Goal: Task Accomplishment & Management: Manage account settings

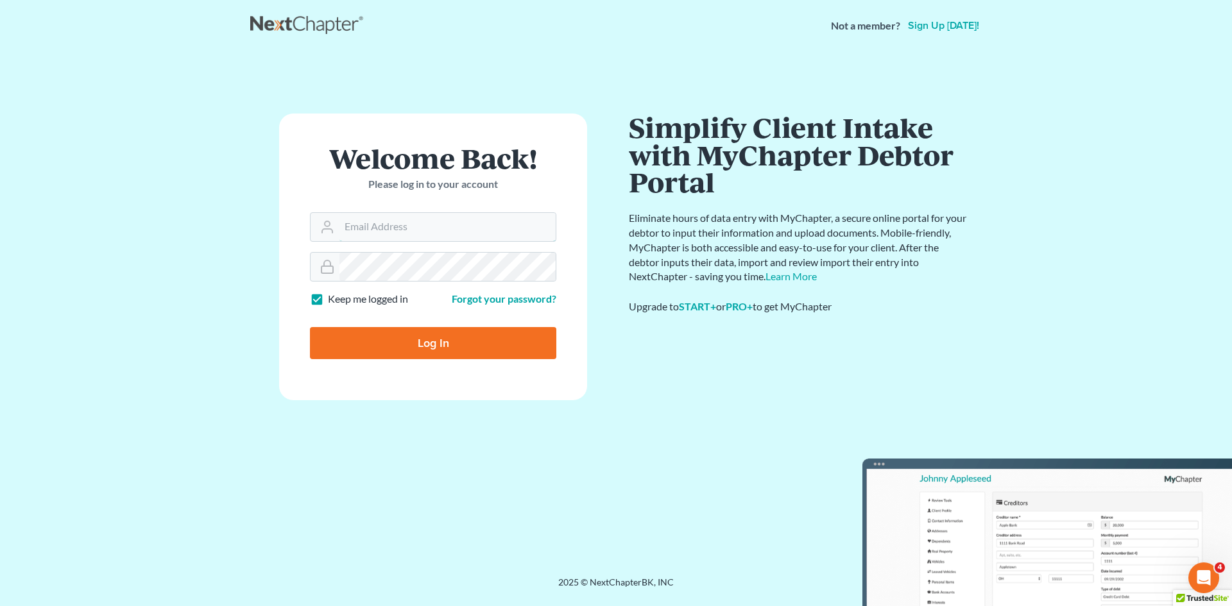
type input "nnewcomb@wellerlegalgroup.com"
click at [476, 346] on input "Log In" at bounding box center [433, 343] width 246 height 32
type input "Thinking..."
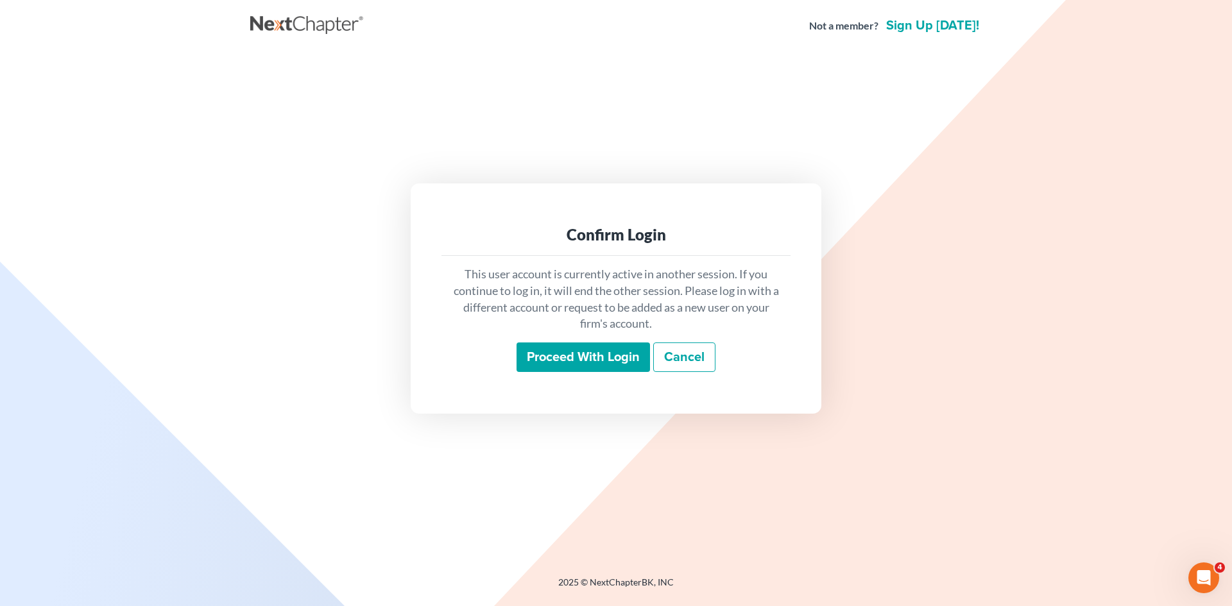
click at [617, 356] on input "Proceed with login" at bounding box center [582, 358] width 133 height 30
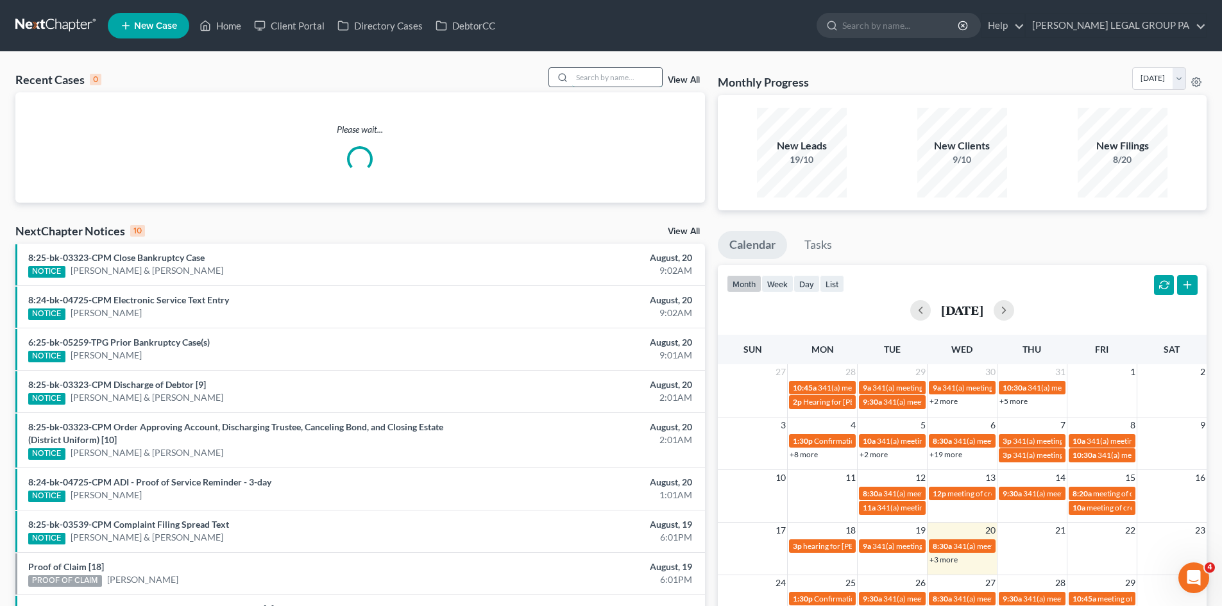
click at [627, 74] on input "search" at bounding box center [617, 77] width 90 height 19
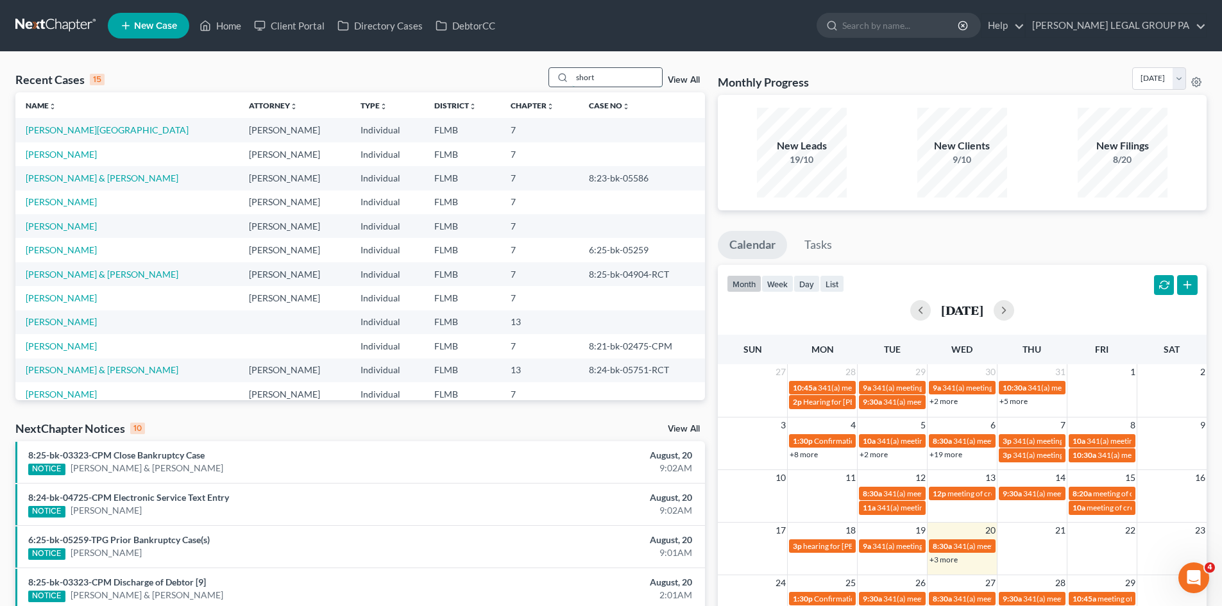
type input "short"
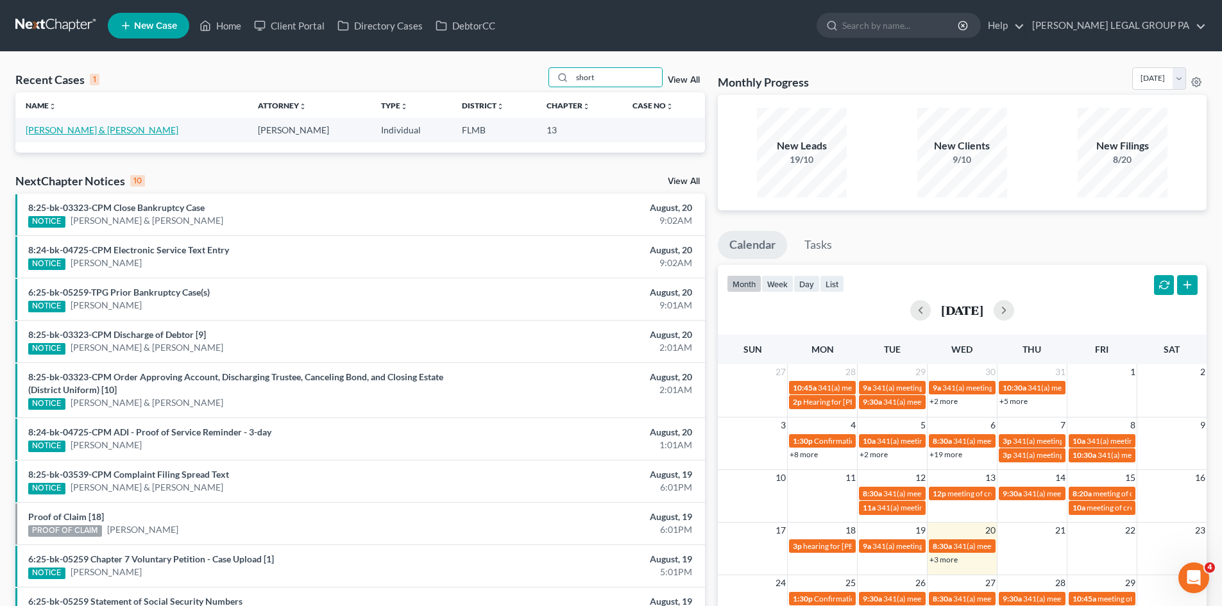
click at [40, 131] on link "[PERSON_NAME] & [PERSON_NAME]" at bounding box center [102, 129] width 153 height 11
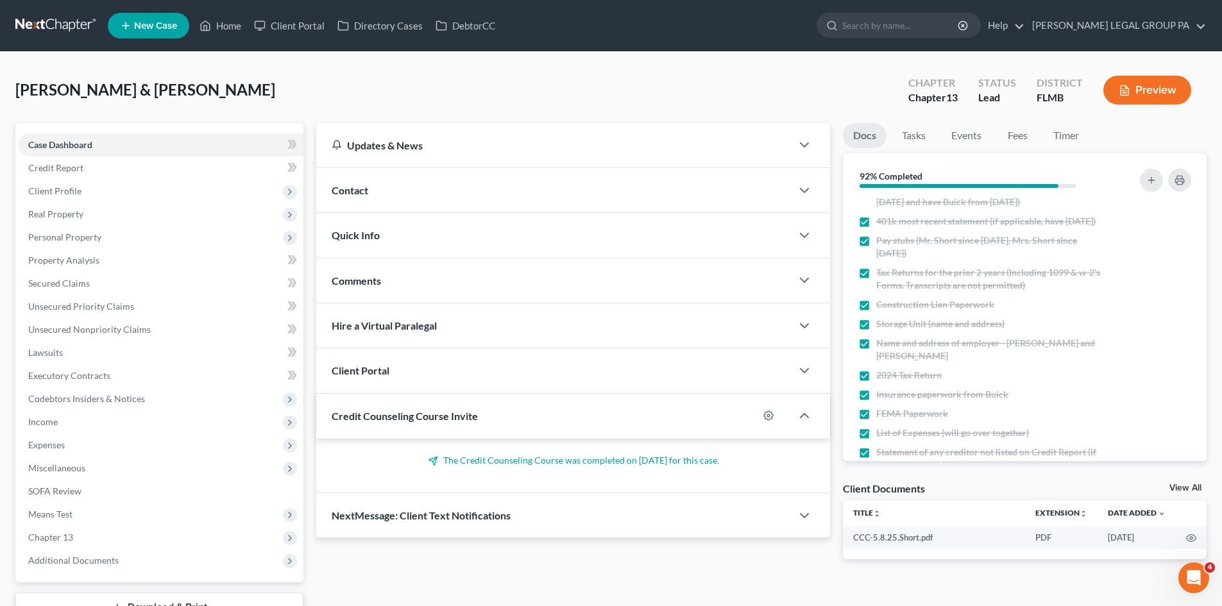
scroll to position [385, 0]
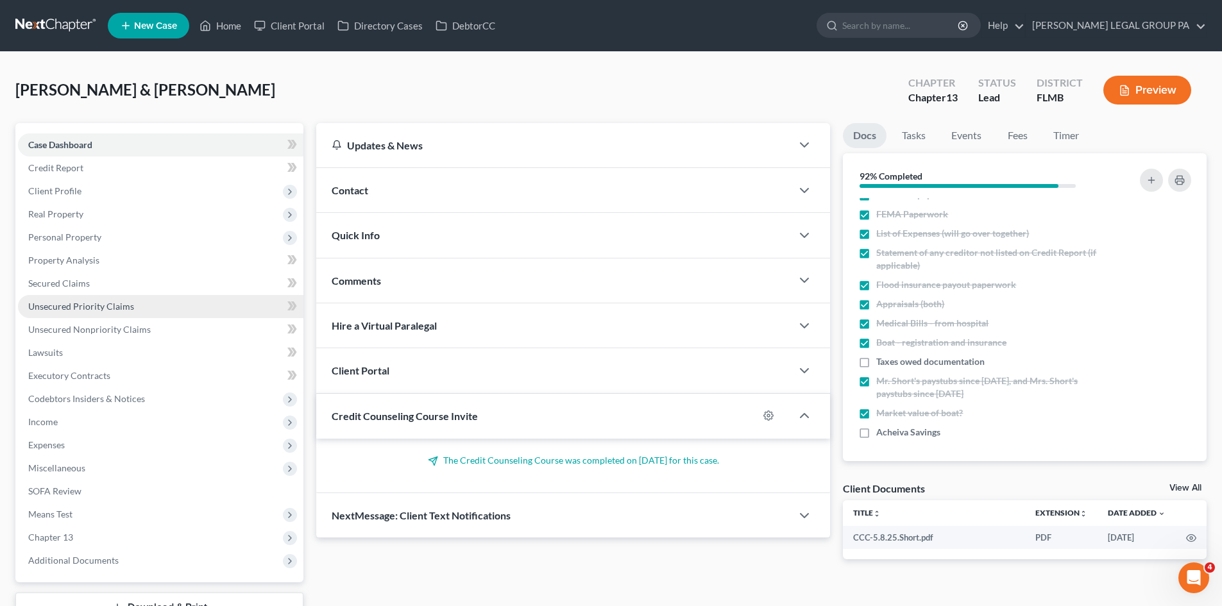
click at [119, 312] on link "Unsecured Priority Claims" at bounding box center [160, 306] width 285 height 23
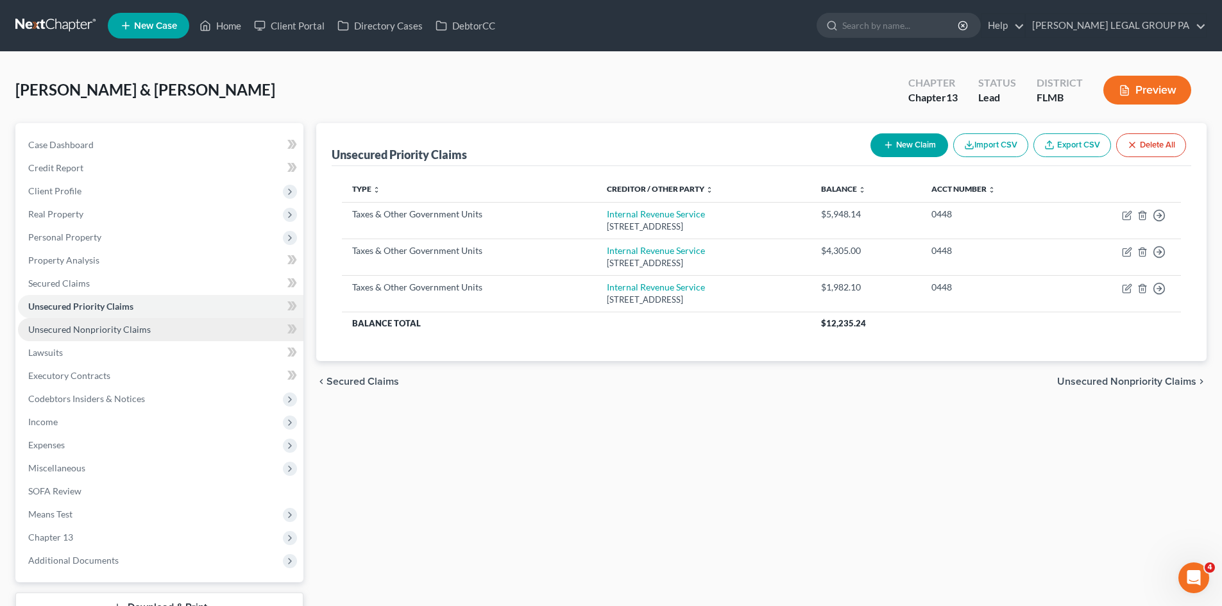
click at [115, 326] on span "Unsecured Nonpriority Claims" at bounding box center [89, 329] width 123 height 11
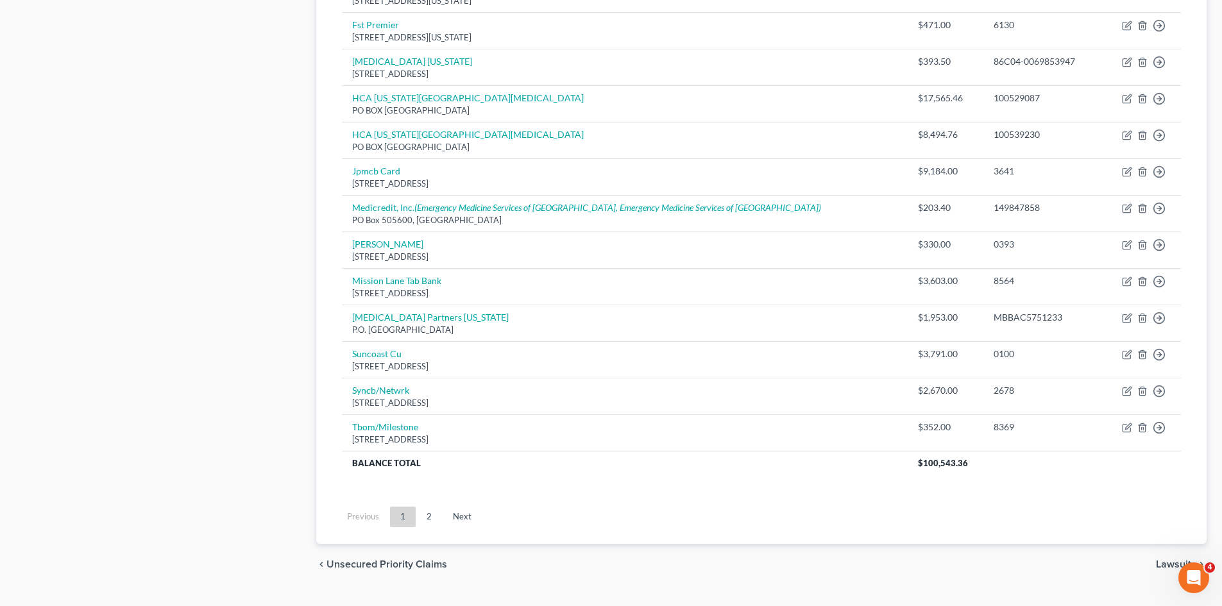
scroll to position [875, 0]
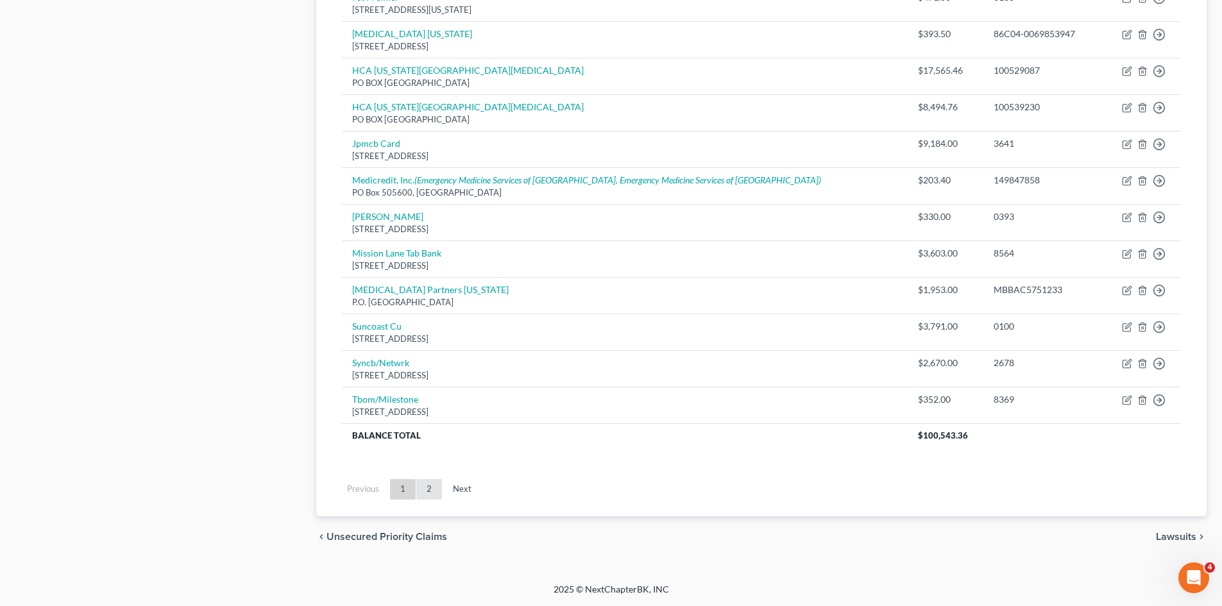
click at [429, 497] on link "2" at bounding box center [429, 489] width 26 height 21
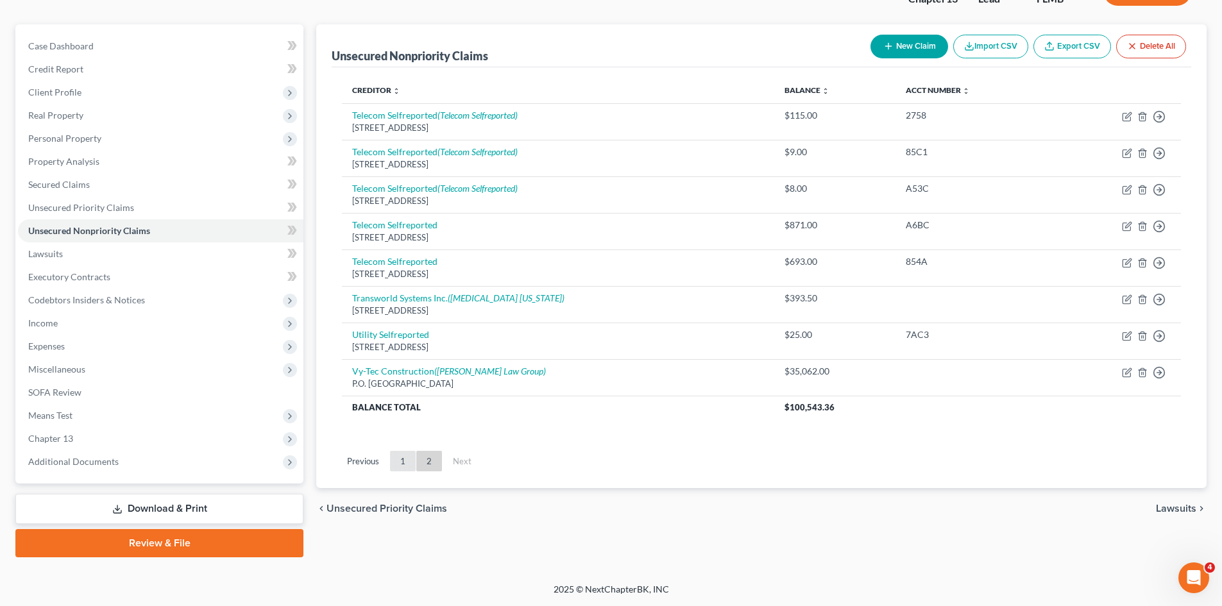
click at [402, 467] on link "1" at bounding box center [403, 461] width 26 height 21
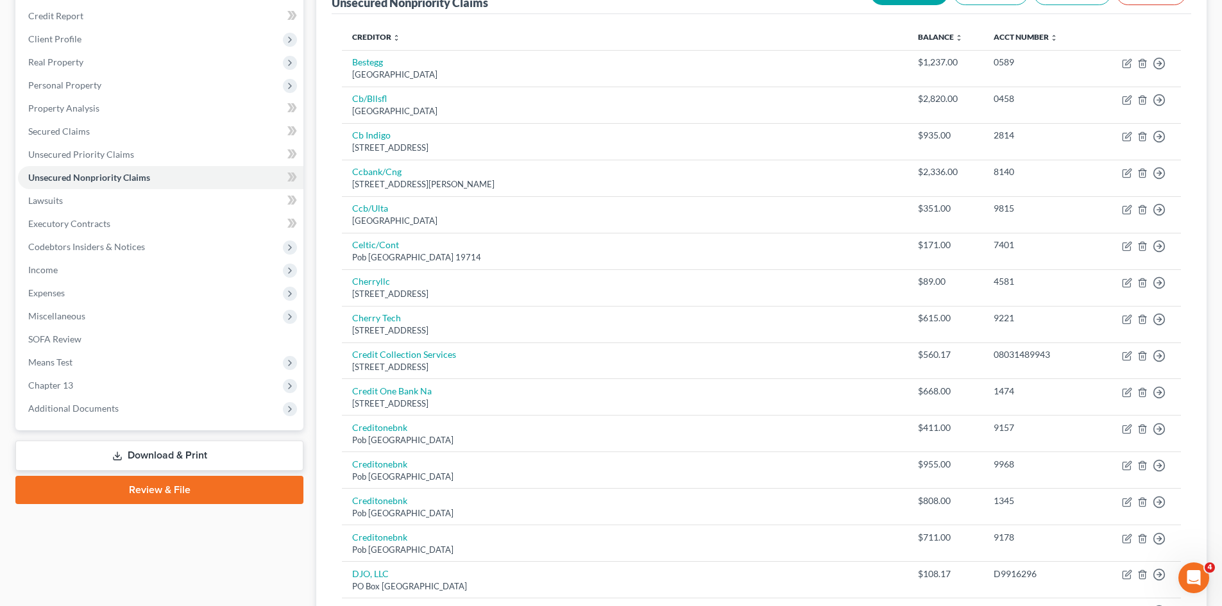
scroll to position [0, 0]
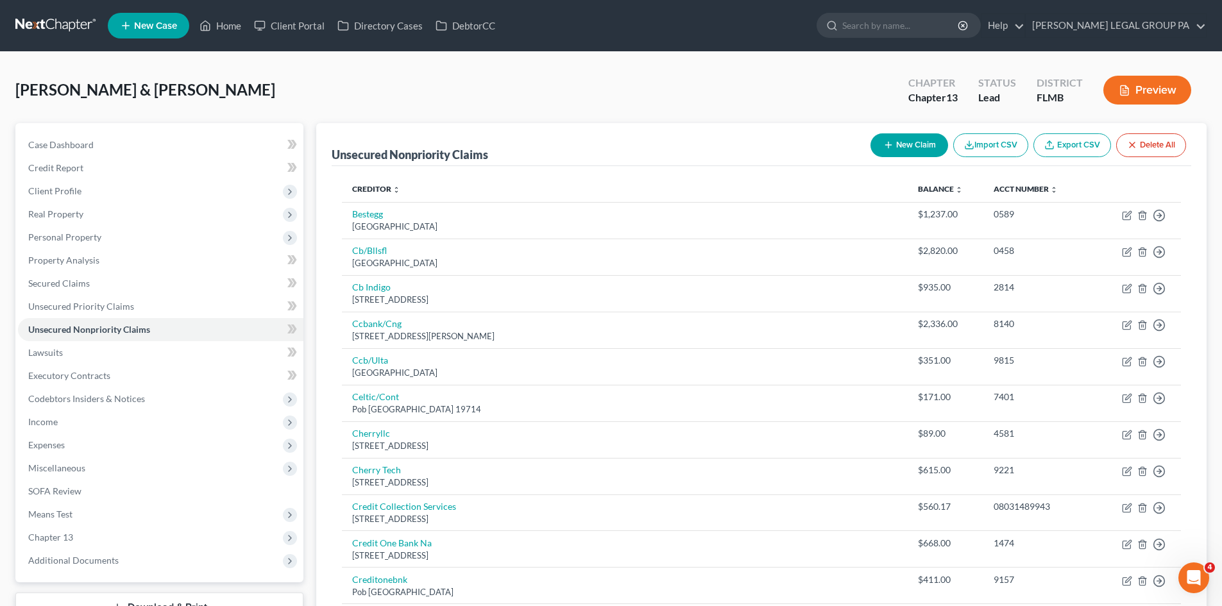
click at [913, 149] on button "New Claim" at bounding box center [910, 145] width 78 height 24
select select "2"
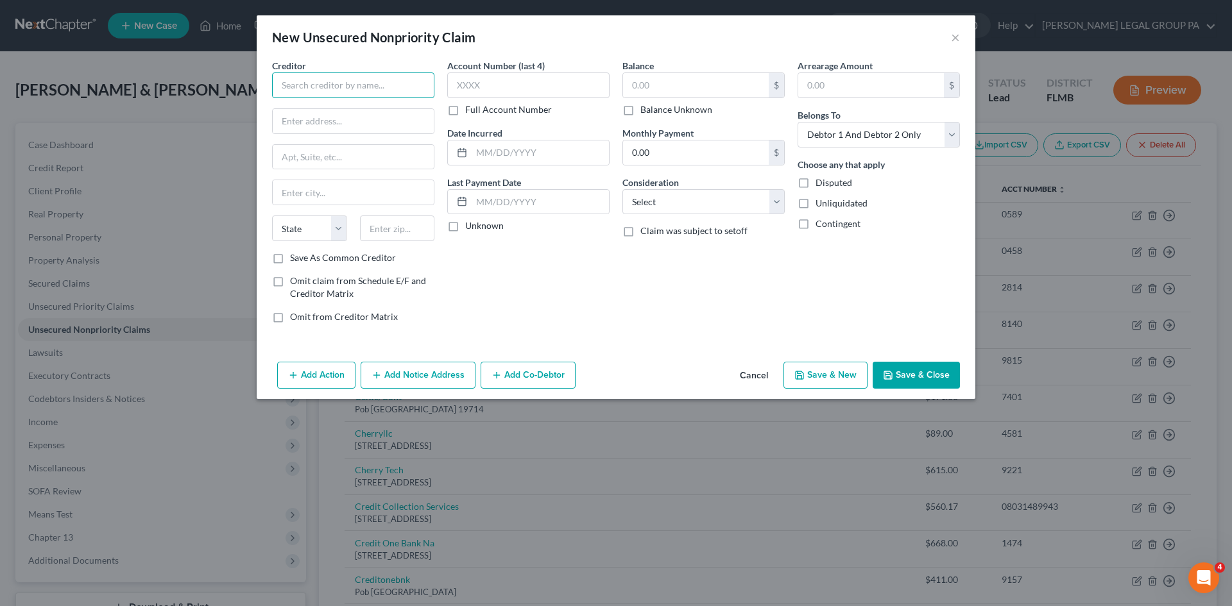
click at [386, 79] on input "text" at bounding box center [353, 85] width 162 height 26
click at [371, 116] on div "PO Box 1500, Dunedin, FL 34697" at bounding box center [348, 119] width 133 height 11
type input "Achieva Credit Union"
type input "PO Box 1500"
type input "Dunedin"
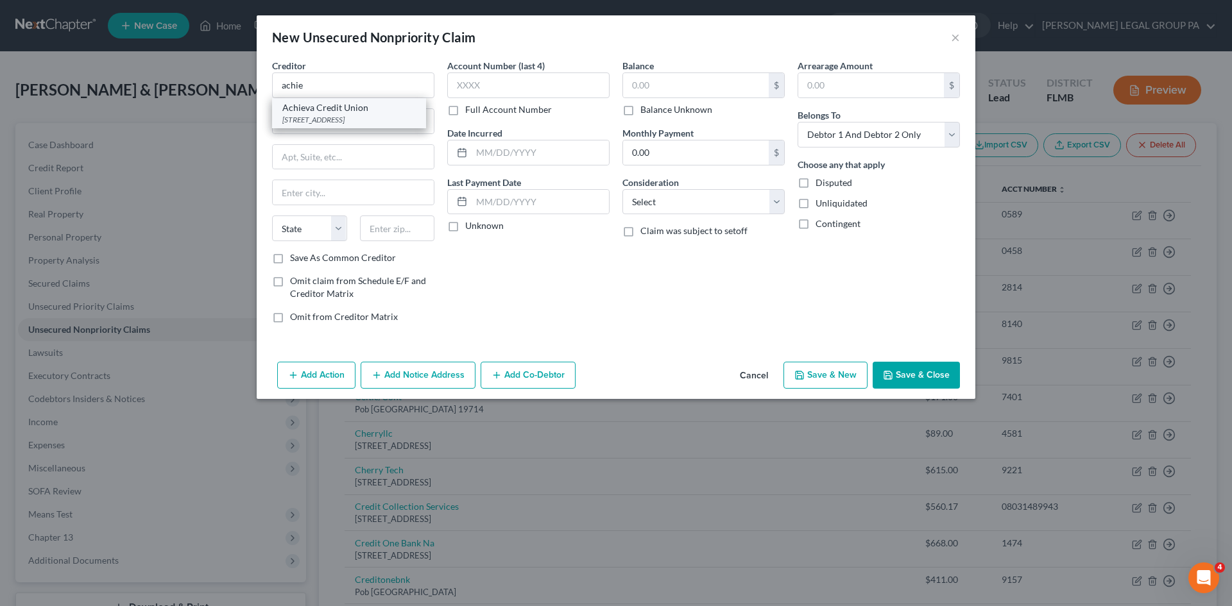
select select "9"
type input "34697"
click at [952, 36] on button "×" at bounding box center [955, 37] width 9 height 15
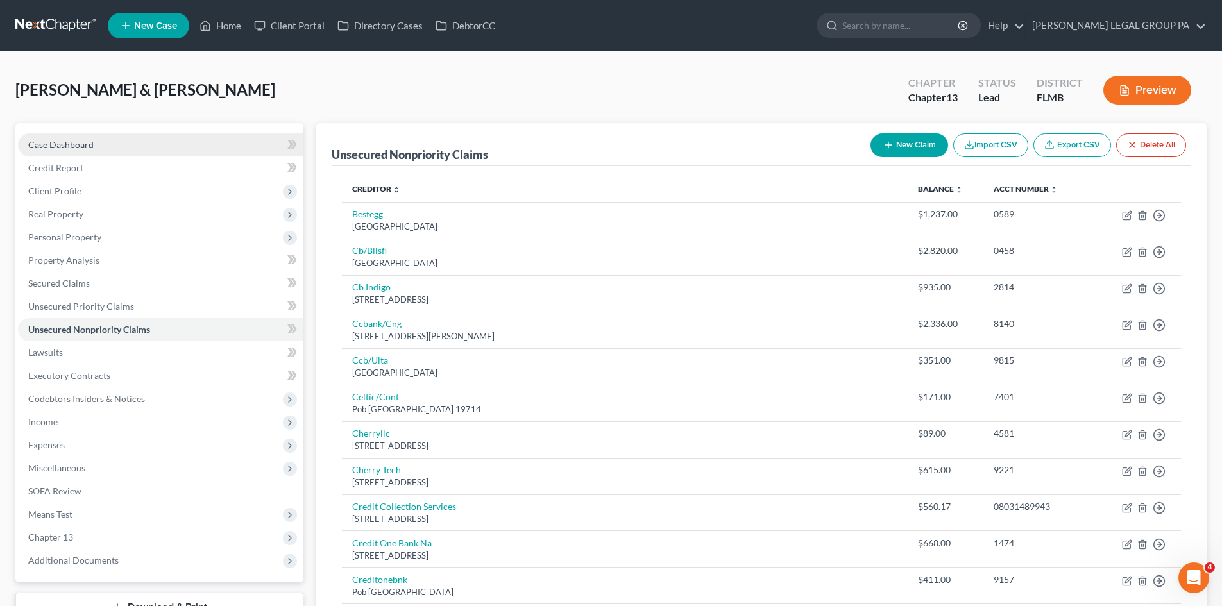
click at [99, 153] on link "Case Dashboard" at bounding box center [160, 144] width 285 height 23
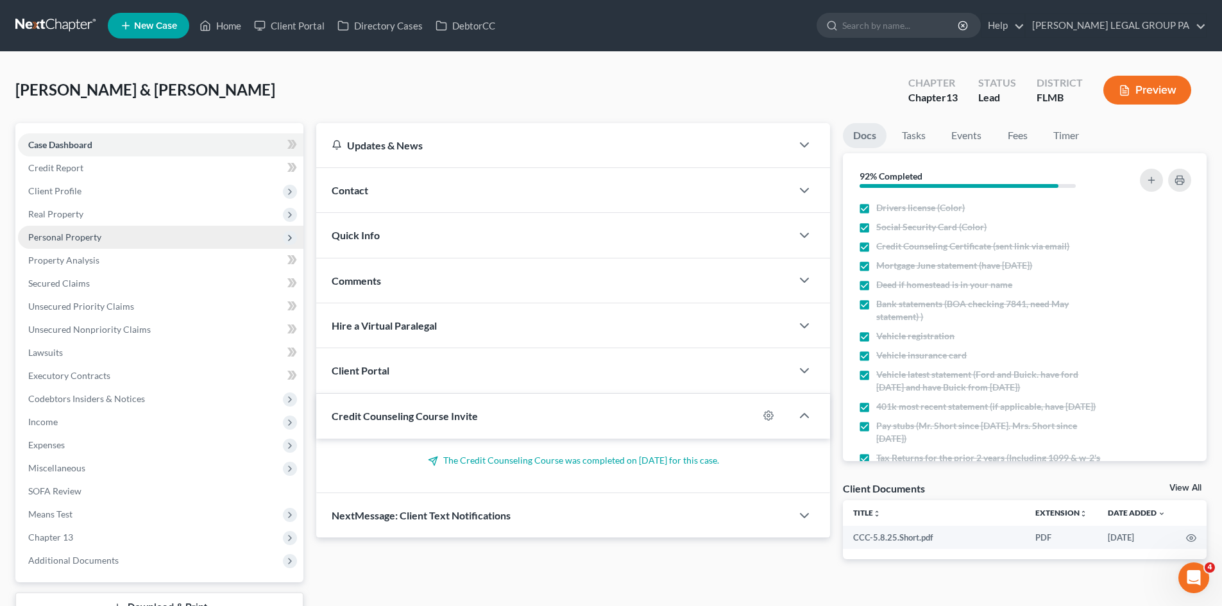
click at [96, 240] on span "Personal Property" at bounding box center [64, 237] width 73 height 11
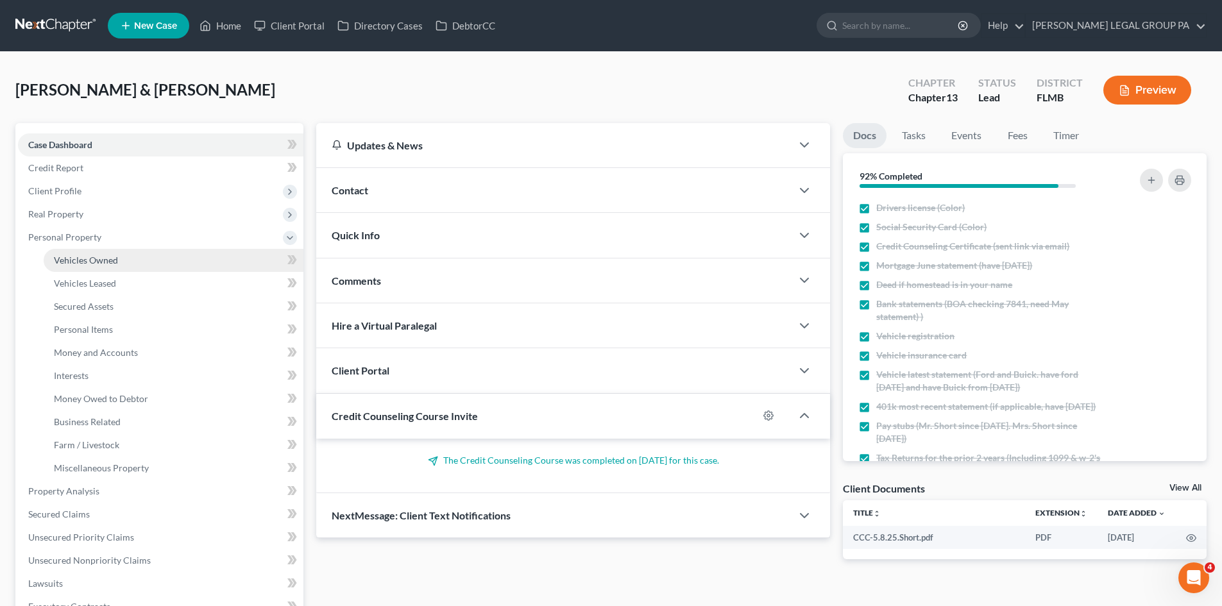
click at [111, 264] on span "Vehicles Owned" at bounding box center [86, 260] width 64 height 11
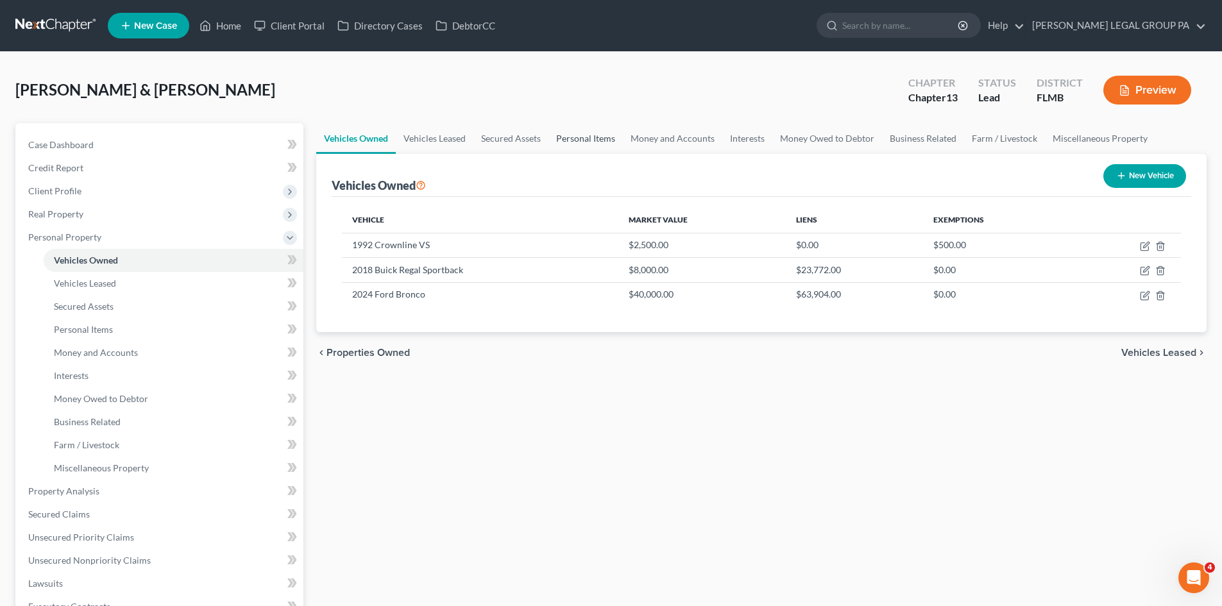
click at [564, 131] on link "Personal Items" at bounding box center [586, 138] width 74 height 31
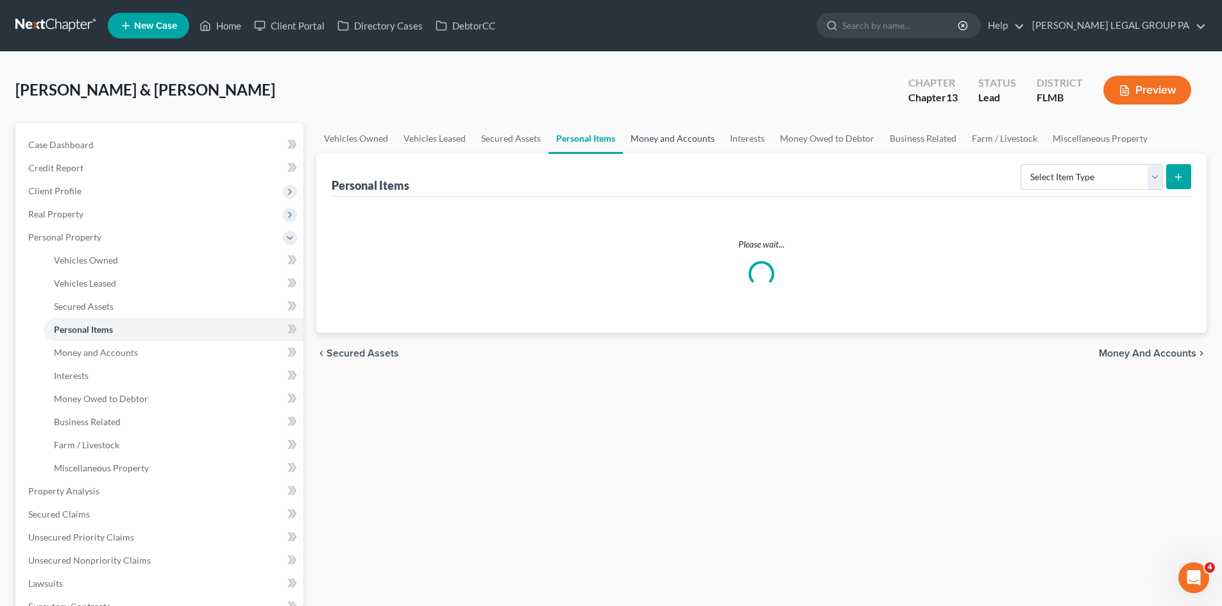
click at [657, 132] on link "Money and Accounts" at bounding box center [672, 138] width 99 height 31
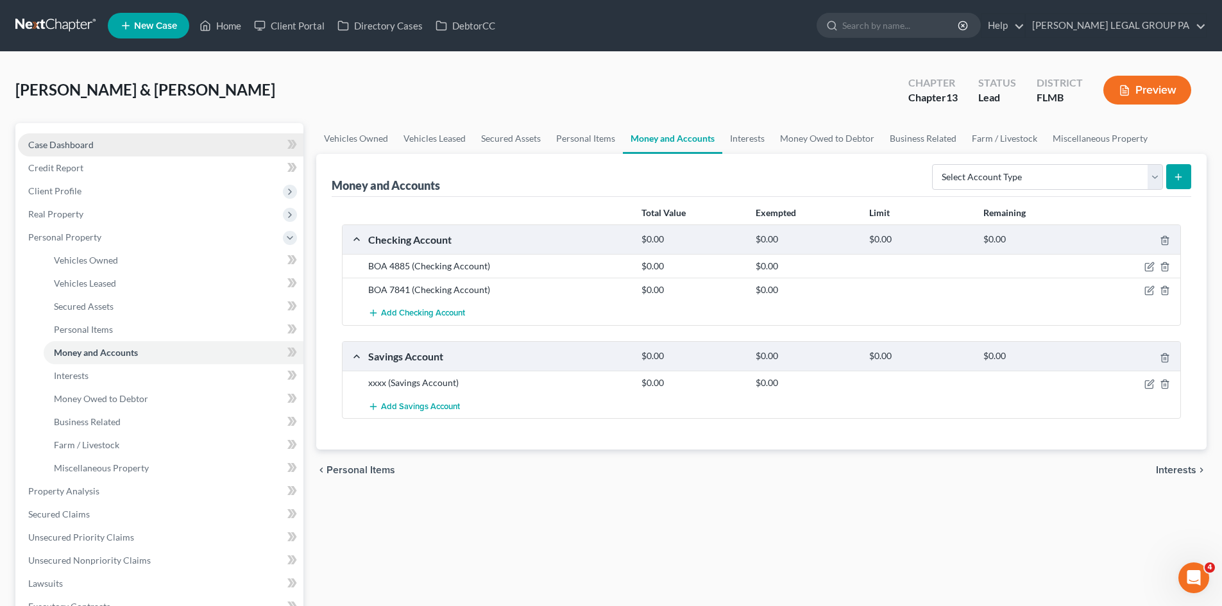
click at [130, 150] on link "Case Dashboard" at bounding box center [160, 144] width 285 height 23
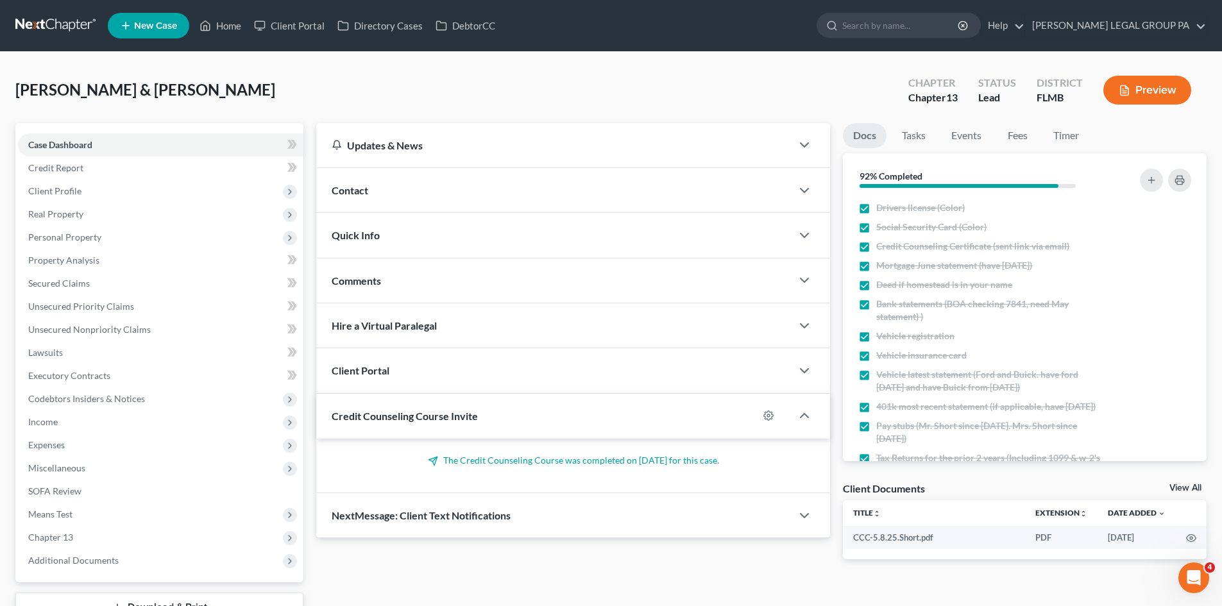
click at [955, 12] on ul "New Case Home Client Portal Directory Cases DebtorCC - No Result - See all resu…" at bounding box center [657, 25] width 1099 height 33
click at [920, 17] on input "search" at bounding box center [900, 25] width 117 height 24
type input "wagner"
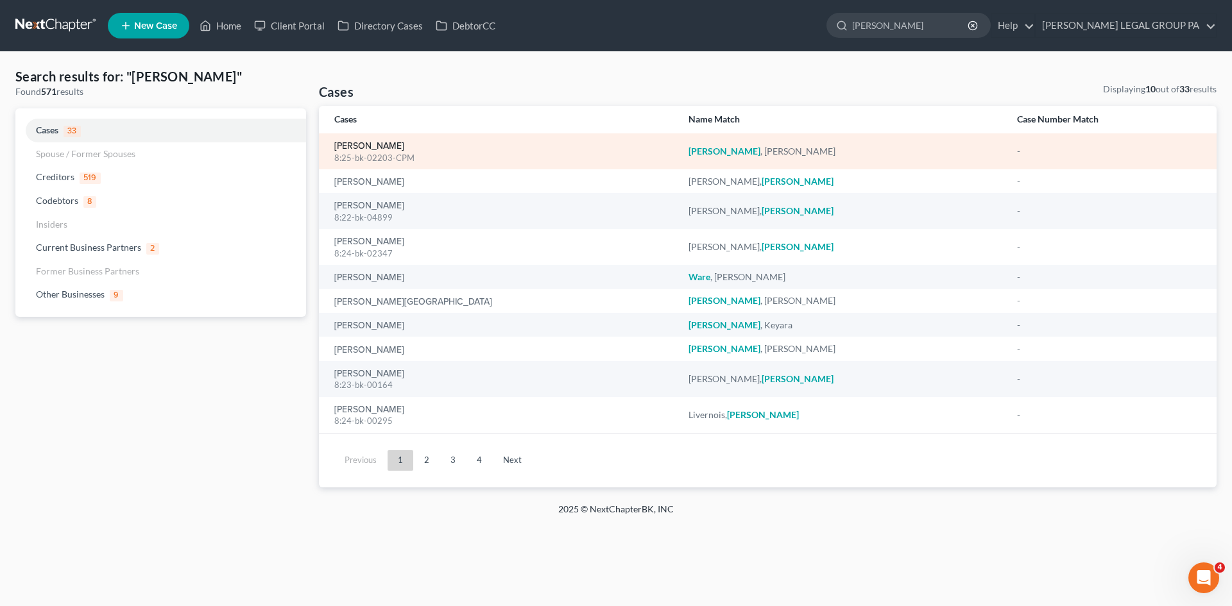
click at [364, 142] on link "[PERSON_NAME]" at bounding box center [369, 146] width 70 height 9
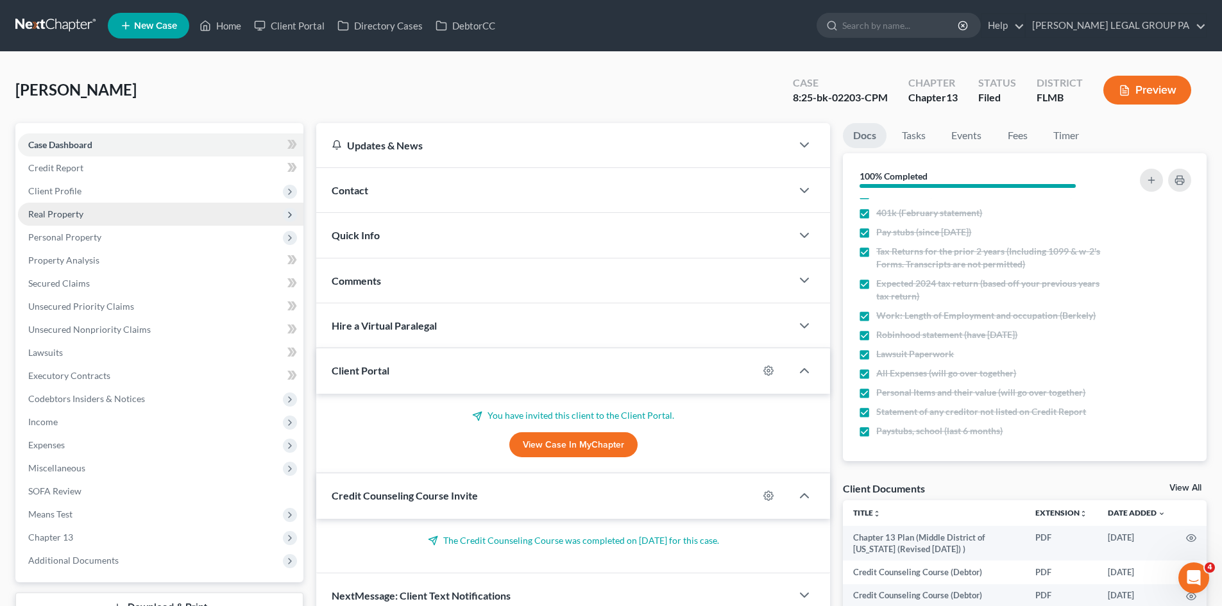
click at [105, 206] on span "Real Property" at bounding box center [160, 214] width 285 height 23
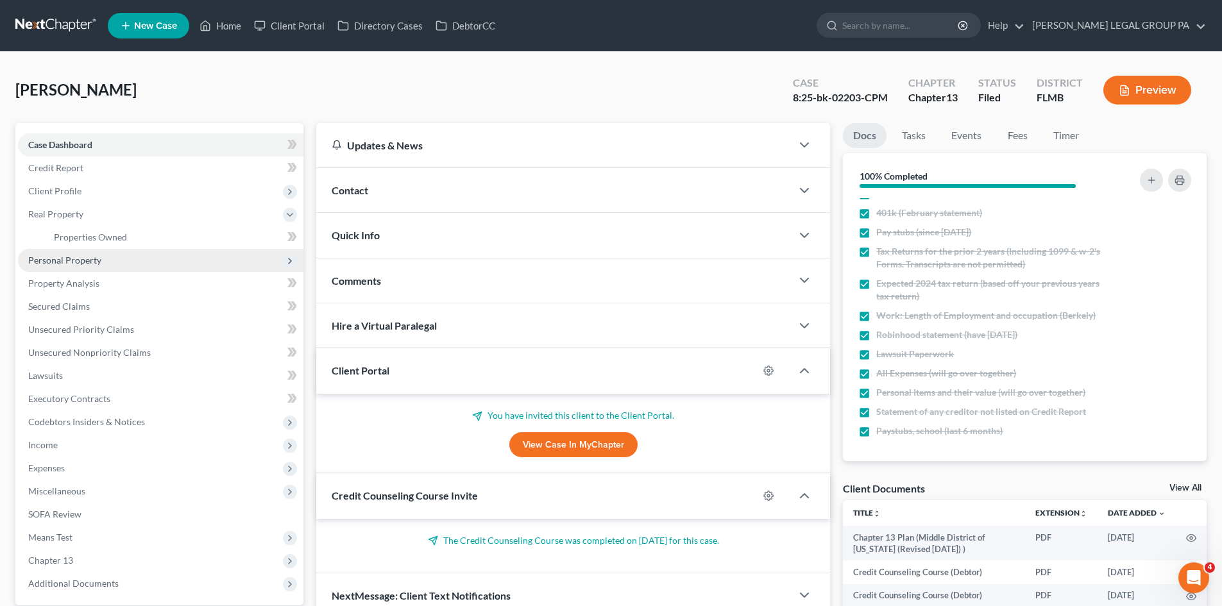
click at [118, 257] on span "Personal Property" at bounding box center [160, 260] width 285 height 23
click at [131, 277] on link "Vehicles Leased" at bounding box center [174, 283] width 260 height 23
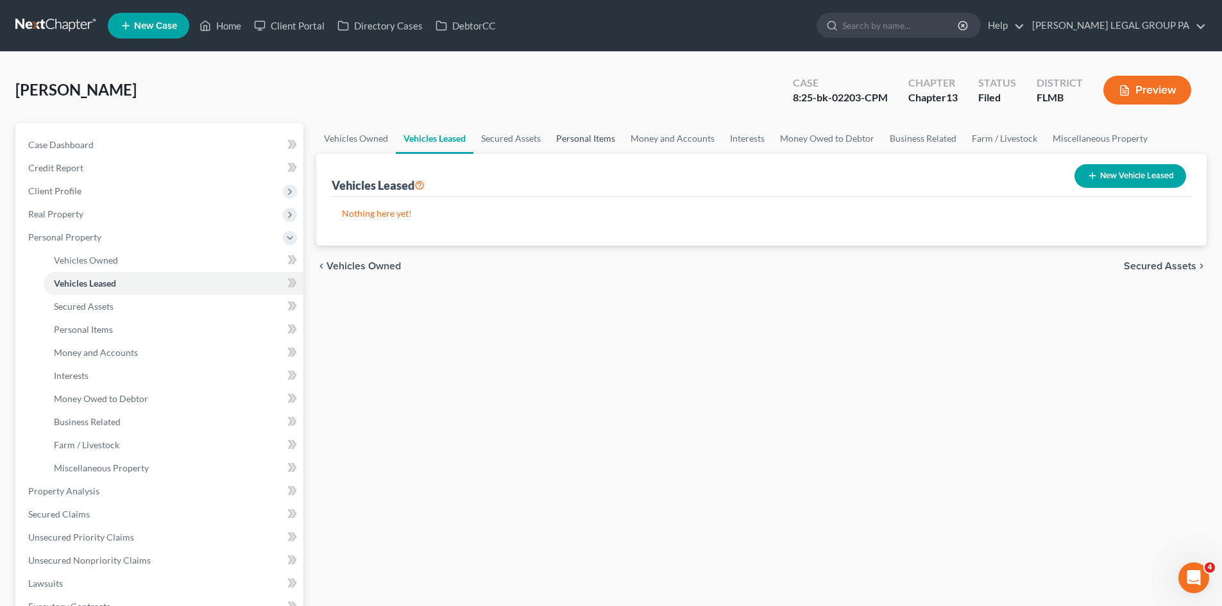
click at [583, 142] on link "Personal Items" at bounding box center [586, 138] width 74 height 31
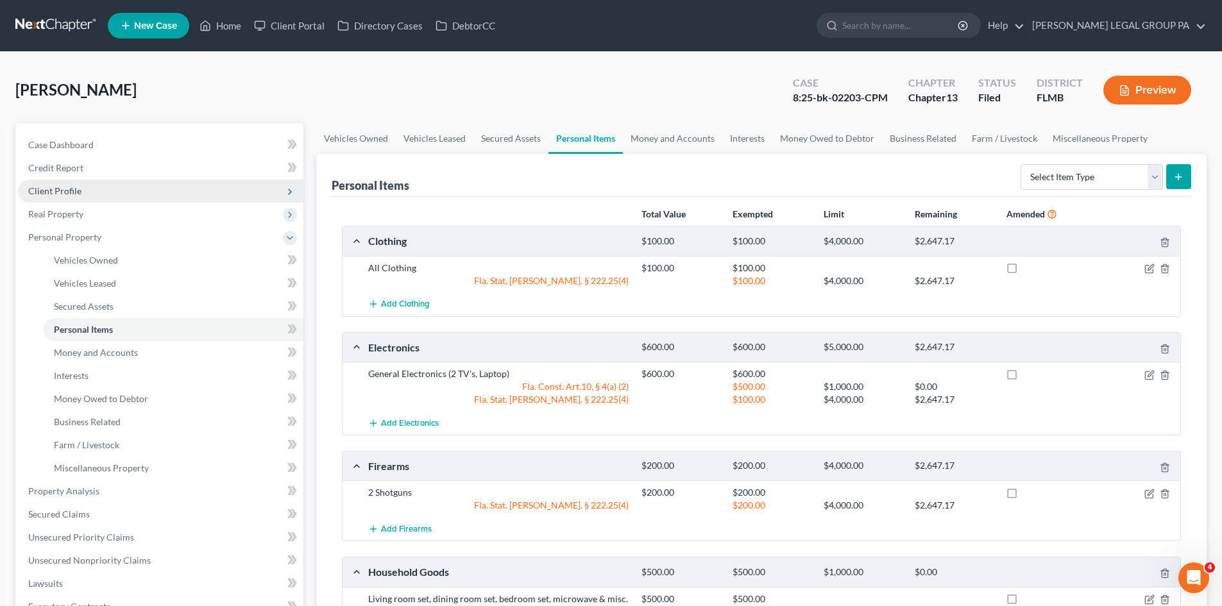
click at [114, 195] on span "Client Profile" at bounding box center [160, 191] width 285 height 23
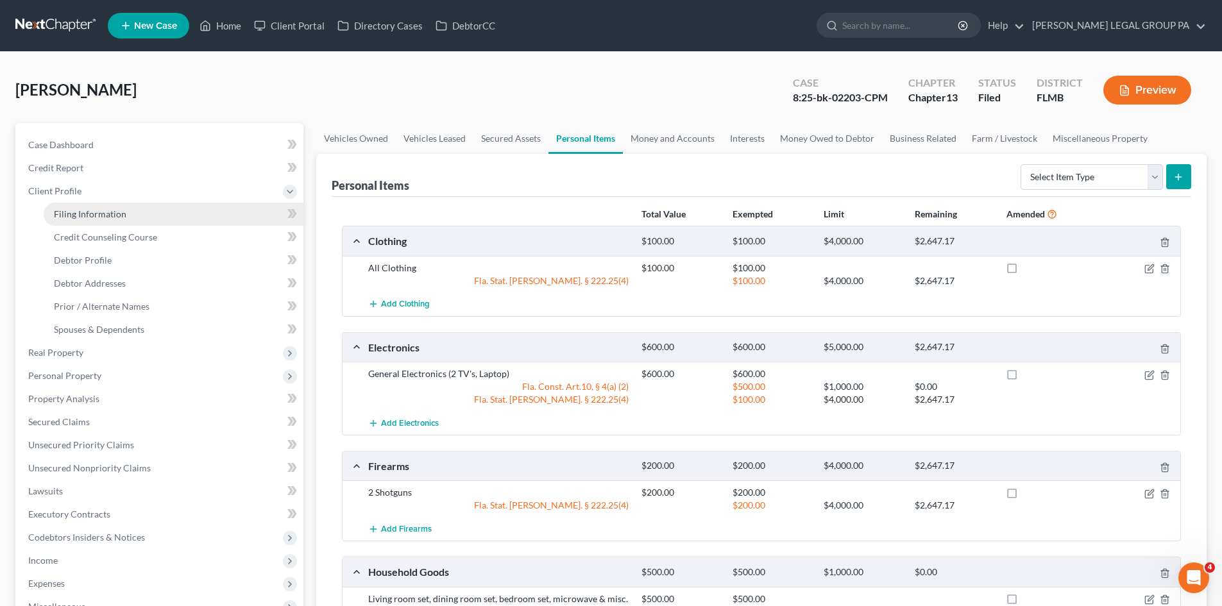
click at [125, 212] on link "Filing Information" at bounding box center [174, 214] width 260 height 23
select select "1"
select select "0"
select select "3"
select select "9"
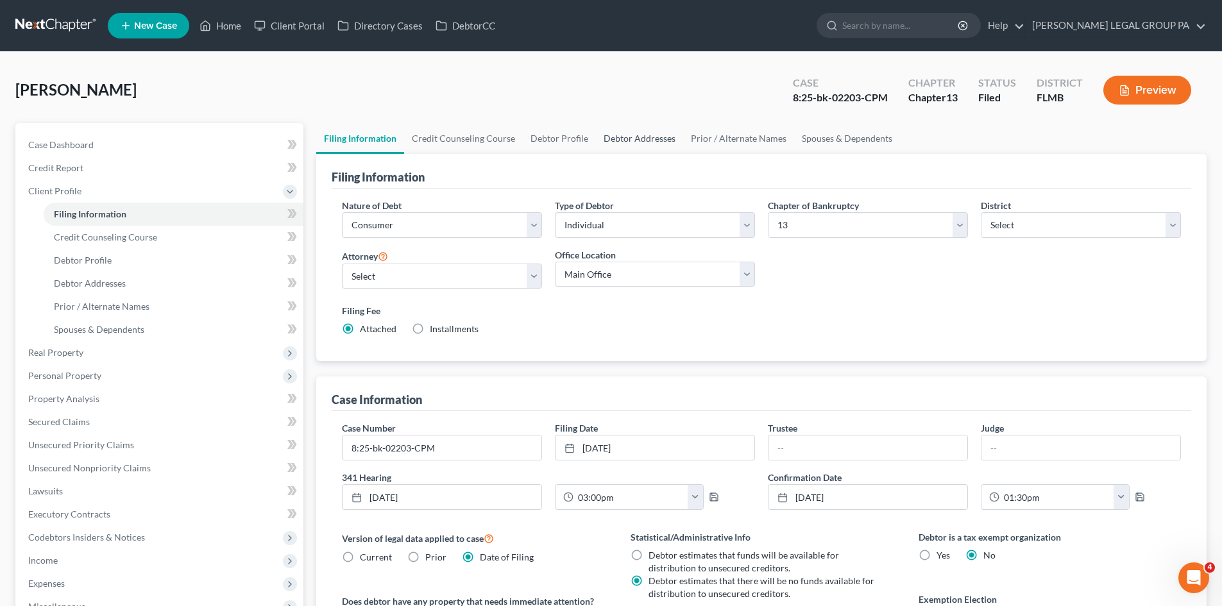
click at [651, 144] on link "Debtor Addresses" at bounding box center [639, 138] width 87 height 31
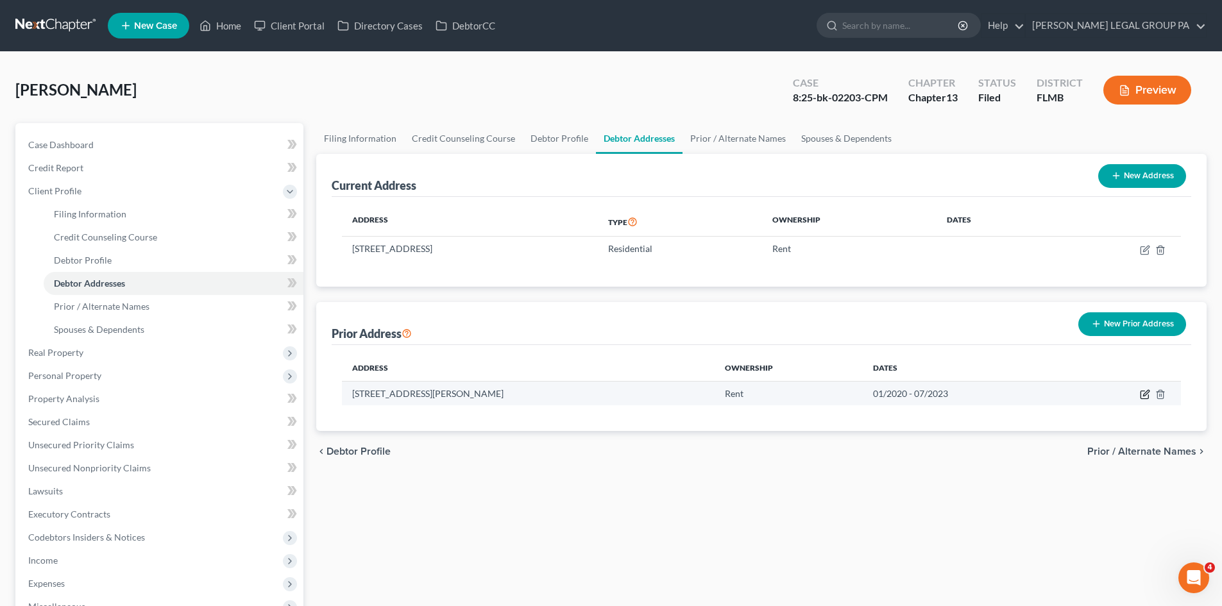
click at [1146, 391] on icon "button" at bounding box center [1145, 394] width 10 height 10
select select "21"
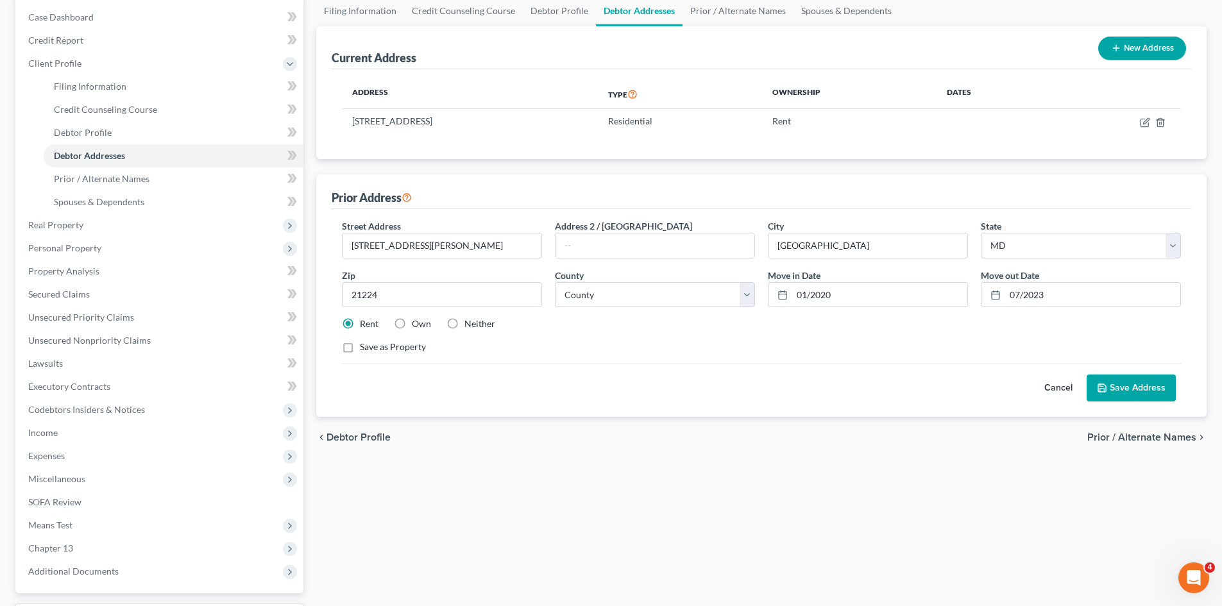
scroll to position [128, 0]
click at [1069, 286] on input "07/2023" at bounding box center [1092, 294] width 175 height 24
type input "07/2022"
click at [1120, 390] on button "Save Address" at bounding box center [1131, 387] width 89 height 27
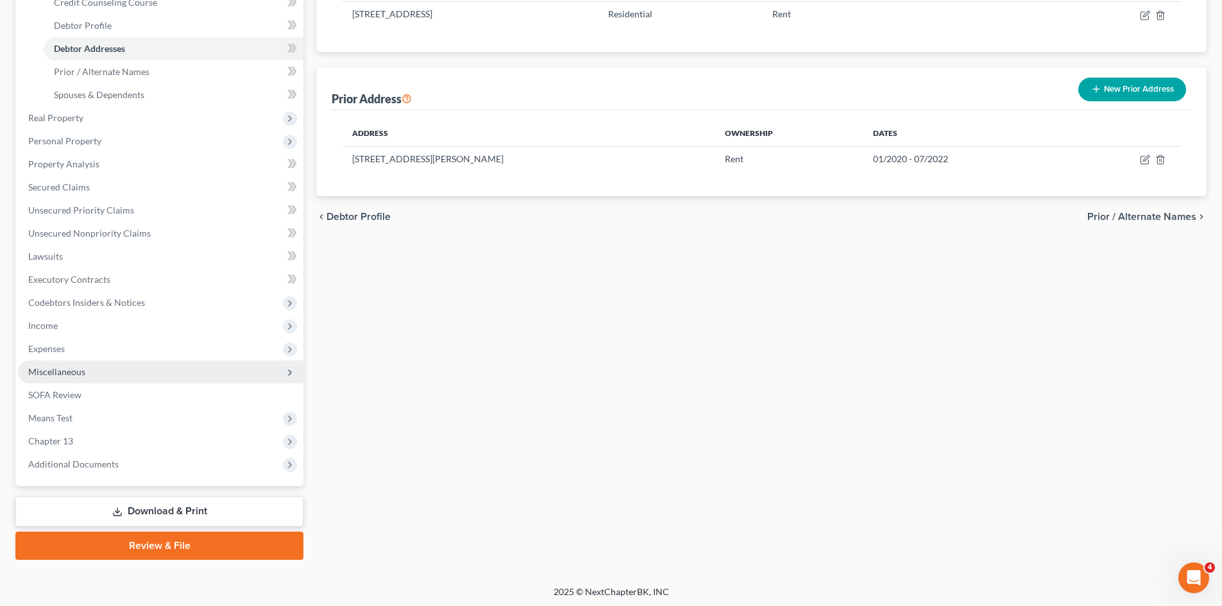
scroll to position [237, 0]
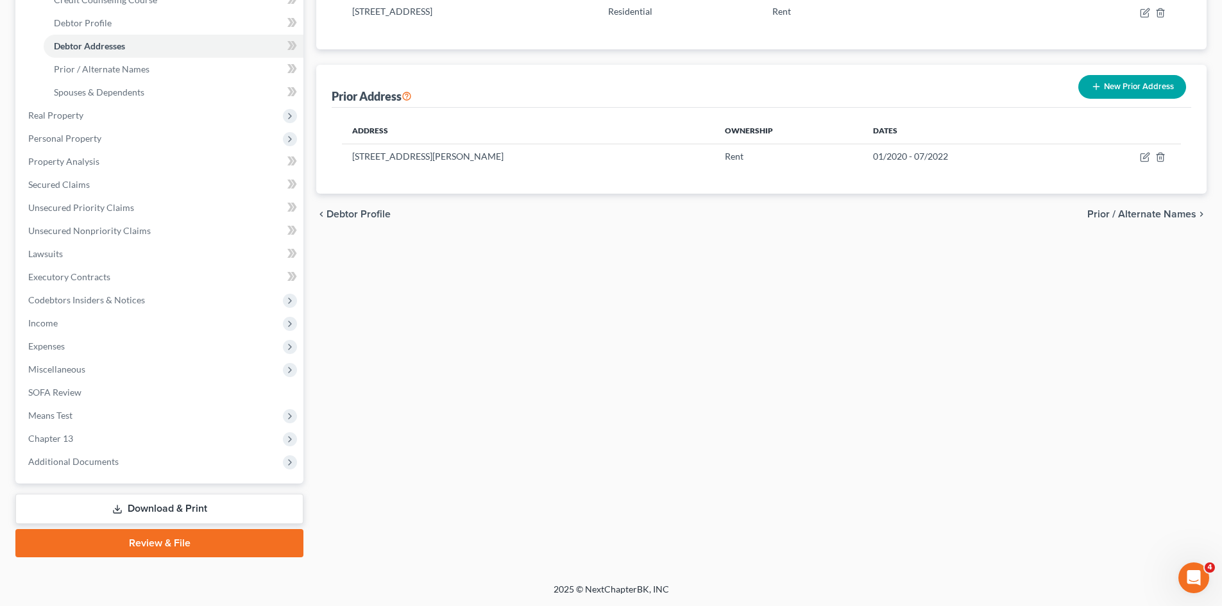
click at [117, 554] on link "Review & File" at bounding box center [159, 543] width 288 height 28
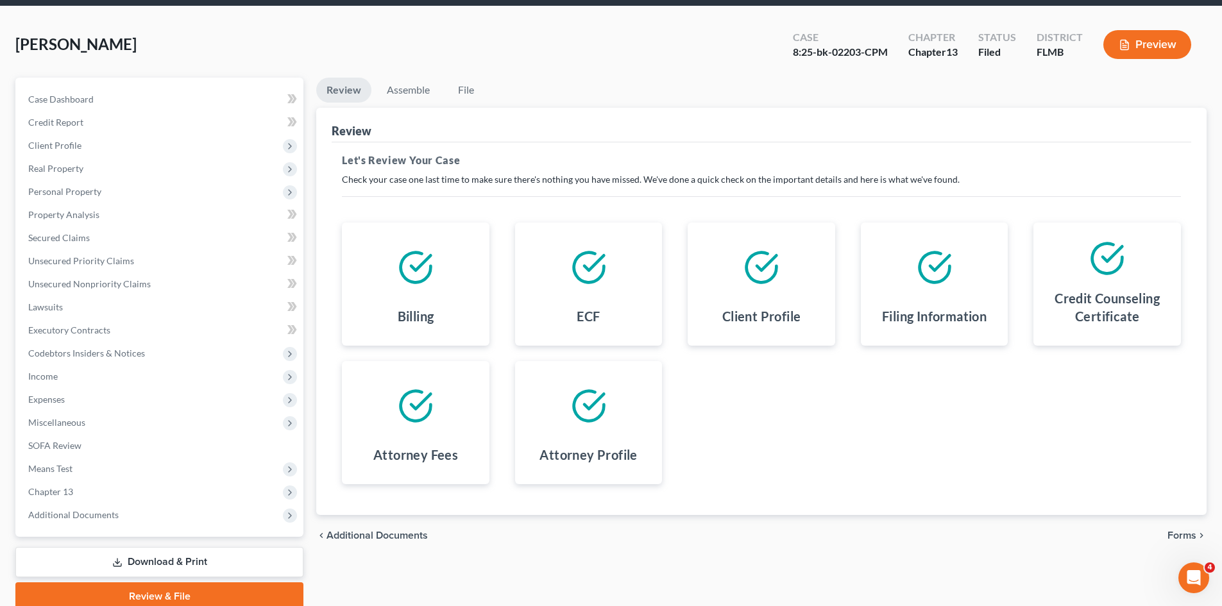
scroll to position [99, 0]
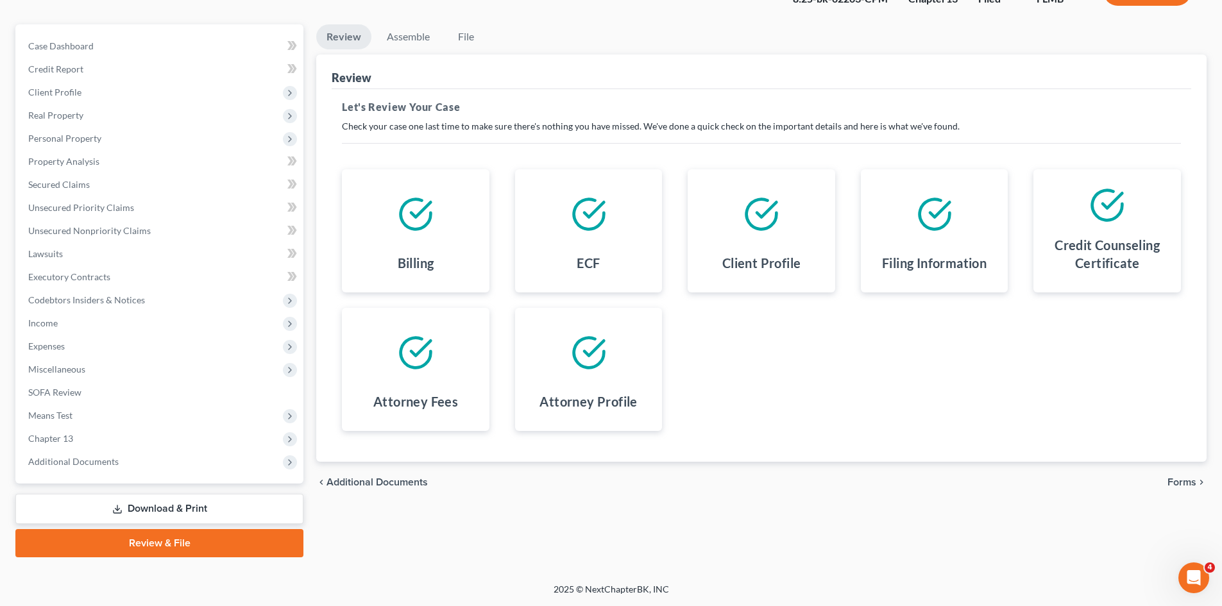
click at [1195, 485] on span "Forms" at bounding box center [1182, 482] width 29 height 10
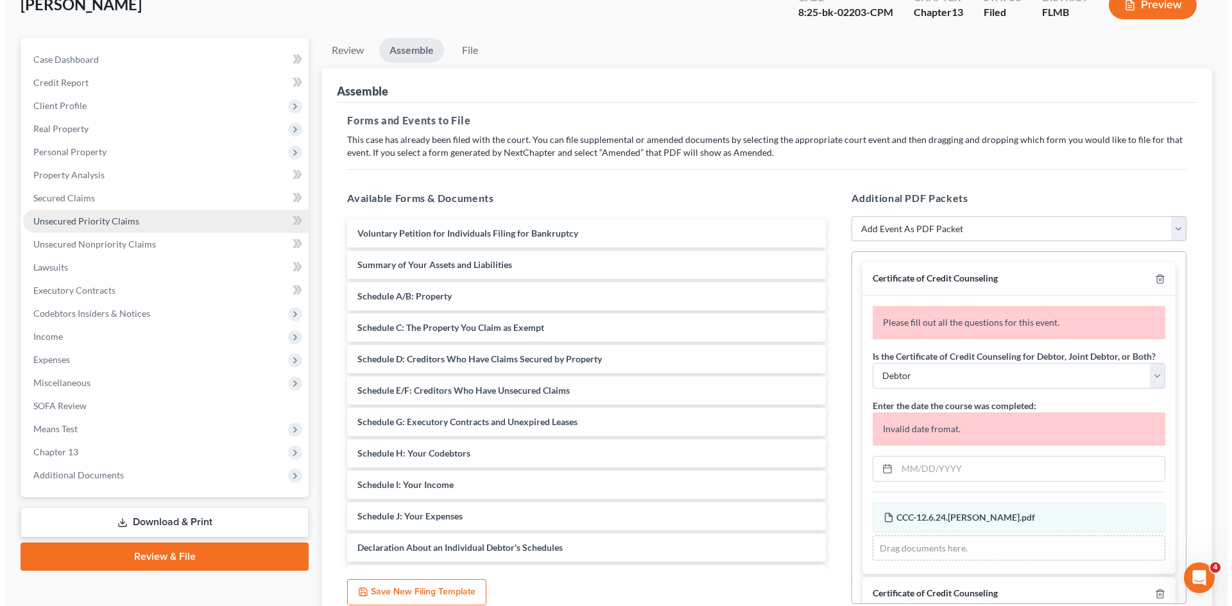
scroll to position [0, 0]
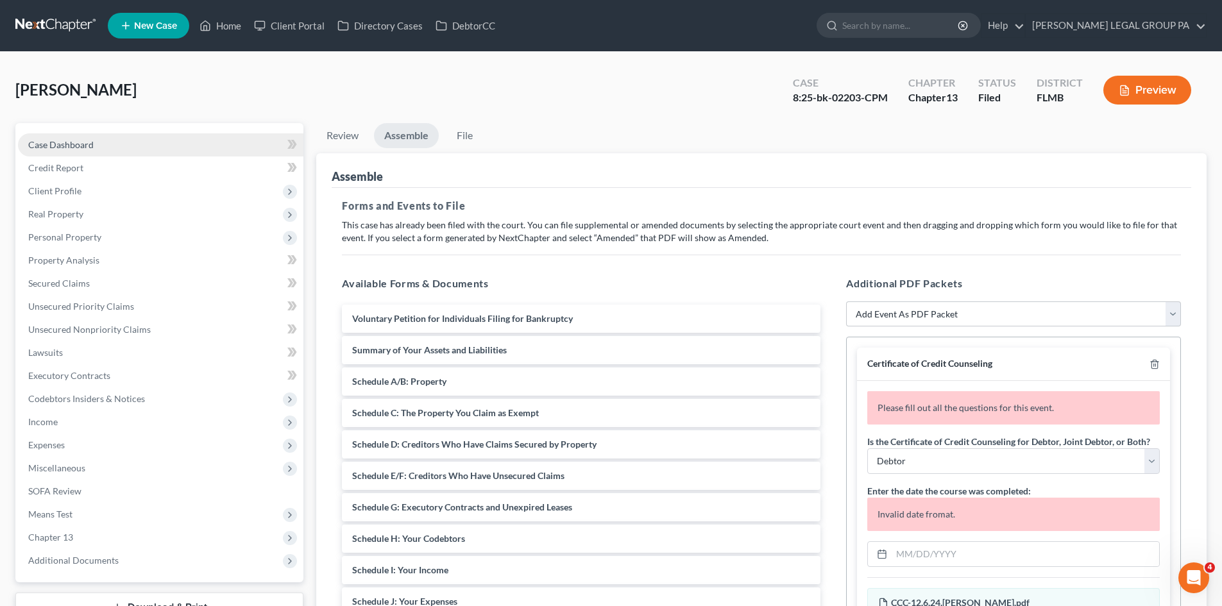
click at [144, 137] on link "Case Dashboard" at bounding box center [160, 144] width 285 height 23
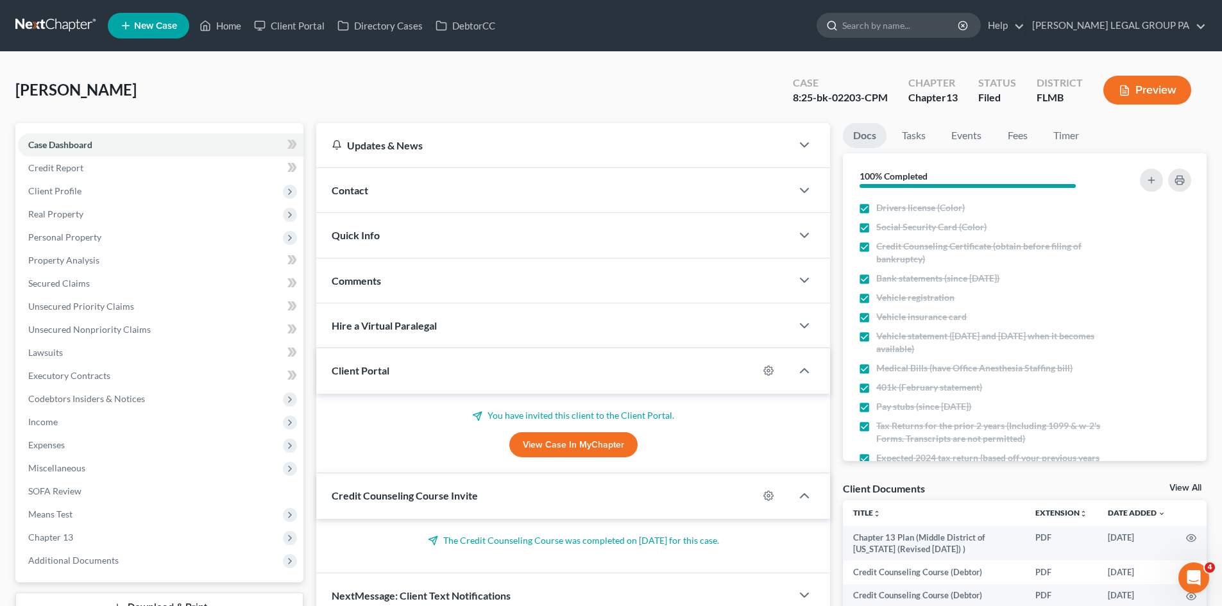
click at [919, 24] on input "search" at bounding box center [900, 25] width 117 height 24
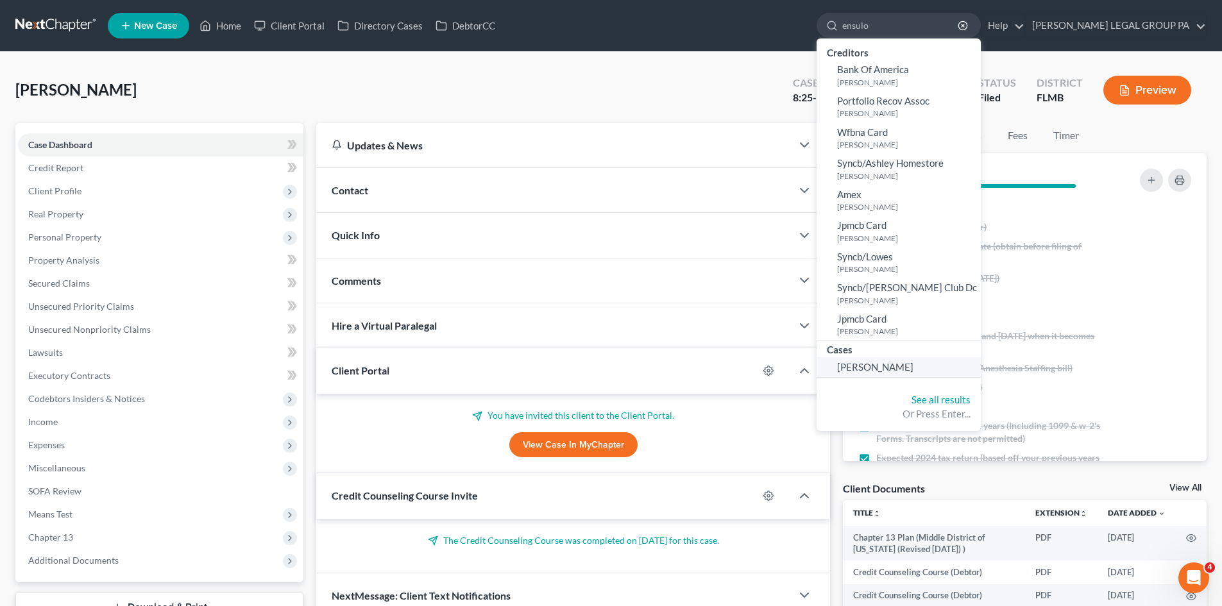
type input "ensulo"
click at [914, 365] on span "[PERSON_NAME]" at bounding box center [875, 367] width 76 height 12
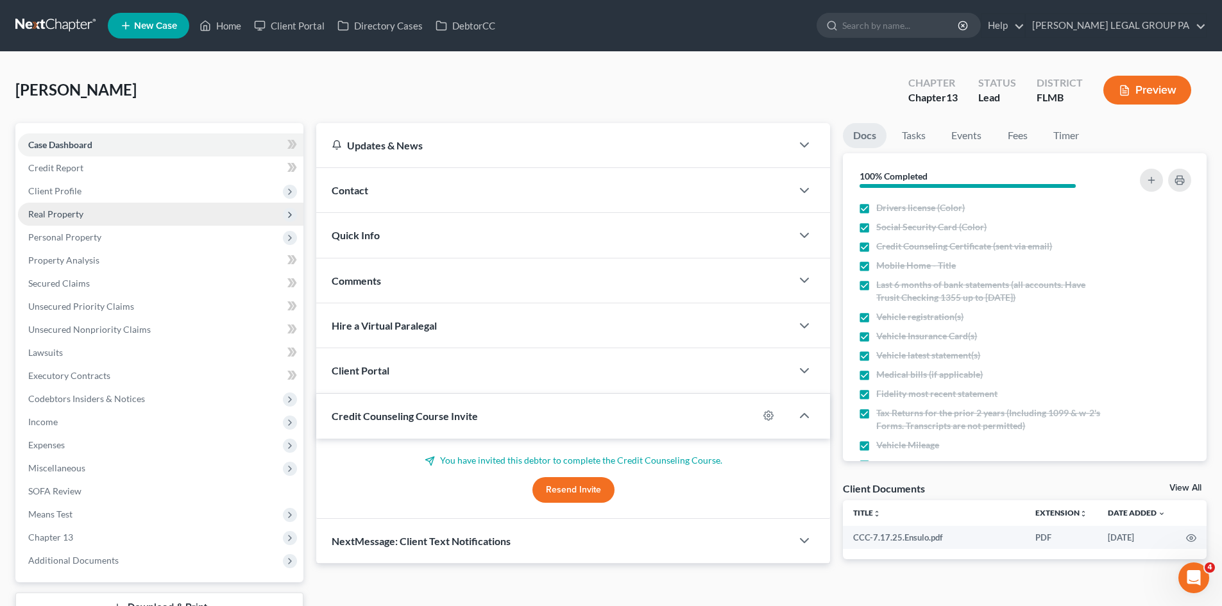
click at [88, 214] on span "Real Property" at bounding box center [160, 214] width 285 height 23
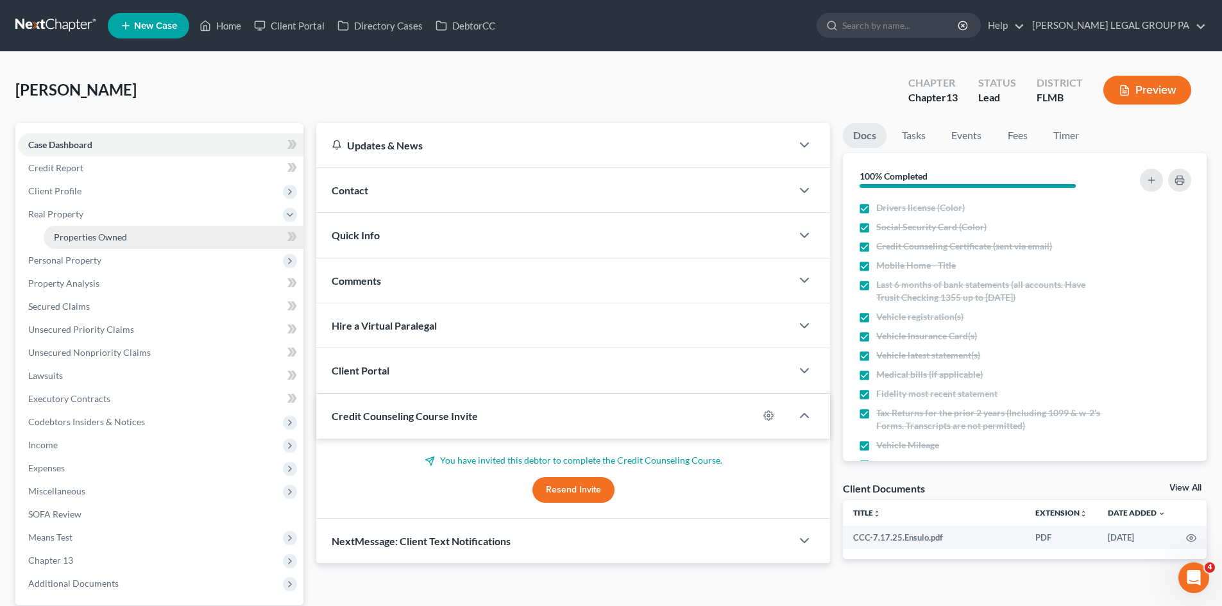
click at [95, 241] on span "Properties Owned" at bounding box center [90, 237] width 73 height 11
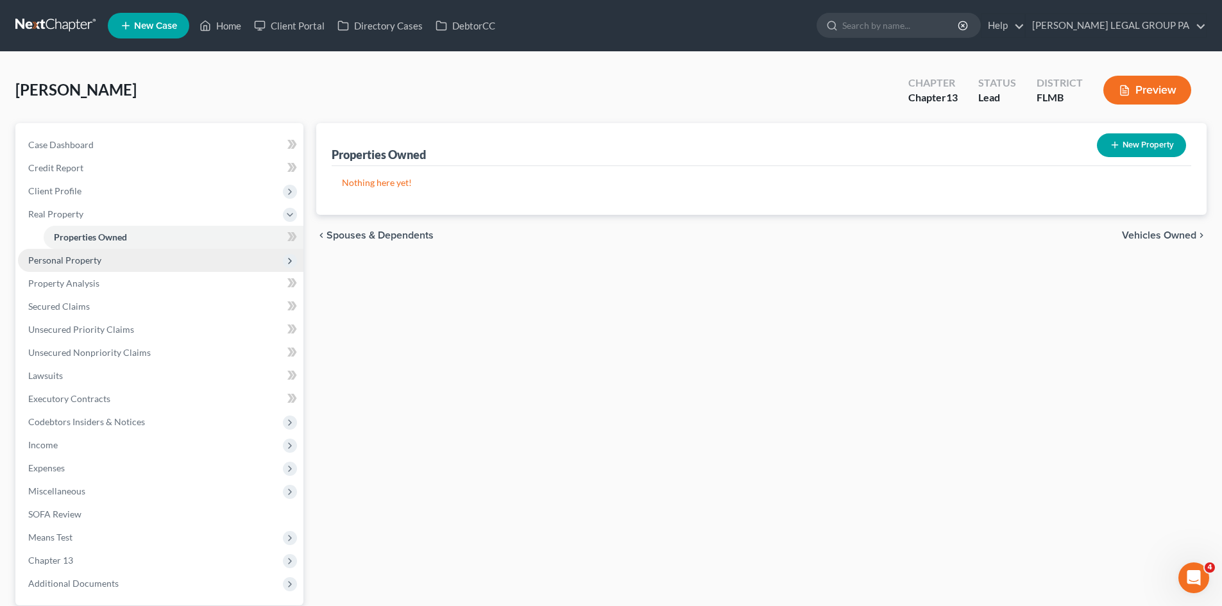
click at [99, 262] on span "Personal Property" at bounding box center [64, 260] width 73 height 11
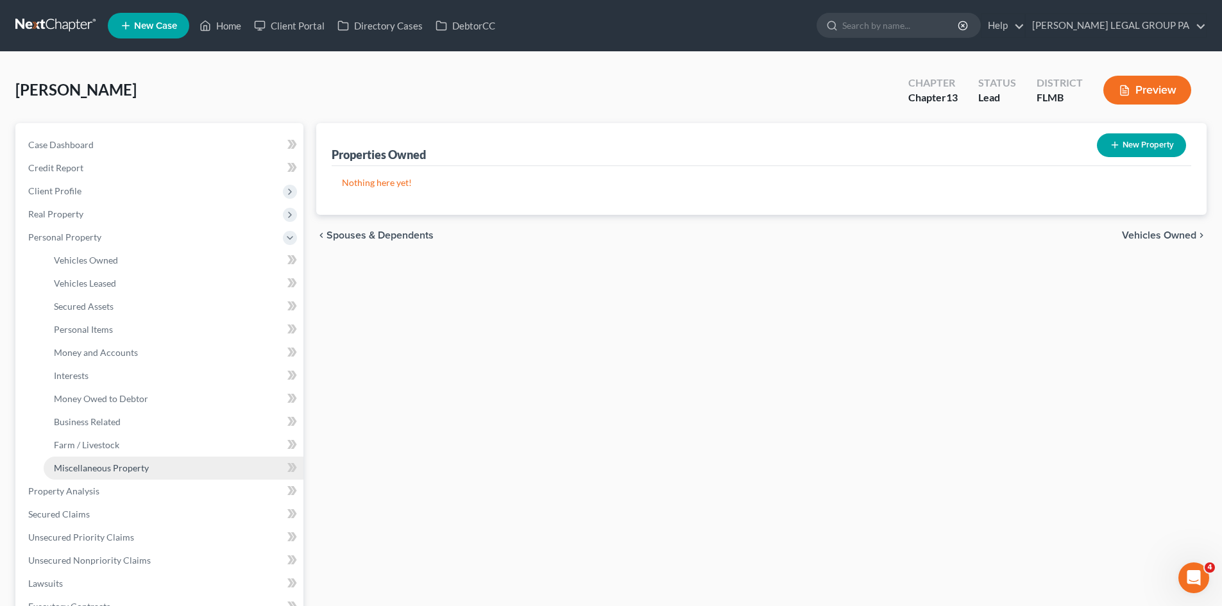
click at [145, 473] on span "Miscellaneous Property" at bounding box center [101, 468] width 95 height 11
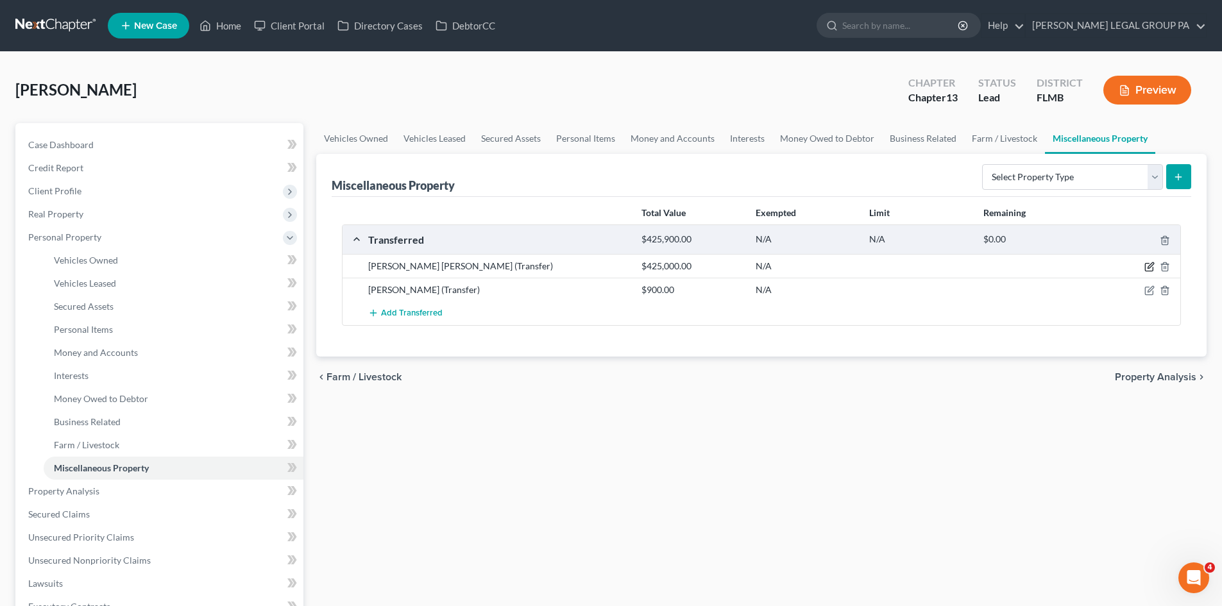
click at [1148, 266] on icon "button" at bounding box center [1149, 267] width 10 height 10
select select "Ordinary (within 2 years)"
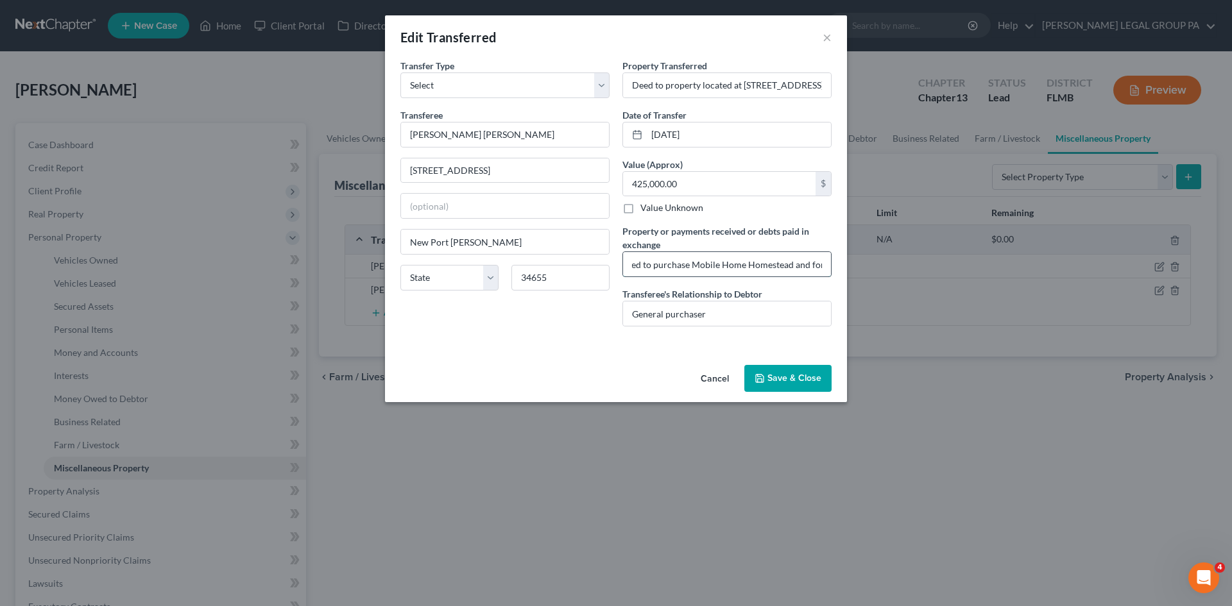
drag, startPoint x: 699, startPoint y: 266, endPoint x: 821, endPoint y: 266, distance: 122.5
click at [821, 266] on input "Debtor received $118,372.04 after fees. Funds were used to purchase Mobile Home…" at bounding box center [727, 264] width 208 height 24
click at [804, 268] on input "Debtor received $118,372.04 after fees. Funds were used to purchase Mobile Home…" at bounding box center [727, 264] width 208 height 24
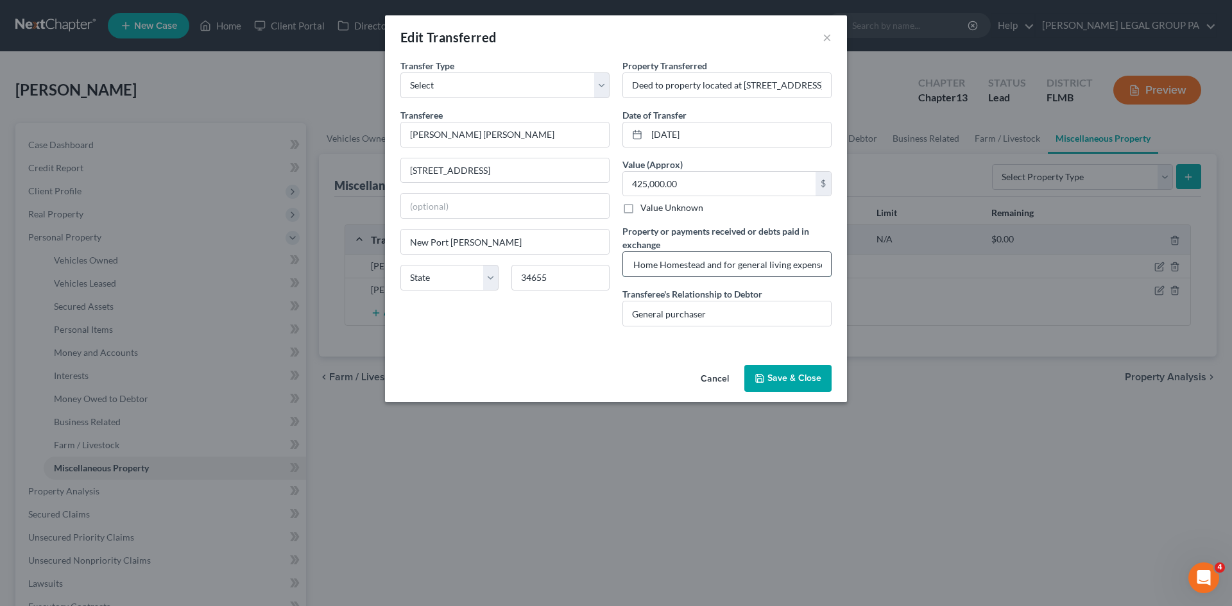
drag, startPoint x: 799, startPoint y: 268, endPoint x: 825, endPoint y: 269, distance: 25.7
click at [825, 269] on input "Debtor received $118,372.04 after fees. Funds were used to purchase Mobile Home…" at bounding box center [727, 264] width 208 height 24
click at [825, 270] on input "Debtor received $118,372.04 after fees. Funds were used to purchase Mobile Home…" at bounding box center [727, 264] width 208 height 24
drag, startPoint x: 774, startPoint y: 90, endPoint x: 817, endPoint y: 87, distance: 43.2
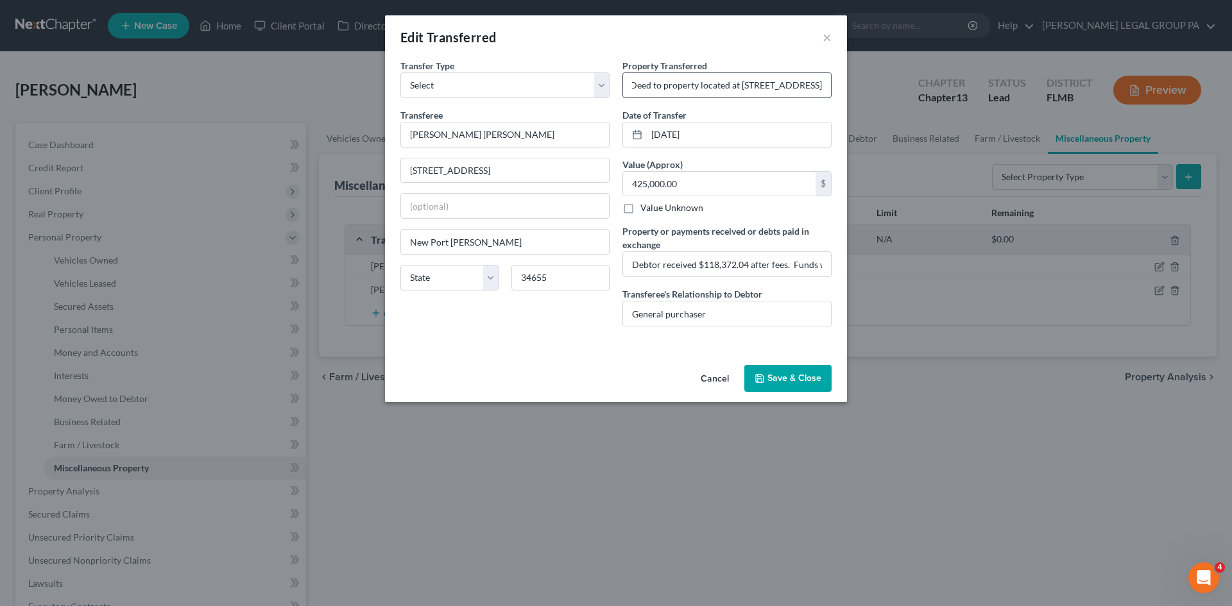
click at [817, 87] on input "Deed to property located at 2209 Orchard Park Drive, Spring Hill, FL 34608" at bounding box center [727, 85] width 208 height 24
click at [828, 37] on button "×" at bounding box center [826, 37] width 9 height 15
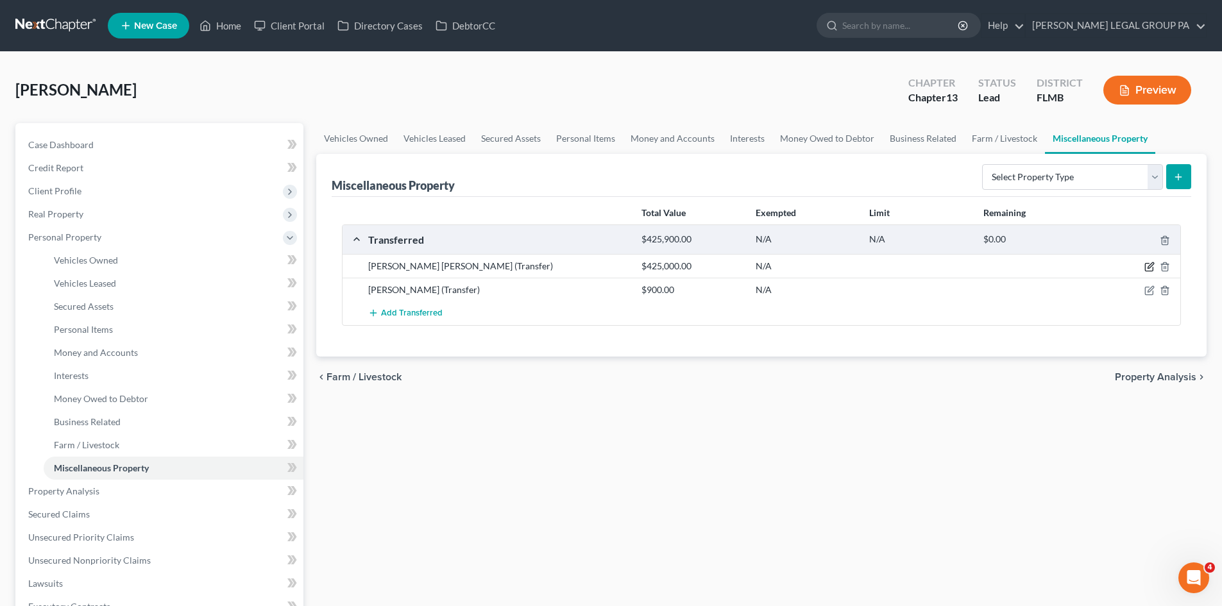
click at [1148, 265] on icon "button" at bounding box center [1149, 267] width 10 height 10
select select "Ordinary (within 2 years)"
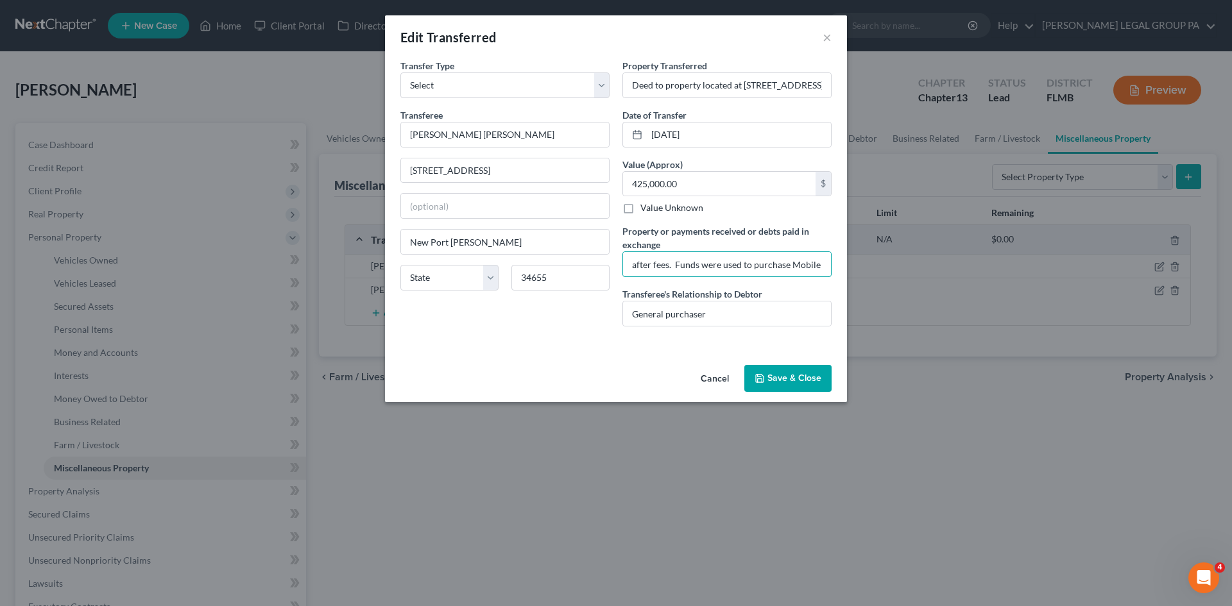
scroll to position [0, 308]
drag, startPoint x: 772, startPoint y: 260, endPoint x: 846, endPoint y: 260, distance: 73.1
click at [846, 260] on div "An exemption set must first be selected from the Filing Information section. Tr…" at bounding box center [616, 209] width 462 height 301
click at [823, 266] on input "Debtor received $118,372.04 after fees. Funds were used to purchase Mobile Home…" at bounding box center [727, 264] width 208 height 24
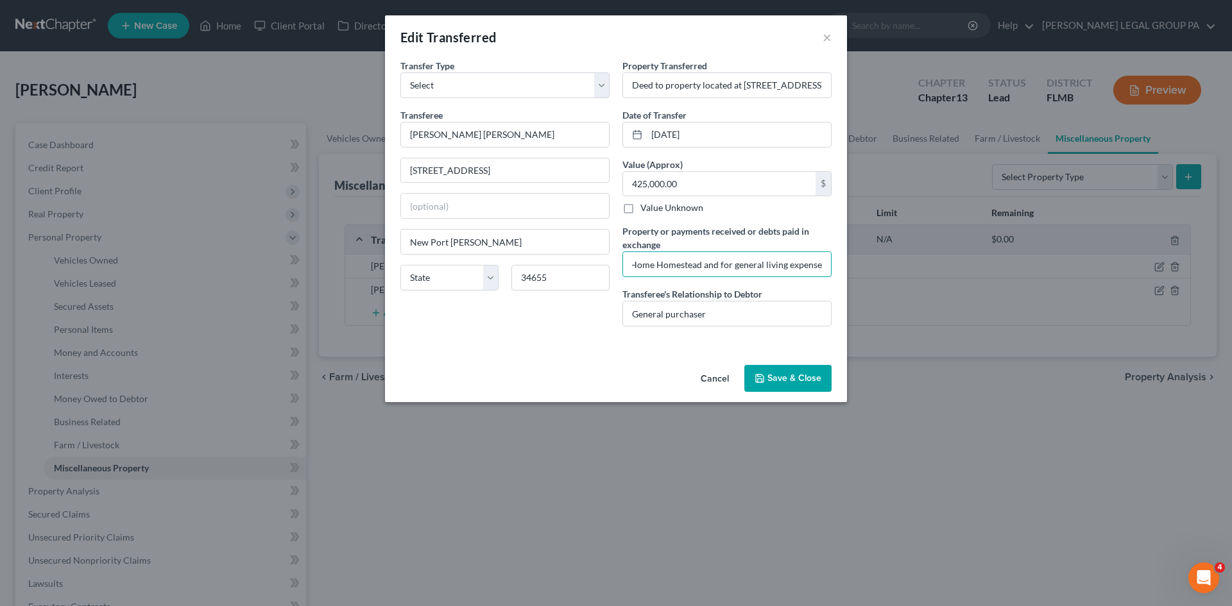
drag, startPoint x: 799, startPoint y: 262, endPoint x: 849, endPoint y: 264, distance: 50.7
click at [851, 264] on div "Edit Transferred × An exemption set must first be selected from the Filing Info…" at bounding box center [616, 303] width 1232 height 606
click at [824, 262] on input "Debtor received $118,372.04 after fees. Funds were used to purchase Mobile Home…" at bounding box center [727, 264] width 208 height 24
type input "Debtor received $118,372.04 after fees. Funds were used to purchase Mobile Home…"
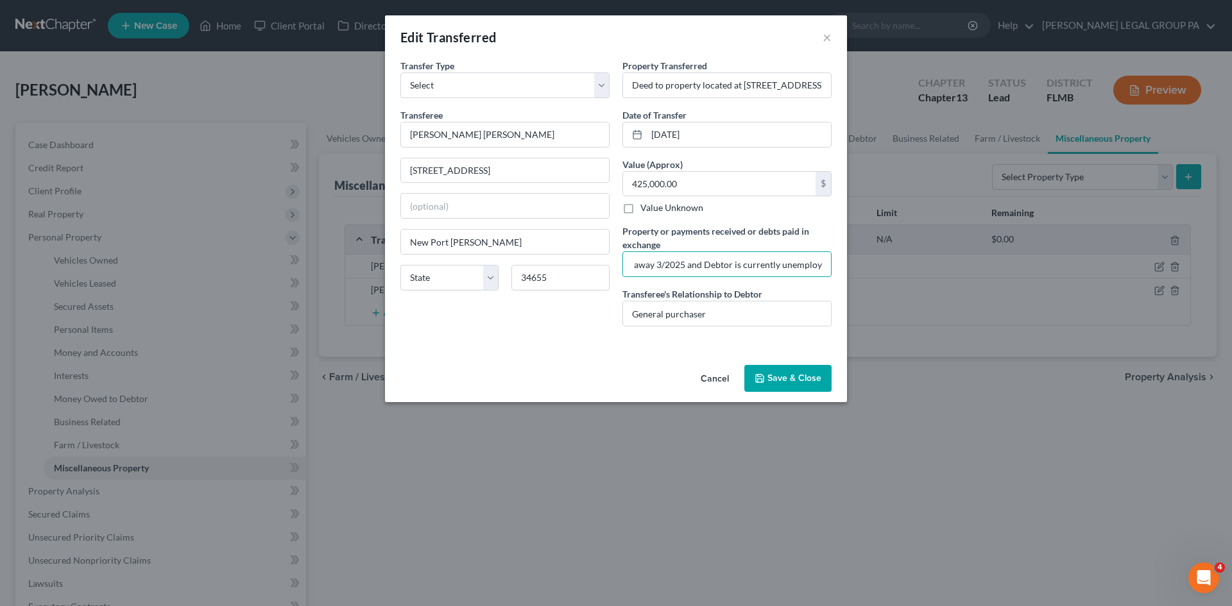
click at [796, 382] on button "Save & Close" at bounding box center [787, 378] width 87 height 27
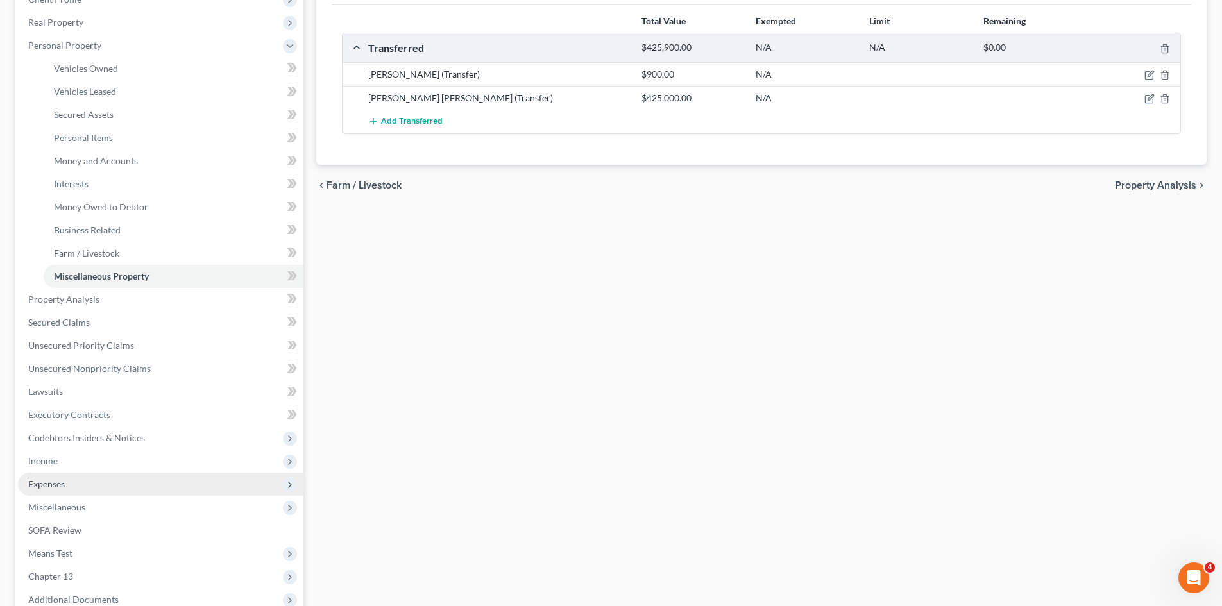
scroll to position [192, 0]
click at [76, 472] on span "Expenses" at bounding box center [160, 483] width 285 height 23
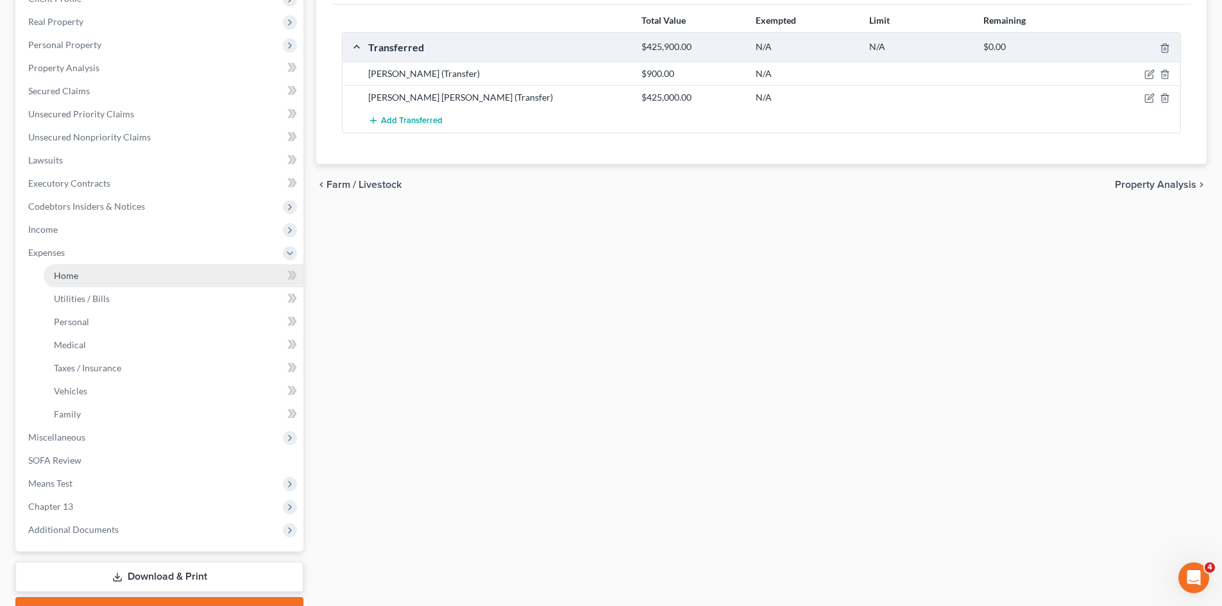
click at [83, 273] on link "Home" at bounding box center [174, 275] width 260 height 23
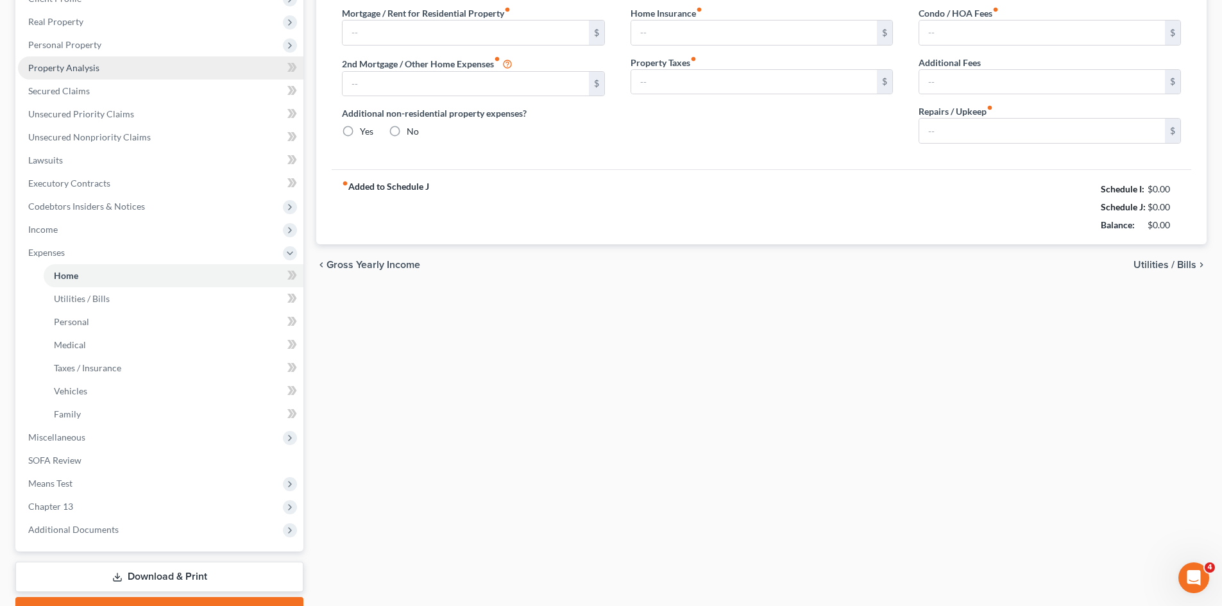
scroll to position [14, 0]
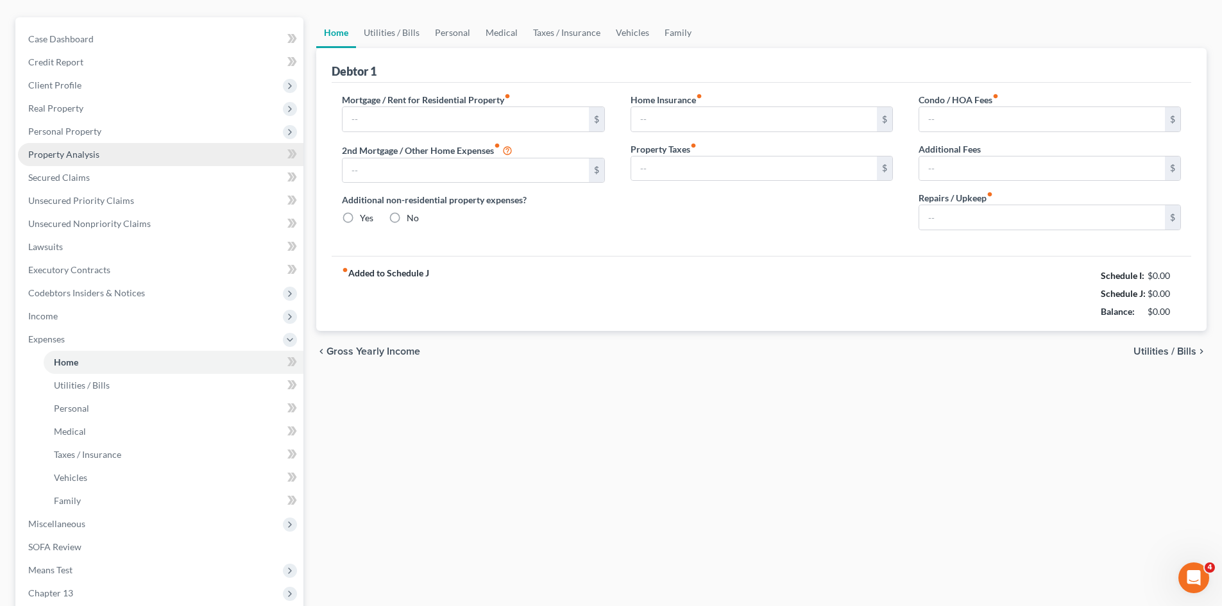
type input "970.00"
type input "0.00"
radio input "true"
type input "0.00"
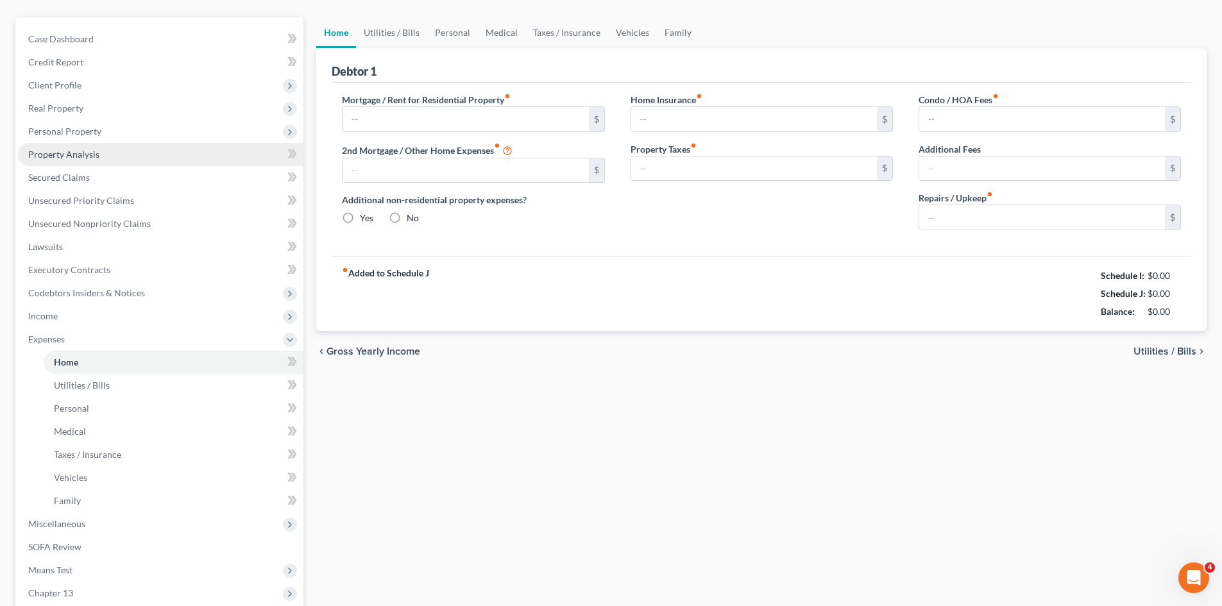
type input "0.00"
type input "200.00"
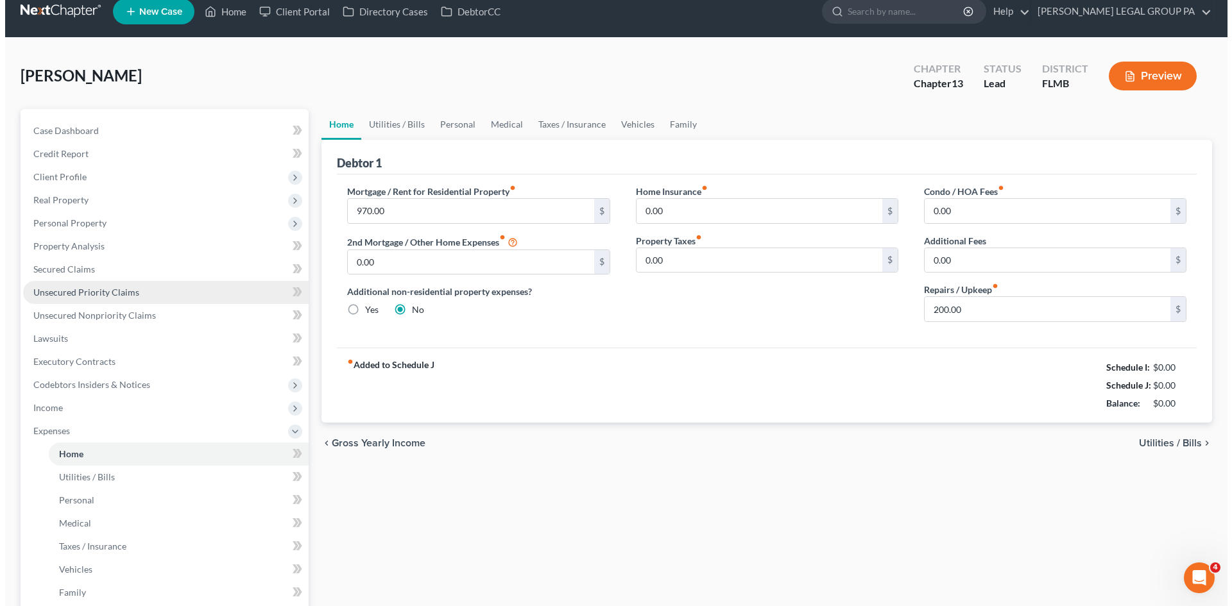
scroll to position [0, 0]
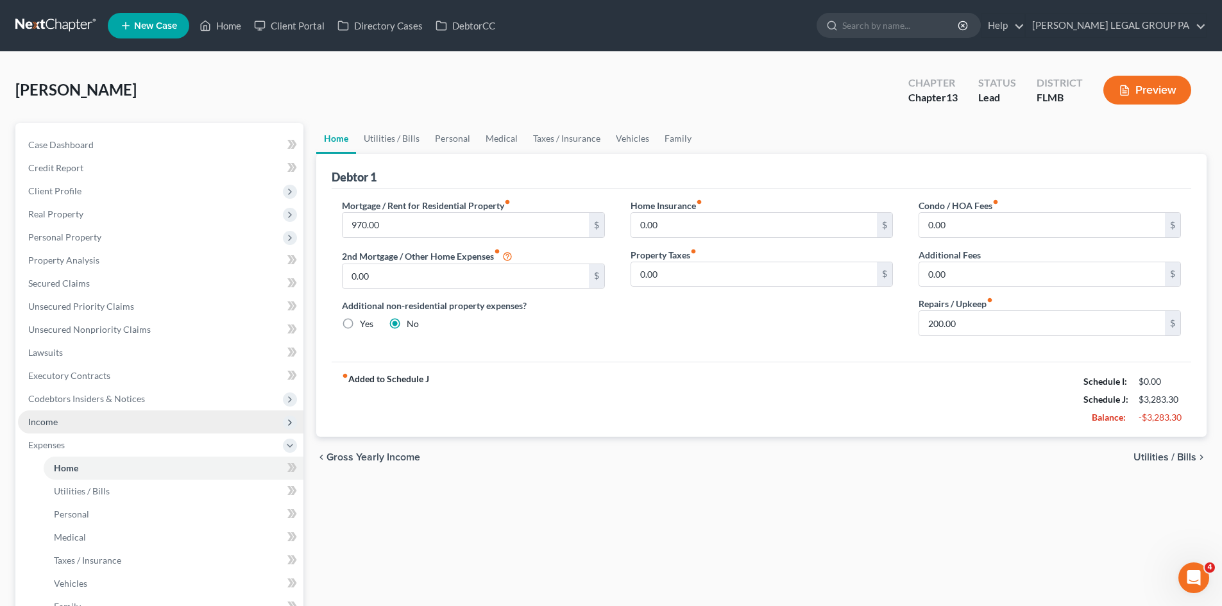
click at [54, 423] on span "Income" at bounding box center [43, 421] width 30 height 11
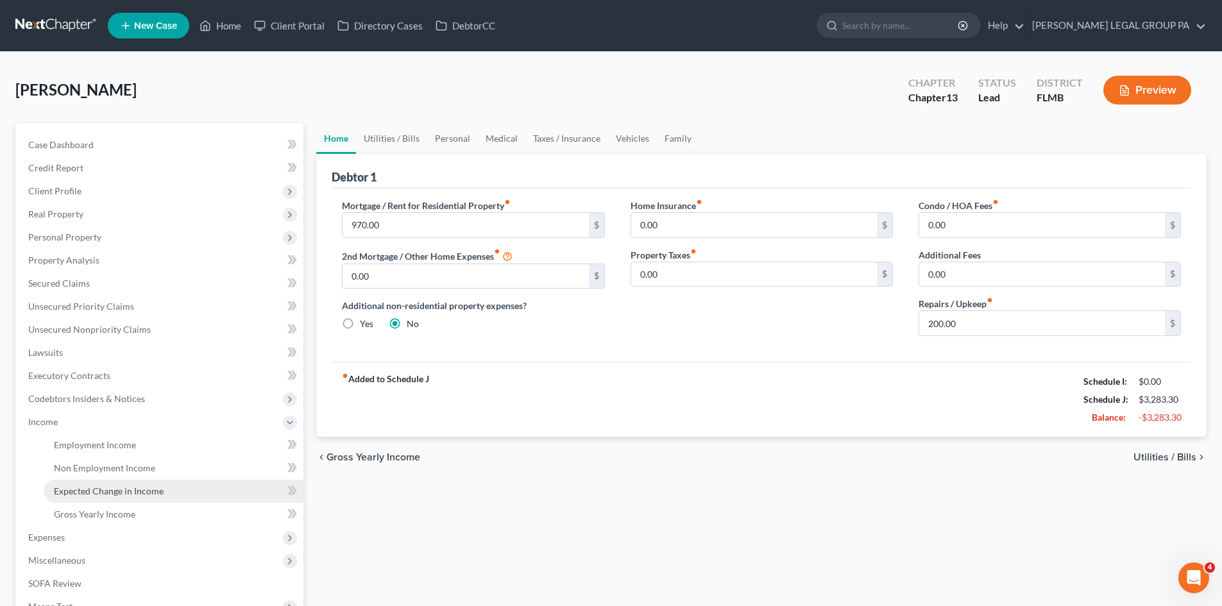
click at [90, 489] on span "Expected Change in Income" at bounding box center [109, 491] width 110 height 11
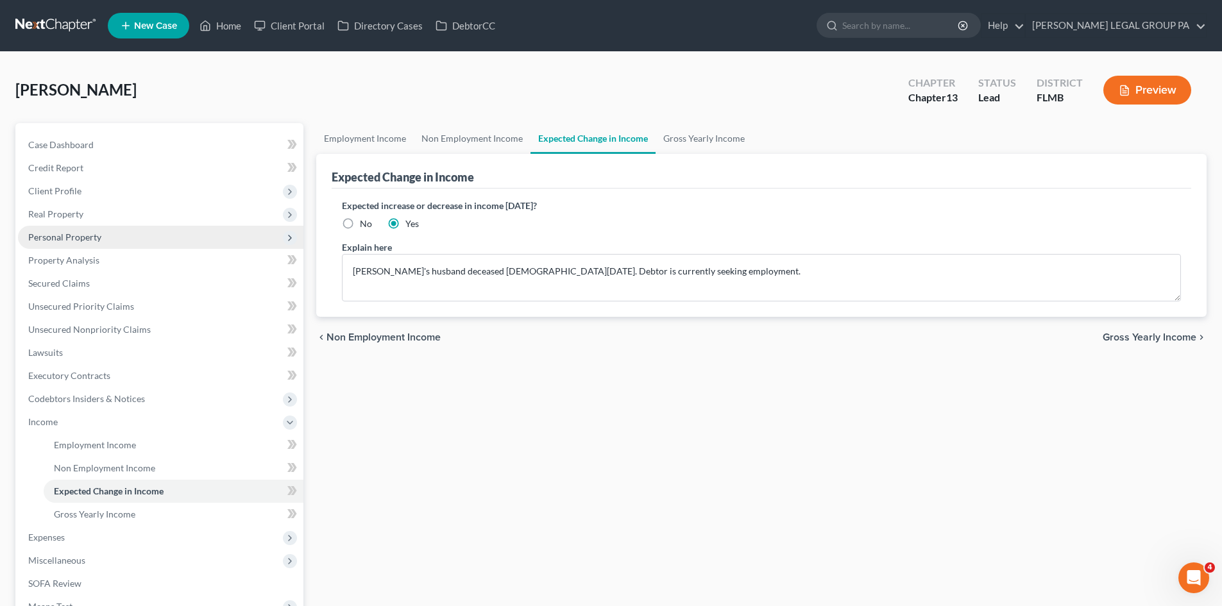
click at [90, 242] on span "Personal Property" at bounding box center [64, 237] width 73 height 11
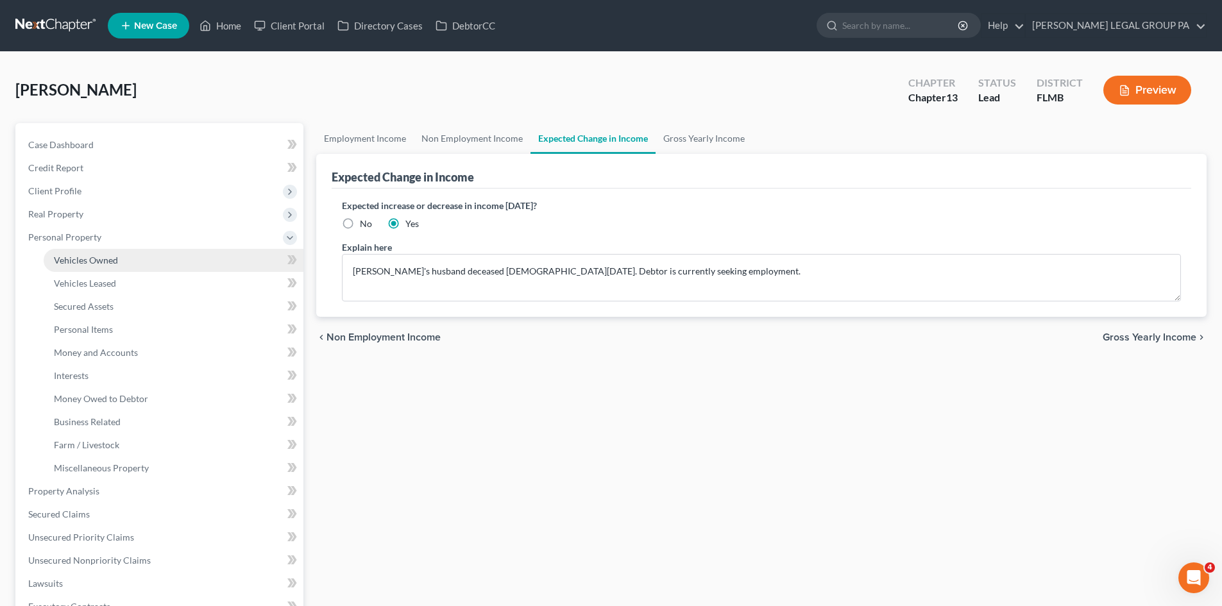
click at [103, 260] on span "Vehicles Owned" at bounding box center [86, 260] width 64 height 11
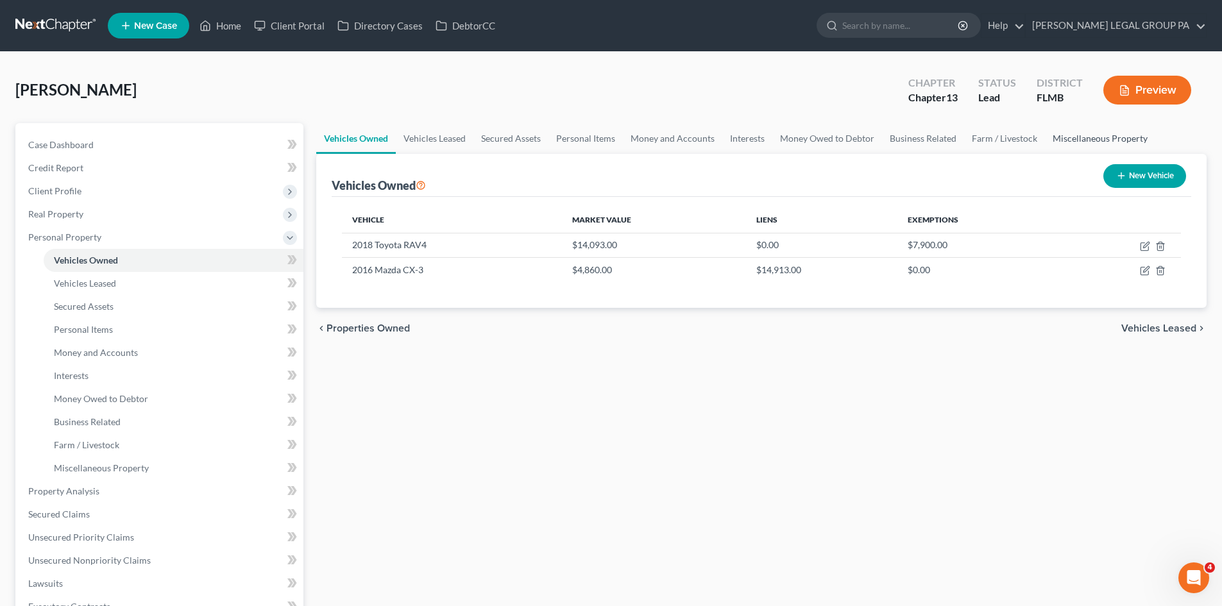
click at [1074, 141] on link "Miscellaneous Property" at bounding box center [1100, 138] width 110 height 31
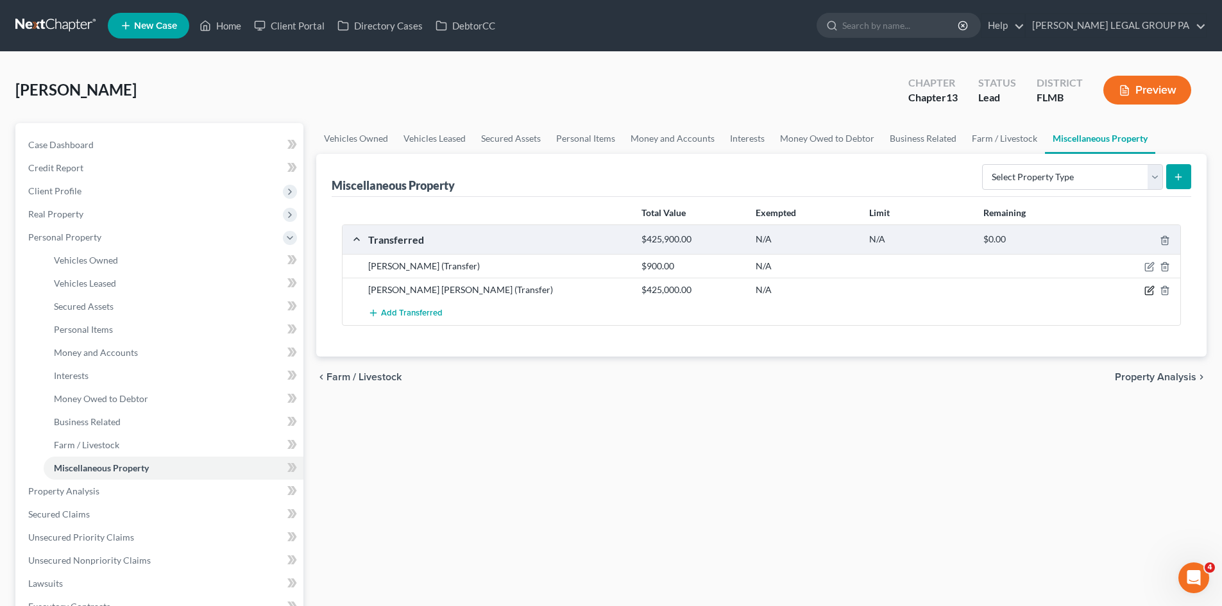
click at [1146, 292] on icon "button" at bounding box center [1149, 290] width 10 height 10
select select "Ordinary (within 2 years)"
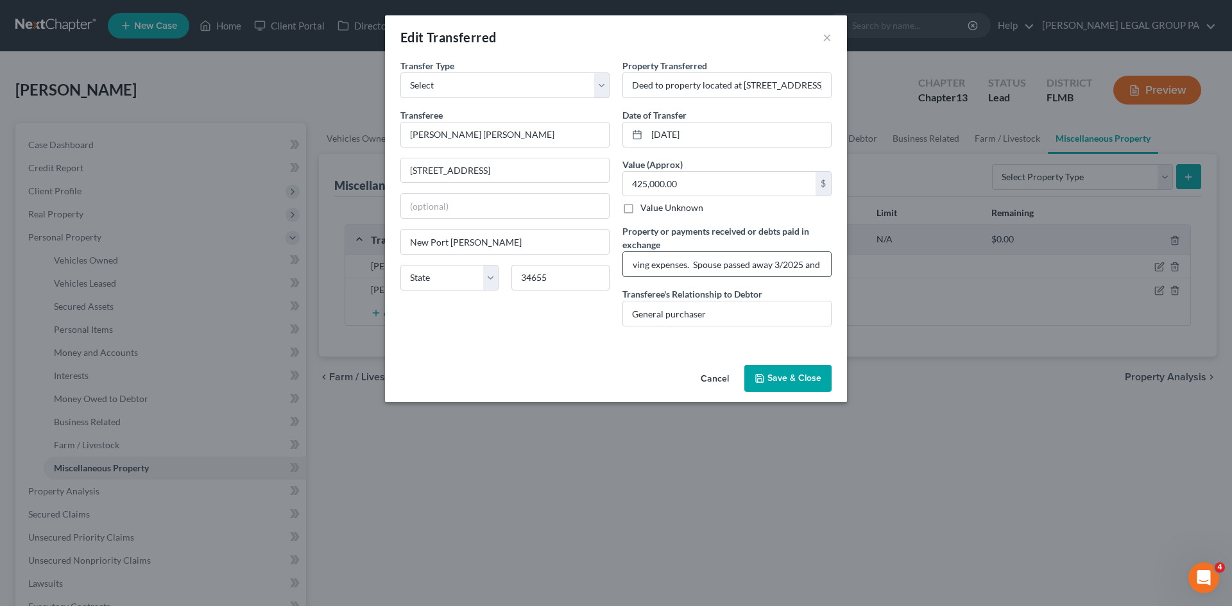
scroll to position [0, 568]
drag, startPoint x: 688, startPoint y: 262, endPoint x: 813, endPoint y: 263, distance: 125.1
click at [816, 263] on input "Debtor received $118,372.04 after fees. Funds were used to purchase Mobile Home…" at bounding box center [727, 264] width 208 height 24
click at [774, 260] on input "Debtor received $118,372.04 after fees. Funds were used to purchase Mobile Home…" at bounding box center [727, 264] width 208 height 24
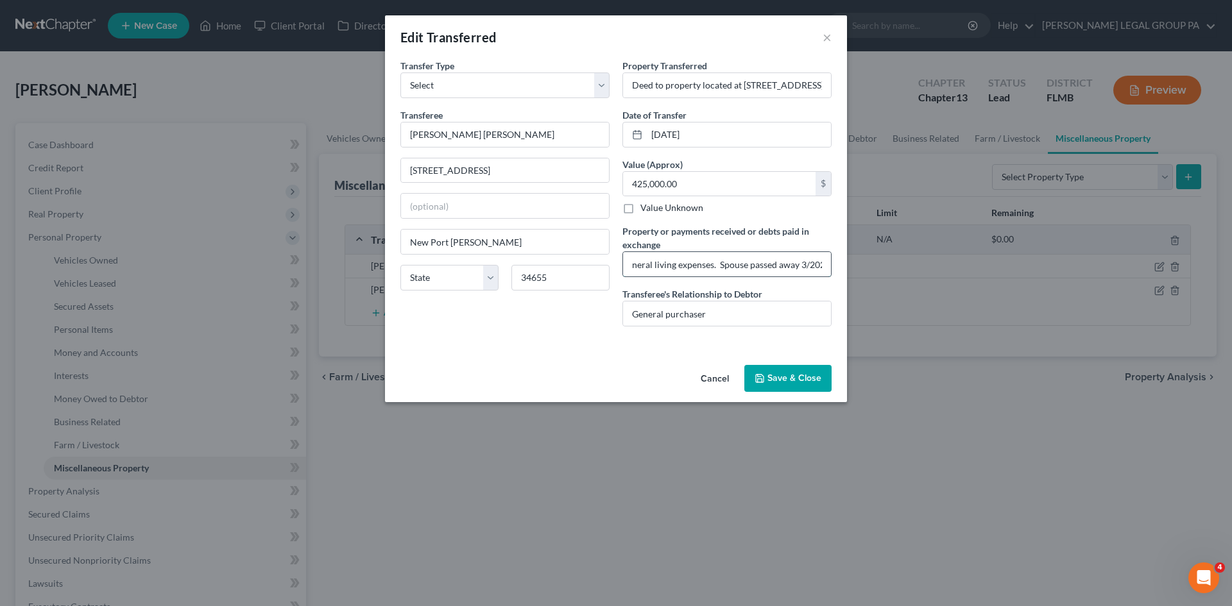
drag, startPoint x: 716, startPoint y: 262, endPoint x: 738, endPoint y: 259, distance: 22.0
click at [738, 259] on input "Debtor received $118,372.04 after fees. Funds were used to purchase Mobile Home…" at bounding box center [727, 264] width 208 height 24
click at [757, 264] on input "Debtor received $118,372.04 after fees. Funds were used to purchase Mobile Home…" at bounding box center [727, 264] width 208 height 24
click at [759, 266] on input "Debtor received $118,372.04 after fees. Funds were used to purchase Mobile Home…" at bounding box center [727, 264] width 208 height 24
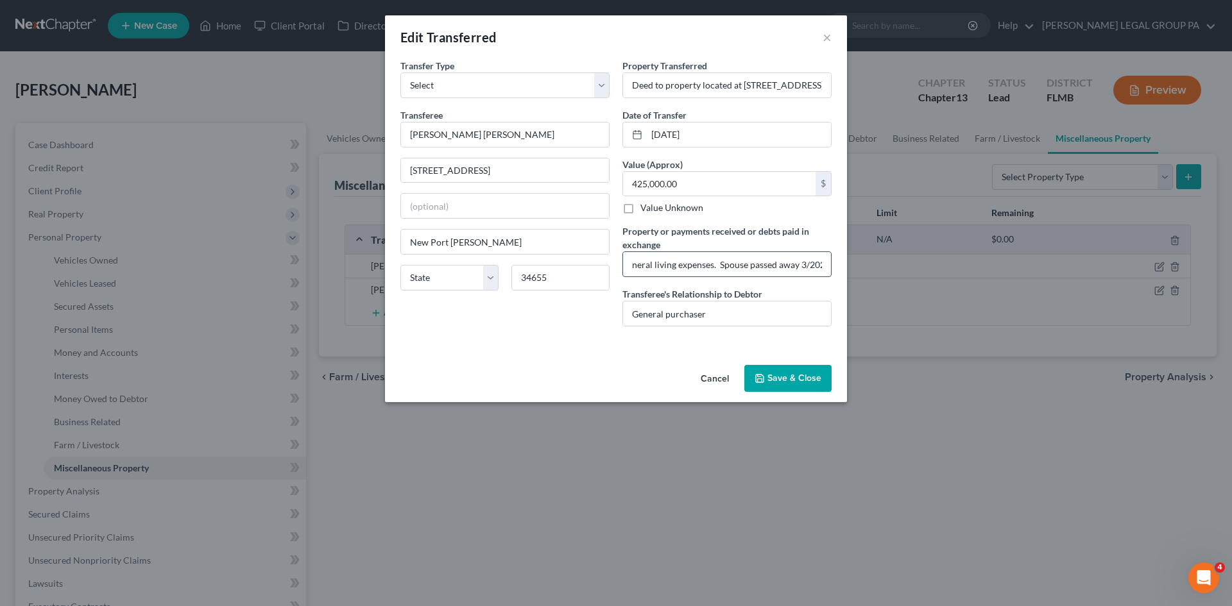
click at [778, 266] on input "Debtor received $118,372.04 after fees. Funds were used to purchase Mobile Home…" at bounding box center [727, 264] width 208 height 24
click at [791, 262] on input "Debtor received $118,372.04 after fees. Funds were used to purchase Mobile Home…" at bounding box center [727, 264] width 208 height 24
drag, startPoint x: 797, startPoint y: 259, endPoint x: 819, endPoint y: 257, distance: 21.8
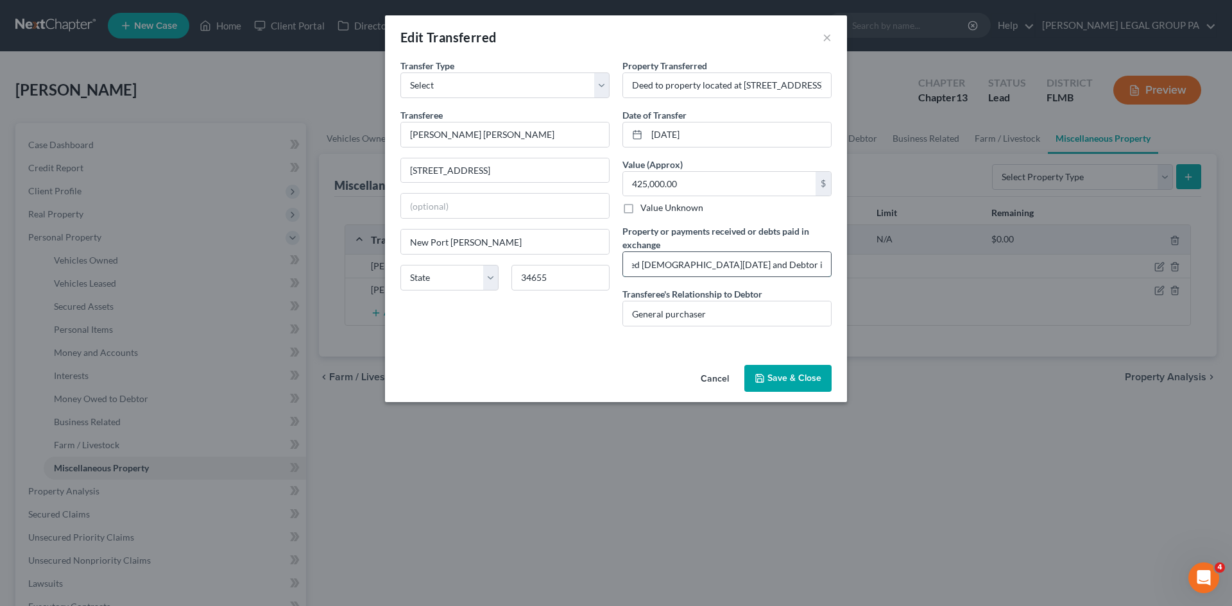
click at [819, 257] on input "Debtor received $118,372.04 after fees. Funds were used to purchase Mobile Home…" at bounding box center [727, 264] width 208 height 24
click at [784, 260] on input "Debtor received $118,372.04 after fees. Funds were used to purchase Mobile Home…" at bounding box center [727, 264] width 208 height 24
drag, startPoint x: 811, startPoint y: 265, endPoint x: 808, endPoint y: 314, distance: 49.5
click at [869, 269] on div "Edit Transferred × An exemption set must first be selected from the Filing Info…" at bounding box center [616, 303] width 1232 height 606
type input "Debtor received $118,372.04 after fees. Funds were used to purchase Mobile Home…"
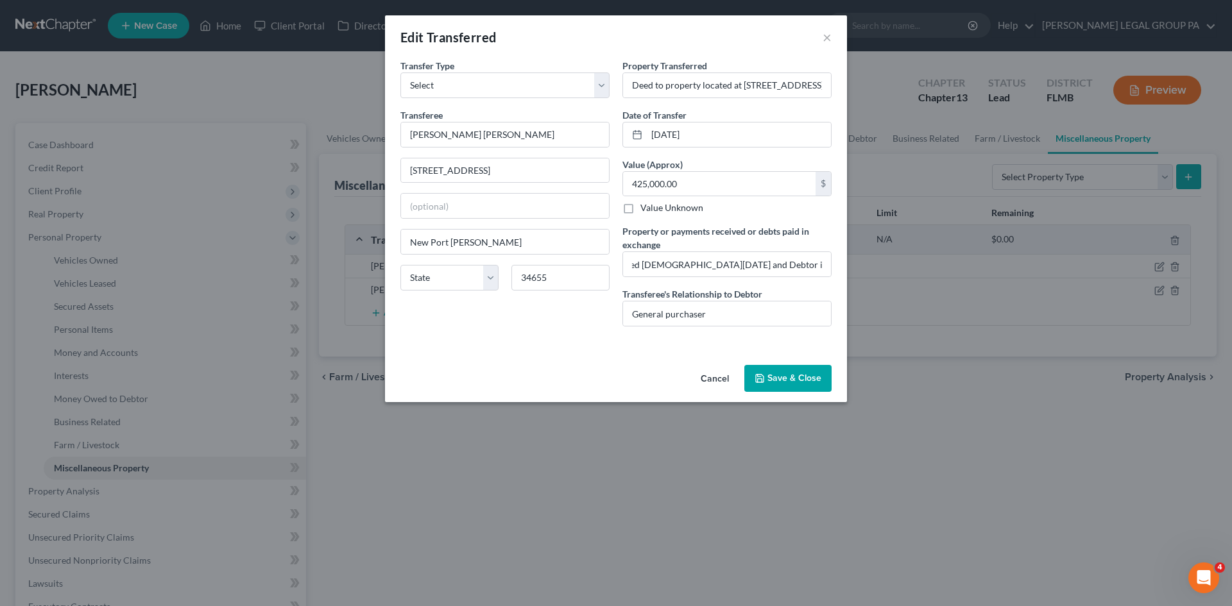
click at [777, 374] on button "Save & Close" at bounding box center [787, 378] width 87 height 27
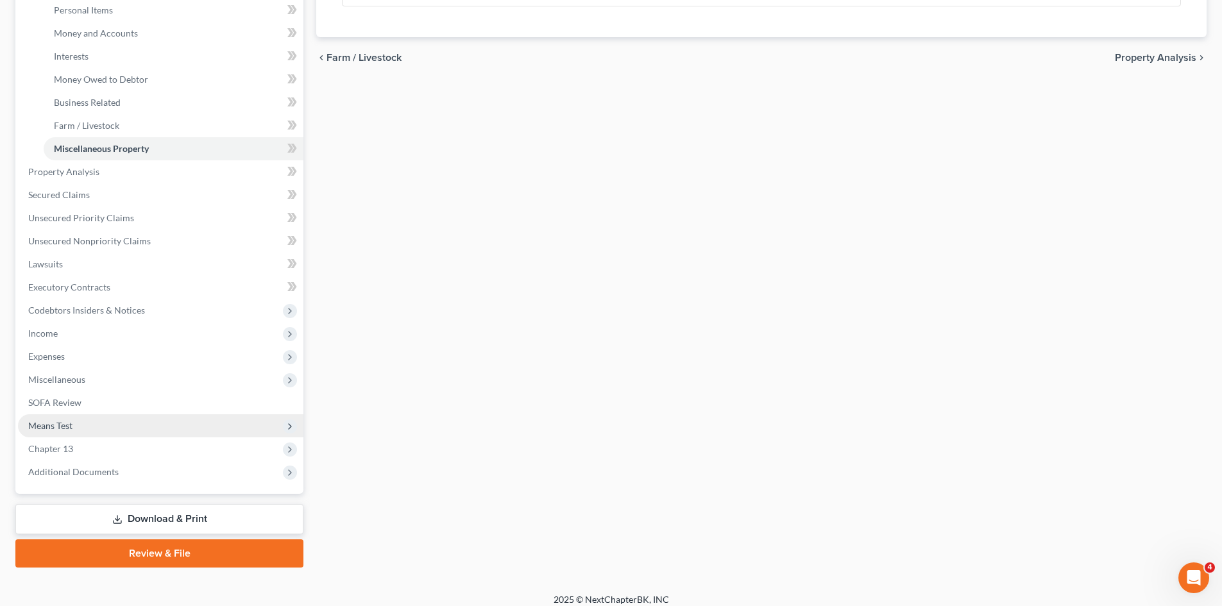
scroll to position [321, 0]
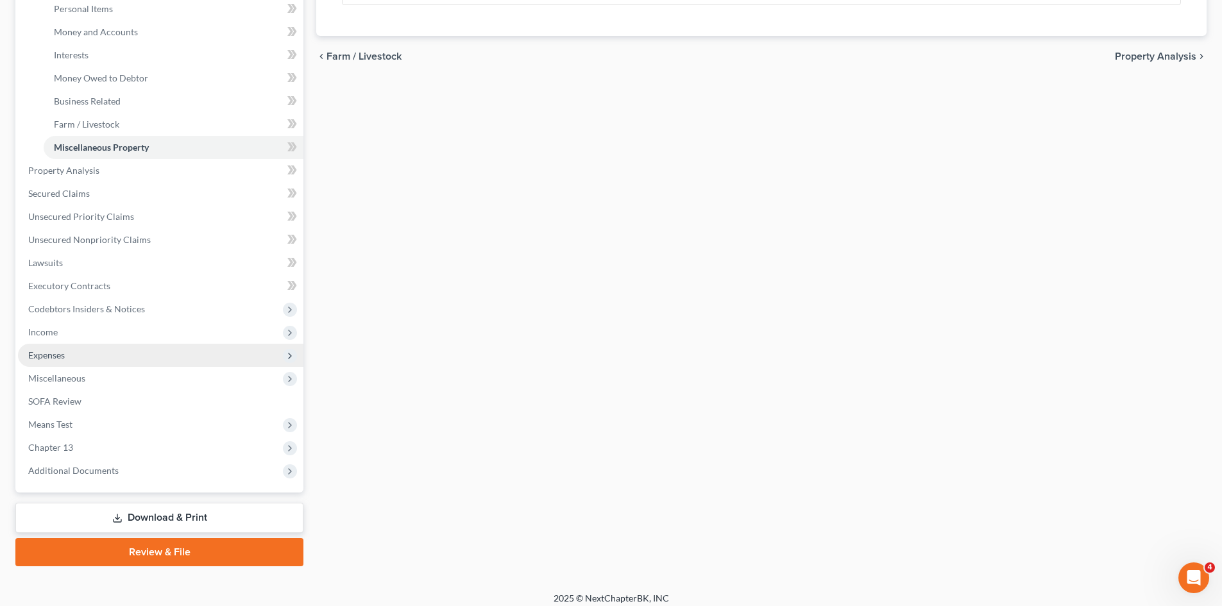
click at [101, 353] on span "Expenses" at bounding box center [160, 355] width 285 height 23
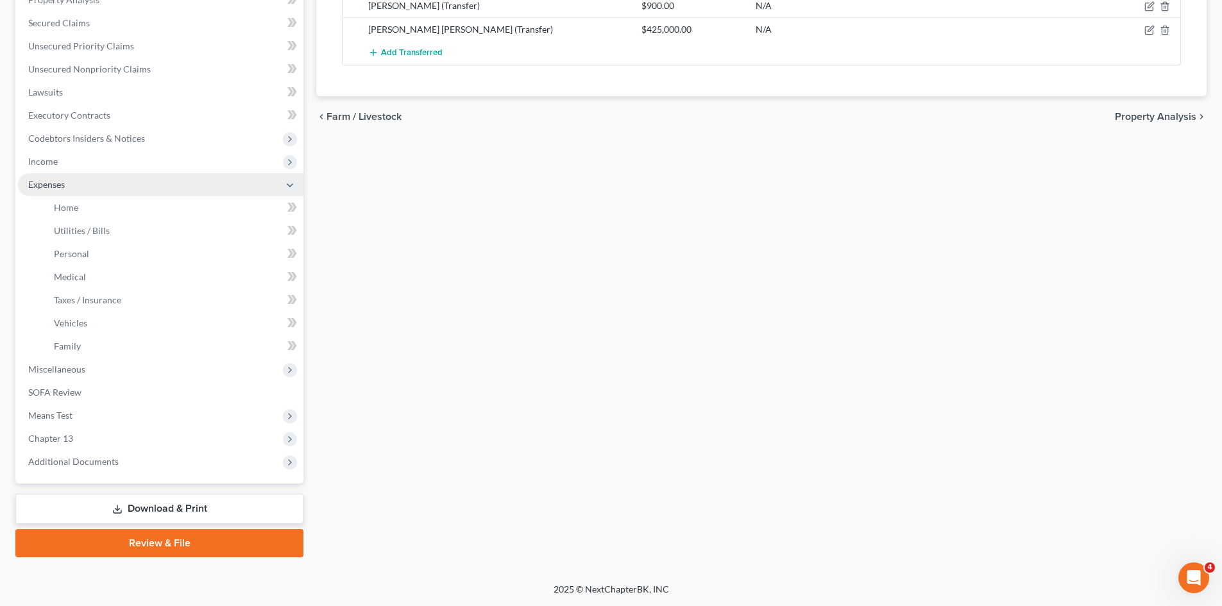
scroll to position [260, 0]
click at [137, 208] on link "Home" at bounding box center [174, 207] width 260 height 23
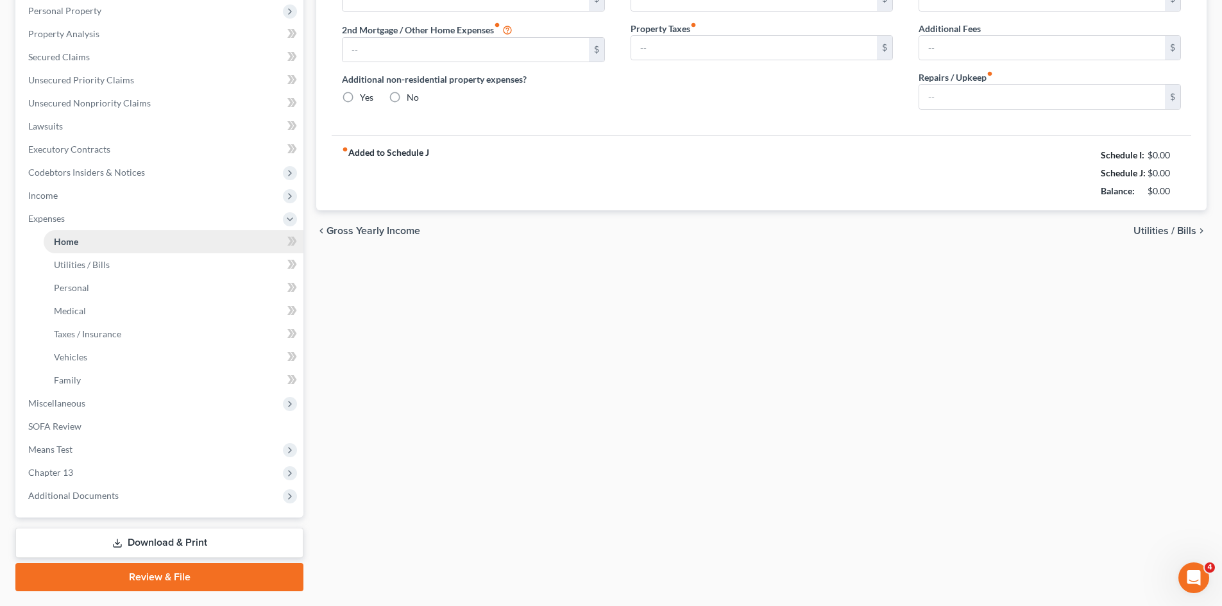
type input "970.00"
type input "0.00"
radio input "true"
type input "0.00"
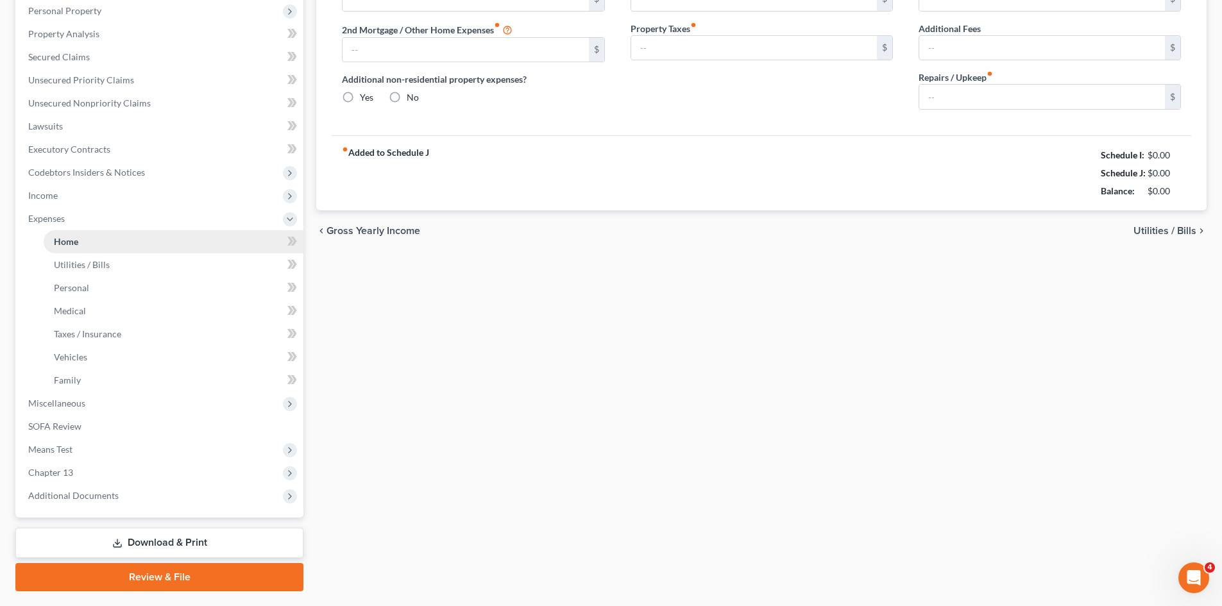
type input "0.00"
type input "200.00"
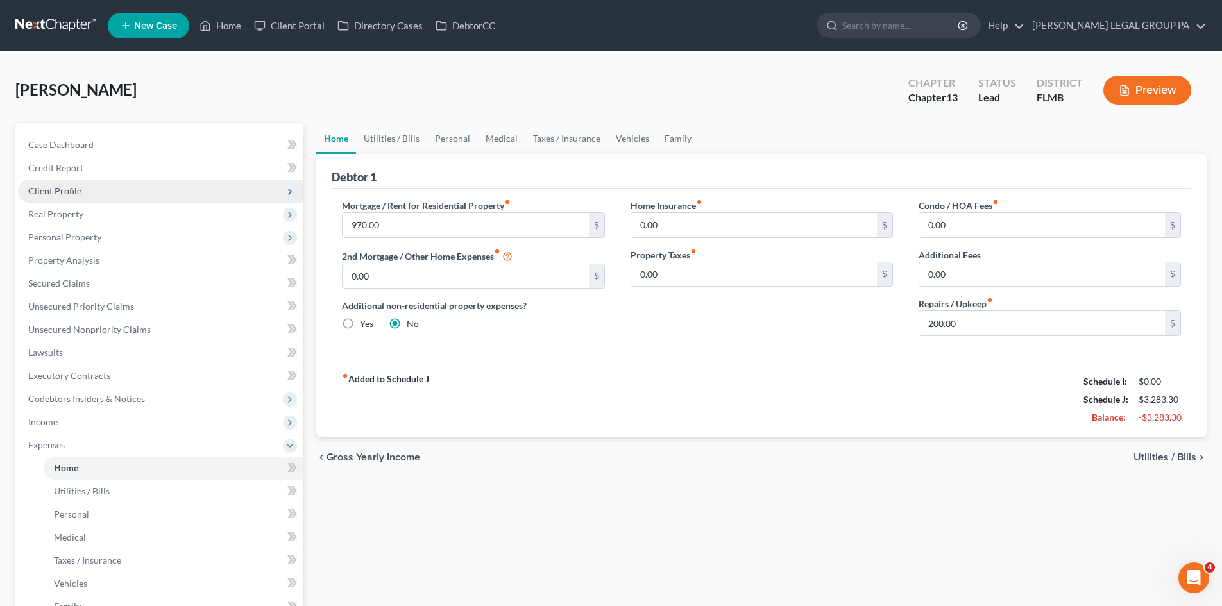
click at [74, 192] on span "Client Profile" at bounding box center [54, 190] width 53 height 11
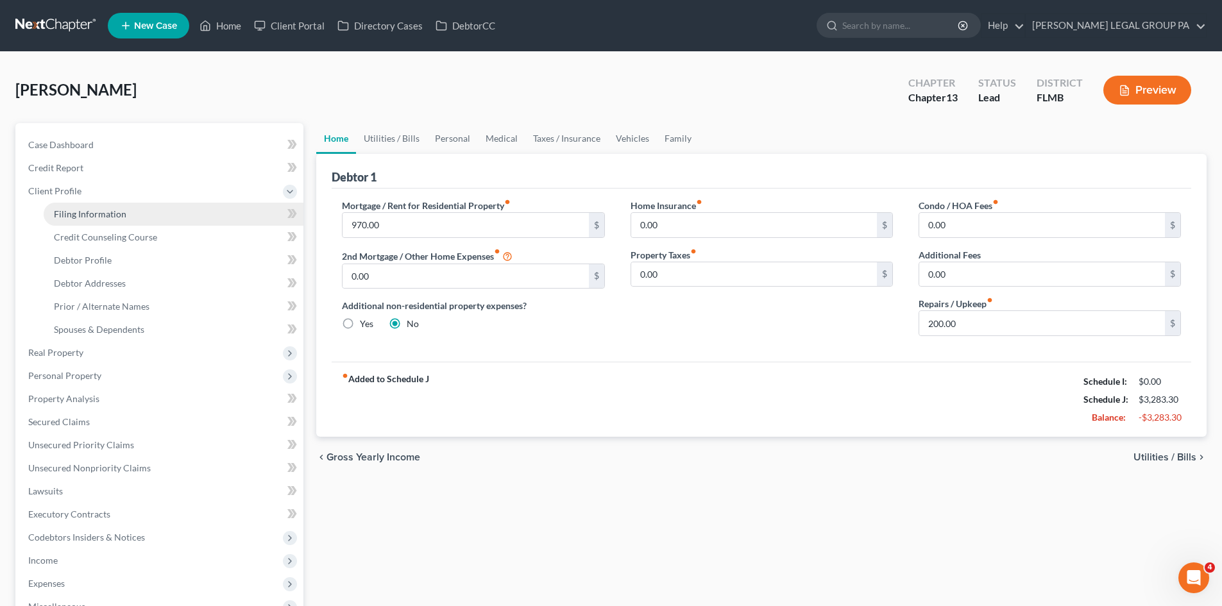
click at [90, 214] on span "Filing Information" at bounding box center [90, 213] width 72 height 11
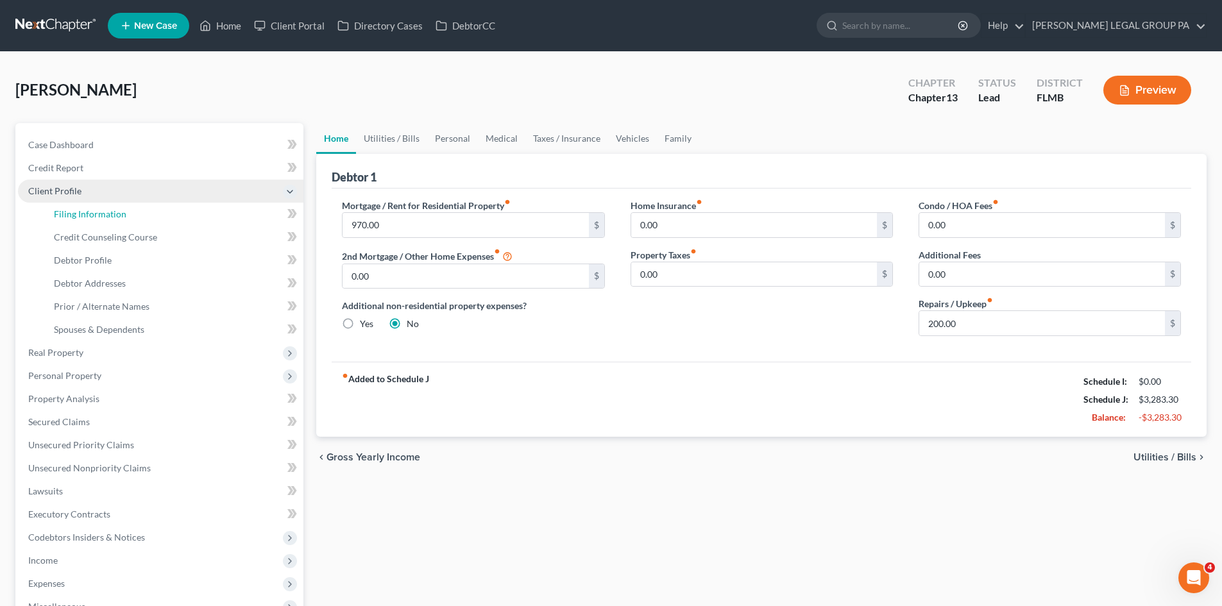
select select "1"
select select "0"
select select "3"
select select "15"
select select "0"
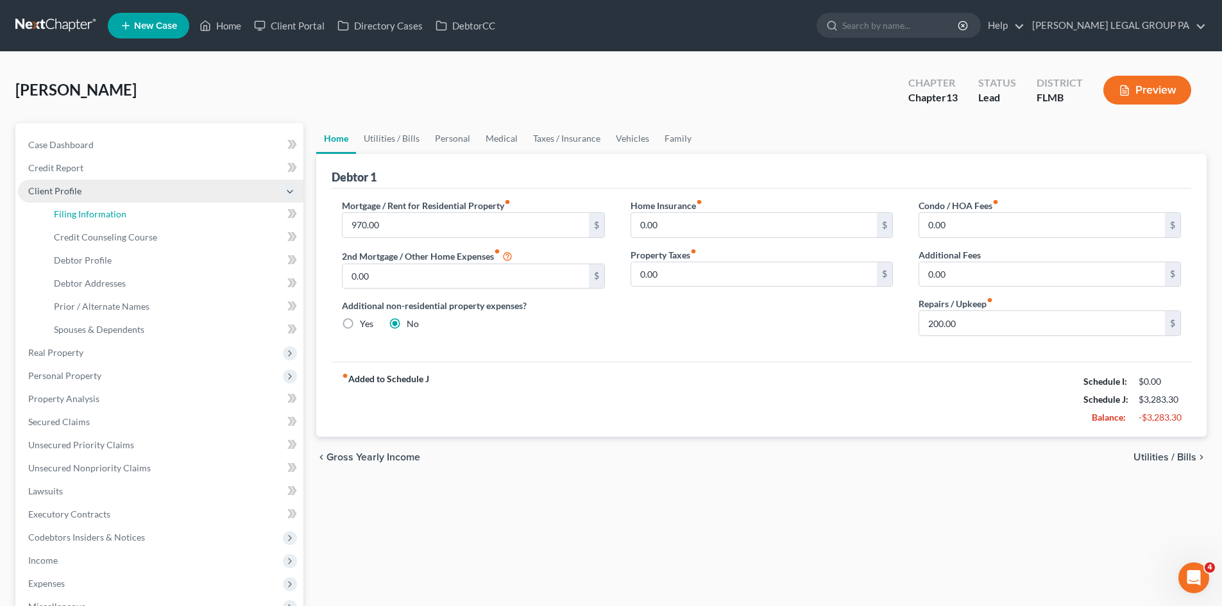
select select "9"
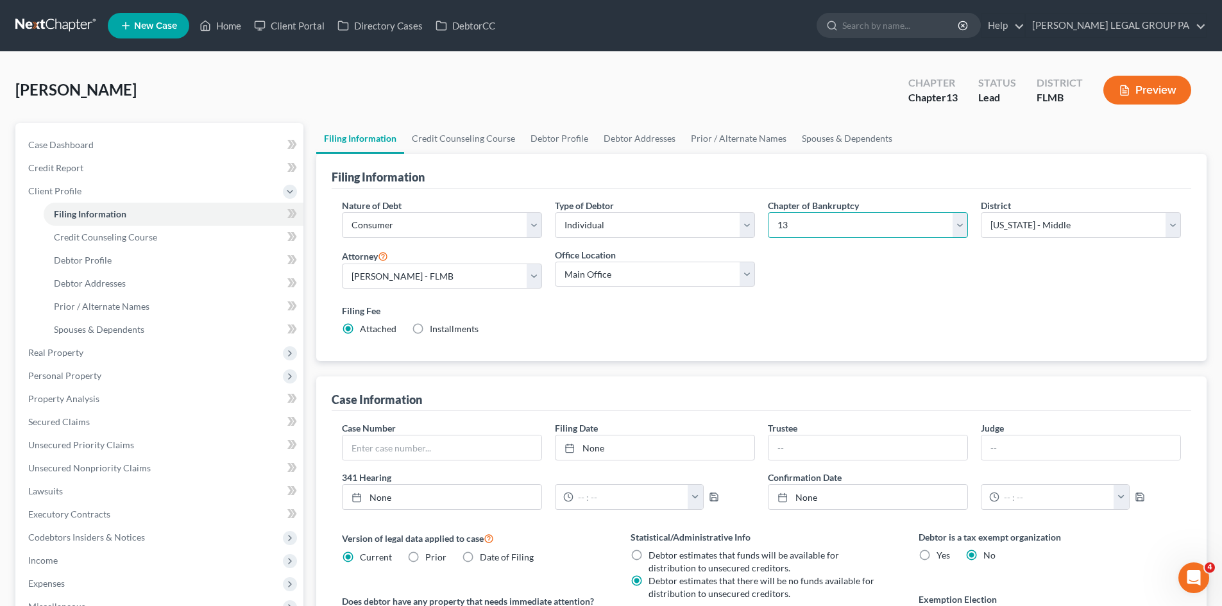
click at [829, 228] on select "Select 7 11 12 13" at bounding box center [868, 225] width 200 height 26
select select "0"
click at [768, 212] on select "Select 7 11 12 13" at bounding box center [868, 225] width 200 height 26
click at [861, 289] on div "Nature of Debt Select Business Consumer Other Nature of Business Select Clearin…" at bounding box center [762, 273] width 852 height 148
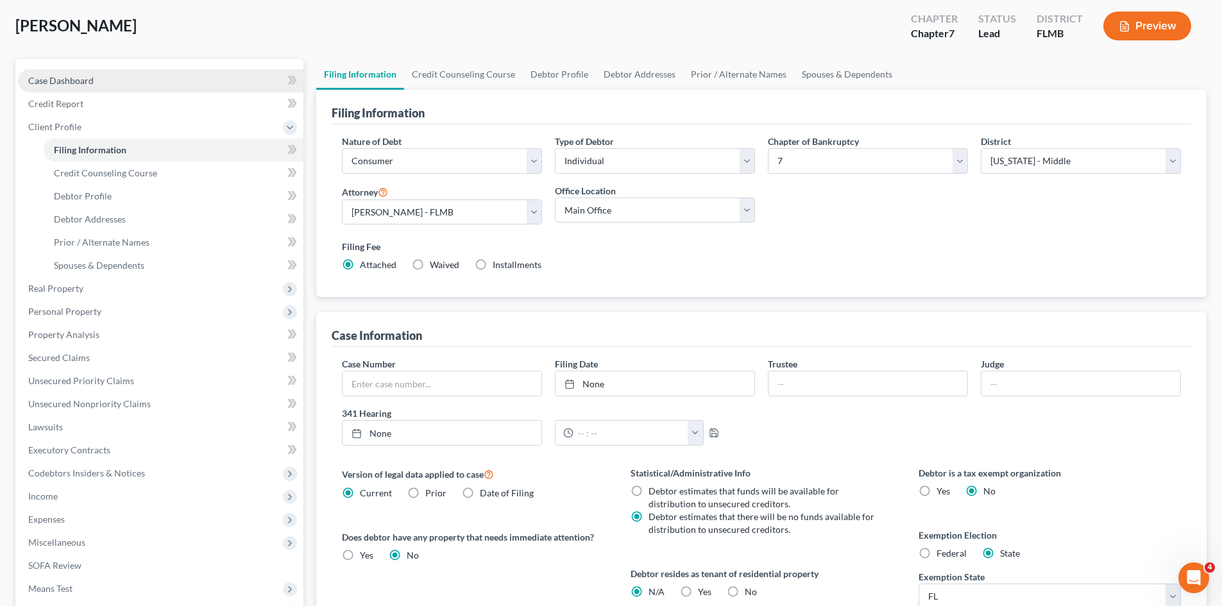
click at [121, 86] on link "Case Dashboard" at bounding box center [160, 80] width 285 height 23
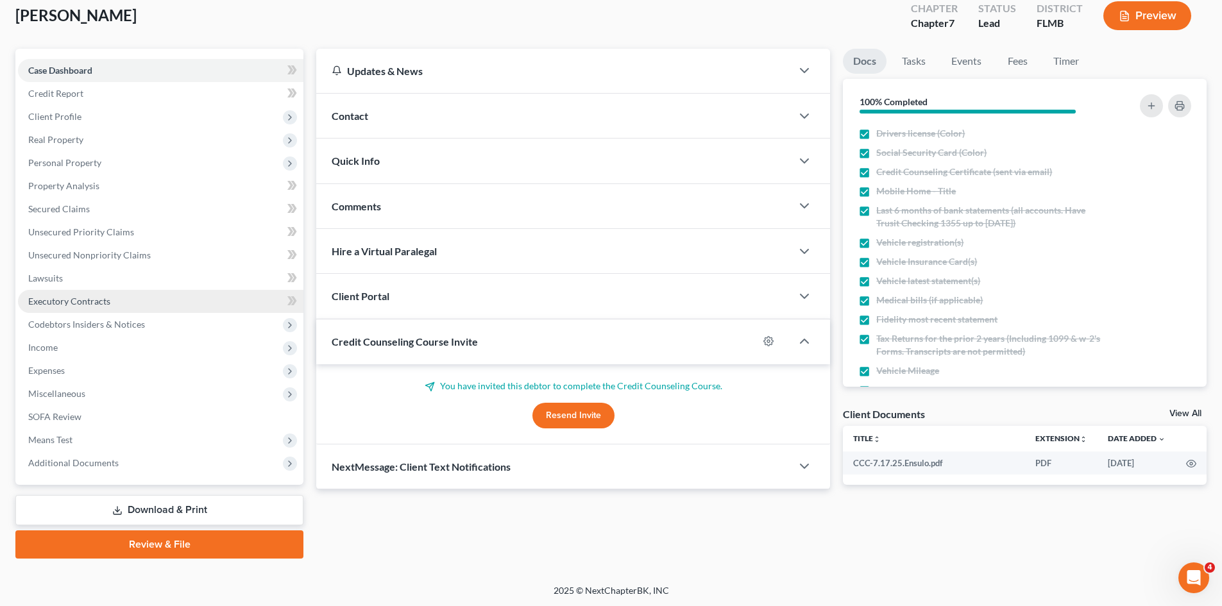
scroll to position [76, 0]
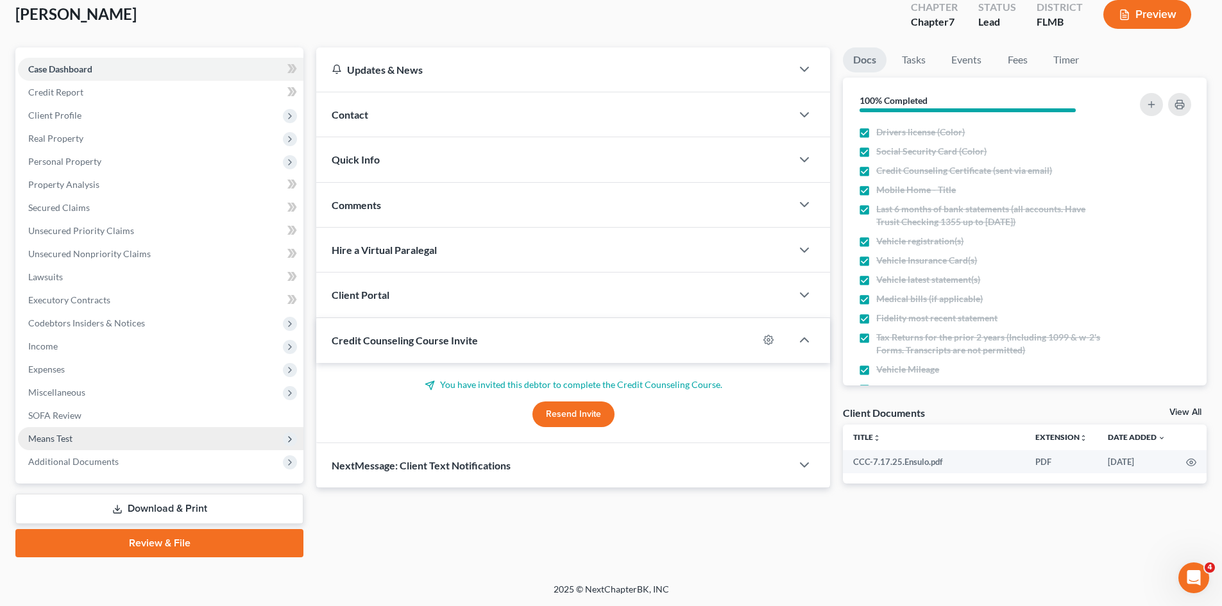
click at [135, 438] on span "Means Test" at bounding box center [160, 438] width 285 height 23
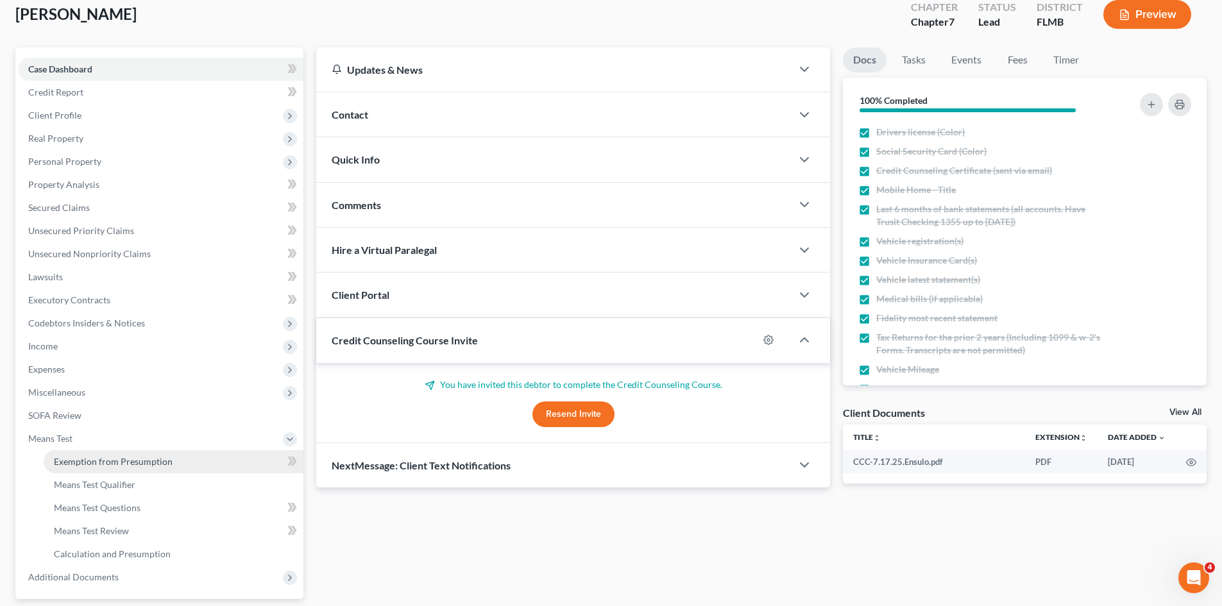
click at [152, 463] on span "Exemption from Presumption" at bounding box center [113, 461] width 119 height 11
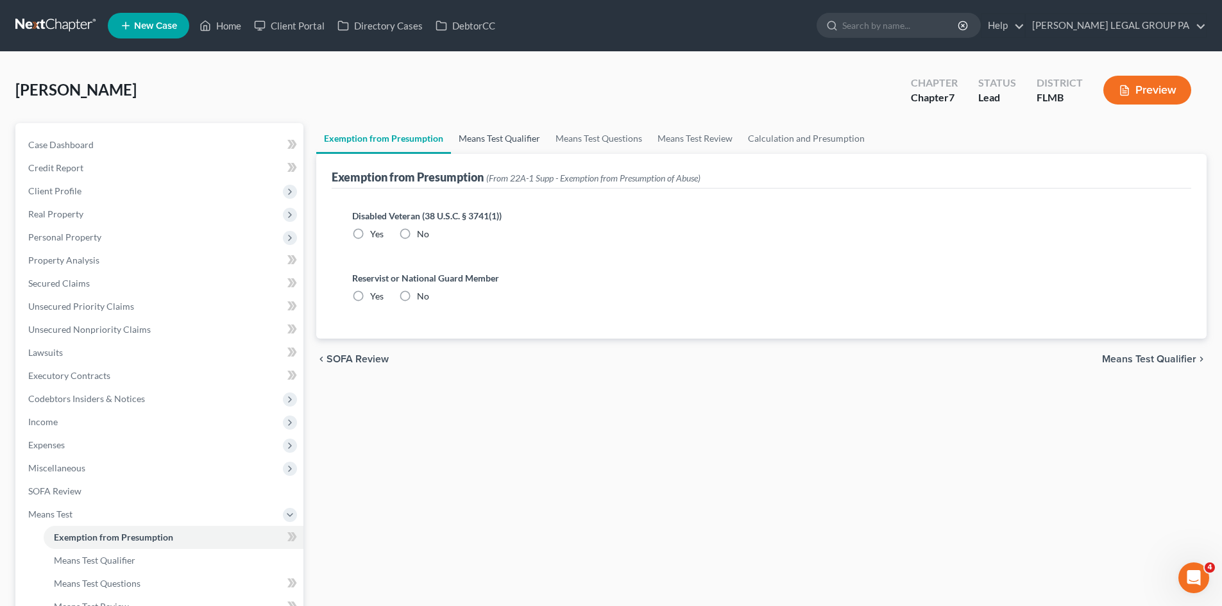
click at [474, 143] on link "Means Test Qualifier" at bounding box center [499, 138] width 97 height 31
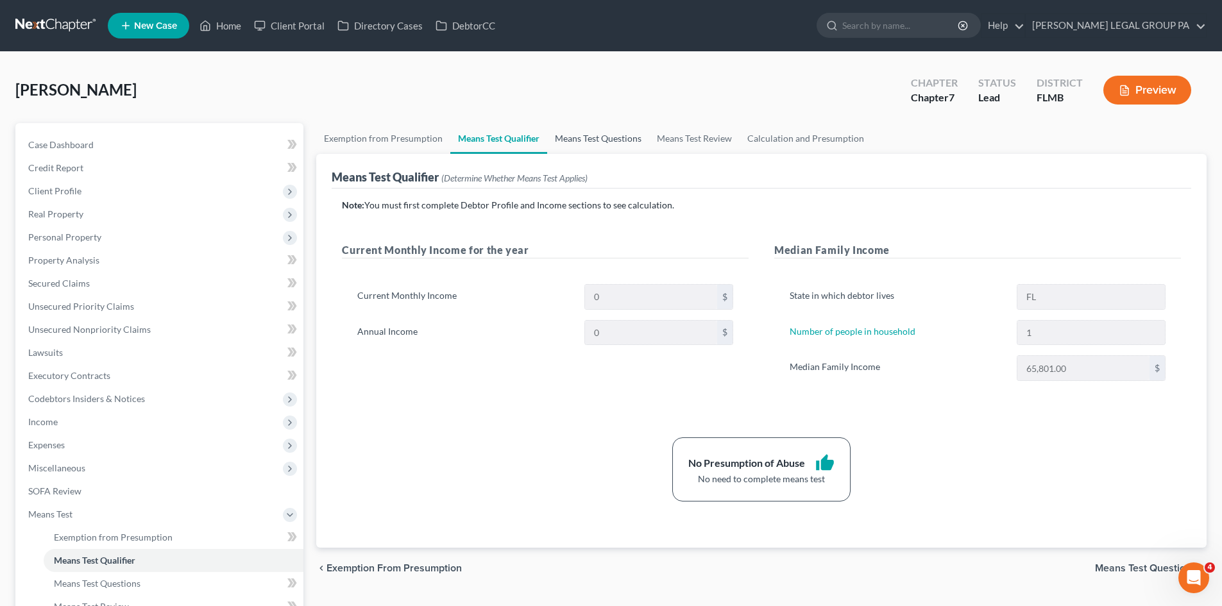
click at [593, 142] on link "Means Test Questions" at bounding box center [598, 138] width 102 height 31
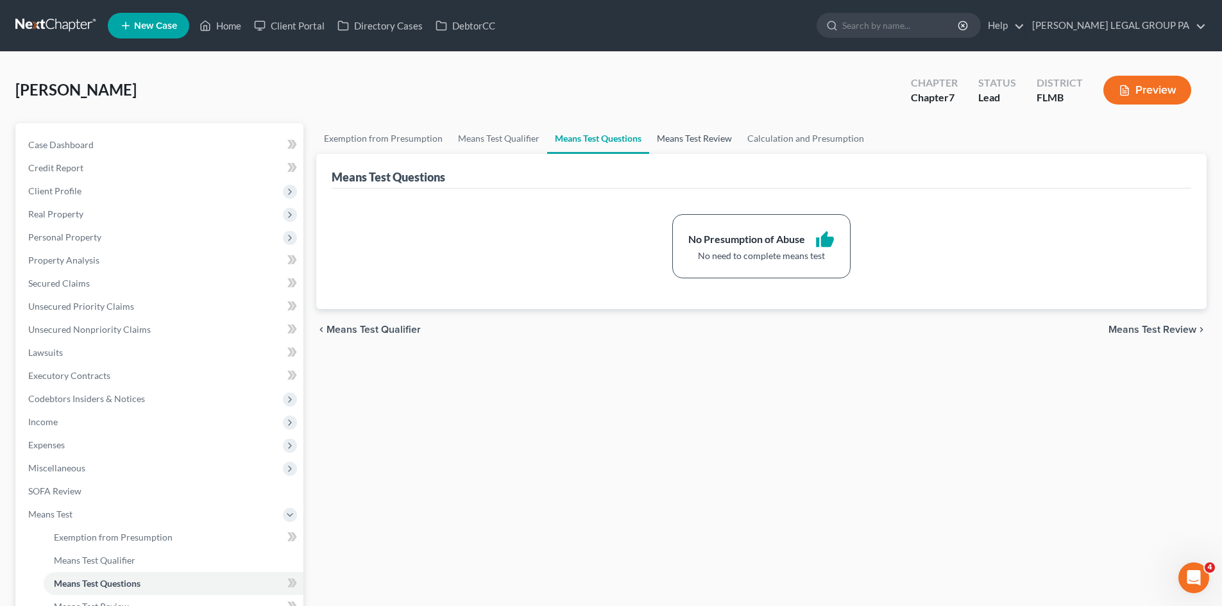
click at [690, 142] on link "Means Test Review" at bounding box center [694, 138] width 90 height 31
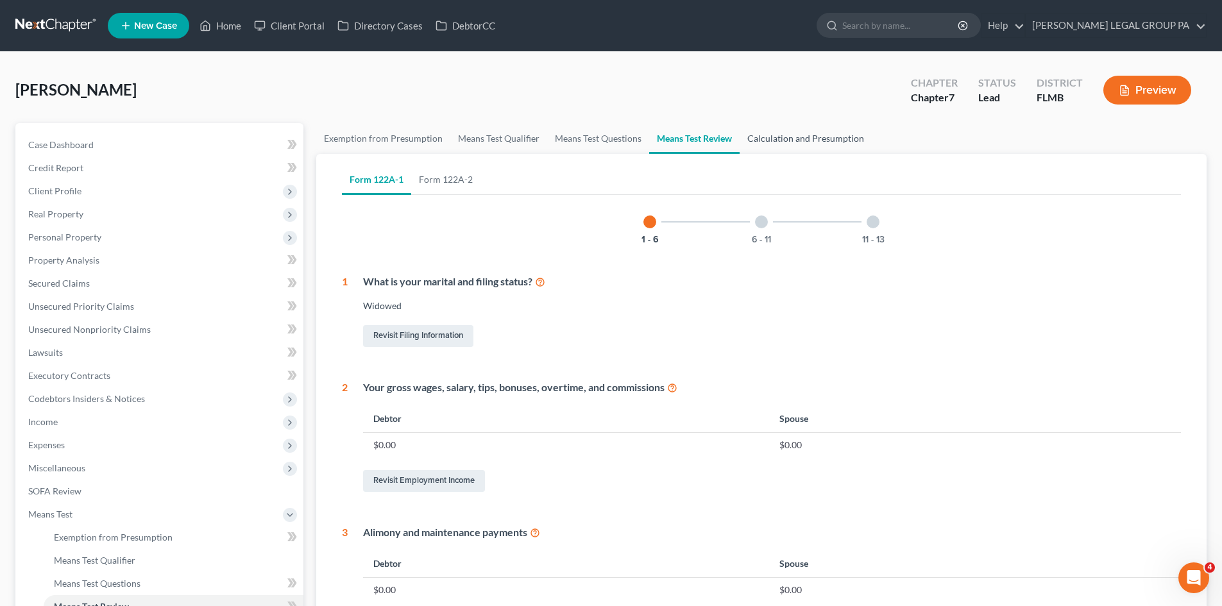
click at [835, 139] on link "Calculation and Presumption" at bounding box center [806, 138] width 132 height 31
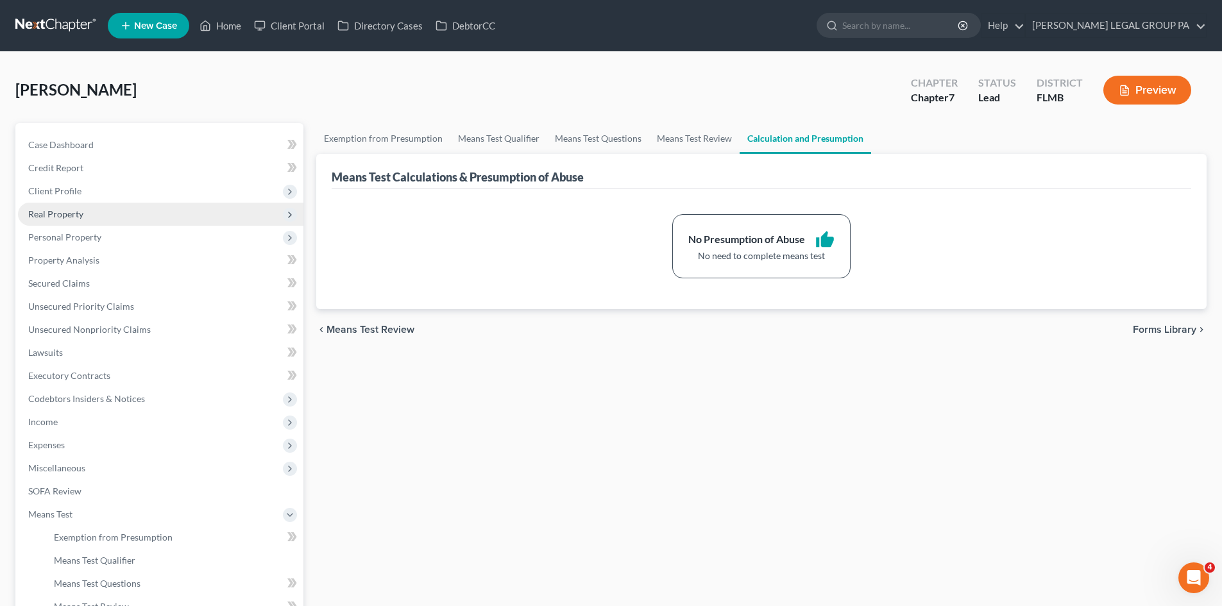
click at [85, 209] on span "Real Property" at bounding box center [160, 214] width 285 height 23
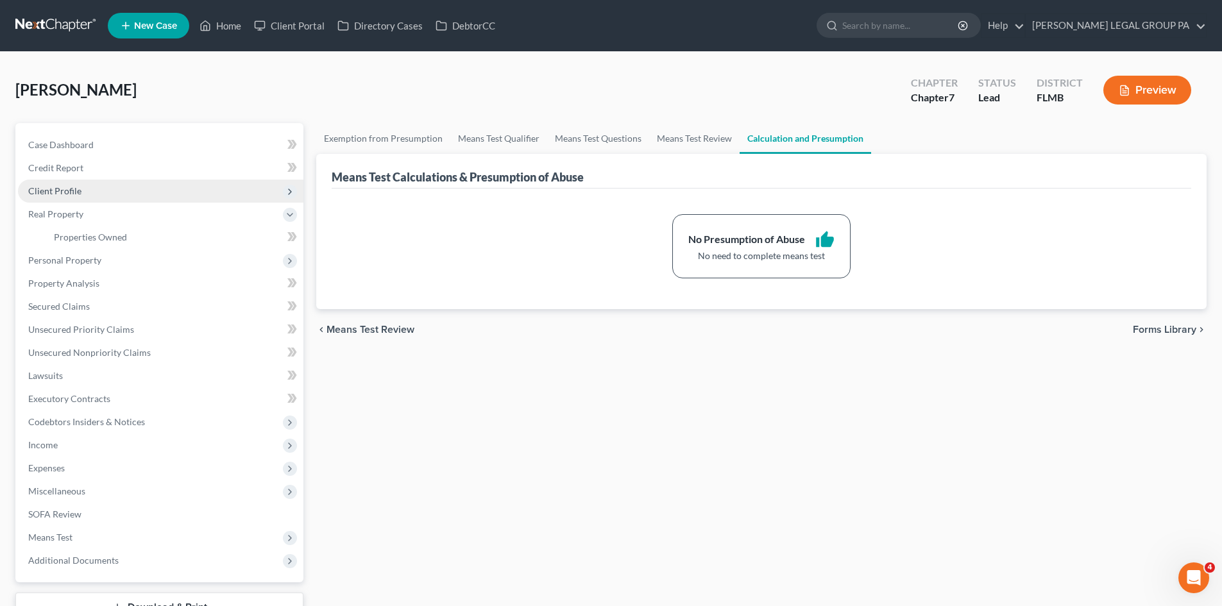
click at [98, 188] on span "Client Profile" at bounding box center [160, 191] width 285 height 23
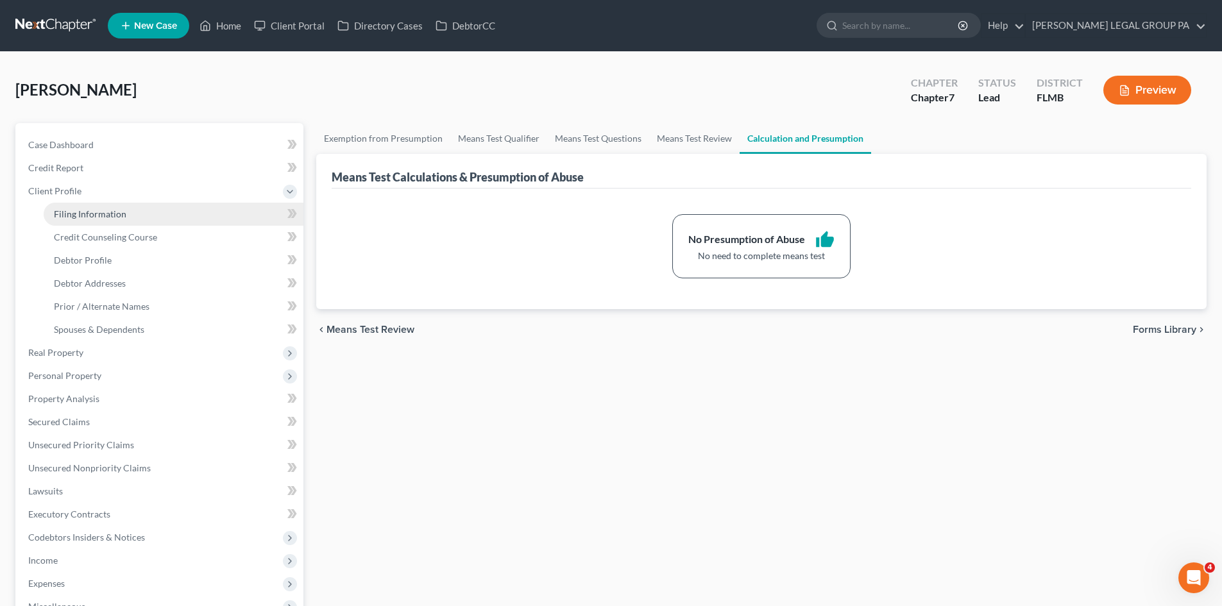
click at [108, 212] on span "Filing Information" at bounding box center [90, 213] width 72 height 11
select select "1"
select select "0"
select select "15"
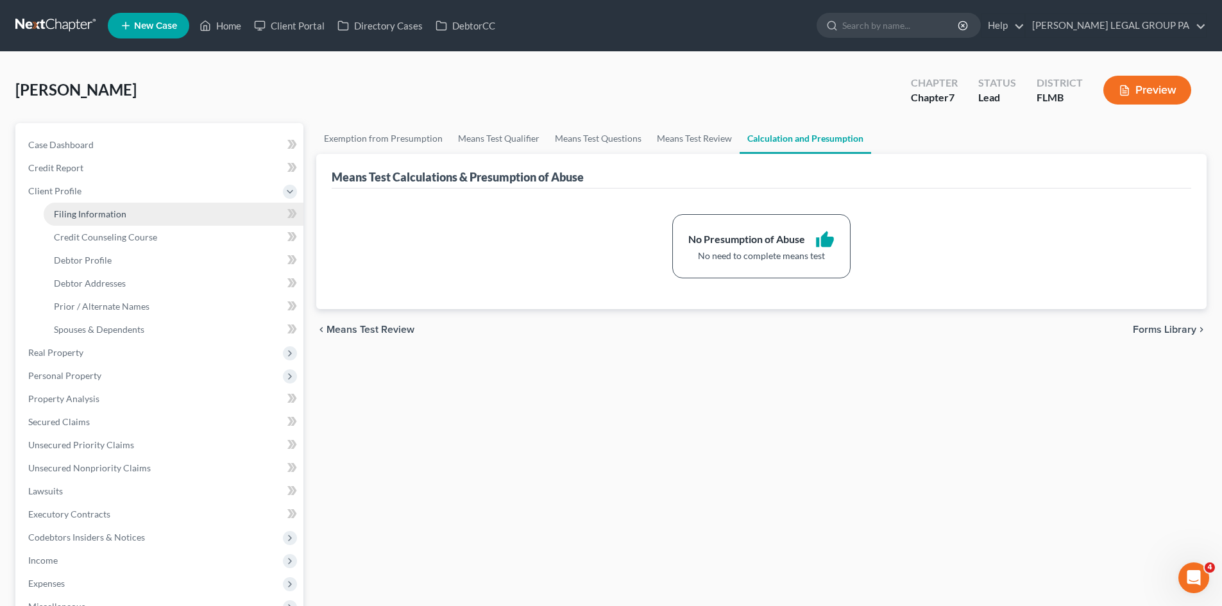
select select "0"
select select "9"
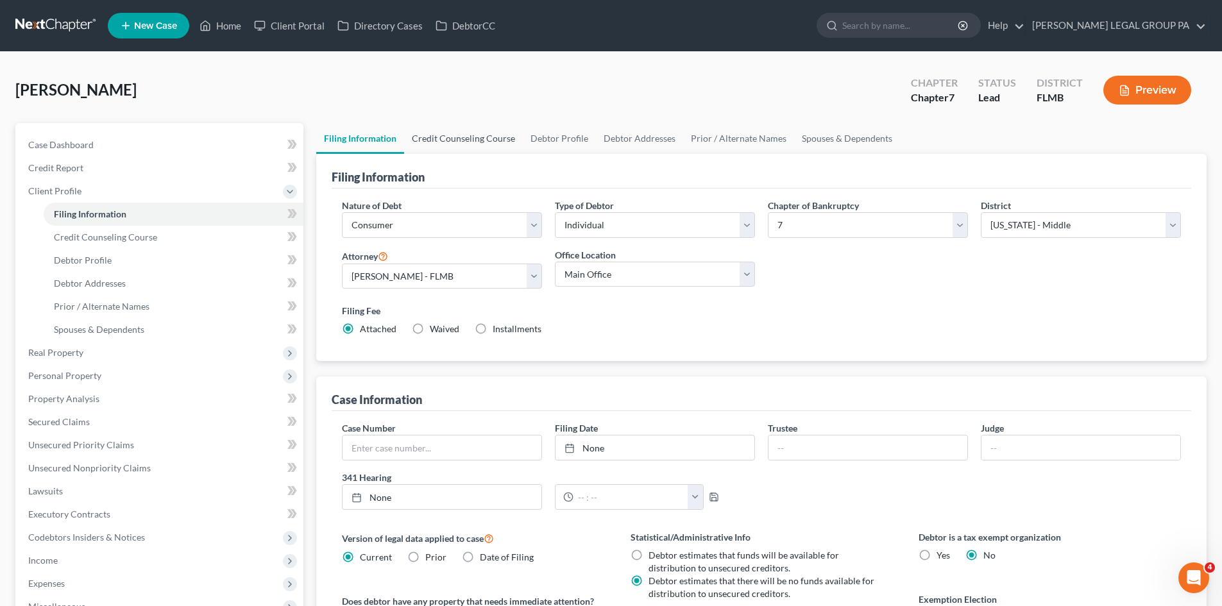
click at [493, 146] on link "Credit Counseling Course" at bounding box center [463, 138] width 119 height 31
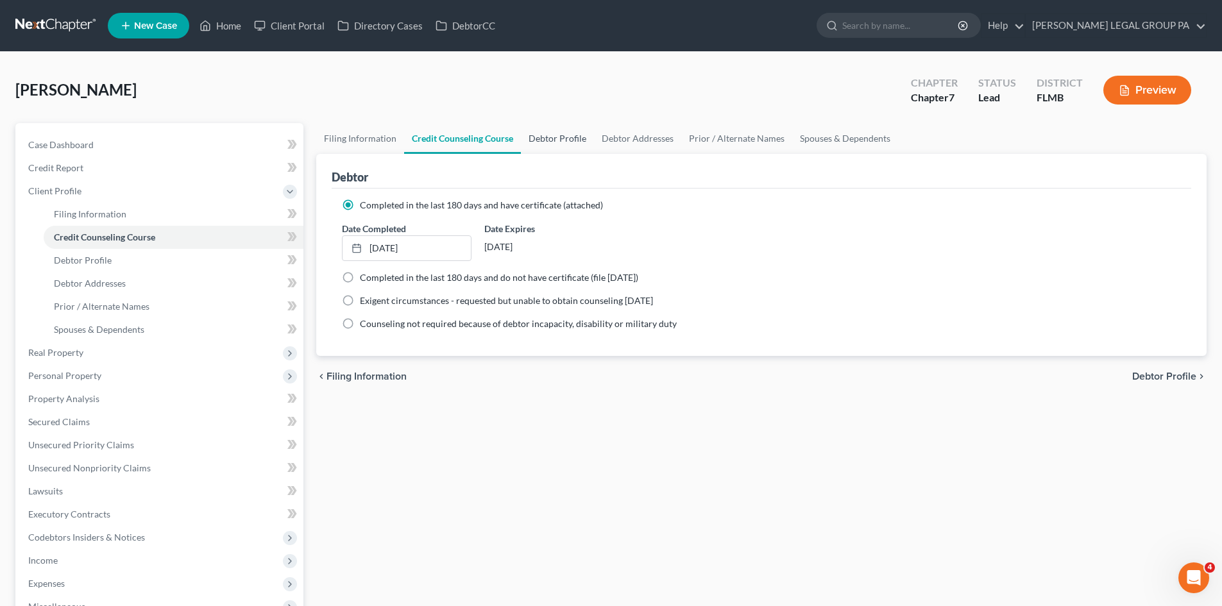
click at [565, 137] on link "Debtor Profile" at bounding box center [557, 138] width 73 height 31
select select "4"
select select "0"
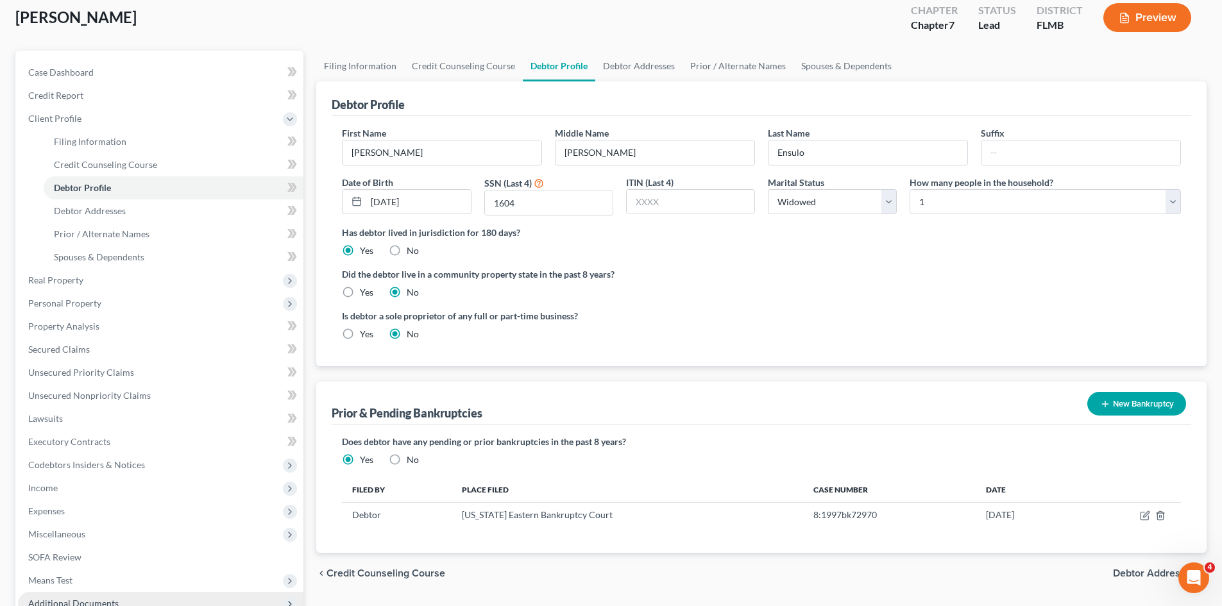
scroll to position [214, 0]
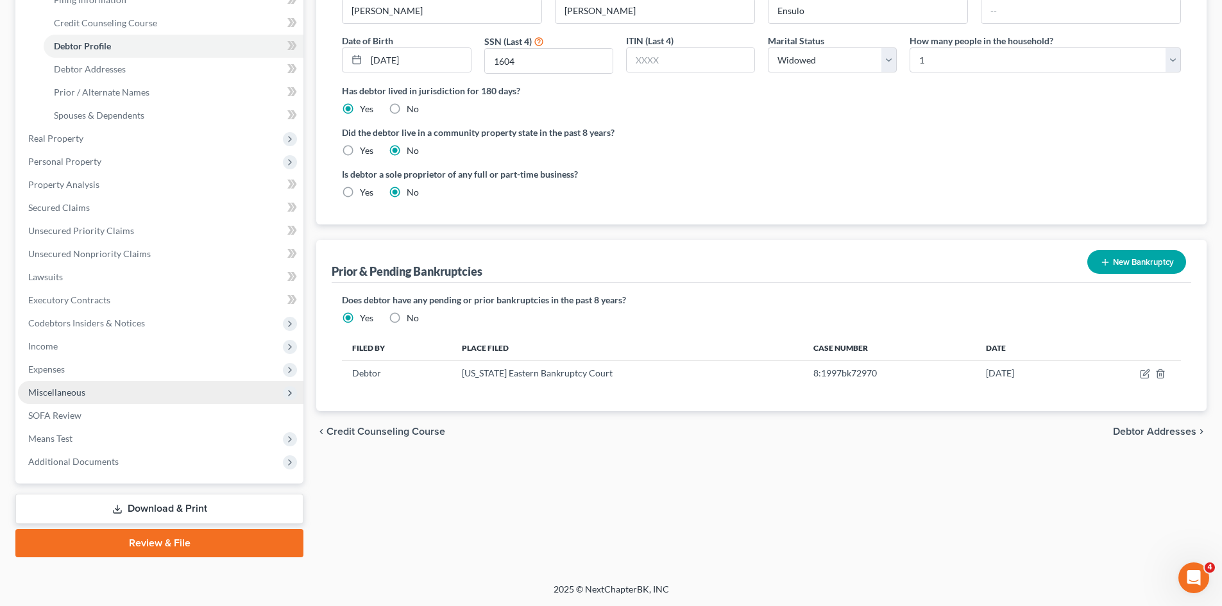
click at [114, 398] on span "Miscellaneous" at bounding box center [160, 392] width 285 height 23
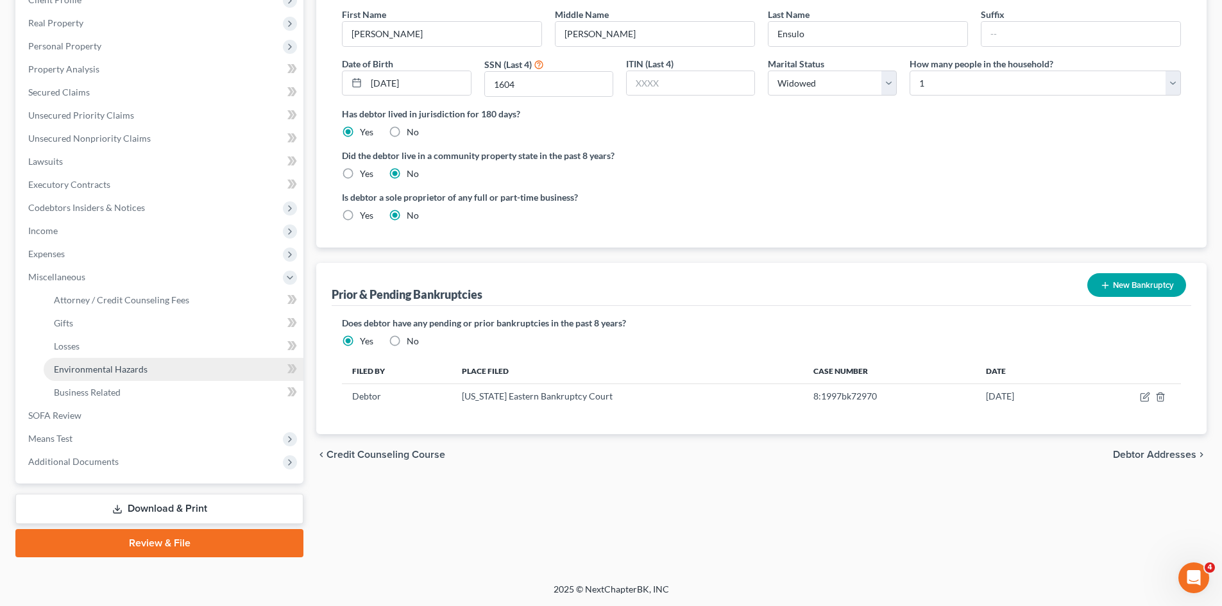
scroll to position [191, 0]
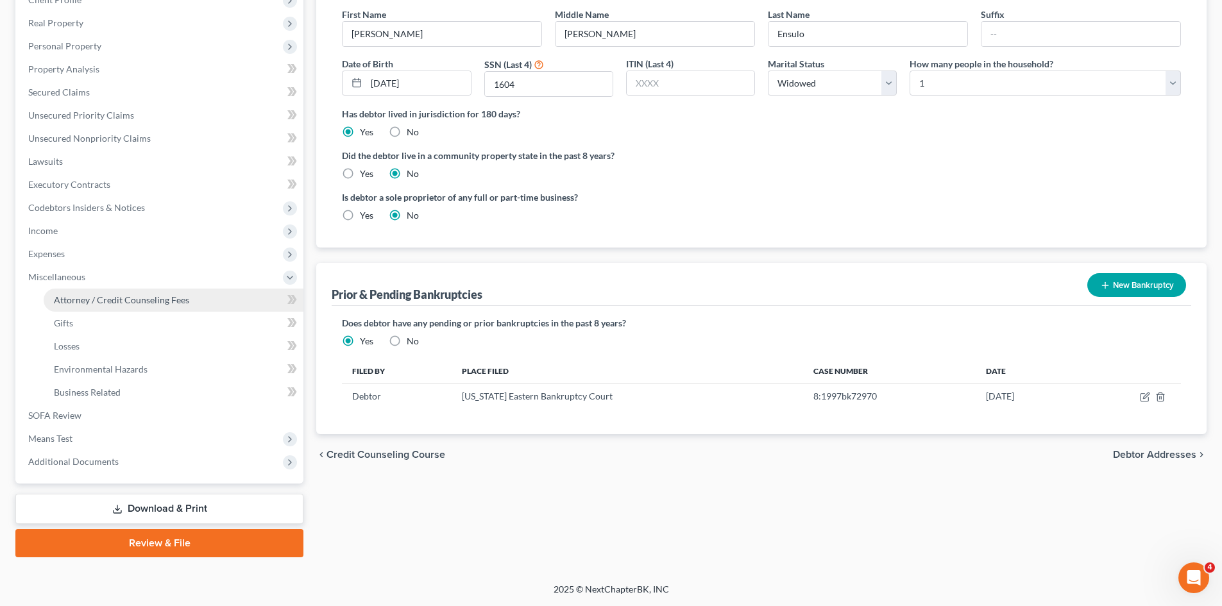
click at [189, 301] on link "Attorney / Credit Counseling Fees" at bounding box center [174, 300] width 260 height 23
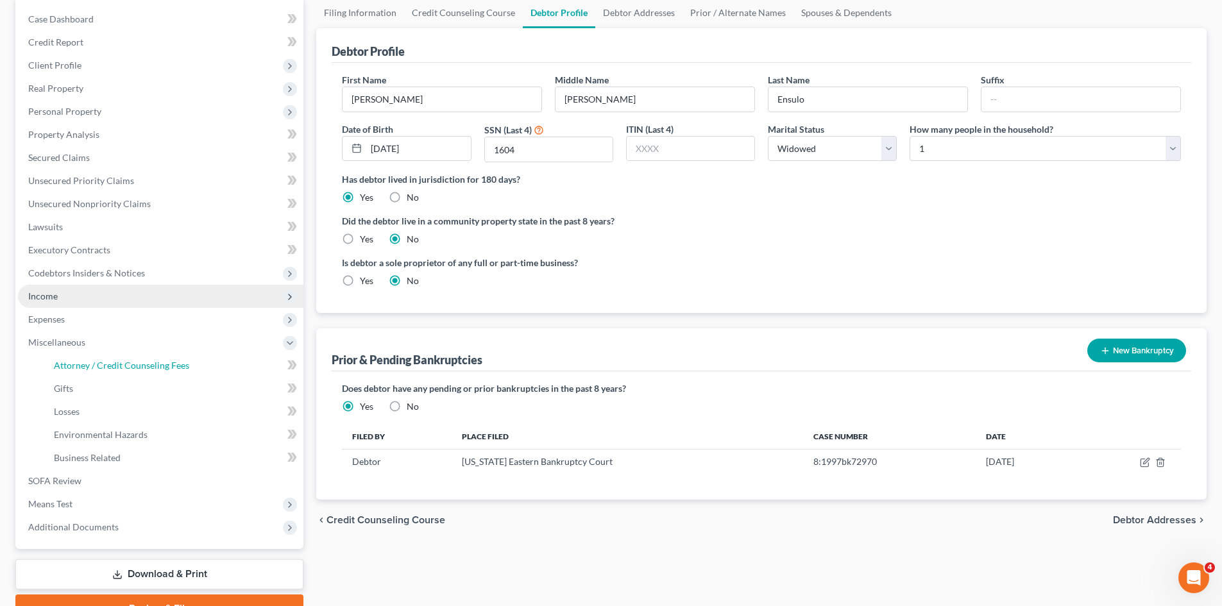
select select "0"
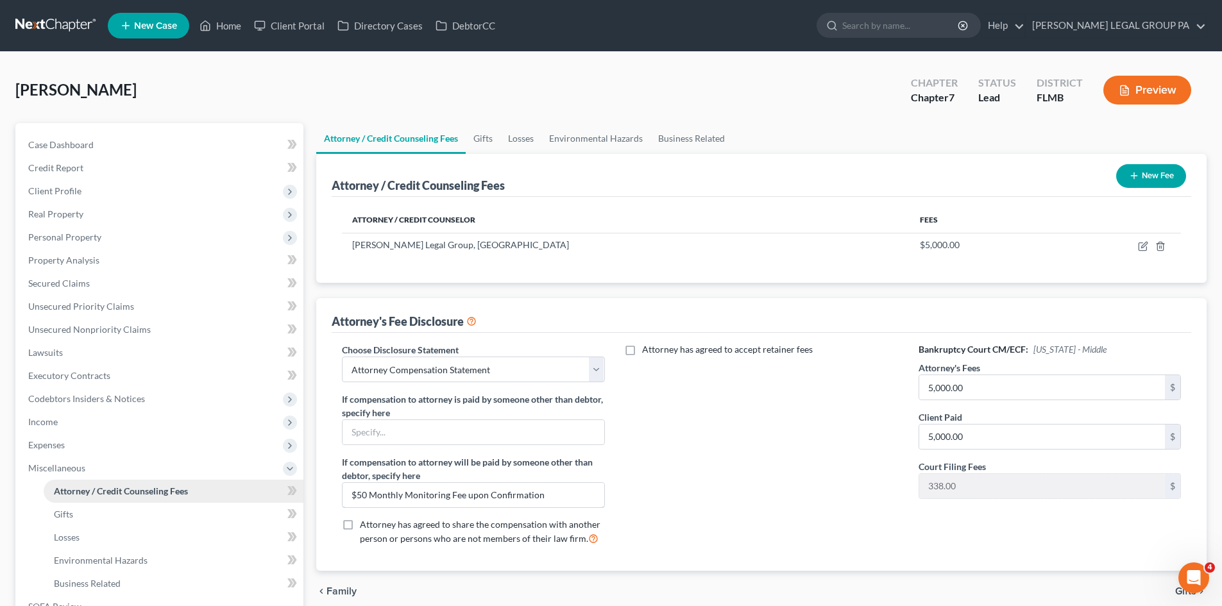
drag, startPoint x: 528, startPoint y: 494, endPoint x: 182, endPoint y: 489, distance: 345.8
click at [186, 489] on div "Petition Navigation Case Dashboard Payments Invoices Payments Payments Credit R…" at bounding box center [611, 435] width 1204 height 625
click at [779, 409] on div "Attorney has agreed to accept retainer fees" at bounding box center [762, 449] width 288 height 212
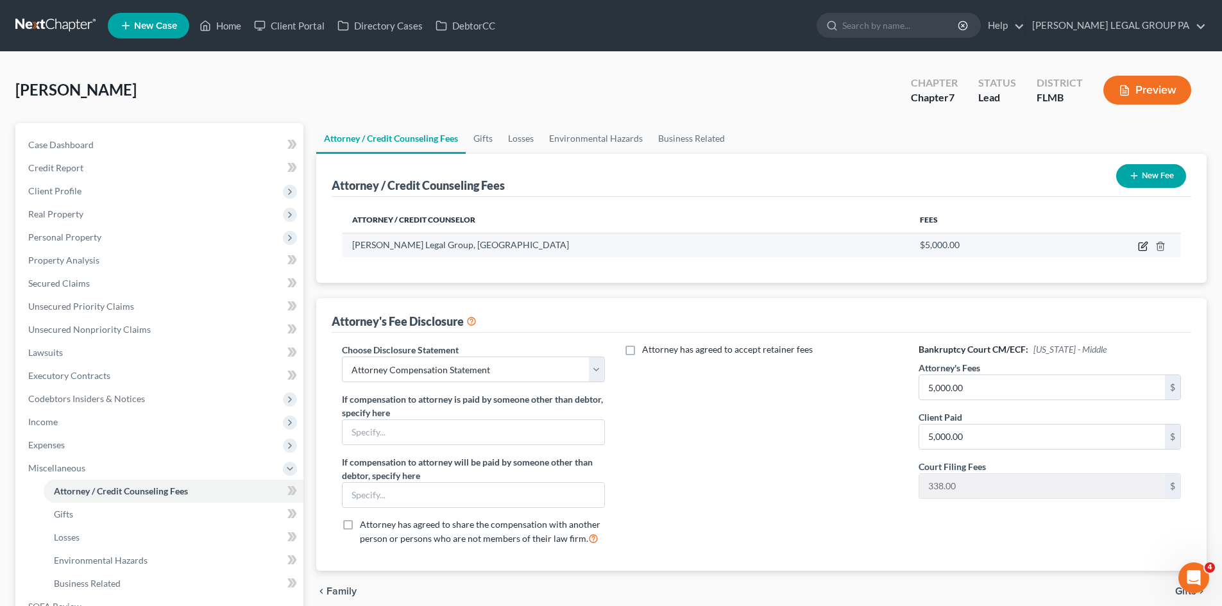
click at [1140, 247] on icon "button" at bounding box center [1143, 246] width 10 height 10
select select "9"
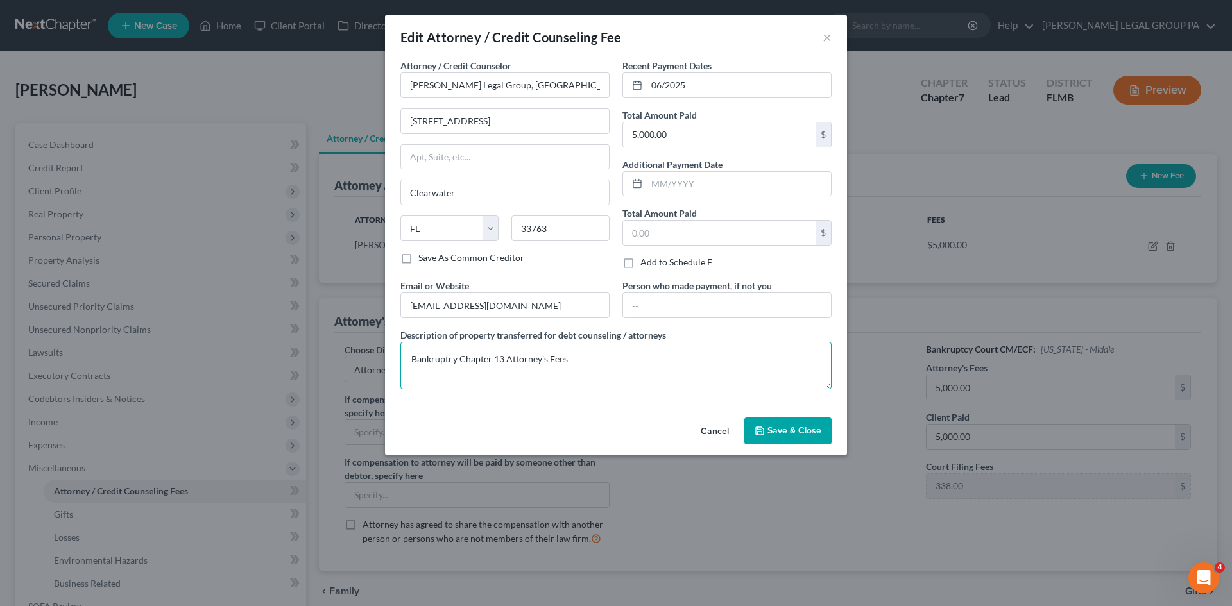
click at [504, 356] on textarea "Bankruptcy Chapter 13 Attorney's Fees" at bounding box center [615, 365] width 431 height 47
type textarea "Bankruptcy Chapter 7 Attorney's Fees"
click at [800, 441] on button "Save & Close" at bounding box center [787, 431] width 87 height 27
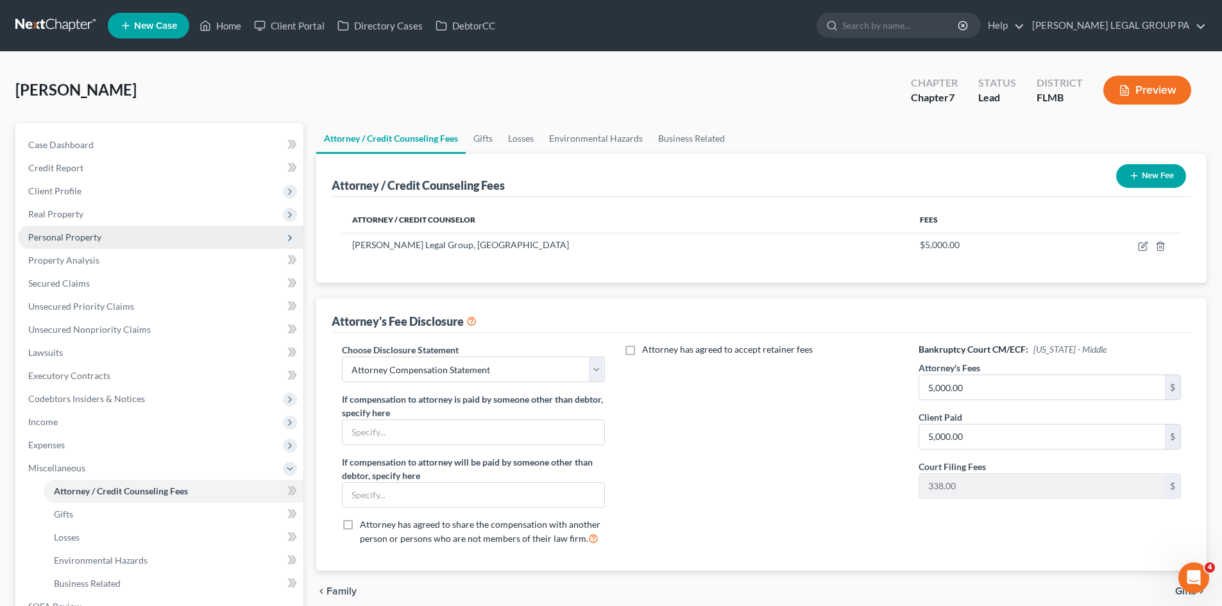
click at [41, 235] on span "Personal Property" at bounding box center [64, 237] width 73 height 11
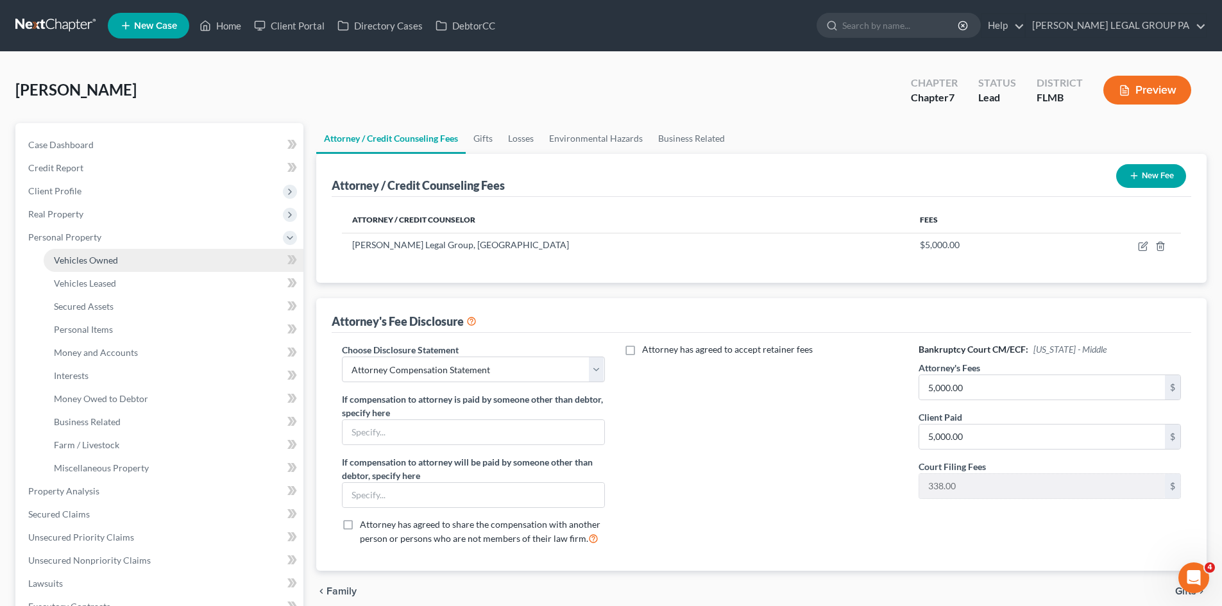
drag, startPoint x: 61, startPoint y: 262, endPoint x: 73, endPoint y: 262, distance: 12.2
click at [62, 262] on span "Vehicles Owned" at bounding box center [86, 260] width 64 height 11
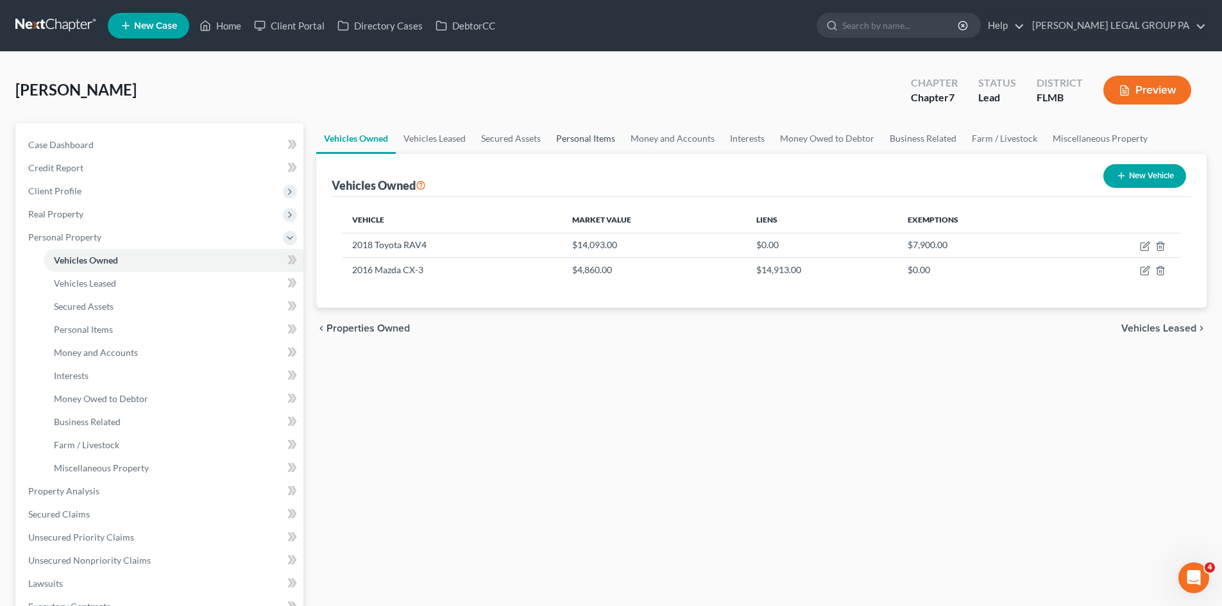
click at [602, 144] on link "Personal Items" at bounding box center [586, 138] width 74 height 31
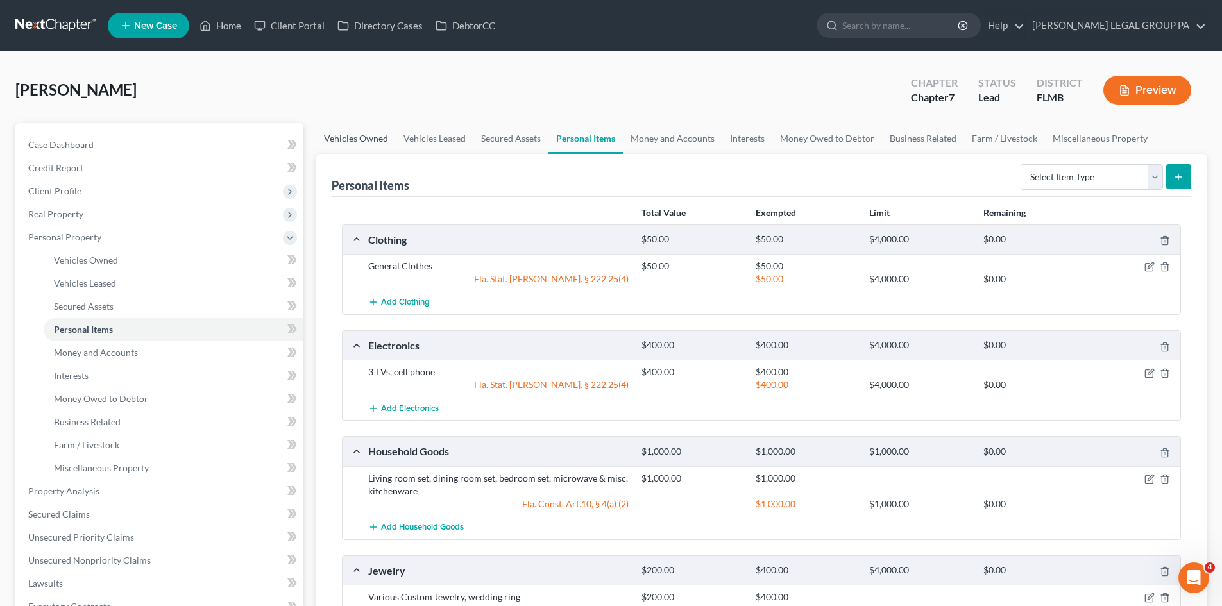
click at [390, 137] on link "Vehicles Owned" at bounding box center [356, 138] width 80 height 31
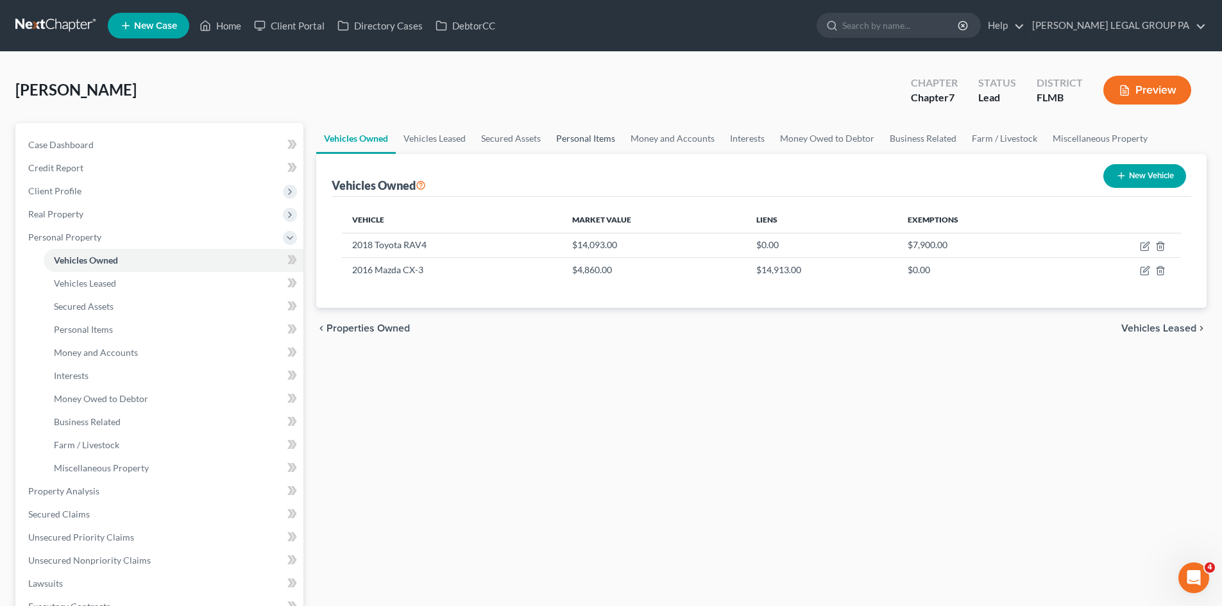
click at [602, 136] on link "Personal Items" at bounding box center [586, 138] width 74 height 31
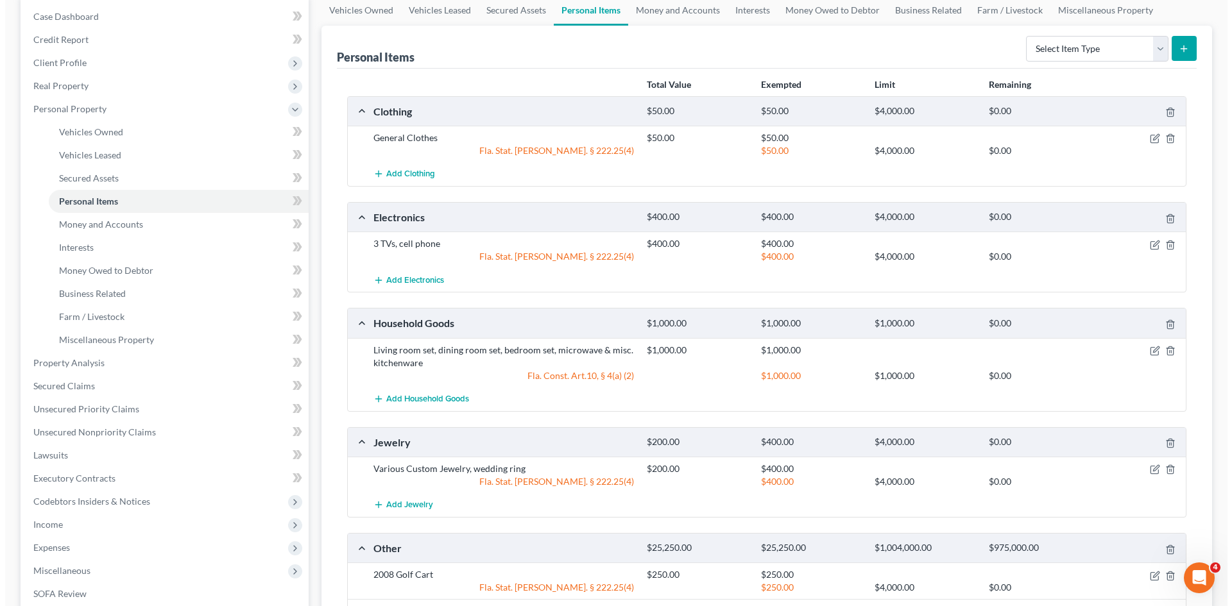
scroll to position [192, 0]
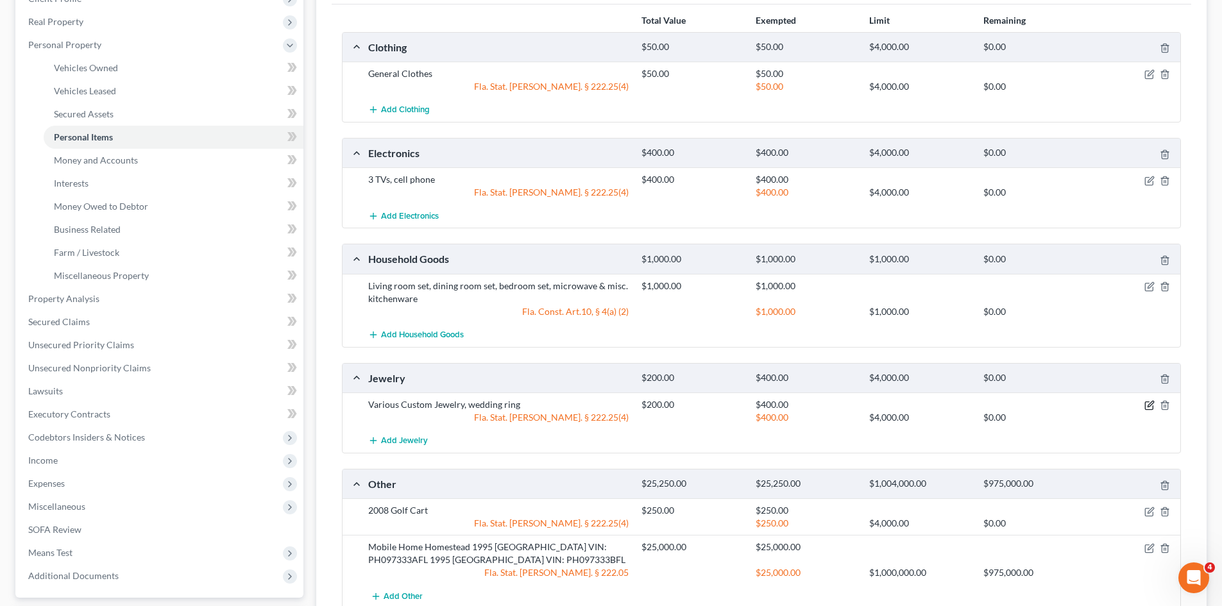
click at [1152, 404] on icon "button" at bounding box center [1149, 405] width 10 height 10
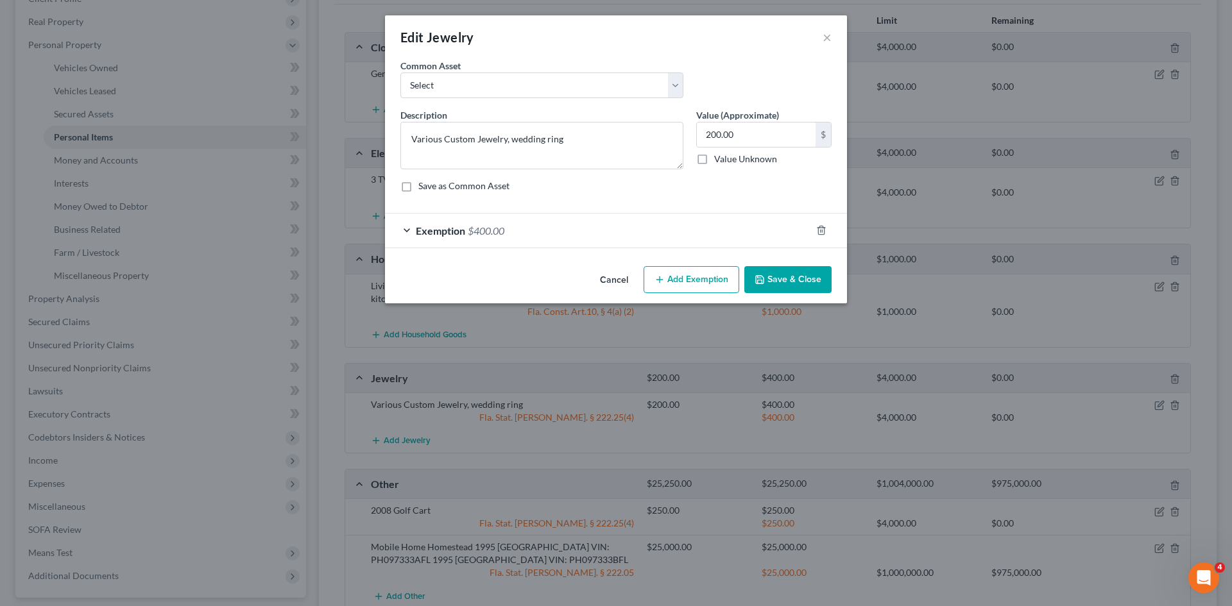
click at [543, 224] on div "Exemption $400.00" at bounding box center [598, 231] width 426 height 34
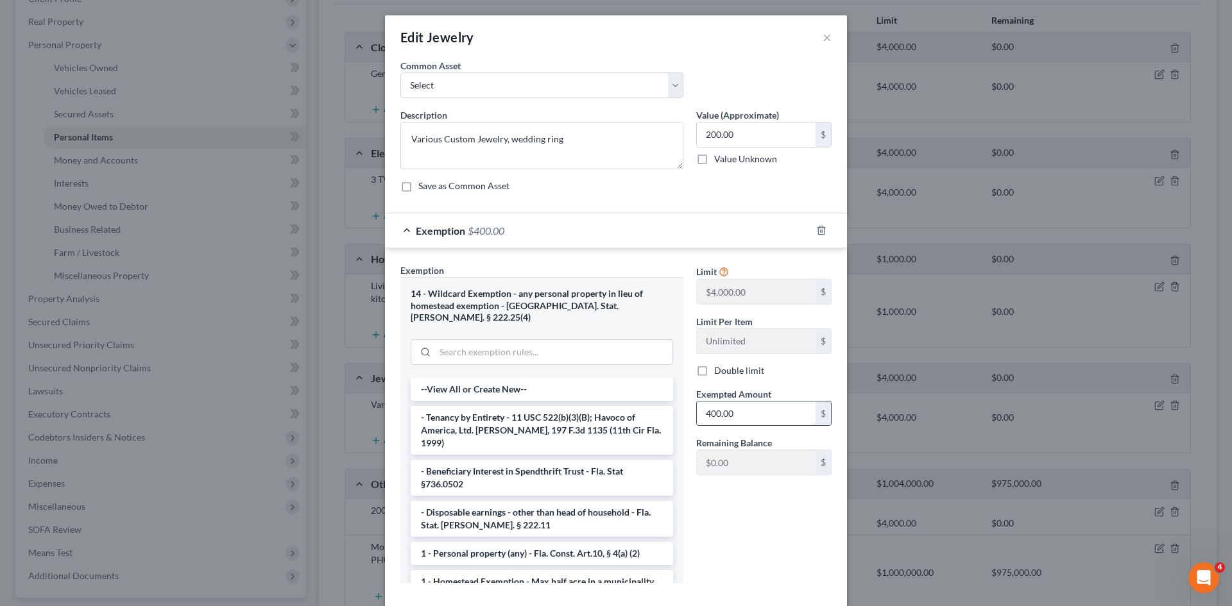
click at [777, 413] on input "400.00" at bounding box center [756, 414] width 119 height 24
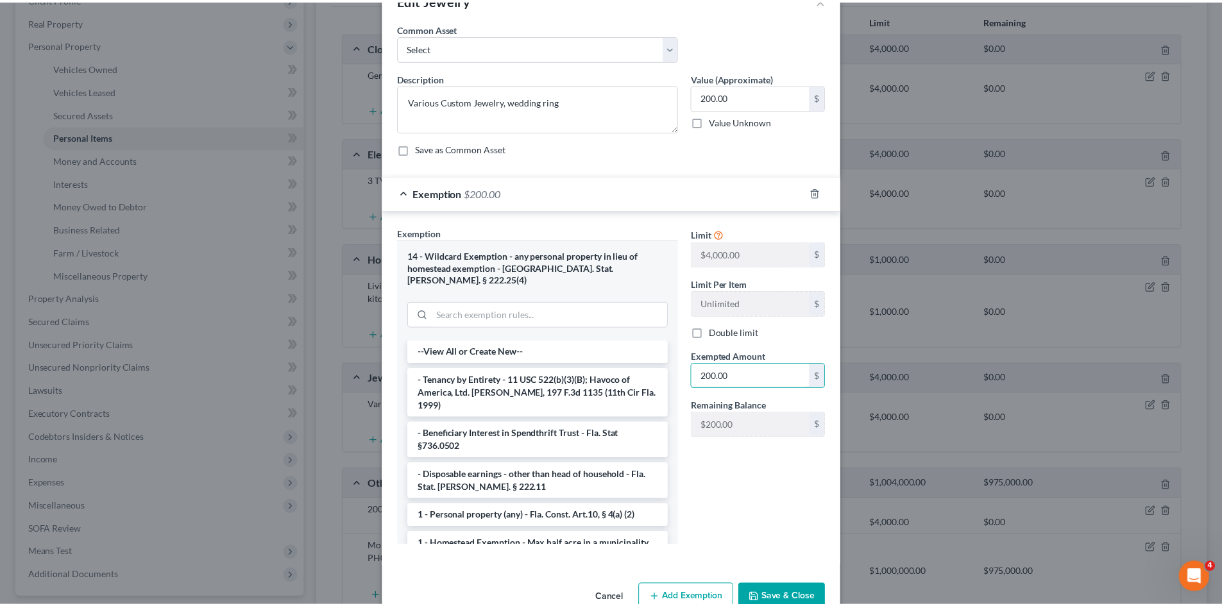
scroll to position [56, 0]
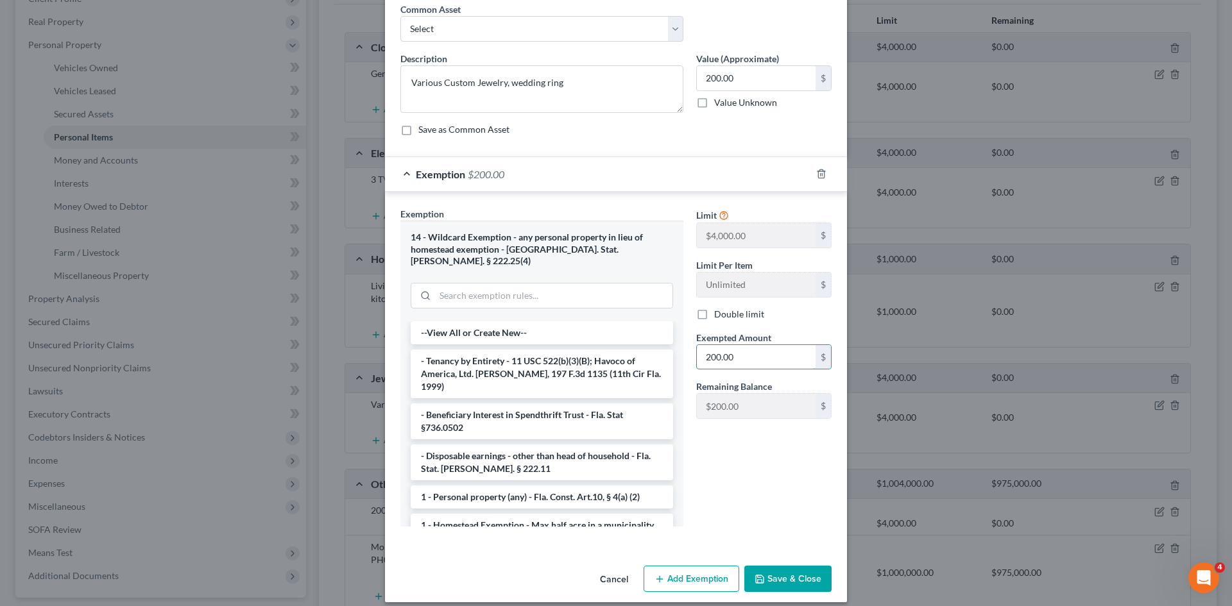
type input "200.00"
click at [792, 566] on button "Save & Close" at bounding box center [787, 579] width 87 height 27
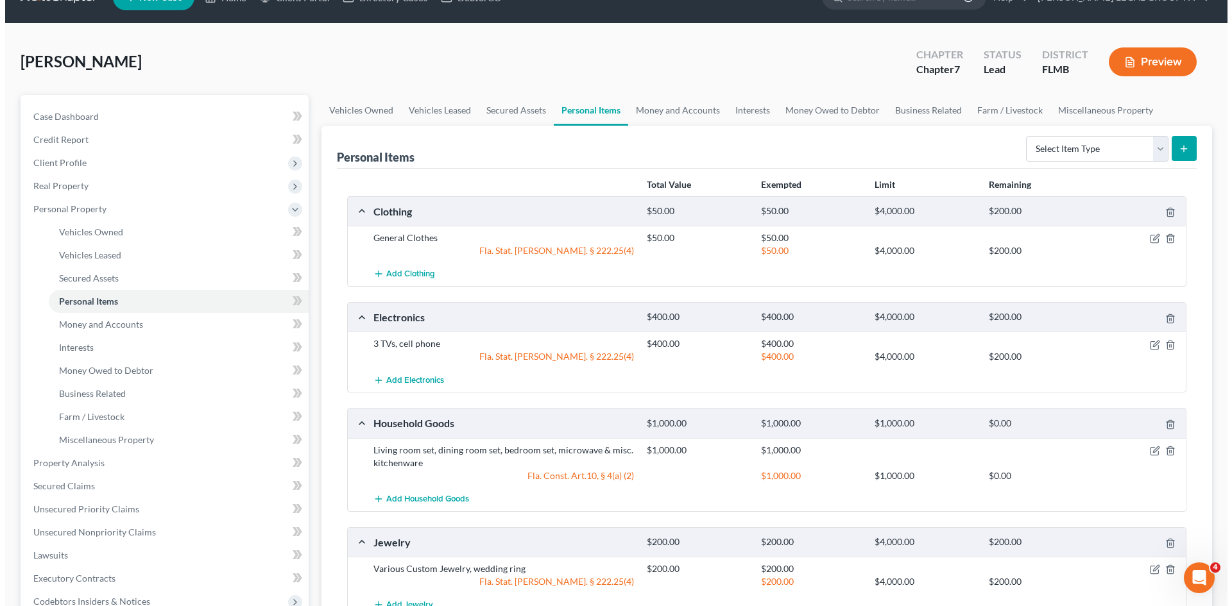
scroll to position [0, 0]
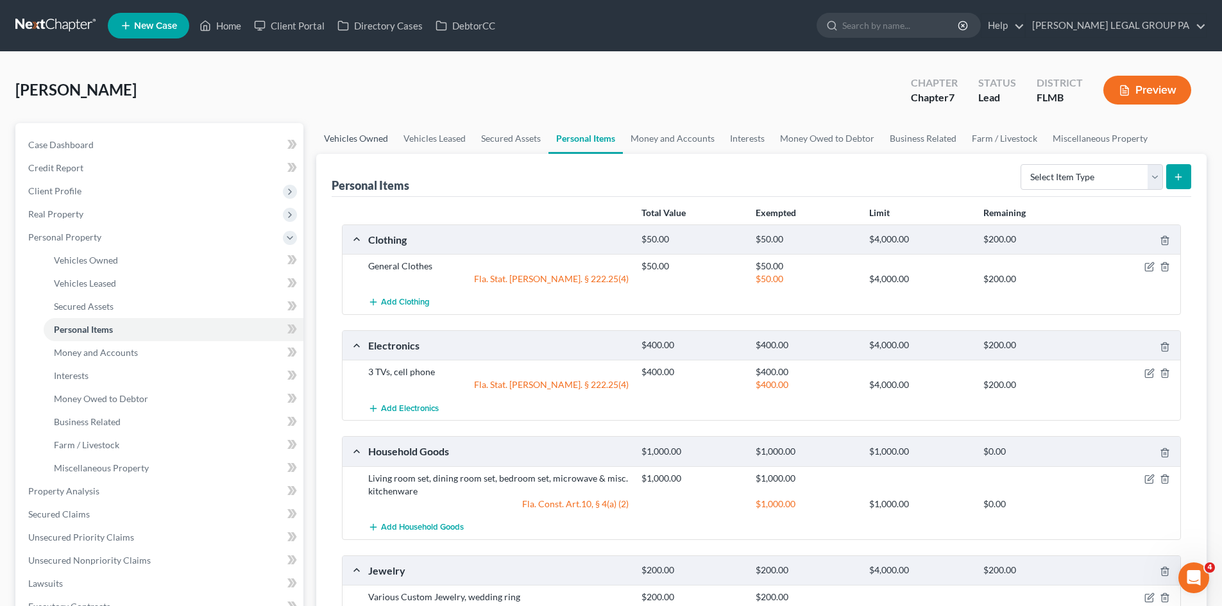
click at [360, 134] on link "Vehicles Owned" at bounding box center [356, 138] width 80 height 31
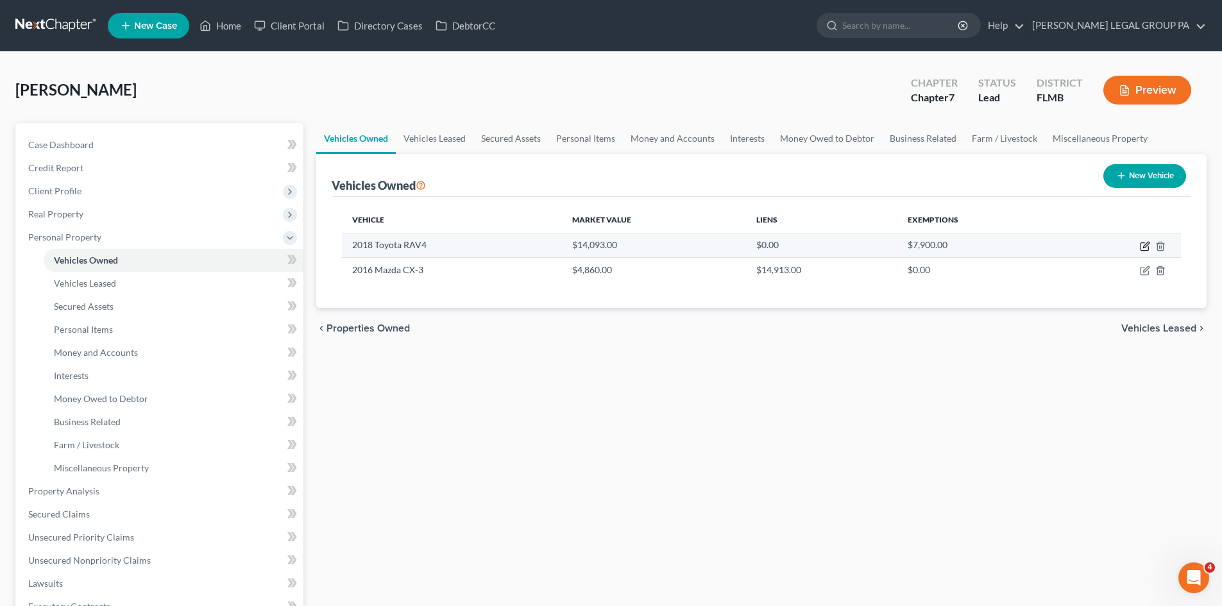
click at [1144, 248] on icon "button" at bounding box center [1146, 245] width 6 height 6
select select "0"
select select "8"
select select "2"
select select "0"
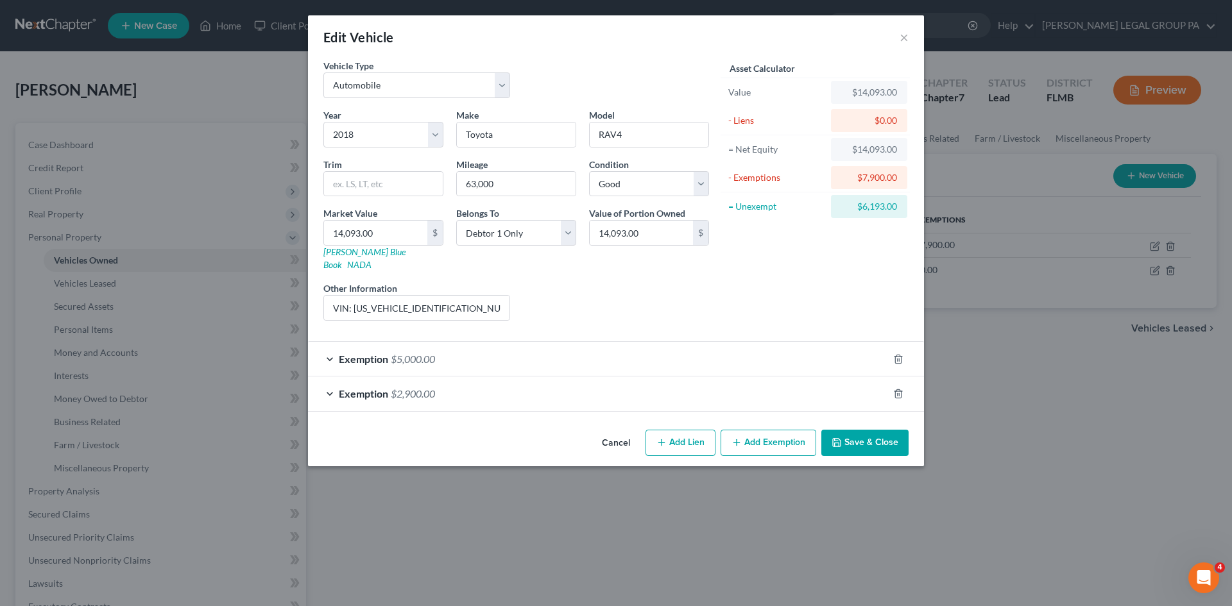
click at [453, 383] on div "Exemption $2,900.00" at bounding box center [598, 394] width 580 height 34
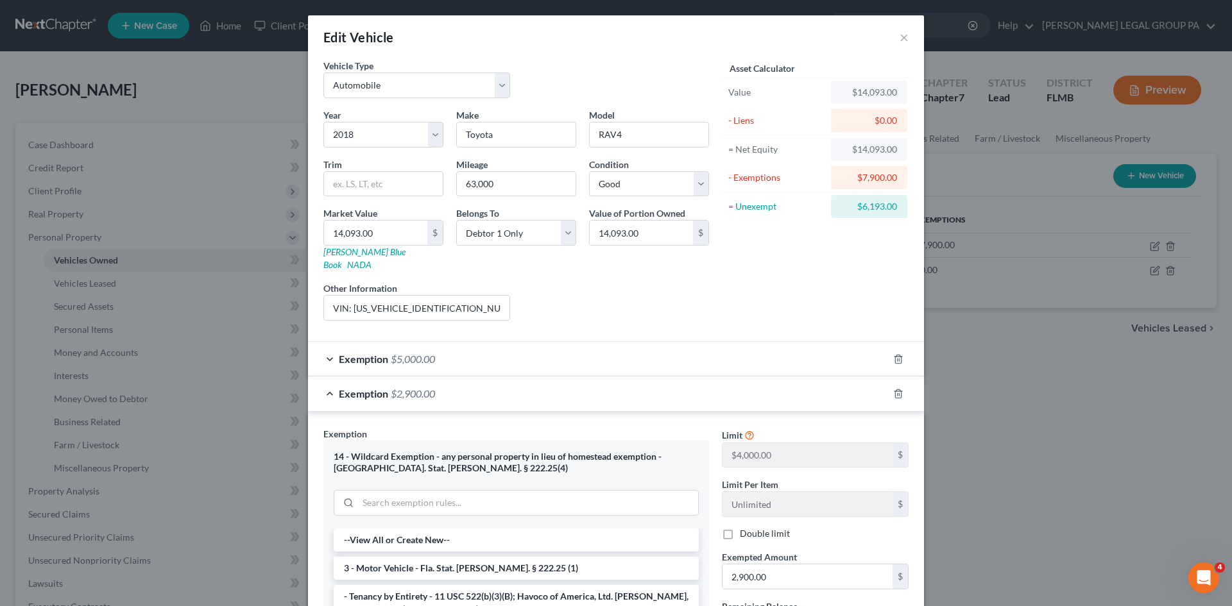
click at [448, 350] on div "Exemption $5,000.00" at bounding box center [598, 359] width 580 height 34
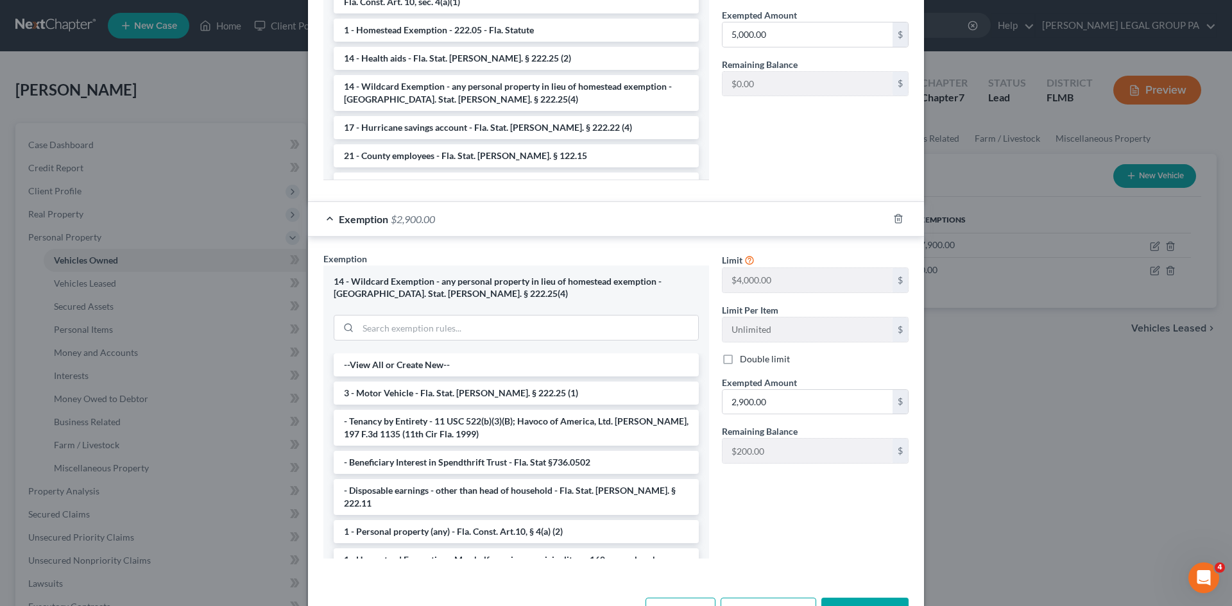
scroll to position [539, 0]
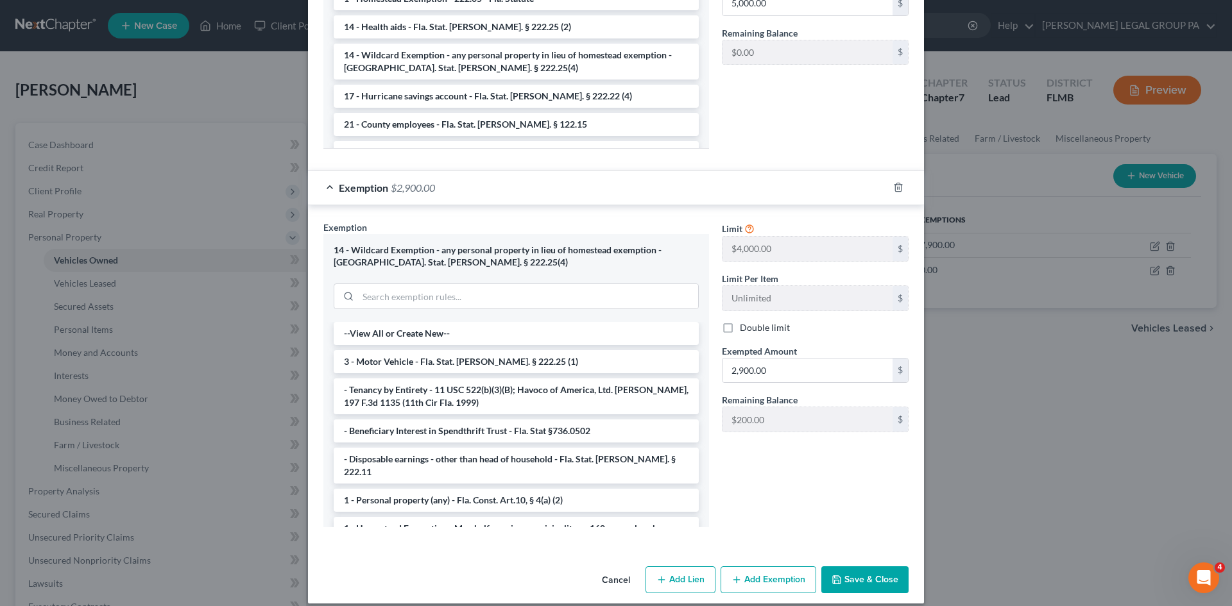
click at [757, 566] on button "Add Exemption" at bounding box center [768, 579] width 96 height 27
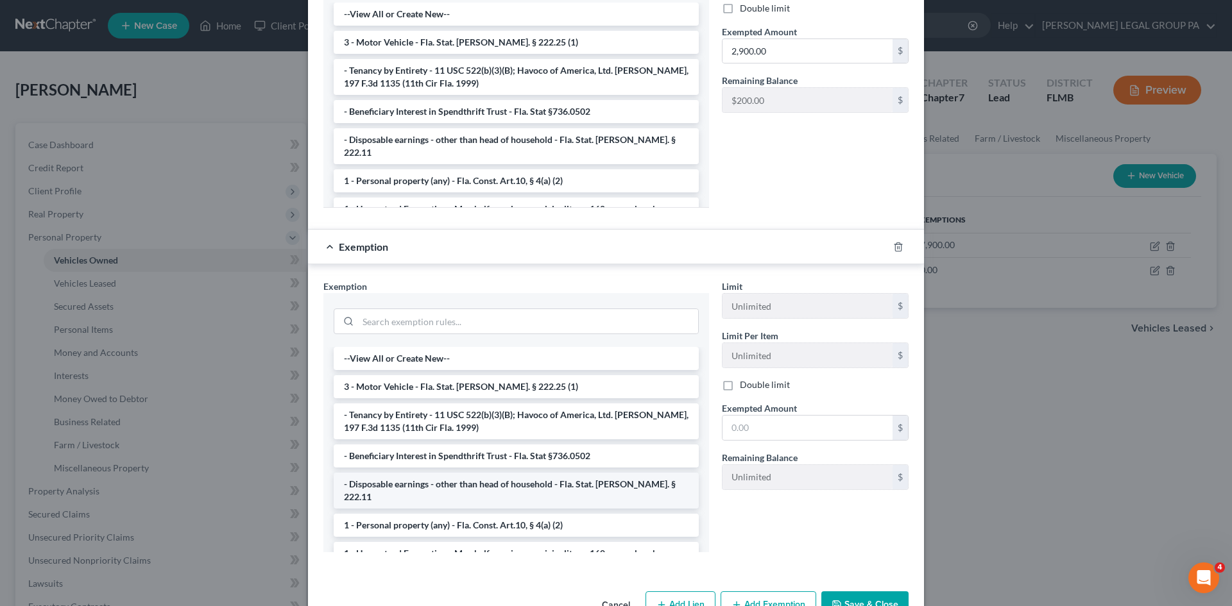
scroll to position [860, 0]
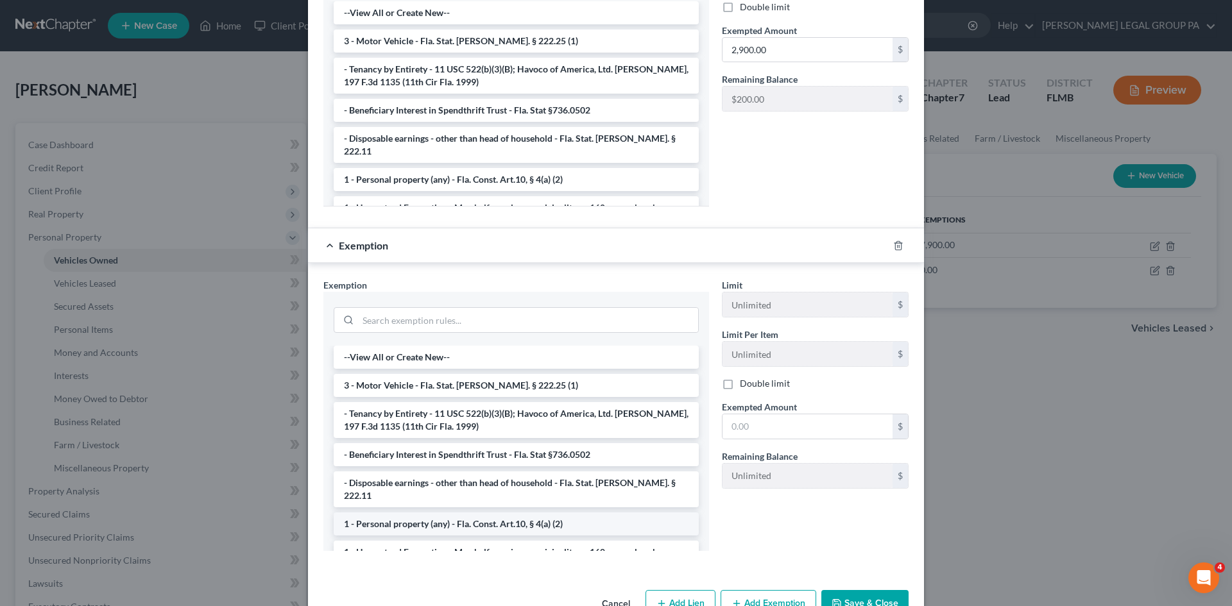
click at [444, 513] on li "1 - Personal property (any) - Fla. Const. Art.10, § 4(a) (2)" at bounding box center [516, 524] width 365 height 23
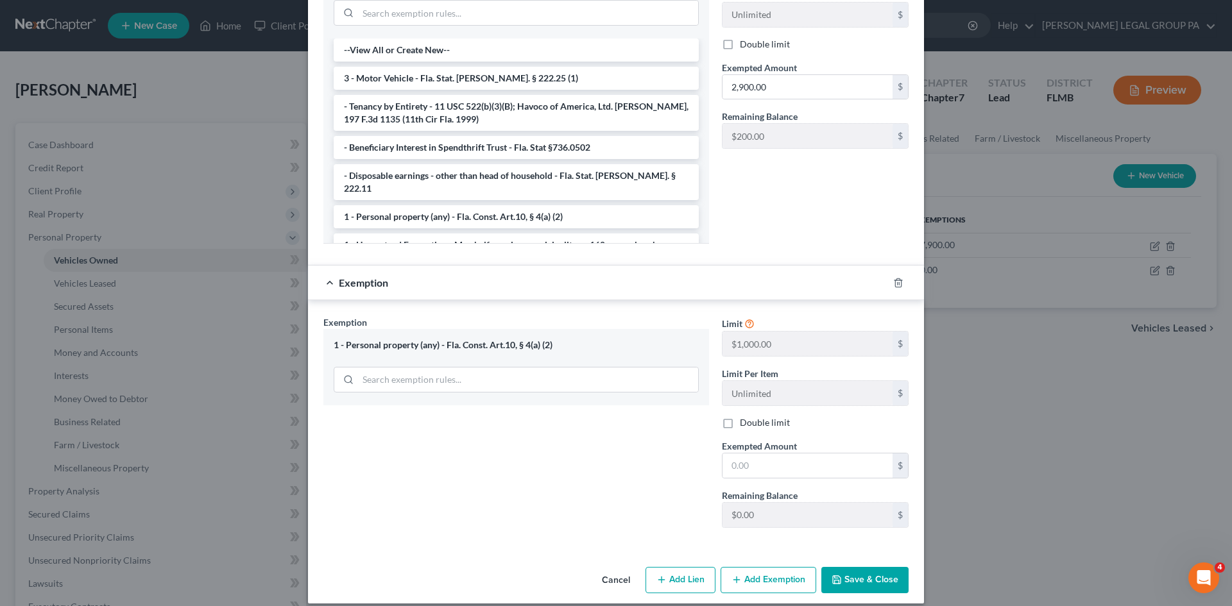
click at [583, 451] on div "Exemption Set must be selected for CA. Exemption * 1 - Personal property (any) …" at bounding box center [516, 427] width 398 height 222
click at [797, 458] on input "text" at bounding box center [807, 466] width 170 height 24
type input "200.00"
drag, startPoint x: 584, startPoint y: 511, endPoint x: 778, endPoint y: 522, distance: 194.1
click at [593, 509] on div "Exemption Set must be selected for CA. Exemption * 1 - Personal property (any) …" at bounding box center [516, 427] width 398 height 222
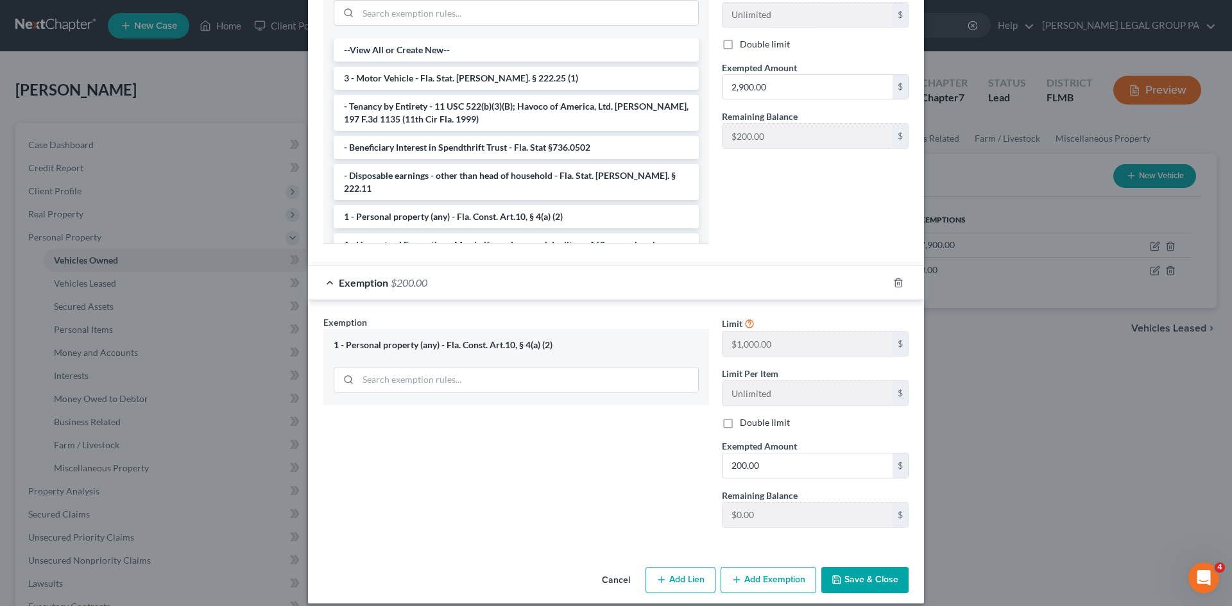
click at [894, 567] on button "Save & Close" at bounding box center [864, 580] width 87 height 27
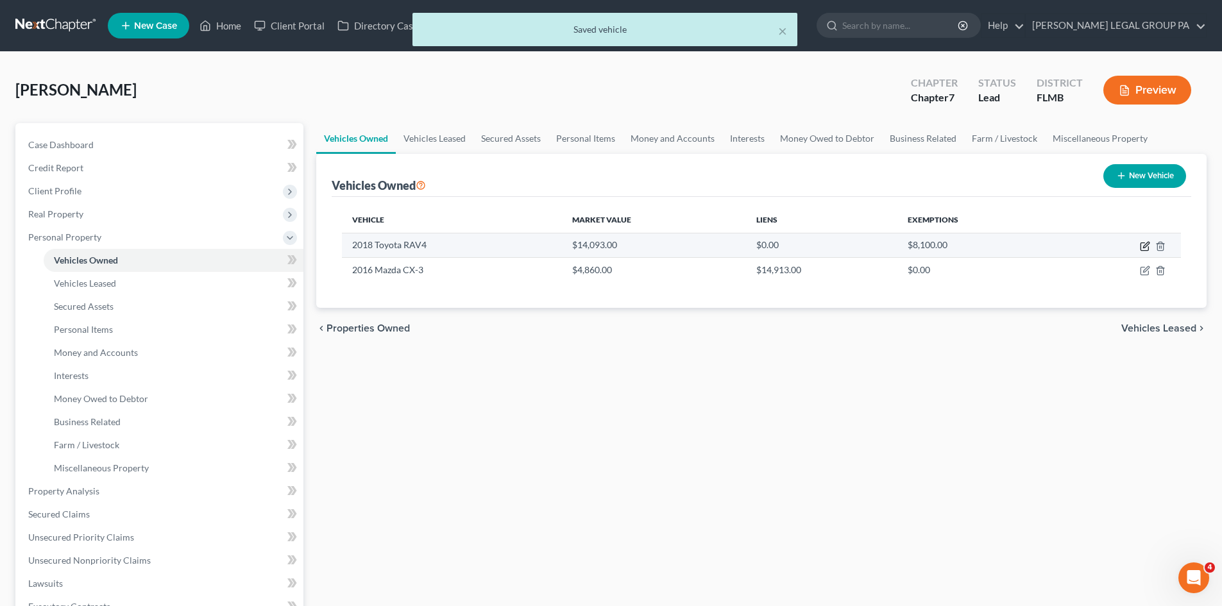
click at [1144, 248] on icon "button" at bounding box center [1145, 246] width 10 height 10
select select "0"
select select "8"
select select "2"
select select "0"
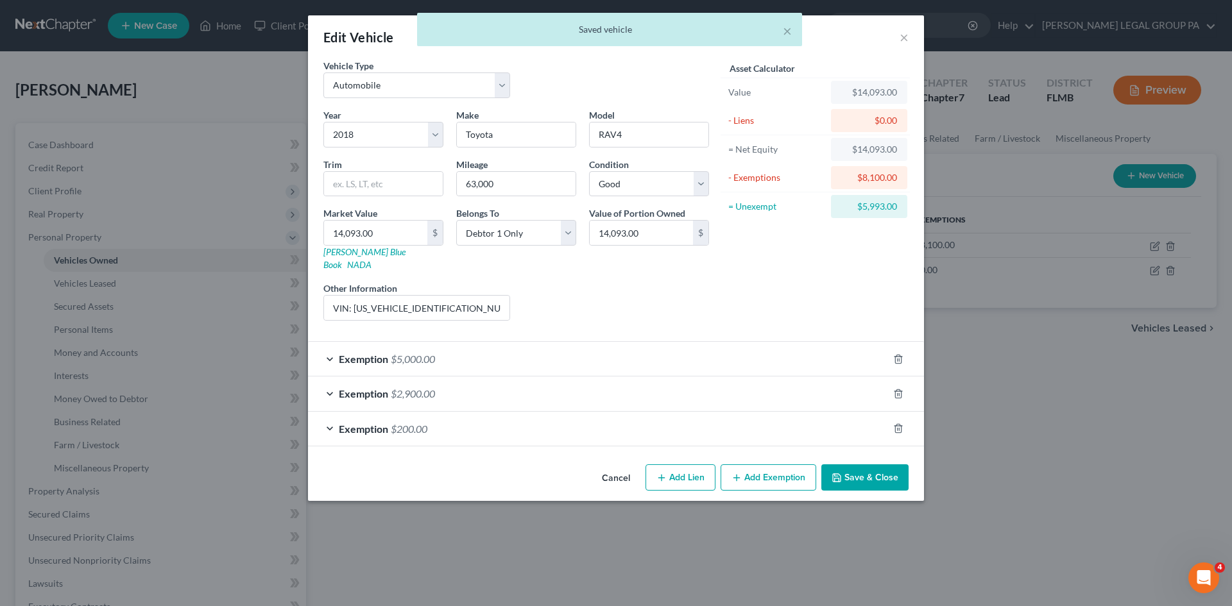
click at [439, 420] on div "Exemption $200.00" at bounding box center [598, 429] width 580 height 34
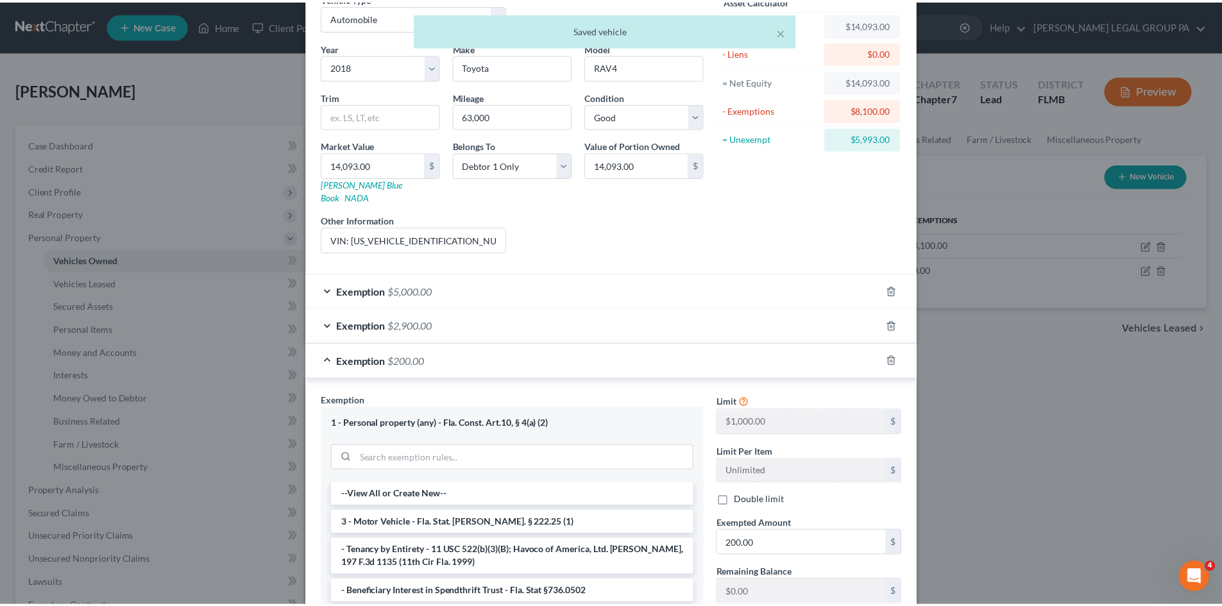
scroll to position [0, 0]
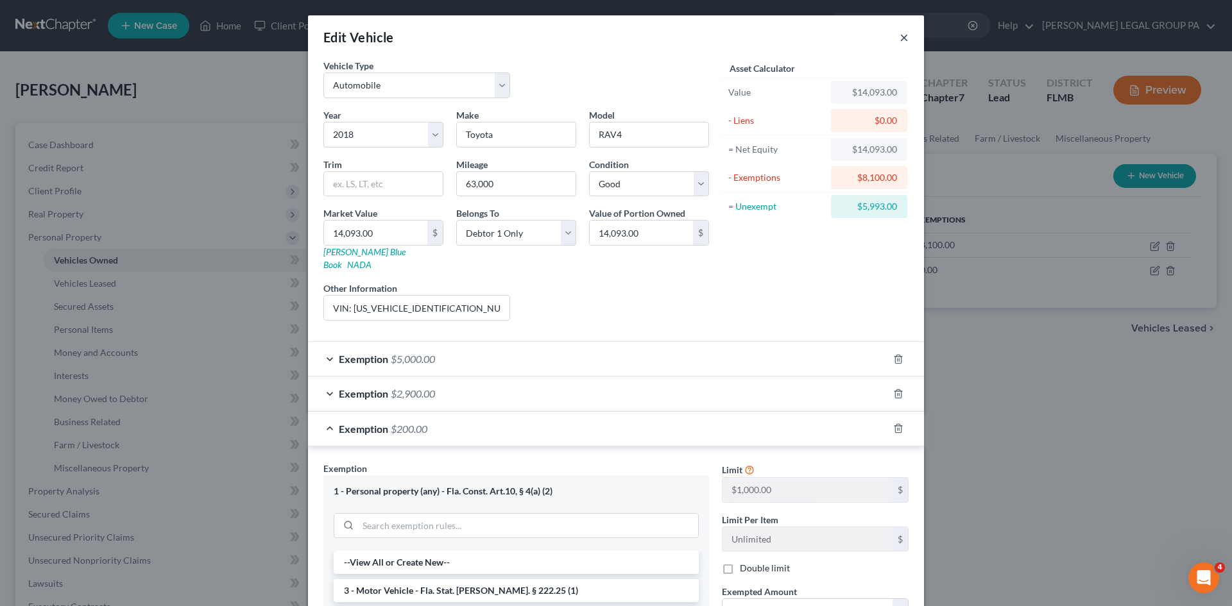
click at [899, 35] on button "×" at bounding box center [903, 37] width 9 height 15
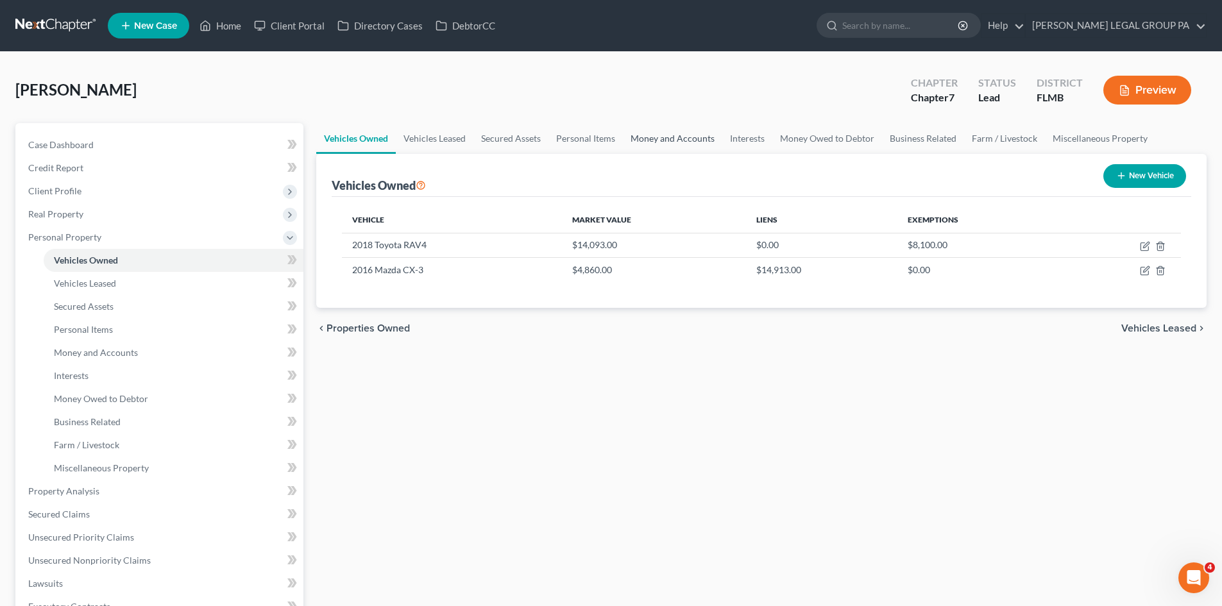
drag, startPoint x: 693, startPoint y: 138, endPoint x: 628, endPoint y: 140, distance: 64.8
click at [693, 138] on link "Money and Accounts" at bounding box center [672, 138] width 99 height 31
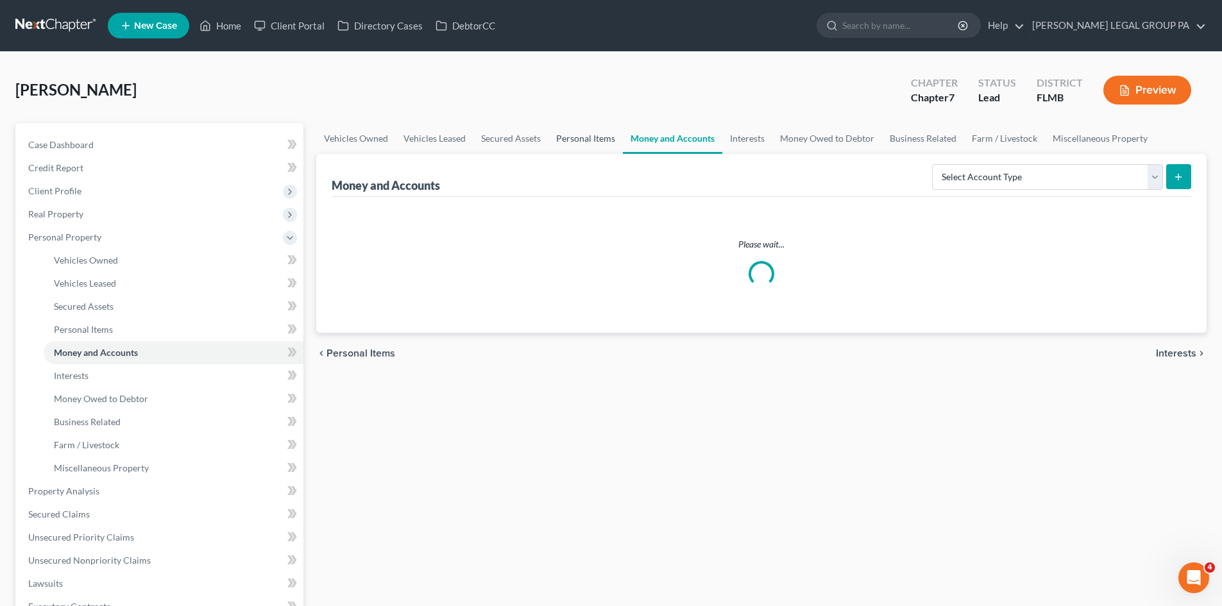
click at [594, 146] on link "Personal Items" at bounding box center [586, 138] width 74 height 31
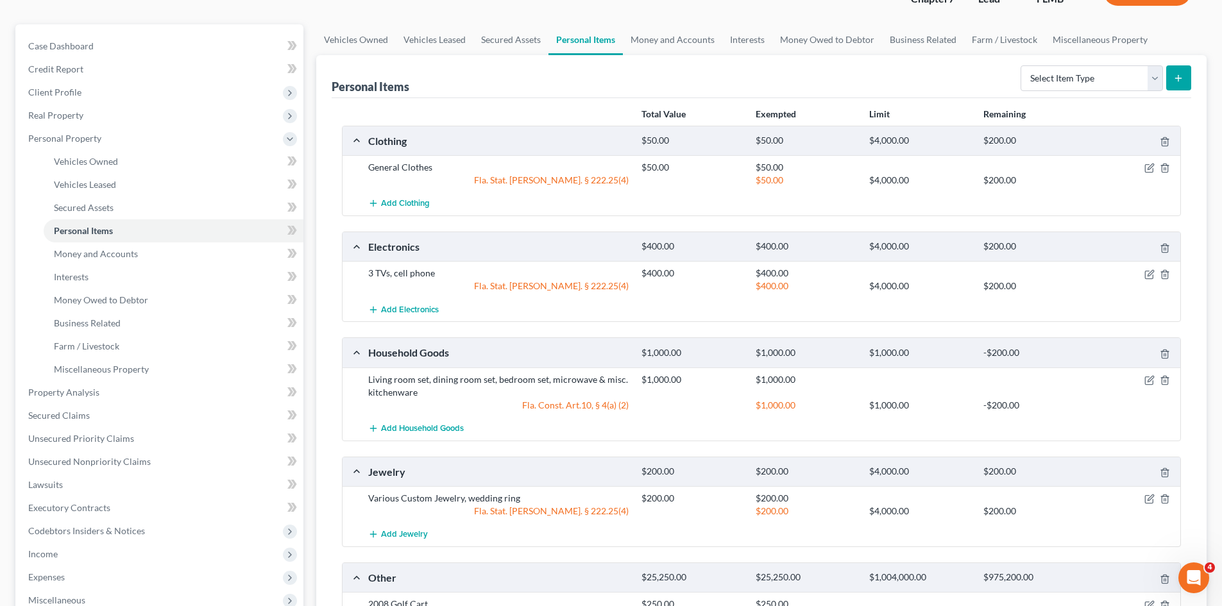
scroll to position [128, 0]
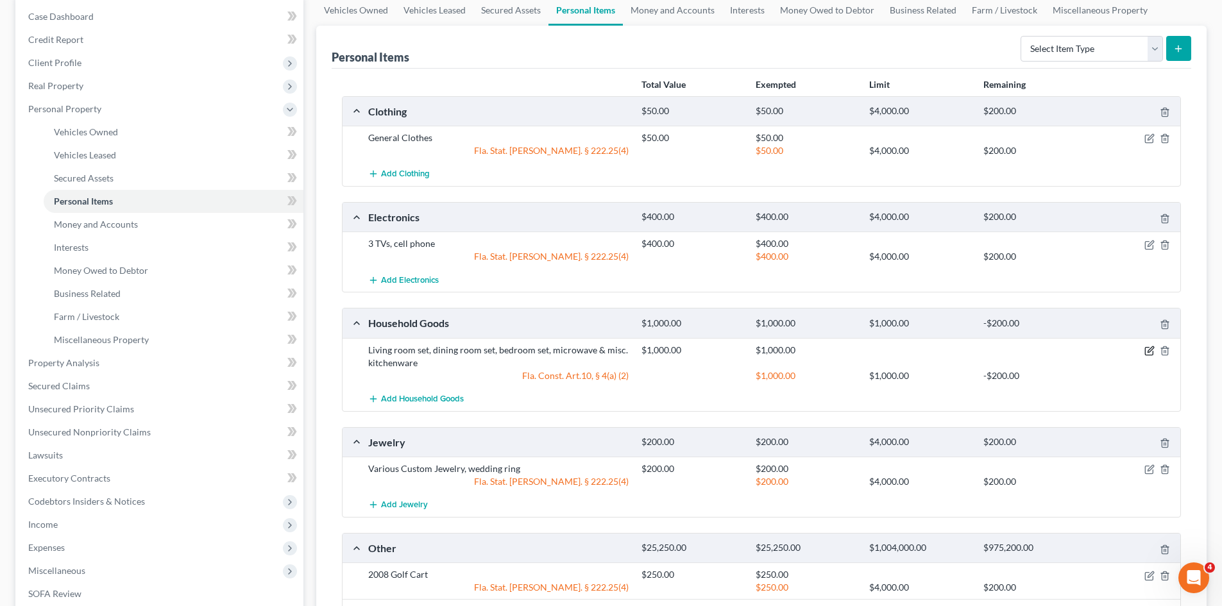
click at [1148, 349] on icon "button" at bounding box center [1149, 351] width 10 height 10
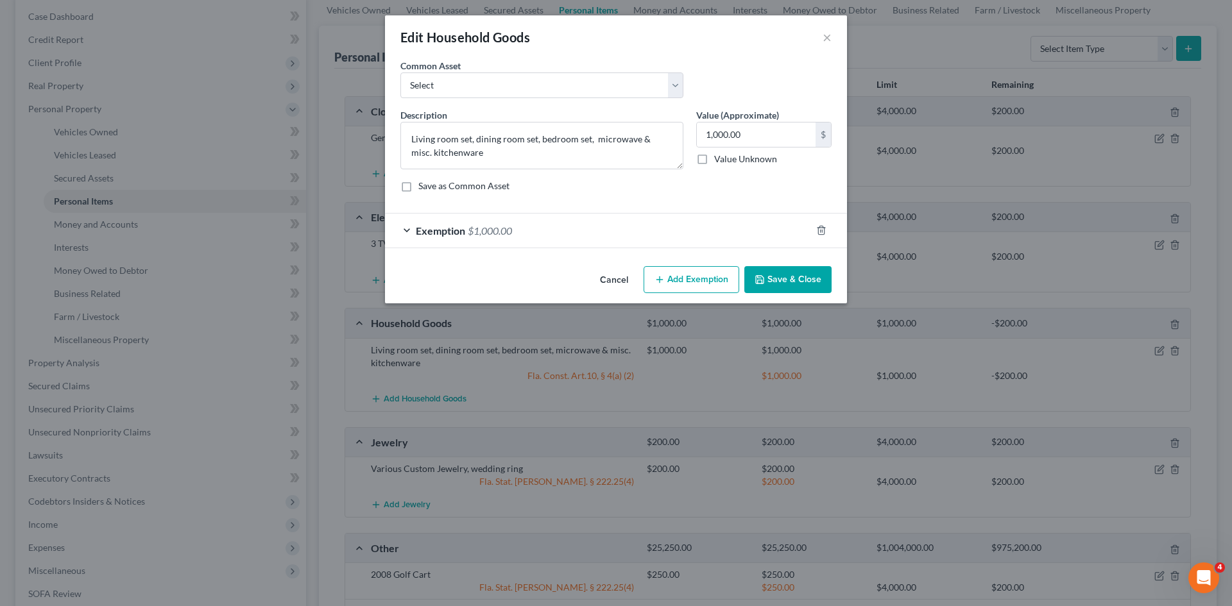
click at [479, 235] on span "$1,000.00" at bounding box center [490, 231] width 44 height 12
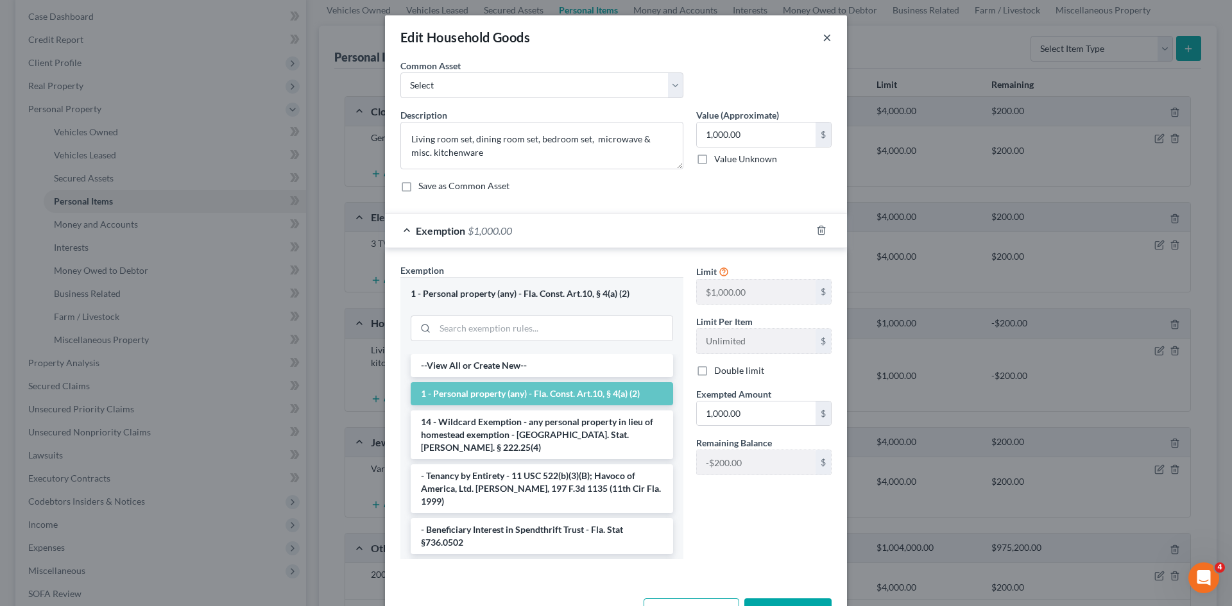
click at [824, 35] on button "×" at bounding box center [826, 37] width 9 height 15
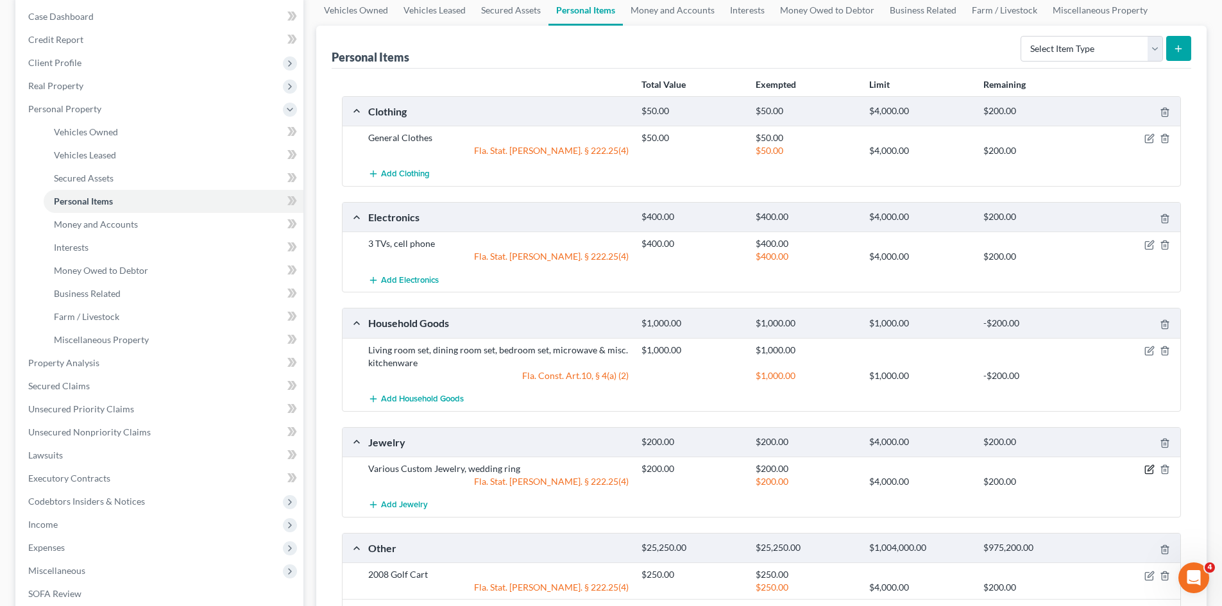
click at [1148, 470] on icon "button" at bounding box center [1151, 469] width 6 height 6
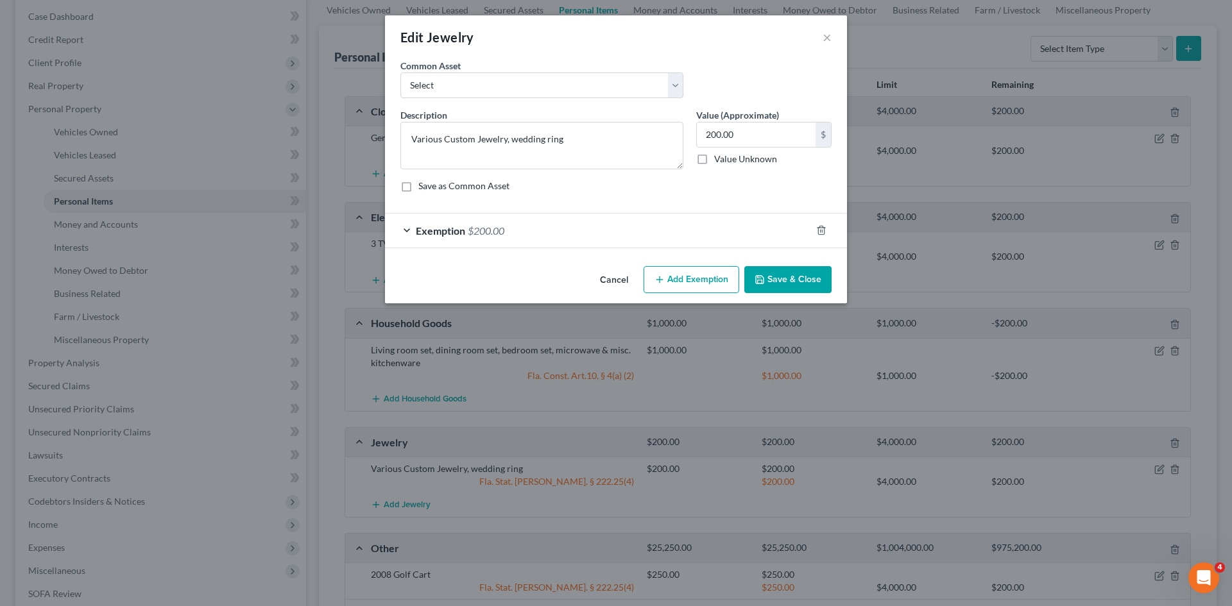
click at [487, 238] on div "Exemption $200.00" at bounding box center [598, 231] width 426 height 34
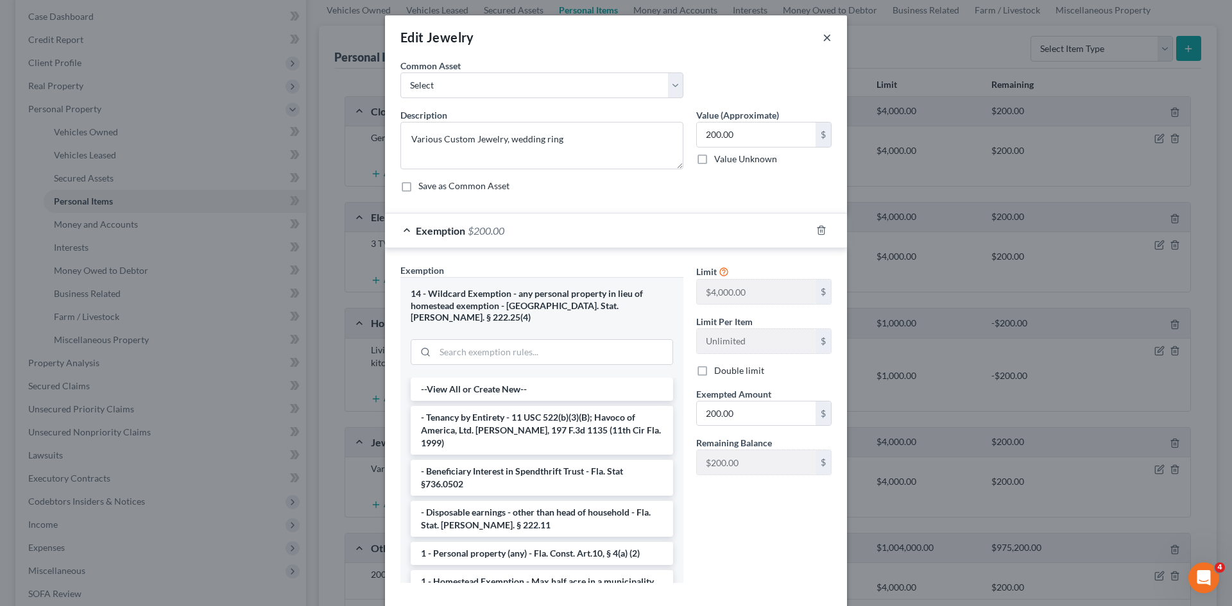
click at [824, 36] on button "×" at bounding box center [826, 37] width 9 height 15
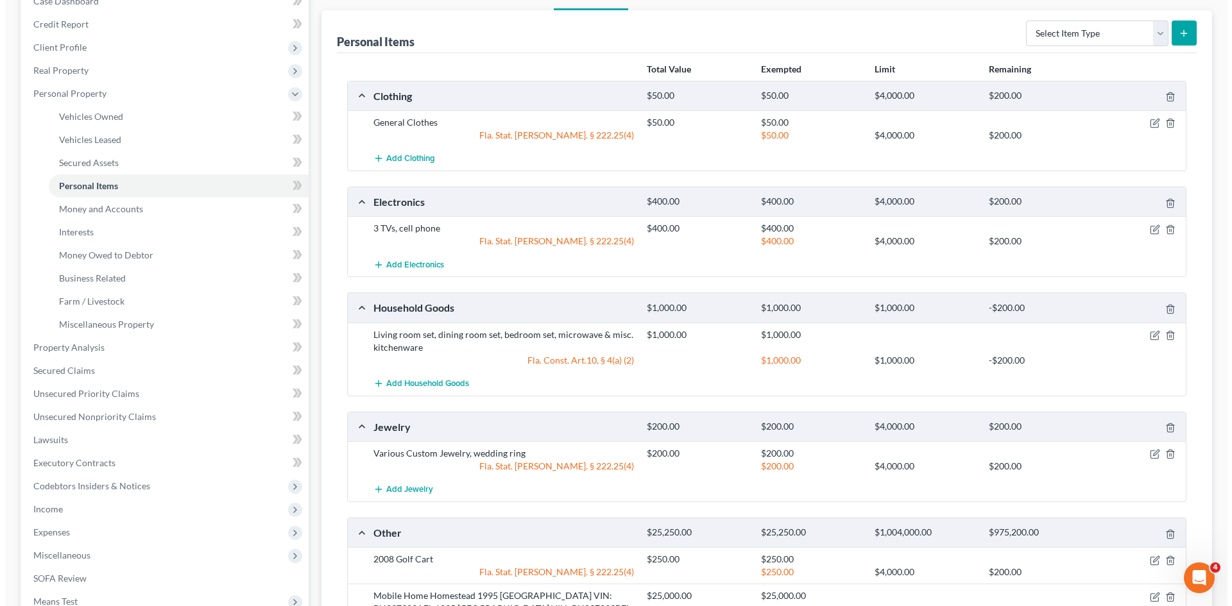
scroll to position [251, 0]
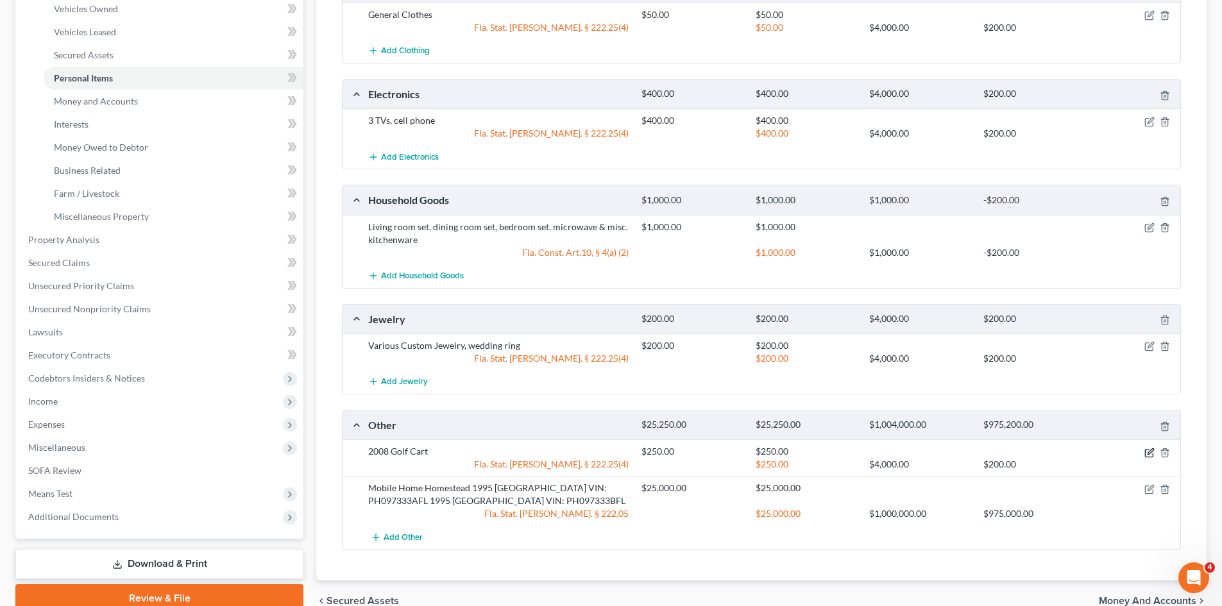
click at [1146, 451] on icon "button" at bounding box center [1149, 453] width 10 height 10
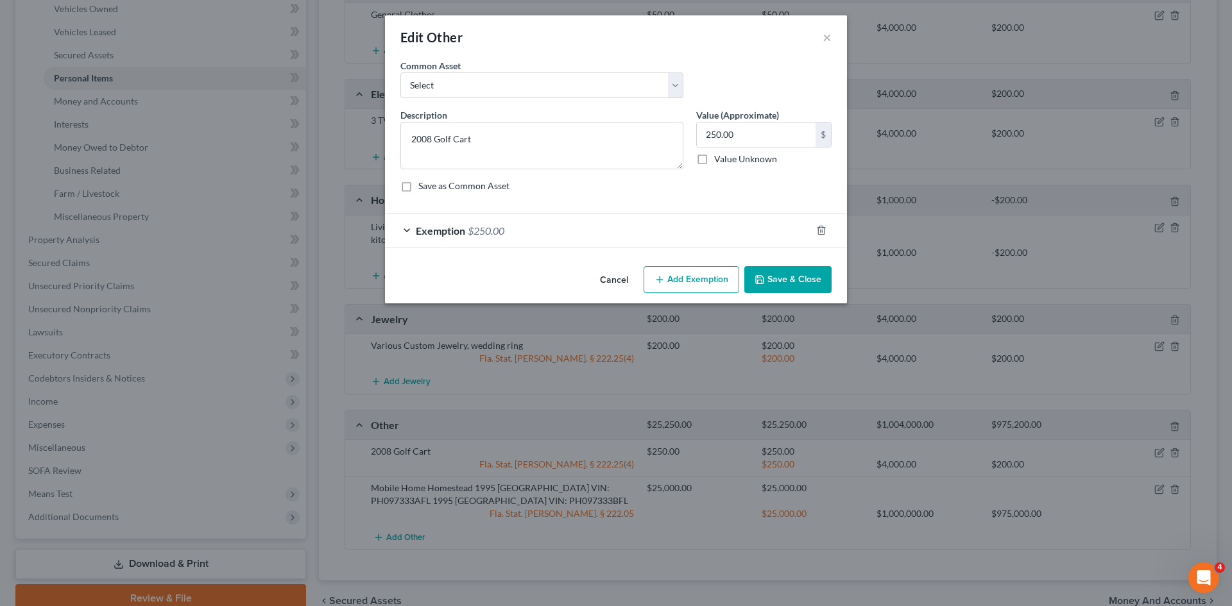
click at [521, 241] on div "Exemption $250.00" at bounding box center [598, 231] width 426 height 34
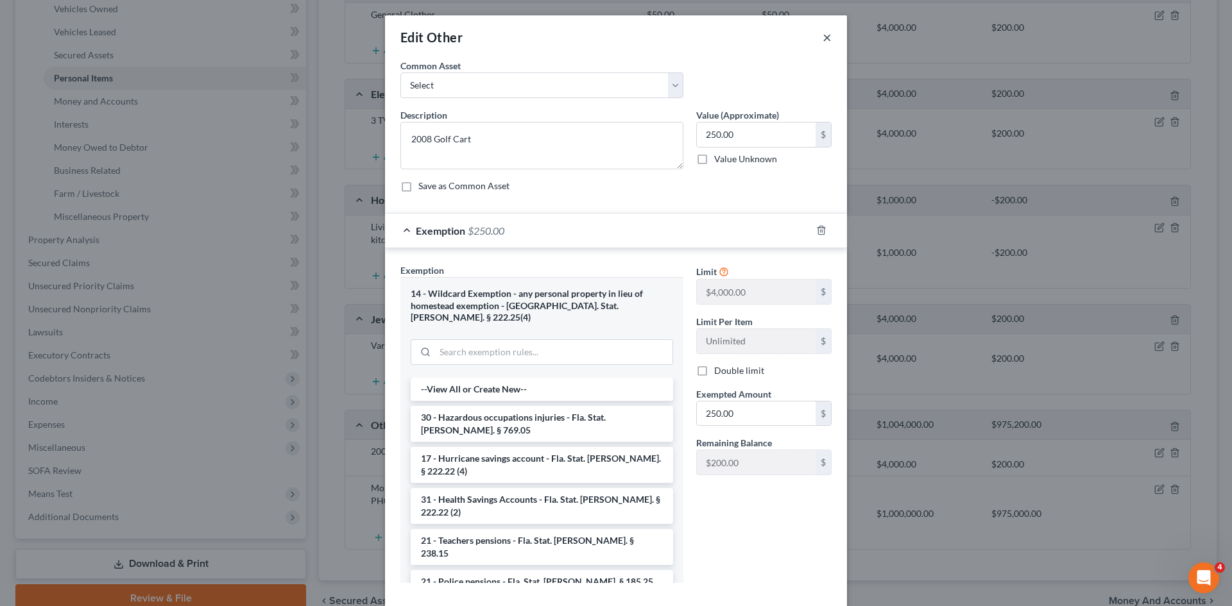
click at [822, 35] on button "×" at bounding box center [826, 37] width 9 height 15
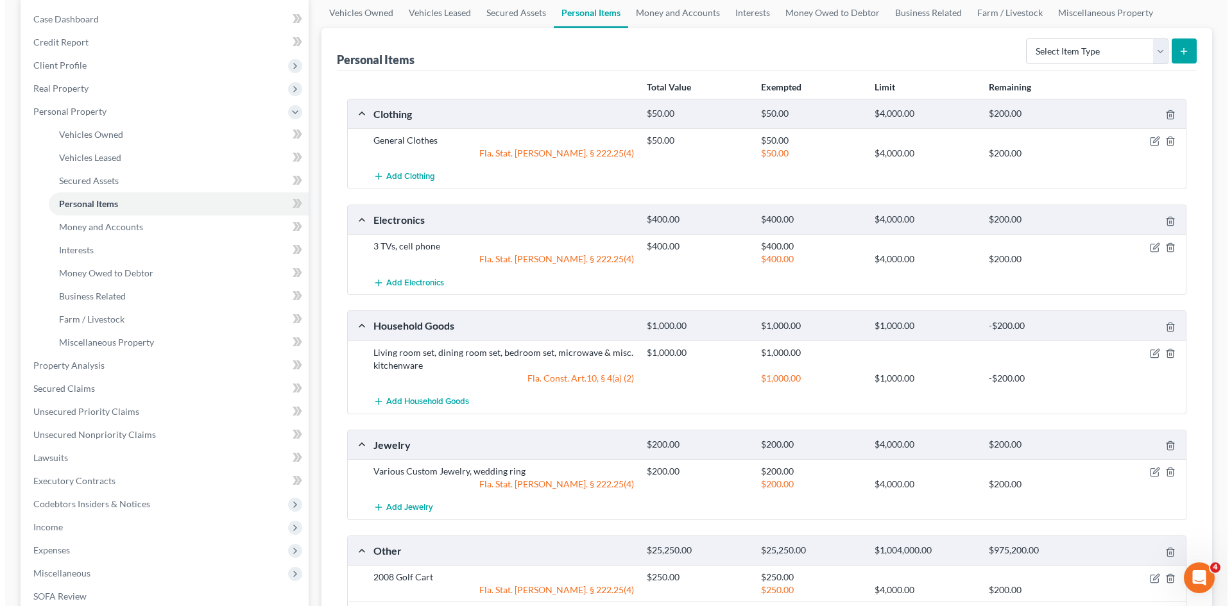
scroll to position [0, 0]
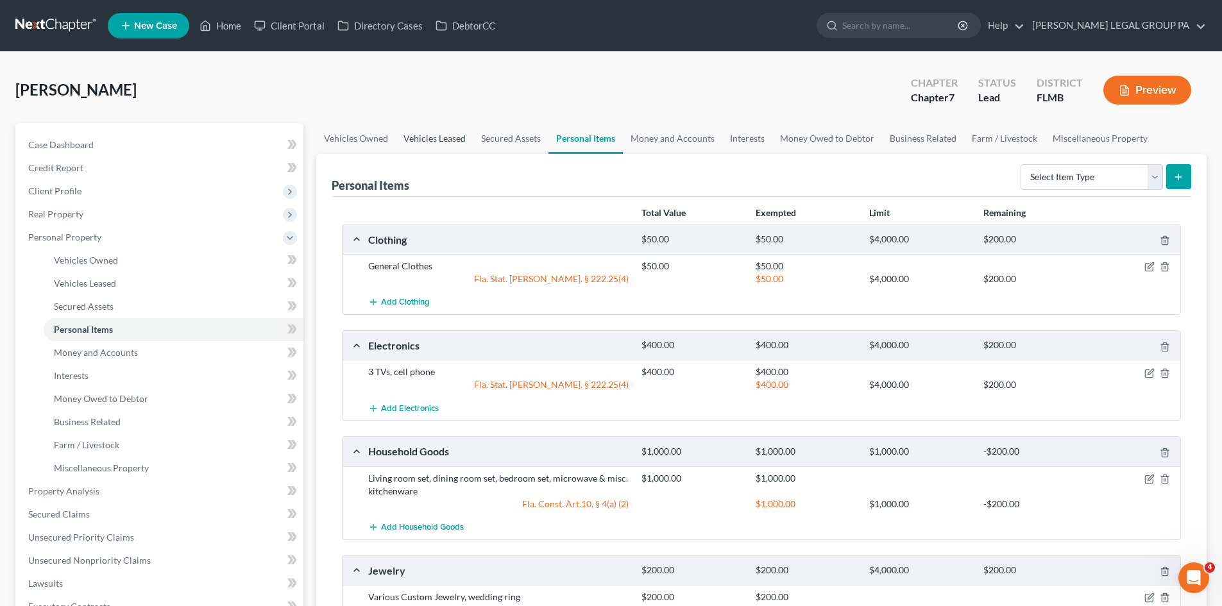
click at [425, 141] on link "Vehicles Leased" at bounding box center [435, 138] width 78 height 31
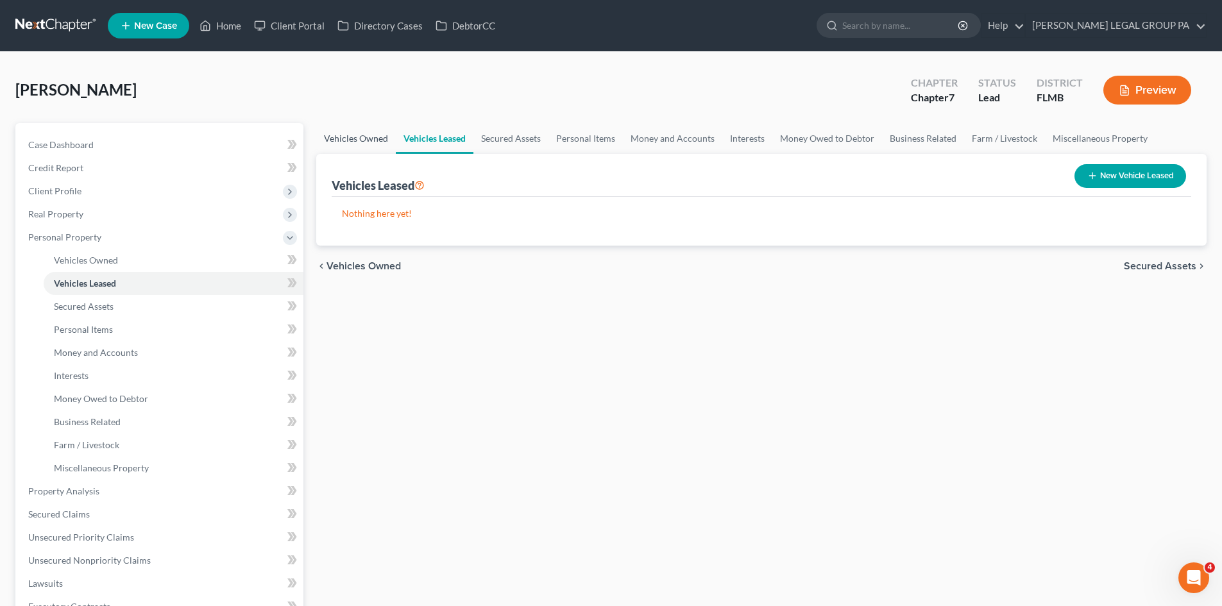
click at [356, 141] on link "Vehicles Owned" at bounding box center [356, 138] width 80 height 31
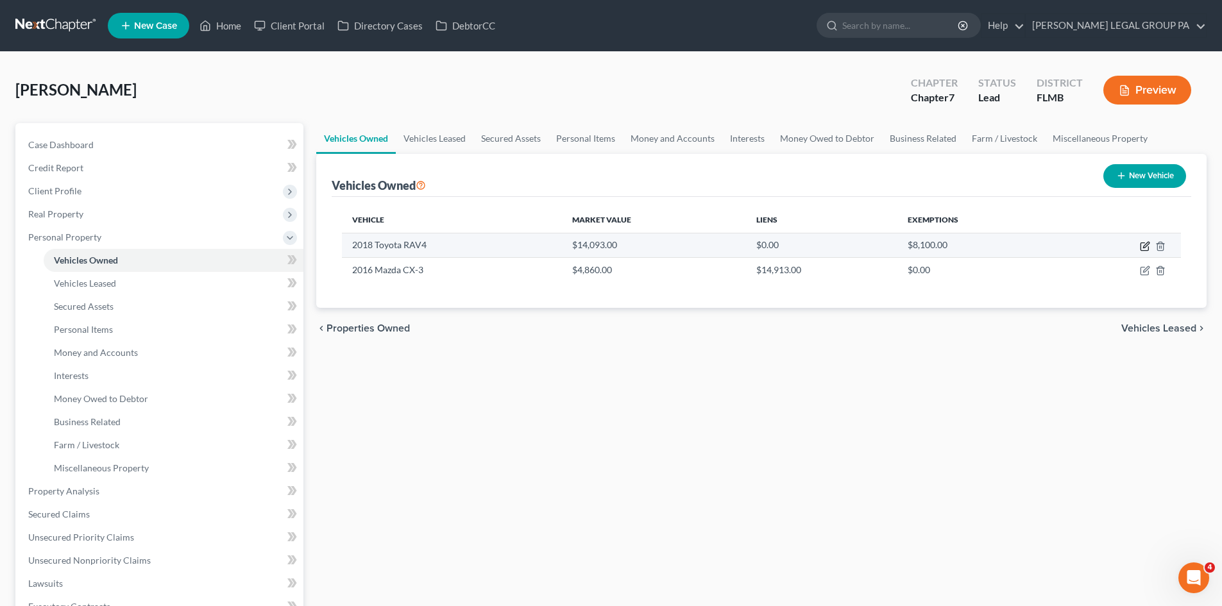
click at [1143, 245] on icon "button" at bounding box center [1145, 246] width 10 height 10
select select "0"
select select "8"
select select "2"
select select "0"
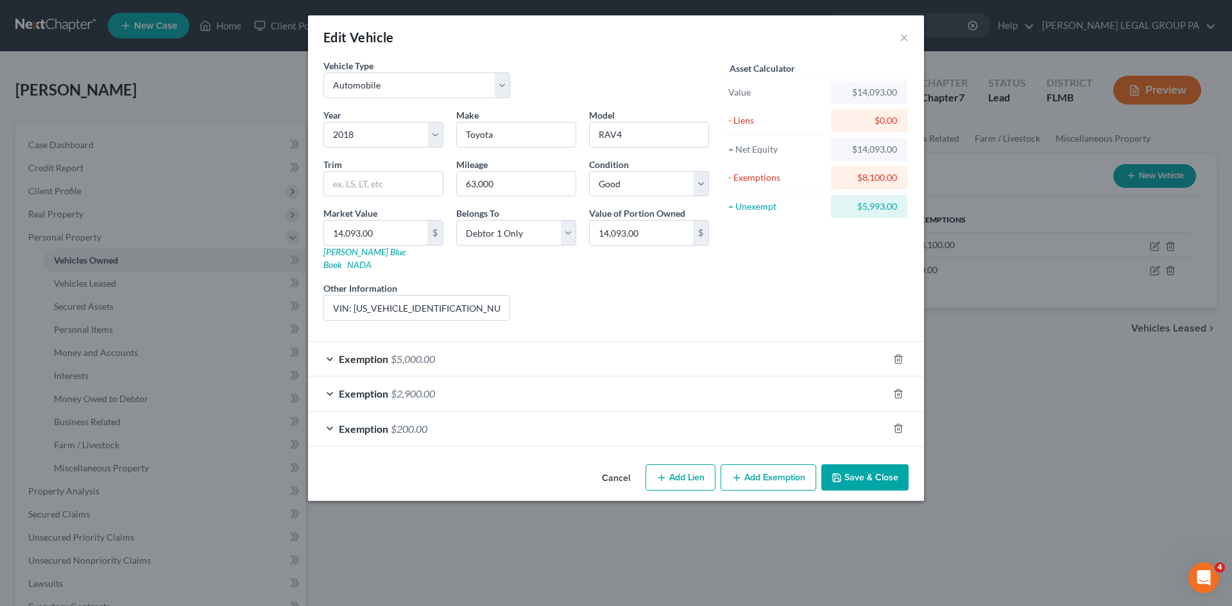
click at [398, 412] on div "Exemption $200.00" at bounding box center [598, 429] width 580 height 34
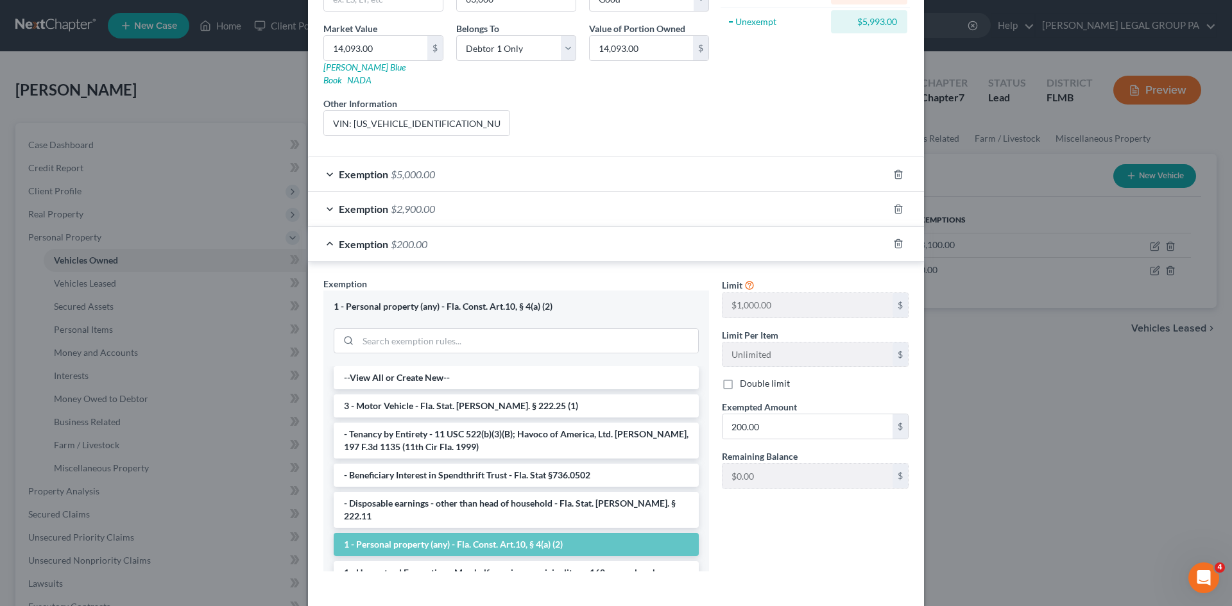
scroll to position [192, 0]
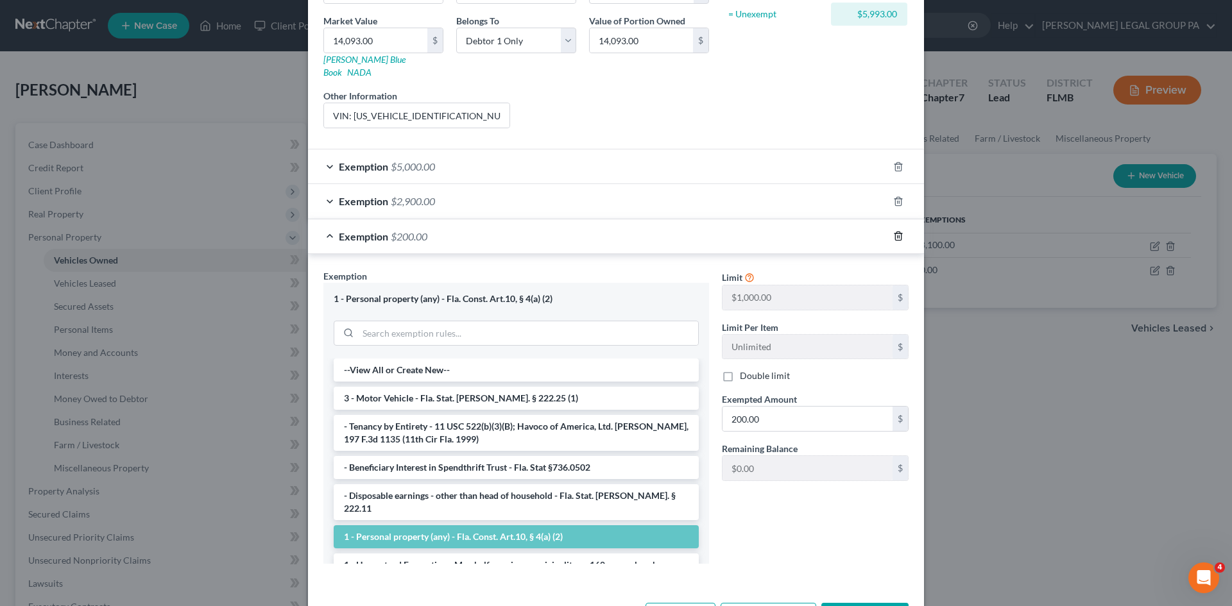
click at [893, 231] on icon "button" at bounding box center [898, 236] width 10 height 10
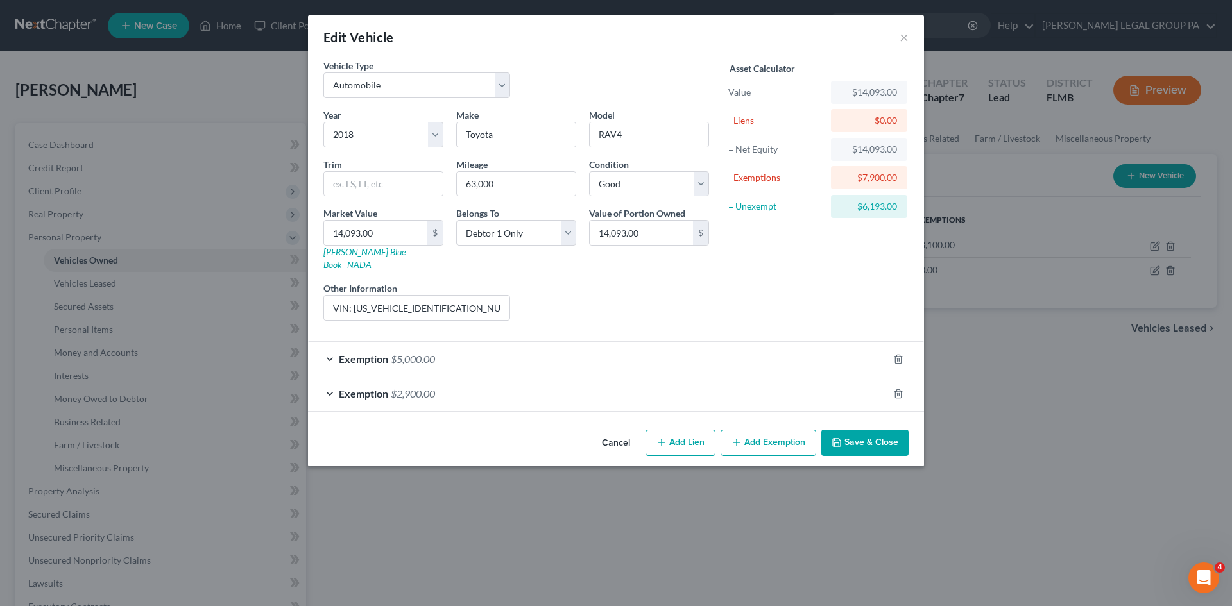
click at [559, 389] on div "Exemption $2,900.00" at bounding box center [598, 394] width 580 height 34
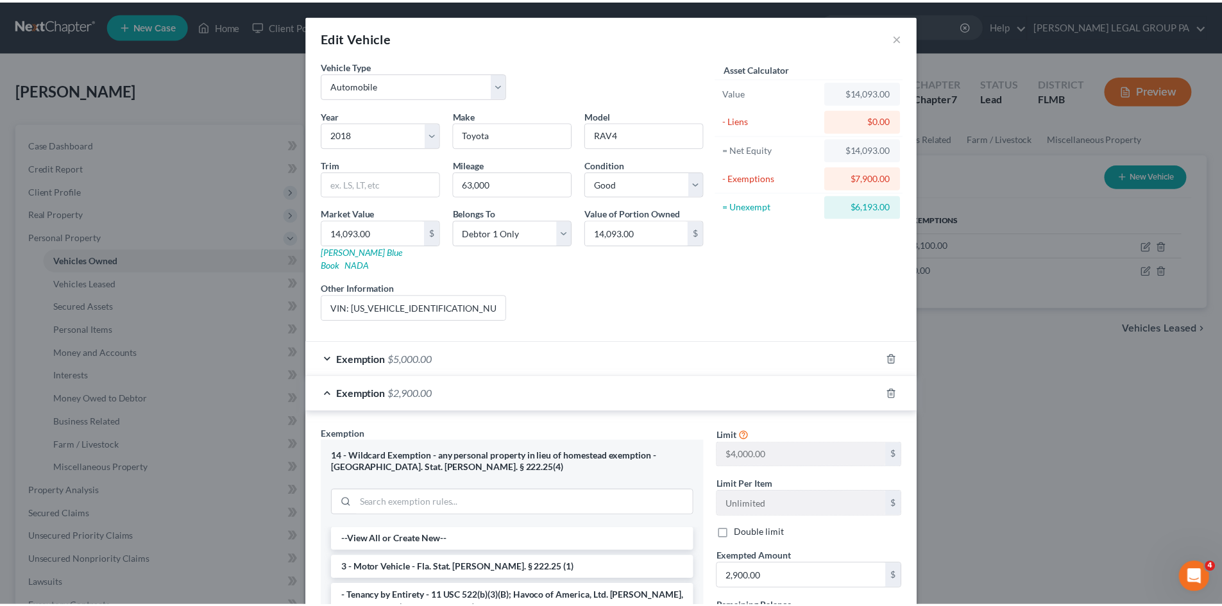
scroll to position [192, 0]
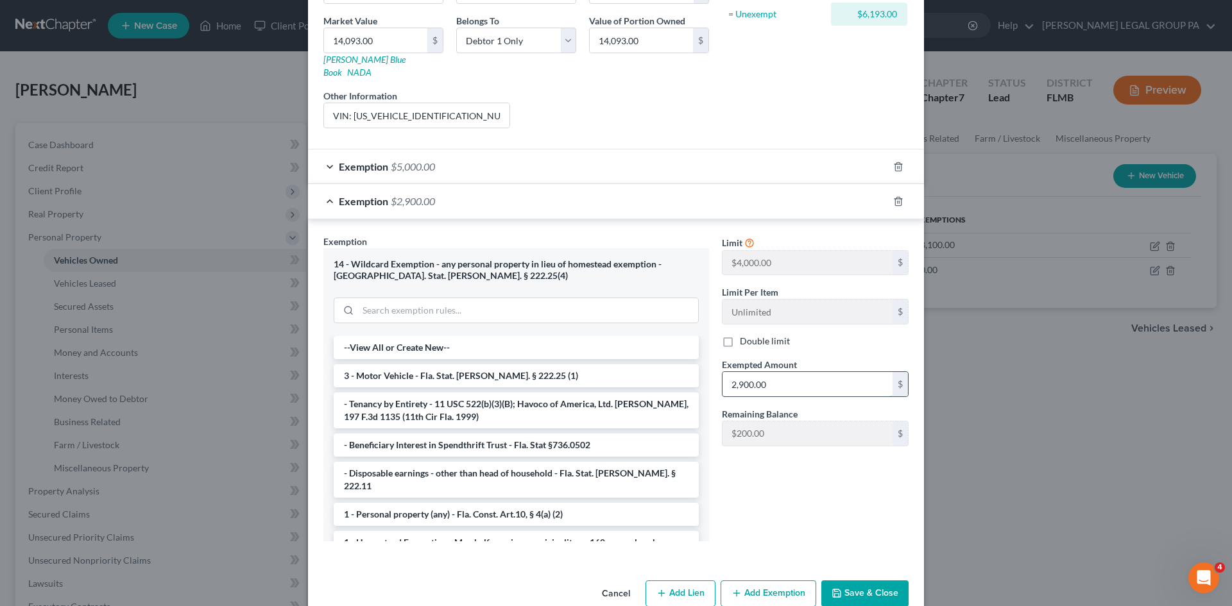
click at [800, 372] on input "2,900.00" at bounding box center [807, 384] width 170 height 24
type input "3,100.00"
click at [801, 481] on div "Limit $4,000.00 $ Limit Per Item Unlimited $ Double limit Exempted Amount * 3,1…" at bounding box center [815, 393] width 200 height 317
click at [858, 575] on div "Cancel Add Lien Add Lease Add Exemption Save & Close" at bounding box center [616, 596] width 616 height 42
click at [860, 581] on button "Save & Close" at bounding box center [864, 594] width 87 height 27
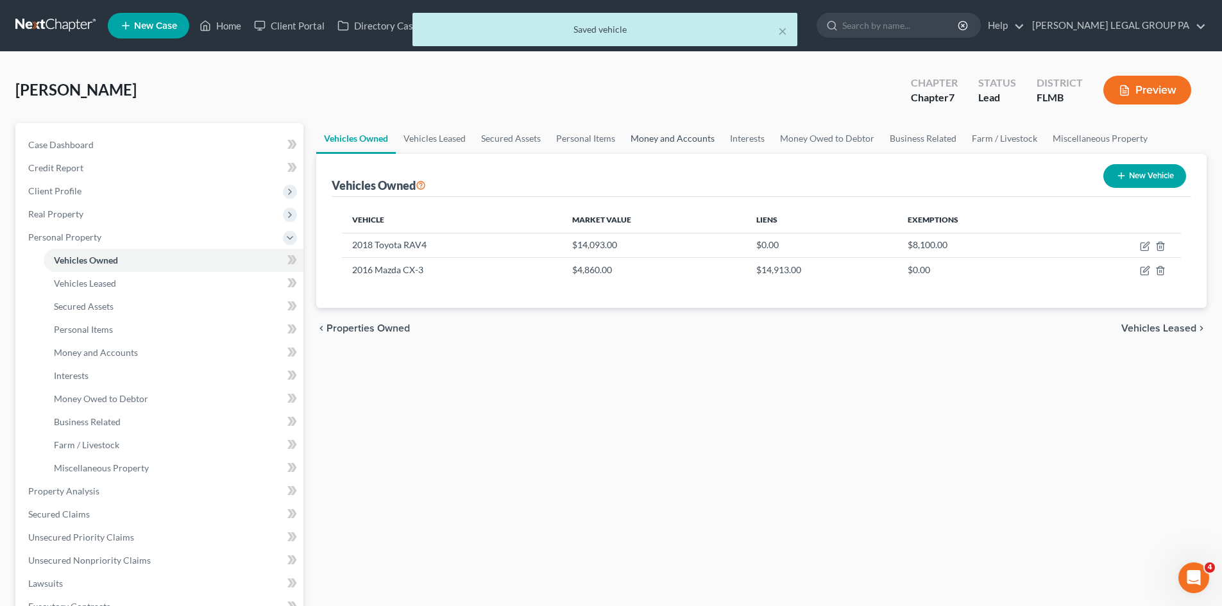
click at [642, 144] on link "Money and Accounts" at bounding box center [672, 138] width 99 height 31
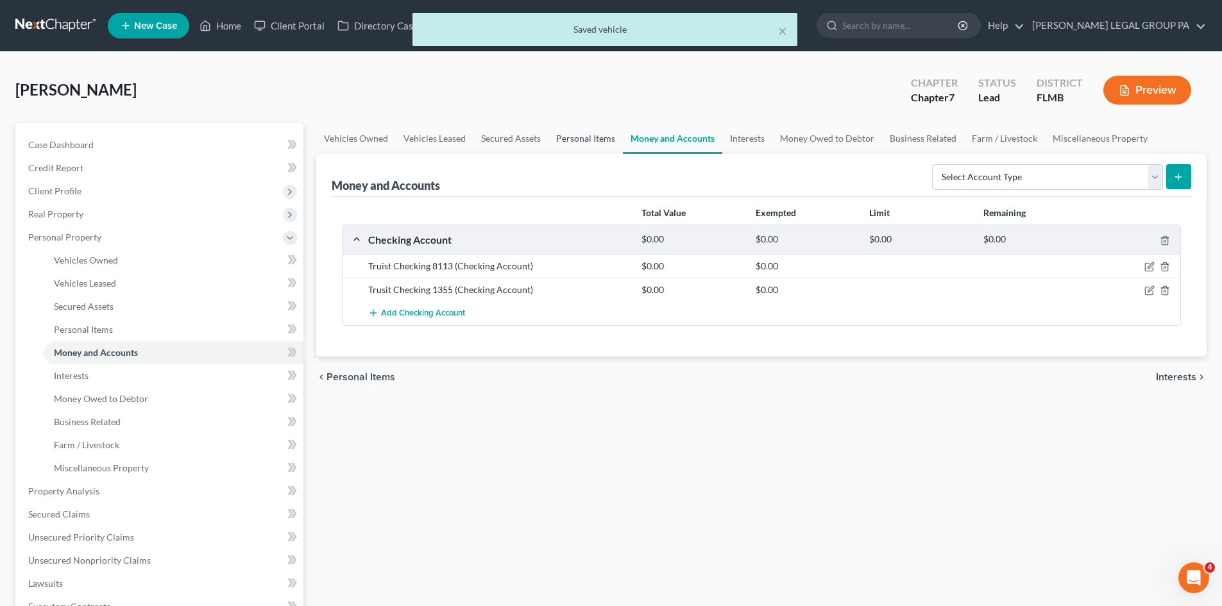
click at [594, 140] on link "Personal Items" at bounding box center [586, 138] width 74 height 31
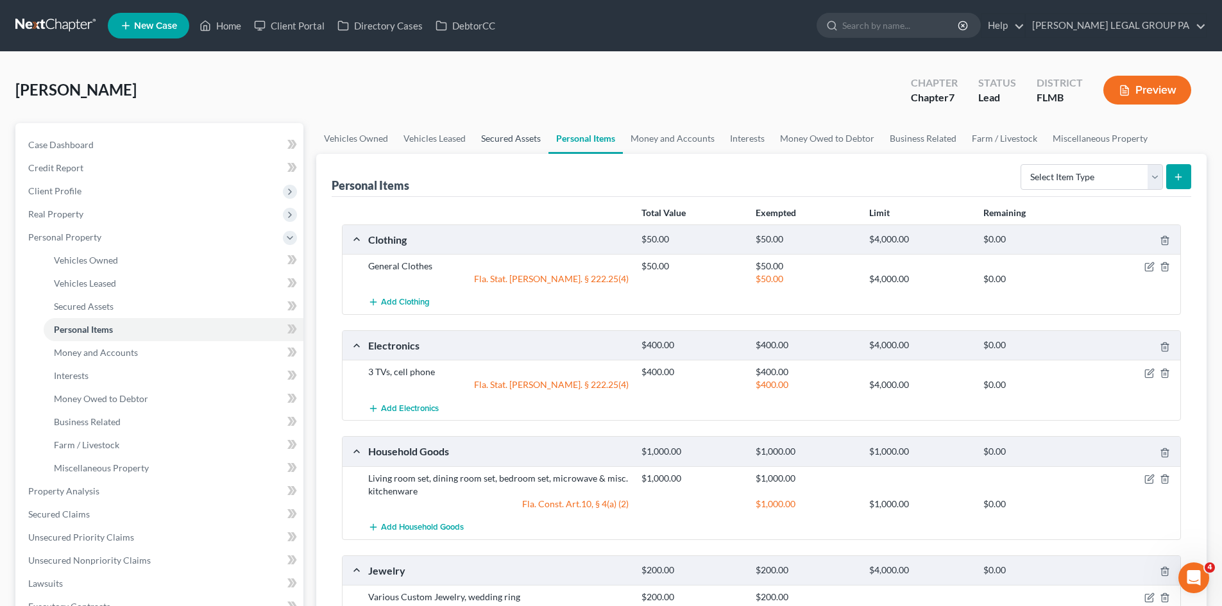
click at [500, 139] on link "Secured Assets" at bounding box center [510, 138] width 75 height 31
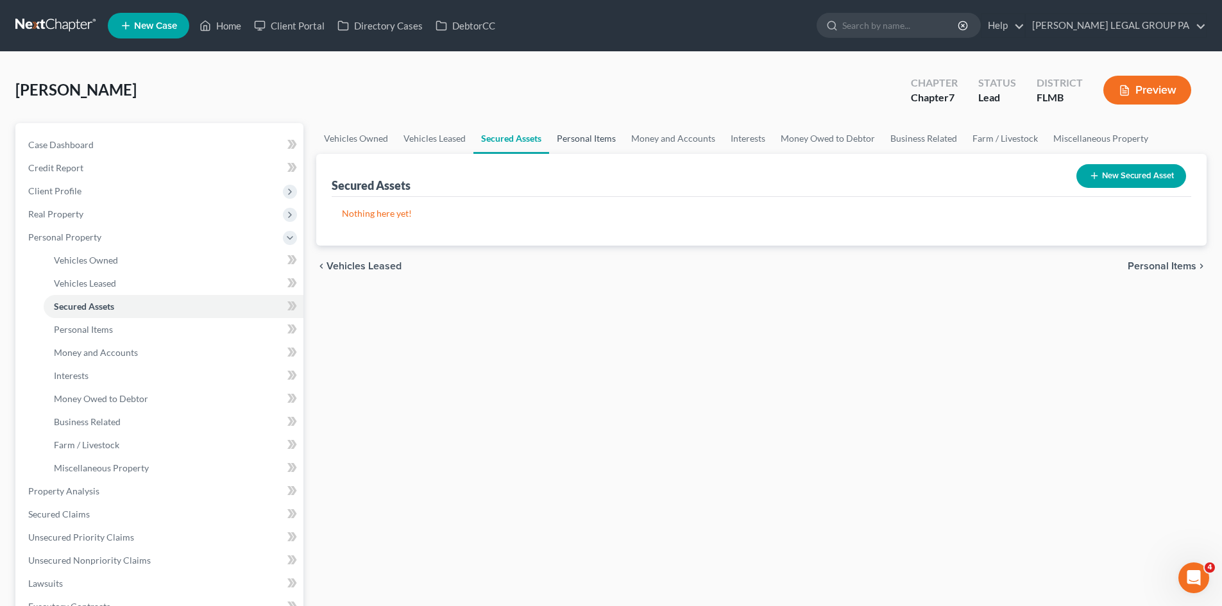
click at [586, 142] on link "Personal Items" at bounding box center [586, 138] width 74 height 31
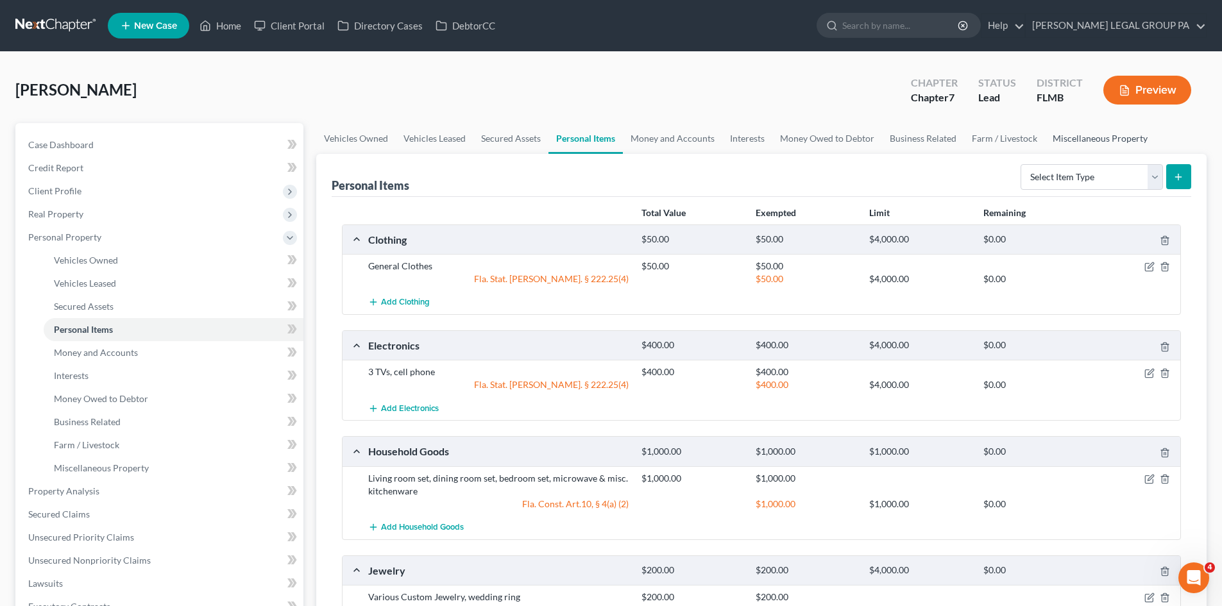
click at [1119, 144] on link "Miscellaneous Property" at bounding box center [1100, 138] width 110 height 31
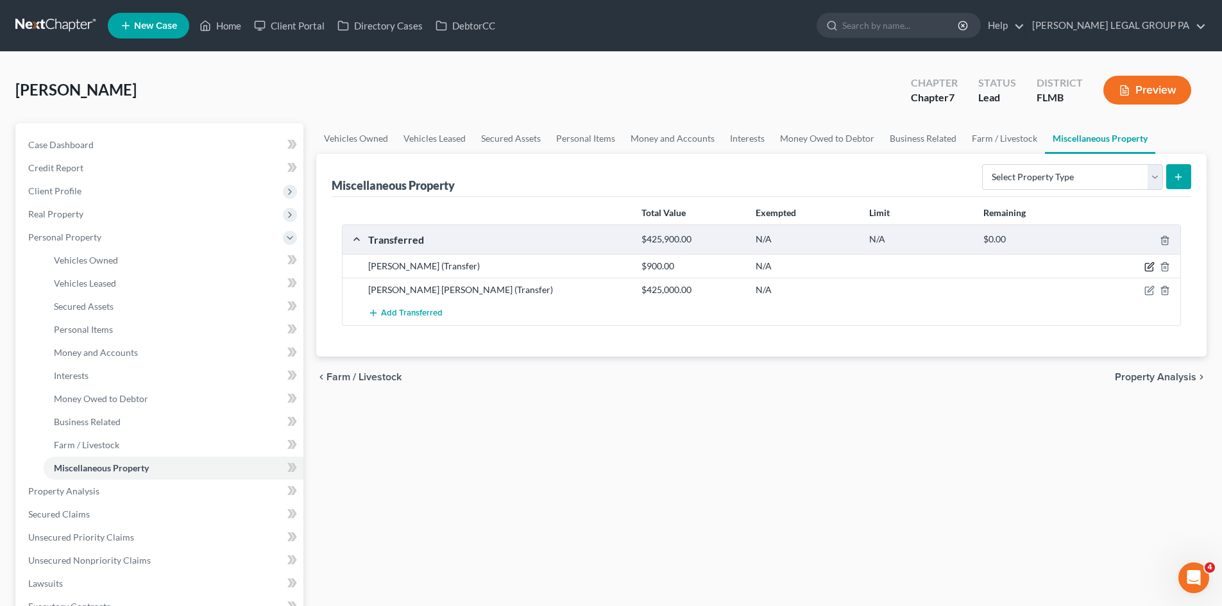
click at [1148, 268] on icon "button" at bounding box center [1151, 266] width 6 height 6
select select "Ordinary (within 2 years)"
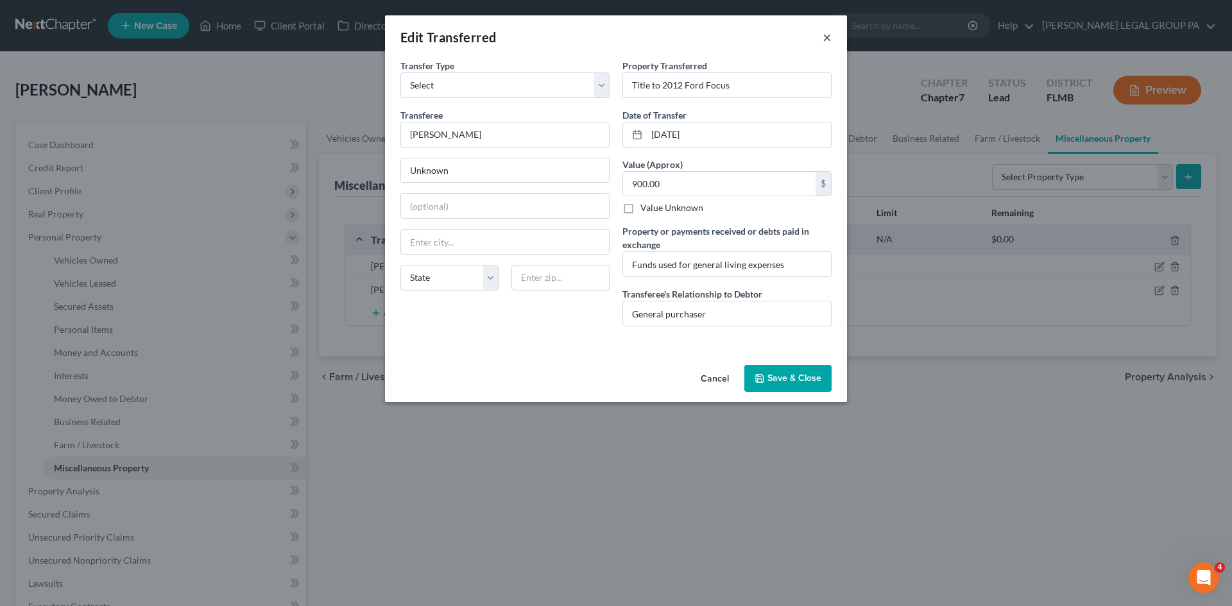
click at [824, 40] on button "×" at bounding box center [826, 37] width 9 height 15
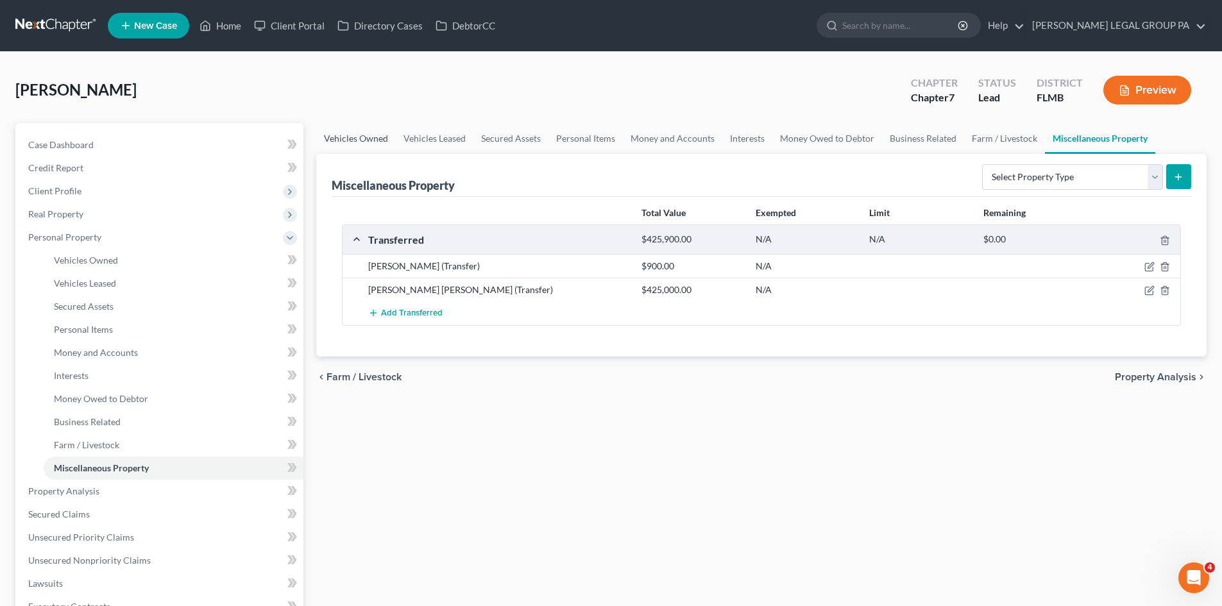
click at [350, 134] on link "Vehicles Owned" at bounding box center [356, 138] width 80 height 31
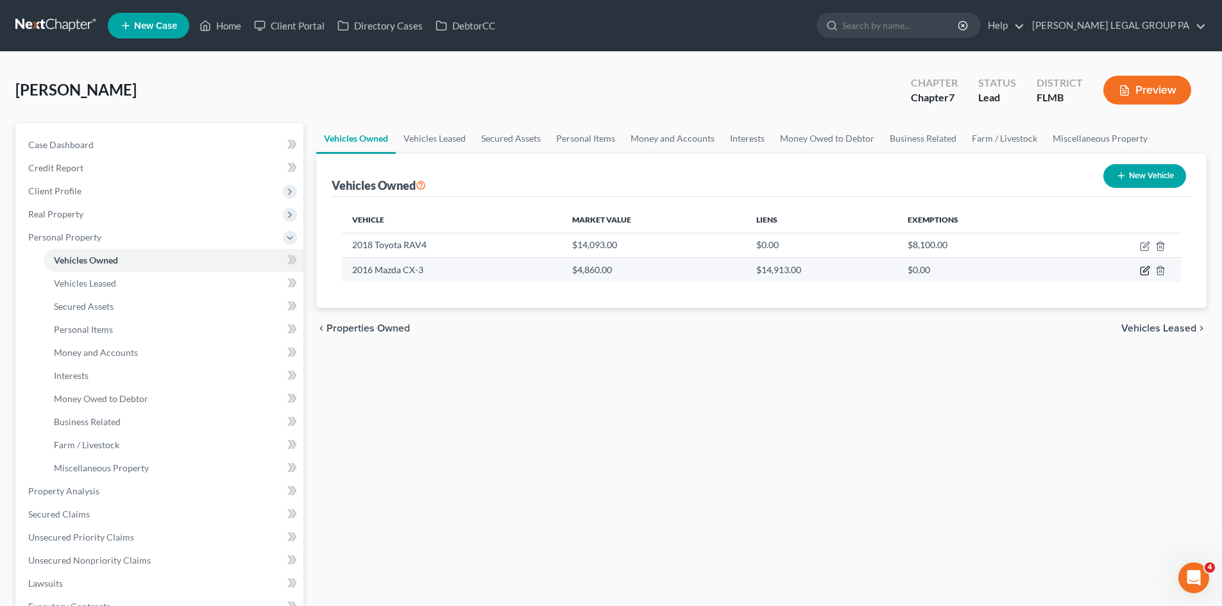
click at [1145, 273] on icon "button" at bounding box center [1146, 270] width 6 height 6
select select "0"
select select "10"
select select "2"
select select "0"
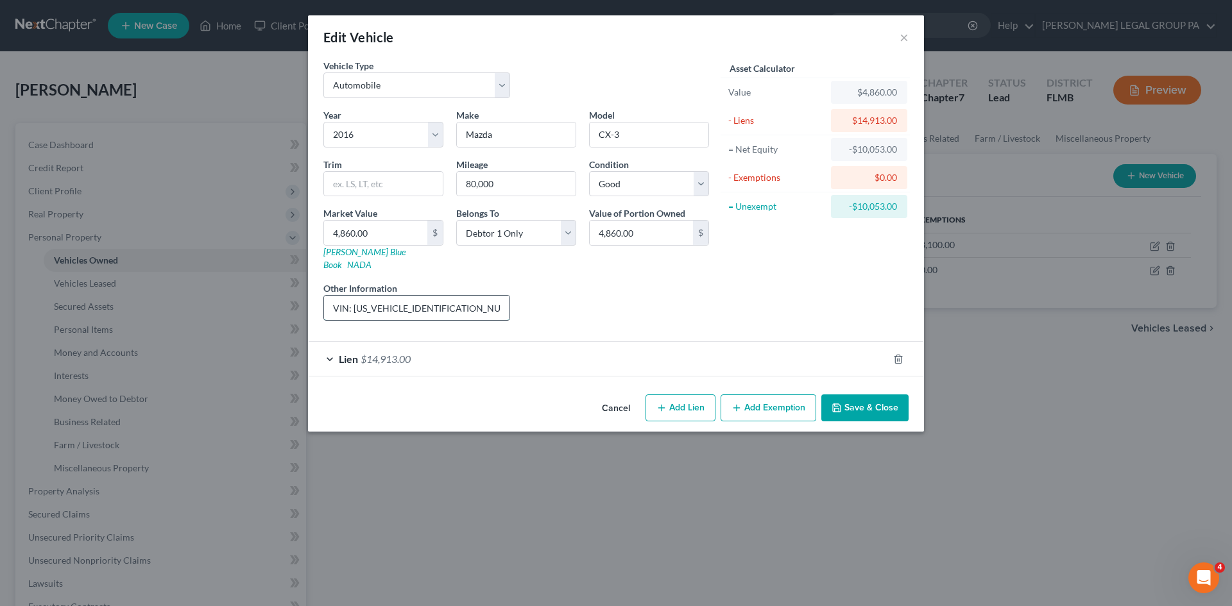
scroll to position [0, 101]
drag, startPoint x: 469, startPoint y: 293, endPoint x: 504, endPoint y: 294, distance: 35.3
click at [504, 296] on input "VIN: JM1BM1J71G1314789. Bare Legal Title on son-in-laws vehicle." at bounding box center [416, 308] width 185 height 24
click at [617, 267] on div "Year Select 2026 2025 2024 2023 2022 2021 2020 2019 2018 2017 2016 2015 2014 20…" at bounding box center [516, 219] width 398 height 223
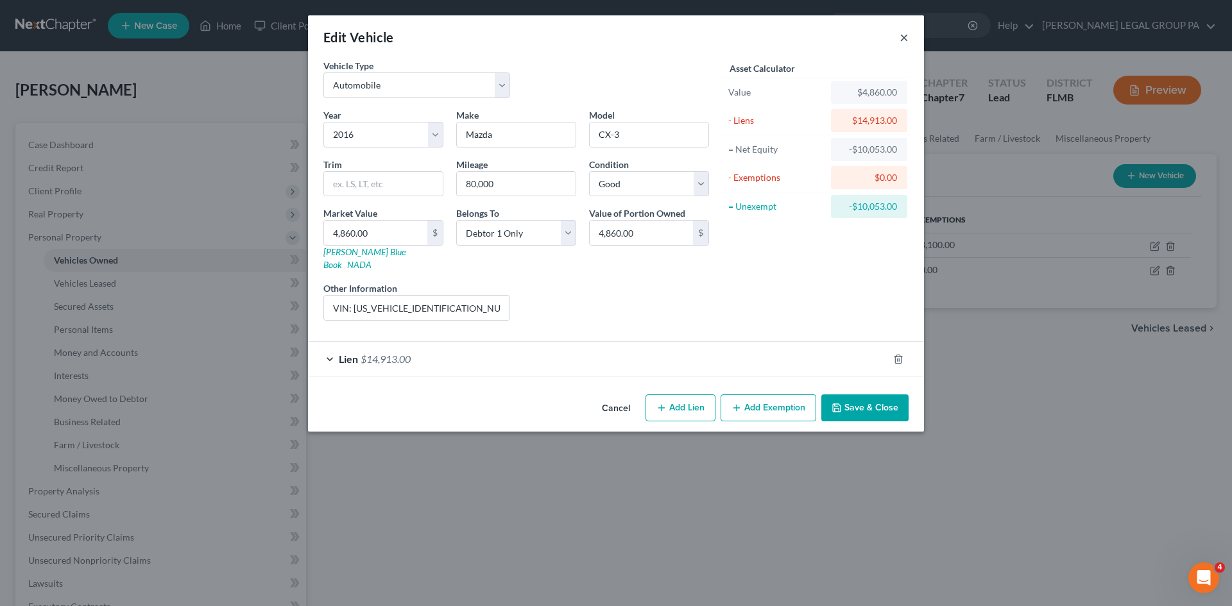
click at [903, 35] on button "×" at bounding box center [903, 37] width 9 height 15
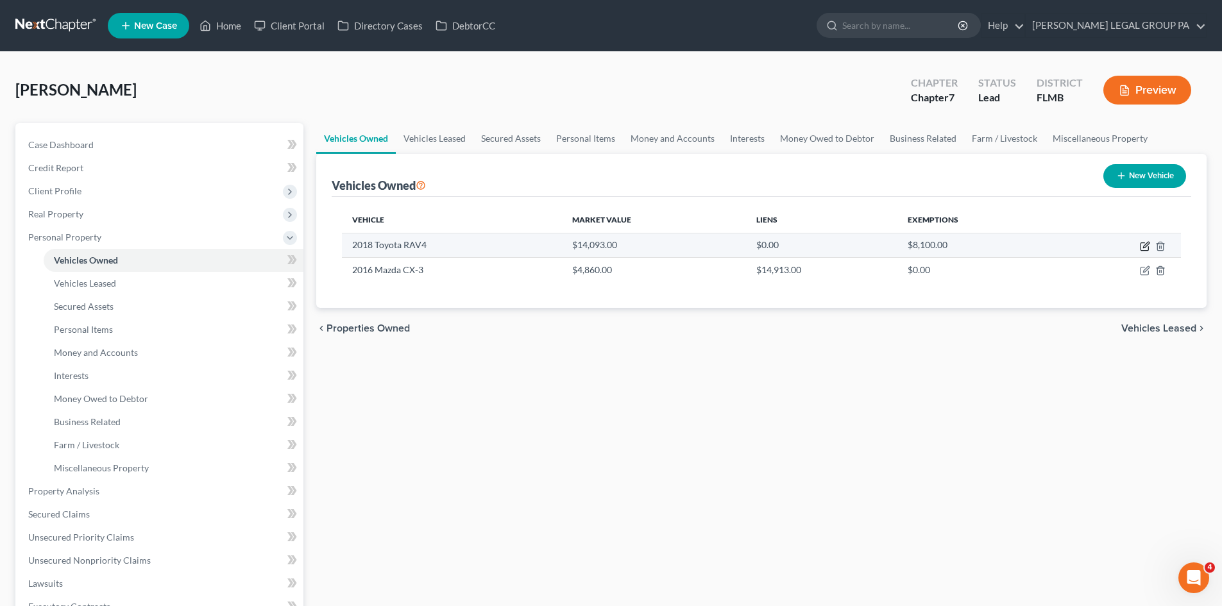
click at [1142, 247] on icon "button" at bounding box center [1145, 246] width 10 height 10
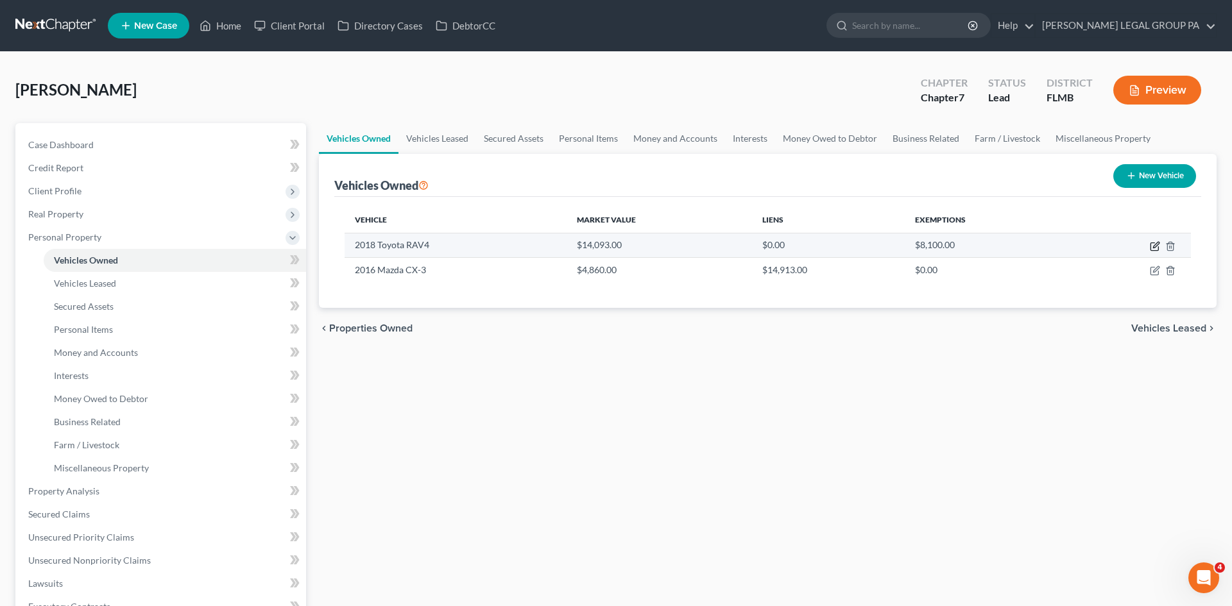
select select "0"
select select "8"
select select "2"
select select "0"
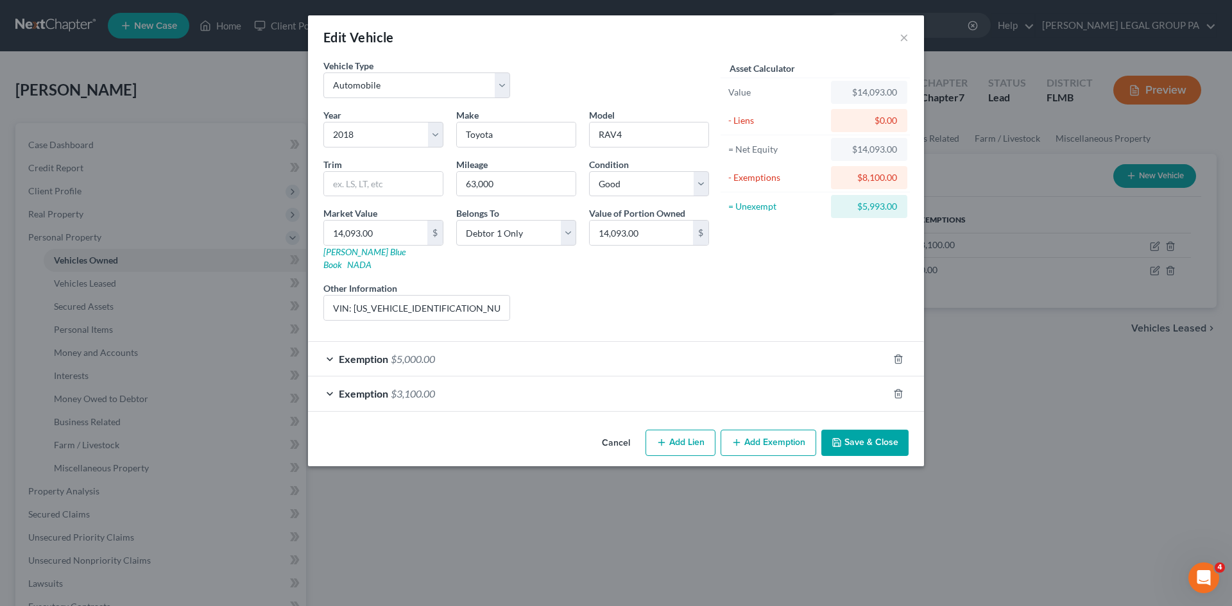
click at [399, 353] on span "$5,000.00" at bounding box center [413, 359] width 44 height 12
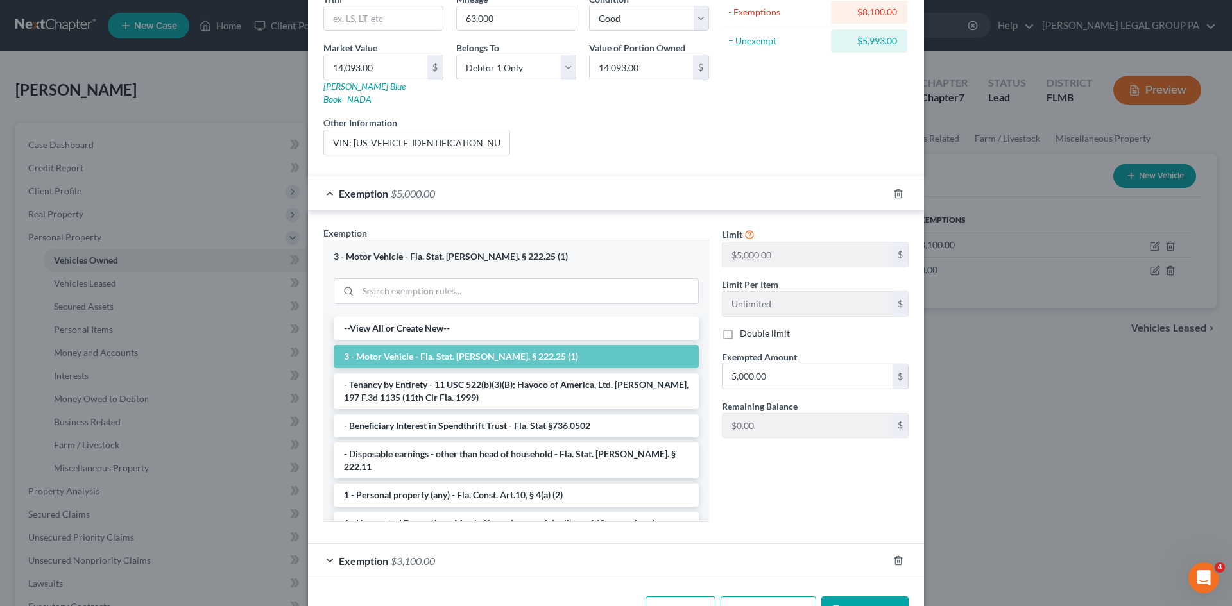
scroll to position [196, 0]
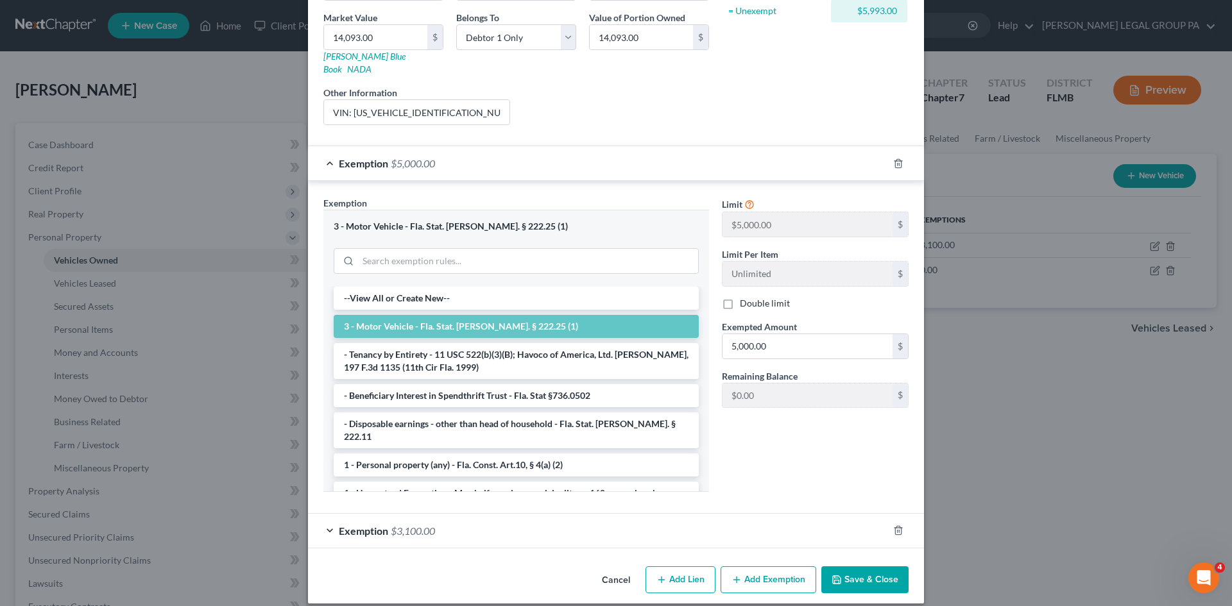
click at [448, 514] on div "Exemption $3,100.00" at bounding box center [598, 531] width 580 height 34
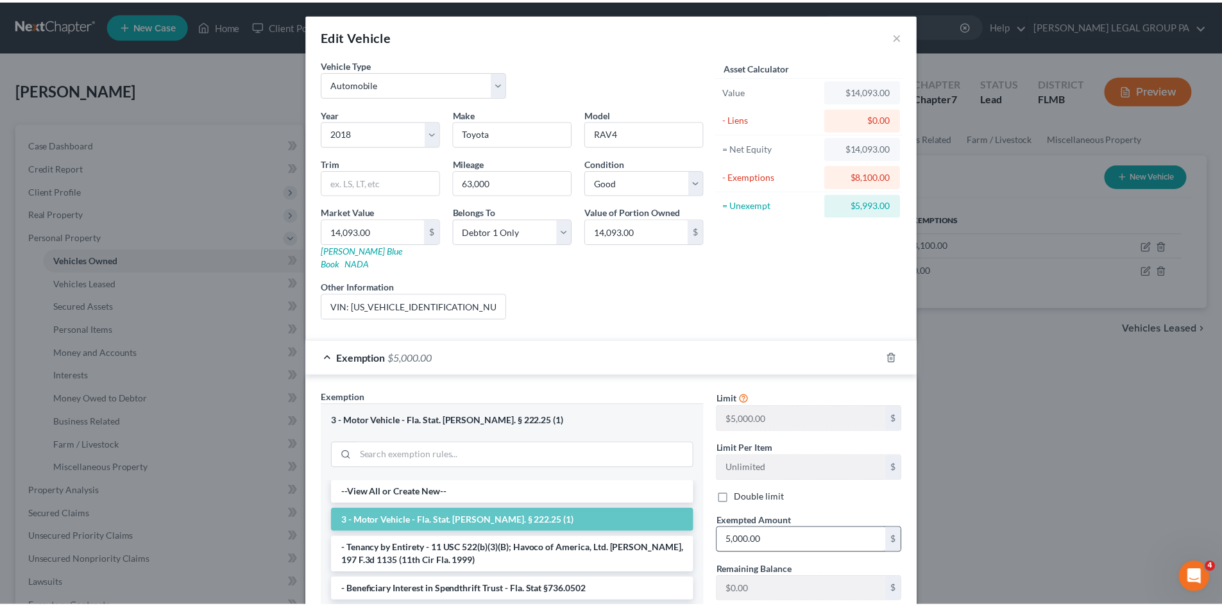
scroll to position [0, 0]
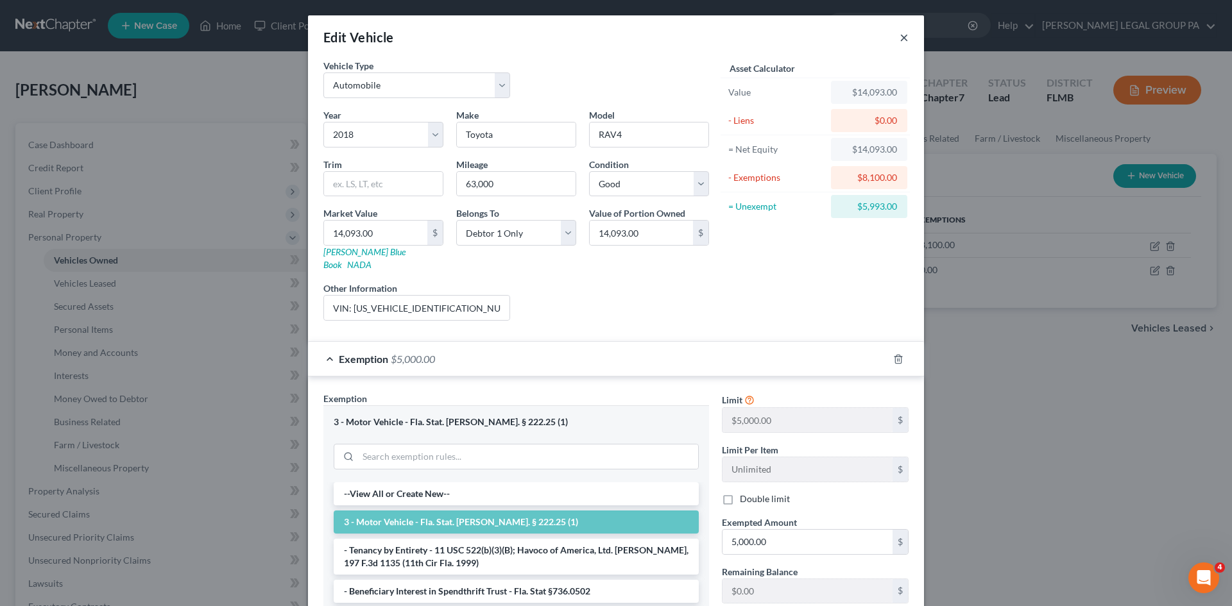
click at [899, 37] on button "×" at bounding box center [903, 37] width 9 height 15
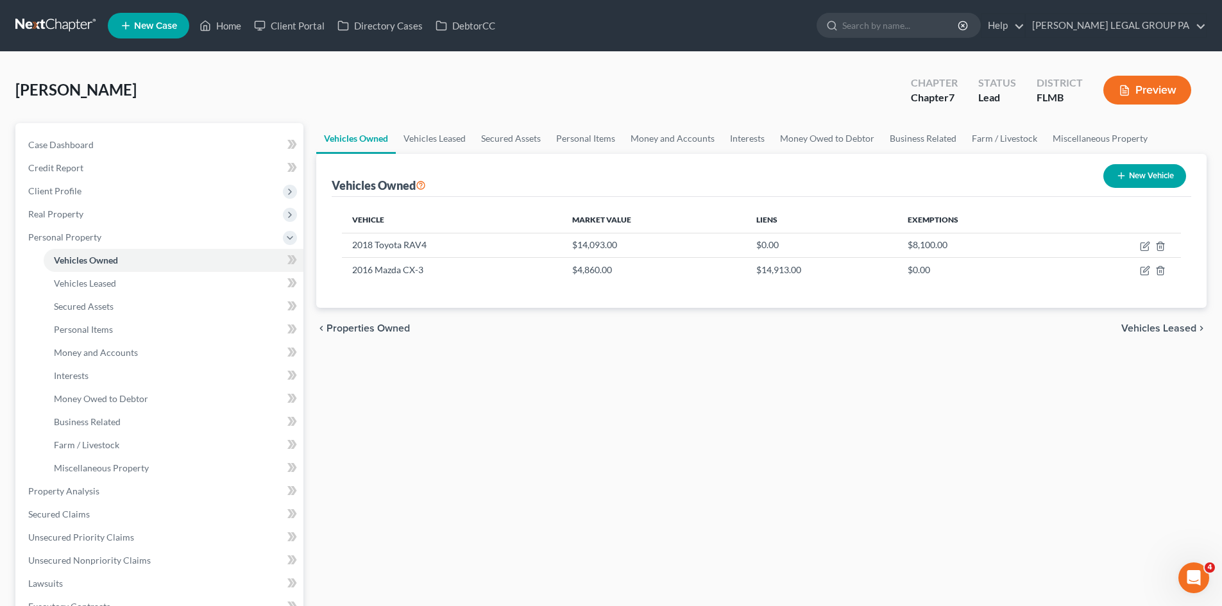
click at [1137, 173] on button "New Vehicle" at bounding box center [1144, 176] width 83 height 24
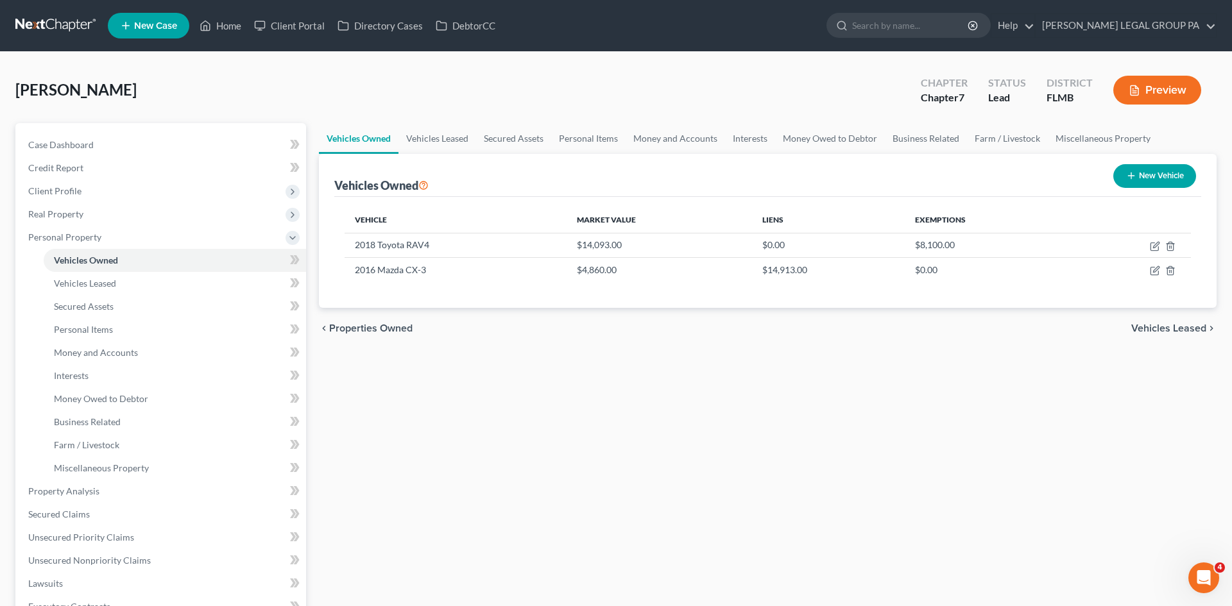
select select "0"
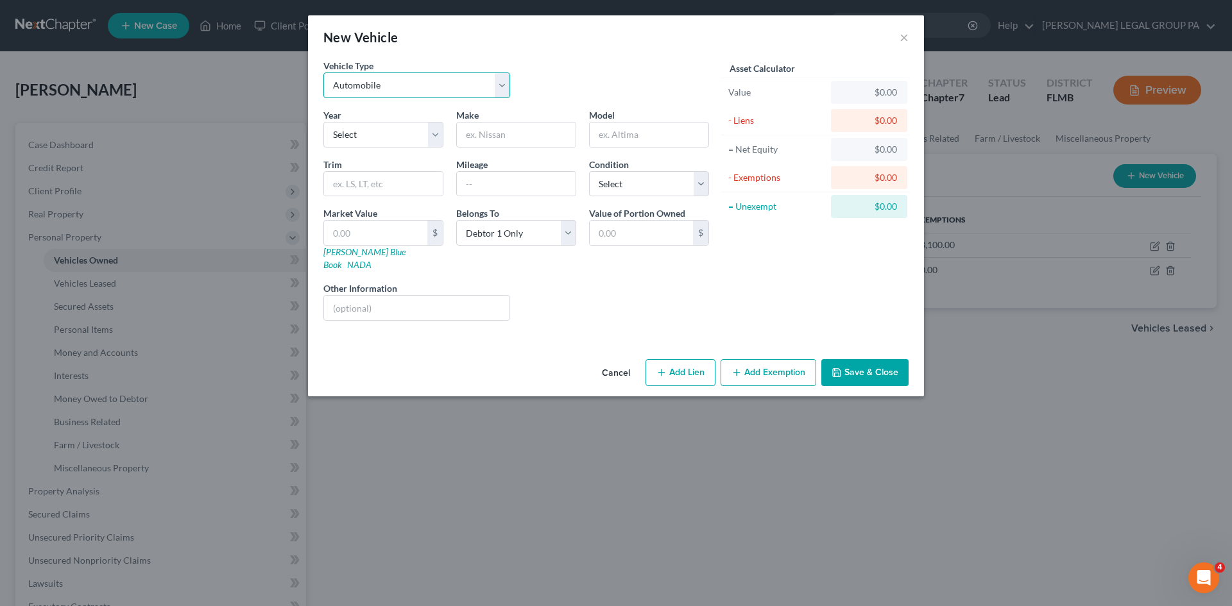
click at [390, 94] on select "Select Automobile Truck Trailer Watercraft Aircraft Motor Home Atv Other Vehicle" at bounding box center [416, 85] width 187 height 26
click at [532, 78] on div "Vehicle Type Select Automobile Truck Trailer Watercraft Aircraft Motor Home Atv…" at bounding box center [516, 83] width 398 height 49
click at [903, 41] on button "×" at bounding box center [903, 37] width 9 height 15
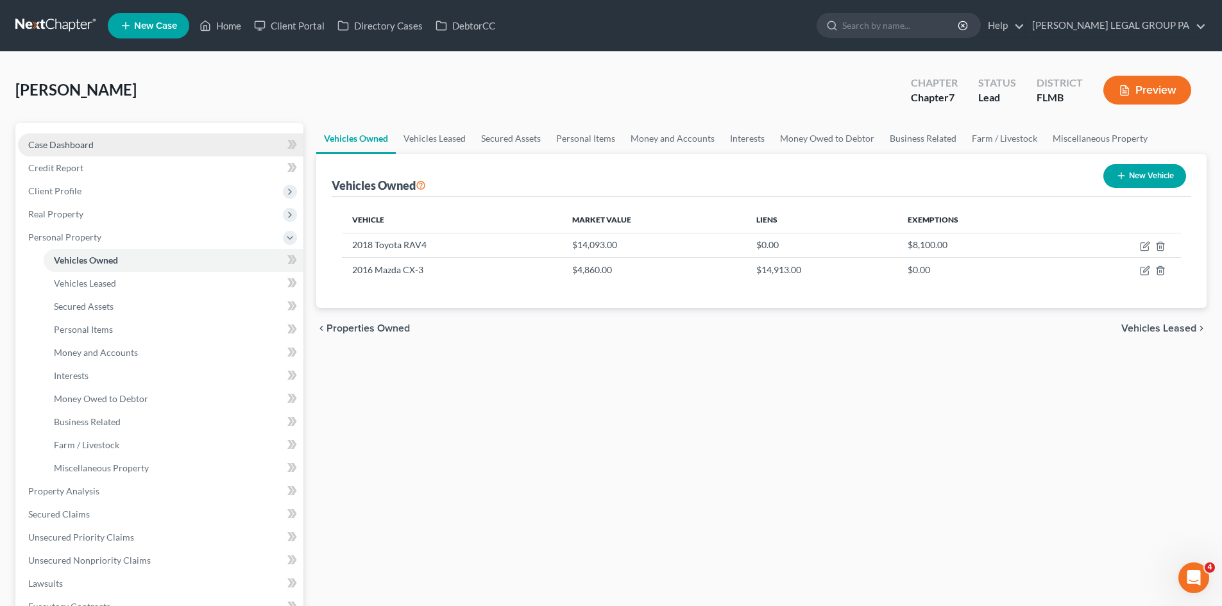
click at [92, 149] on span "Case Dashboard" at bounding box center [60, 144] width 65 height 11
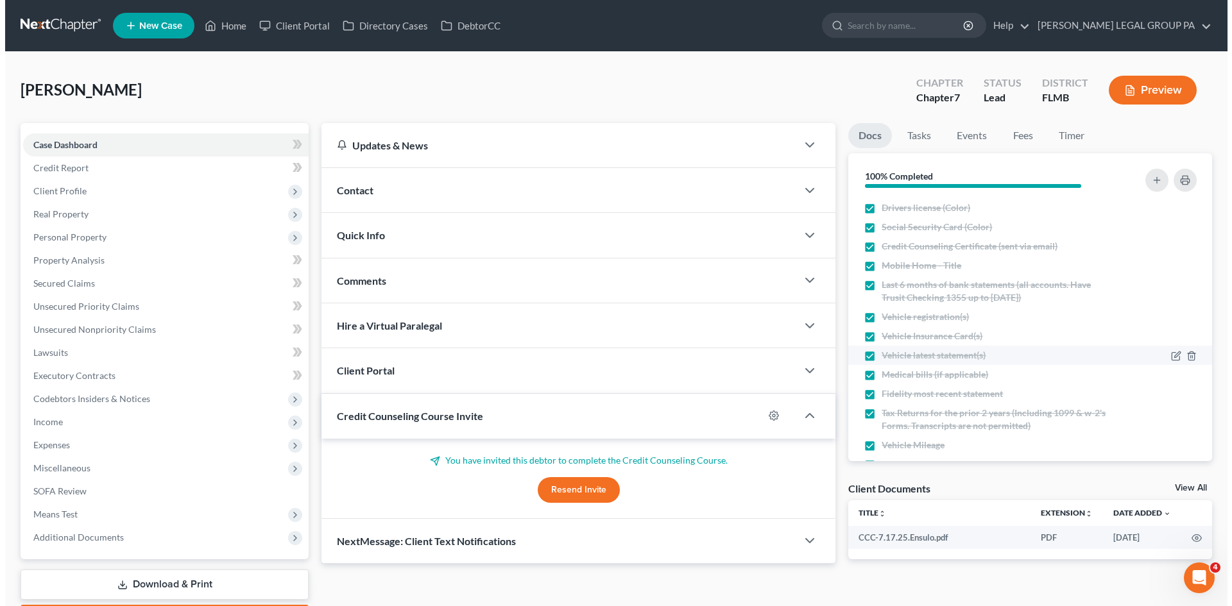
scroll to position [149, 0]
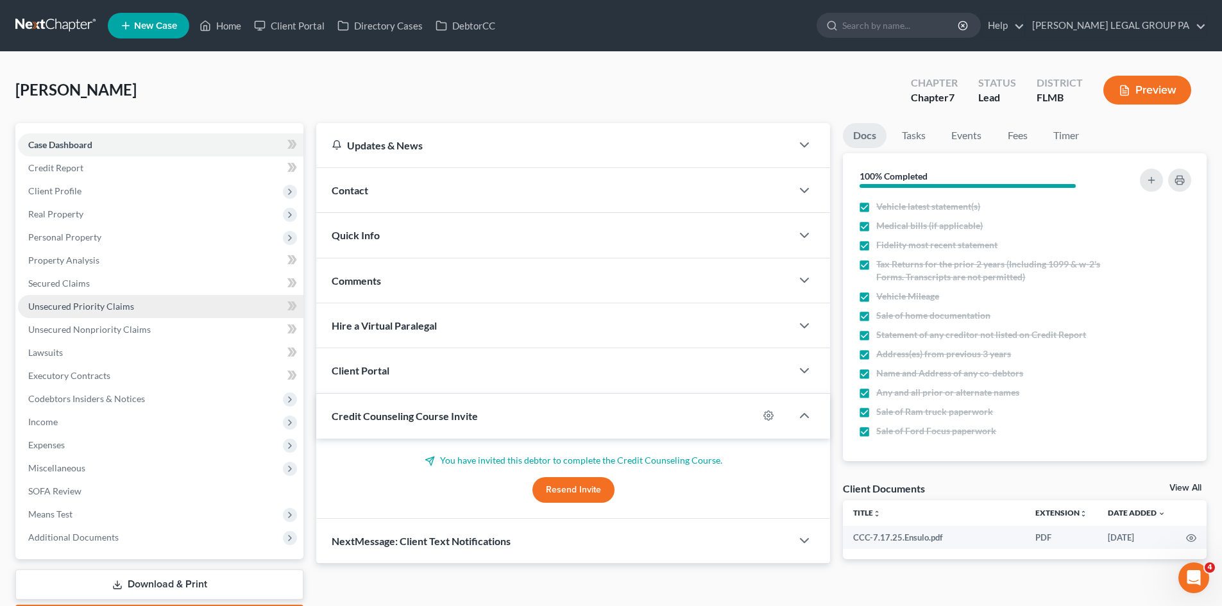
click at [38, 295] on link "Unsecured Priority Claims" at bounding box center [160, 306] width 285 height 23
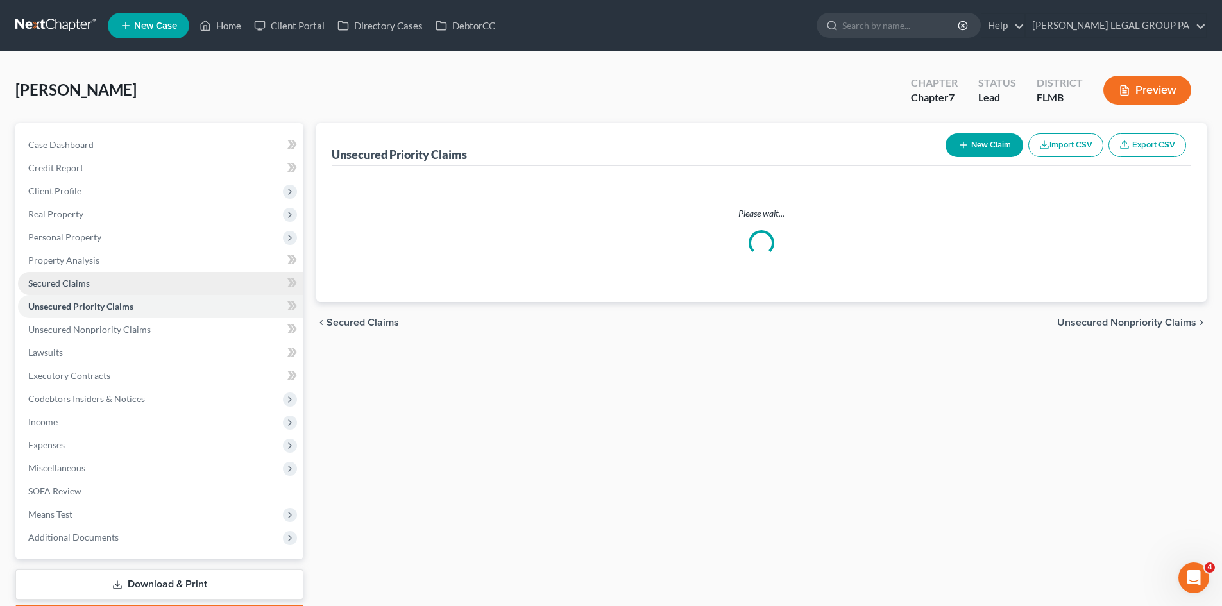
click at [62, 280] on span "Secured Claims" at bounding box center [59, 283] width 62 height 11
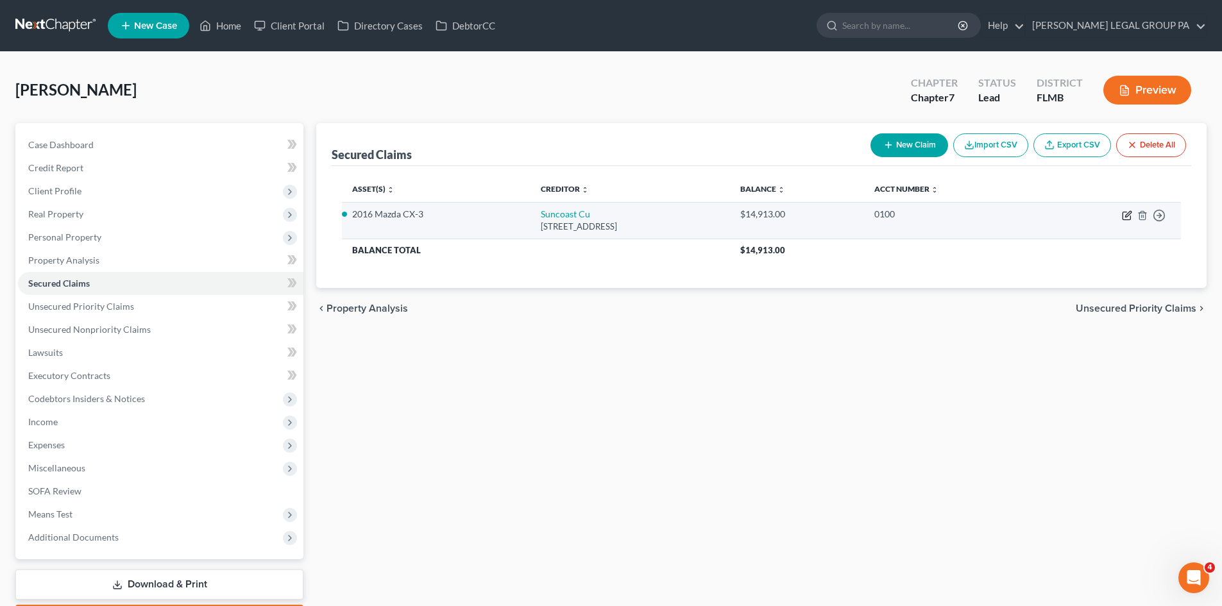
click at [1123, 217] on icon "button" at bounding box center [1127, 216] width 8 height 8
select select "9"
select select "0"
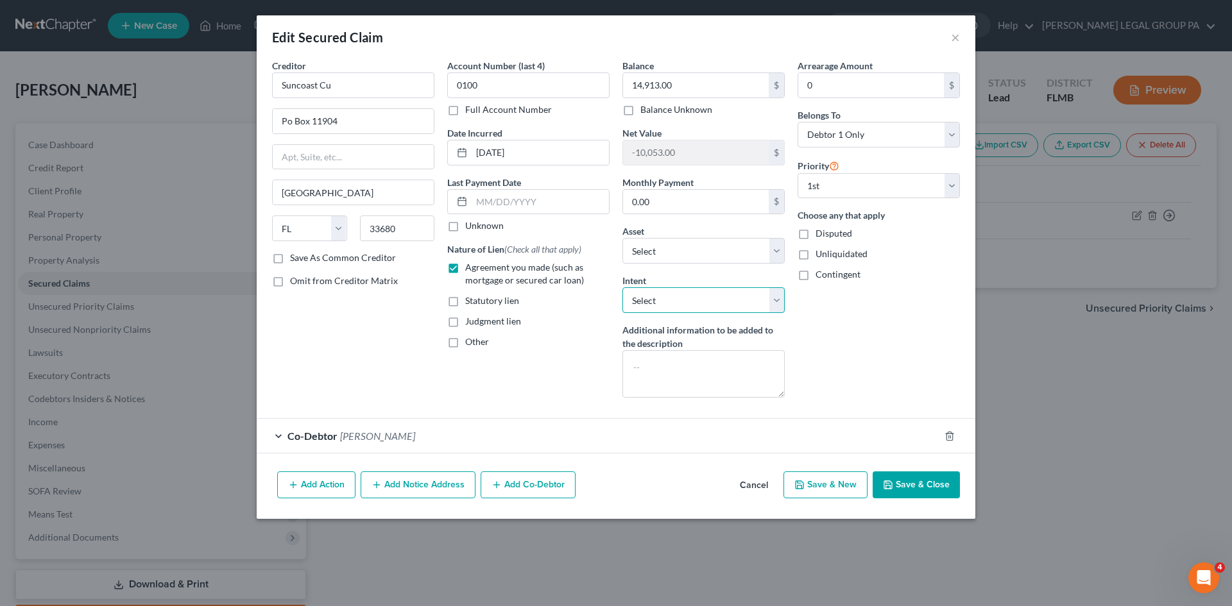
click at [673, 292] on select "Select Surrender Redeem Reaffirm Avoid Other" at bounding box center [703, 300] width 162 height 26
select select "4"
click at [622, 287] on select "Select Surrender Redeem Reaffirm Avoid Other" at bounding box center [703, 300] width 162 height 26
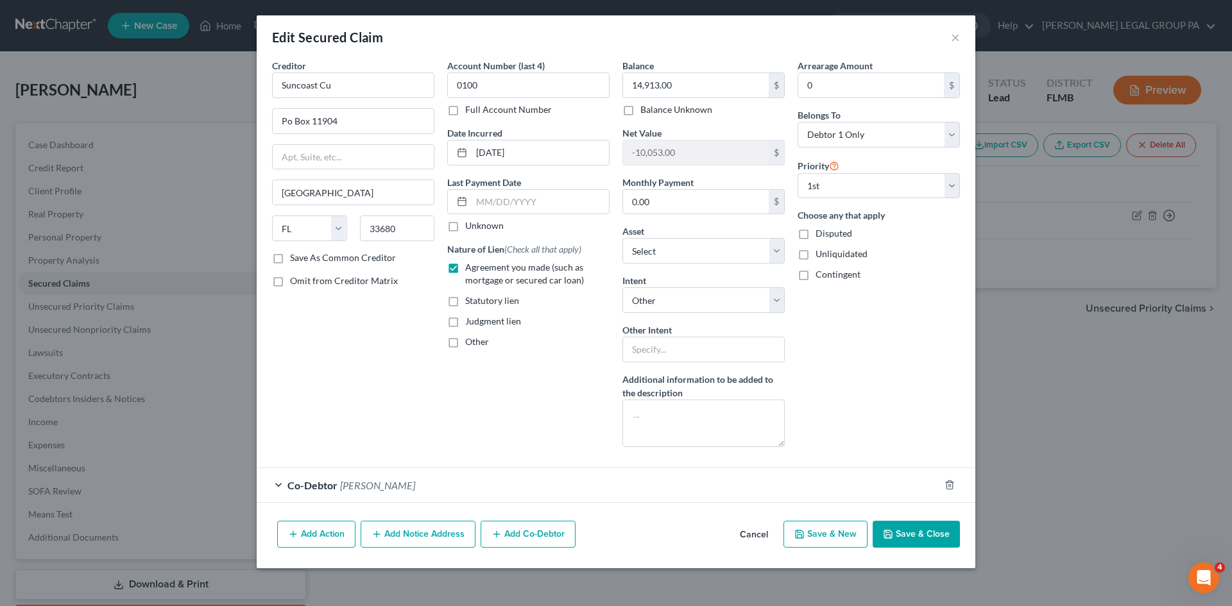
click at [429, 495] on div "Co-Debtor Richard Molina" at bounding box center [598, 485] width 683 height 34
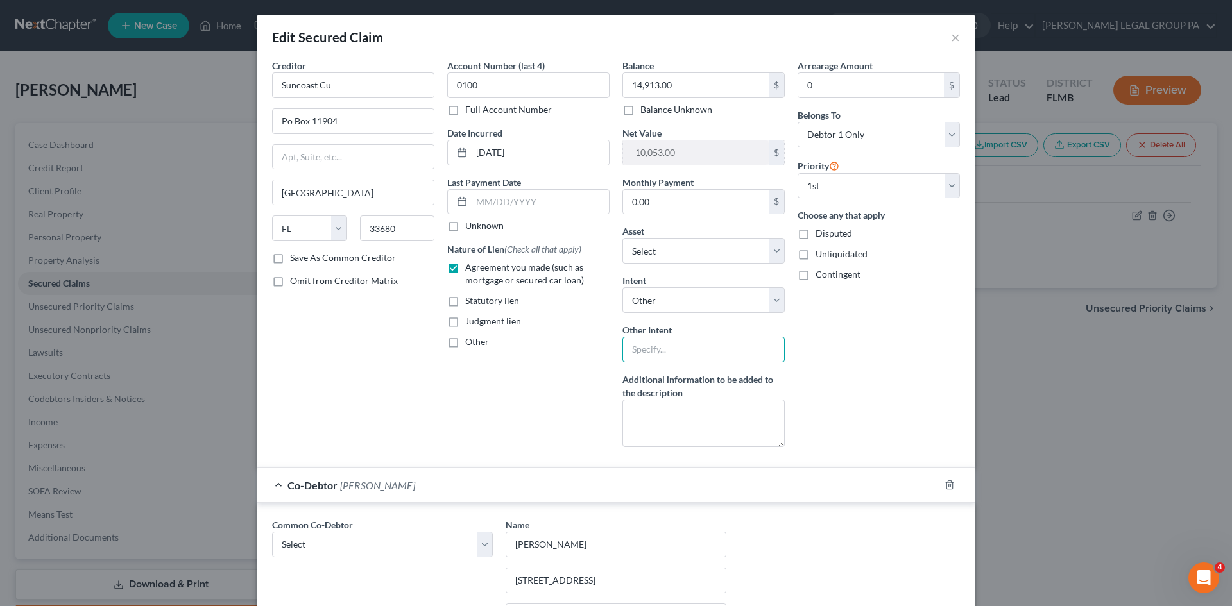
click at [663, 350] on input "text" at bounding box center [703, 350] width 162 height 26
type input "Retain and Pay"
click at [883, 353] on div "Arrearage Amount 0 $ Belongs To * Select Debtor 1 Only Debtor 2 Only Debtor 1 A…" at bounding box center [878, 258] width 175 height 398
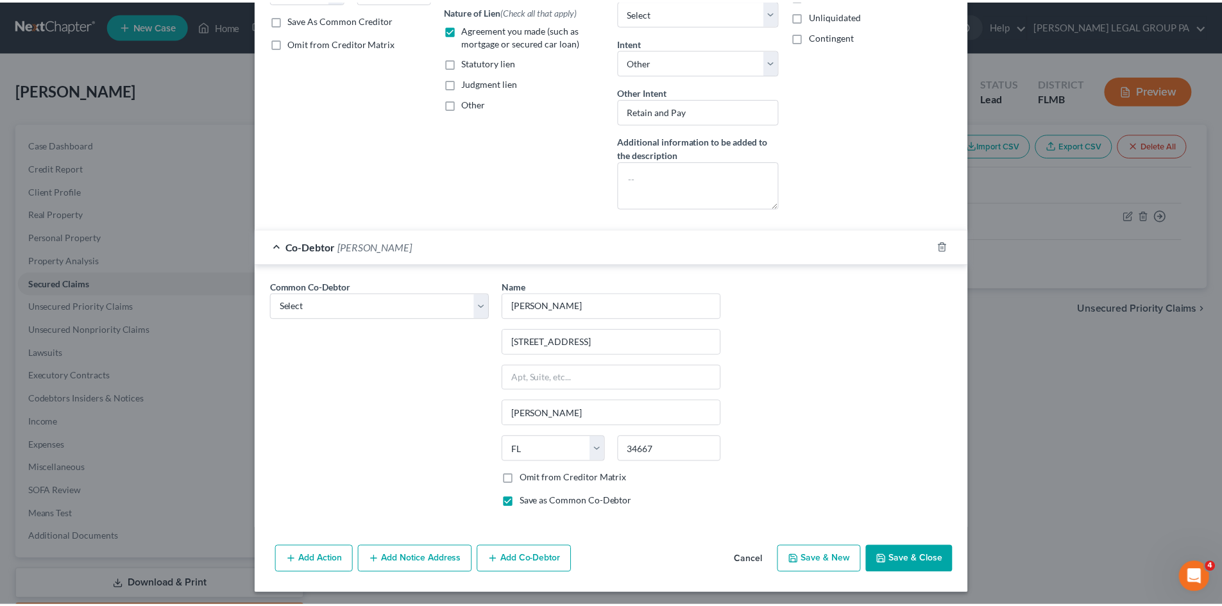
scroll to position [242, 0]
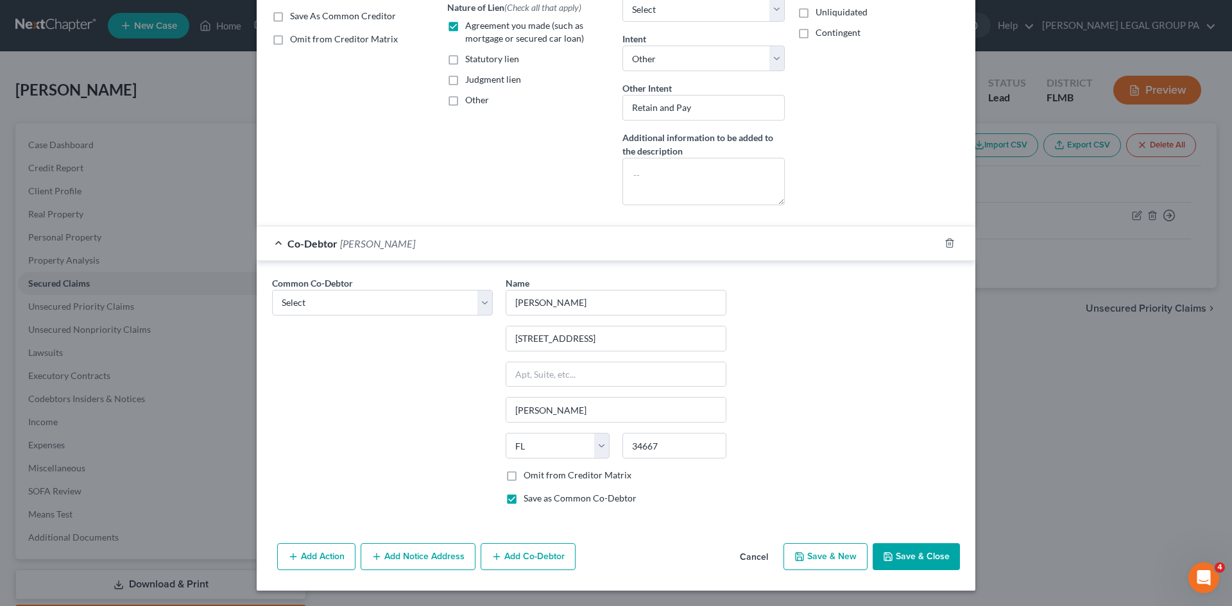
click at [924, 561] on button "Save & Close" at bounding box center [915, 556] width 87 height 27
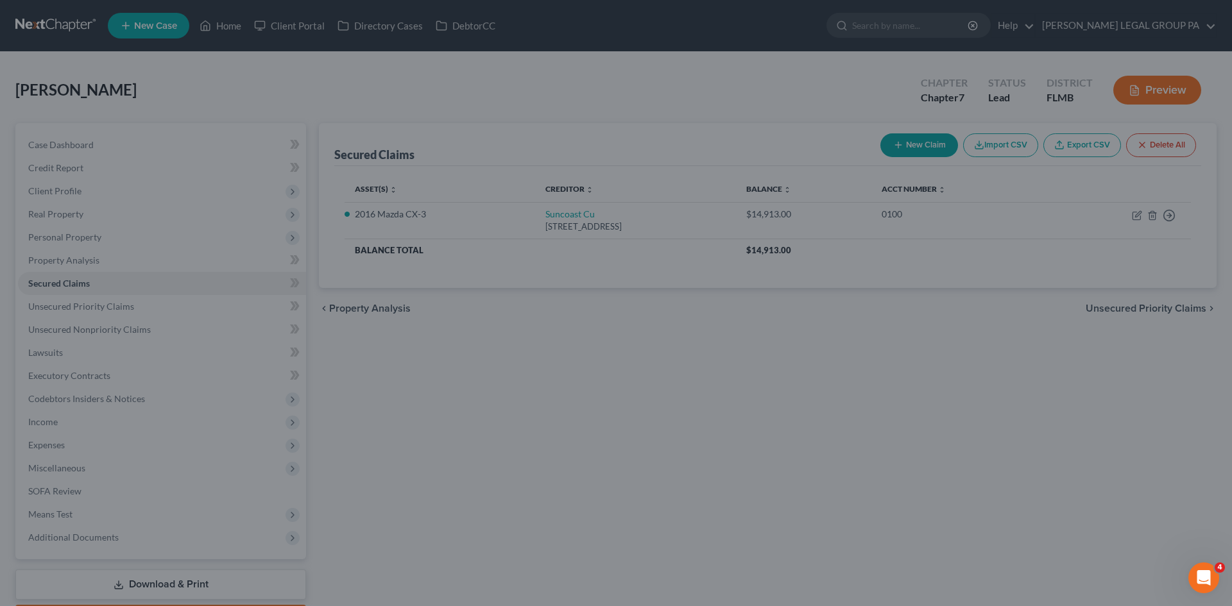
select select "5"
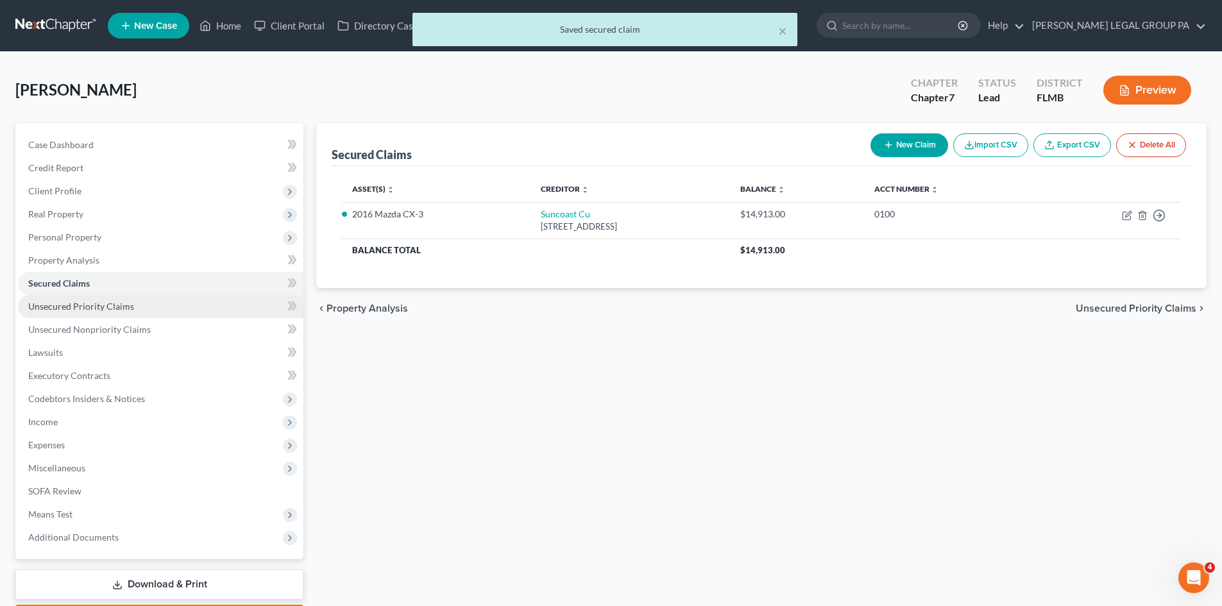
drag, startPoint x: 47, startPoint y: 306, endPoint x: 56, endPoint y: 308, distance: 8.6
click at [47, 306] on span "Unsecured Priority Claims" at bounding box center [81, 306] width 106 height 11
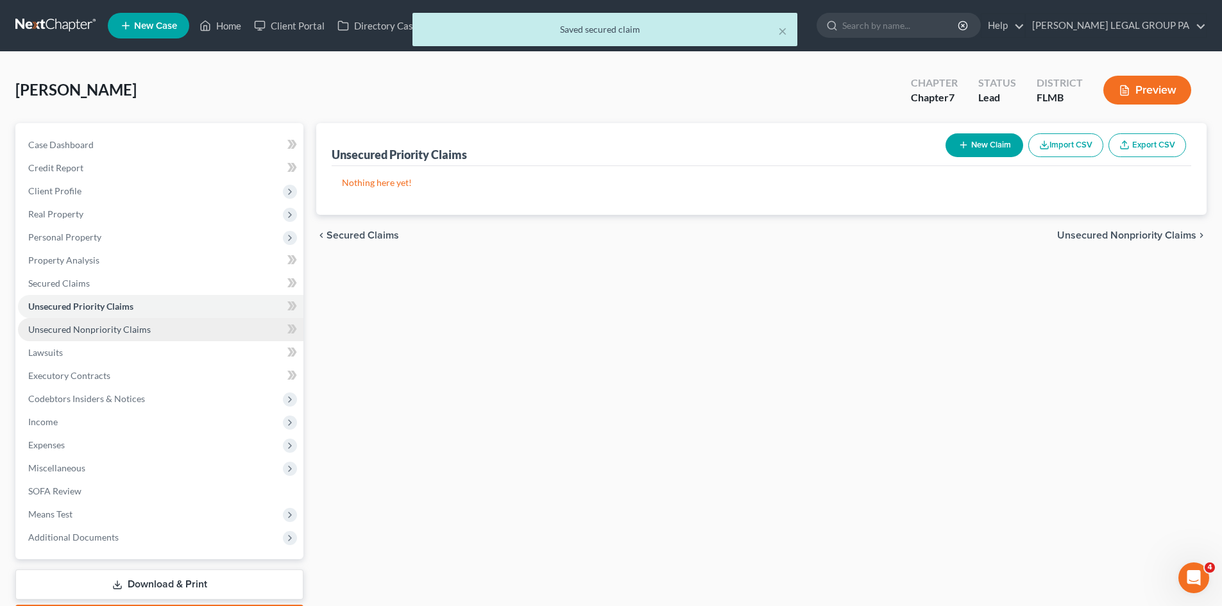
click at [68, 320] on link "Unsecured Nonpriority Claims" at bounding box center [160, 329] width 285 height 23
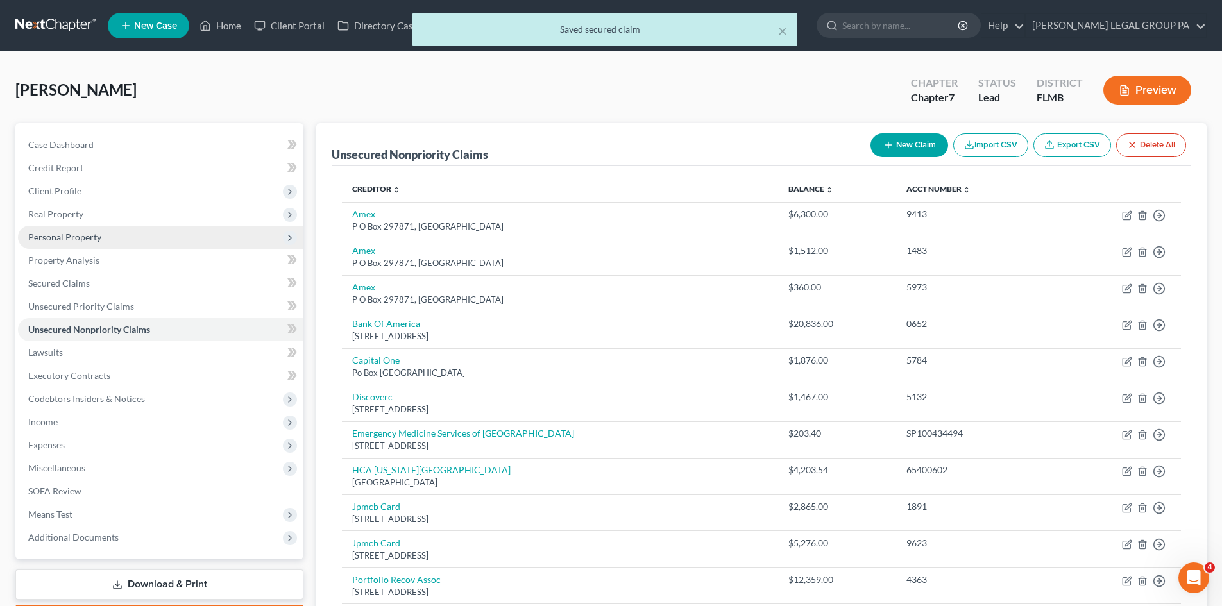
click at [66, 241] on span "Personal Property" at bounding box center [64, 237] width 73 height 11
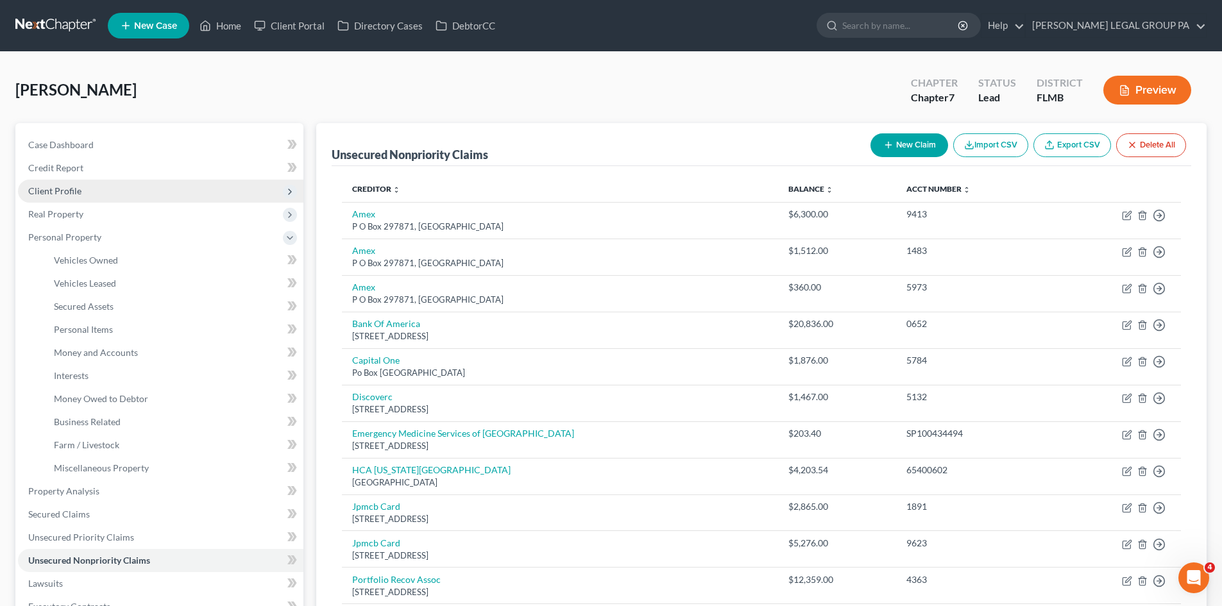
click at [87, 187] on span "Client Profile" at bounding box center [160, 191] width 285 height 23
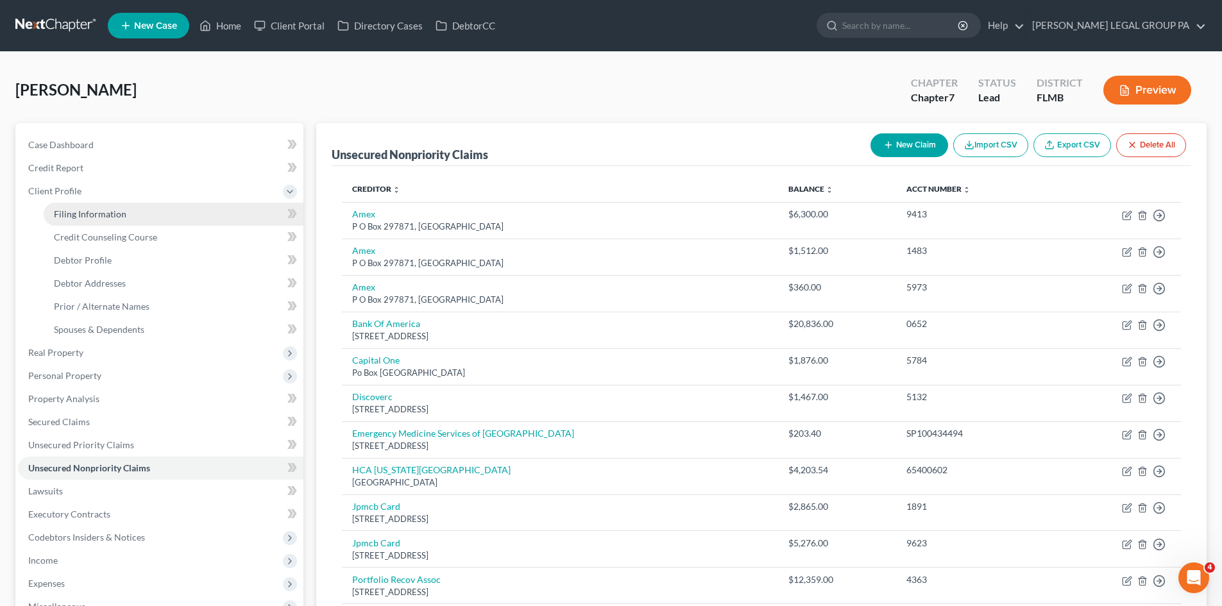
click at [98, 211] on span "Filing Information" at bounding box center [90, 213] width 72 height 11
select select "1"
select select "0"
select select "15"
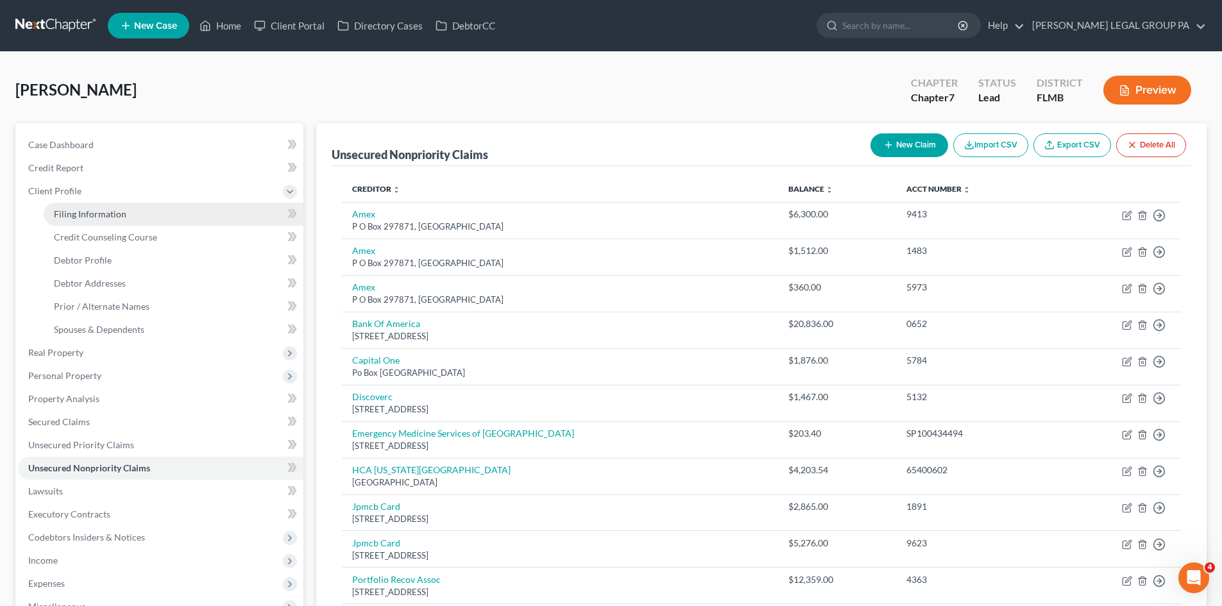
select select "0"
select select "9"
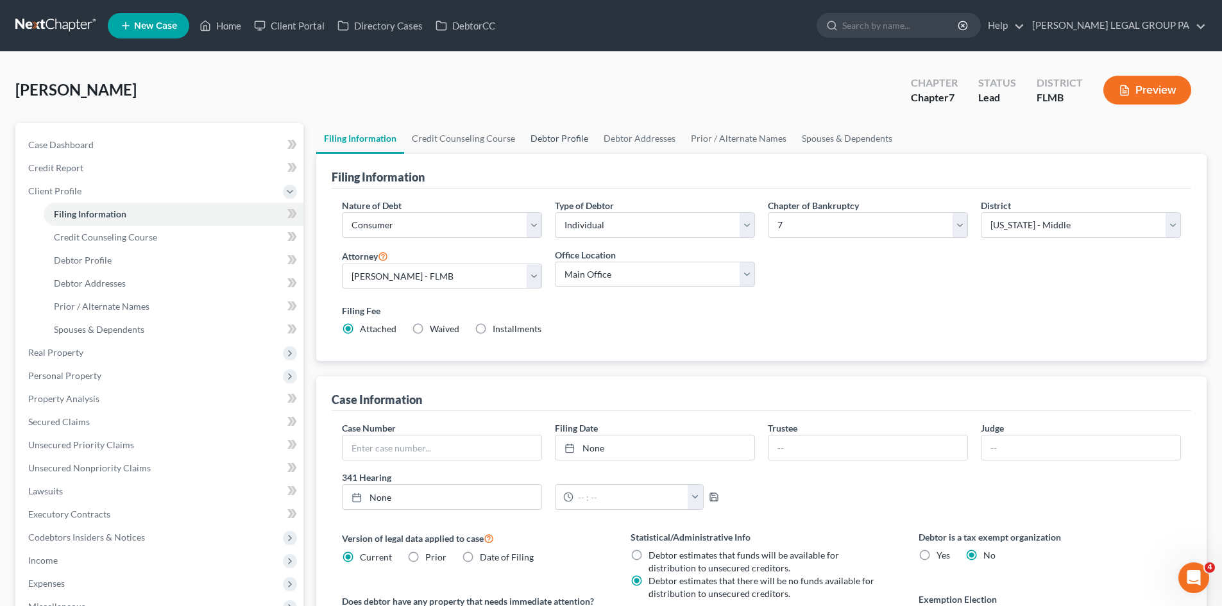
click at [565, 140] on link "Debtor Profile" at bounding box center [559, 138] width 73 height 31
select select "4"
select select "0"
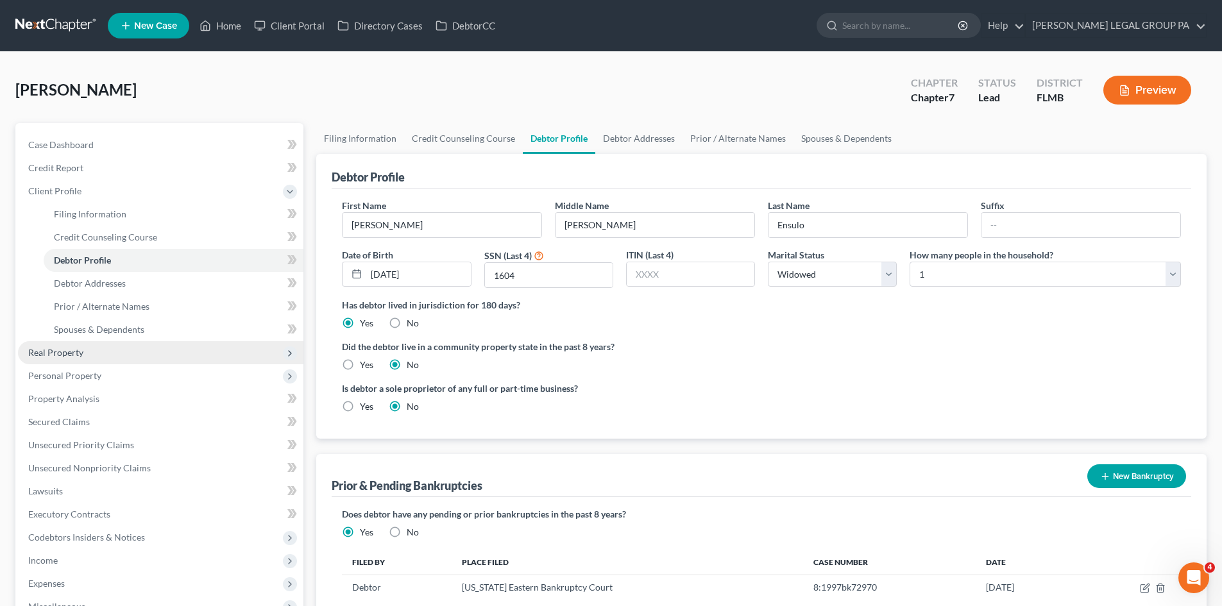
click at [90, 344] on span "Real Property" at bounding box center [160, 352] width 285 height 23
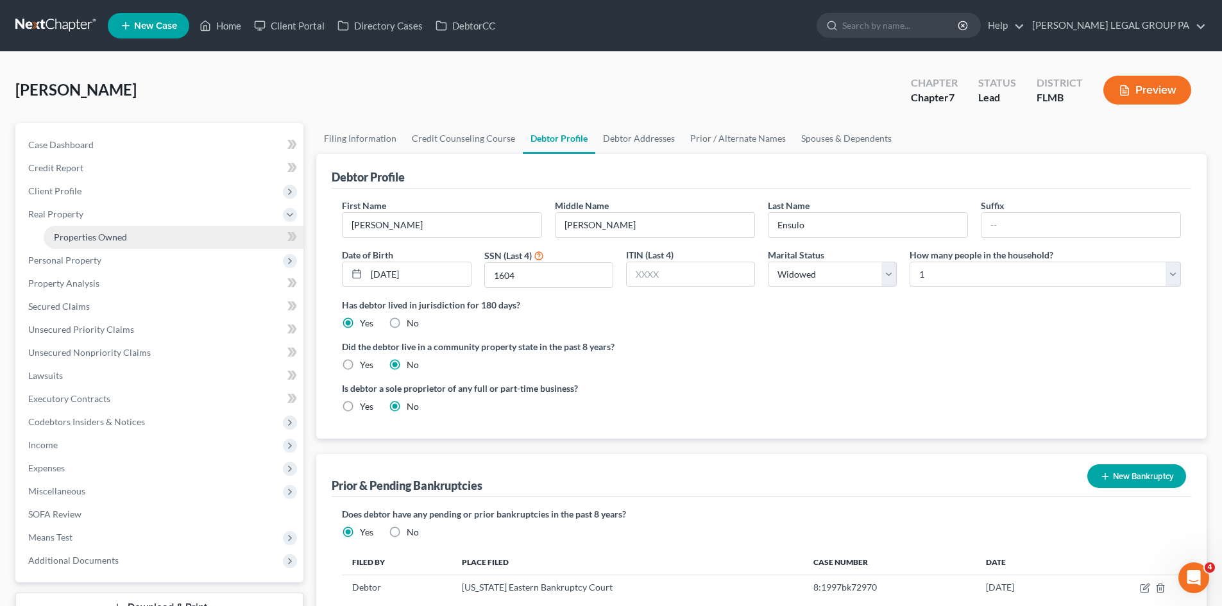
click at [133, 241] on link "Properties Owned" at bounding box center [174, 237] width 260 height 23
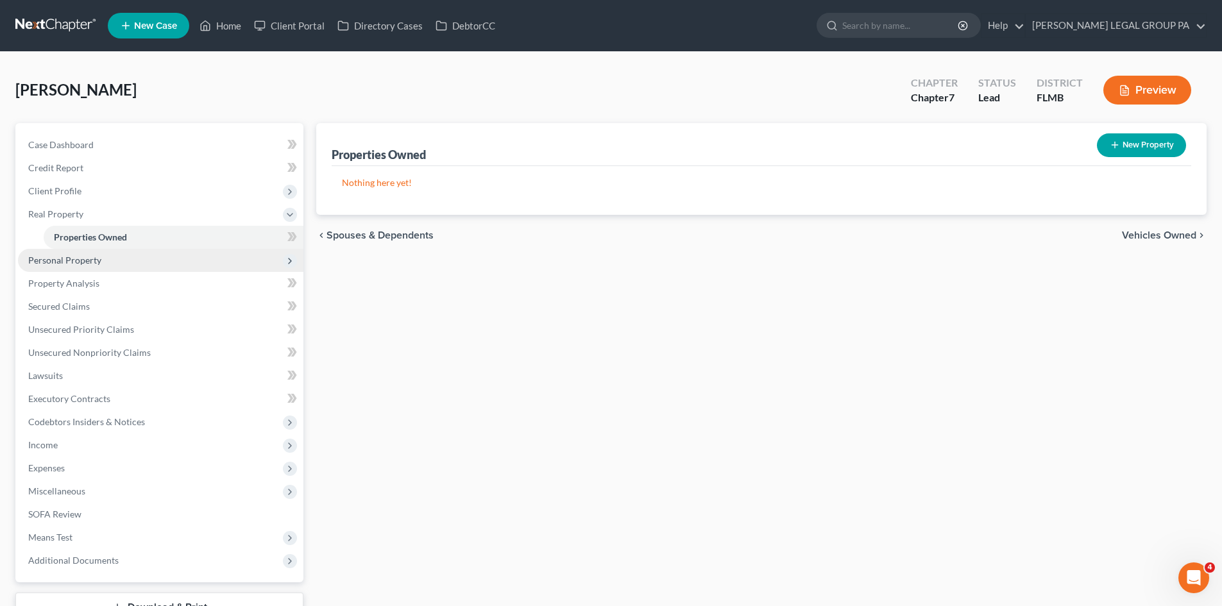
click at [126, 259] on span "Personal Property" at bounding box center [160, 260] width 285 height 23
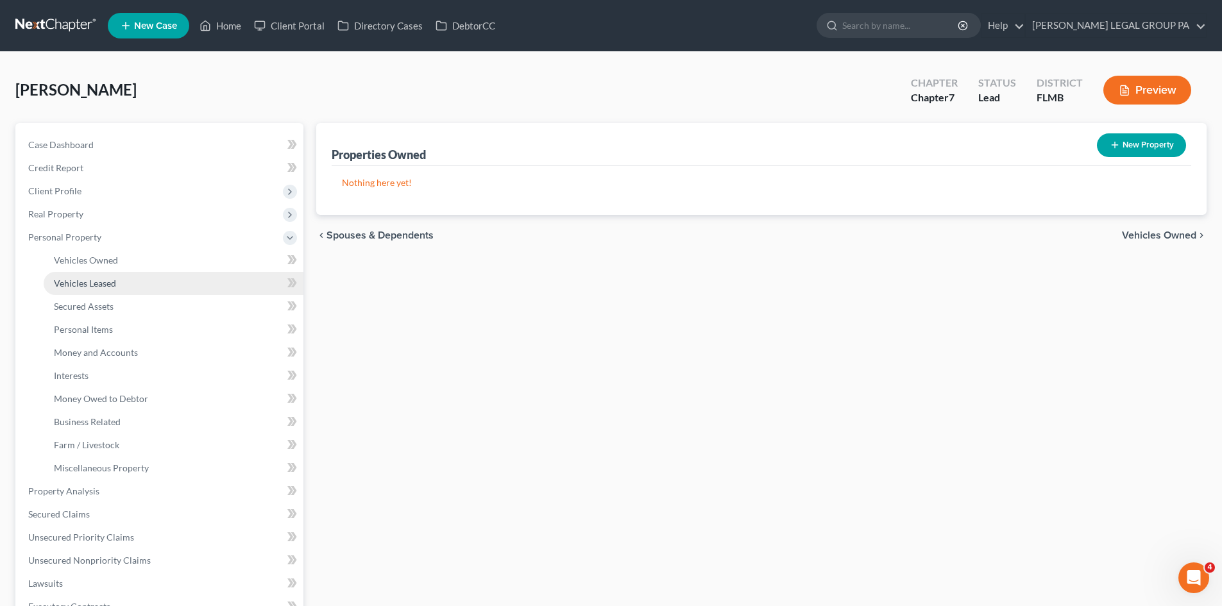
click at [131, 277] on link "Vehicles Leased" at bounding box center [174, 283] width 260 height 23
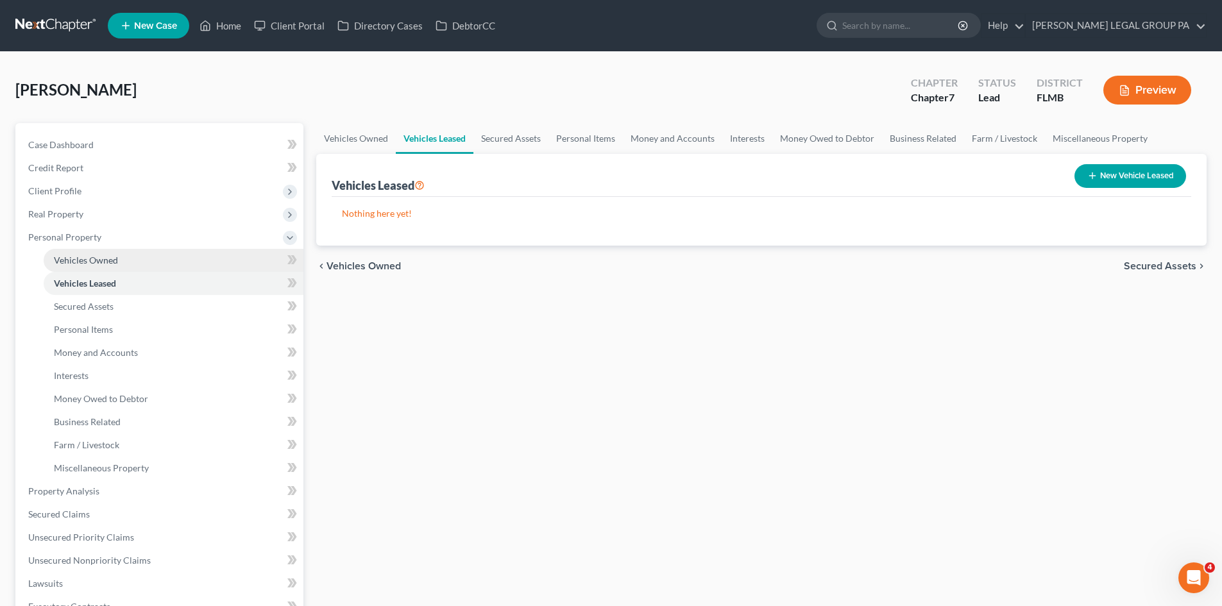
click at [132, 263] on link "Vehicles Owned" at bounding box center [174, 260] width 260 height 23
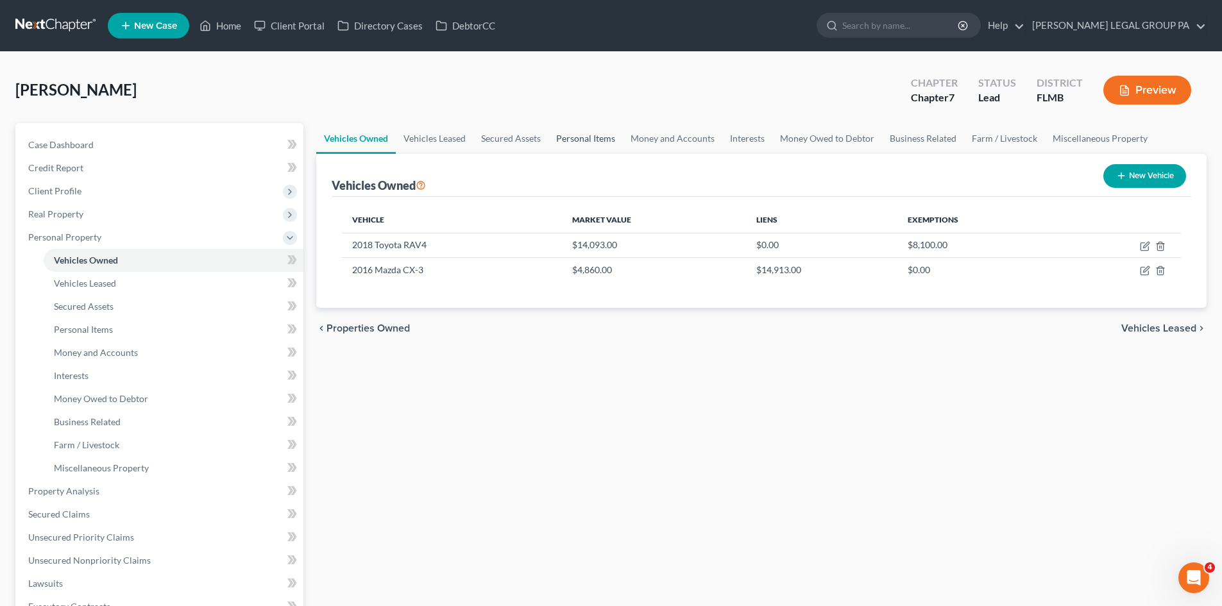
click at [593, 141] on link "Personal Items" at bounding box center [586, 138] width 74 height 31
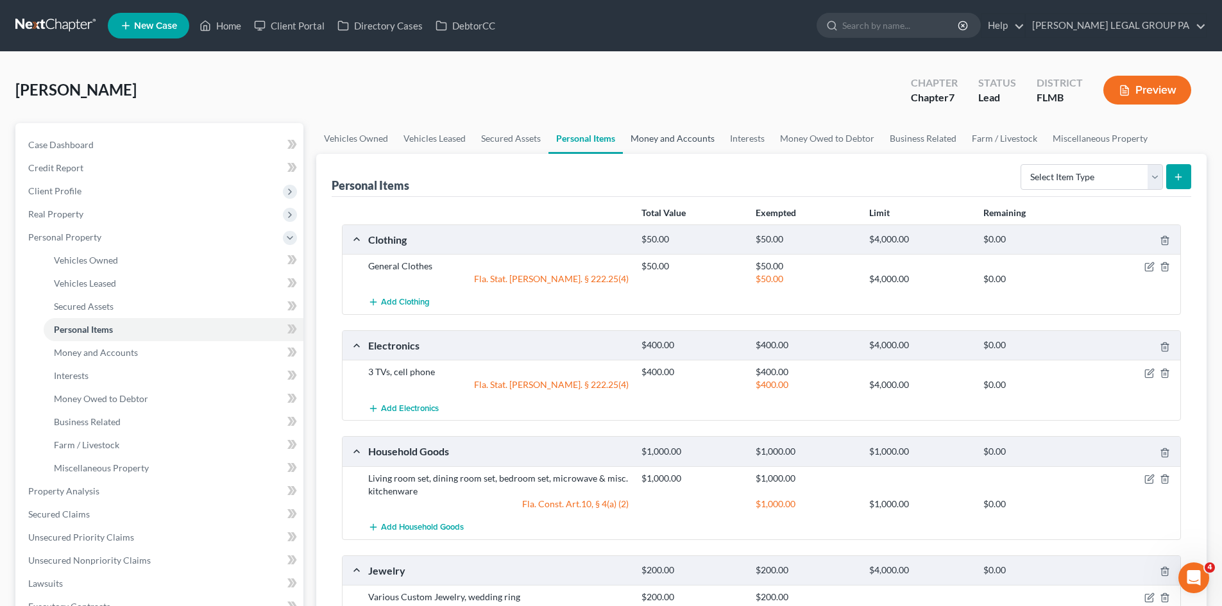
click at [695, 142] on link "Money and Accounts" at bounding box center [672, 138] width 99 height 31
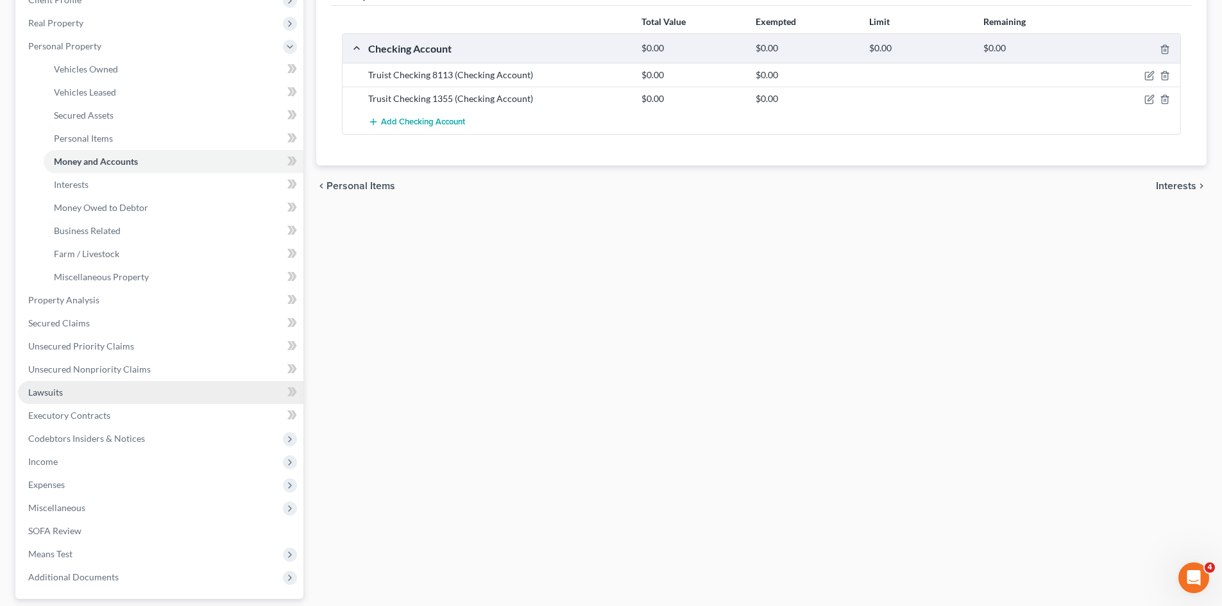
scroll to position [192, 0]
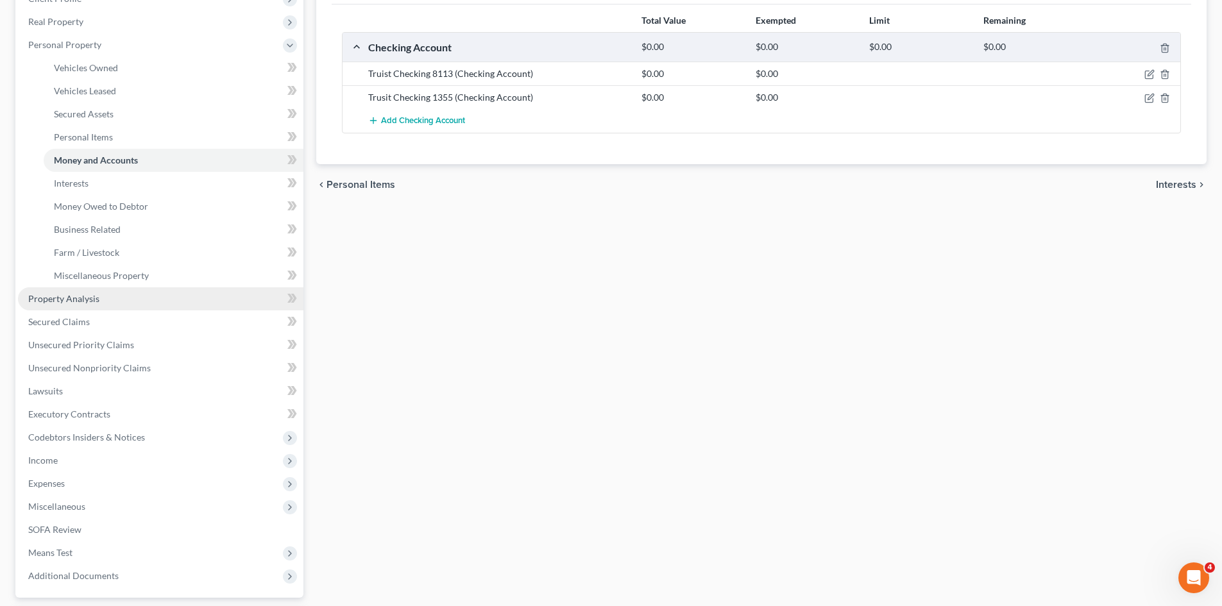
click at [119, 307] on link "Property Analysis" at bounding box center [160, 298] width 285 height 23
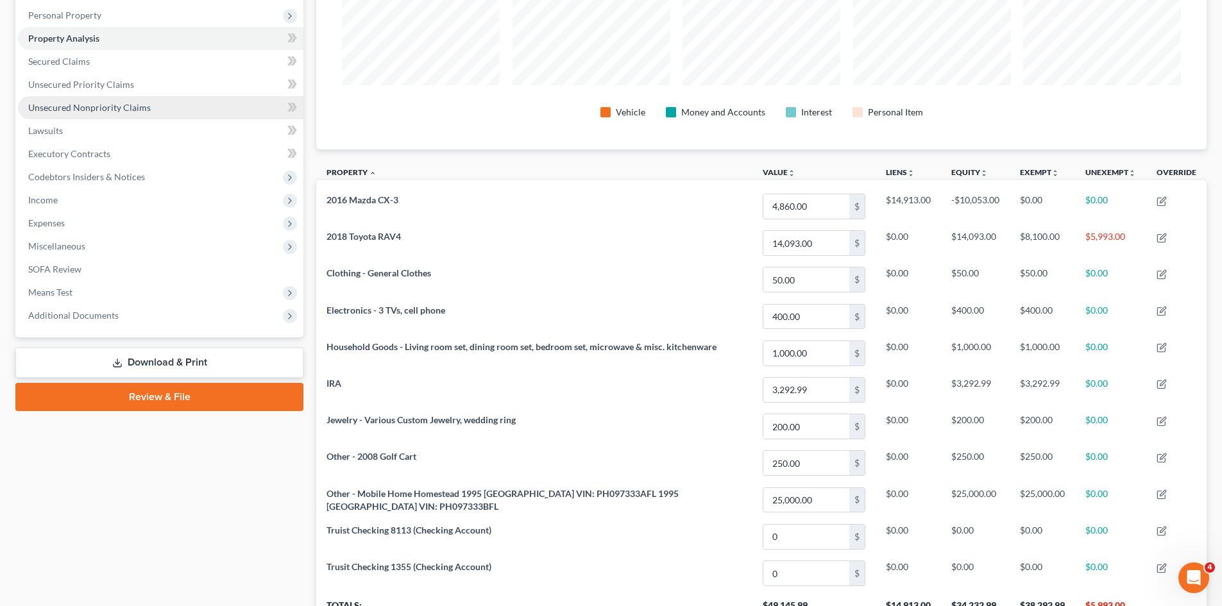
scroll to position [77, 0]
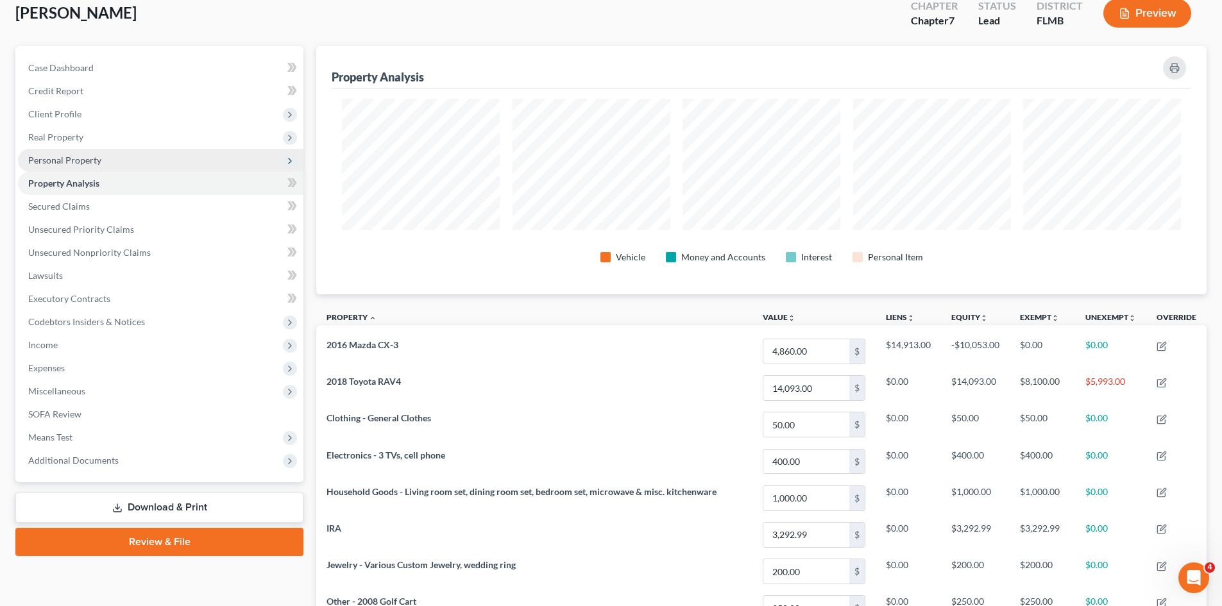
click at [75, 152] on span "Personal Property" at bounding box center [160, 160] width 285 height 23
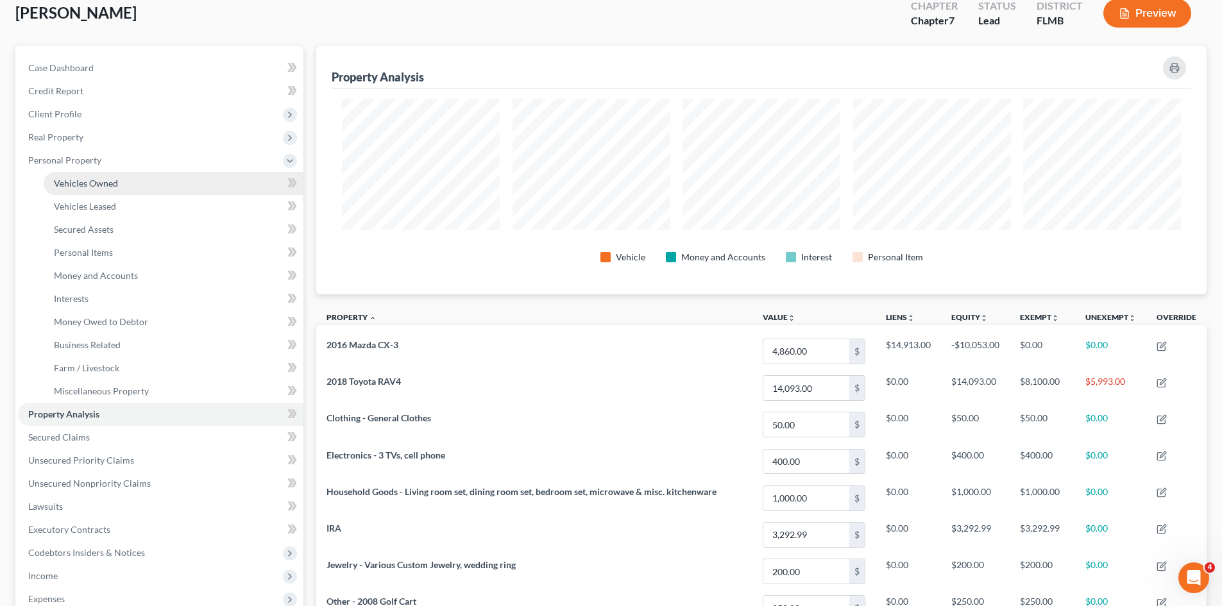
click at [92, 176] on link "Vehicles Owned" at bounding box center [174, 183] width 260 height 23
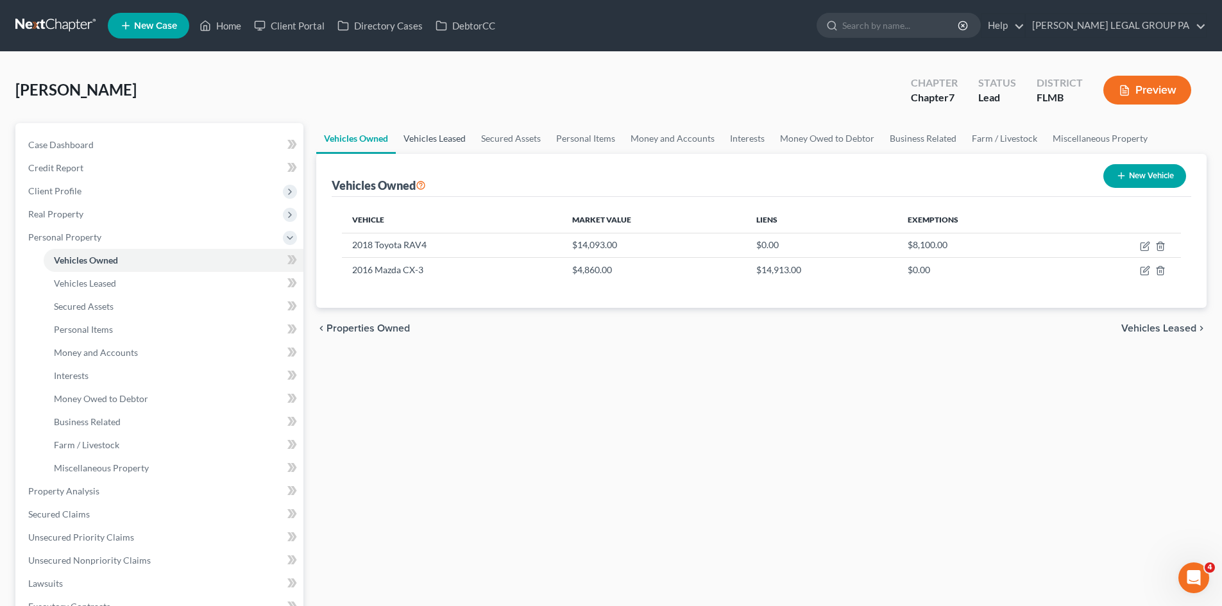
click at [437, 144] on link "Vehicles Leased" at bounding box center [435, 138] width 78 height 31
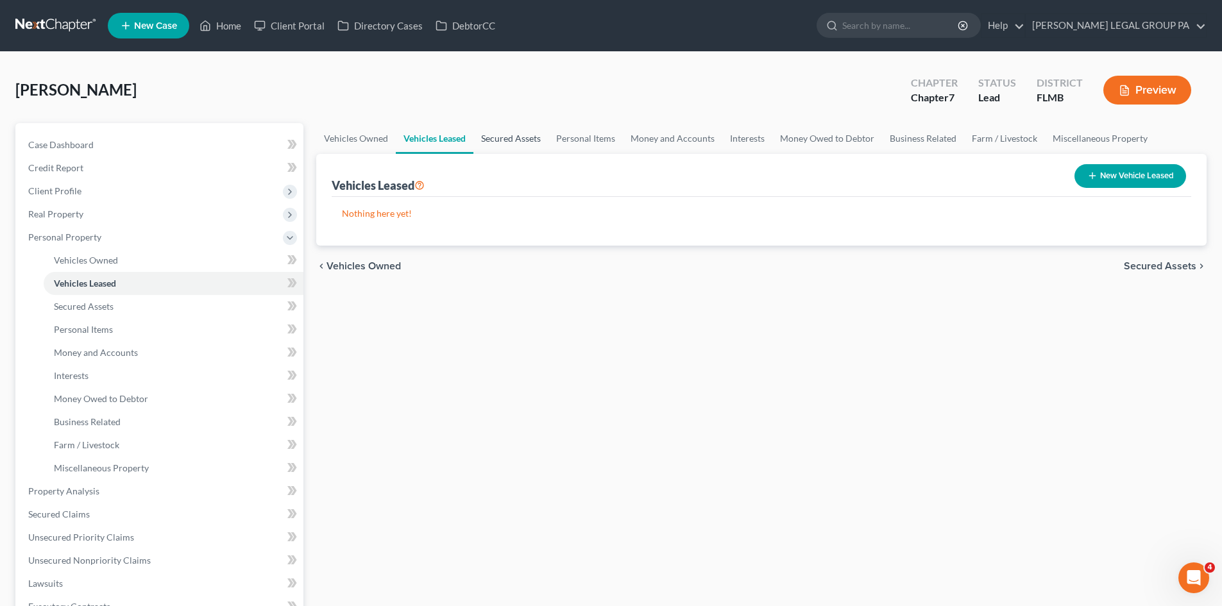
click at [514, 139] on link "Secured Assets" at bounding box center [510, 138] width 75 height 31
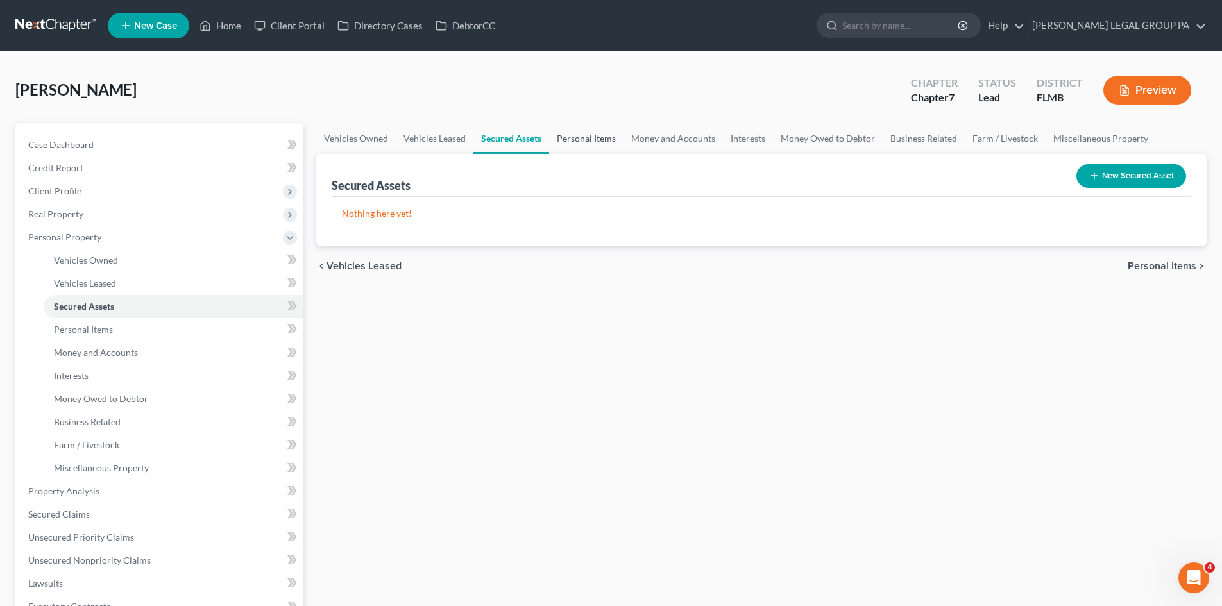
click at [603, 142] on link "Personal Items" at bounding box center [586, 138] width 74 height 31
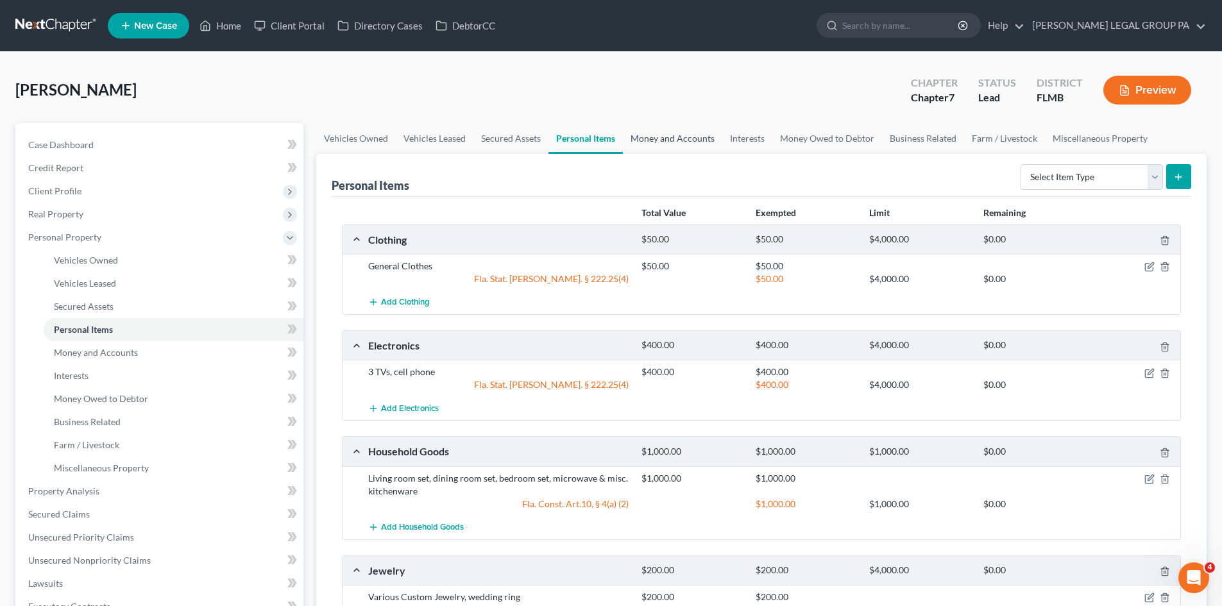
click at [669, 133] on link "Money and Accounts" at bounding box center [672, 138] width 99 height 31
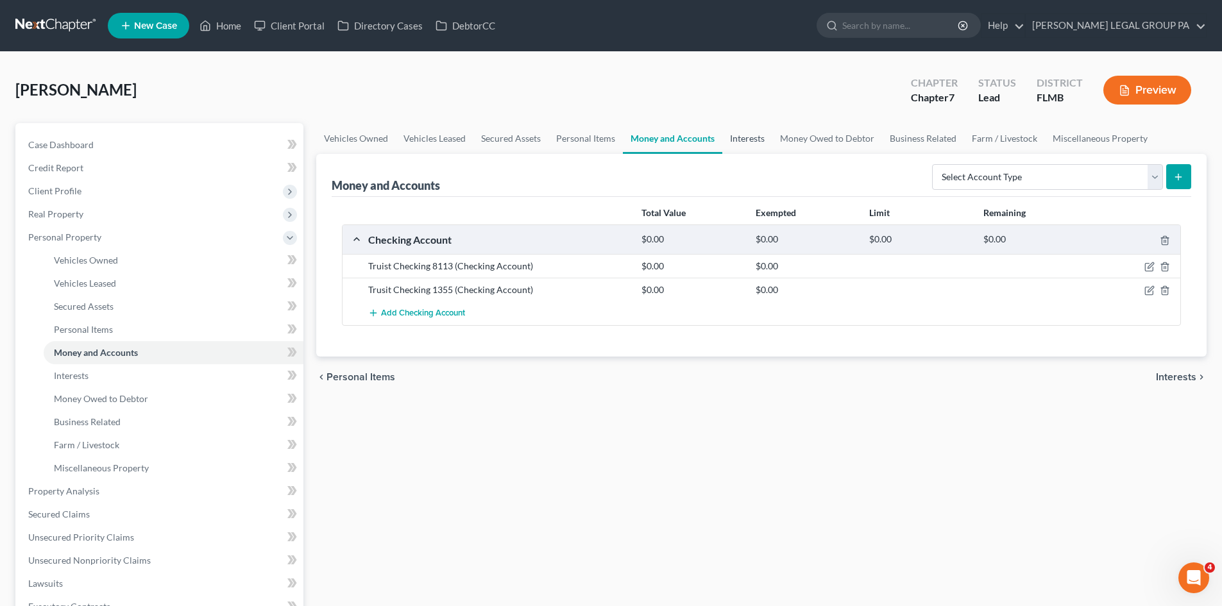
click at [737, 148] on link "Interests" at bounding box center [747, 138] width 50 height 31
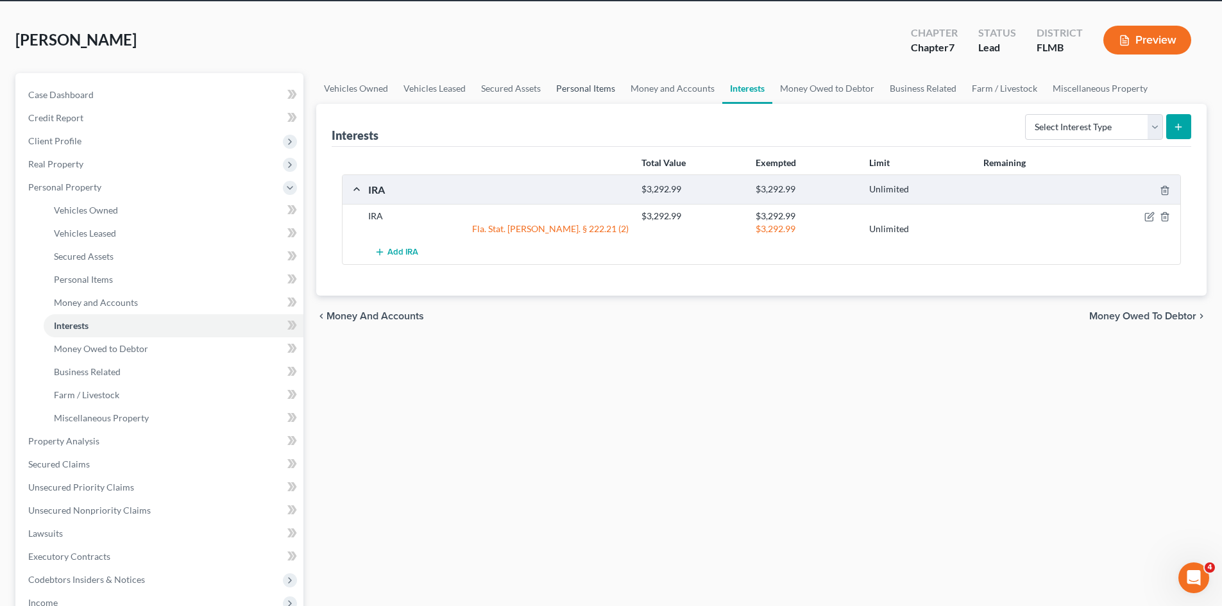
click at [574, 92] on link "Personal Items" at bounding box center [586, 88] width 74 height 31
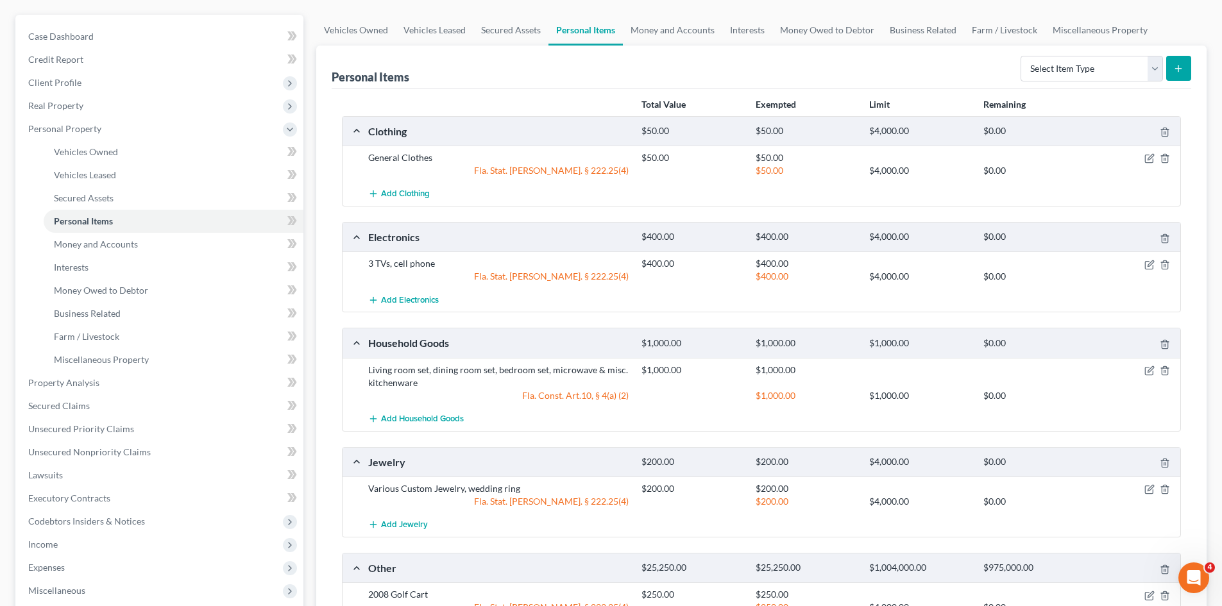
scroll to position [316, 0]
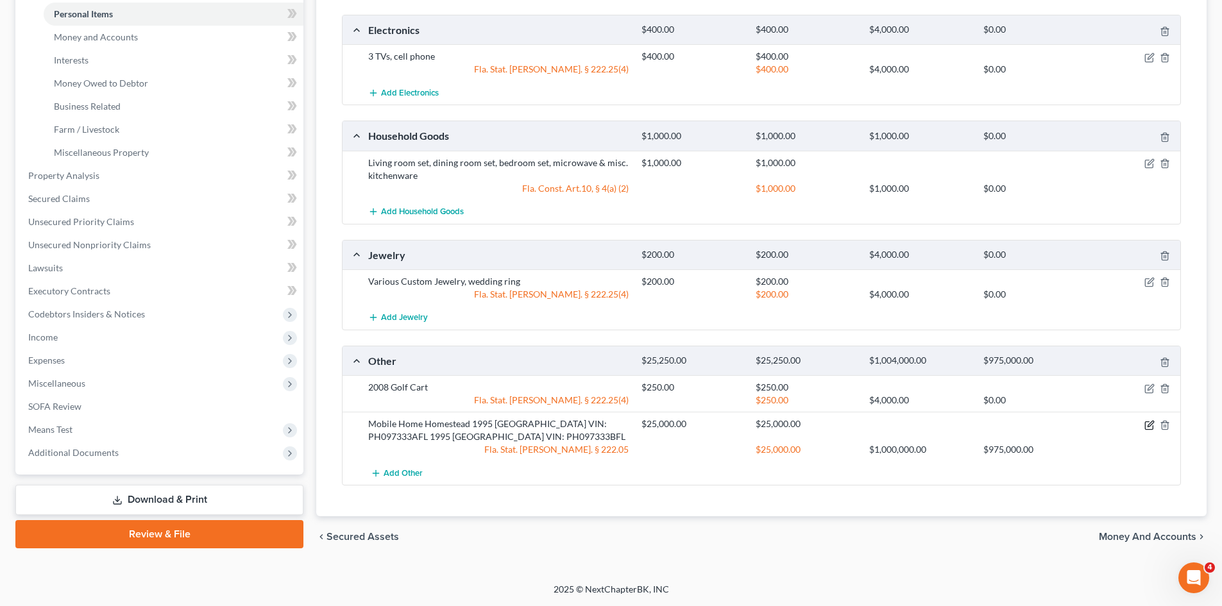
click at [1148, 427] on icon "button" at bounding box center [1151, 424] width 6 height 6
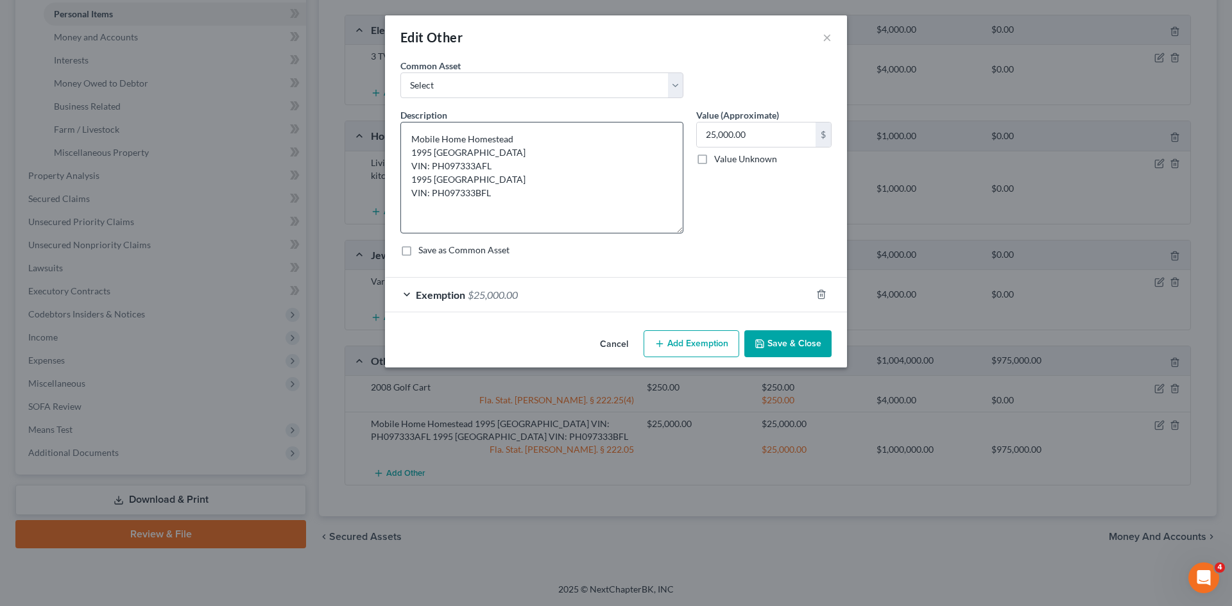
drag, startPoint x: 679, startPoint y: 167, endPoint x: 639, endPoint y: 267, distance: 107.9
click at [674, 234] on textarea "Mobile Home Homestead 1995 Palm Harbor HS VIN: PH097333AFL 1995 Palm Harbor HS …" at bounding box center [541, 178] width 283 height 112
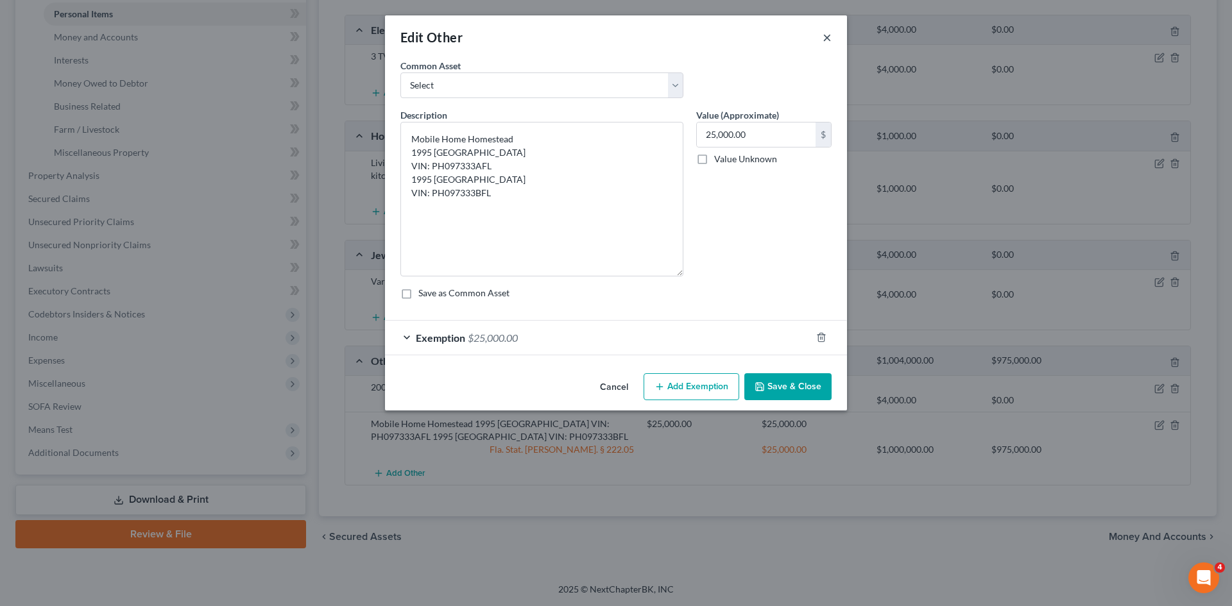
click at [825, 40] on button "×" at bounding box center [826, 37] width 9 height 15
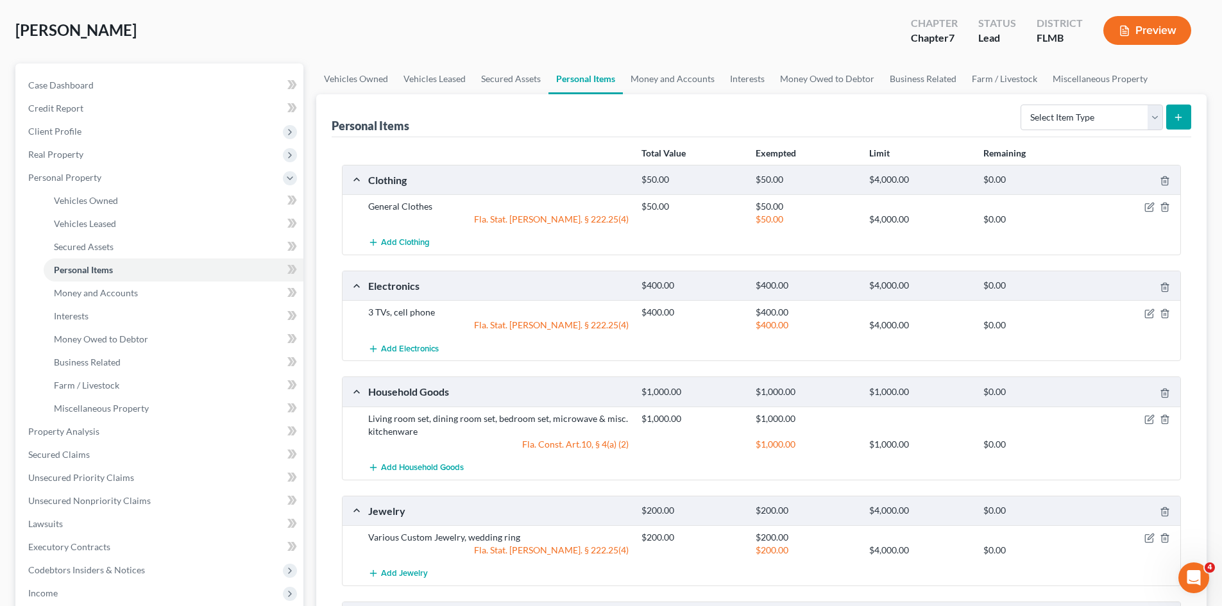
scroll to position [59, 0]
drag, startPoint x: 466, startPoint y: 119, endPoint x: 461, endPoint y: 83, distance: 36.2
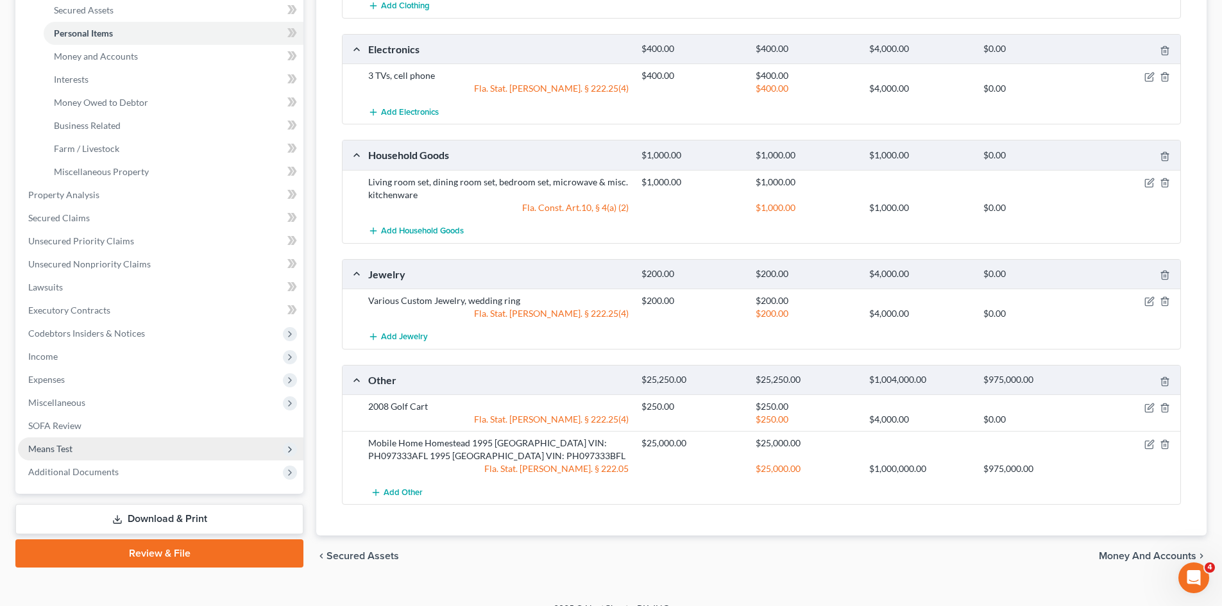
scroll to position [316, 0]
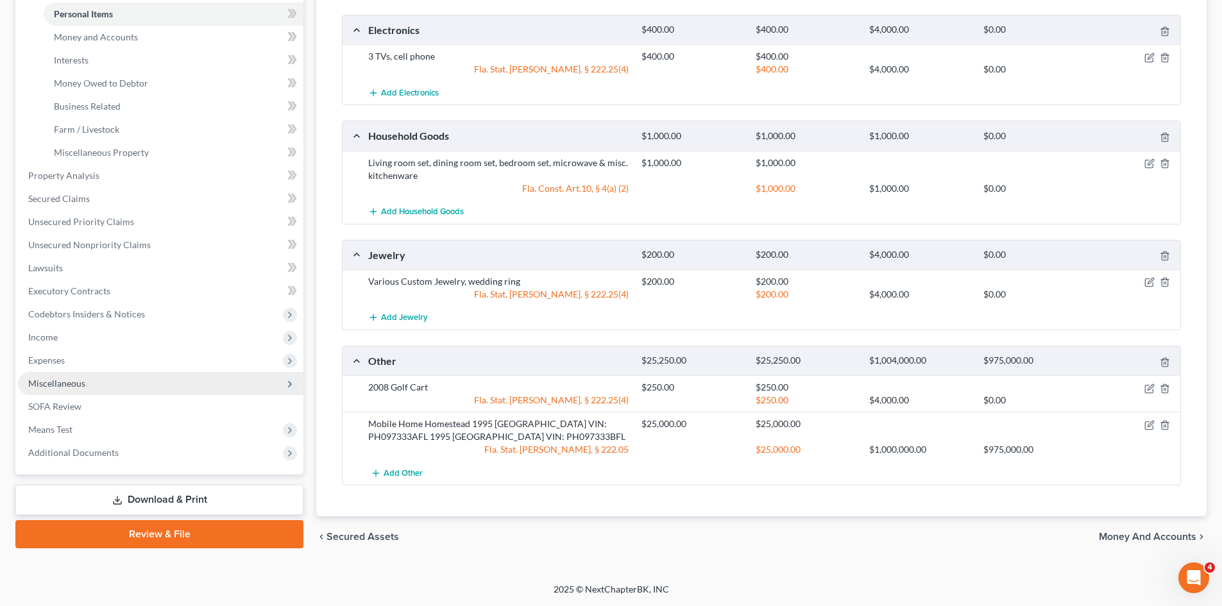
click at [81, 387] on span "Miscellaneous" at bounding box center [56, 383] width 57 height 11
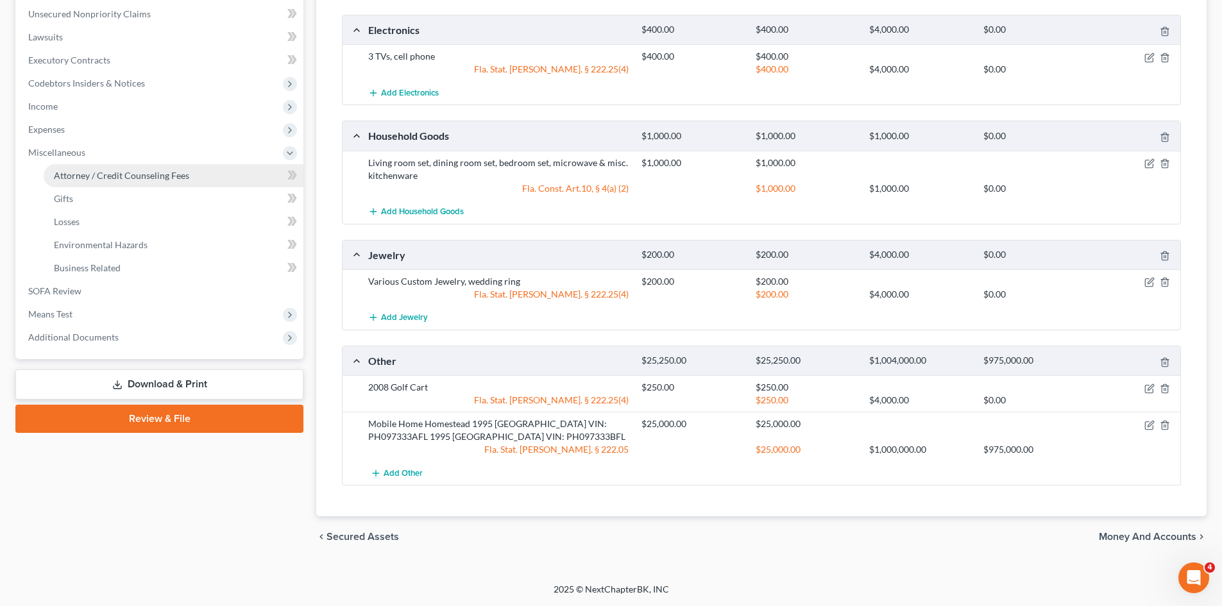
click at [136, 174] on span "Attorney / Credit Counseling Fees" at bounding box center [121, 175] width 135 height 11
select select "0"
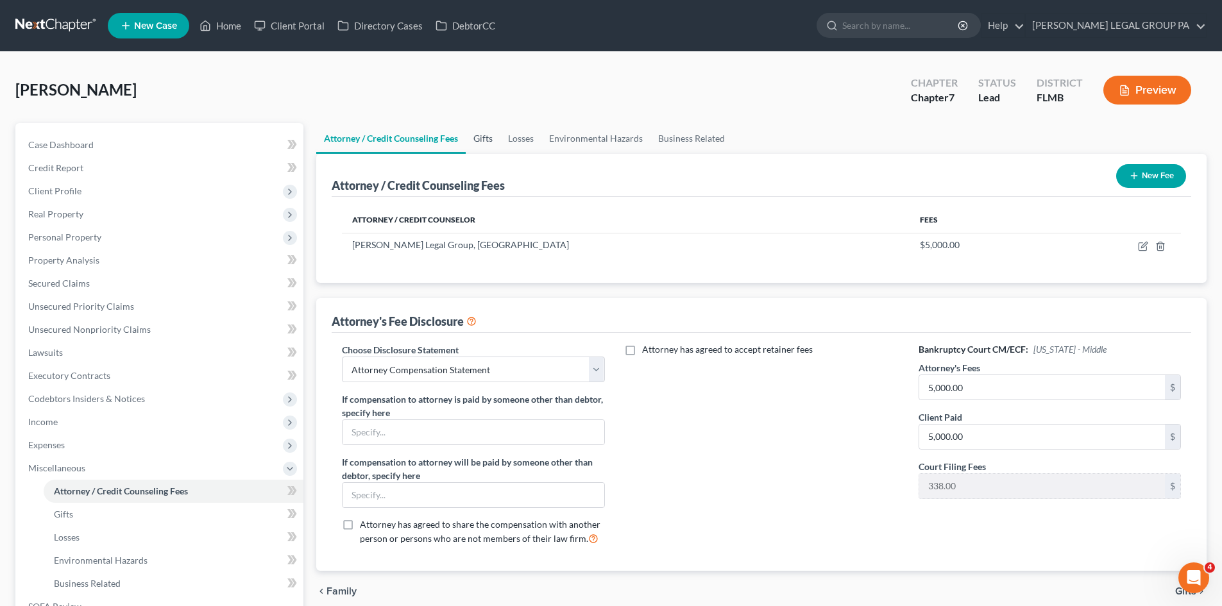
click at [488, 137] on link "Gifts" at bounding box center [483, 138] width 35 height 31
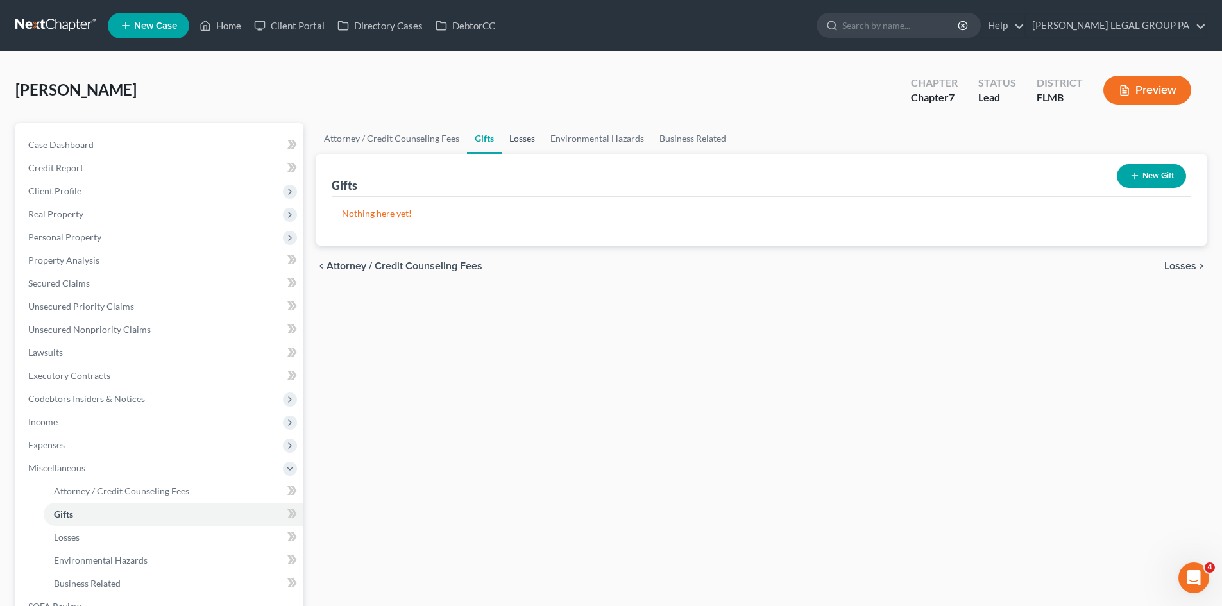
click at [509, 138] on link "Losses" at bounding box center [522, 138] width 41 height 31
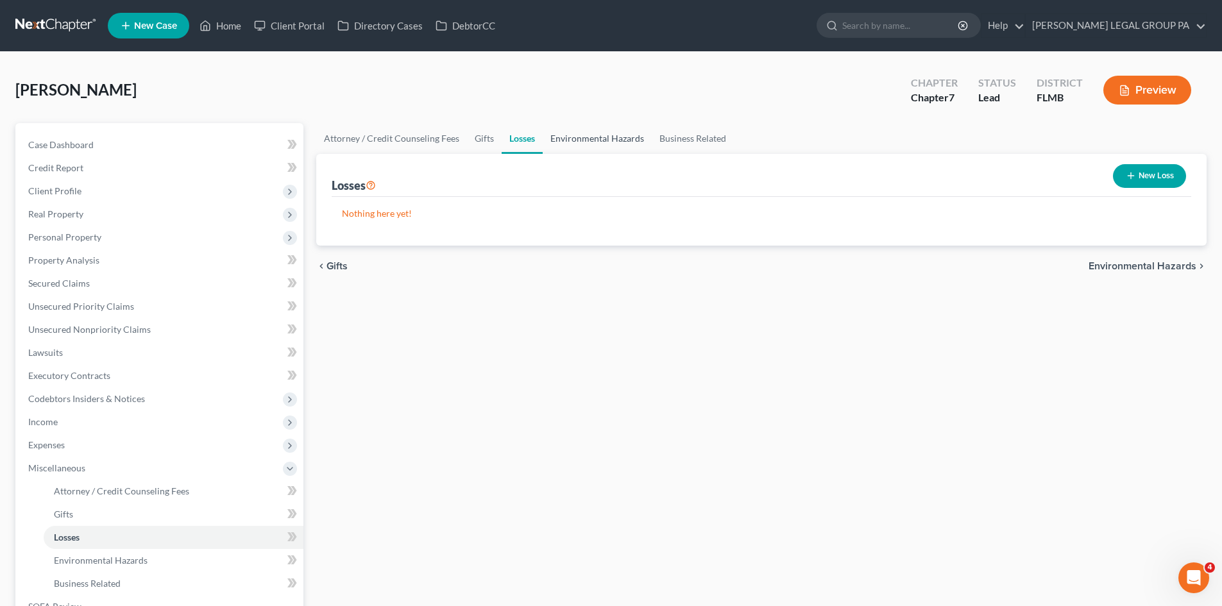
click at [604, 135] on link "Environmental Hazards" at bounding box center [597, 138] width 109 height 31
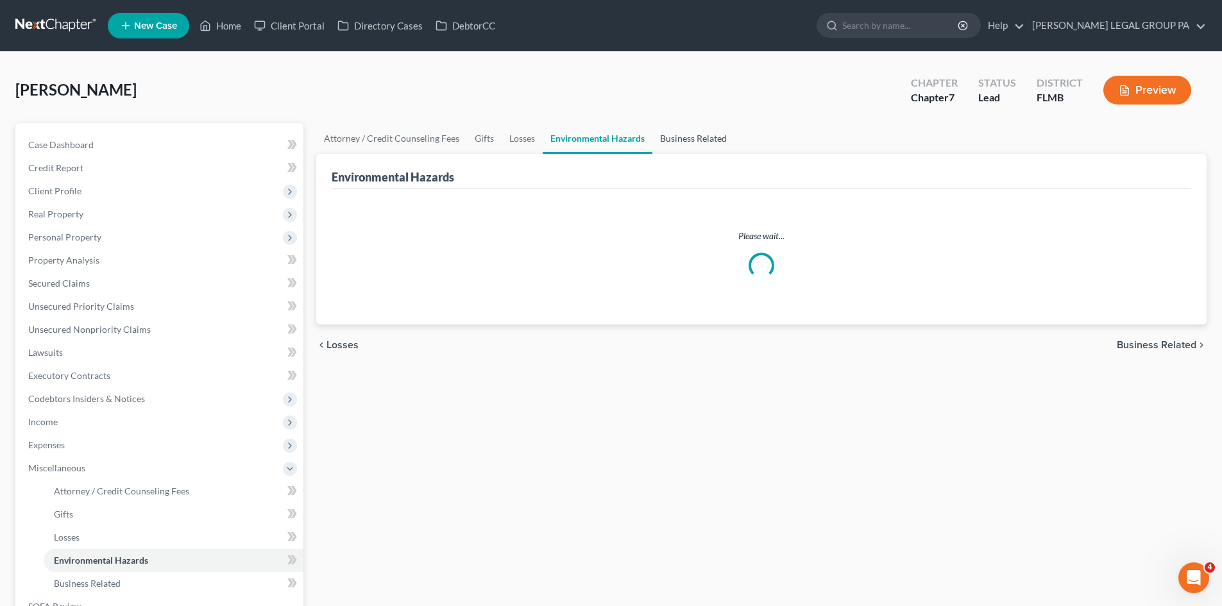
click at [724, 133] on link "Business Related" at bounding box center [693, 138] width 82 height 31
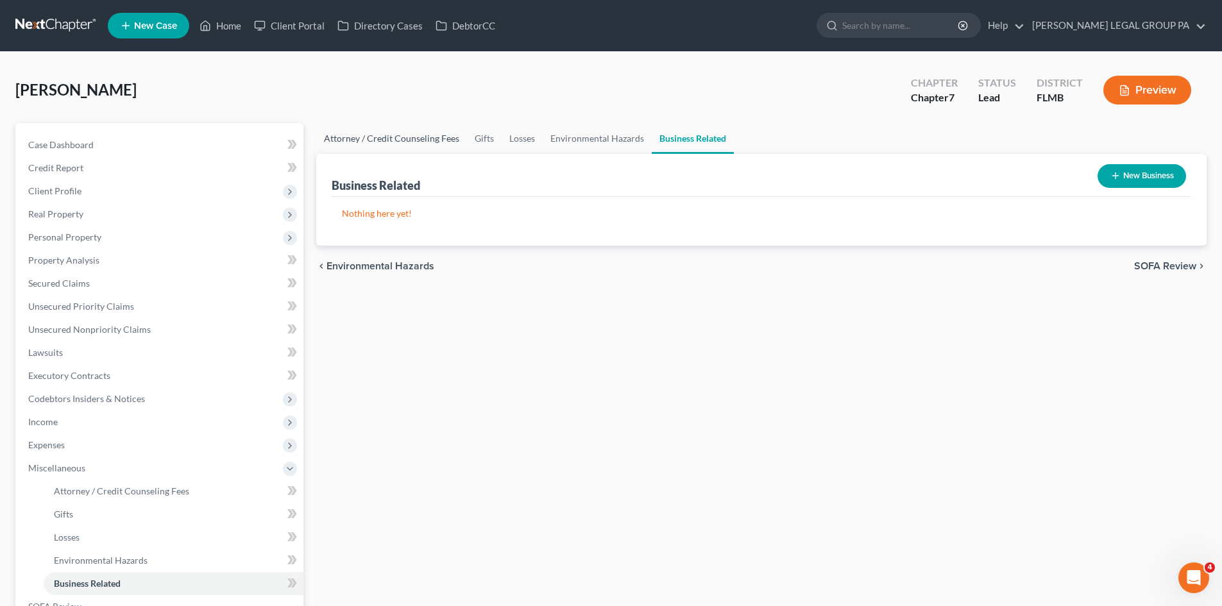
click at [418, 128] on link "Attorney / Credit Counseling Fees" at bounding box center [391, 138] width 151 height 31
select select "0"
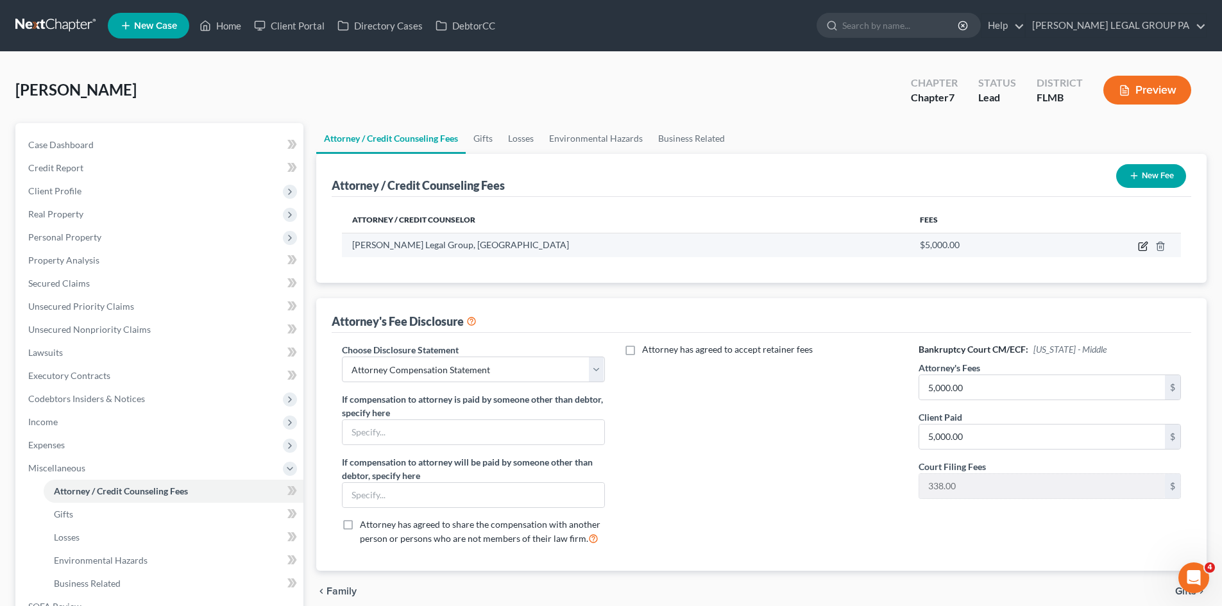
click at [1140, 248] on icon "button" at bounding box center [1143, 246] width 10 height 10
select select "9"
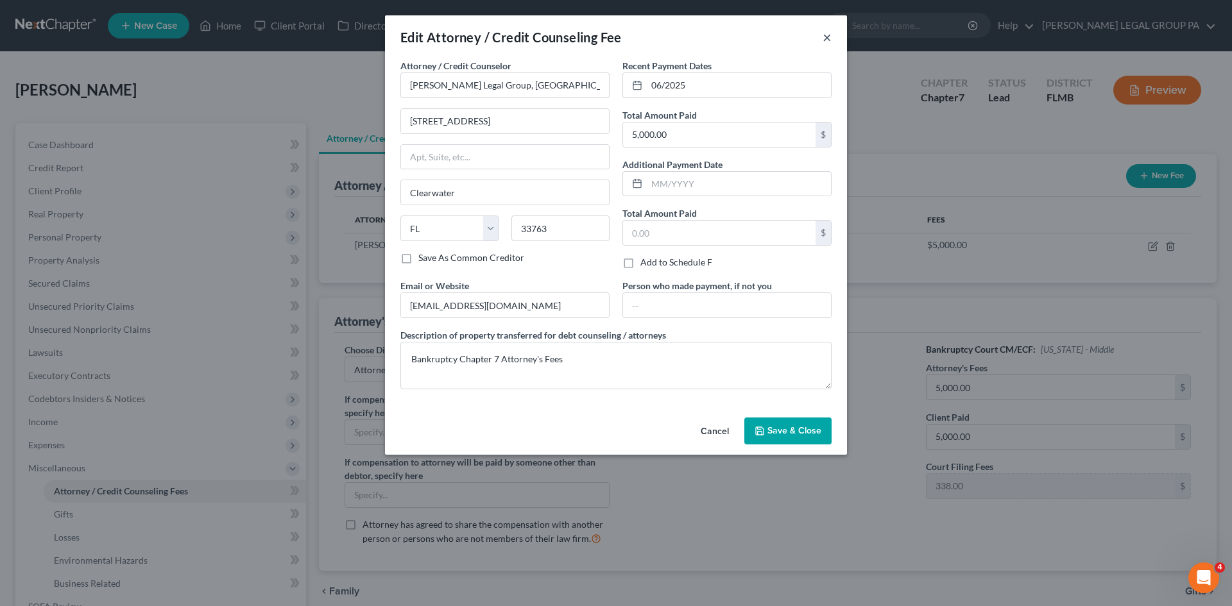
click at [823, 38] on button "×" at bounding box center [826, 37] width 9 height 15
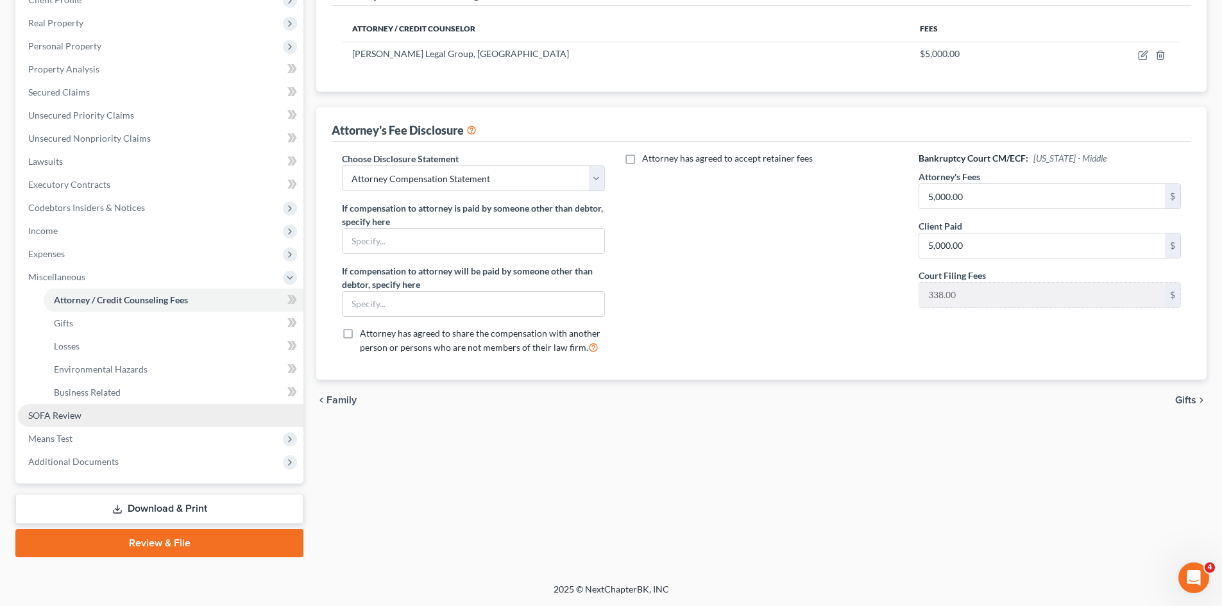
click at [85, 423] on link "SOFA Review" at bounding box center [160, 415] width 285 height 23
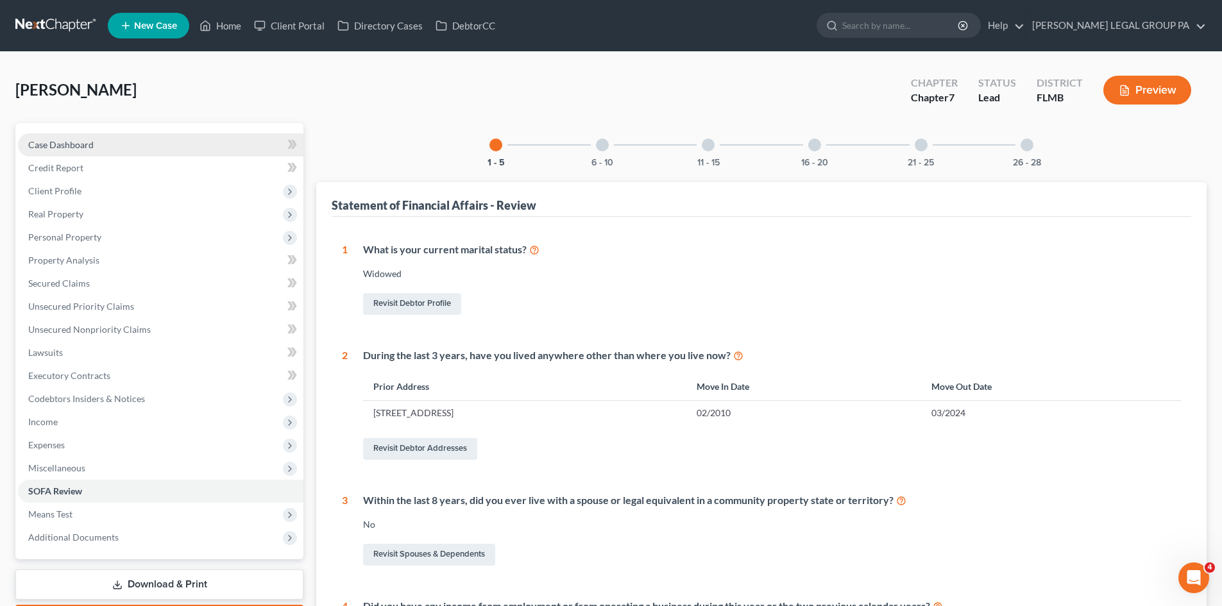
click at [135, 153] on link "Case Dashboard" at bounding box center [160, 144] width 285 height 23
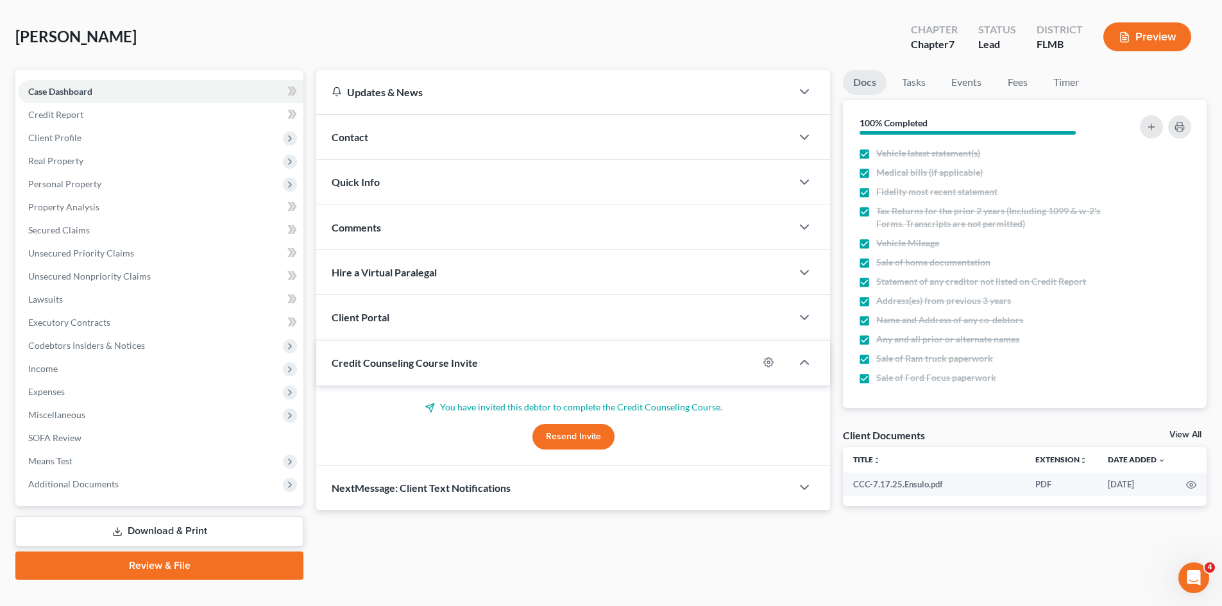
scroll to position [76, 0]
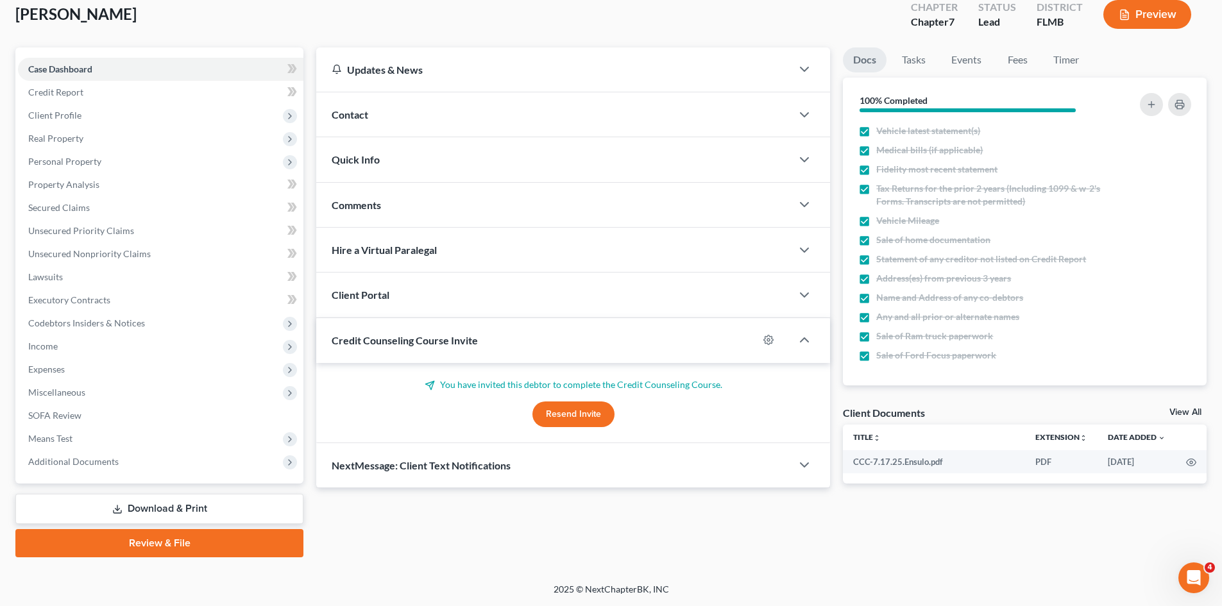
click at [203, 510] on link "Download & Print" at bounding box center [159, 509] width 288 height 30
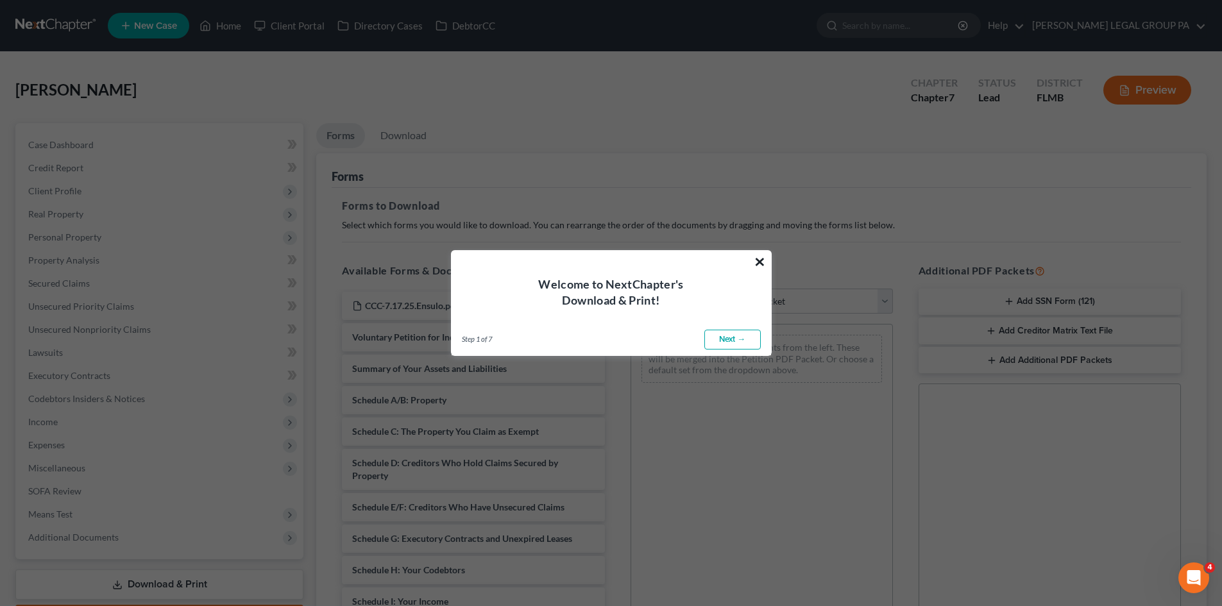
click at [758, 264] on button "×" at bounding box center [760, 261] width 12 height 21
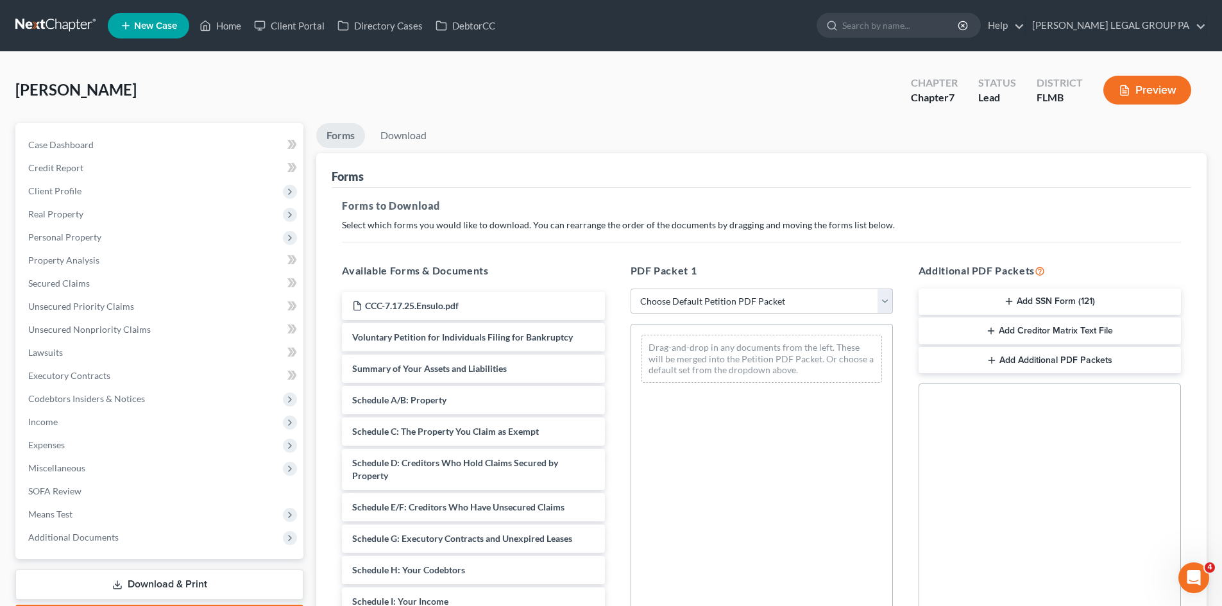
click at [990, 293] on button "Add SSN Form (121)" at bounding box center [1050, 302] width 262 height 27
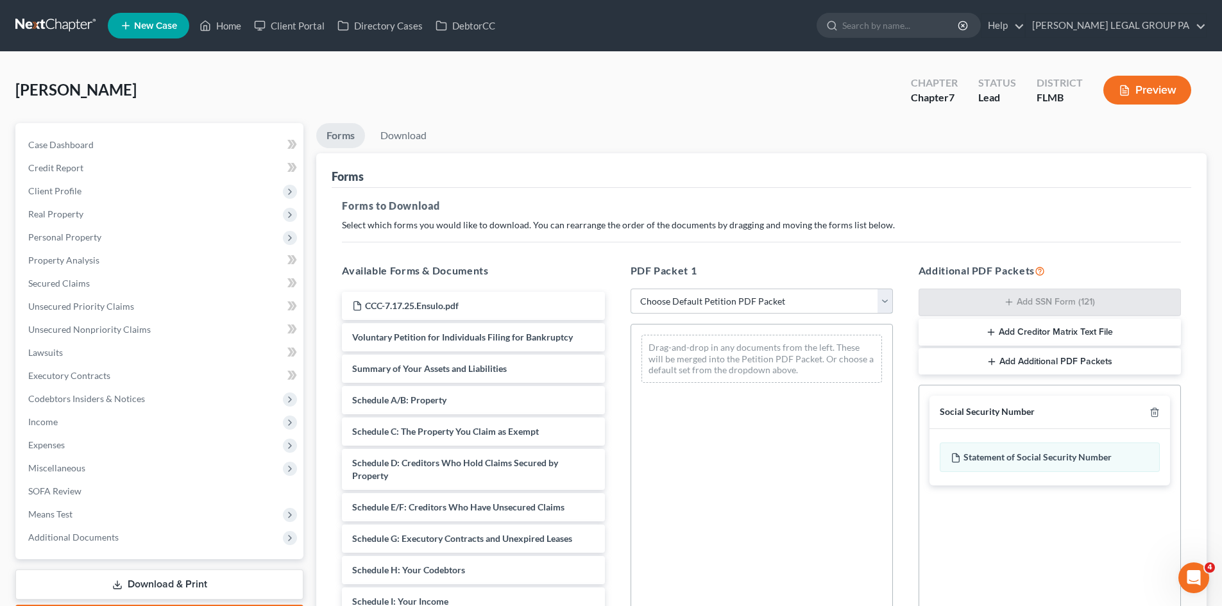
click at [768, 301] on select "Choose Default Petition PDF Packet Complete Bankruptcy Petition (all forms and …" at bounding box center [762, 302] width 262 height 26
select select "0"
click at [631, 289] on select "Choose Default Petition PDF Packet Complete Bankruptcy Petition (all forms and …" at bounding box center [762, 302] width 262 height 26
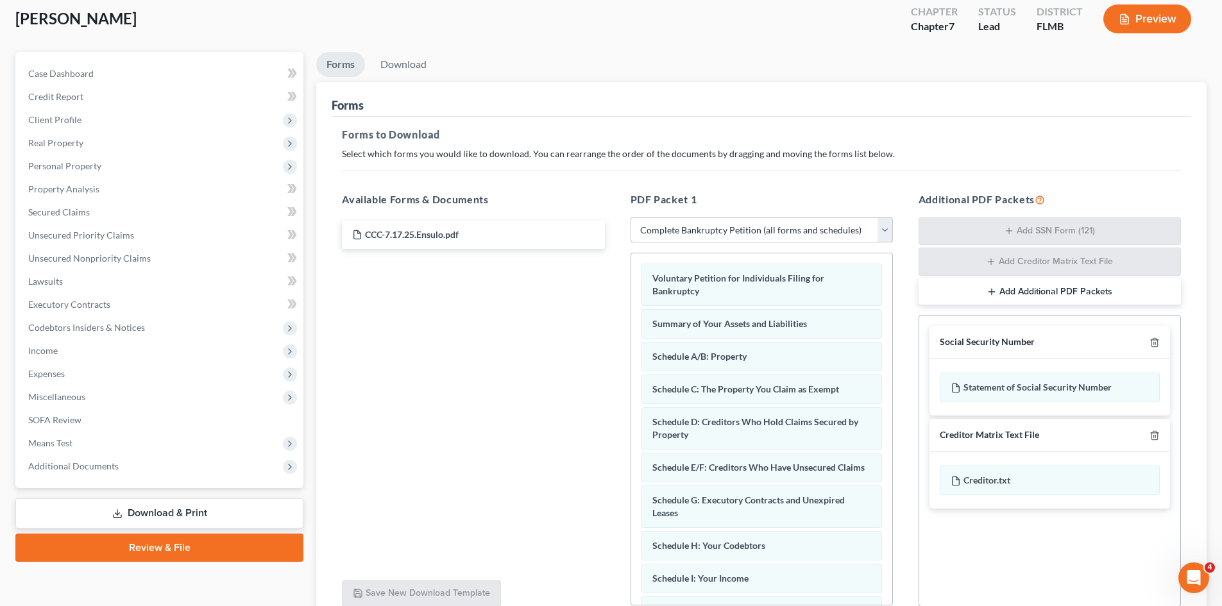
scroll to position [187, 0]
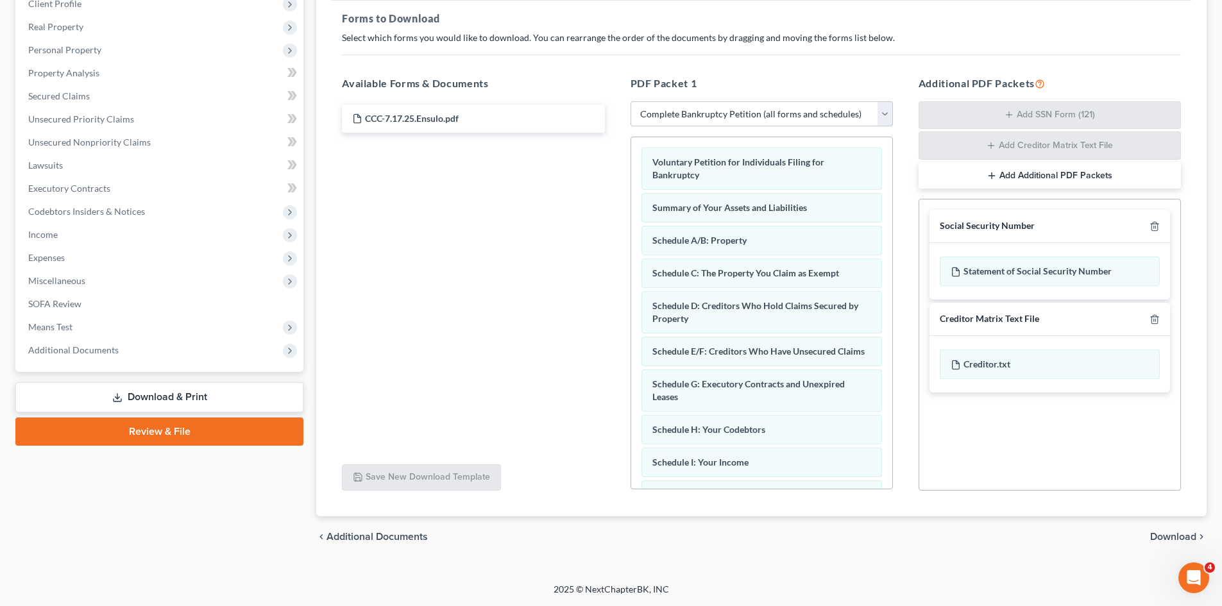
click at [1167, 540] on span "Download" at bounding box center [1173, 537] width 46 height 10
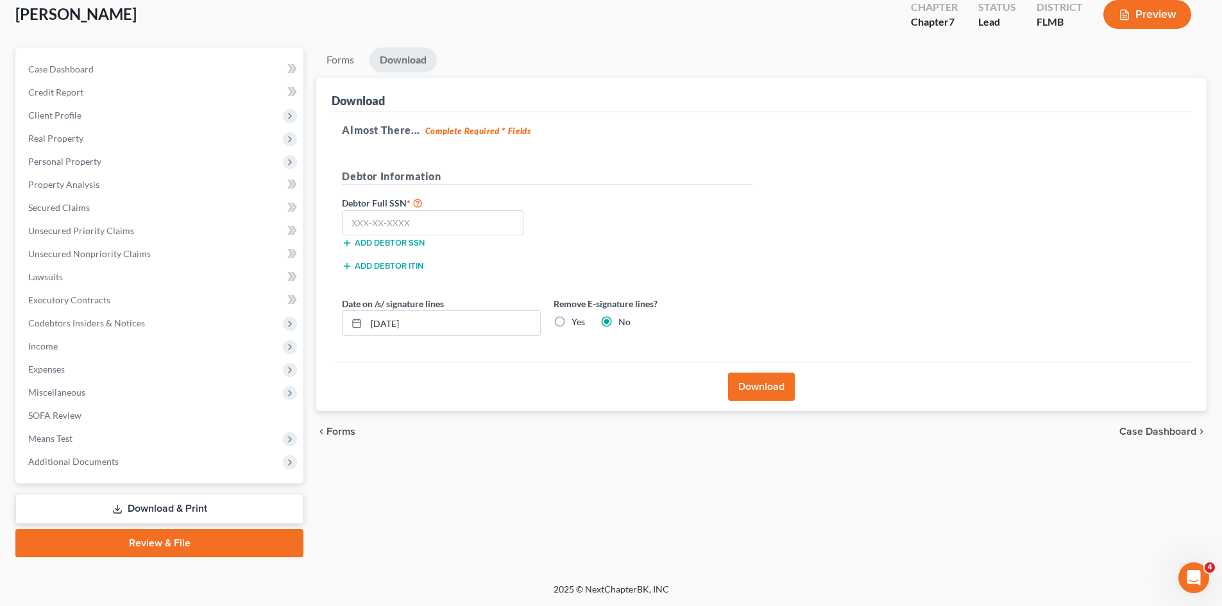
scroll to position [76, 0]
click at [418, 228] on input "text" at bounding box center [433, 223] width 182 height 26
type input "126-62-1604"
click at [753, 377] on button "Download" at bounding box center [761, 387] width 67 height 28
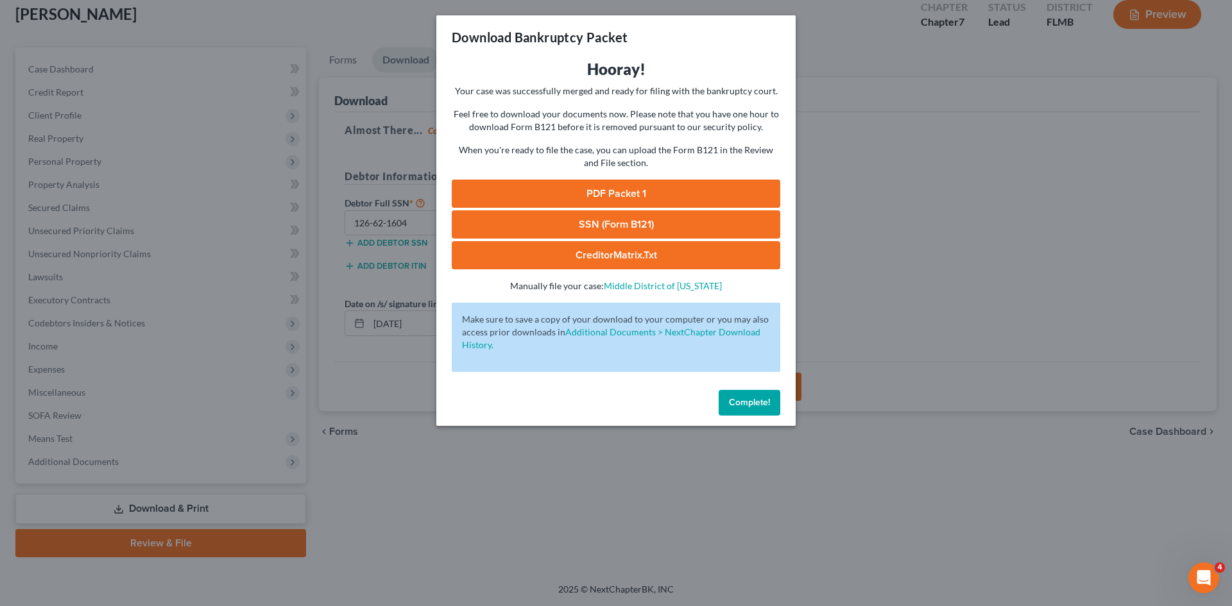
click at [633, 222] on link "SSN (Form B121)" at bounding box center [616, 224] width 328 height 28
click at [656, 192] on link "PDF Packet 1" at bounding box center [616, 194] width 328 height 28
click at [744, 394] on button "Complete!" at bounding box center [750, 403] width 62 height 26
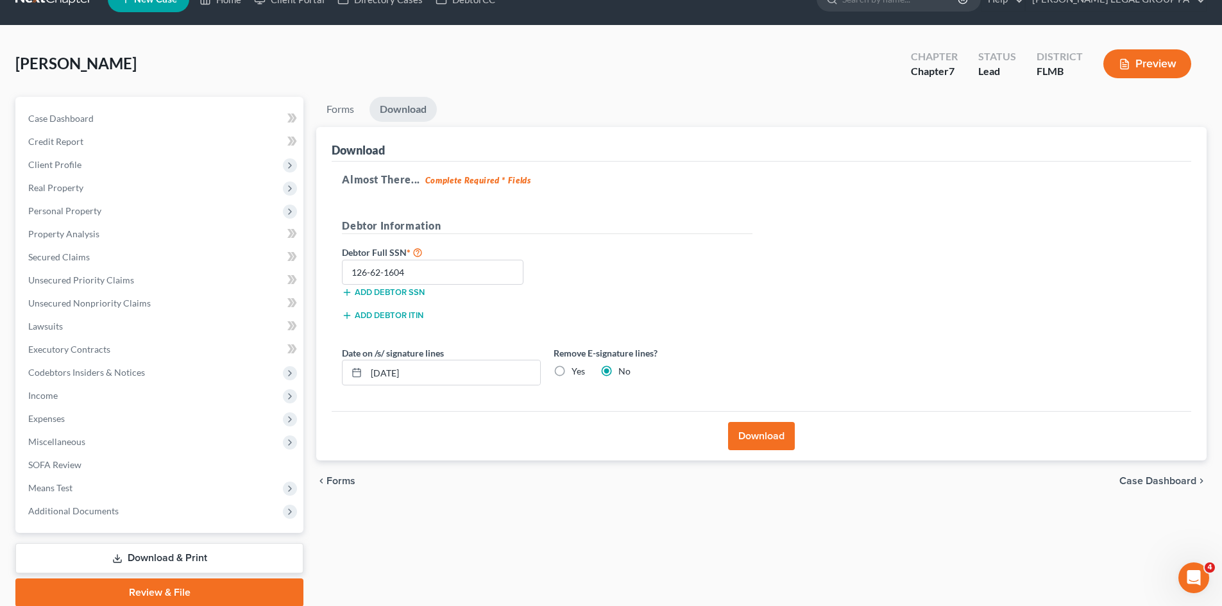
scroll to position [0, 0]
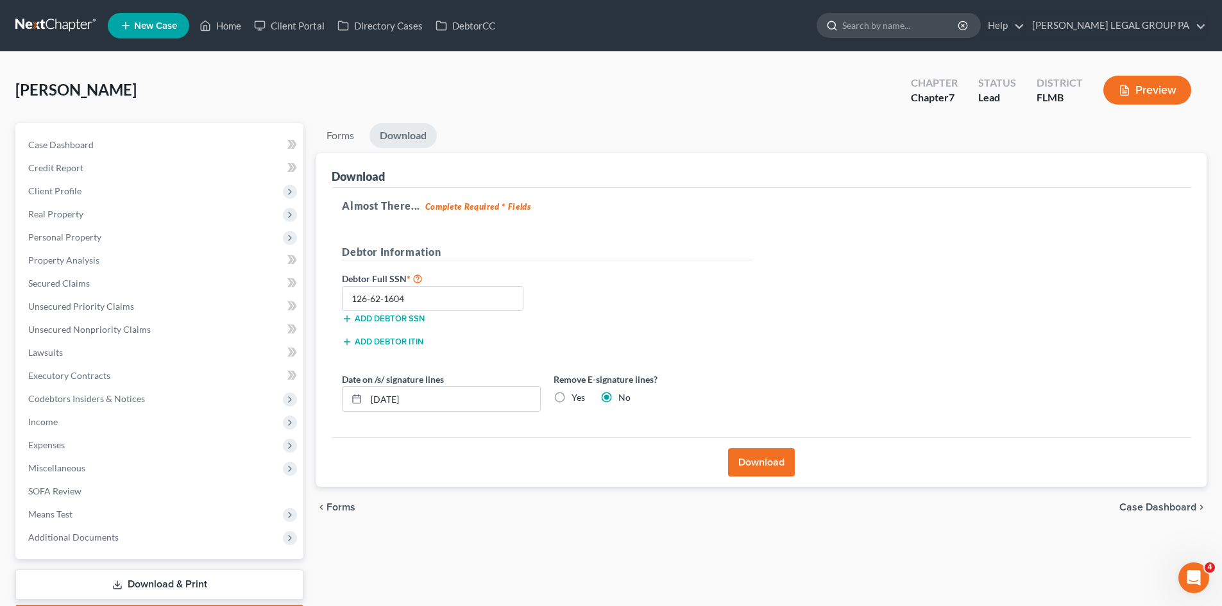
drag, startPoint x: 905, startPoint y: 24, endPoint x: 898, endPoint y: 23, distance: 6.4
click at [904, 24] on input "search" at bounding box center [900, 25] width 117 height 24
type input "areaux"
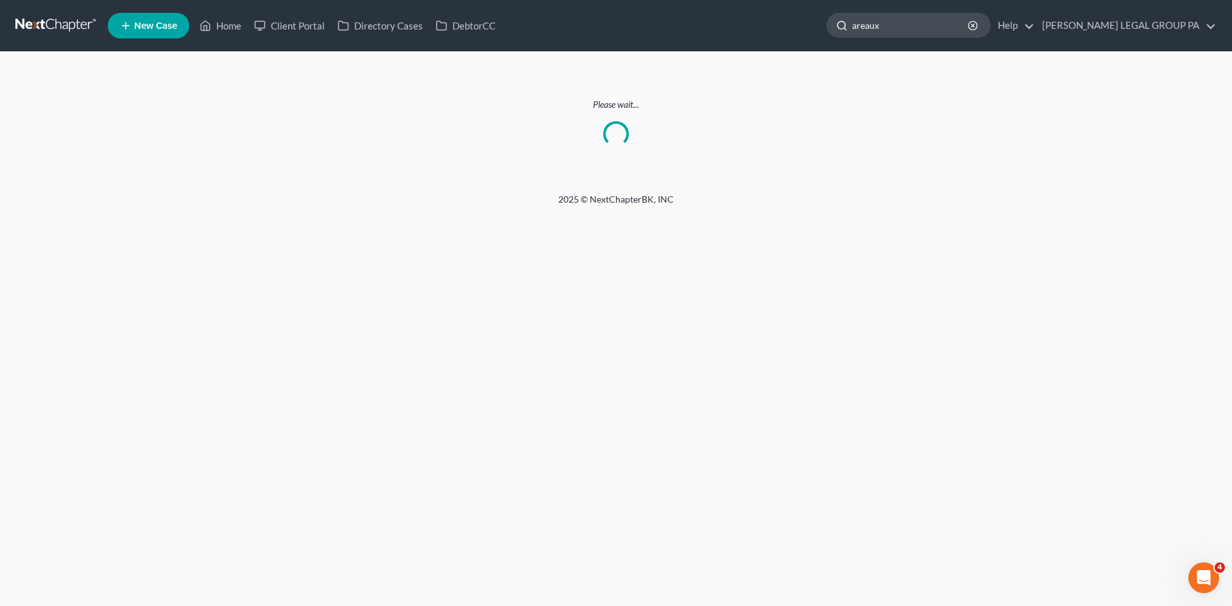
click at [964, 31] on input "areaux" at bounding box center [910, 25] width 117 height 24
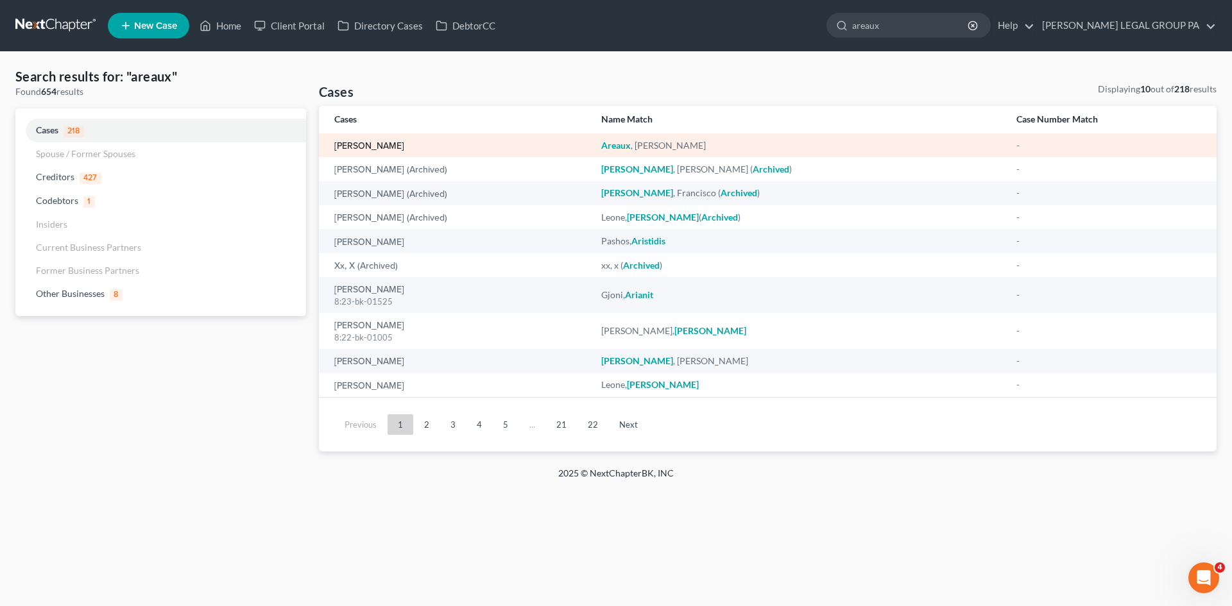
click at [362, 150] on link "[PERSON_NAME]" at bounding box center [369, 146] width 70 height 9
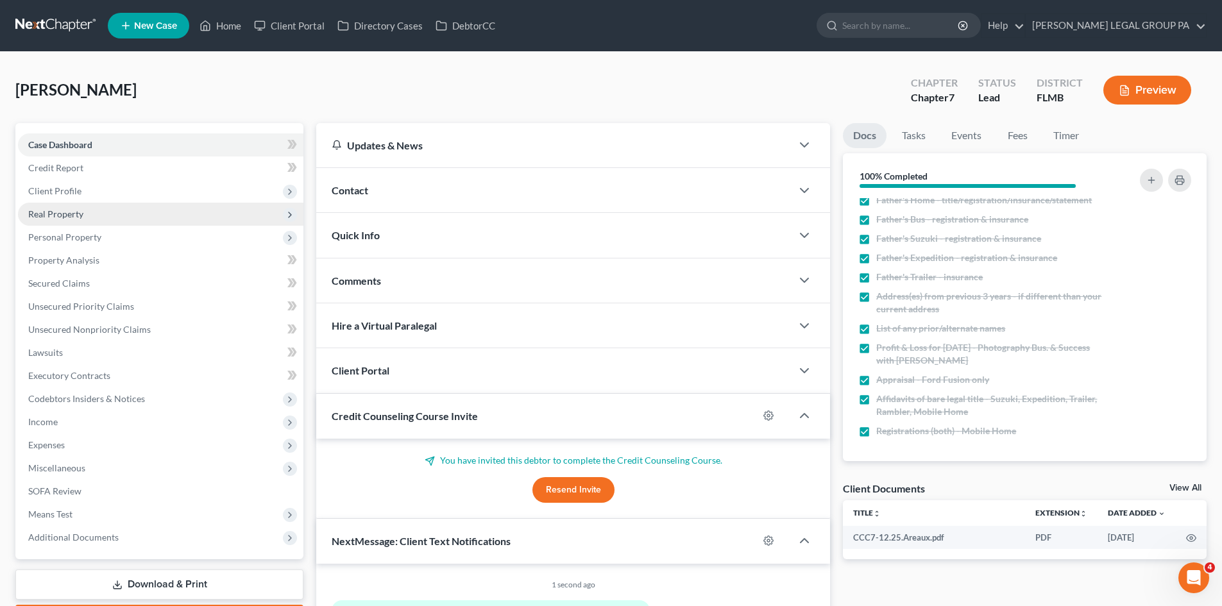
drag, startPoint x: 51, startPoint y: 188, endPoint x: 77, endPoint y: 203, distance: 29.6
click at [52, 188] on span "Client Profile" at bounding box center [54, 190] width 53 height 11
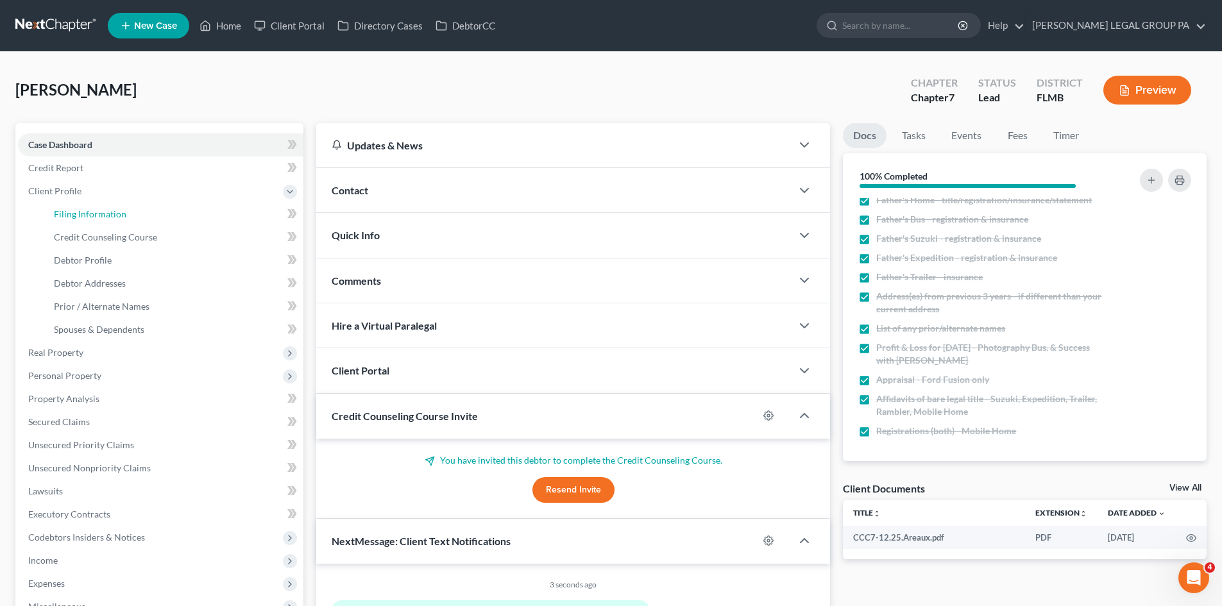
drag, startPoint x: 82, startPoint y: 214, endPoint x: 631, endPoint y: 100, distance: 560.3
click at [83, 214] on span "Filing Information" at bounding box center [90, 213] width 72 height 11
select select "1"
select select "0"
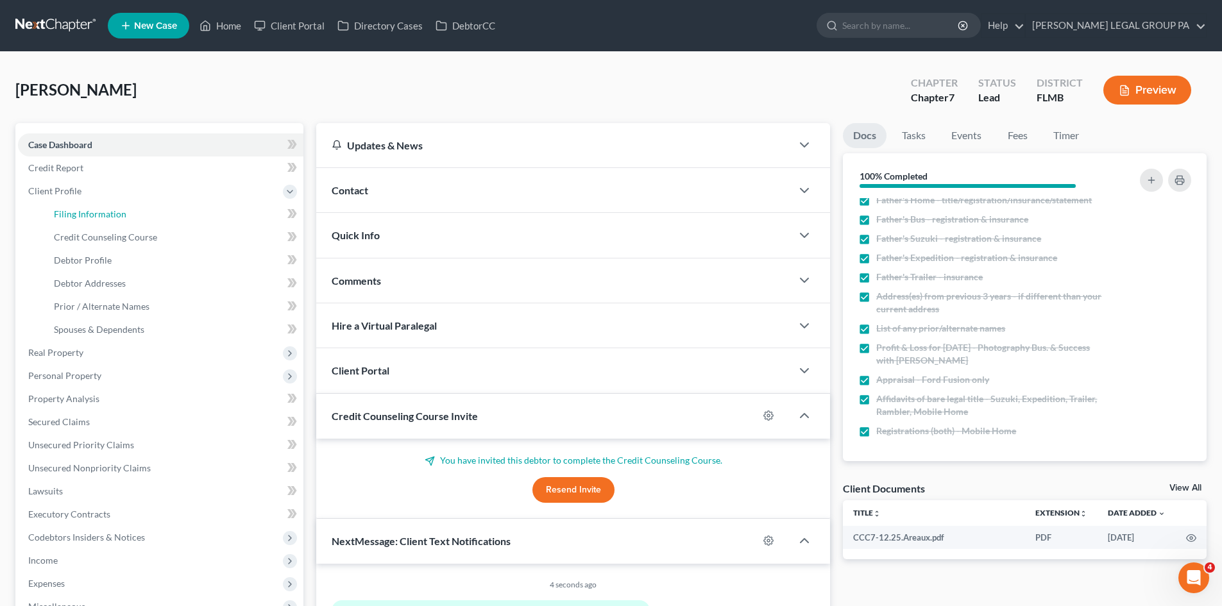
select select "15"
select select "0"
select select "9"
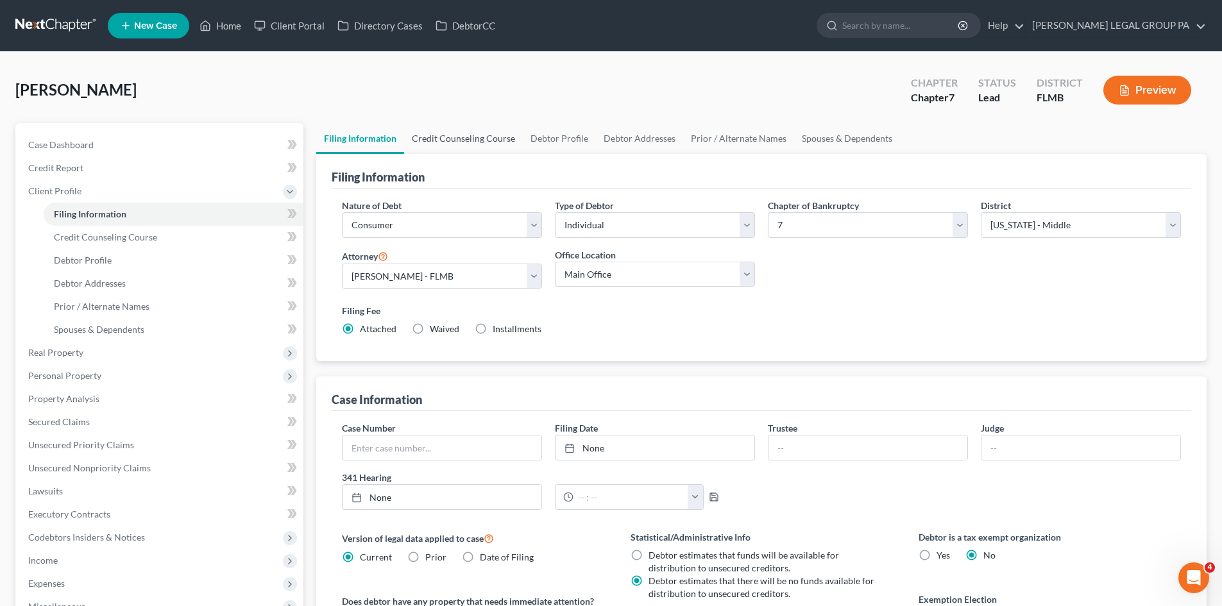
click at [430, 133] on link "Credit Counseling Course" at bounding box center [463, 138] width 119 height 31
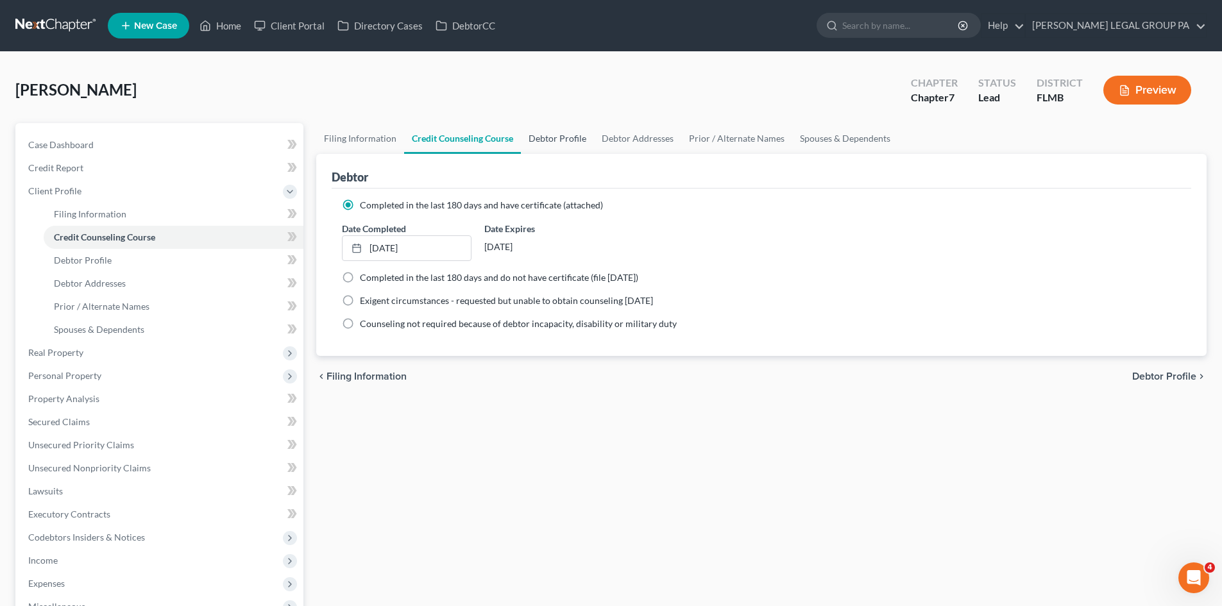
click at [547, 141] on link "Debtor Profile" at bounding box center [557, 138] width 73 height 31
select select "0"
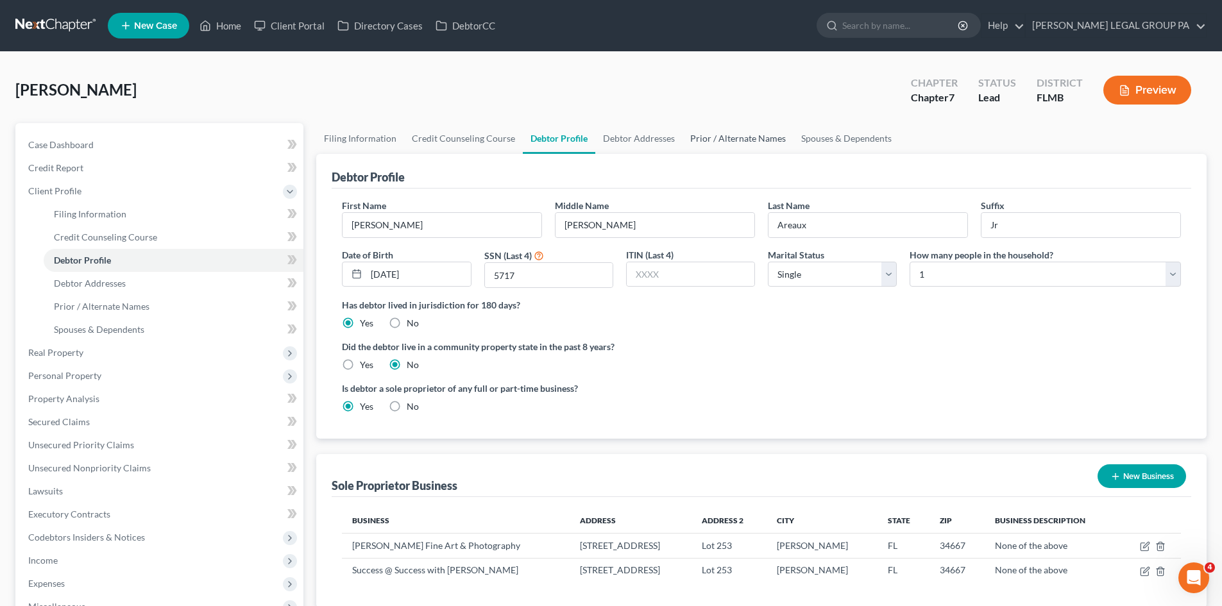
click at [750, 136] on link "Prior / Alternate Names" at bounding box center [738, 138] width 111 height 31
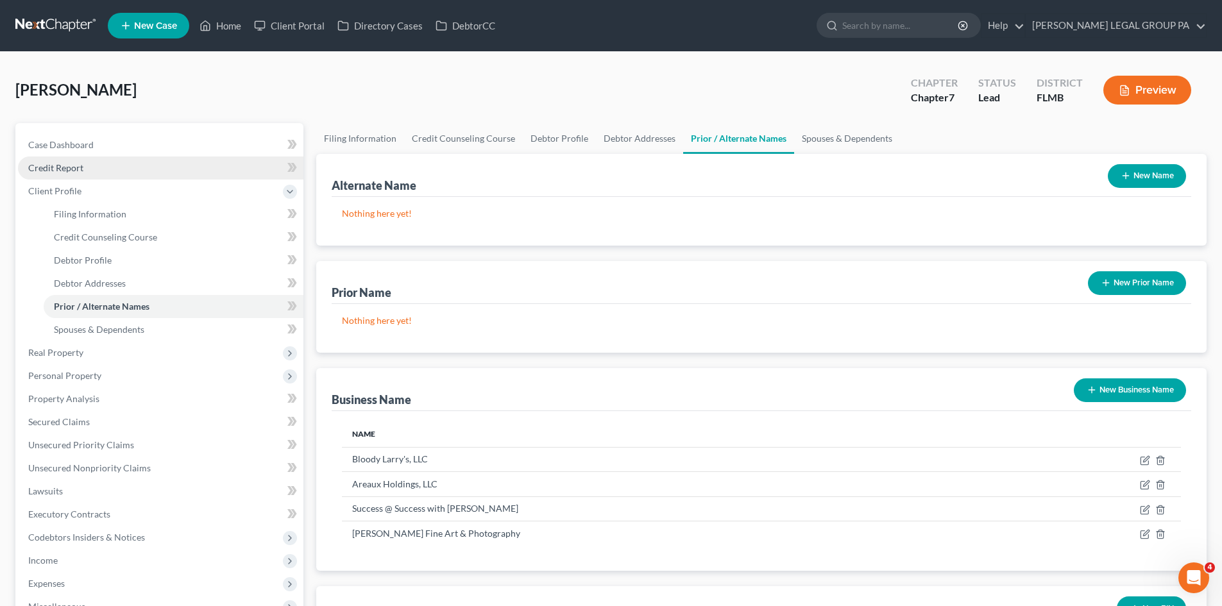
click at [76, 169] on span "Credit Report" at bounding box center [55, 167] width 55 height 11
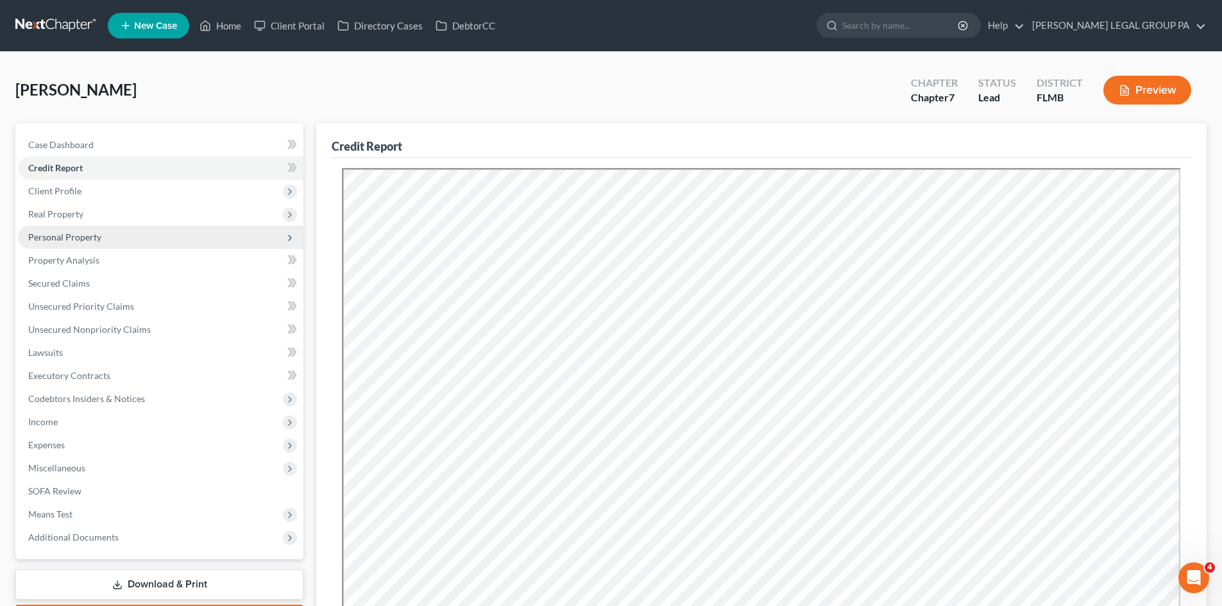
click at [65, 228] on span "Personal Property" at bounding box center [160, 237] width 285 height 23
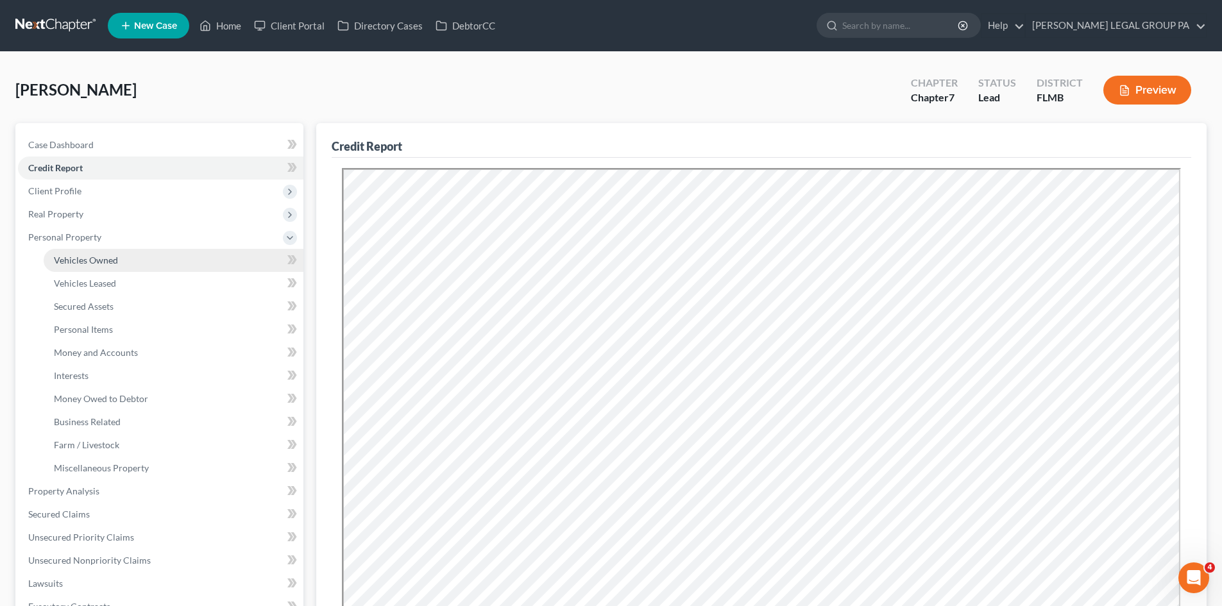
click at [80, 259] on span "Vehicles Owned" at bounding box center [86, 260] width 64 height 11
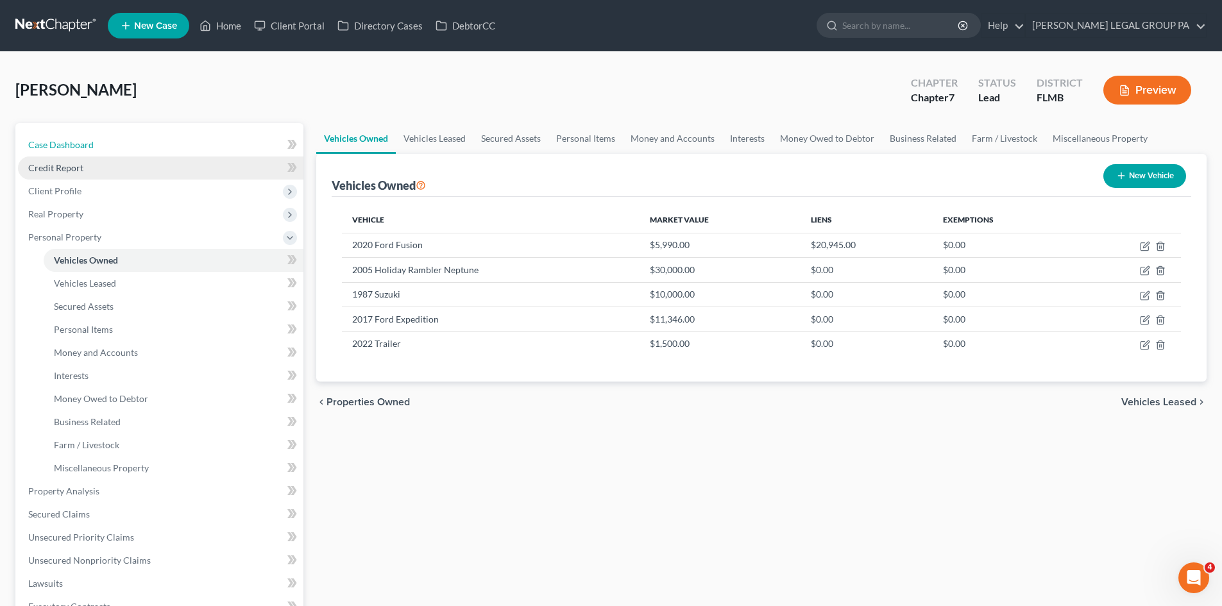
drag, startPoint x: 115, startPoint y: 135, endPoint x: 176, endPoint y: 167, distance: 68.3
click at [115, 135] on link "Case Dashboard" at bounding box center [160, 144] width 285 height 23
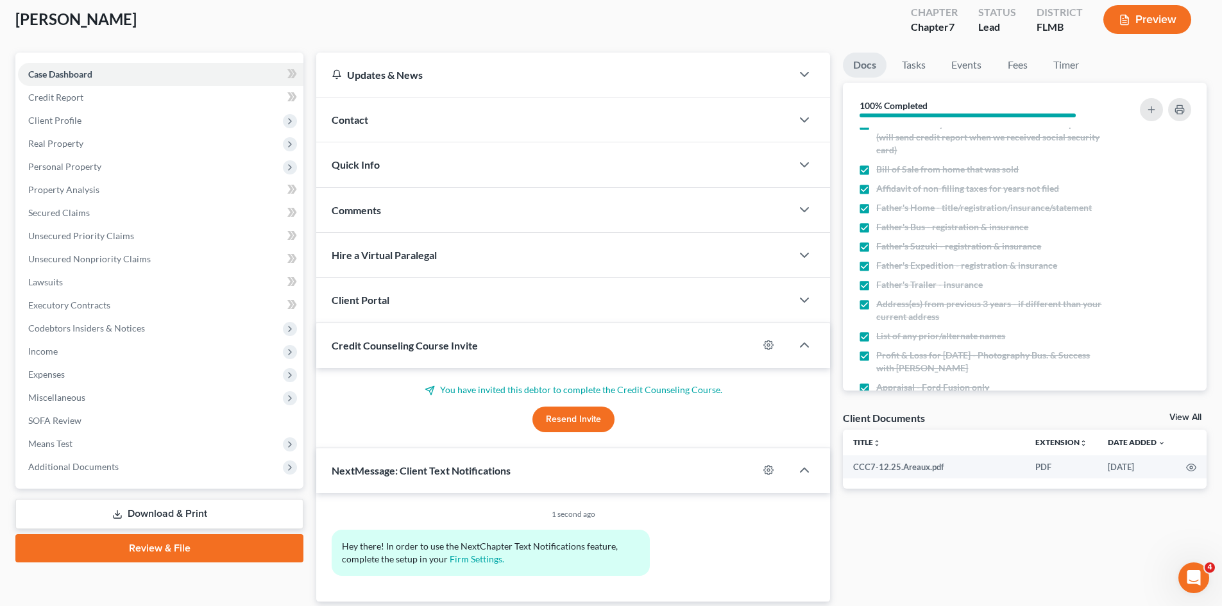
scroll to position [115, 0]
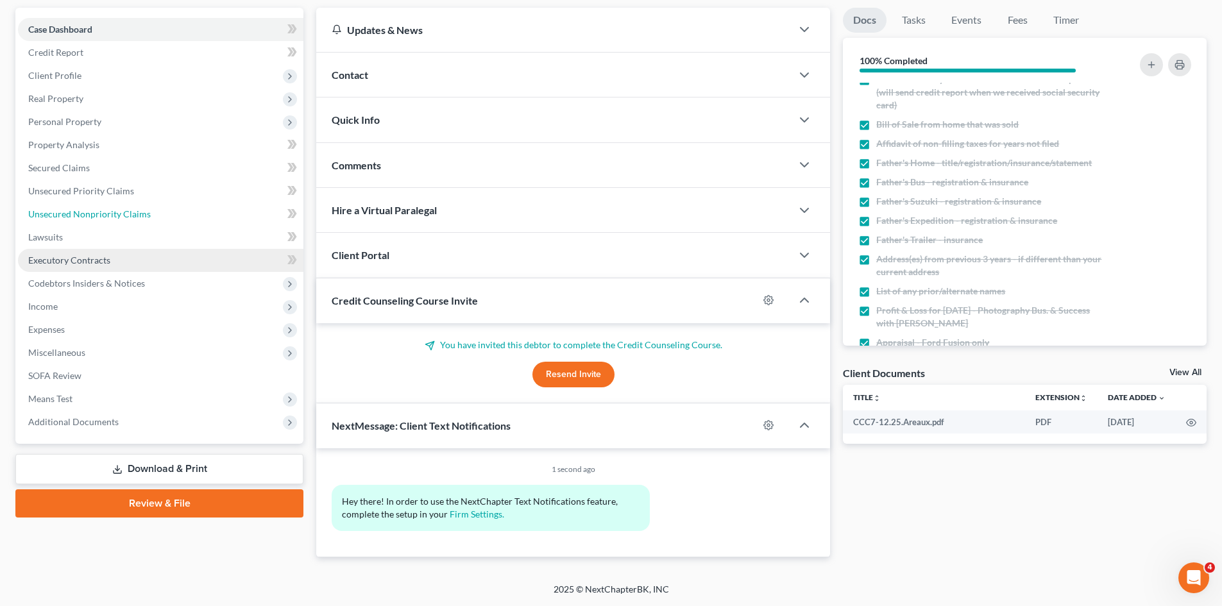
drag, startPoint x: 108, startPoint y: 211, endPoint x: 182, endPoint y: 268, distance: 93.8
click at [108, 211] on span "Unsecured Nonpriority Claims" at bounding box center [89, 213] width 123 height 11
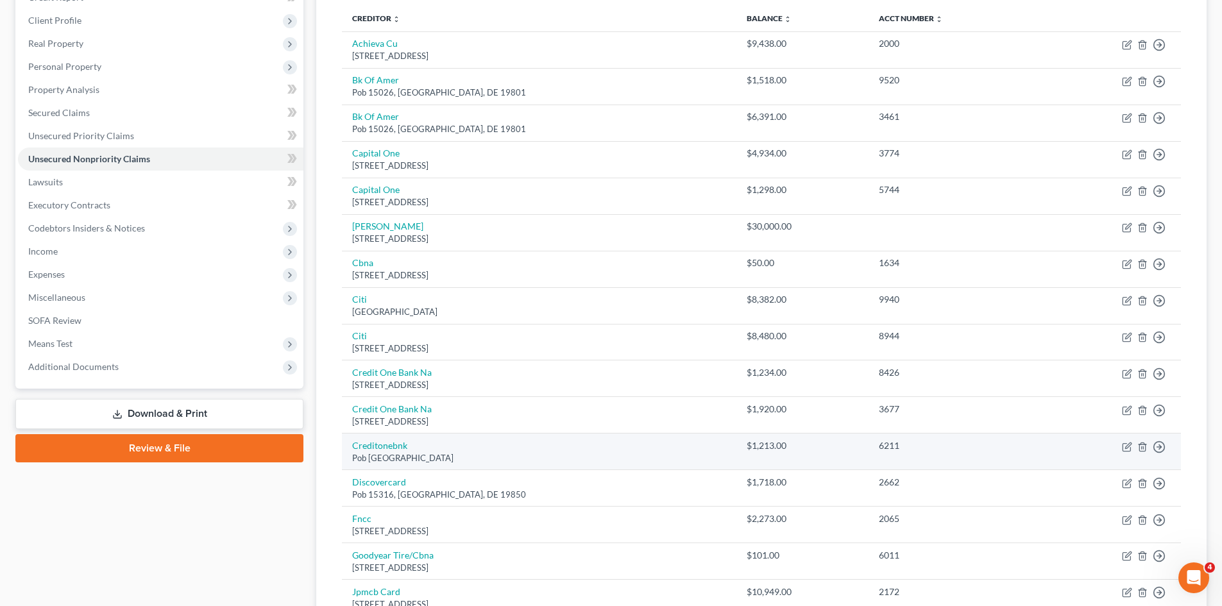
scroll to position [164, 0]
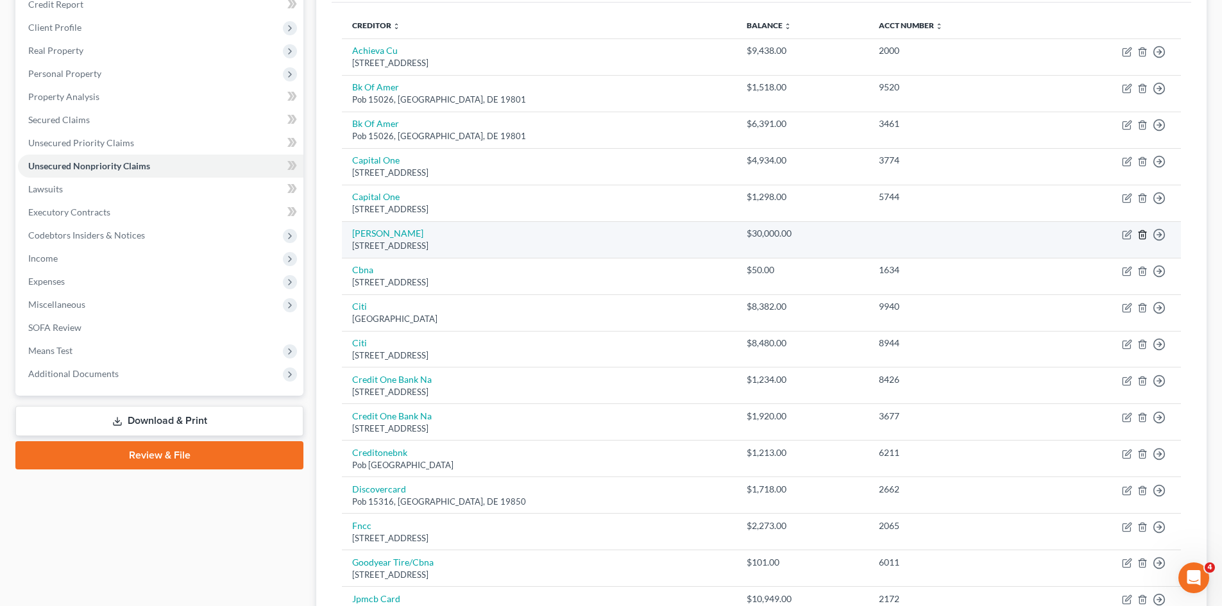
click at [1142, 236] on line "button" at bounding box center [1142, 235] width 0 height 3
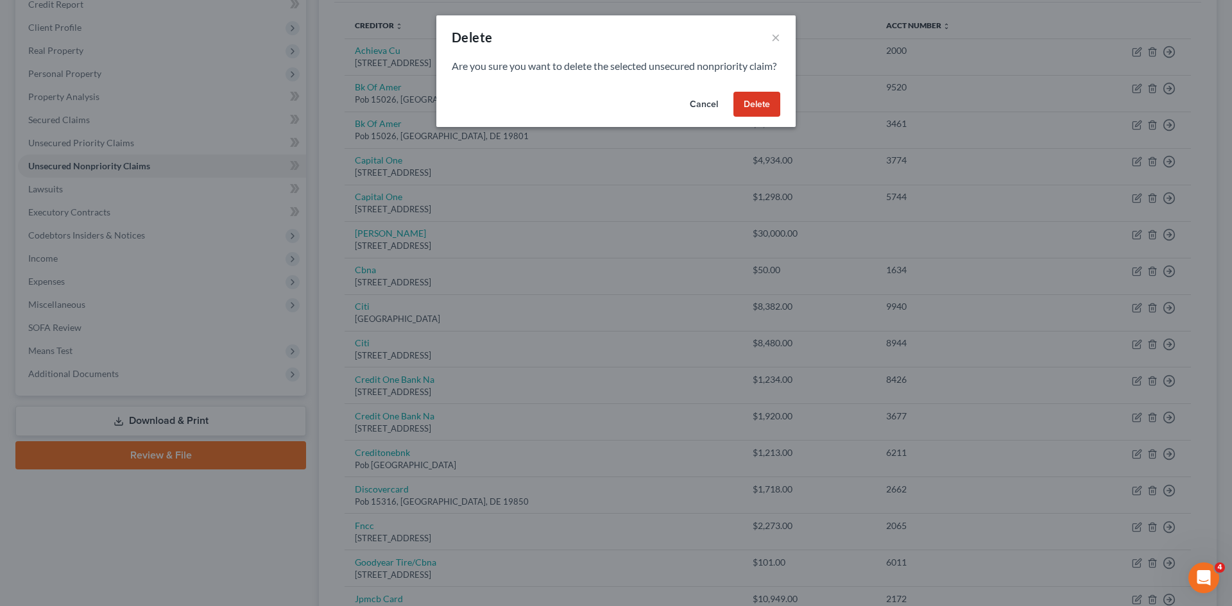
click at [760, 117] on button "Delete" at bounding box center [756, 105] width 47 height 26
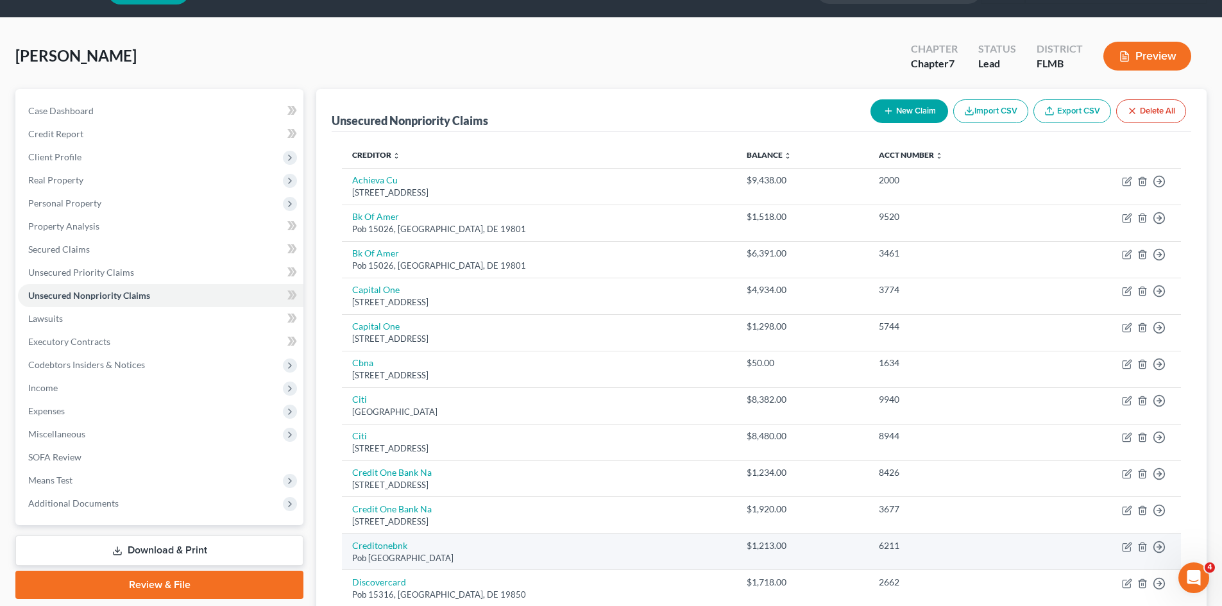
scroll to position [0, 0]
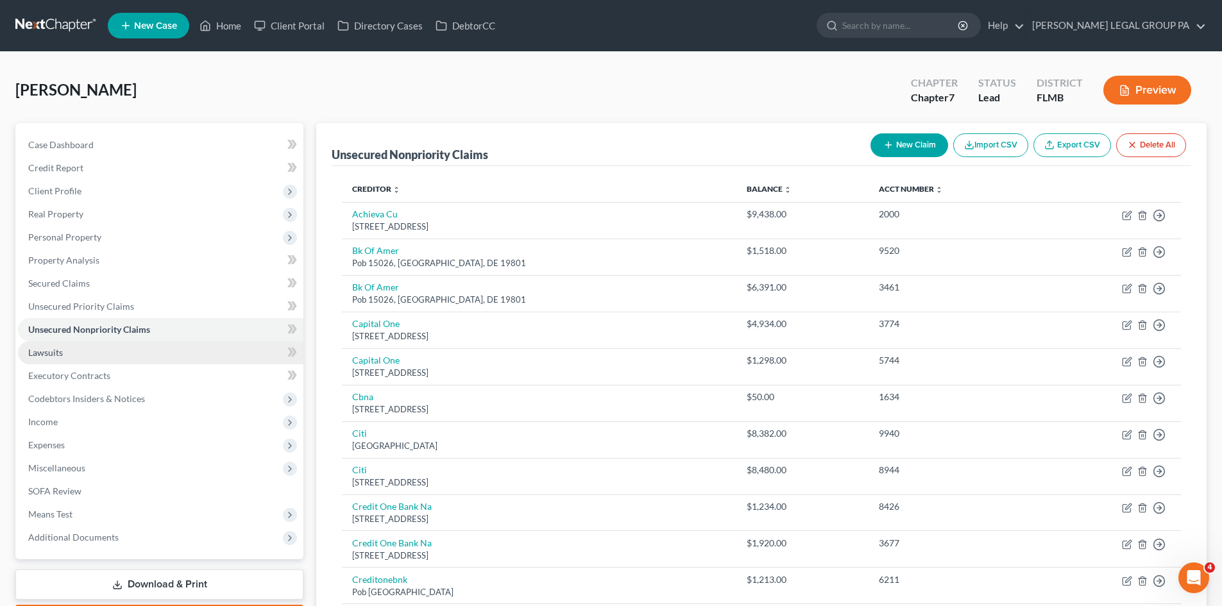
click at [95, 350] on link "Lawsuits" at bounding box center [160, 352] width 285 height 23
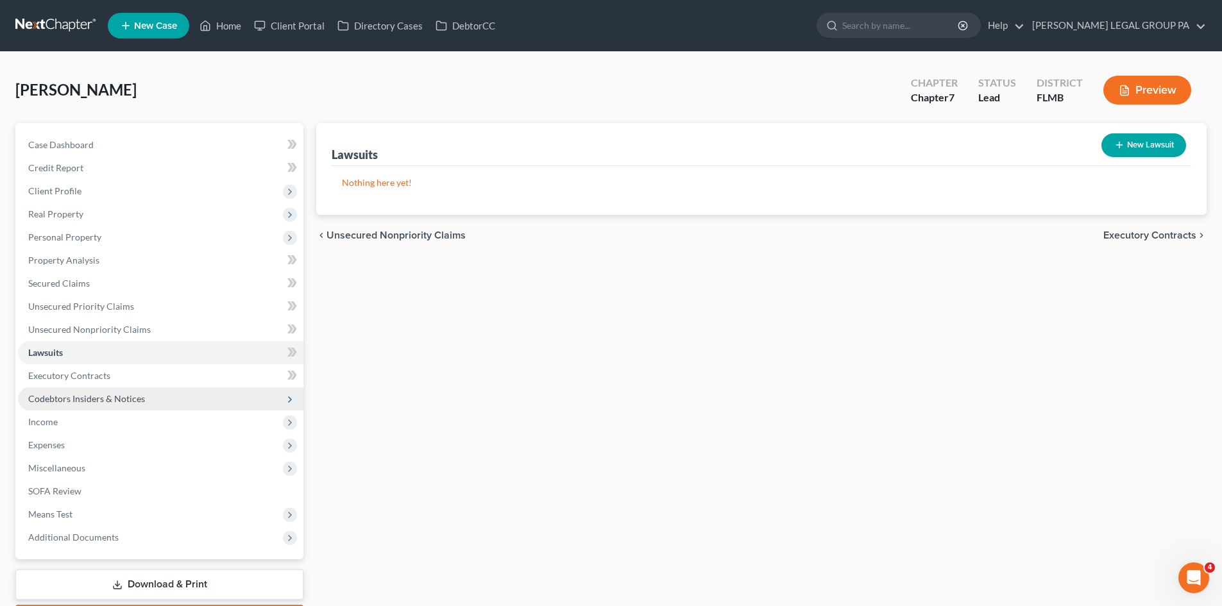
click at [114, 387] on span "Codebtors Insiders & Notices" at bounding box center [160, 398] width 285 height 23
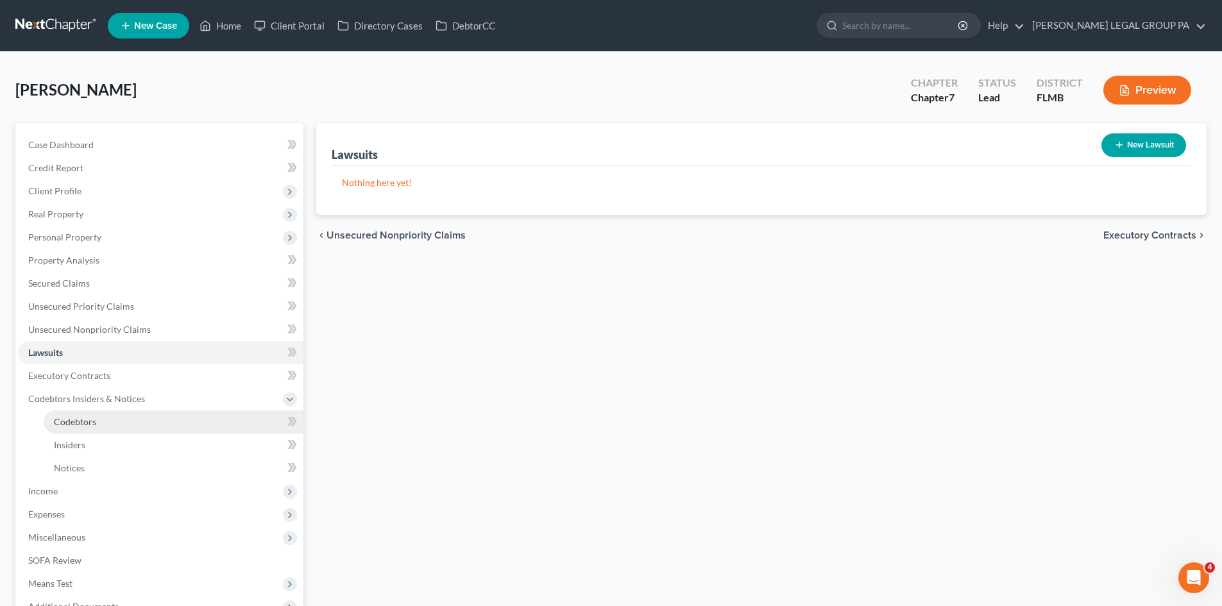
click at [133, 414] on link "Codebtors" at bounding box center [174, 422] width 260 height 23
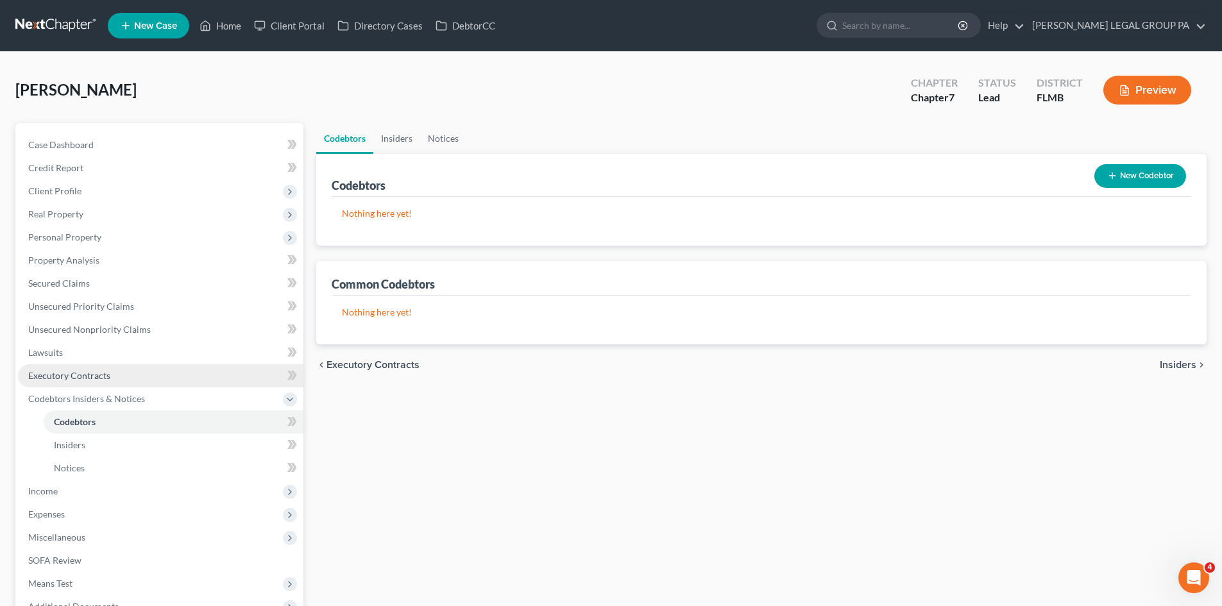
click at [124, 382] on link "Executory Contracts" at bounding box center [160, 375] width 285 height 23
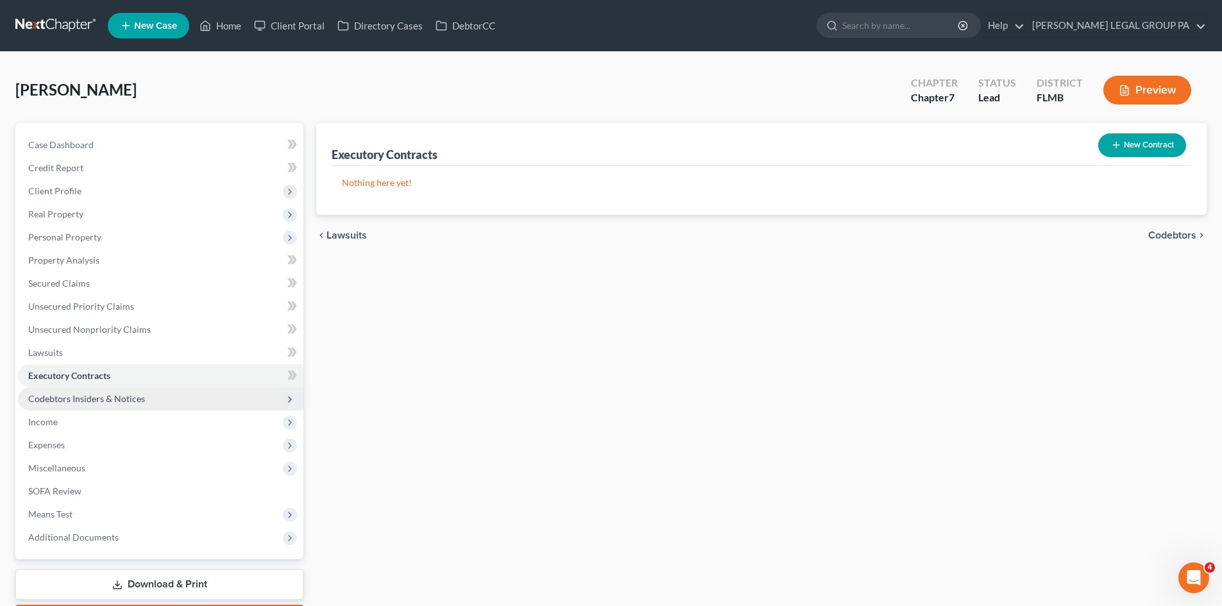
click at [141, 393] on span "Codebtors Insiders & Notices" at bounding box center [86, 398] width 117 height 11
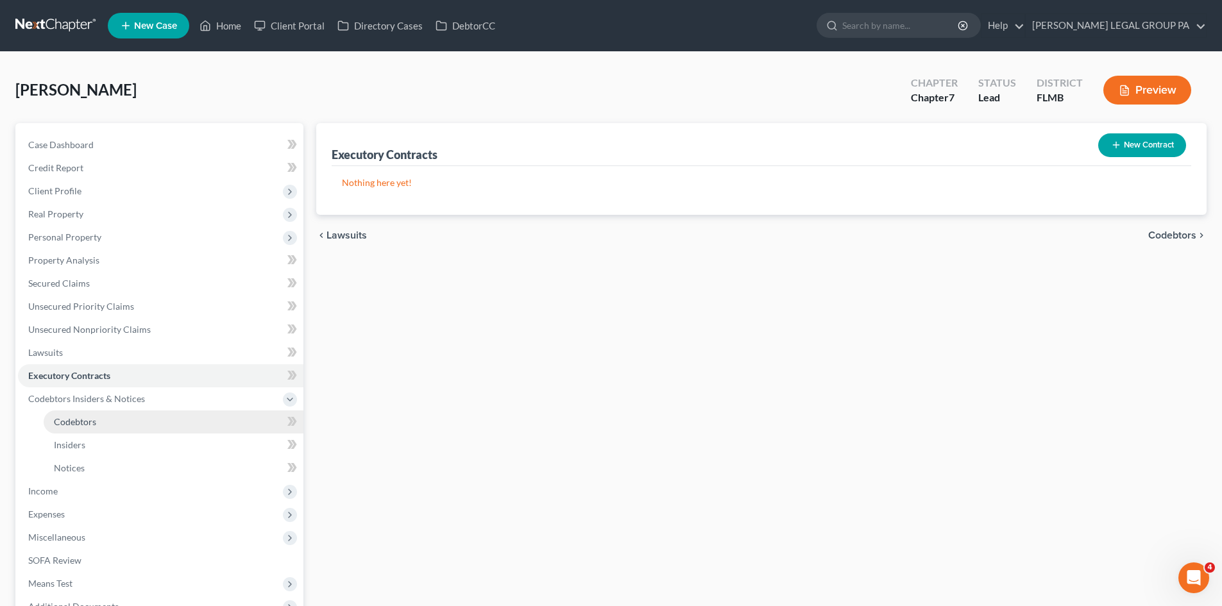
click at [140, 416] on link "Codebtors" at bounding box center [174, 422] width 260 height 23
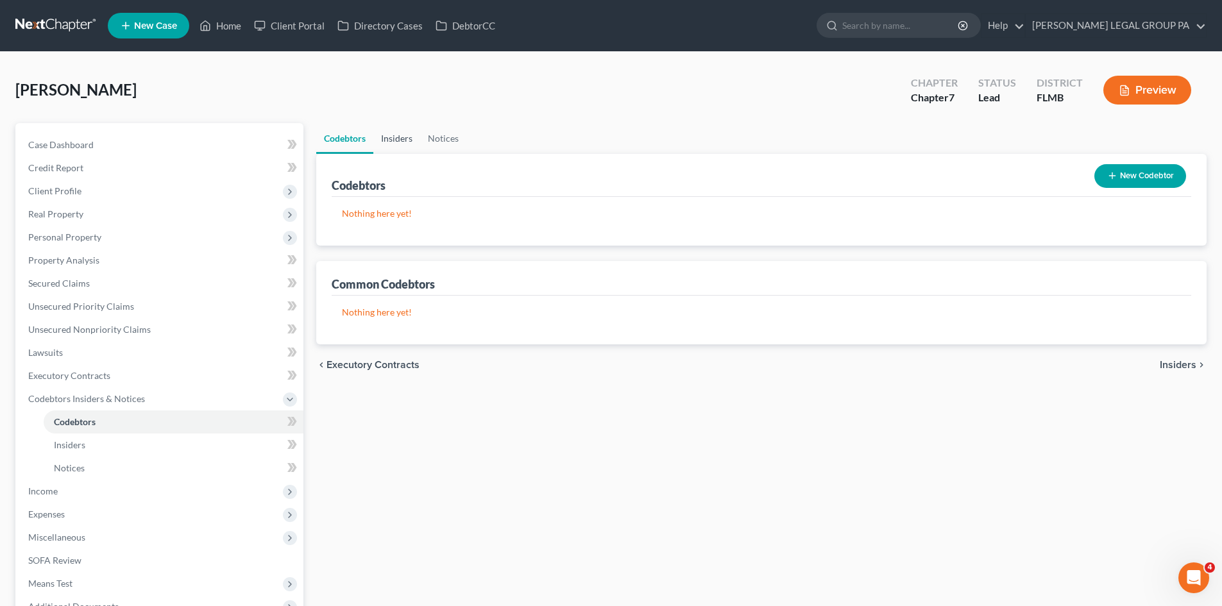
click at [401, 143] on link "Insiders" at bounding box center [396, 138] width 47 height 31
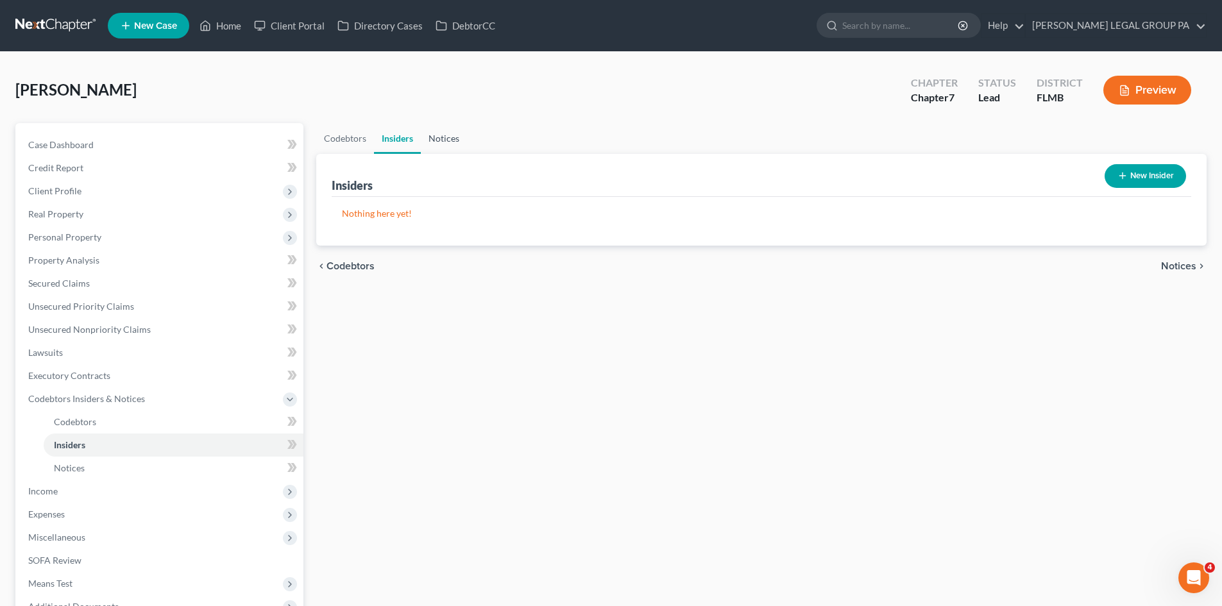
click at [444, 142] on link "Notices" at bounding box center [444, 138] width 46 height 31
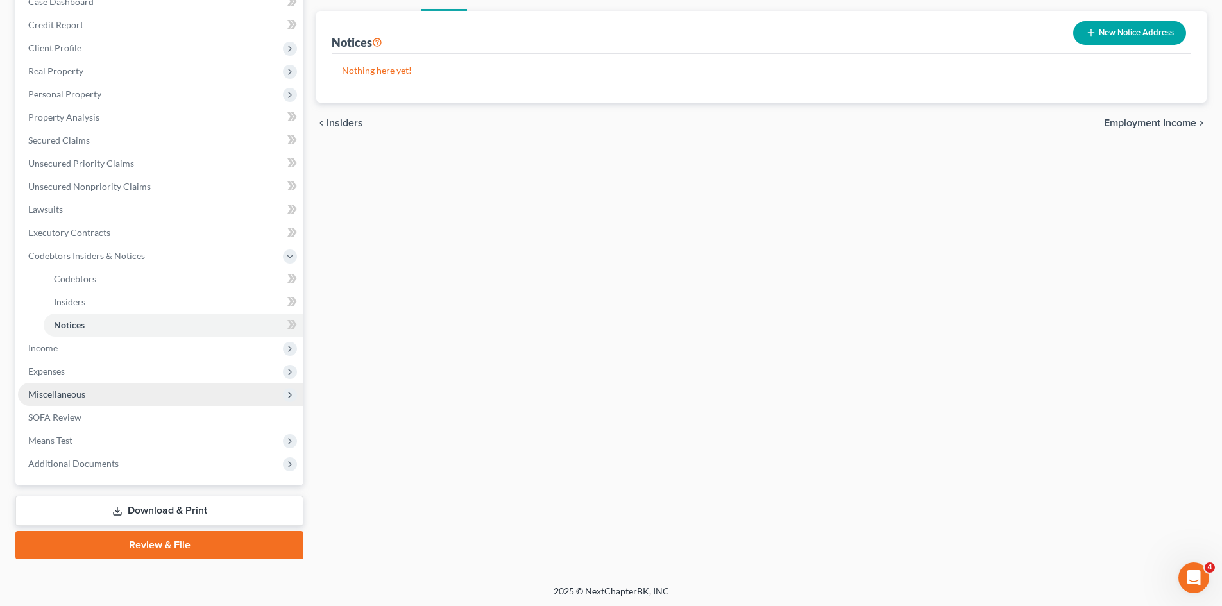
scroll to position [145, 0]
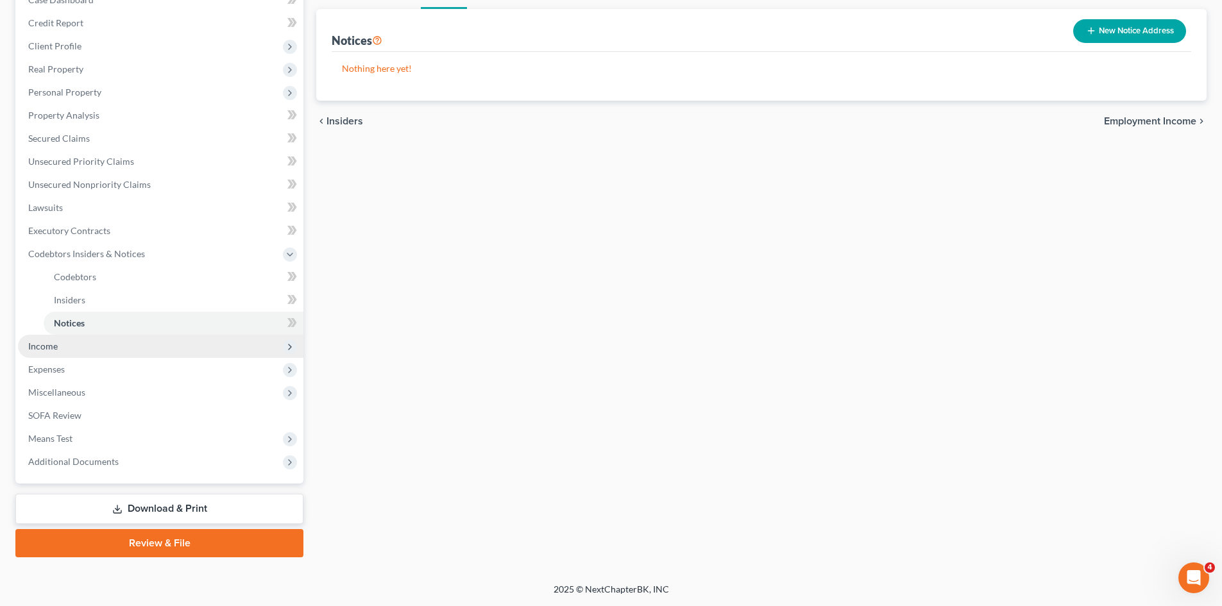
click at [82, 350] on span "Income" at bounding box center [160, 346] width 285 height 23
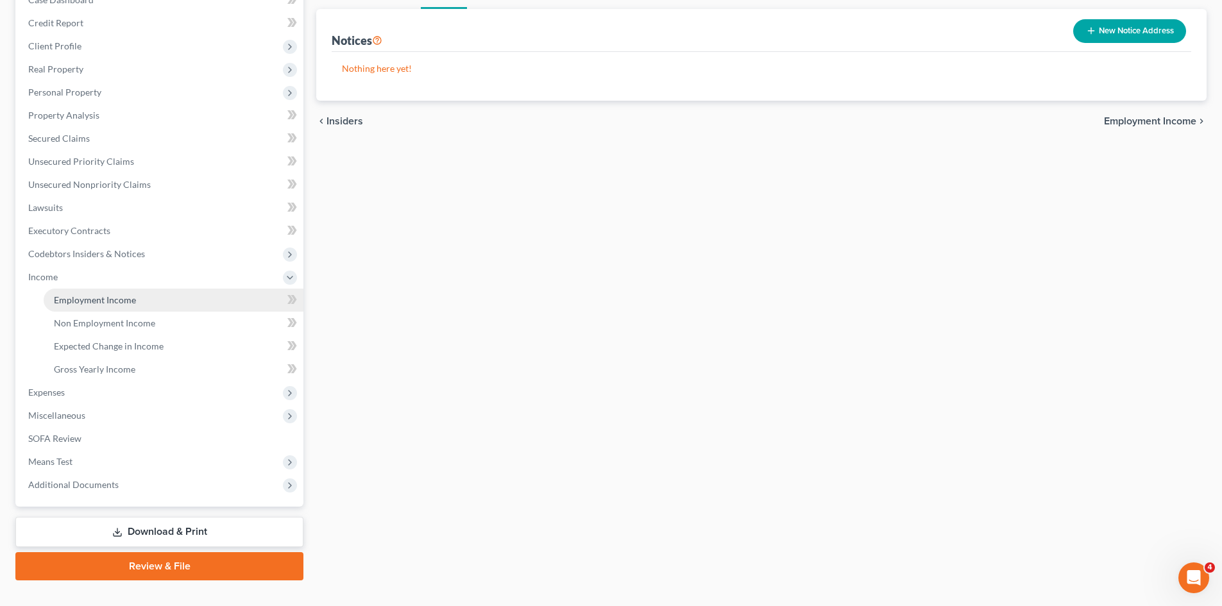
click at [99, 301] on span "Employment Income" at bounding box center [95, 299] width 82 height 11
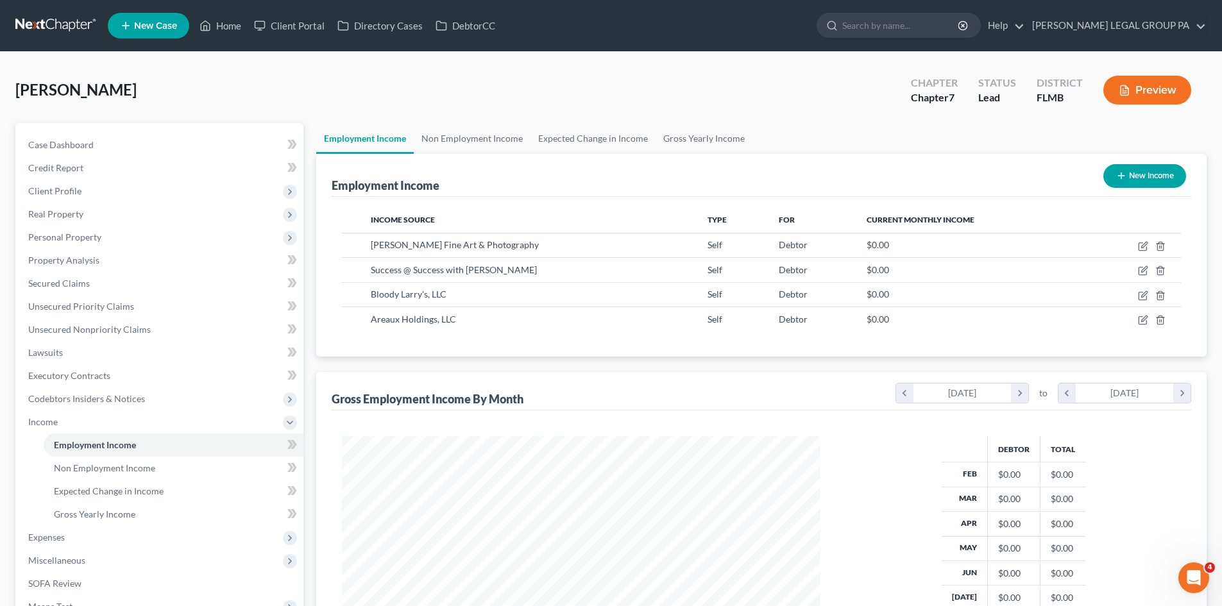
scroll to position [239, 504]
click at [471, 137] on link "Non Employment Income" at bounding box center [472, 138] width 117 height 31
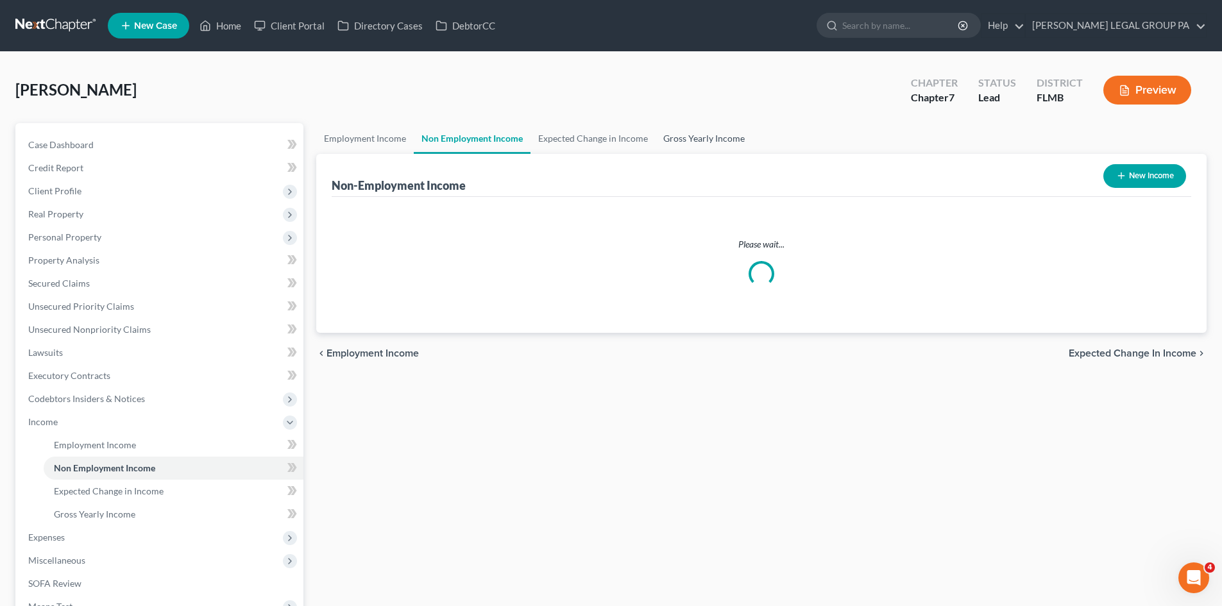
click at [683, 141] on link "Gross Yearly Income" at bounding box center [704, 138] width 97 height 31
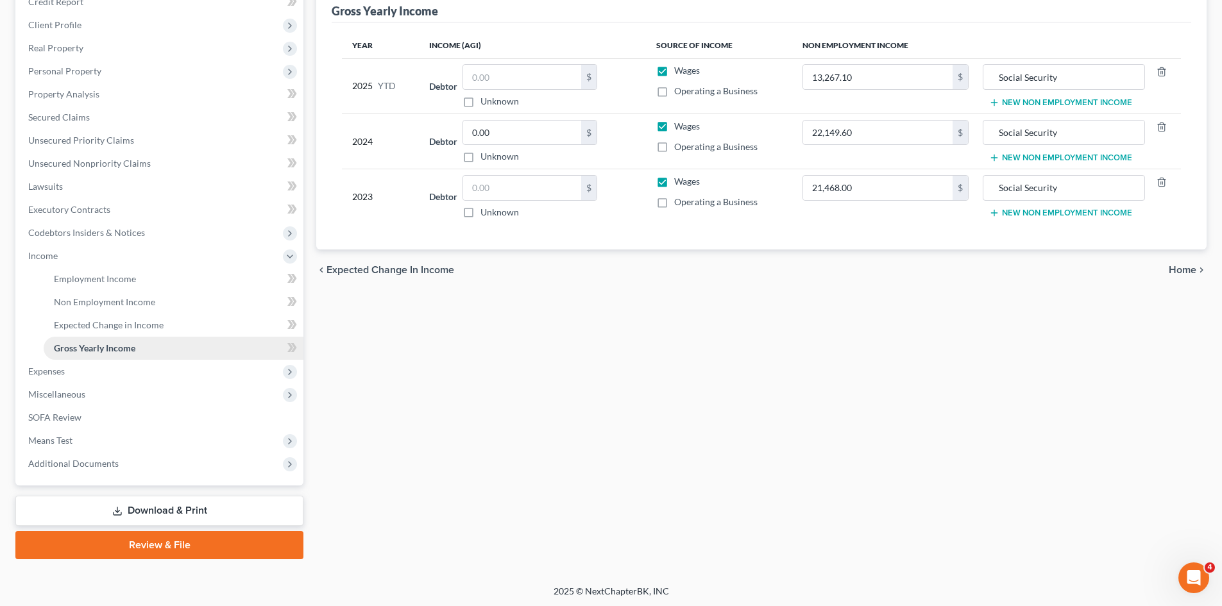
scroll to position [168, 0]
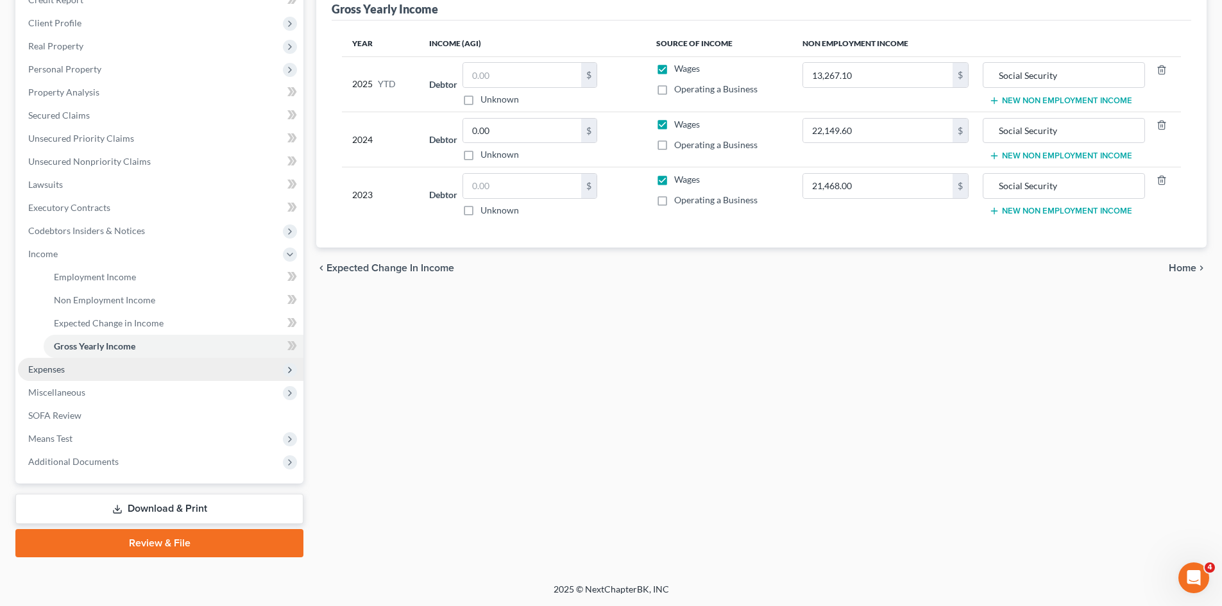
click at [85, 377] on span "Expenses" at bounding box center [160, 369] width 285 height 23
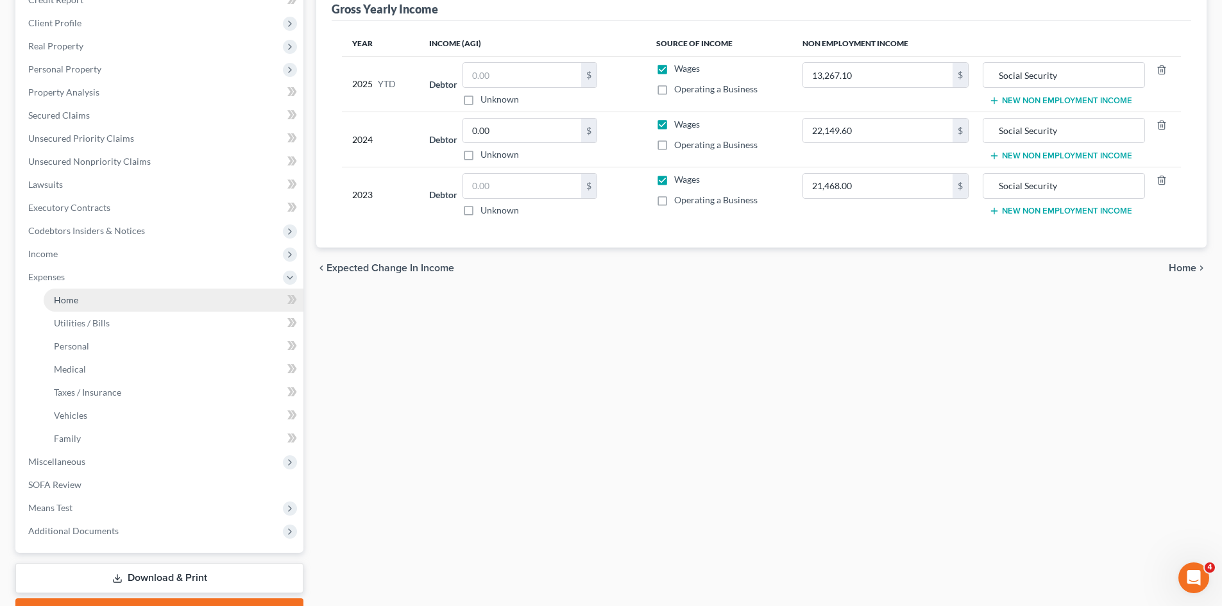
click at [121, 304] on link "Home" at bounding box center [174, 300] width 260 height 23
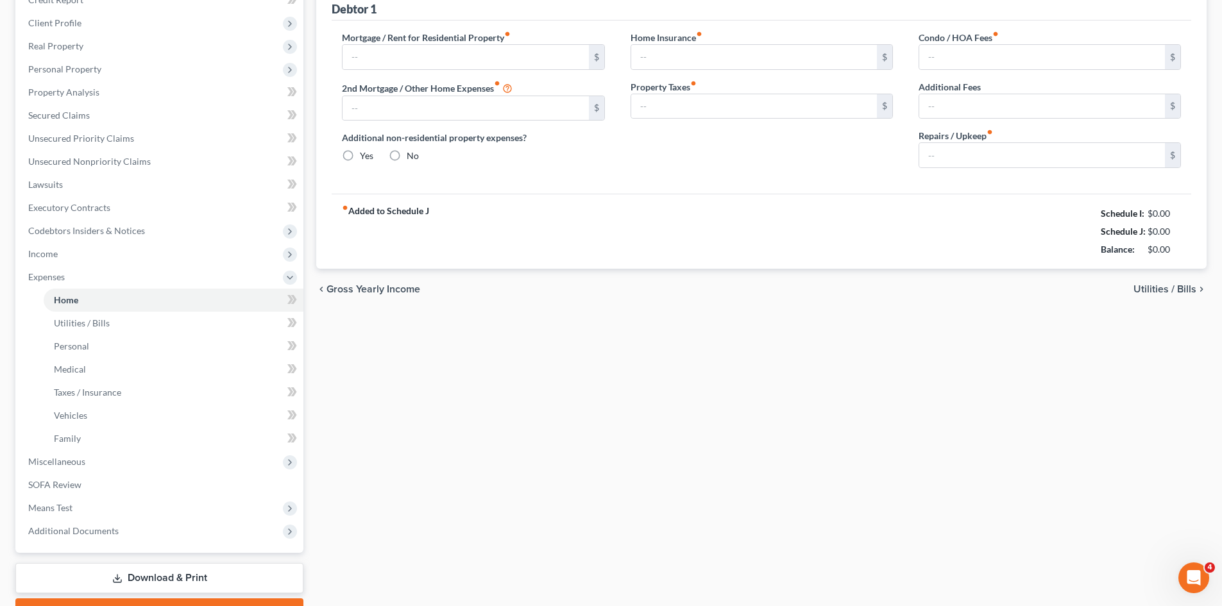
type input "649.00"
type input "0.00"
radio input "true"
type input "115.00"
type input "0.00"
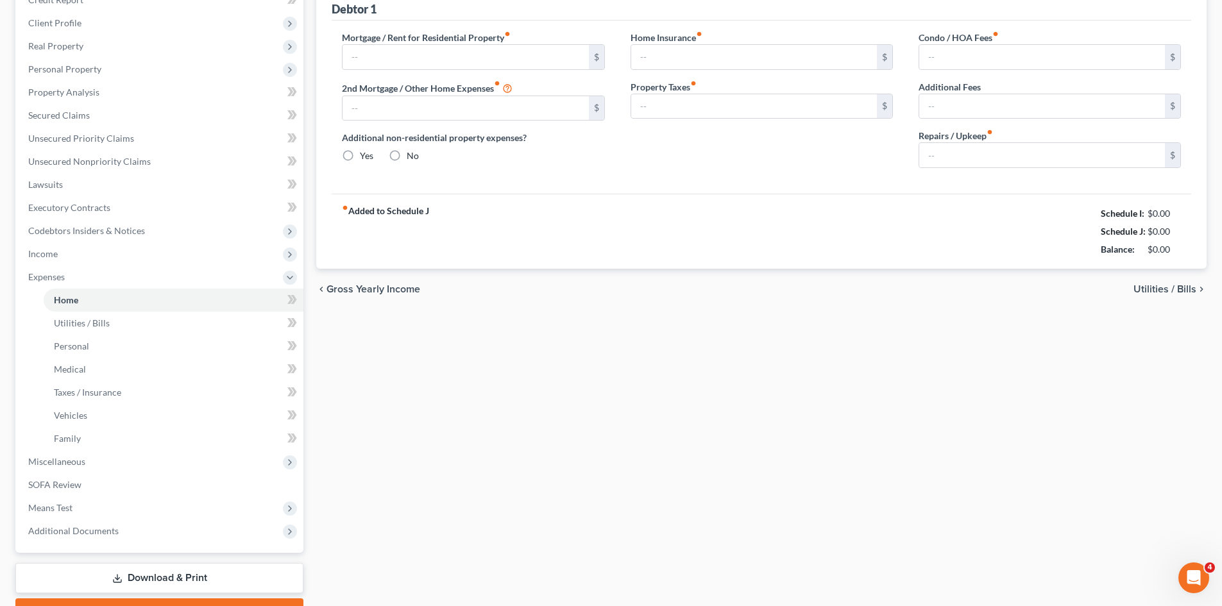
type input "0.00"
type input "50.00"
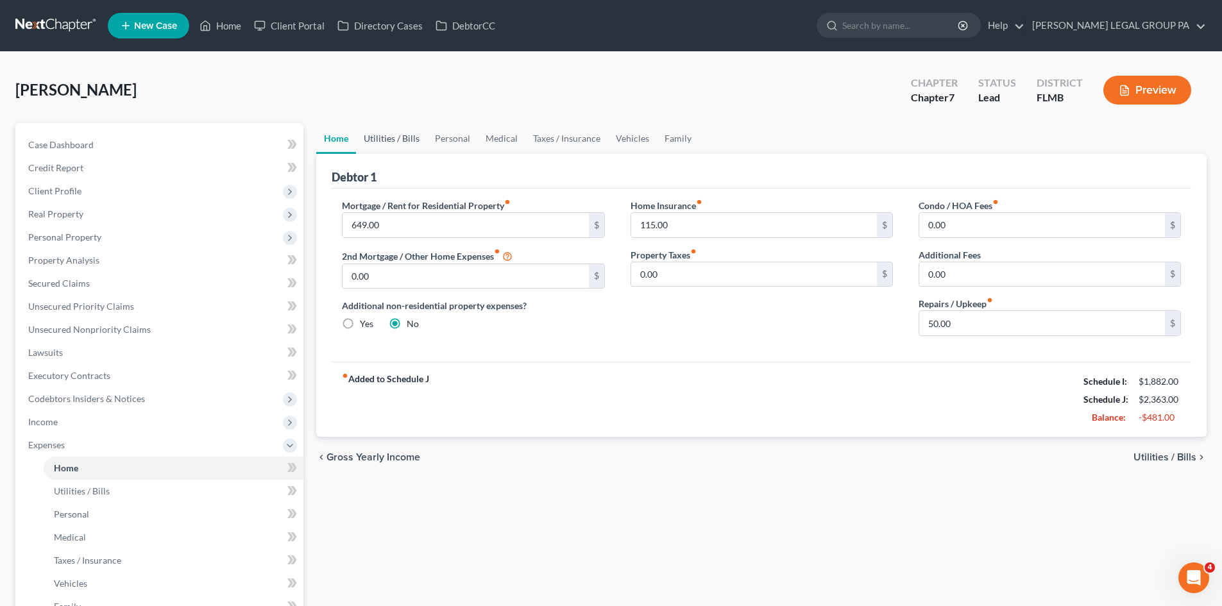
click at [382, 124] on link "Utilities / Bills" at bounding box center [391, 138] width 71 height 31
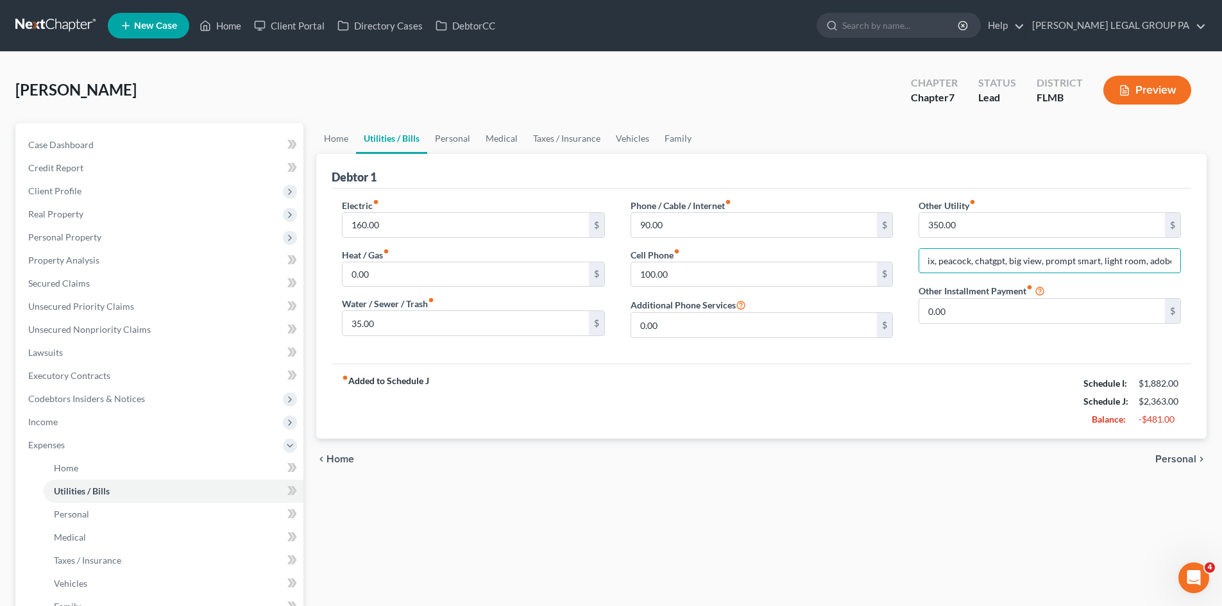
scroll to position [0, 157]
drag, startPoint x: 1074, startPoint y: 254, endPoint x: 1168, endPoint y: 253, distance: 93.7
click at [1192, 262] on div "Other Utility fiber_manual_record 350.00 $ Prime, netflix, peacock, chatgpt, bi…" at bounding box center [1050, 273] width 288 height 149
click at [1064, 223] on input "350.00" at bounding box center [1042, 225] width 246 height 24
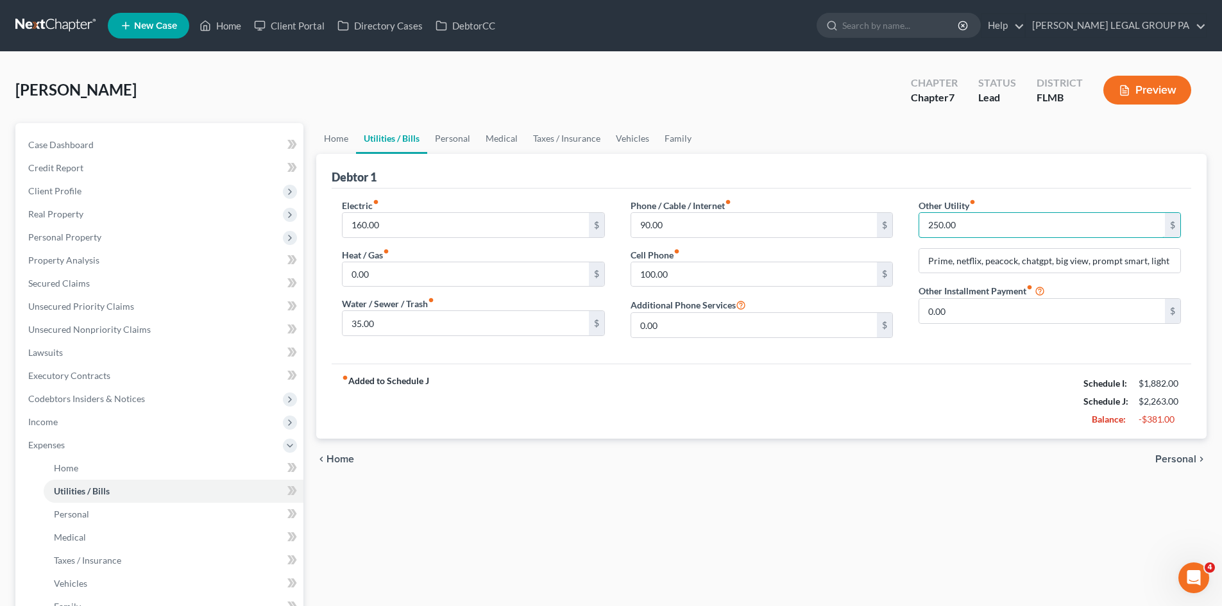
type input "250.00"
drag, startPoint x: 633, startPoint y: 485, endPoint x: 384, endPoint y: 201, distance: 377.7
click at [633, 484] on div "Home Utilities / Bills Personal Medical Taxes / Insurance Vehicles Family Debto…" at bounding box center [761, 459] width 903 height 672
click at [459, 129] on link "Personal" at bounding box center [452, 138] width 51 height 31
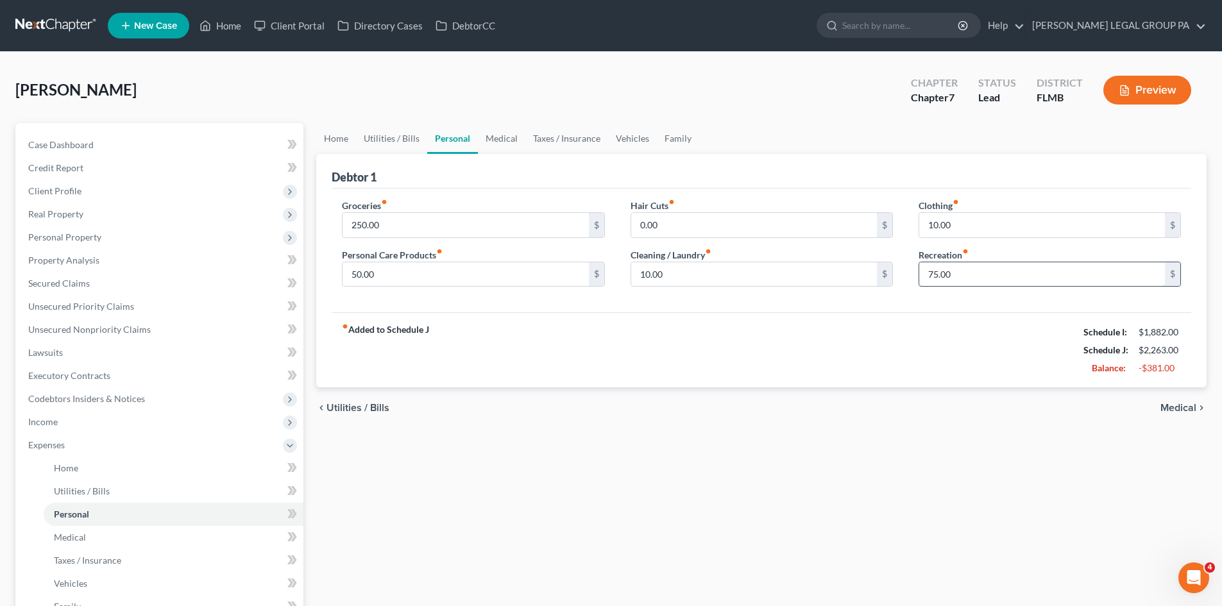
click at [1011, 262] on input "75.00" at bounding box center [1042, 274] width 246 height 24
type input "50.00"
click at [717, 455] on div "Home Utilities / Bills Personal Medical Taxes / Insurance Vehicles Family Debto…" at bounding box center [761, 459] width 903 height 672
click at [496, 137] on link "Medical" at bounding box center [501, 138] width 47 height 31
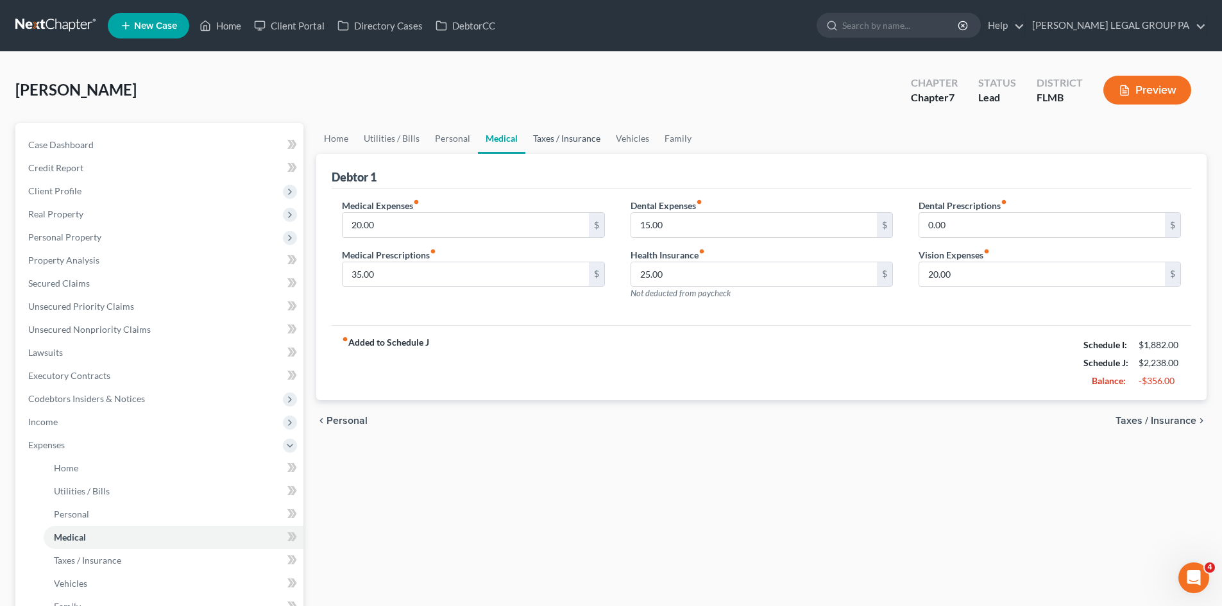
click at [557, 135] on link "Taxes / Insurance" at bounding box center [566, 138] width 83 height 31
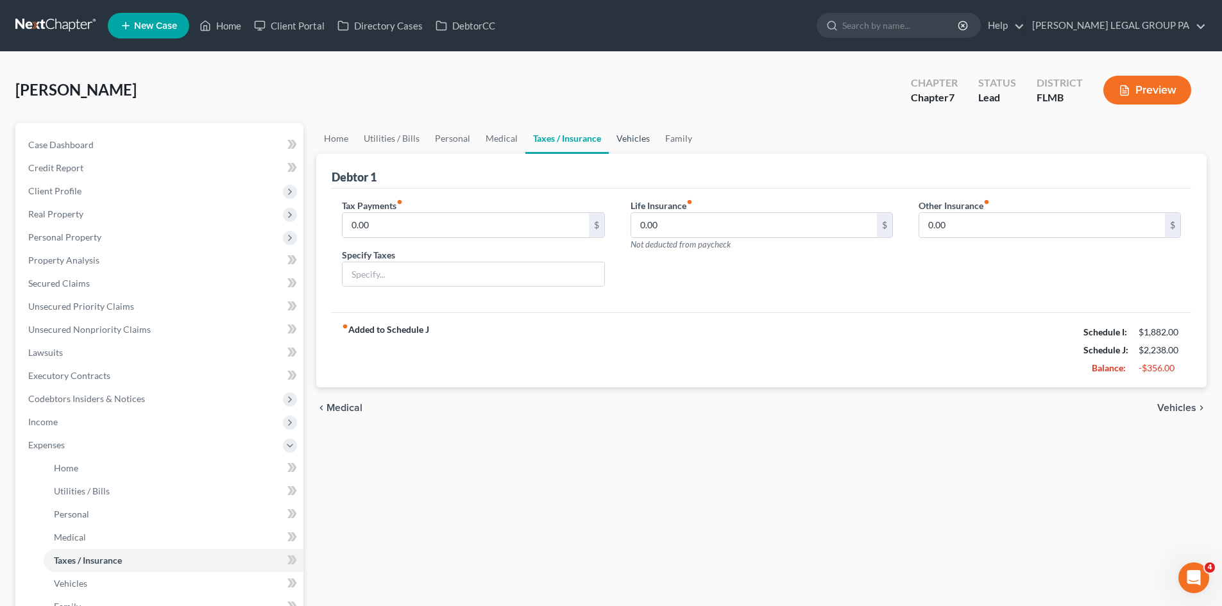
click at [626, 145] on link "Vehicles" at bounding box center [633, 138] width 49 height 31
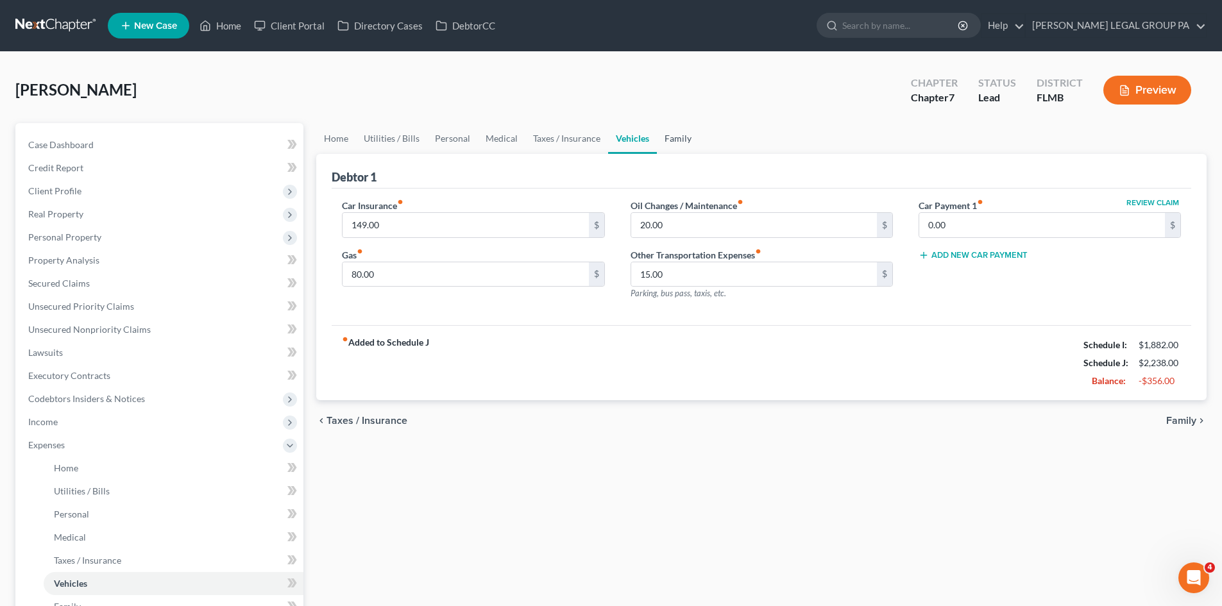
click at [673, 133] on link "Family" at bounding box center [678, 138] width 42 height 31
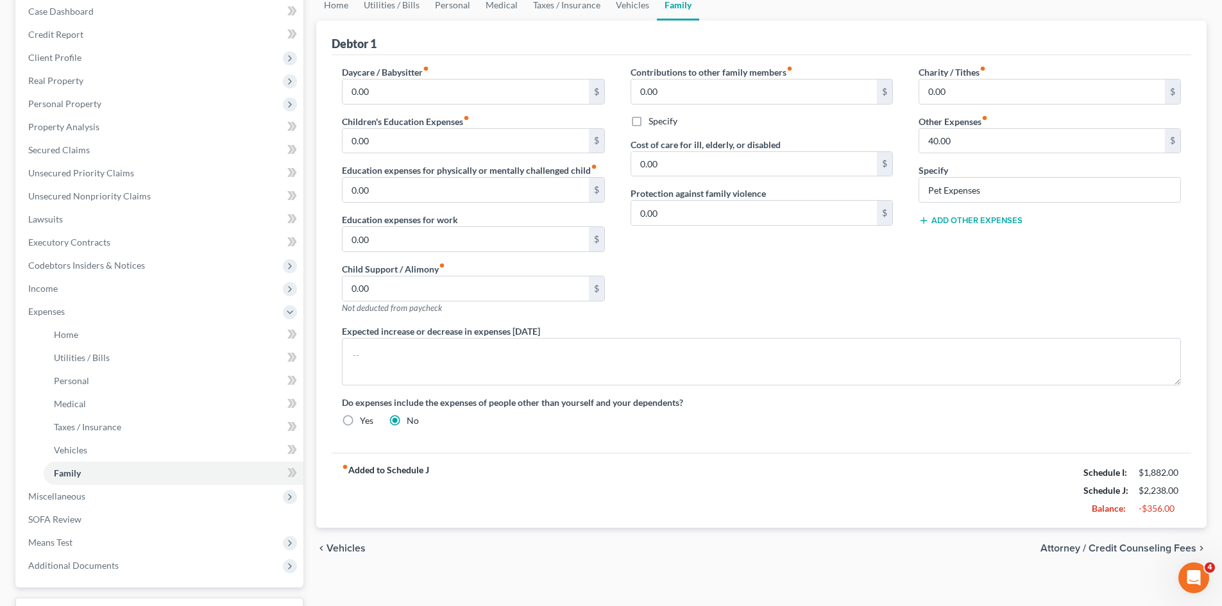
scroll to position [192, 0]
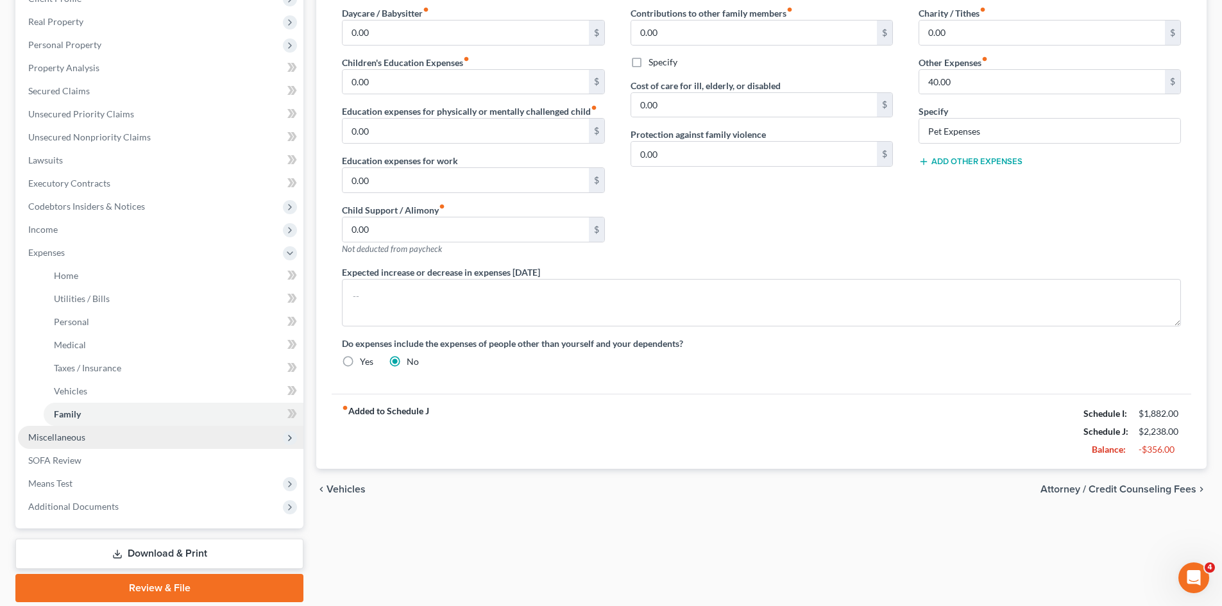
click at [117, 437] on span "Miscellaneous" at bounding box center [160, 437] width 285 height 23
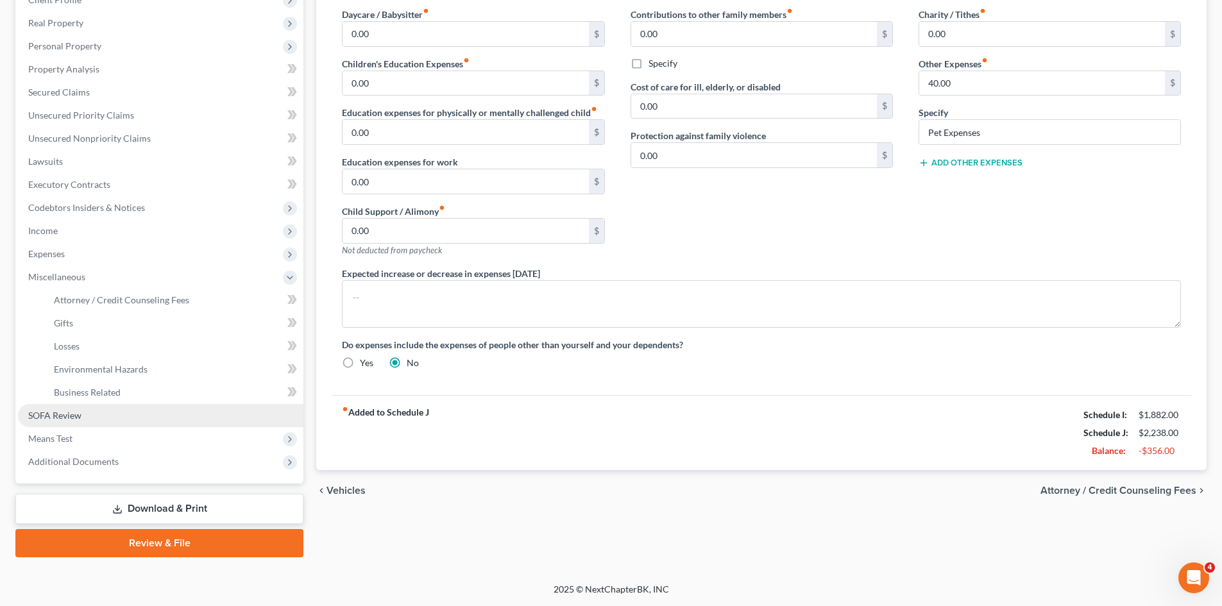
scroll to position [191, 0]
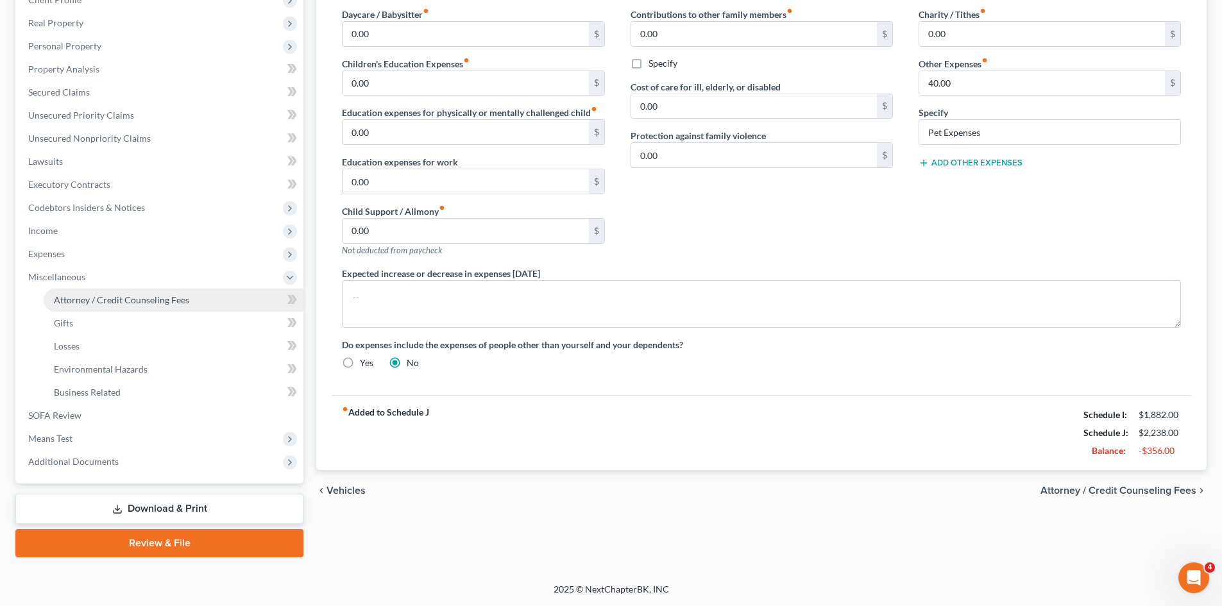
click at [123, 291] on link "Attorney / Credit Counseling Fees" at bounding box center [174, 300] width 260 height 23
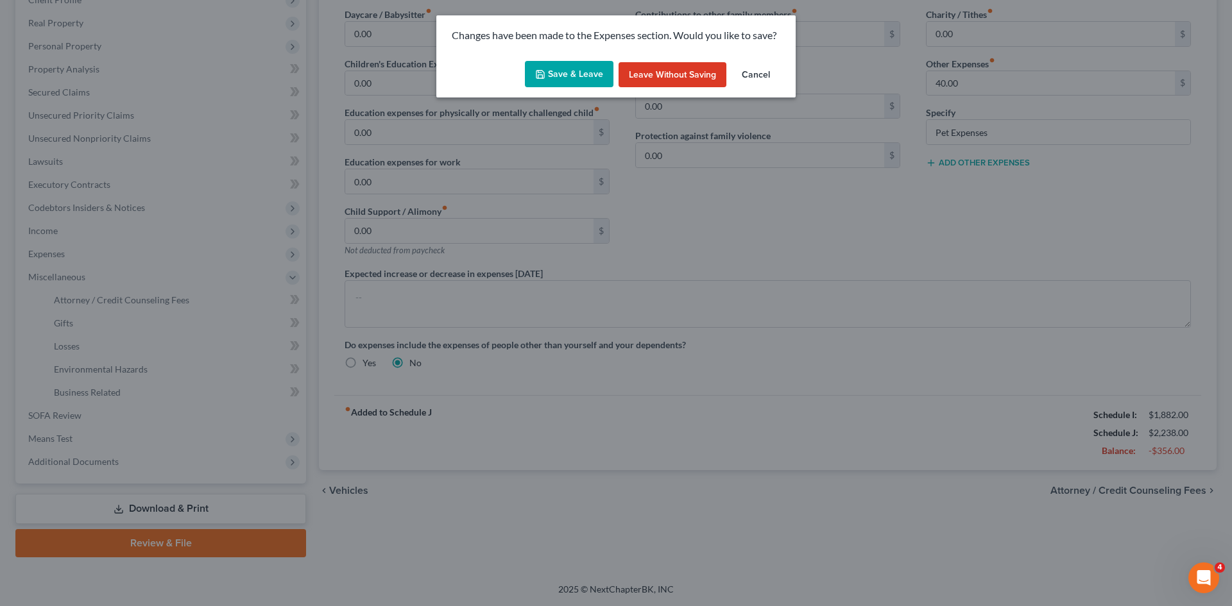
click at [574, 69] on button "Save & Leave" at bounding box center [569, 74] width 89 height 27
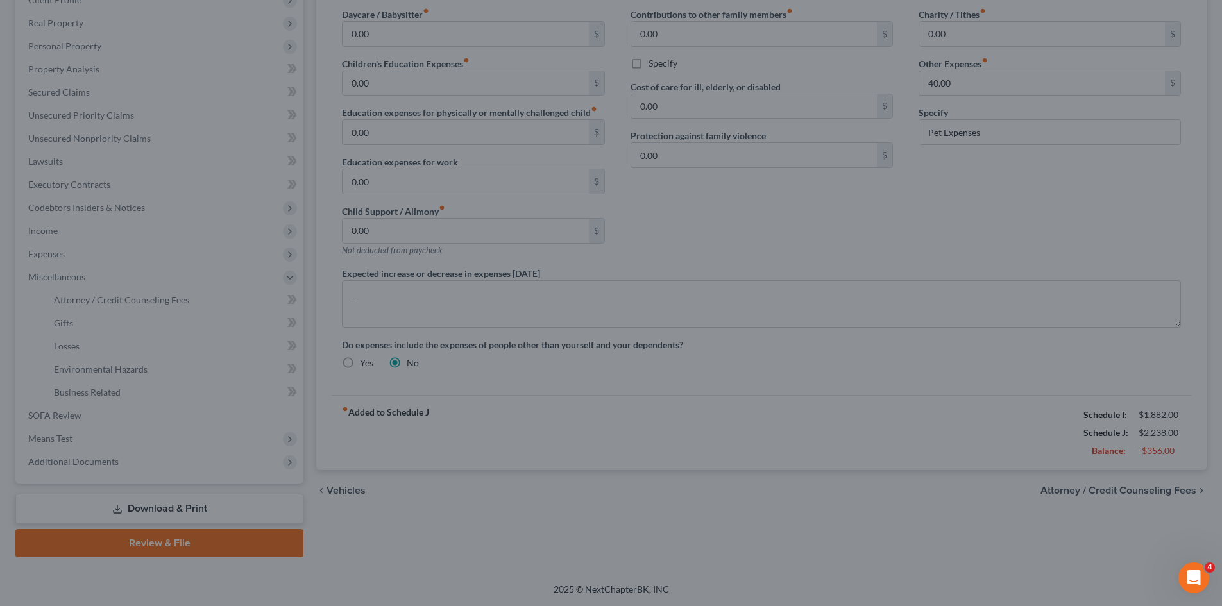
select select "0"
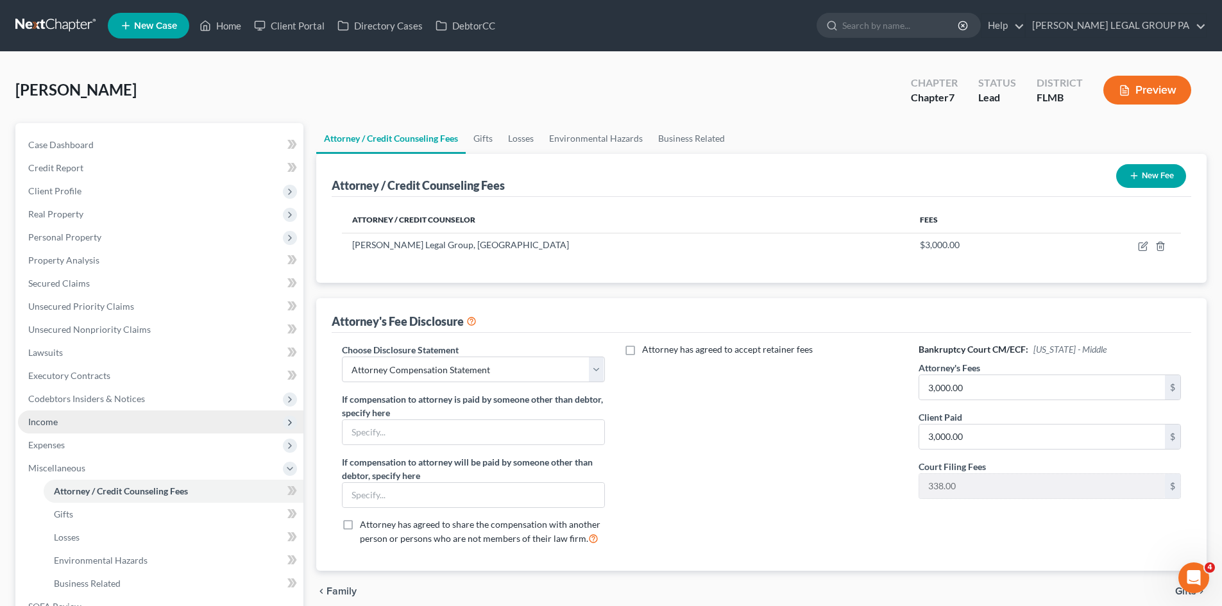
click at [96, 425] on span "Income" at bounding box center [160, 422] width 285 height 23
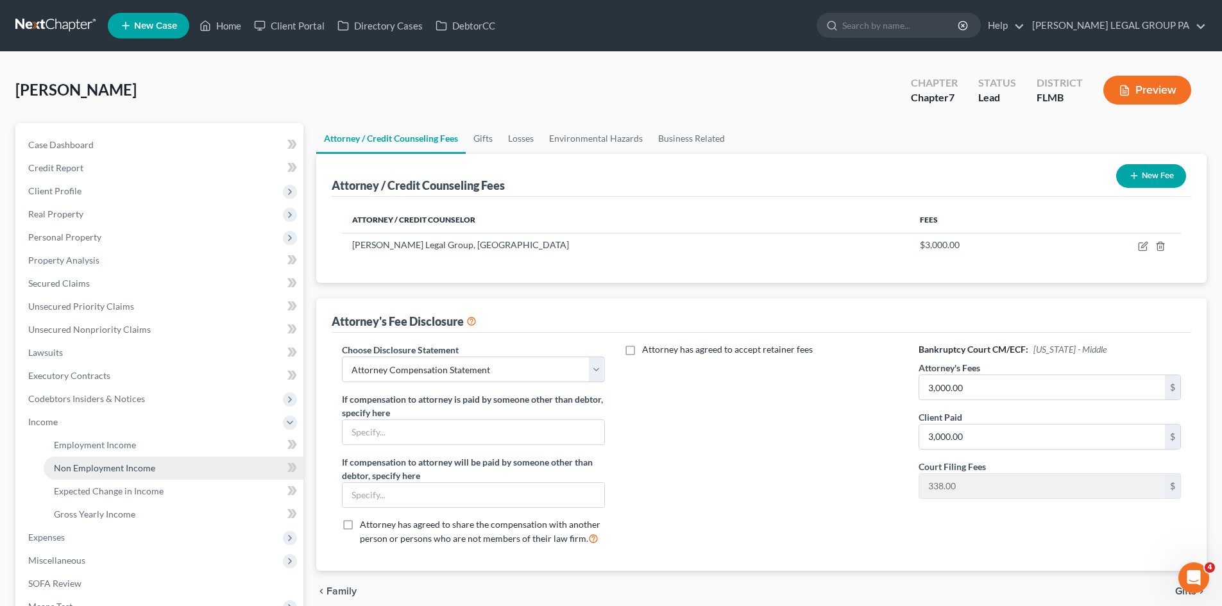
click at [130, 477] on link "Non Employment Income" at bounding box center [174, 468] width 260 height 23
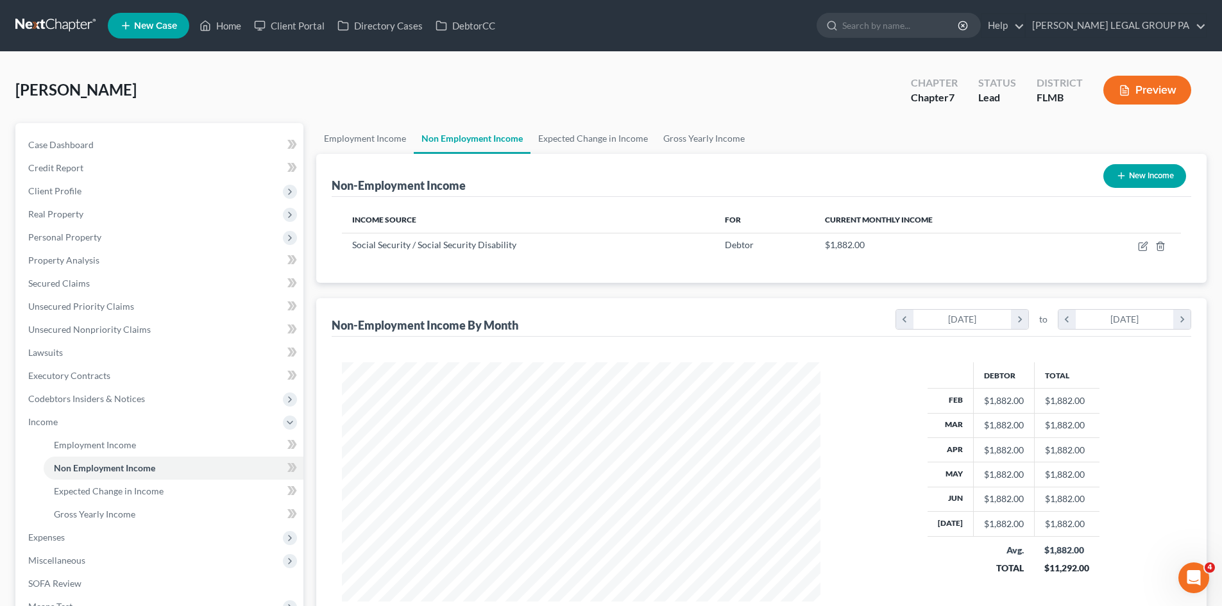
scroll to position [239, 504]
click at [387, 135] on link "Employment Income" at bounding box center [365, 138] width 98 height 31
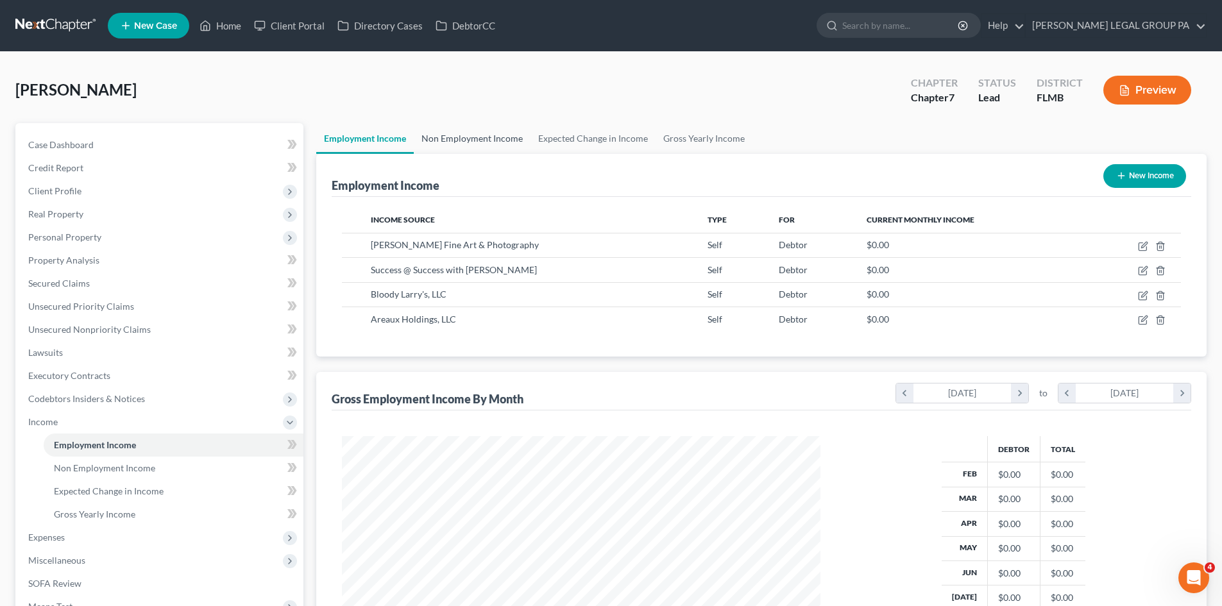
scroll to position [239, 504]
click at [473, 132] on link "Non Employment Income" at bounding box center [472, 138] width 117 height 31
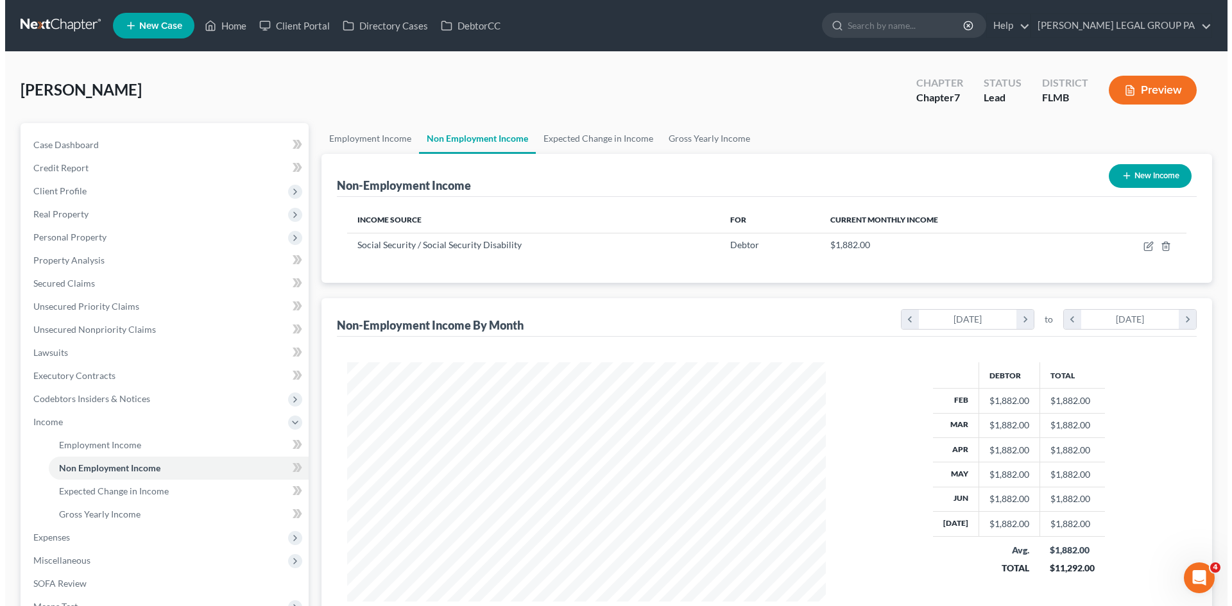
scroll to position [239, 504]
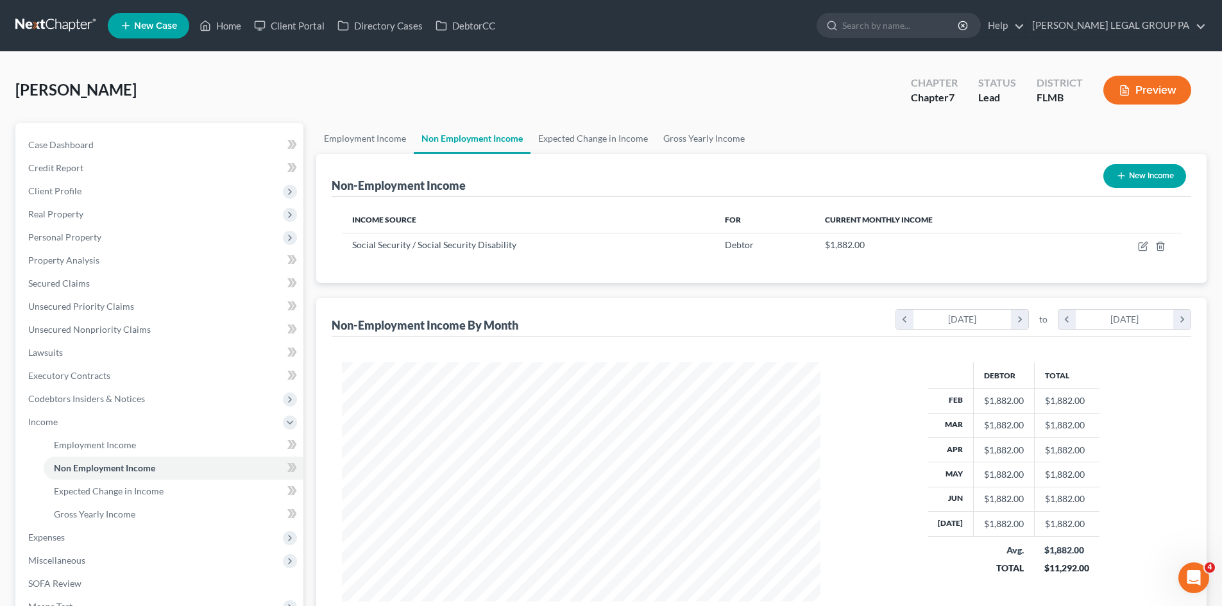
click at [1111, 183] on button "New Income" at bounding box center [1144, 176] width 83 height 24
select select "0"
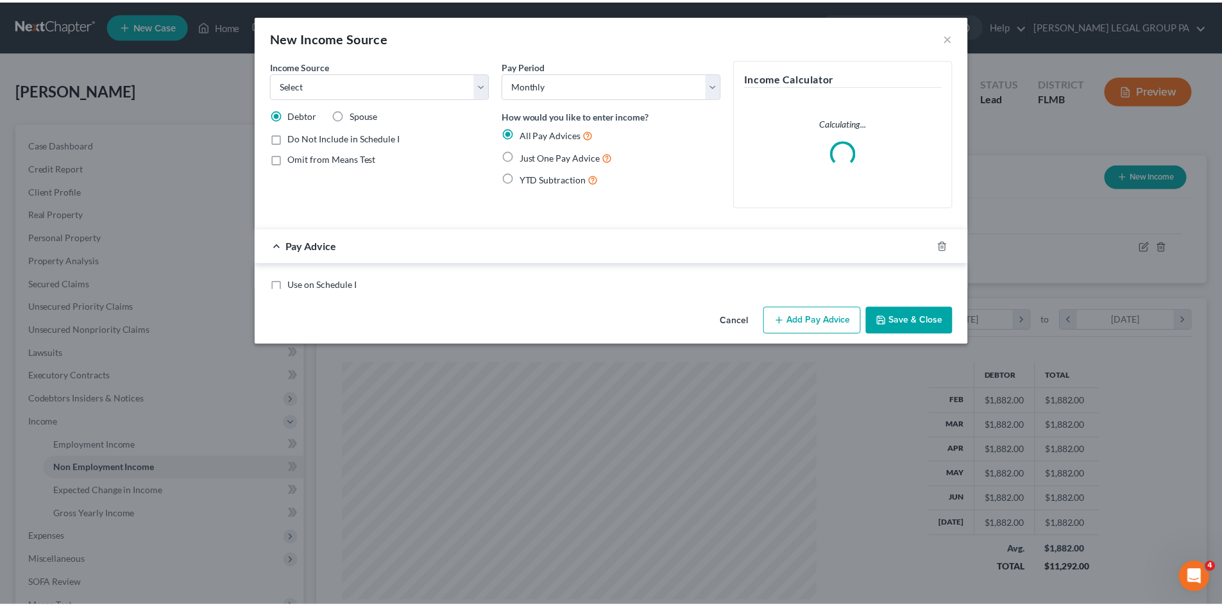
scroll to position [241, 509]
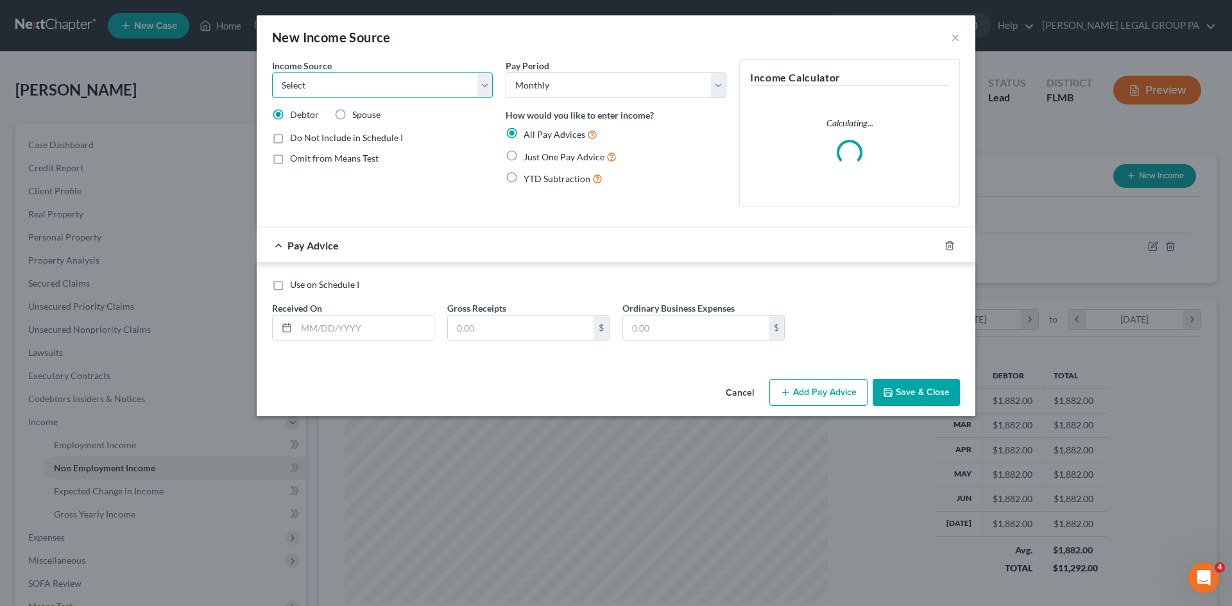
click at [458, 90] on select "Select Unemployment Disability (from employer) Pension Retirement Social Securi…" at bounding box center [382, 85] width 221 height 26
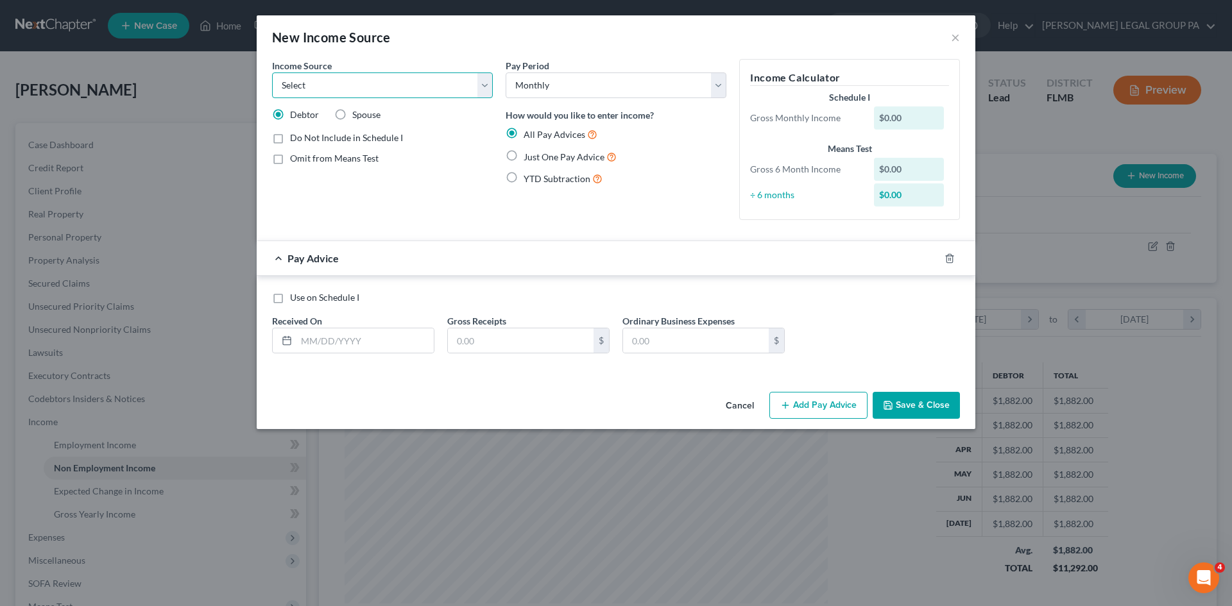
select select "13"
click at [272, 72] on select "Select Unemployment Disability (from employer) Pension Retirement Social Securi…" at bounding box center [382, 85] width 221 height 26
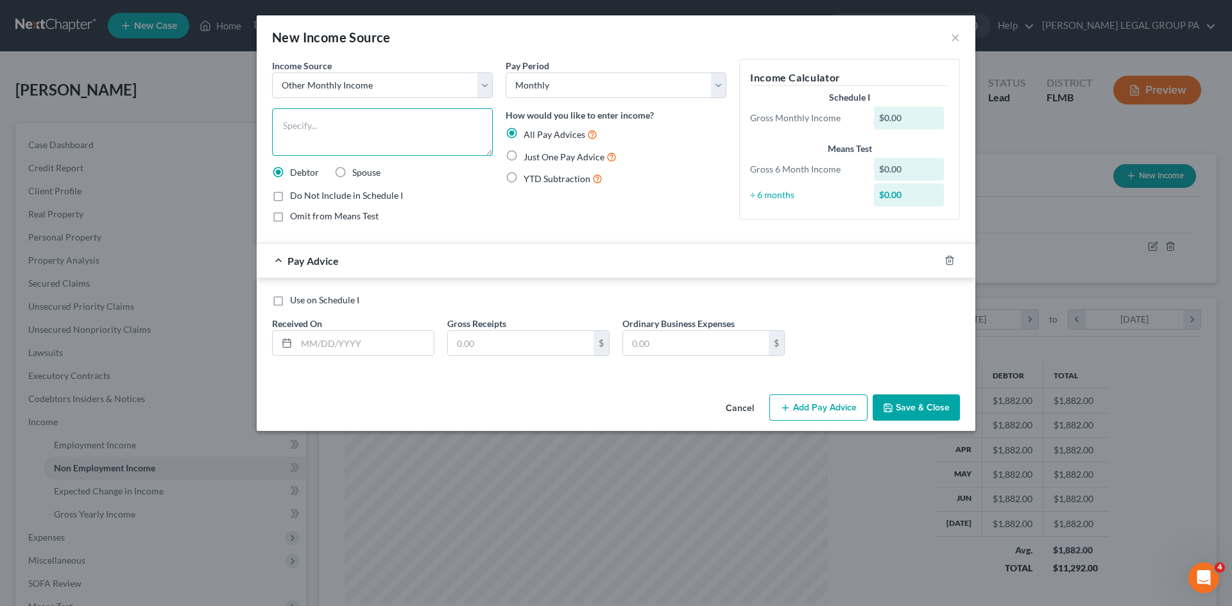
click at [354, 133] on textarea at bounding box center [382, 131] width 221 height 47
click at [293, 130] on textarea "Rommates Rent" at bounding box center [382, 131] width 221 height 47
click at [374, 132] on textarea "Rommmates Rent" at bounding box center [382, 131] width 221 height 47
click at [464, 250] on div "Pay Advice" at bounding box center [598, 261] width 683 height 34
click at [306, 125] on textarea "Rommmates Rent" at bounding box center [382, 131] width 221 height 47
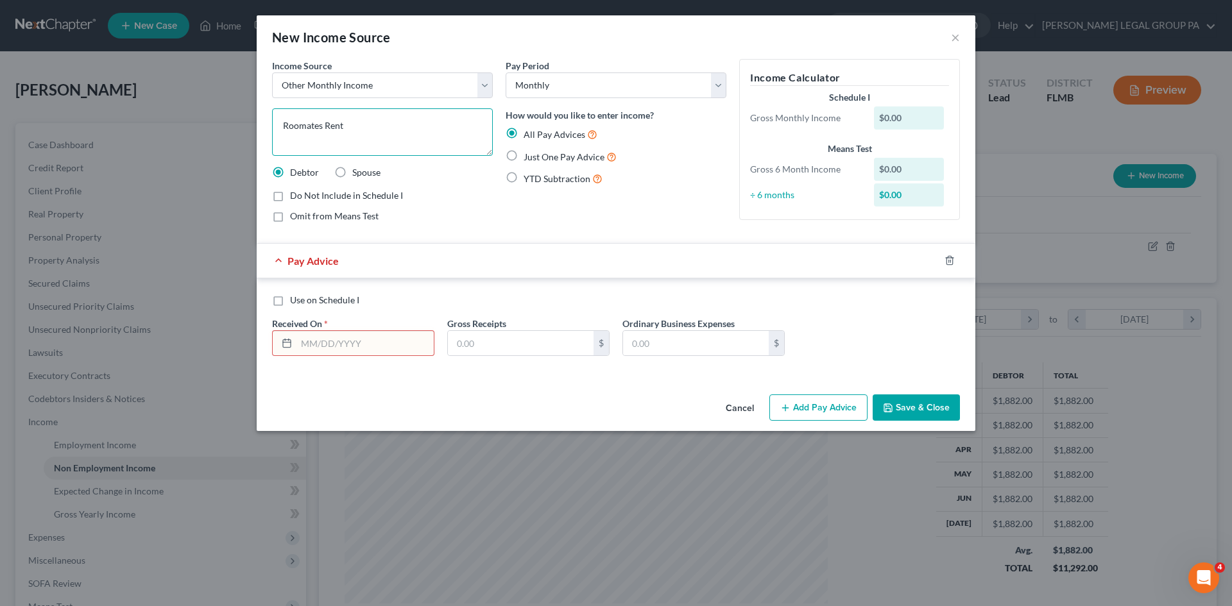
click at [443, 130] on textarea "Roomates Rent" at bounding box center [382, 131] width 221 height 47
click at [611, 212] on div "Pay Period Select Monthly Twice Monthly Every Other Week Weekly How would you l…" at bounding box center [616, 146] width 234 height 174
click at [299, 127] on textarea "Roomates Rent" at bounding box center [382, 131] width 221 height 47
click at [423, 125] on textarea "Roommates Rent" at bounding box center [382, 131] width 221 height 47
type textarea "Roommates Rent"
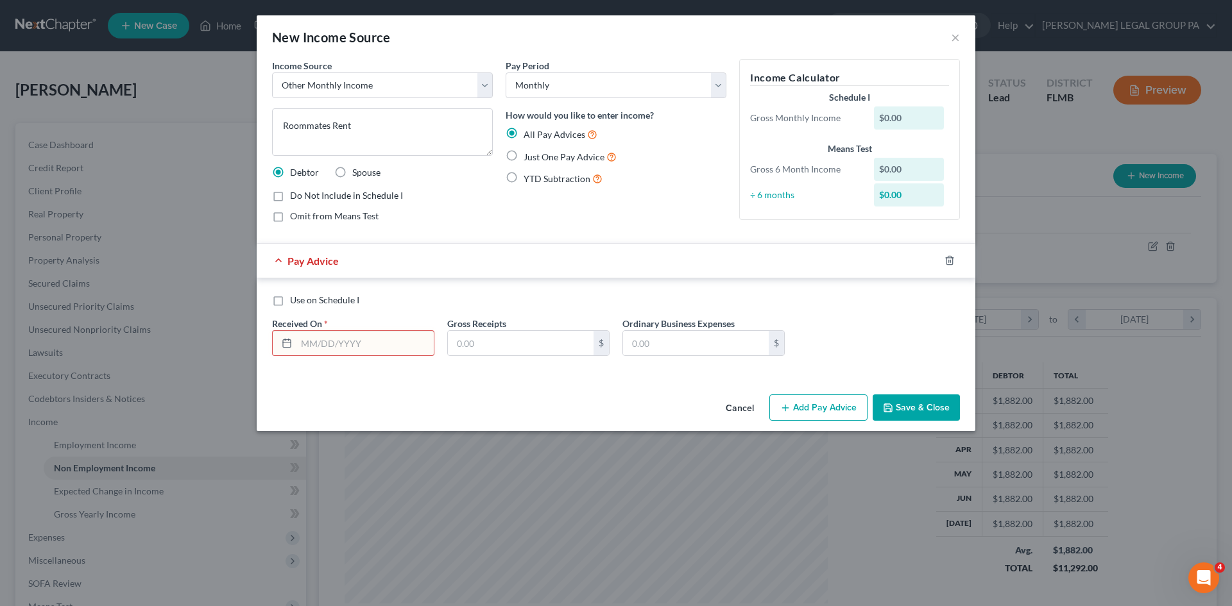
click at [537, 183] on span "YTD Subtraction" at bounding box center [556, 178] width 67 height 11
click at [537, 180] on input "YTD Subtraction" at bounding box center [533, 175] width 8 height 8
radio input "true"
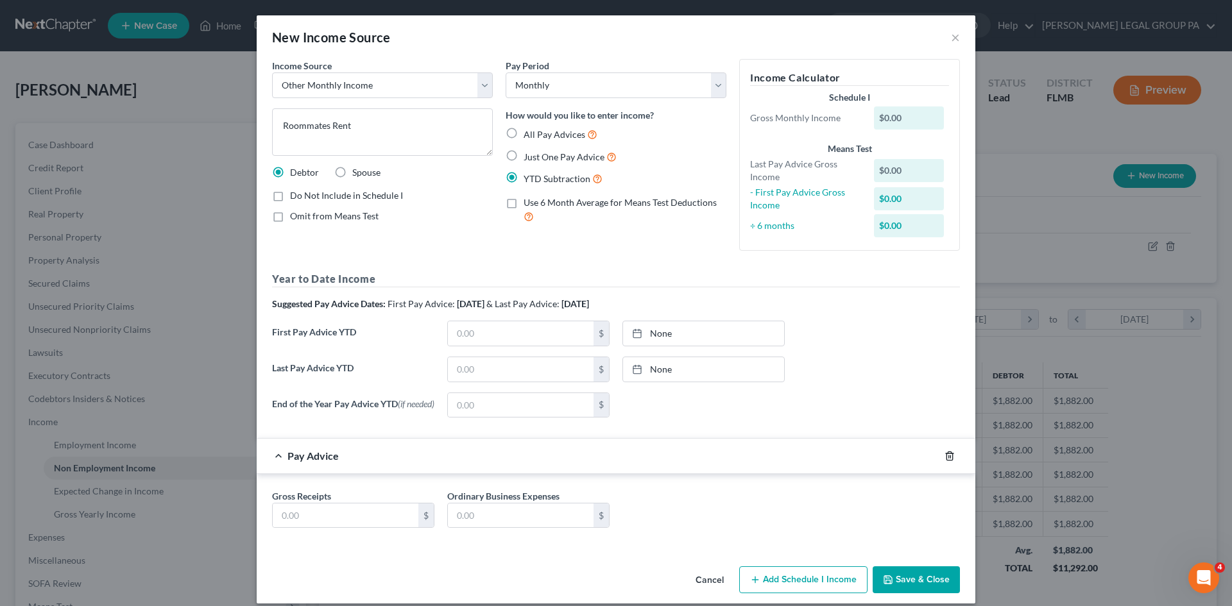
click at [944, 457] on icon "button" at bounding box center [949, 456] width 10 height 10
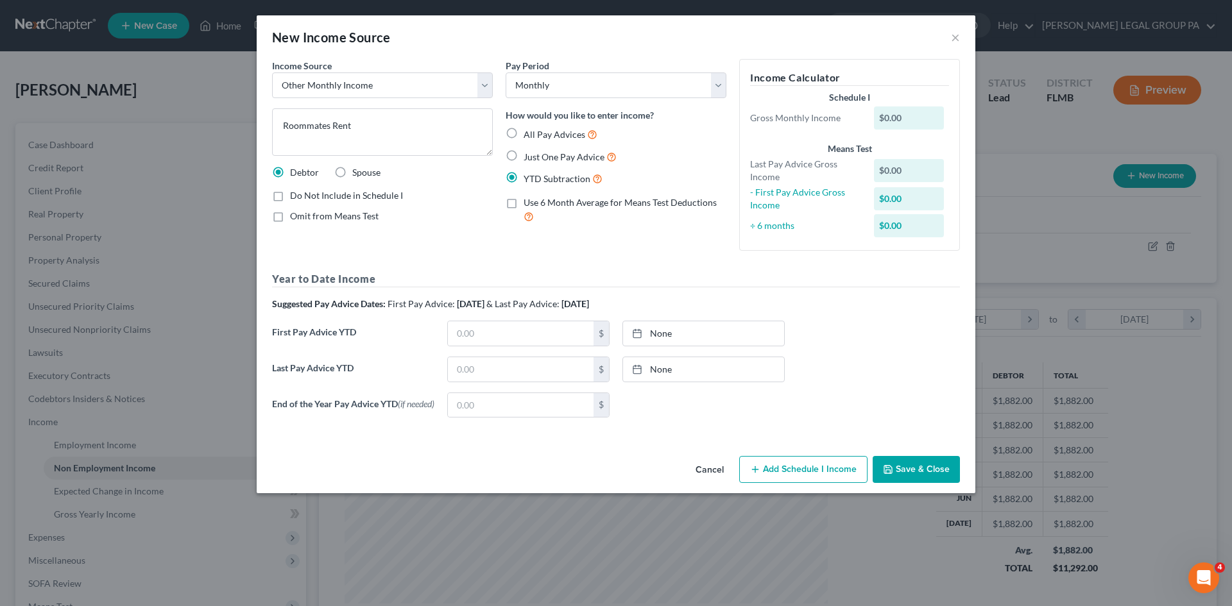
click at [523, 157] on label "Just One Pay Advice" at bounding box center [569, 156] width 93 height 15
click at [529, 157] on input "Just One Pay Advice" at bounding box center [533, 153] width 8 height 8
radio input "true"
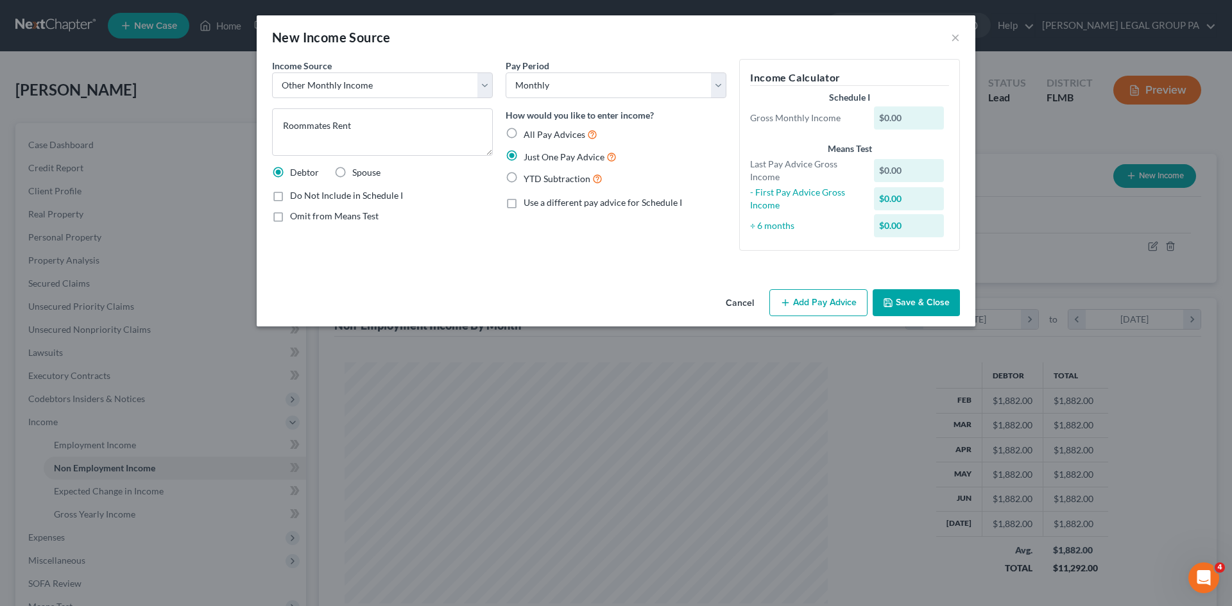
click at [834, 298] on button "Add Pay Advice" at bounding box center [818, 302] width 98 height 27
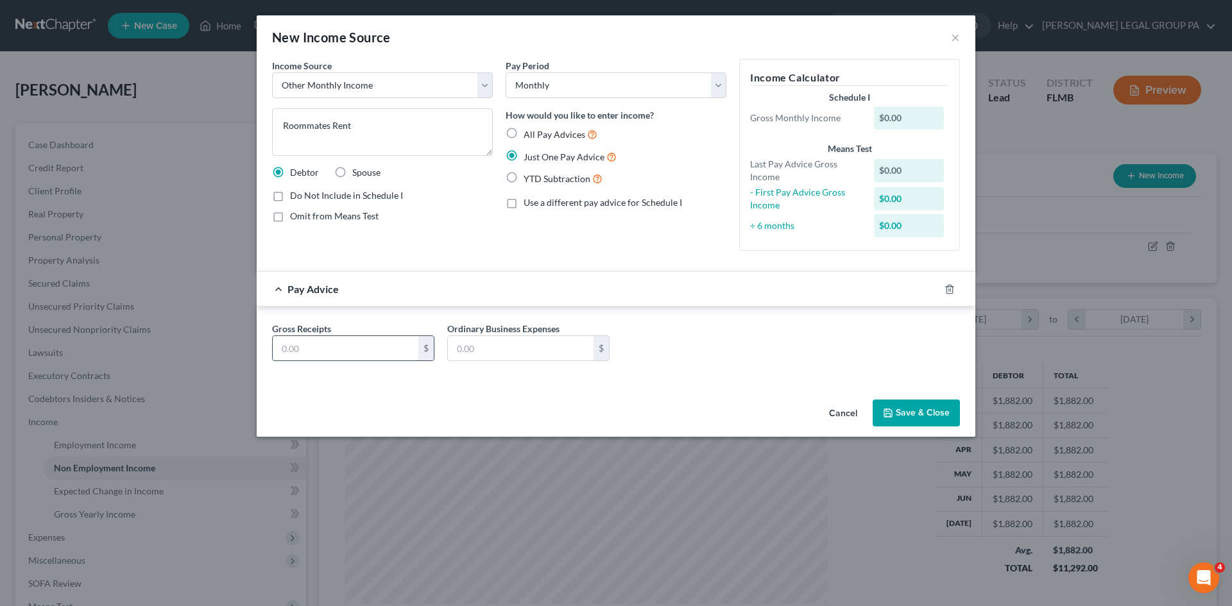
click at [361, 348] on input "text" at bounding box center [346, 348] width 146 height 24
type input "600.00"
click at [944, 410] on button "Save & Close" at bounding box center [915, 413] width 87 height 27
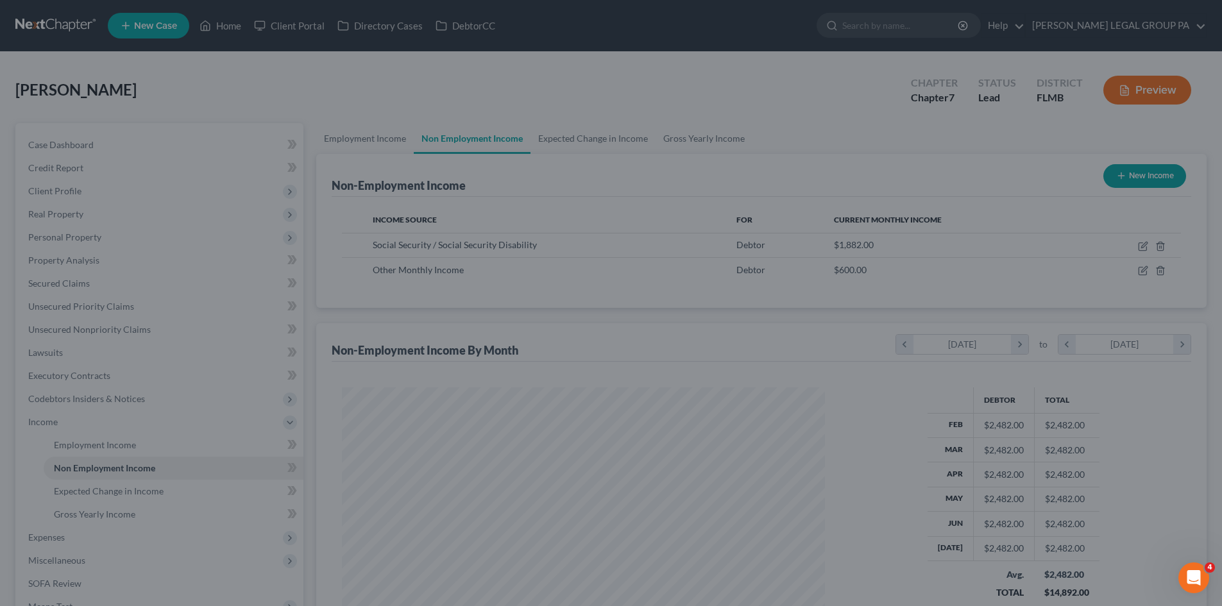
scroll to position [641296, 641031]
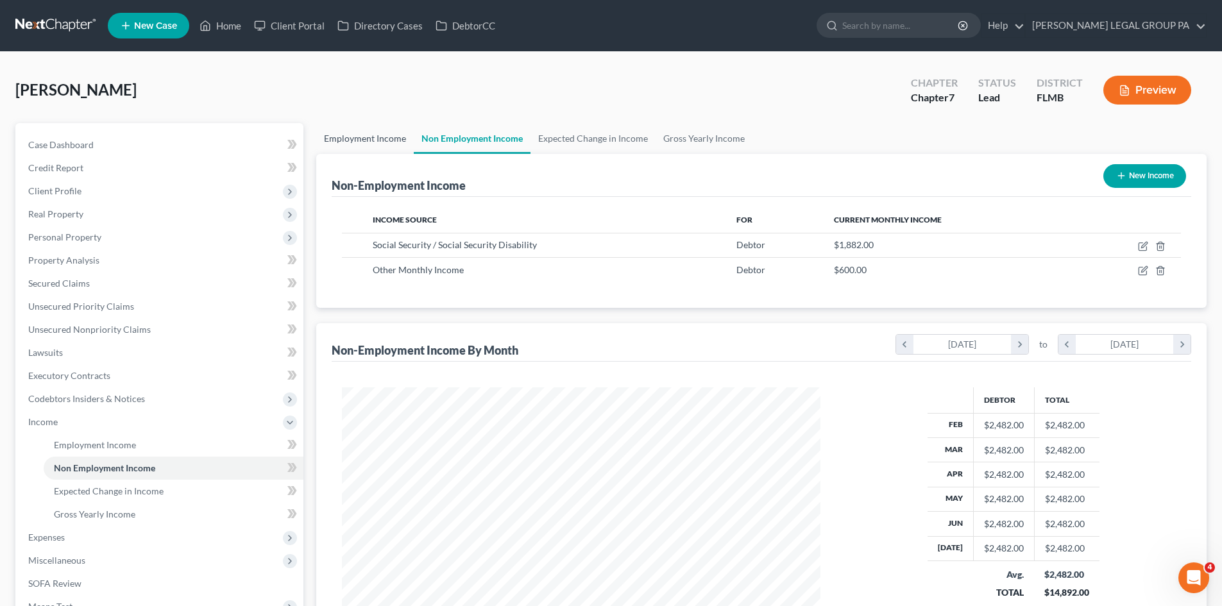
click at [377, 137] on link "Employment Income" at bounding box center [365, 138] width 98 height 31
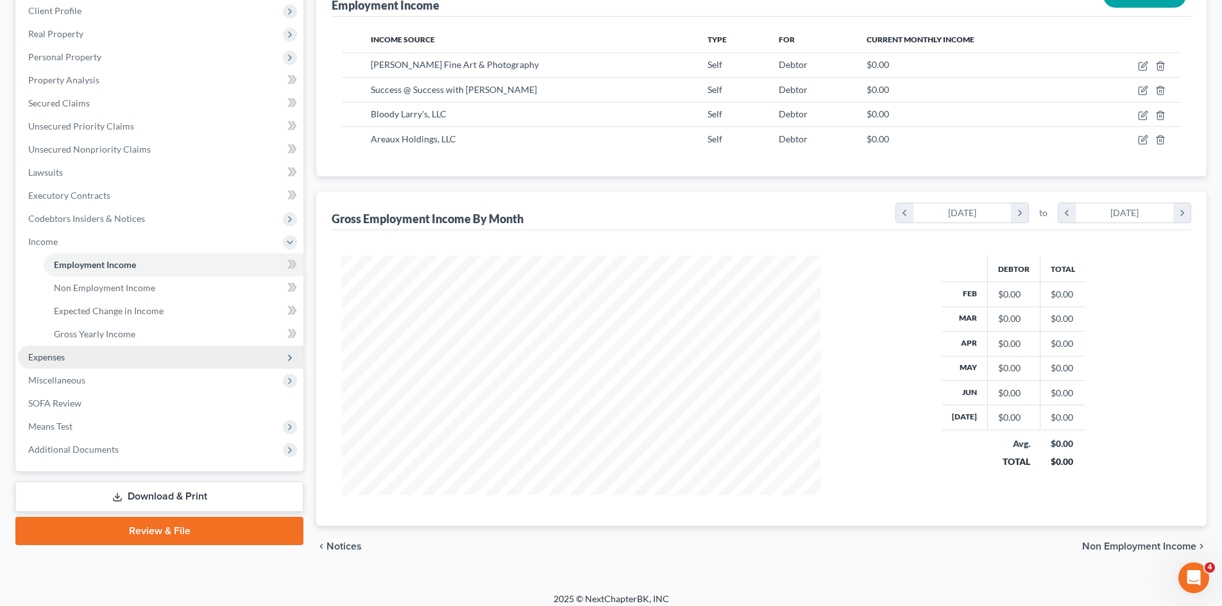
scroll to position [190, 0]
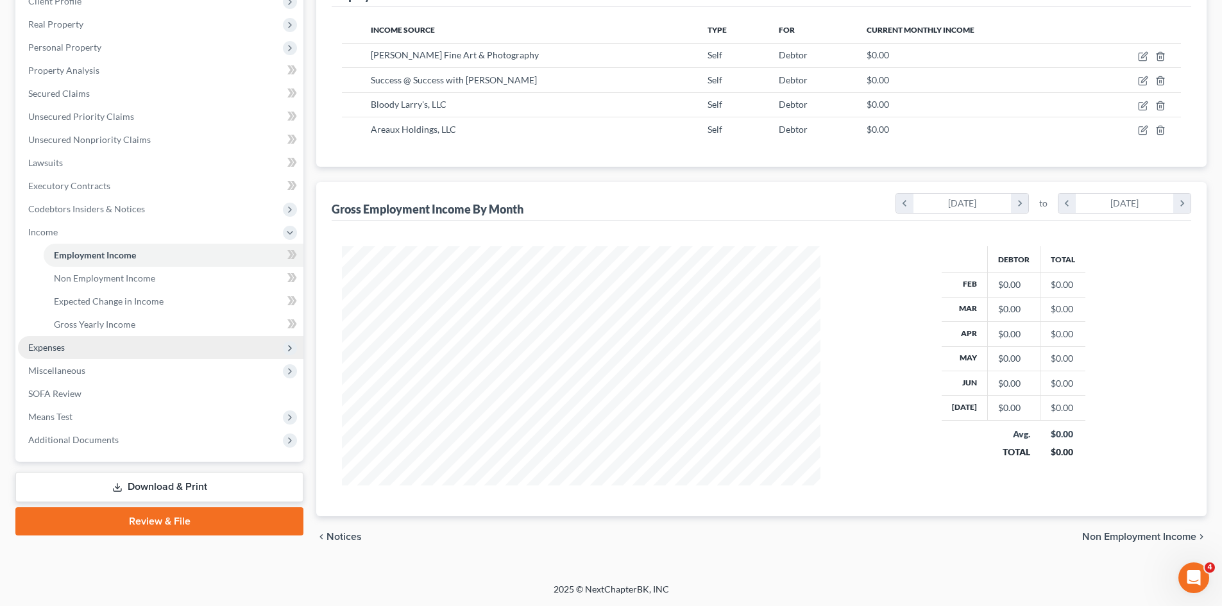
click at [88, 351] on span "Expenses" at bounding box center [160, 347] width 285 height 23
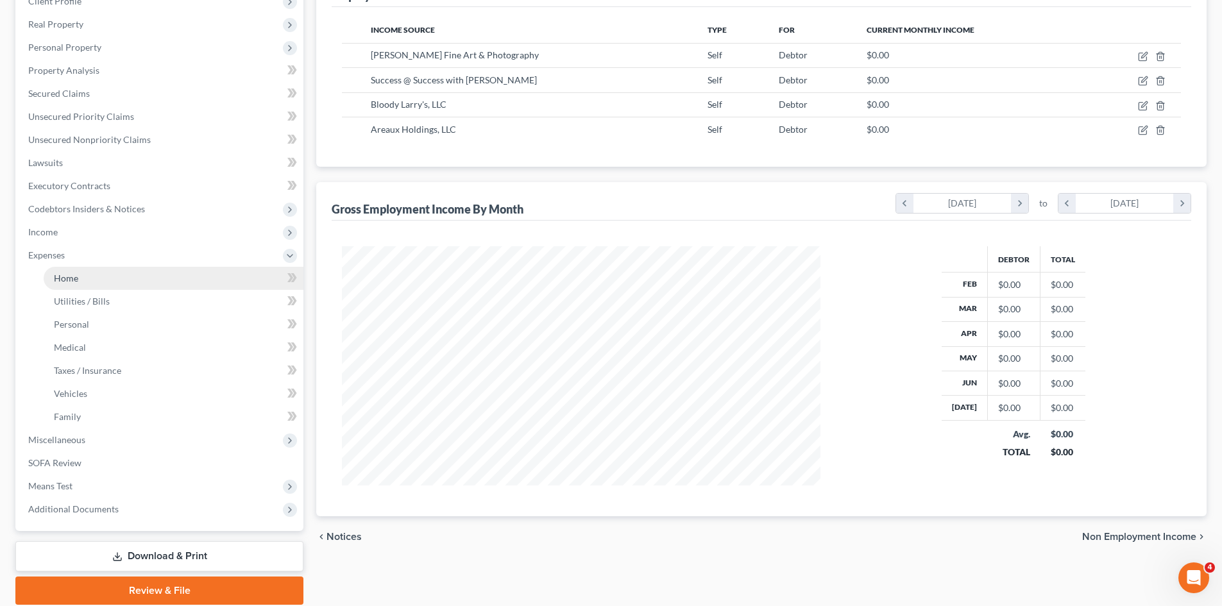
click at [87, 276] on link "Home" at bounding box center [174, 278] width 260 height 23
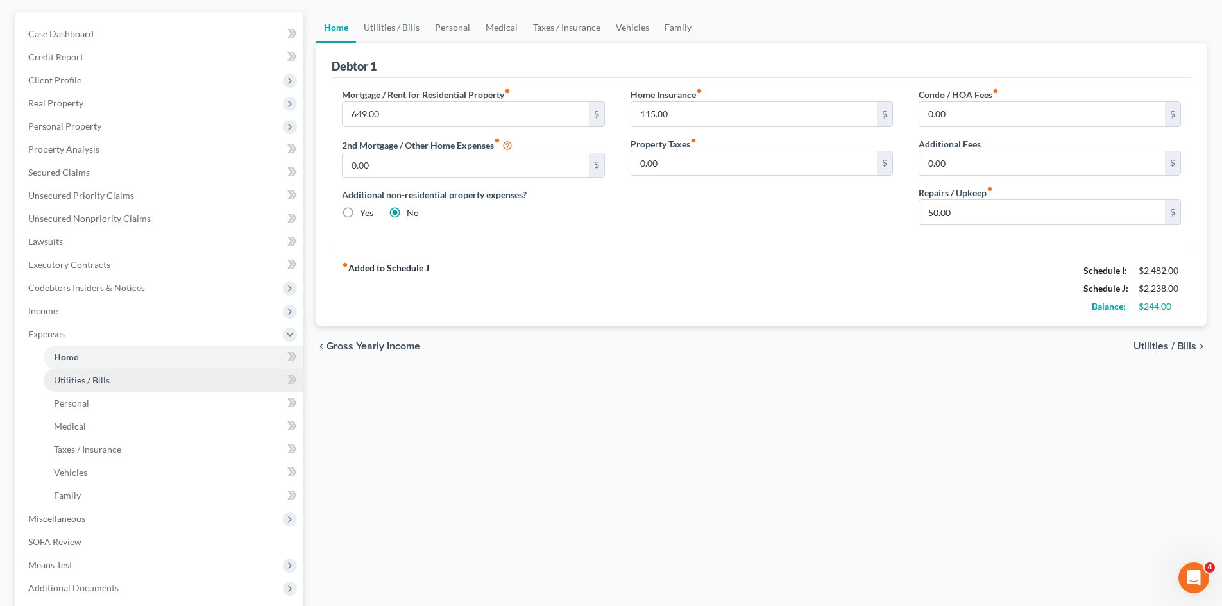
scroll to position [128, 0]
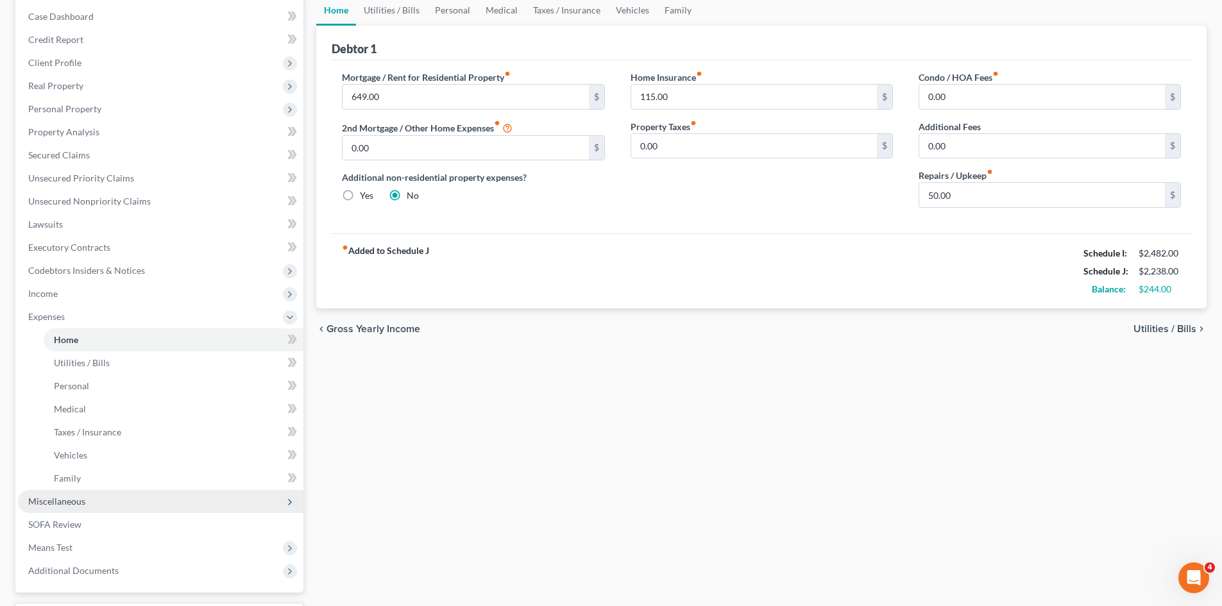
click at [89, 496] on span "Miscellaneous" at bounding box center [160, 501] width 285 height 23
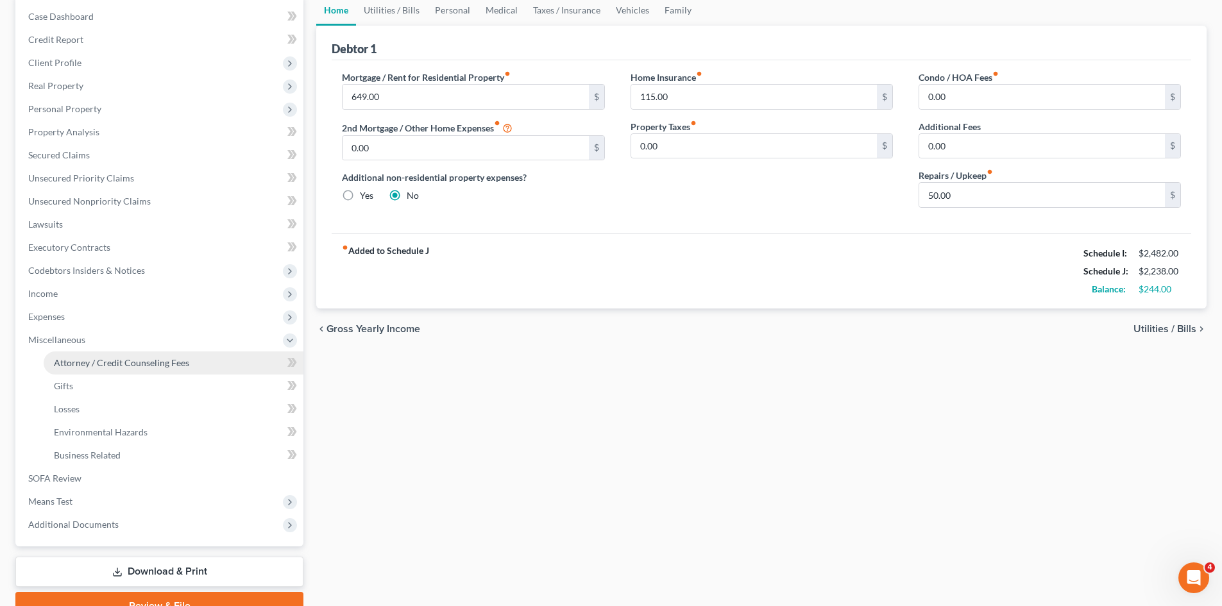
click at [128, 371] on link "Attorney / Credit Counseling Fees" at bounding box center [174, 363] width 260 height 23
select select "0"
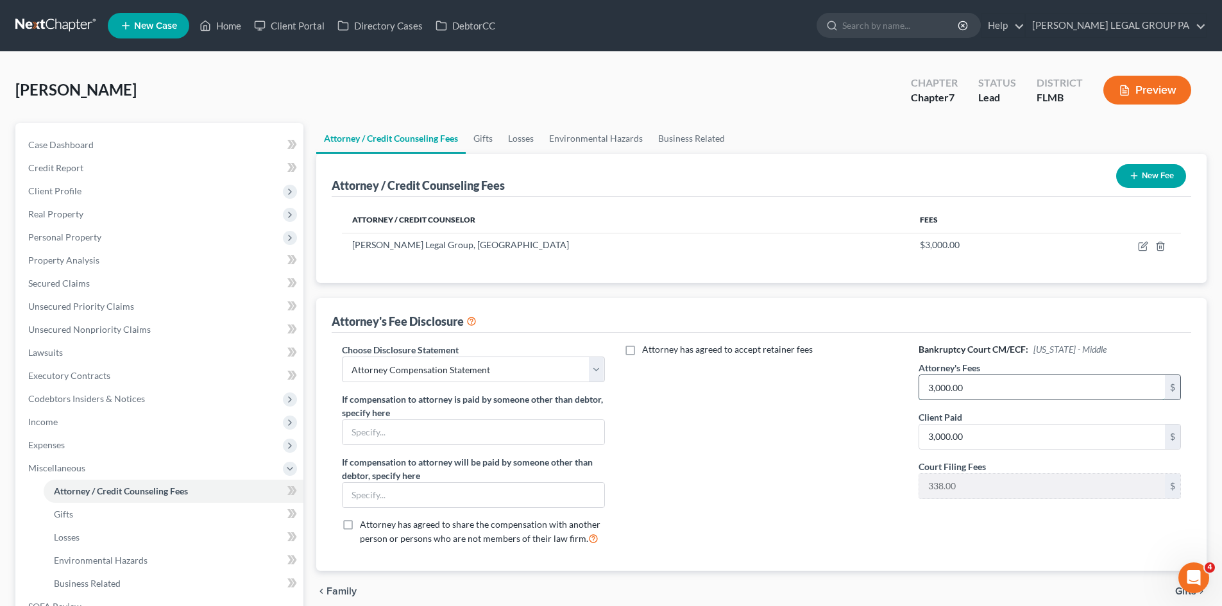
click at [998, 387] on input "3,000.00" at bounding box center [1042, 387] width 246 height 24
type input "5,000.00"
click at [415, 438] on input "text" at bounding box center [473, 432] width 261 height 24
type input "$2,000 Attorney's Fees Paid throughout the Duration of the Plan"
click at [490, 496] on input "text" at bounding box center [473, 495] width 261 height 24
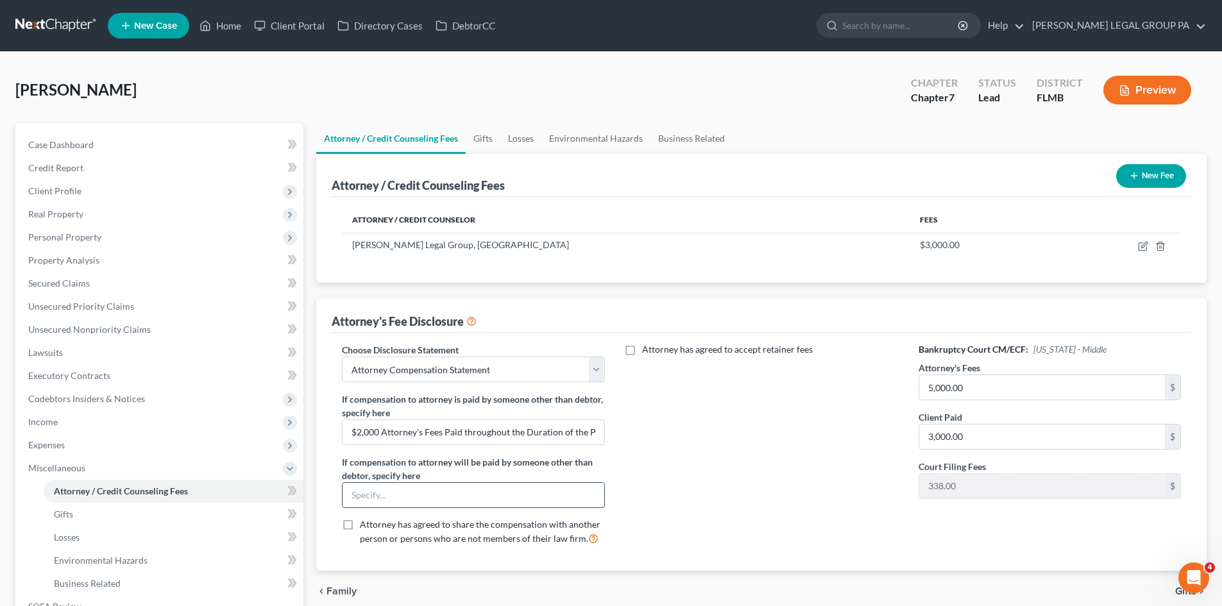
type input "$50 Monthly Monitoring Fee upon Confirmation"
click at [776, 446] on div "Attorney has agreed to accept retainer fees" at bounding box center [762, 449] width 288 height 212
click at [1143, 247] on icon "button" at bounding box center [1143, 246] width 10 height 10
select select "9"
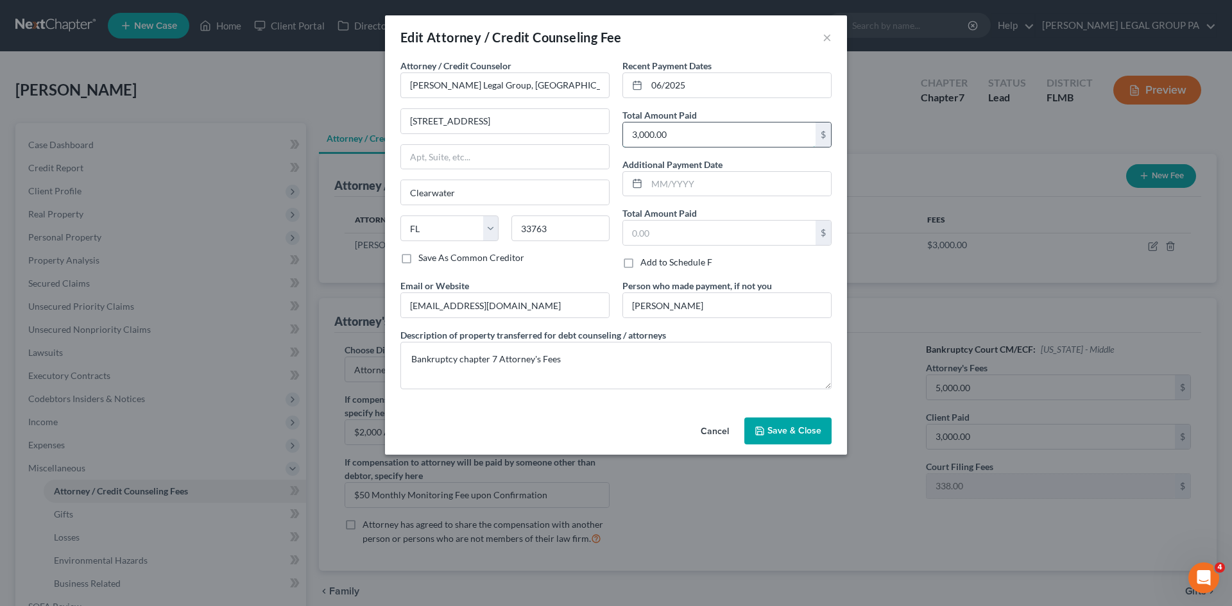
click at [692, 128] on input "3,000.00" at bounding box center [719, 135] width 192 height 24
click at [494, 359] on textarea "Bankruptcy chapter 7 Attorney's Fees" at bounding box center [615, 365] width 431 height 47
type textarea "Bankruptcy chapter 13 Attorney's Fees"
click at [575, 413] on div "Cancel Save & Close" at bounding box center [616, 434] width 462 height 42
click at [797, 432] on span "Save & Close" at bounding box center [794, 430] width 54 height 11
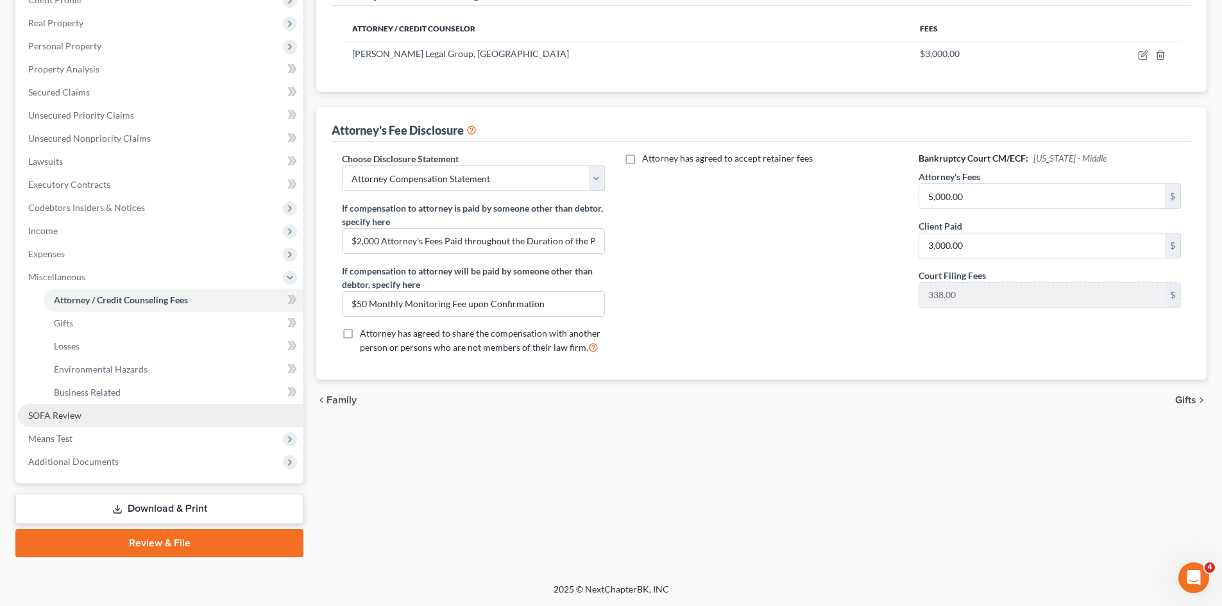
click at [90, 404] on link "SOFA Review" at bounding box center [160, 415] width 285 height 23
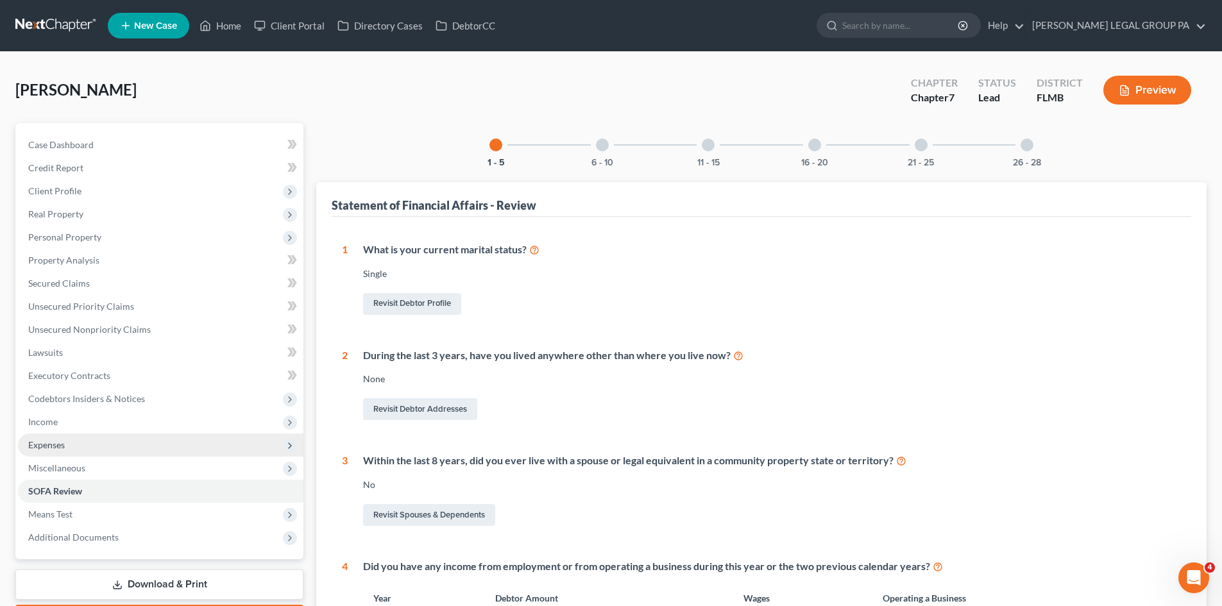
click at [81, 434] on span "Expenses" at bounding box center [160, 445] width 285 height 23
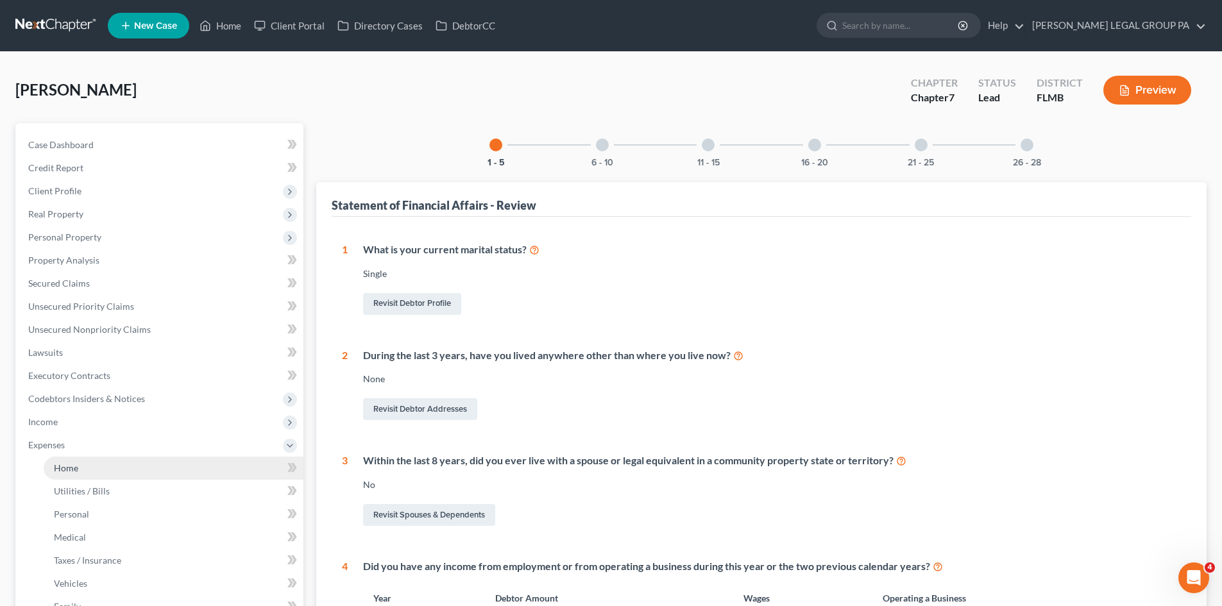
click at [98, 468] on link "Home" at bounding box center [174, 468] width 260 height 23
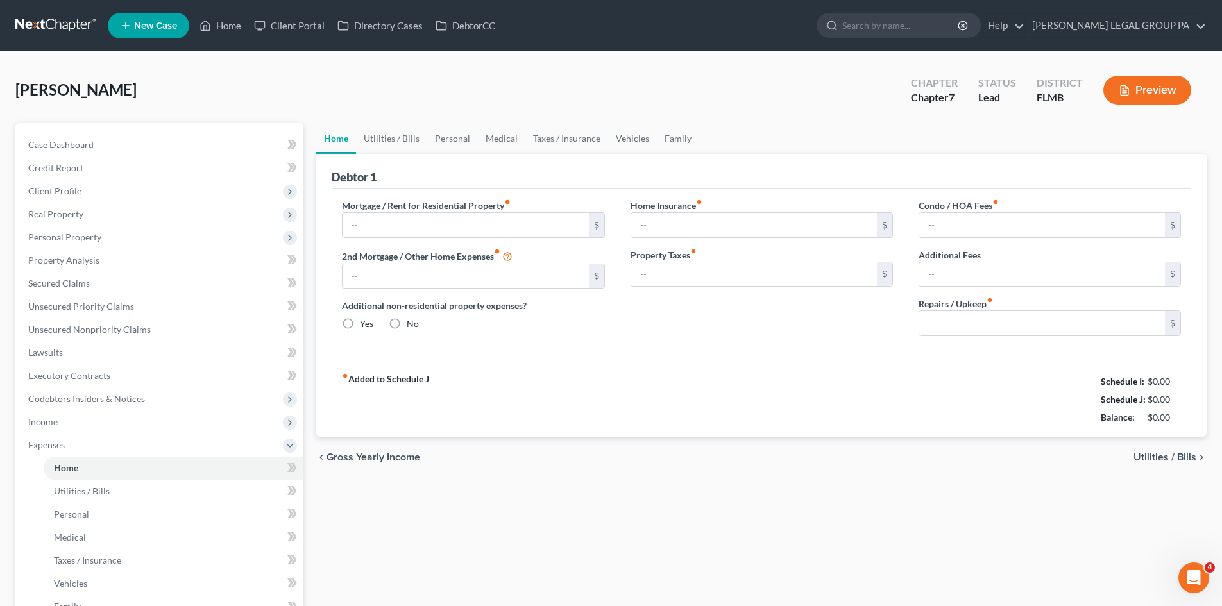
type input "649.00"
type input "0.00"
radio input "true"
type input "115.00"
type input "0.00"
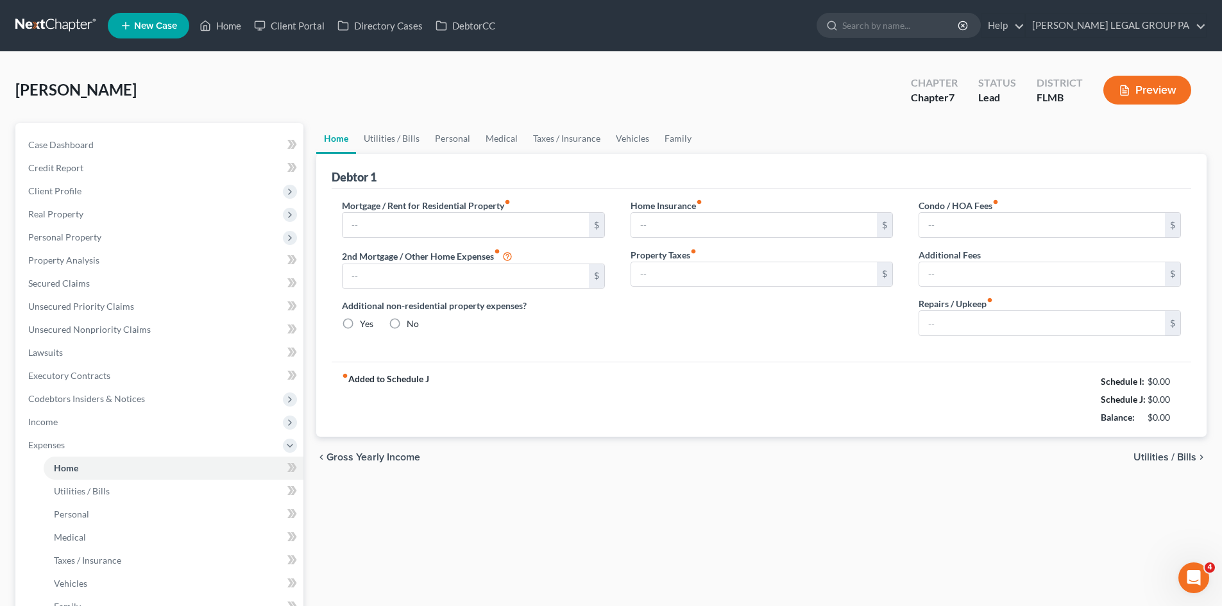
type input "0.00"
type input "50.00"
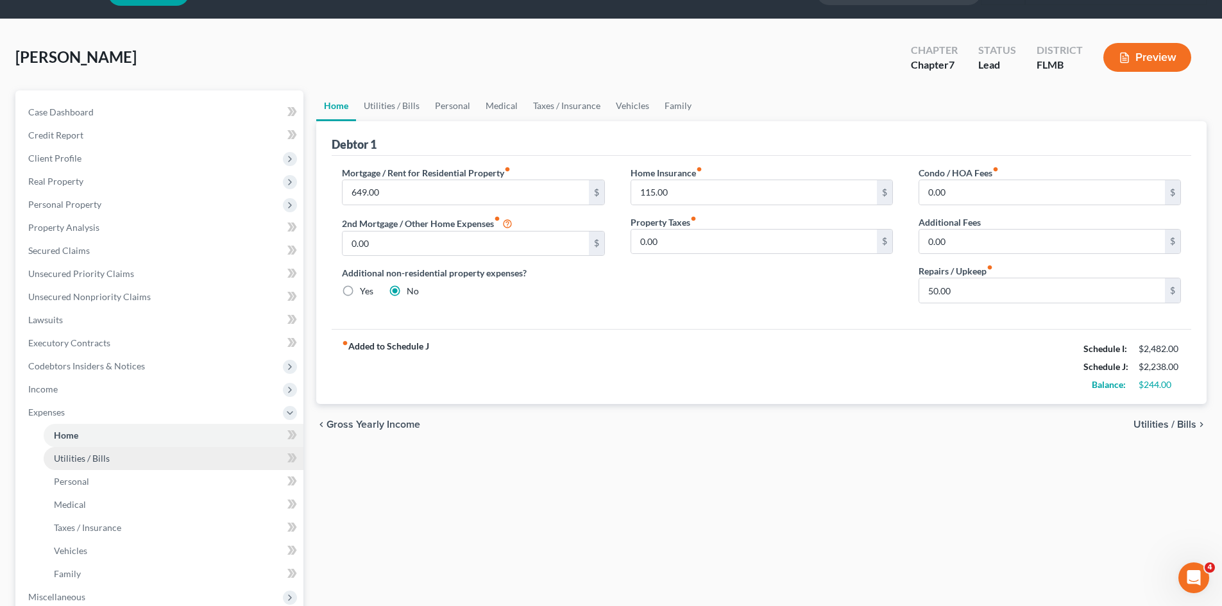
scroll to position [64, 0]
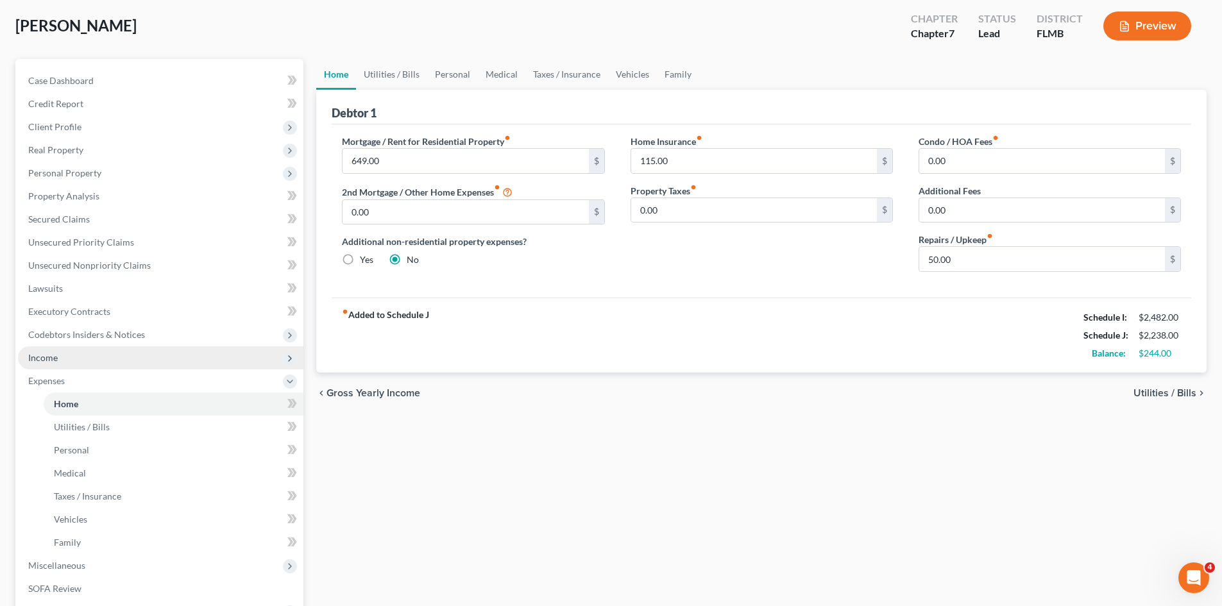
click at [69, 365] on span "Income" at bounding box center [160, 357] width 285 height 23
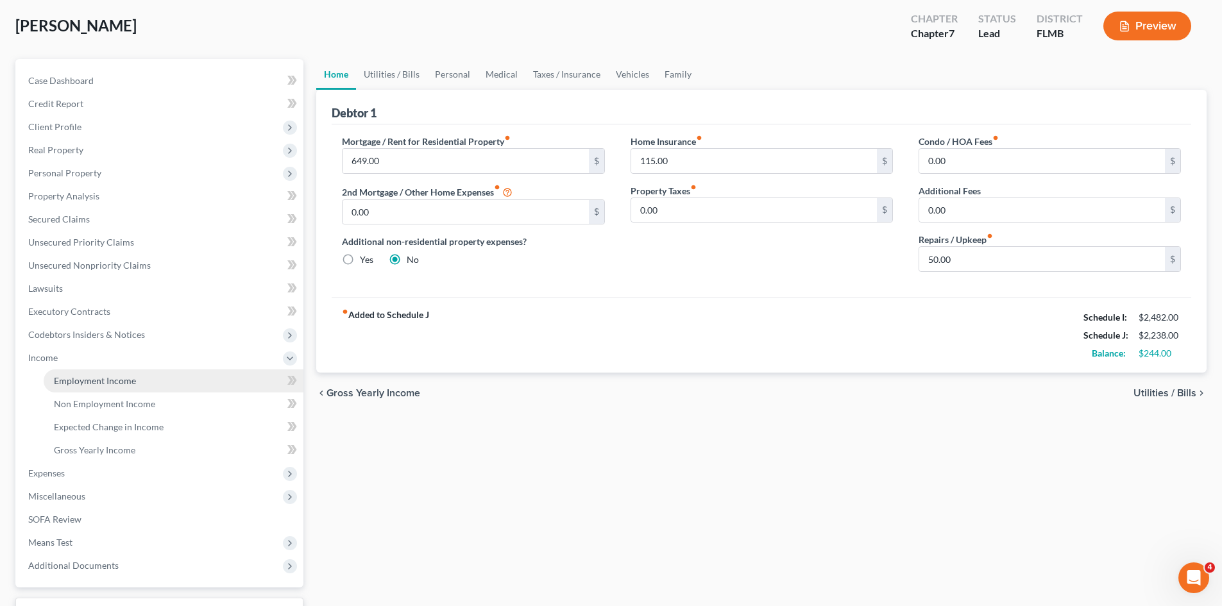
click at [71, 375] on span "Employment Income" at bounding box center [95, 380] width 82 height 11
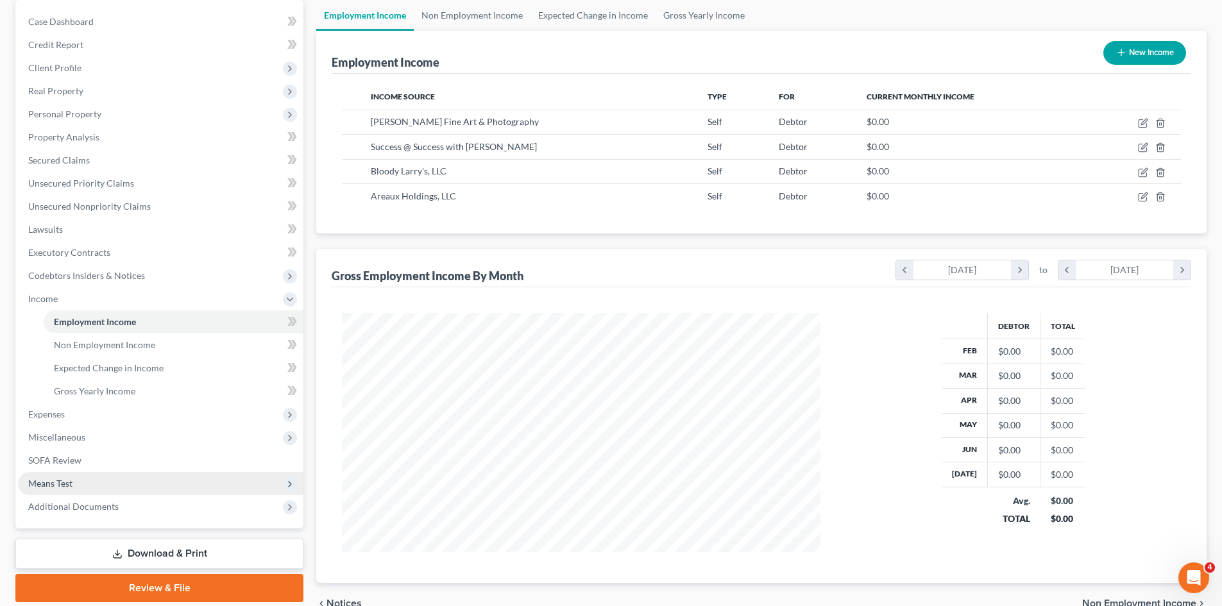
scroll to position [128, 0]
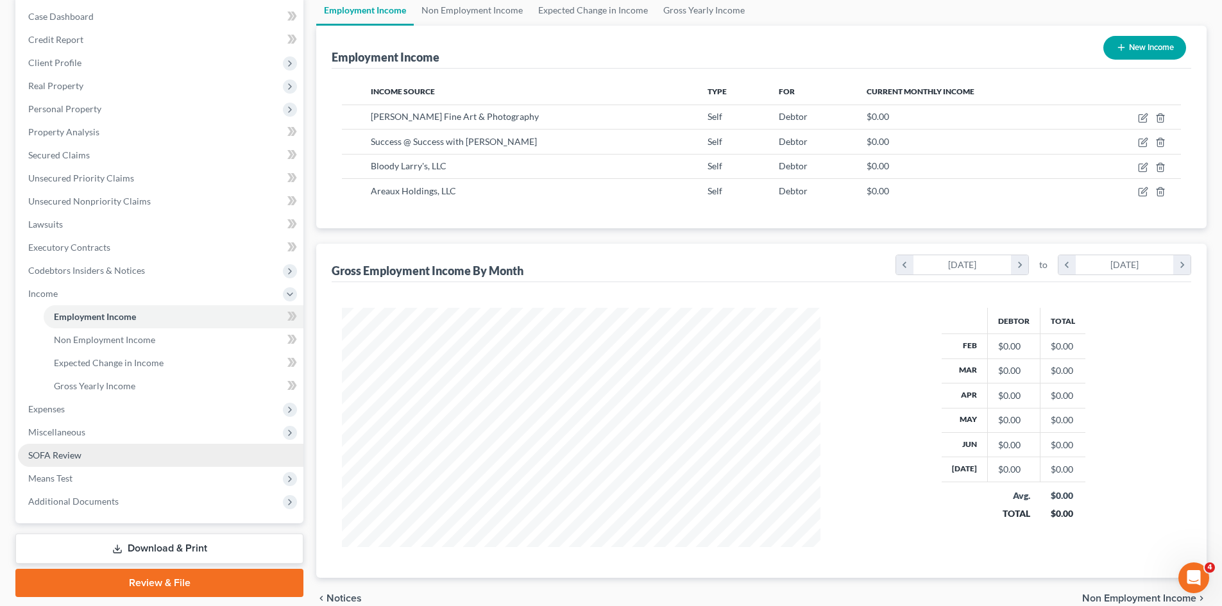
click at [89, 456] on link "SOFA Review" at bounding box center [160, 455] width 285 height 23
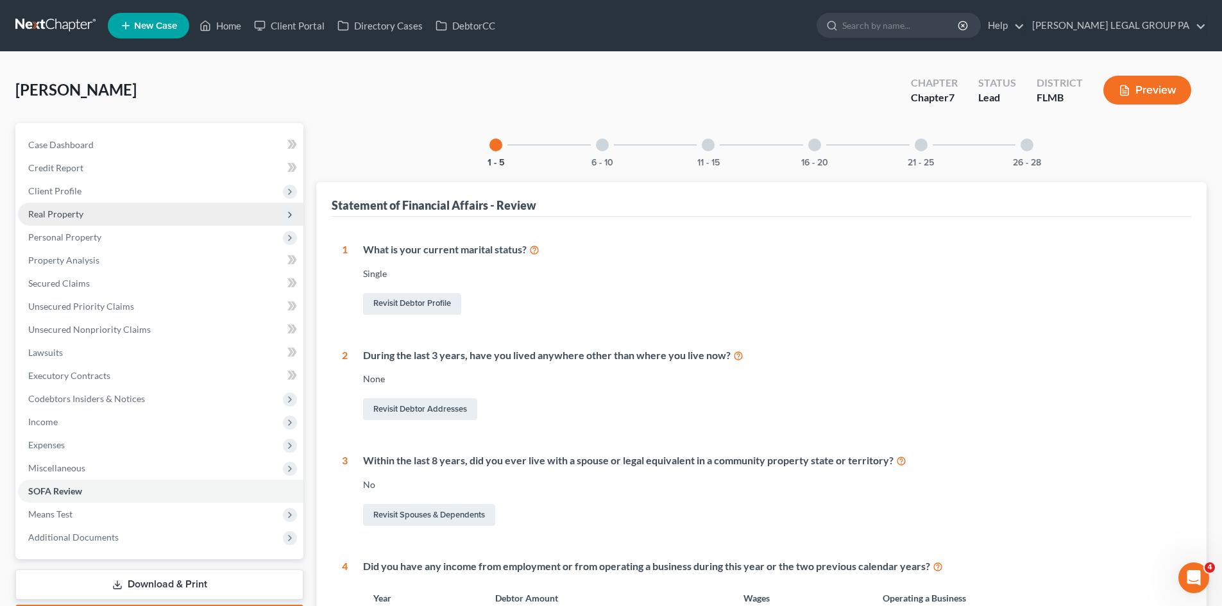
click at [80, 211] on span "Real Property" at bounding box center [55, 213] width 55 height 11
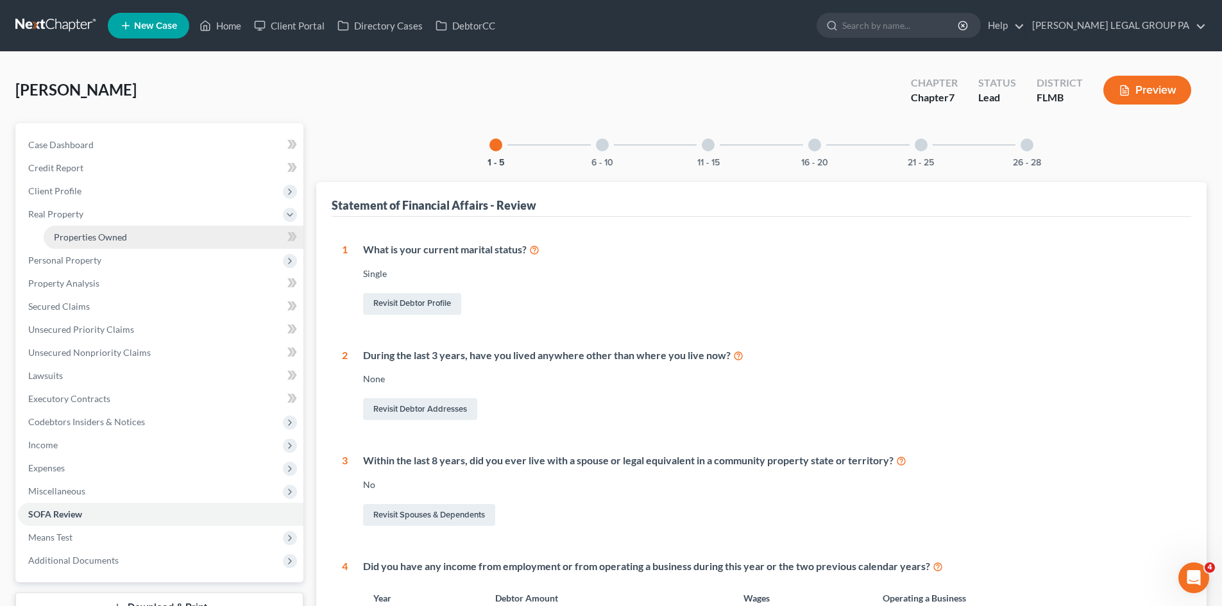
click at [96, 239] on span "Properties Owned" at bounding box center [90, 237] width 73 height 11
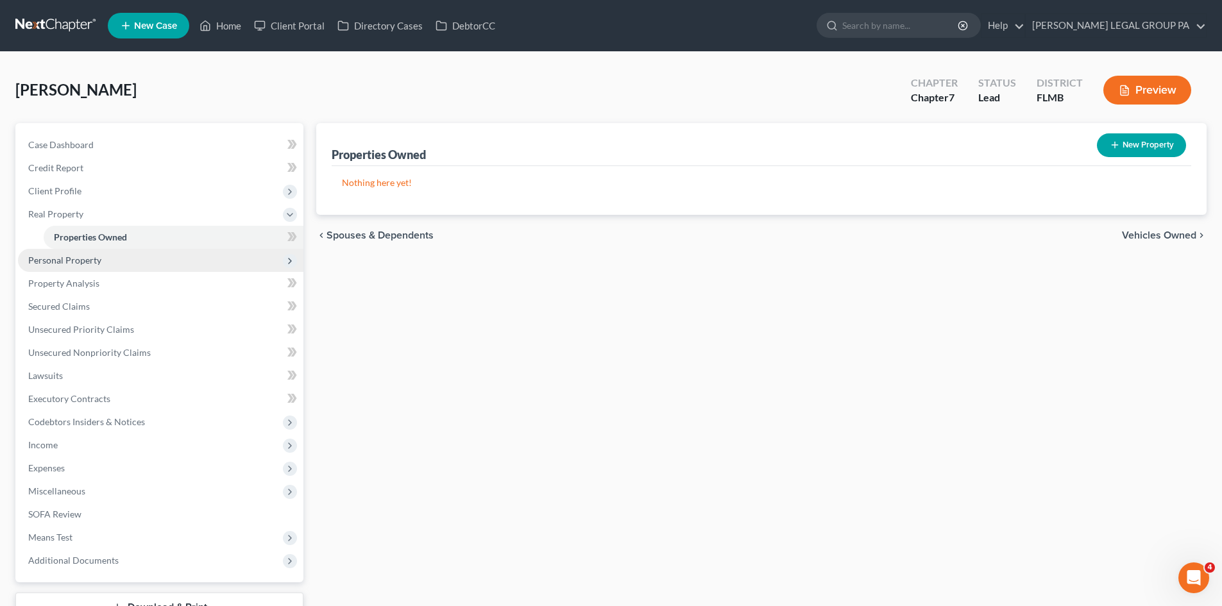
click at [134, 255] on span "Personal Property" at bounding box center [160, 260] width 285 height 23
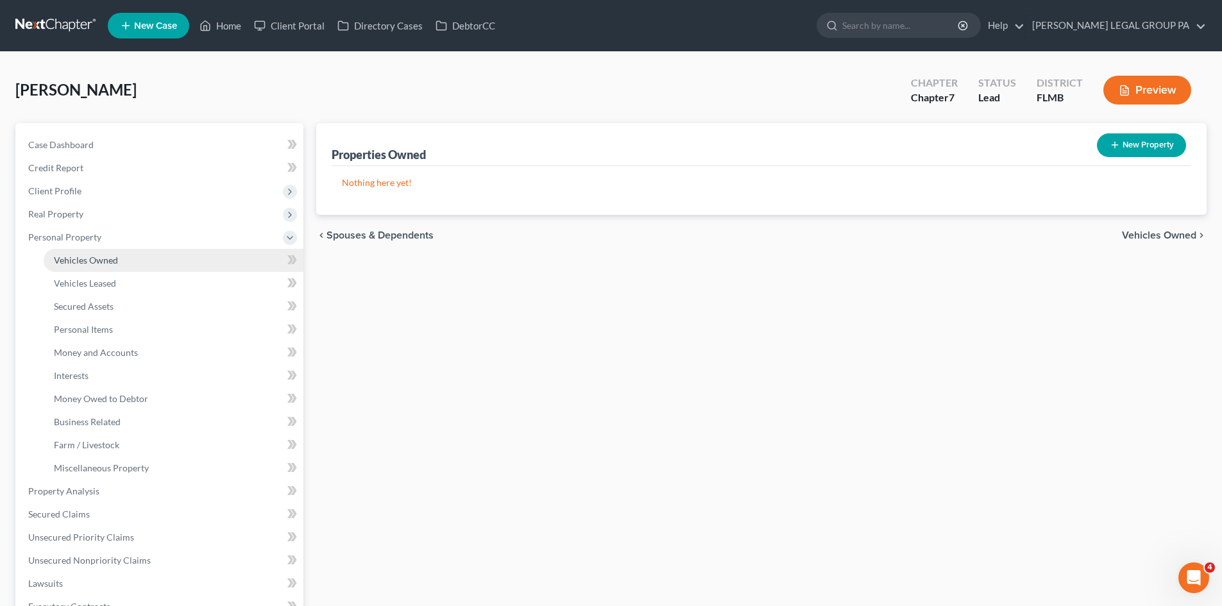
click at [133, 265] on link "Vehicles Owned" at bounding box center [174, 260] width 260 height 23
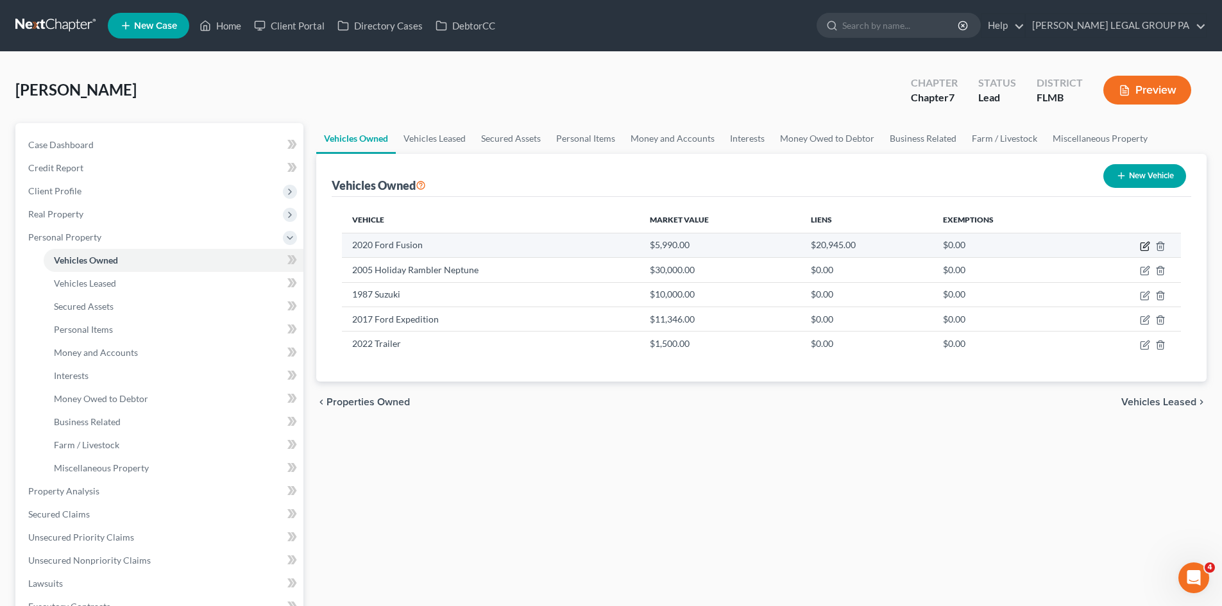
click at [1144, 246] on icon "button" at bounding box center [1146, 245] width 6 height 6
select select "0"
select select "6"
select select "2"
select select "3"
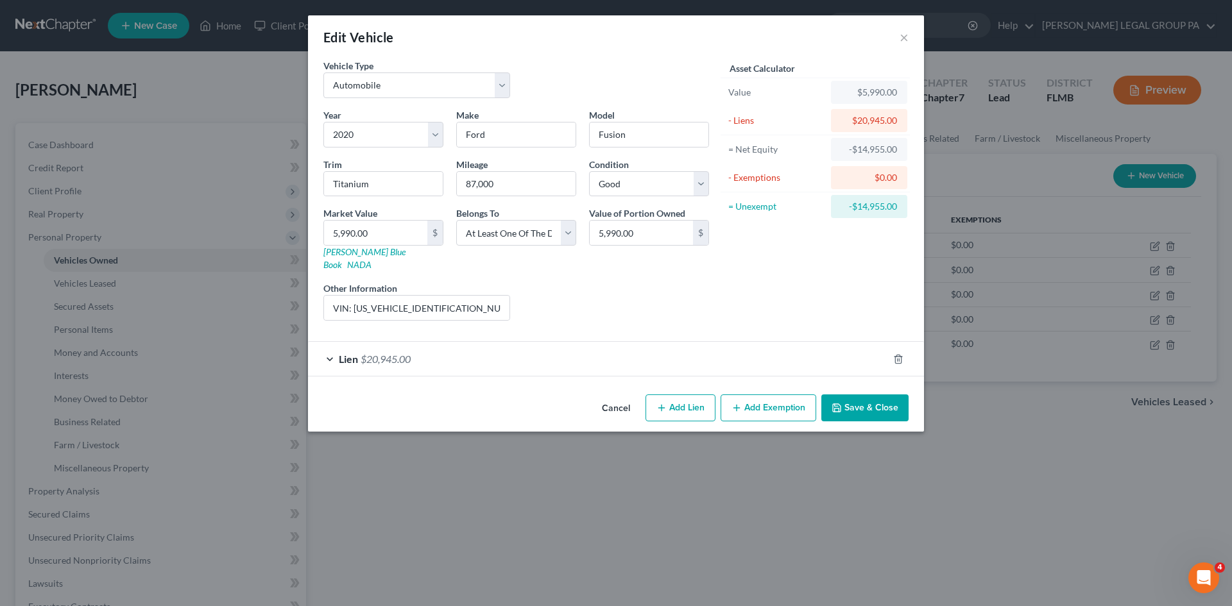
click at [420, 342] on div "Lien $20,945.00" at bounding box center [598, 359] width 580 height 34
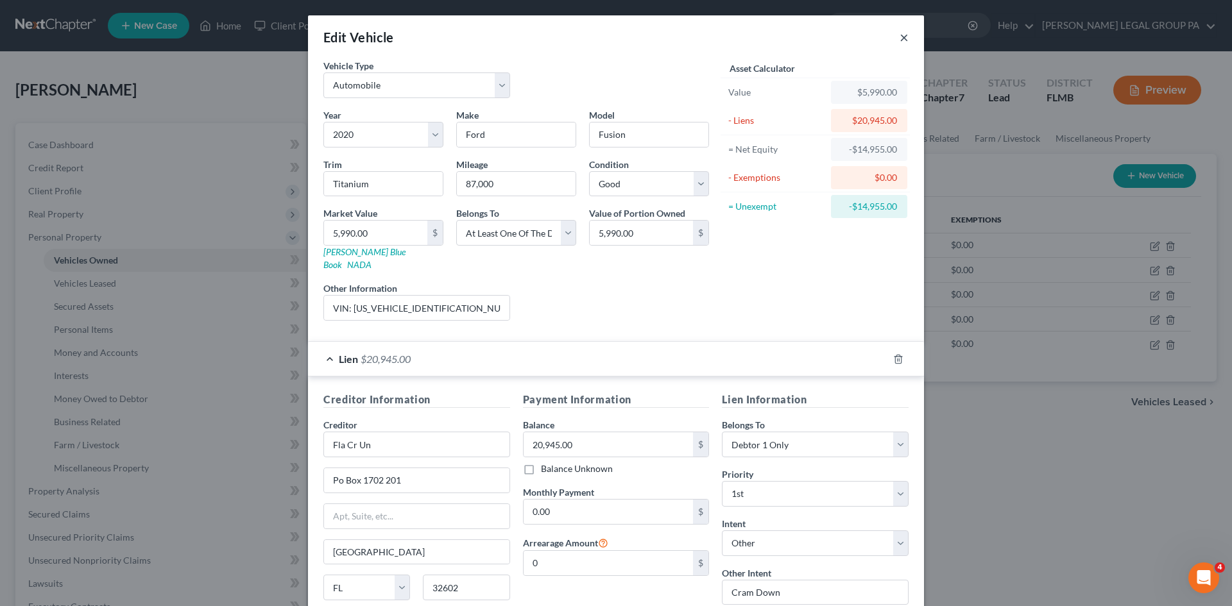
click at [899, 37] on button "×" at bounding box center [903, 37] width 9 height 15
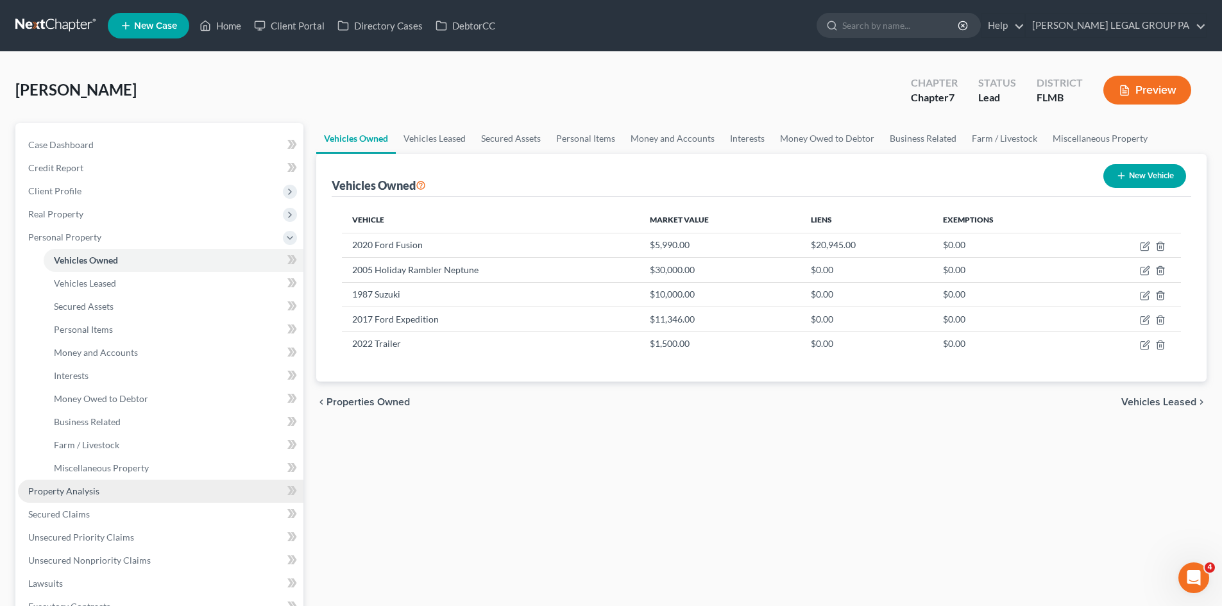
click at [71, 488] on span "Property Analysis" at bounding box center [63, 491] width 71 height 11
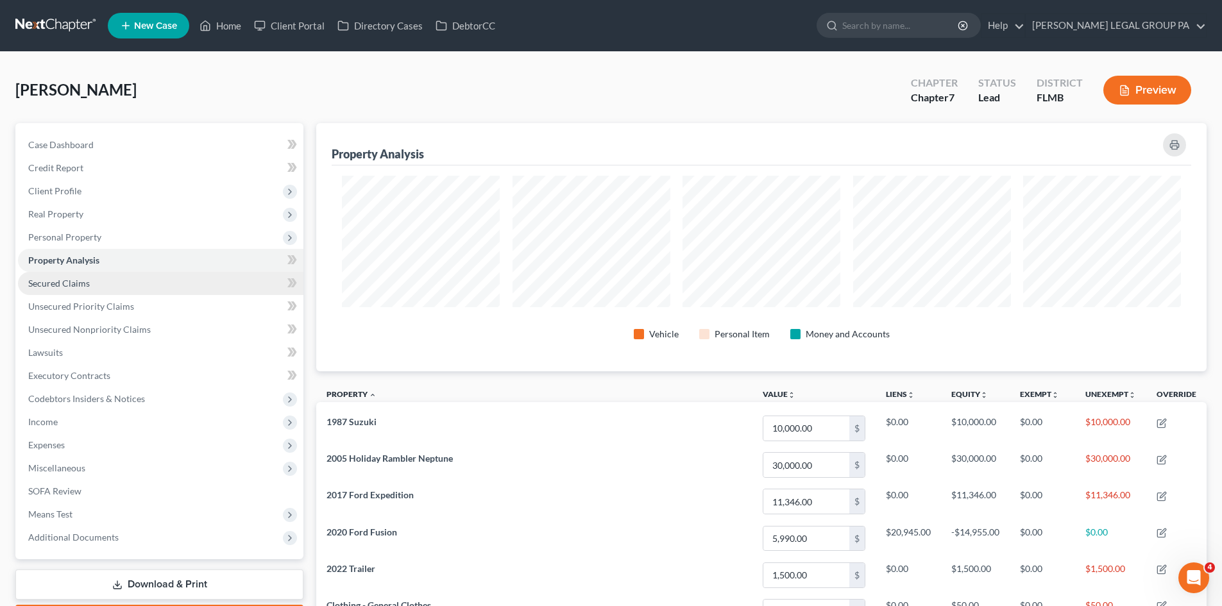
scroll to position [641287, 640644]
click at [92, 275] on link "Secured Claims" at bounding box center [160, 283] width 285 height 23
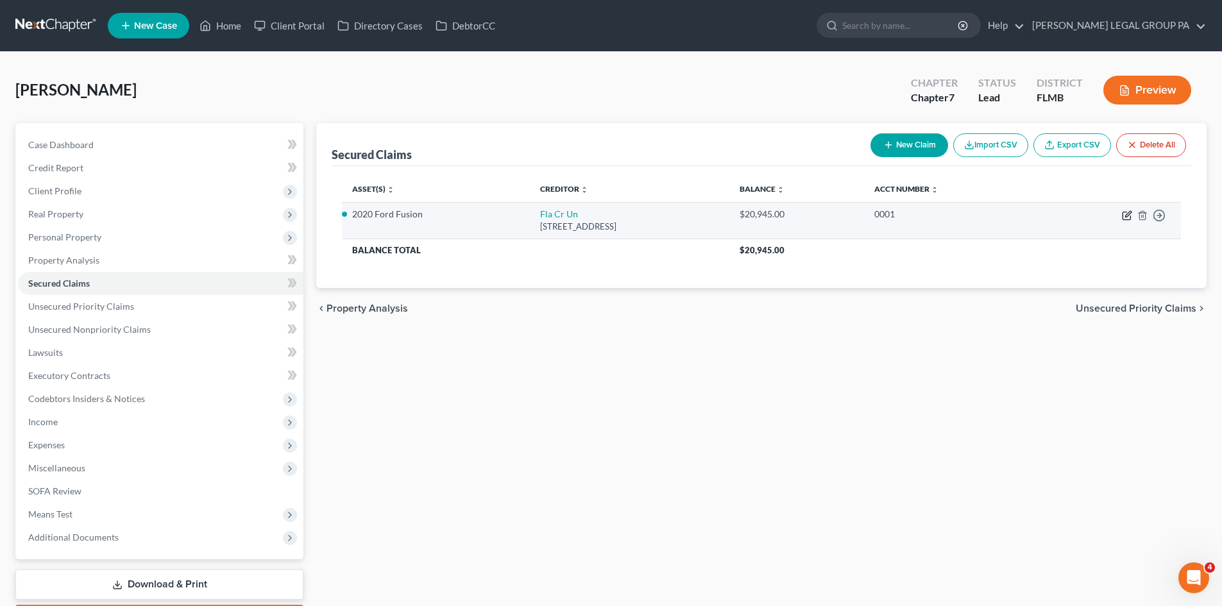
click at [1127, 219] on icon "button" at bounding box center [1127, 215] width 10 height 10
select select "9"
select select "2"
select select "4"
select select "0"
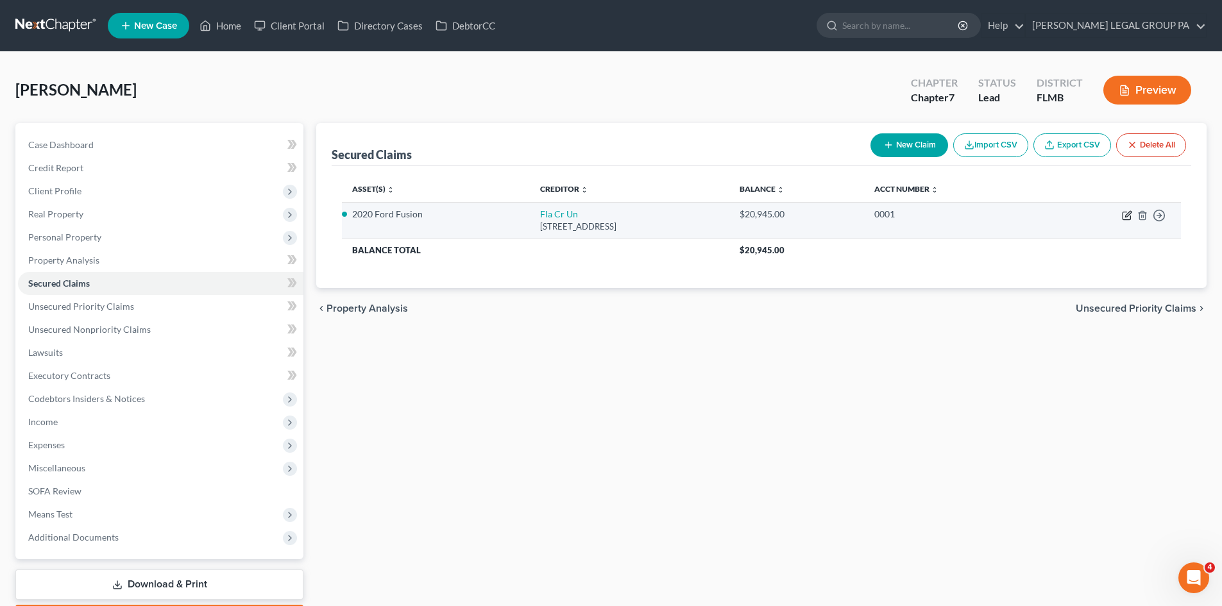
select select "0"
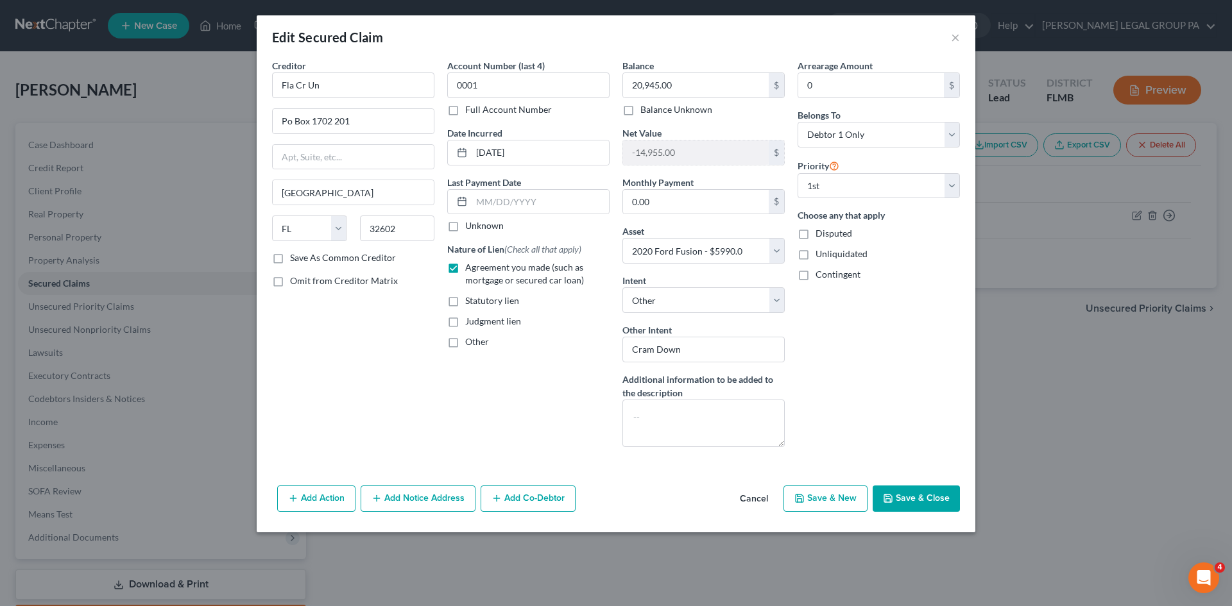
click at [847, 306] on div "Arrearage Amount 0 $ Belongs To * Select Debtor 1 Only Debtor 2 Only Debtor 1 A…" at bounding box center [878, 258] width 175 height 398
click at [956, 35] on button "×" at bounding box center [955, 37] width 9 height 15
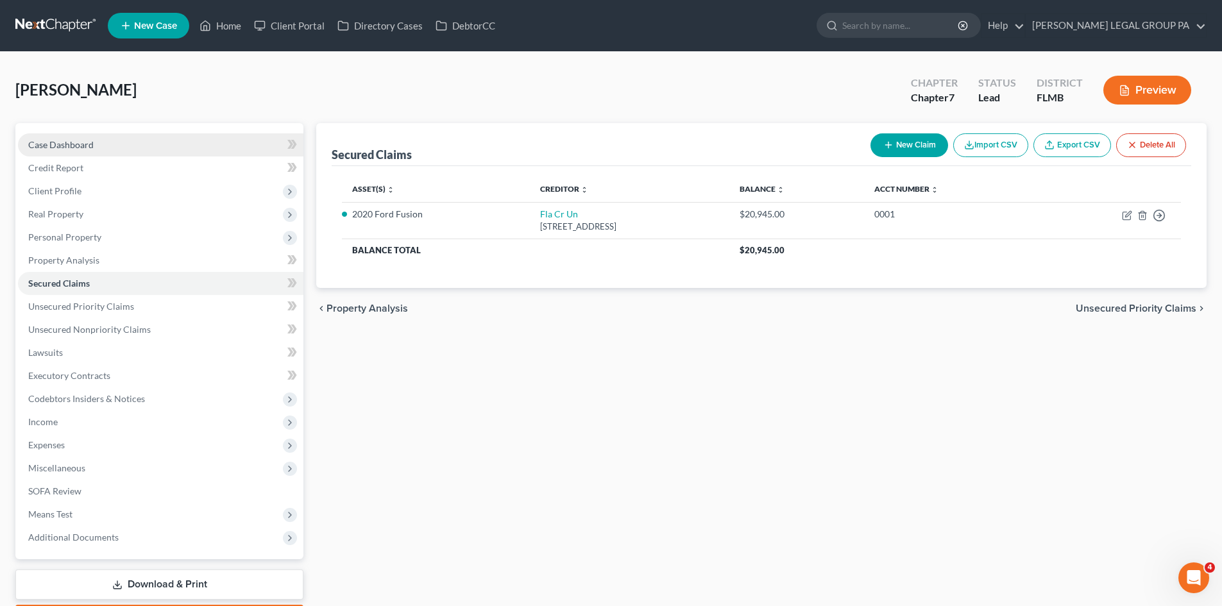
click at [63, 137] on link "Case Dashboard" at bounding box center [160, 144] width 285 height 23
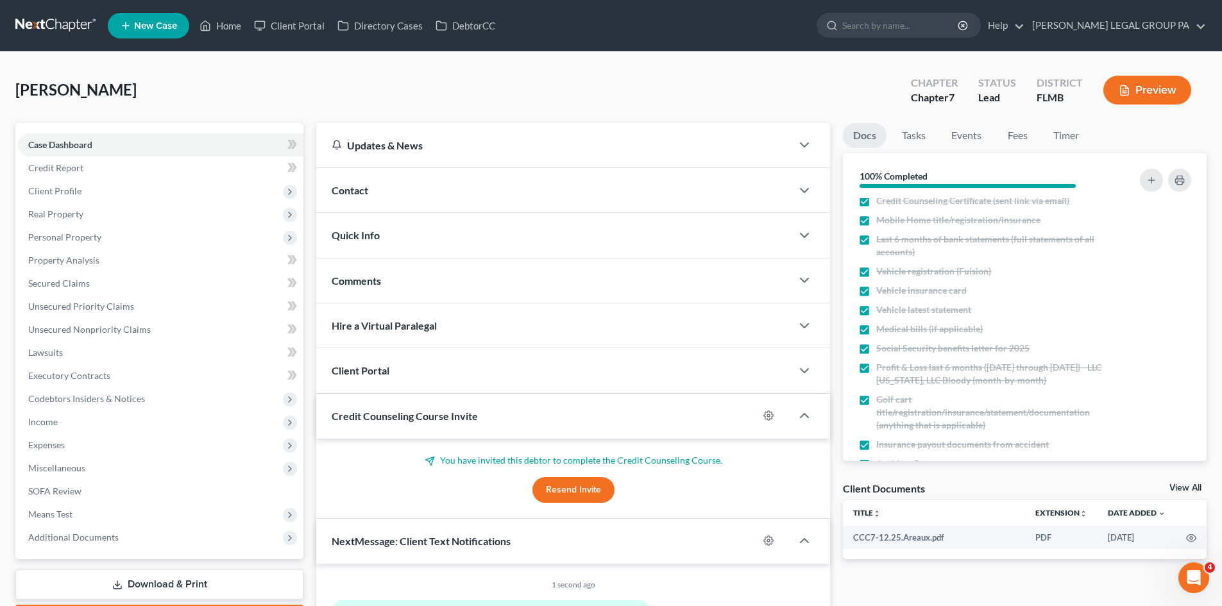
scroll to position [321, 0]
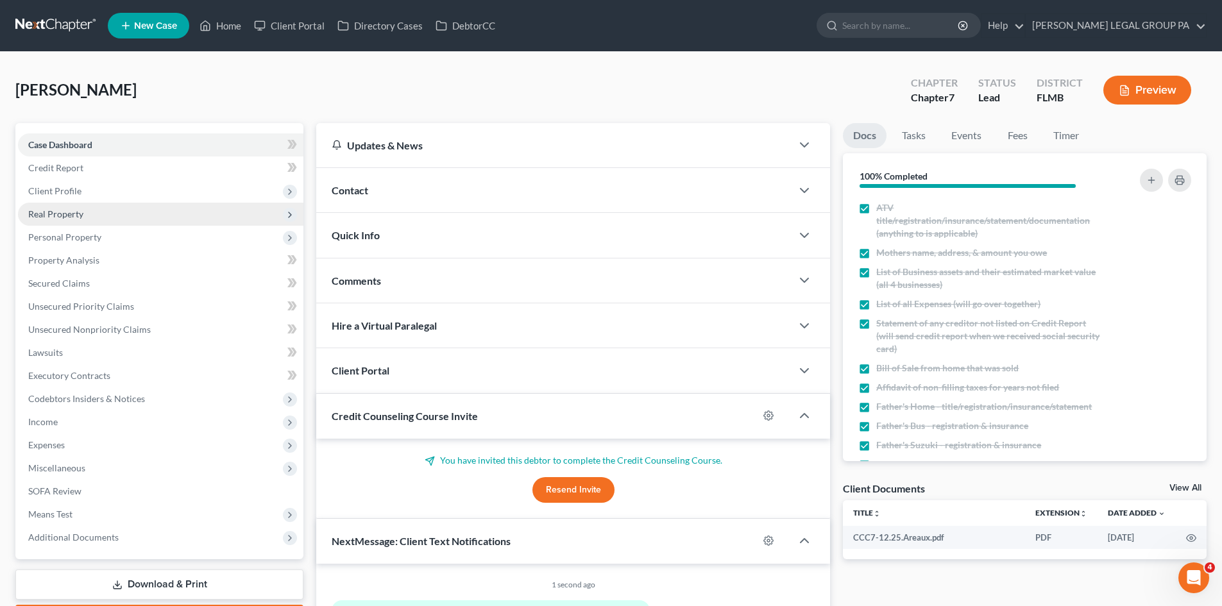
click at [80, 210] on span "Real Property" at bounding box center [55, 213] width 55 height 11
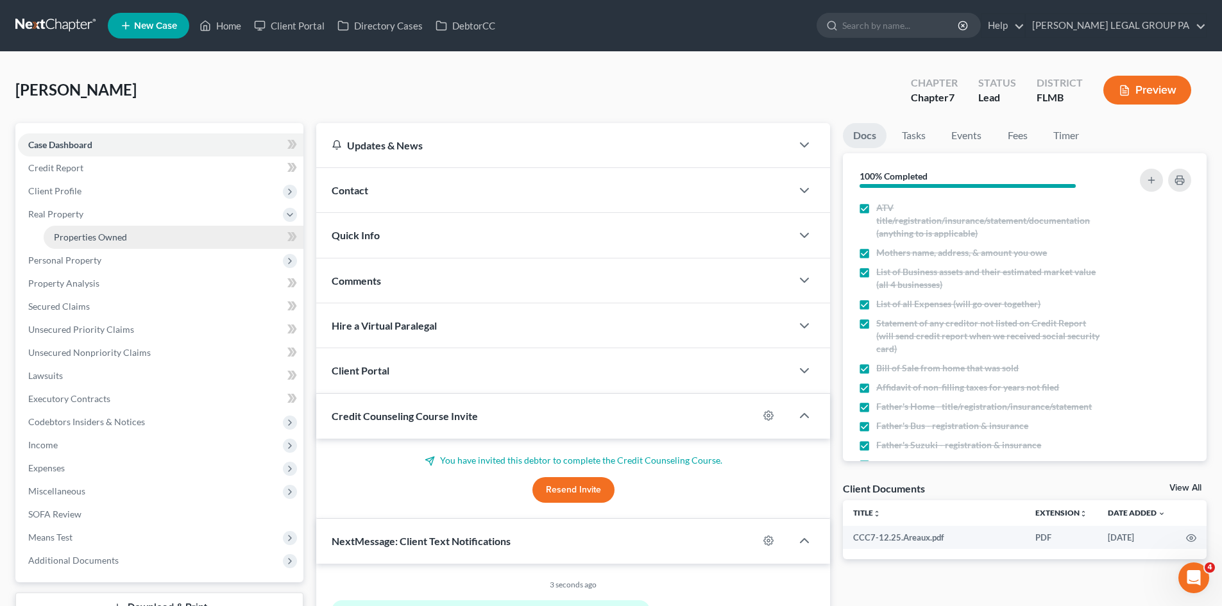
click at [78, 234] on span "Properties Owned" at bounding box center [90, 237] width 73 height 11
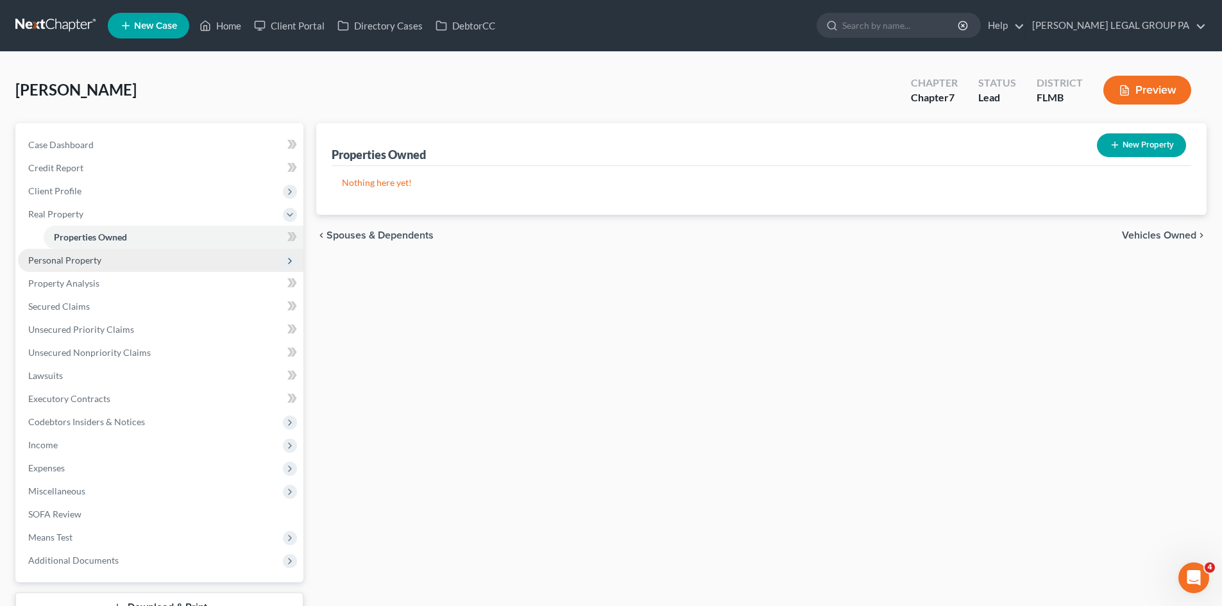
click at [67, 266] on span "Personal Property" at bounding box center [160, 260] width 285 height 23
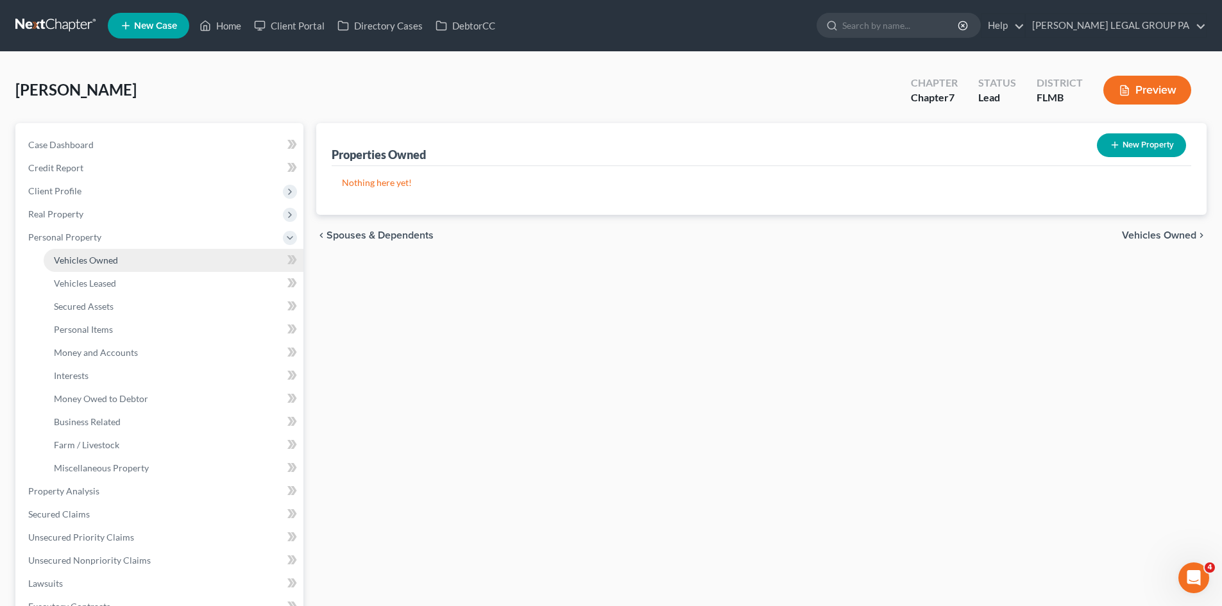
click at [76, 266] on link "Vehicles Owned" at bounding box center [174, 260] width 260 height 23
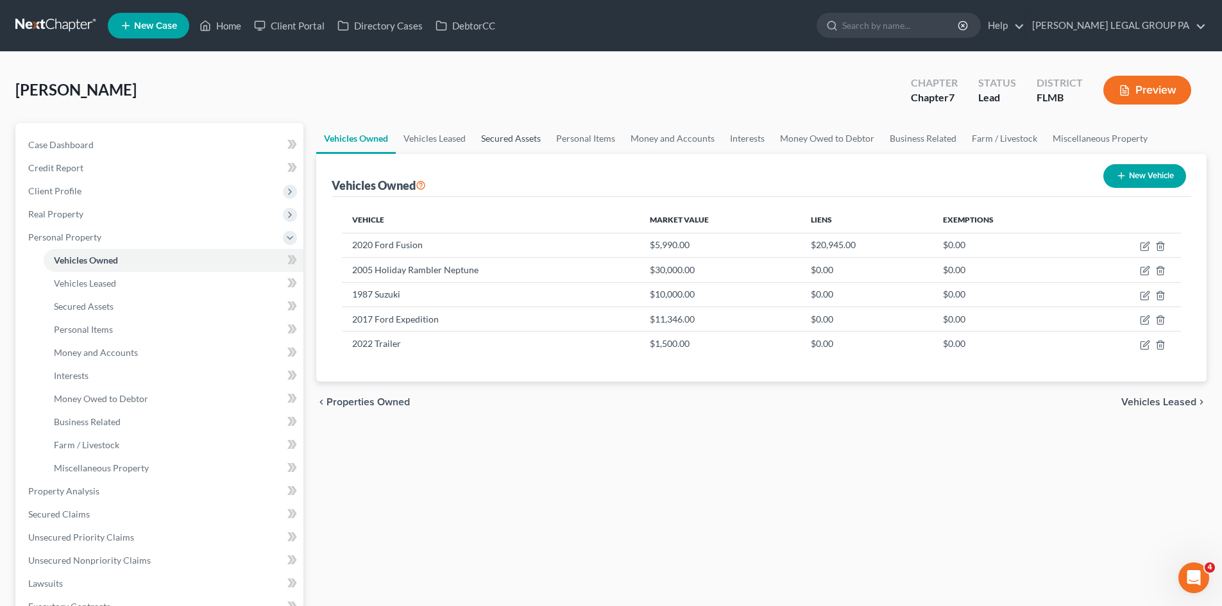
click at [514, 141] on link "Secured Assets" at bounding box center [510, 138] width 75 height 31
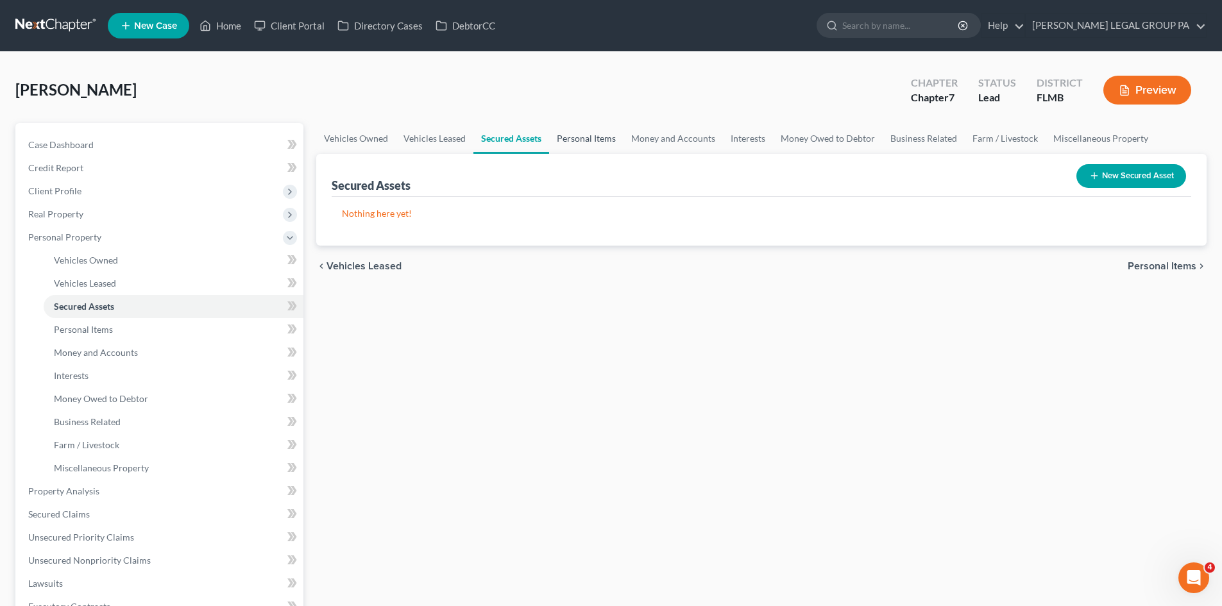
click at [584, 139] on link "Personal Items" at bounding box center [586, 138] width 74 height 31
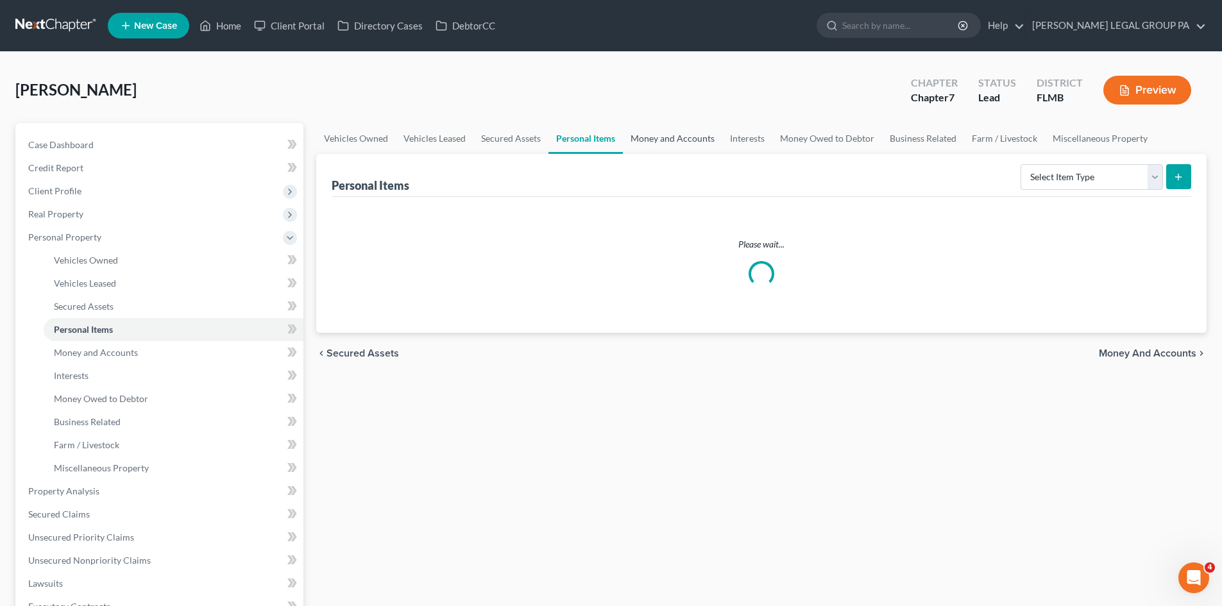
click at [667, 133] on link "Money and Accounts" at bounding box center [672, 138] width 99 height 31
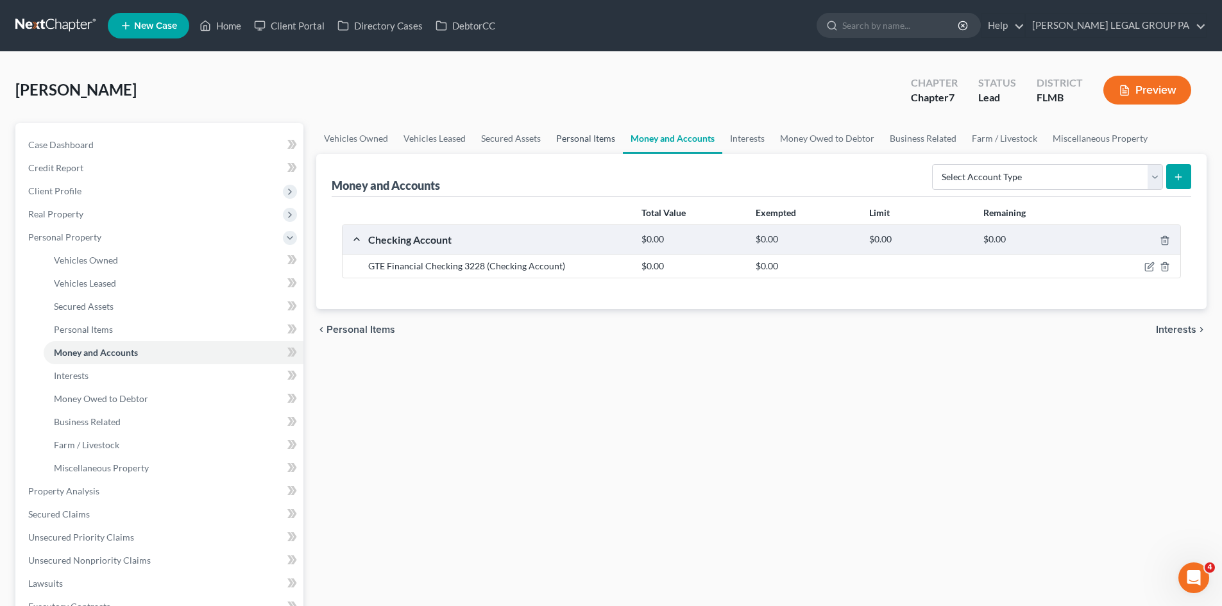
click at [594, 144] on link "Personal Items" at bounding box center [586, 138] width 74 height 31
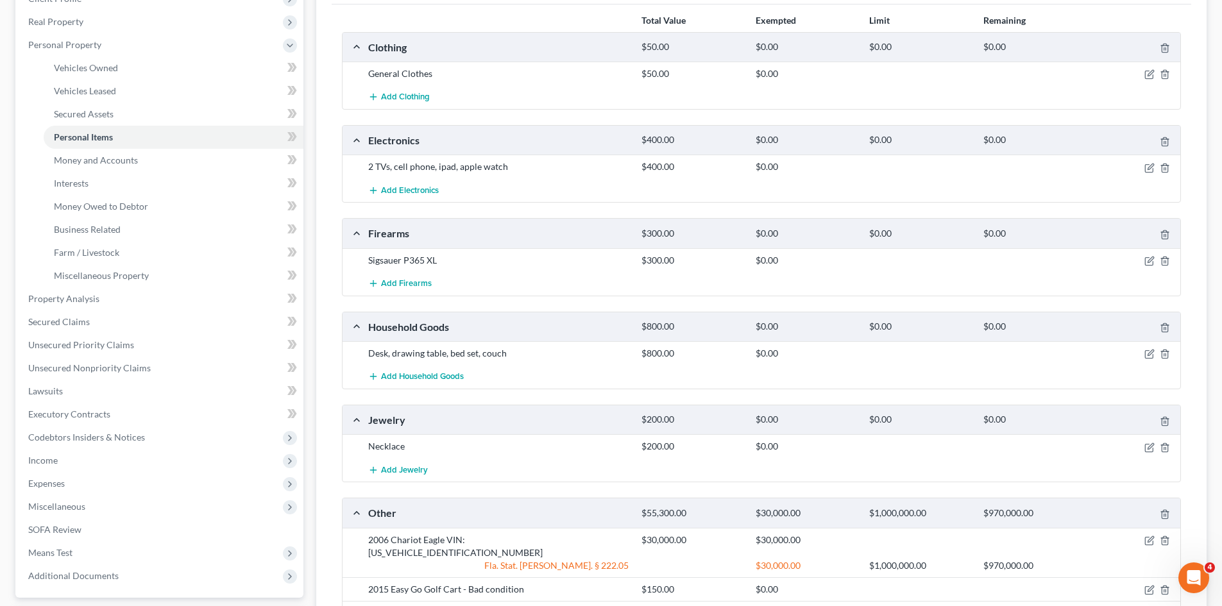
scroll to position [128, 0]
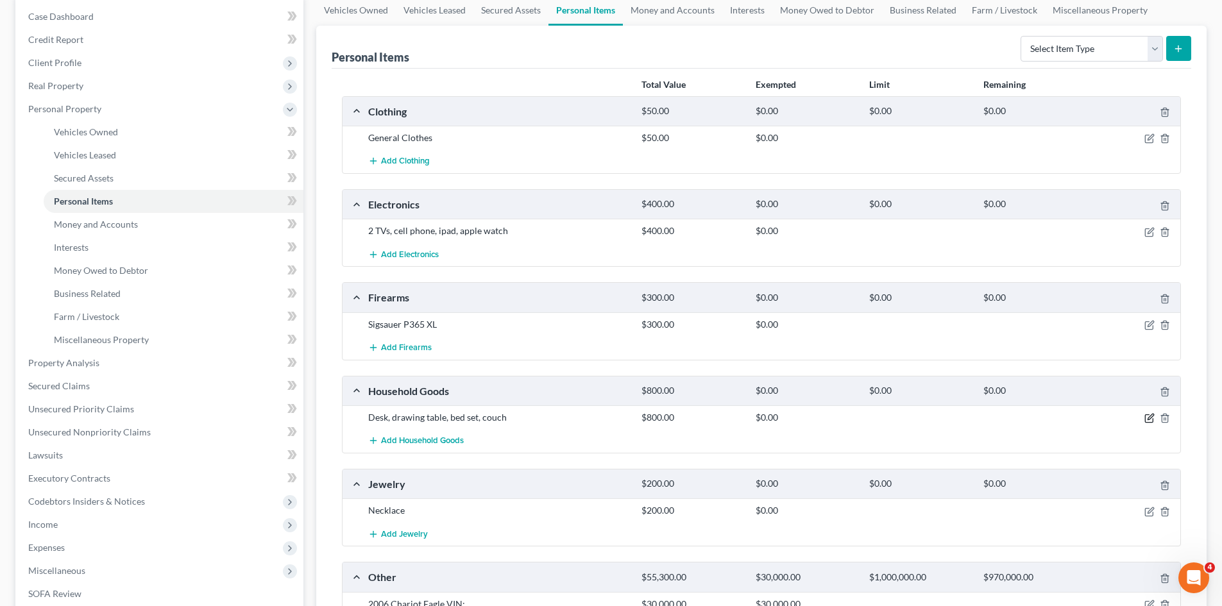
click at [1148, 421] on icon "button" at bounding box center [1149, 418] width 10 height 10
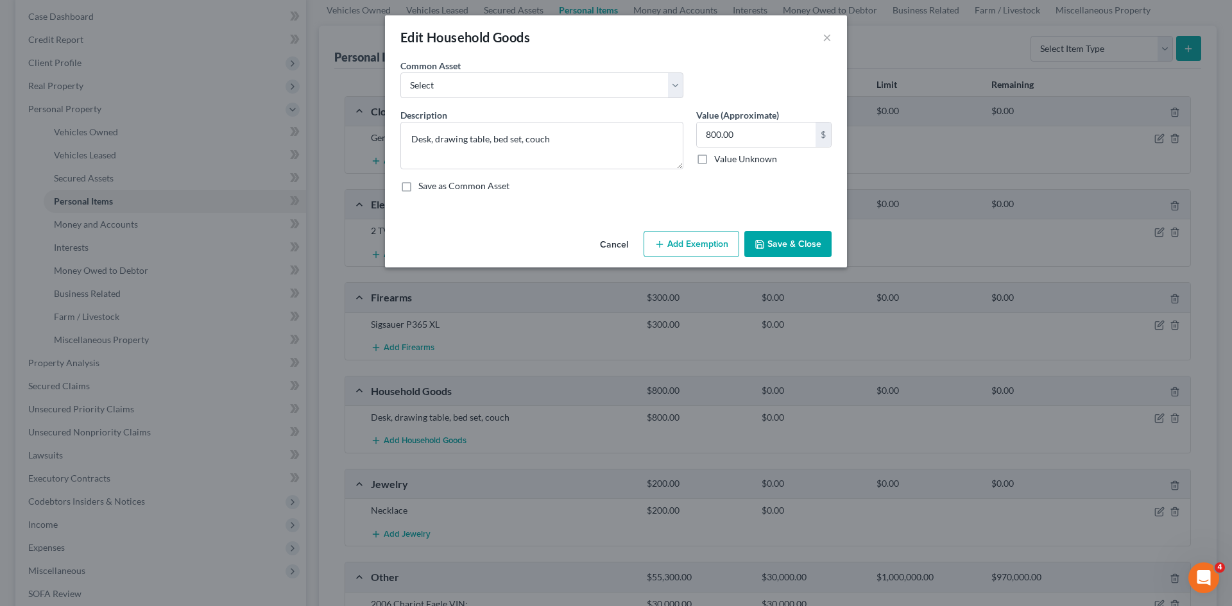
click at [722, 251] on button "Add Exemption" at bounding box center [691, 244] width 96 height 27
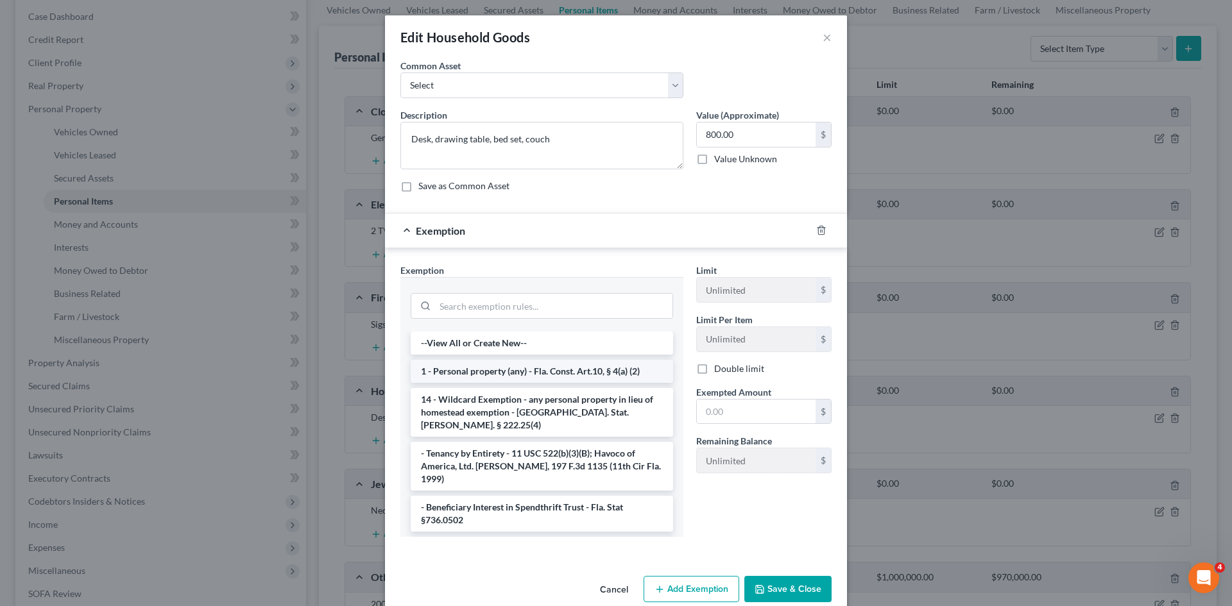
click at [497, 375] on li "1 - Personal property (any) - Fla. Const. Art.10, § 4(a) (2)" at bounding box center [542, 371] width 262 height 23
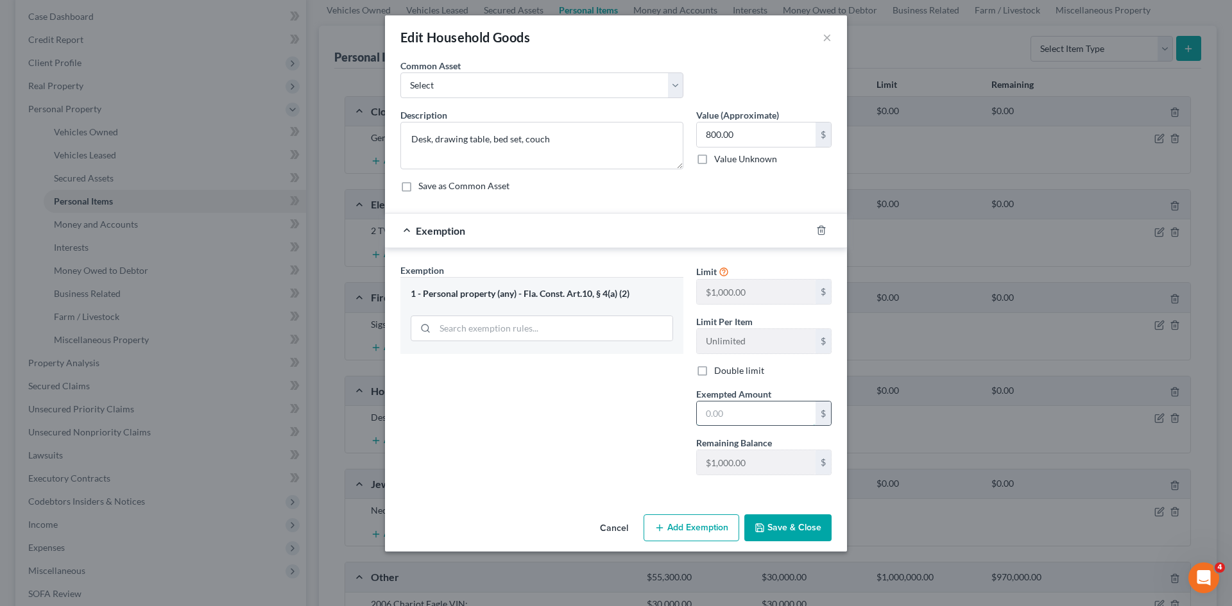
drag, startPoint x: 745, startPoint y: 413, endPoint x: 740, endPoint y: 407, distance: 6.8
click at [745, 413] on input "text" at bounding box center [756, 414] width 119 height 24
type input "800.00"
click at [792, 520] on button "Save & Close" at bounding box center [787, 528] width 87 height 27
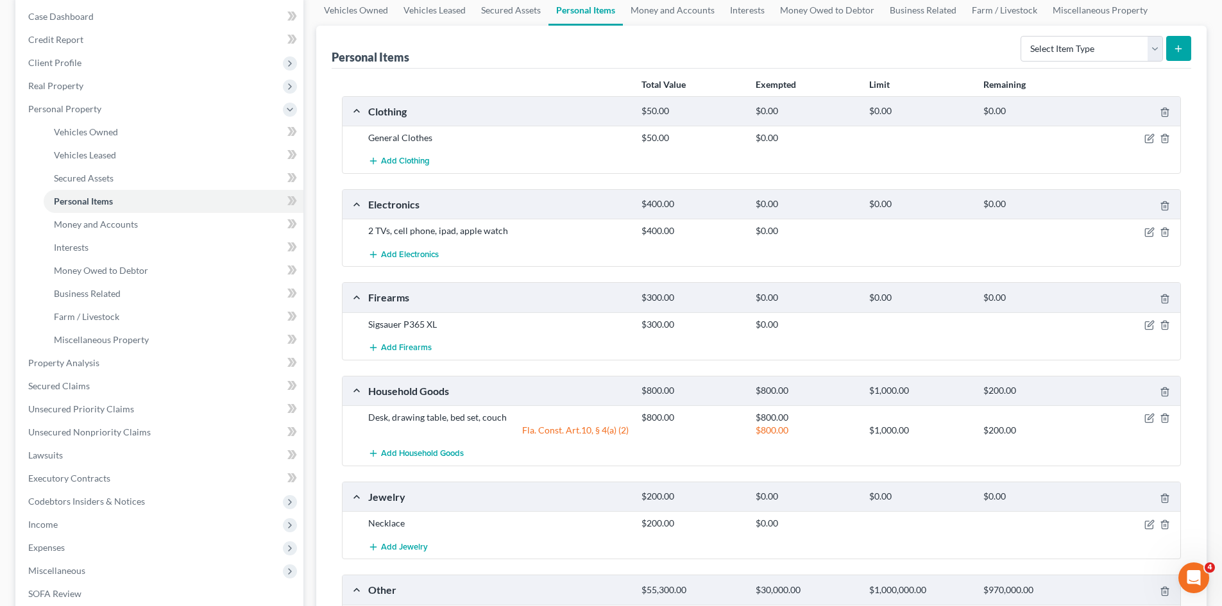
scroll to position [257, 0]
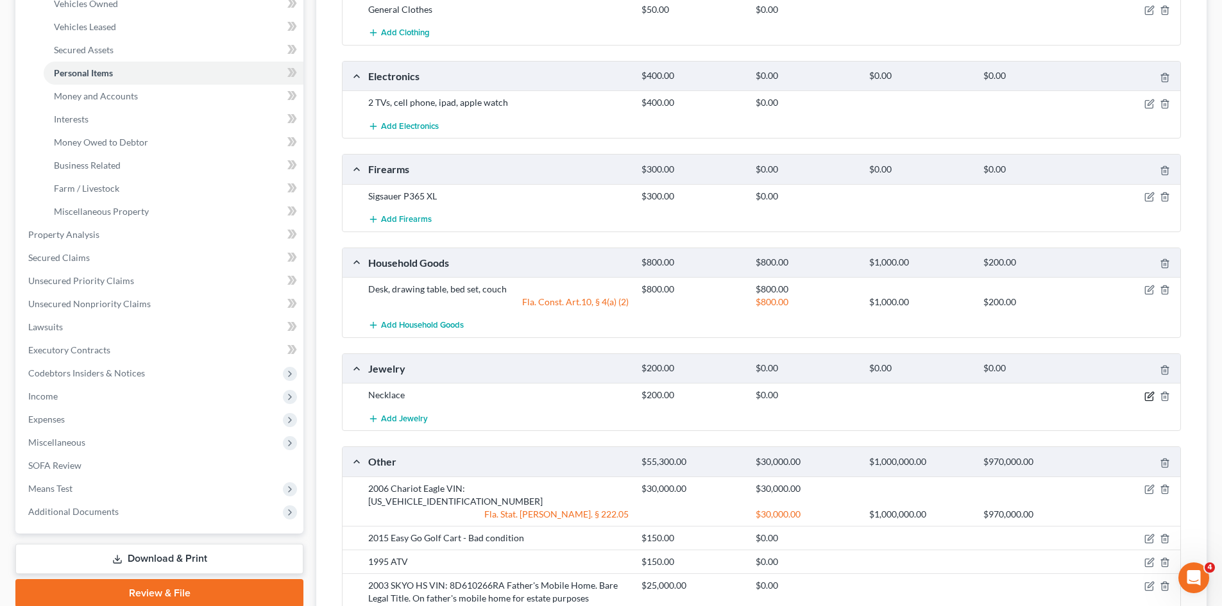
click at [1149, 395] on icon "button" at bounding box center [1149, 396] width 10 height 10
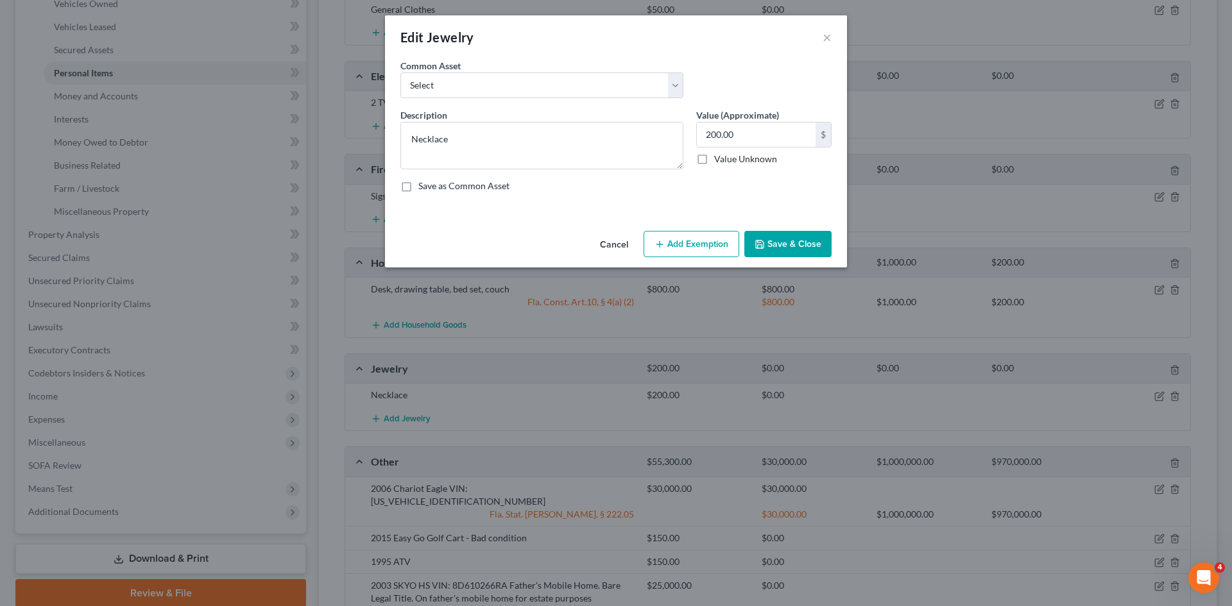
click at [675, 243] on button "Add Exemption" at bounding box center [691, 244] width 96 height 27
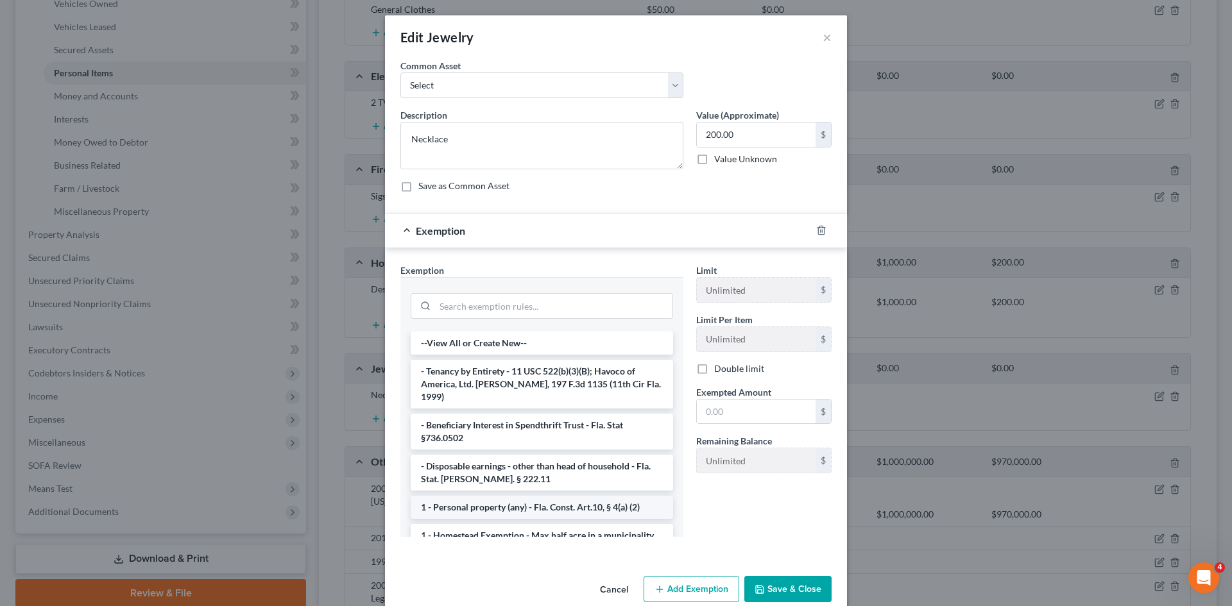
click at [522, 498] on li "1 - Personal property (any) - Fla. Const. Art.10, § 4(a) (2)" at bounding box center [542, 507] width 262 height 23
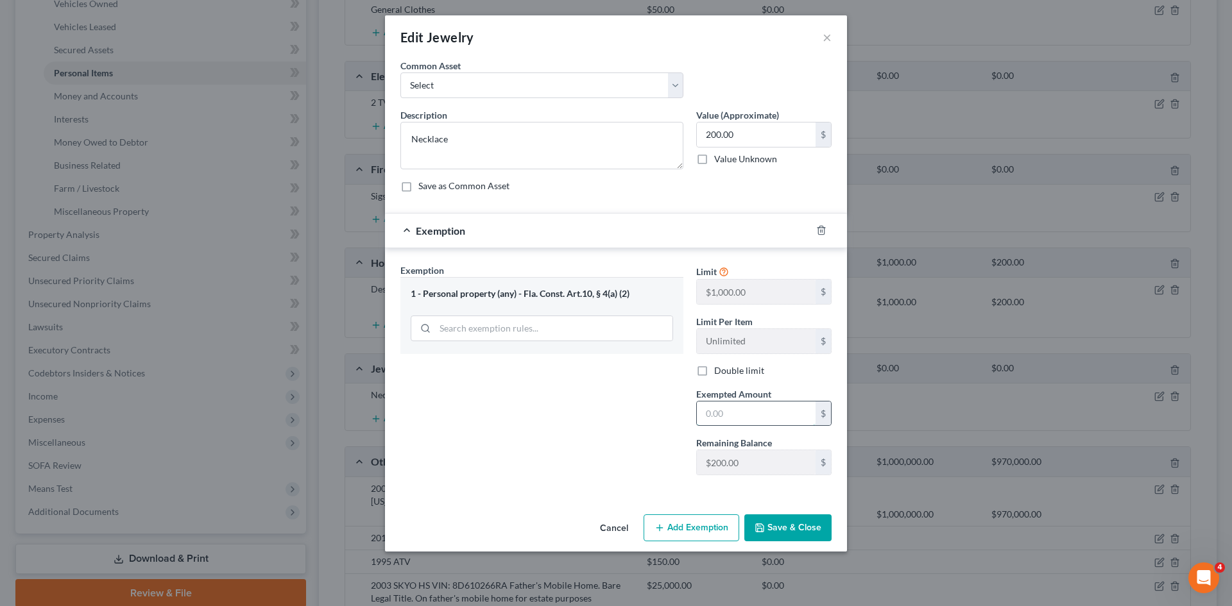
click at [748, 413] on input "text" at bounding box center [756, 414] width 119 height 24
type input "200.00"
click at [790, 532] on button "Save & Close" at bounding box center [787, 528] width 87 height 27
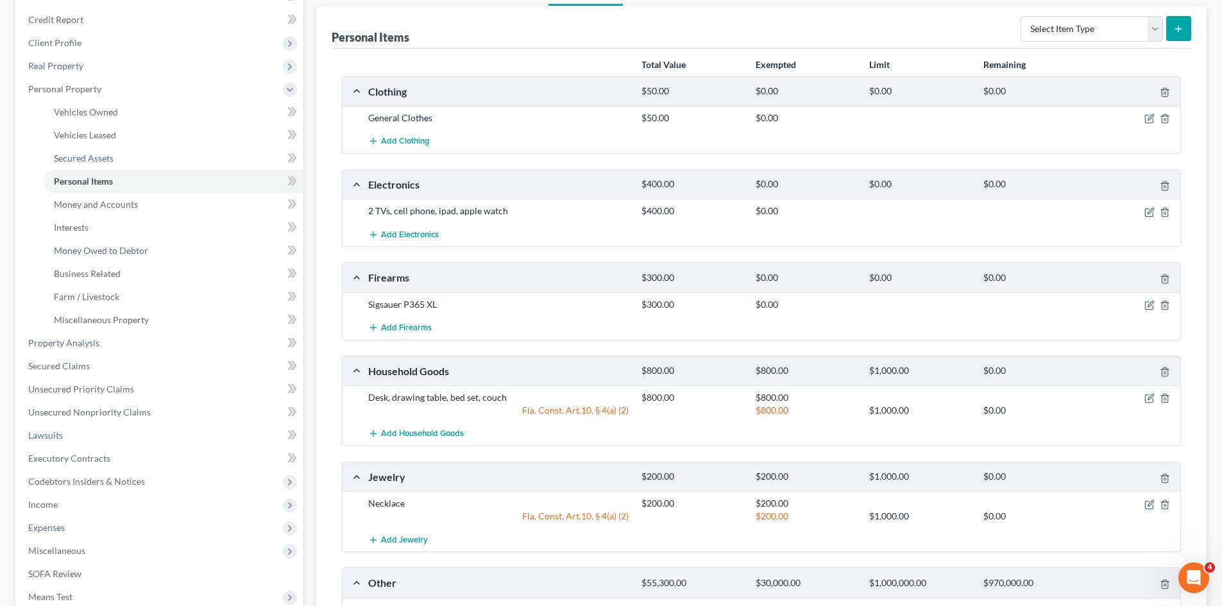
scroll to position [128, 0]
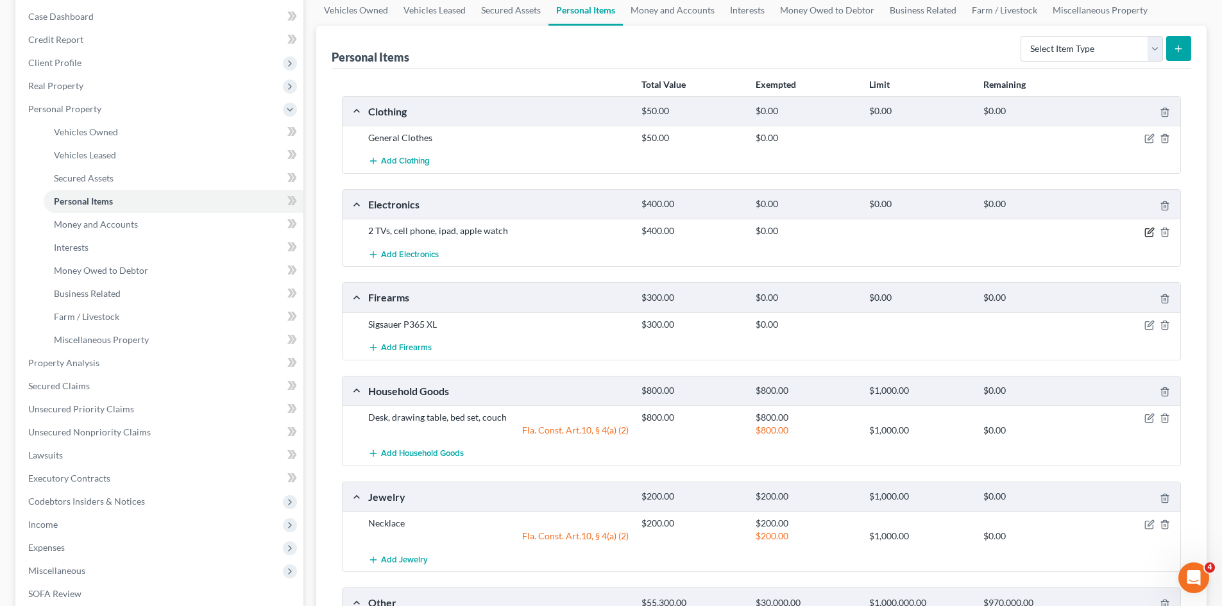
click at [1146, 231] on icon "button" at bounding box center [1149, 232] width 10 height 10
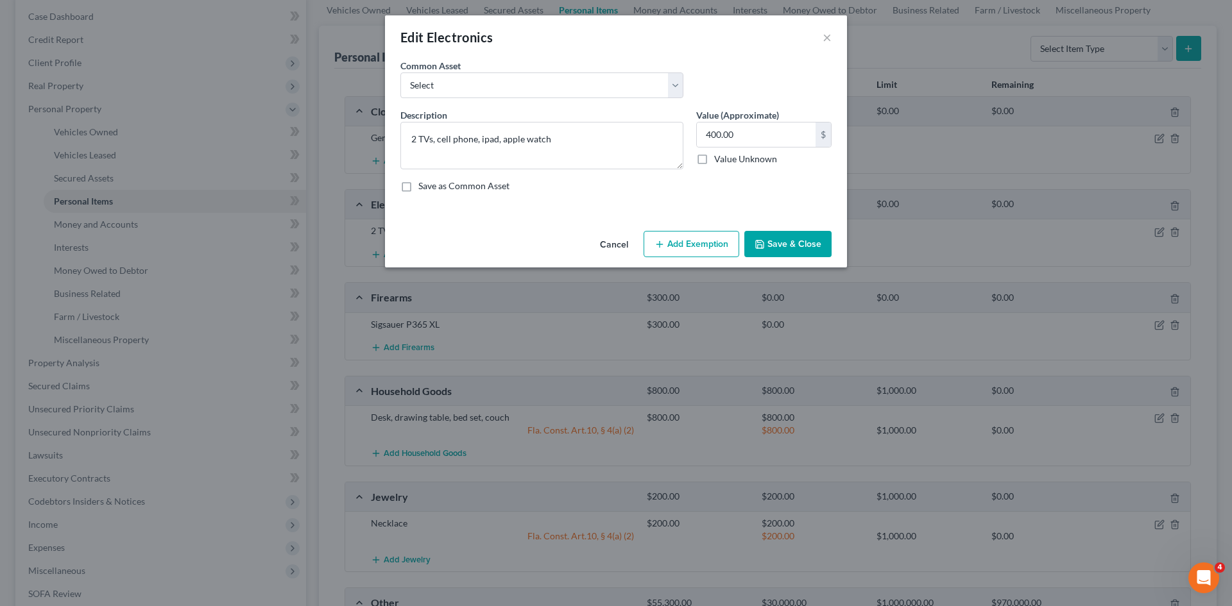
click at [684, 245] on button "Add Exemption" at bounding box center [691, 244] width 96 height 27
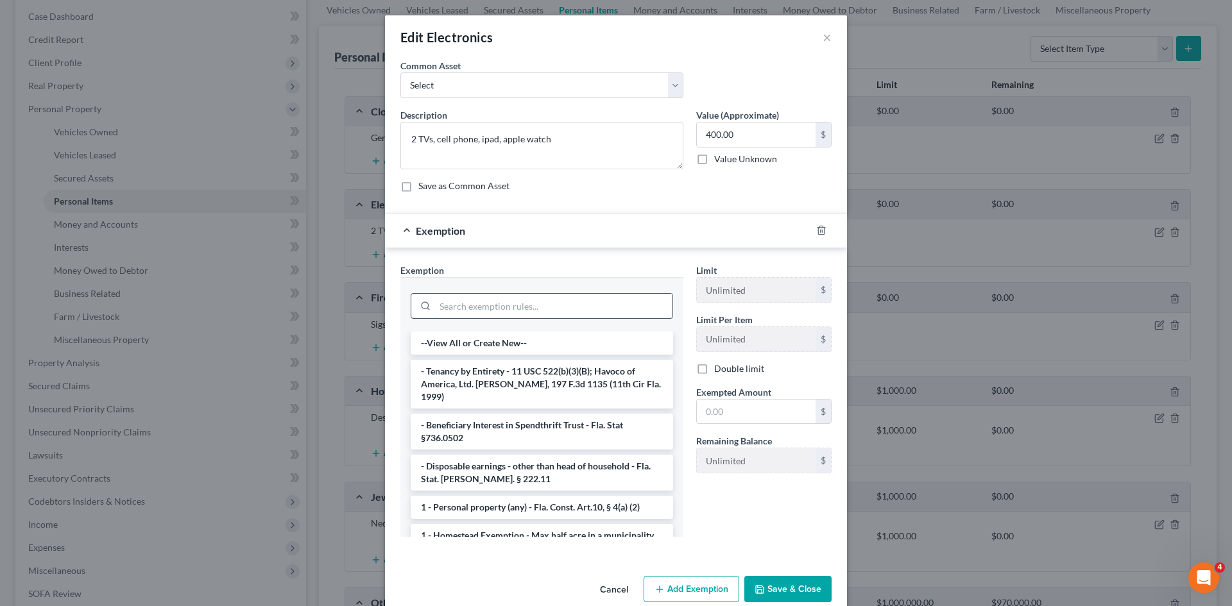
click at [474, 309] on input "search" at bounding box center [553, 306] width 237 height 24
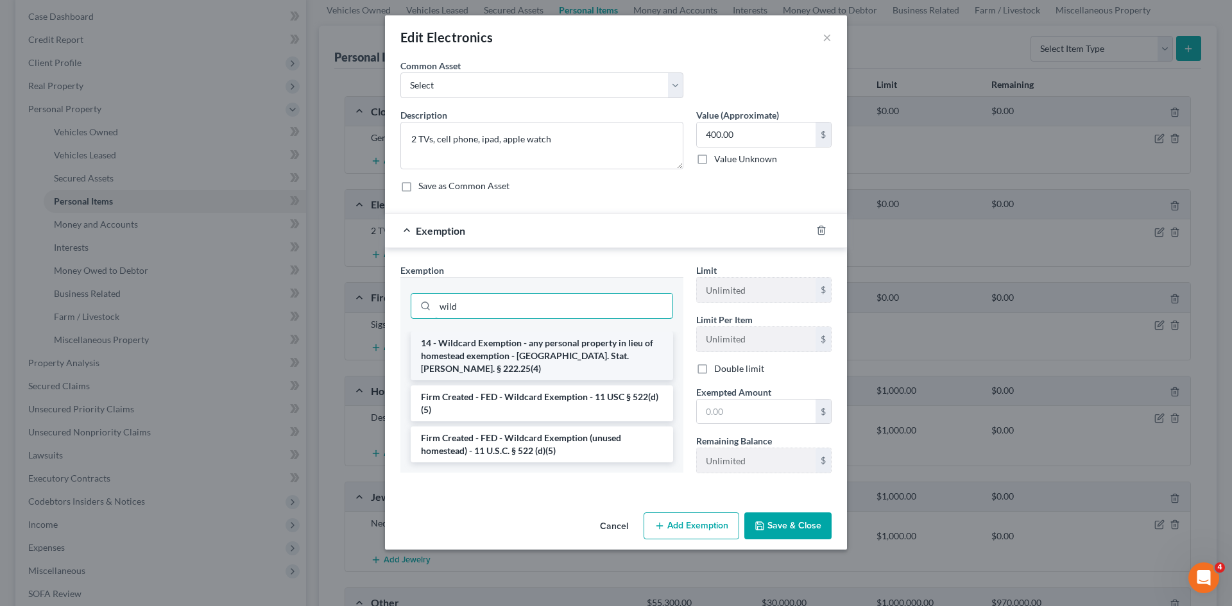
type input "wild"
click at [493, 341] on li "14 - Wildcard Exemption - any personal property in lieu of homestead exemption …" at bounding box center [542, 356] width 262 height 49
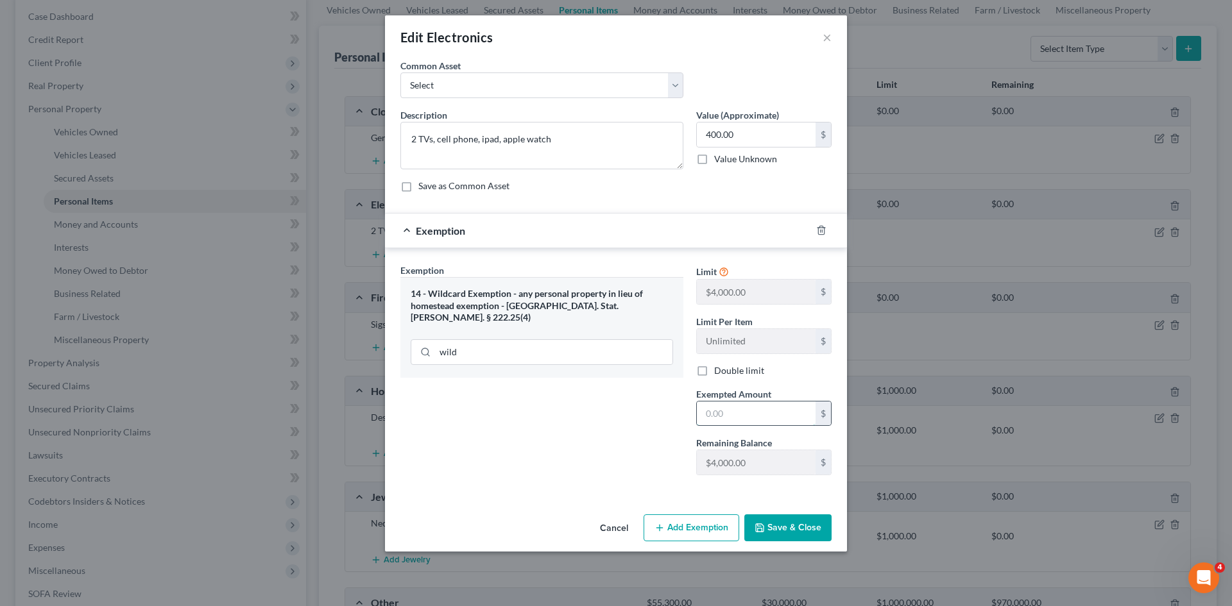
click at [761, 405] on input "text" at bounding box center [756, 414] width 119 height 24
type input "400.00"
drag, startPoint x: 787, startPoint y: 522, endPoint x: 810, endPoint y: 381, distance: 142.3
click at [788, 522] on button "Save & Close" at bounding box center [787, 528] width 87 height 27
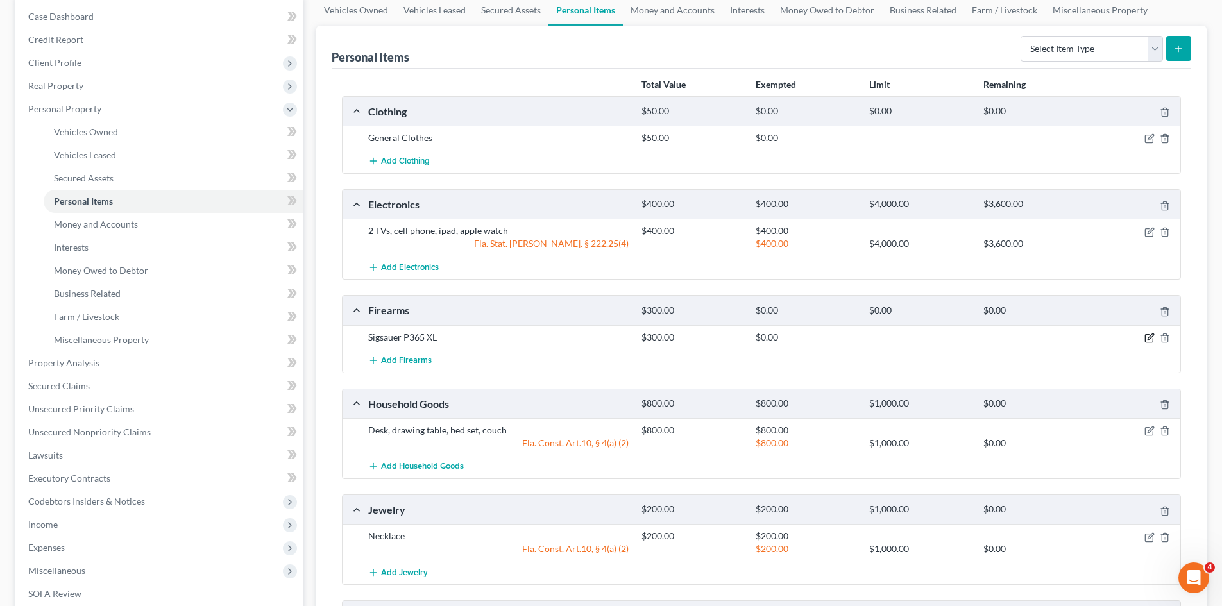
click at [1151, 337] on icon "button" at bounding box center [1149, 338] width 10 height 10
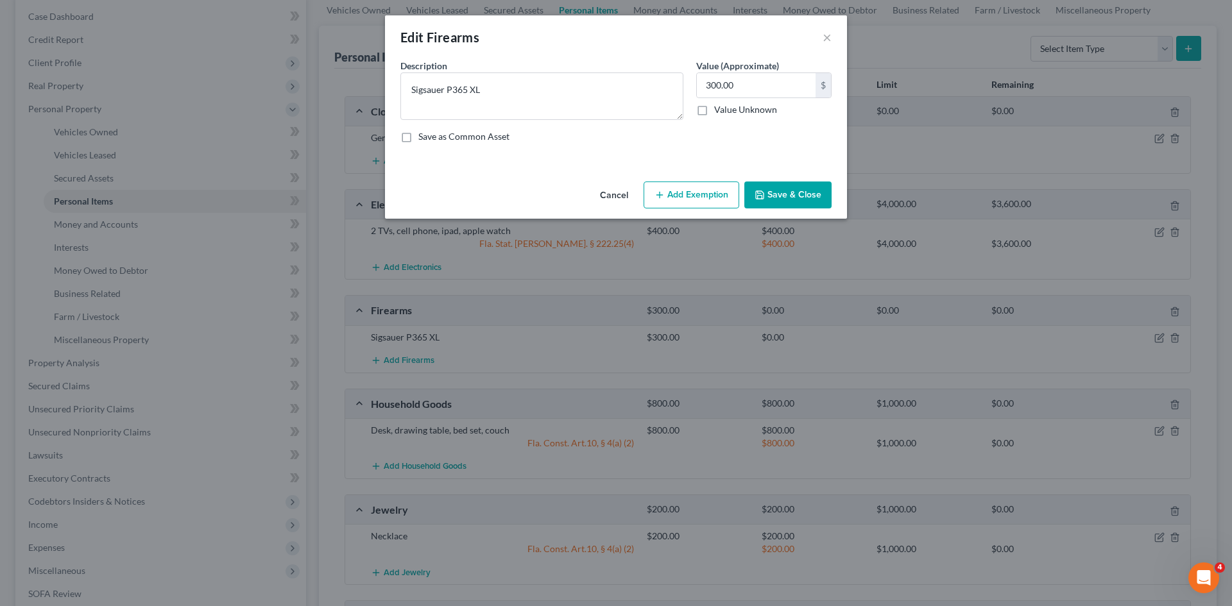
drag, startPoint x: 687, startPoint y: 192, endPoint x: 614, endPoint y: 232, distance: 83.3
click at [686, 191] on button "Add Exemption" at bounding box center [691, 195] width 96 height 27
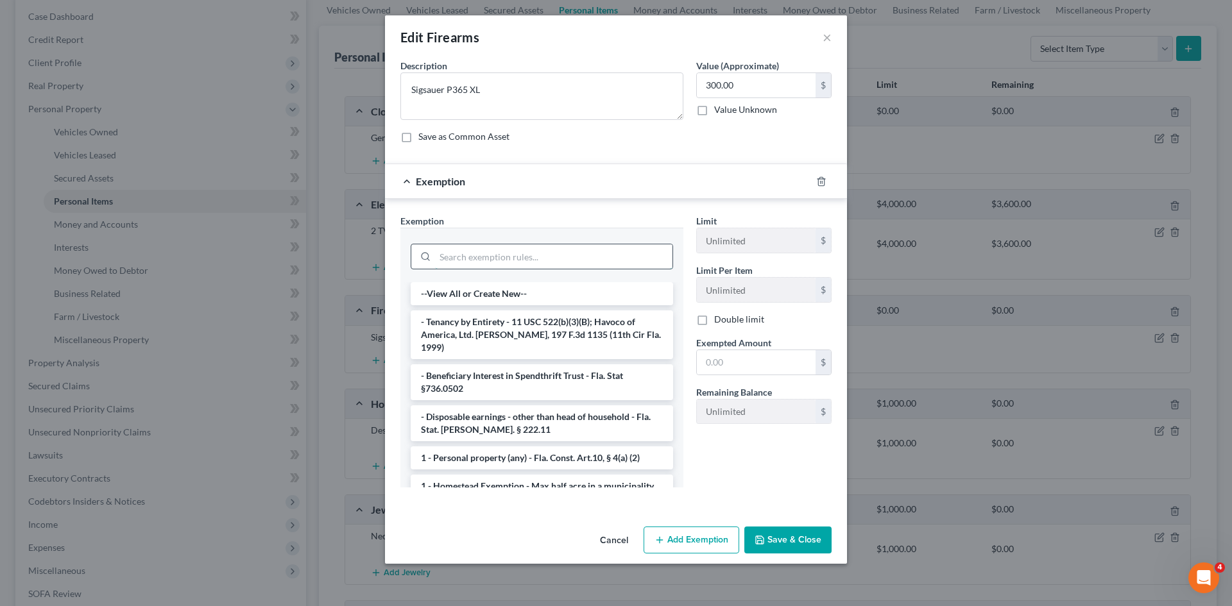
click at [523, 260] on input "search" at bounding box center [553, 256] width 237 height 24
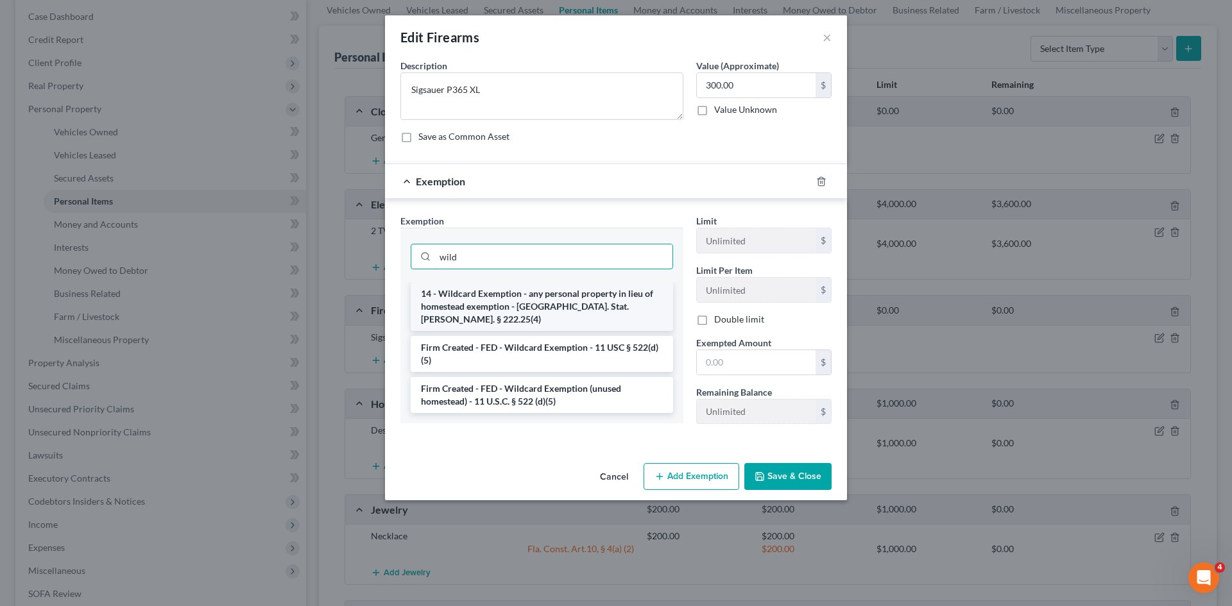
type input "wild"
click at [536, 303] on li "14 - Wildcard Exemption - any personal property in lieu of homestead exemption …" at bounding box center [542, 306] width 262 height 49
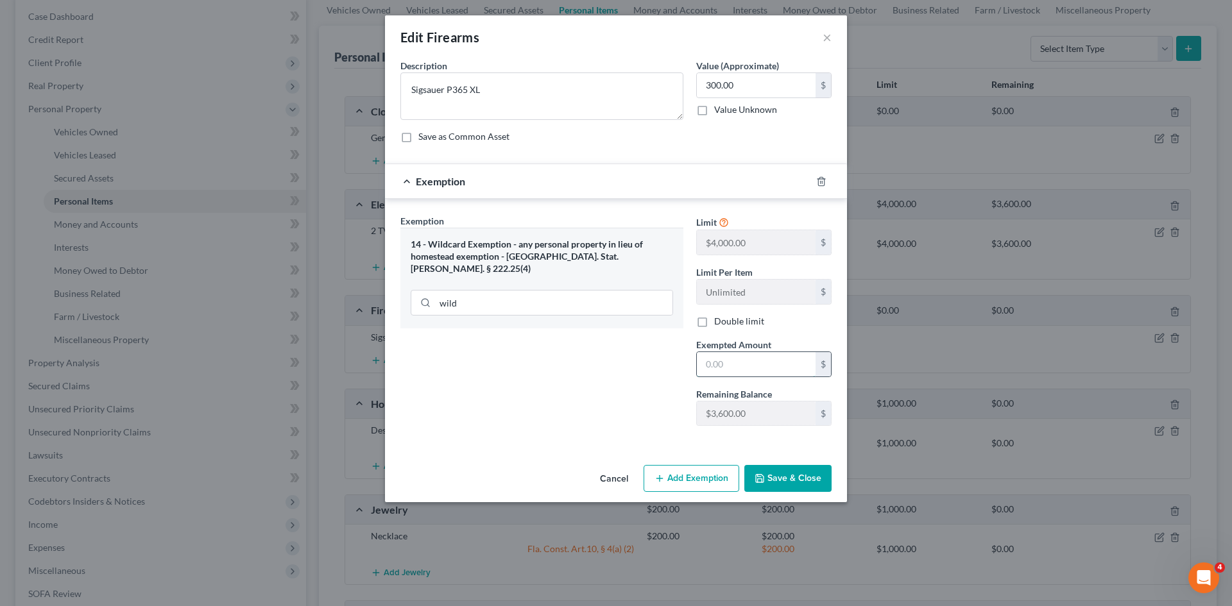
click at [733, 362] on input "text" at bounding box center [756, 364] width 119 height 24
type input "300.00"
click at [757, 472] on button "Save & Close" at bounding box center [787, 478] width 87 height 27
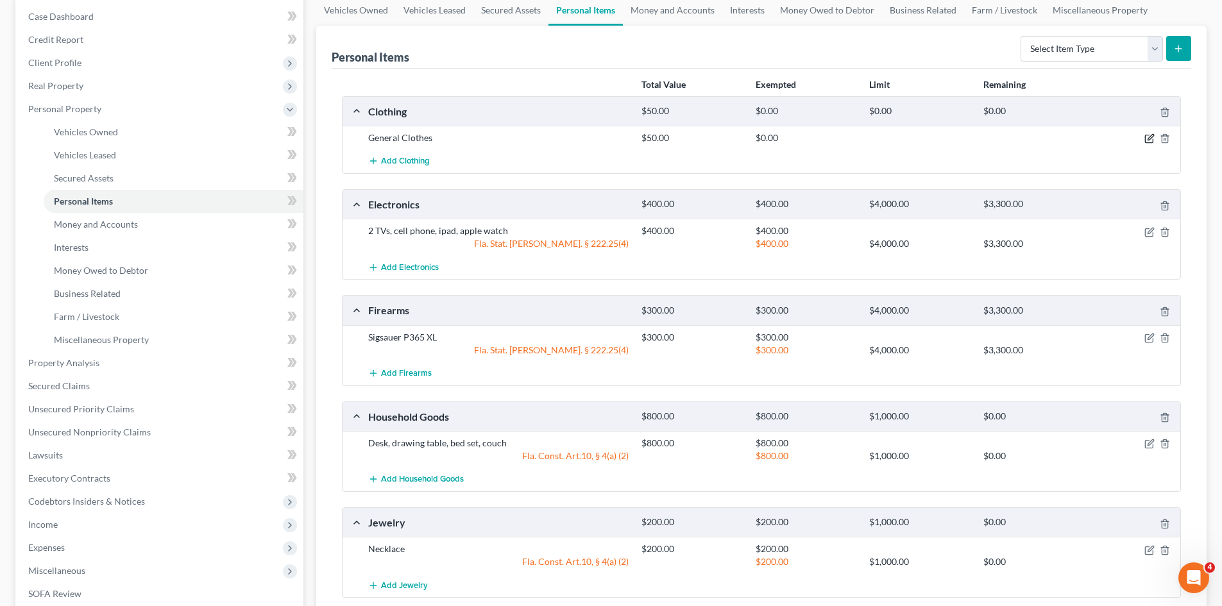
click at [1147, 140] on icon "button" at bounding box center [1149, 138] width 10 height 10
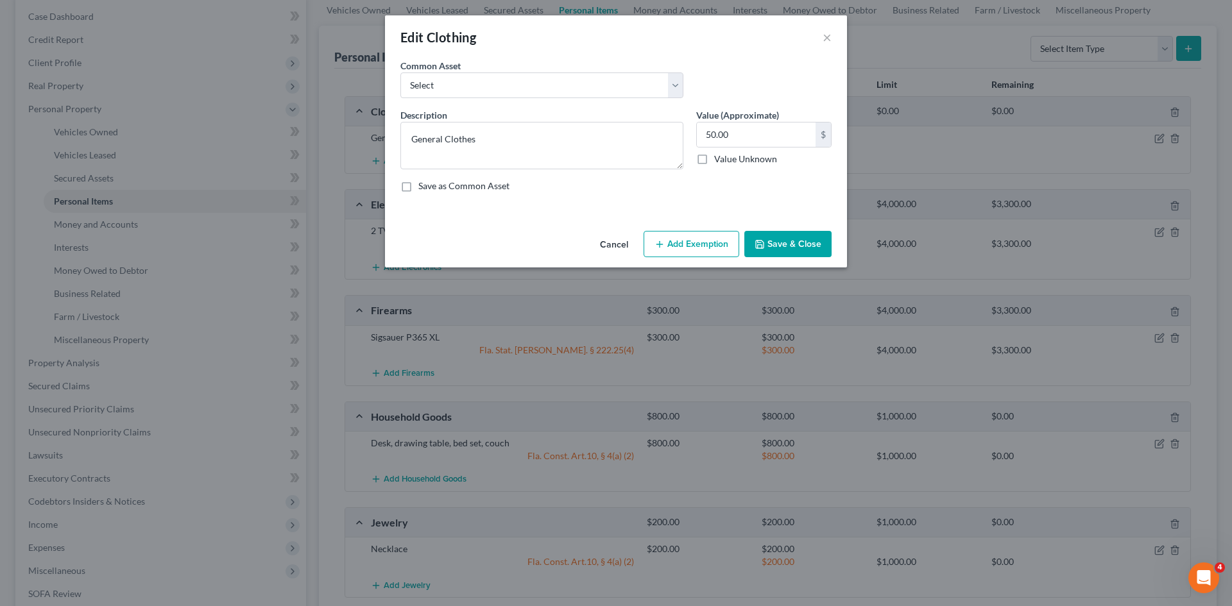
click at [693, 243] on button "Add Exemption" at bounding box center [691, 244] width 96 height 27
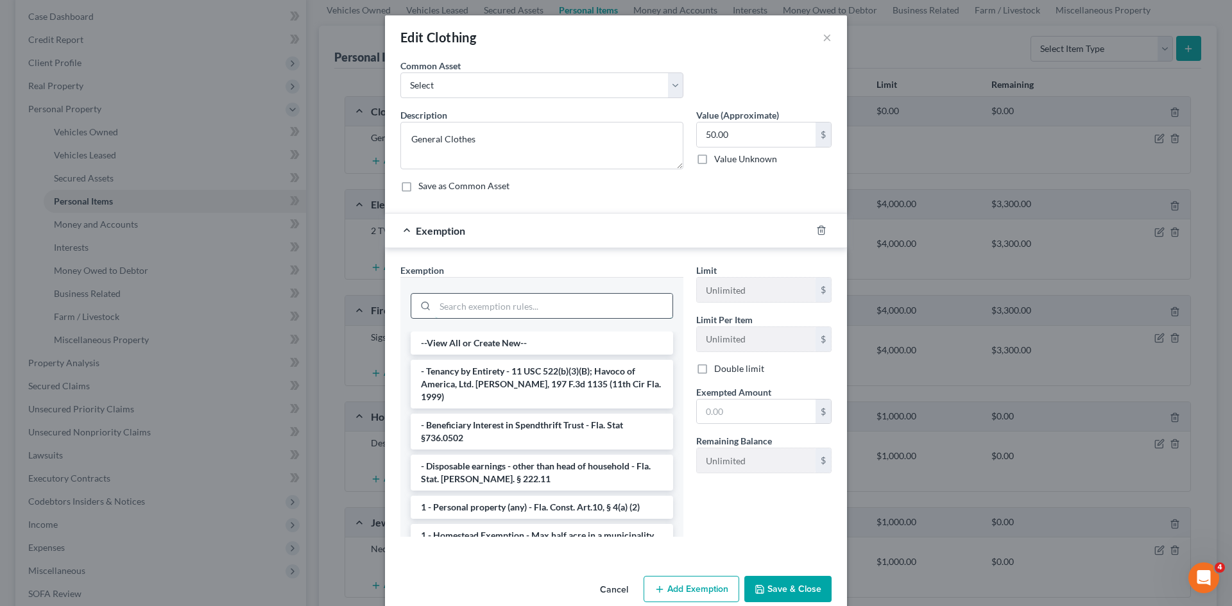
click at [504, 309] on input "search" at bounding box center [553, 306] width 237 height 24
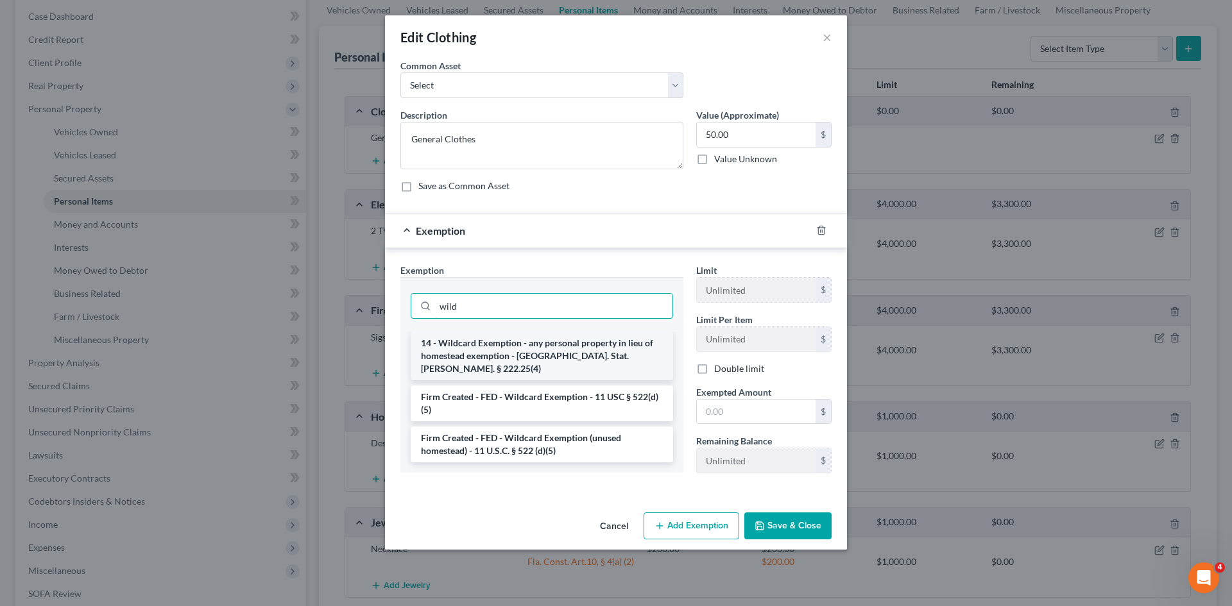
type input "wild"
click at [527, 353] on li "14 - Wildcard Exemption - any personal property in lieu of homestead exemption …" at bounding box center [542, 356] width 262 height 49
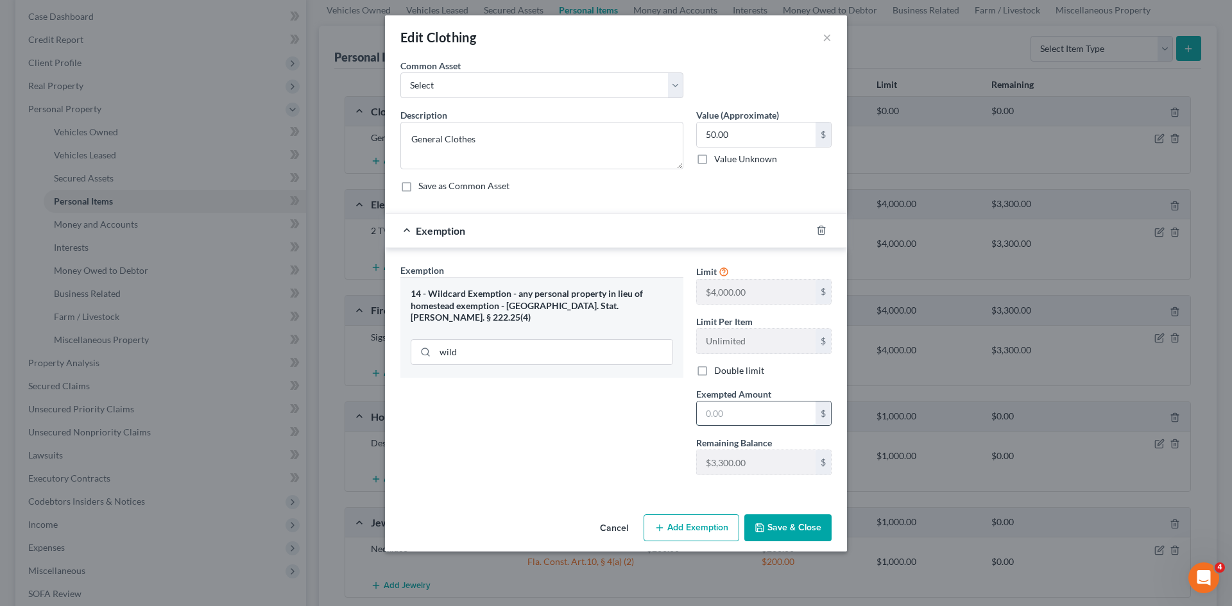
click at [747, 416] on input "text" at bounding box center [756, 414] width 119 height 24
type input "50.00"
click at [778, 518] on button "Save & Close" at bounding box center [787, 528] width 87 height 27
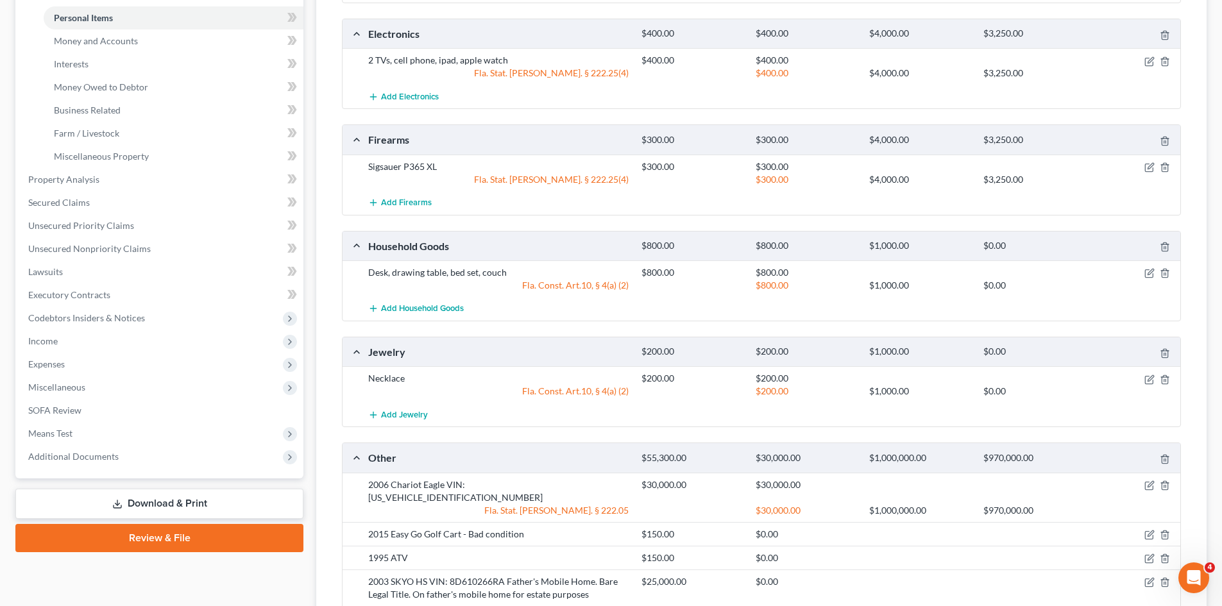
scroll to position [385, 0]
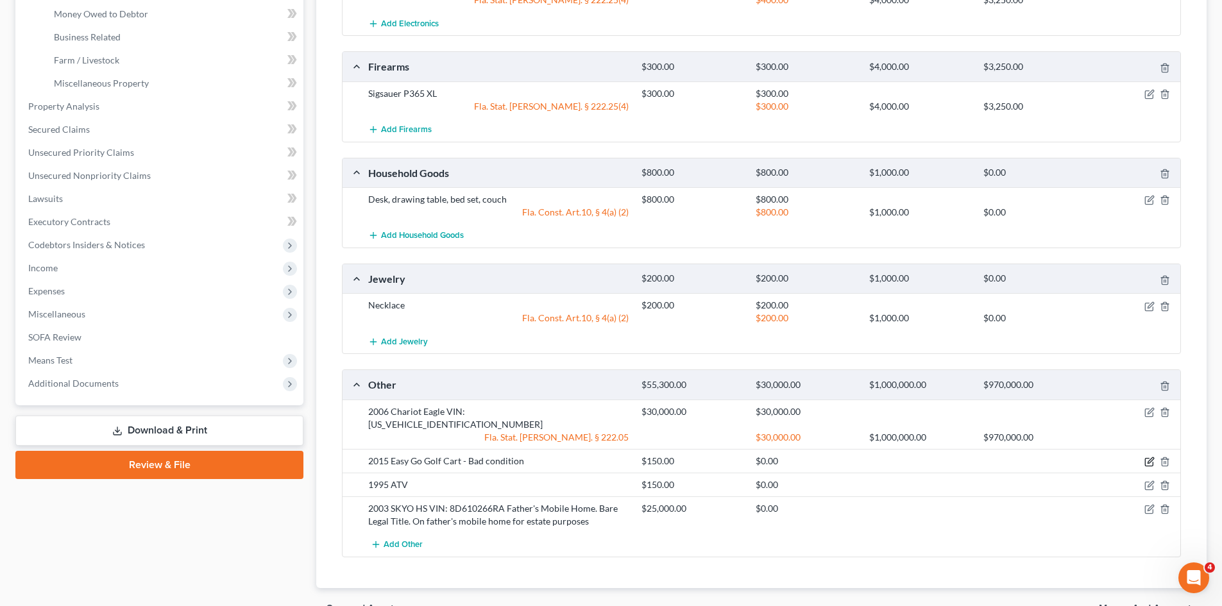
click at [1148, 457] on icon "button" at bounding box center [1151, 460] width 6 height 6
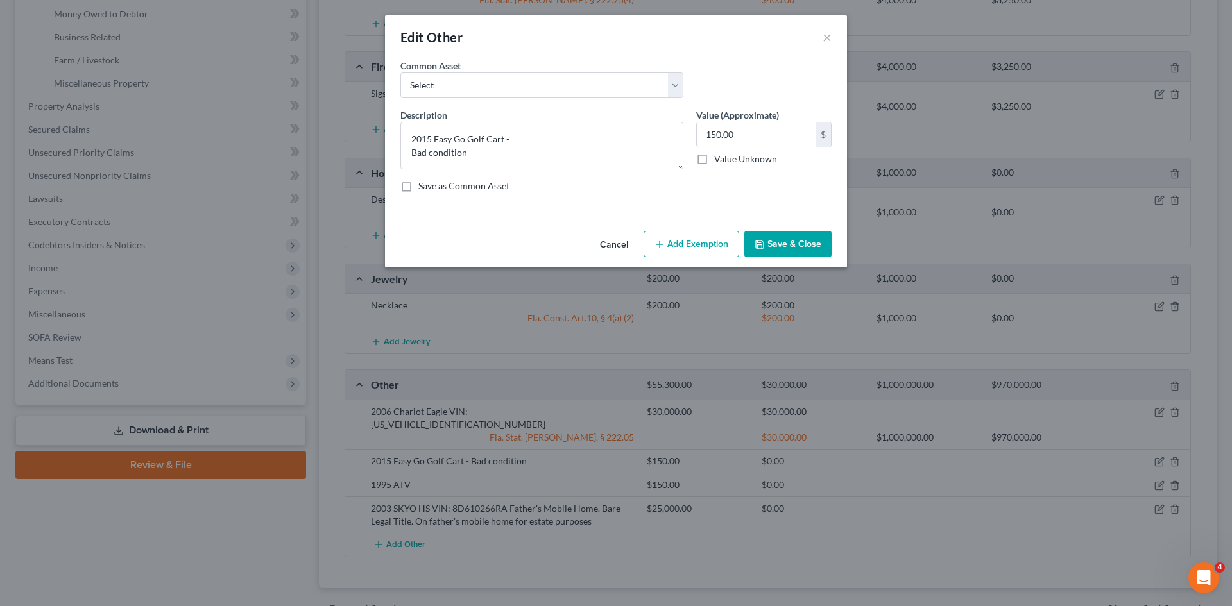
click at [684, 246] on button "Add Exemption" at bounding box center [691, 244] width 96 height 27
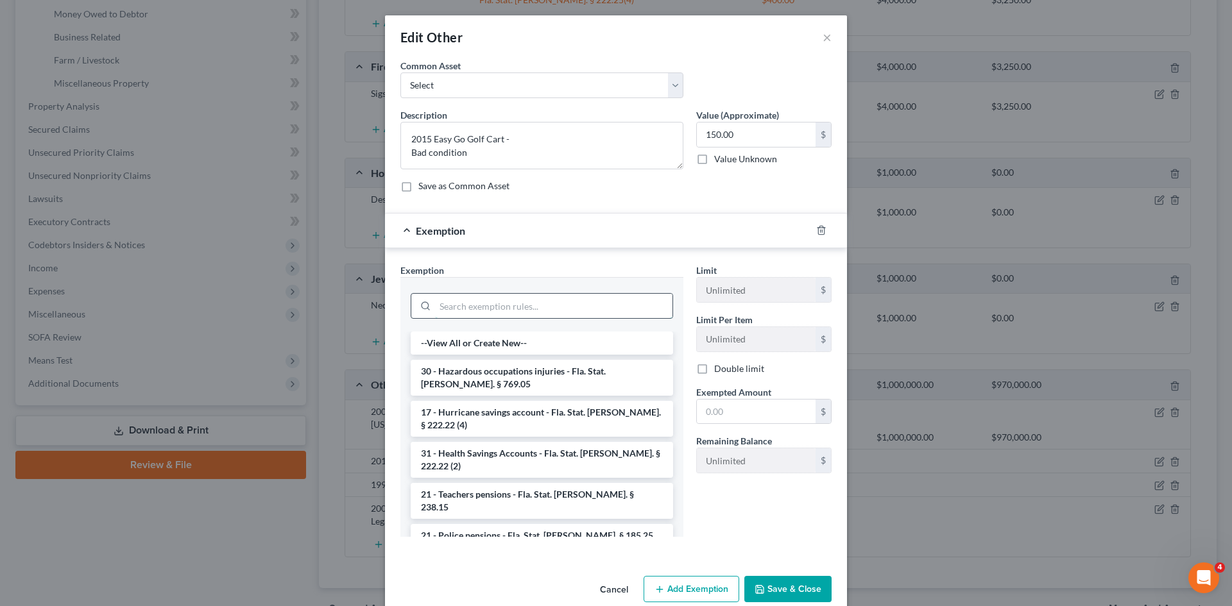
click at [518, 308] on input "search" at bounding box center [553, 306] width 237 height 24
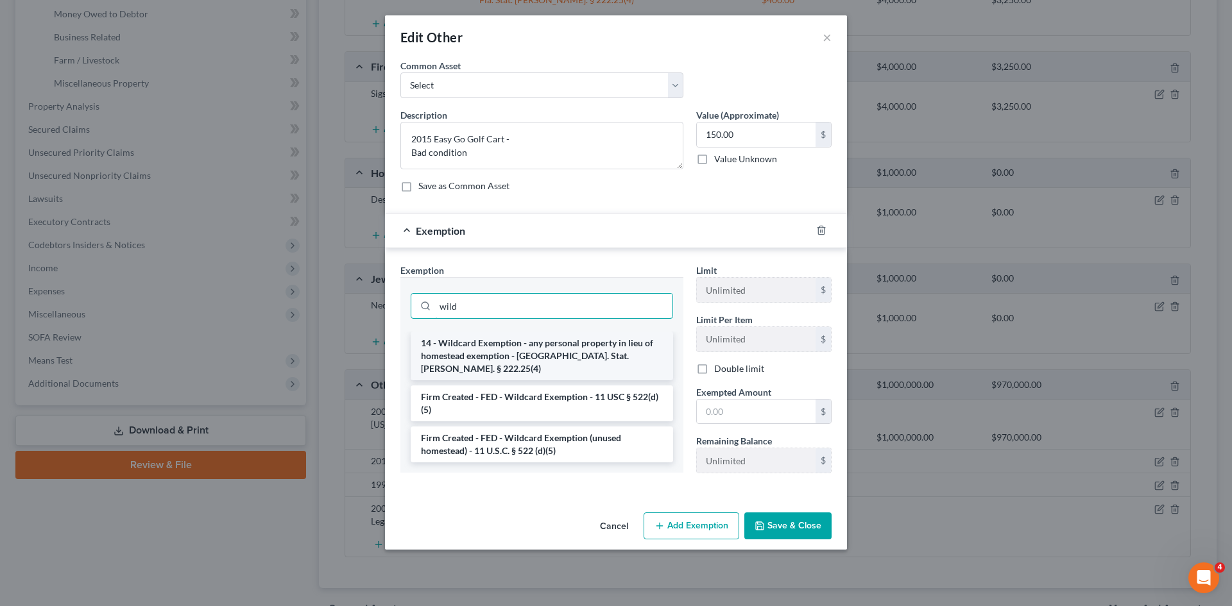
type input "wild"
click at [525, 353] on li "14 - Wildcard Exemption - any personal property in lieu of homestead exemption …" at bounding box center [542, 356] width 262 height 49
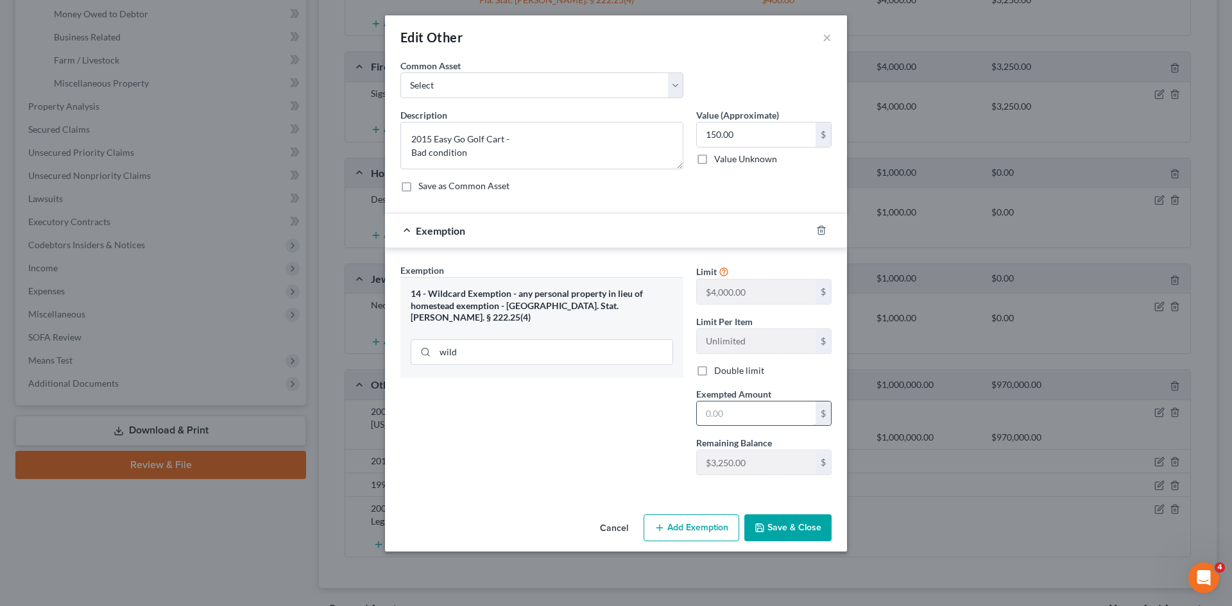
click at [756, 421] on input "text" at bounding box center [756, 414] width 119 height 24
type input "150.00"
click at [810, 529] on button "Save & Close" at bounding box center [787, 528] width 87 height 27
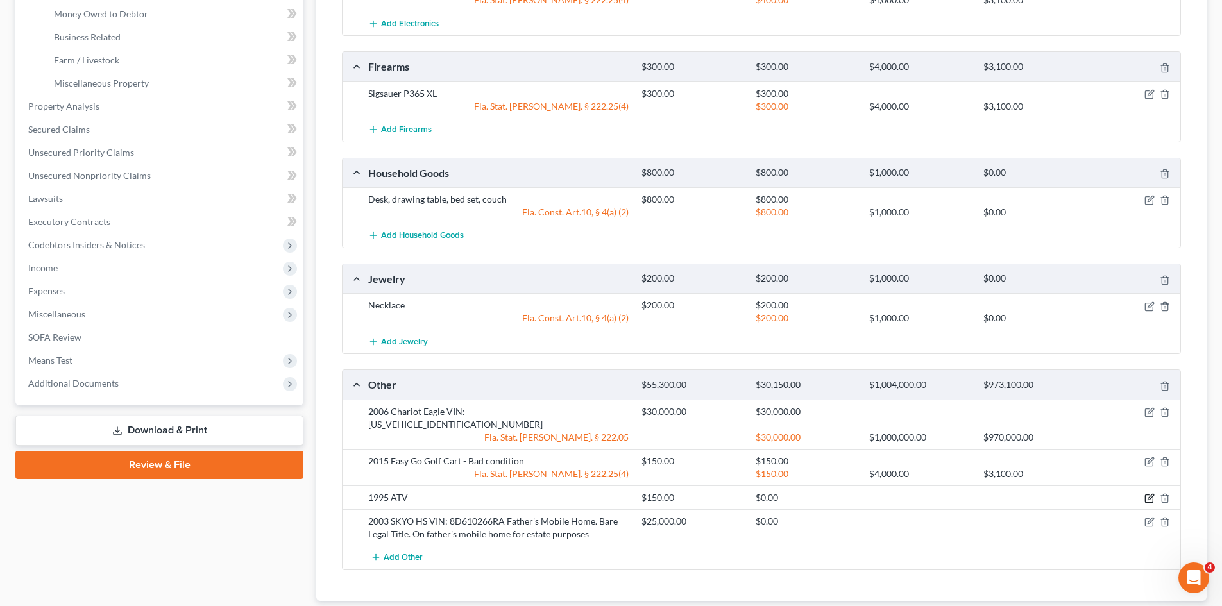
click at [1152, 493] on icon "button" at bounding box center [1149, 498] width 10 height 10
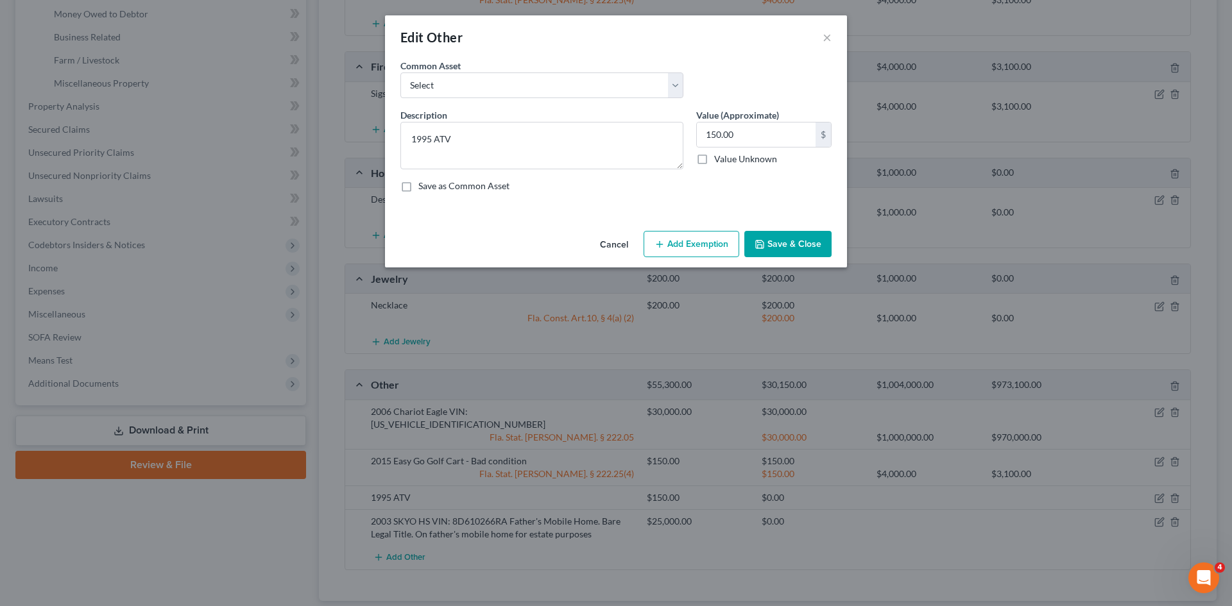
click at [679, 241] on button "Add Exemption" at bounding box center [691, 244] width 96 height 27
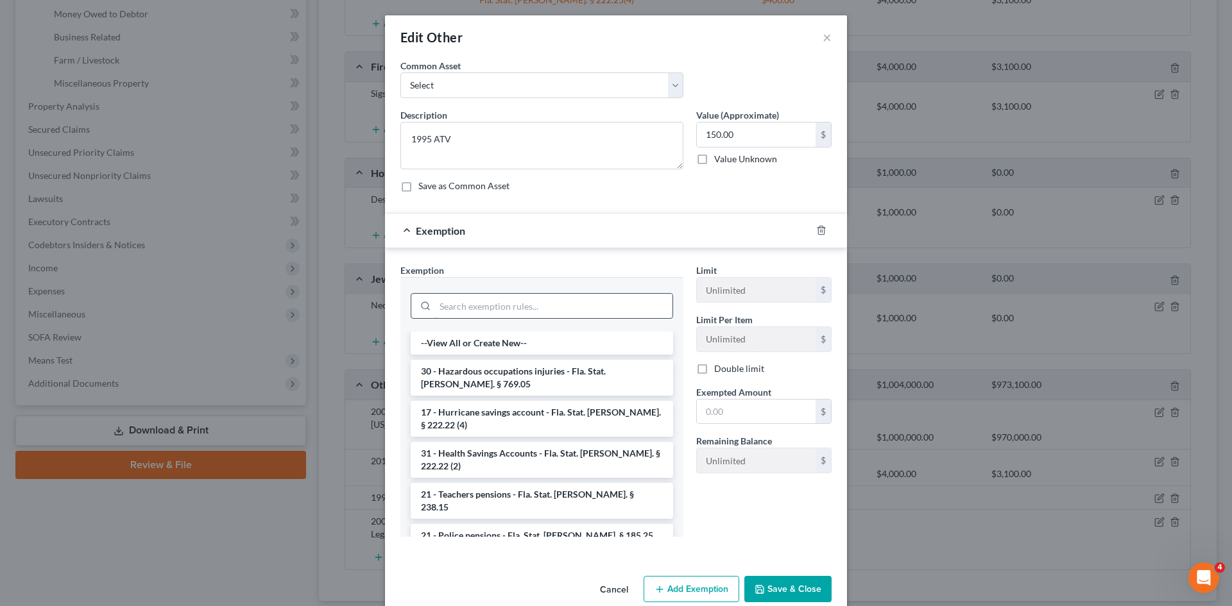
click at [482, 311] on input "search" at bounding box center [553, 306] width 237 height 24
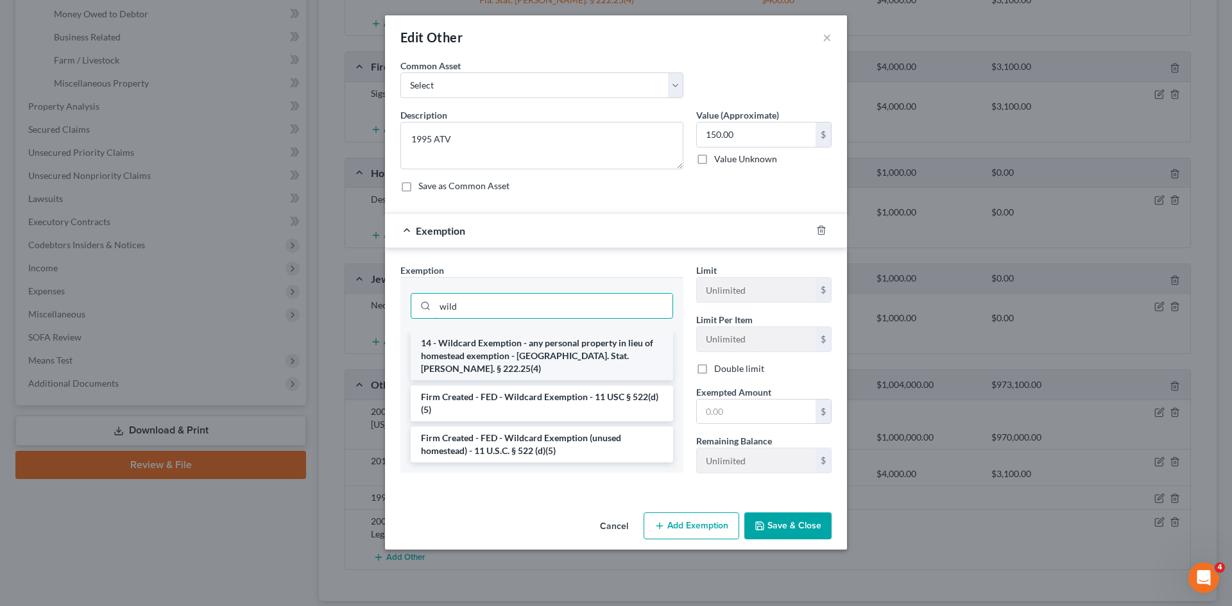
type input "wild"
click at [497, 349] on li "14 - Wildcard Exemption - any personal property in lieu of homestead exemption …" at bounding box center [542, 356] width 262 height 49
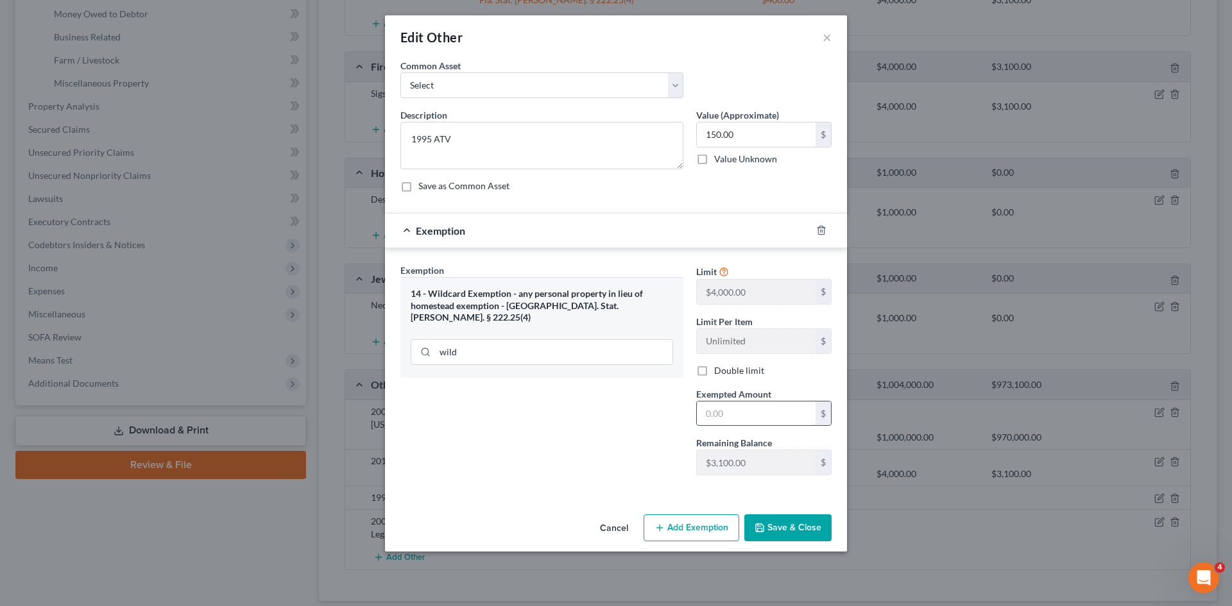
click at [748, 418] on input "text" at bounding box center [756, 414] width 119 height 24
type input "150.00"
click at [808, 529] on button "Save & Close" at bounding box center [787, 528] width 87 height 27
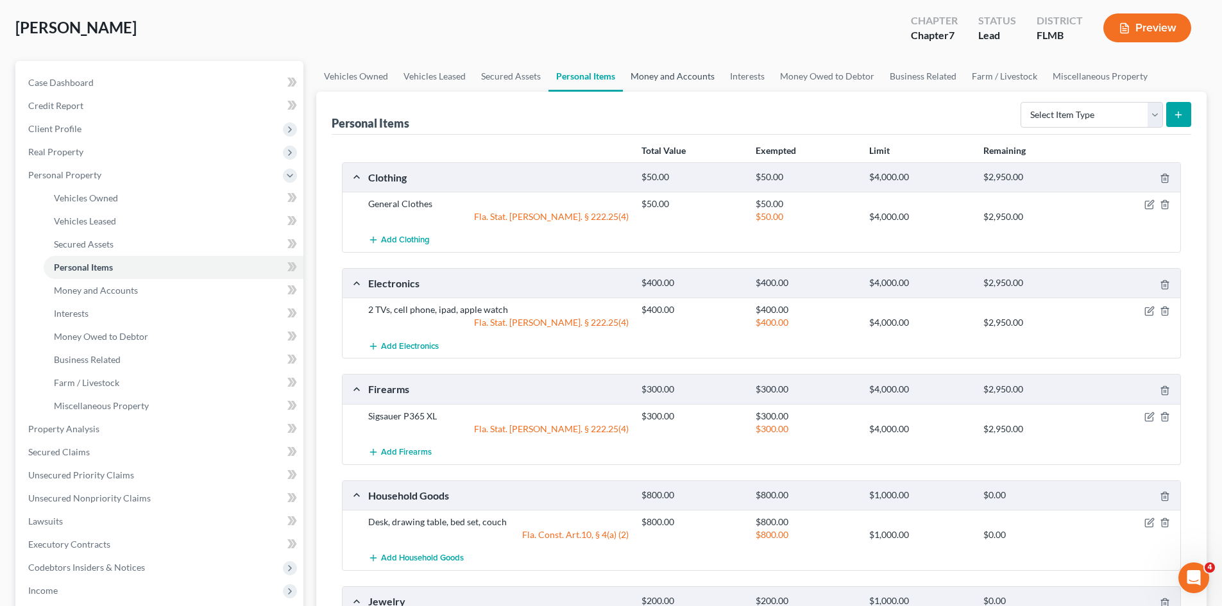
scroll to position [0, 0]
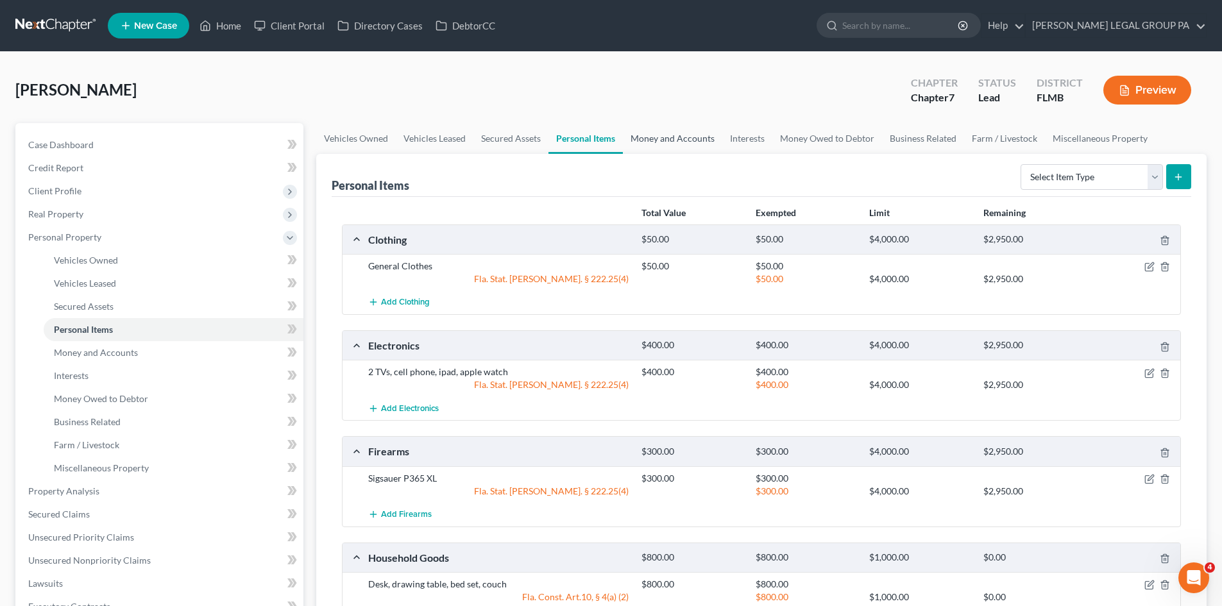
click at [658, 133] on link "Money and Accounts" at bounding box center [672, 138] width 99 height 31
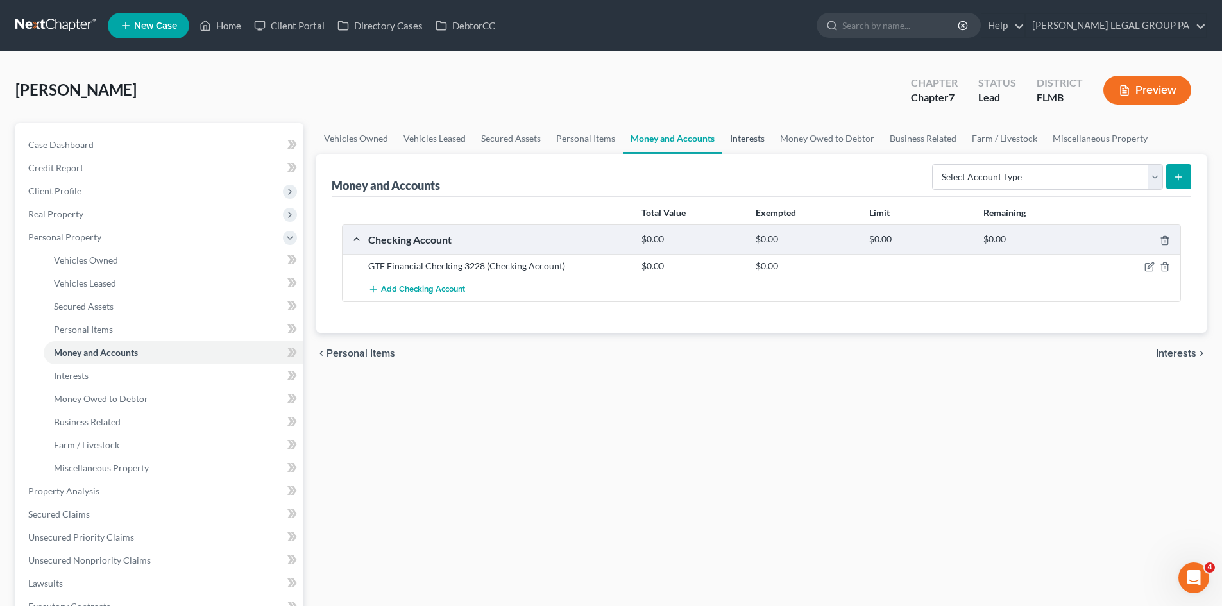
click at [742, 134] on link "Interests" at bounding box center [747, 138] width 50 height 31
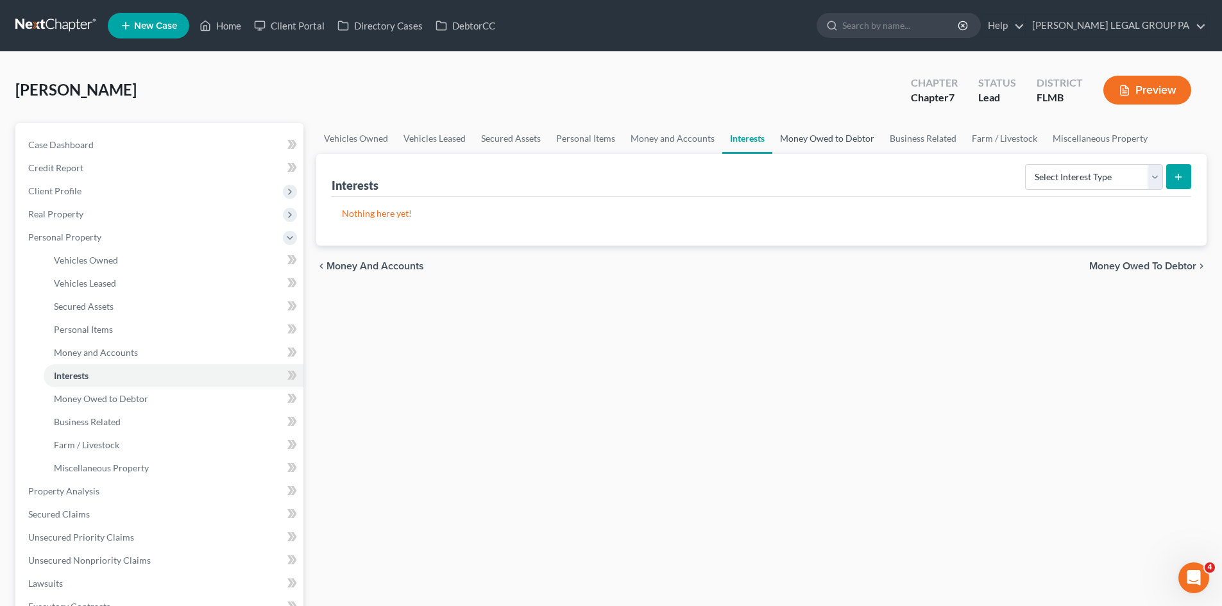
click at [826, 132] on link "Money Owed to Debtor" at bounding box center [827, 138] width 110 height 31
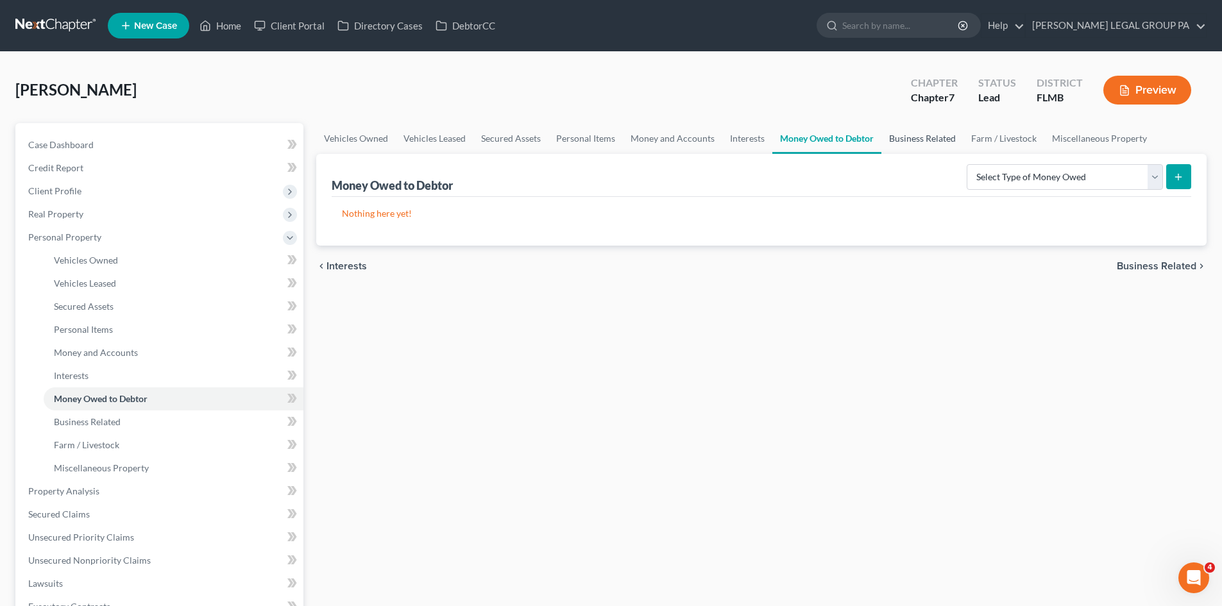
drag, startPoint x: 901, startPoint y: 142, endPoint x: 919, endPoint y: 140, distance: 18.0
click at [902, 142] on link "Business Related" at bounding box center [922, 138] width 82 height 31
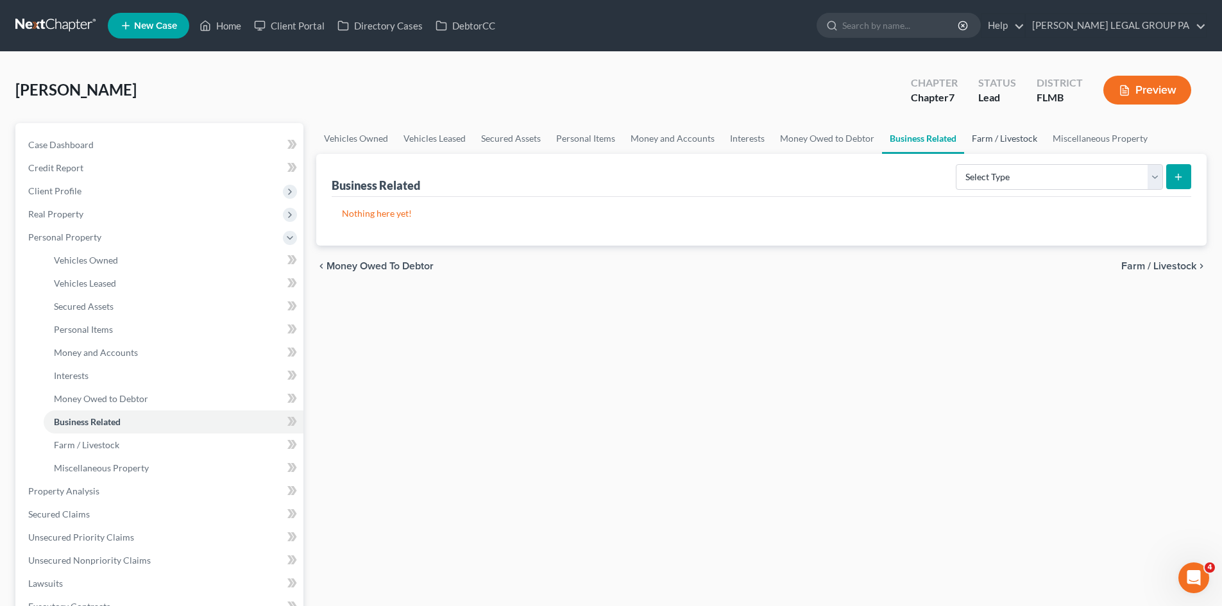
click at [1025, 147] on link "Farm / Livestock" at bounding box center [1004, 138] width 81 height 31
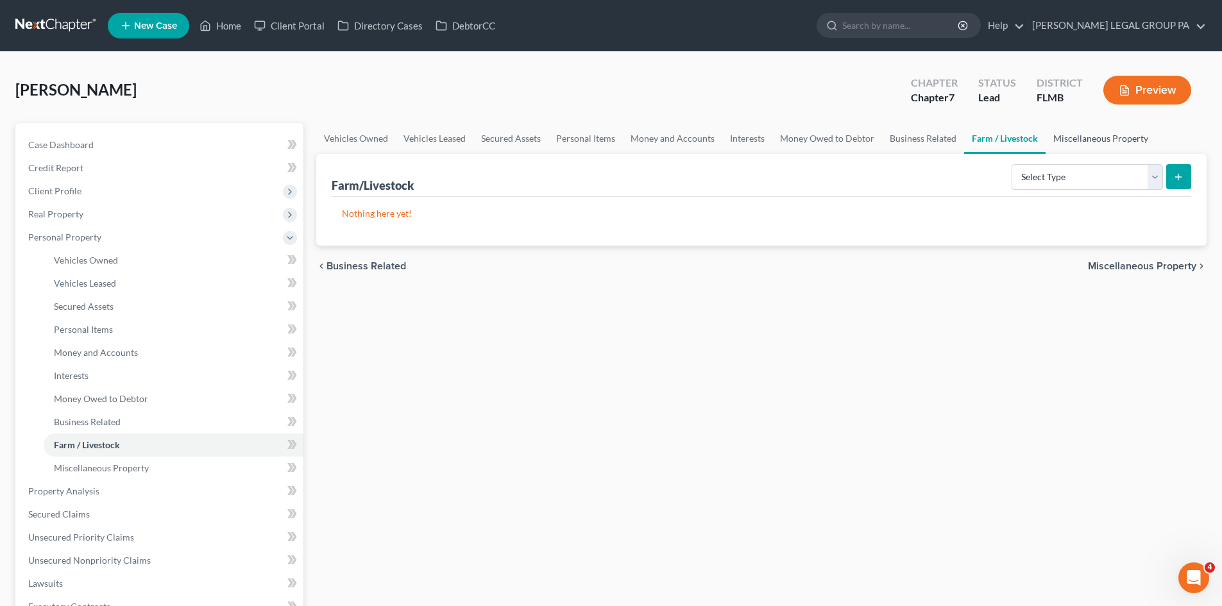
click at [1095, 141] on link "Miscellaneous Property" at bounding box center [1101, 138] width 110 height 31
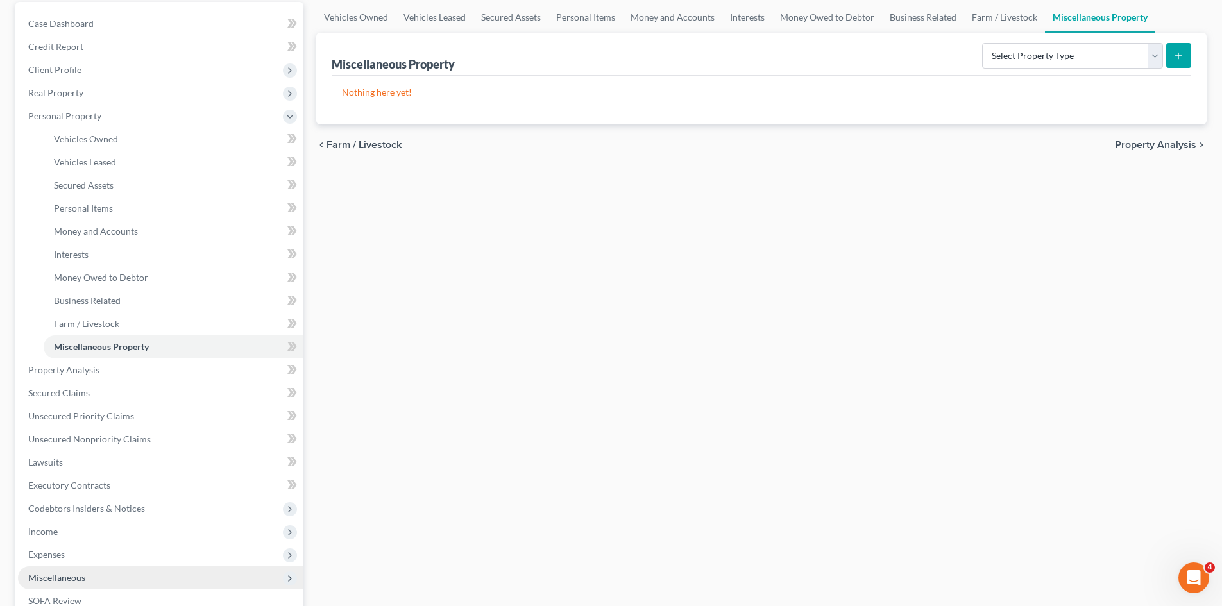
scroll to position [307, 0]
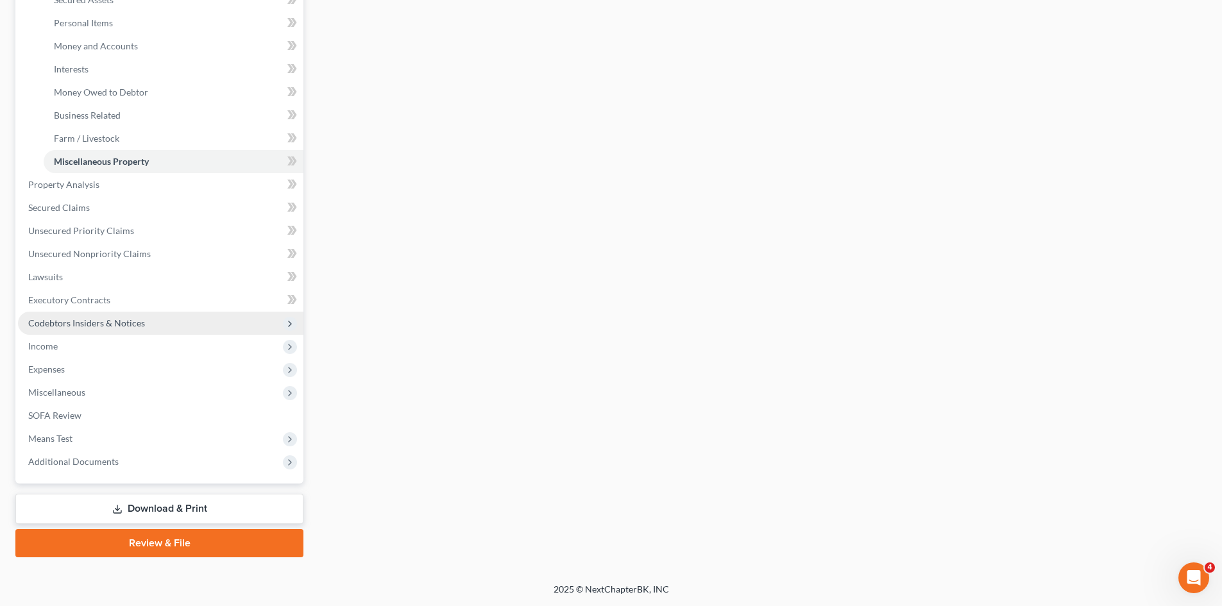
click at [81, 330] on span "Codebtors Insiders & Notices" at bounding box center [160, 323] width 285 height 23
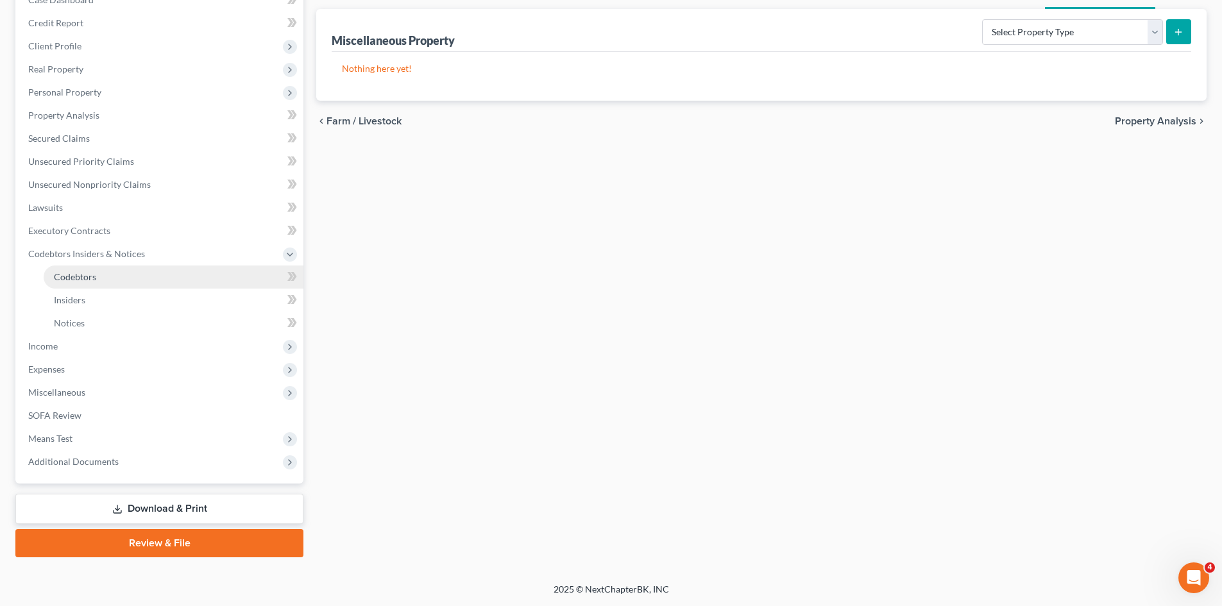
click at [83, 279] on span "Codebtors" at bounding box center [75, 276] width 42 height 11
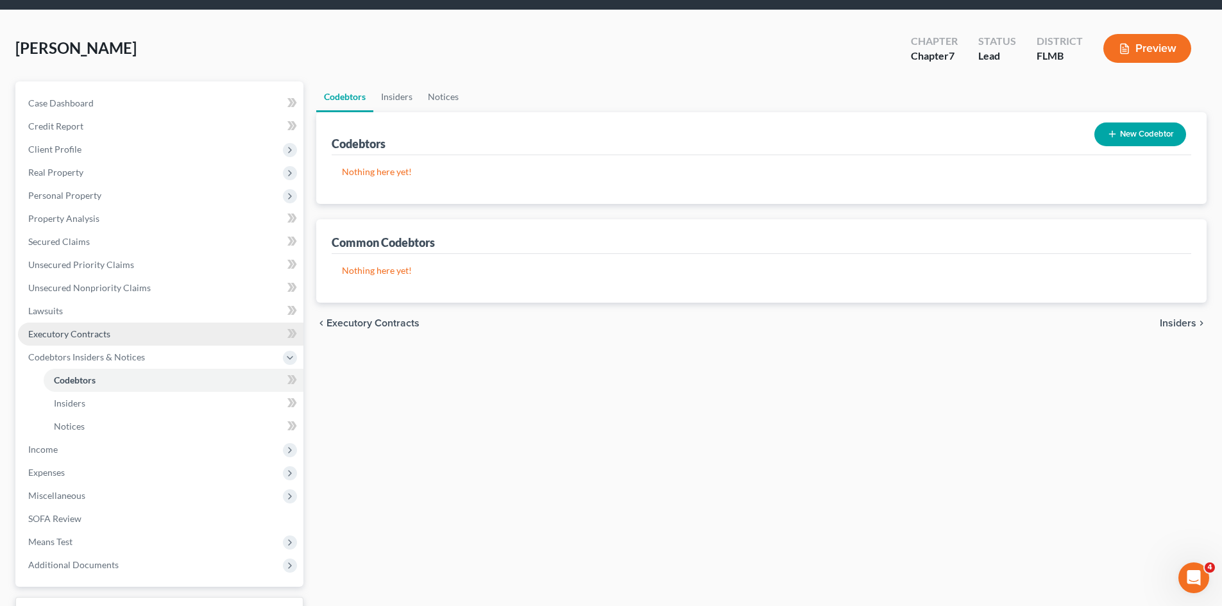
scroll to position [64, 0]
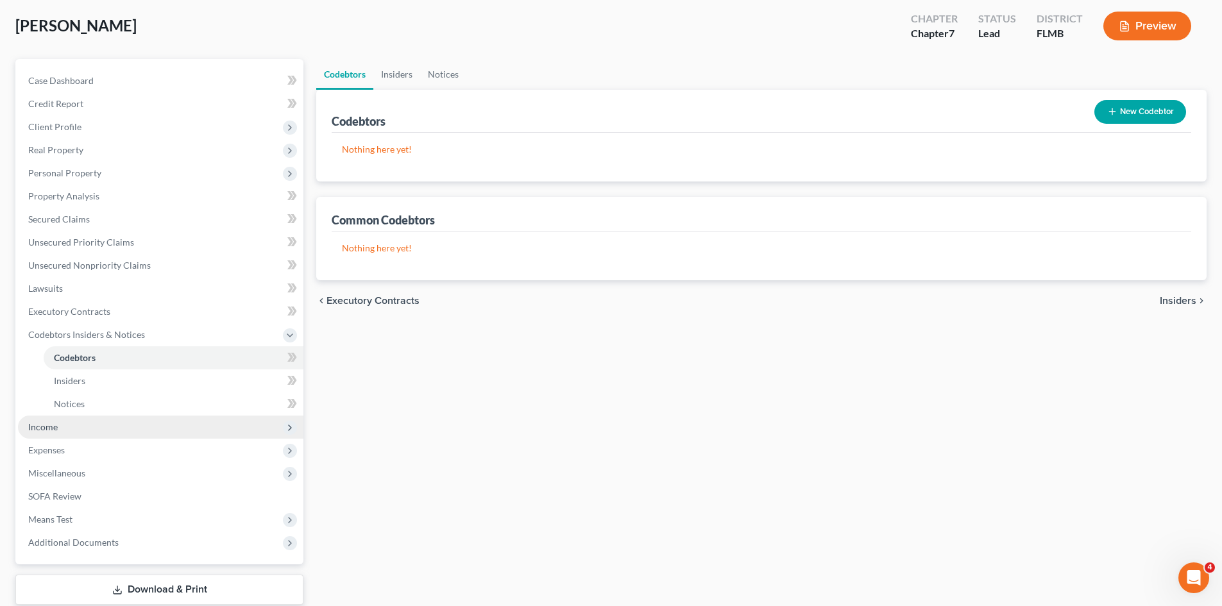
click at [90, 430] on span "Income" at bounding box center [160, 427] width 285 height 23
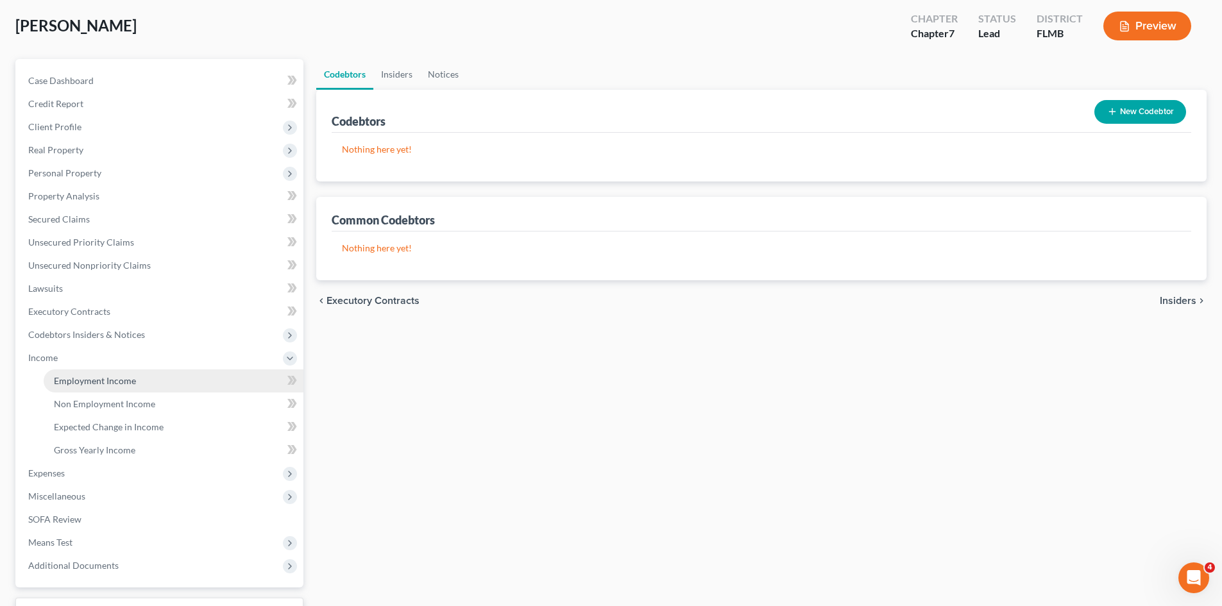
click at [95, 382] on span "Employment Income" at bounding box center [95, 380] width 82 height 11
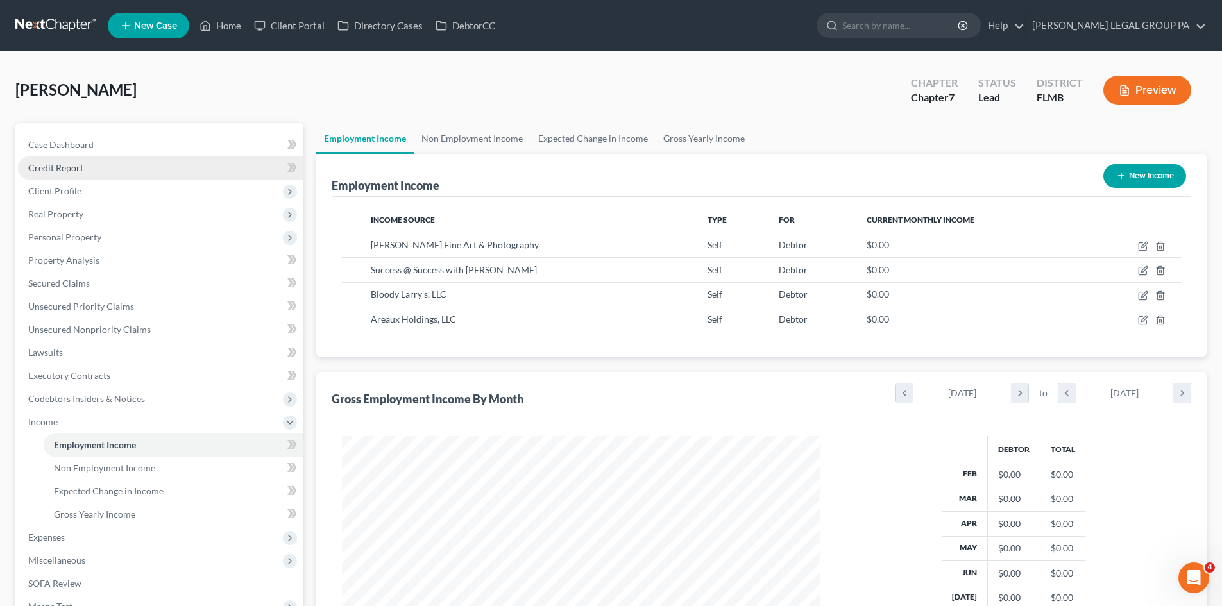
click at [64, 169] on span "Credit Report" at bounding box center [55, 167] width 55 height 11
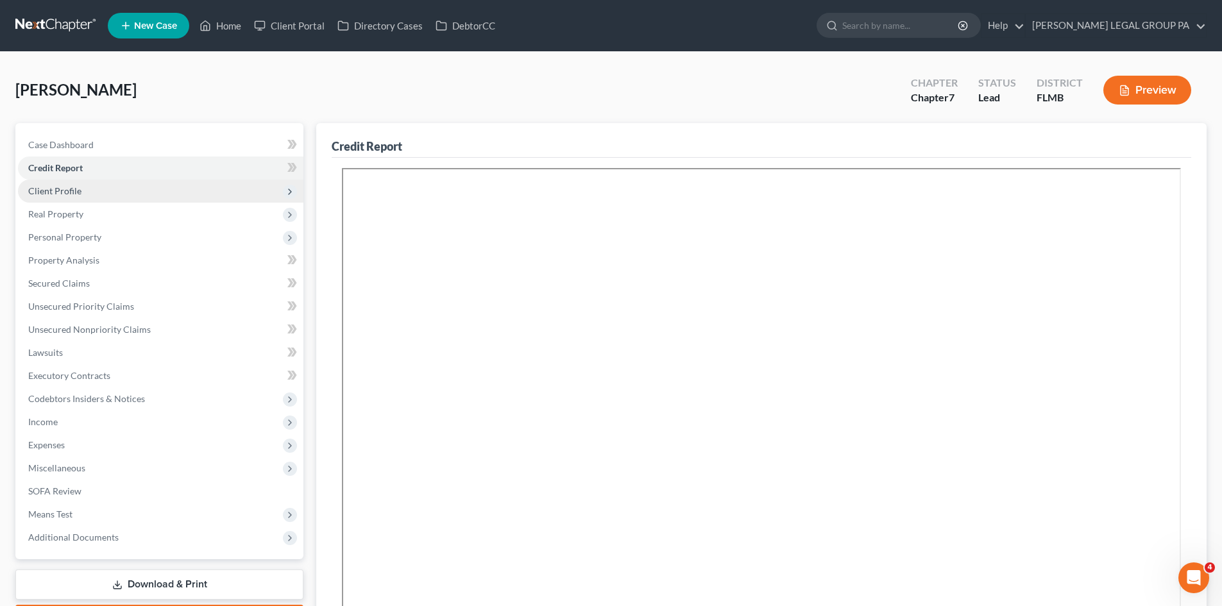
click at [73, 191] on span "Client Profile" at bounding box center [54, 190] width 53 height 11
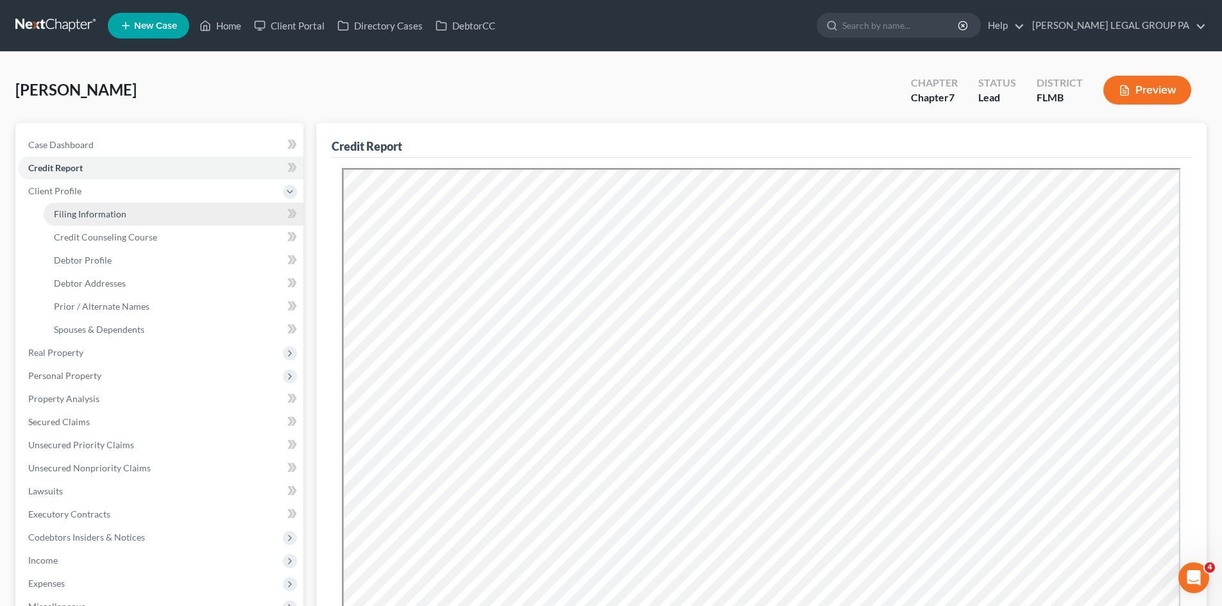
click at [81, 218] on span "Filing Information" at bounding box center [90, 213] width 72 height 11
select select "1"
select select "0"
select select "15"
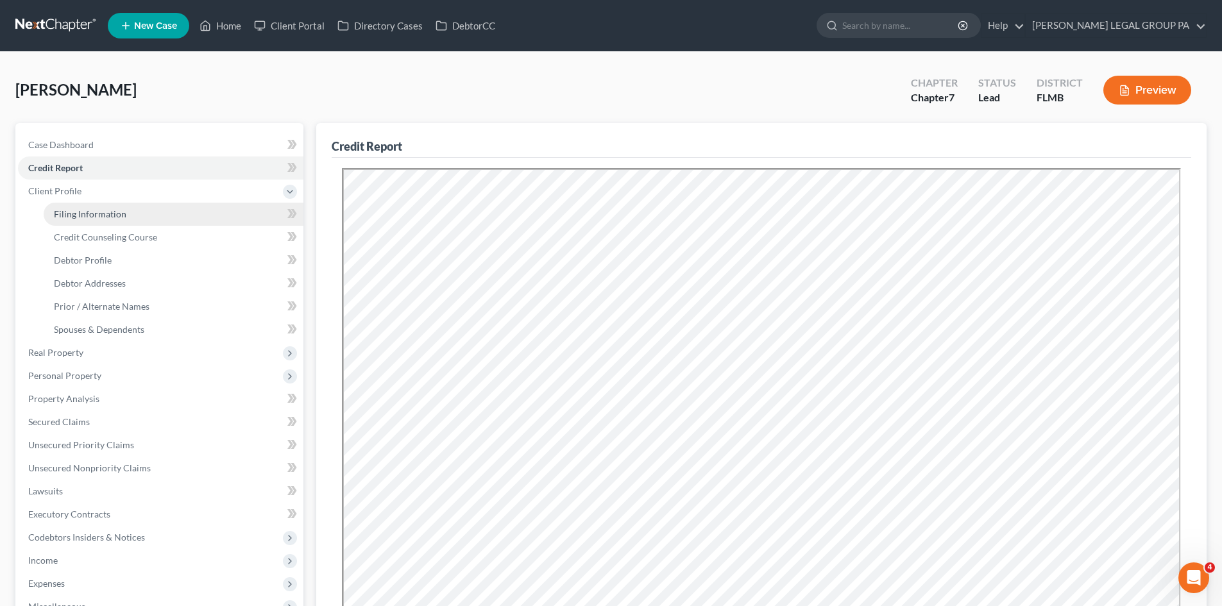
select select "0"
select select "9"
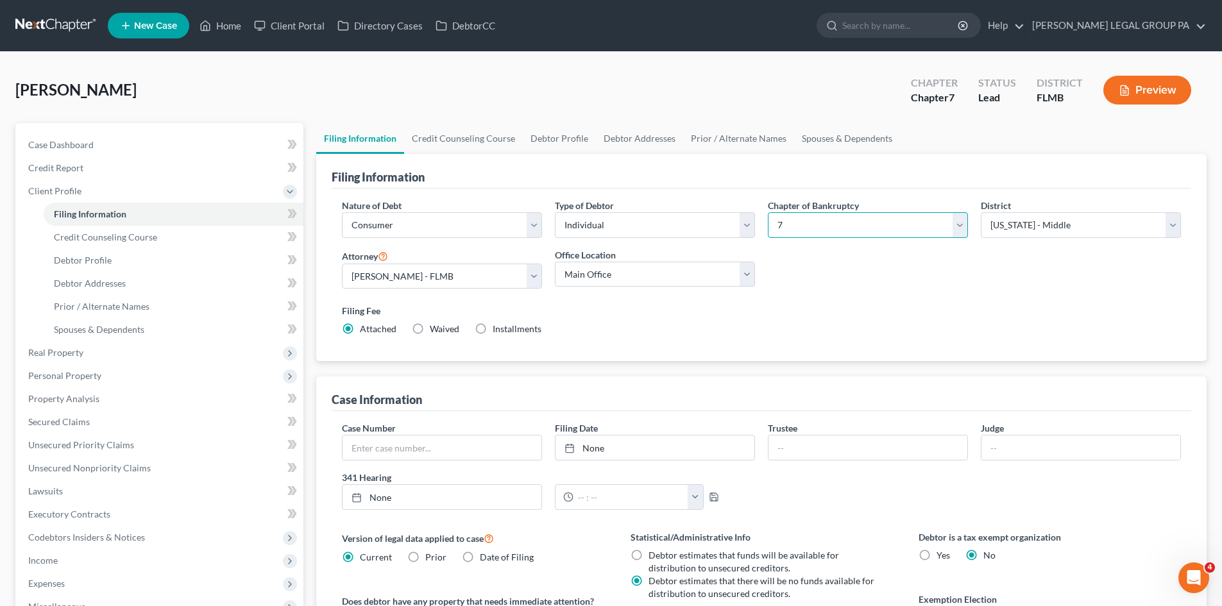
drag, startPoint x: 819, startPoint y: 223, endPoint x: 821, endPoint y: 237, distance: 14.2
click at [819, 223] on select "Select 7 11 12 13" at bounding box center [868, 225] width 200 height 26
select select "3"
click at [768, 212] on select "Select 7 11 12 13" at bounding box center [868, 225] width 200 height 26
click at [850, 303] on div "Filing Fee Attached Installments Installments" at bounding box center [762, 322] width 852 height 47
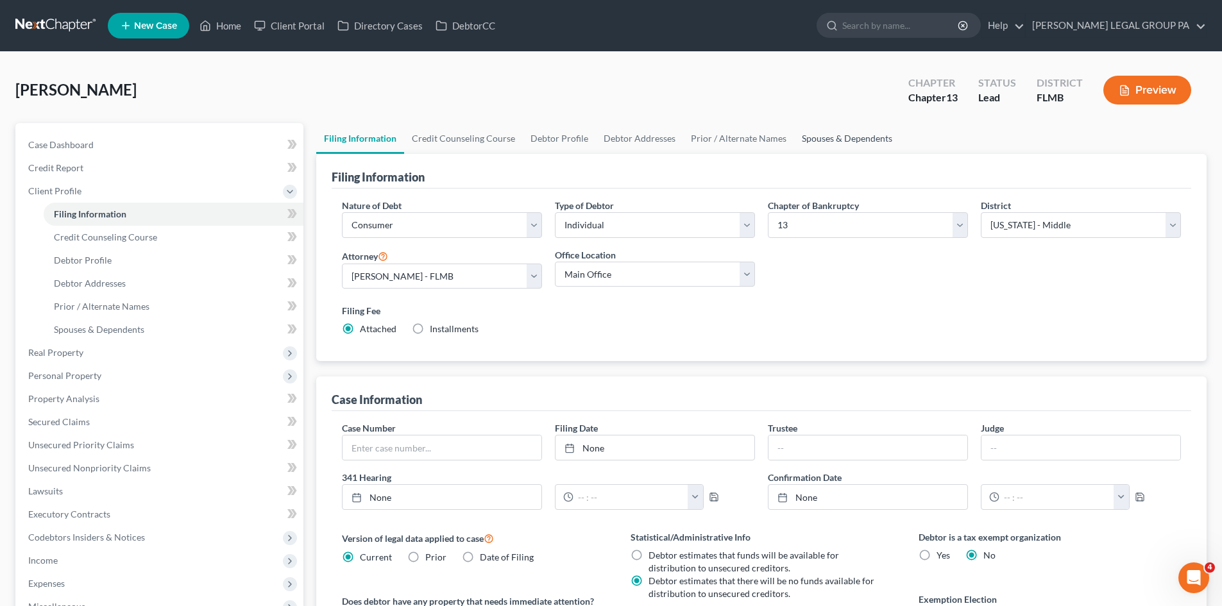
drag, startPoint x: 875, startPoint y: 136, endPoint x: 855, endPoint y: 140, distance: 21.0
click at [874, 136] on link "Spouses & Dependents" at bounding box center [847, 138] width 106 height 31
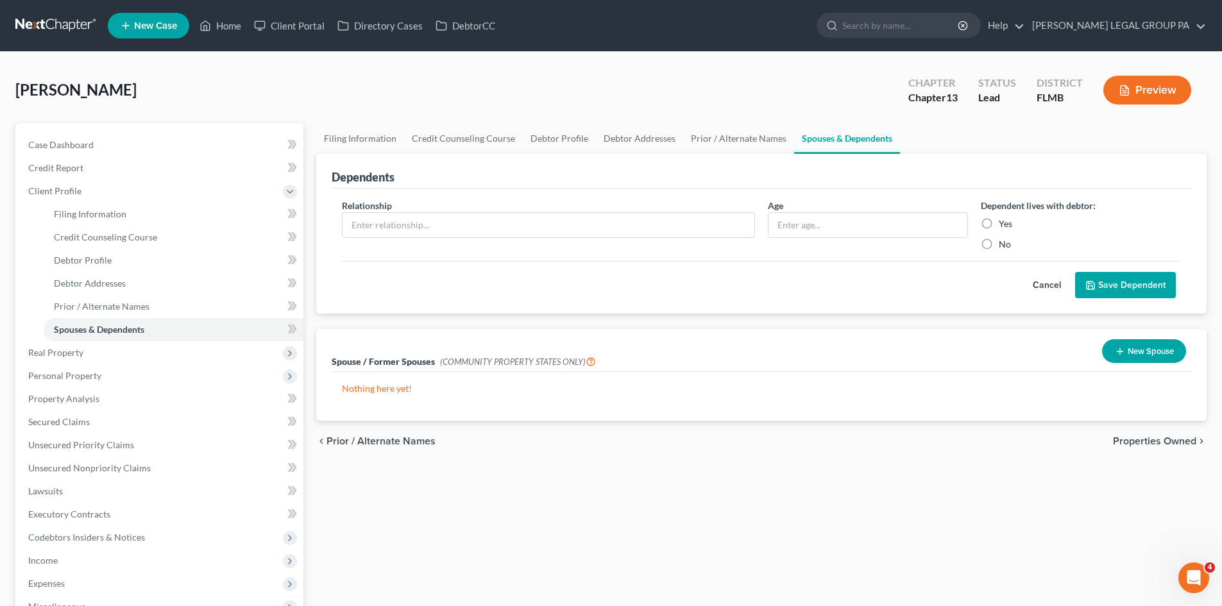
click at [314, 142] on div "Filing Information Credit Counseling Course Debtor Profile Debtor Addresses Pri…" at bounding box center [761, 459] width 903 height 672
click at [341, 136] on link "Filing Information" at bounding box center [360, 138] width 88 height 31
select select "1"
select select "0"
select select "3"
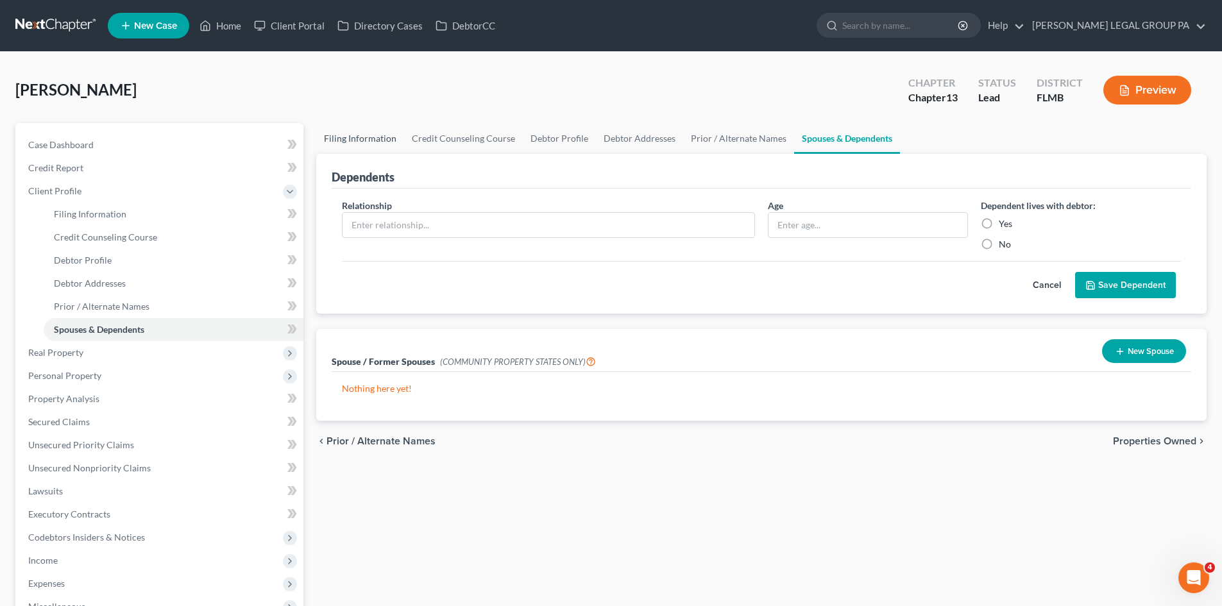
select select "15"
select select "0"
select select "9"
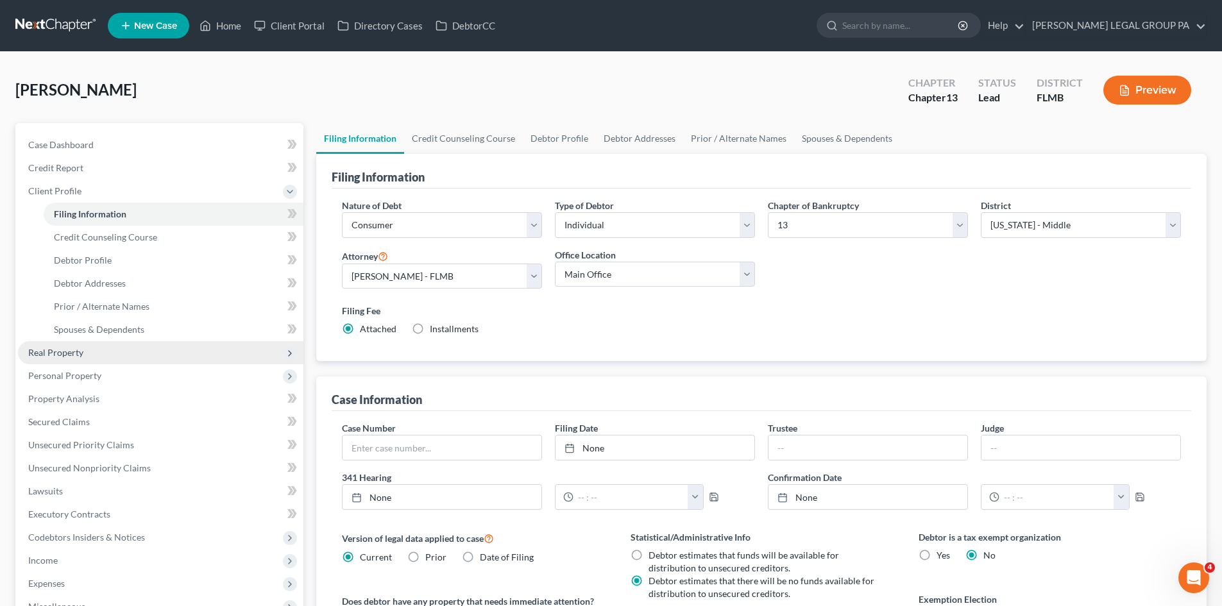
drag, startPoint x: 71, startPoint y: 361, endPoint x: 80, endPoint y: 361, distance: 8.3
click at [71, 361] on span "Real Property" at bounding box center [160, 352] width 285 height 23
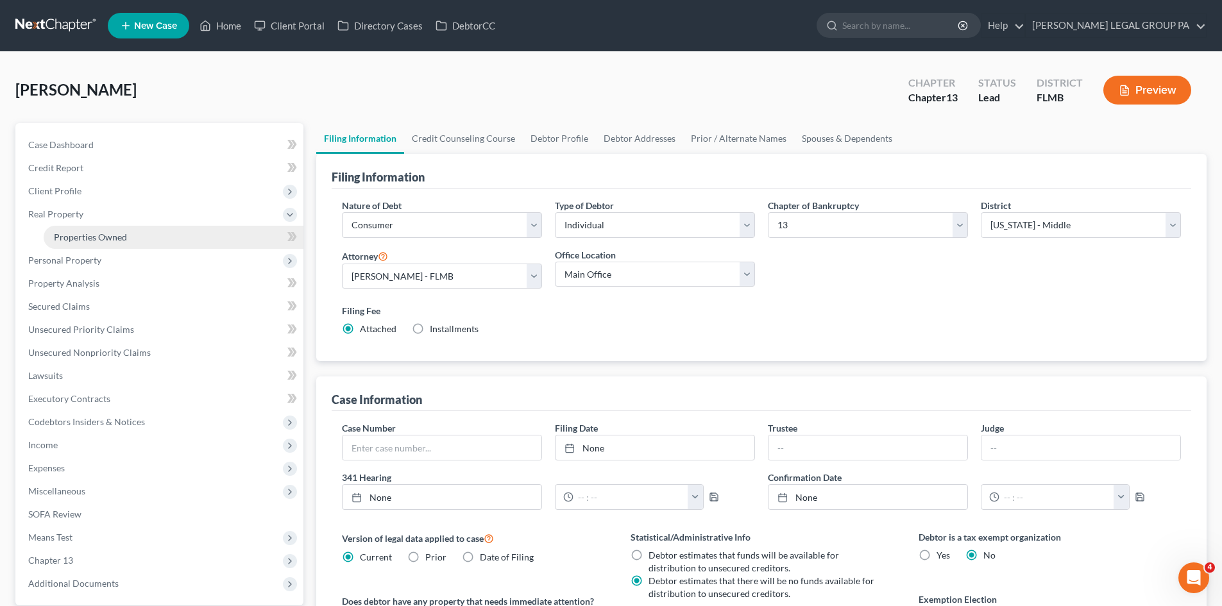
click at [97, 230] on link "Properties Owned" at bounding box center [174, 237] width 260 height 23
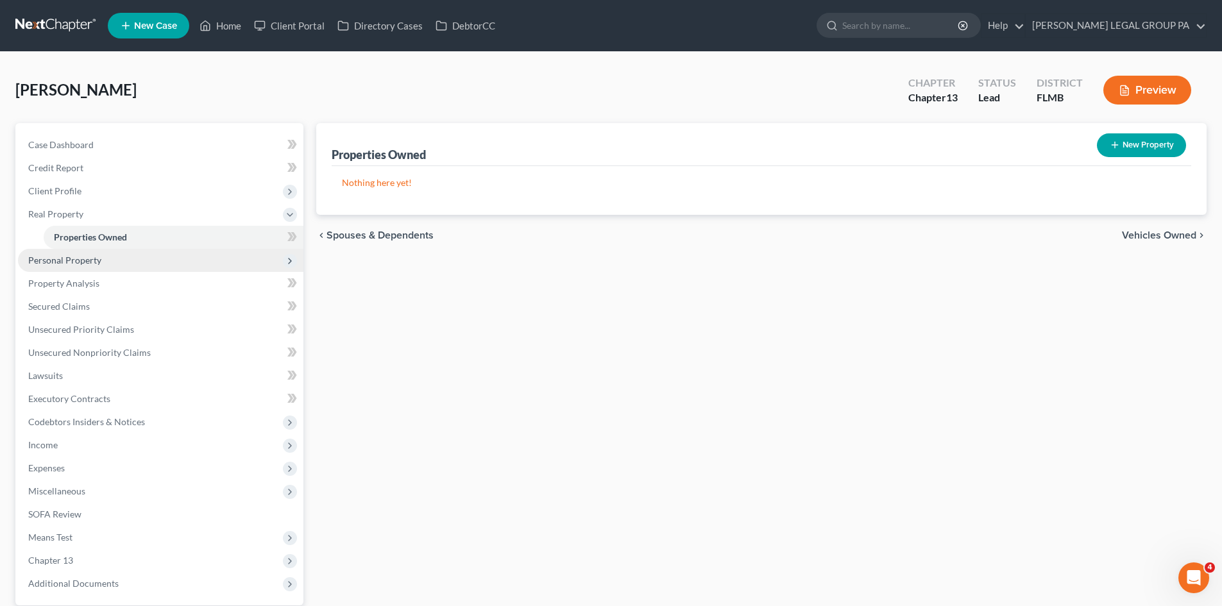
click at [130, 267] on span "Personal Property" at bounding box center [160, 260] width 285 height 23
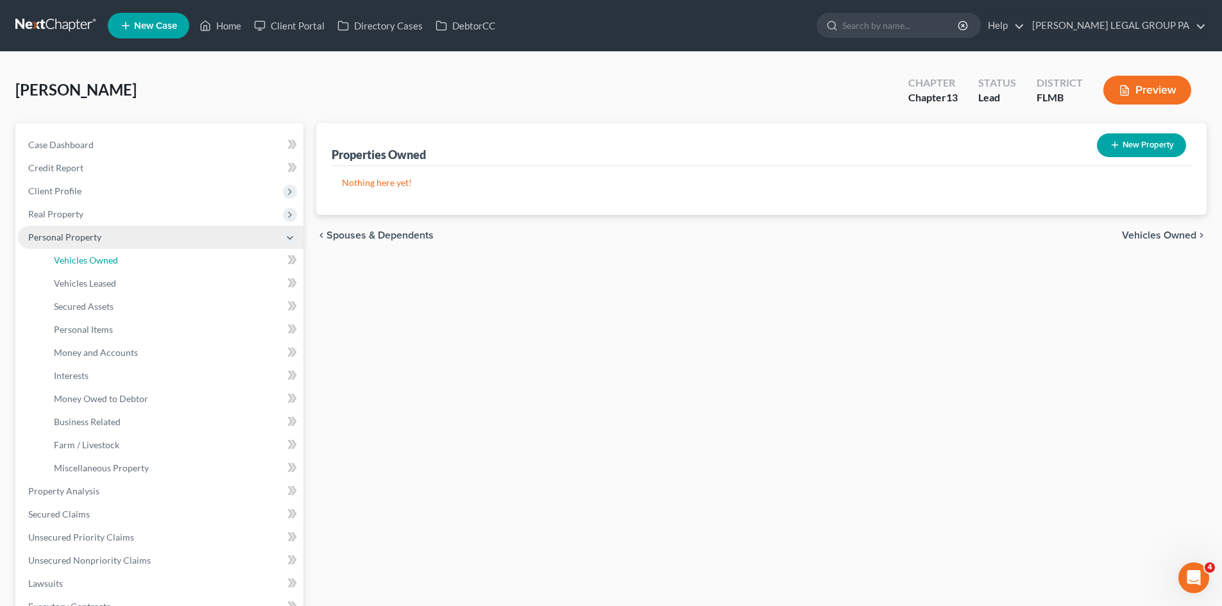
click at [130, 267] on link "Vehicles Owned" at bounding box center [174, 260] width 260 height 23
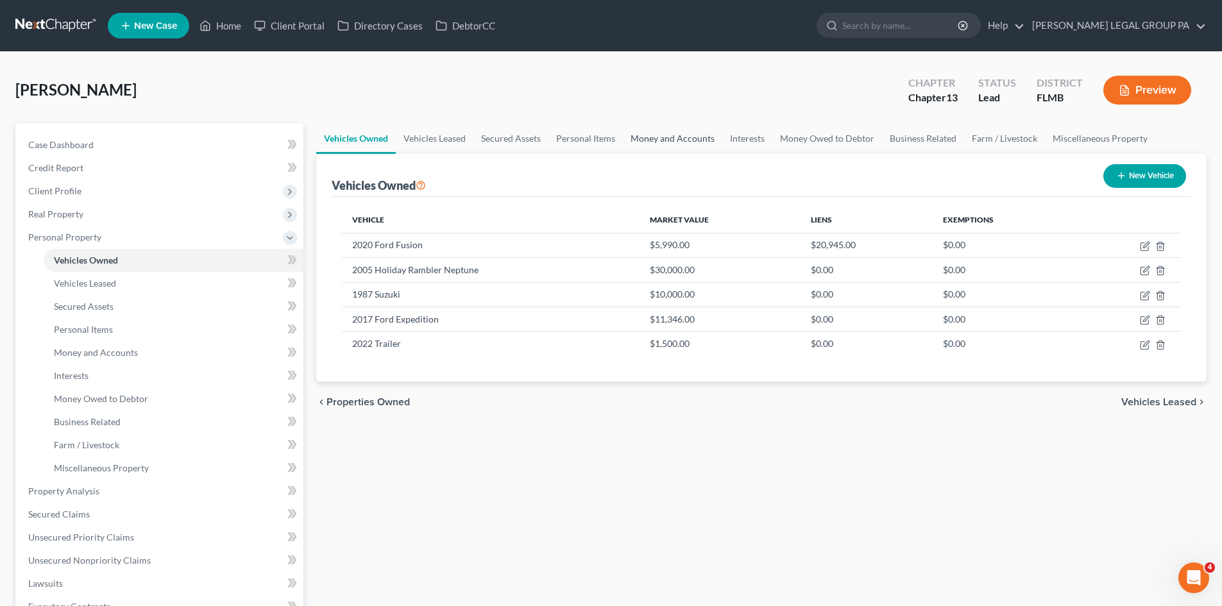
click at [680, 144] on link "Money and Accounts" at bounding box center [672, 138] width 99 height 31
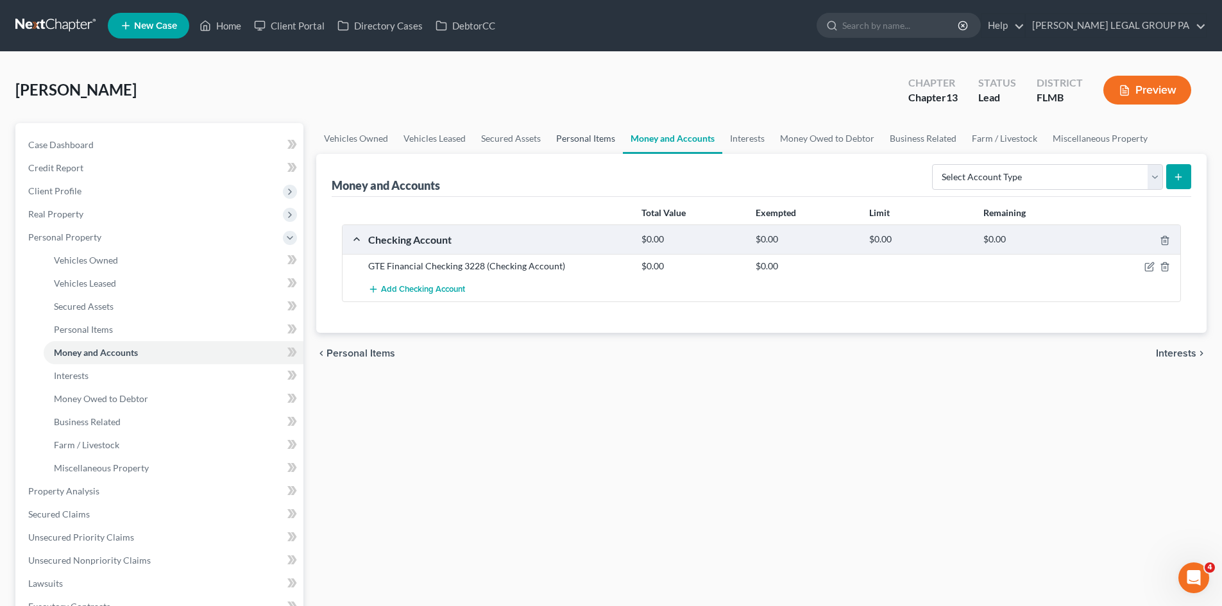
click at [559, 134] on link "Personal Items" at bounding box center [586, 138] width 74 height 31
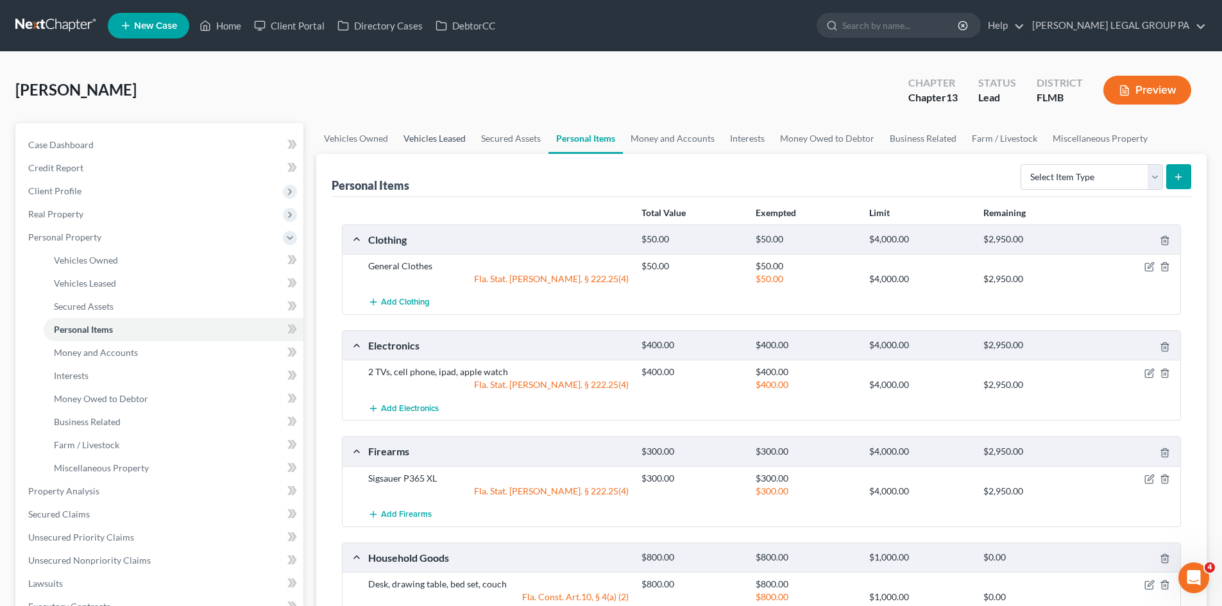
click at [418, 136] on link "Vehicles Leased" at bounding box center [435, 138] width 78 height 31
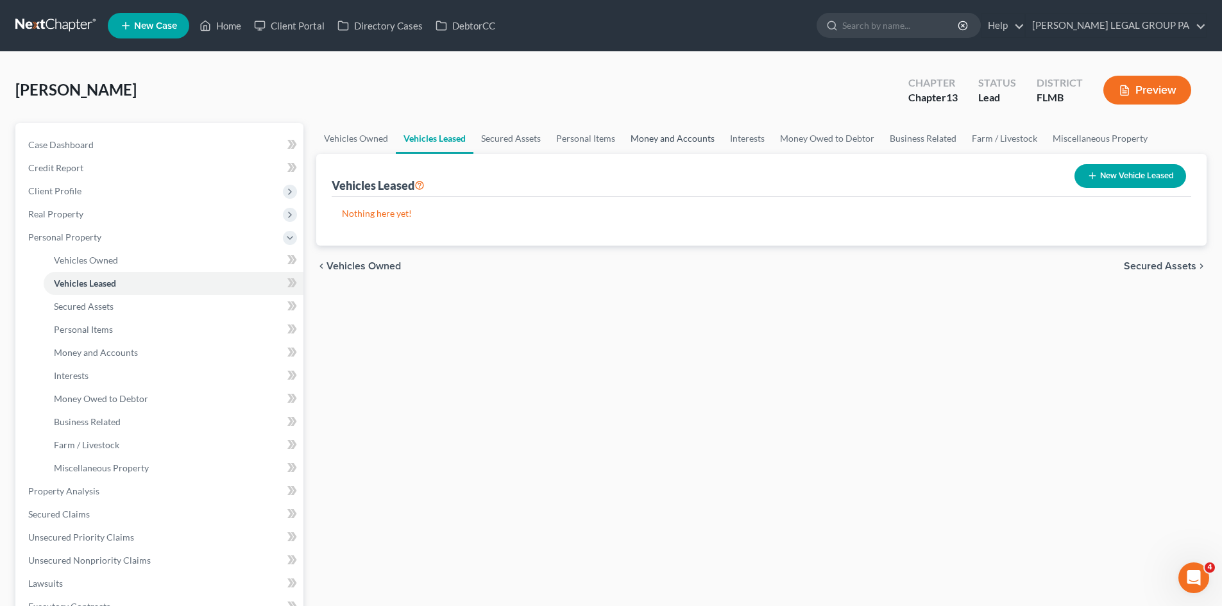
click at [661, 144] on link "Money and Accounts" at bounding box center [672, 138] width 99 height 31
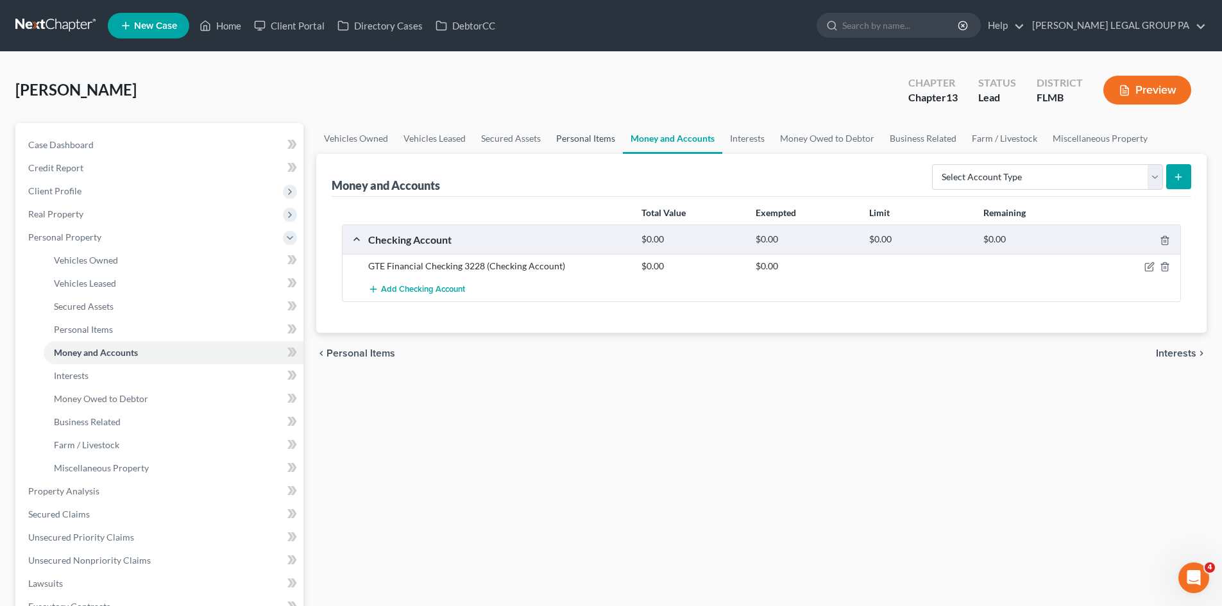
click at [588, 147] on link "Personal Items" at bounding box center [586, 138] width 74 height 31
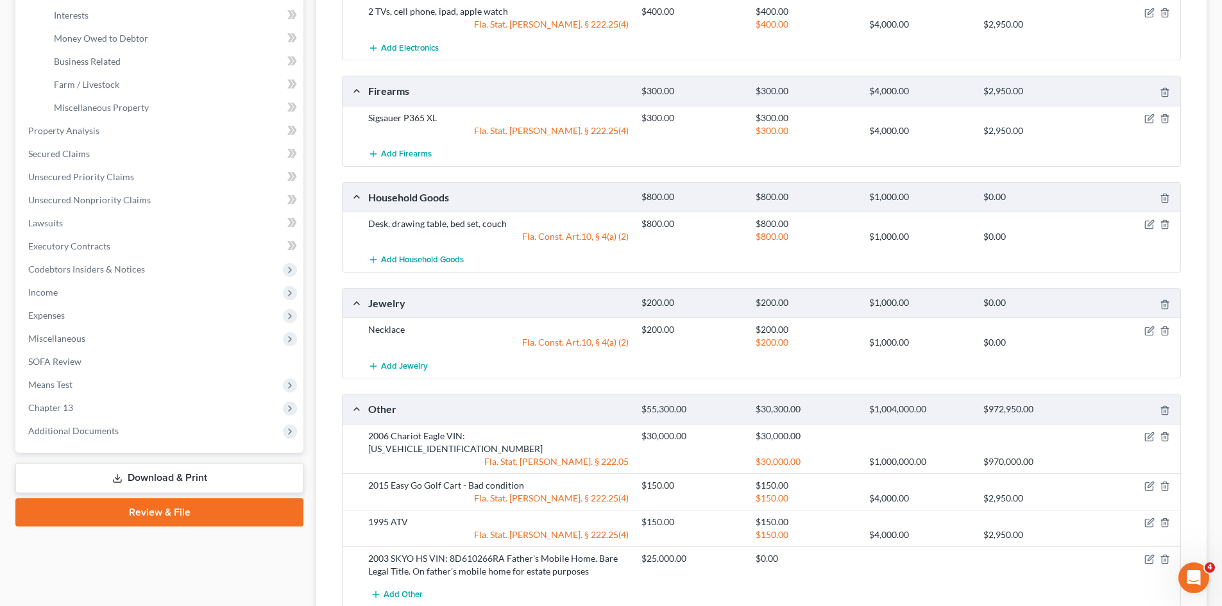
scroll to position [321, 0]
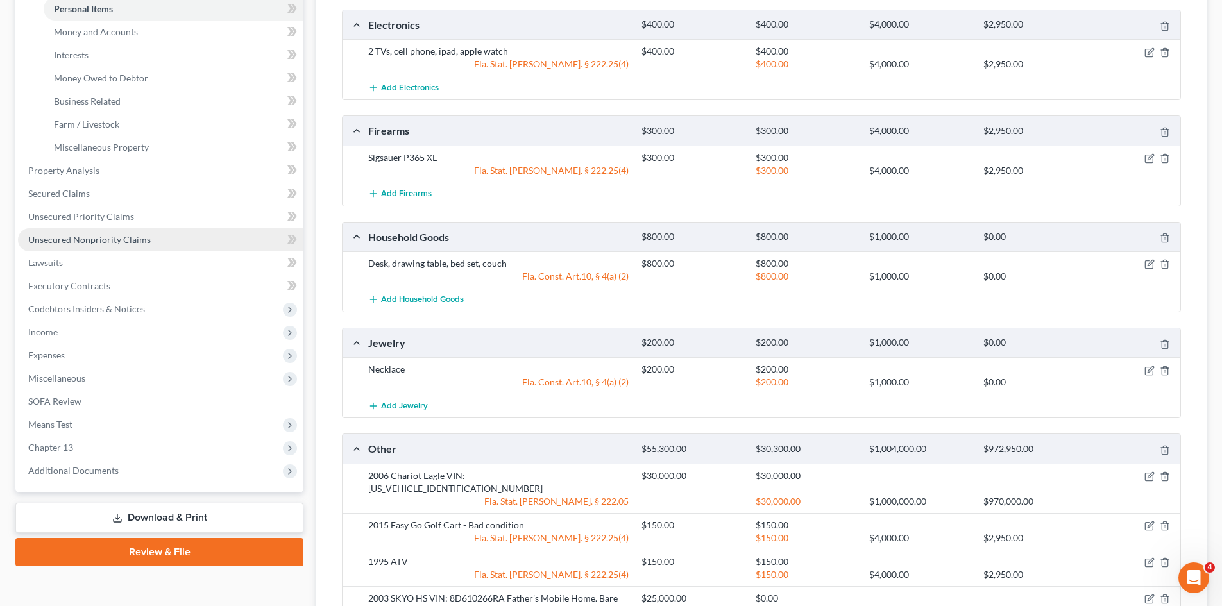
click at [74, 232] on link "Unsecured Nonpriority Claims" at bounding box center [160, 239] width 285 height 23
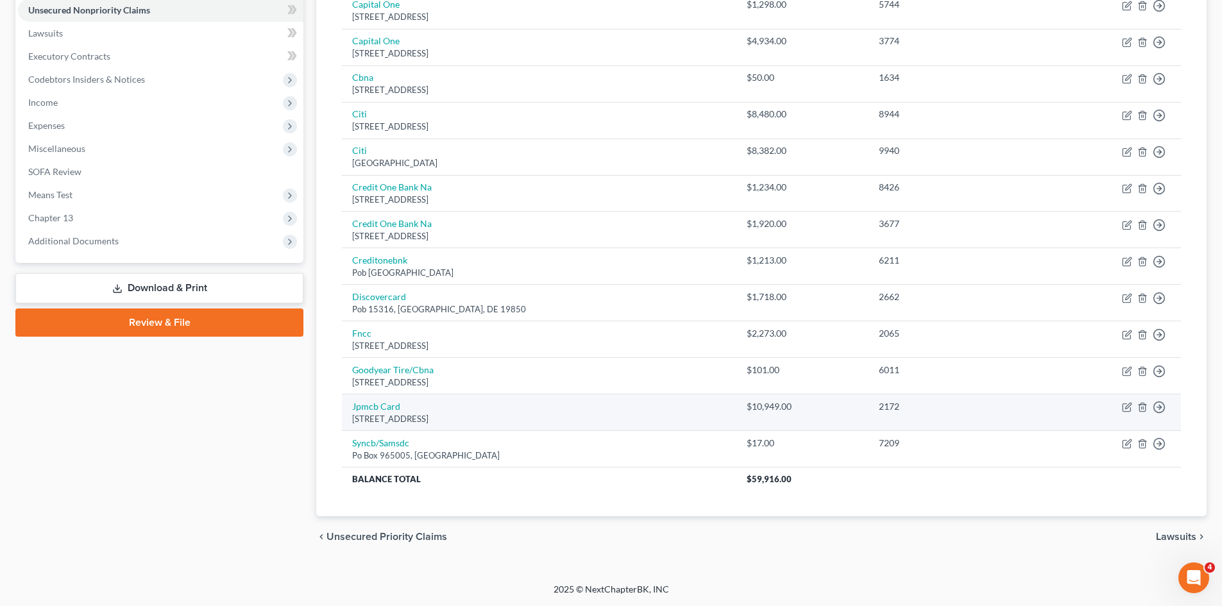
scroll to position [63, 0]
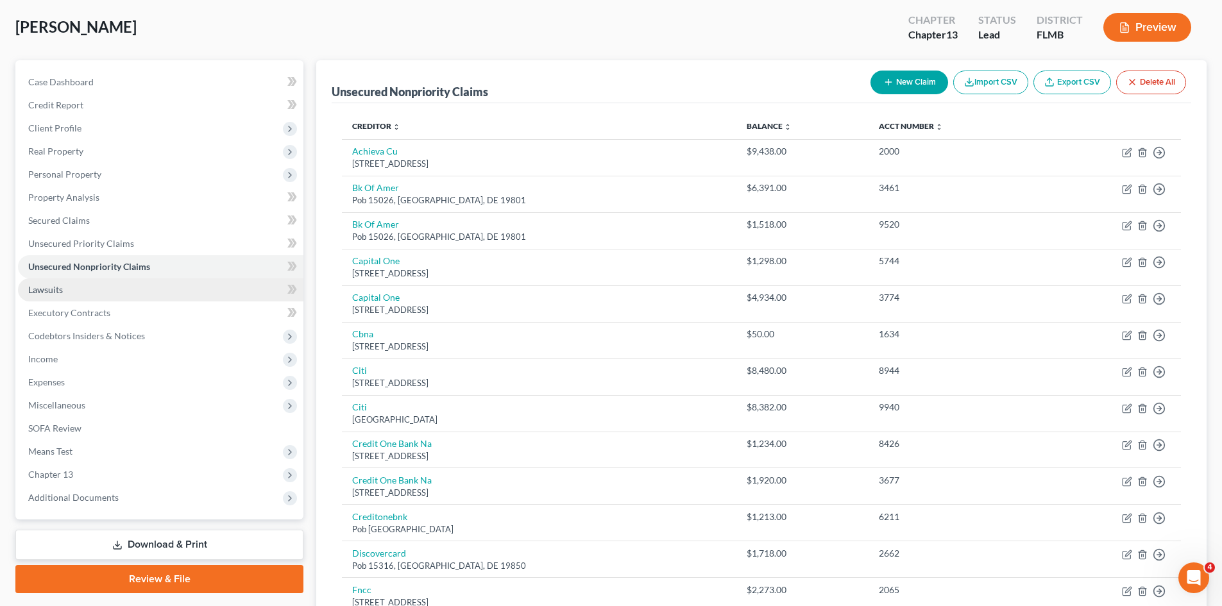
click at [67, 300] on link "Lawsuits" at bounding box center [160, 289] width 285 height 23
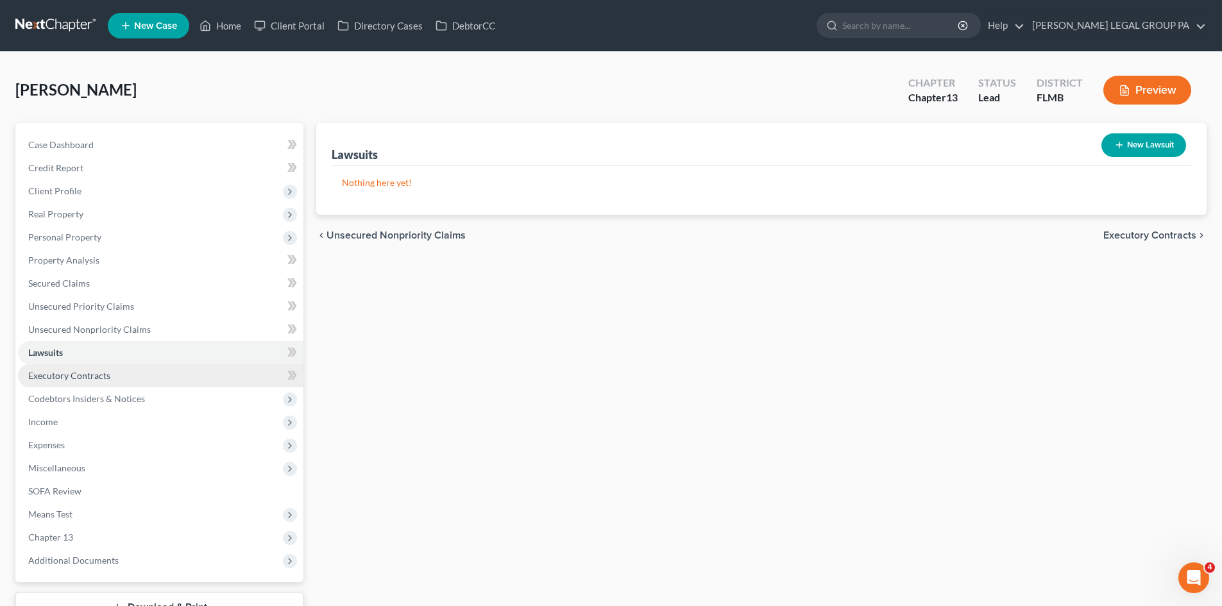
click at [127, 377] on link "Executory Contracts" at bounding box center [160, 375] width 285 height 23
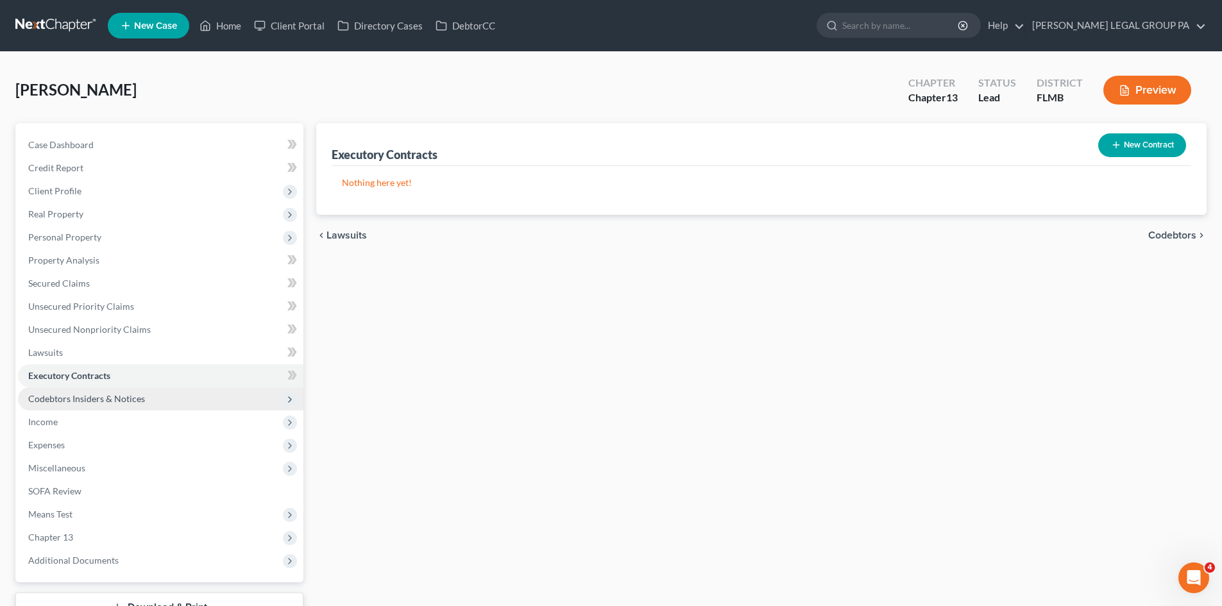
click at [137, 395] on span "Codebtors Insiders & Notices" at bounding box center [86, 398] width 117 height 11
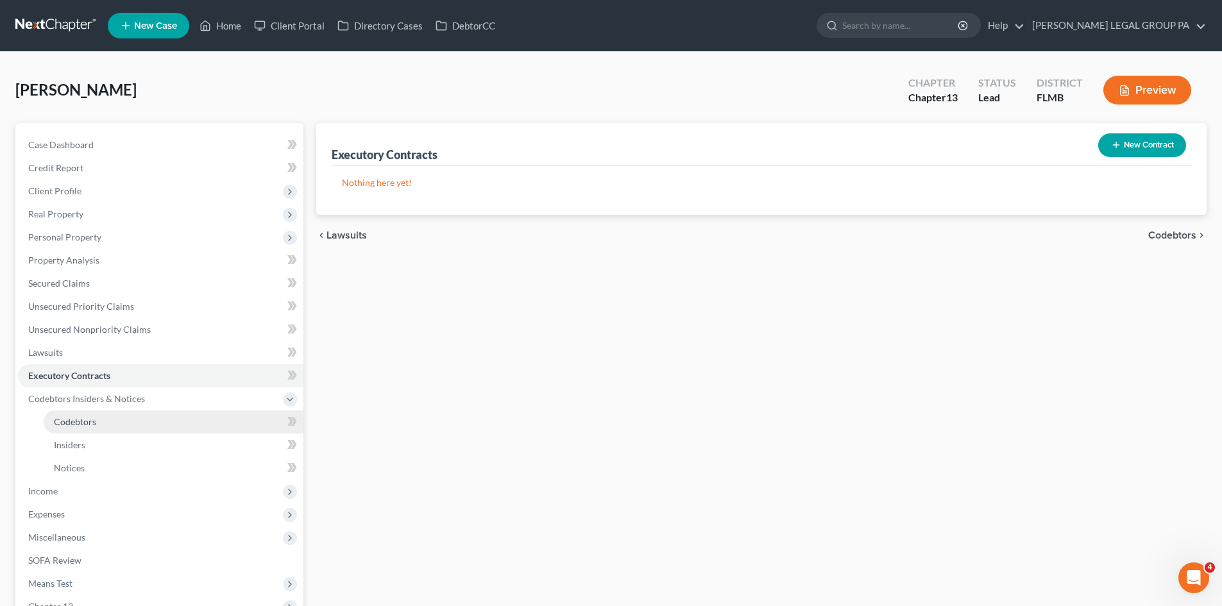
click at [132, 420] on link "Codebtors" at bounding box center [174, 422] width 260 height 23
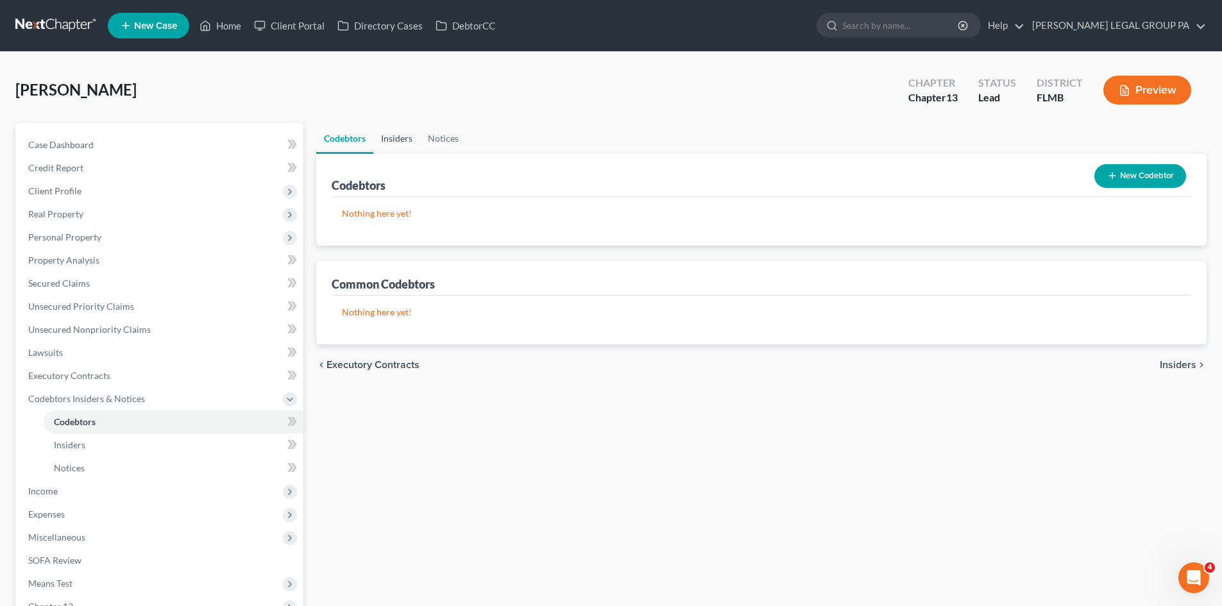
drag, startPoint x: 384, startPoint y: 140, endPoint x: 432, endPoint y: 134, distance: 47.8
click at [385, 139] on link "Insiders" at bounding box center [396, 138] width 47 height 31
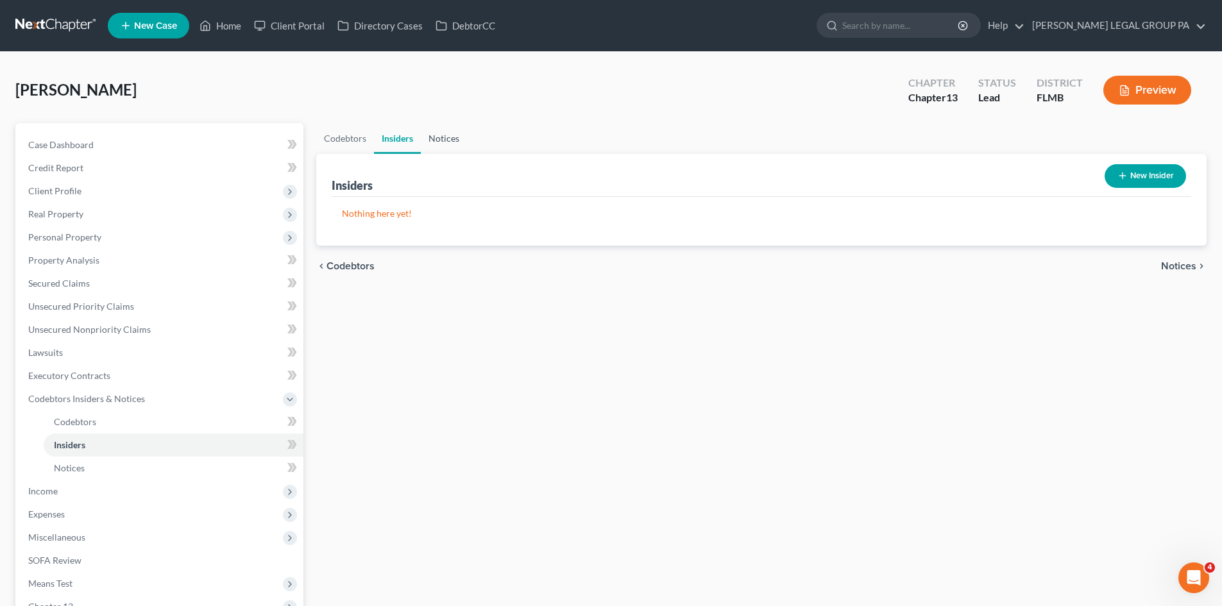
drag, startPoint x: 434, startPoint y: 134, endPoint x: 509, endPoint y: 149, distance: 76.5
click at [435, 133] on link "Notices" at bounding box center [444, 138] width 46 height 31
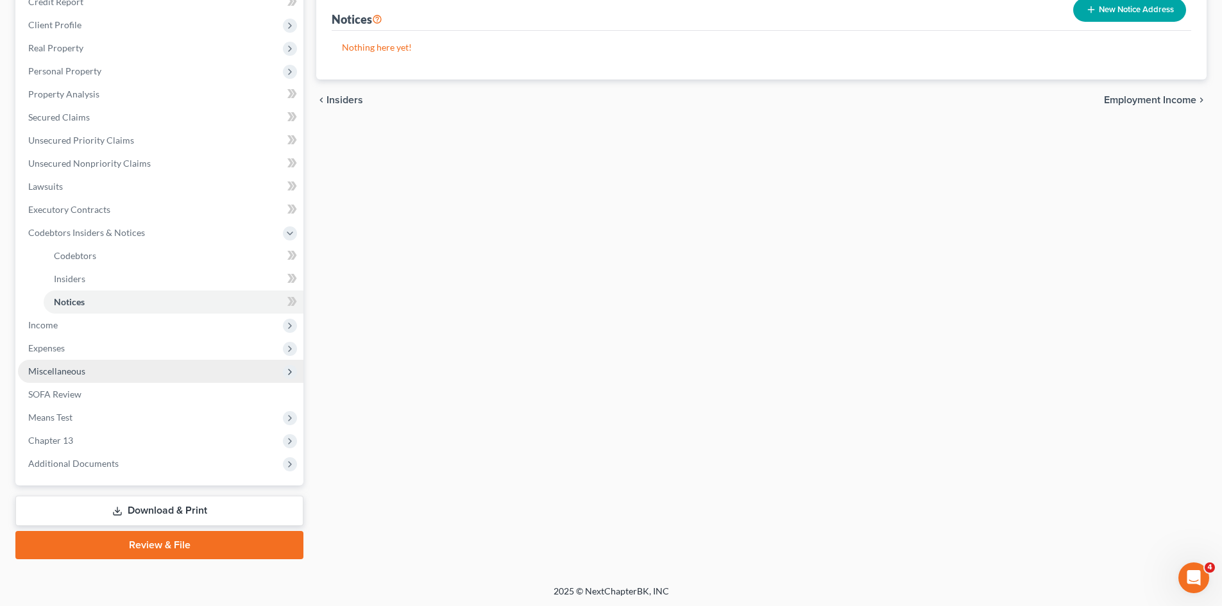
scroll to position [168, 0]
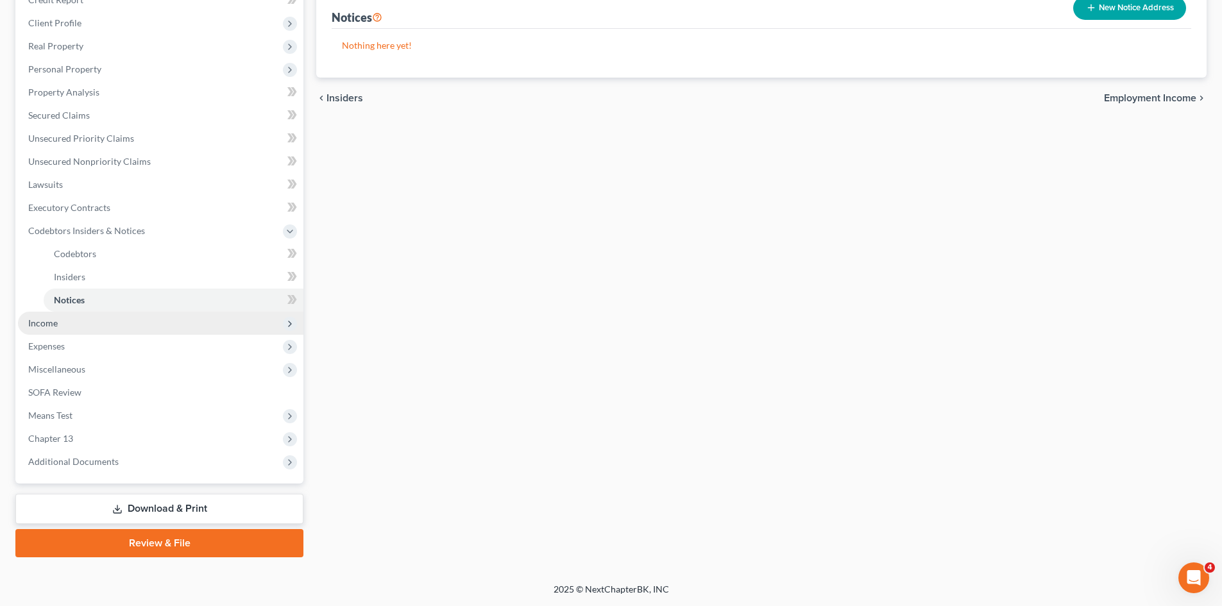
click at [80, 332] on span "Income" at bounding box center [160, 323] width 285 height 23
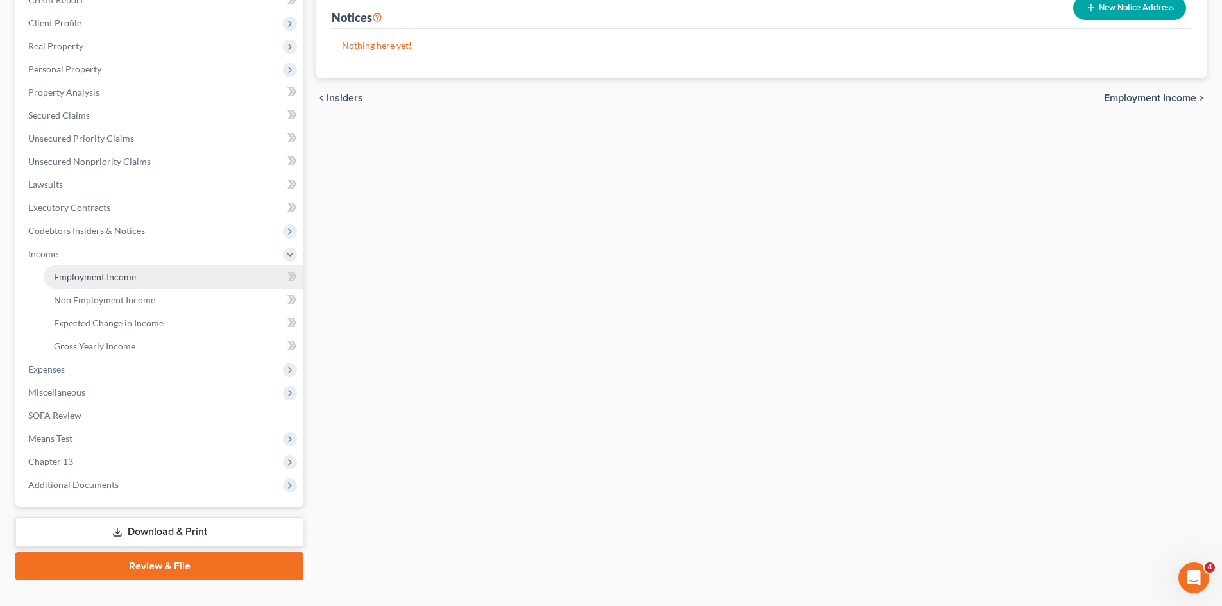
click at [113, 279] on span "Employment Income" at bounding box center [95, 276] width 82 height 11
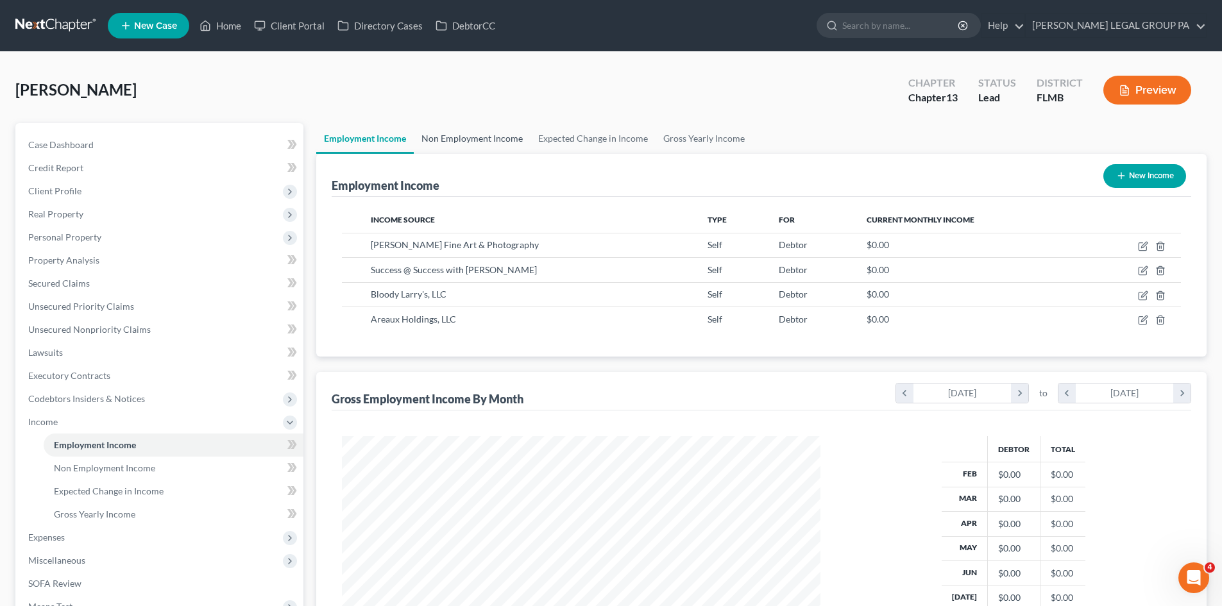
click at [448, 140] on link "Non Employment Income" at bounding box center [472, 138] width 117 height 31
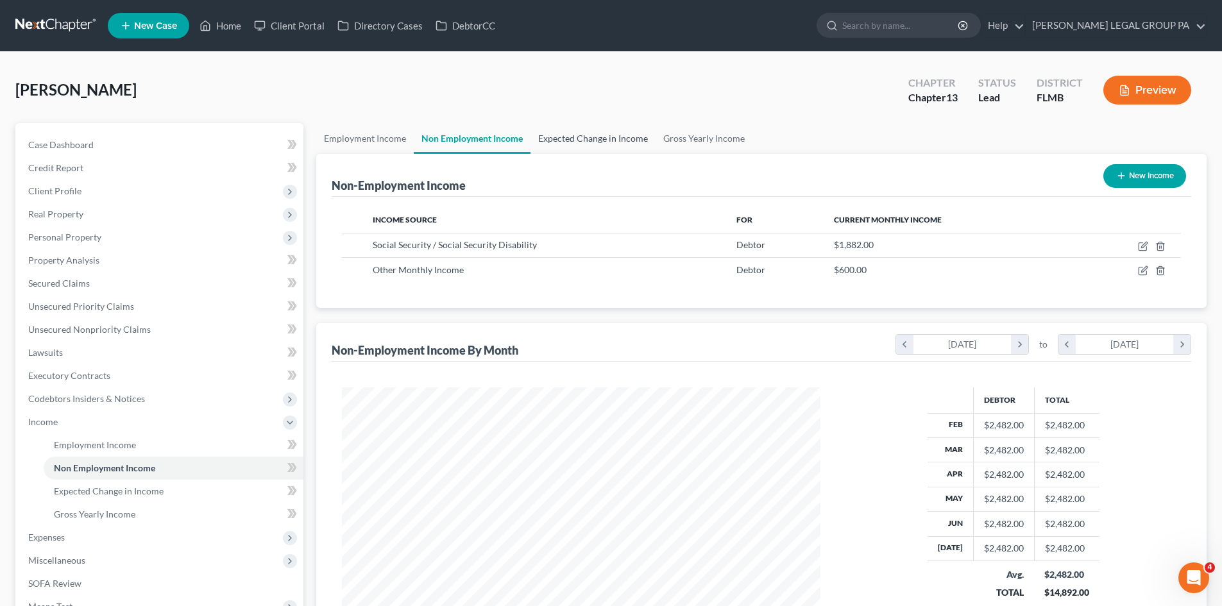
scroll to position [239, 504]
click at [597, 140] on link "Expected Change in Income" at bounding box center [593, 138] width 125 height 31
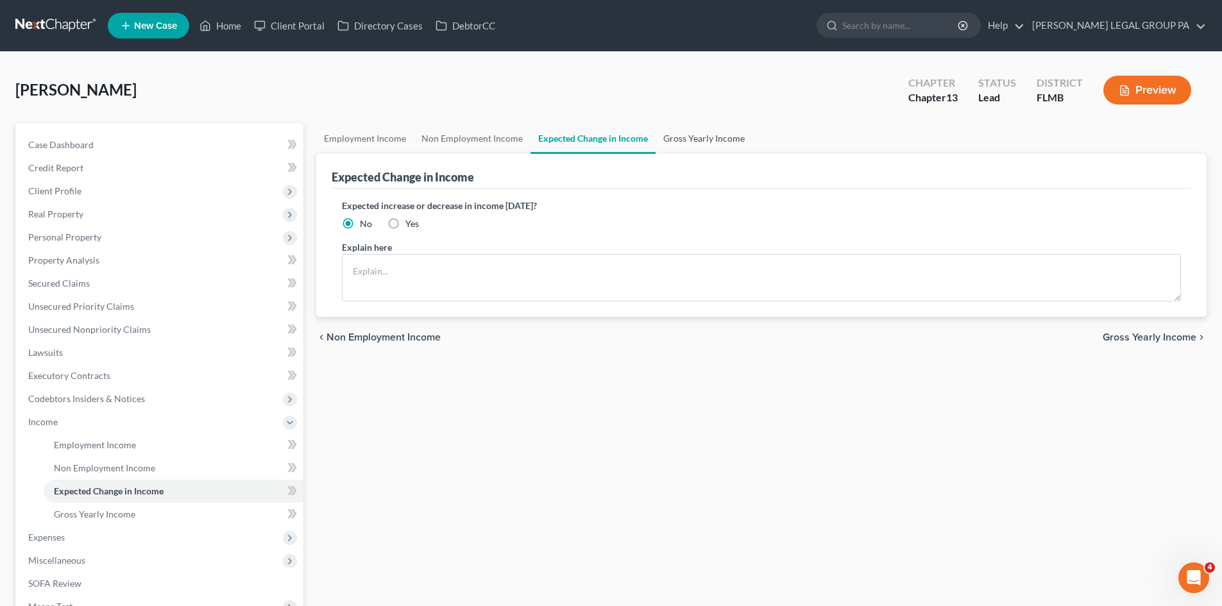
click at [719, 138] on link "Gross Yearly Income" at bounding box center [704, 138] width 97 height 31
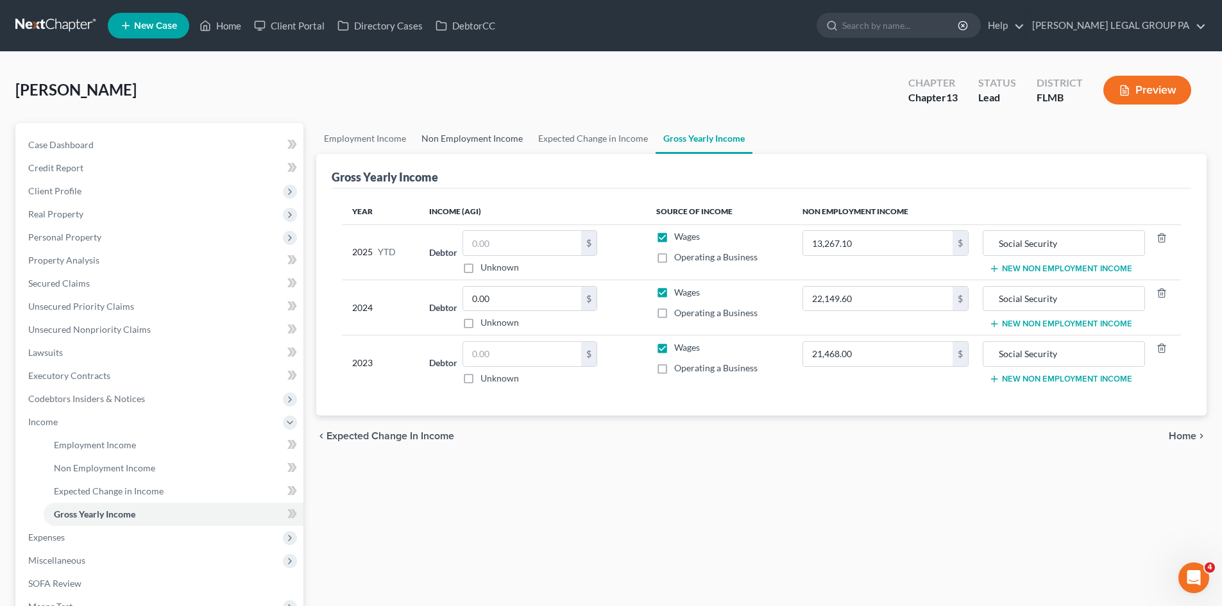
click at [438, 147] on link "Non Employment Income" at bounding box center [472, 138] width 117 height 31
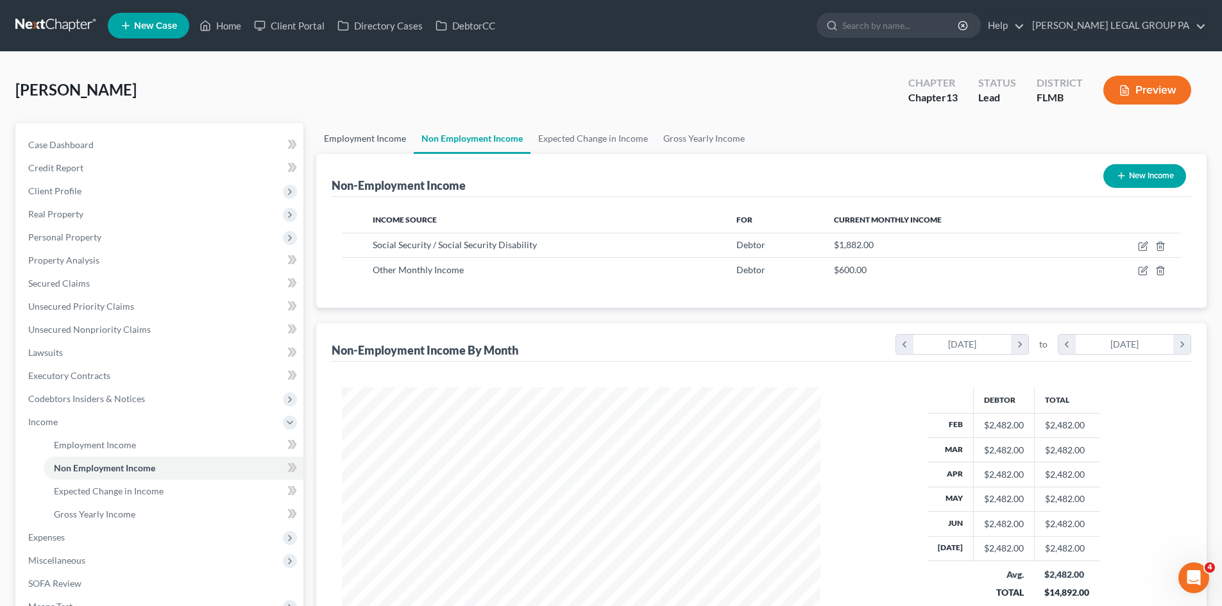
scroll to position [239, 504]
click at [386, 142] on link "Employment Income" at bounding box center [365, 138] width 98 height 31
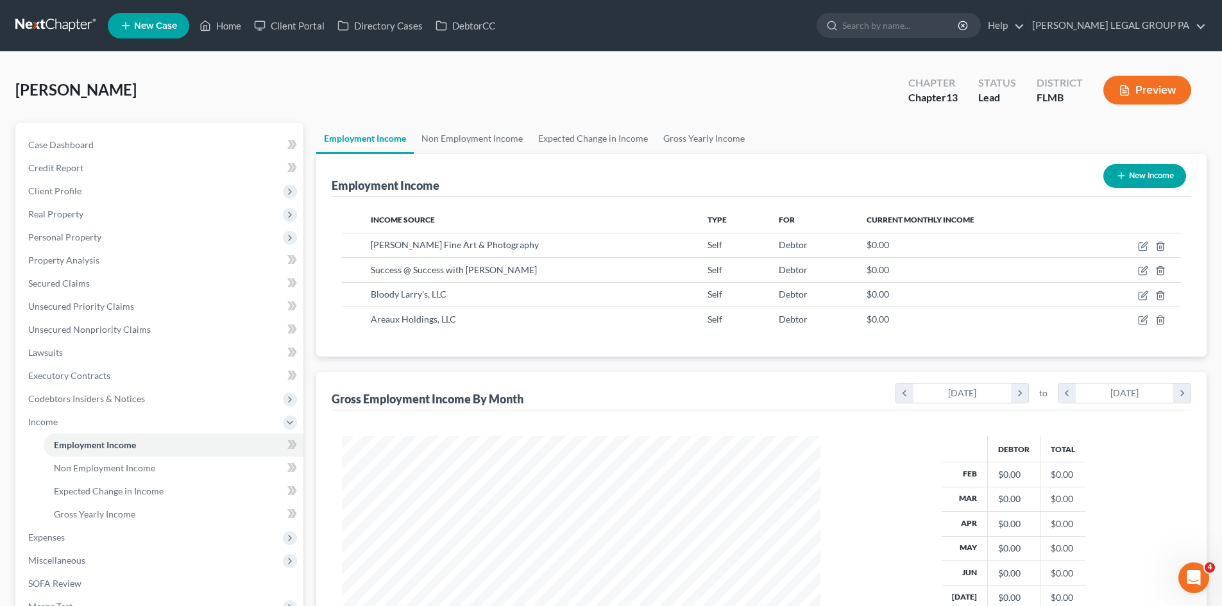
scroll to position [239, 504]
click at [101, 299] on link "Unsecured Priority Claims" at bounding box center [160, 306] width 285 height 23
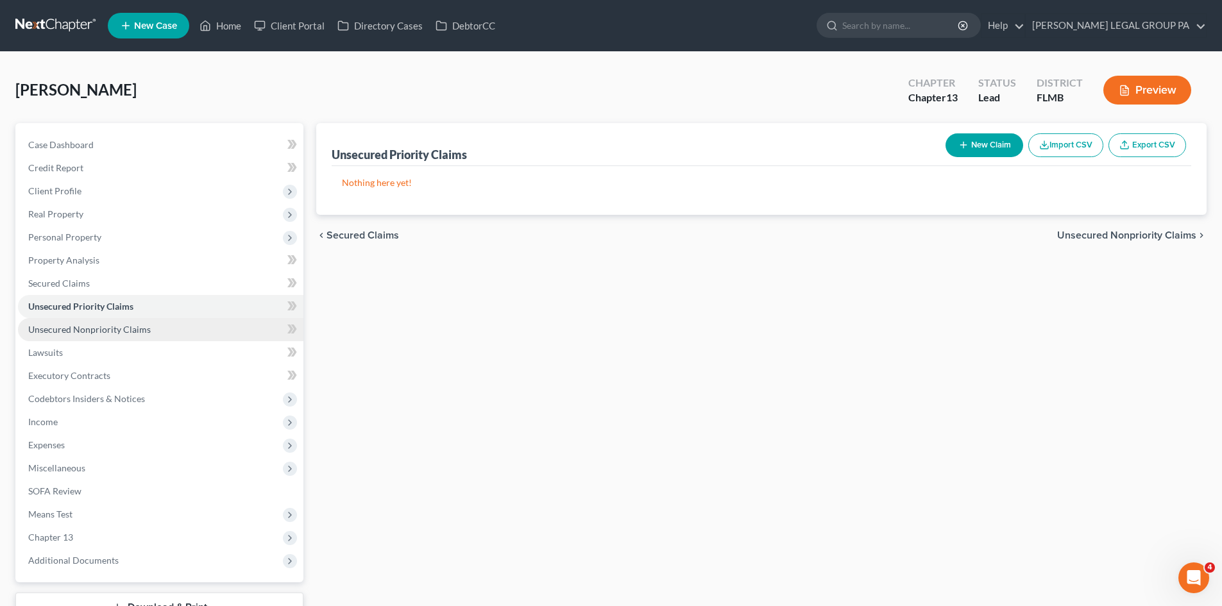
click at [124, 320] on link "Unsecured Nonpriority Claims" at bounding box center [160, 329] width 285 height 23
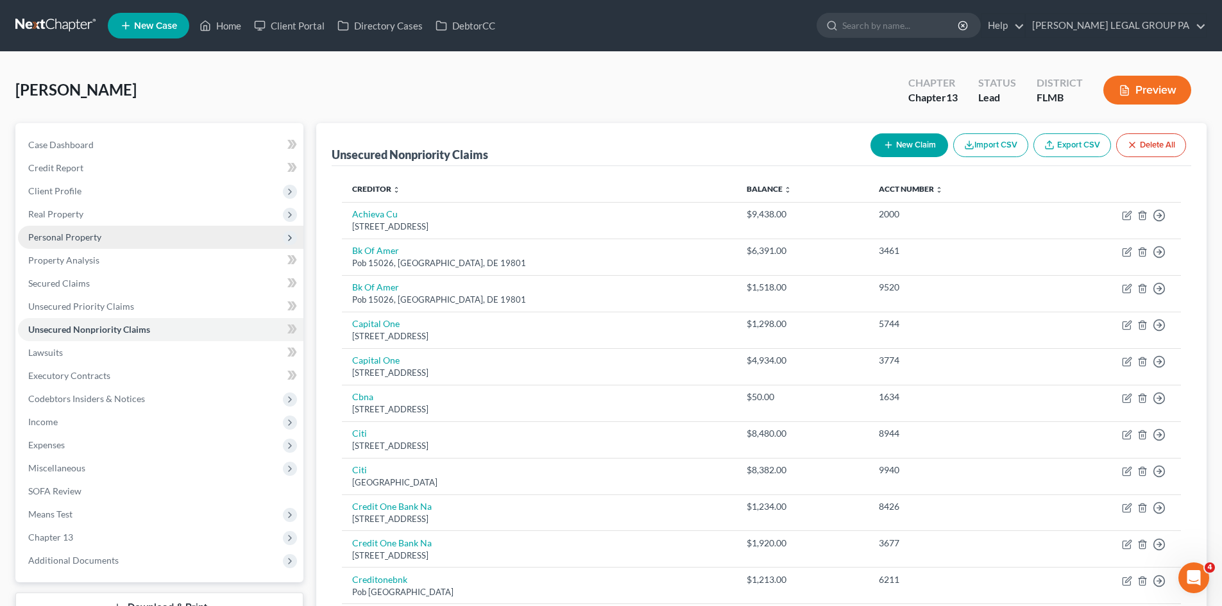
click at [121, 237] on span "Personal Property" at bounding box center [160, 237] width 285 height 23
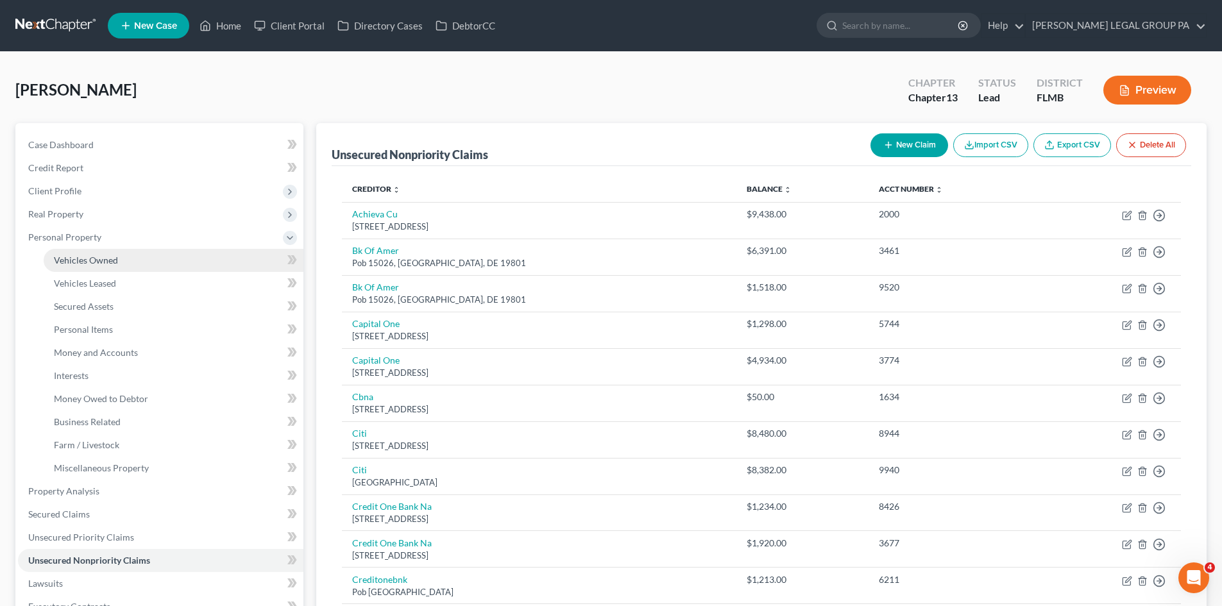
click at [117, 254] on link "Vehicles Owned" at bounding box center [174, 260] width 260 height 23
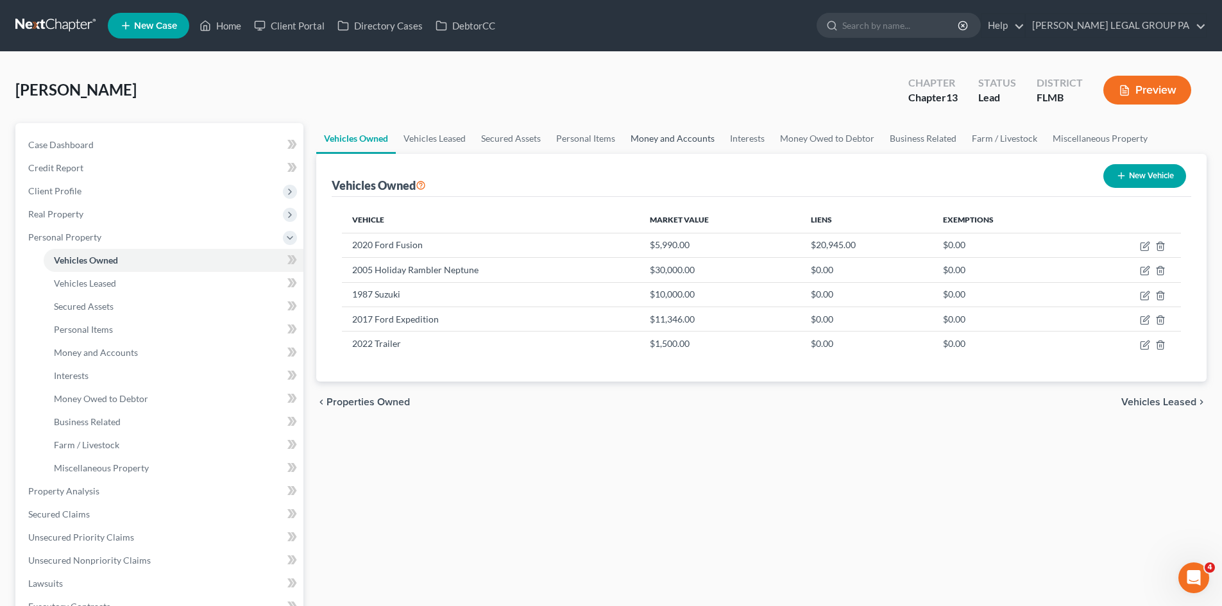
click at [665, 141] on link "Money and Accounts" at bounding box center [672, 138] width 99 height 31
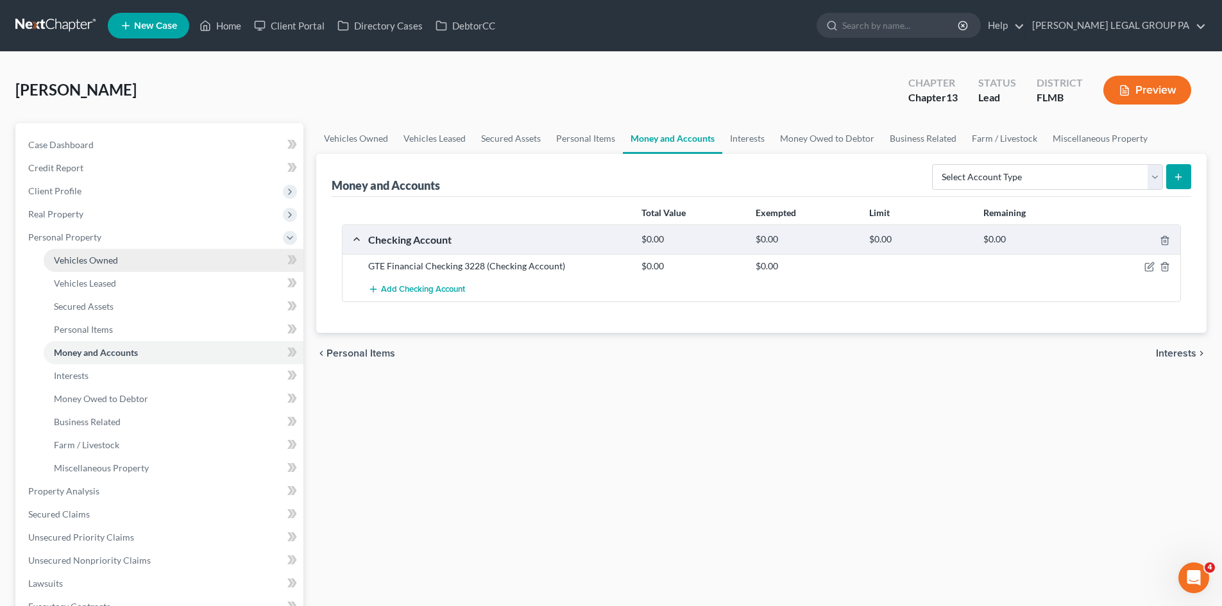
click at [98, 255] on span "Vehicles Owned" at bounding box center [86, 260] width 64 height 11
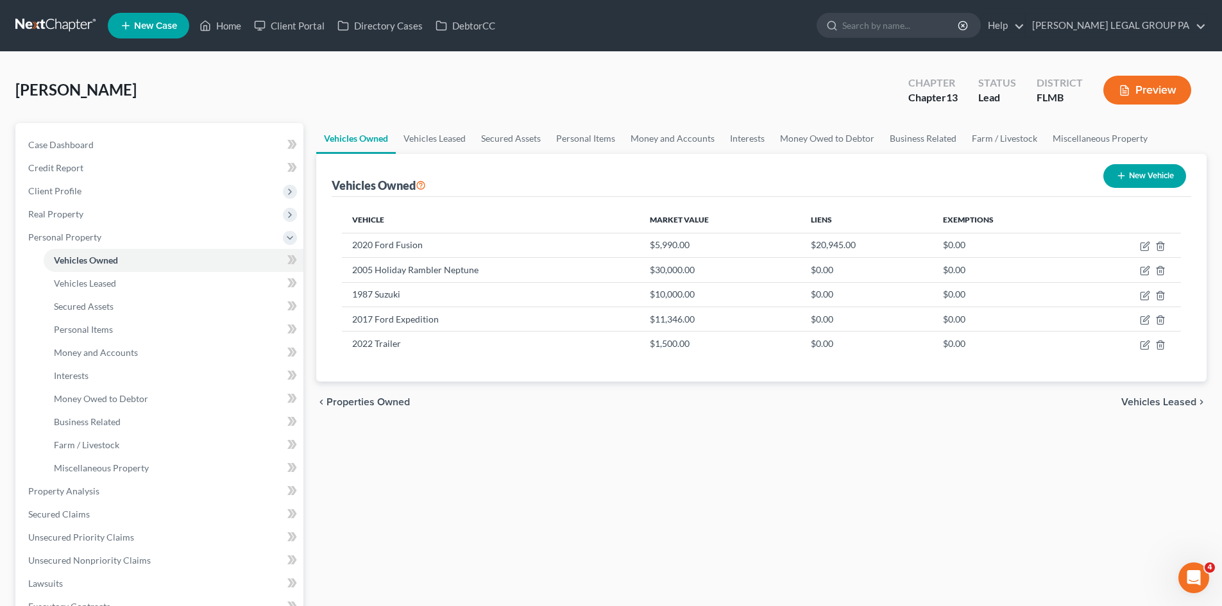
click at [642, 155] on div "Vehicles Owned New Vehicle" at bounding box center [762, 175] width 860 height 43
click at [651, 147] on link "Money and Accounts" at bounding box center [672, 138] width 99 height 31
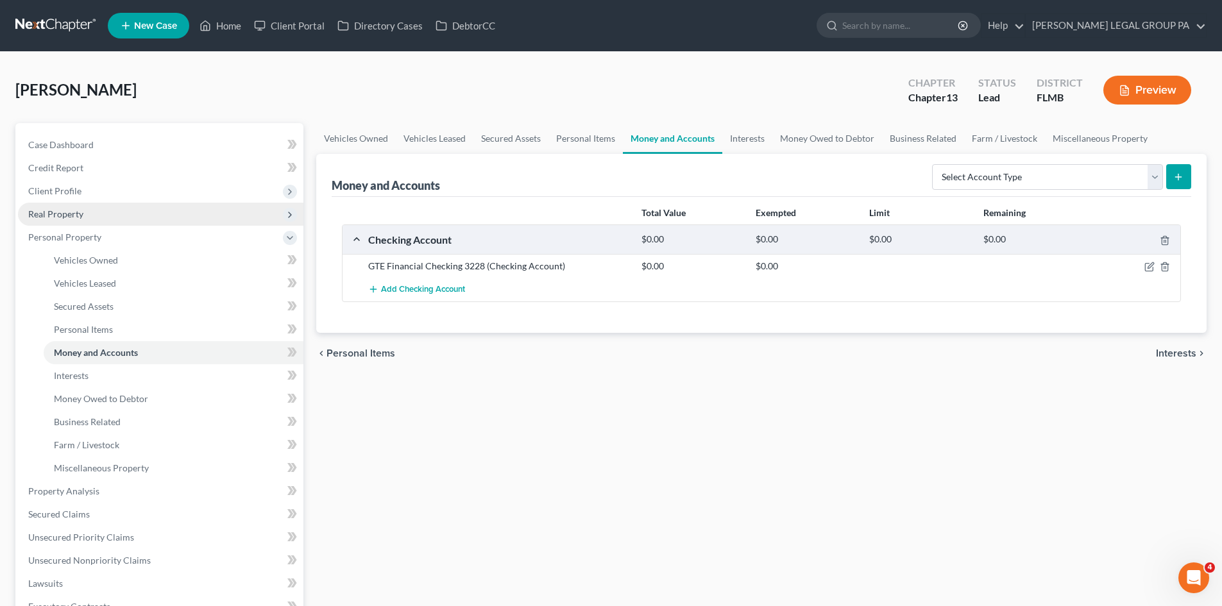
click at [87, 208] on span "Real Property" at bounding box center [160, 214] width 285 height 23
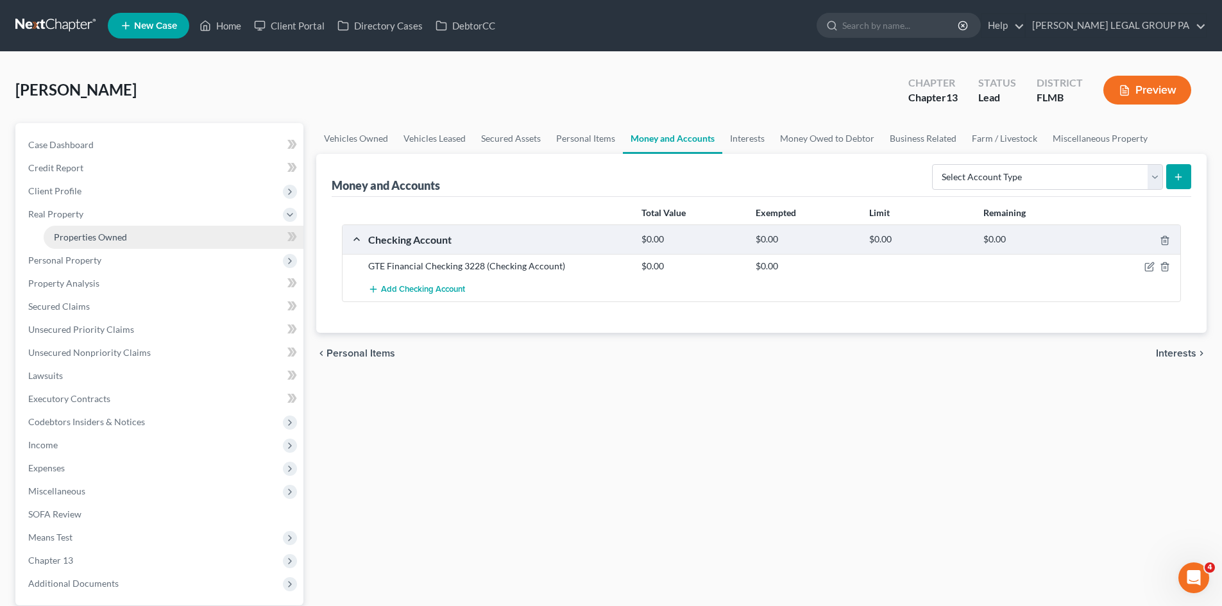
click at [89, 232] on span "Properties Owned" at bounding box center [90, 237] width 73 height 11
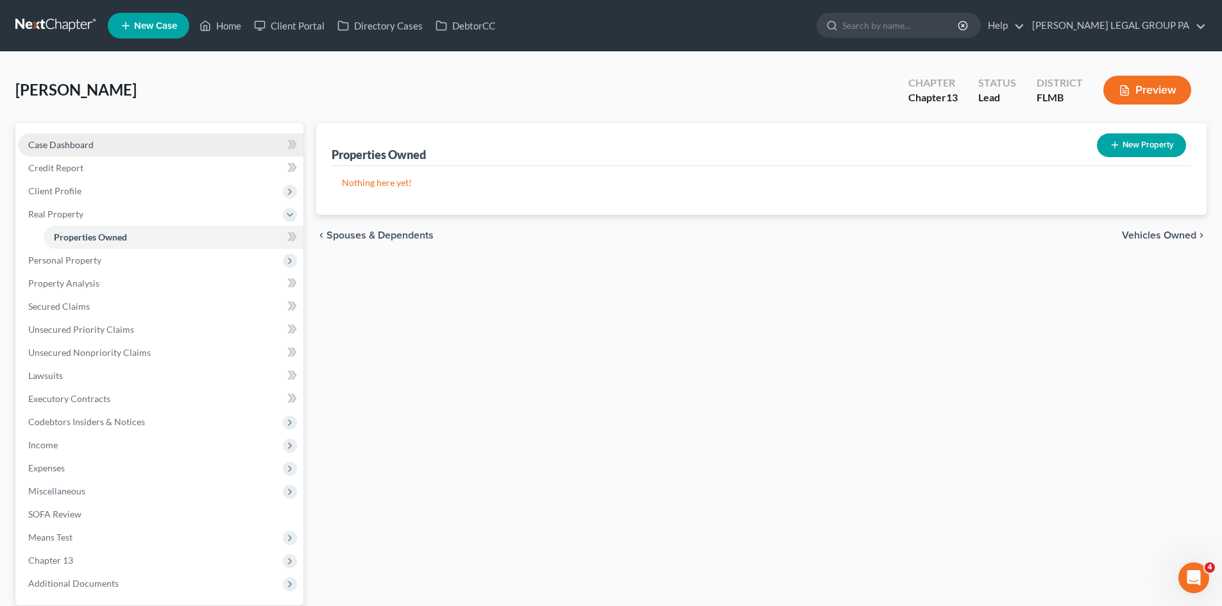
click at [37, 137] on link "Case Dashboard" at bounding box center [160, 144] width 285 height 23
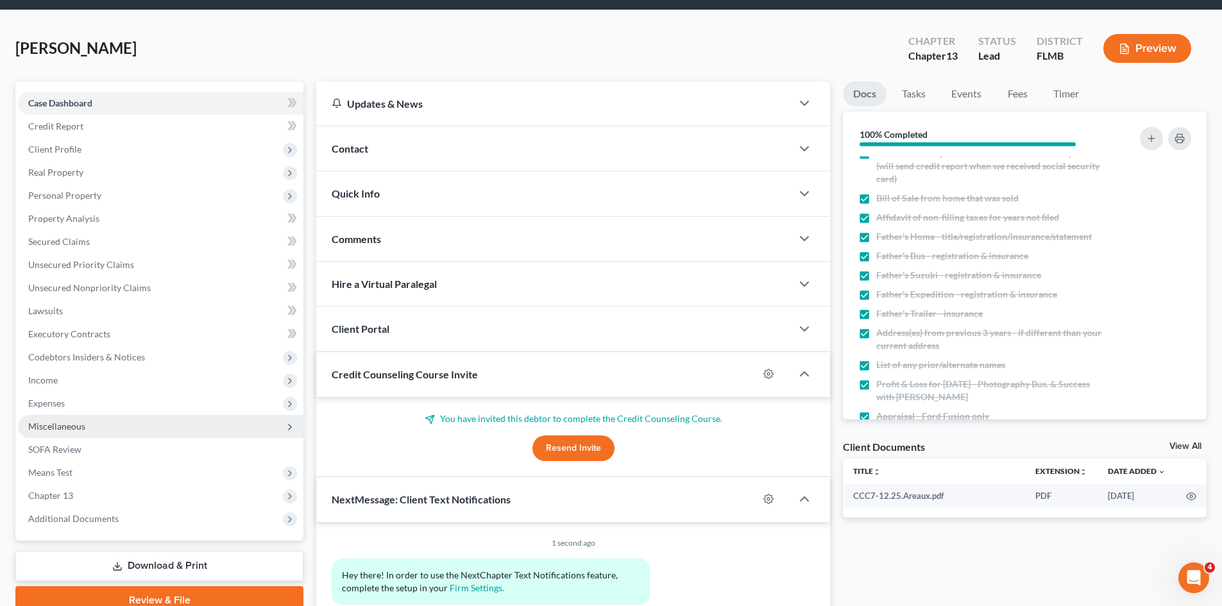
scroll to position [64, 0]
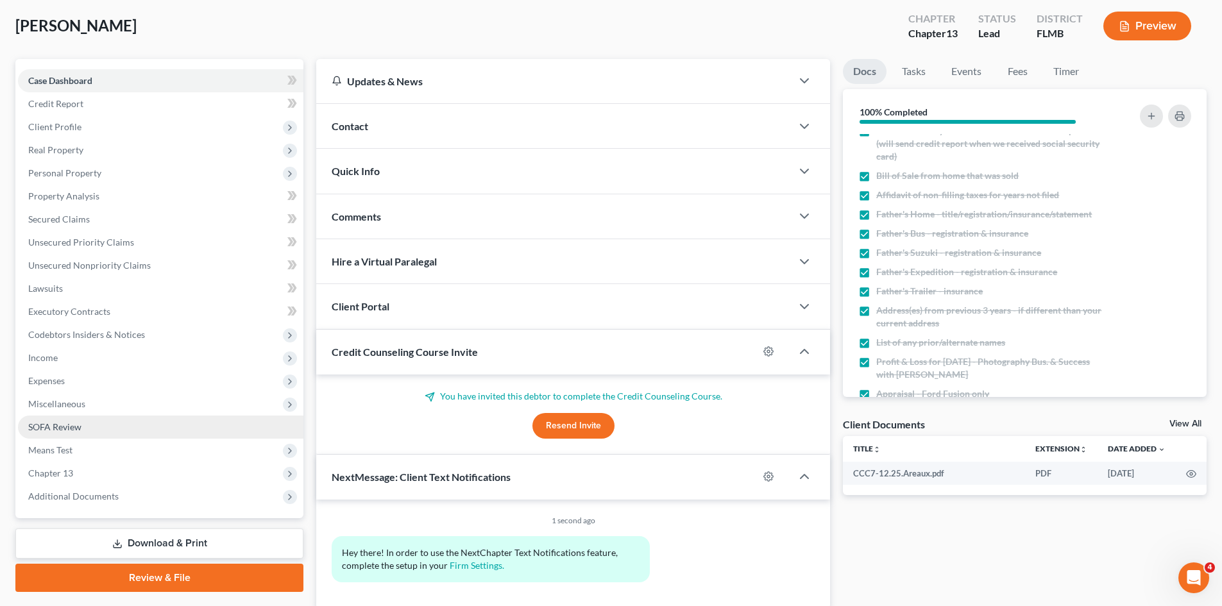
click at [119, 423] on link "SOFA Review" at bounding box center [160, 427] width 285 height 23
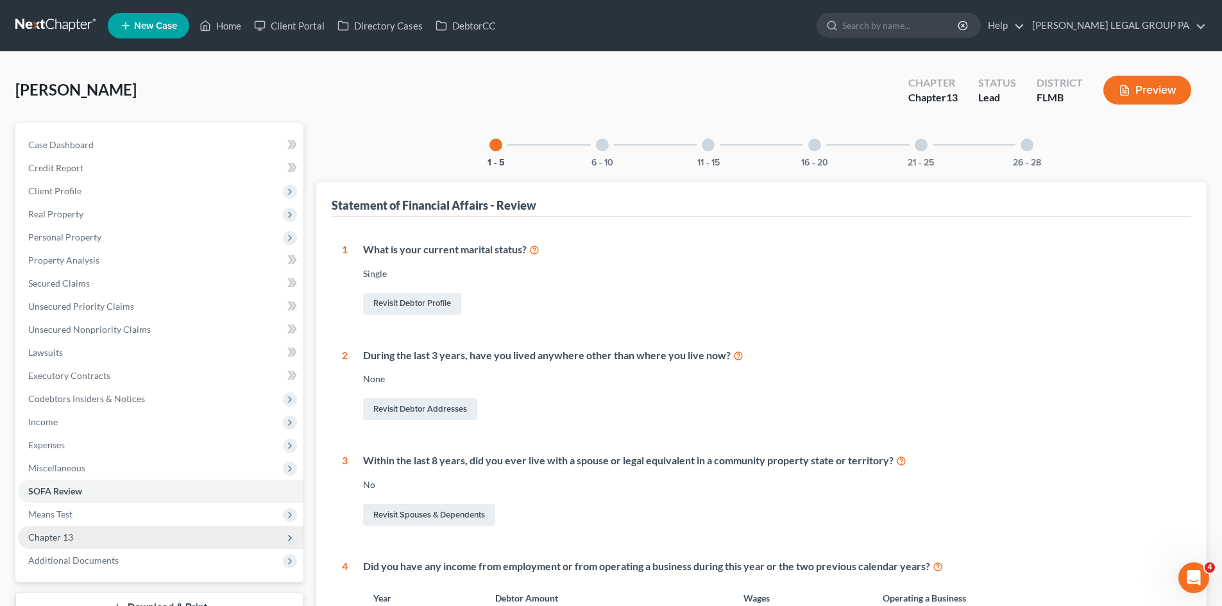
click at [110, 540] on span "Chapter 13" at bounding box center [160, 537] width 285 height 23
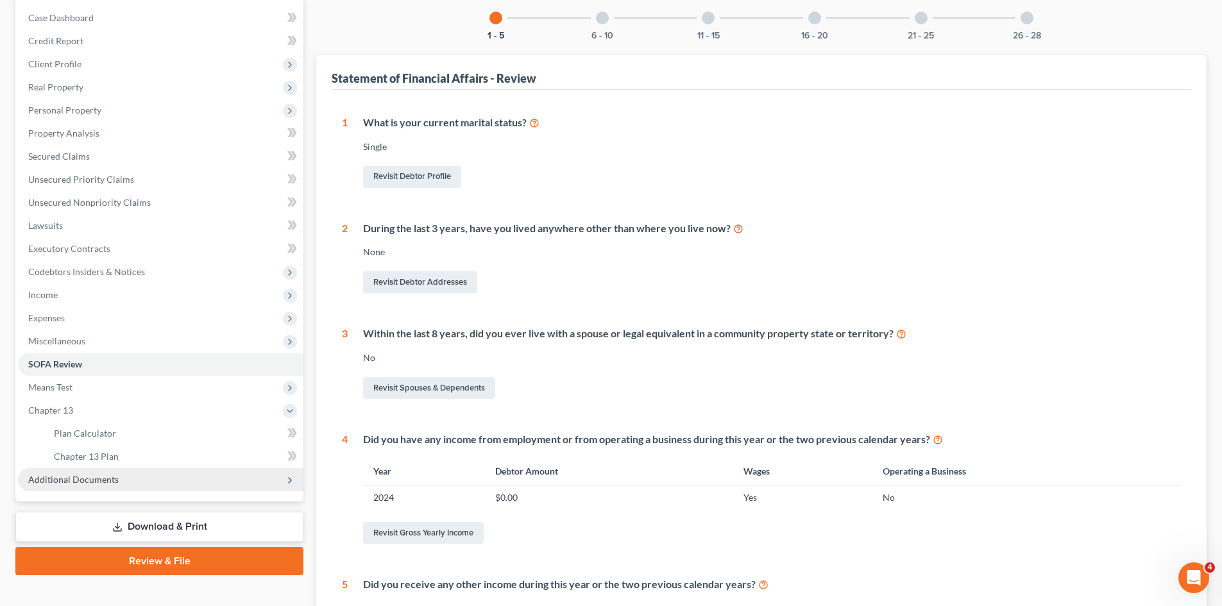
scroll to position [128, 0]
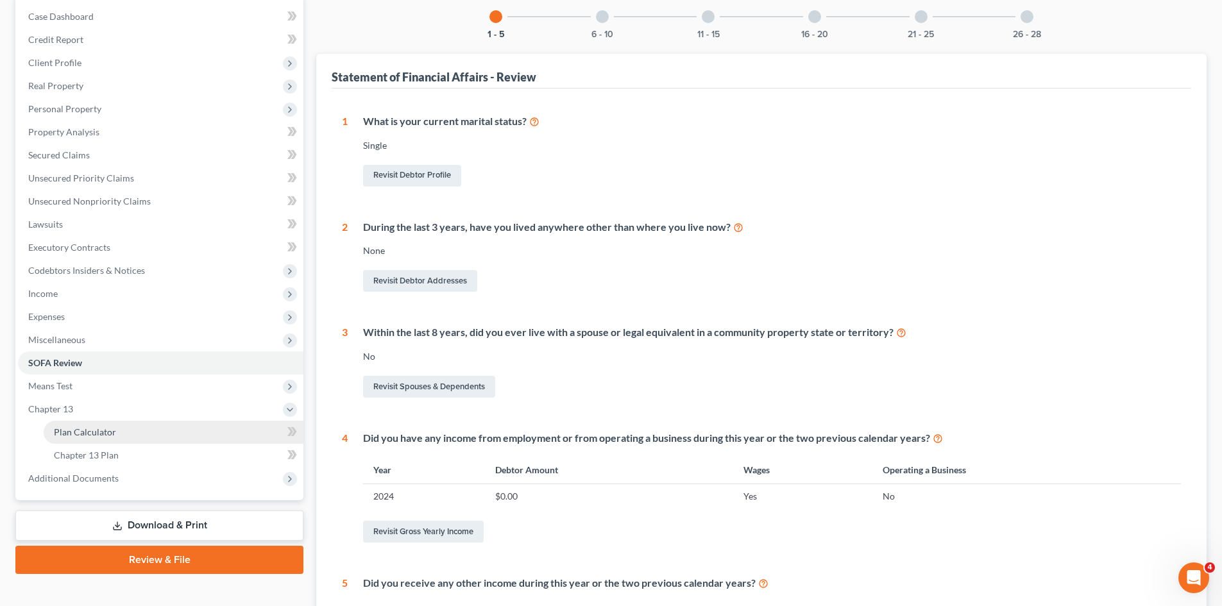
click at [94, 433] on span "Plan Calculator" at bounding box center [85, 432] width 62 height 11
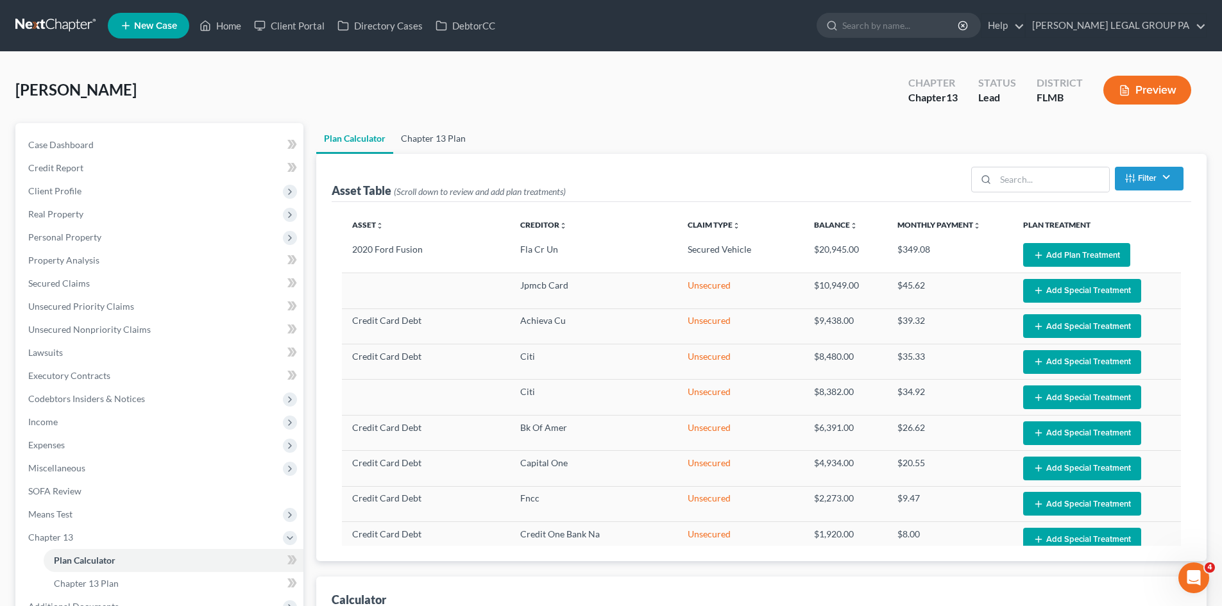
select select "59"
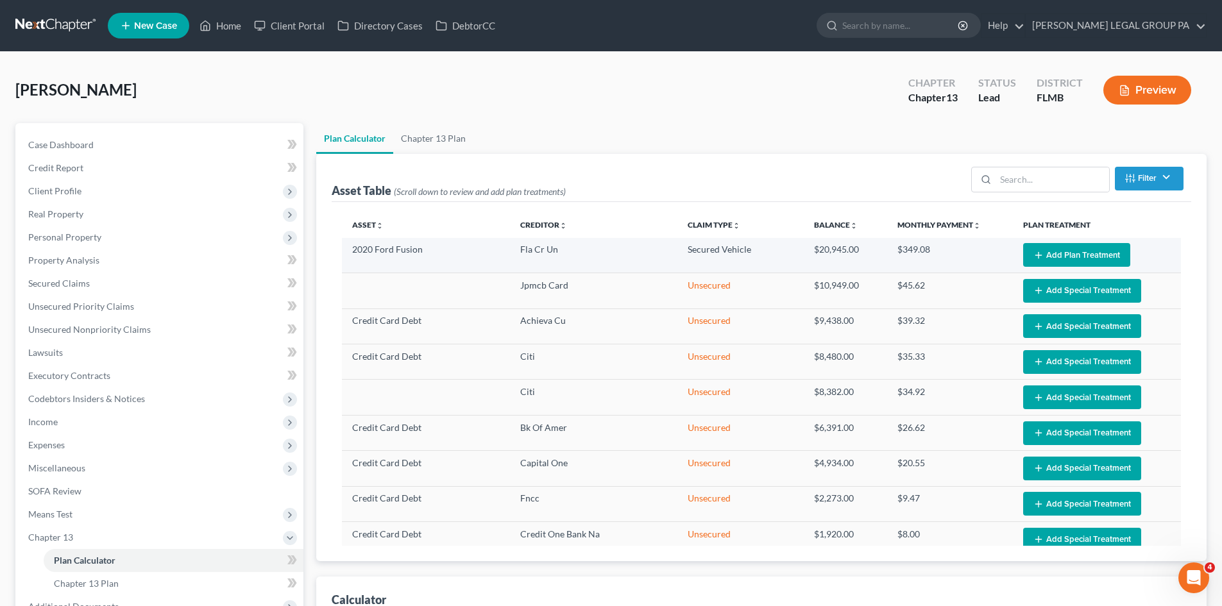
click at [1068, 257] on button "Add Plan Treatment" at bounding box center [1076, 255] width 107 height 24
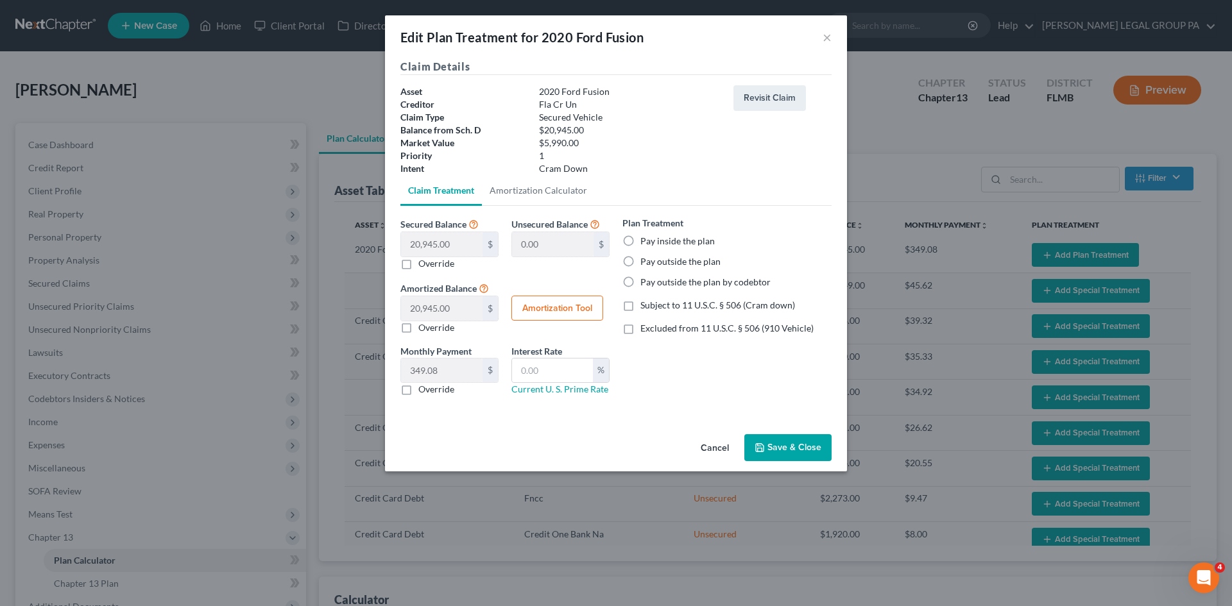
click at [640, 262] on label "Pay outside the plan" at bounding box center [680, 261] width 80 height 13
click at [645, 262] on input "Pay outside the plan" at bounding box center [649, 259] width 8 height 8
radio input "true"
click at [678, 375] on div "Plan Treatment Pay inside the plan Pay outside the plan Pay outside the plan by…" at bounding box center [727, 311] width 222 height 190
click at [586, 369] on input "text" at bounding box center [552, 371] width 81 height 24
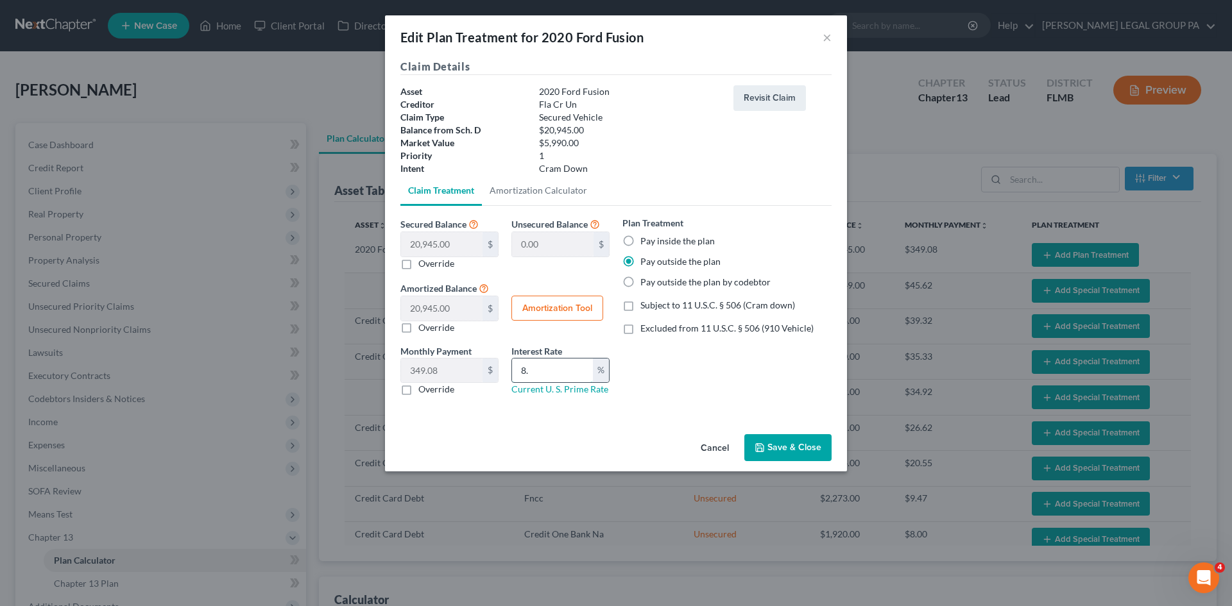
type input "8"
type input "9.5"
click at [701, 395] on div "Plan Treatment Pay inside the plan Pay outside the plan Pay outside the plan by…" at bounding box center [727, 311] width 222 height 190
click at [640, 302] on label "Subject to 11 U.S.C. § 506 (Cram down)" at bounding box center [717, 305] width 155 height 13
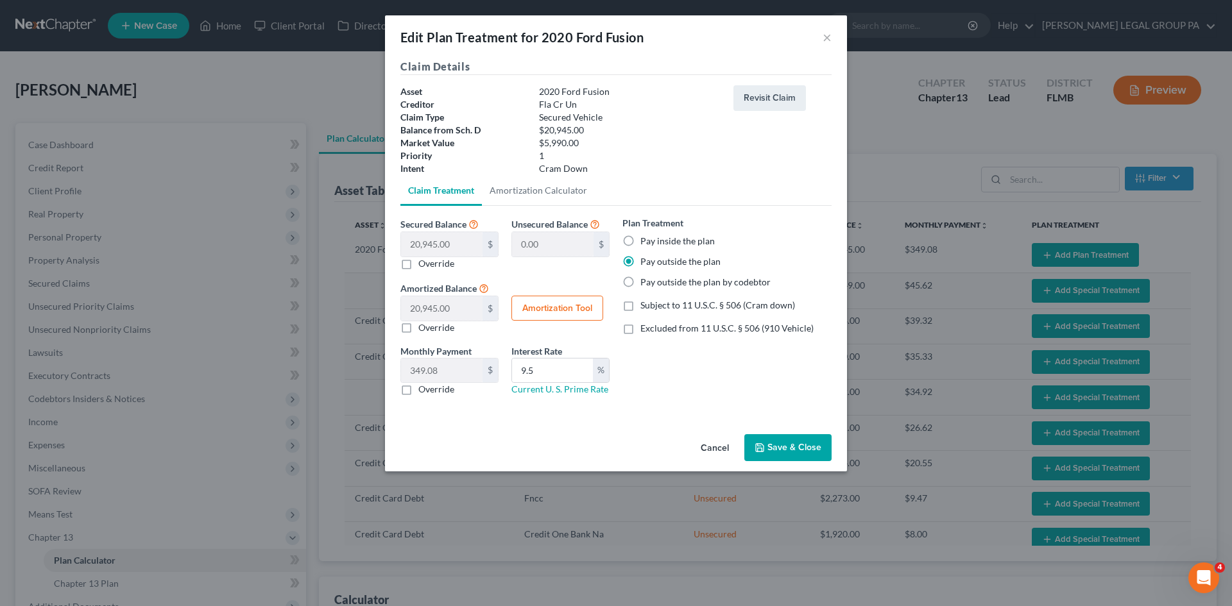
click at [645, 302] on input "Subject to 11 U.S.C. § 506 (Cram down)" at bounding box center [649, 303] width 8 height 8
checkbox input "true"
click at [803, 439] on button "Save & Close" at bounding box center [787, 447] width 87 height 27
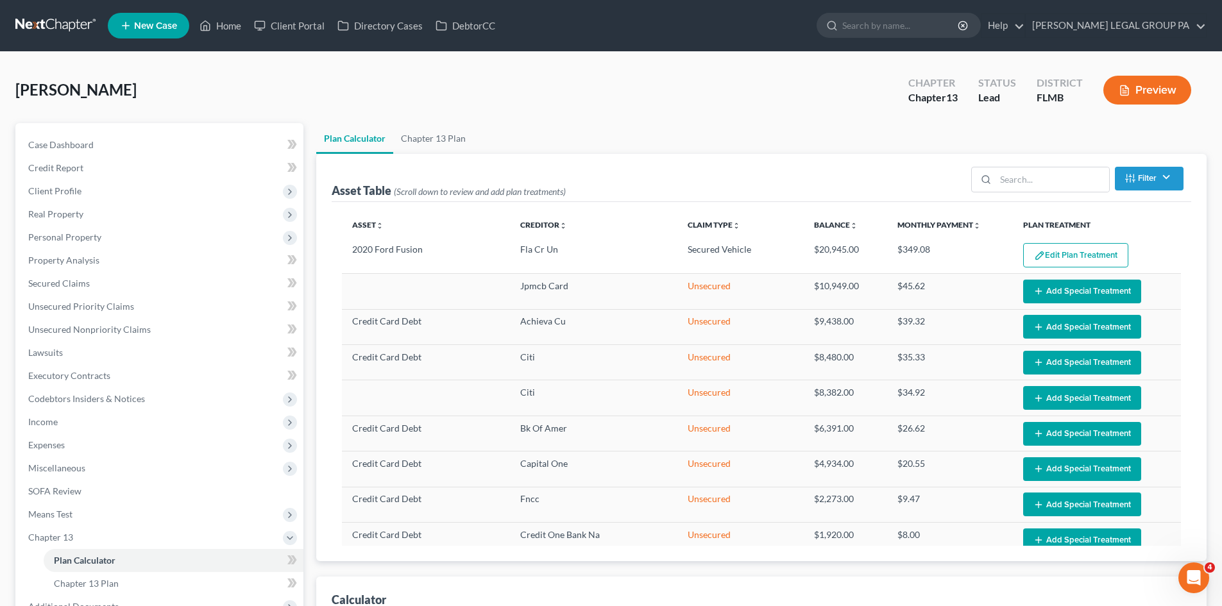
select select "59"
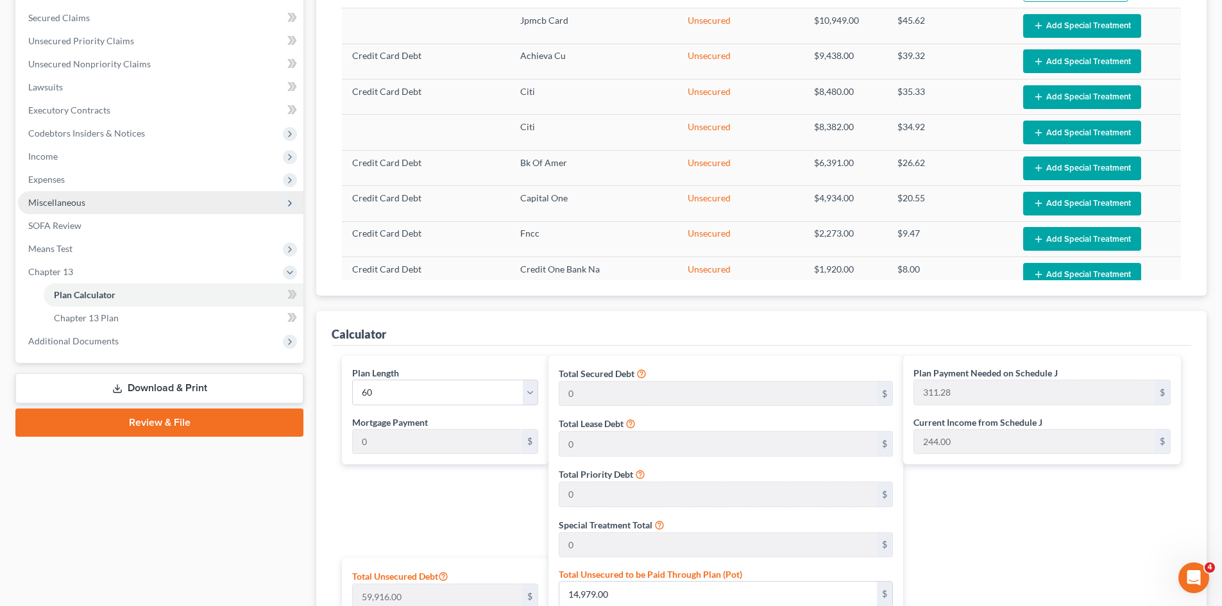
scroll to position [192, 0]
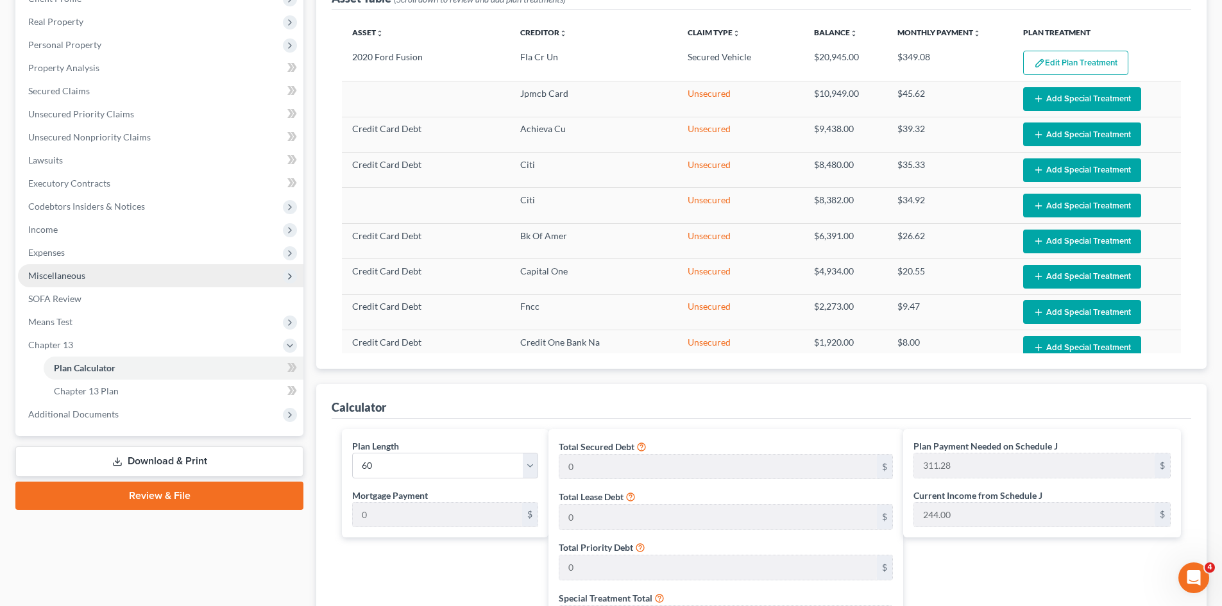
click at [130, 282] on span "Miscellaneous" at bounding box center [160, 275] width 285 height 23
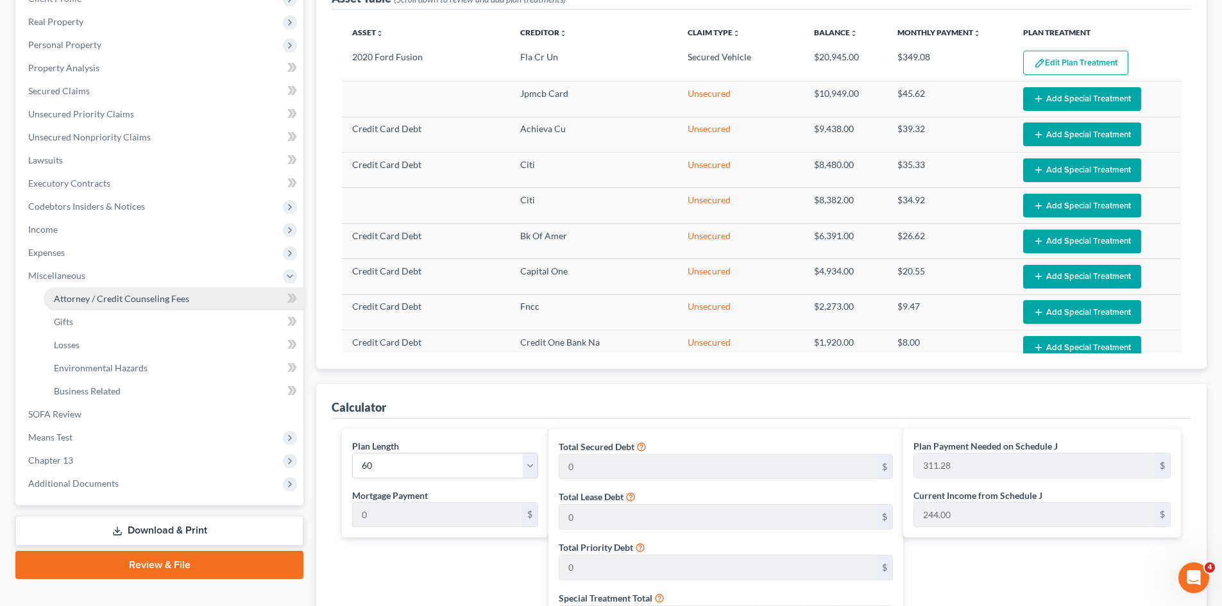
click at [122, 291] on link "Attorney / Credit Counseling Fees" at bounding box center [174, 298] width 260 height 23
select select "0"
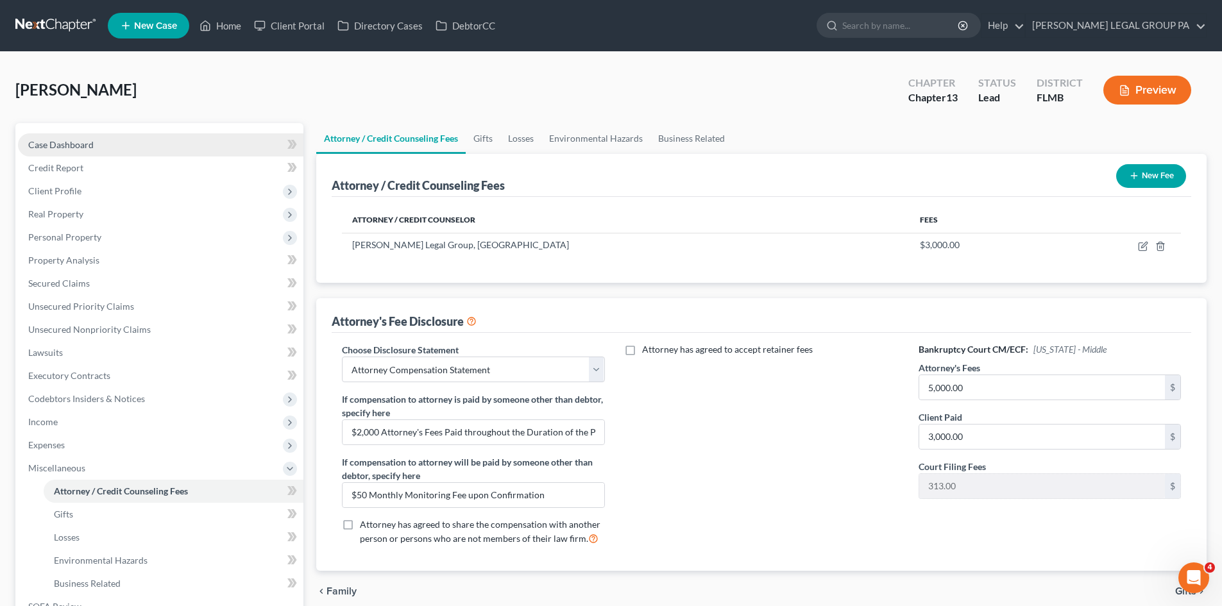
click at [111, 144] on link "Case Dashboard" at bounding box center [160, 144] width 285 height 23
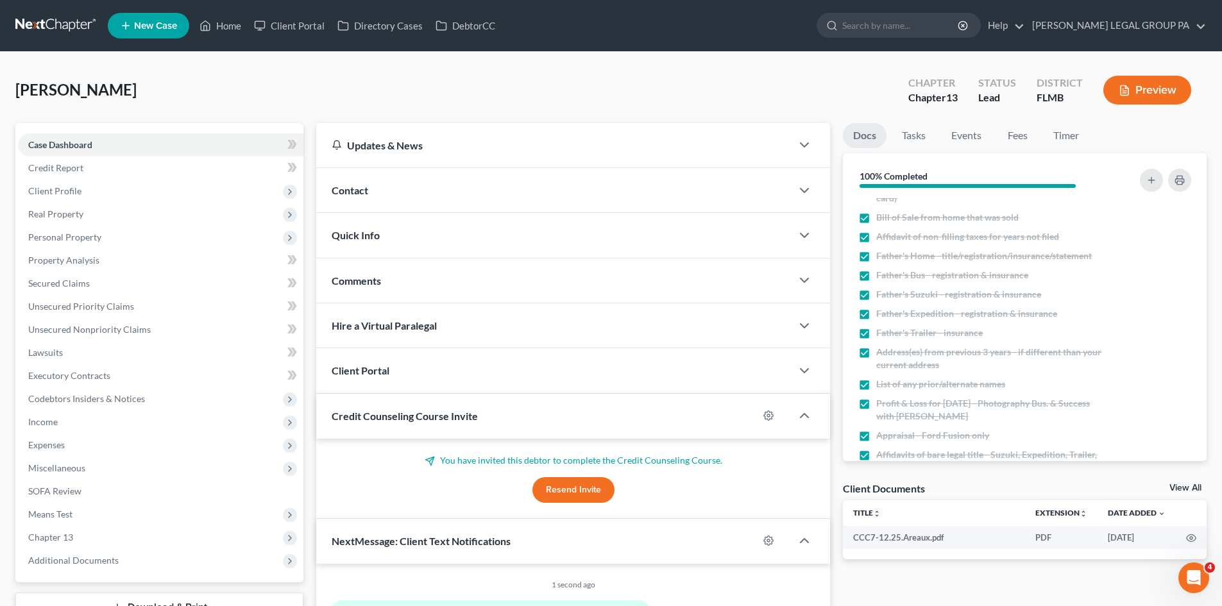
scroll to position [540, 0]
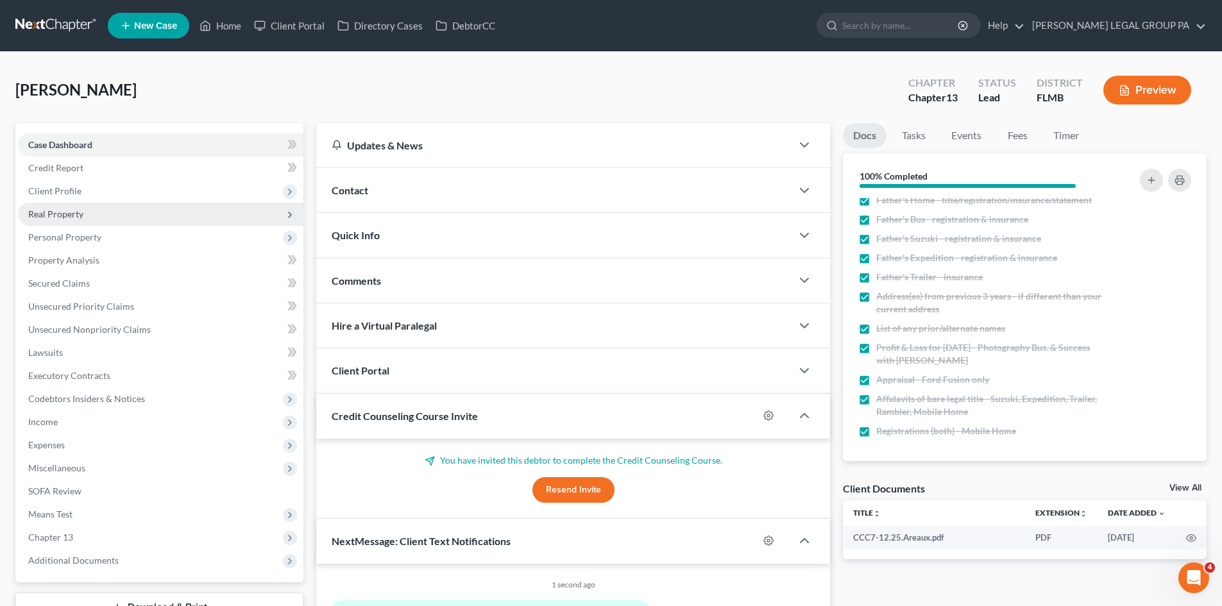
click at [83, 216] on span "Real Property" at bounding box center [160, 214] width 285 height 23
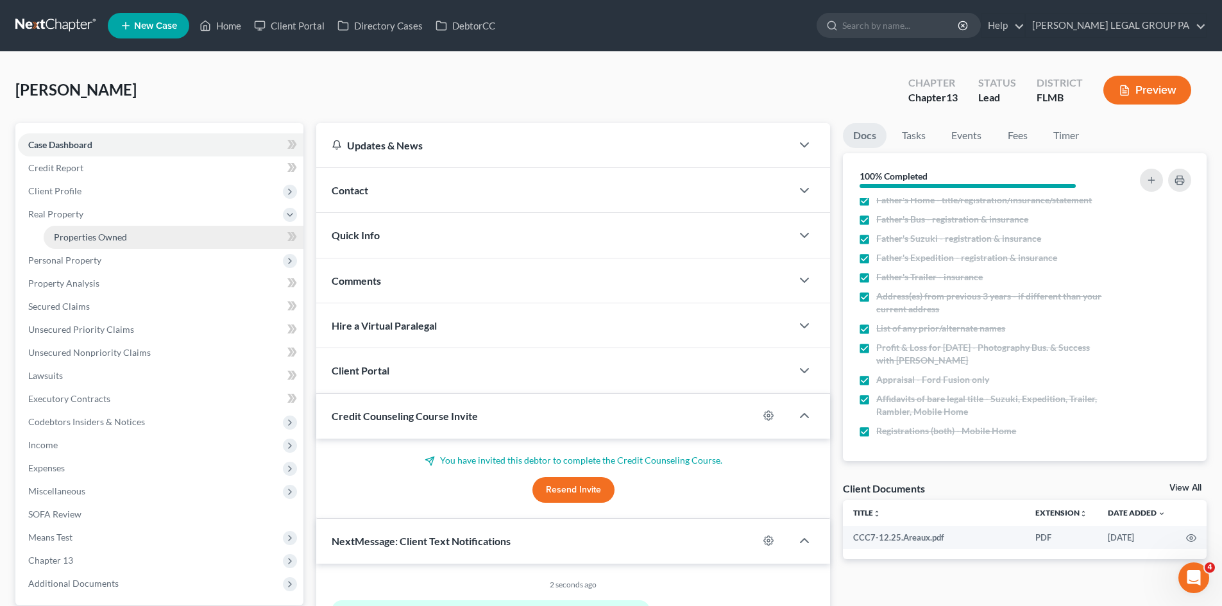
click at [97, 235] on span "Properties Owned" at bounding box center [90, 237] width 73 height 11
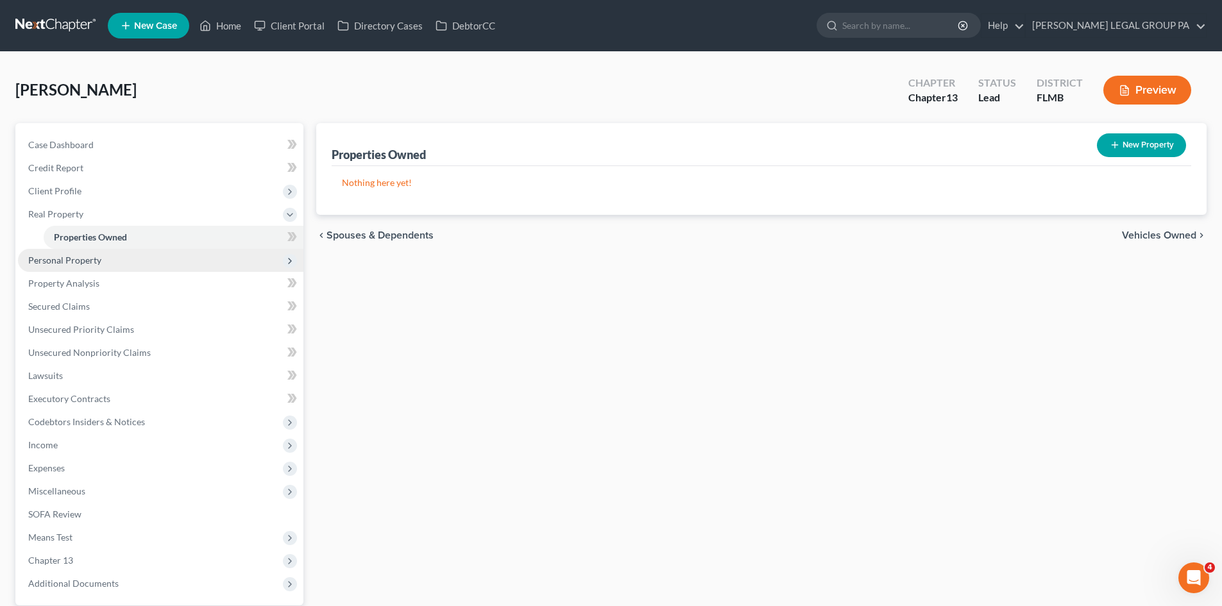
click at [115, 266] on span "Personal Property" at bounding box center [160, 260] width 285 height 23
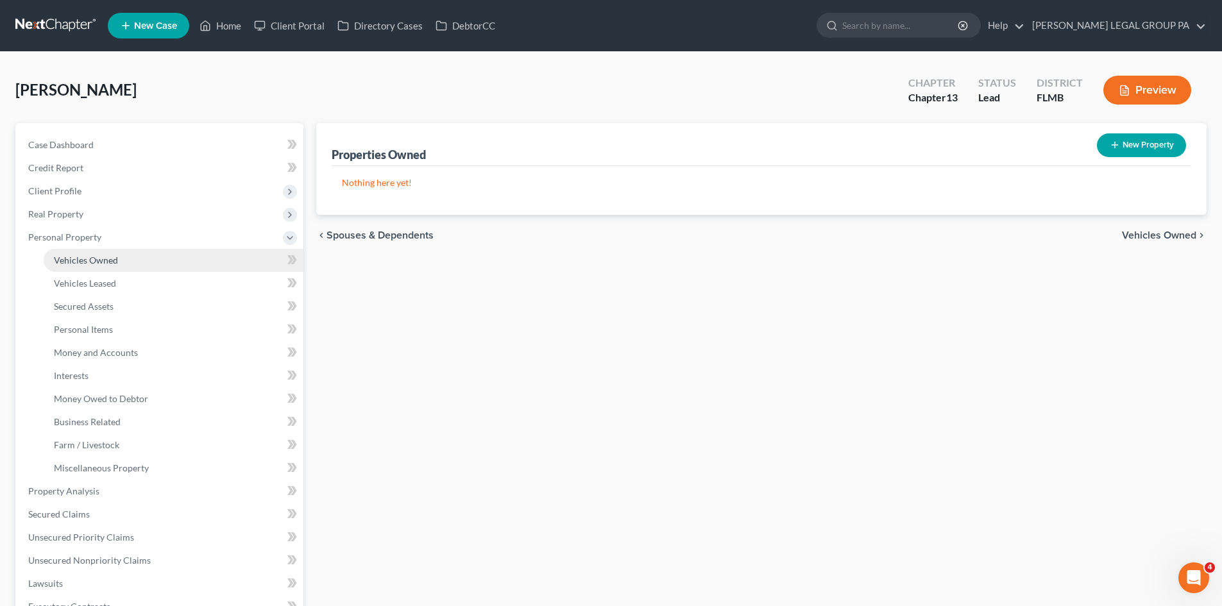
click at [129, 266] on link "Vehicles Owned" at bounding box center [174, 260] width 260 height 23
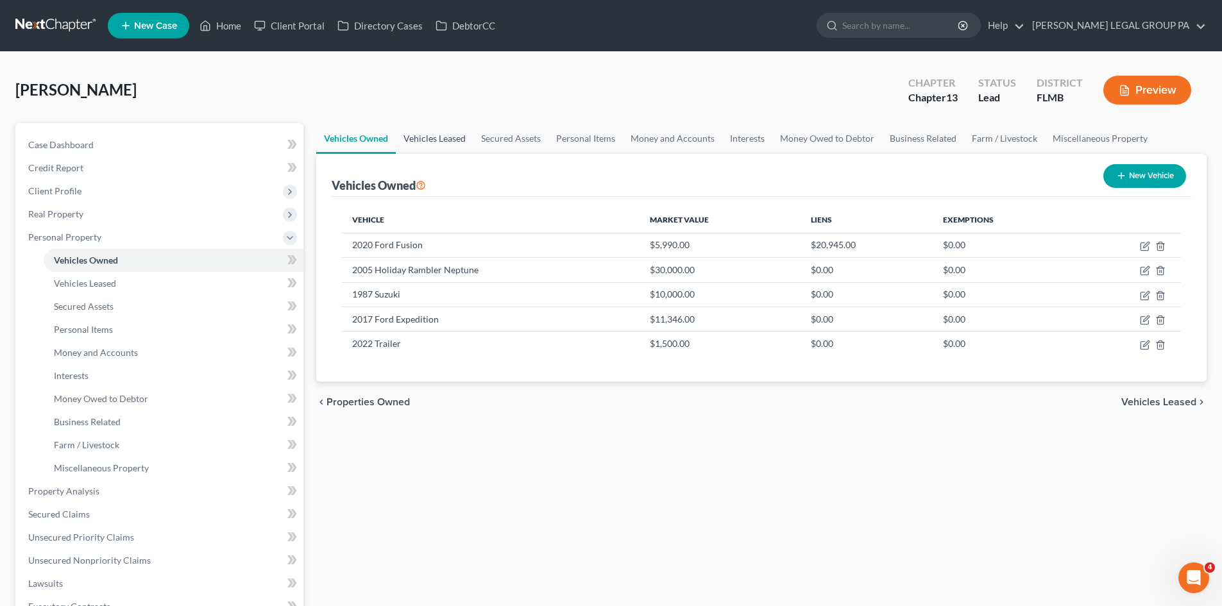
click at [436, 138] on link "Vehicles Leased" at bounding box center [435, 138] width 78 height 31
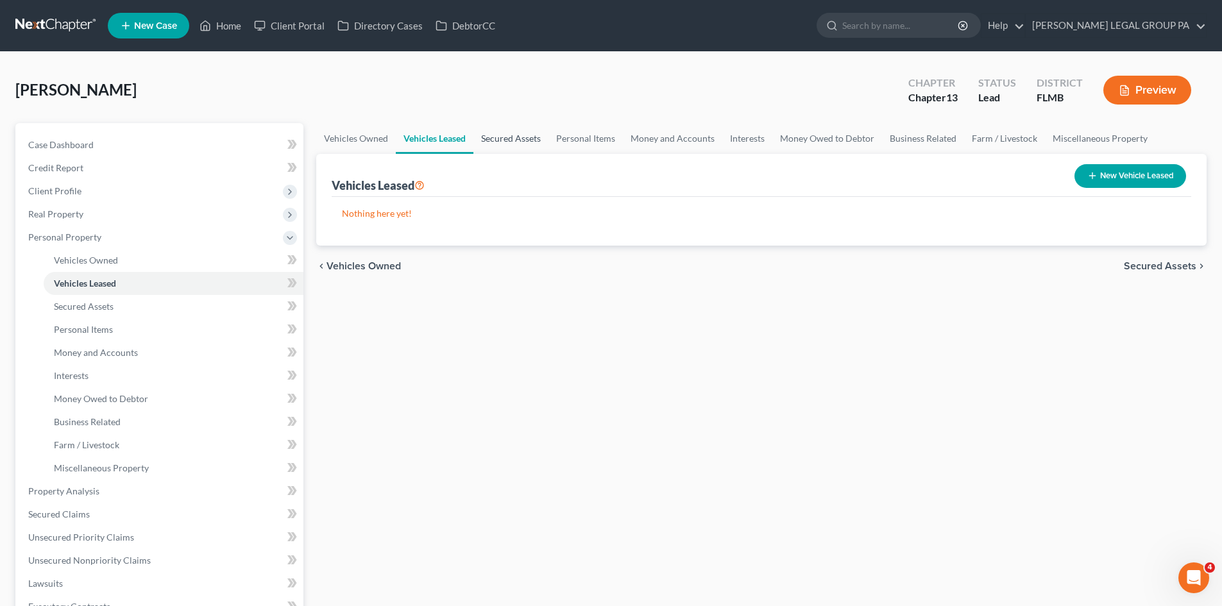
click at [534, 136] on link "Secured Assets" at bounding box center [510, 138] width 75 height 31
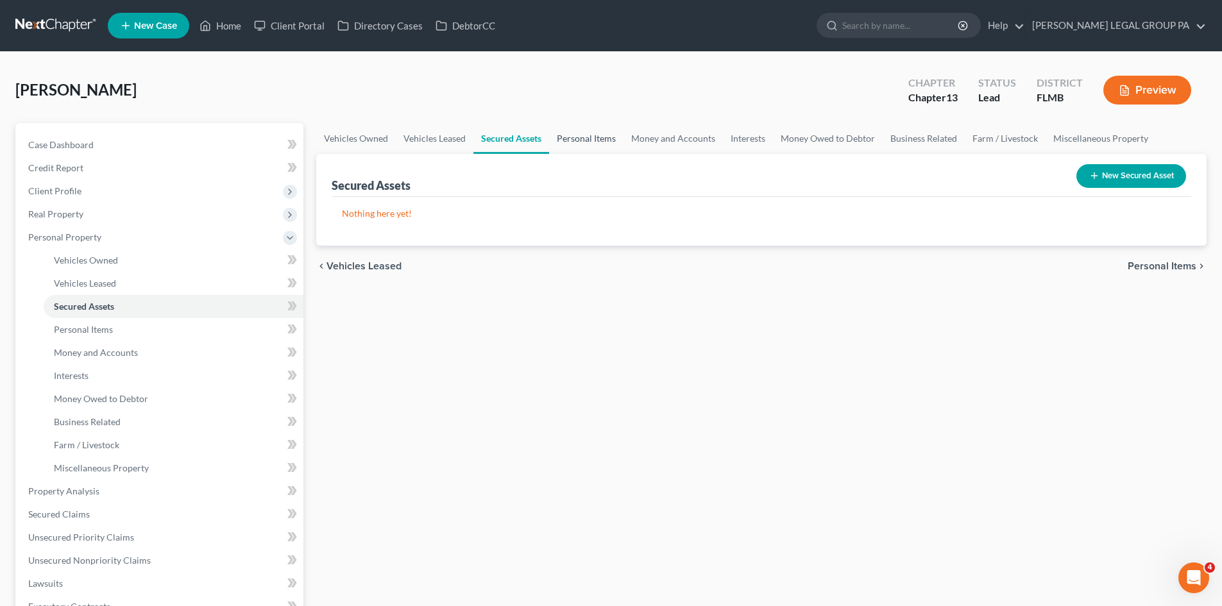
click at [584, 139] on link "Personal Items" at bounding box center [586, 138] width 74 height 31
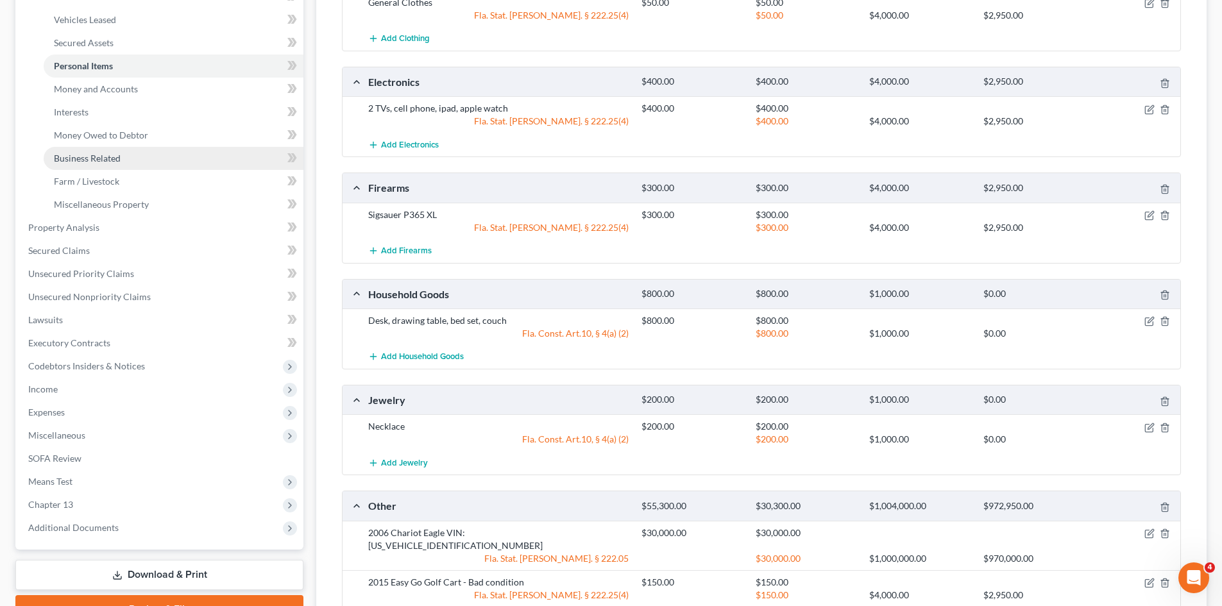
scroll to position [192, 0]
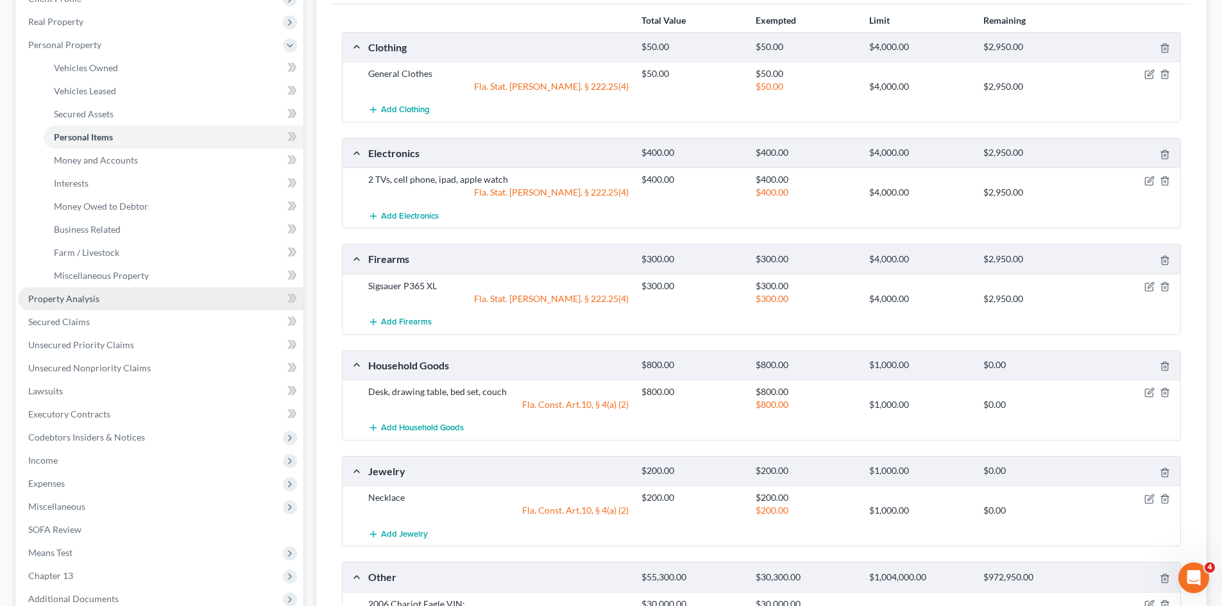
click at [99, 300] on link "Property Analysis" at bounding box center [160, 298] width 285 height 23
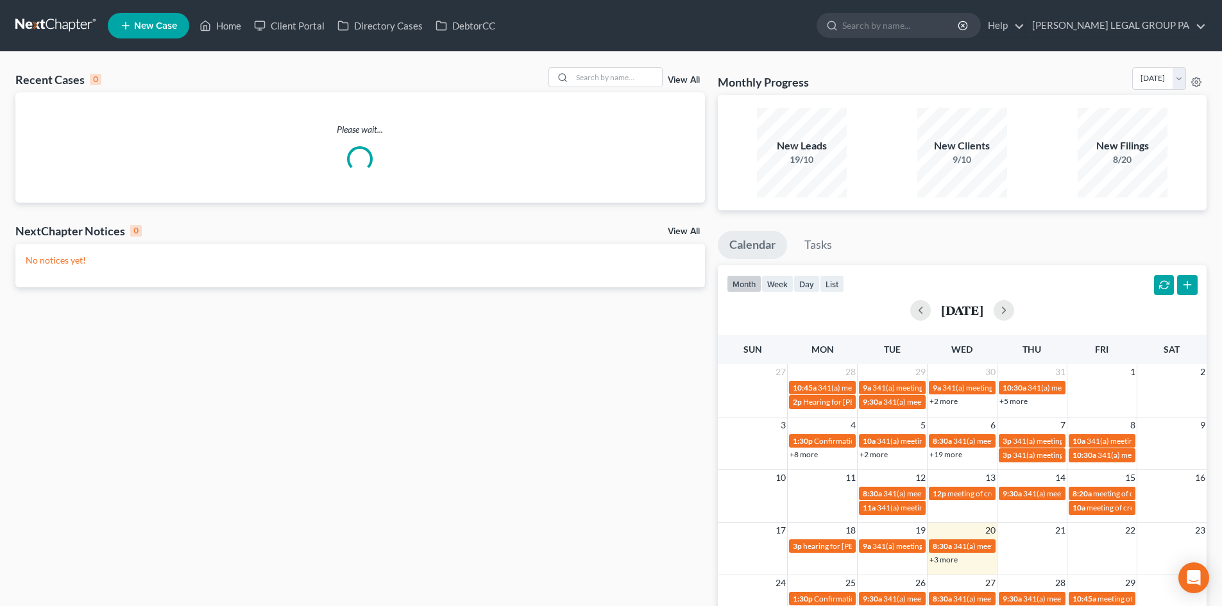
click at [618, 67] on div "Recent Cases 0 View All Please wait... NextChapter Notices 0 View All No notice…" at bounding box center [611, 385] width 1222 height 666
click at [618, 73] on input "search" at bounding box center [617, 77] width 90 height 19
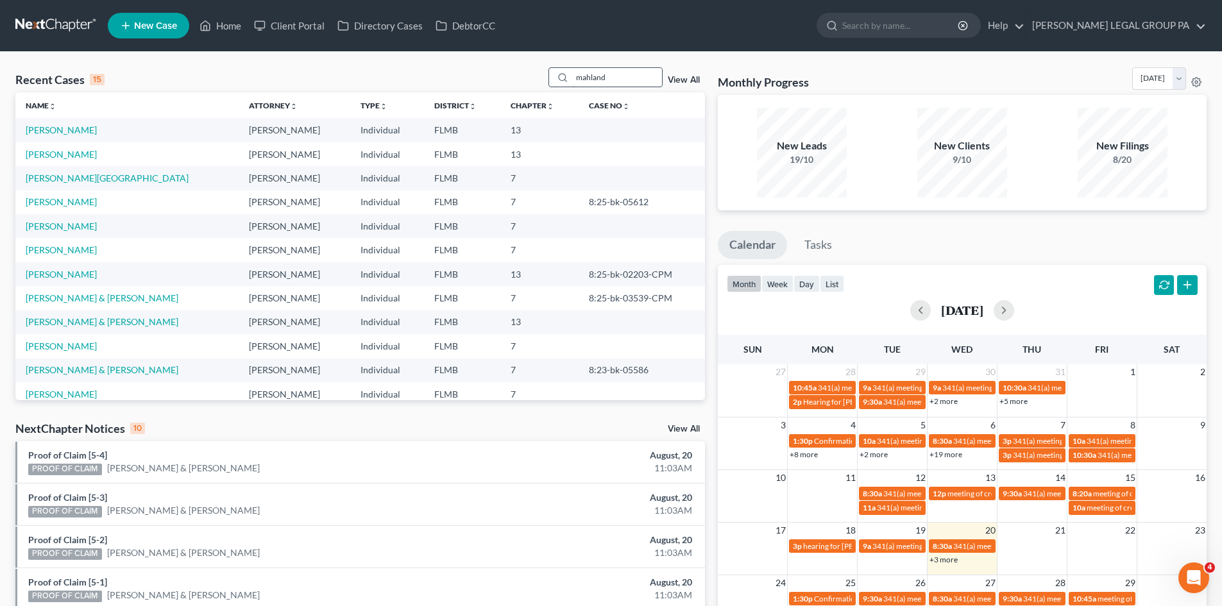
type input "mahland"
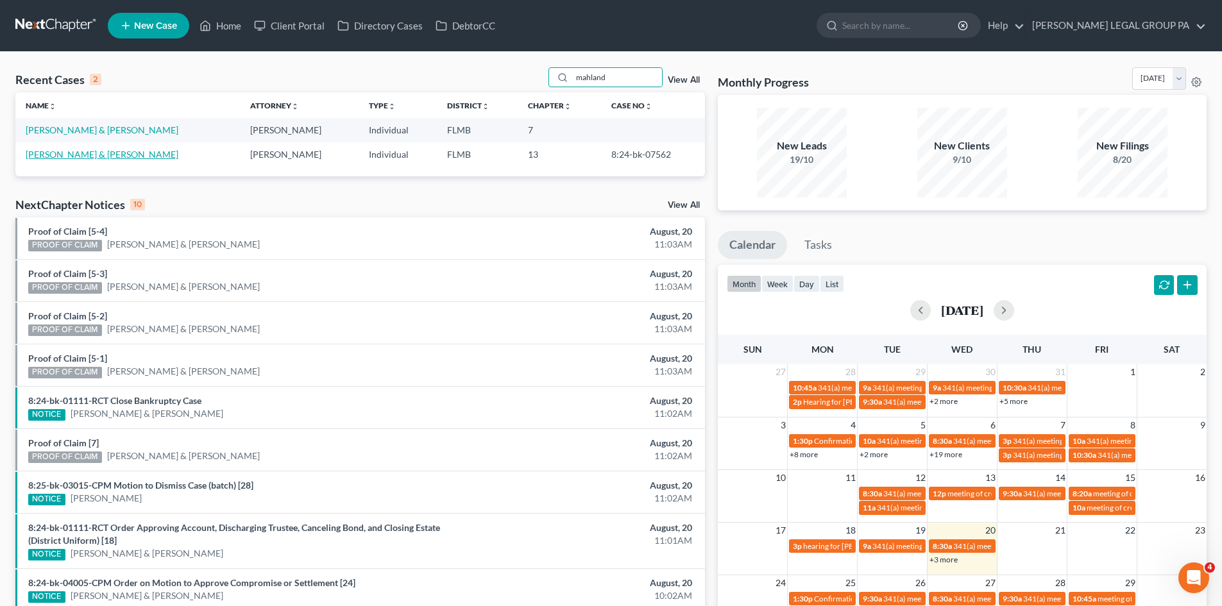
click at [87, 156] on link "[PERSON_NAME] & [PERSON_NAME]" at bounding box center [102, 154] width 153 height 11
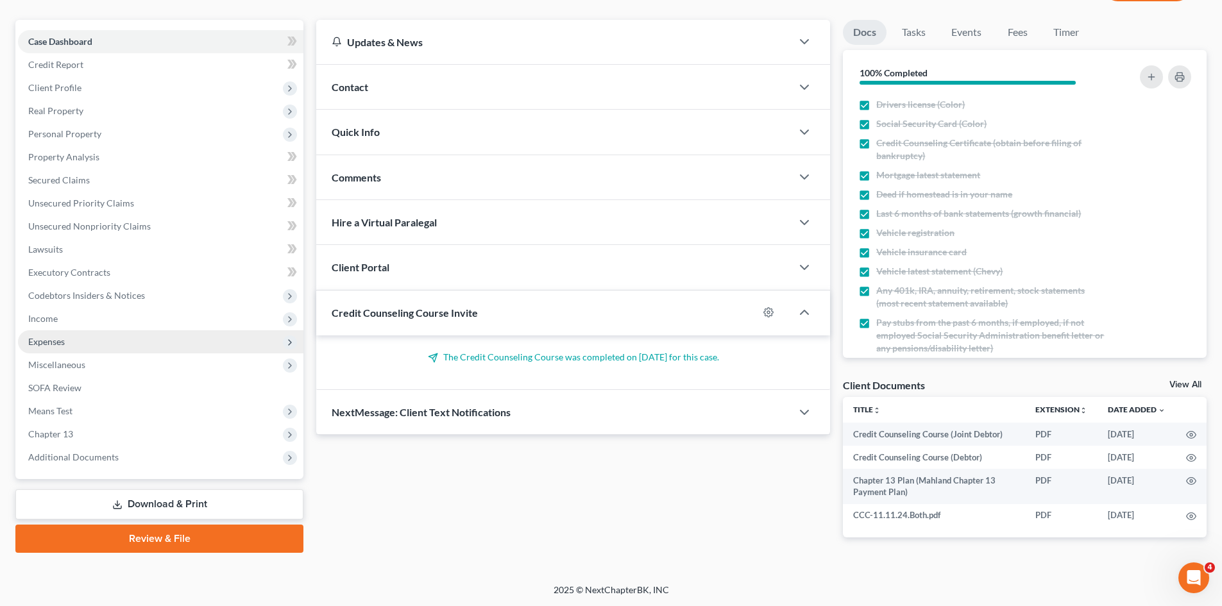
scroll to position [104, 0]
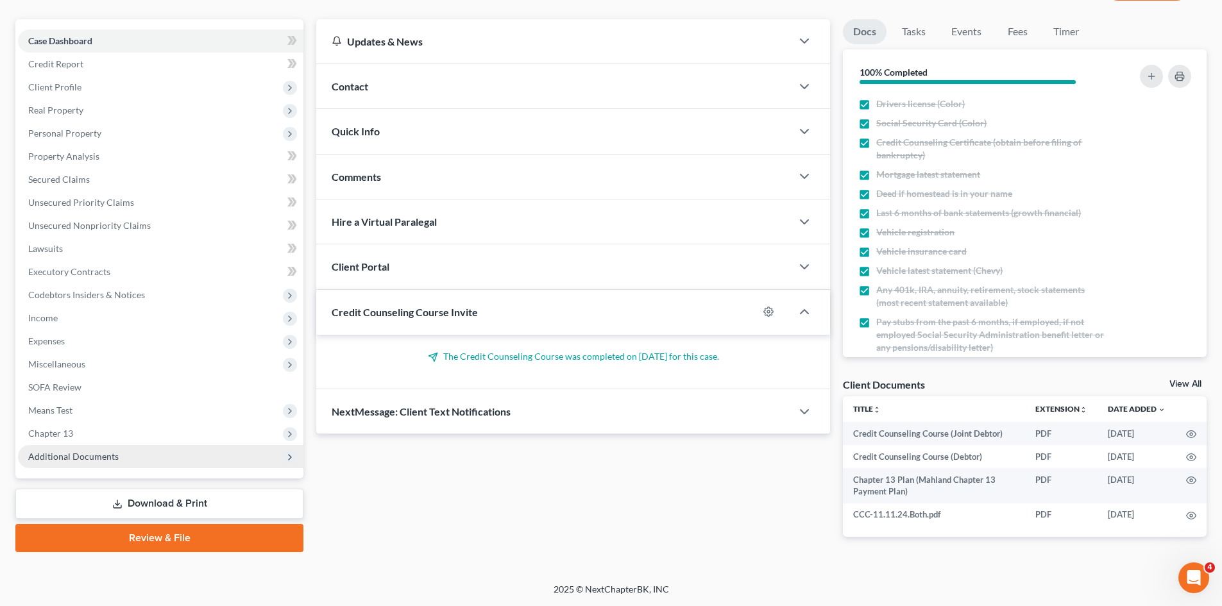
click at [114, 464] on span "Additional Documents" at bounding box center [160, 456] width 285 height 23
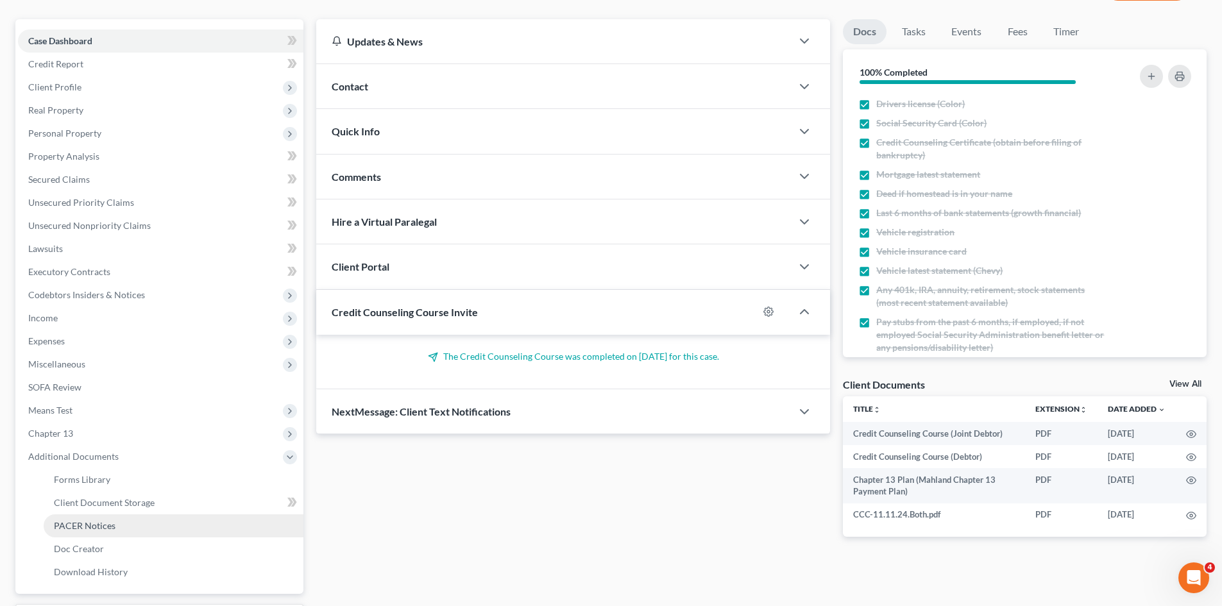
click at [105, 530] on span "PACER Notices" at bounding box center [85, 525] width 62 height 11
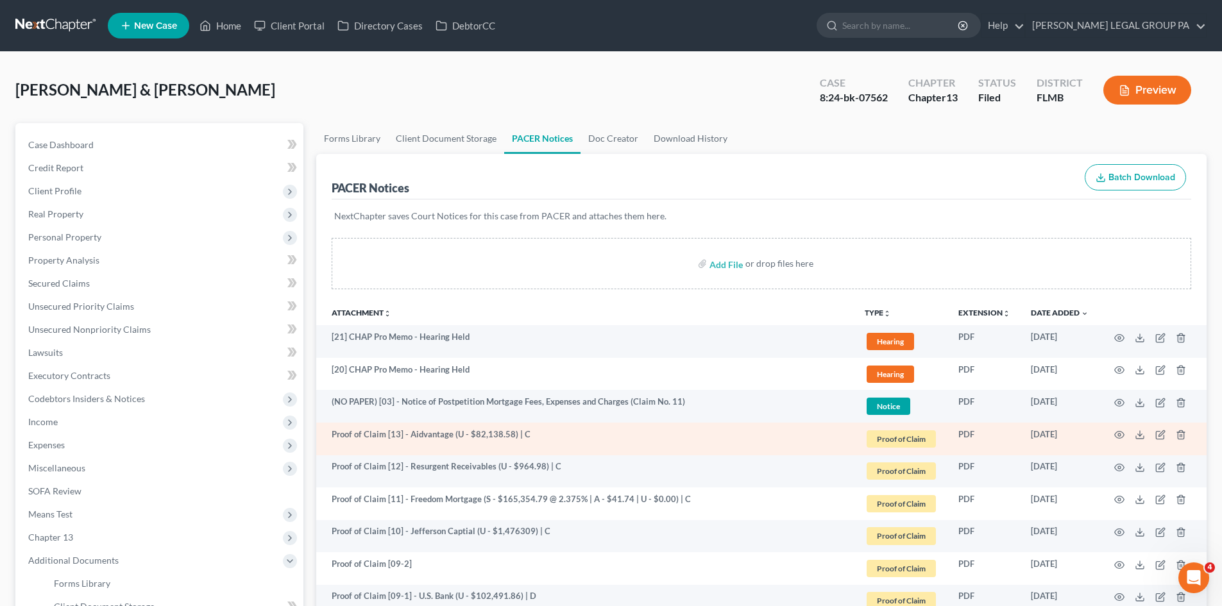
scroll to position [64, 0]
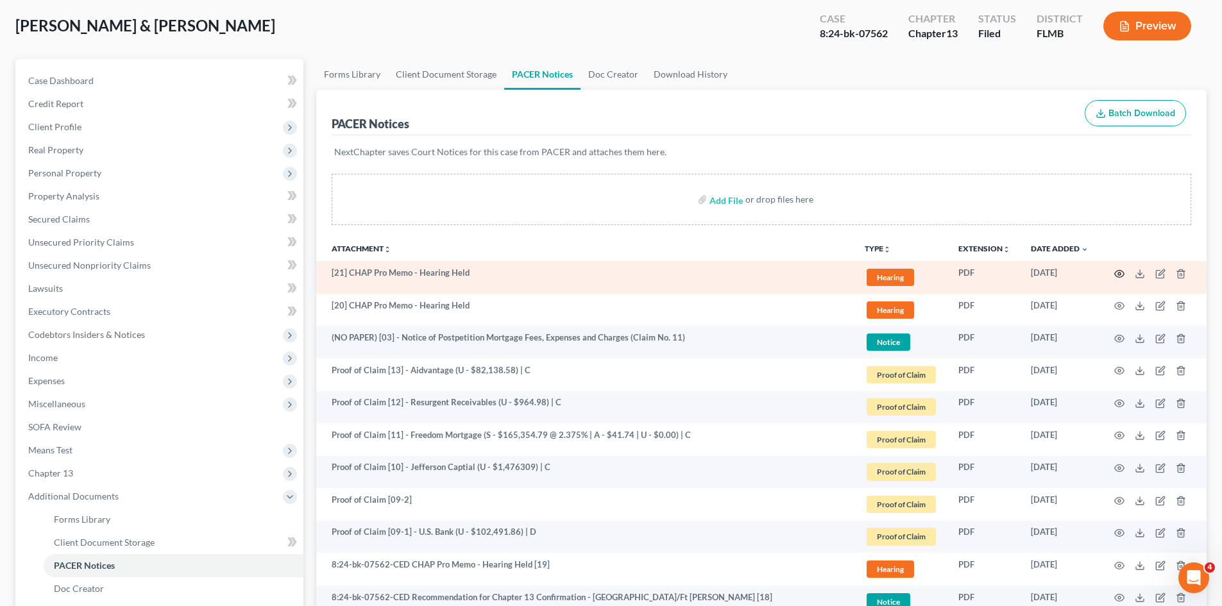
click at [1121, 276] on icon "button" at bounding box center [1119, 274] width 10 height 10
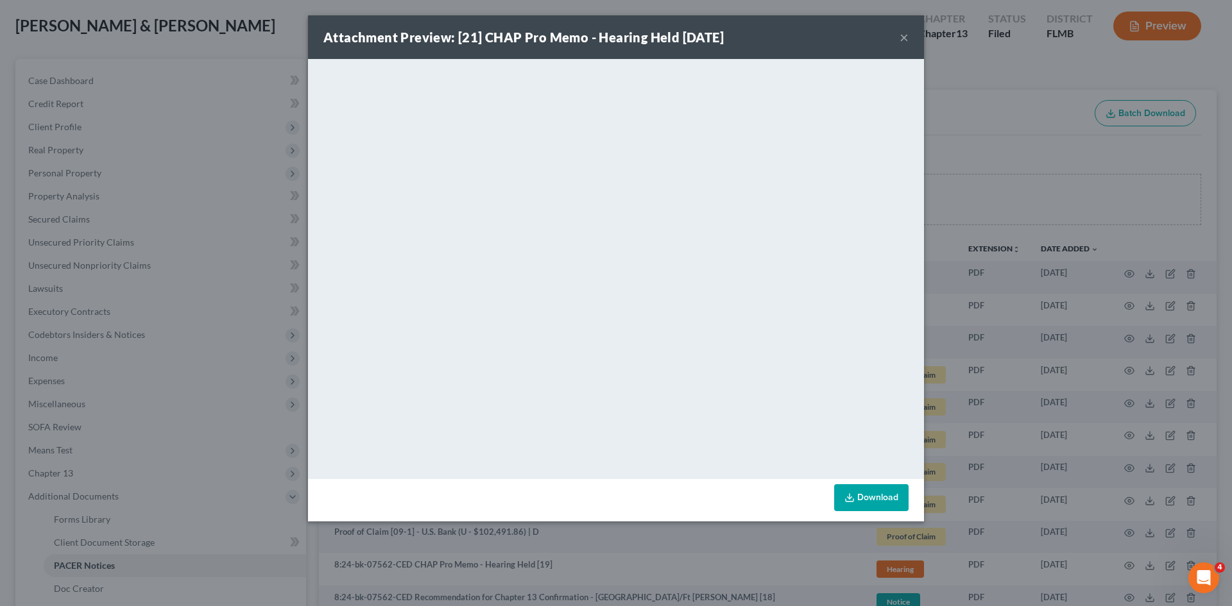
click at [903, 38] on button "×" at bounding box center [903, 37] width 9 height 15
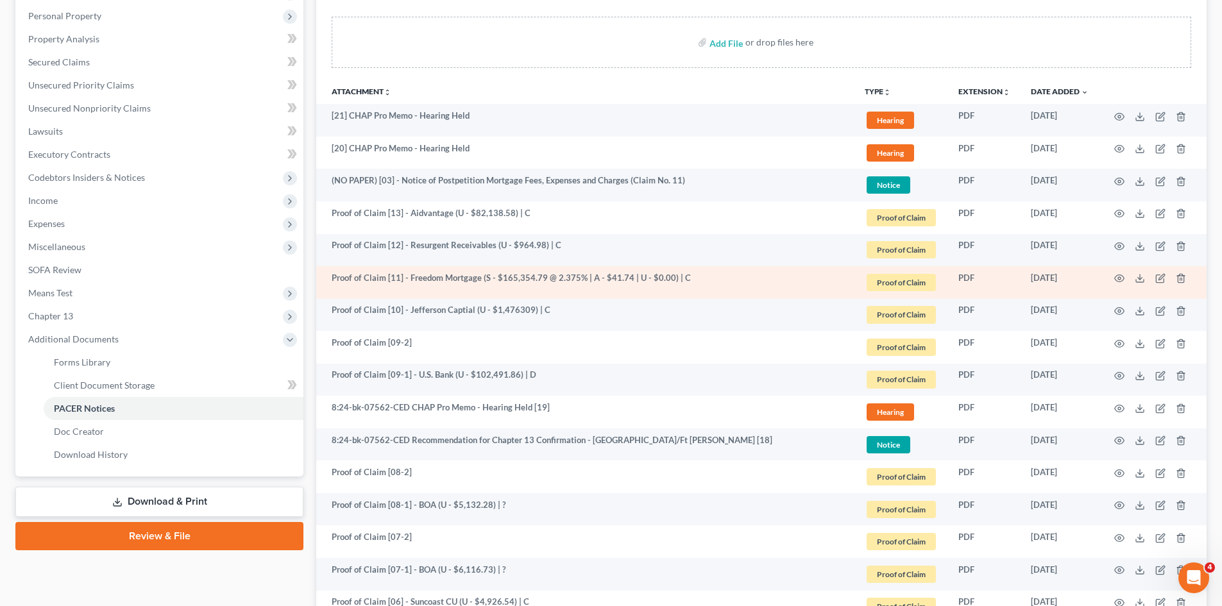
scroll to position [192, 0]
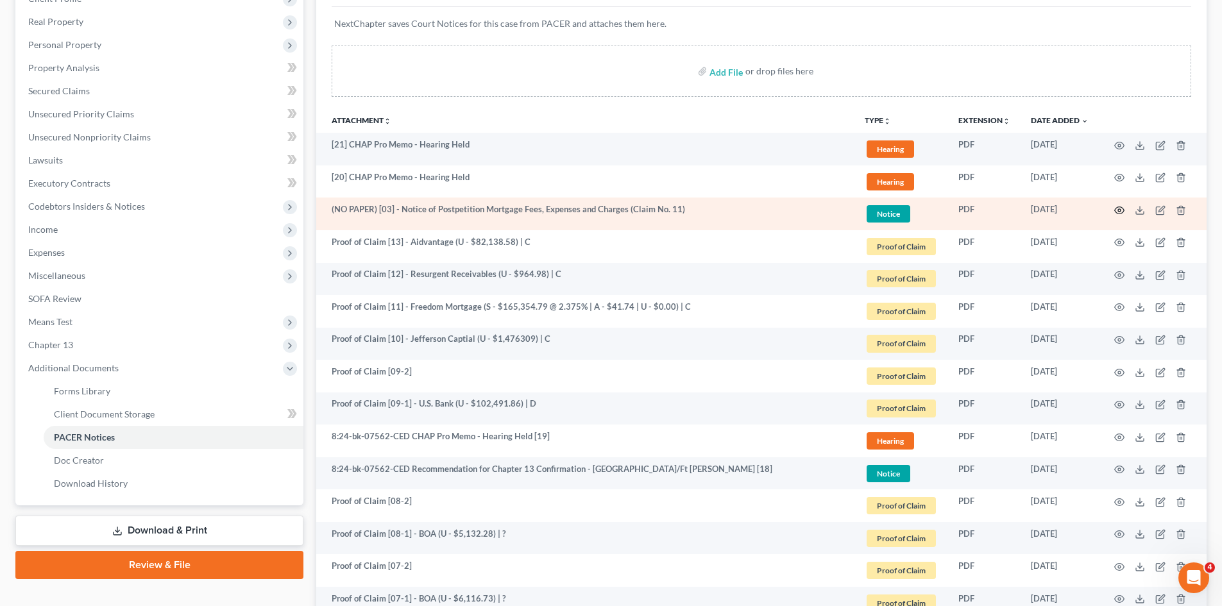
click at [1121, 212] on icon "button" at bounding box center [1119, 210] width 10 height 10
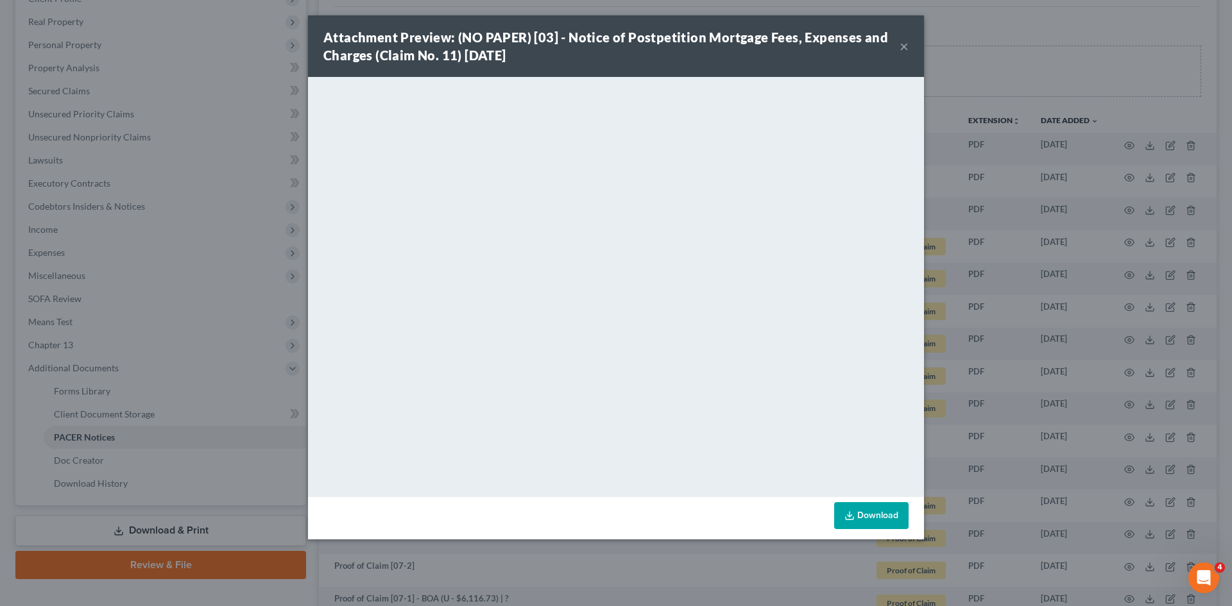
click at [906, 48] on button "×" at bounding box center [903, 45] width 9 height 15
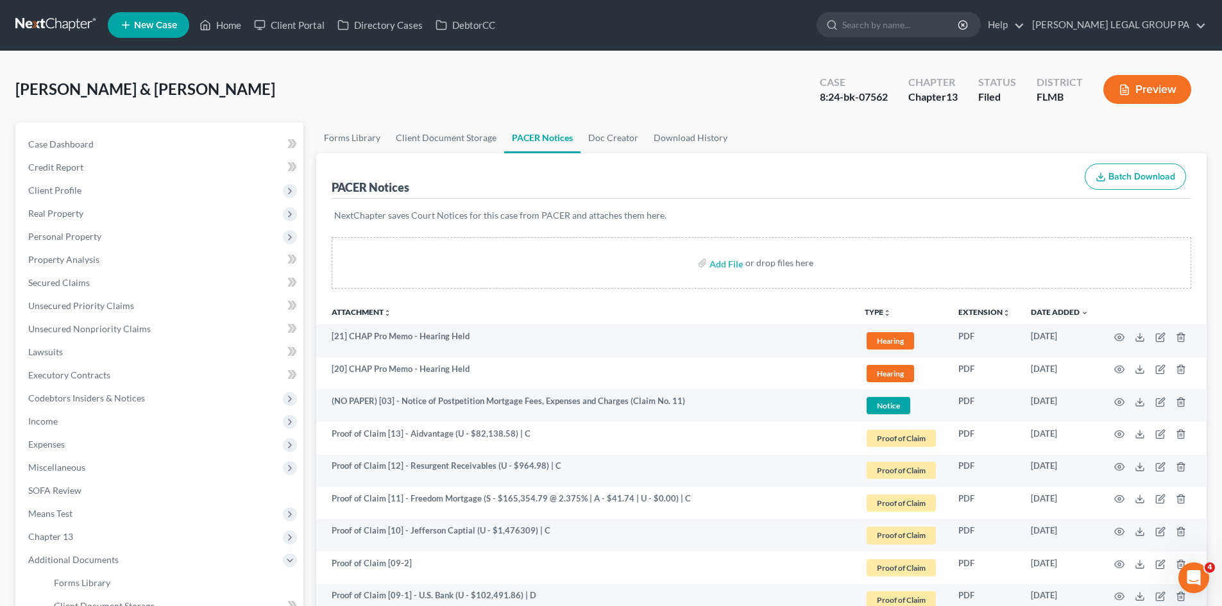
scroll to position [0, 0]
click at [899, 26] on input "search" at bounding box center [900, 25] width 117 height 24
type input "short"
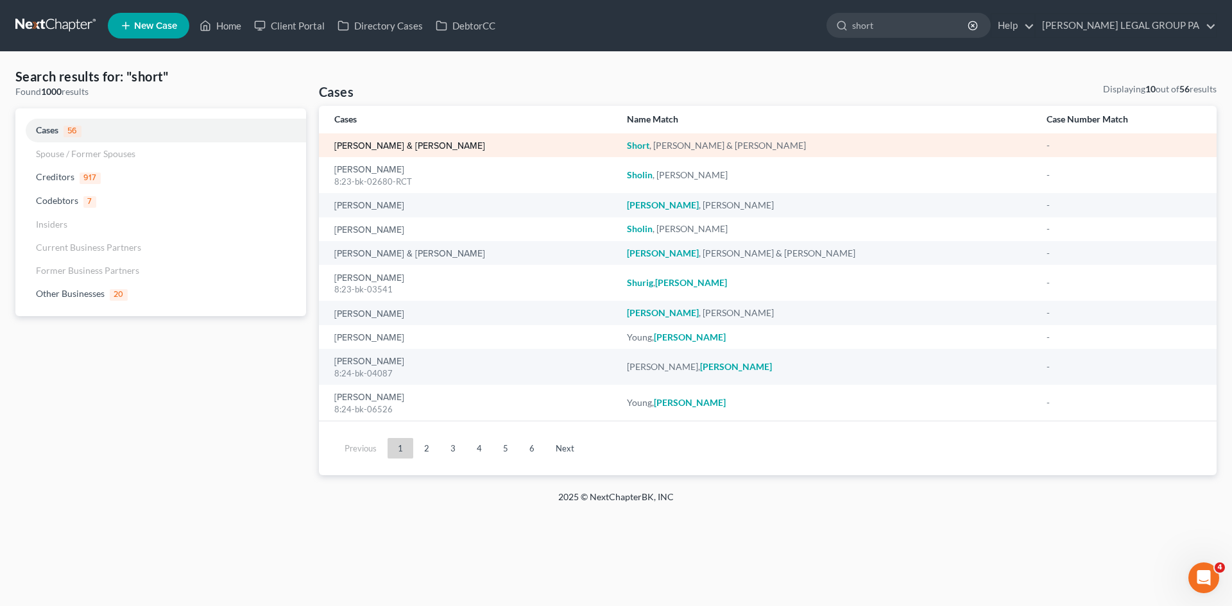
click at [389, 148] on link "[PERSON_NAME] & [PERSON_NAME]" at bounding box center [409, 146] width 151 height 9
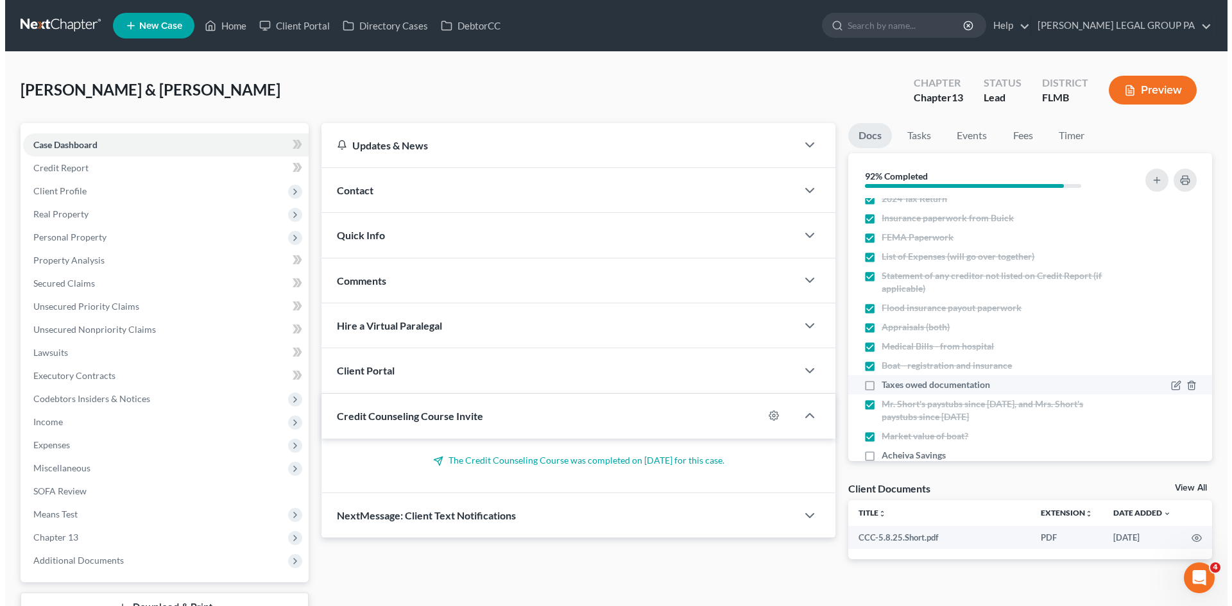
scroll to position [322, 0]
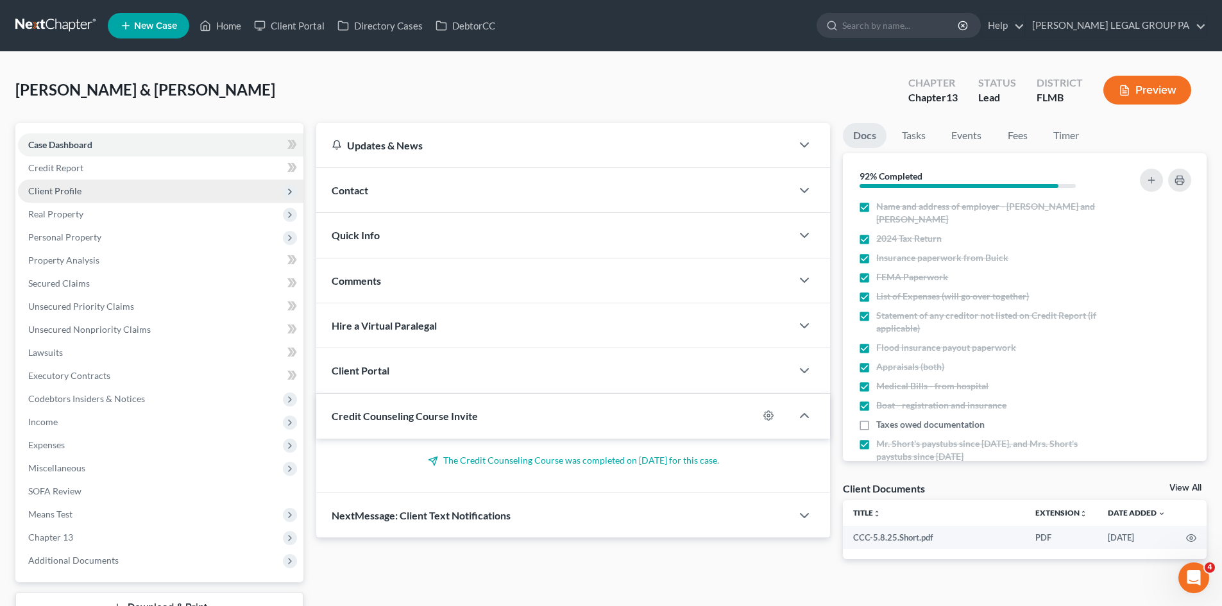
click at [73, 194] on span "Client Profile" at bounding box center [54, 190] width 53 height 11
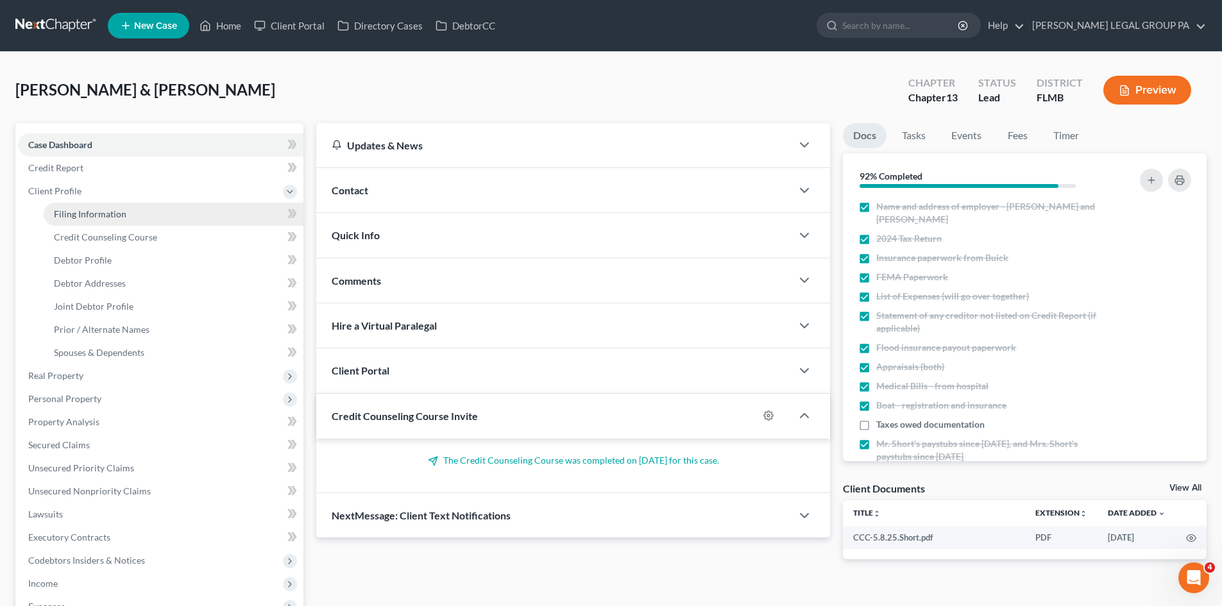
click at [83, 212] on span "Filing Information" at bounding box center [90, 213] width 72 height 11
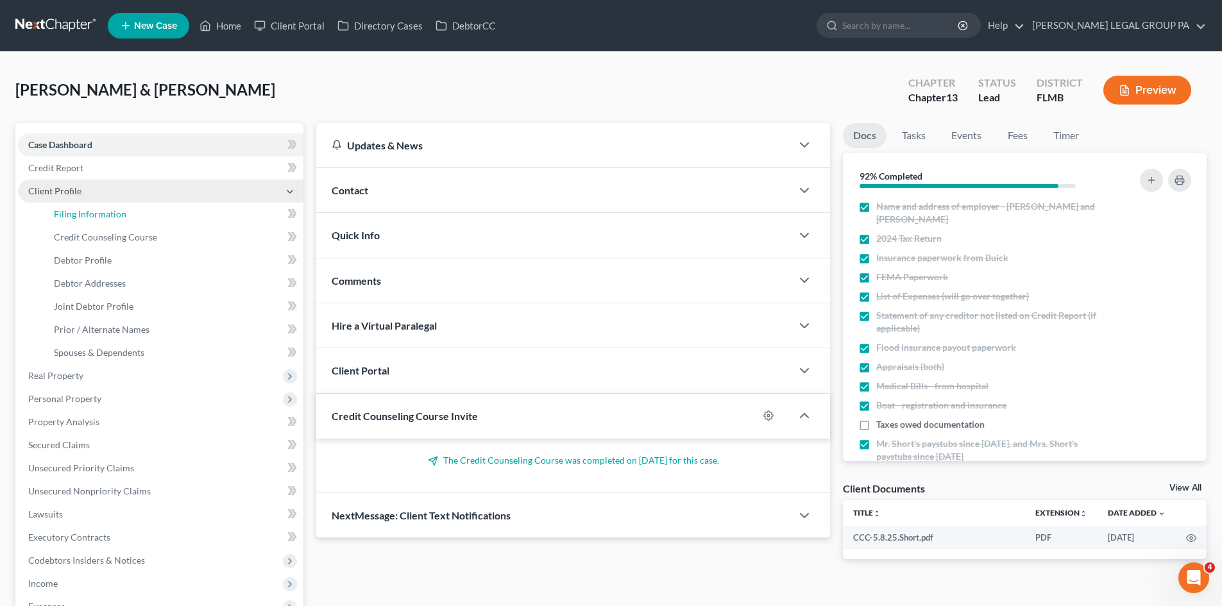
select select "1"
select select "3"
select select "9"
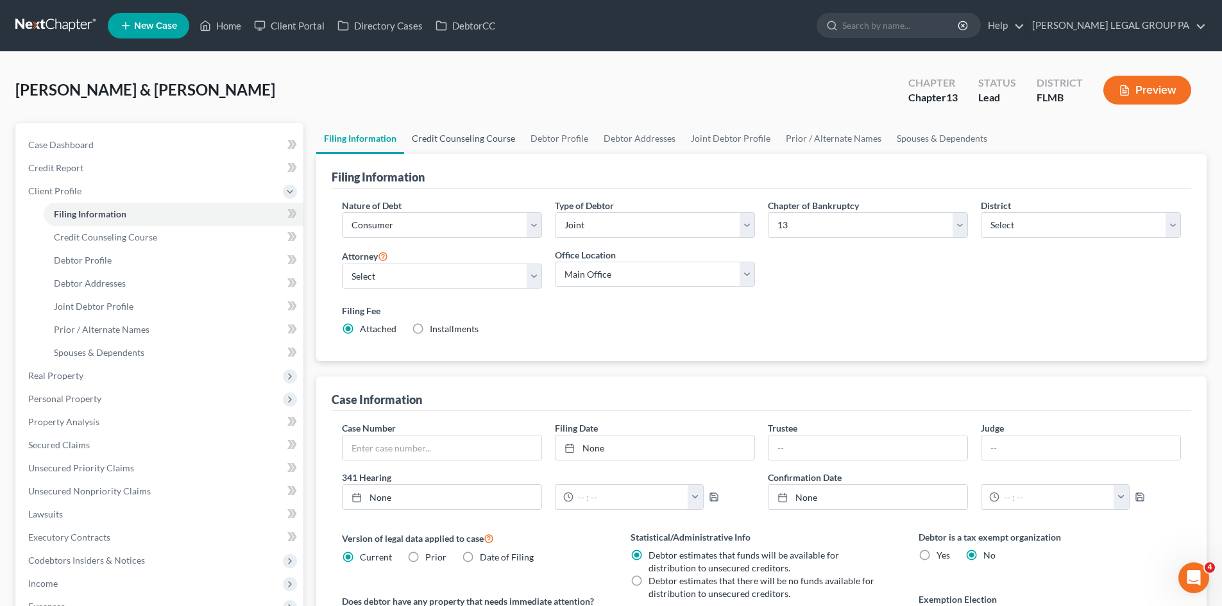
click at [489, 138] on link "Credit Counseling Course" at bounding box center [463, 138] width 119 height 31
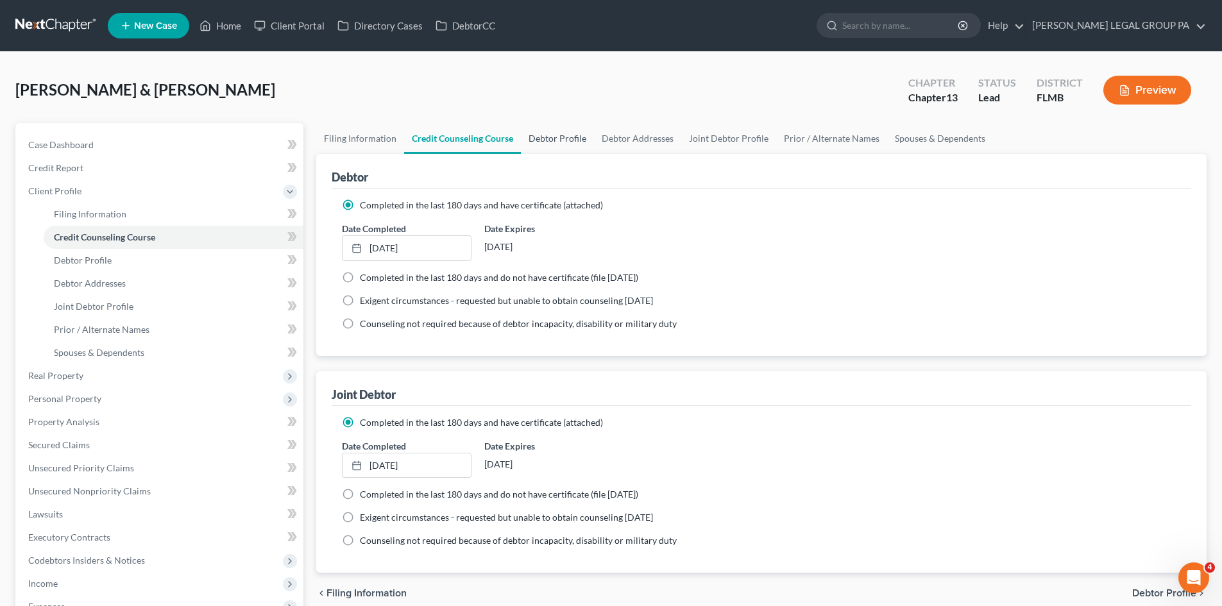
click at [549, 136] on link "Debtor Profile" at bounding box center [557, 138] width 73 height 31
select select "1"
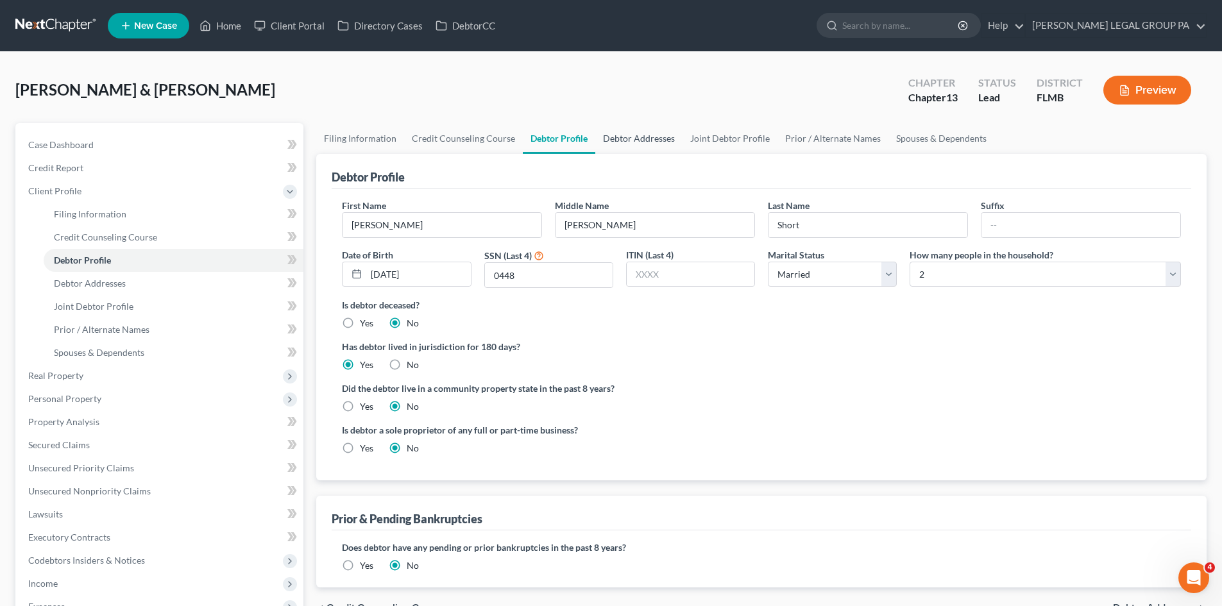
click at [627, 139] on link "Debtor Addresses" at bounding box center [638, 138] width 87 height 31
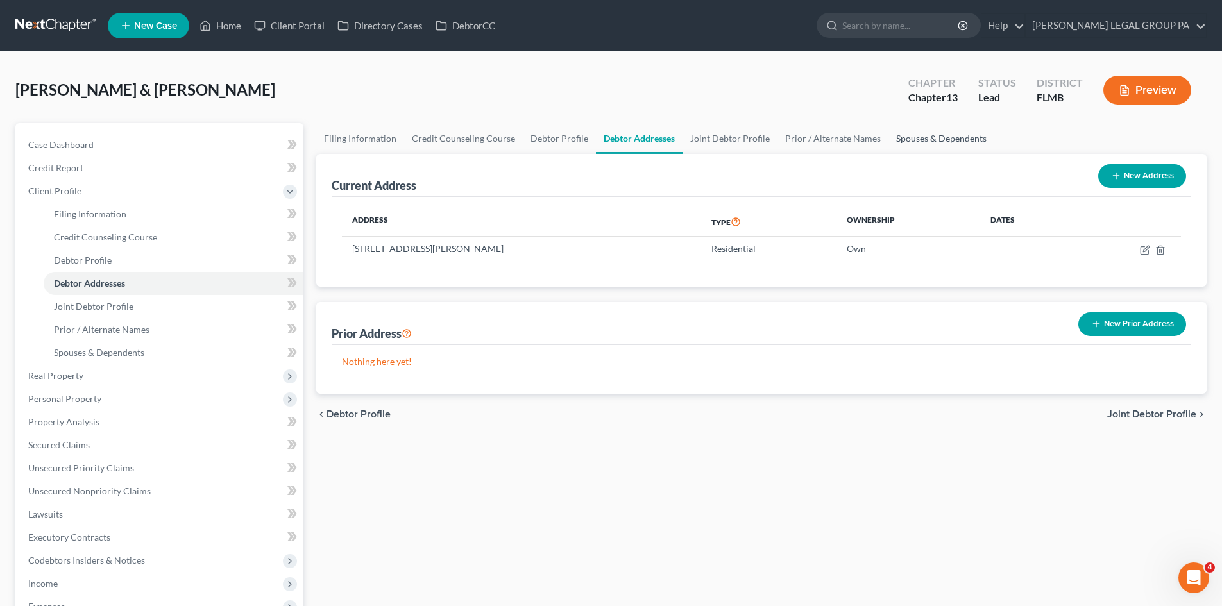
click at [944, 128] on link "Spouses & Dependents" at bounding box center [942, 138] width 106 height 31
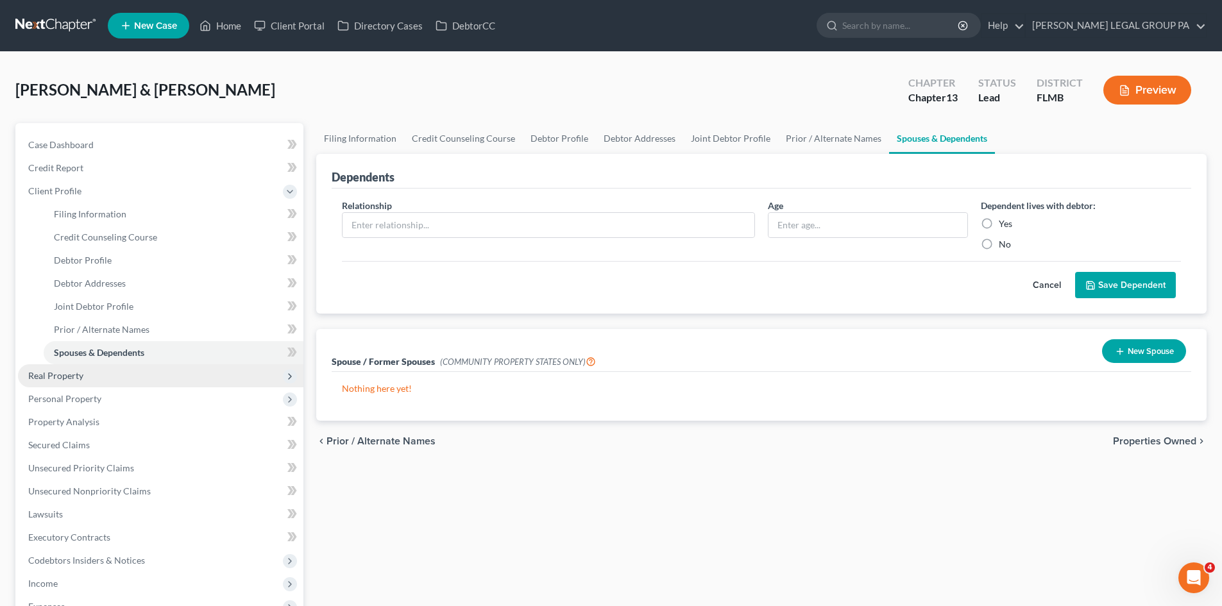
click at [83, 379] on span "Real Property" at bounding box center [160, 375] width 285 height 23
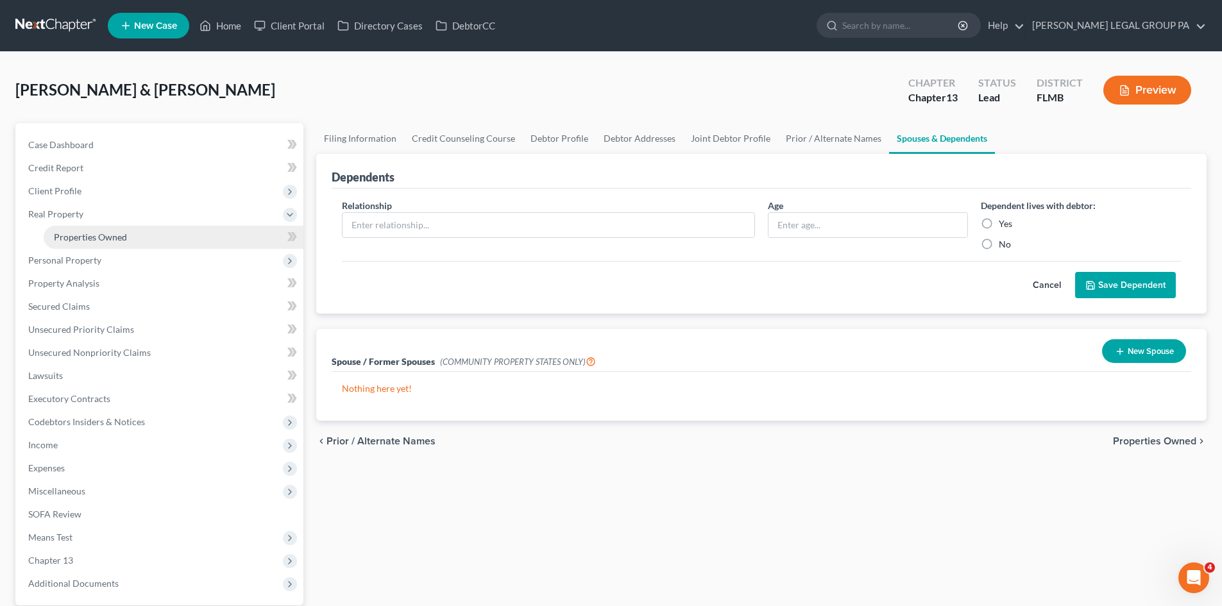
click at [106, 240] on span "Properties Owned" at bounding box center [90, 237] width 73 height 11
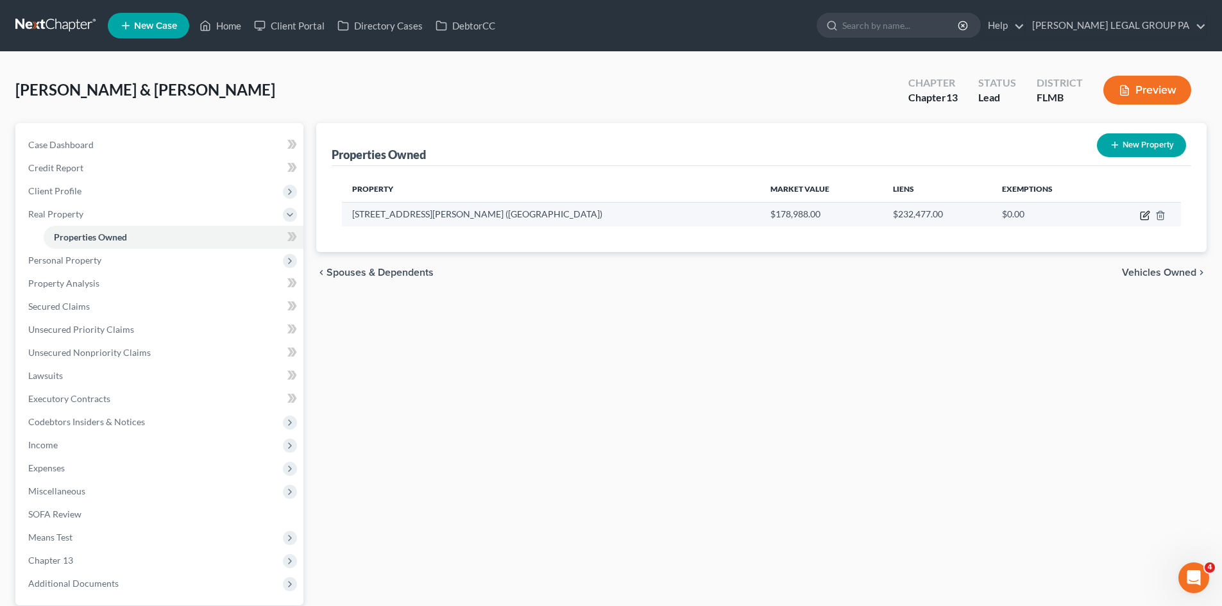
click at [1144, 216] on icon "button" at bounding box center [1146, 214] width 6 height 6
select select "9"
select select "2"
select select "0"
select select "4"
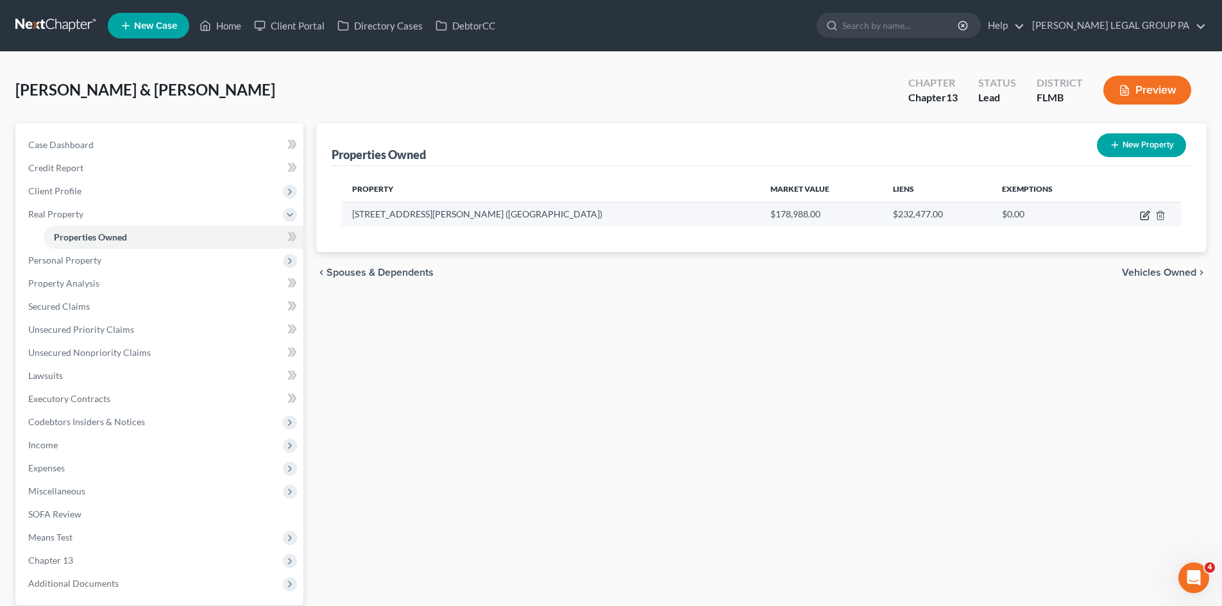
select select "0"
select select "2"
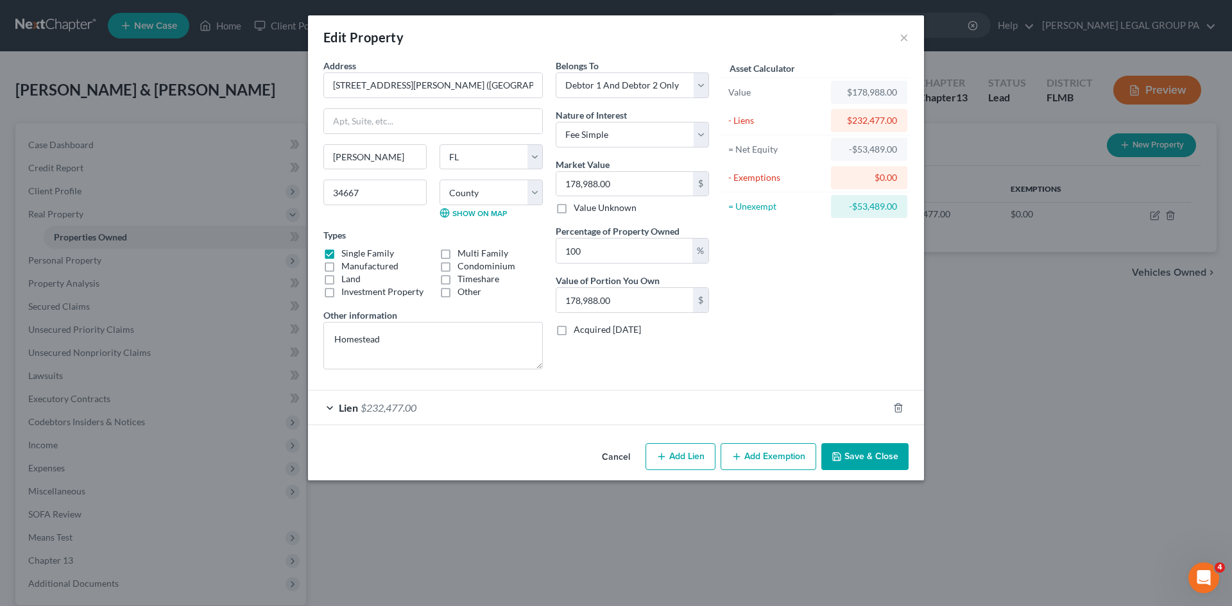
click at [536, 405] on div "Lien $232,477.00" at bounding box center [598, 408] width 580 height 34
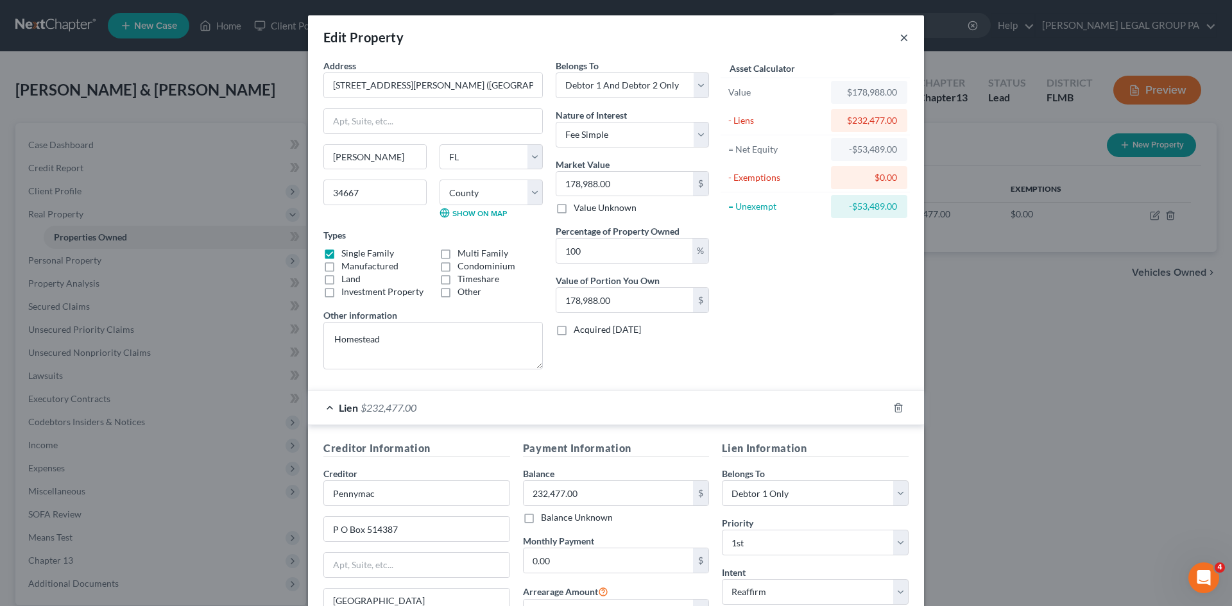
click at [903, 33] on button "×" at bounding box center [903, 37] width 9 height 15
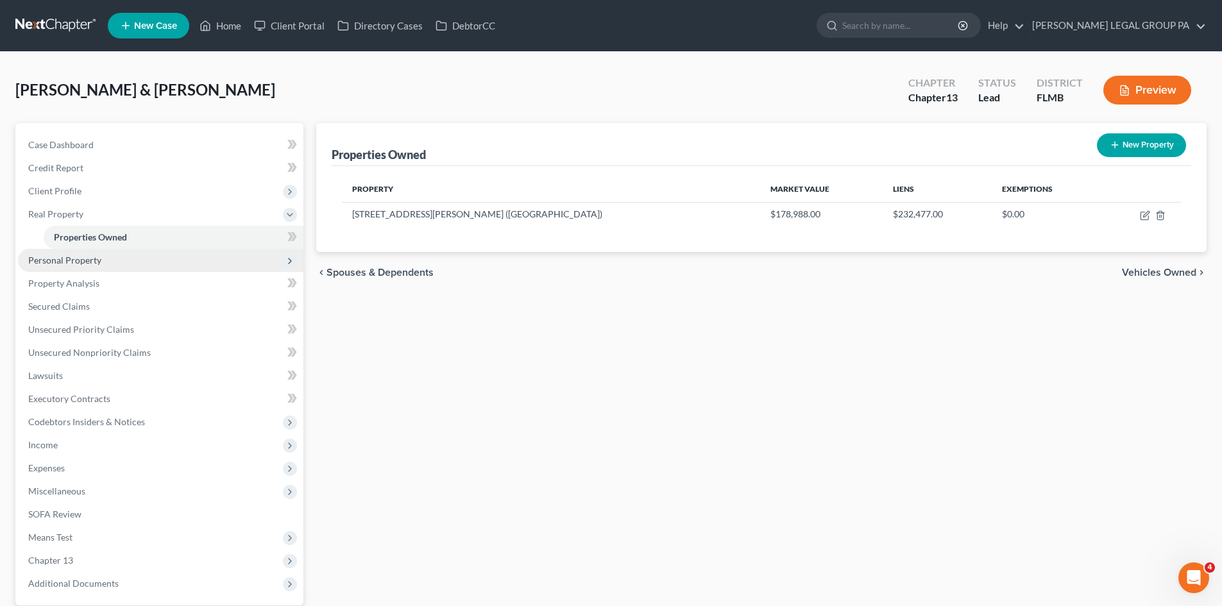
click at [65, 250] on span "Personal Property" at bounding box center [160, 260] width 285 height 23
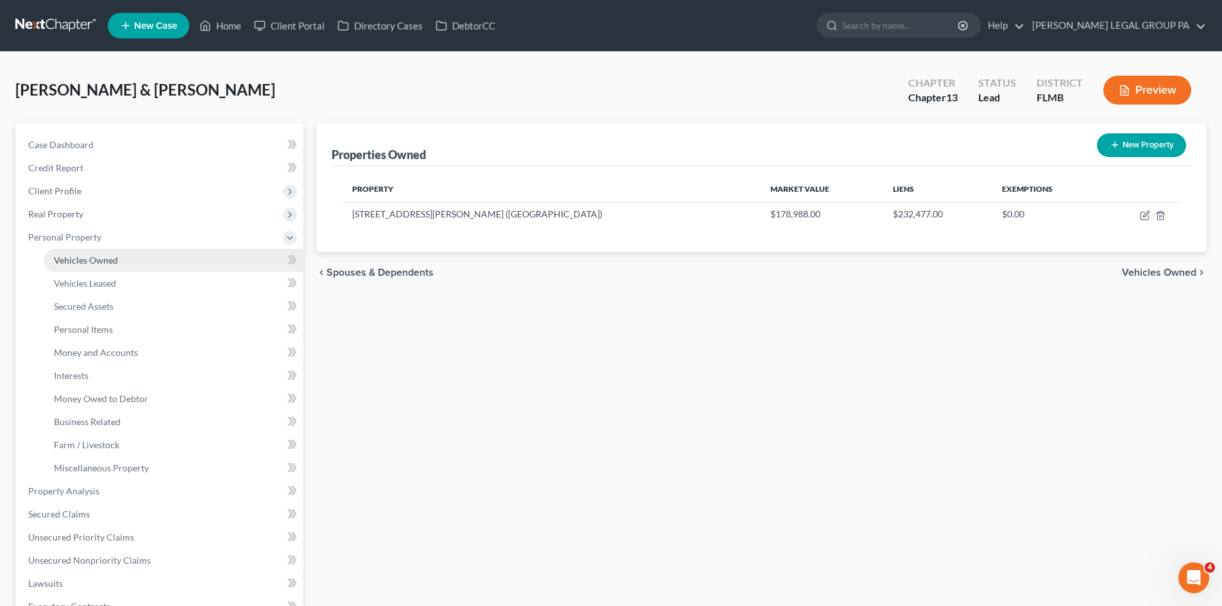
click at [94, 260] on span "Vehicles Owned" at bounding box center [86, 260] width 64 height 11
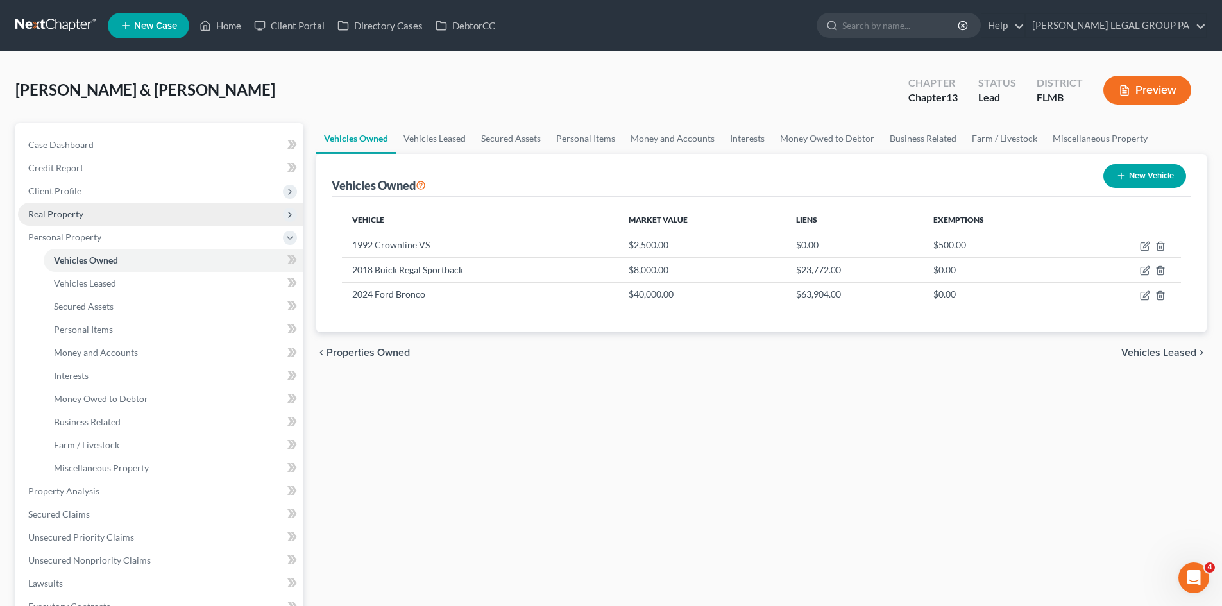
click at [106, 210] on span "Real Property" at bounding box center [160, 214] width 285 height 23
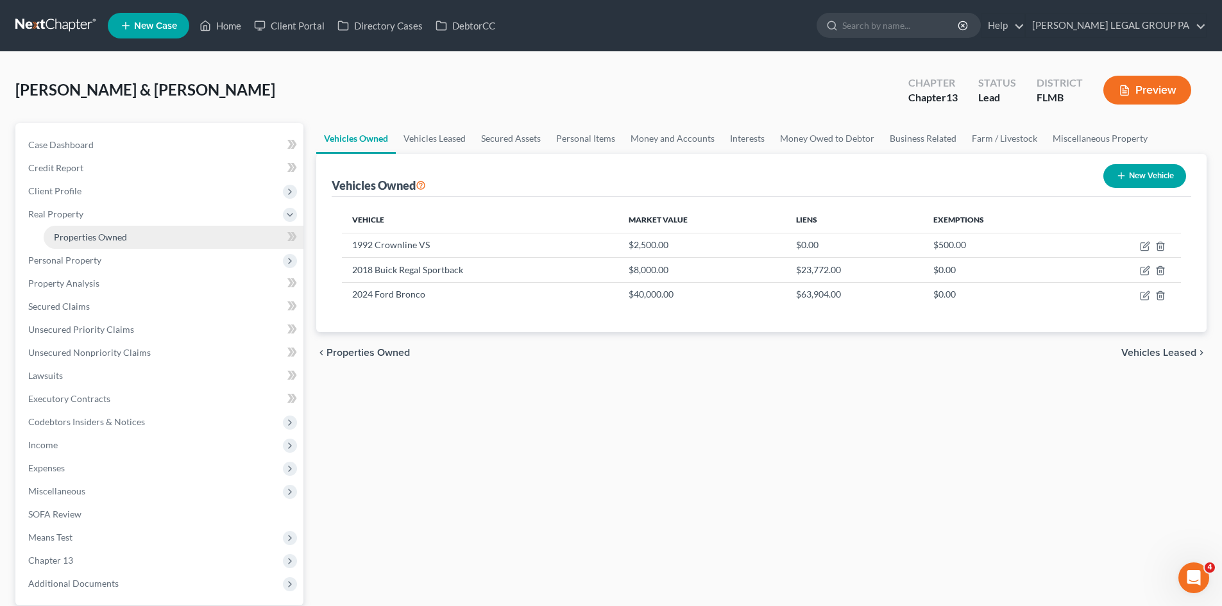
click at [136, 242] on link "Properties Owned" at bounding box center [174, 237] width 260 height 23
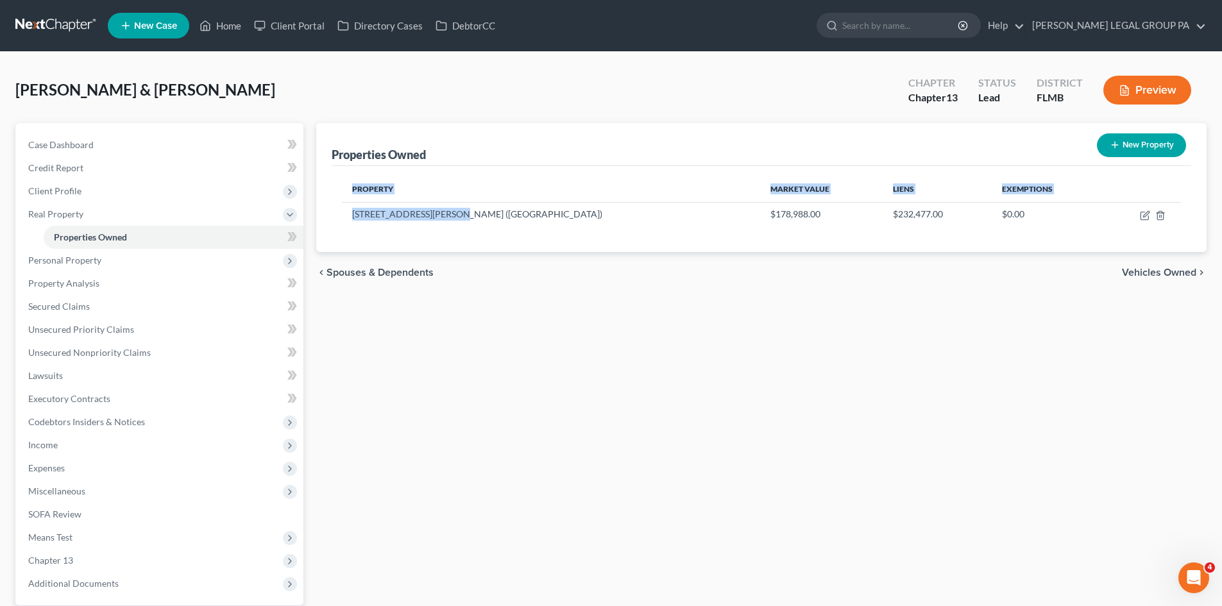
drag, startPoint x: 455, startPoint y: 215, endPoint x: 333, endPoint y: 216, distance: 121.9
click at [333, 216] on div "Property Market Value Liens Exemptions 13805 Gene Rossi Avenue (Homestead) $178…" at bounding box center [762, 209] width 860 height 86
click at [394, 213] on td "[STREET_ADDRESS][PERSON_NAME] ([GEOGRAPHIC_DATA])" at bounding box center [551, 214] width 418 height 24
drag, startPoint x: 454, startPoint y: 214, endPoint x: 352, endPoint y: 217, distance: 102.1
click at [352, 217] on td "[STREET_ADDRESS][PERSON_NAME] ([GEOGRAPHIC_DATA])" at bounding box center [551, 214] width 418 height 24
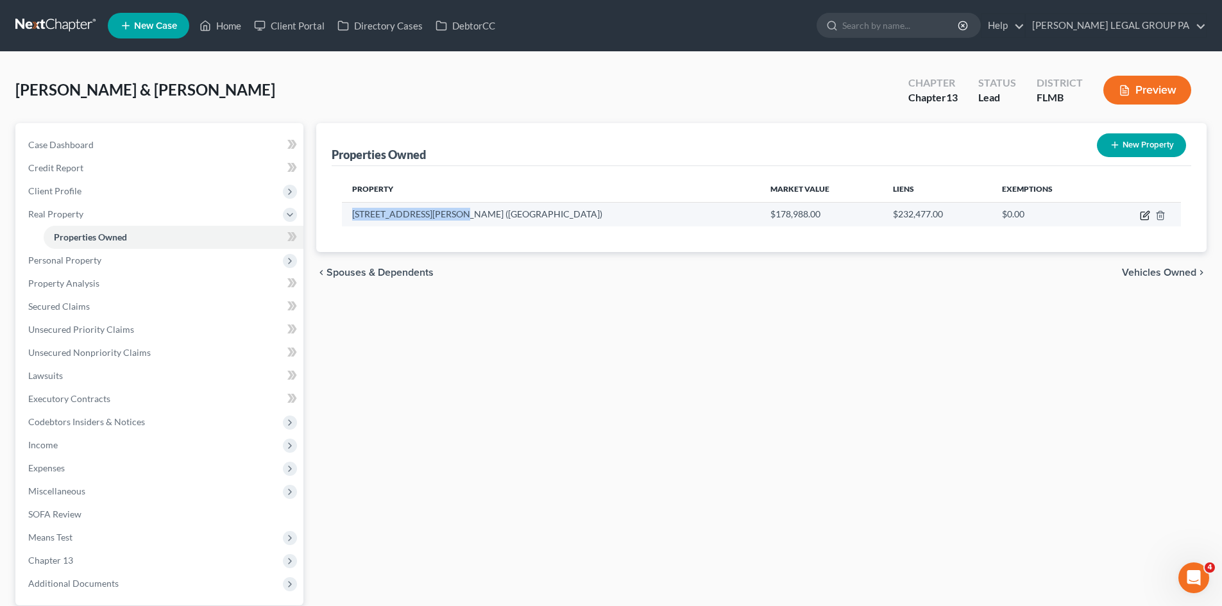
click at [1142, 217] on icon "button" at bounding box center [1145, 215] width 10 height 10
select select "9"
select select "50"
select select "2"
select select "0"
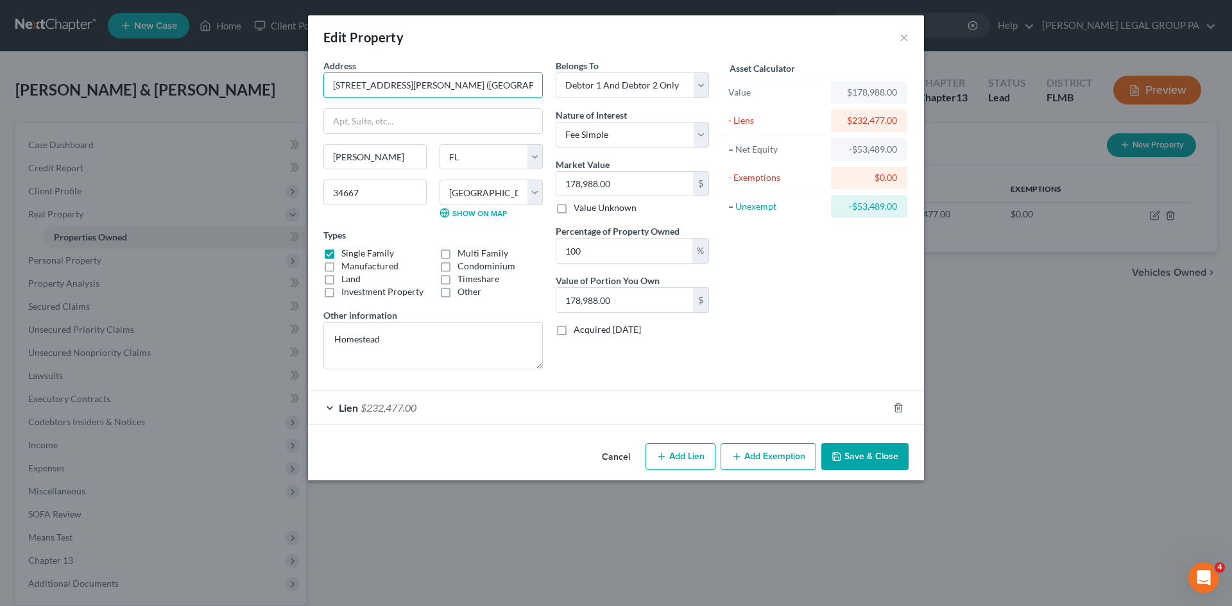
drag, startPoint x: 434, startPoint y: 83, endPoint x: 287, endPoint y: 79, distance: 147.0
click at [287, 79] on div "Edit Property × Address * 13805 Gene Rossi Avenue (Homestead) Hudson State AL A…" at bounding box center [616, 303] width 1232 height 606
click at [904, 37] on button "×" at bounding box center [903, 37] width 9 height 15
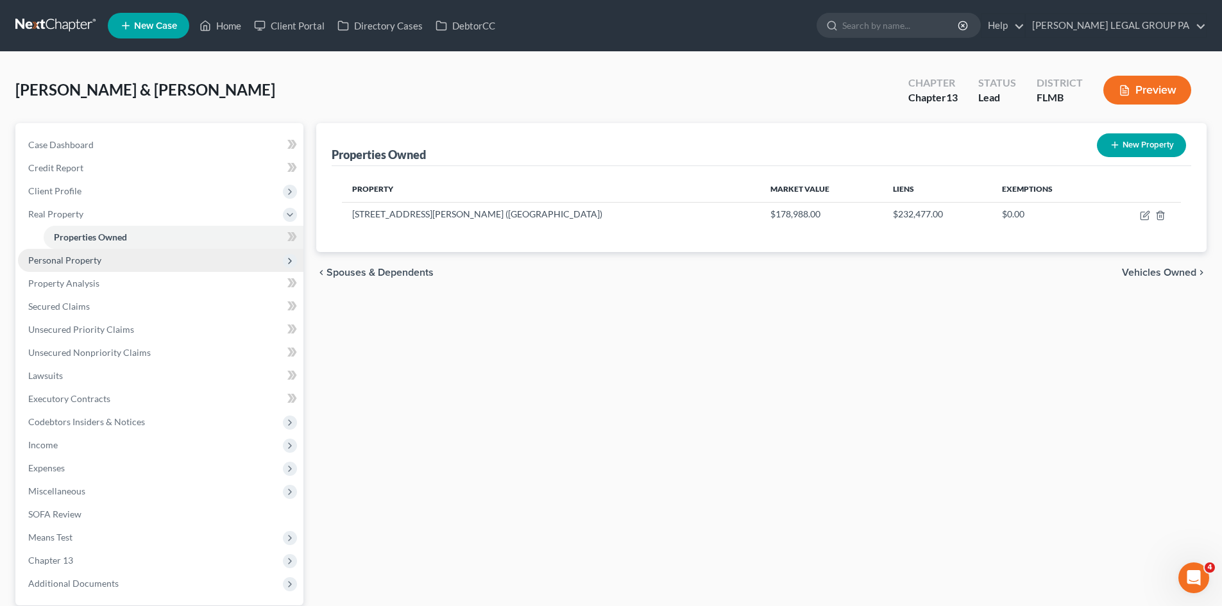
click at [126, 256] on span "Personal Property" at bounding box center [160, 260] width 285 height 23
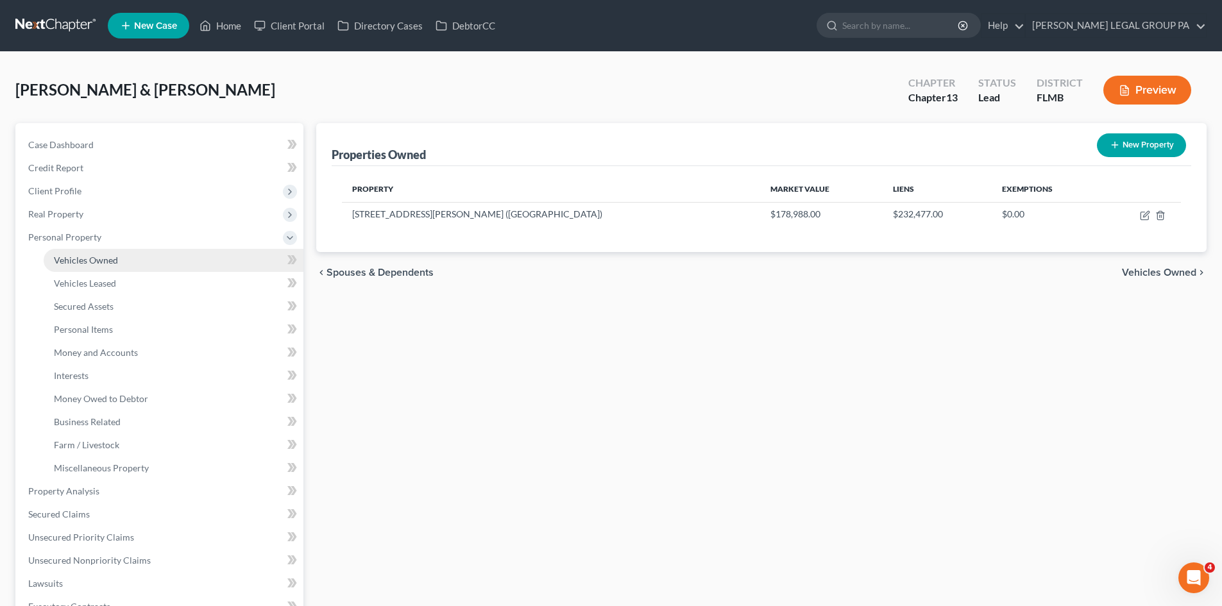
click at [115, 266] on link "Vehicles Owned" at bounding box center [174, 260] width 260 height 23
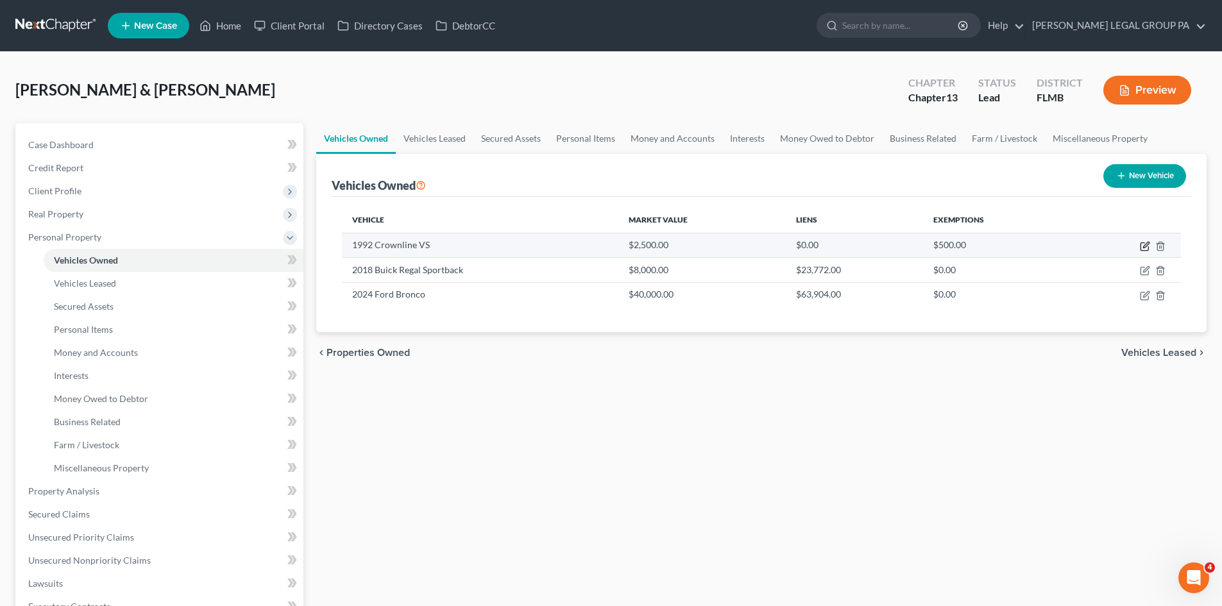
click at [1144, 249] on icon "button" at bounding box center [1145, 246] width 10 height 10
select select "3"
select select "34"
select select "3"
select select "0"
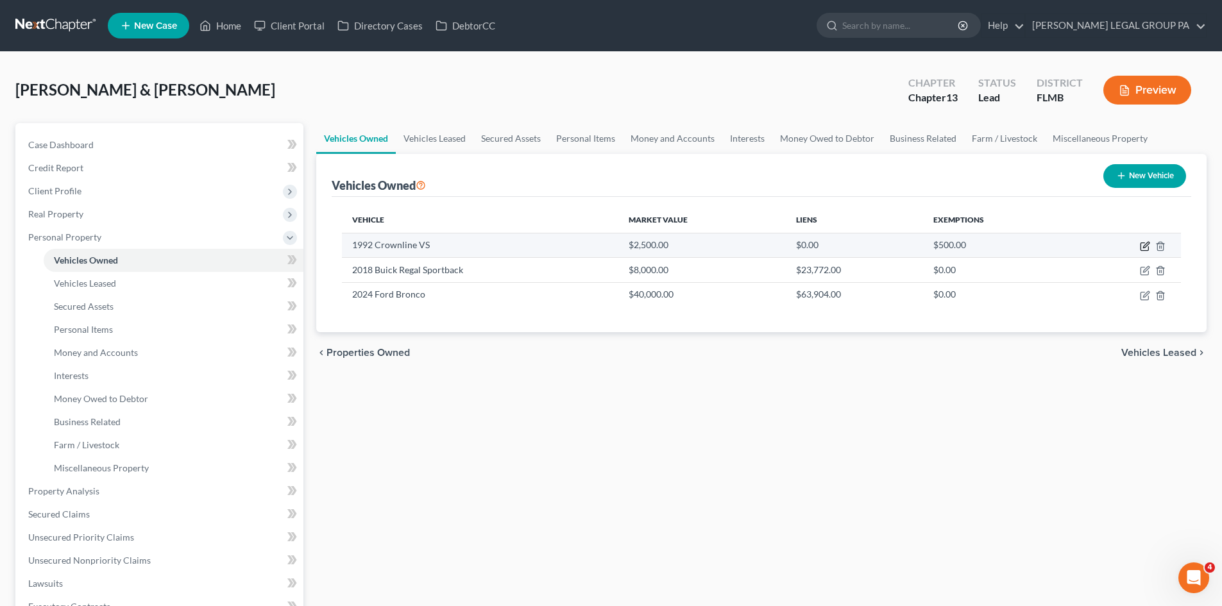
select select "2"
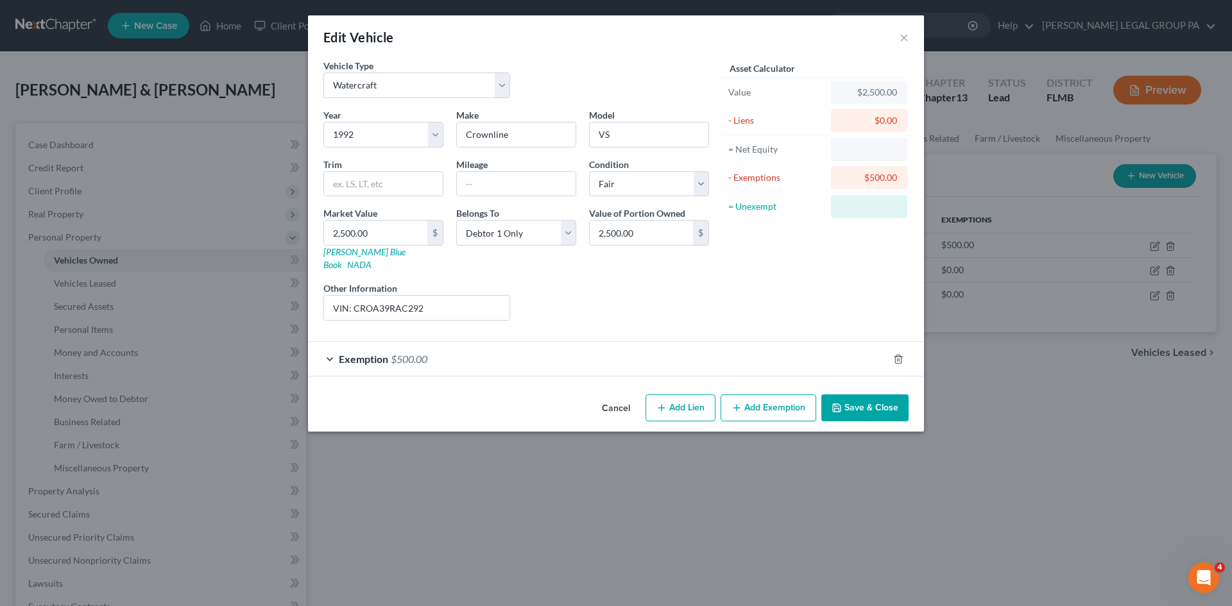
checkbox input "true"
click at [453, 355] on div "Exemption $500.00" at bounding box center [598, 359] width 580 height 34
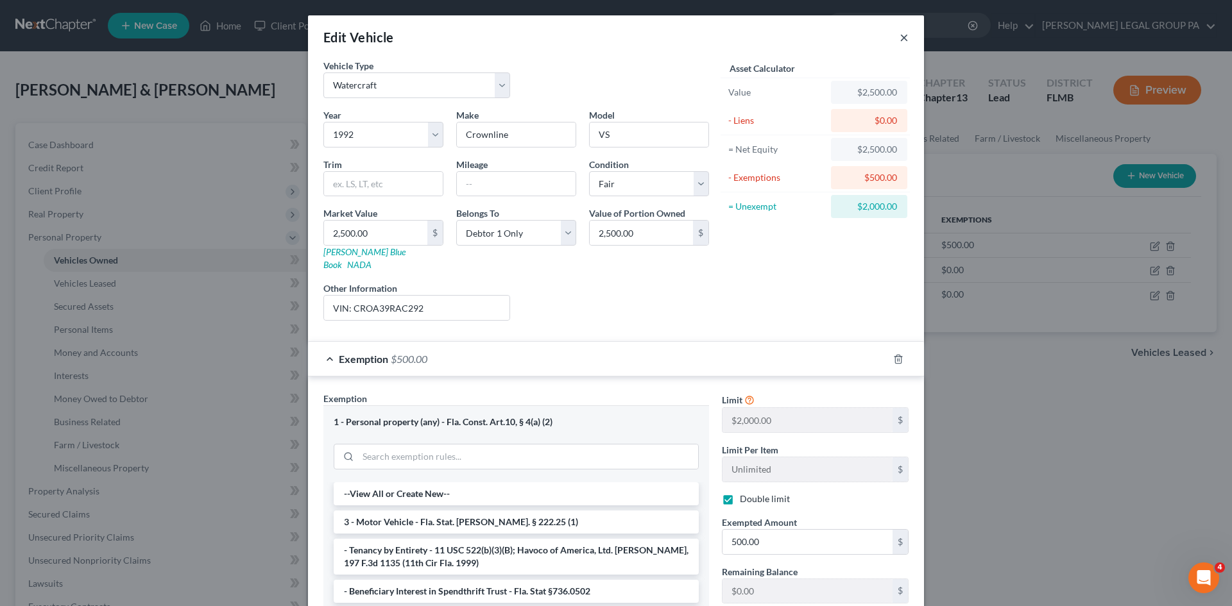
click at [899, 36] on button "×" at bounding box center [903, 37] width 9 height 15
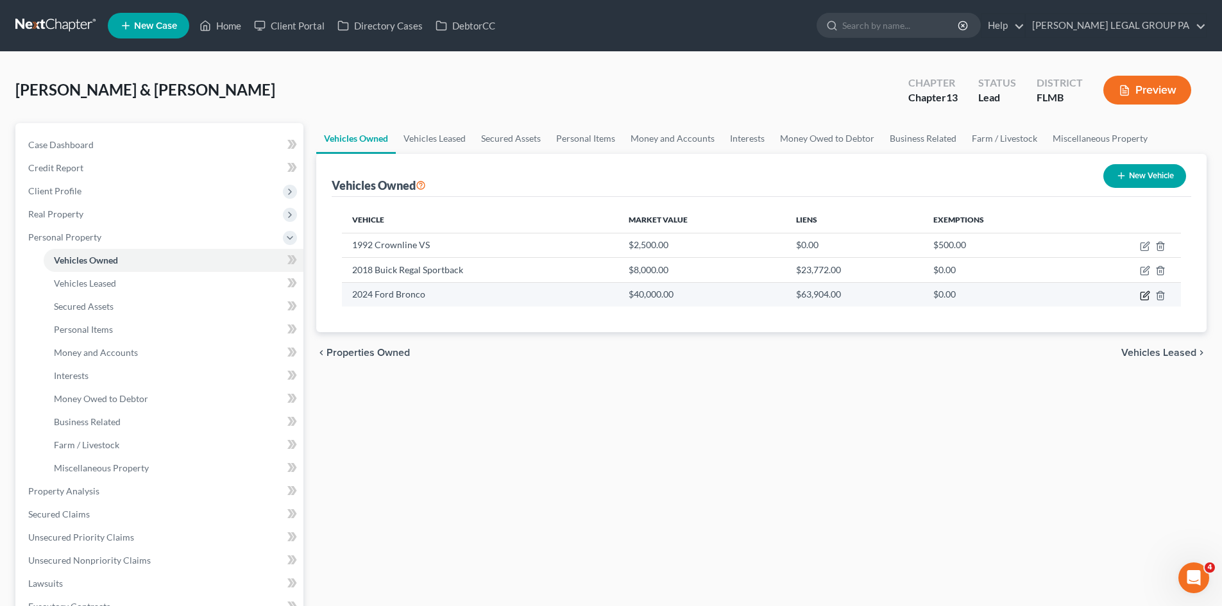
click at [1143, 296] on icon "button" at bounding box center [1146, 294] width 6 height 6
select select "0"
select select "2"
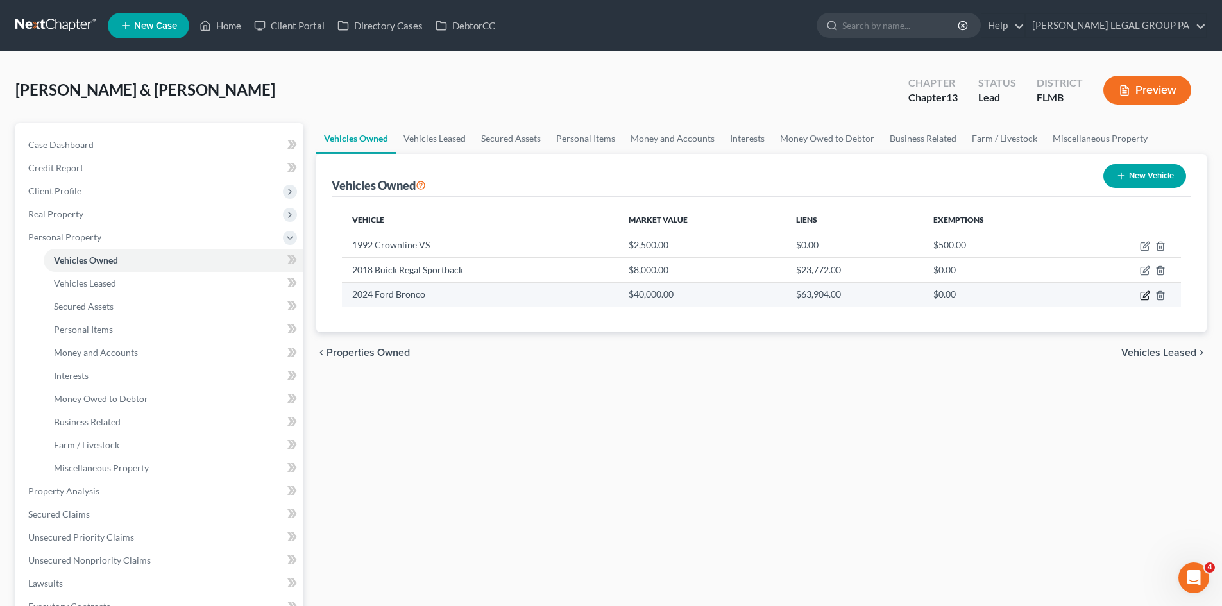
select select "30"
select select "2"
select select "0"
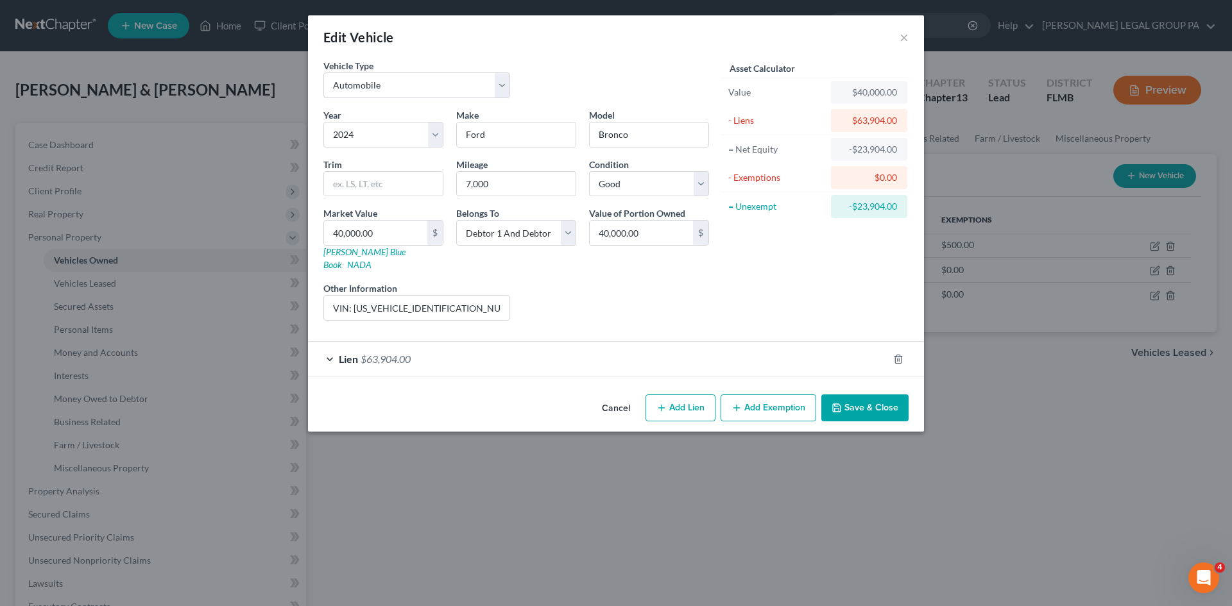
click at [540, 345] on div "Lien $63,904.00" at bounding box center [598, 359] width 580 height 34
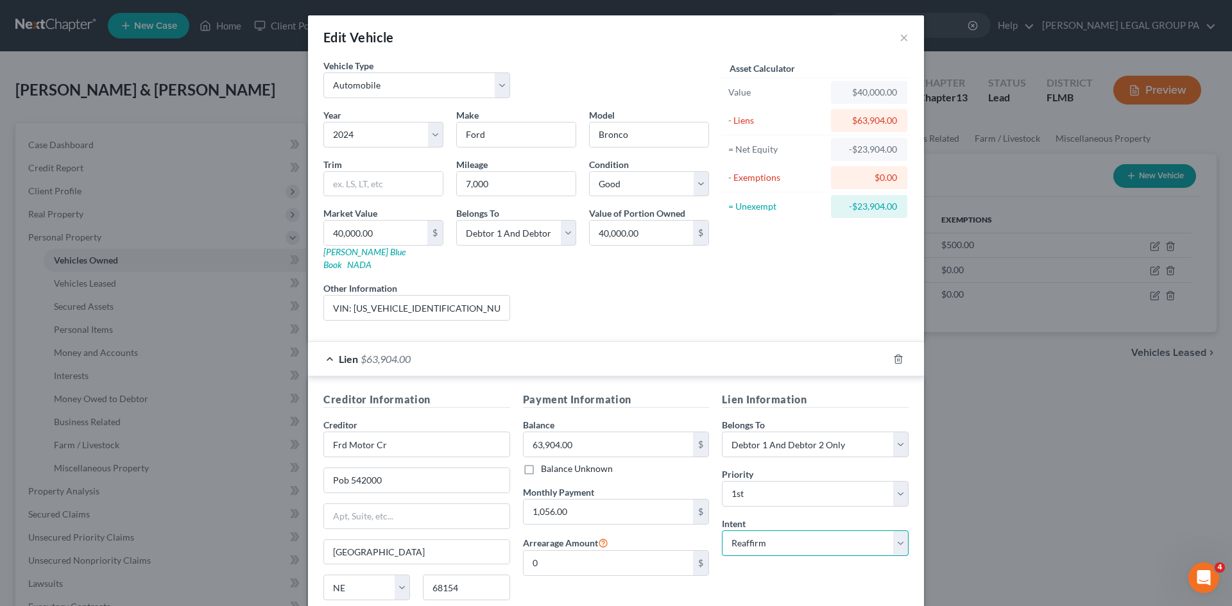
click at [834, 531] on select "Select Surrender Redeem Reaffirm Avoid Other" at bounding box center [815, 544] width 187 height 26
select select "4"
click at [722, 531] on select "Select Surrender Redeem Reaffirm Avoid Other" at bounding box center [815, 544] width 187 height 26
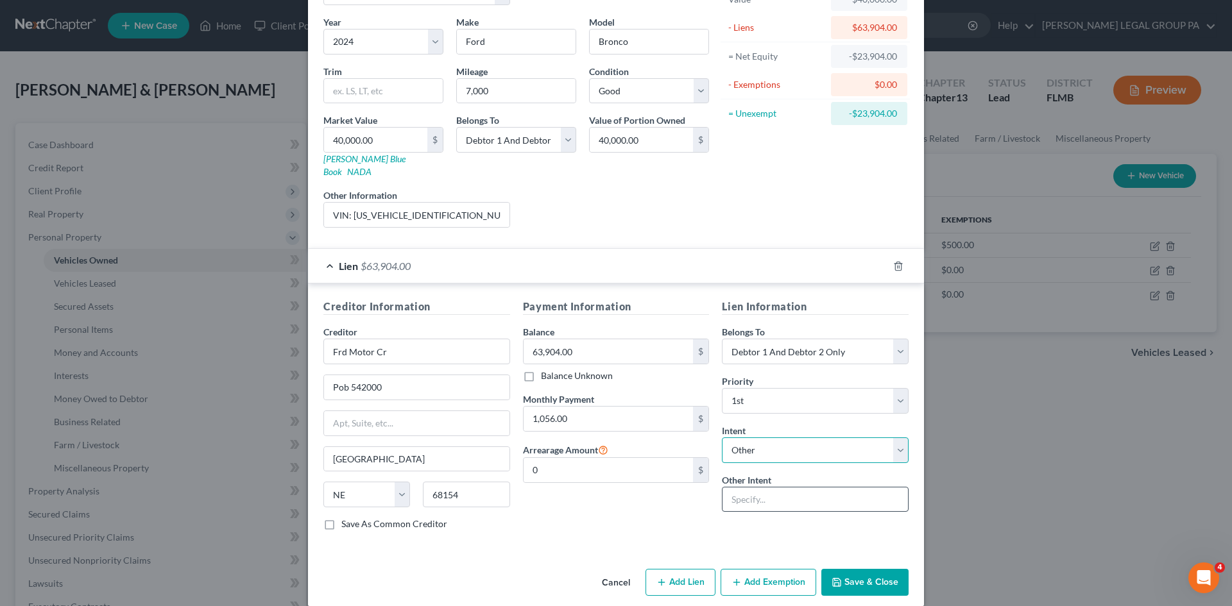
scroll to position [96, 0]
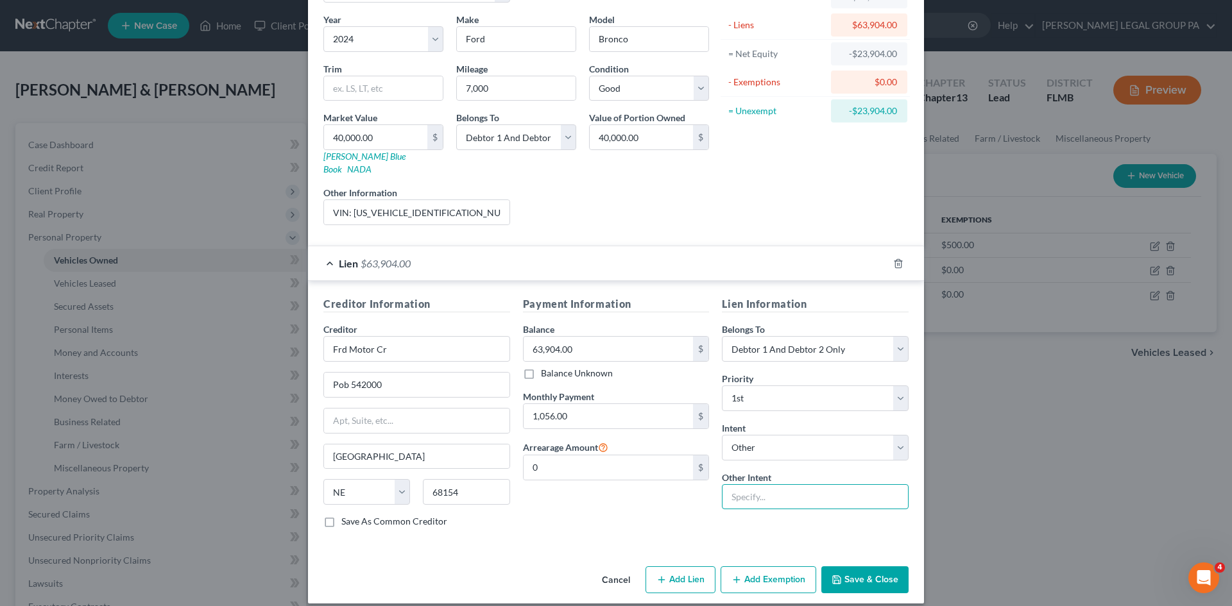
click at [799, 484] on input "text" at bounding box center [815, 497] width 187 height 26
type input "Cram Down"
click at [853, 566] on button "Save & Close" at bounding box center [864, 579] width 87 height 27
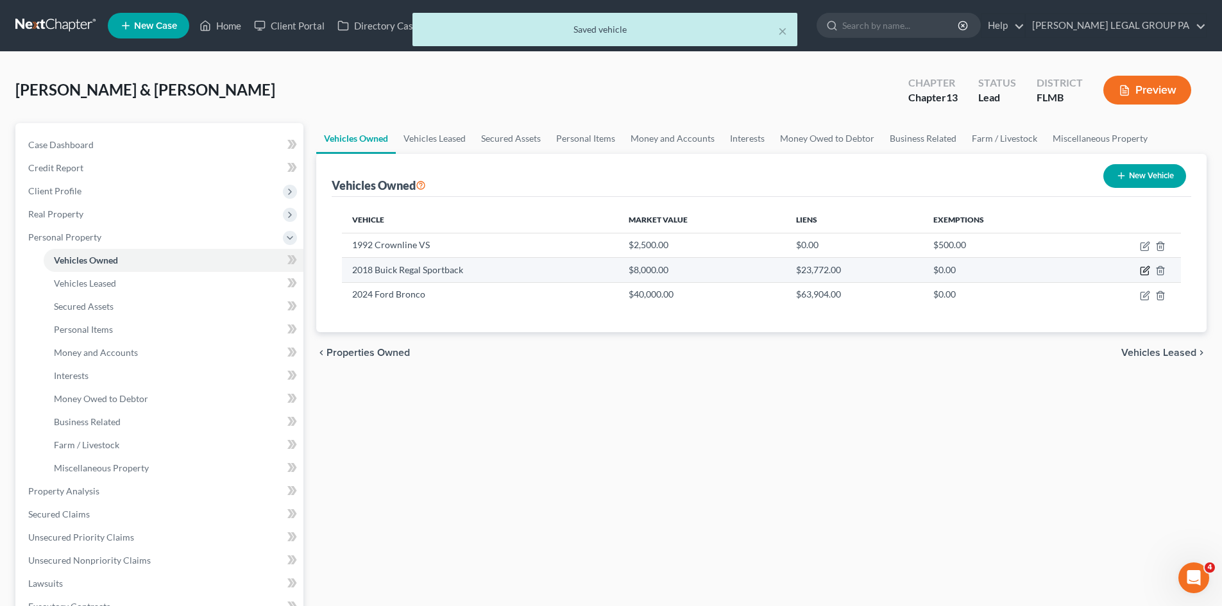
click at [1144, 272] on icon "button" at bounding box center [1146, 270] width 6 height 6
select select "0"
select select "8"
select select "2"
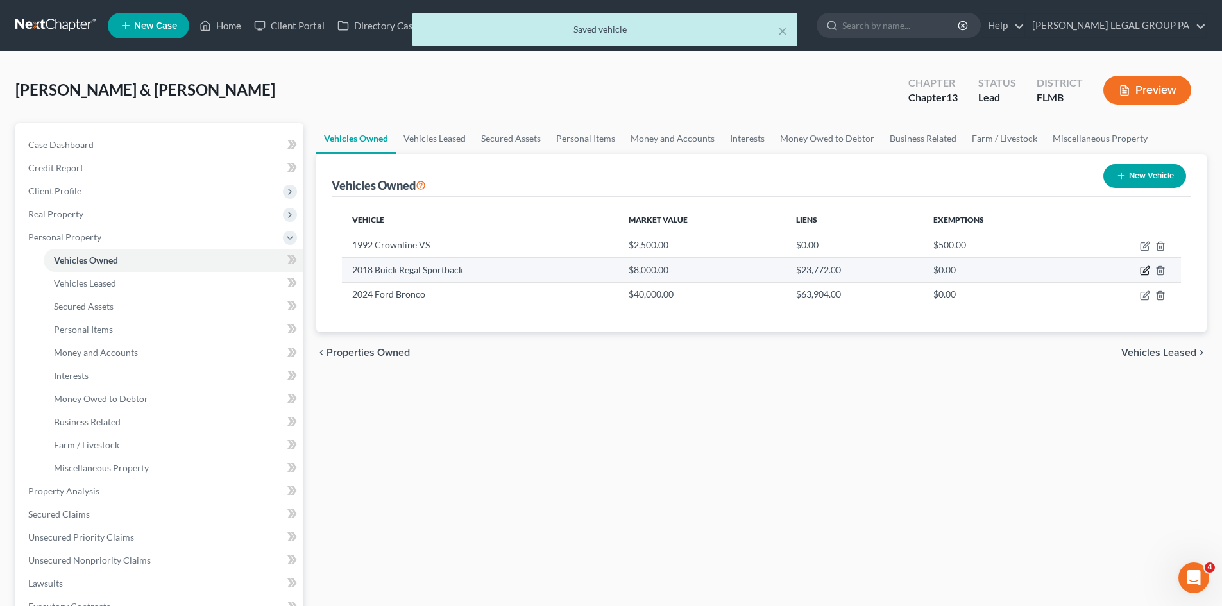
select select "45"
select select "2"
select select "0"
select select "2"
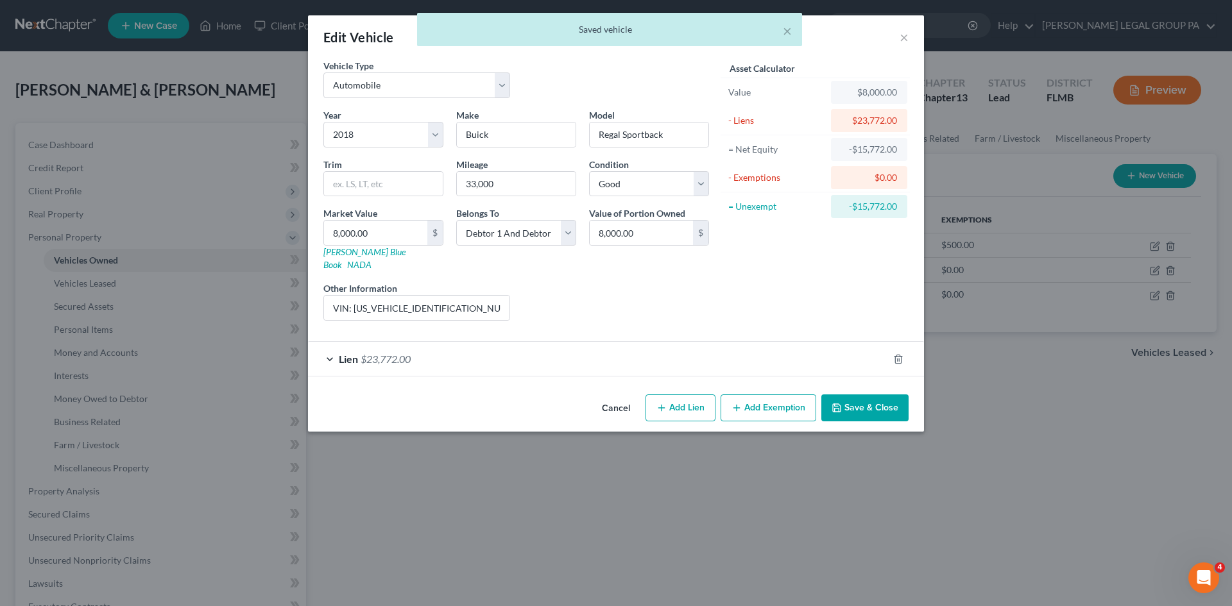
click at [482, 342] on div "Lien $23,772.00" at bounding box center [598, 359] width 580 height 34
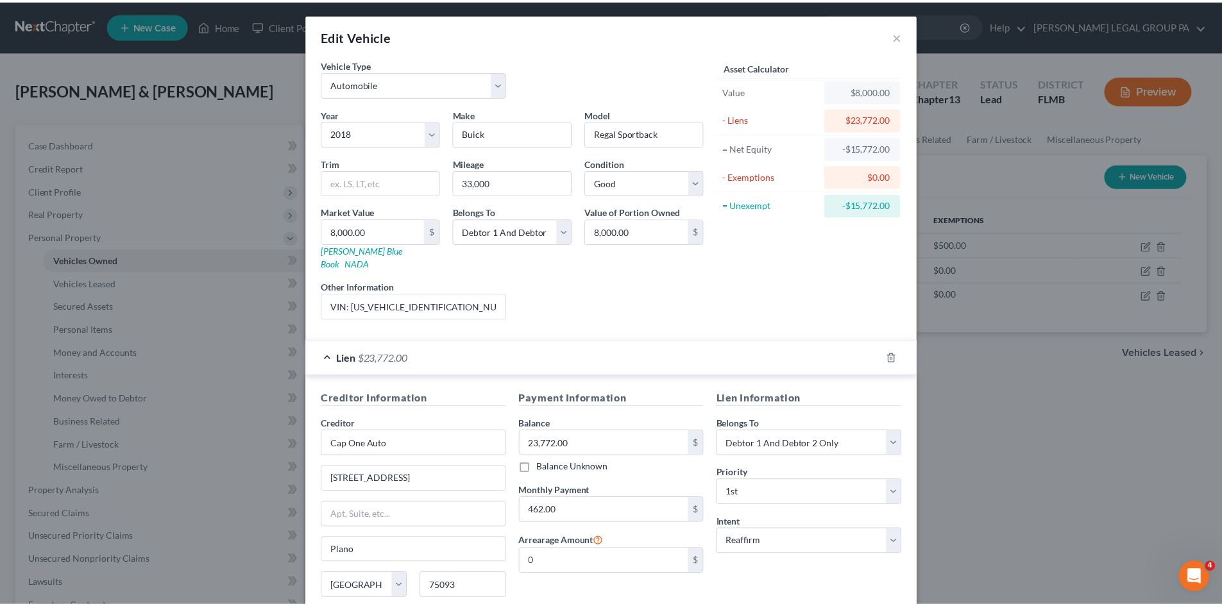
scroll to position [0, 0]
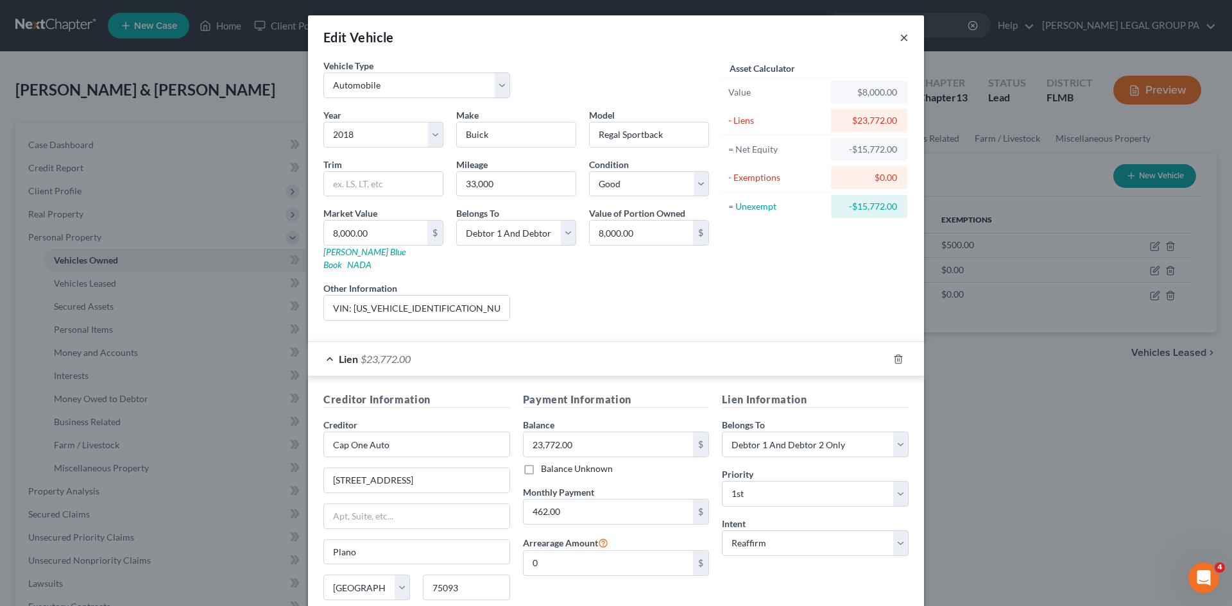
click at [899, 30] on button "×" at bounding box center [903, 37] width 9 height 15
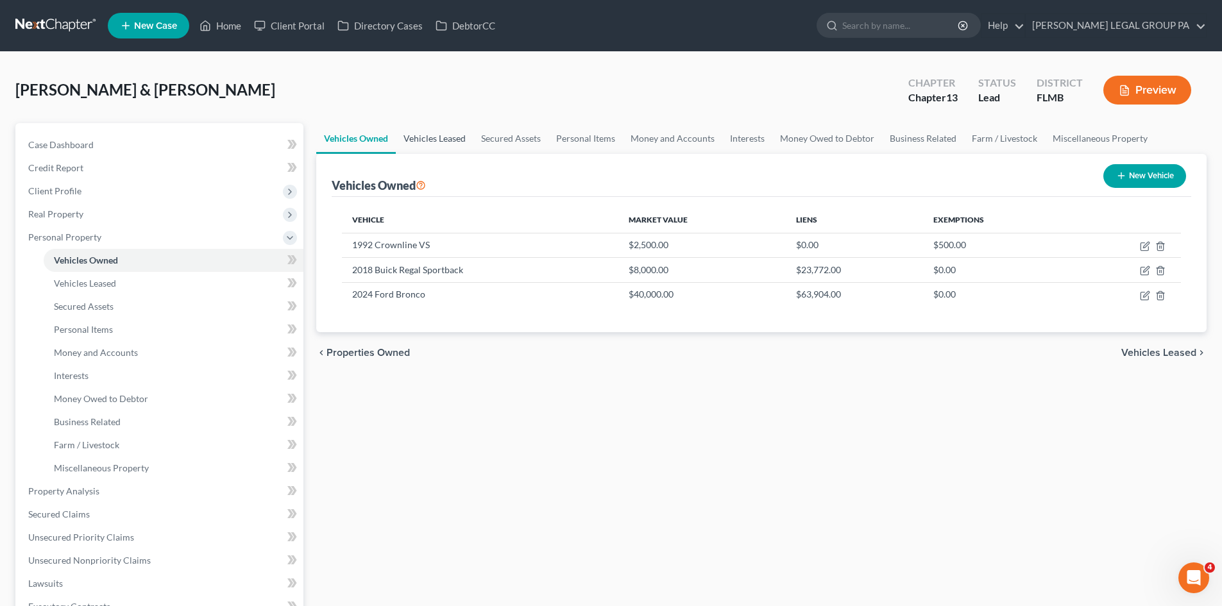
click at [418, 143] on link "Vehicles Leased" at bounding box center [435, 138] width 78 height 31
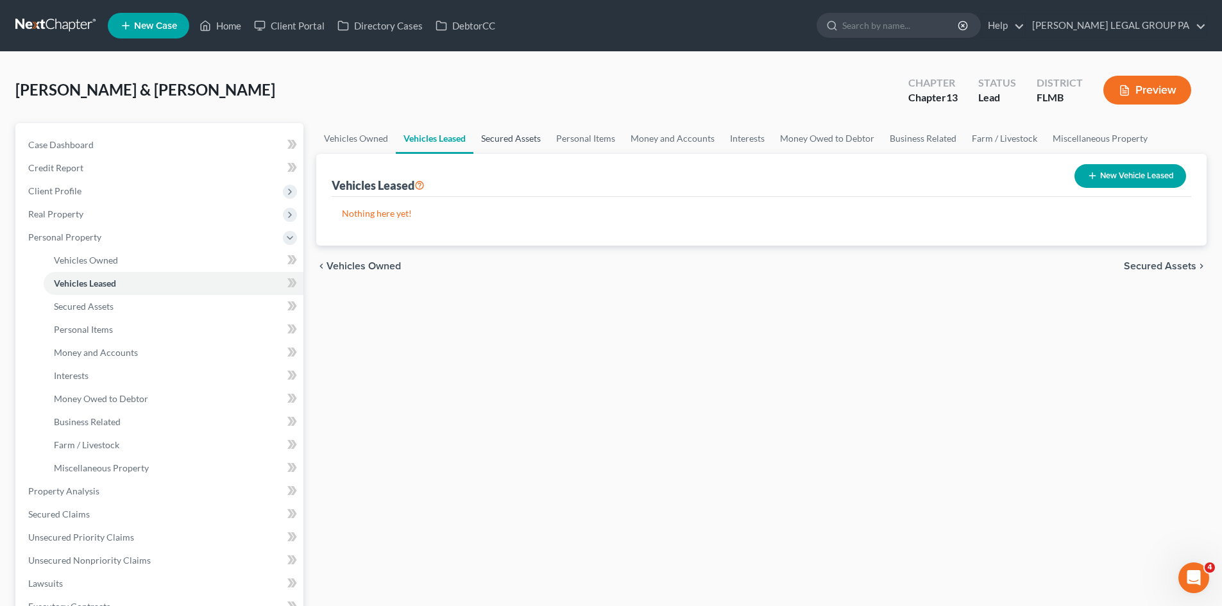
click at [491, 132] on link "Secured Assets" at bounding box center [510, 138] width 75 height 31
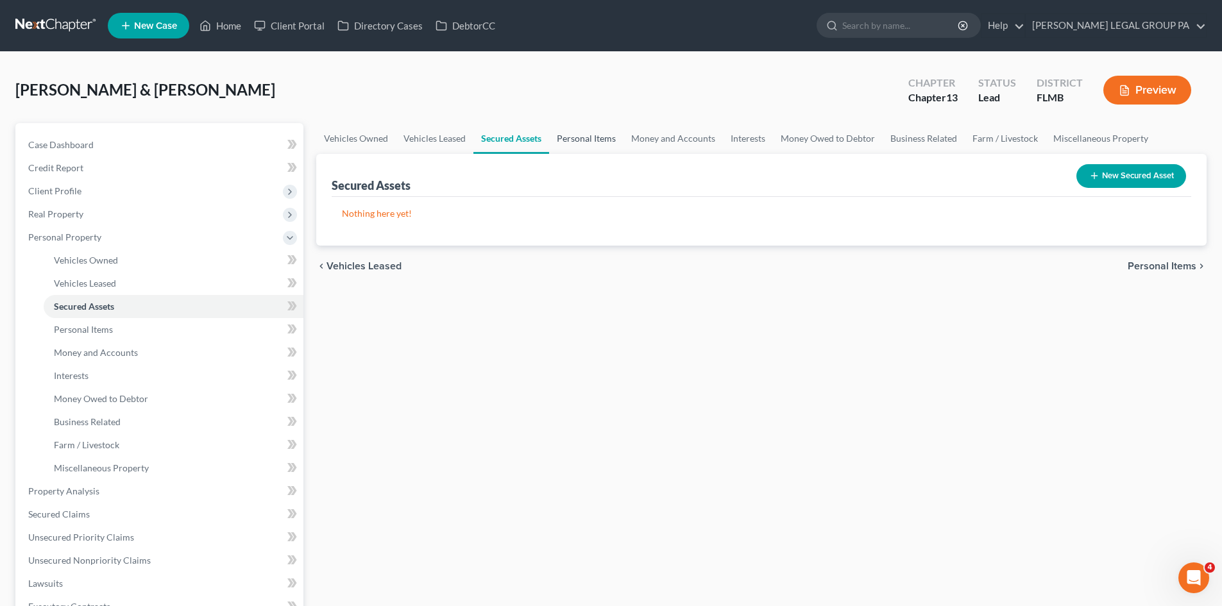
click at [606, 137] on link "Personal Items" at bounding box center [586, 138] width 74 height 31
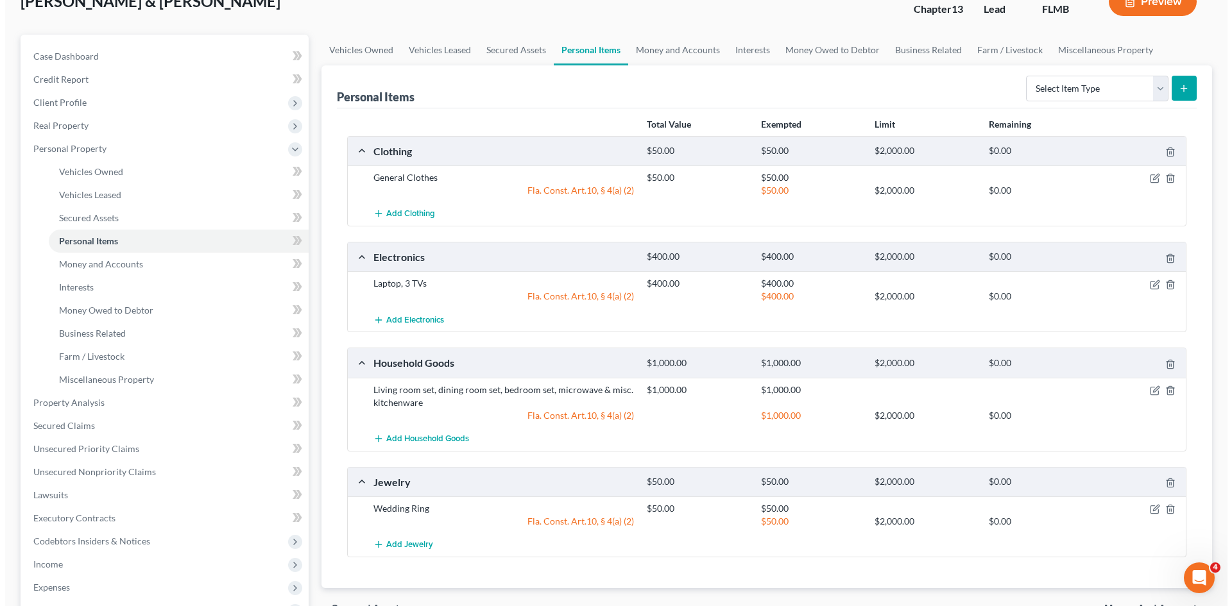
scroll to position [64, 0]
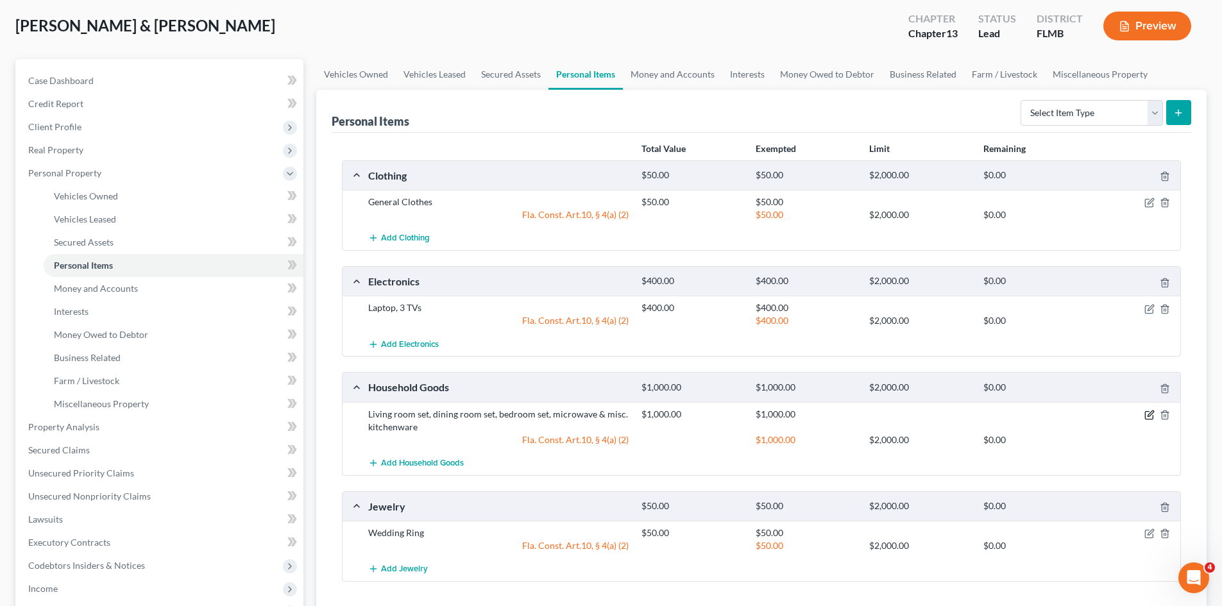
click at [1146, 412] on icon "button" at bounding box center [1149, 416] width 8 height 8
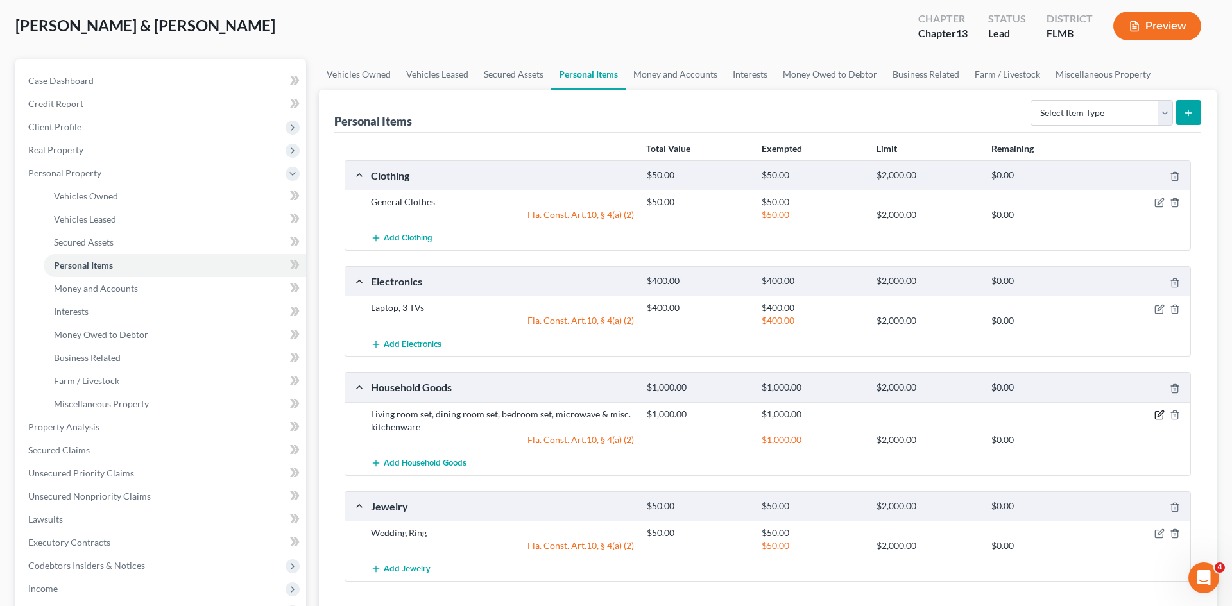
select select "2"
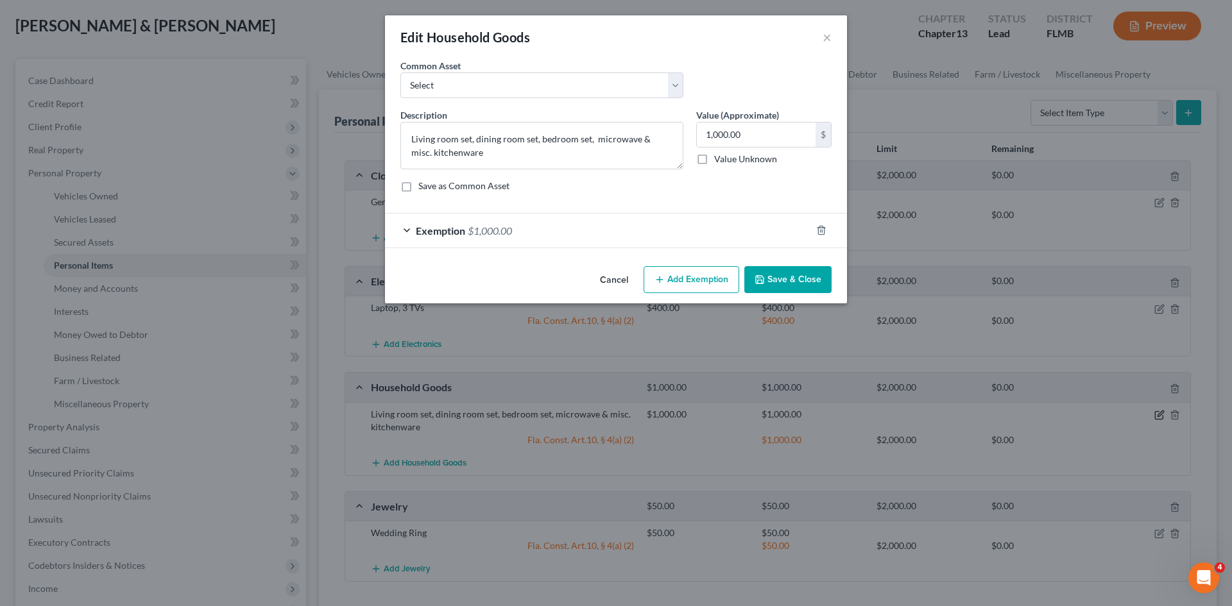
checkbox input "true"
click at [525, 231] on div "Exemption $1,000.00" at bounding box center [598, 231] width 426 height 34
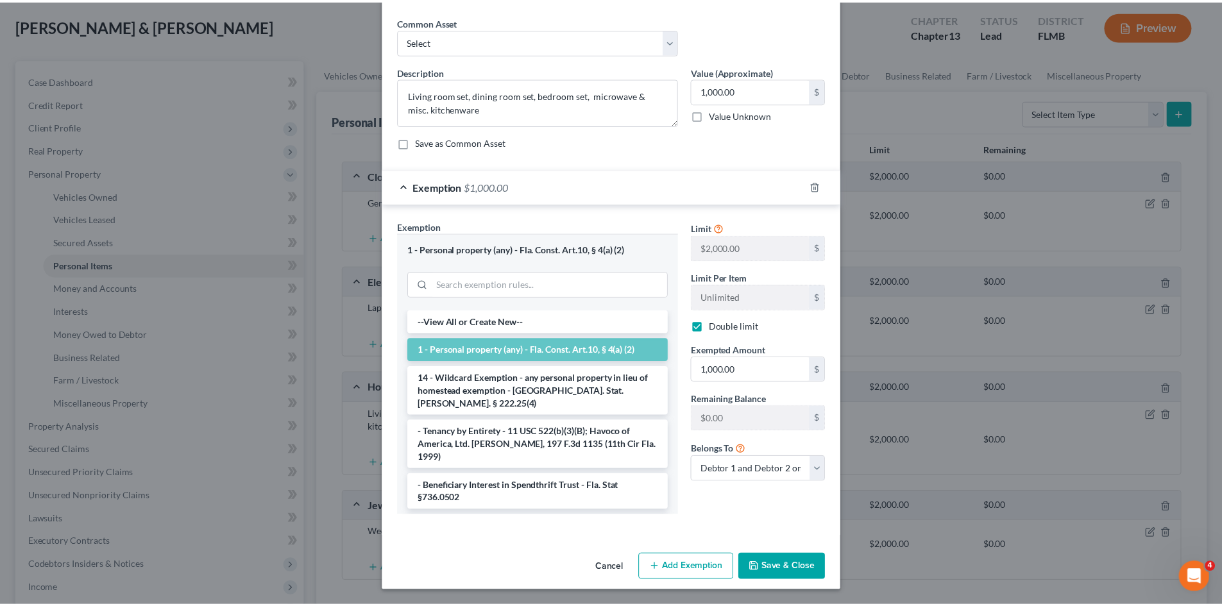
scroll to position [0, 0]
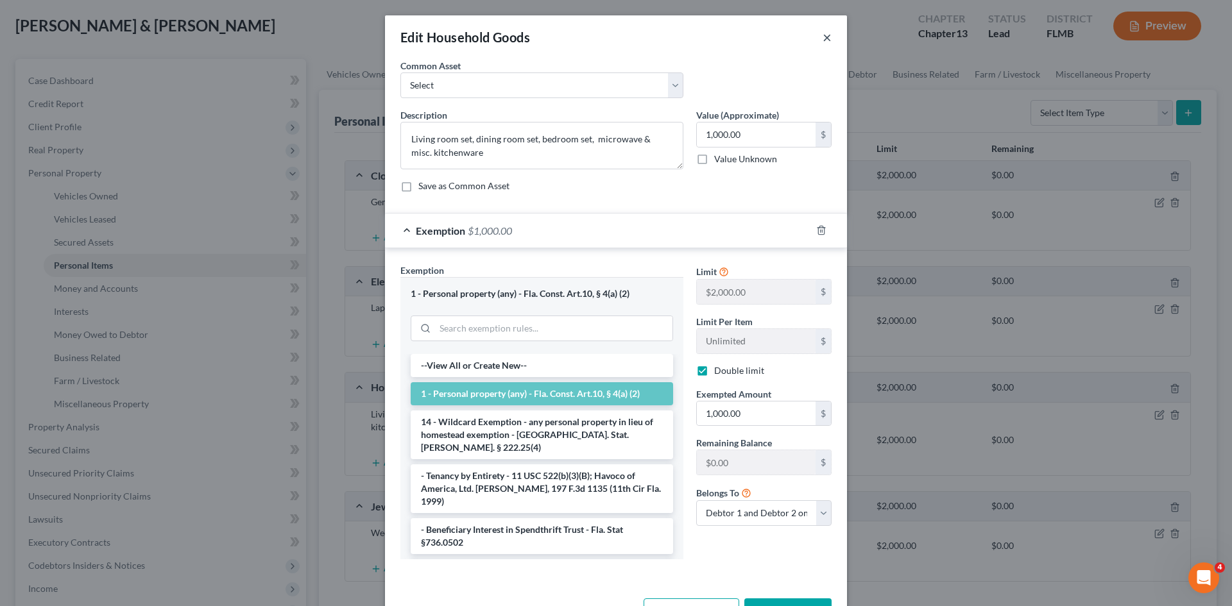
click at [822, 35] on button "×" at bounding box center [826, 37] width 9 height 15
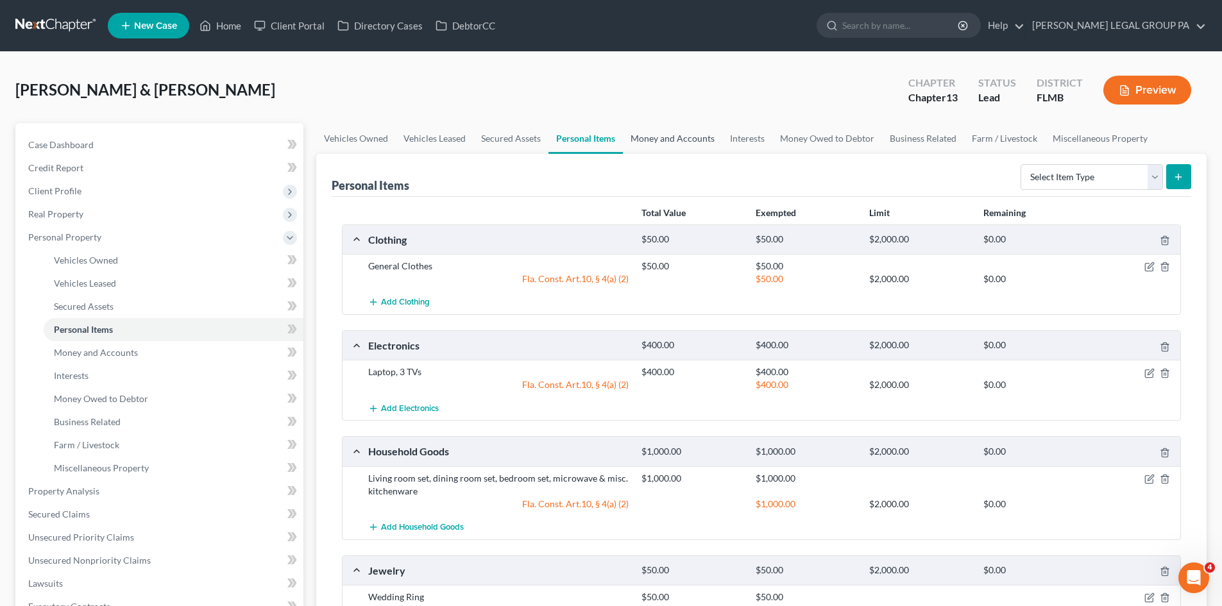
drag, startPoint x: 681, startPoint y: 146, endPoint x: 688, endPoint y: 146, distance: 7.1
click at [681, 146] on link "Money and Accounts" at bounding box center [672, 138] width 99 height 31
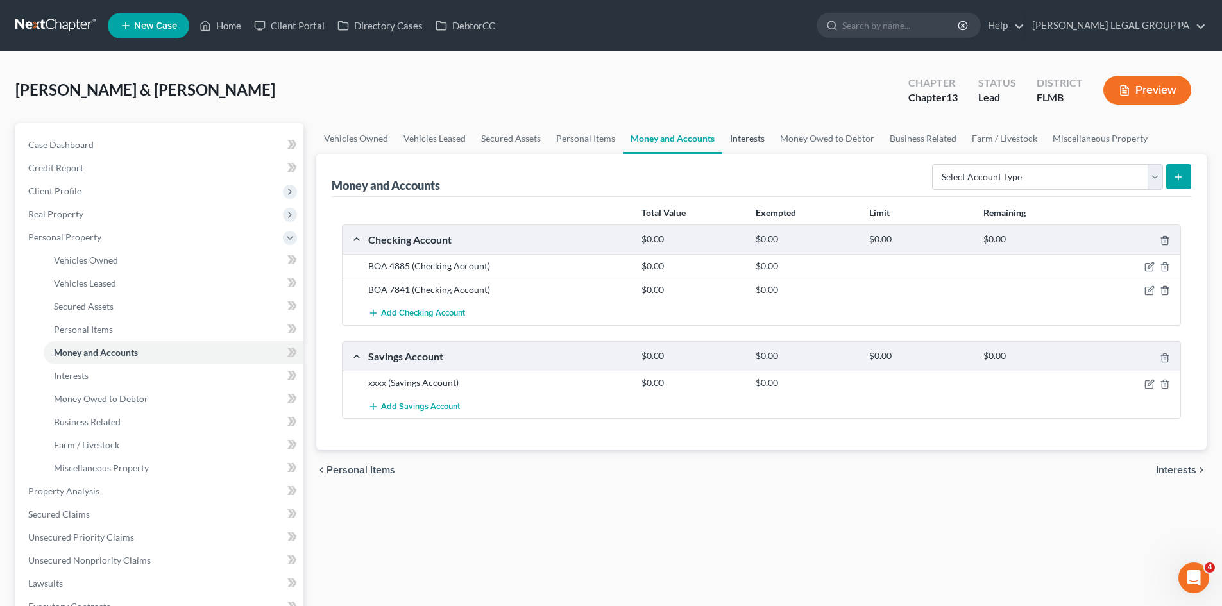
click at [754, 148] on link "Interests" at bounding box center [747, 138] width 50 height 31
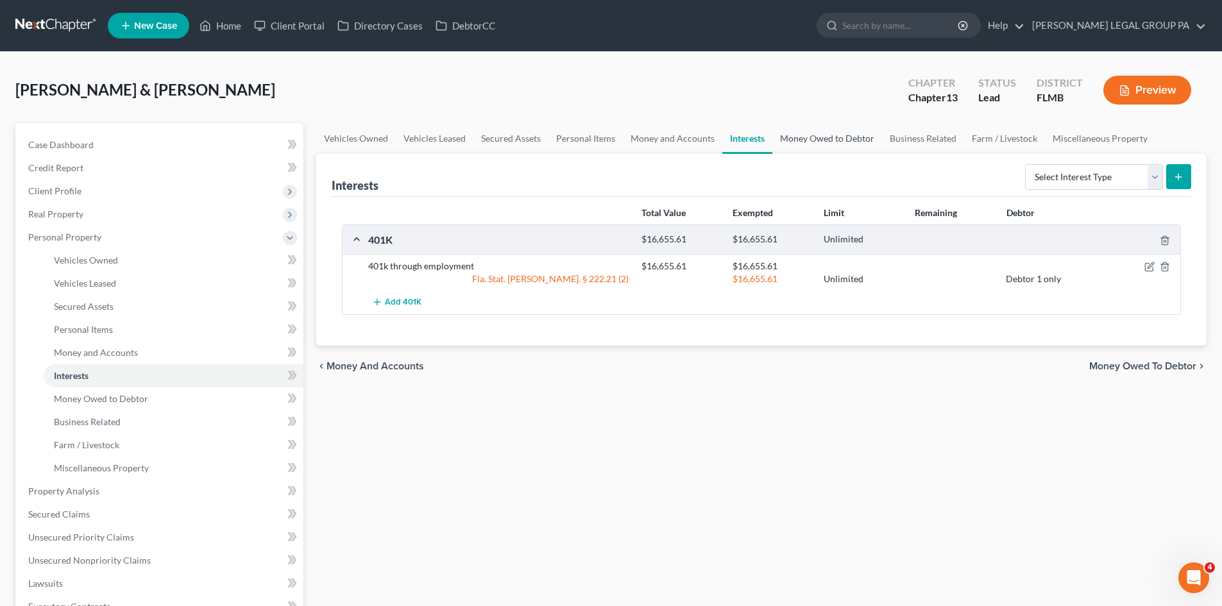
click at [808, 139] on link "Money Owed to Debtor" at bounding box center [827, 138] width 110 height 31
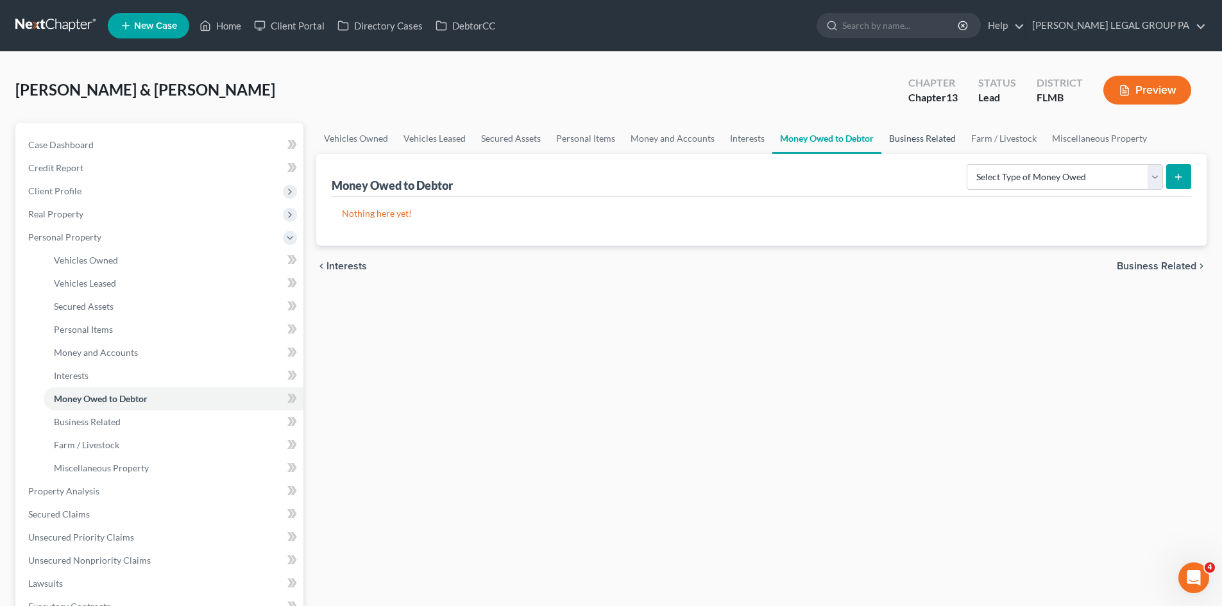
click at [922, 132] on link "Business Related" at bounding box center [922, 138] width 82 height 31
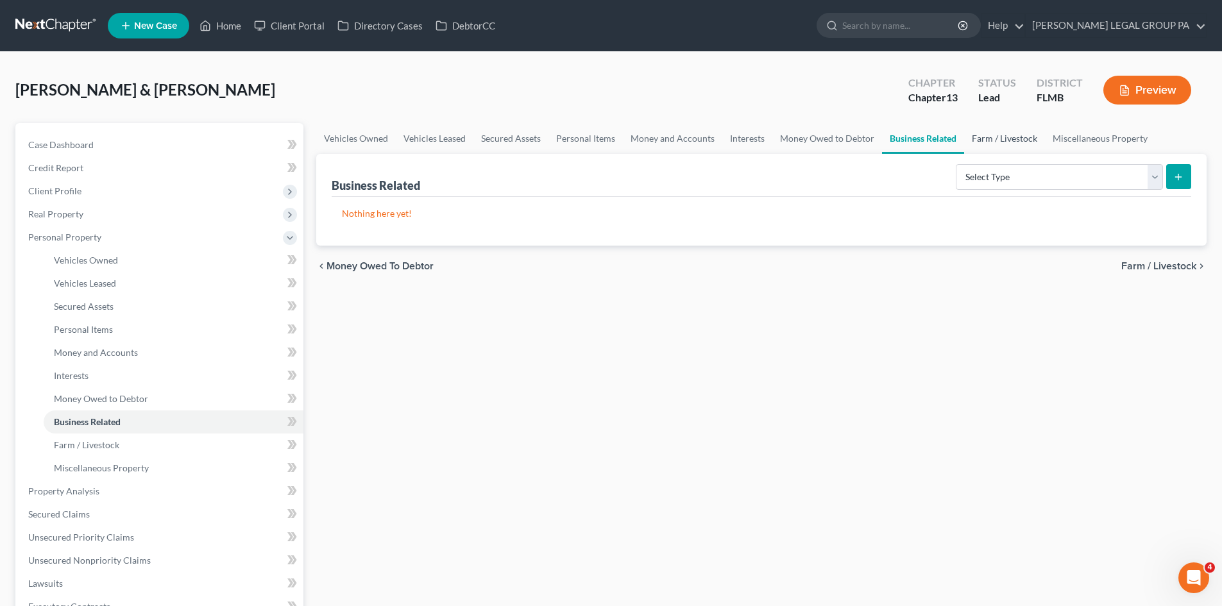
click at [998, 137] on link "Farm / Livestock" at bounding box center [1004, 138] width 81 height 31
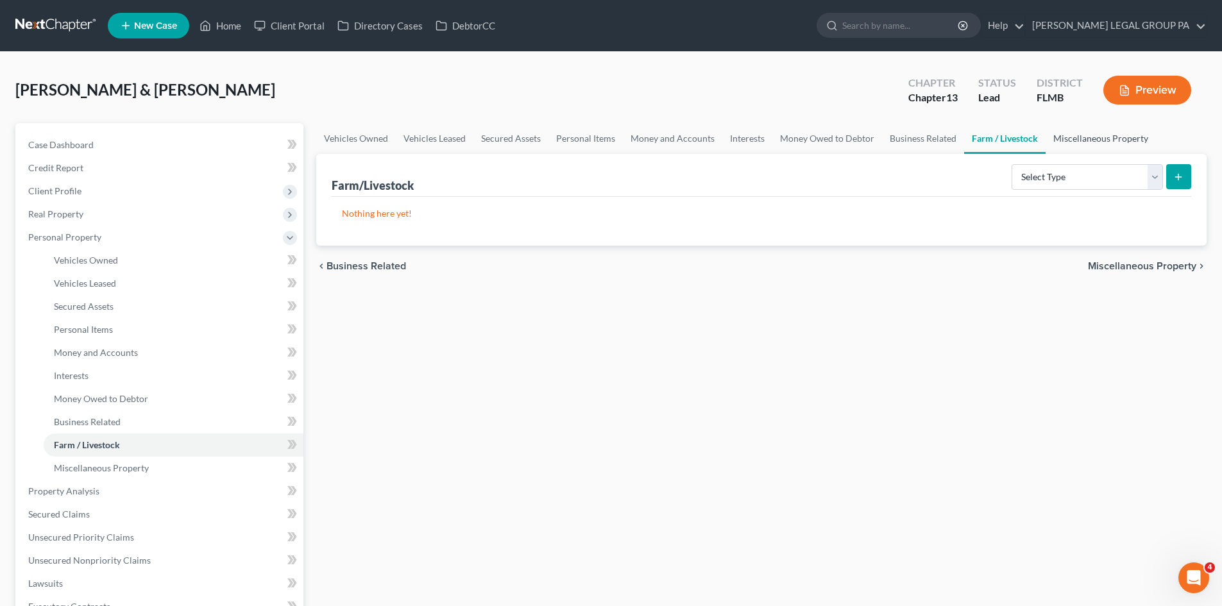
click at [1079, 142] on link "Miscellaneous Property" at bounding box center [1101, 138] width 110 height 31
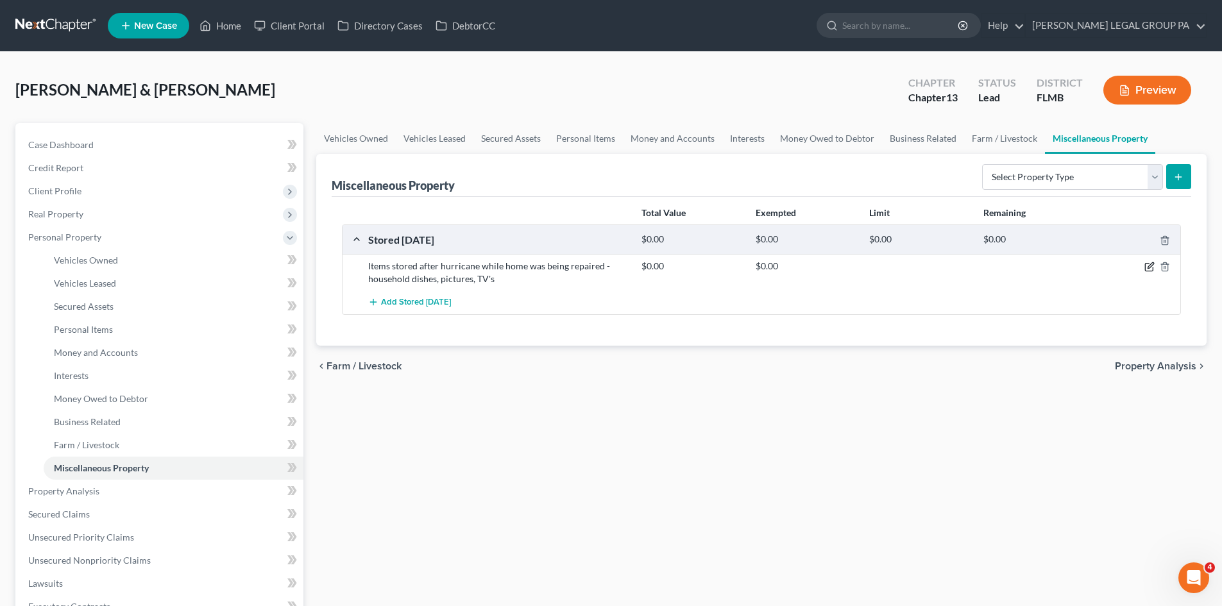
click at [1148, 266] on icon "button" at bounding box center [1149, 267] width 10 height 10
select select "9"
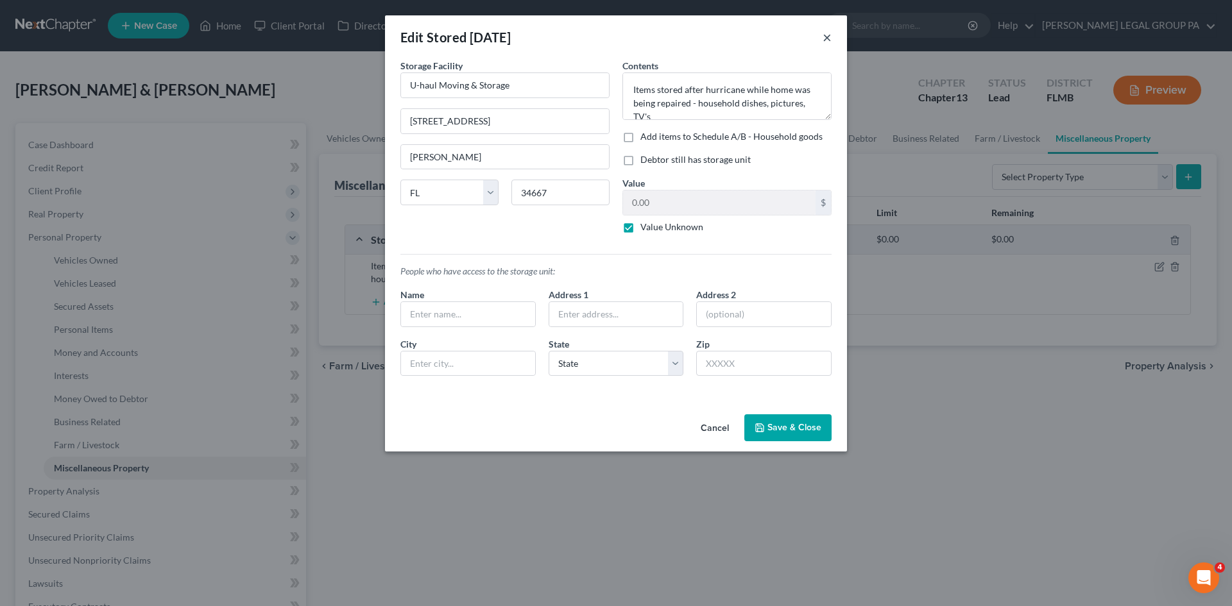
click at [825, 31] on button "×" at bounding box center [826, 37] width 9 height 15
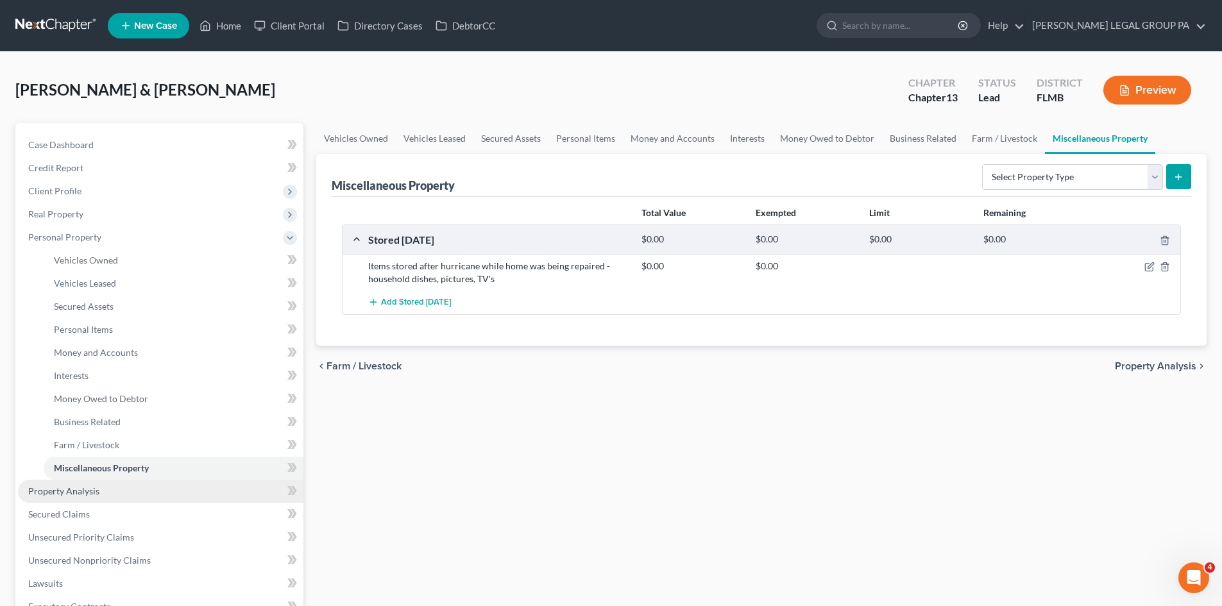
click at [99, 486] on link "Property Analysis" at bounding box center [160, 491] width 285 height 23
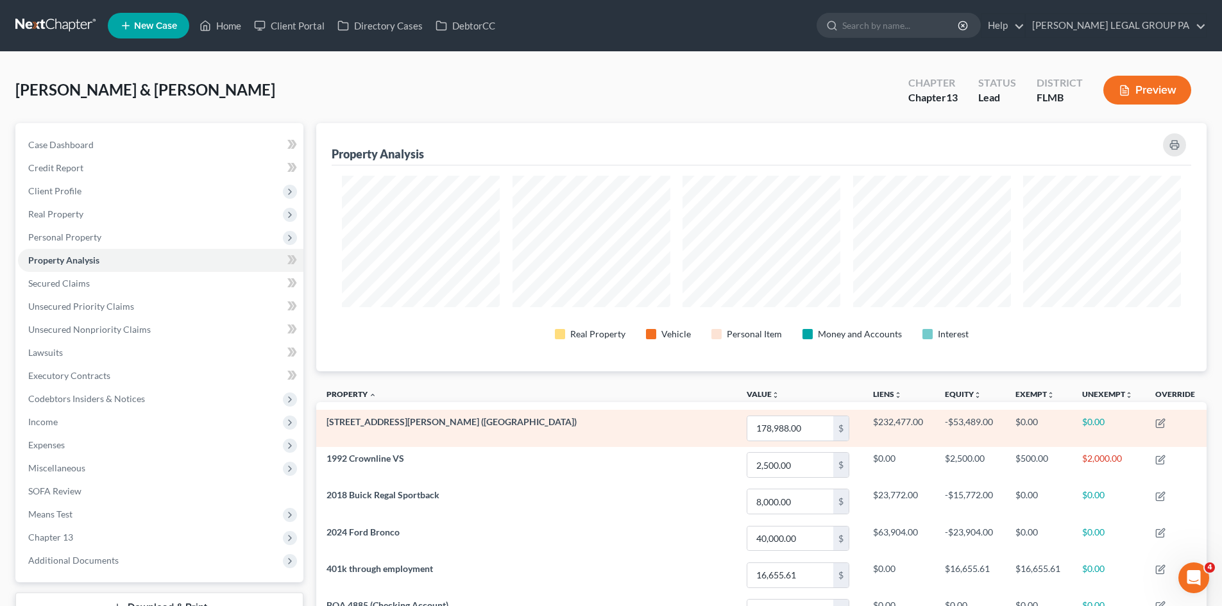
scroll to position [248, 890]
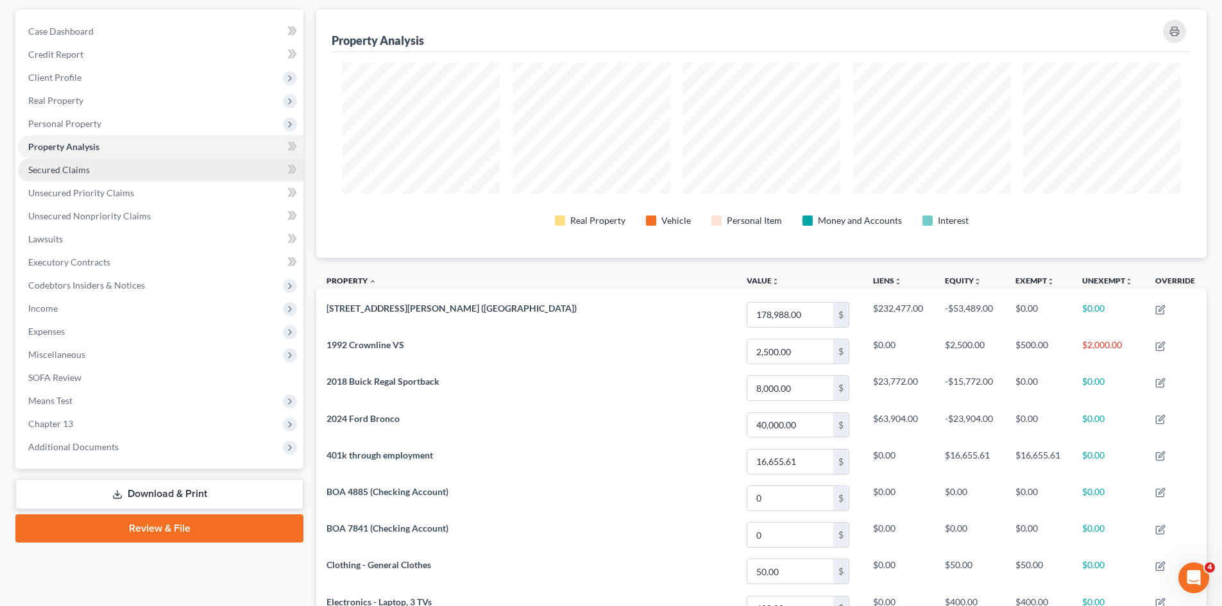
click at [54, 176] on link "Secured Claims" at bounding box center [160, 169] width 285 height 23
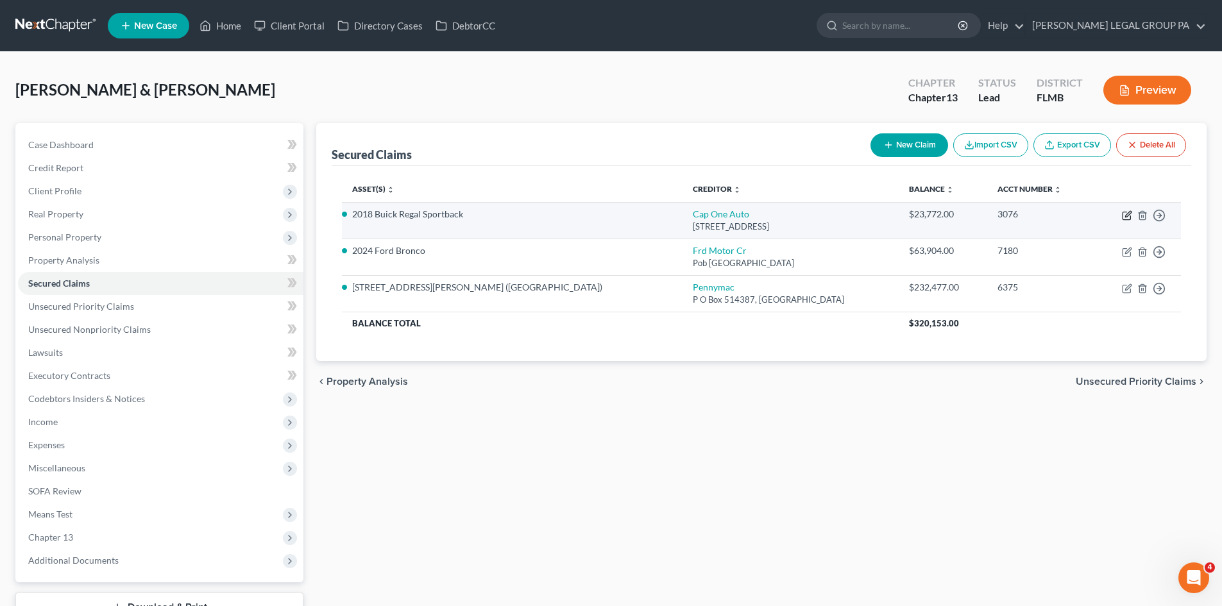
click at [1125, 214] on icon "button" at bounding box center [1127, 215] width 10 height 10
select select "45"
select select "10"
select select "2"
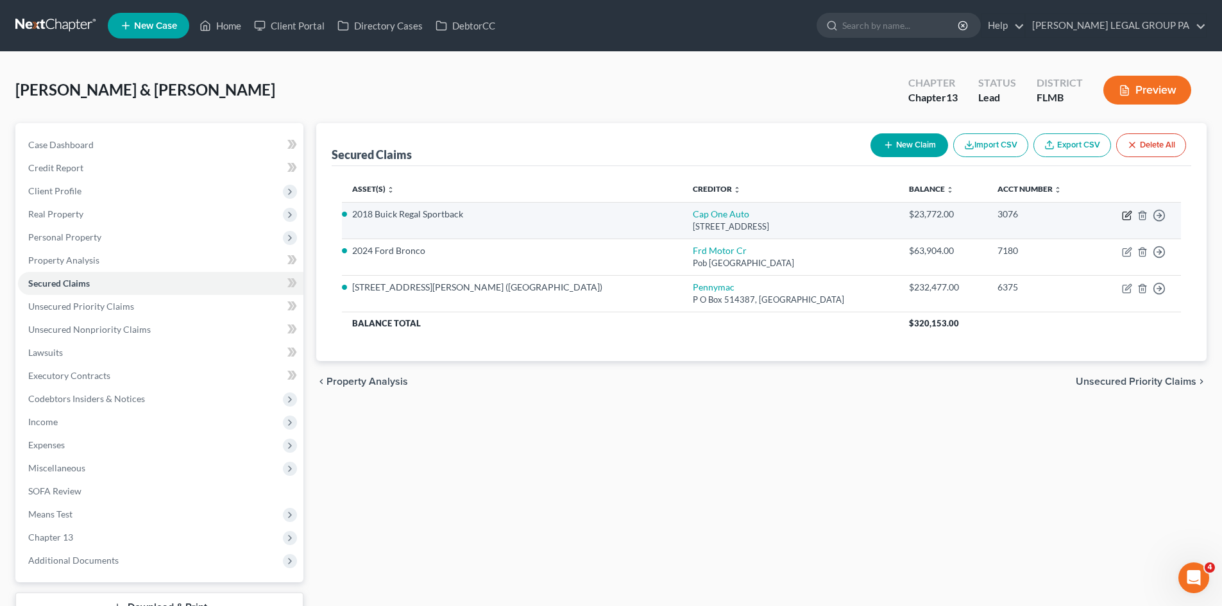
select select "0"
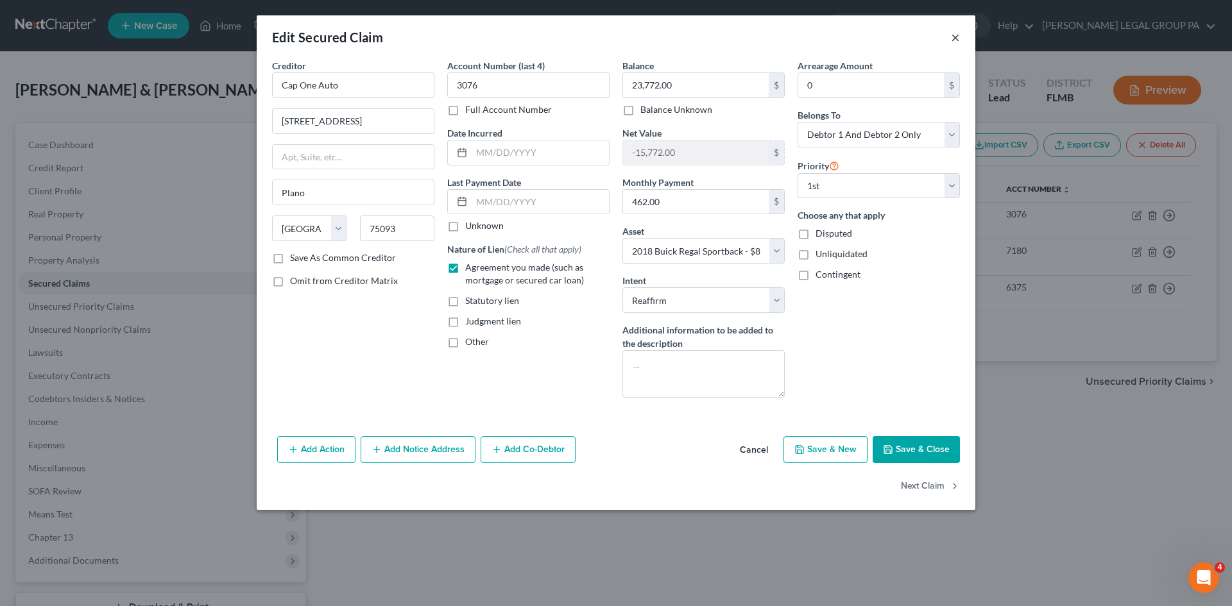
click at [953, 38] on button "×" at bounding box center [955, 37] width 9 height 15
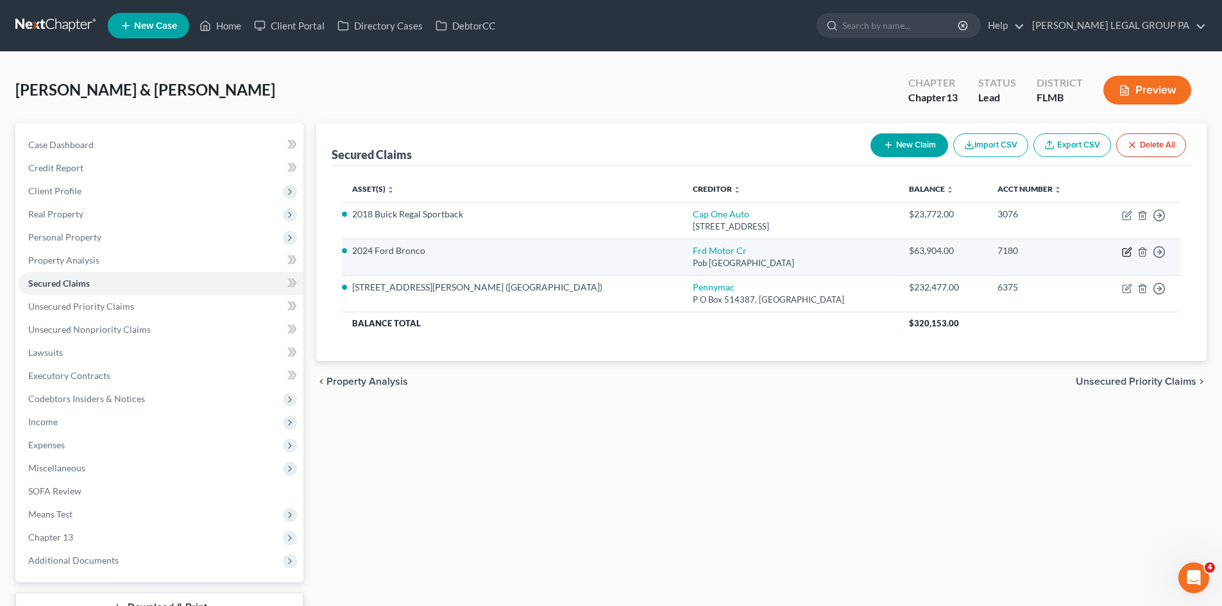
click at [1125, 253] on icon "button" at bounding box center [1127, 252] width 10 height 10
select select "30"
select select "11"
select select "4"
select select "2"
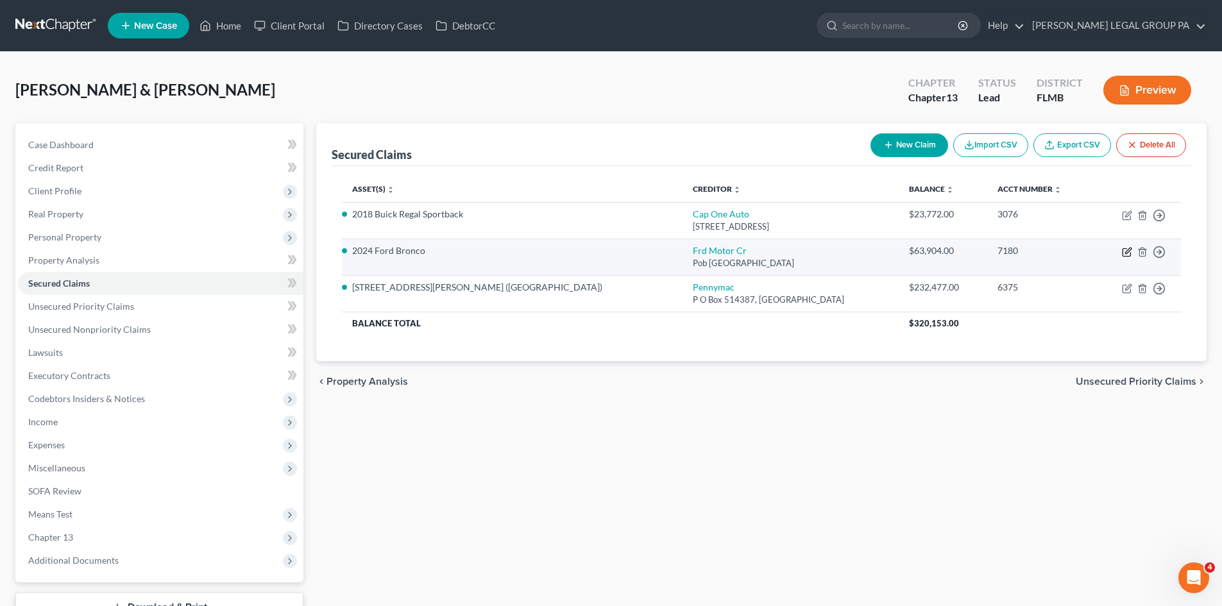
select select "0"
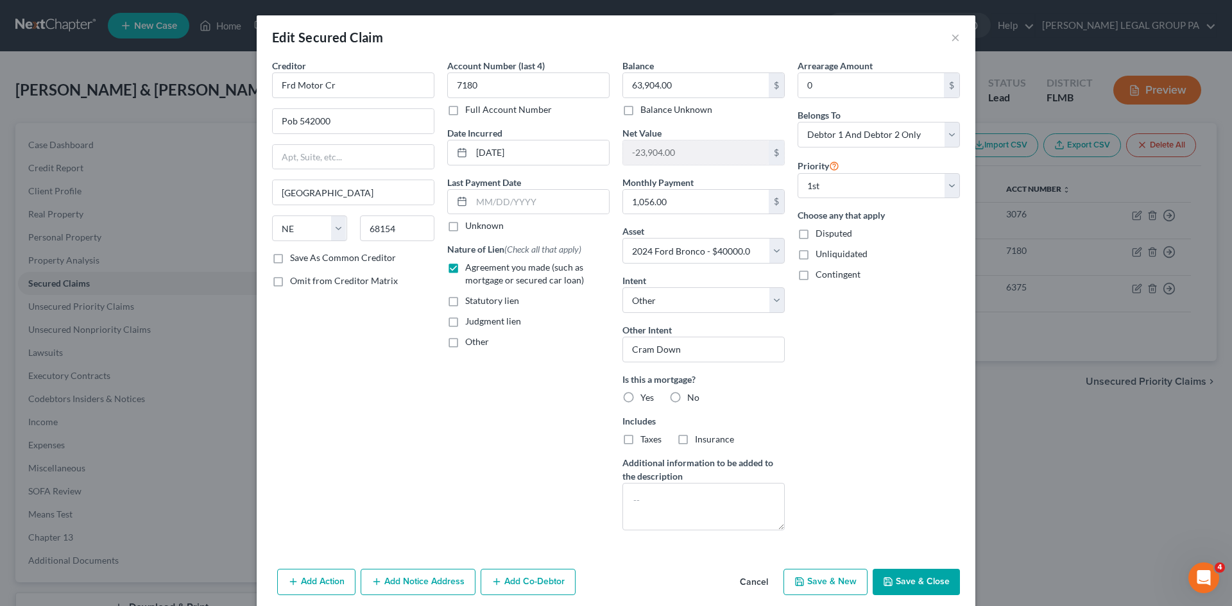
click at [687, 395] on label "No" at bounding box center [693, 397] width 12 height 13
click at [692, 395] on input "No" at bounding box center [696, 395] width 8 height 8
radio input "true"
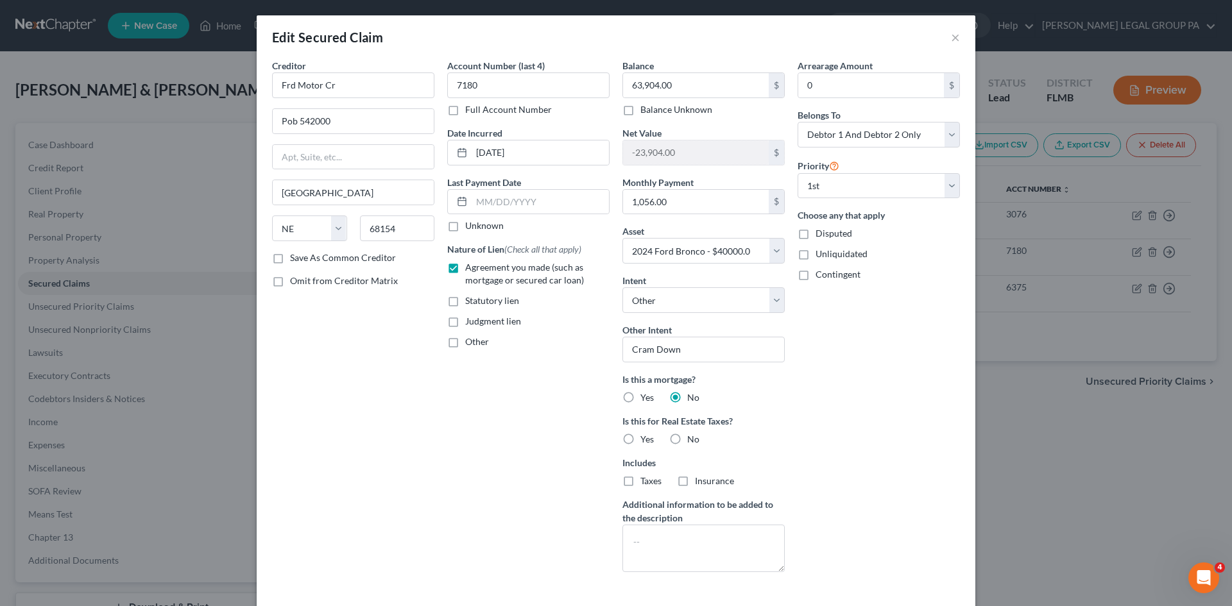
click at [687, 439] on label "No" at bounding box center [693, 439] width 12 height 13
click at [692, 439] on input "No" at bounding box center [696, 437] width 8 height 8
radio input "true"
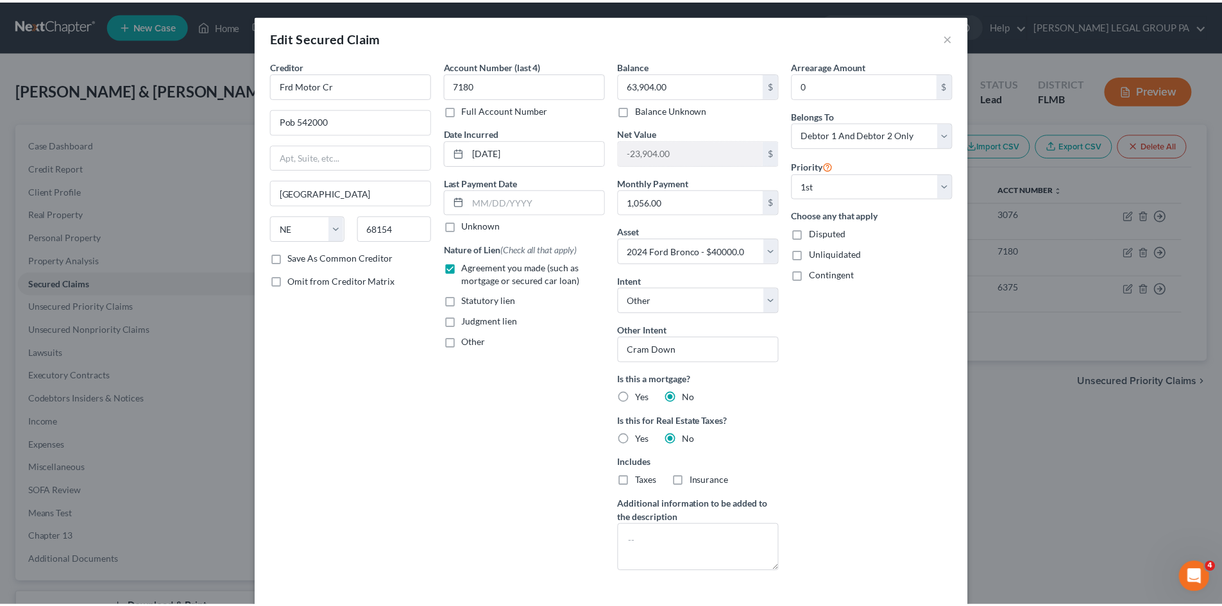
scroll to position [94, 0]
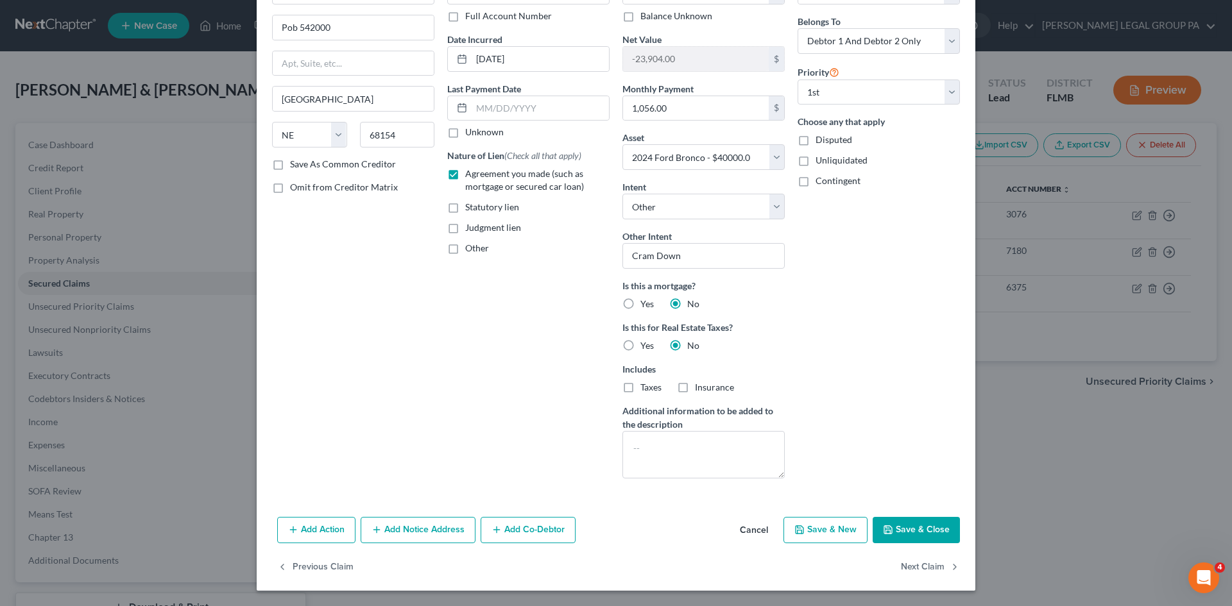
click at [910, 521] on button "Save & Close" at bounding box center [915, 530] width 87 height 27
select select
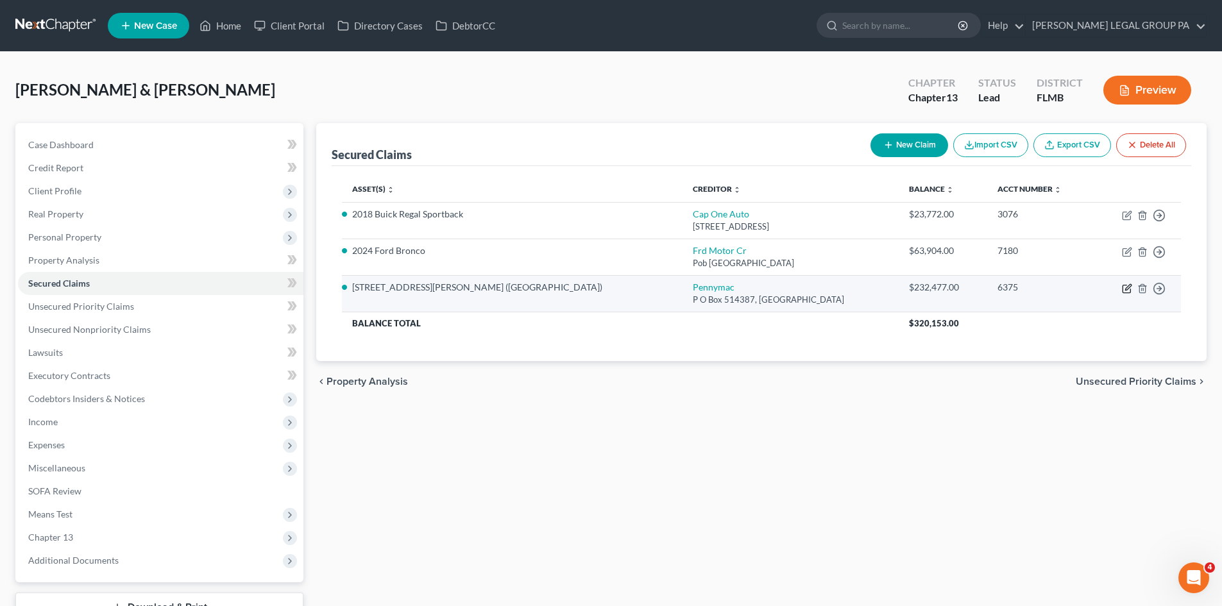
click at [1126, 286] on icon "button" at bounding box center [1127, 289] width 10 height 10
select select "4"
select select "2"
select select "0"
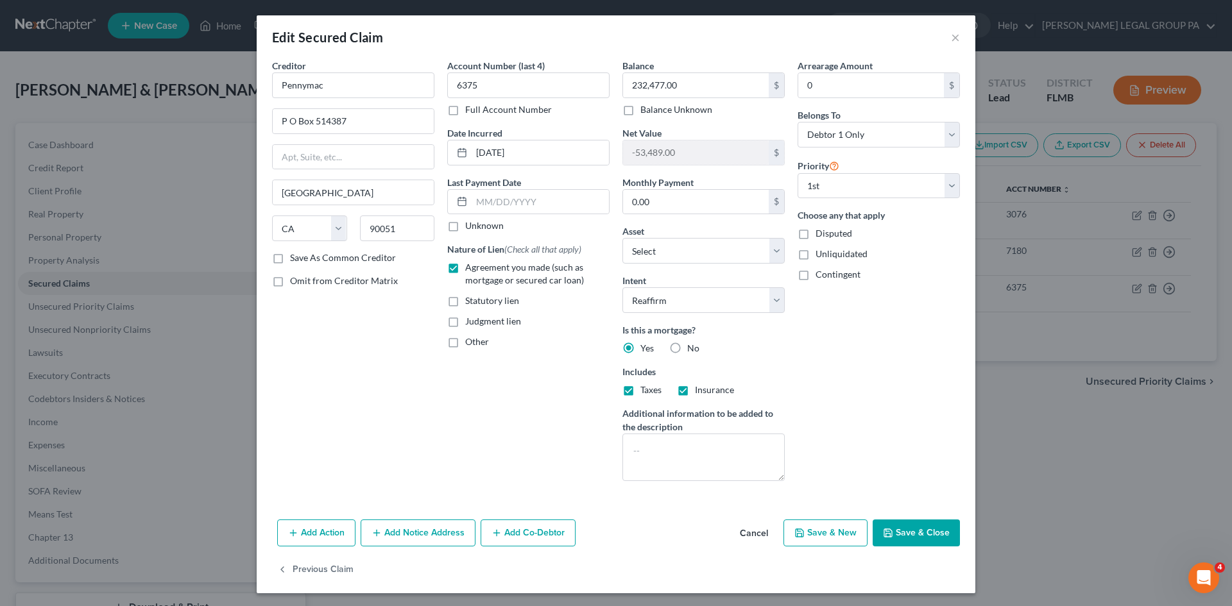
click at [894, 531] on button "Save & Close" at bounding box center [915, 533] width 87 height 27
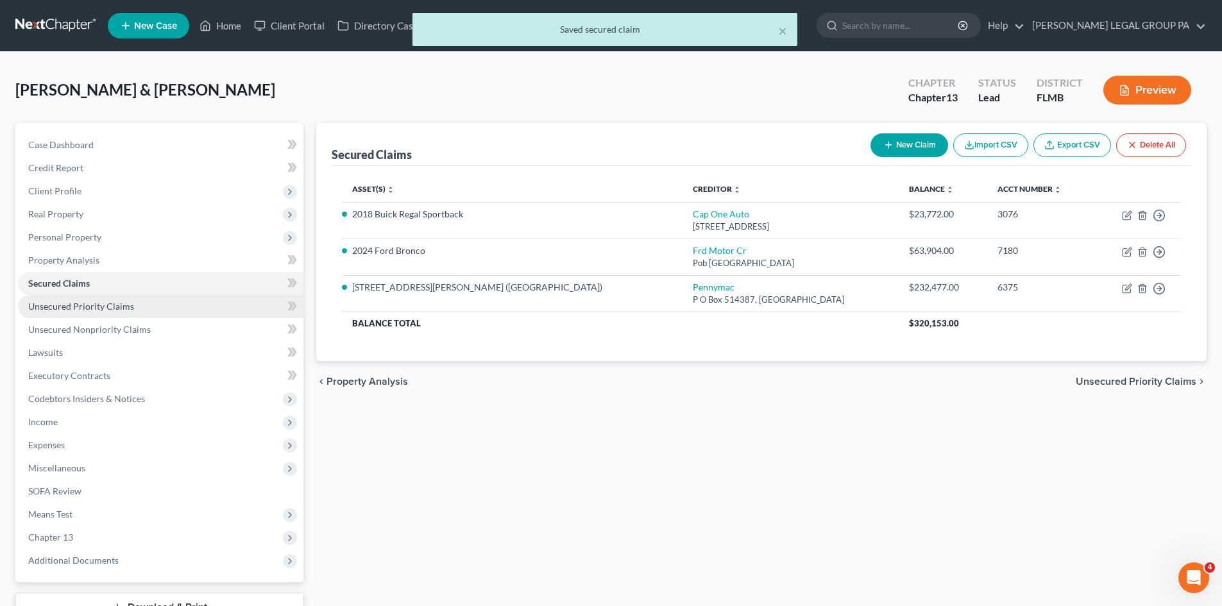
click at [126, 309] on span "Unsecured Priority Claims" at bounding box center [81, 306] width 106 height 11
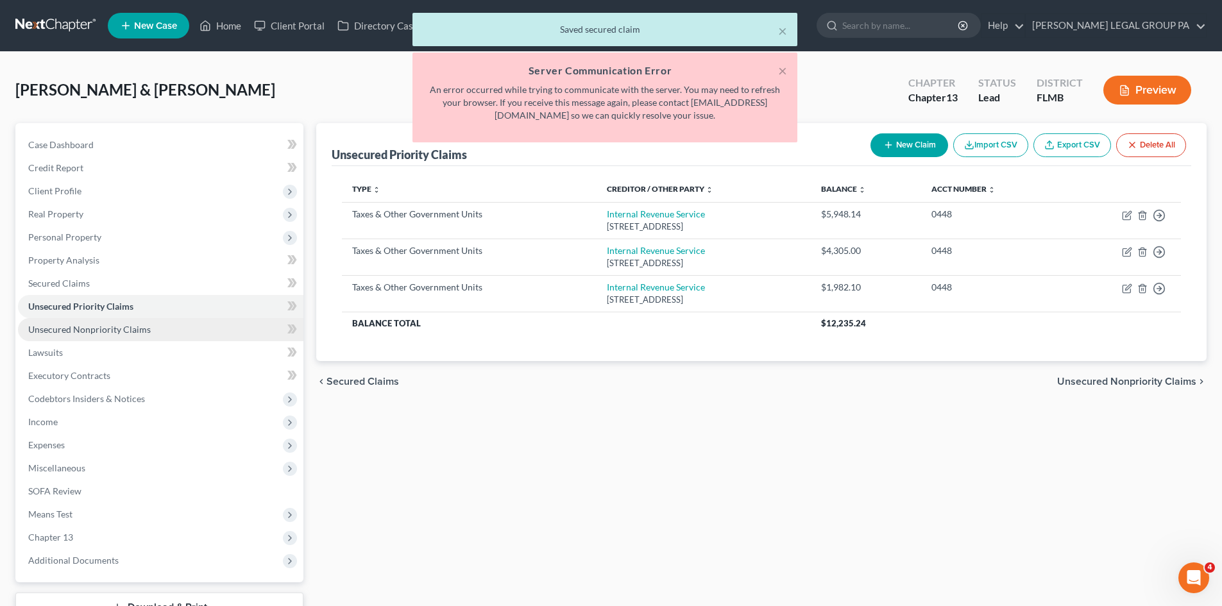
click at [136, 327] on span "Unsecured Nonpriority Claims" at bounding box center [89, 329] width 123 height 11
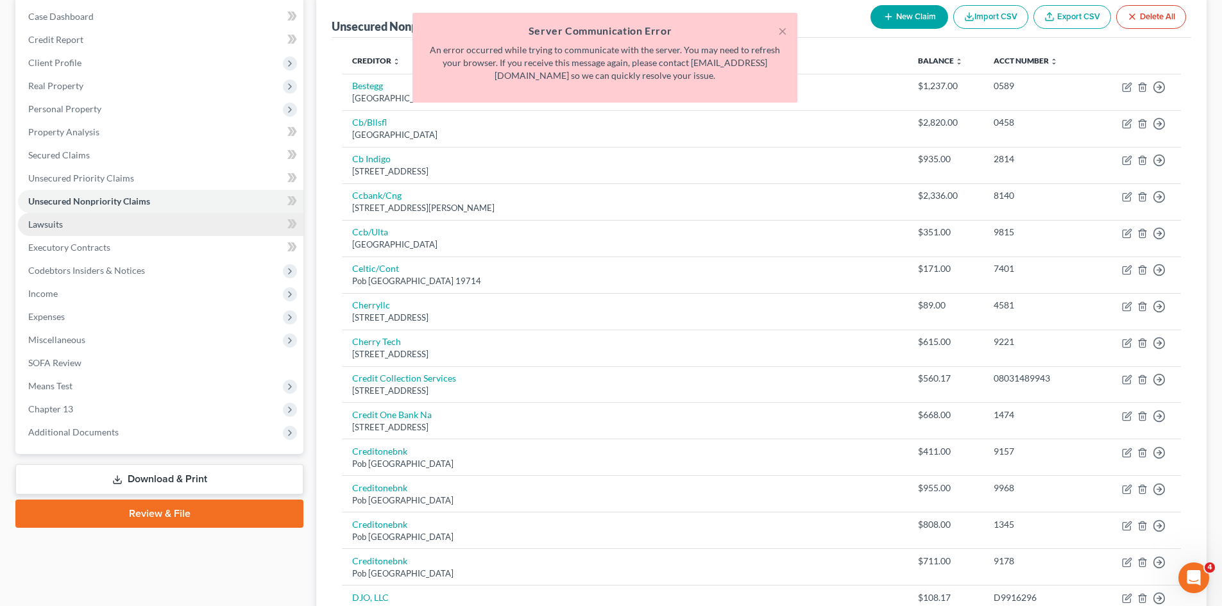
click at [96, 228] on link "Lawsuits" at bounding box center [160, 224] width 285 height 23
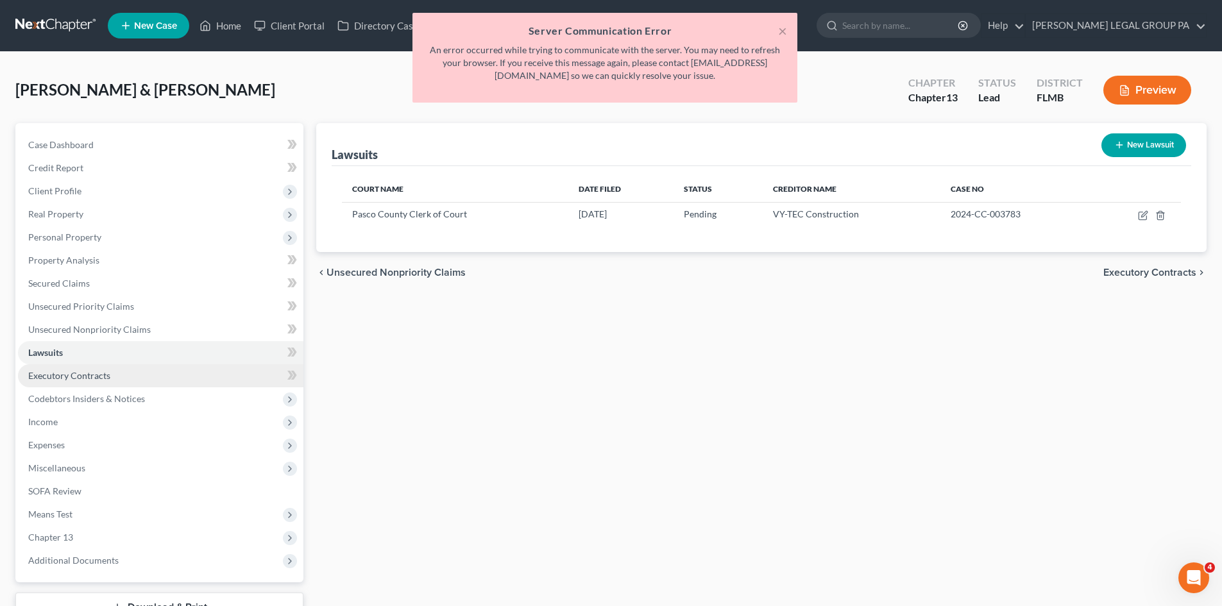
click at [90, 373] on span "Executory Contracts" at bounding box center [69, 375] width 82 height 11
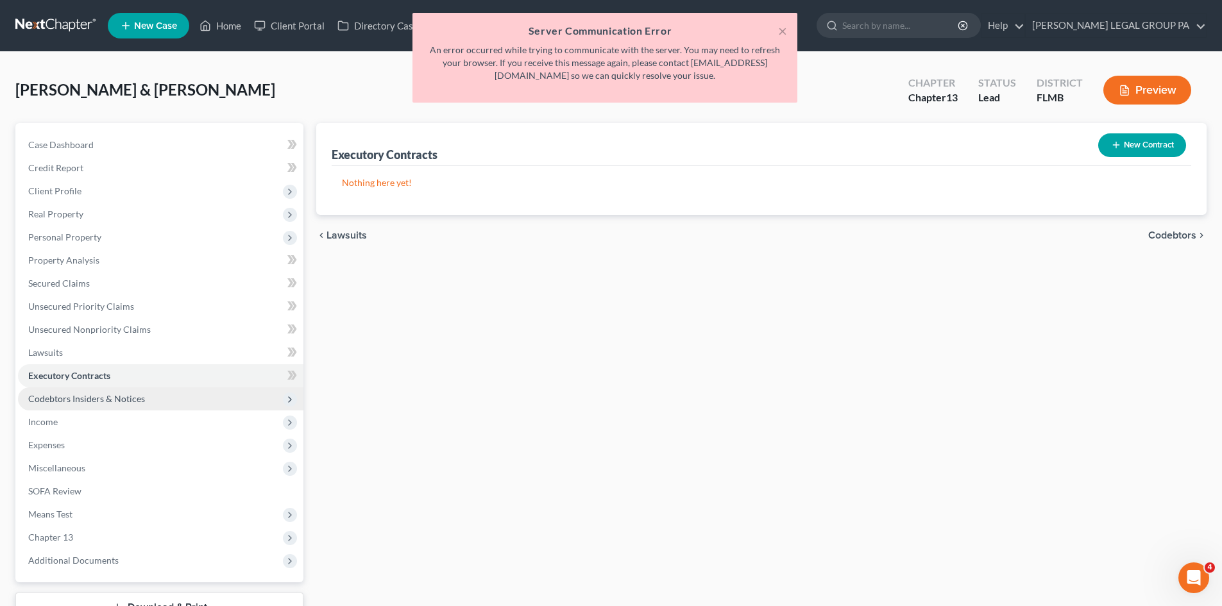
click at [98, 394] on span "Codebtors Insiders & Notices" at bounding box center [86, 398] width 117 height 11
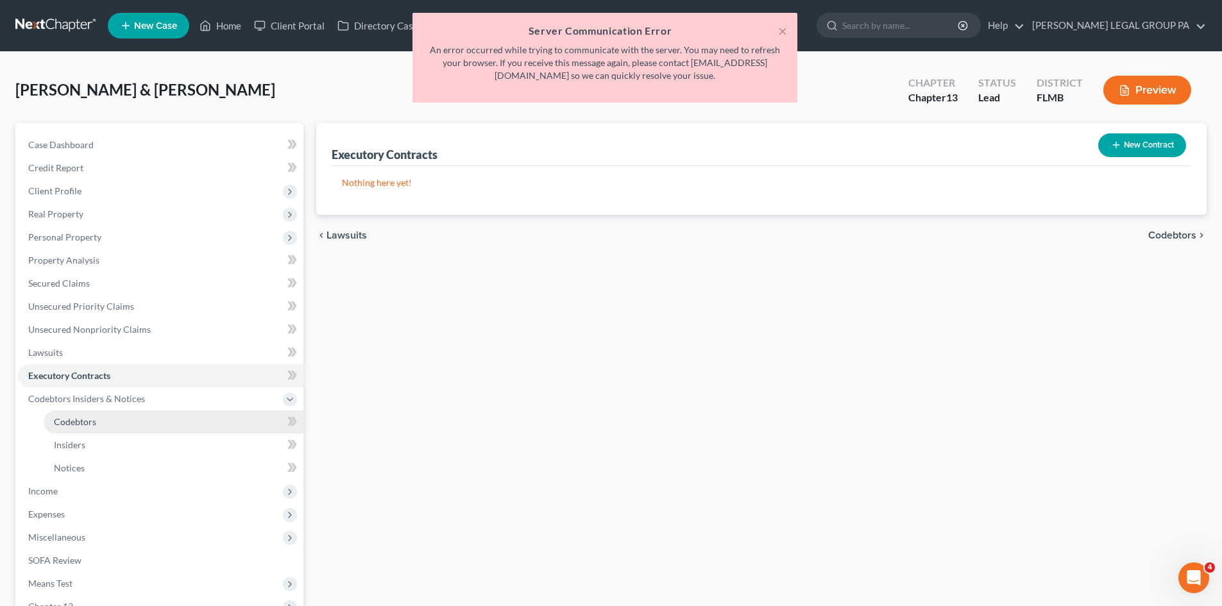
click at [91, 420] on span "Codebtors" at bounding box center [75, 421] width 42 height 11
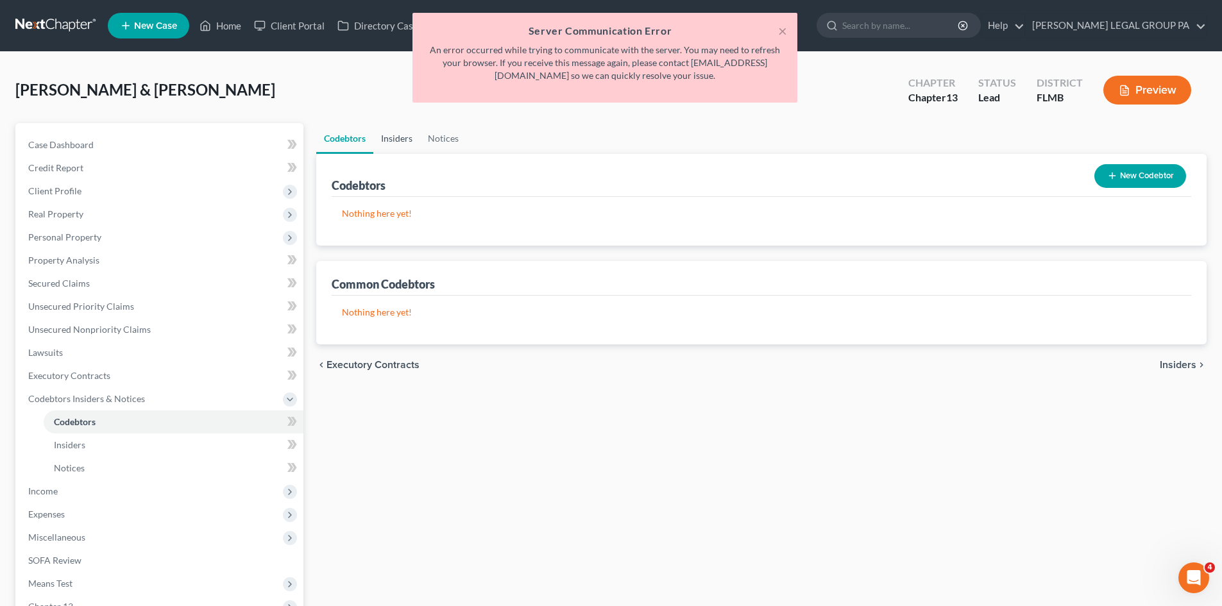
click at [377, 138] on link "Insiders" at bounding box center [396, 138] width 47 height 31
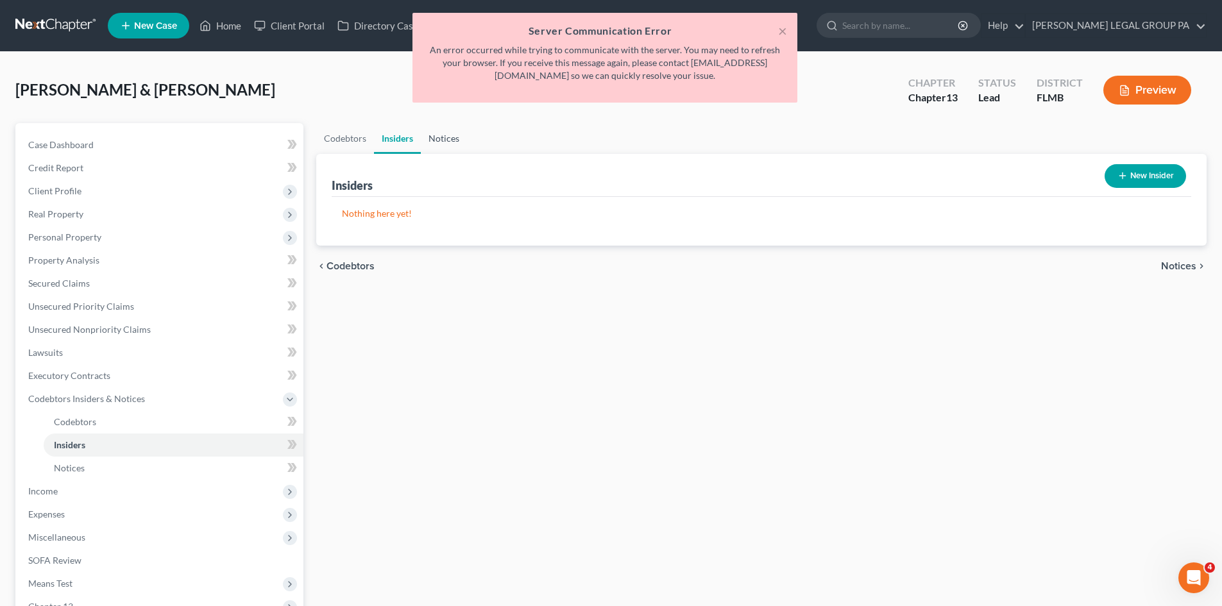
click at [448, 135] on link "Notices" at bounding box center [444, 138] width 46 height 31
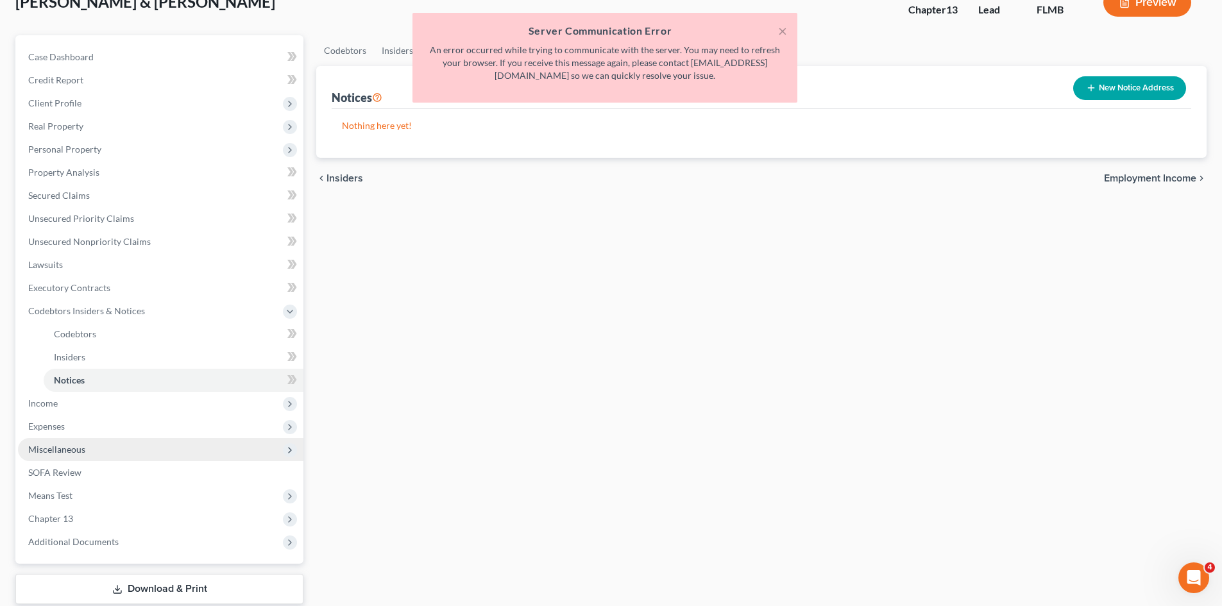
scroll to position [168, 0]
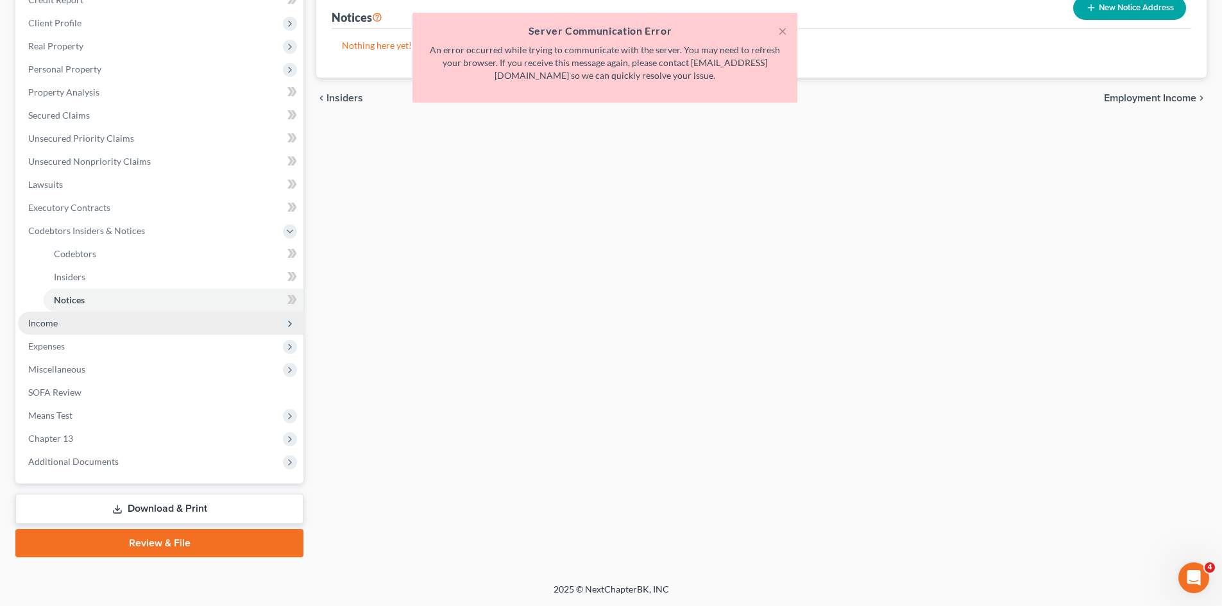
click at [62, 324] on span "Income" at bounding box center [160, 323] width 285 height 23
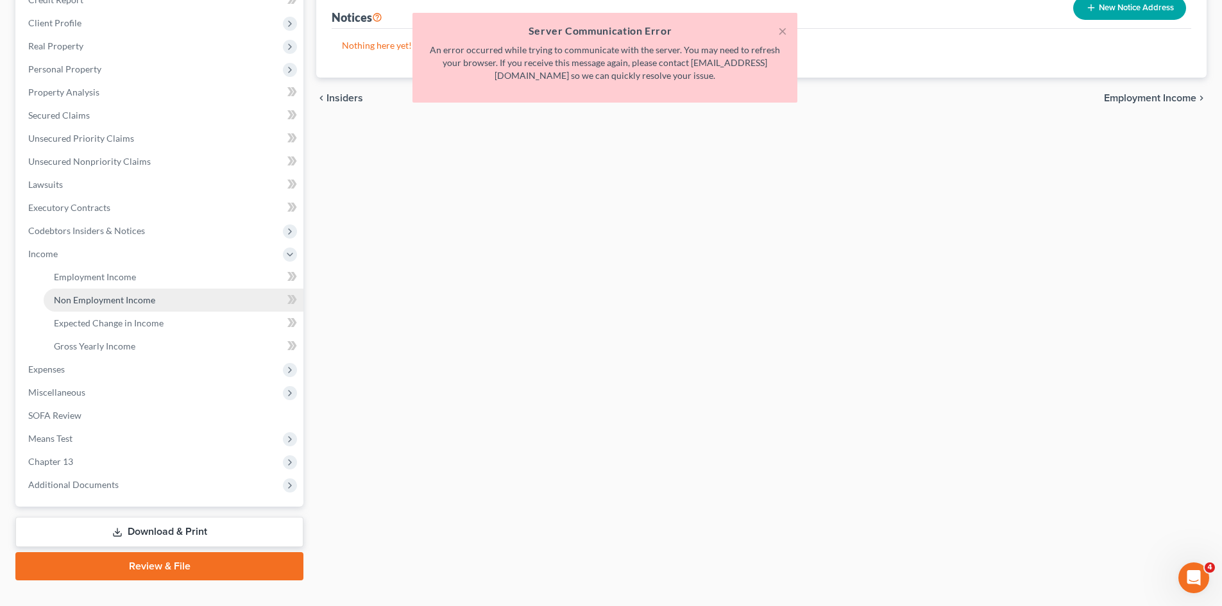
click at [96, 289] on link "Non Employment Income" at bounding box center [174, 300] width 260 height 23
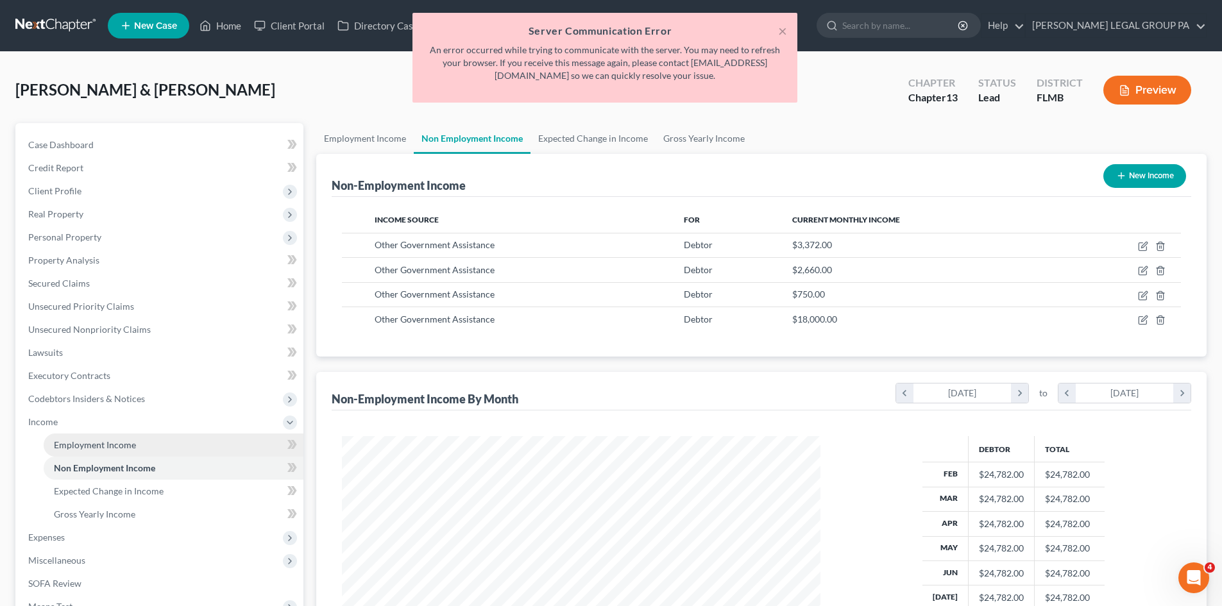
scroll to position [239, 504]
click at [133, 444] on span "Employment Income" at bounding box center [95, 444] width 82 height 11
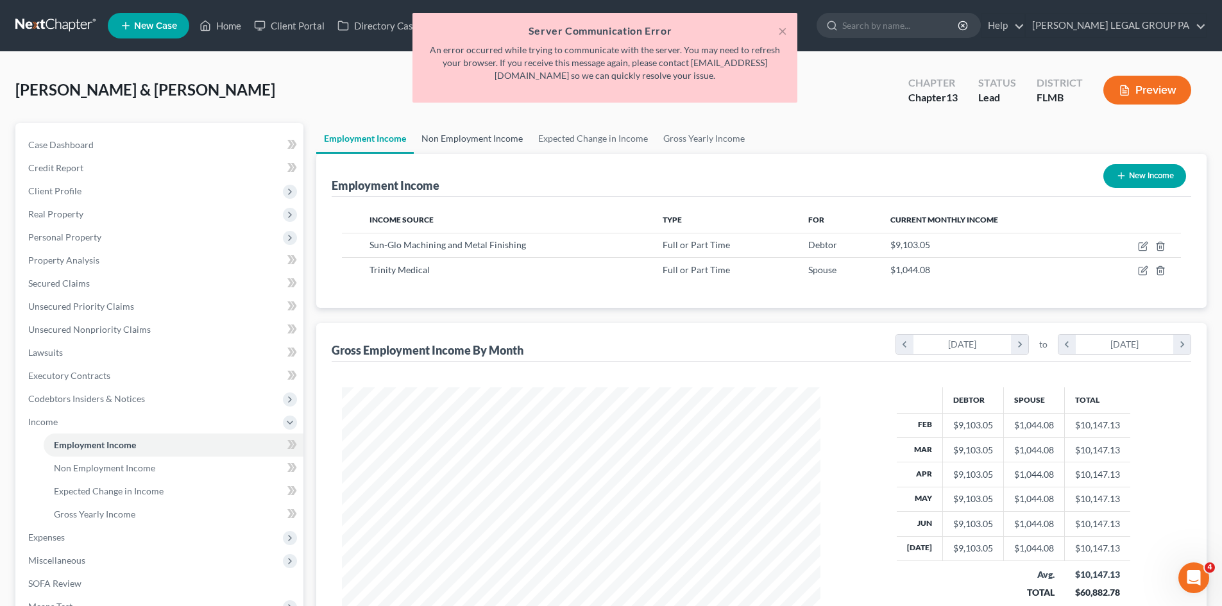
scroll to position [239, 504]
click at [473, 146] on link "Non Employment Income" at bounding box center [472, 138] width 117 height 31
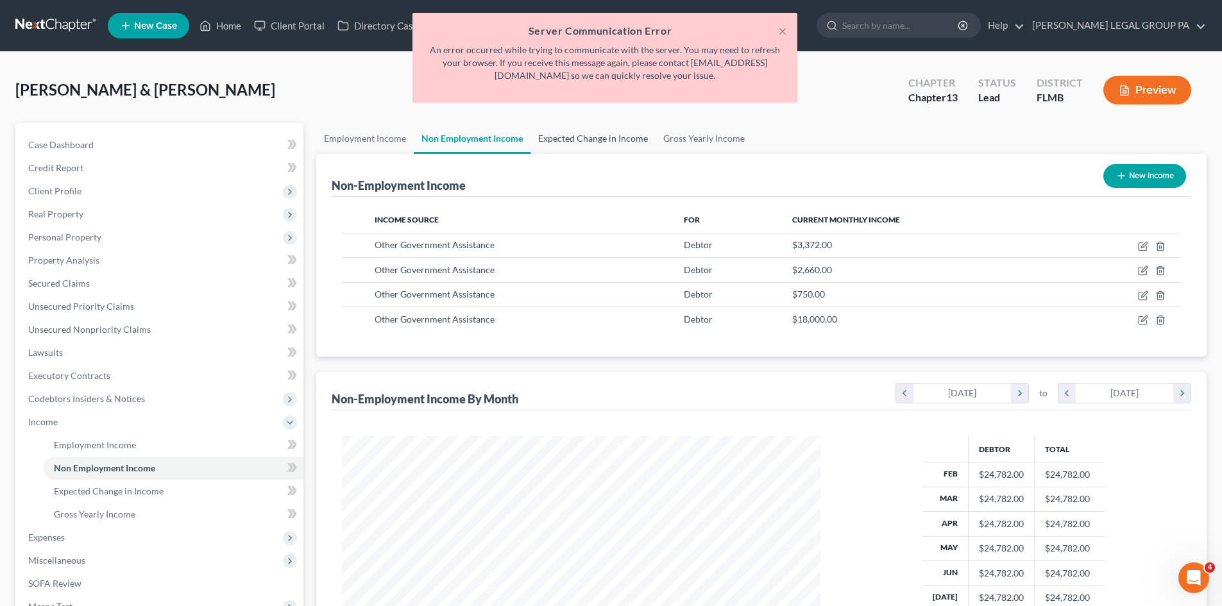
scroll to position [239, 504]
click at [597, 139] on link "Expected Change in Income" at bounding box center [593, 138] width 125 height 31
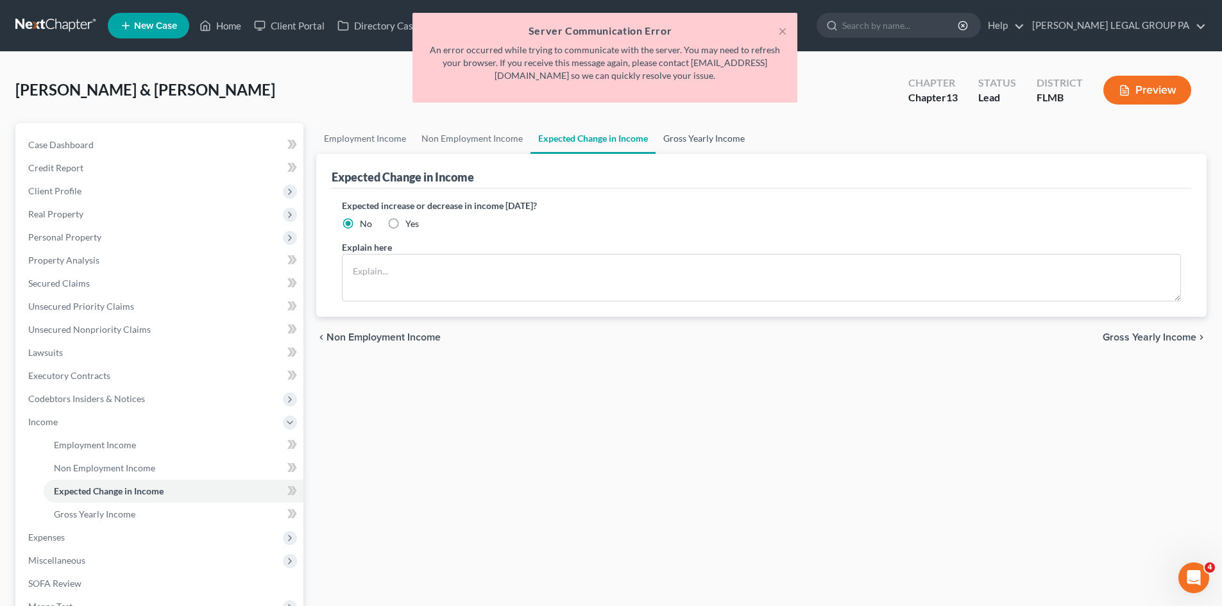
click at [702, 132] on link "Gross Yearly Income" at bounding box center [704, 138] width 97 height 31
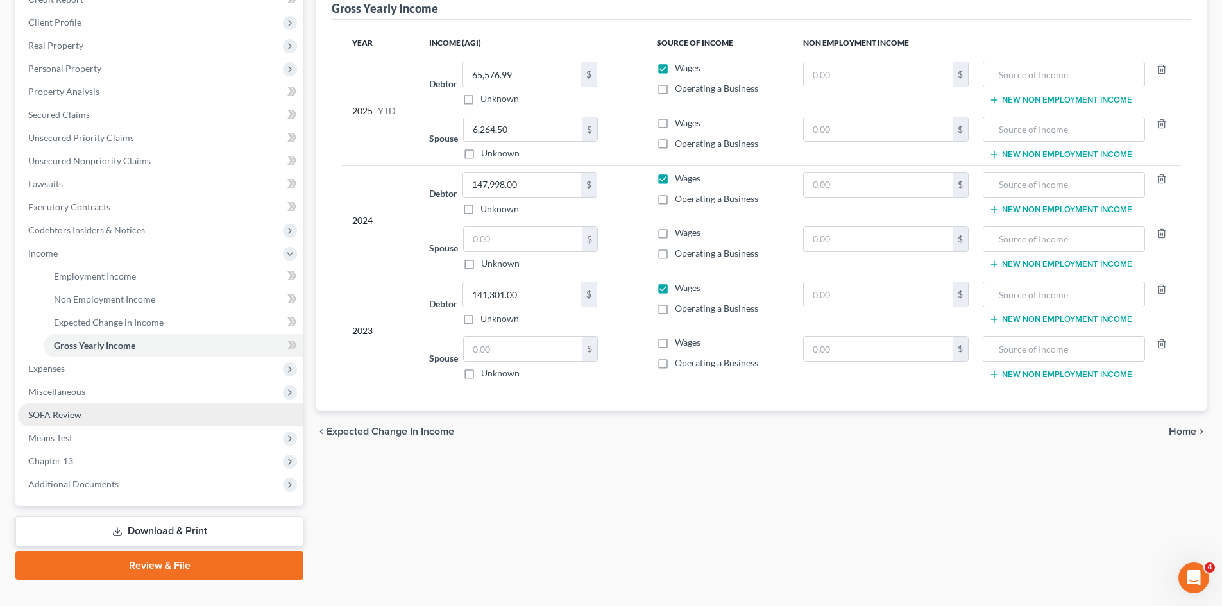
scroll to position [191, 0]
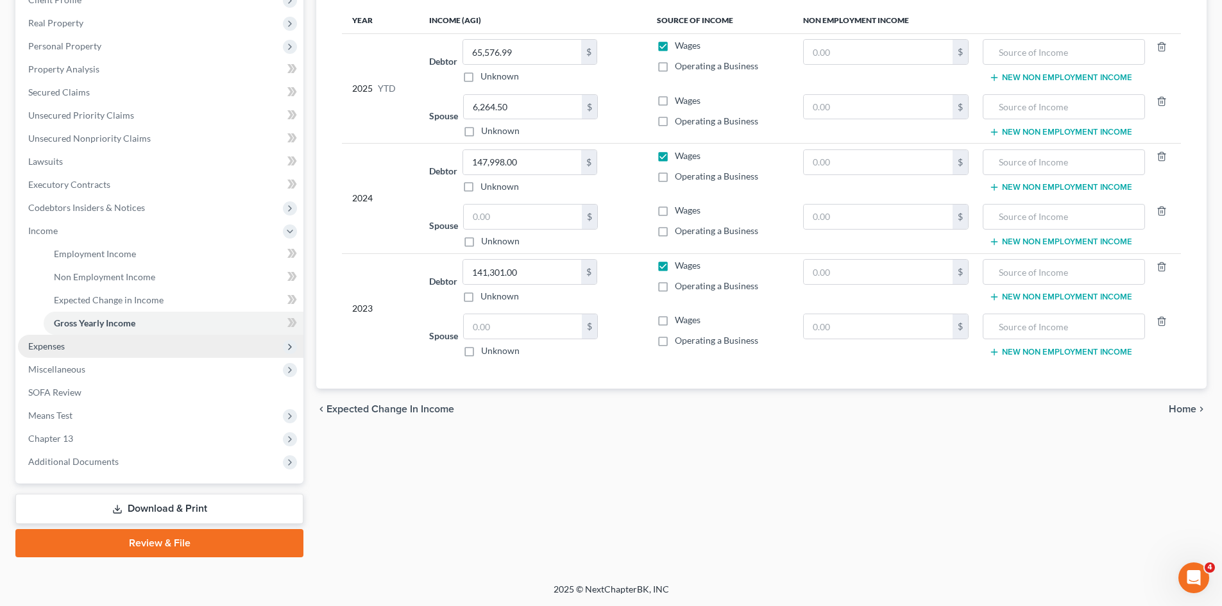
click at [74, 340] on span "Expenses" at bounding box center [160, 346] width 285 height 23
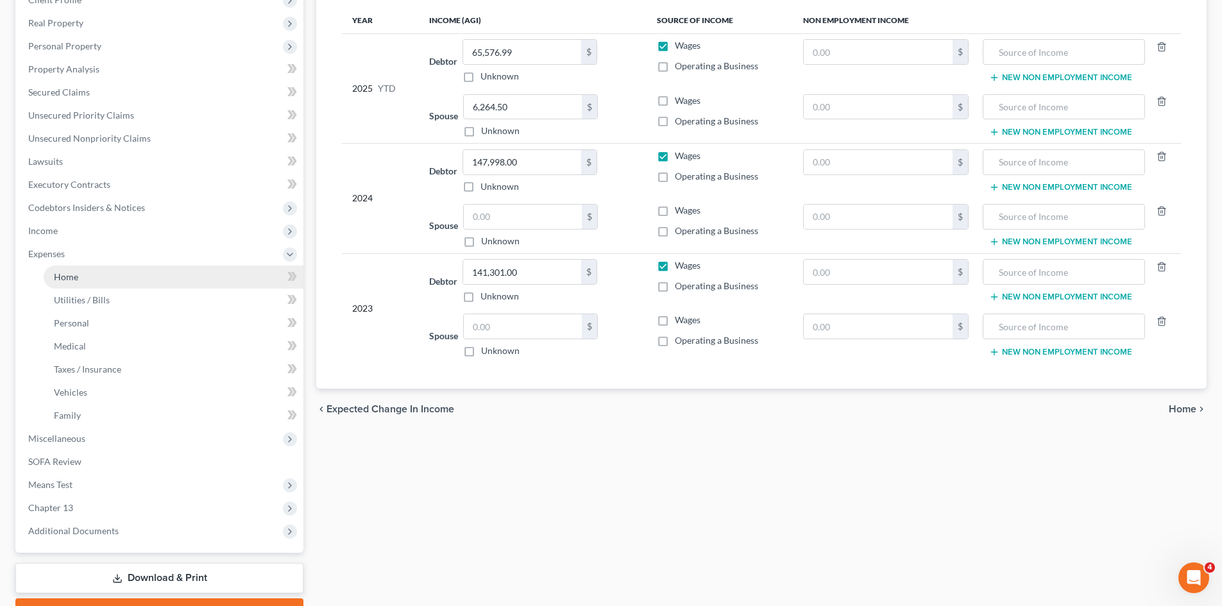
click at [101, 275] on link "Home" at bounding box center [174, 277] width 260 height 23
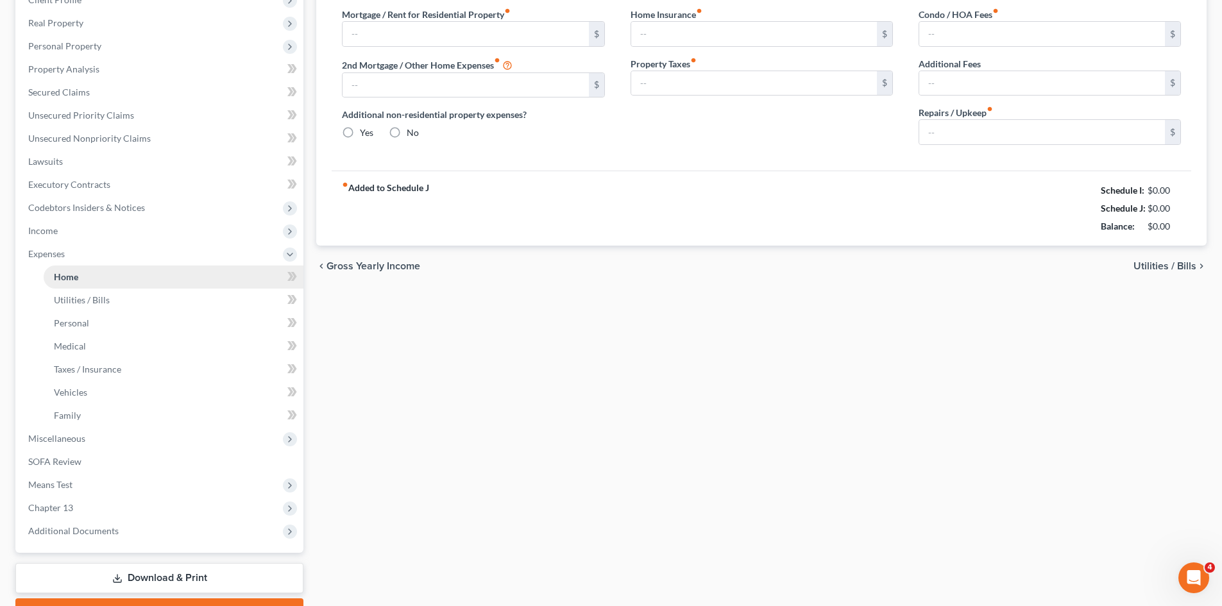
type input "2,240.00"
type input "0.00"
radio input "true"
type input "0.00"
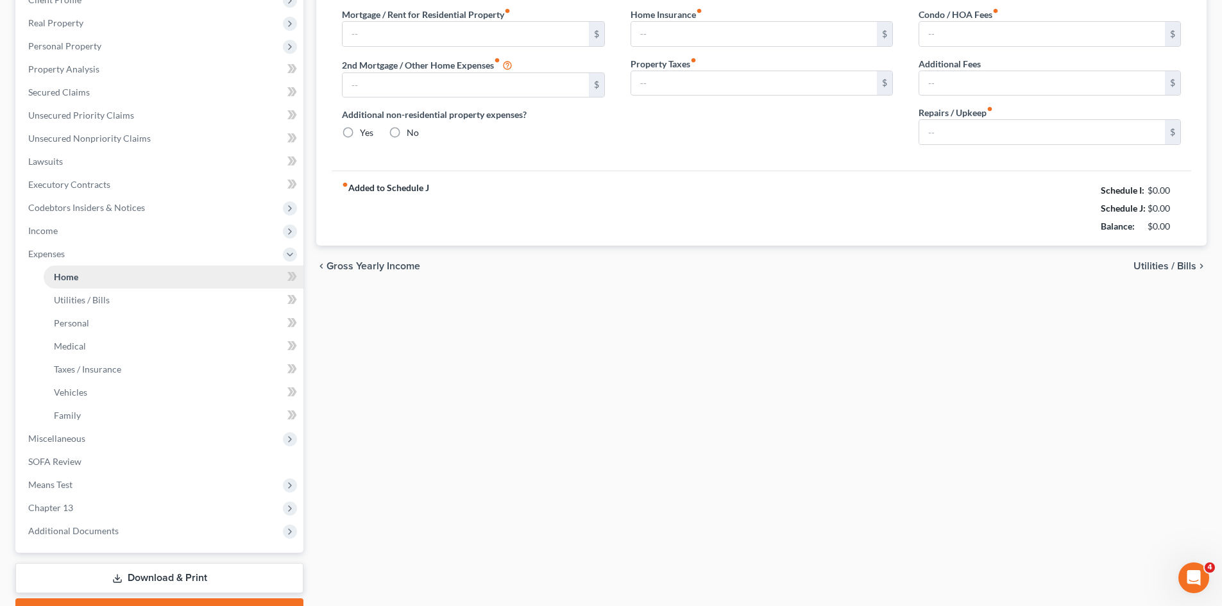
type input "0.00"
type input "250.00"
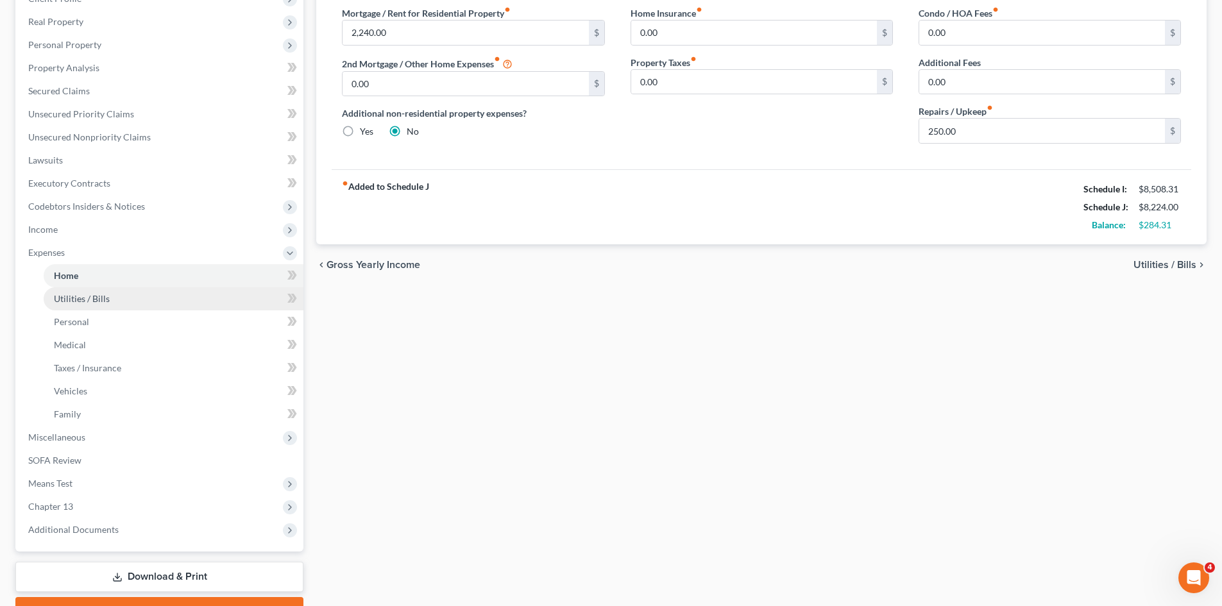
click at [92, 302] on span "Utilities / Bills" at bounding box center [82, 298] width 56 height 11
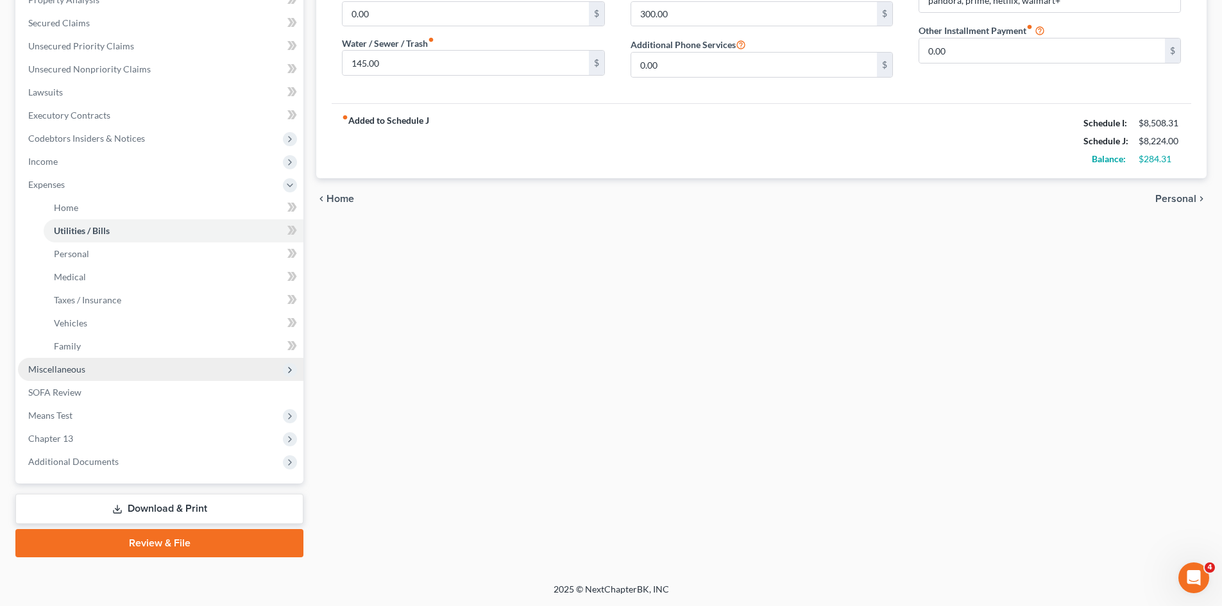
click at [65, 370] on span "Miscellaneous" at bounding box center [56, 369] width 57 height 11
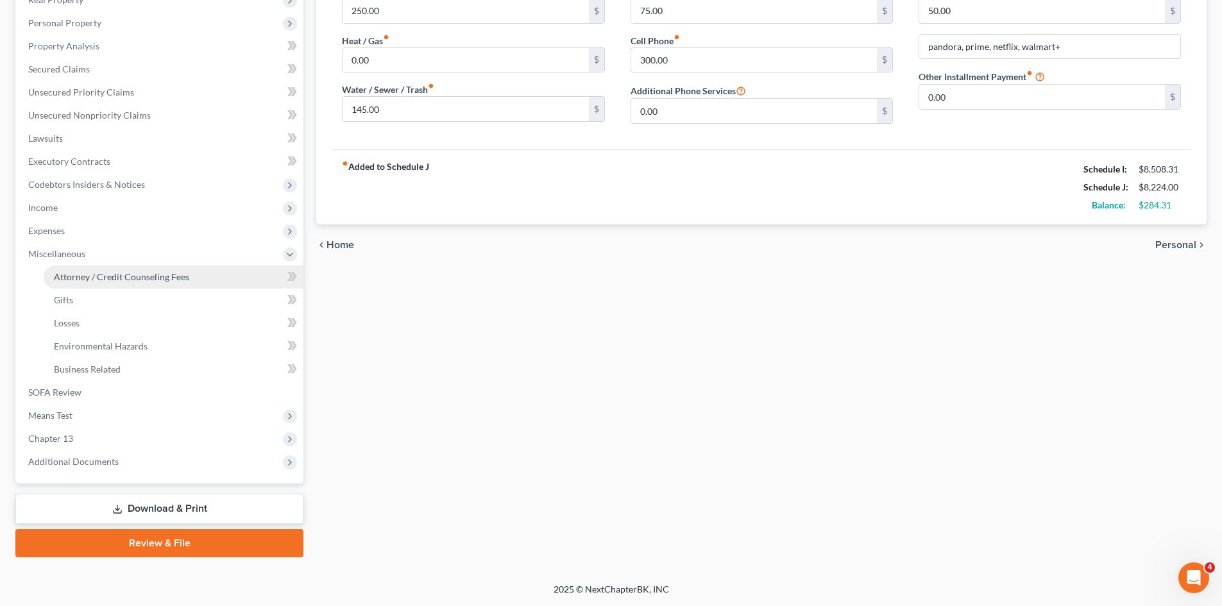
click at [112, 273] on span "Attorney / Credit Counseling Fees" at bounding box center [121, 276] width 135 height 11
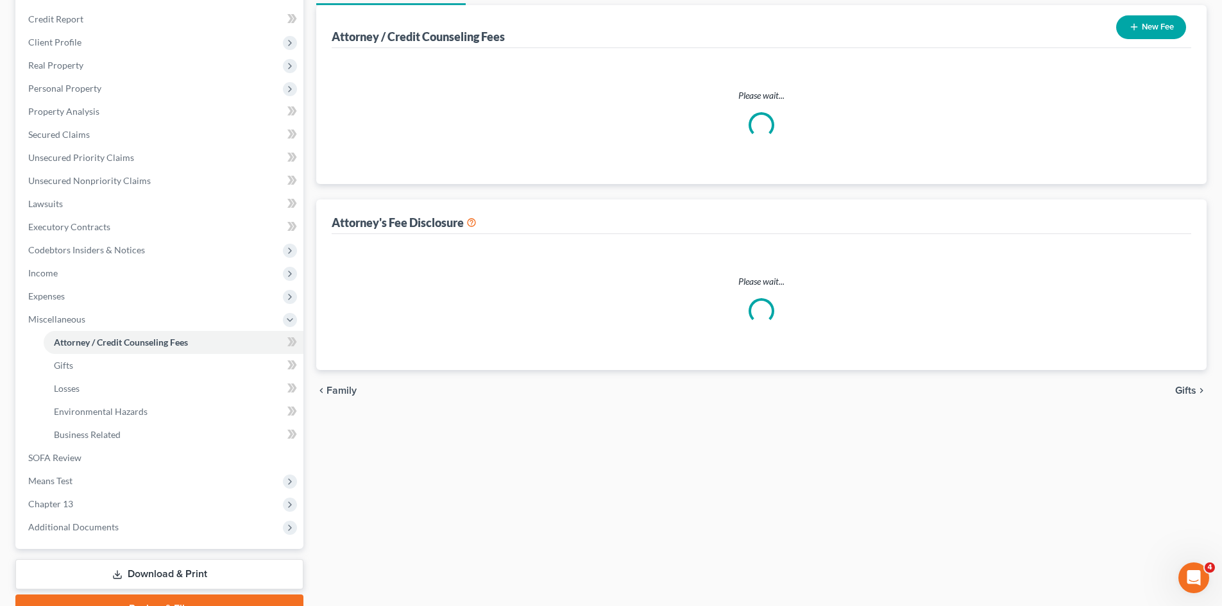
select select "0"
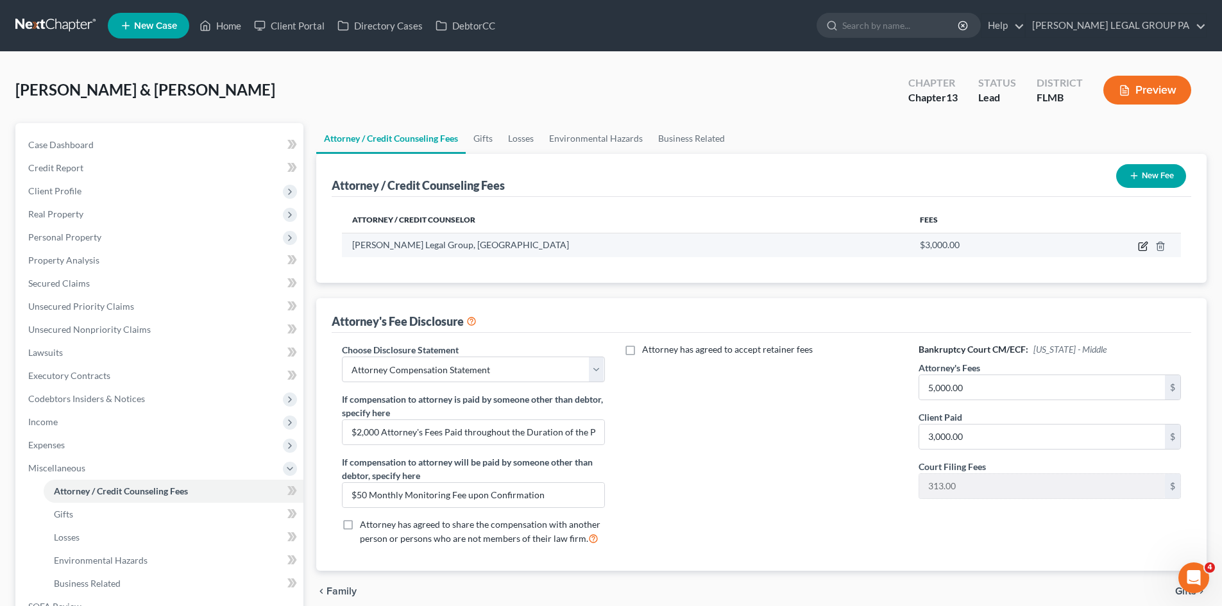
click at [1139, 244] on icon "button" at bounding box center [1143, 247] width 8 height 8
select select "9"
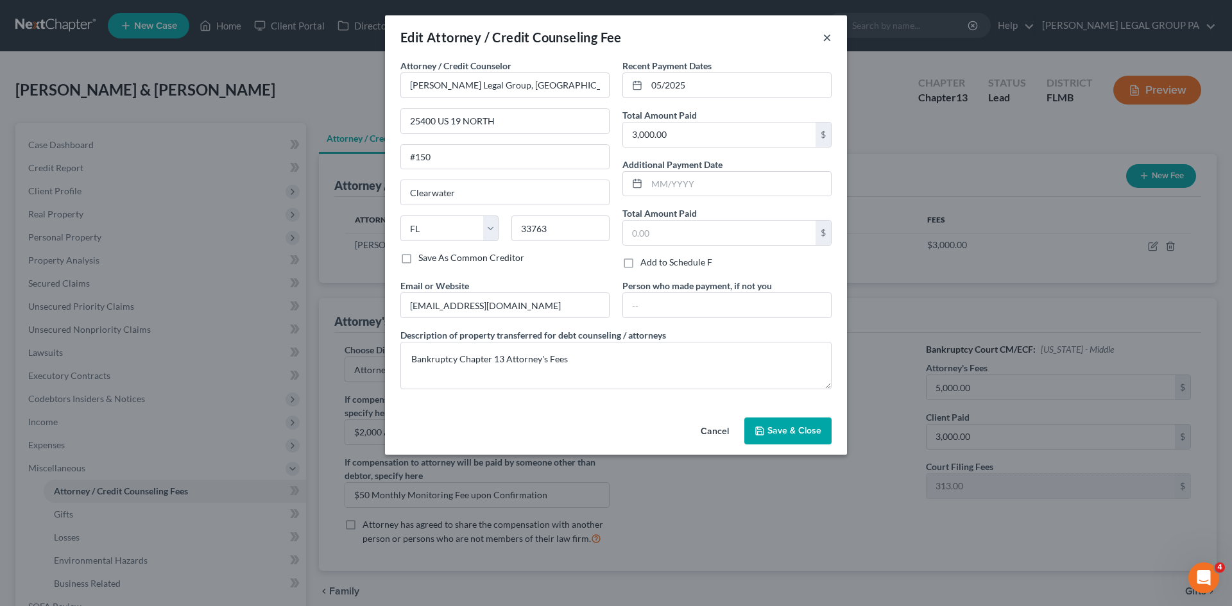
click at [831, 38] on button "×" at bounding box center [826, 37] width 9 height 15
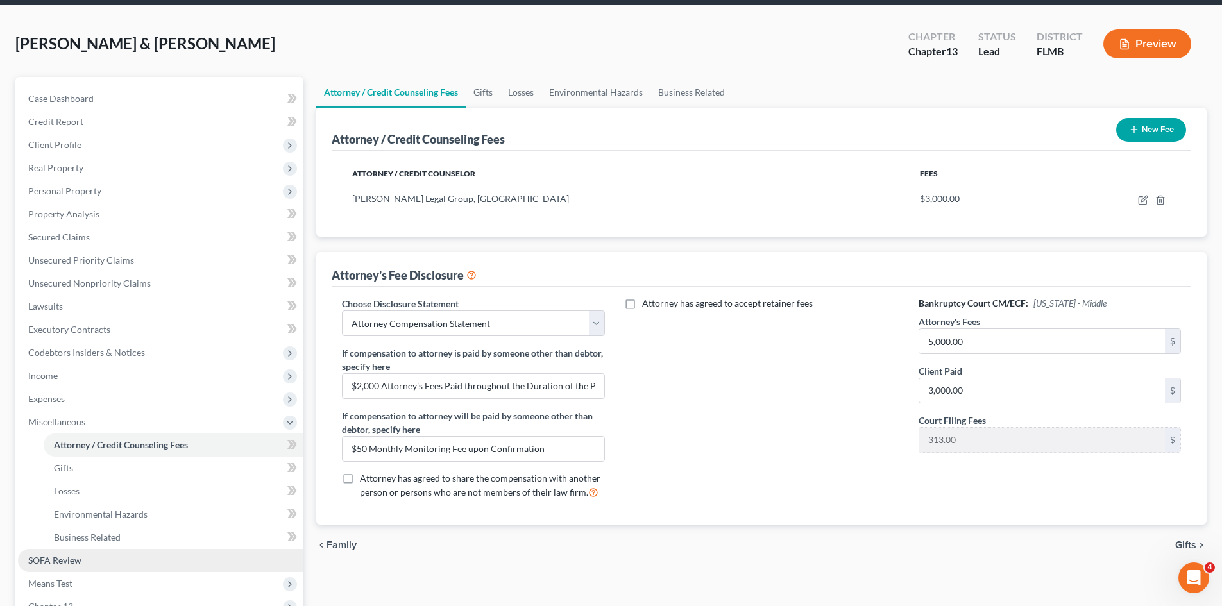
scroll to position [214, 0]
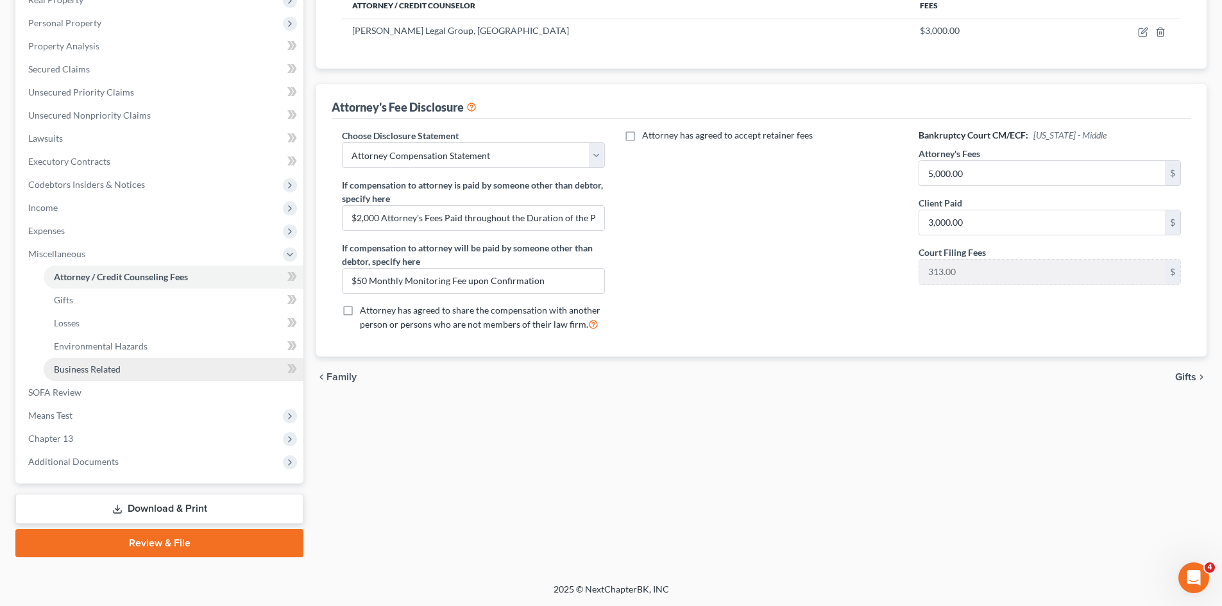
click at [99, 366] on span "Business Related" at bounding box center [87, 369] width 67 height 11
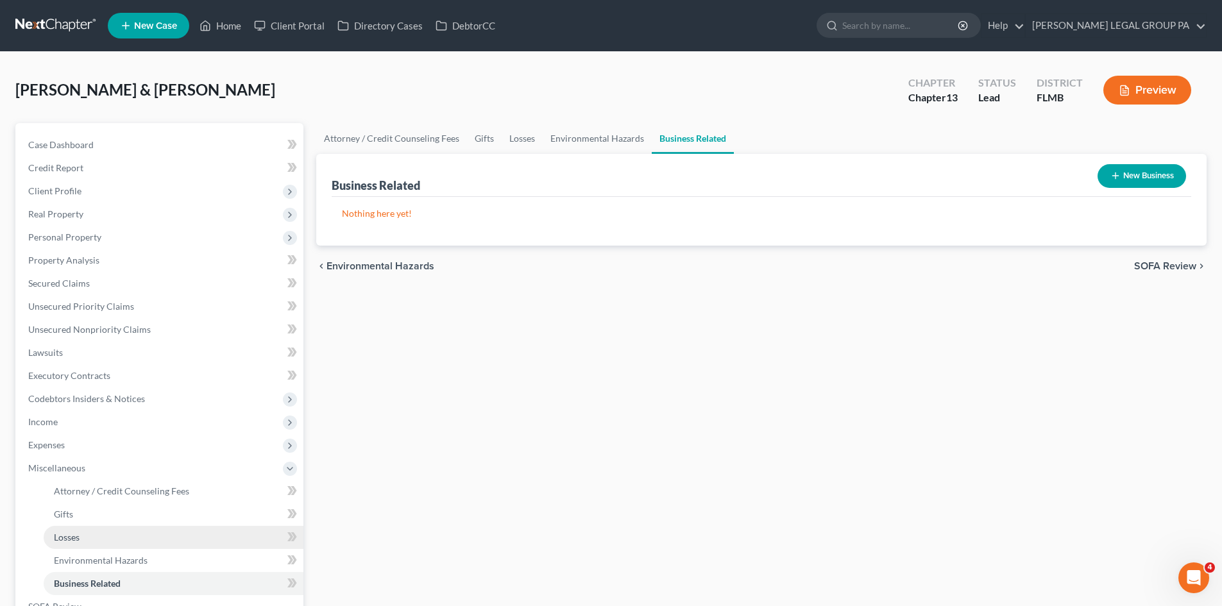
click at [88, 530] on link "Losses" at bounding box center [174, 537] width 260 height 23
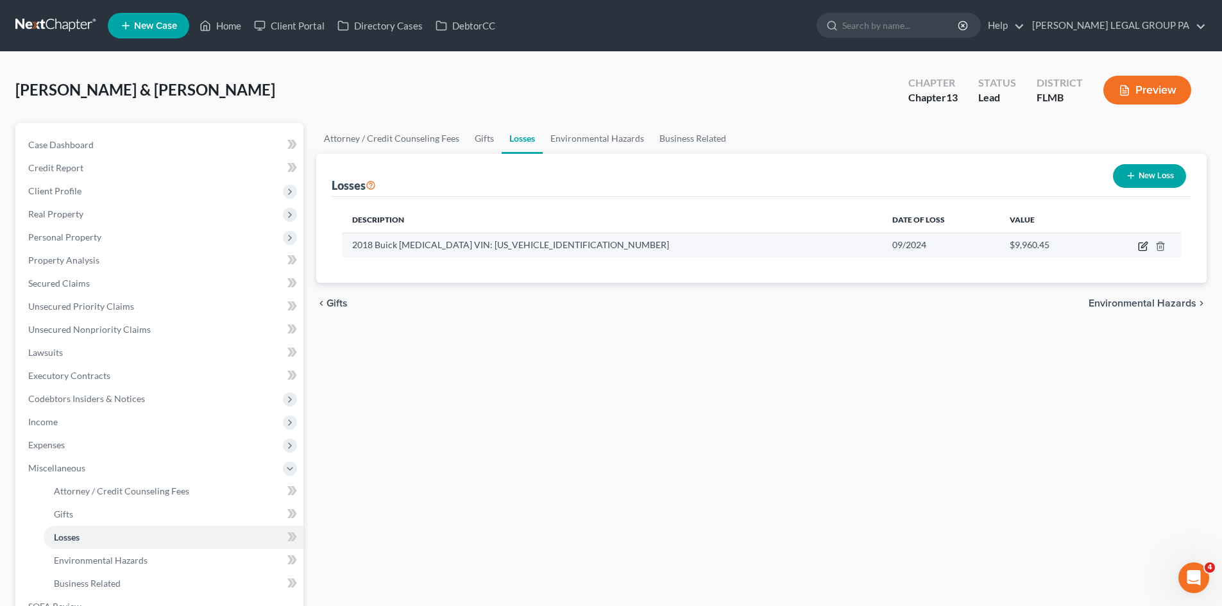
click at [1142, 248] on icon "button" at bounding box center [1144, 245] width 6 height 6
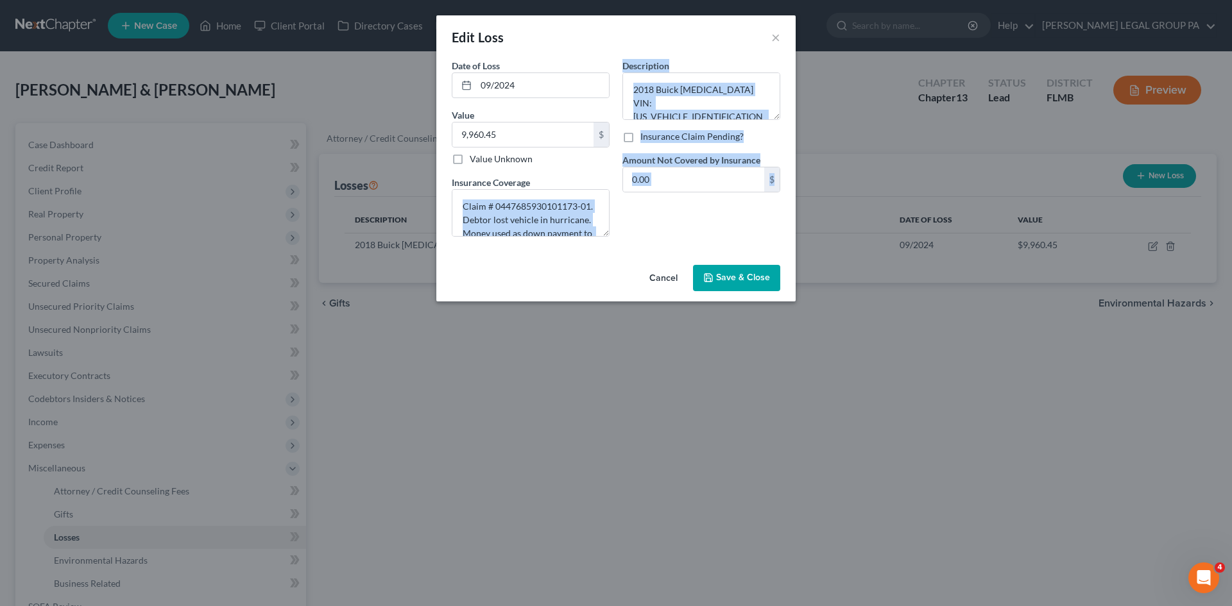
drag, startPoint x: 609, startPoint y: 234, endPoint x: 606, endPoint y: 260, distance: 26.6
click at [606, 262] on div "Edit Loss × Date of Loss * 09/2024 Value 9,960.45 $ Value Unknown Balance Undet…" at bounding box center [615, 158] width 359 height 286
click at [608, 235] on textarea "Claim # 0447685930101173-01. Debtor lost vehicle in hurricane. Money used as do…" at bounding box center [531, 212] width 158 height 47
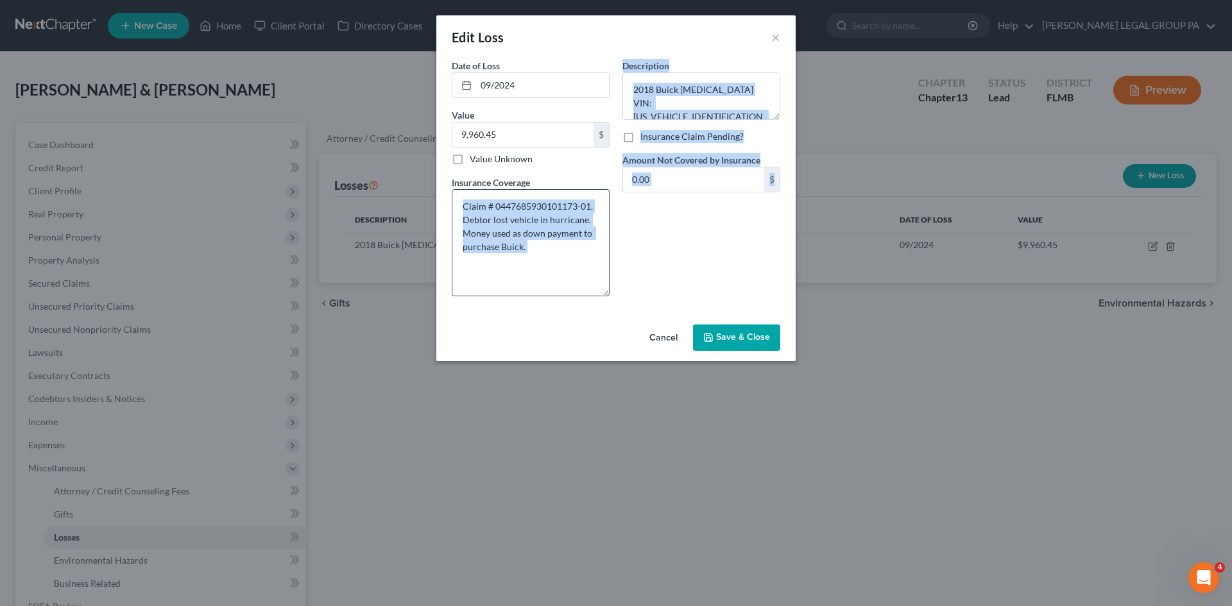
drag, startPoint x: 608, startPoint y: 235, endPoint x: 604, endPoint y: 298, distance: 63.6
click at [604, 296] on textarea "Claim # 0447685930101173-01. Debtor lost vehicle in hurricane. Money used as do…" at bounding box center [531, 242] width 158 height 107
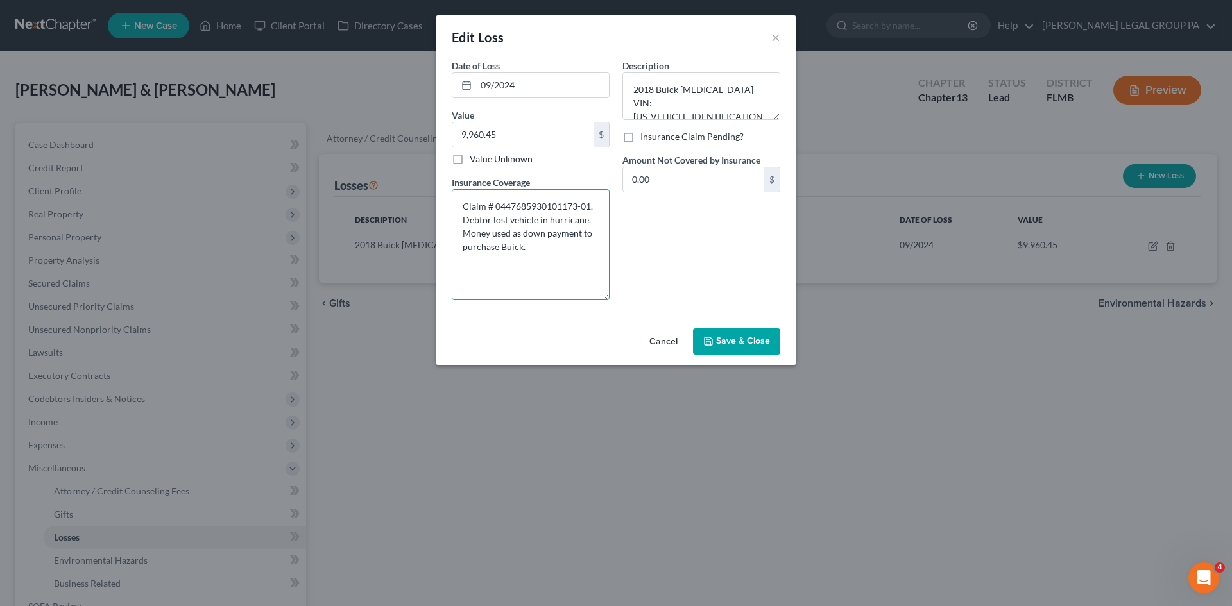
click at [500, 250] on textarea "Claim # 0447685930101173-01. Debtor lost vehicle in hurricane. Money used as do…" at bounding box center [531, 244] width 158 height 111
type textarea "Claim # 0447685930101173-01. Debtor lost vehicle in hurricane. Money used as do…"
click at [742, 337] on span "Save & Close" at bounding box center [743, 341] width 54 height 11
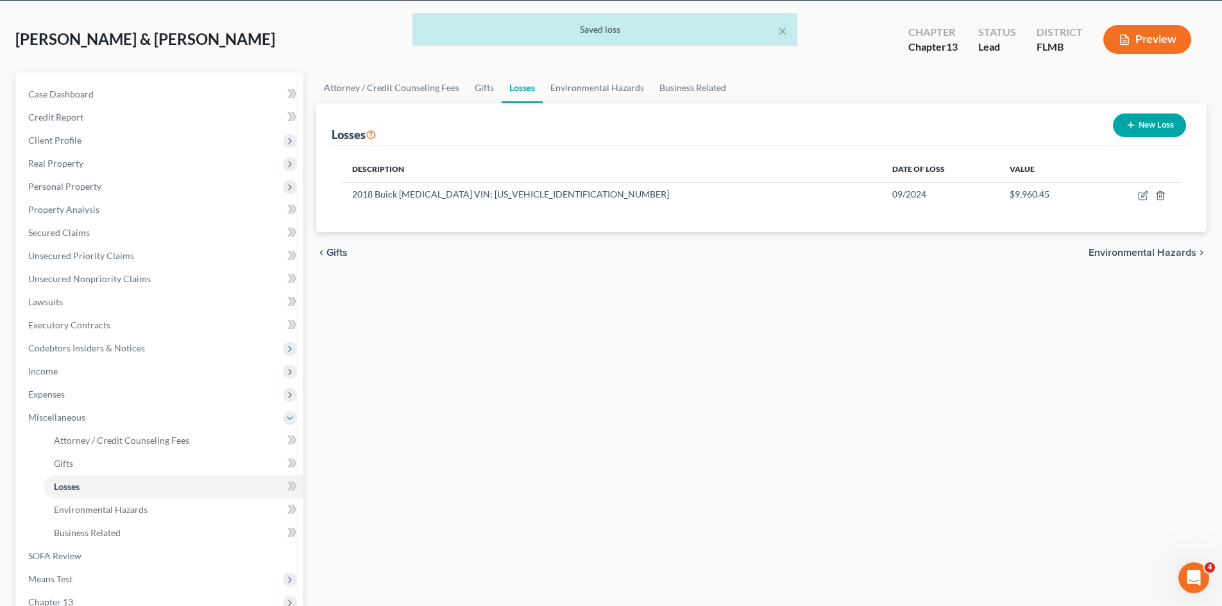
scroll to position [128, 0]
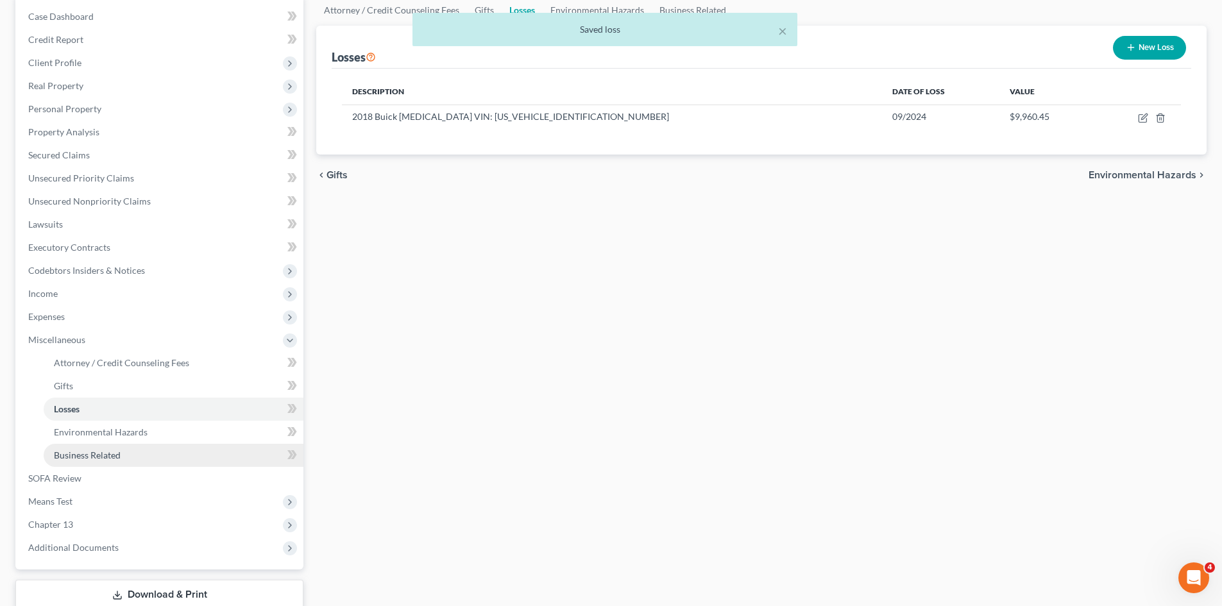
click at [134, 466] on link "Business Related" at bounding box center [174, 455] width 260 height 23
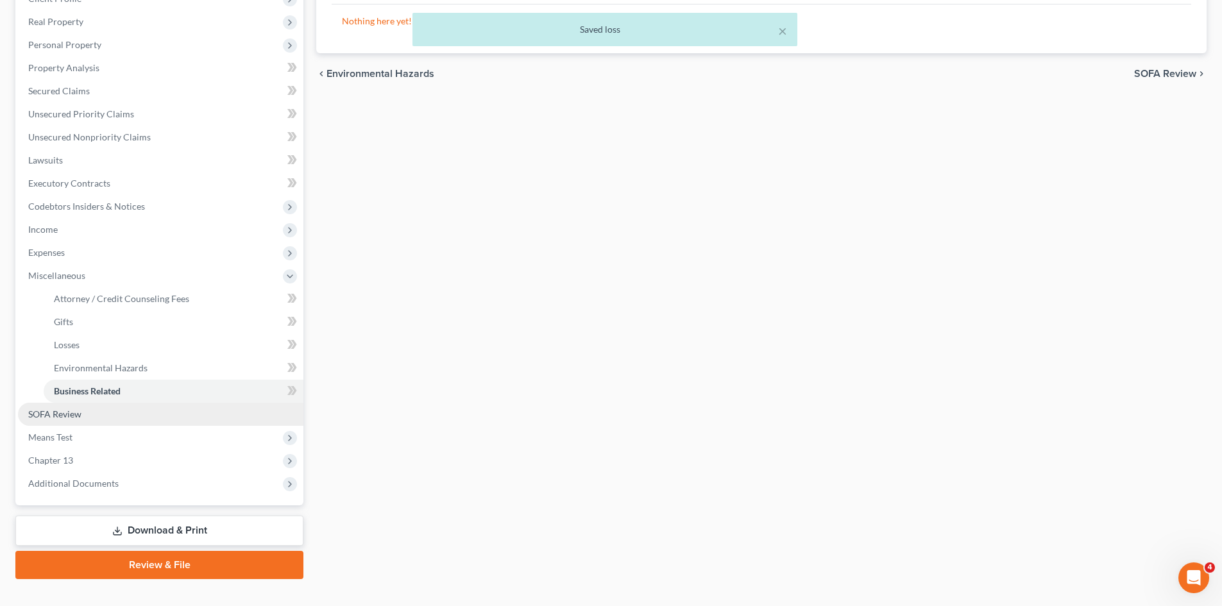
click at [85, 409] on link "SOFA Review" at bounding box center [160, 414] width 285 height 23
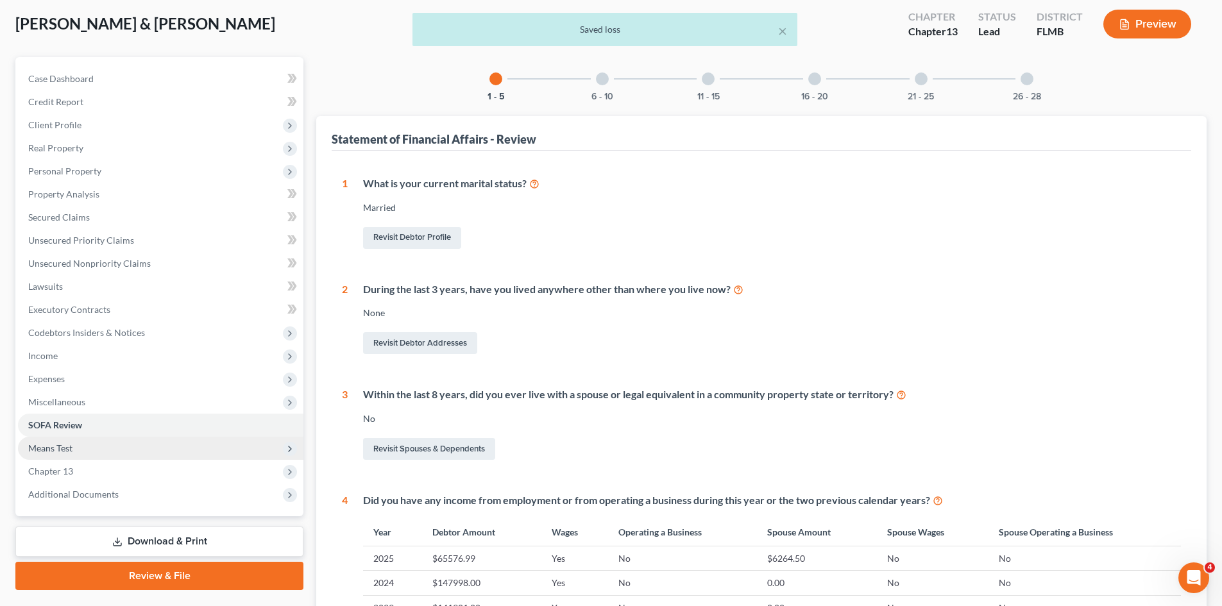
scroll to position [128, 0]
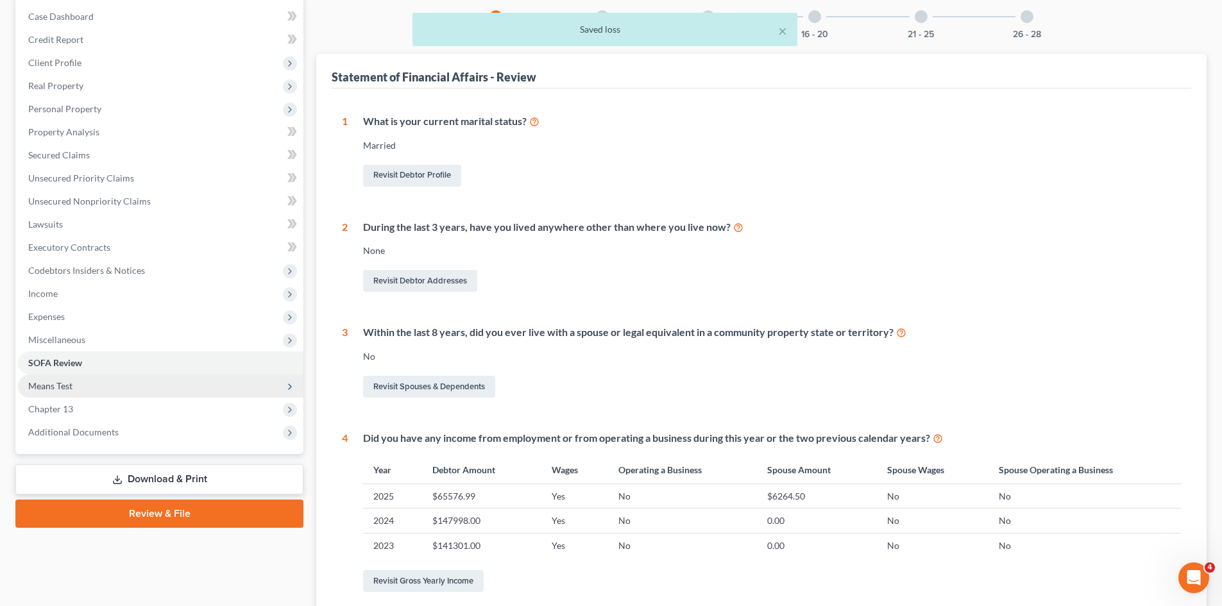
click at [97, 377] on span "Means Test" at bounding box center [160, 386] width 285 height 23
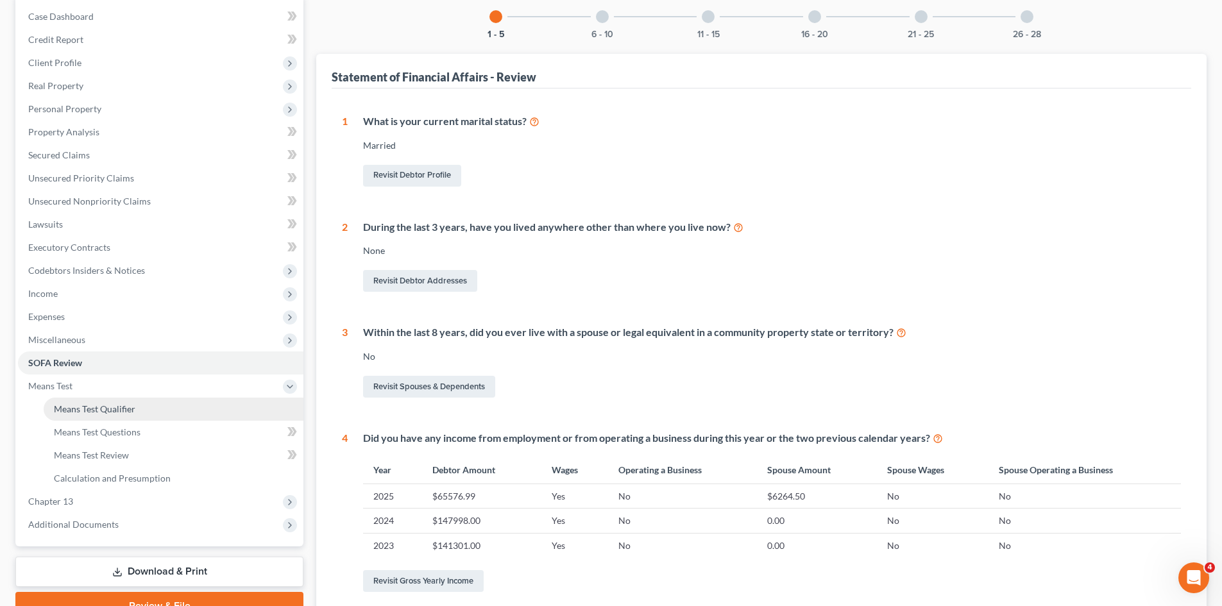
click at [156, 409] on link "Means Test Qualifier" at bounding box center [174, 409] width 260 height 23
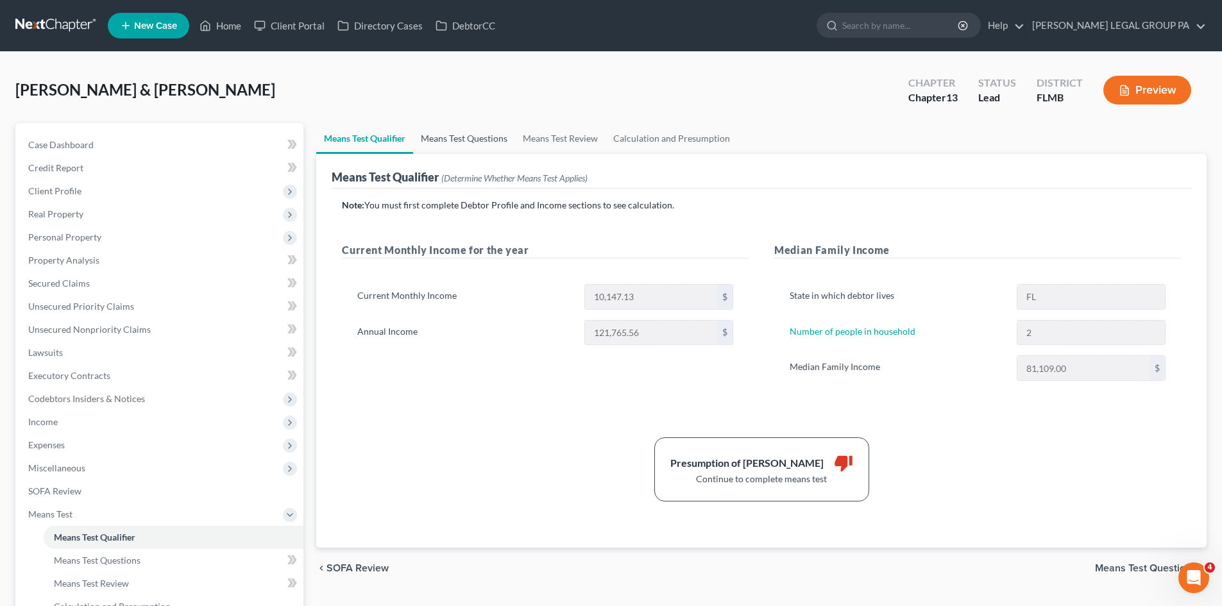
click at [475, 136] on link "Means Test Questions" at bounding box center [464, 138] width 102 height 31
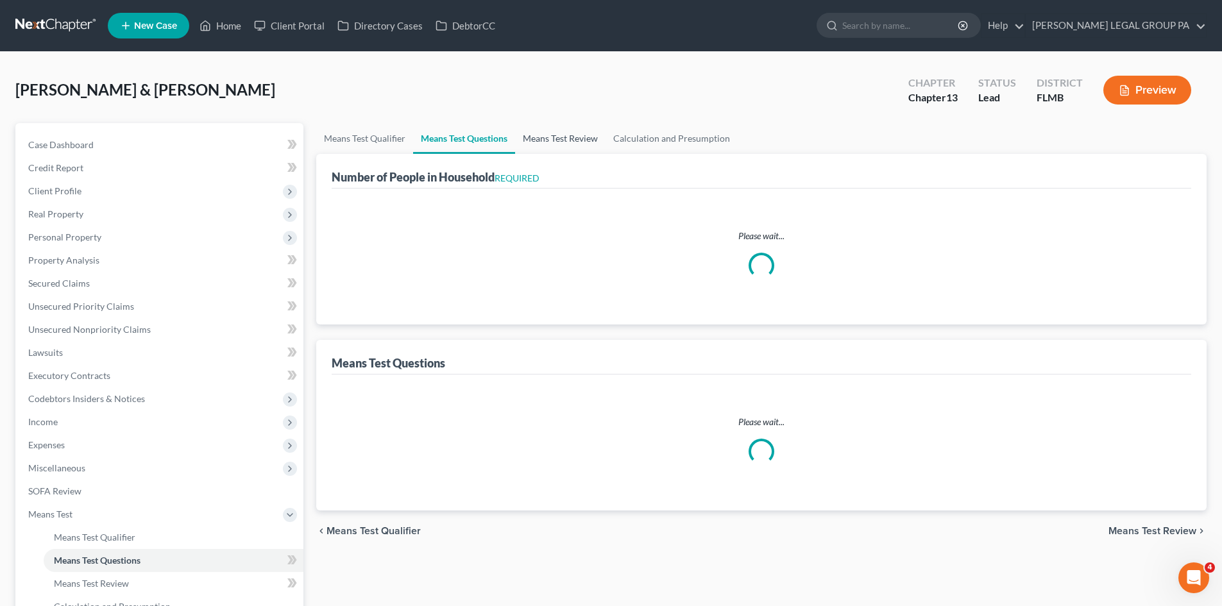
select select "0"
select select "60"
select select "1"
select select "60"
select select "1"
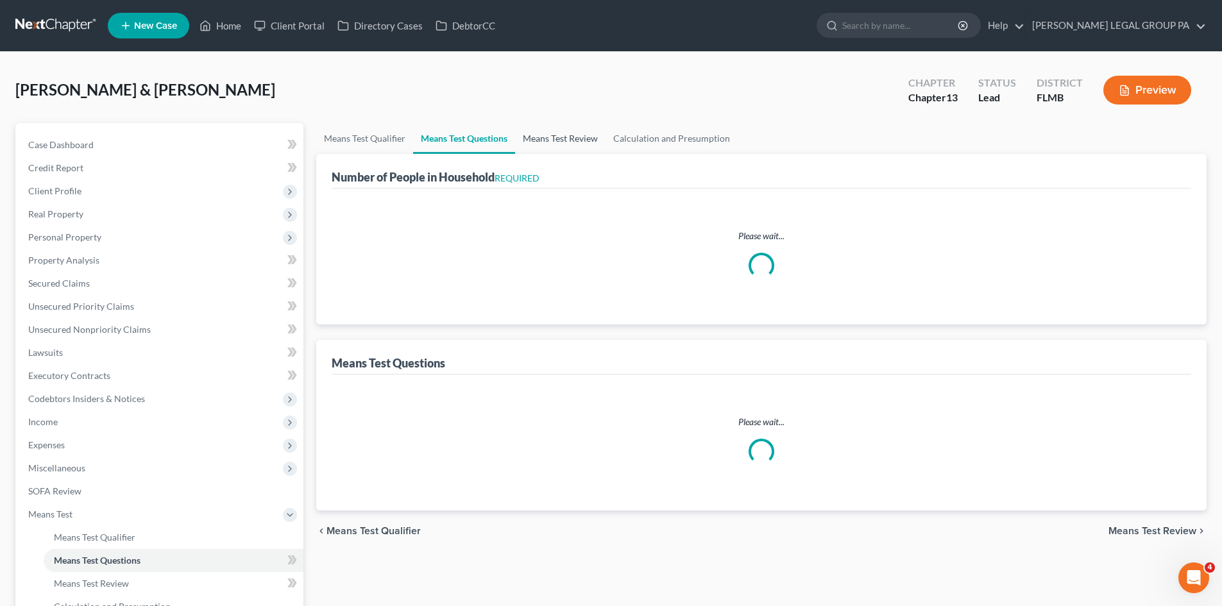
select select "60"
select select "2"
select select "3"
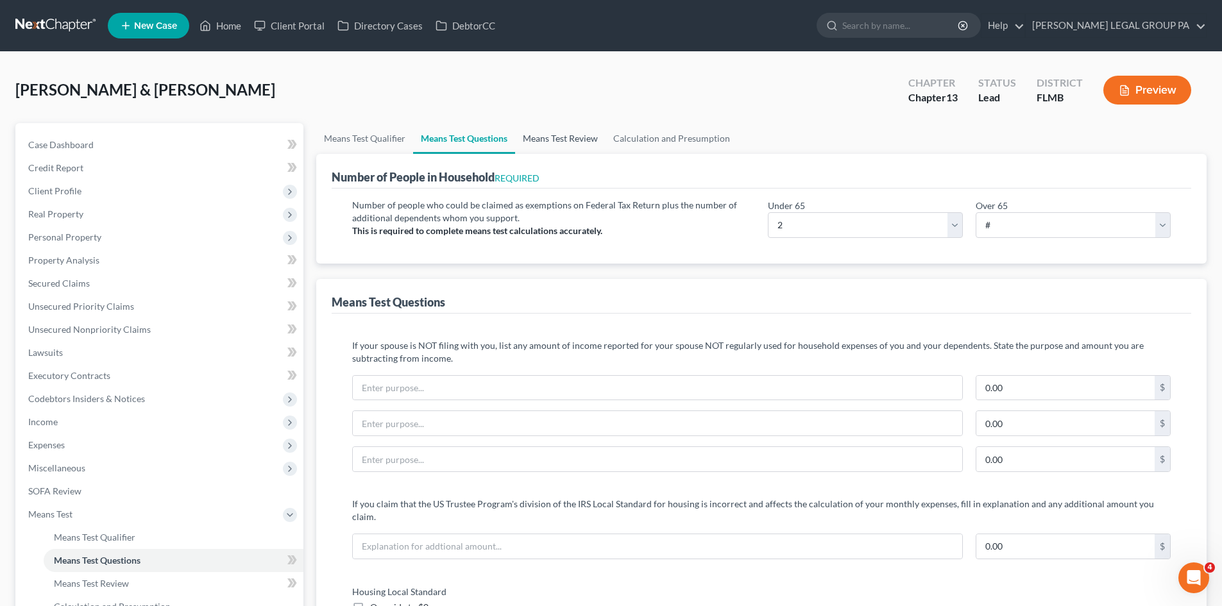
click at [573, 146] on link "Means Test Review" at bounding box center [560, 138] width 90 height 31
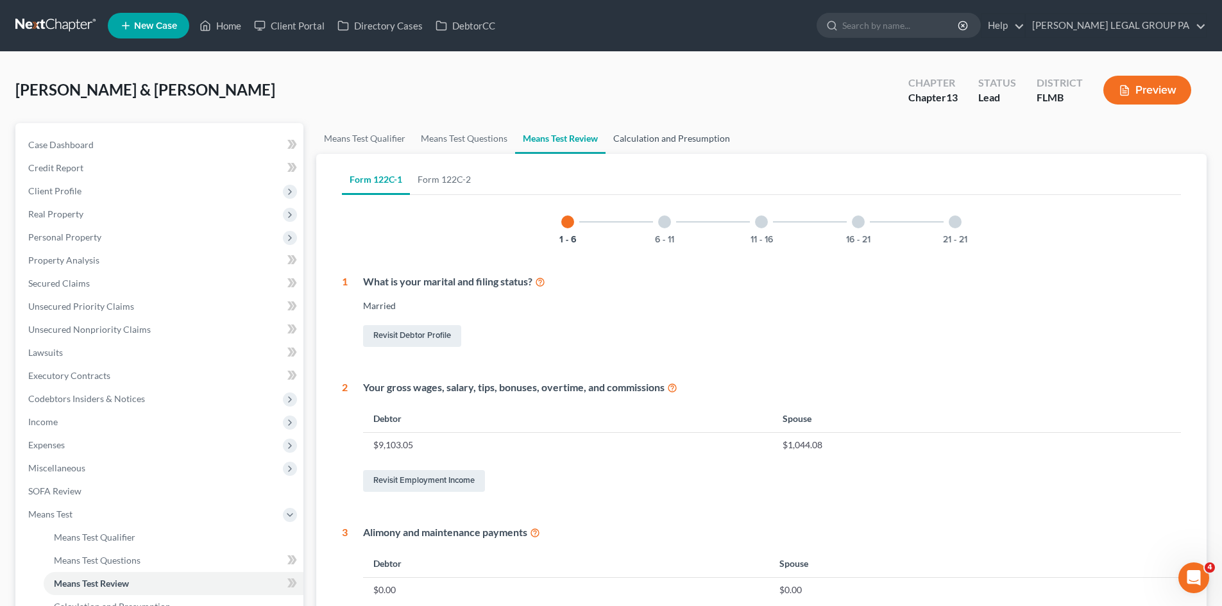
click at [697, 138] on link "Calculation and Presumption" at bounding box center [672, 138] width 132 height 31
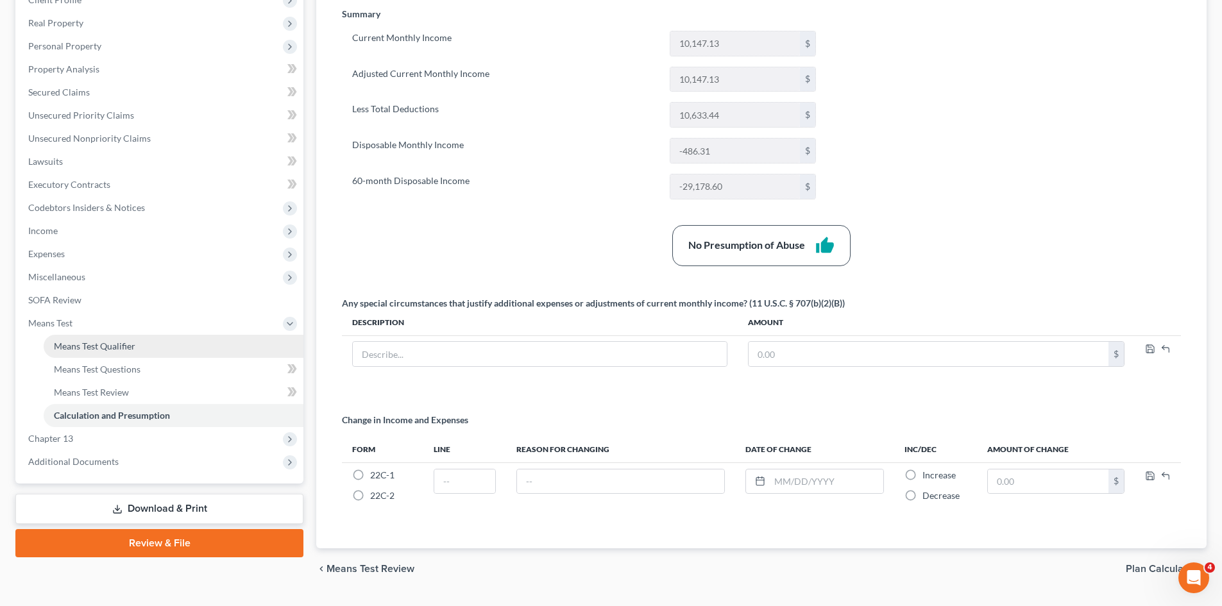
scroll to position [192, 0]
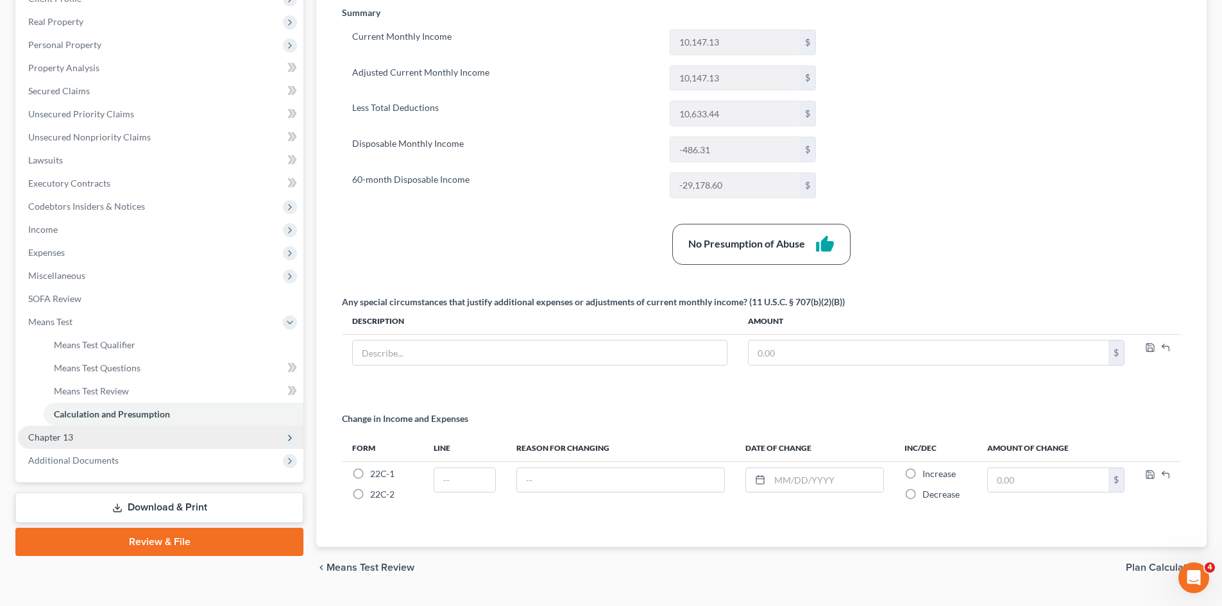
click at [120, 431] on span "Chapter 13" at bounding box center [160, 437] width 285 height 23
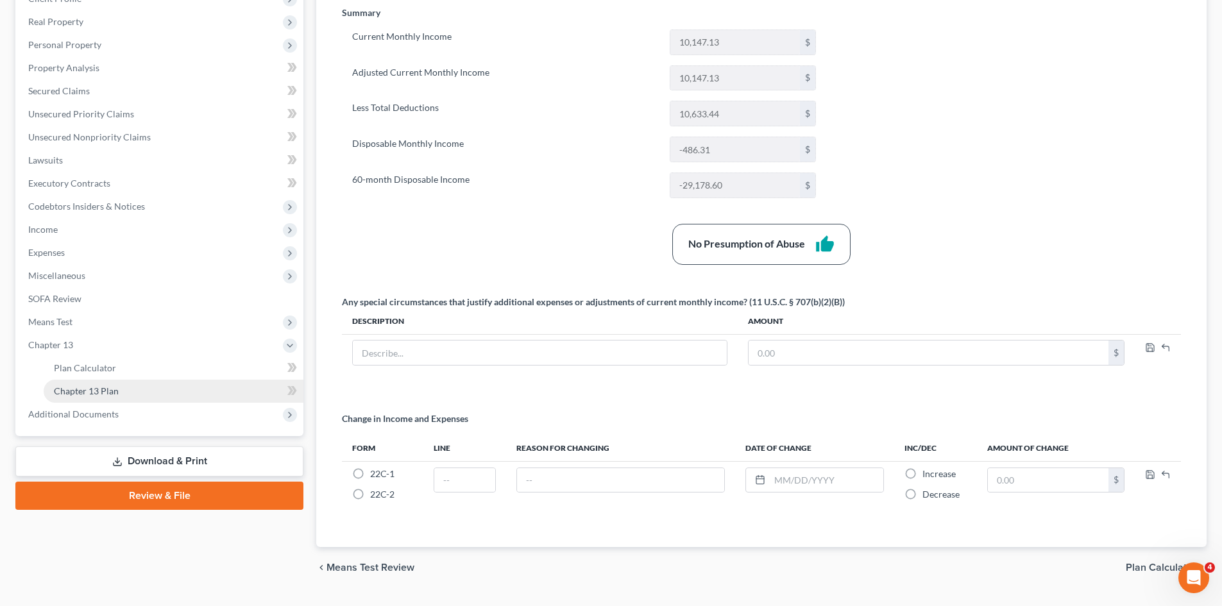
click at [146, 386] on link "Chapter 13 Plan" at bounding box center [174, 391] width 260 height 23
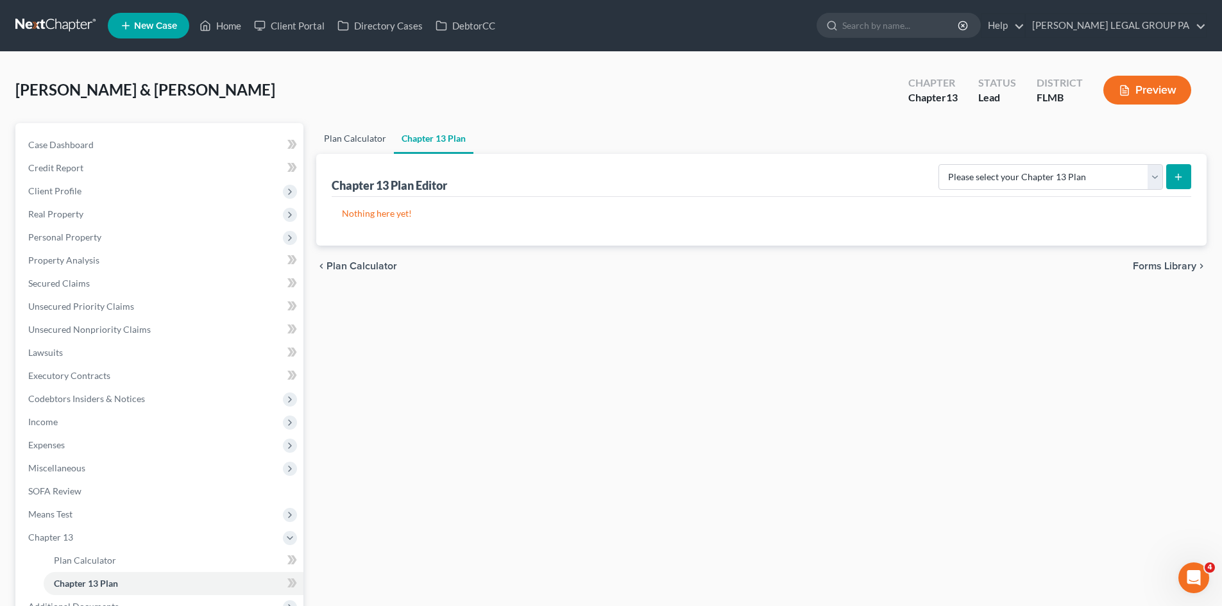
click at [367, 132] on link "Plan Calculator" at bounding box center [355, 138] width 78 height 31
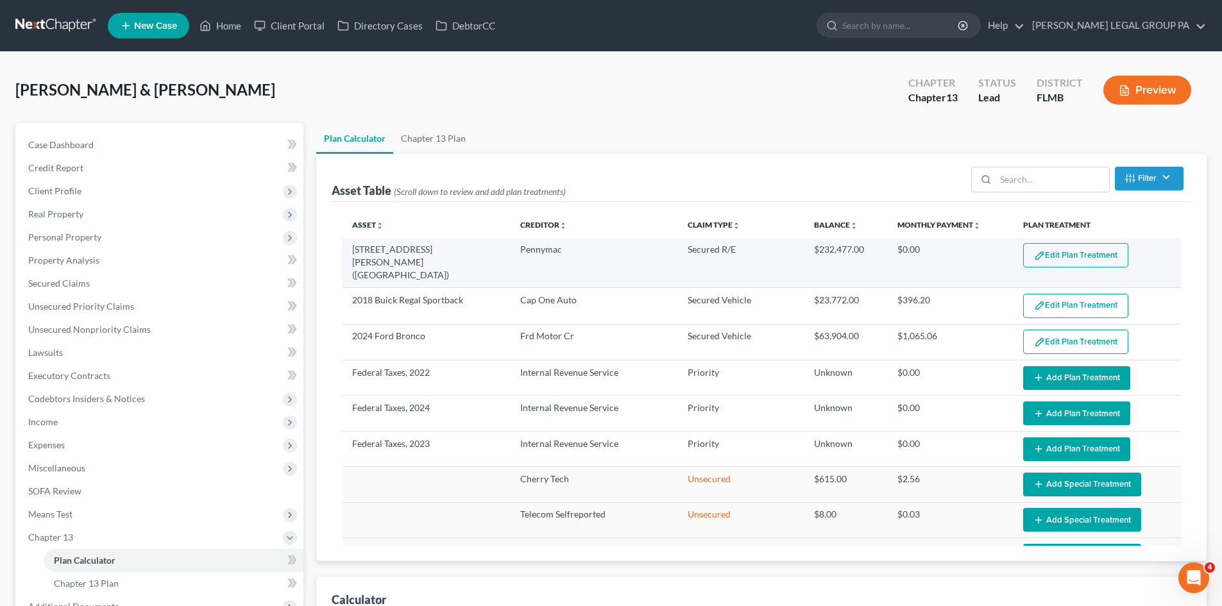
select select "59"
click at [1084, 251] on button "Edit Plan Treatment" at bounding box center [1075, 255] width 105 height 24
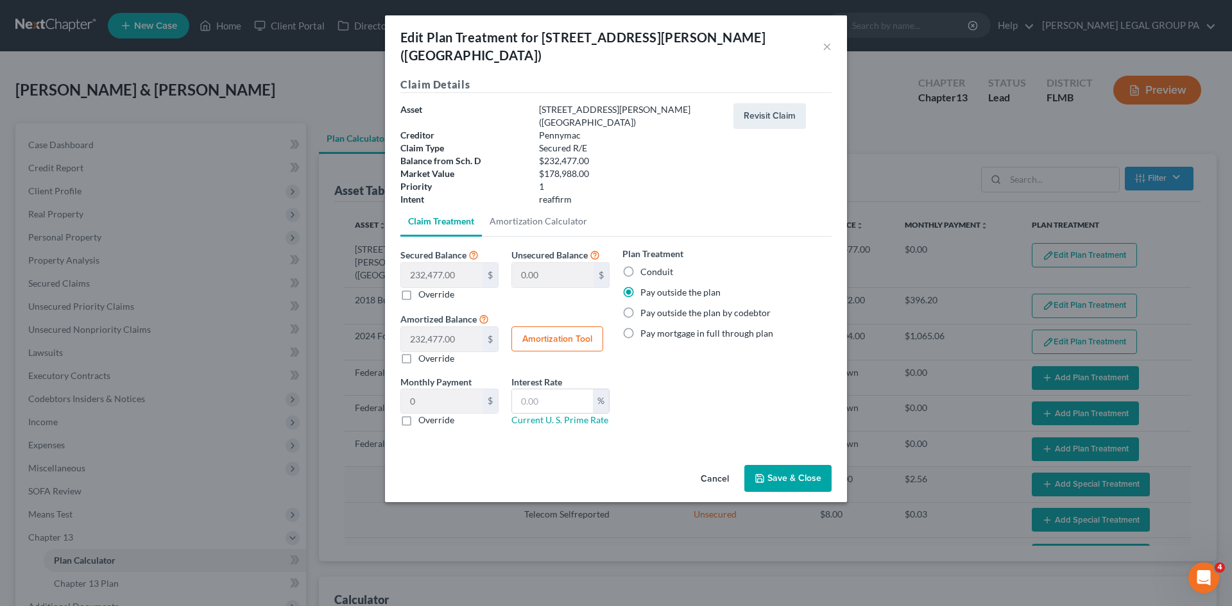
click at [810, 465] on button "Save & Close" at bounding box center [787, 478] width 87 height 27
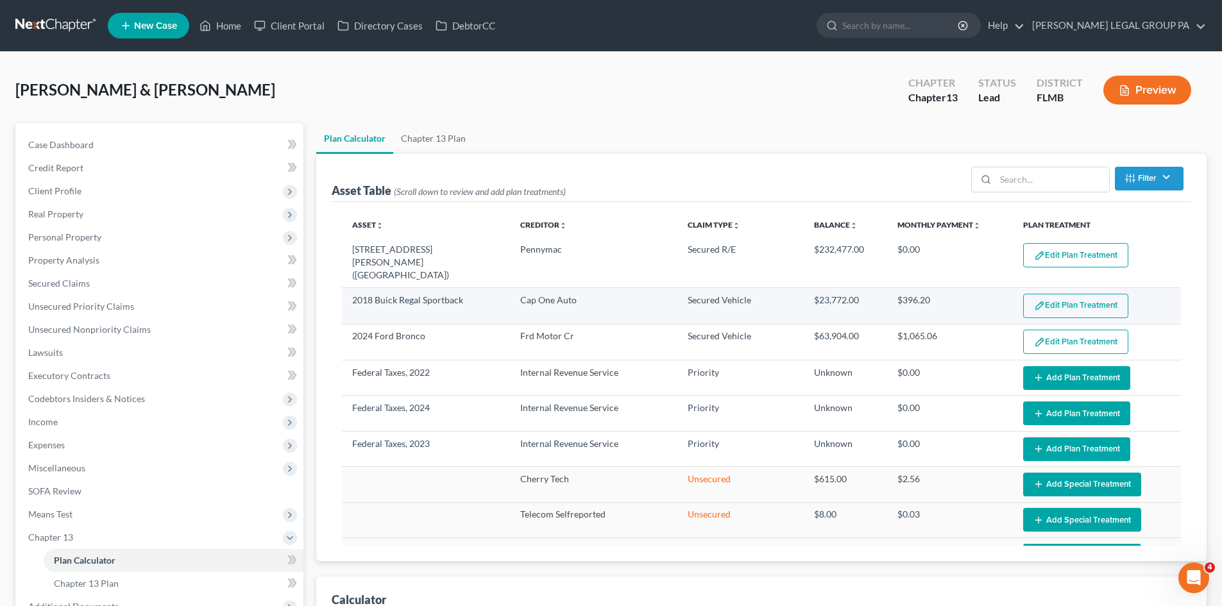
click at [1059, 294] on button "Edit Plan Treatment" at bounding box center [1075, 306] width 105 height 24
select select "59"
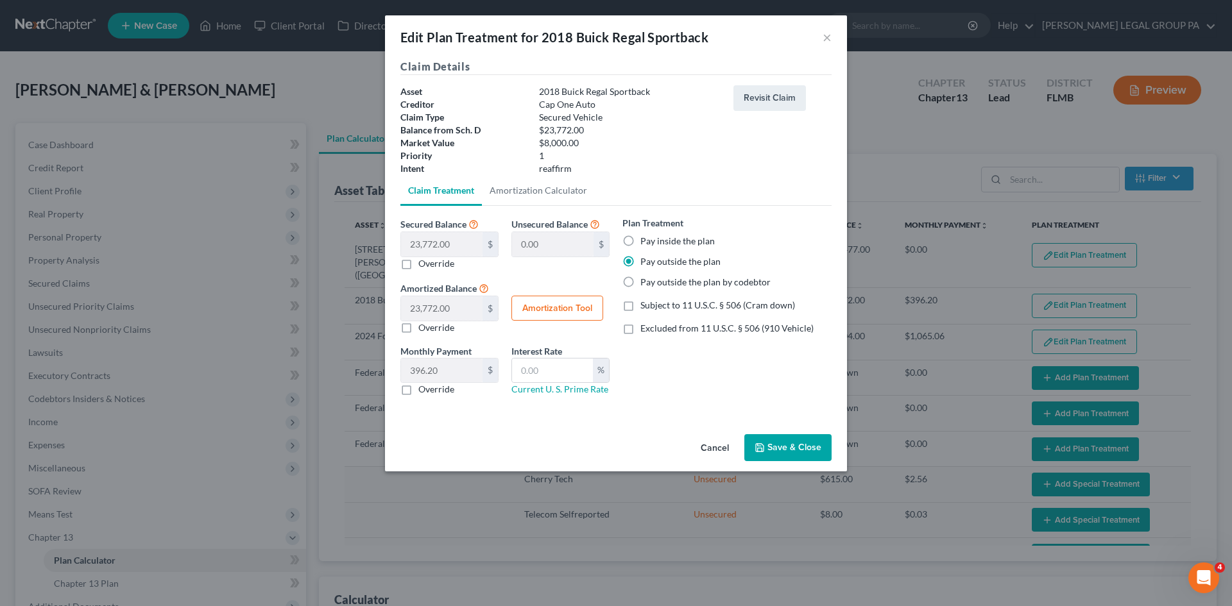
click at [797, 445] on button "Save & Close" at bounding box center [787, 447] width 87 height 27
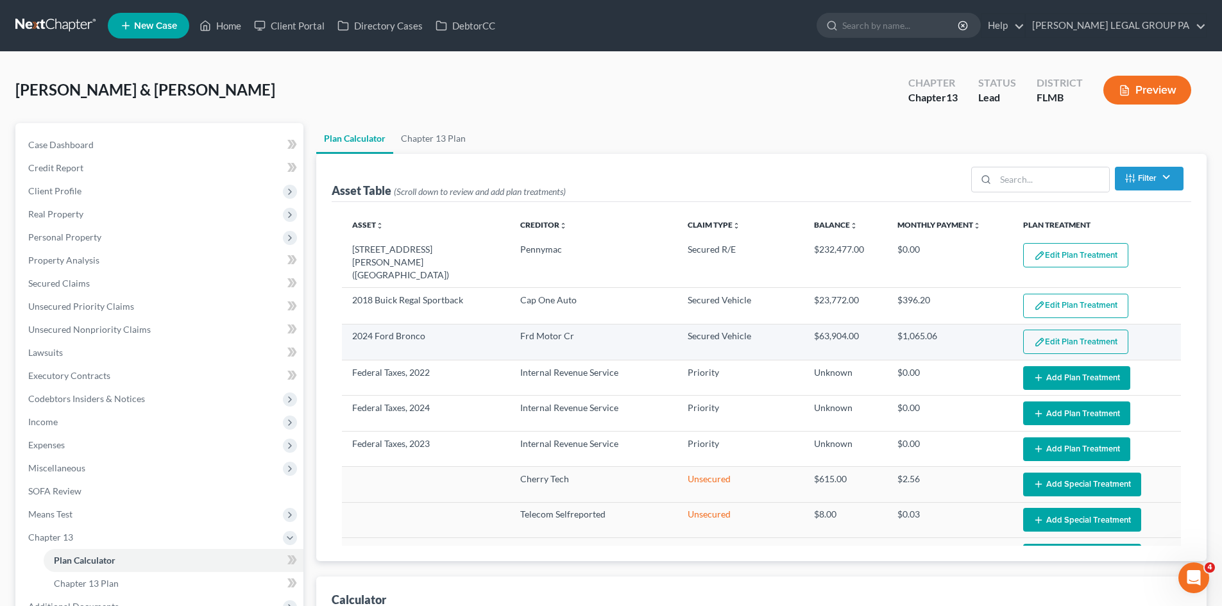
click at [1060, 330] on button "Edit Plan Treatment" at bounding box center [1075, 342] width 105 height 24
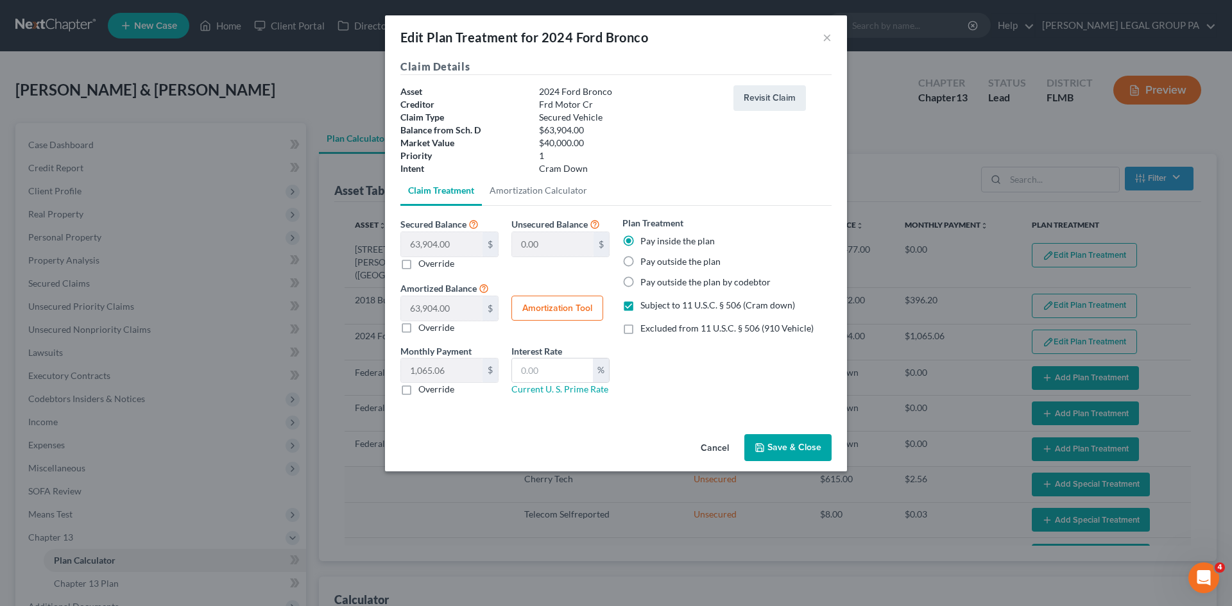
select select "59"
click at [640, 239] on label "Pay inside the plan" at bounding box center [677, 241] width 74 height 13
click at [645, 239] on input "Pay inside the plan" at bounding box center [649, 239] width 8 height 8
click at [549, 370] on input "text" at bounding box center [552, 371] width 81 height 24
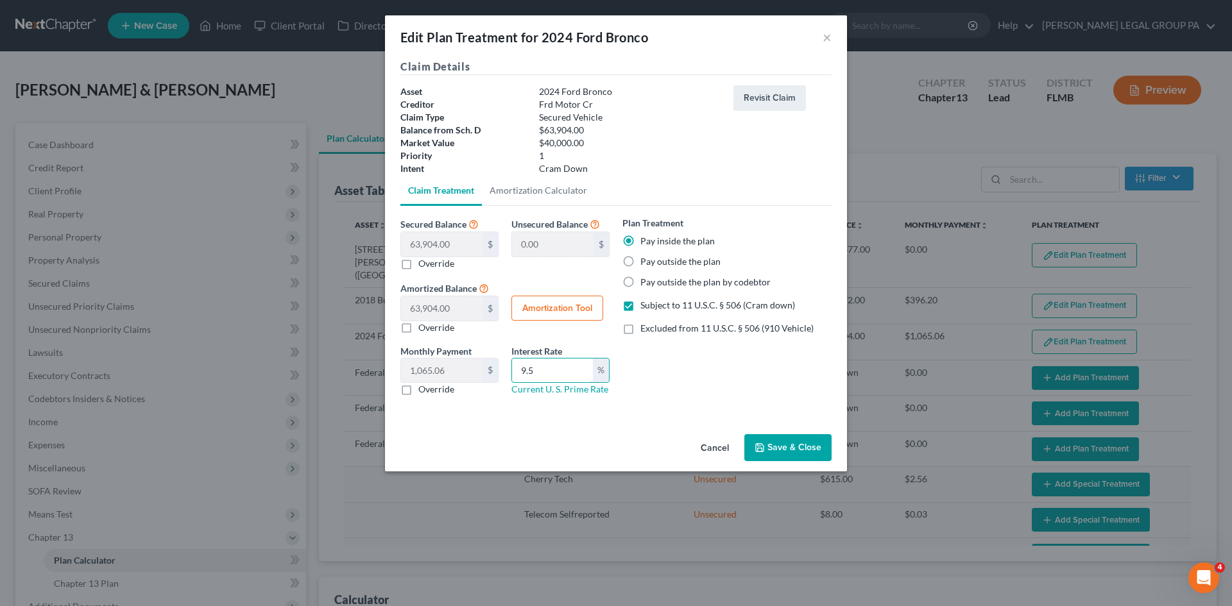
type input "9.5"
click at [732, 386] on div "Plan Treatment Pay inside the plan Pay outside the plan Pay outside the plan by…" at bounding box center [727, 311] width 222 height 190
click at [771, 439] on button "Save & Close" at bounding box center [787, 447] width 87 height 27
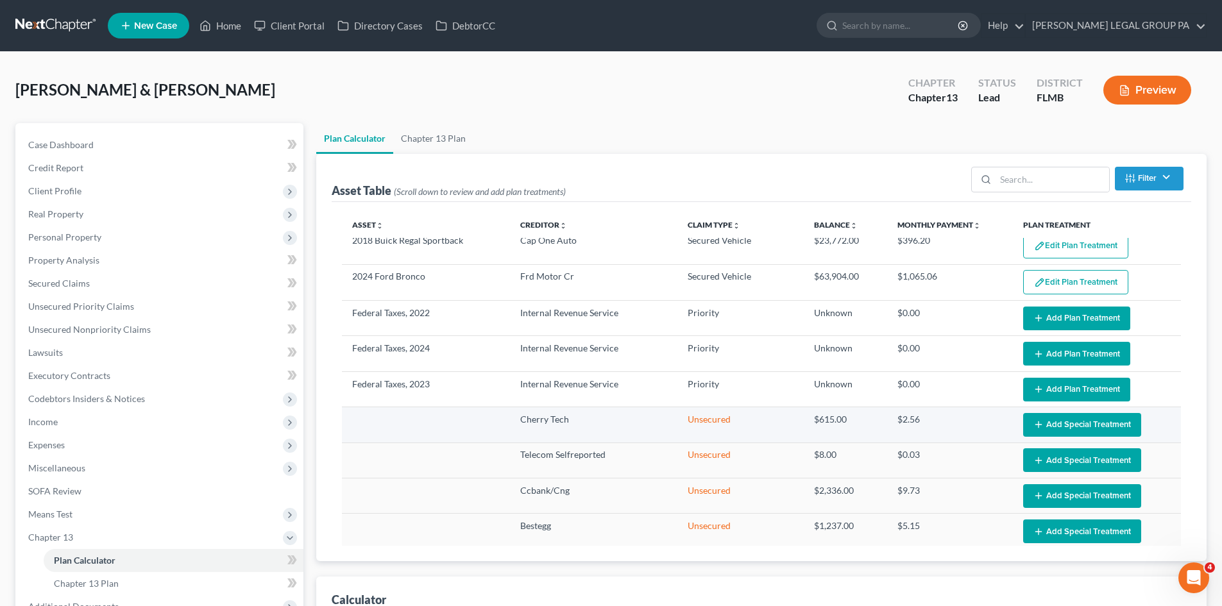
select select "59"
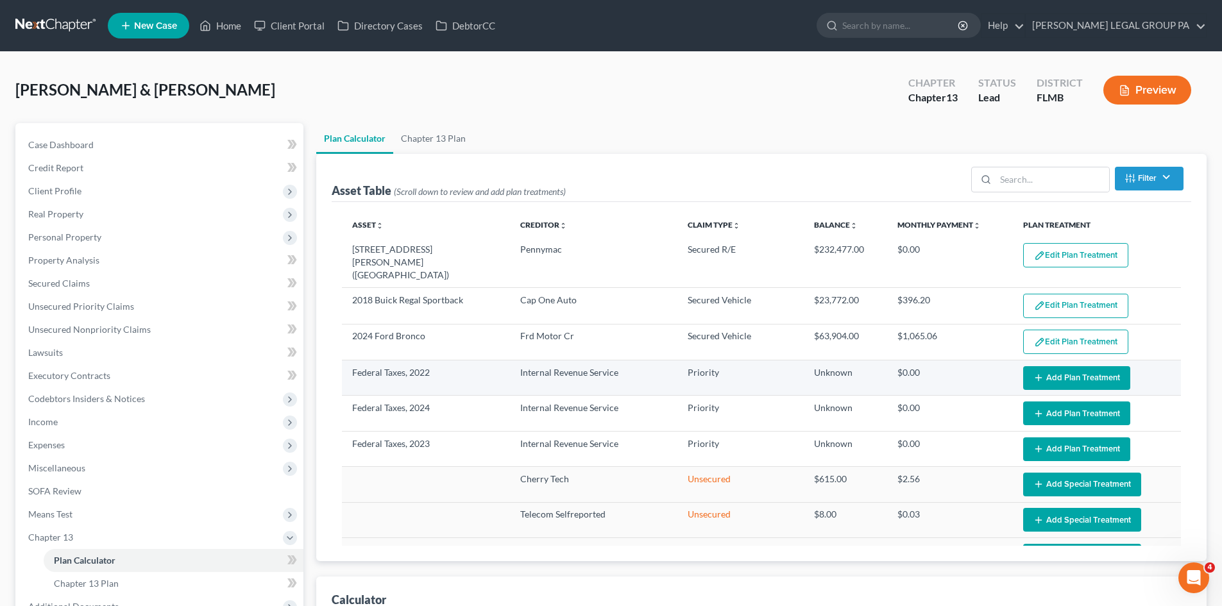
click at [1081, 366] on button "Add Plan Treatment" at bounding box center [1076, 378] width 107 height 24
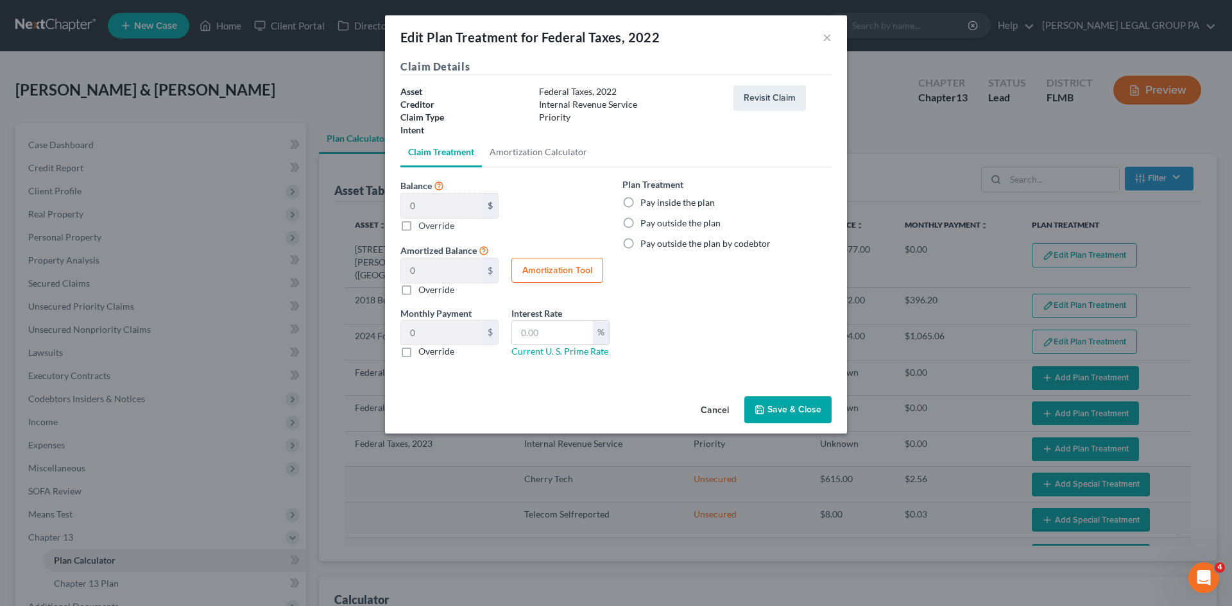
click at [640, 220] on label "Pay outside the plan" at bounding box center [680, 223] width 80 height 13
click at [645, 220] on input "Pay outside the plan" at bounding box center [649, 221] width 8 height 8
radio input "true"
click at [789, 408] on button "Save & Close" at bounding box center [787, 409] width 87 height 27
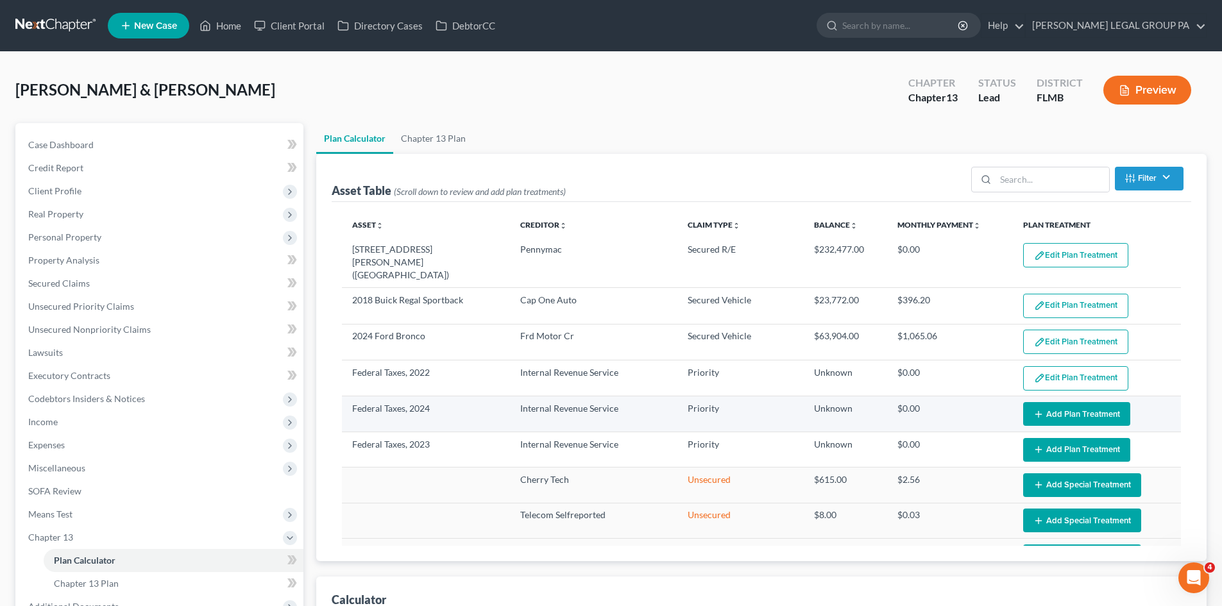
click at [1059, 402] on button "Add Plan Treatment" at bounding box center [1076, 414] width 107 height 24
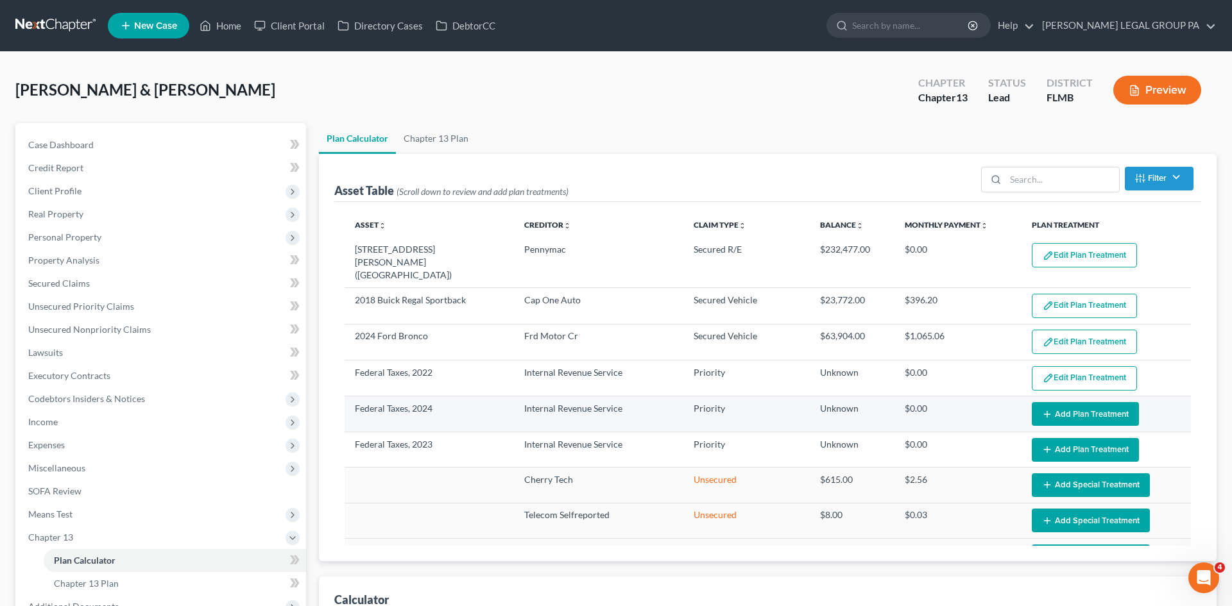
select select "59"
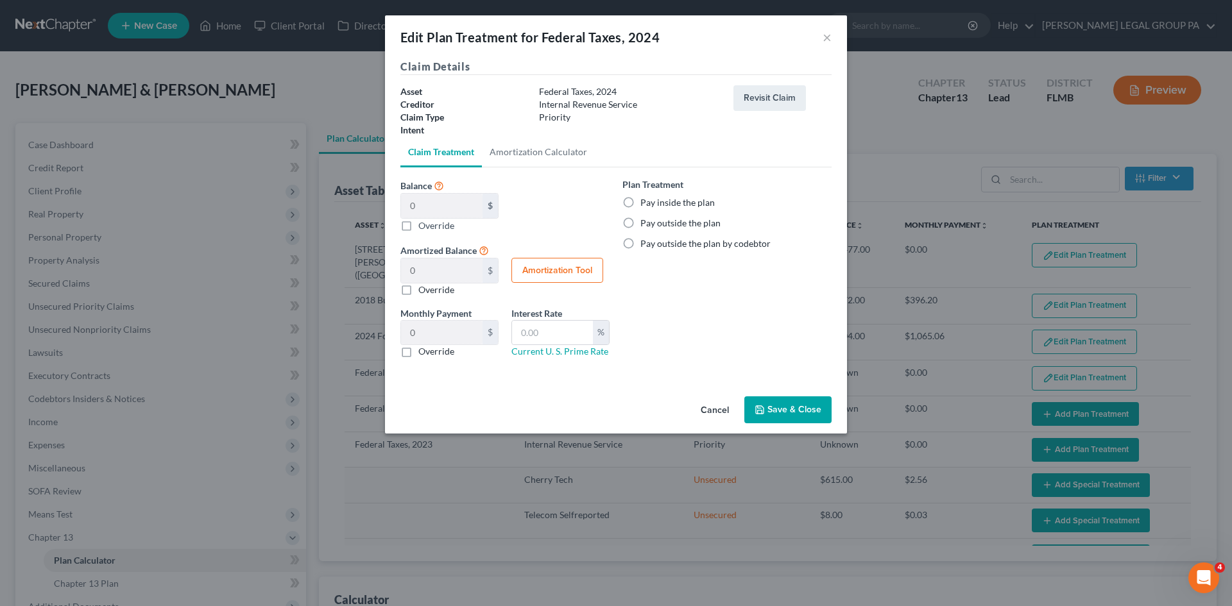
click at [640, 221] on label "Pay outside the plan" at bounding box center [680, 223] width 80 height 13
click at [645, 221] on input "Pay outside the plan" at bounding box center [649, 221] width 8 height 8
radio input "true"
click at [774, 411] on button "Save & Close" at bounding box center [787, 409] width 87 height 27
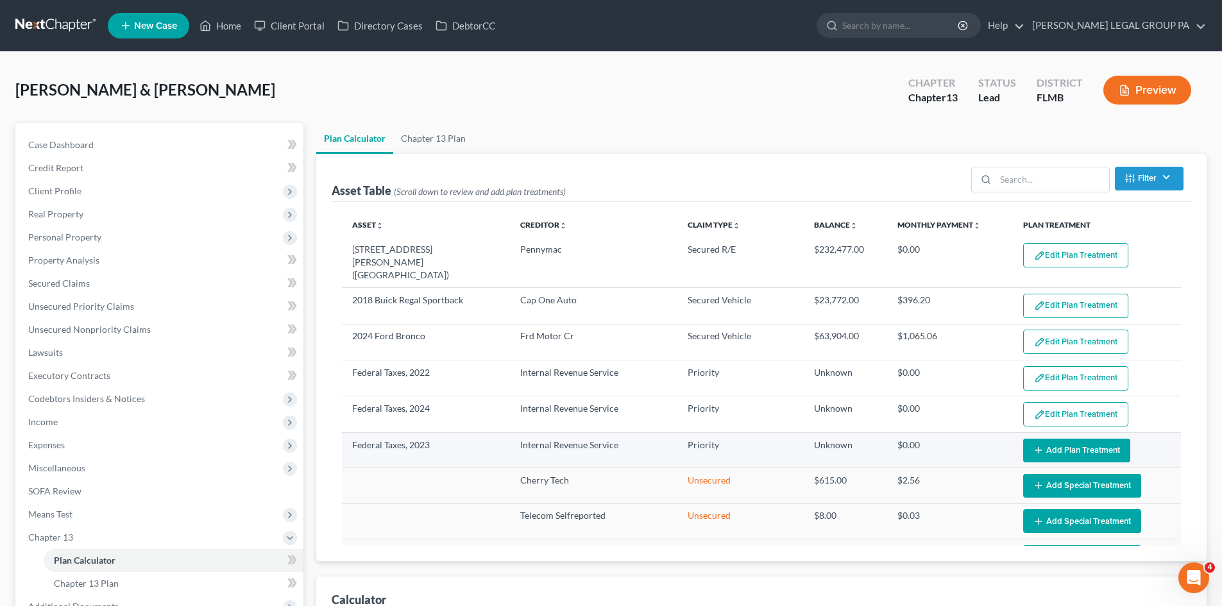
click at [1056, 439] on button "Add Plan Treatment" at bounding box center [1076, 451] width 107 height 24
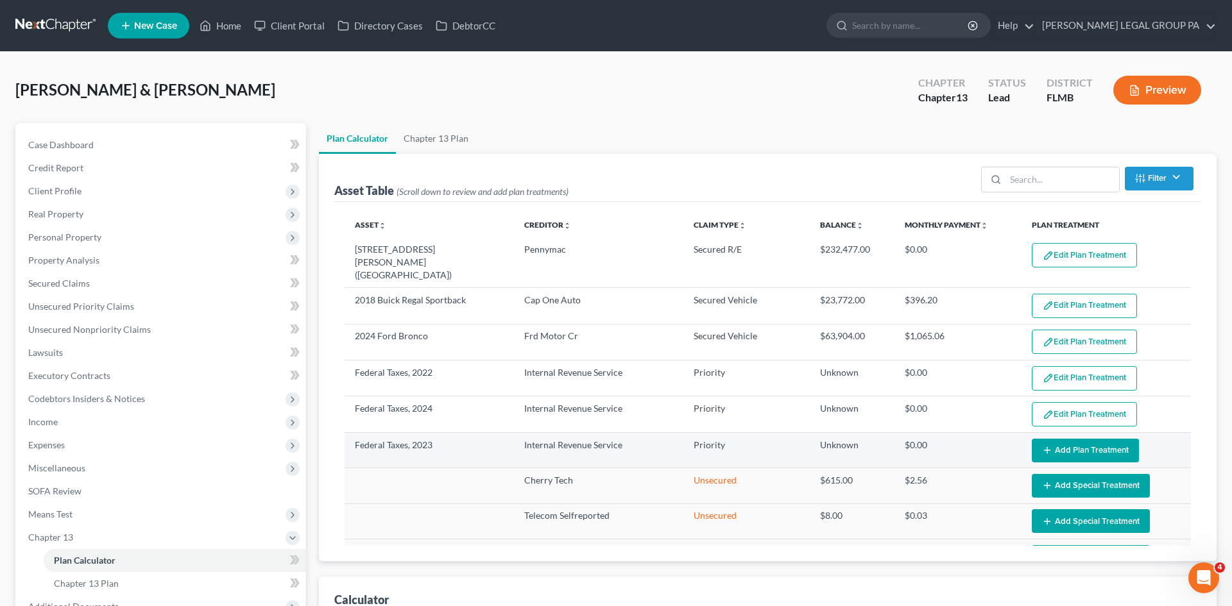
select select "59"
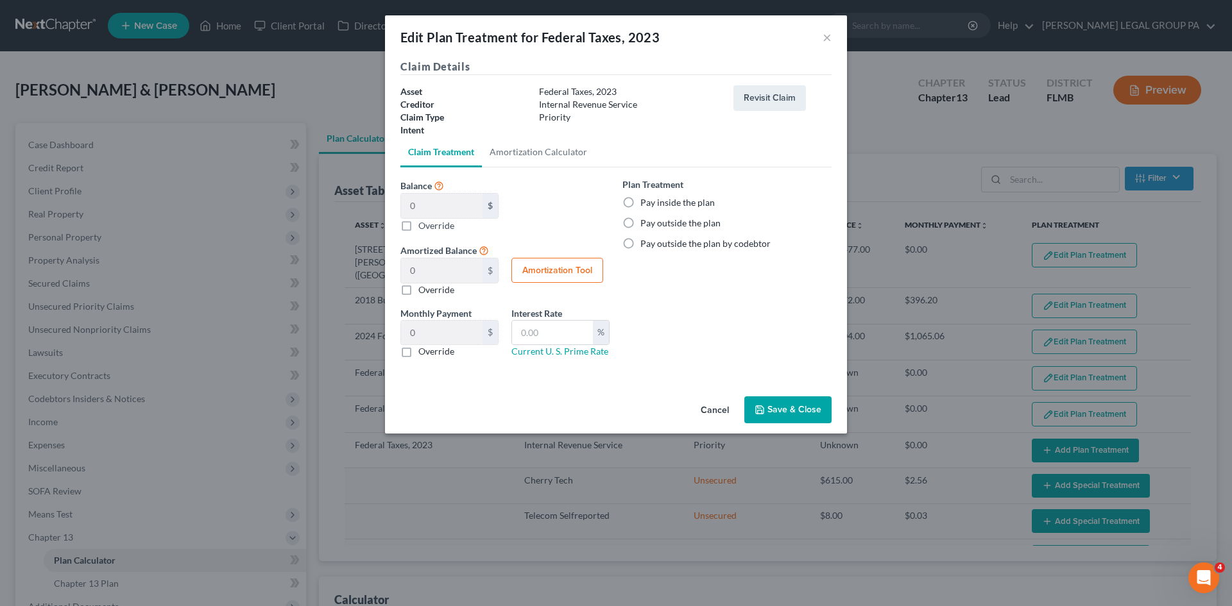
click at [640, 220] on label "Pay outside the plan" at bounding box center [680, 223] width 80 height 13
click at [645, 220] on input "Pay outside the plan" at bounding box center [649, 221] width 8 height 8
radio input "true"
click at [797, 411] on button "Save & Close" at bounding box center [787, 409] width 87 height 27
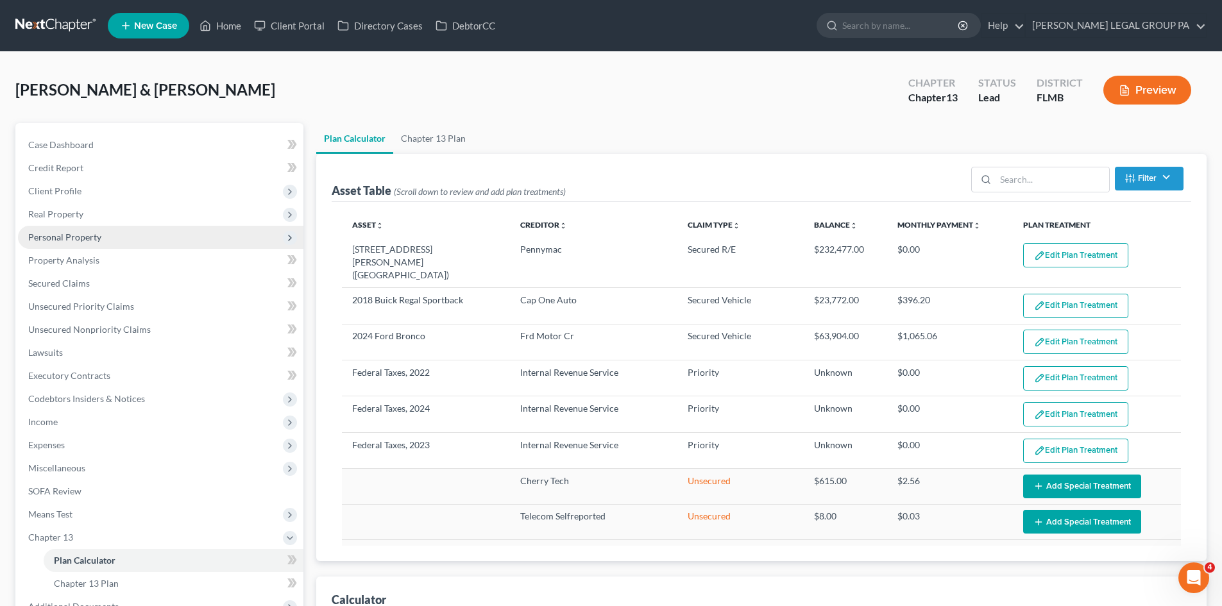
select select "59"
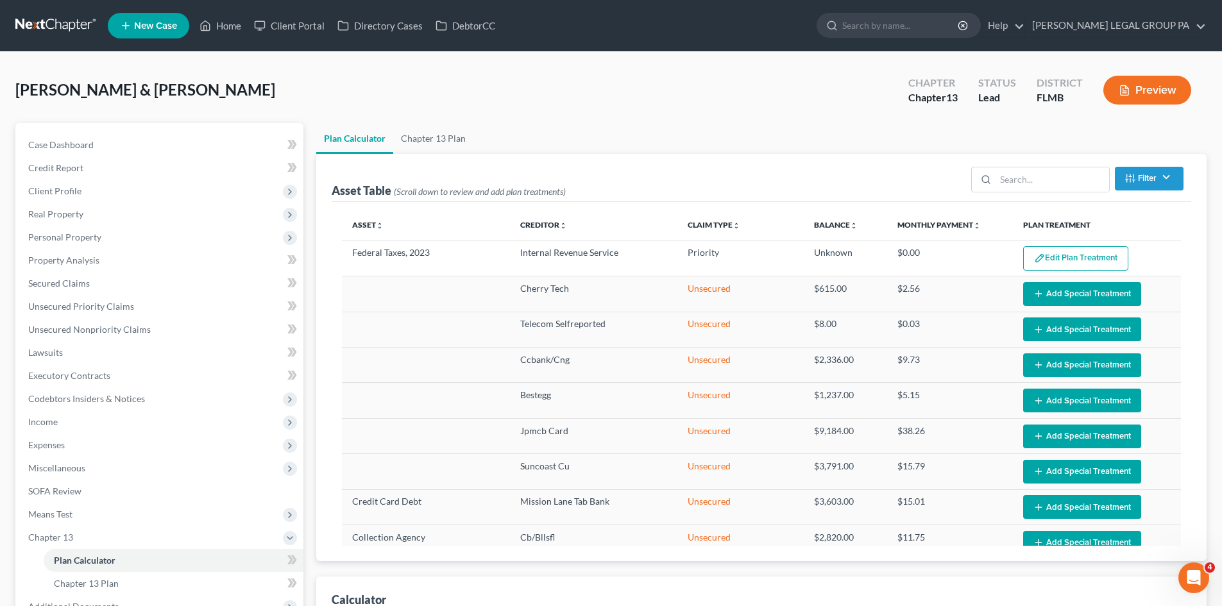
scroll to position [64, 0]
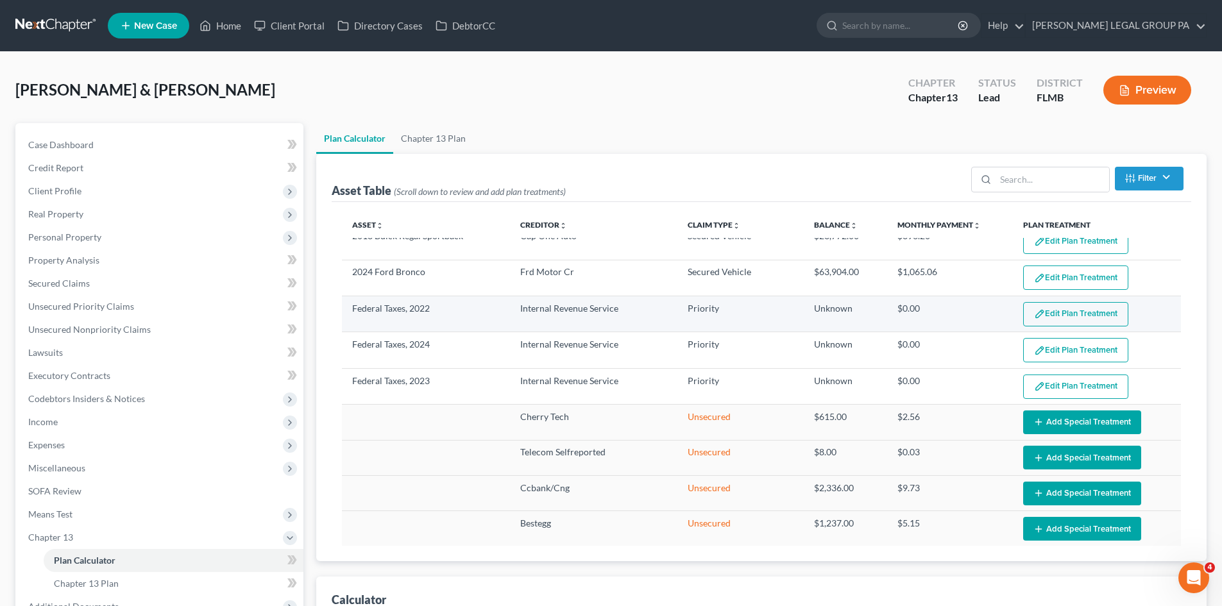
click at [1051, 302] on button "Edit Plan Treatment" at bounding box center [1075, 314] width 105 height 24
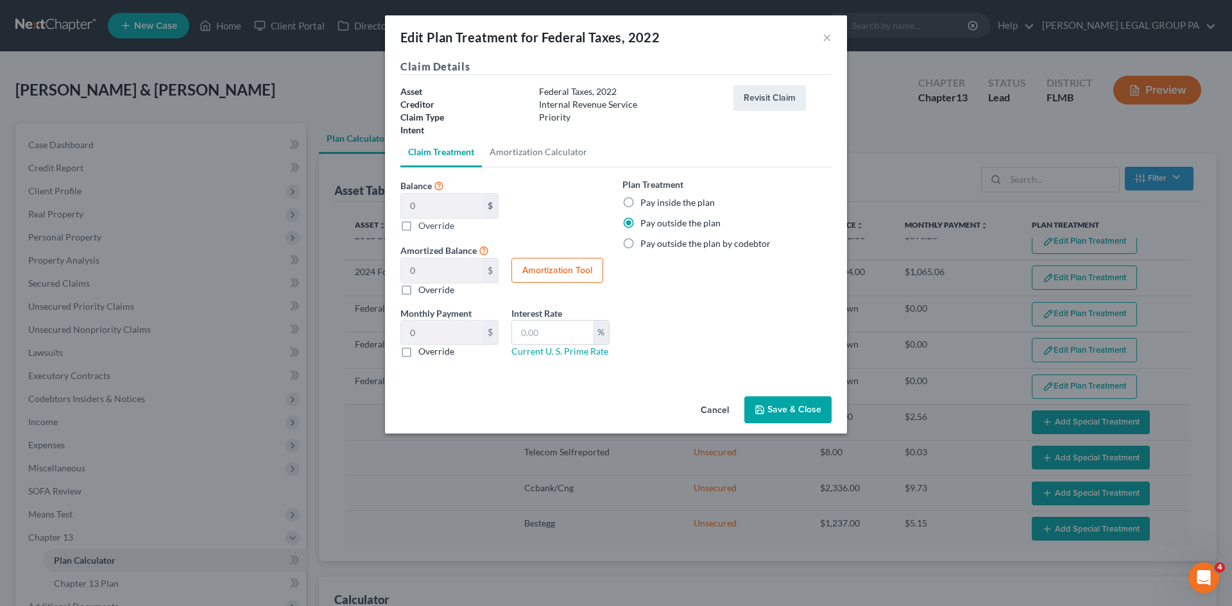
click at [418, 224] on label "Override" at bounding box center [436, 225] width 36 height 13
click at [423, 224] on input "Balance 0 $ 0.00 $ Override" at bounding box center [427, 223] width 8 height 8
checkbox input "true"
type input "0.00"
click at [435, 209] on input "0.00" at bounding box center [441, 206] width 81 height 24
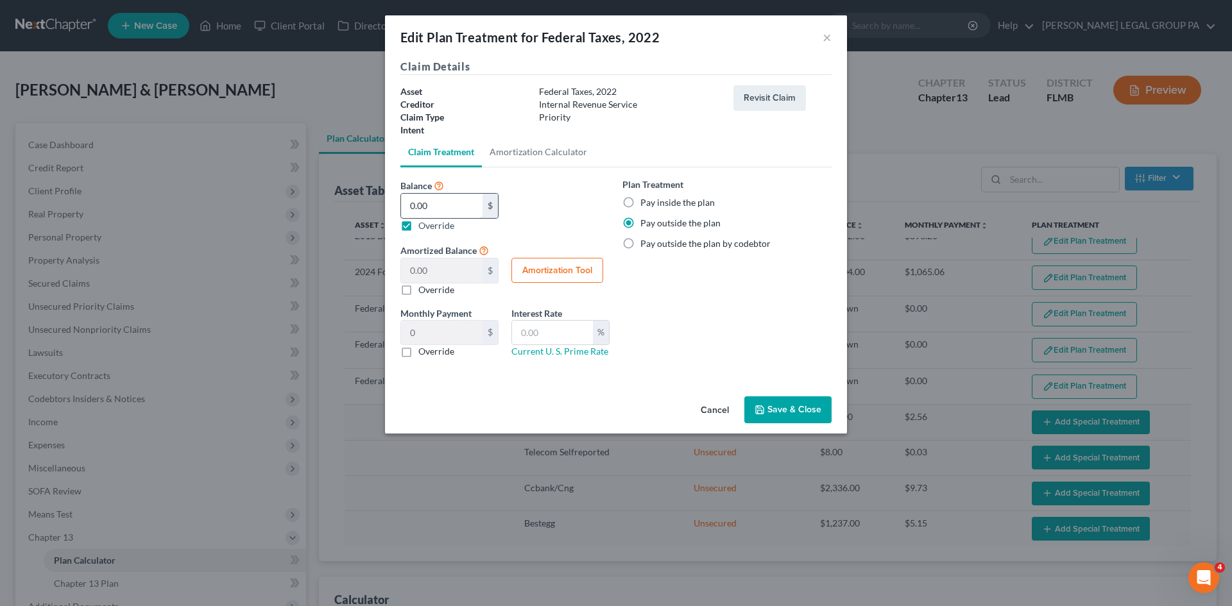
type input "5"
type input "5.00"
type input "0.08"
type input "59"
type input "59.00"
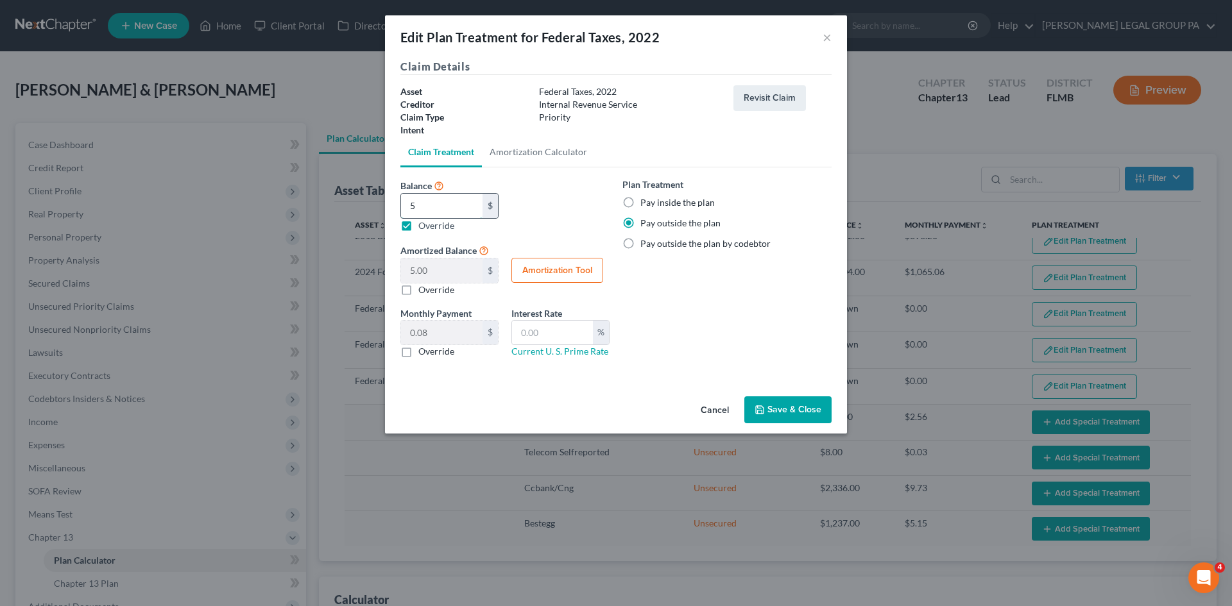
type input "0.98"
type input "594"
type input "594.00"
type input "9.90"
type input "5948"
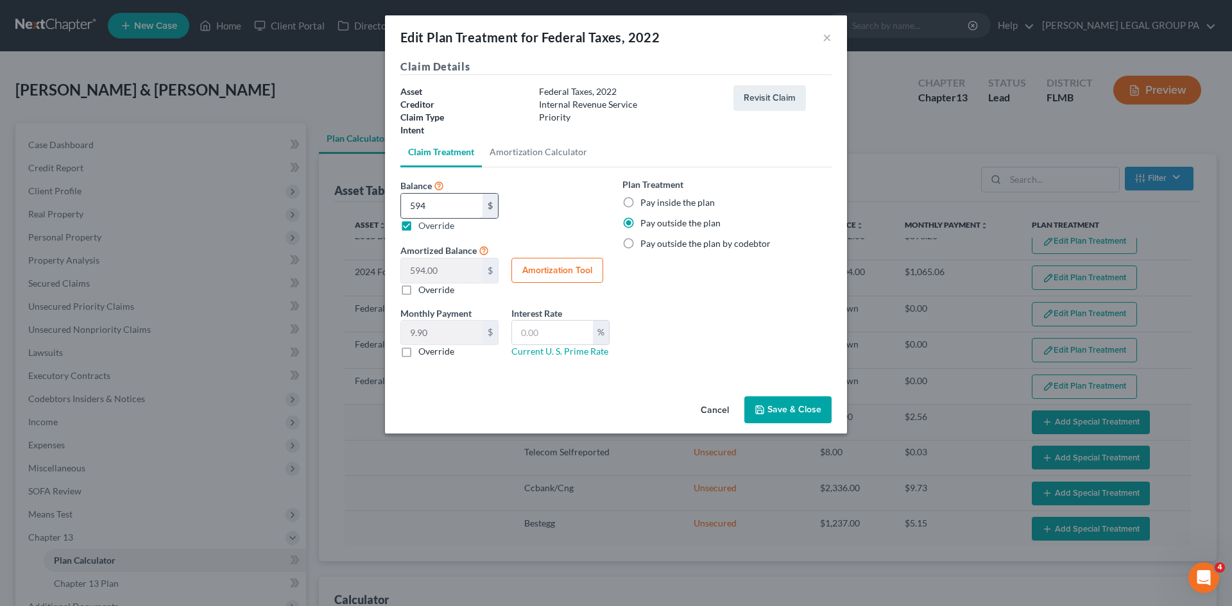
type input "5,948.00"
type input "99.13"
type input "5,948.1"
type input "5,948.10"
type input "5,948.14"
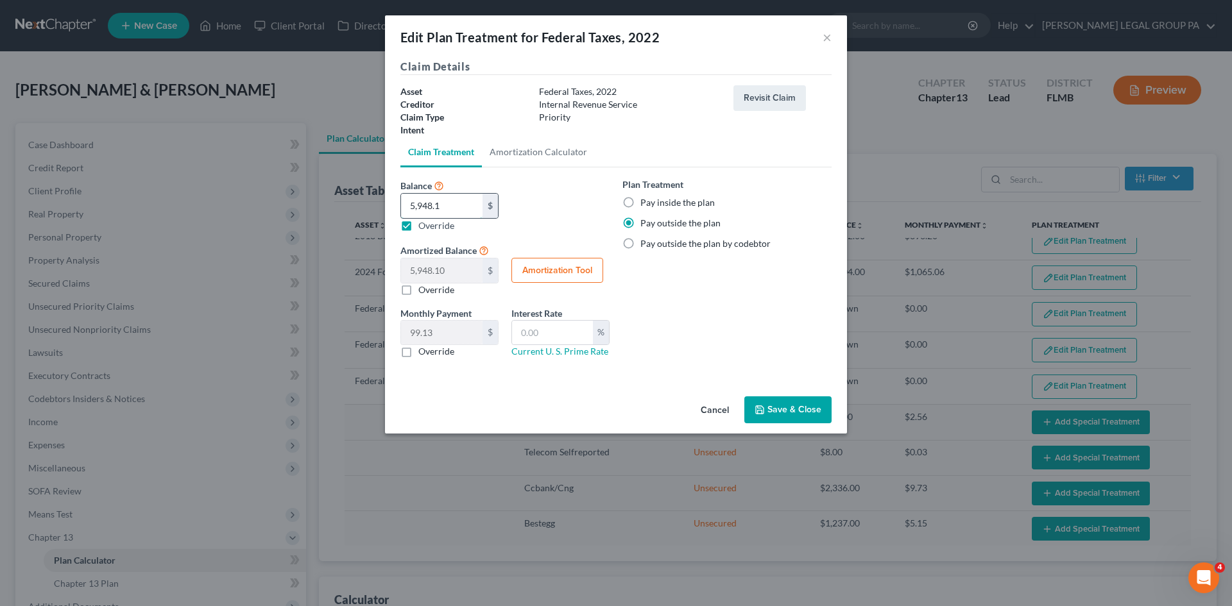
type input "5,948.14"
click at [792, 413] on button "Save & Close" at bounding box center [787, 409] width 87 height 27
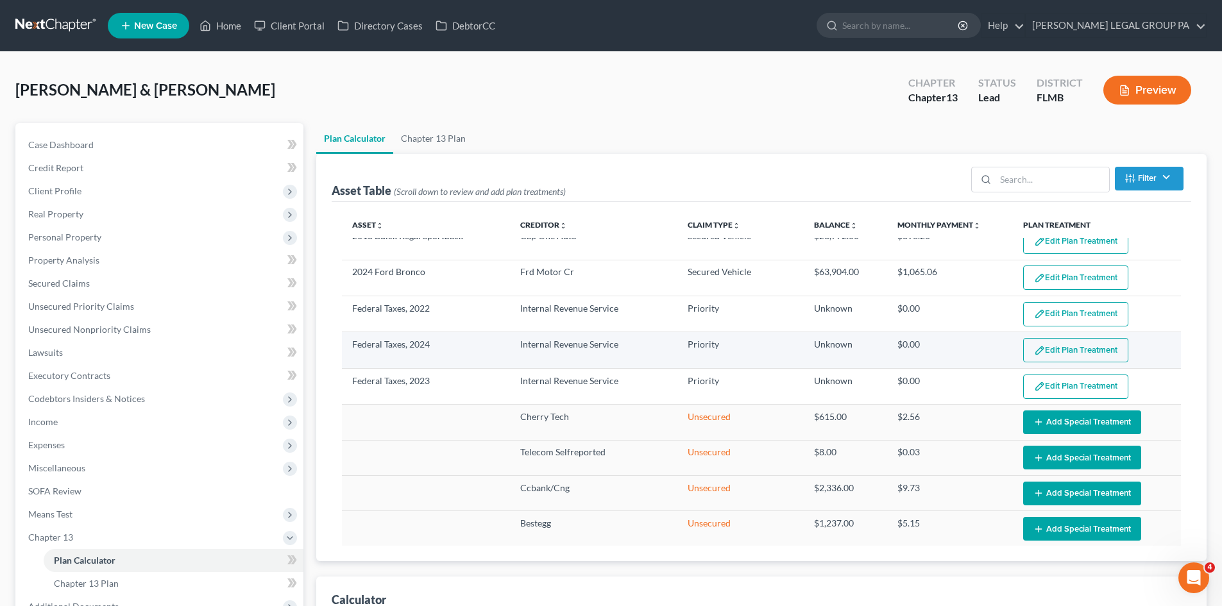
select select "59"
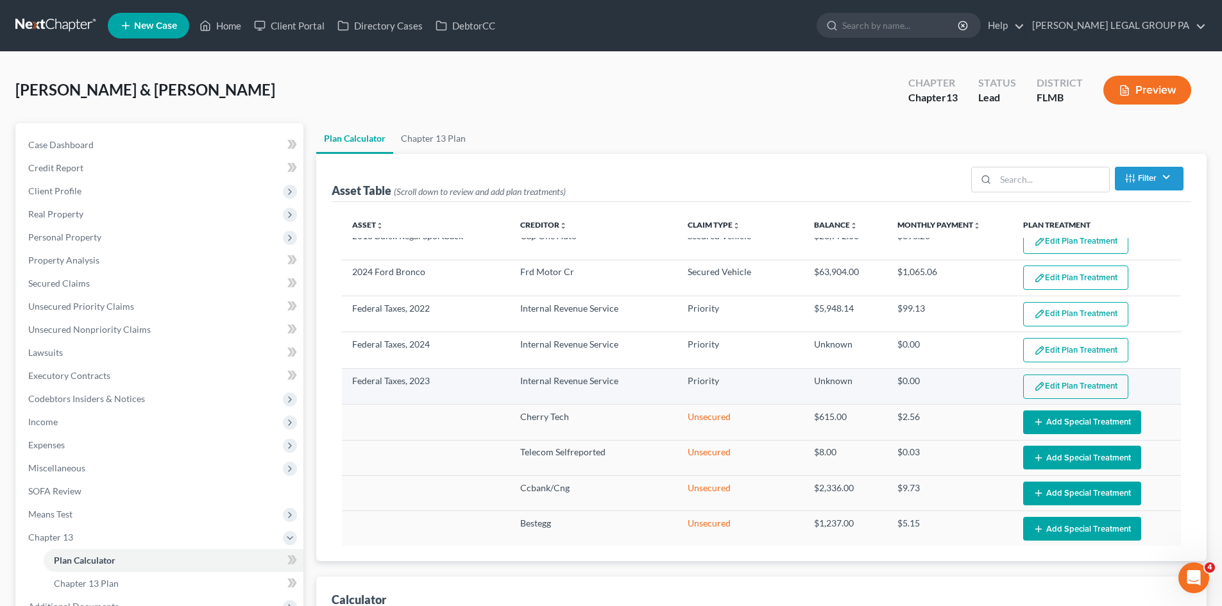
click at [1091, 375] on button "Edit Plan Treatment" at bounding box center [1075, 387] width 105 height 24
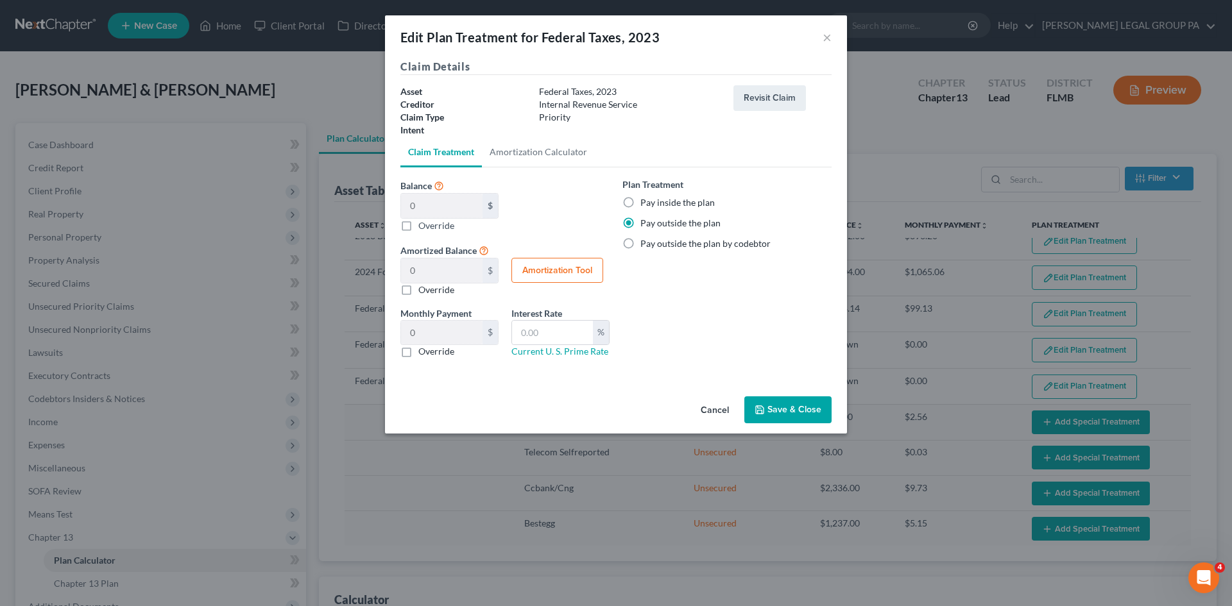
click at [418, 226] on label "Override" at bounding box center [436, 225] width 36 height 13
click at [423, 226] on input "Balance 0 $ 0.00 $ Override" at bounding box center [427, 223] width 8 height 8
checkbox input "true"
type input "0.00"
click at [445, 207] on input "0.00" at bounding box center [441, 206] width 81 height 24
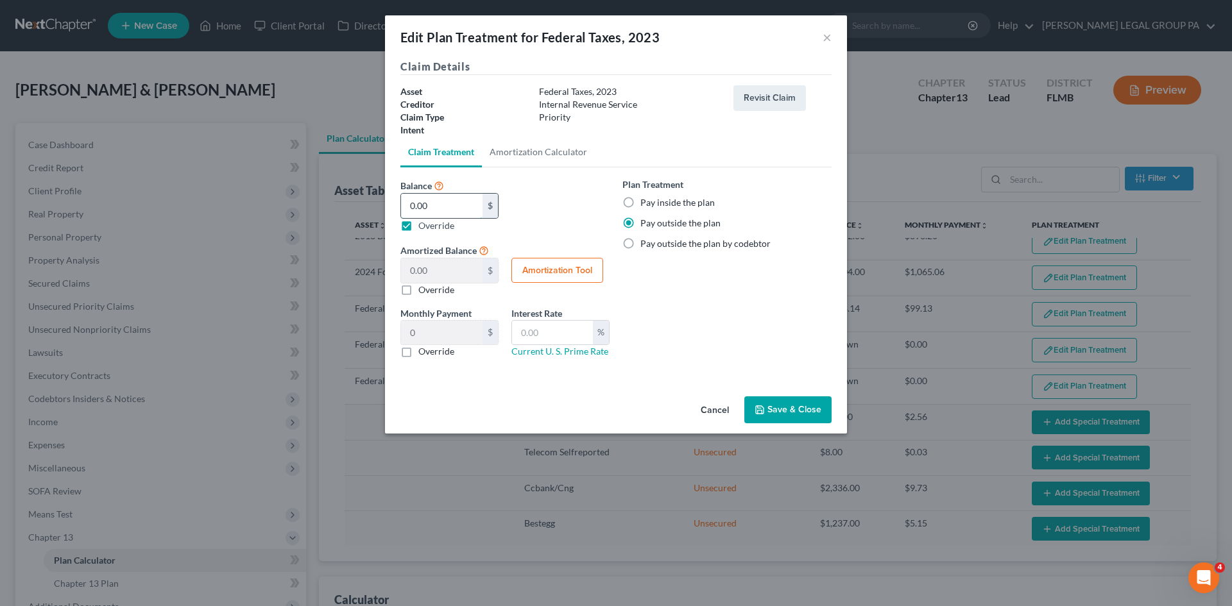
type input "1"
type input "1.00"
type input "0.01"
type input "19"
type input "19.00"
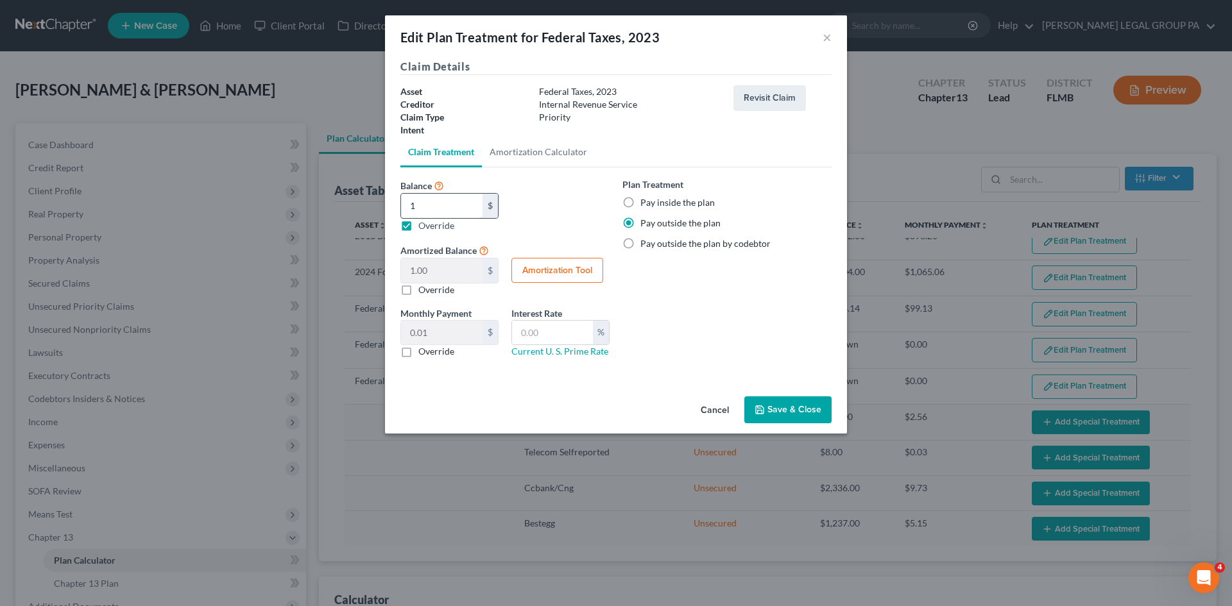
type input "0.31"
type input "198"
type input "198.00"
type input "3.30"
type input "1982"
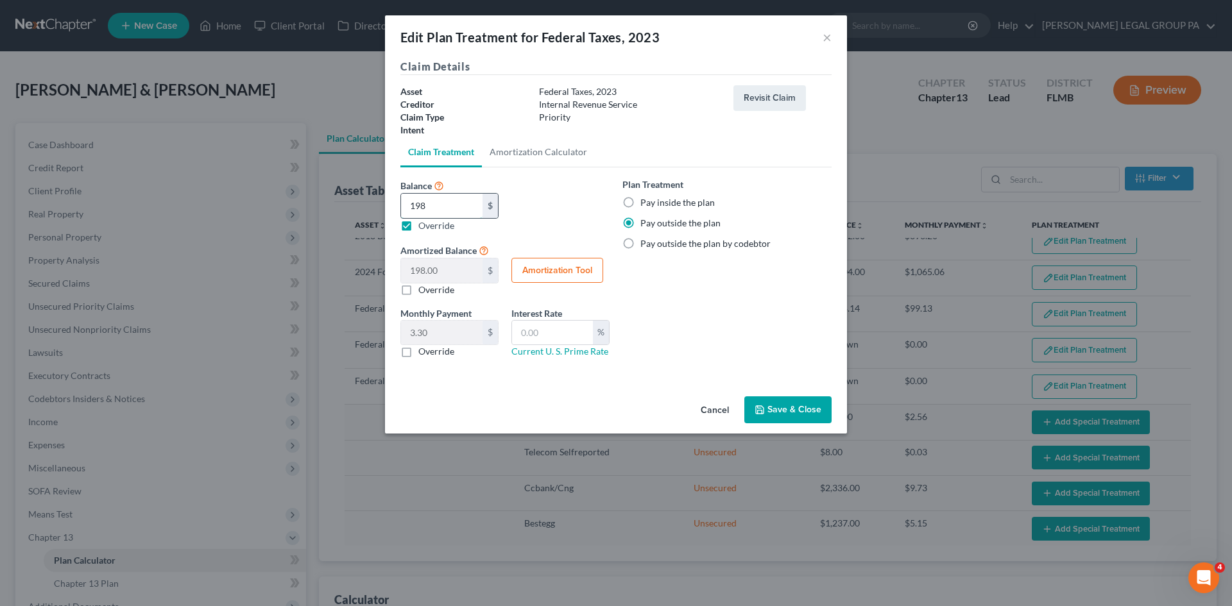
type input "1,982.00"
type input "33.03"
type input "1,982.1"
type input "1,982.10"
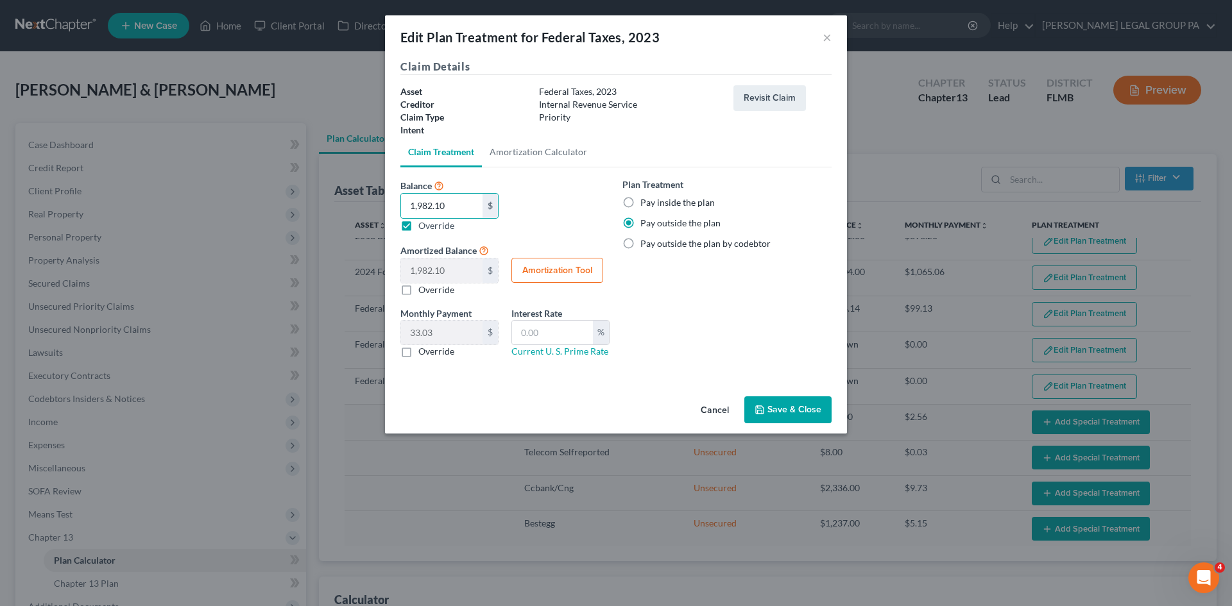
click at [799, 412] on button "Save & Close" at bounding box center [787, 409] width 87 height 27
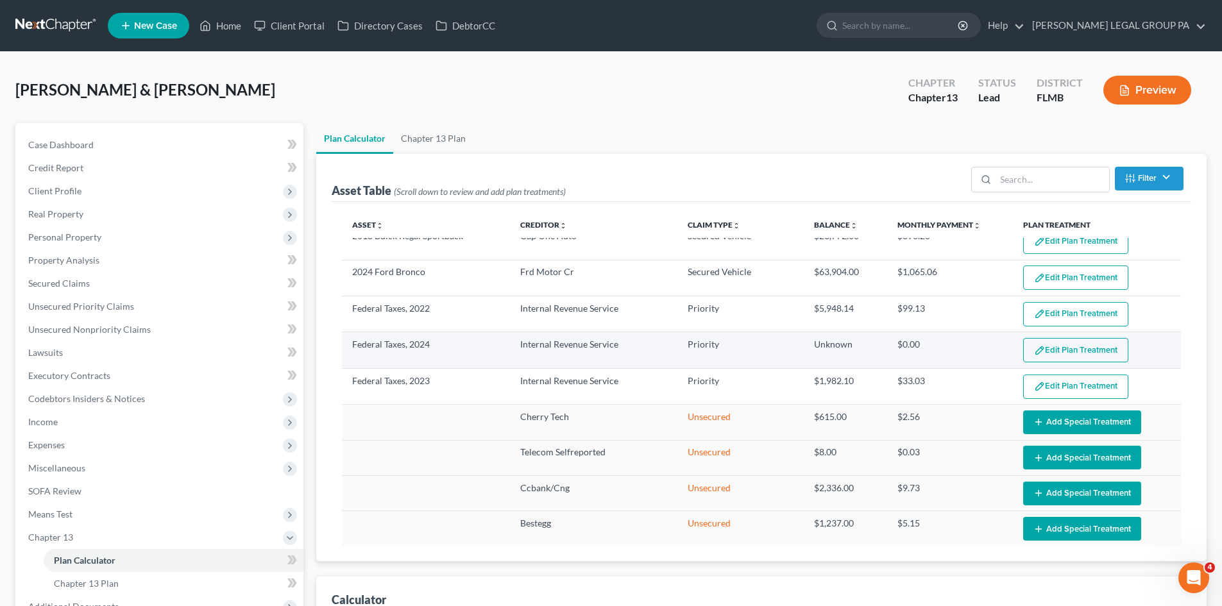
select select "59"
click at [1057, 338] on button "Edit Plan Treatment" at bounding box center [1075, 350] width 105 height 24
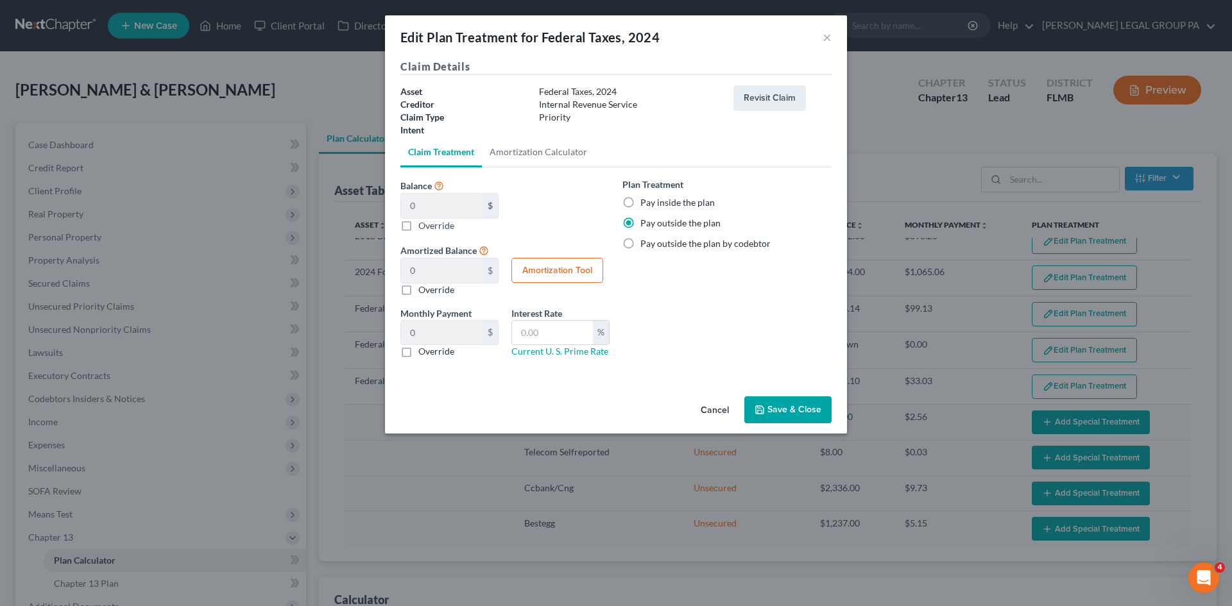
drag, startPoint x: 409, startPoint y: 227, endPoint x: 421, endPoint y: 226, distance: 12.3
click at [418, 227] on label "Override" at bounding box center [436, 225] width 36 height 13
click at [423, 227] on input "Balance 0 $ 0.00 $ Override" at bounding box center [427, 223] width 8 height 8
checkbox input "true"
type input "0.00"
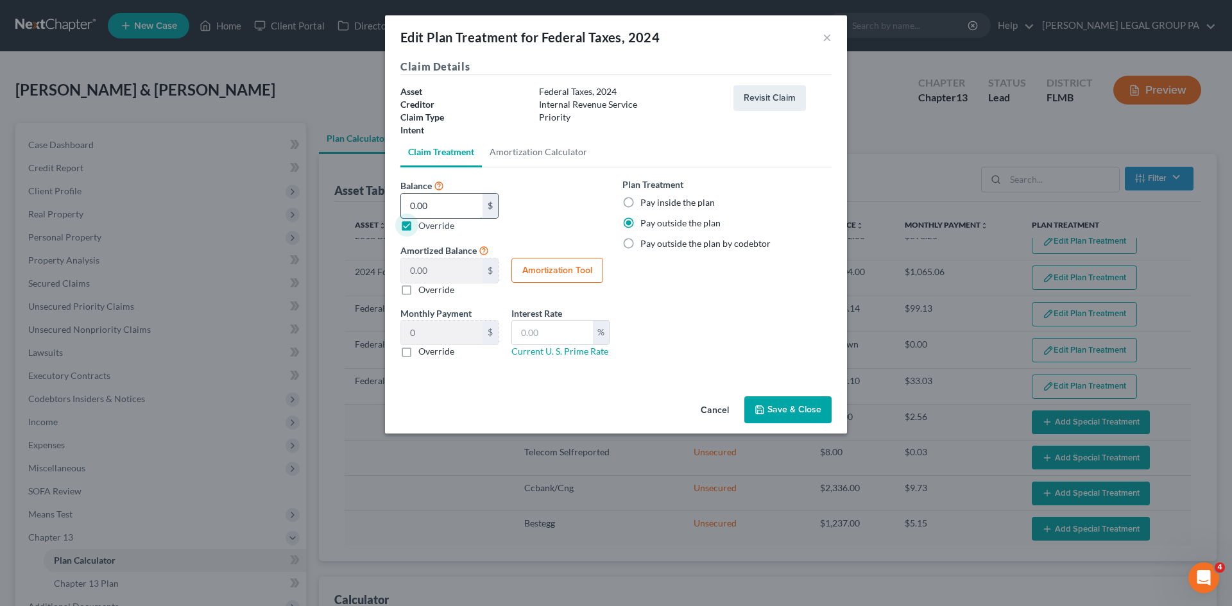
click at [452, 204] on input "0.00" at bounding box center [441, 206] width 81 height 24
type input "4"
type input "4.00"
type input "0.06"
type input "43"
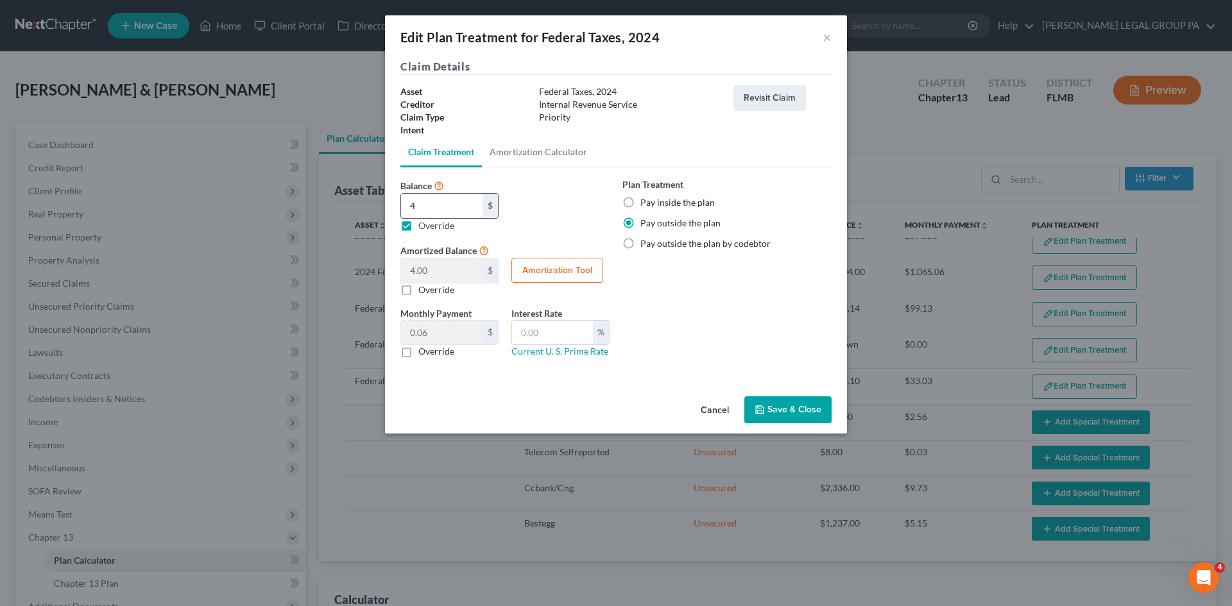
type input "43.00"
type input "0.71"
type input "430"
type input "430.00"
type input "7.16"
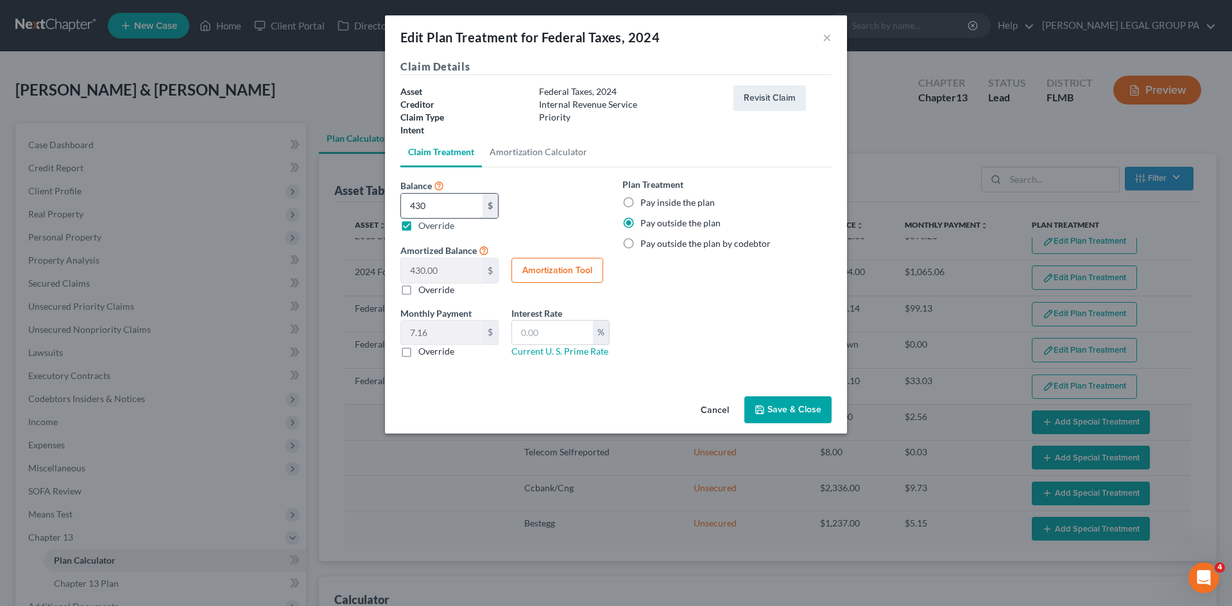
type input "4305"
type input "4,305.00"
type input "71.75"
type input "4,305.00"
click at [685, 308] on div "Plan Treatment Pay inside the plan Pay outside the plan Pay outside the plan by…" at bounding box center [727, 273] width 222 height 191
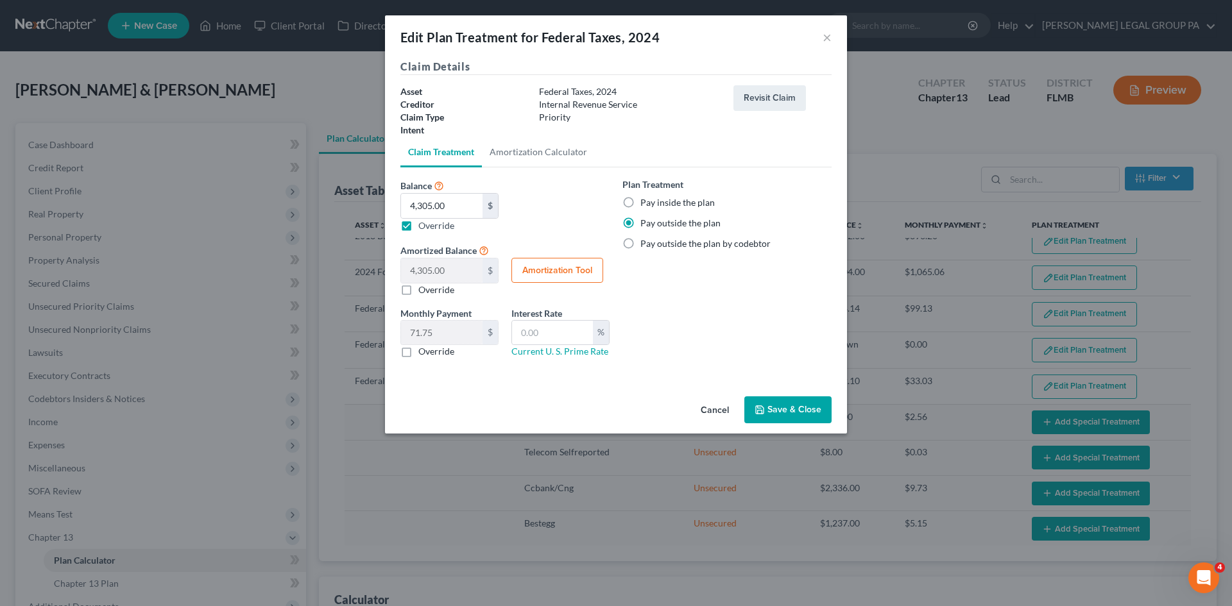
click at [802, 405] on button "Save & Close" at bounding box center [787, 409] width 87 height 27
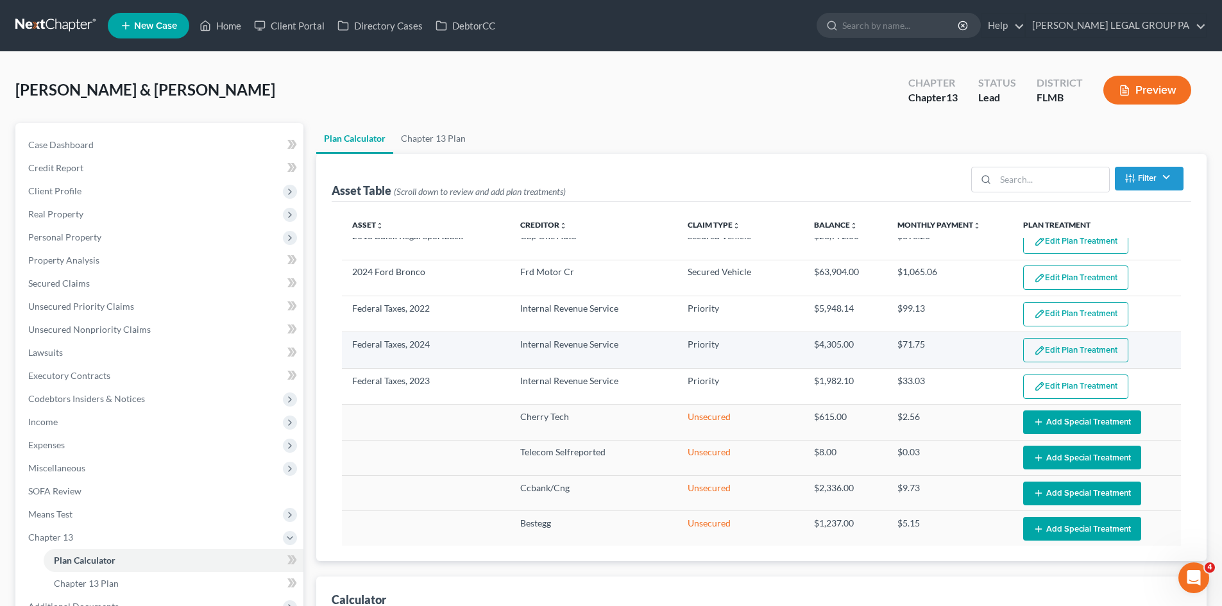
select select "59"
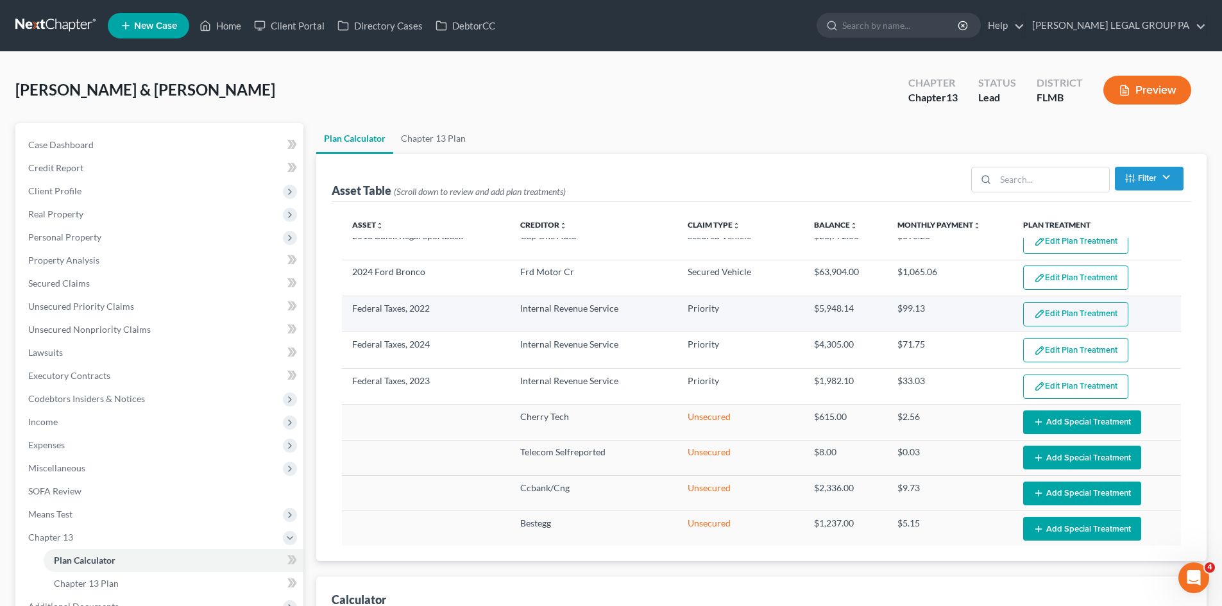
click at [1055, 303] on button "Edit Plan Treatment" at bounding box center [1075, 314] width 105 height 24
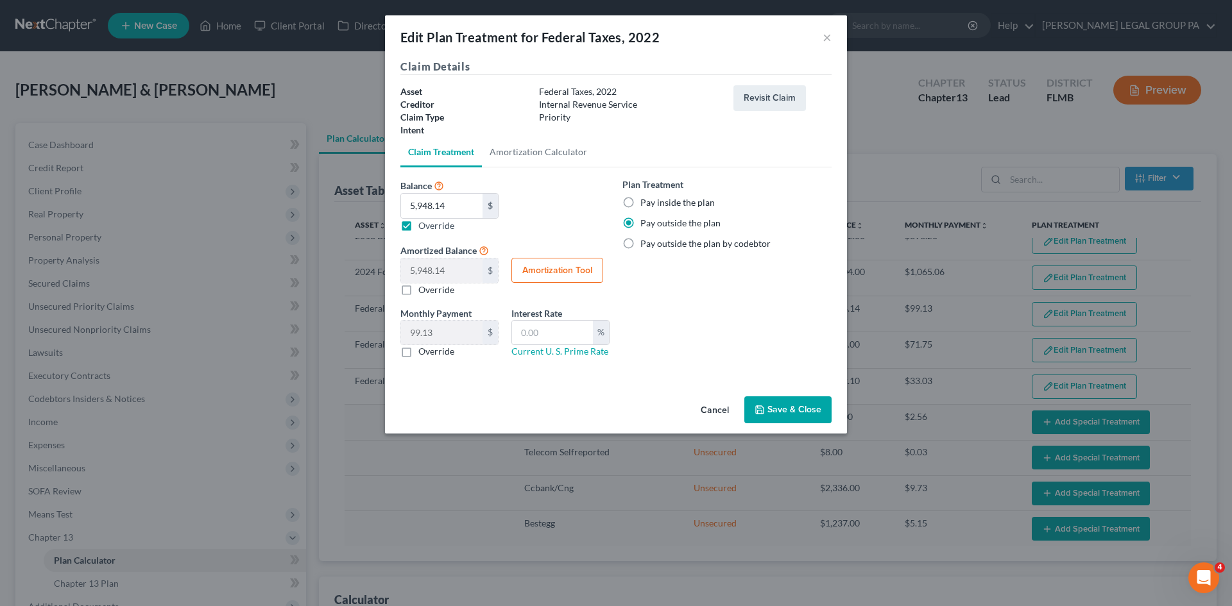
click at [418, 350] on label "Override" at bounding box center [436, 351] width 36 height 13
click at [423, 350] on input "Override" at bounding box center [427, 349] width 8 height 8
checkbox input "true"
click at [453, 335] on input "0.00" at bounding box center [441, 333] width 81 height 24
type input "50.00"
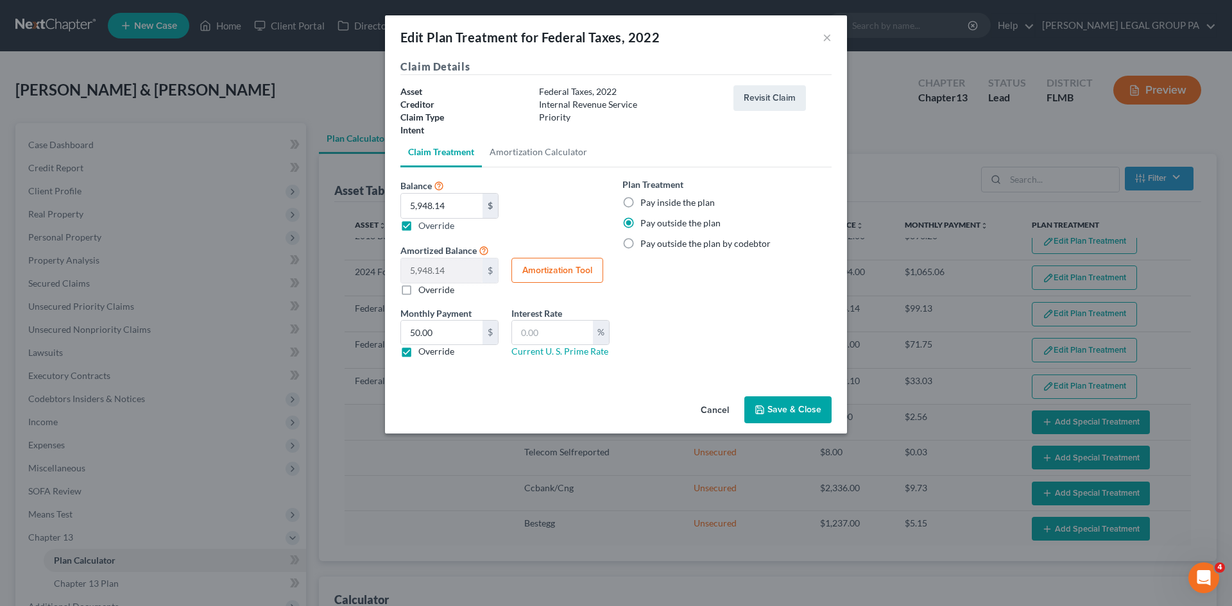
click at [791, 415] on button "Save & Close" at bounding box center [787, 409] width 87 height 27
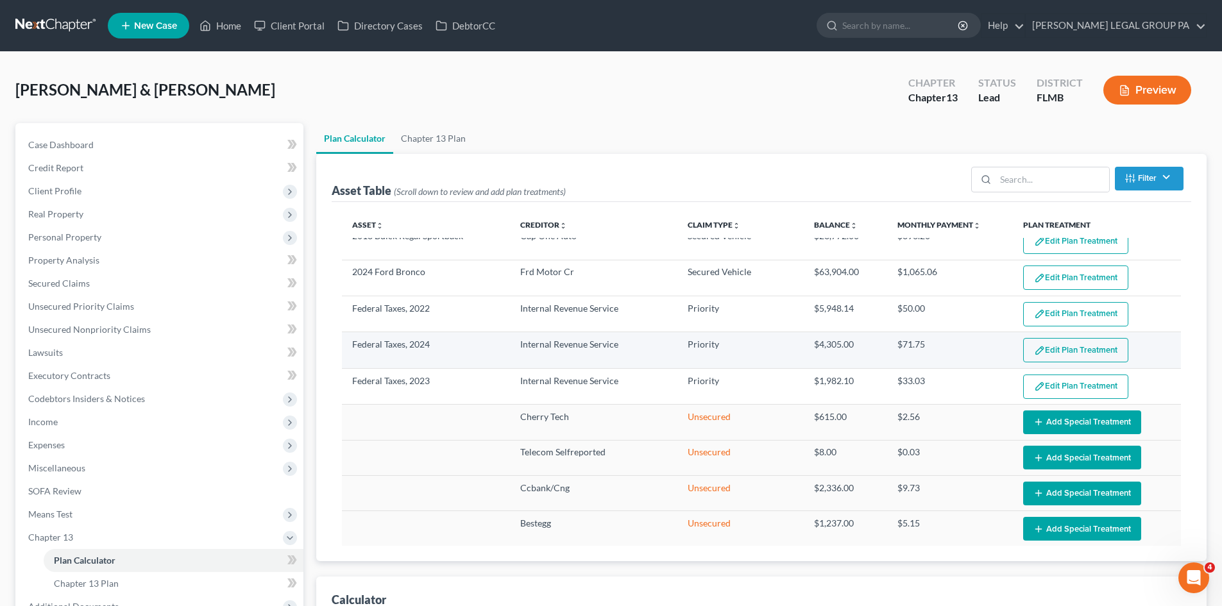
click at [1080, 338] on button "Edit Plan Treatment" at bounding box center [1075, 350] width 105 height 24
select select "59"
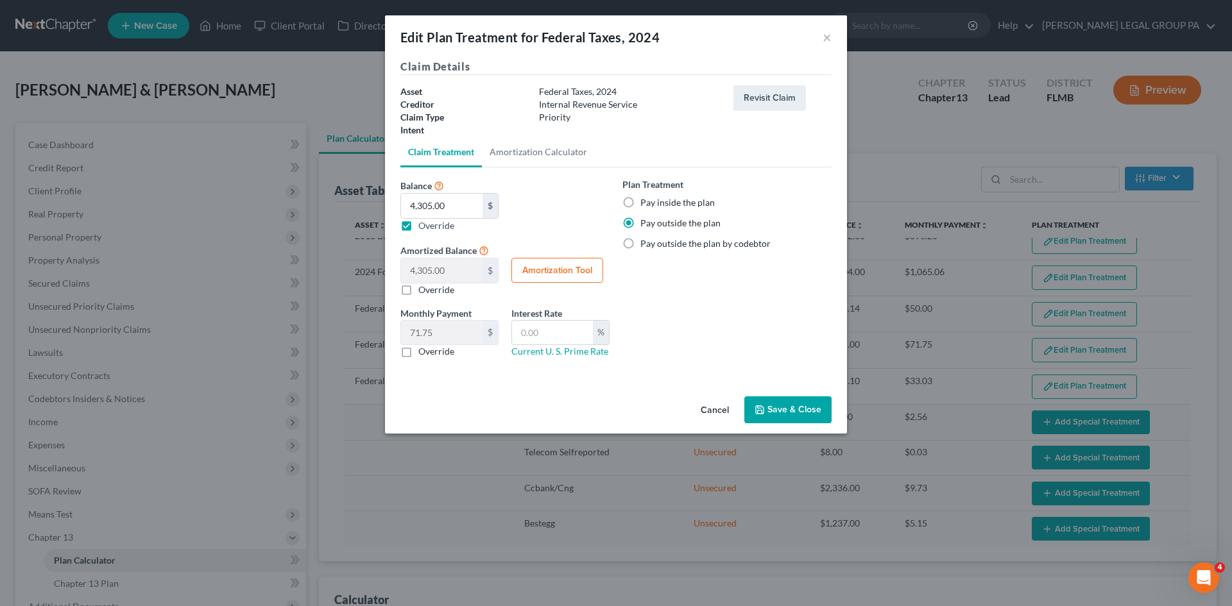
click at [418, 352] on label "Override" at bounding box center [436, 351] width 36 height 13
click at [423, 352] on input "Override" at bounding box center [427, 349] width 8 height 8
checkbox input "true"
click at [457, 339] on input "0.00" at bounding box center [441, 333] width 81 height 24
type input "100.00"
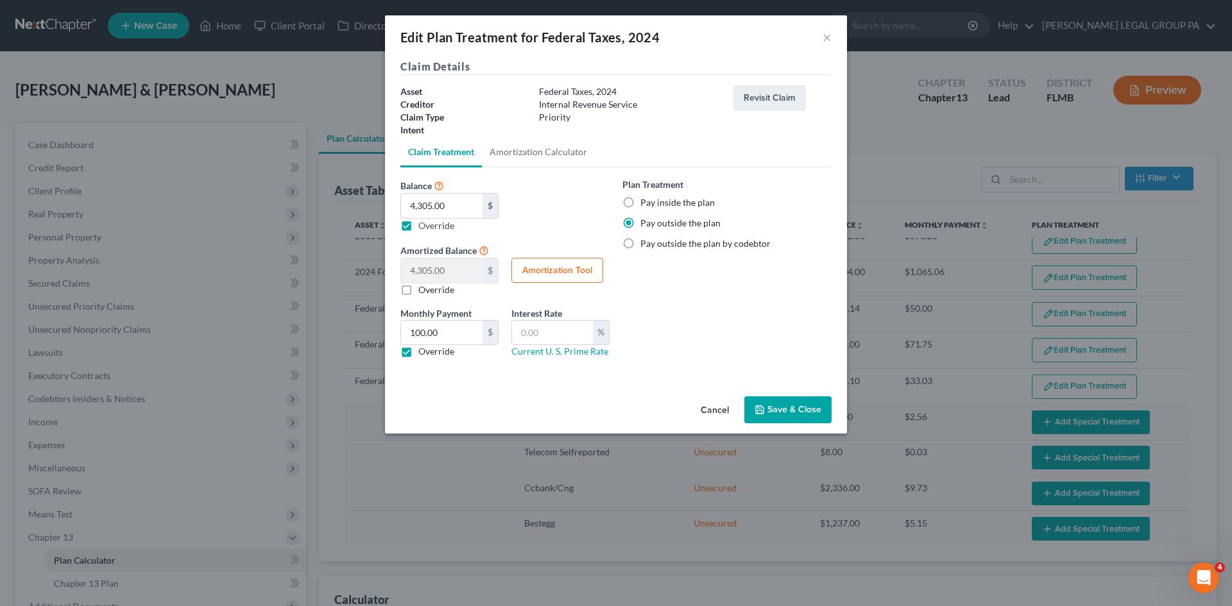
click at [795, 413] on button "Save & Close" at bounding box center [787, 409] width 87 height 27
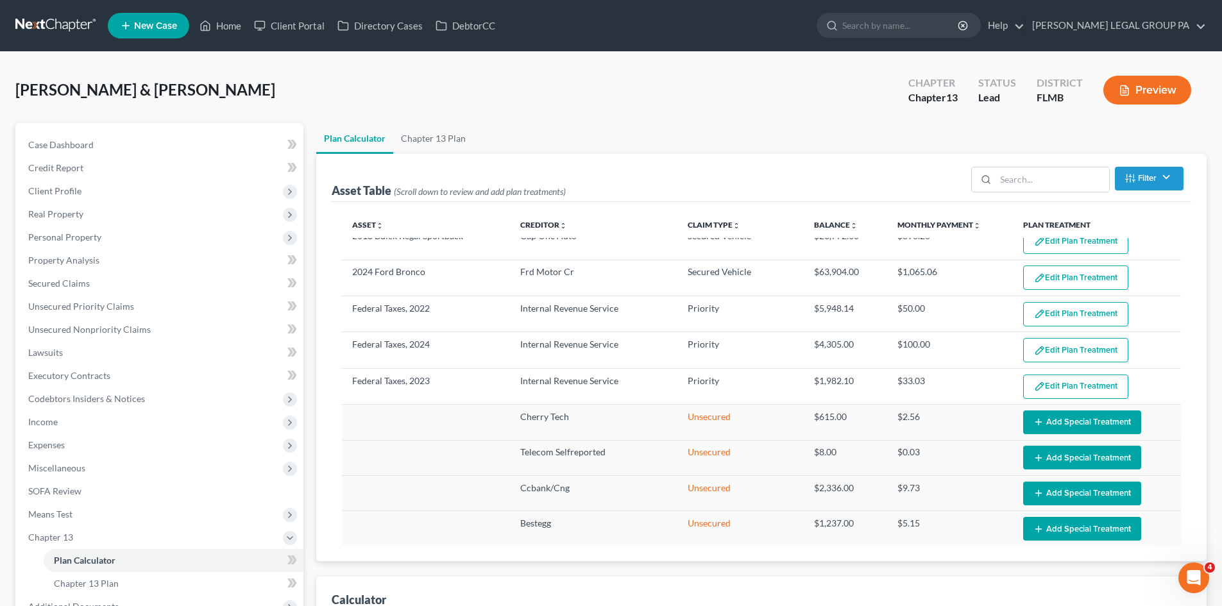
click at [1069, 375] on button "Edit Plan Treatment" at bounding box center [1075, 387] width 105 height 24
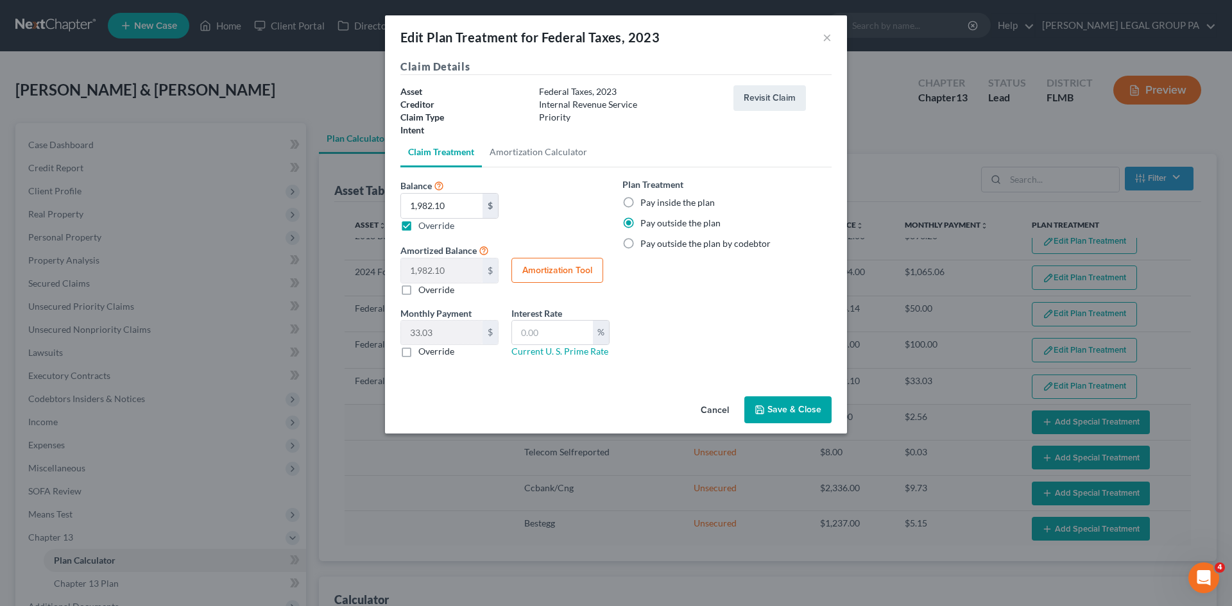
select select "59"
click at [418, 352] on label "Override" at bounding box center [436, 351] width 36 height 13
click at [423, 352] on input "Override" at bounding box center [427, 349] width 8 height 8
checkbox input "true"
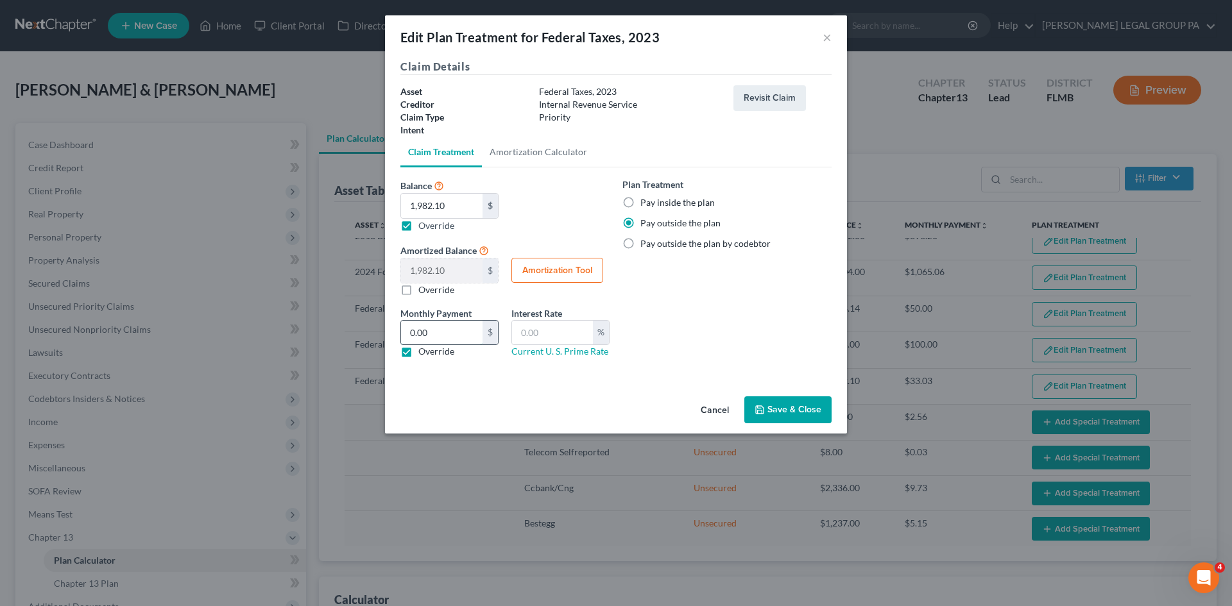
click at [457, 331] on input "0.00" at bounding box center [441, 333] width 81 height 24
type input "50.00"
click at [727, 297] on div "Plan Treatment Pay inside the plan Pay outside the plan Pay outside the plan by…" at bounding box center [727, 273] width 222 height 191
click at [808, 405] on button "Save & Close" at bounding box center [787, 409] width 87 height 27
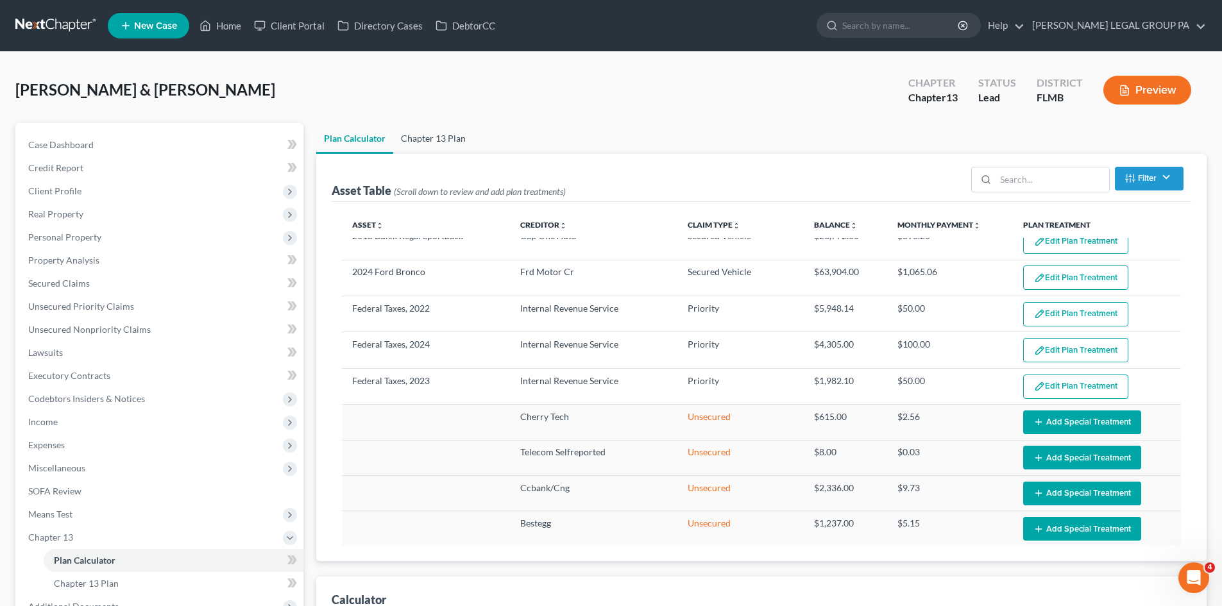
select select "59"
click at [445, 141] on link "Chapter 13 Plan" at bounding box center [433, 138] width 80 height 31
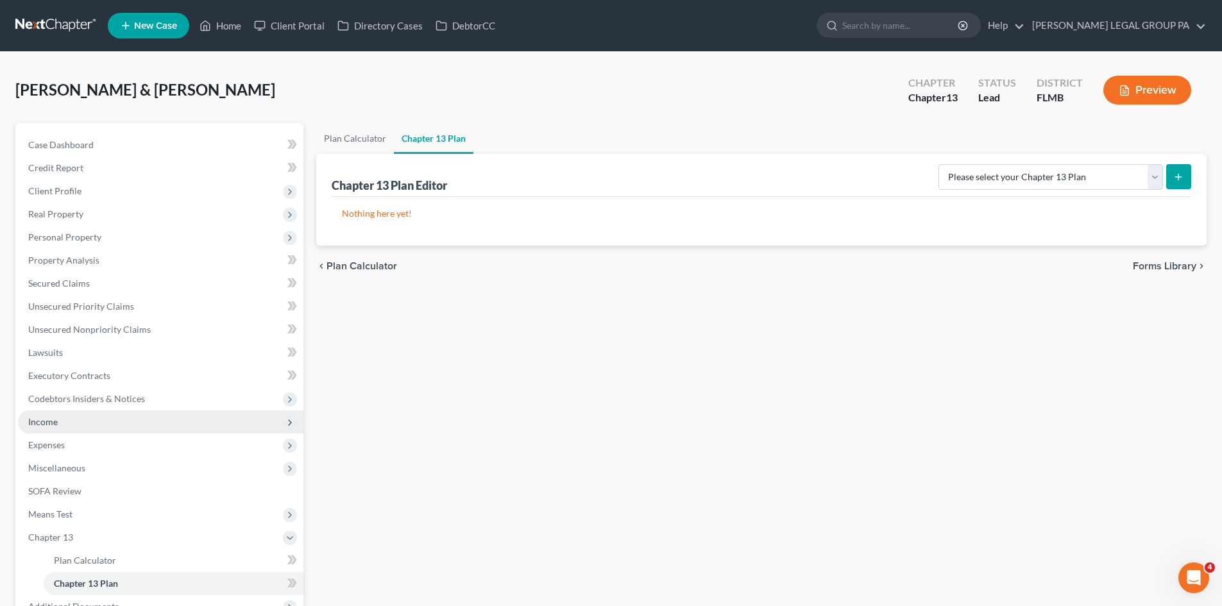
click at [75, 429] on span "Income" at bounding box center [160, 422] width 285 height 23
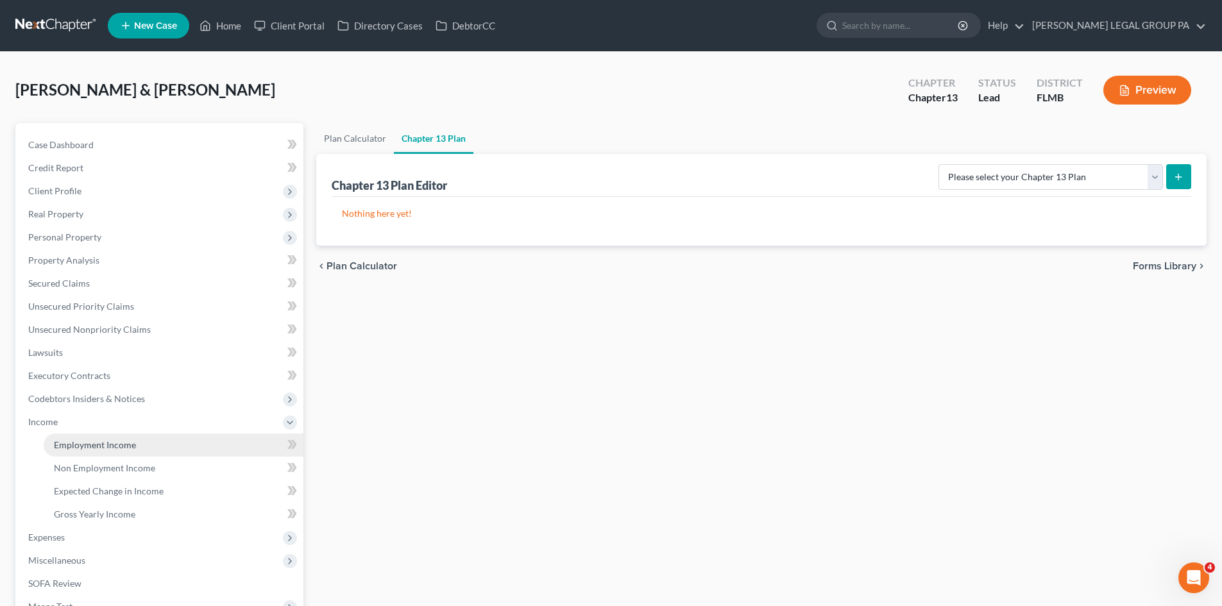
click at [82, 442] on span "Employment Income" at bounding box center [95, 444] width 82 height 11
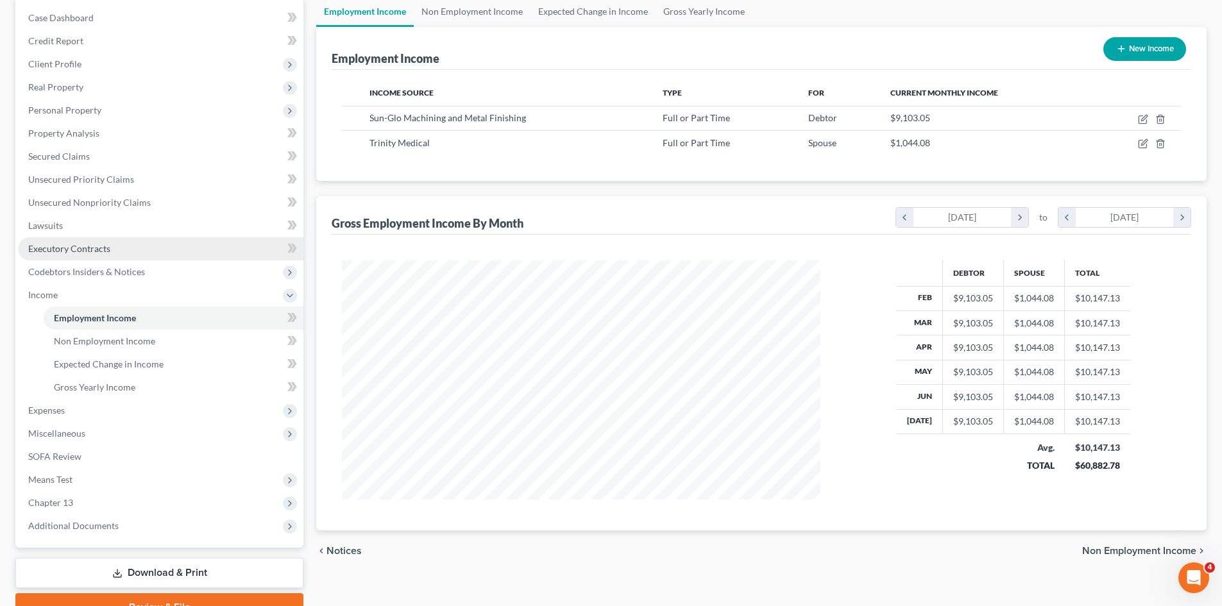
scroll to position [128, 0]
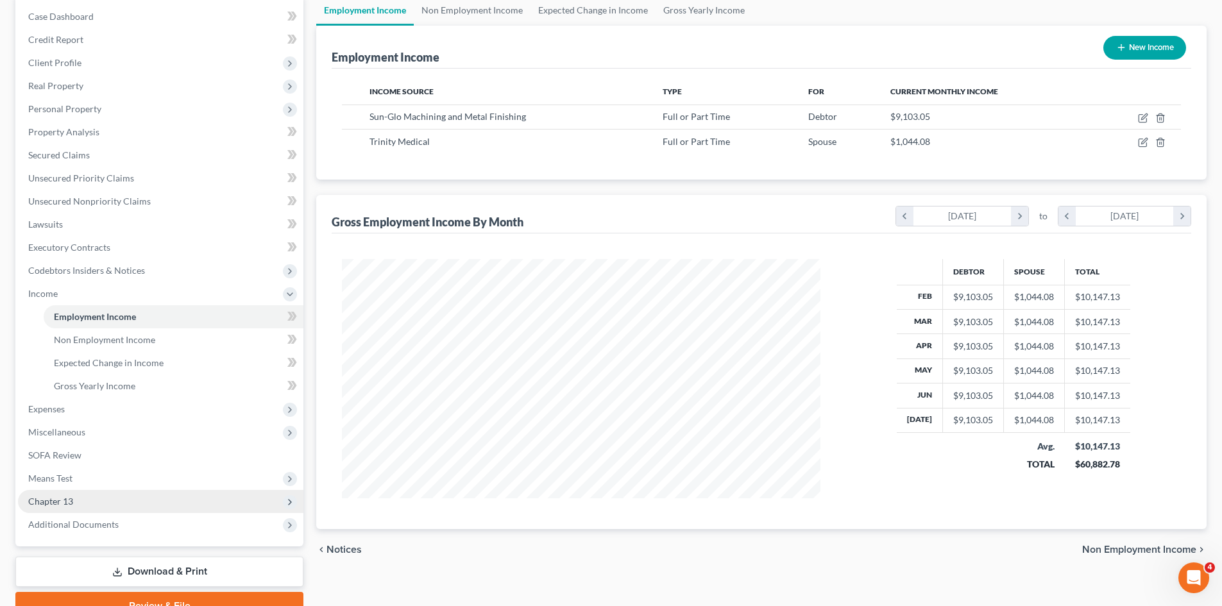
click at [114, 502] on span "Chapter 13" at bounding box center [160, 501] width 285 height 23
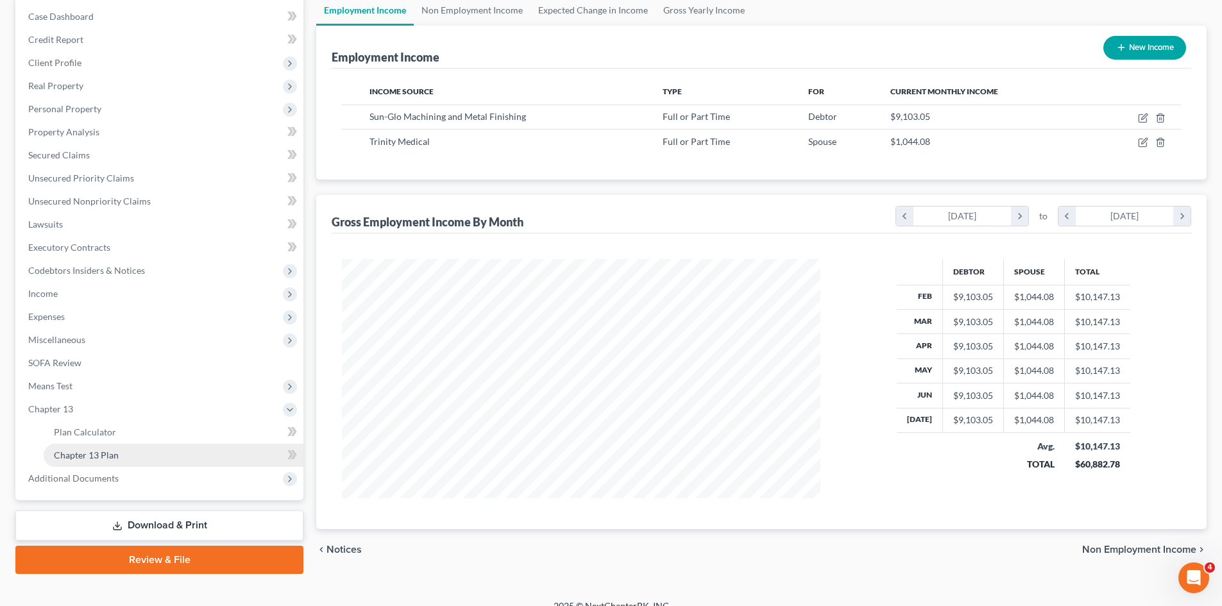
click at [123, 463] on link "Chapter 13 Plan" at bounding box center [174, 455] width 260 height 23
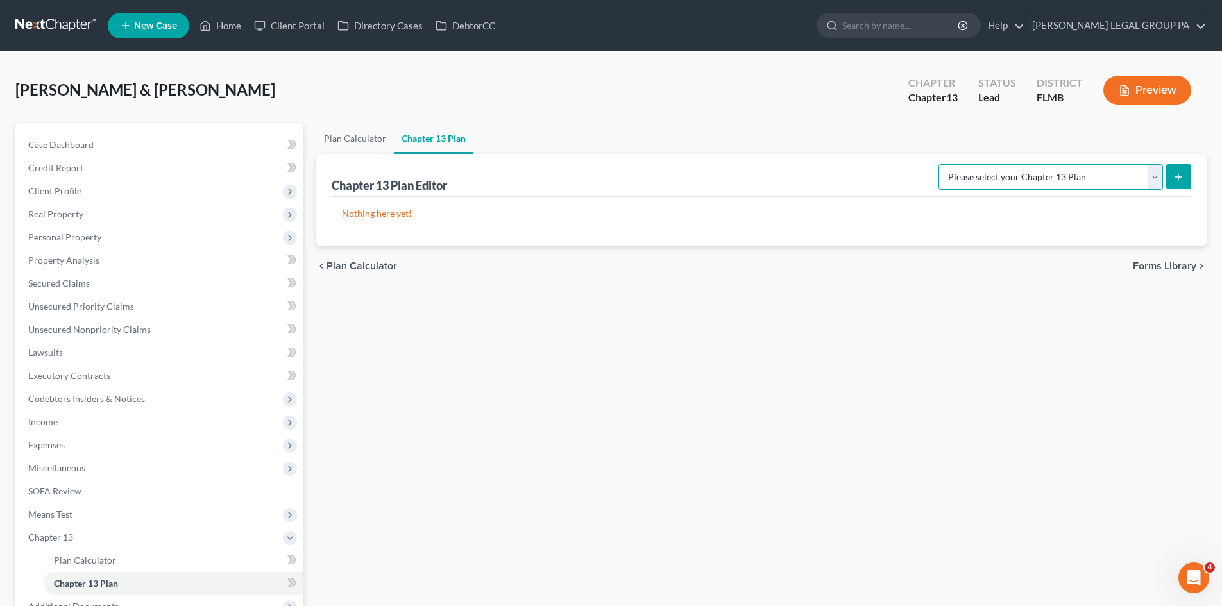
click at [1100, 184] on select "Please select your Chapter 13 Plan Middle District of Florida Middle District o…" at bounding box center [1051, 177] width 225 height 26
select select "2"
click at [953, 164] on select "Please select your Chapter 13 Plan Middle District of Florida Middle District o…" at bounding box center [1051, 177] width 225 height 26
click at [1184, 177] on button "submit" at bounding box center [1178, 176] width 25 height 25
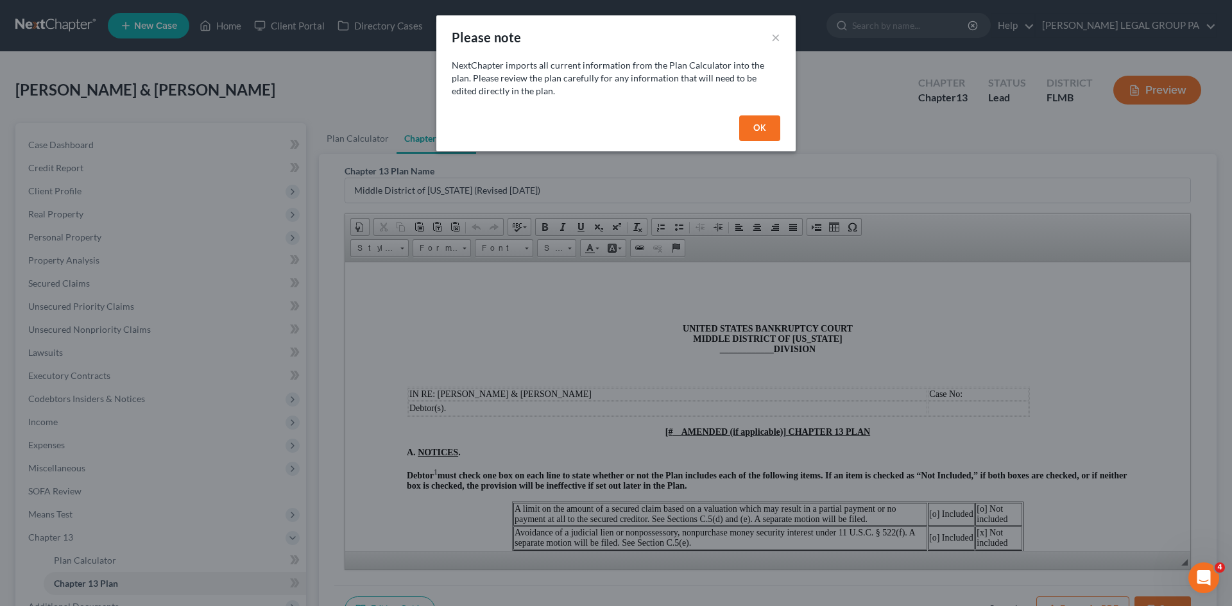
click at [755, 121] on button "OK" at bounding box center [759, 128] width 41 height 26
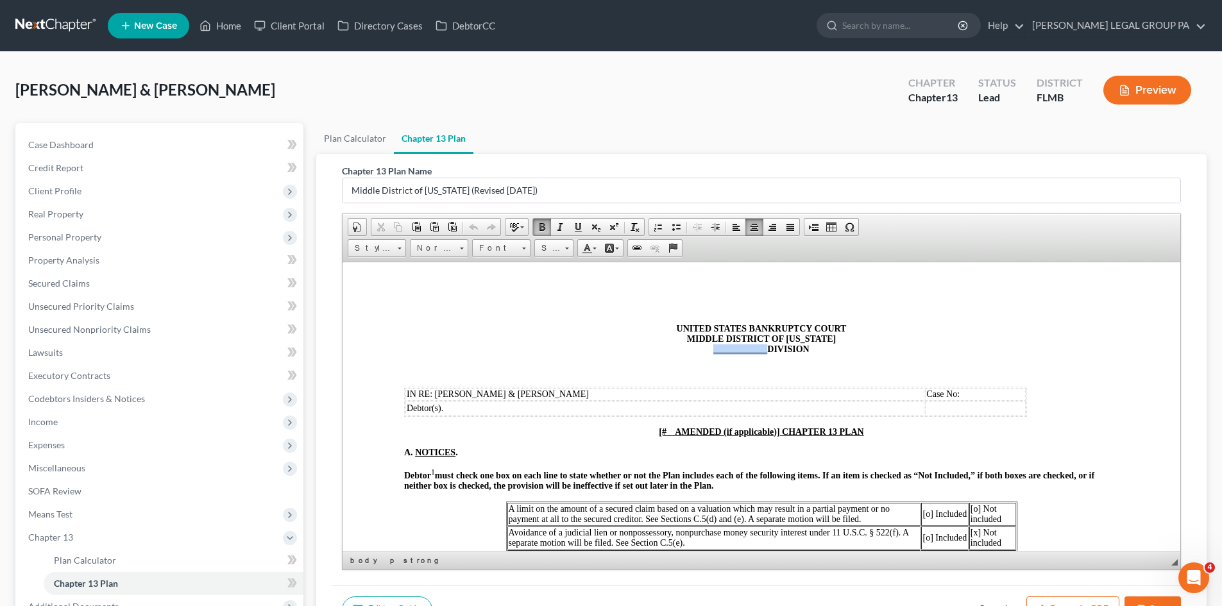
drag, startPoint x: 761, startPoint y: 351, endPoint x: 707, endPoint y: 351, distance: 53.9
click at [713, 351] on span "____________" at bounding box center [740, 349] width 54 height 10
drag, startPoint x: 777, startPoint y: 431, endPoint x: 640, endPoint y: 431, distance: 136.6
click at [640, 431] on p "[# AMENDED (if applicable)] CHAPTER 13 PLAN" at bounding box center [761, 432] width 715 height 10
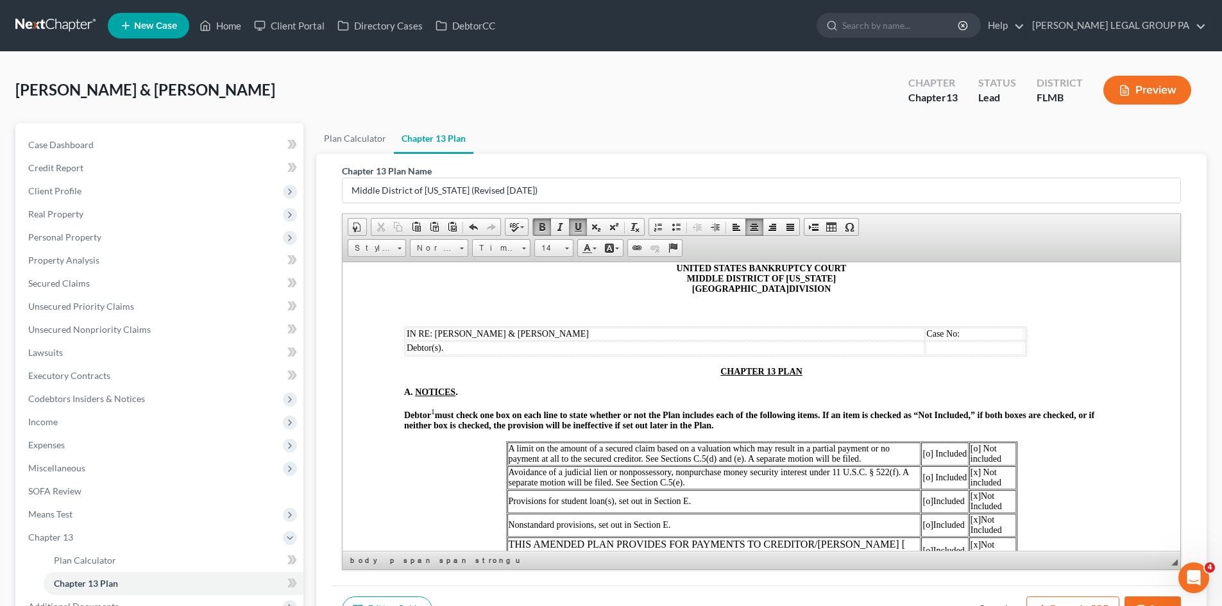
scroll to position [128, 0]
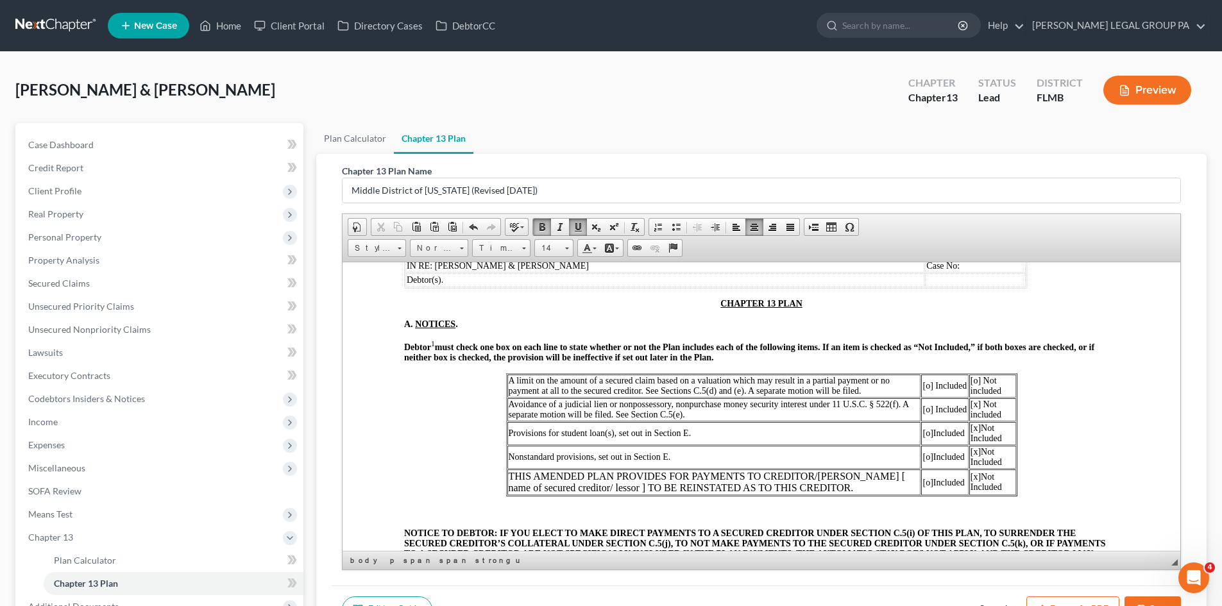
click at [971, 382] on span "[o] Not included" at bounding box center [986, 385] width 31 height 20
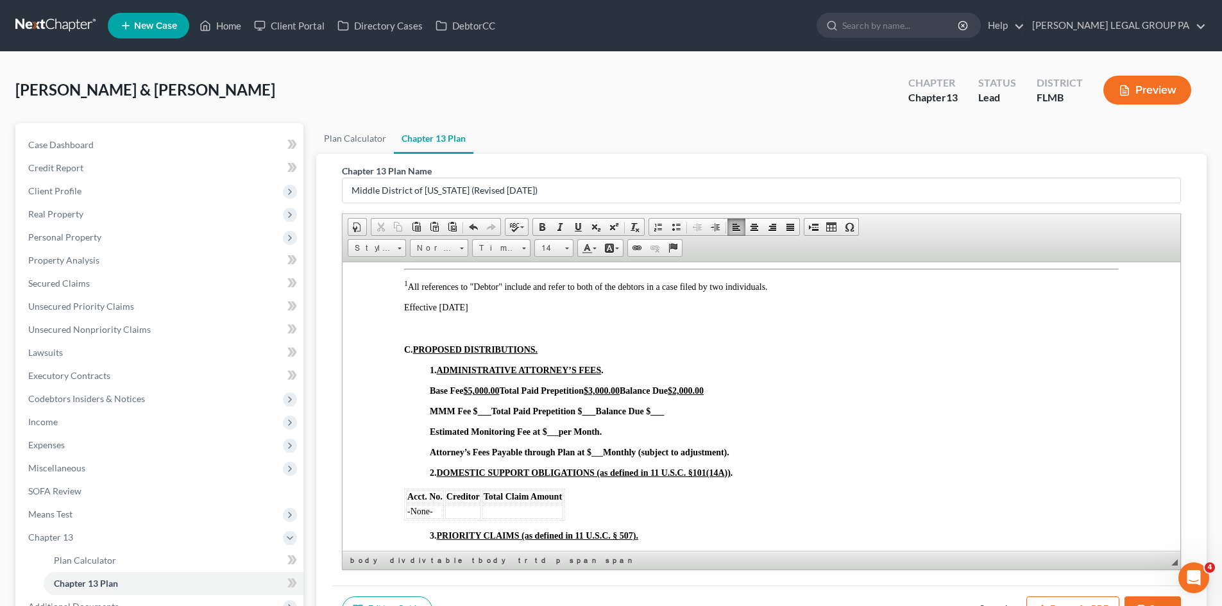
scroll to position [642, 0]
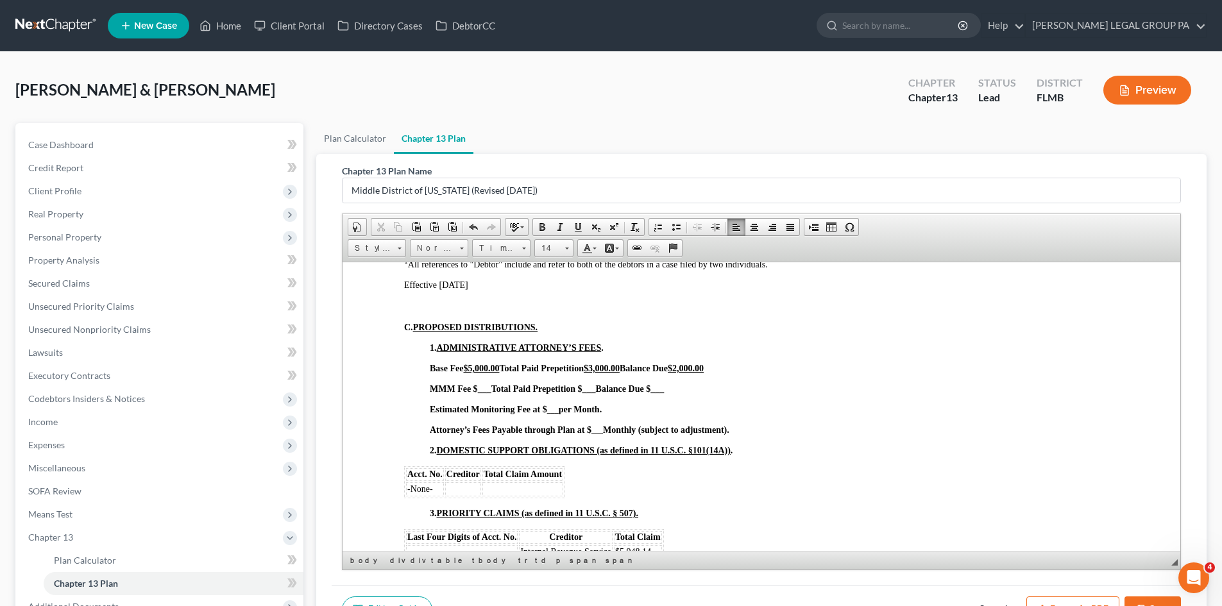
click at [556, 409] on strong "___" at bounding box center [553, 409] width 12 height 9
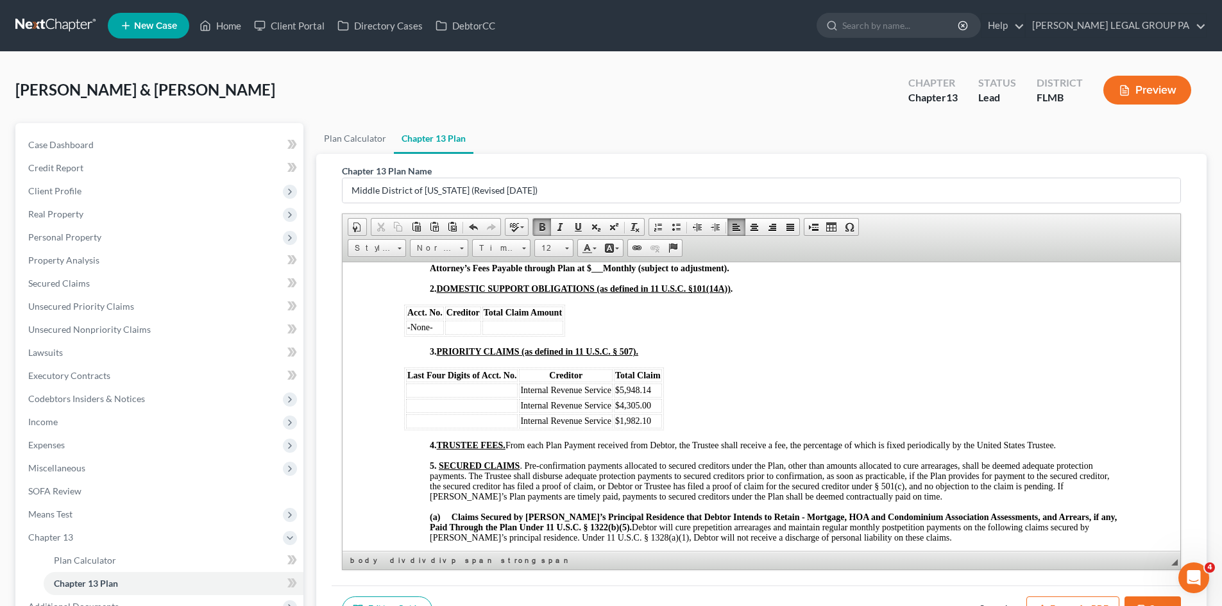
scroll to position [834, 0]
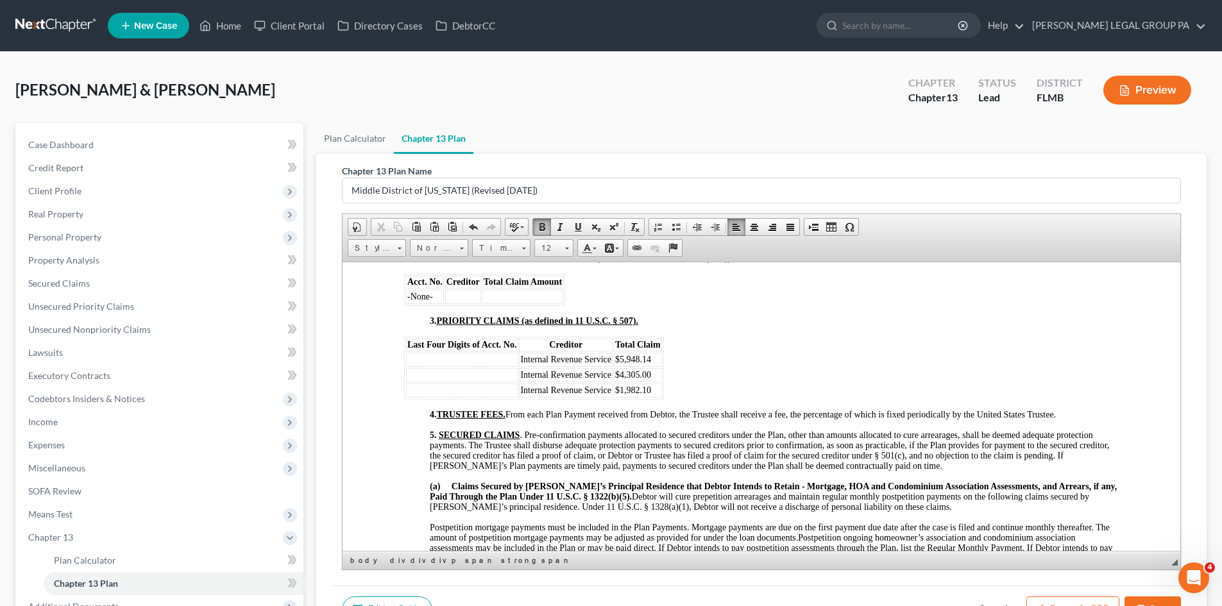
click at [483, 358] on td at bounding box center [462, 359] width 112 height 14
click at [476, 357] on td at bounding box center [462, 359] width 112 height 14
click at [489, 373] on td at bounding box center [462, 375] width 112 height 14
click at [477, 395] on td at bounding box center [462, 390] width 112 height 14
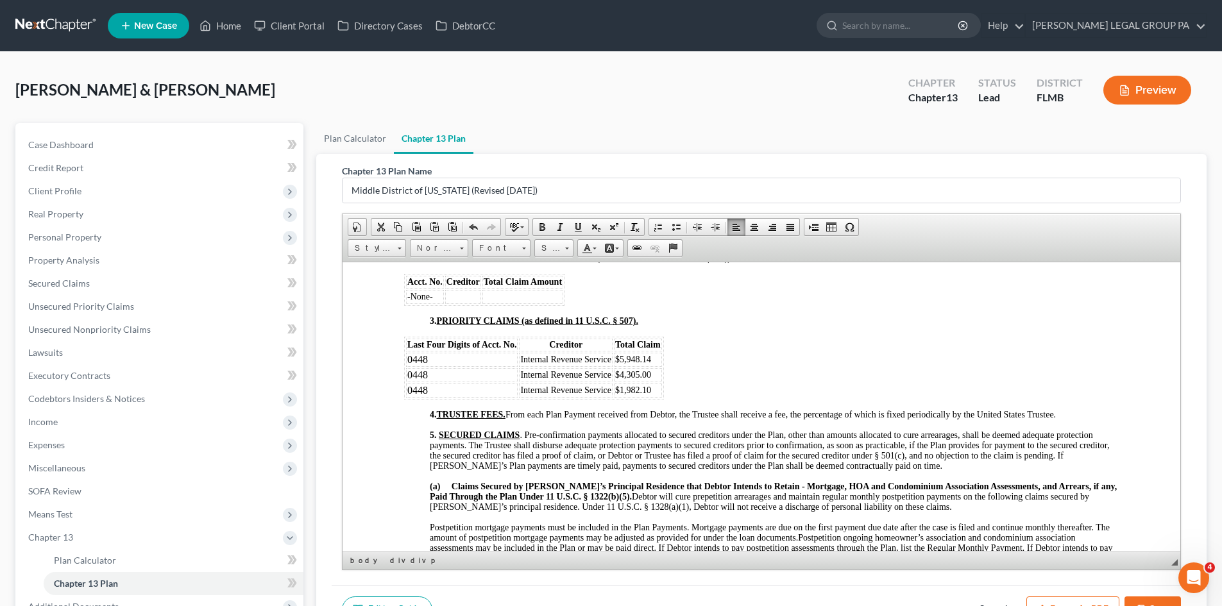
click at [893, 418] on span "4. TRUSTEE FEES. From each Plan Payment received from Debtor, the Trustee shall…" at bounding box center [743, 414] width 626 height 10
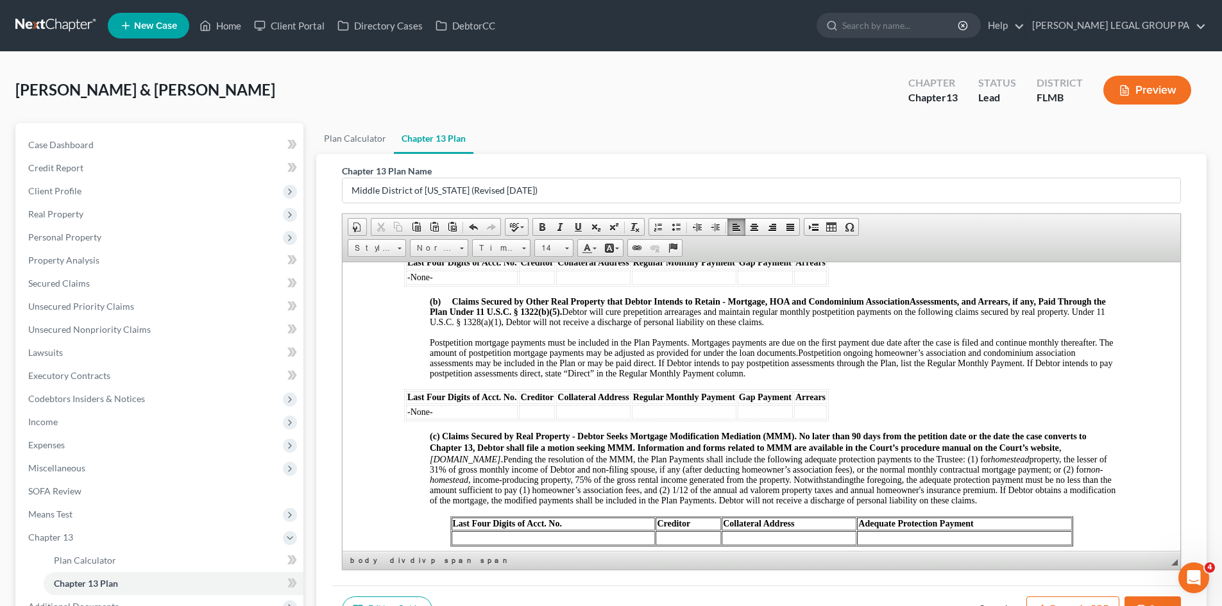
scroll to position [1219, 0]
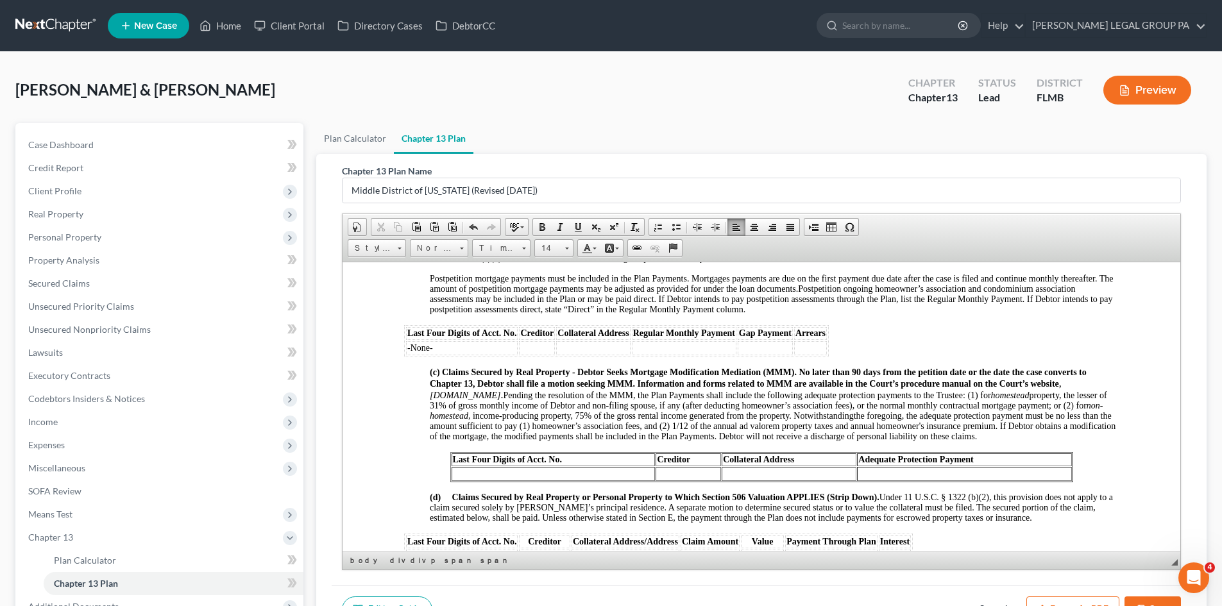
click at [554, 481] on td at bounding box center [554, 473] width 204 height 14
drag, startPoint x: 609, startPoint y: 436, endPoint x: 588, endPoint y: 439, distance: 21.4
click at [609, 435] on span "btains a modification of the mortgage, the modified payments shall be included …" at bounding box center [773, 431] width 686 height 20
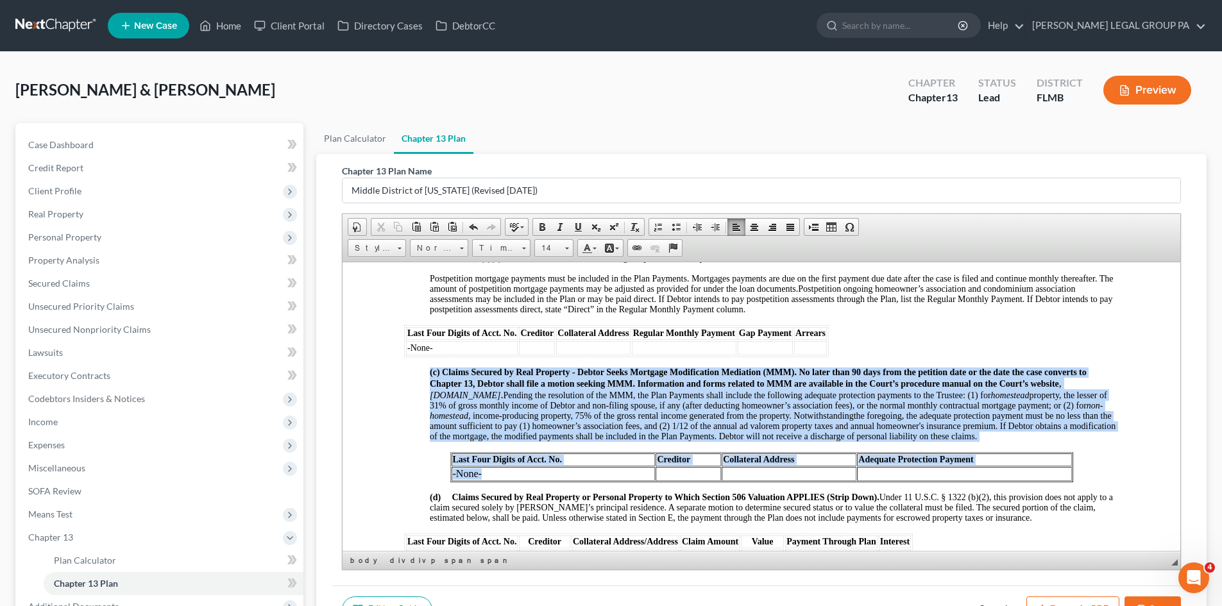
drag, startPoint x: 482, startPoint y: 482, endPoint x: 444, endPoint y: 483, distance: 38.5
click at [522, 481] on td "-None-" at bounding box center [554, 473] width 204 height 14
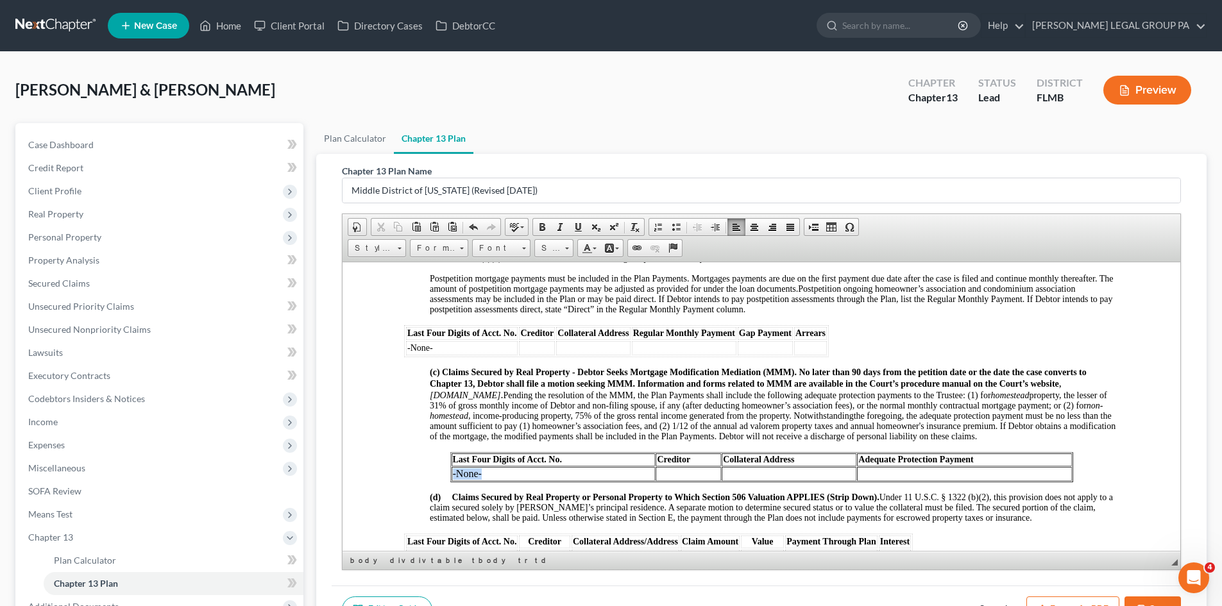
drag, startPoint x: 475, startPoint y: 483, endPoint x: 448, endPoint y: 486, distance: 27.1
click at [452, 481] on td "-None-" at bounding box center [554, 473] width 204 height 14
click at [516, 247] on span "Font" at bounding box center [495, 248] width 45 height 17
click at [520, 294] on span "Times New Roman" at bounding box center [518, 297] width 80 height 11
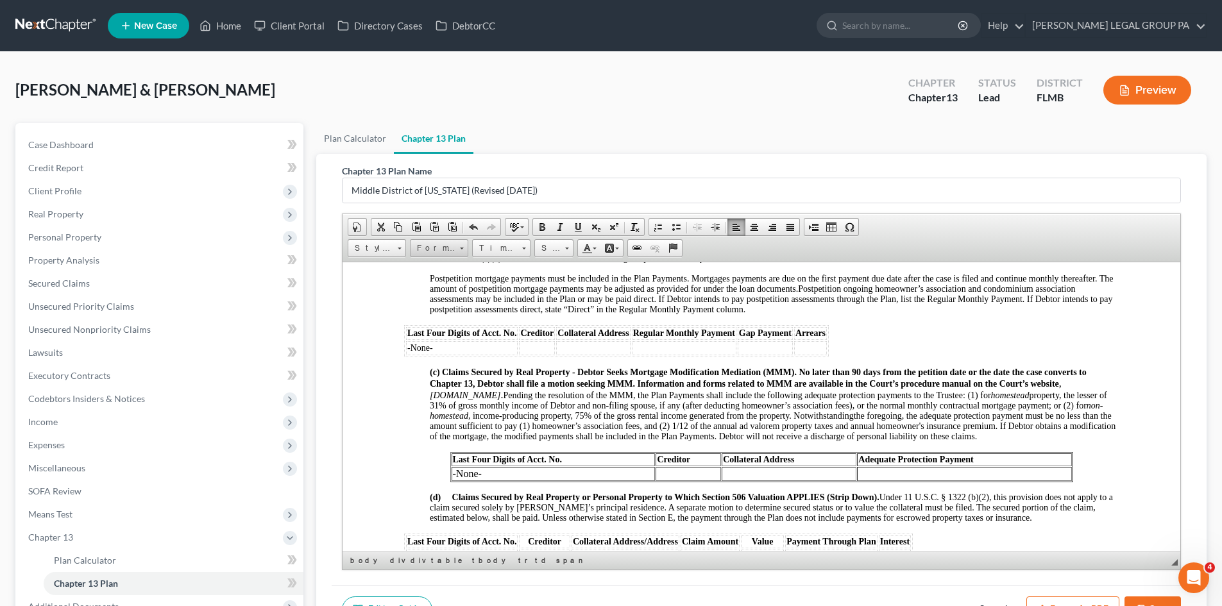
click at [447, 250] on span "Format" at bounding box center [433, 248] width 45 height 17
drag, startPoint x: 595, startPoint y: 287, endPoint x: 538, endPoint y: 272, distance: 59.8
click at [595, 287] on span "Postpetition mortgage payments must be included in the Plan Payments. Mortgages…" at bounding box center [771, 283] width 683 height 20
drag, startPoint x: 481, startPoint y: 482, endPoint x: 445, endPoint y: 482, distance: 35.9
click at [450, 482] on table "Last Four Digits of Acct. No. Creditor Collateral Address Adequate Protection P…" at bounding box center [761, 467] width 623 height 30
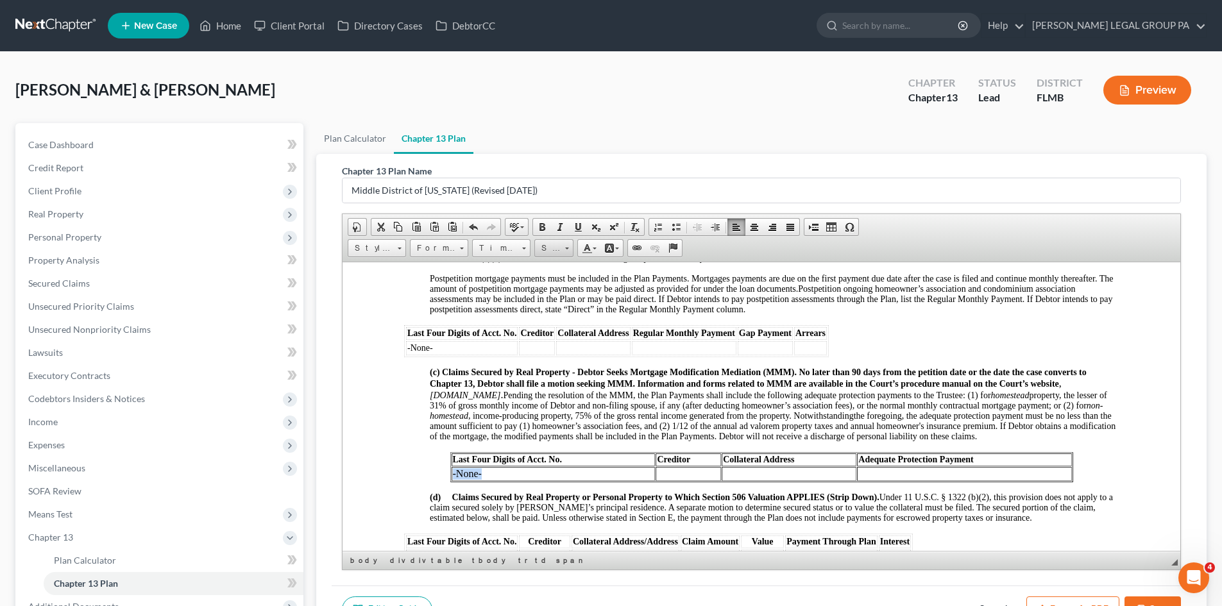
click at [552, 244] on span "Size" at bounding box center [548, 248] width 26 height 17
click at [557, 306] on link "14" at bounding box center [573, 302] width 73 height 17
click at [590, 391] on span "Pending the resolution of the MMM, the Plan Payments shall include the followin…" at bounding box center [768, 405] width 677 height 30
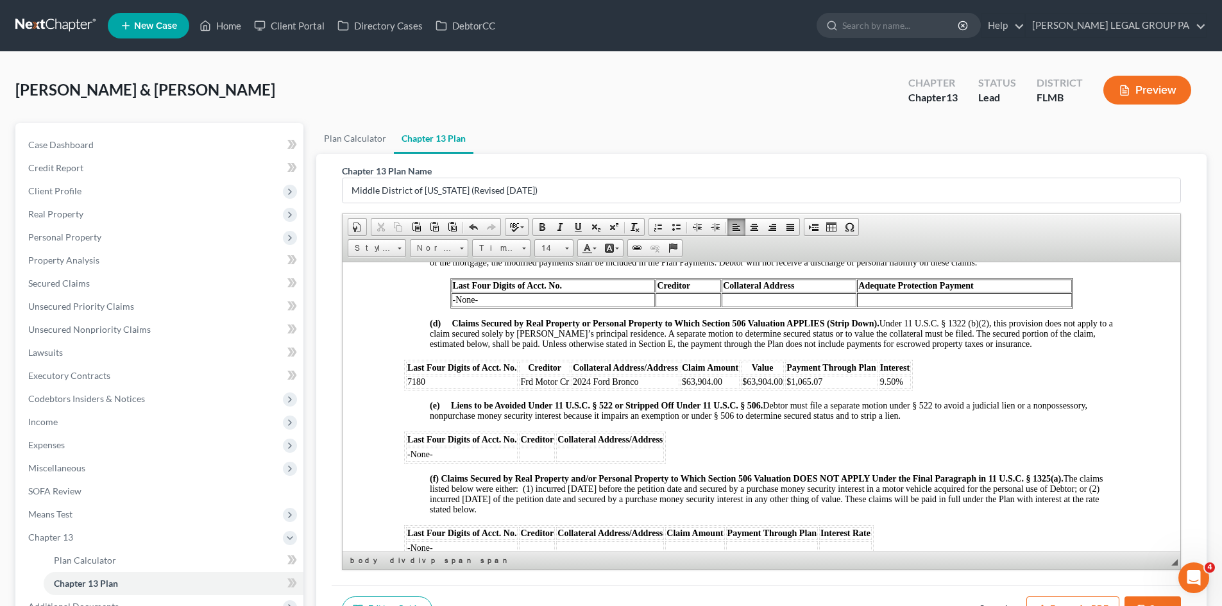
scroll to position [1411, 0]
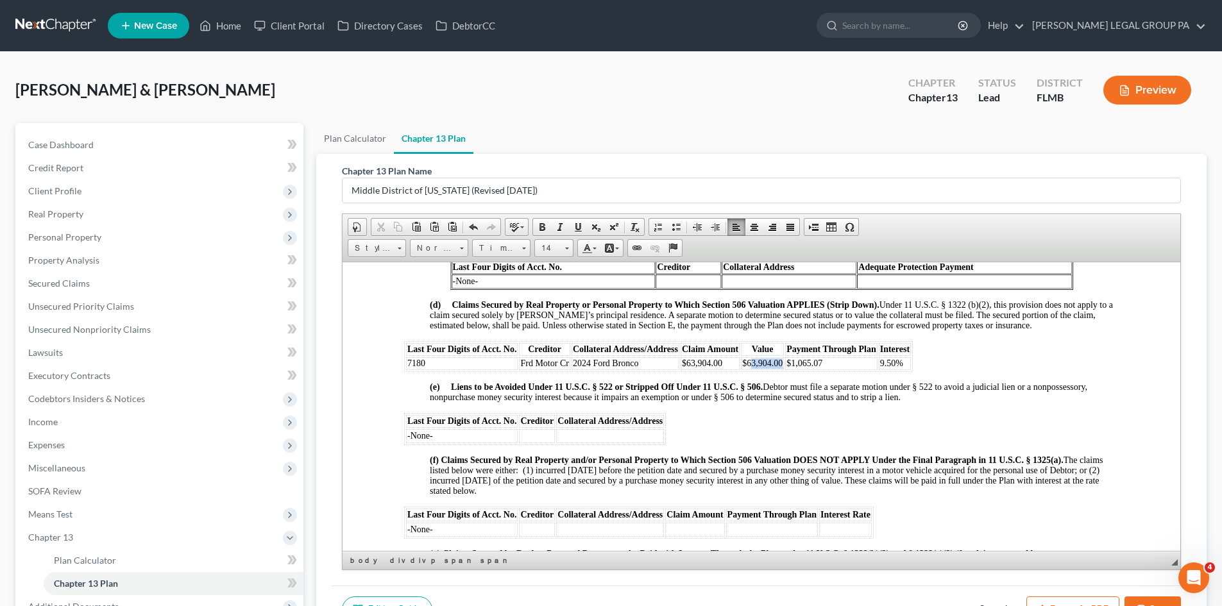
drag, startPoint x: 749, startPoint y: 370, endPoint x: 781, endPoint y: 371, distance: 32.1
click at [781, 368] on span "$63,904.00" at bounding box center [762, 363] width 40 height 10
click at [937, 420] on div "NOTICE TO DEBTOR: IF YOU ELECT TO MAKE DIRECT PAYMENTS TO A SECURED CREDITOR UN…" at bounding box center [761, 544] width 715 height 2599
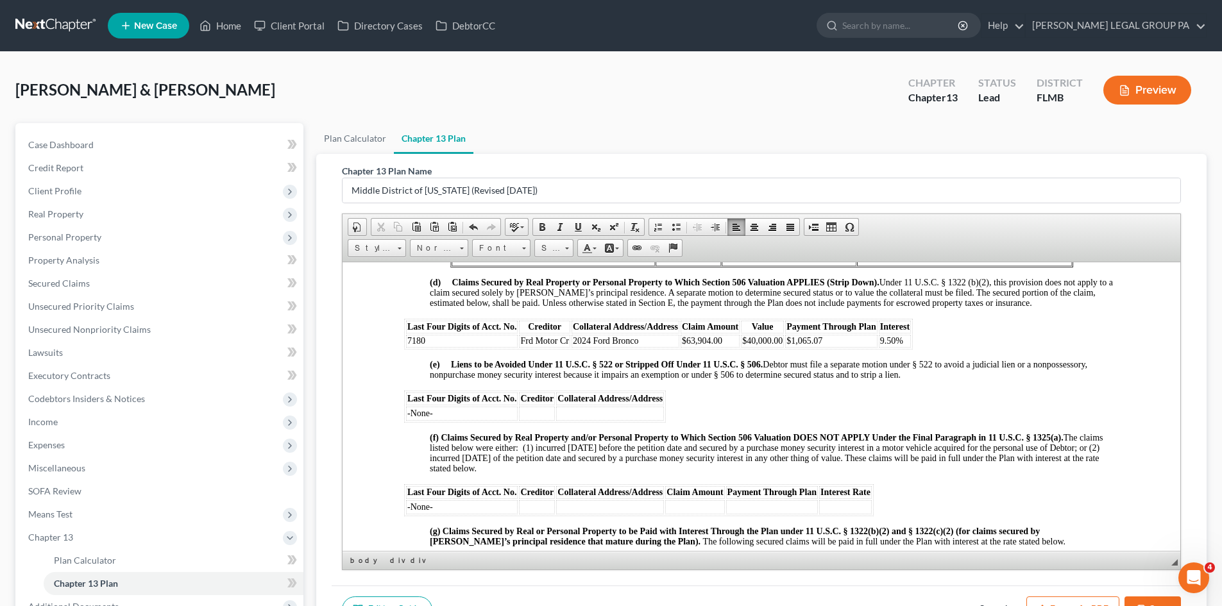
scroll to position [1668, 0]
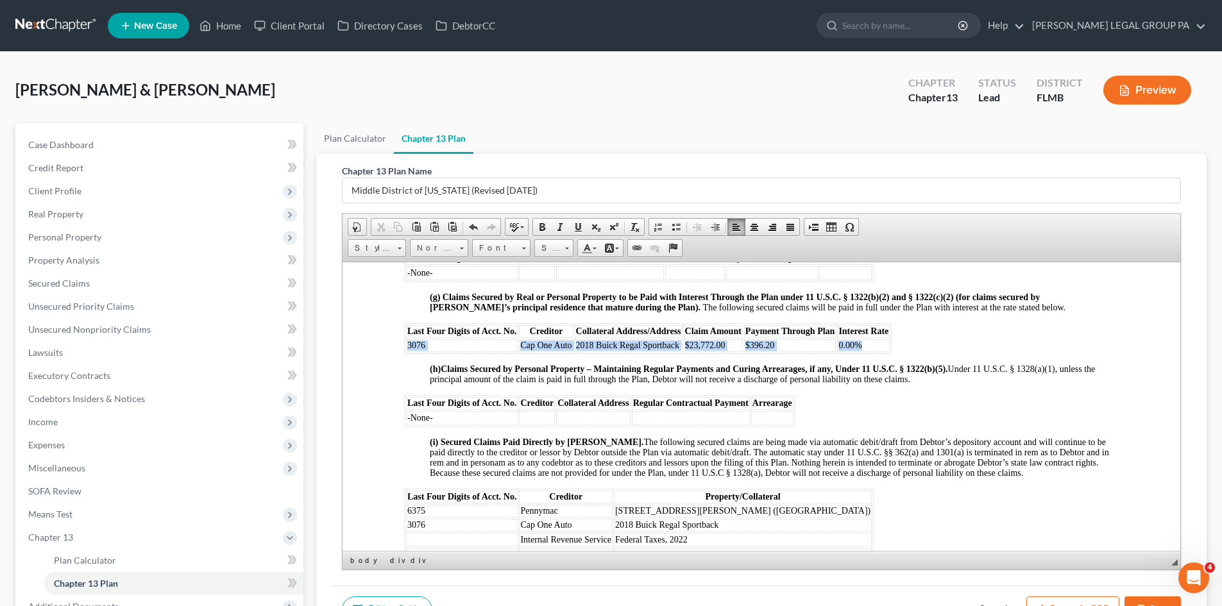
drag, startPoint x: 870, startPoint y: 352, endPoint x: 405, endPoint y: 356, distance: 464.5
click at [406, 352] on tr "3076 Cap One Auto 2018 Buick Regal Sportback $23,772.00 $396.20 0.00%" at bounding box center [648, 345] width 484 height 13
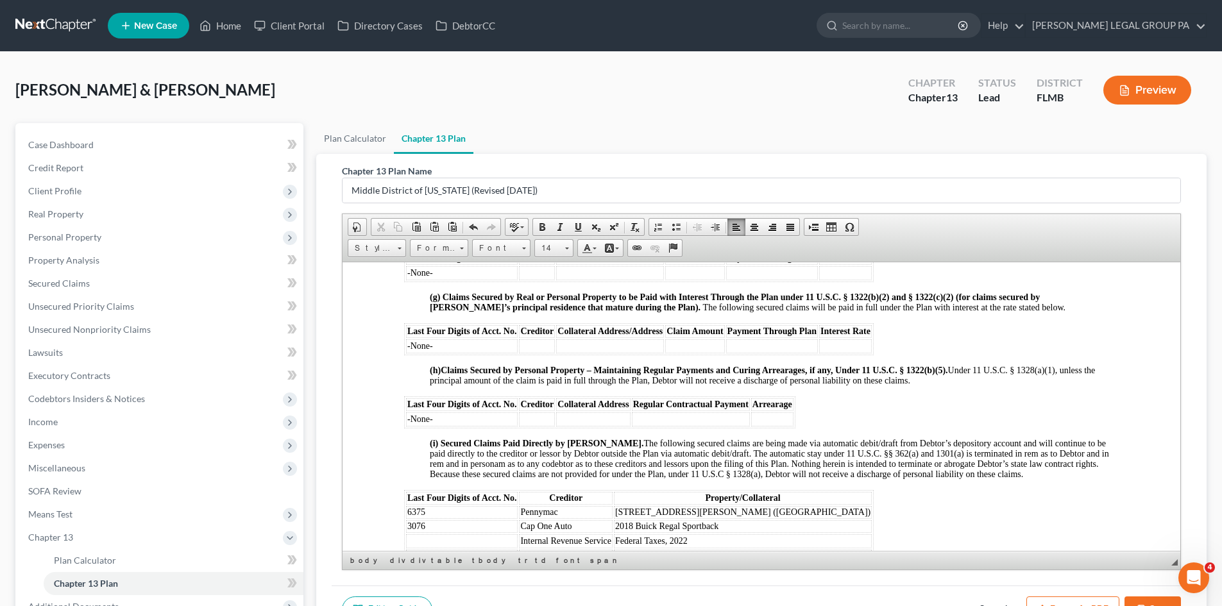
click at [639, 375] on strong "Claims Secured by Personal Property – Maintaining Regular Payments and Curing A…" at bounding box center [693, 370] width 505 height 10
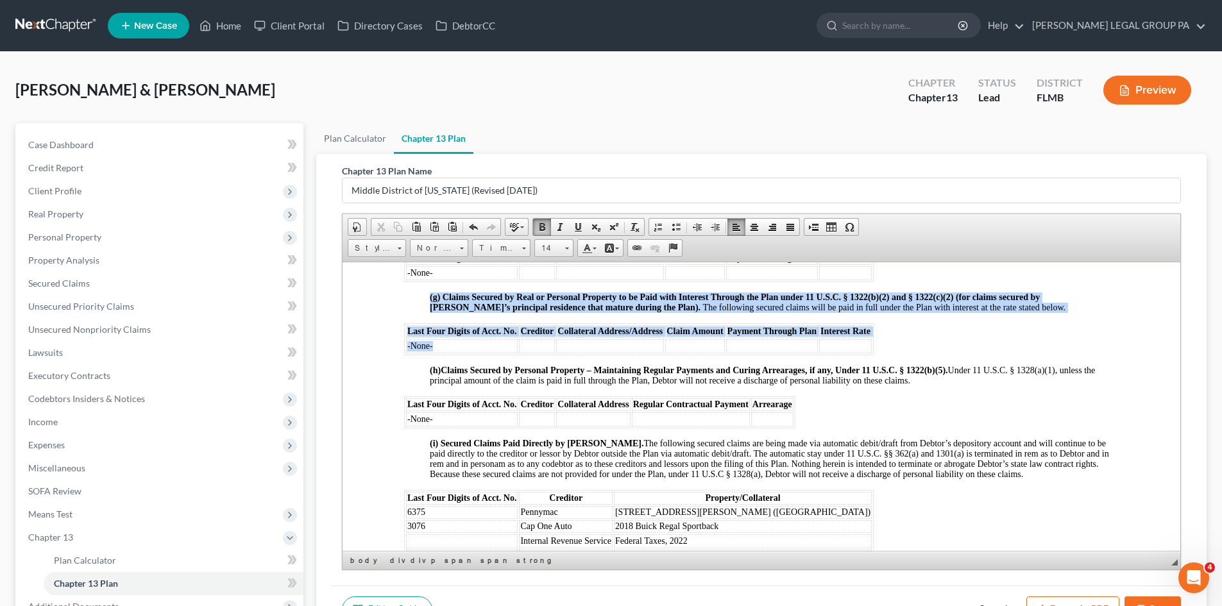
drag, startPoint x: 449, startPoint y: 359, endPoint x: 402, endPoint y: 356, distance: 46.9
click at [402, 356] on html "UNITED STATES BANKRUPTCY COURT MIDDLE DISTRICT OF FLORIDA TAMPA DIVISION IN RE:…" at bounding box center [762, 122] width 838 height 3056
click at [423, 350] on span "-None-" at bounding box center [420, 346] width 26 height 10
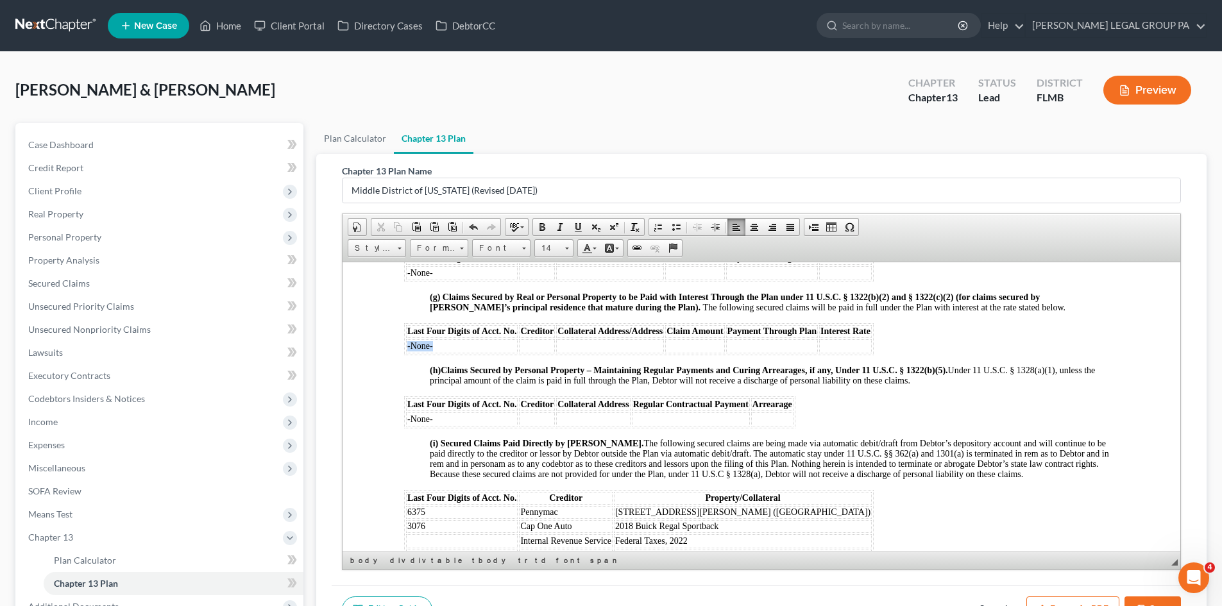
drag, startPoint x: 435, startPoint y: 353, endPoint x: 407, endPoint y: 353, distance: 28.2
click at [407, 353] on td "-None-" at bounding box center [462, 346] width 112 height 14
click at [506, 245] on span "Font" at bounding box center [495, 248] width 45 height 17
click at [520, 296] on span "Times New Roman" at bounding box center [518, 297] width 80 height 11
click at [833, 405] on div "NOTICE TO DEBTOR: IF YOU ELECT TO MAKE DIRECT PAYMENTS TO A SECURED CREDITOR UN…" at bounding box center [761, 288] width 715 height 2600
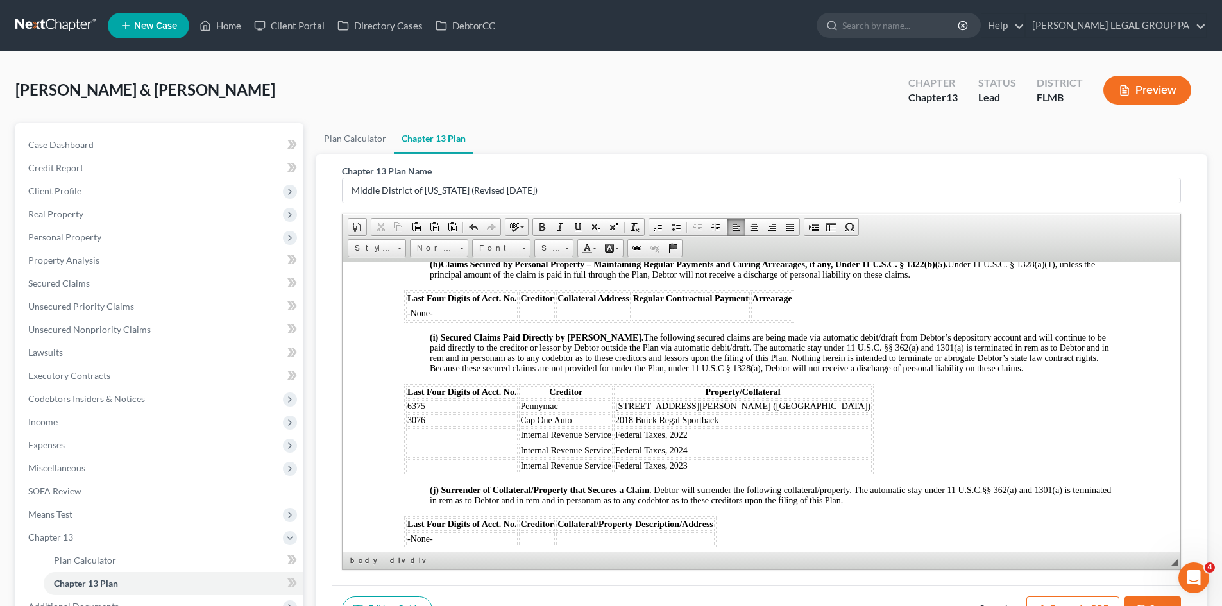
scroll to position [1796, 0]
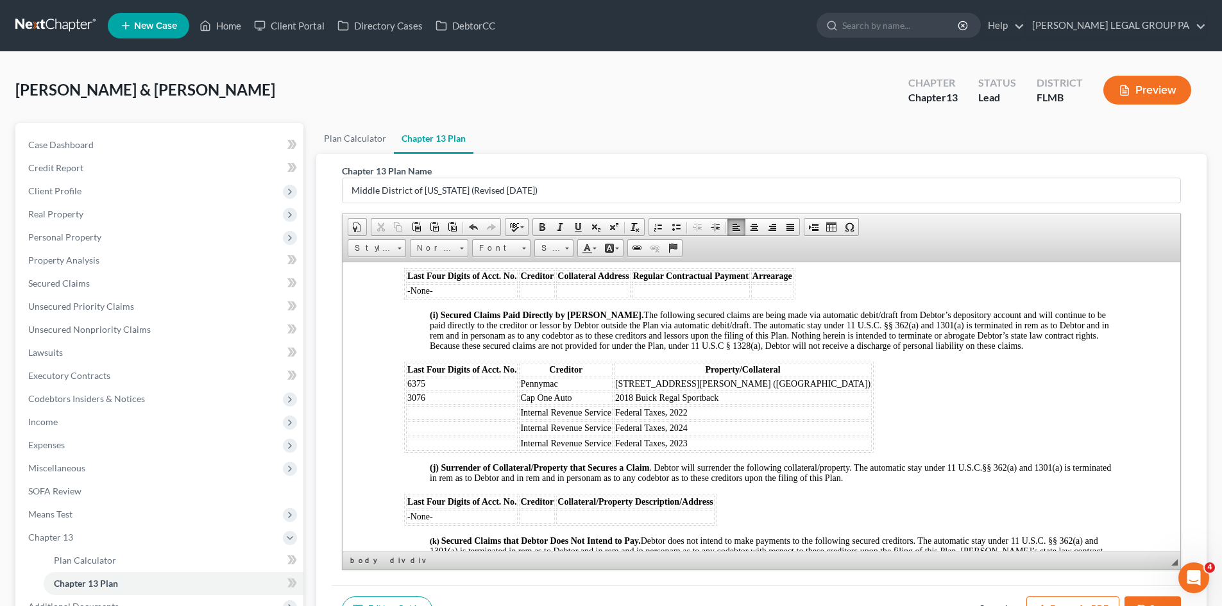
click at [455, 420] on td at bounding box center [462, 412] width 112 height 14
click at [459, 434] on td at bounding box center [462, 428] width 112 height 14
click at [484, 450] on td at bounding box center [462, 443] width 112 height 14
click at [828, 482] on span "§ 362(a) and 1301(a) is terminated in rem as to Debtor and in rem and in person…" at bounding box center [770, 473] width 681 height 20
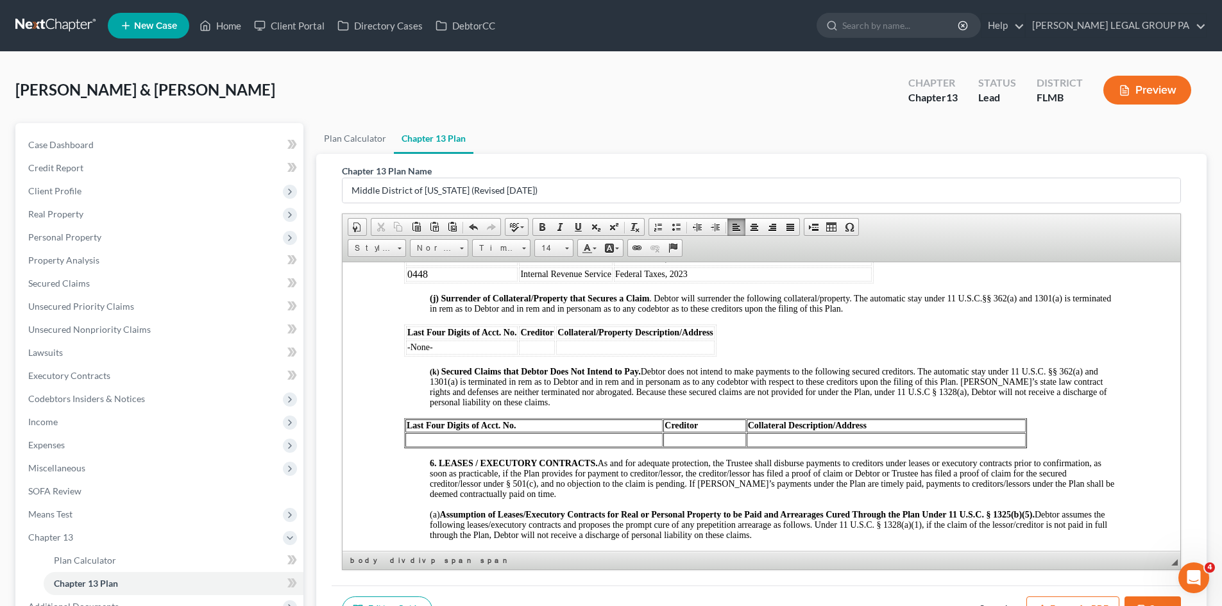
scroll to position [1989, 0]
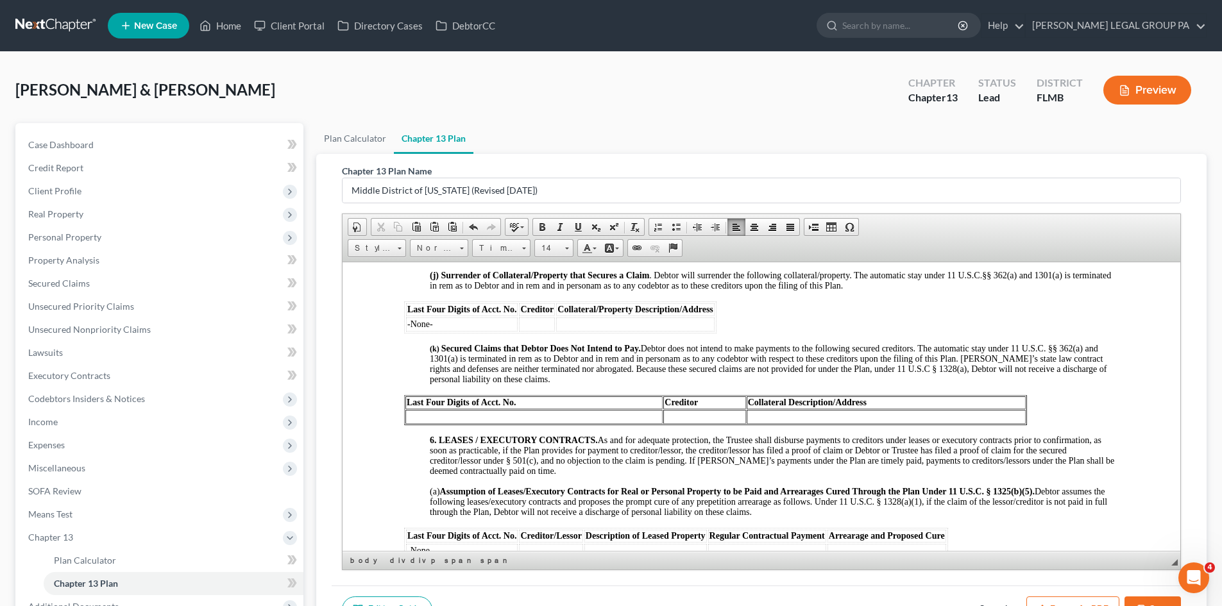
click at [518, 423] on td at bounding box center [533, 416] width 257 height 14
click at [413, 423] on td "-none-" at bounding box center [533, 416] width 257 height 14
click at [534, 513] on span "(a) Assumption of Leases/Executory Contracts for Real or Personal Property to b…" at bounding box center [768, 501] width 677 height 30
drag, startPoint x: 449, startPoint y: 426, endPoint x: 407, endPoint y: 425, distance: 42.4
click at [407, 423] on td "-None-" at bounding box center [533, 416] width 257 height 14
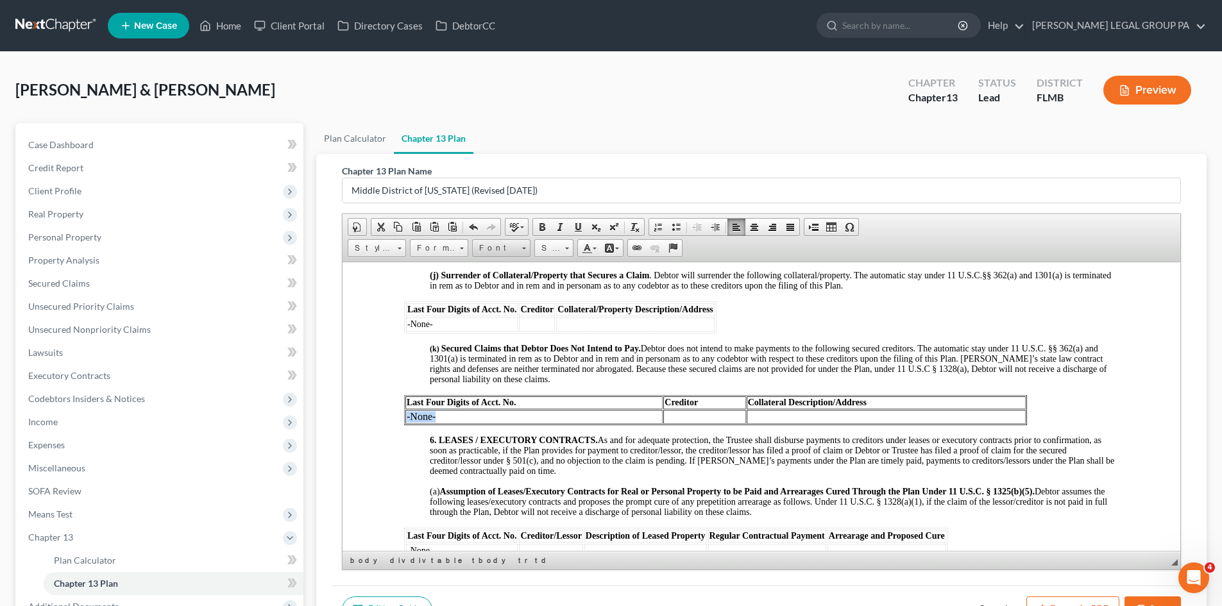
click at [500, 247] on span "Font" at bounding box center [495, 248] width 45 height 17
click at [511, 296] on span "Times New Roman" at bounding box center [518, 297] width 80 height 11
click at [555, 253] on span "Size" at bounding box center [548, 248] width 26 height 17
click at [562, 303] on link "14" at bounding box center [573, 302] width 73 height 17
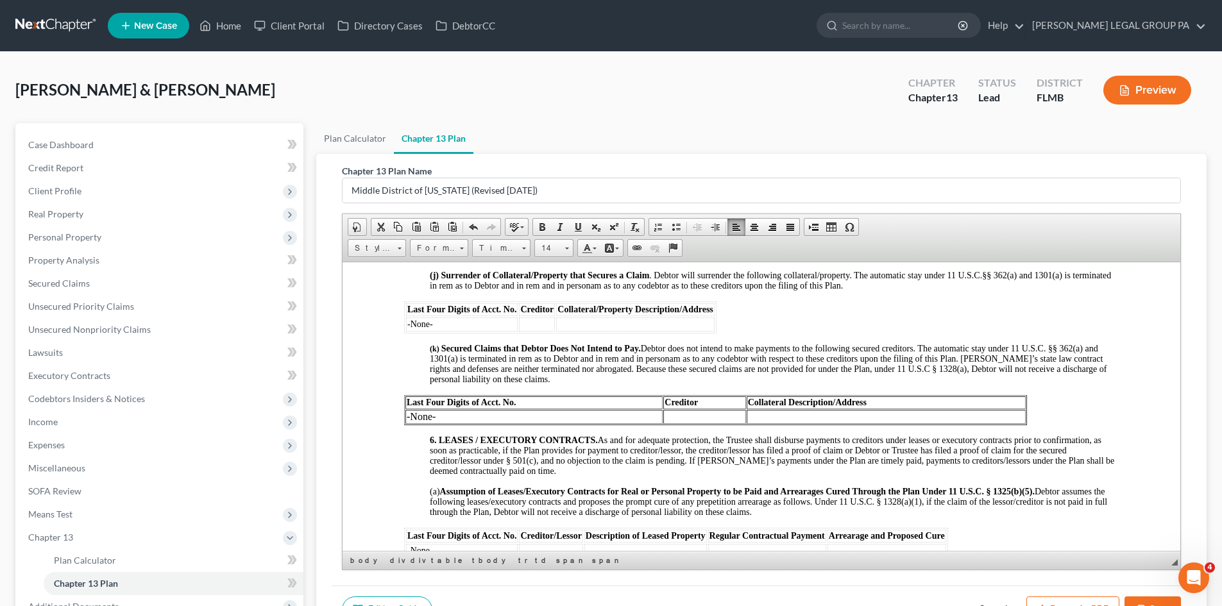
scroll to position [0, 0]
click at [605, 368] on span "Secured Claims that Debtor Does Not Intend to Pay. Debtor does not intend to ma…" at bounding box center [768, 363] width 677 height 40
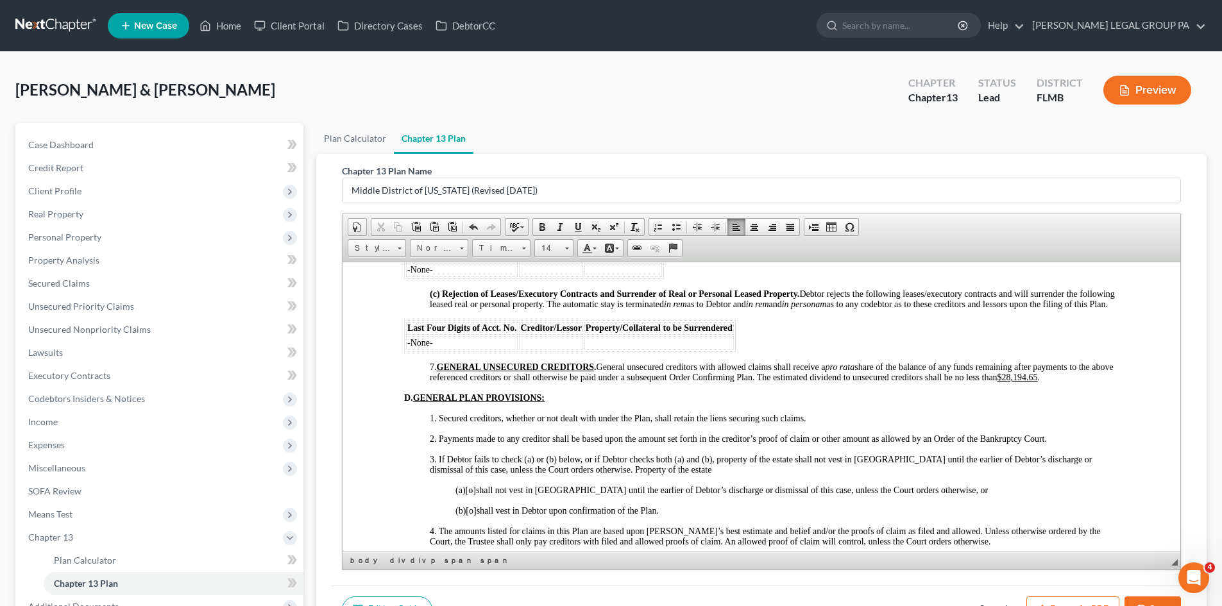
scroll to position [2438, 0]
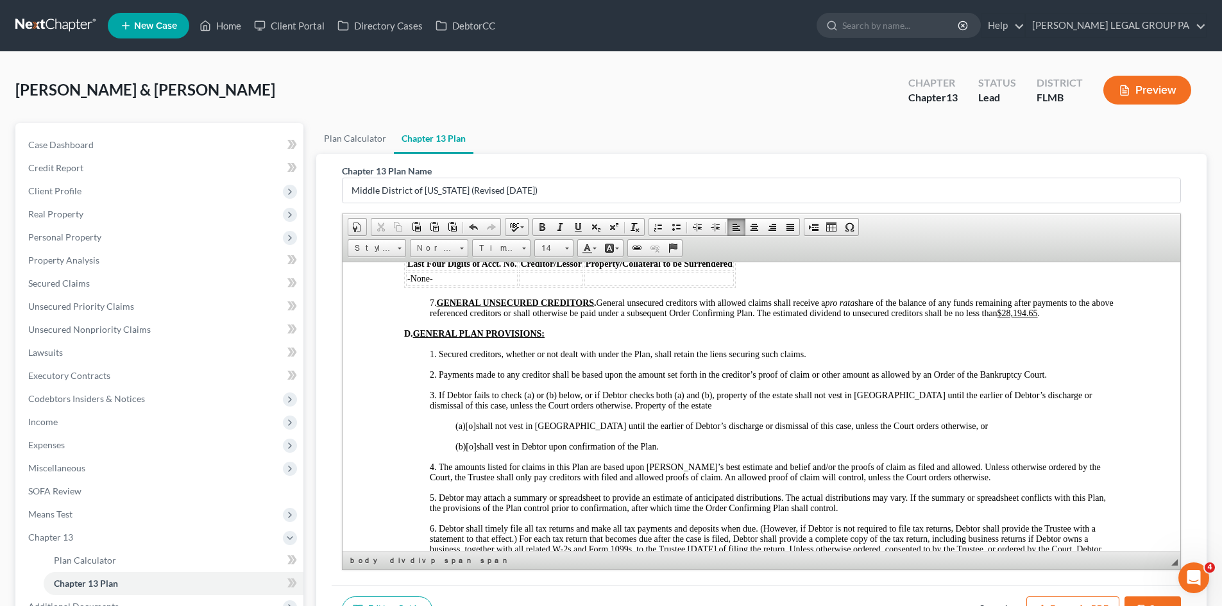
click at [473, 451] on span "[o]" at bounding box center [471, 446] width 10 height 10
drag, startPoint x: 1042, startPoint y: 332, endPoint x: 1075, endPoint y: 336, distance: 32.9
click at [1038, 318] on u "$28,194.65" at bounding box center [1018, 313] width 40 height 10
click at [959, 359] on p "1. Secured creditors, whether or not dealt with under the Plan, shall retain th…" at bounding box center [774, 354] width 689 height 10
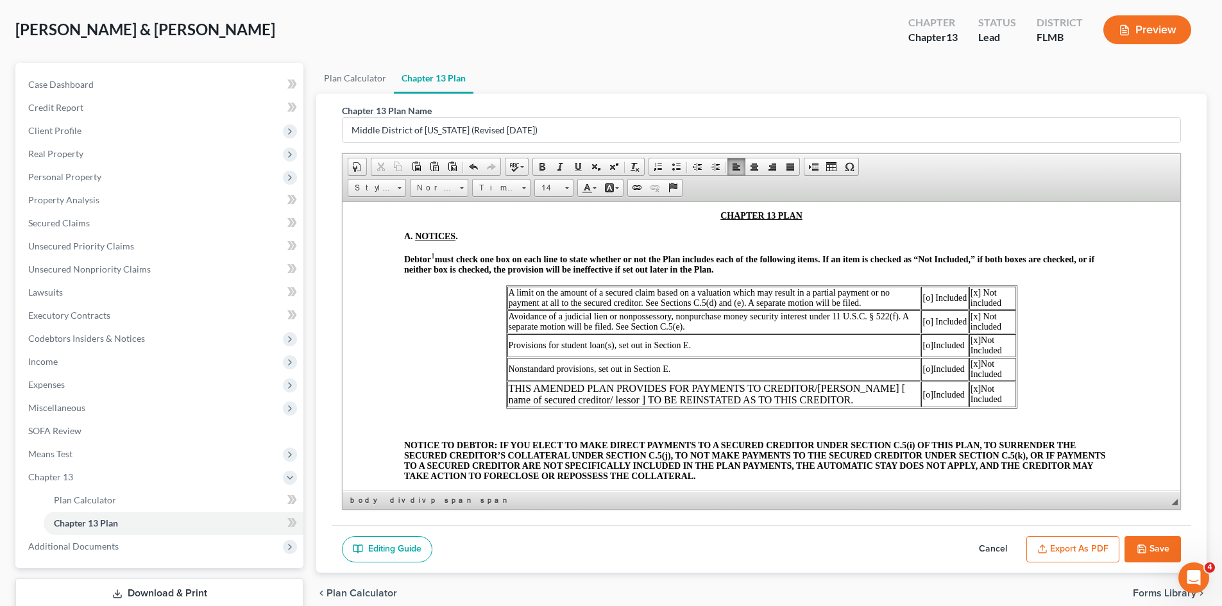
scroll to position [145, 0]
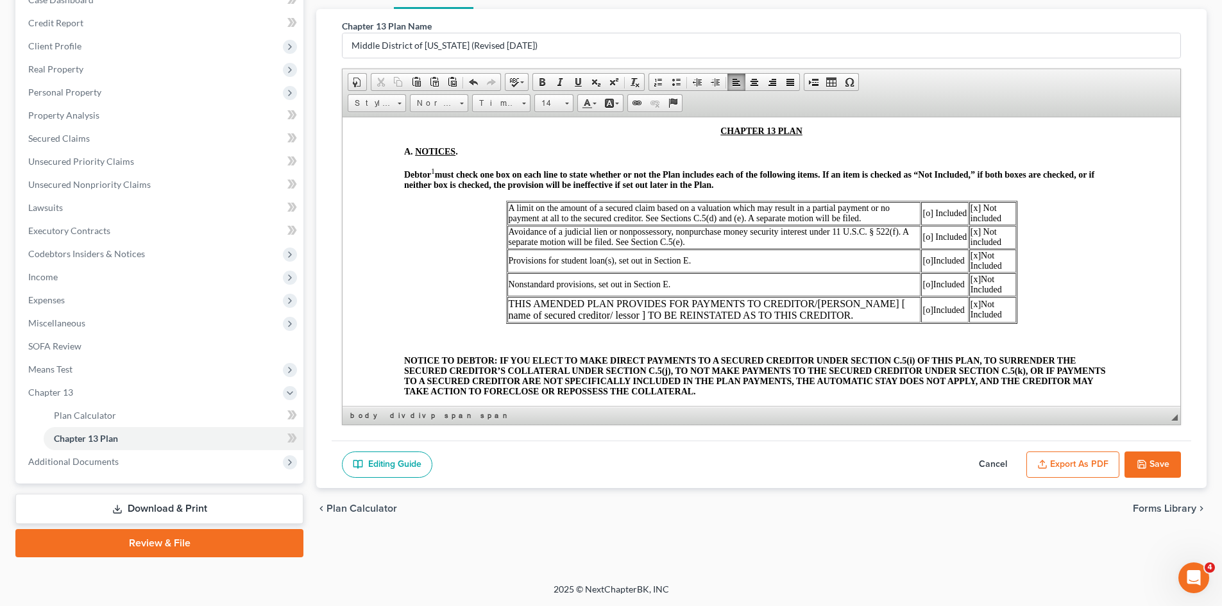
click at [1157, 466] on button "Save" at bounding box center [1153, 465] width 56 height 27
select select "2"
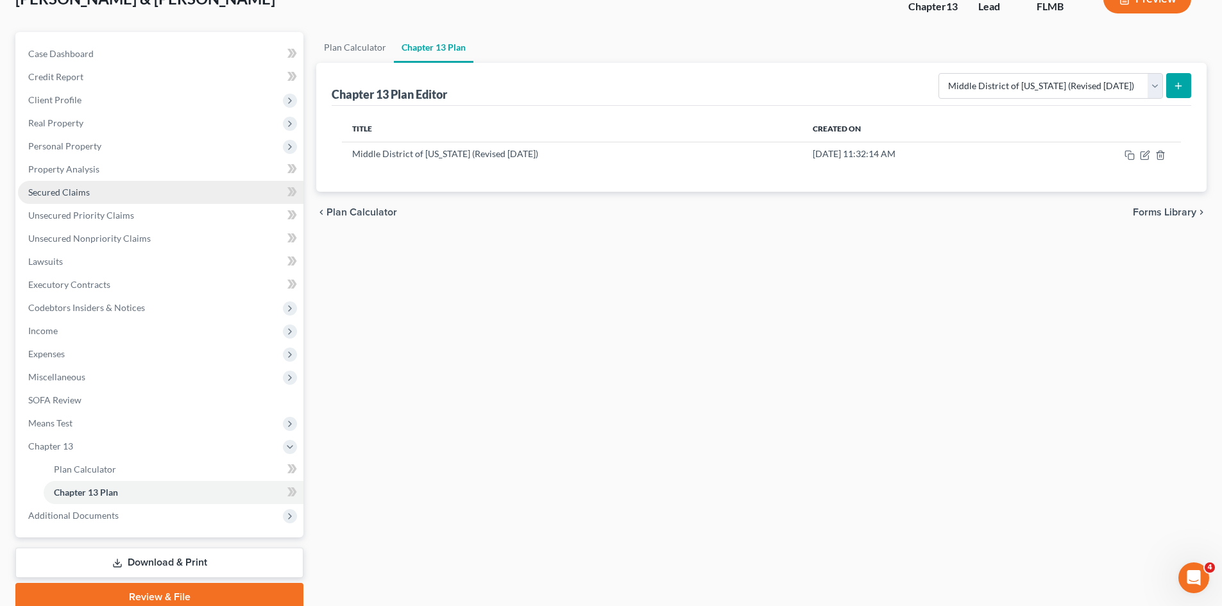
scroll to position [17, 0]
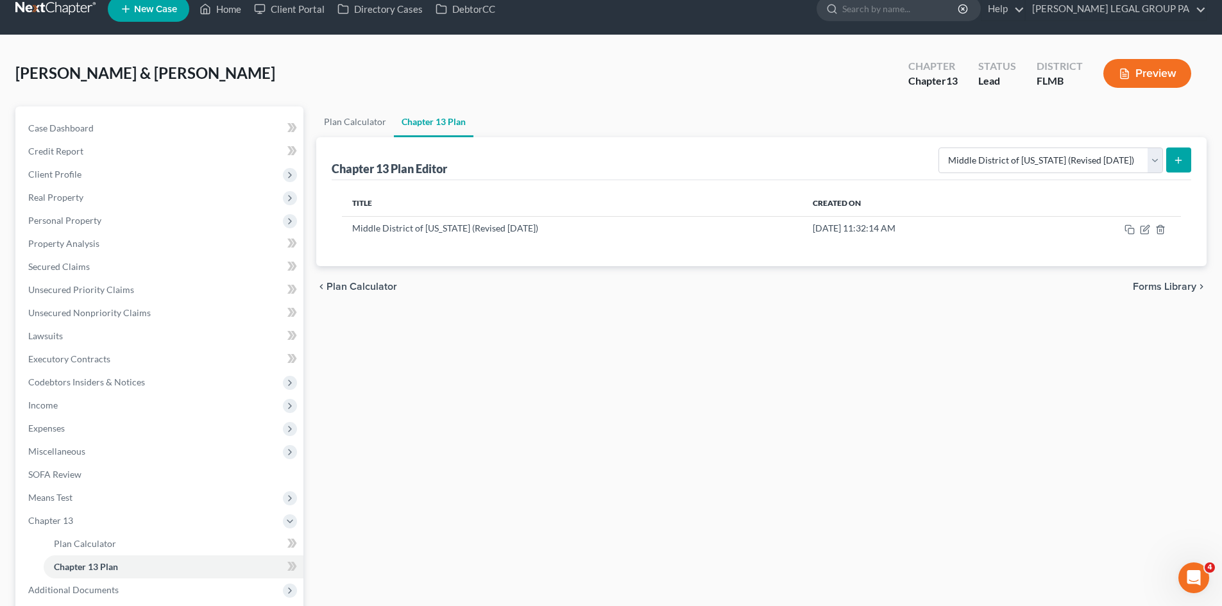
click at [851, 358] on div "Plan Calculator Chapter 13 Plan Chapter 13 Plan Editor Please select your Chapt…" at bounding box center [761, 395] width 903 height 579
click at [78, 223] on span "Personal Property" at bounding box center [64, 220] width 73 height 11
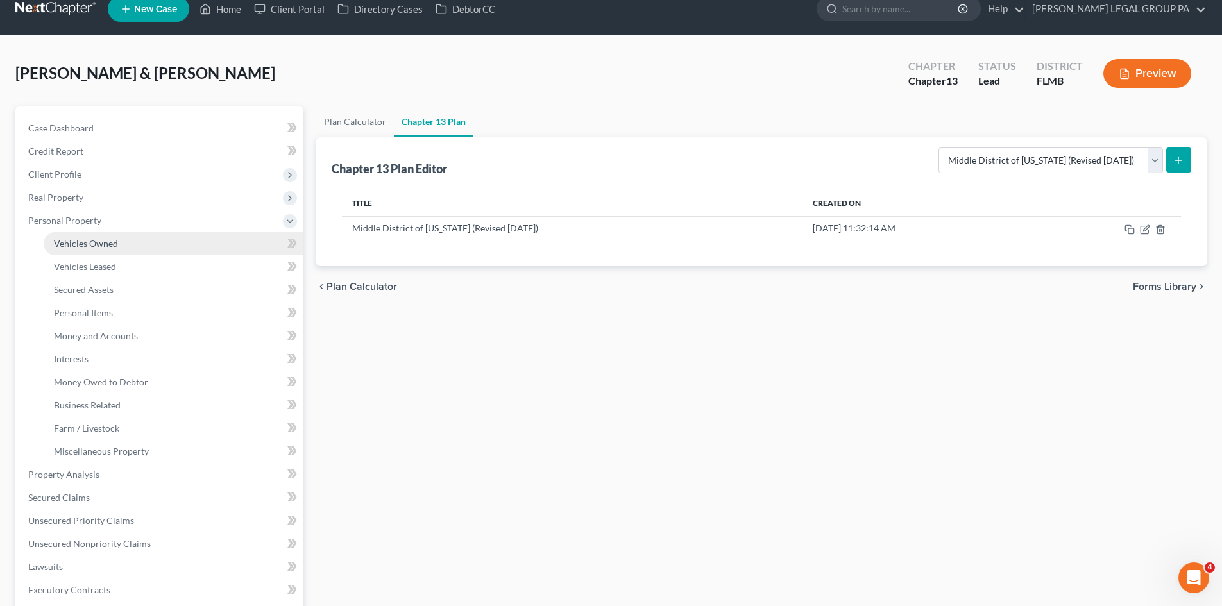
click at [87, 240] on span "Vehicles Owned" at bounding box center [86, 243] width 64 height 11
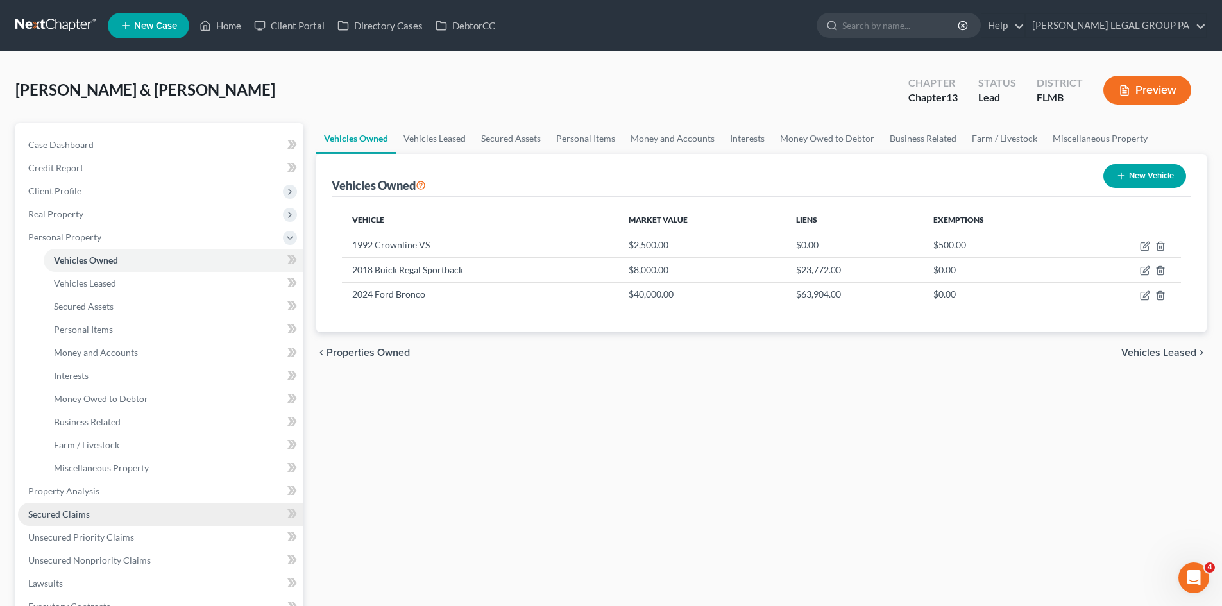
click at [70, 513] on span "Secured Claims" at bounding box center [59, 514] width 62 height 11
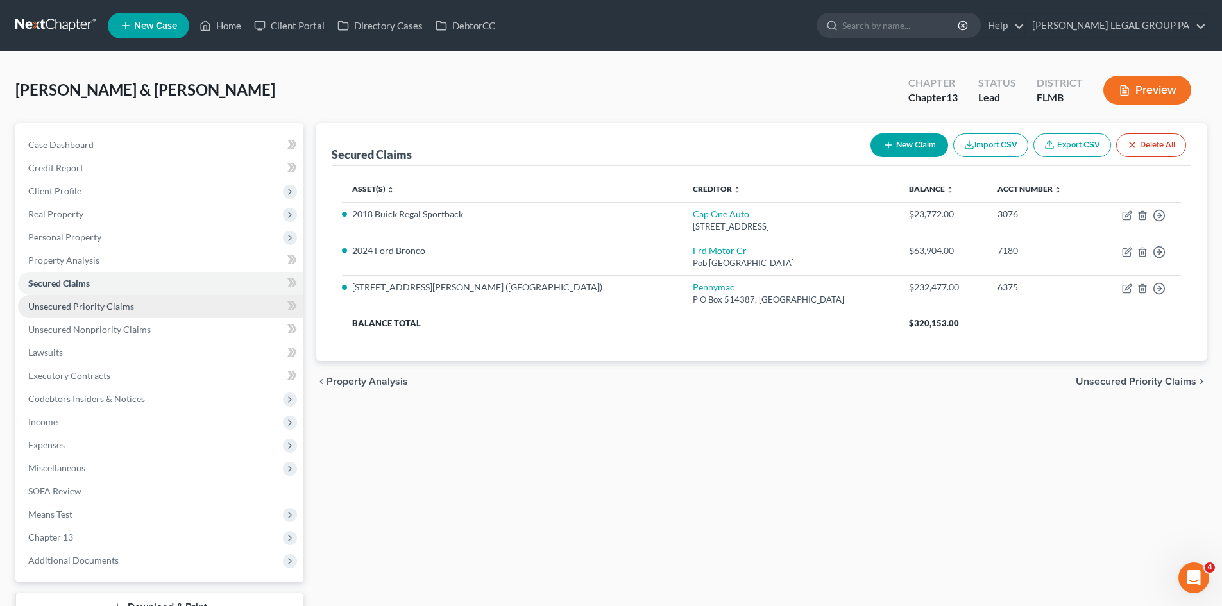
click at [94, 312] on link "Unsecured Priority Claims" at bounding box center [160, 306] width 285 height 23
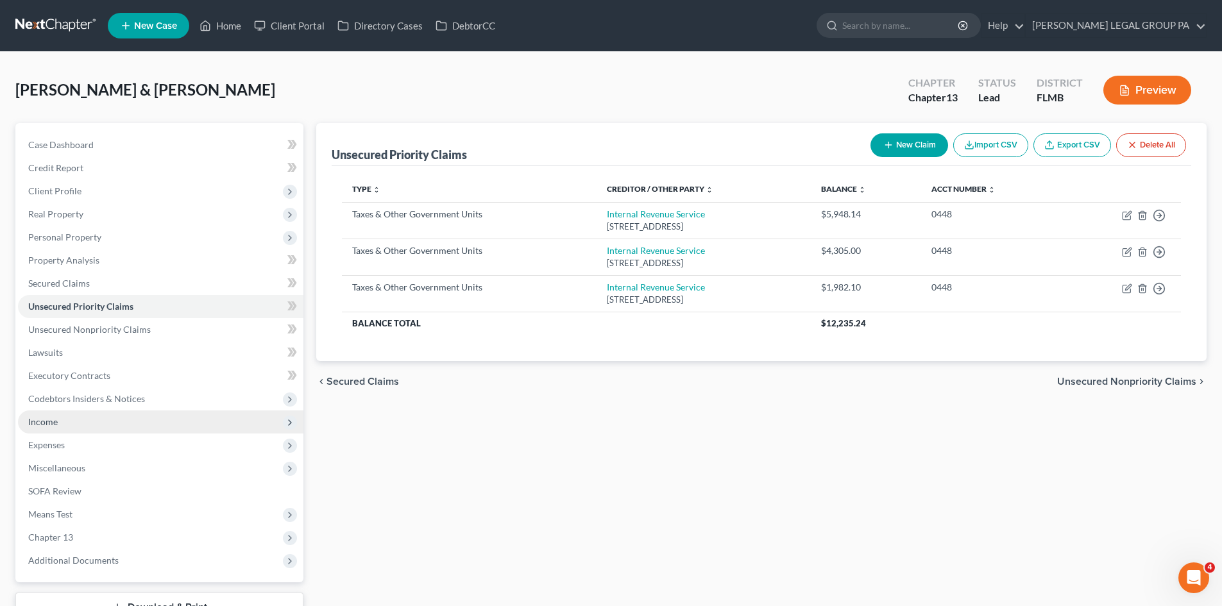
scroll to position [99, 0]
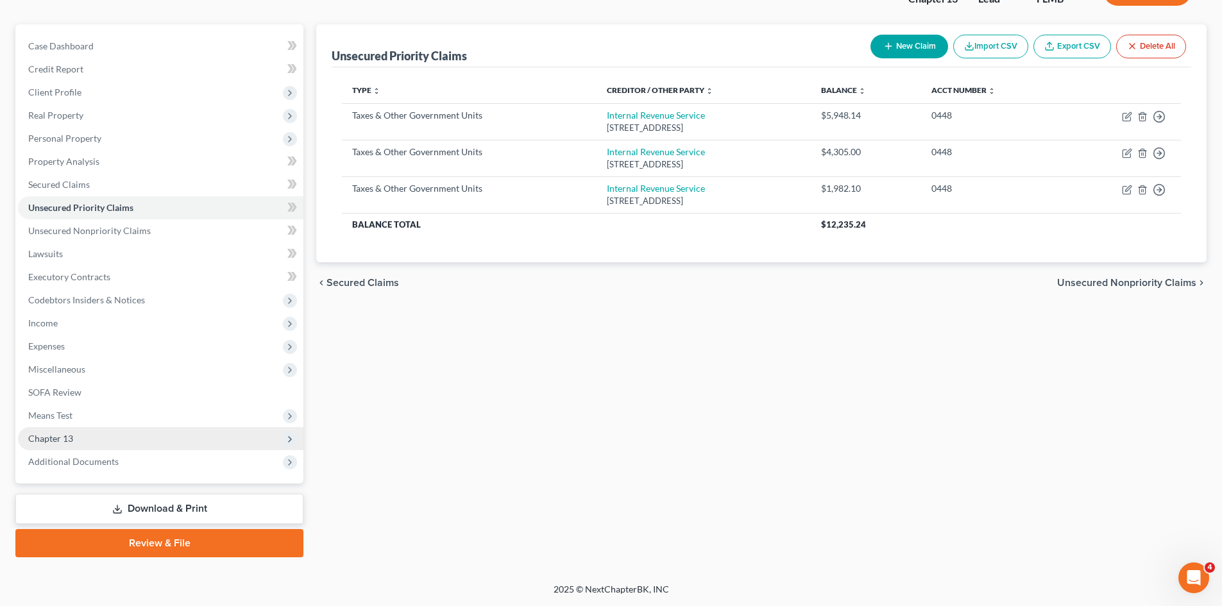
click at [142, 434] on span "Chapter 13" at bounding box center [160, 438] width 285 height 23
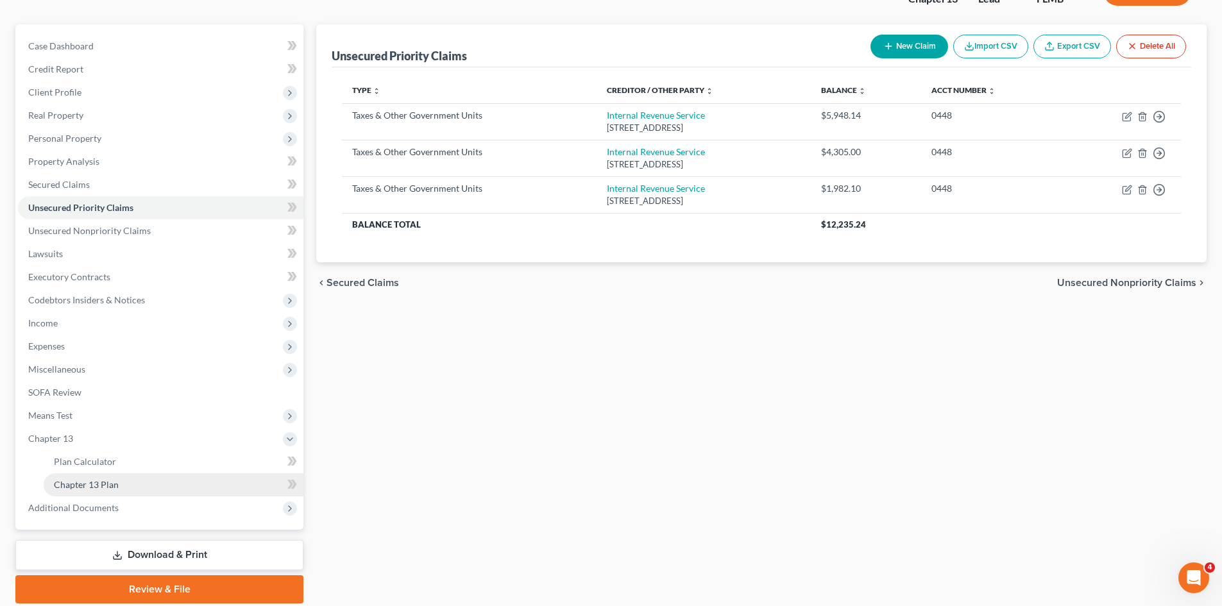
click at [132, 482] on link "Chapter 13 Plan" at bounding box center [174, 484] width 260 height 23
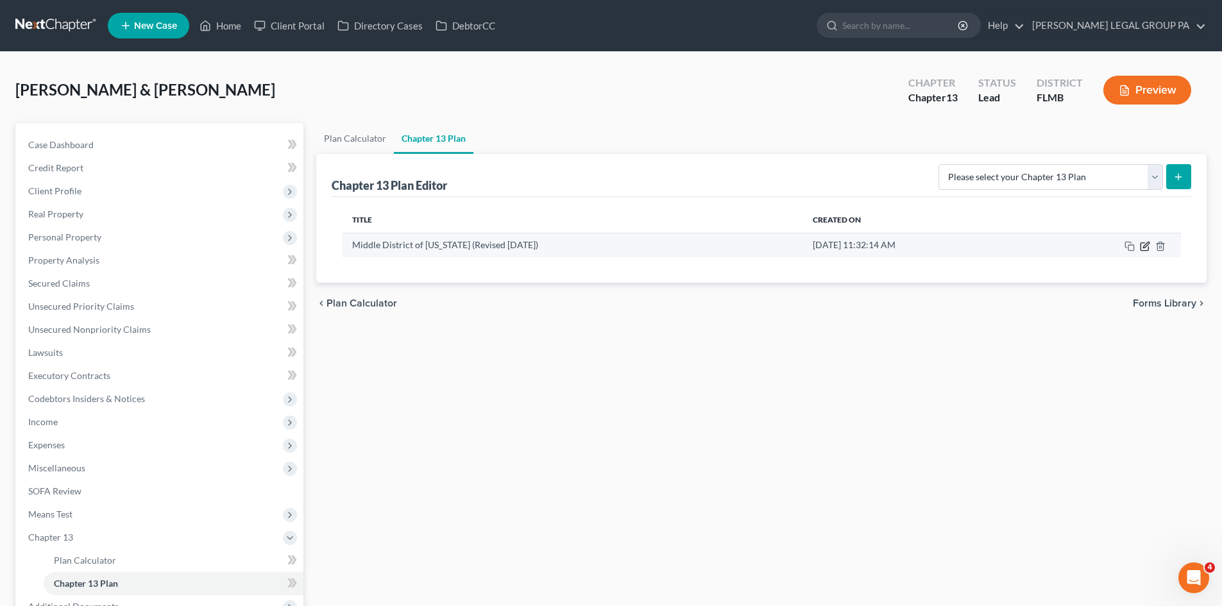
click at [1144, 247] on icon "button" at bounding box center [1146, 245] width 6 height 6
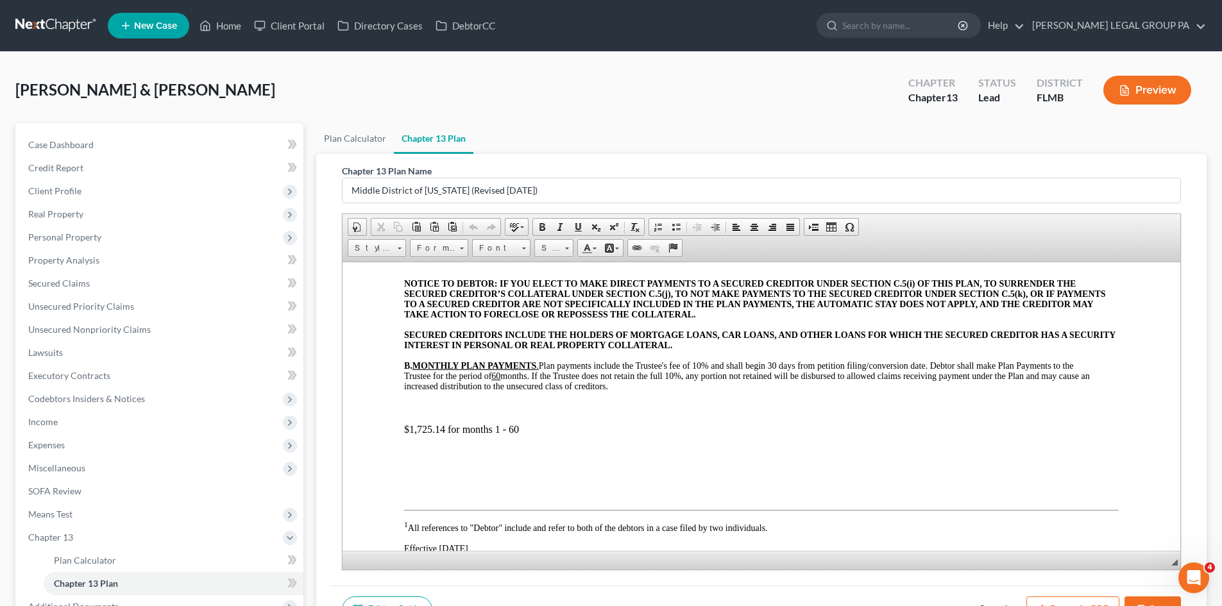
scroll to position [449, 0]
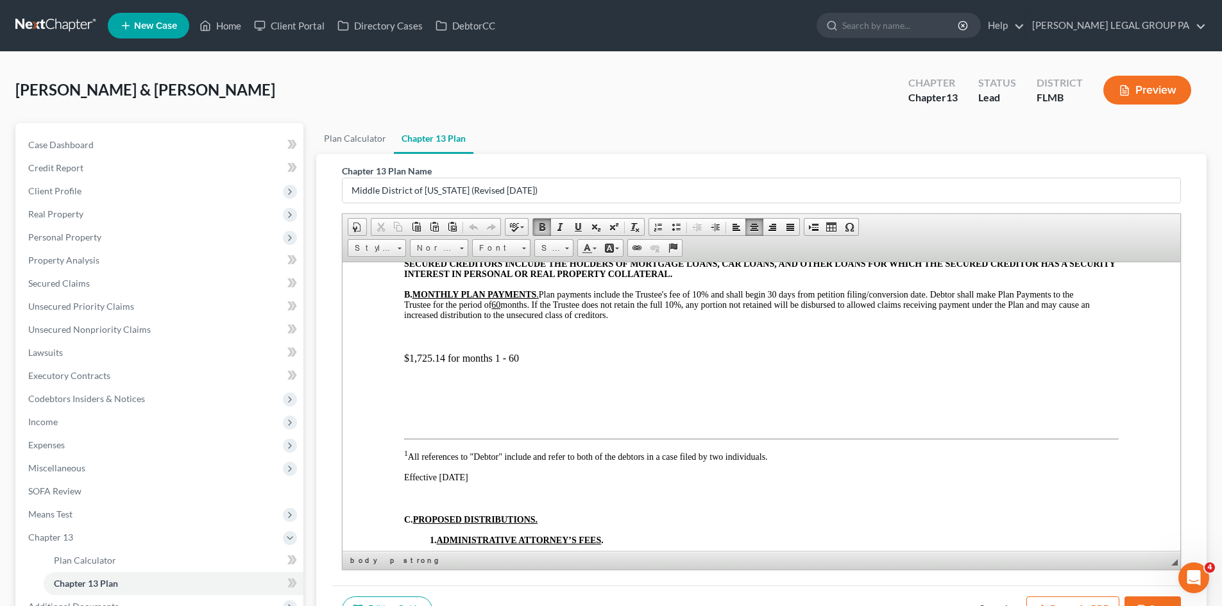
click at [431, 358] on p "$1,725.14 for months 1 - 60" at bounding box center [761, 358] width 715 height 12
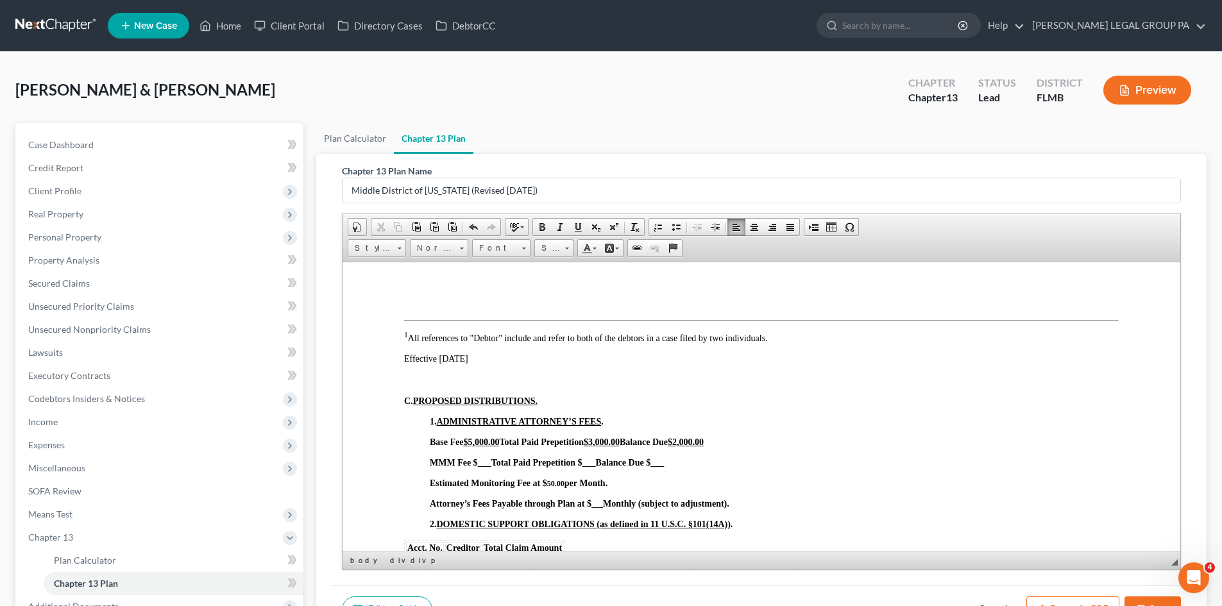
scroll to position [642, 0]
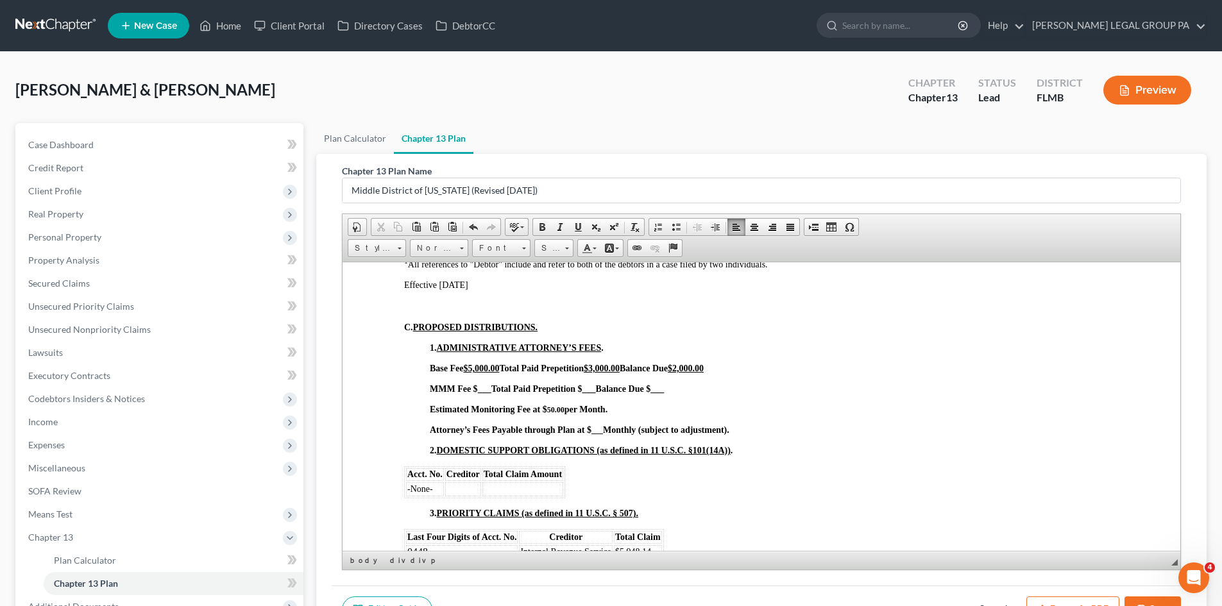
click at [601, 431] on strong "___" at bounding box center [597, 429] width 12 height 9
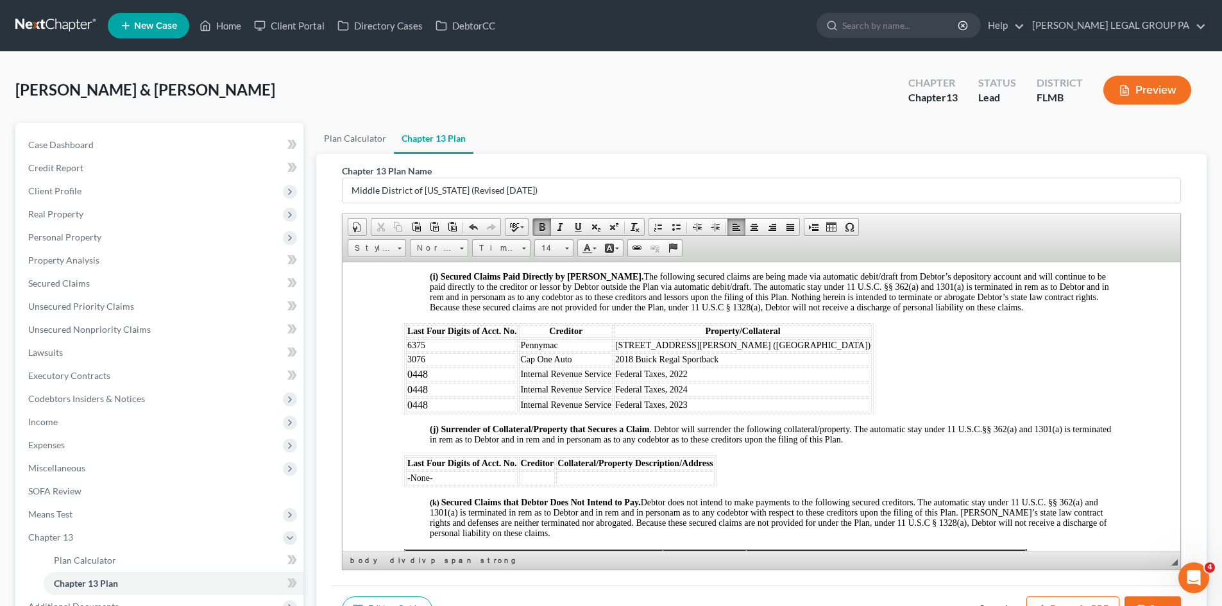
scroll to position [1796, 0]
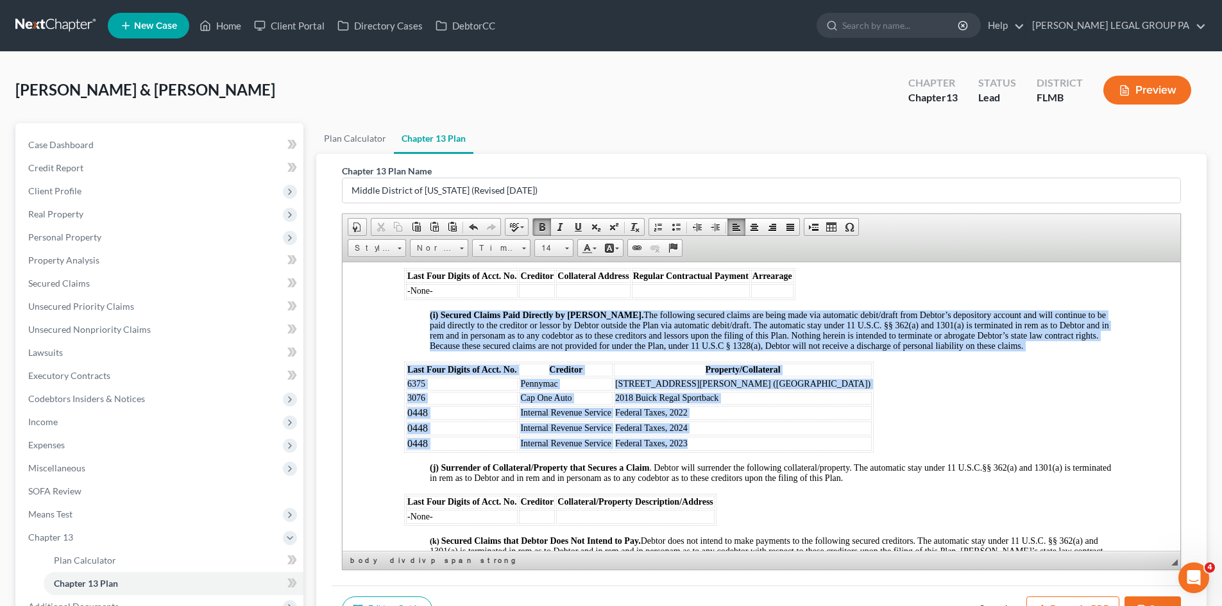
drag, startPoint x: 709, startPoint y: 452, endPoint x: 401, endPoint y: 427, distance: 309.0
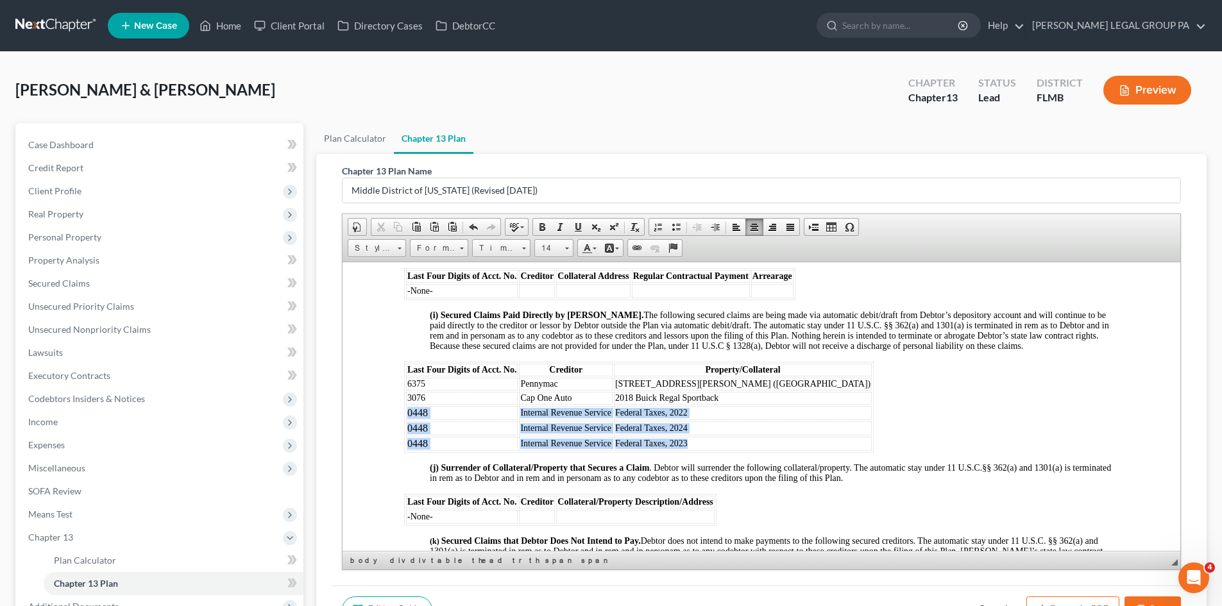
drag, startPoint x: 717, startPoint y: 455, endPoint x: 404, endPoint y: 425, distance: 313.9
click at [404, 425] on table "Last Four Digits of Acct. No. Creditor Property/Collateral 6375 Pennymac 13805 …" at bounding box center [639, 406] width 470 height 91
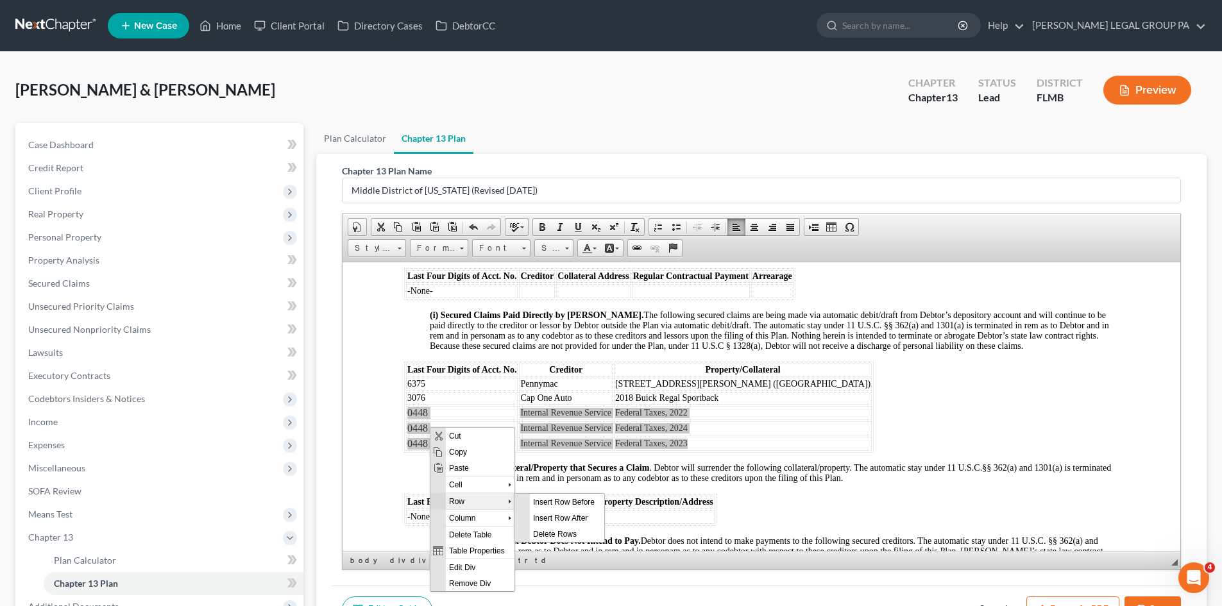
scroll to position [0, 0]
click at [573, 532] on span "Delete Rows" at bounding box center [567, 533] width 74 height 16
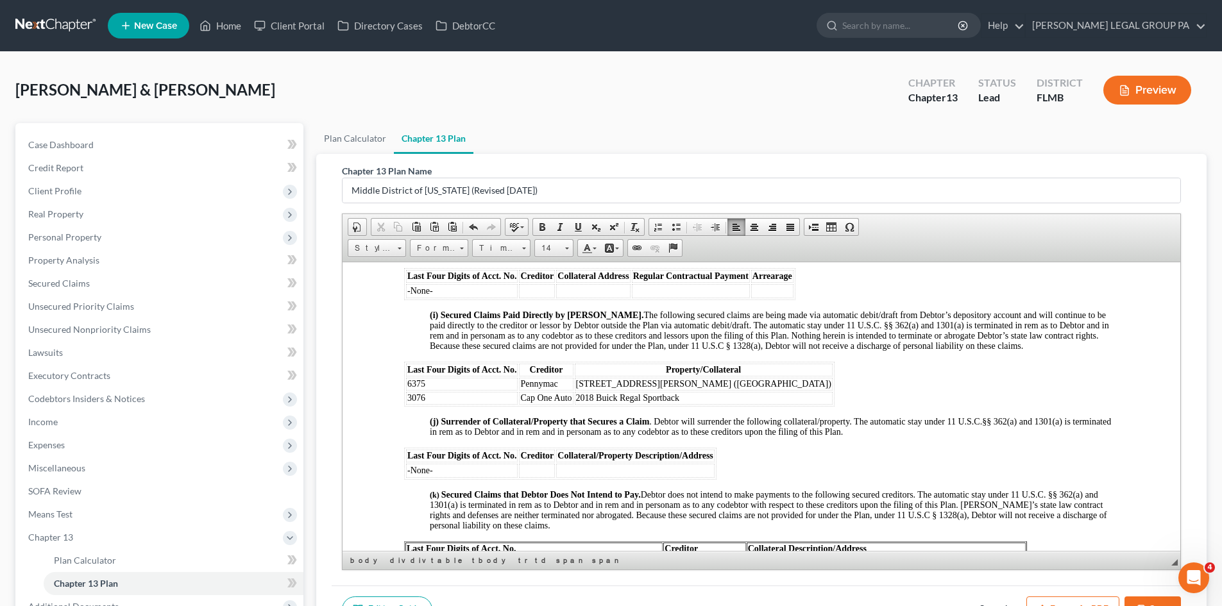
click at [851, 436] on span "§ 362(a) and 1301(a) is terminated in rem as to Debtor and in rem and in person…" at bounding box center [770, 426] width 681 height 20
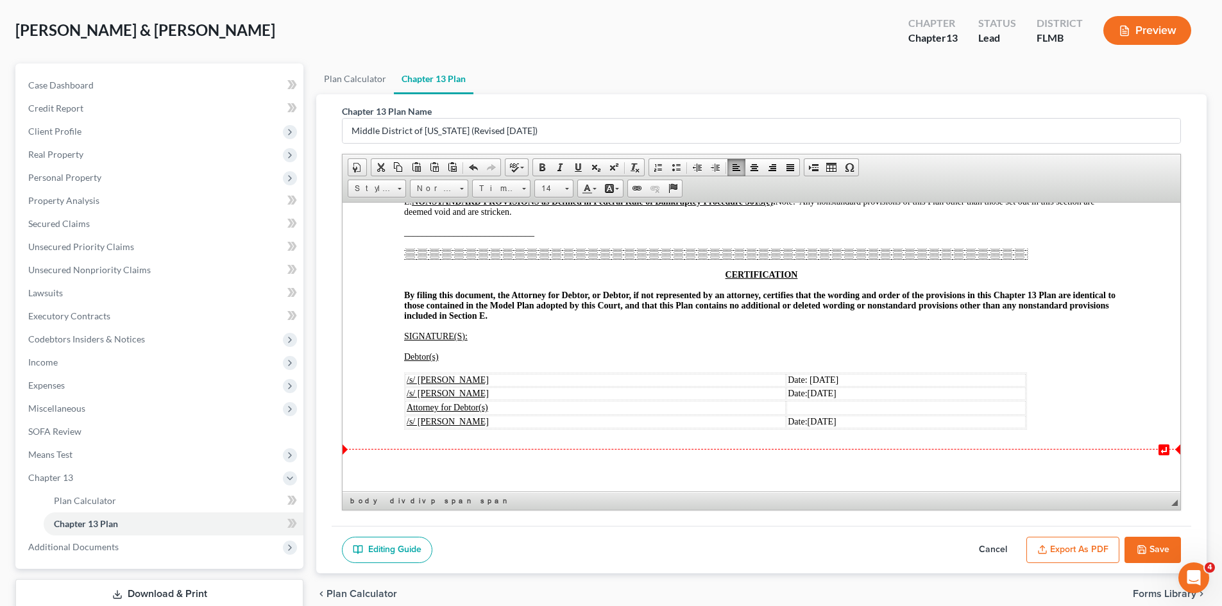
scroll to position [145, 0]
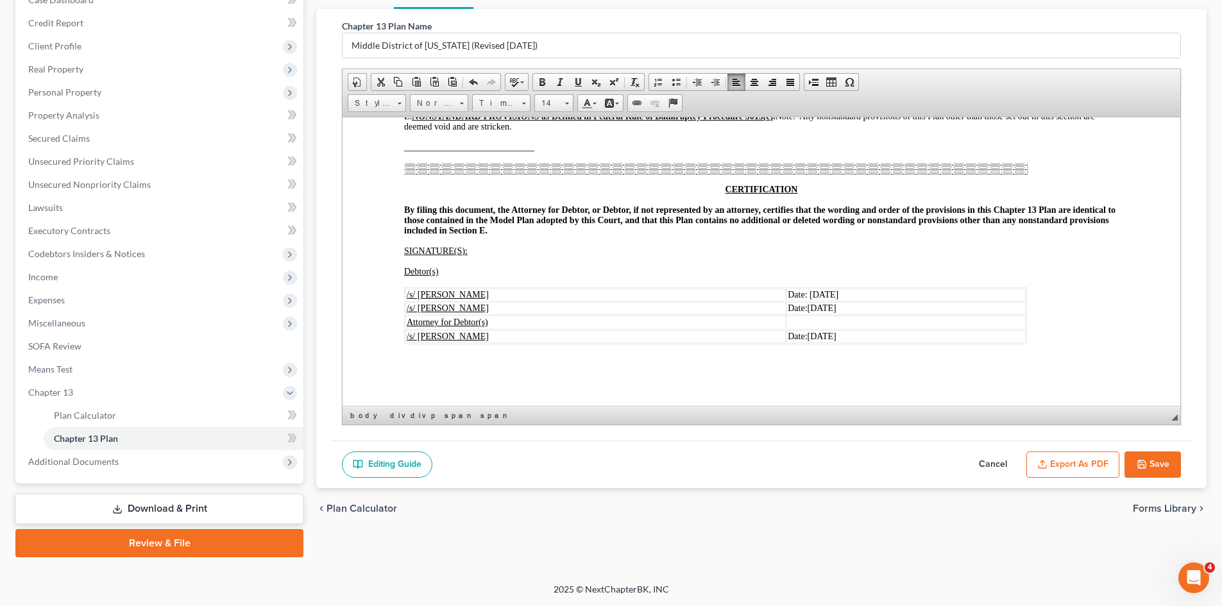
click at [1157, 460] on button "Save" at bounding box center [1153, 465] width 56 height 27
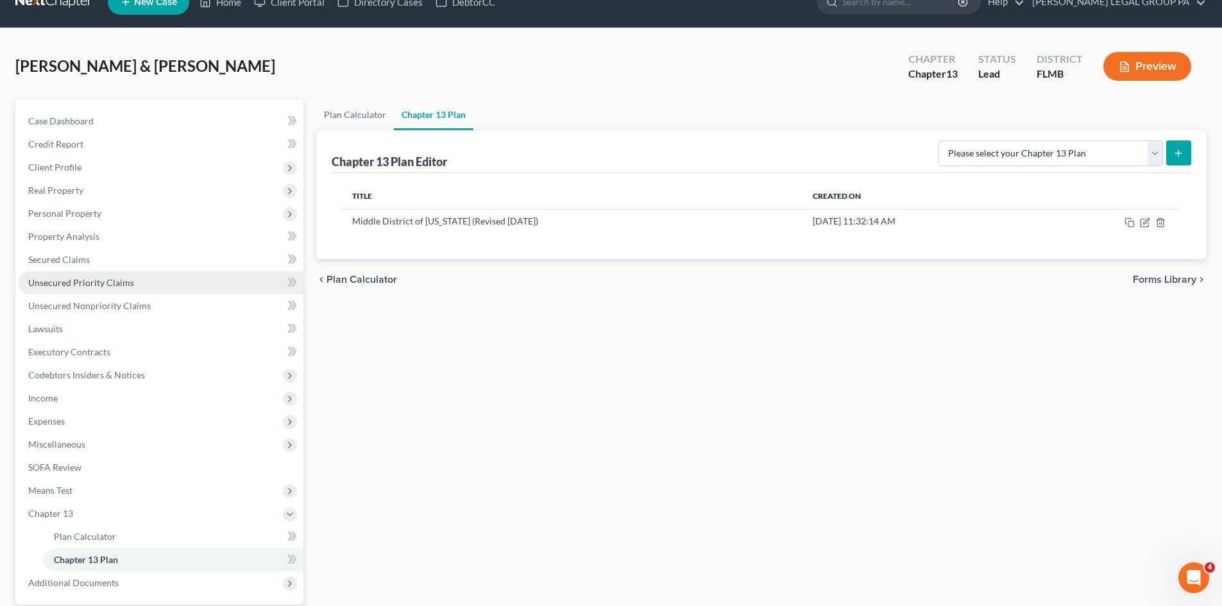
scroll to position [17, 0]
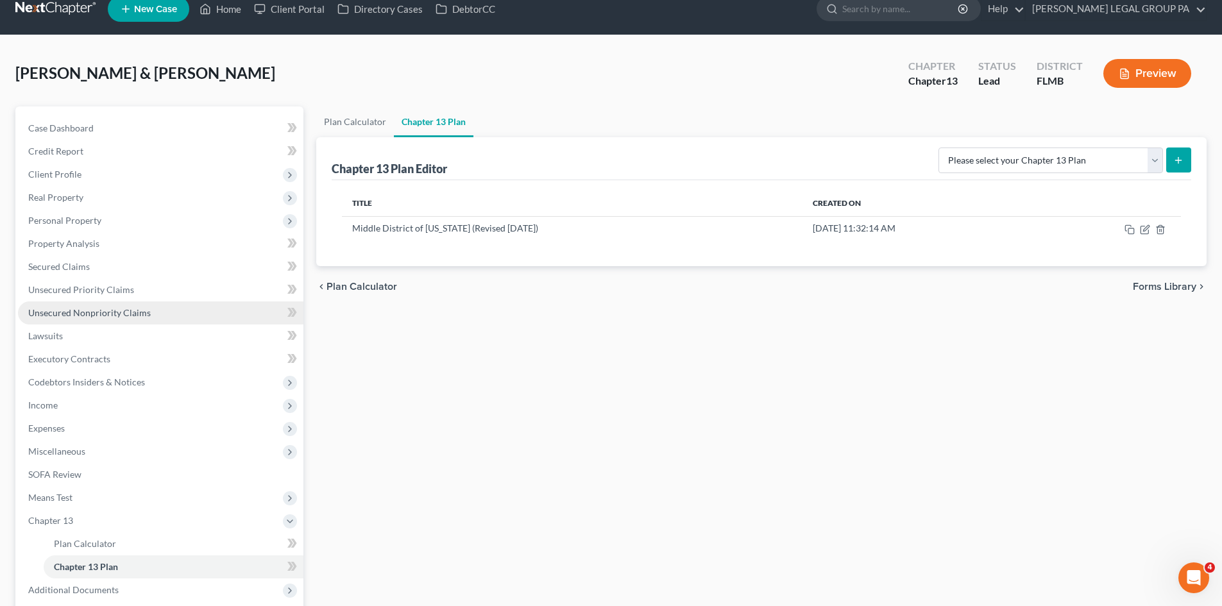
drag, startPoint x: 123, startPoint y: 311, endPoint x: 142, endPoint y: 311, distance: 19.2
click at [123, 311] on span "Unsecured Nonpriority Claims" at bounding box center [89, 312] width 123 height 11
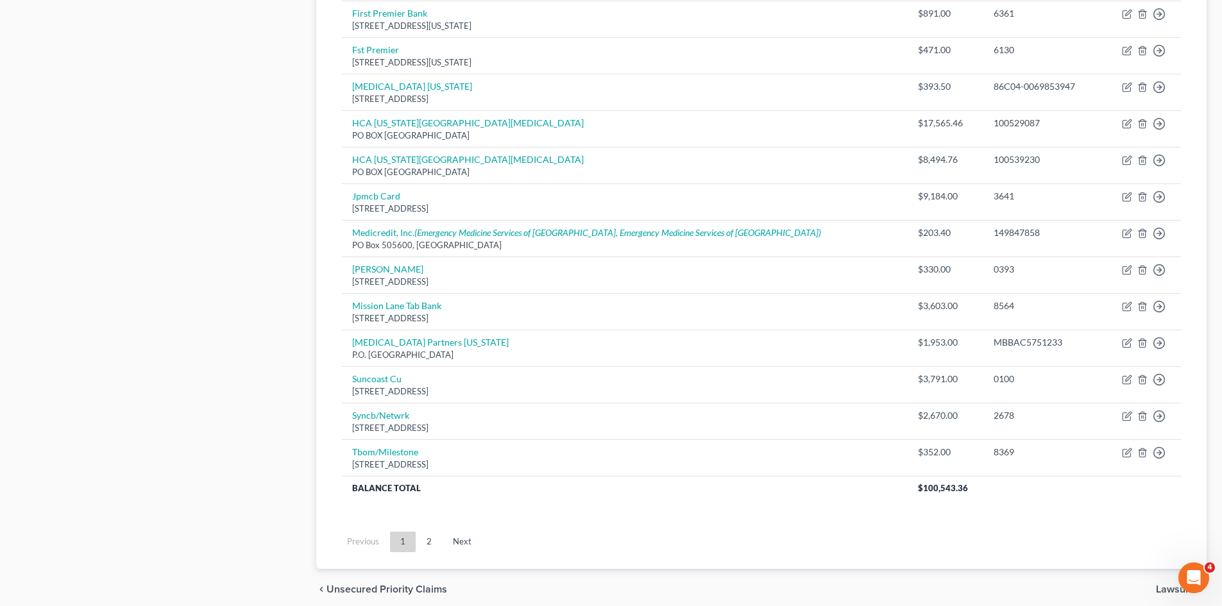
scroll to position [834, 0]
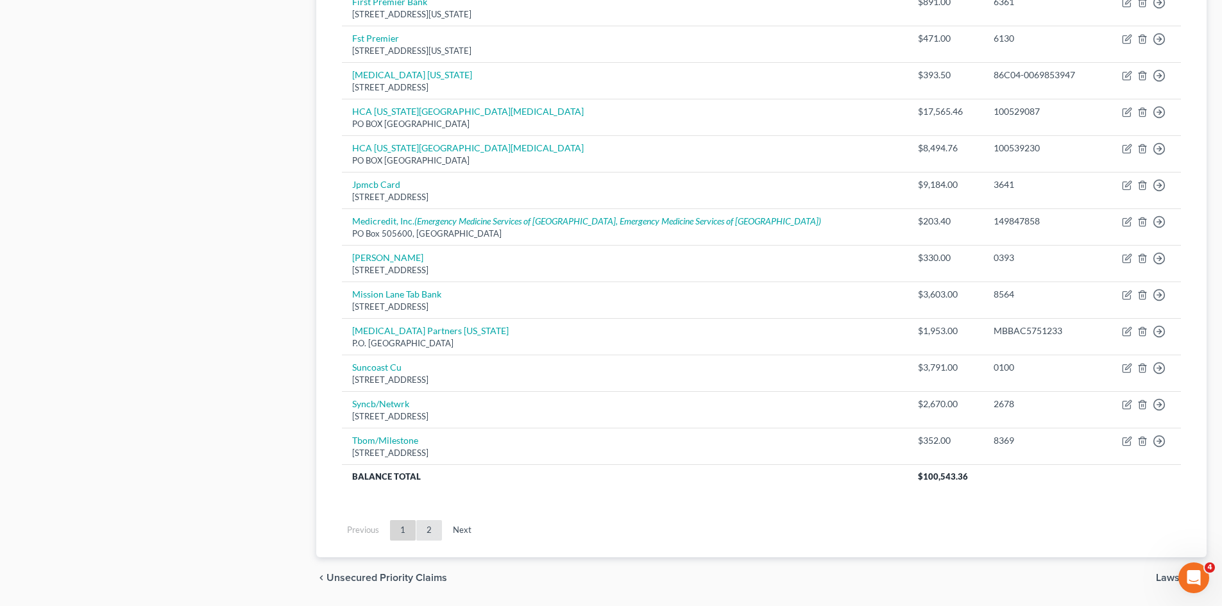
click at [434, 536] on link "2" at bounding box center [429, 530] width 26 height 21
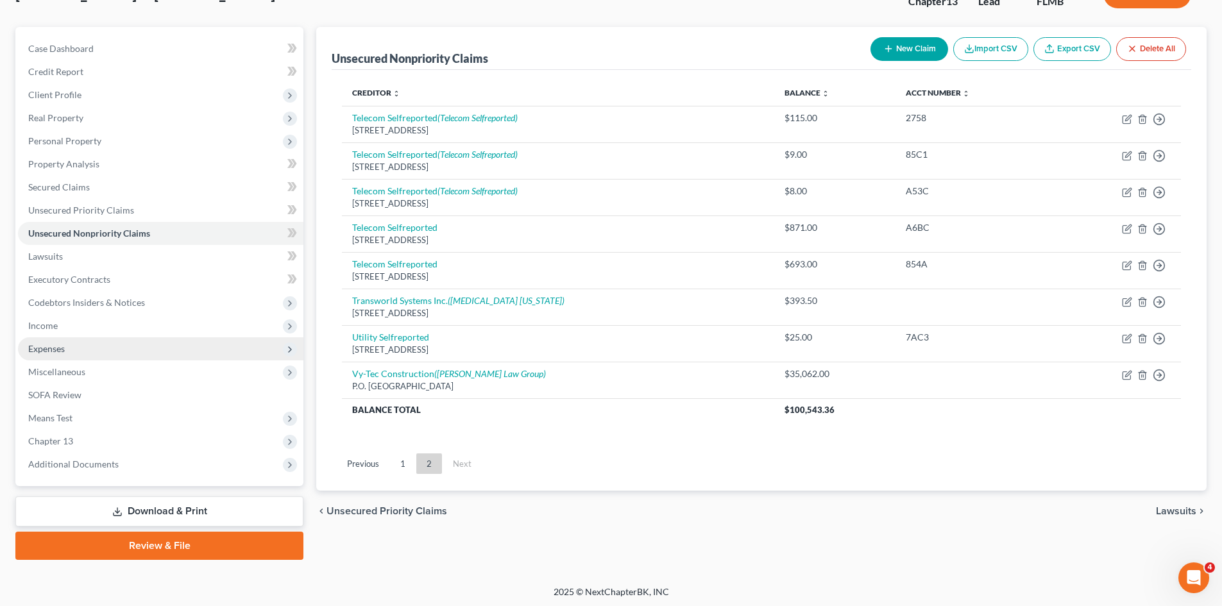
scroll to position [99, 0]
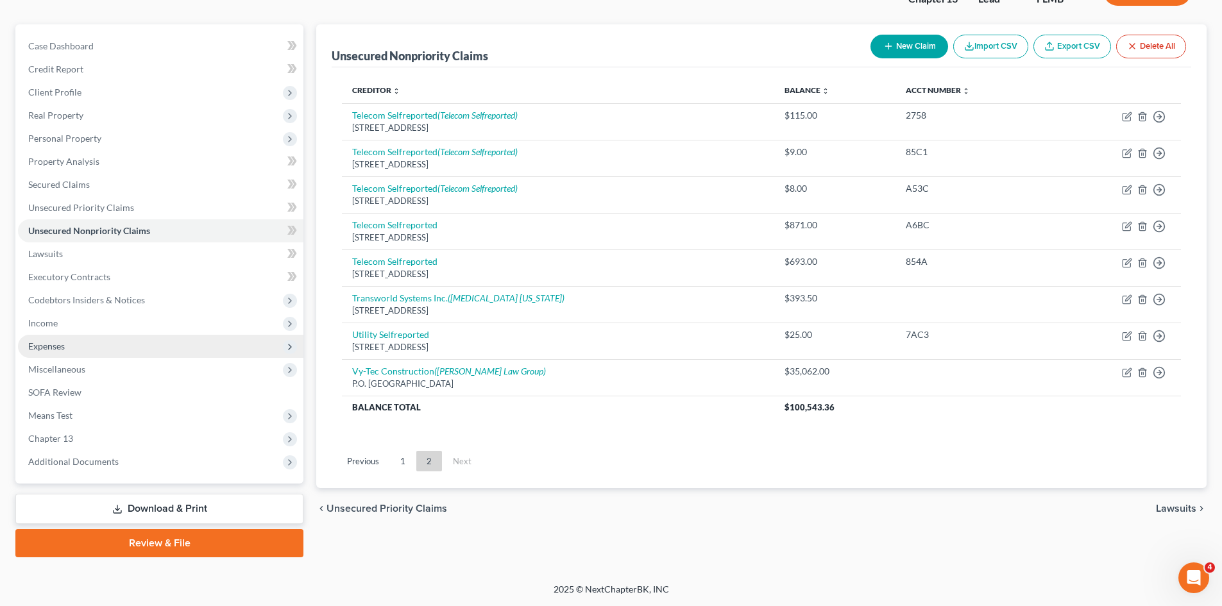
click at [77, 340] on span "Expenses" at bounding box center [160, 346] width 285 height 23
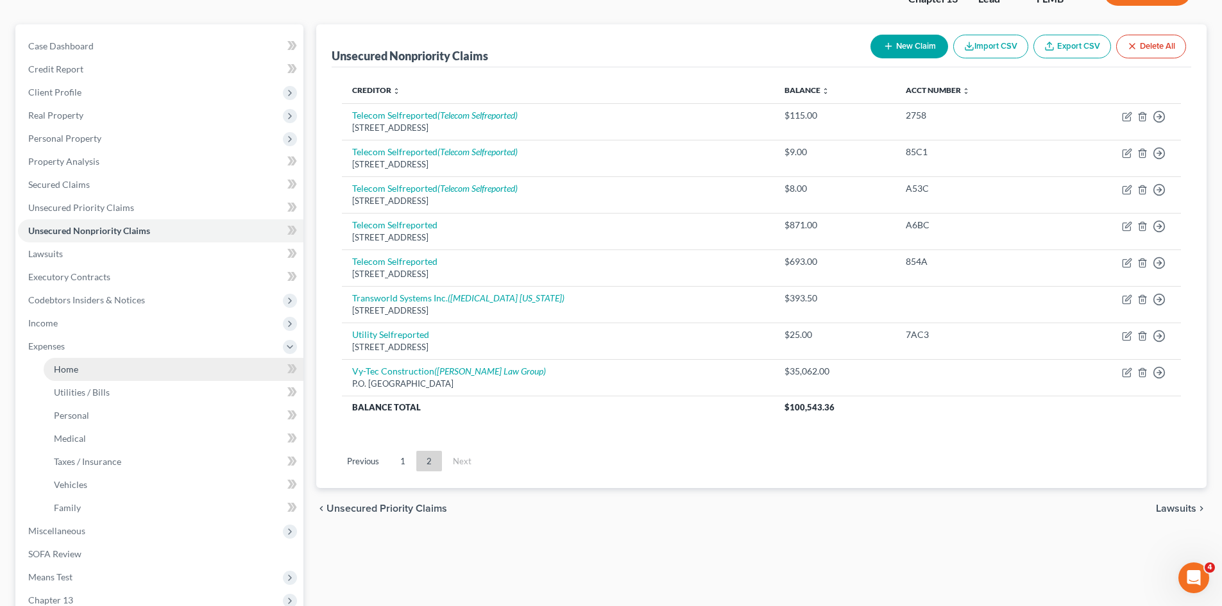
click at [97, 371] on link "Home" at bounding box center [174, 369] width 260 height 23
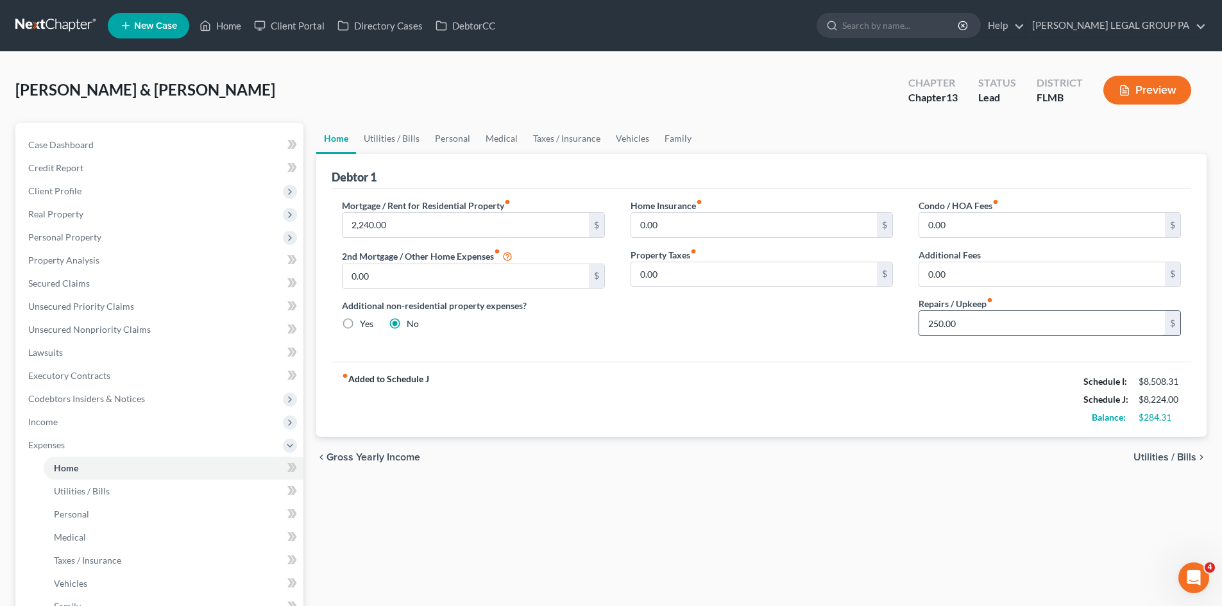
click at [995, 321] on input "250.00" at bounding box center [1042, 323] width 246 height 24
type input "100.00"
drag, startPoint x: 638, startPoint y: 584, endPoint x: 447, endPoint y: 323, distance: 323.6
click at [631, 570] on div "Home Utilities / Bills Personal Medical Taxes / Insurance Vehicles Family Debto…" at bounding box center [761, 470] width 903 height 695
click at [386, 140] on link "Utilities / Bills" at bounding box center [391, 138] width 71 height 31
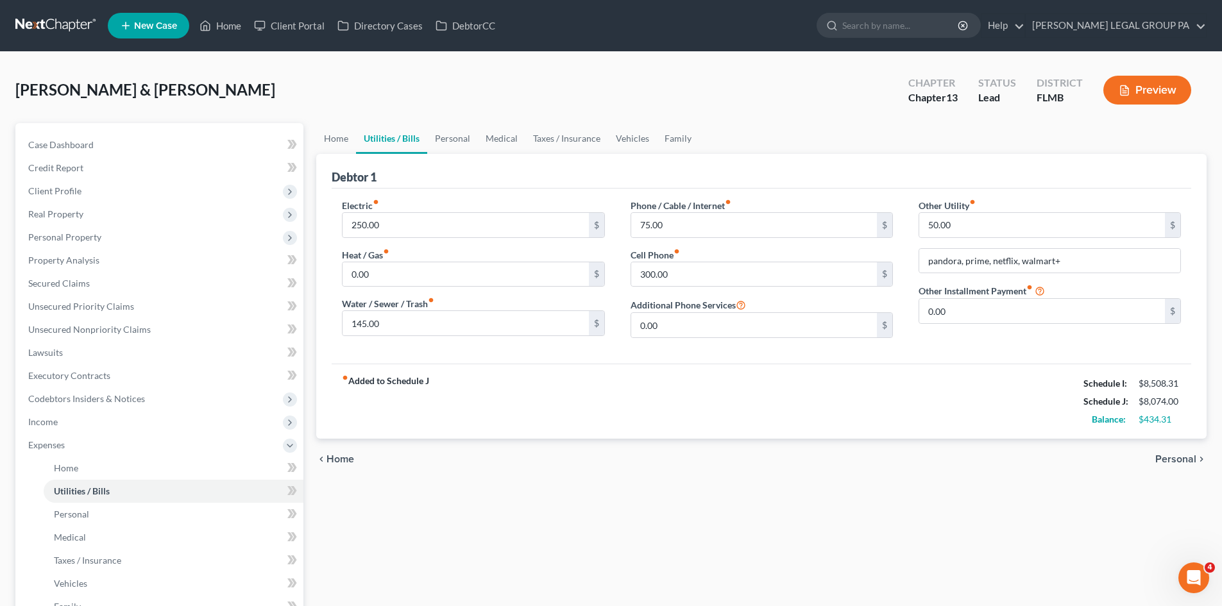
click at [421, 145] on link "Utilities / Bills" at bounding box center [391, 138] width 71 height 31
click at [454, 143] on link "Personal" at bounding box center [452, 138] width 51 height 31
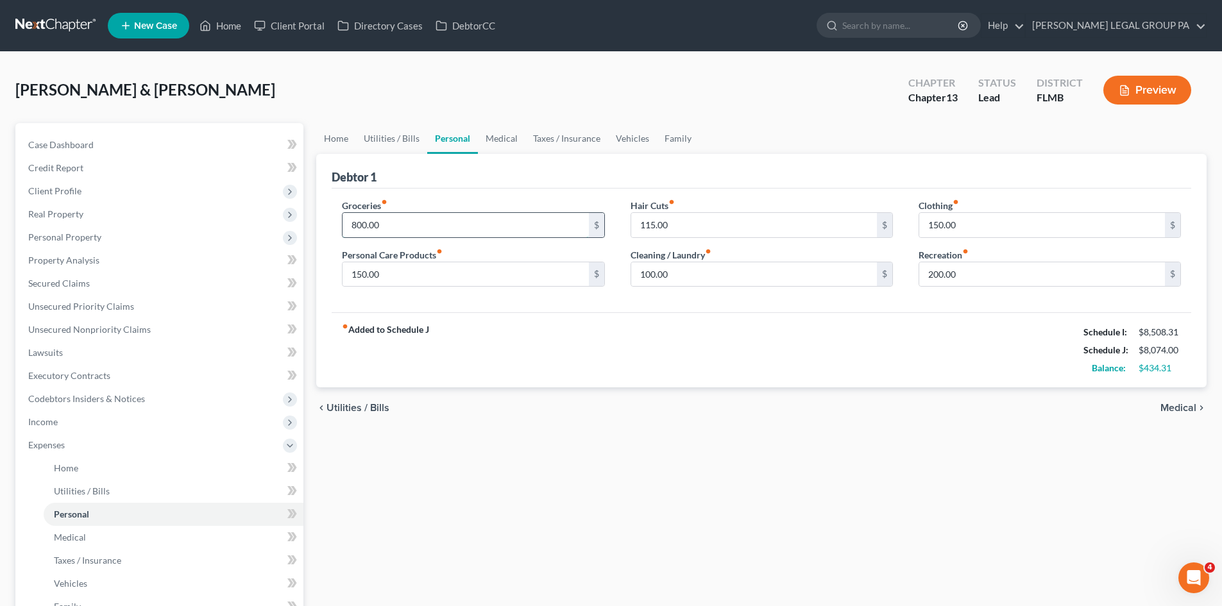
click at [437, 231] on input "800.00" at bounding box center [466, 225] width 246 height 24
type input "6"
type input "800.00"
click at [865, 498] on div "Home Utilities / Bills Personal Medical Taxes / Insurance Vehicles Family Debto…" at bounding box center [761, 470] width 903 height 695
click at [751, 277] on input "100.00" at bounding box center [754, 274] width 246 height 24
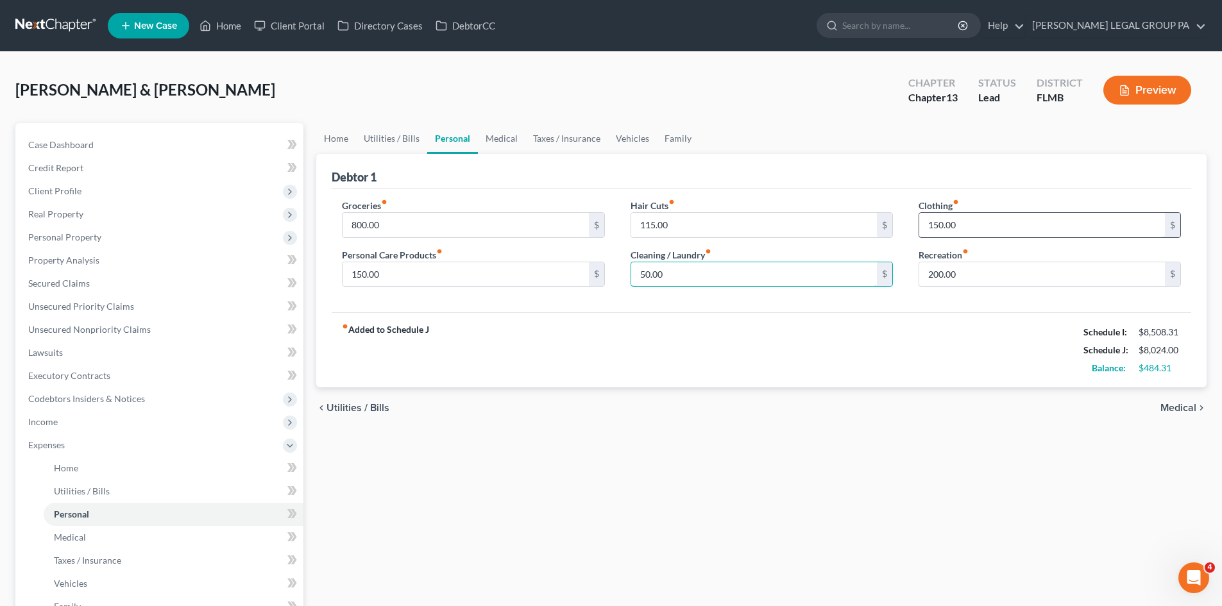
type input "50.00"
click at [998, 231] on input "150.00" at bounding box center [1042, 225] width 246 height 24
type input "50.00"
click at [978, 266] on input "200.00" at bounding box center [1042, 274] width 246 height 24
type input "150.00"
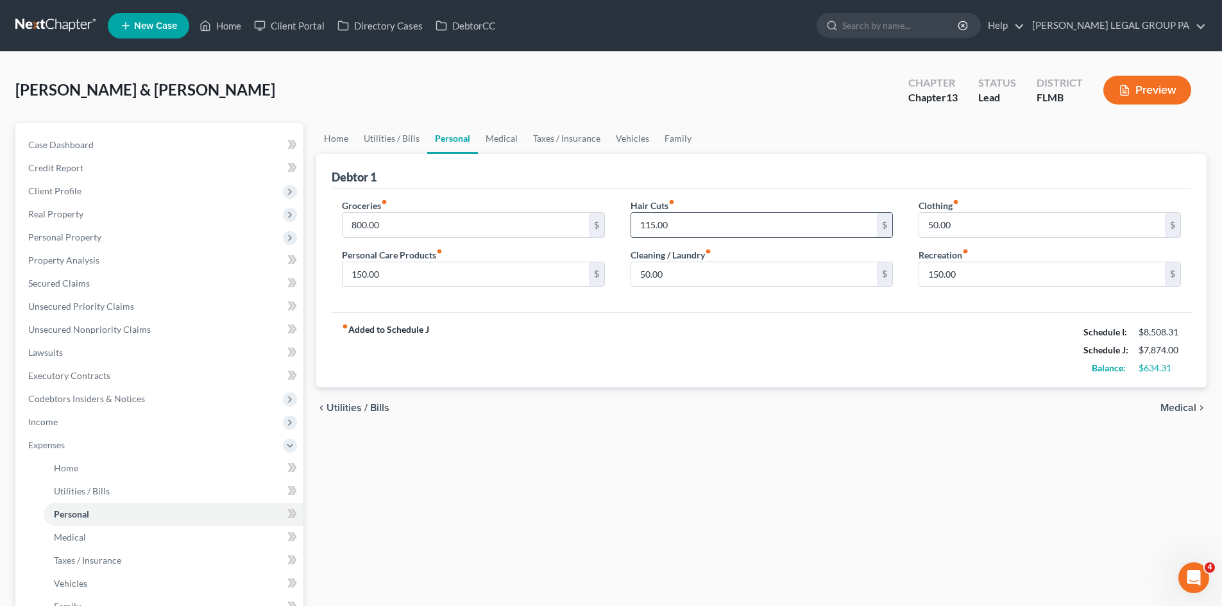
click at [779, 230] on input "115.00" at bounding box center [754, 225] width 246 height 24
type input "75.00"
click at [500, 142] on link "Medical" at bounding box center [501, 138] width 47 height 31
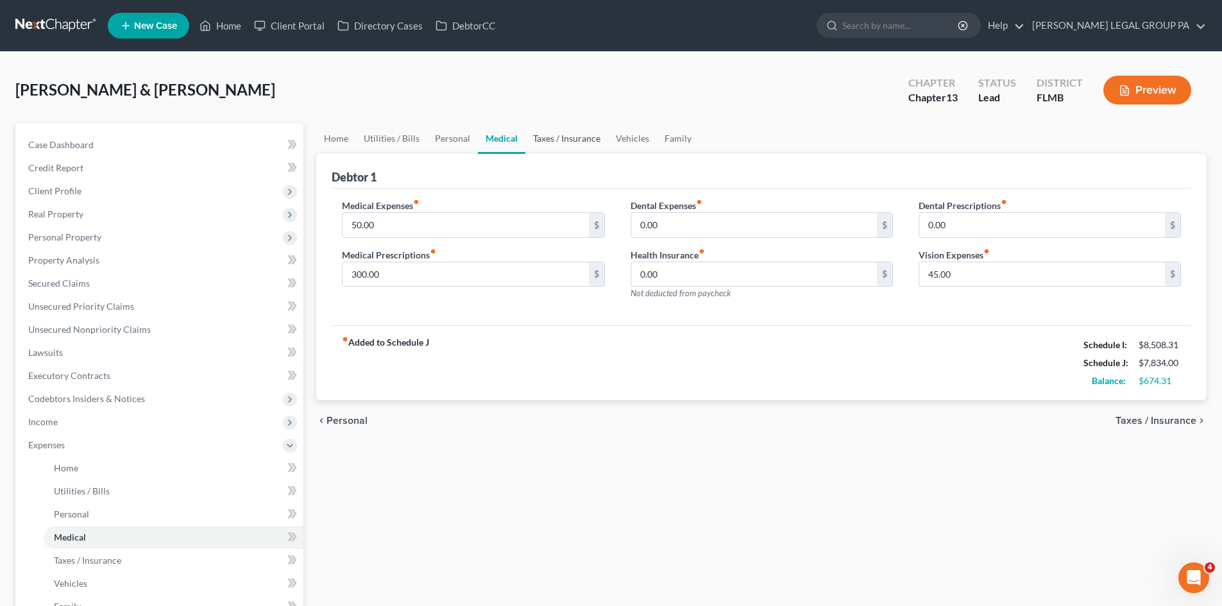
click at [551, 132] on link "Taxes / Insurance" at bounding box center [566, 138] width 83 height 31
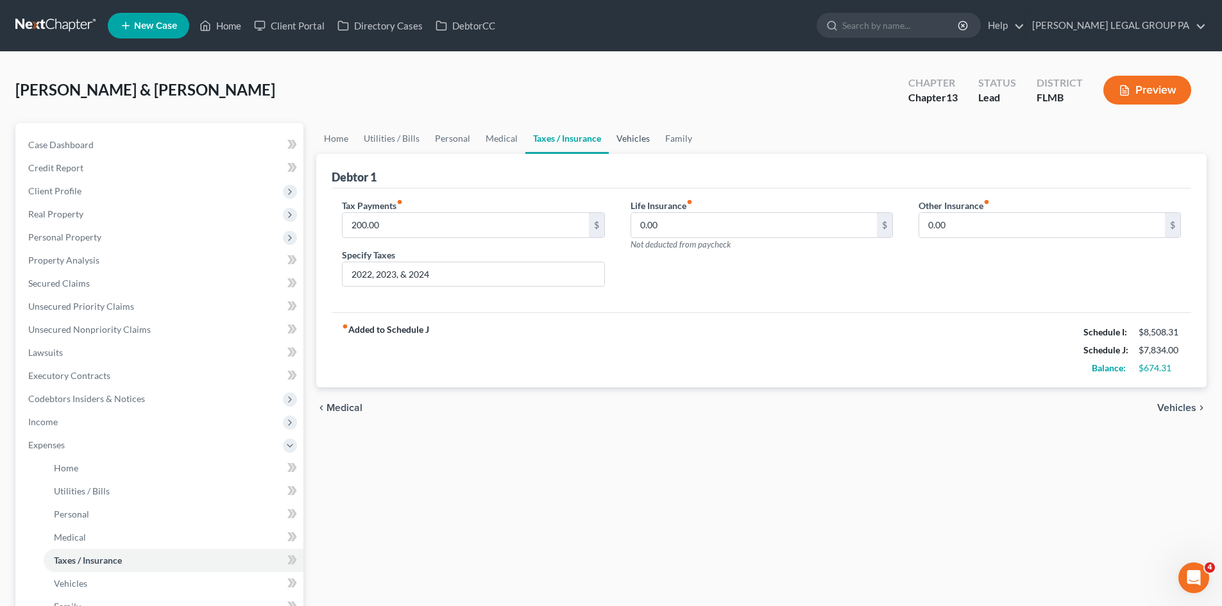
click at [636, 138] on link "Vehicles" at bounding box center [633, 138] width 49 height 31
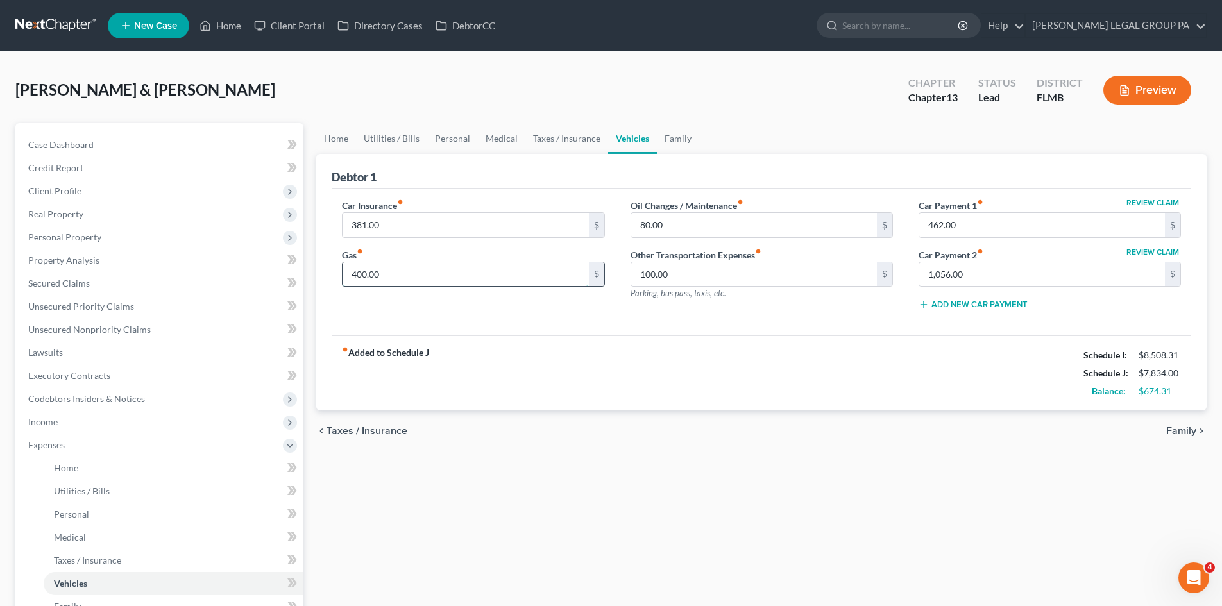
click at [449, 282] on input "400.00" at bounding box center [466, 274] width 246 height 24
type input "200.00"
click at [819, 554] on div "Home Utilities / Bills Personal Medical Taxes / Insurance Vehicles Family Debto…" at bounding box center [761, 470] width 903 height 695
click at [420, 273] on input "200.00" at bounding box center [466, 274] width 246 height 24
type input "400.00"
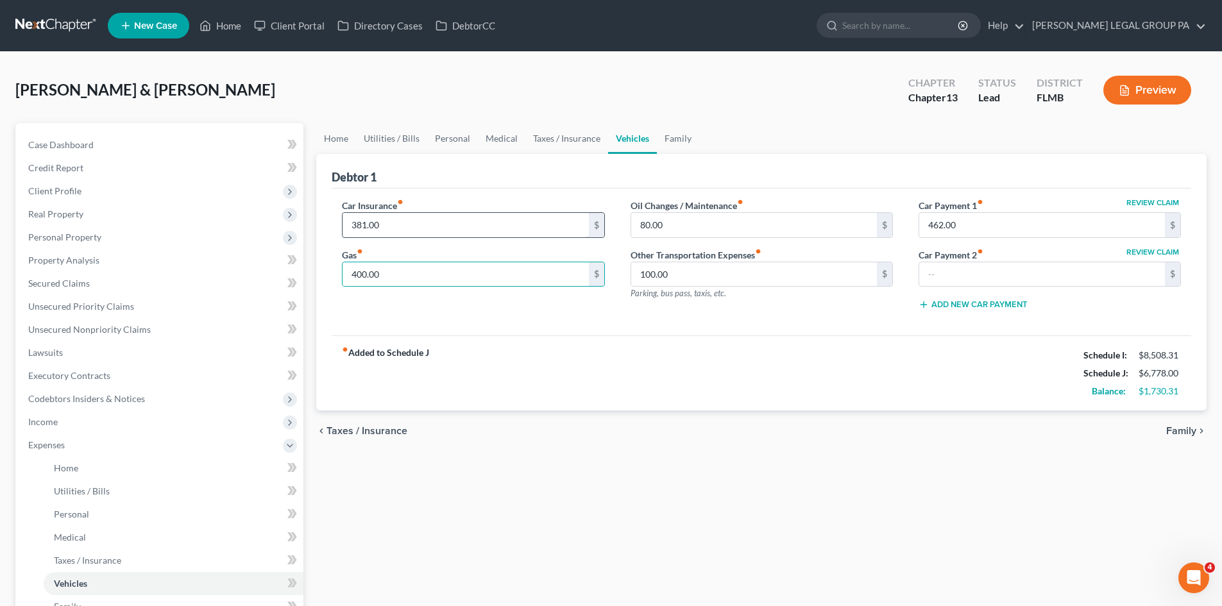
drag, startPoint x: 631, startPoint y: 443, endPoint x: 586, endPoint y: 217, distance: 230.1
click at [631, 444] on div "chevron_left Taxes / Insurance Family chevron_right" at bounding box center [761, 431] width 890 height 41
click at [562, 127] on link "Taxes / Insurance" at bounding box center [566, 138] width 83 height 31
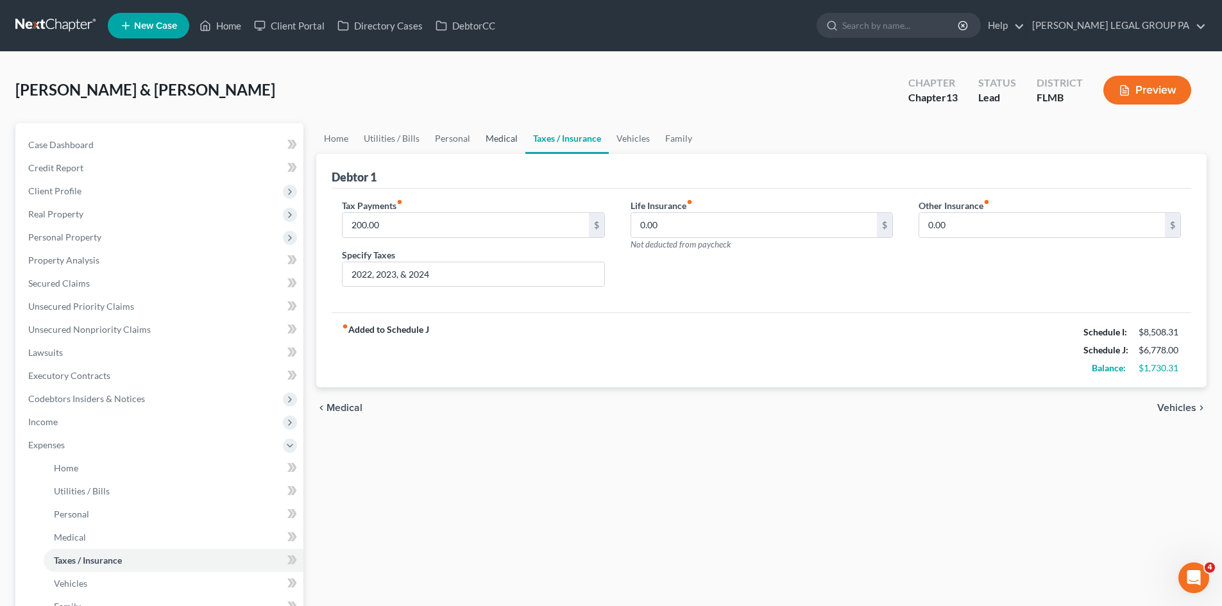
click at [503, 142] on link "Medical" at bounding box center [501, 138] width 47 height 31
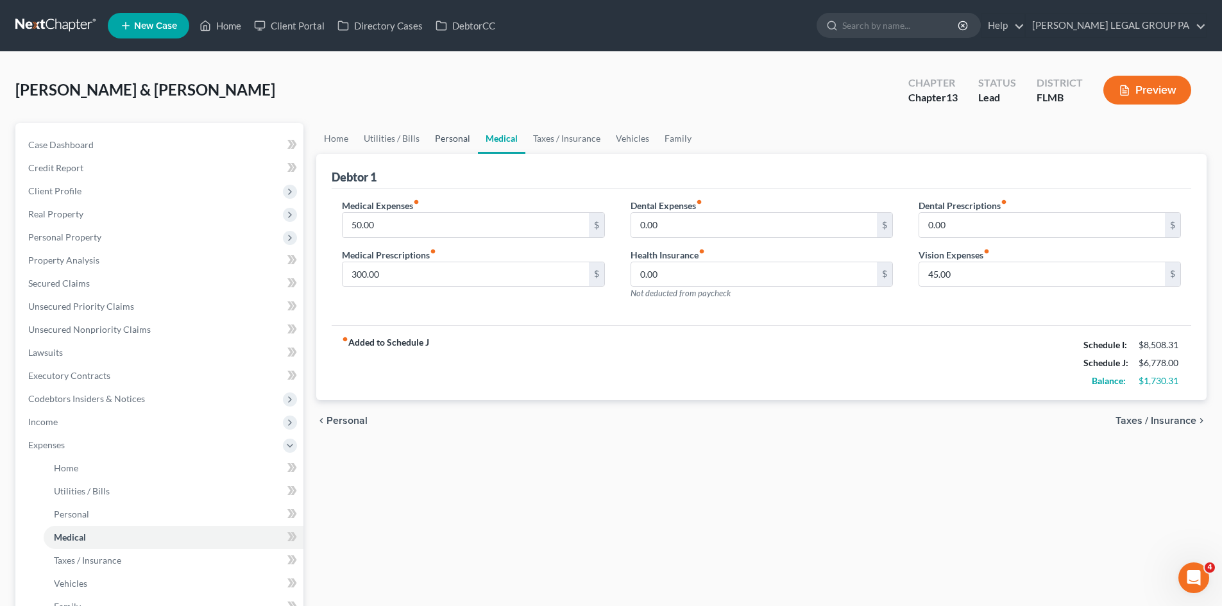
click at [434, 141] on link "Personal" at bounding box center [452, 138] width 51 height 31
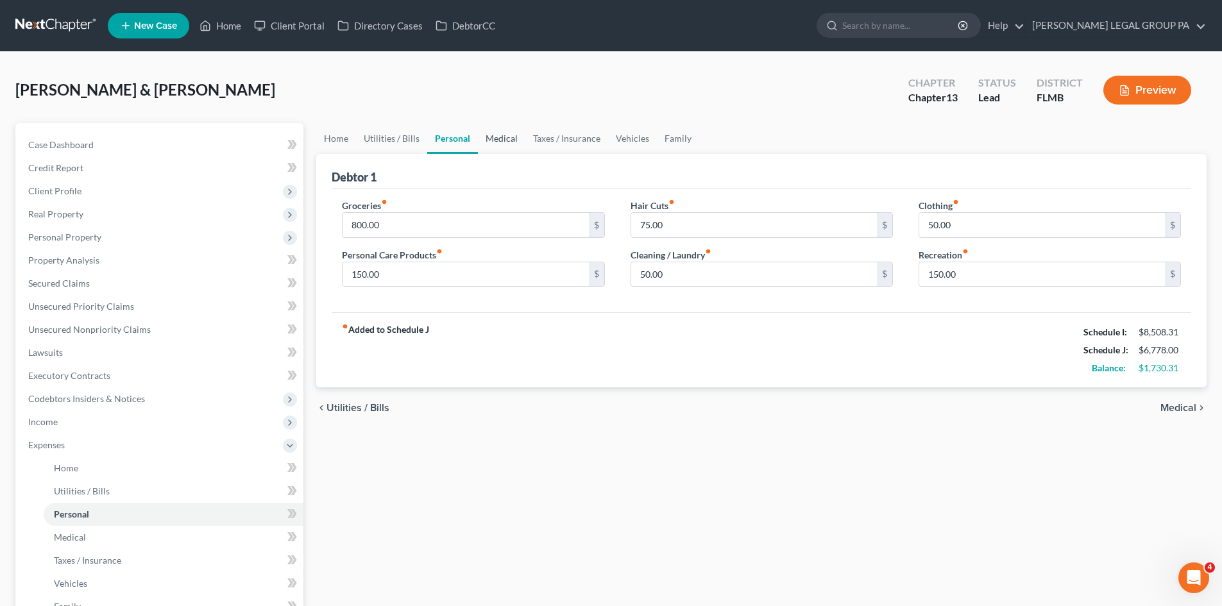
click at [509, 144] on link "Medical" at bounding box center [501, 138] width 47 height 31
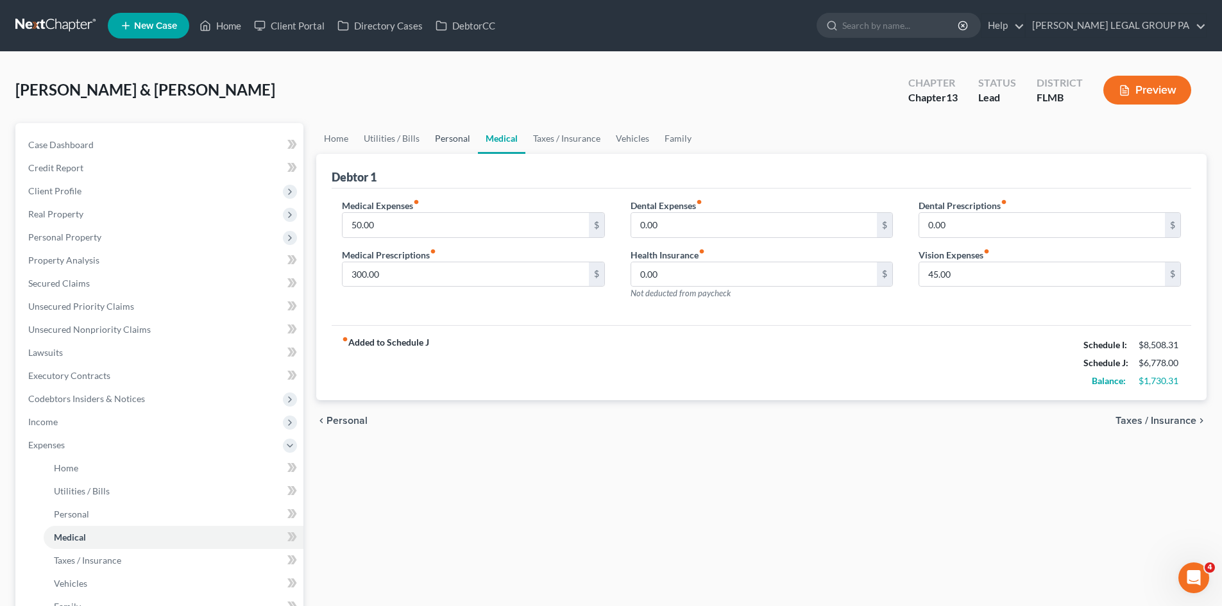
click at [457, 140] on link "Personal" at bounding box center [452, 138] width 51 height 31
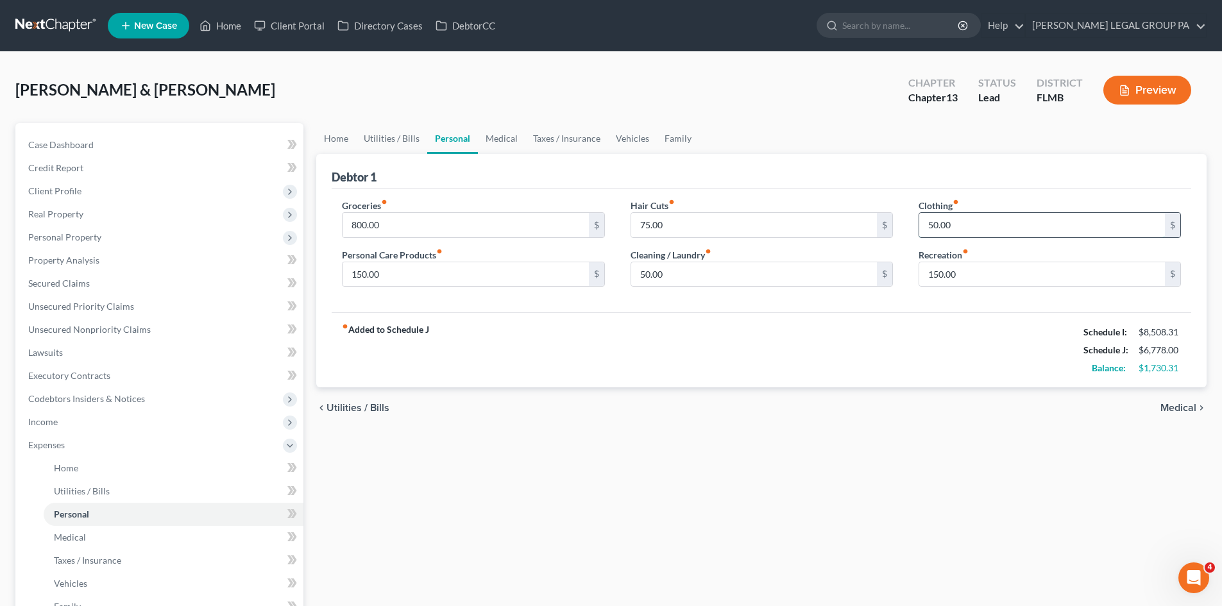
click at [982, 223] on input "50.00" at bounding box center [1042, 225] width 246 height 24
type input "150.00"
click at [755, 264] on input "50.00" at bounding box center [754, 274] width 246 height 24
type input "100.00"
click at [713, 223] on input "75.00" at bounding box center [754, 225] width 246 height 24
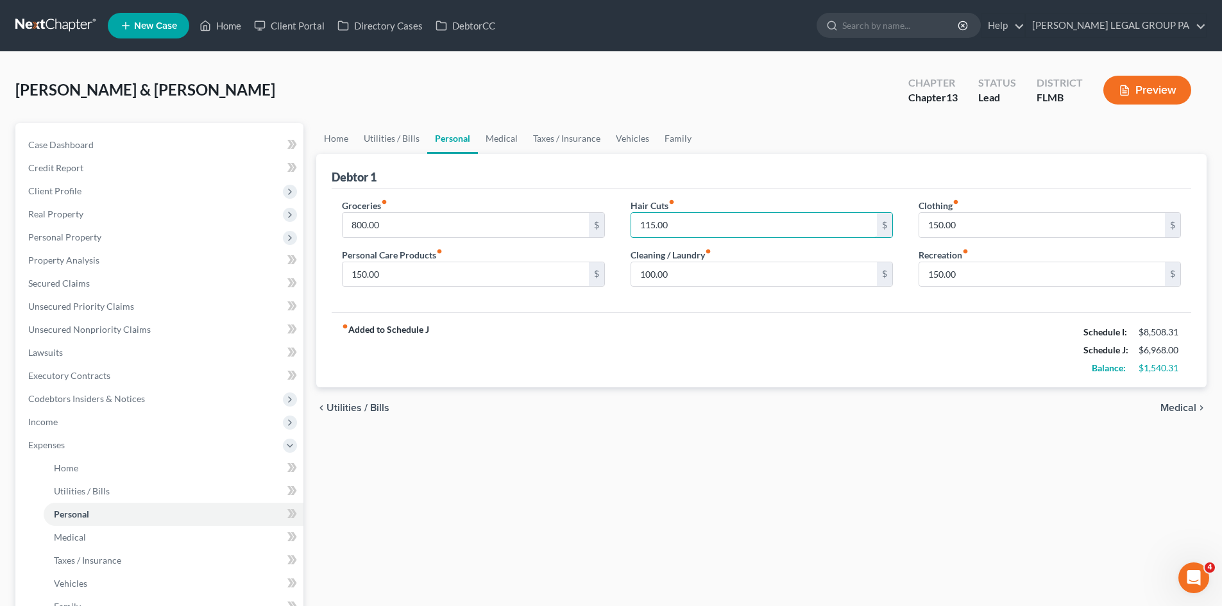
type input "115.00"
drag, startPoint x: 688, startPoint y: 523, endPoint x: 464, endPoint y: 249, distance: 353.9
click at [685, 520] on div "Home Utilities / Bills Personal Medical Taxes / Insurance Vehicles Family Debto…" at bounding box center [761, 470] width 903 height 695
click at [412, 137] on link "Utilities / Bills" at bounding box center [391, 138] width 71 height 31
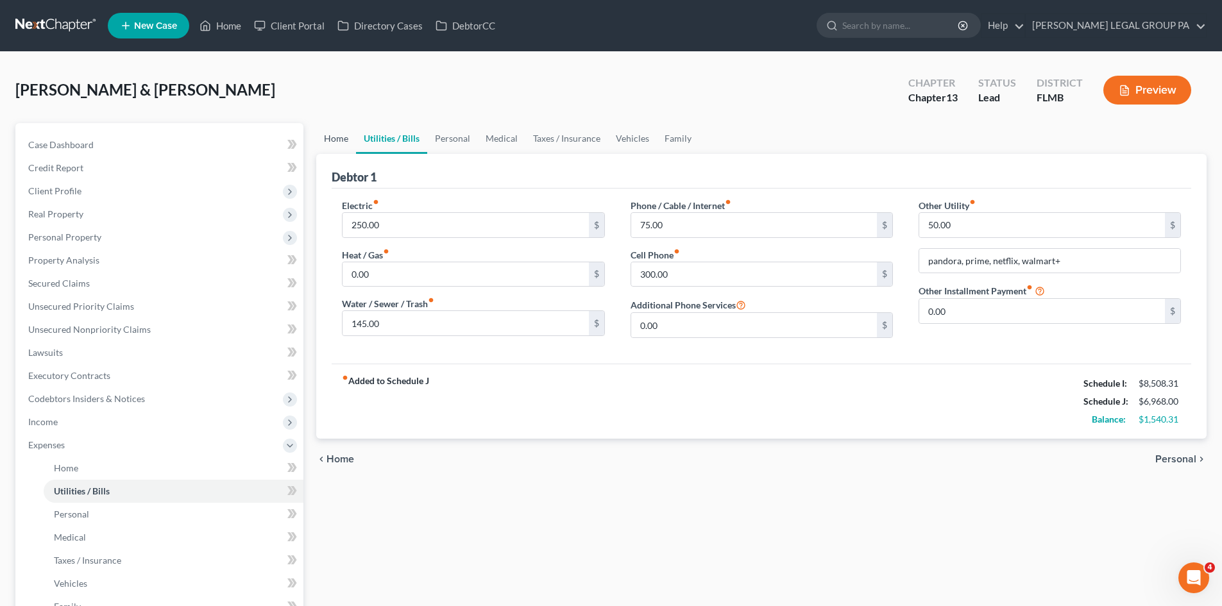
click at [334, 137] on link "Home" at bounding box center [336, 138] width 40 height 31
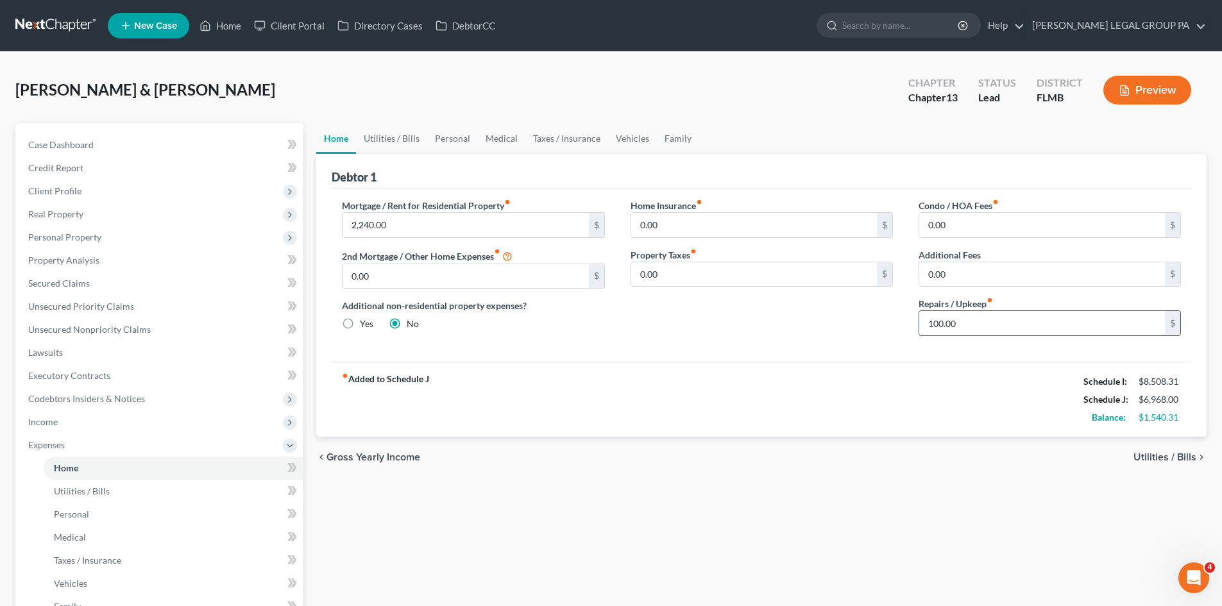
click at [990, 319] on input "100.00" at bounding box center [1042, 323] width 246 height 24
type input "250.00"
click at [820, 473] on div "chevron_left Gross Yearly Income Utilities / Bills chevron_right" at bounding box center [761, 457] width 890 height 41
click at [397, 140] on link "Utilities / Bills" at bounding box center [391, 138] width 71 height 31
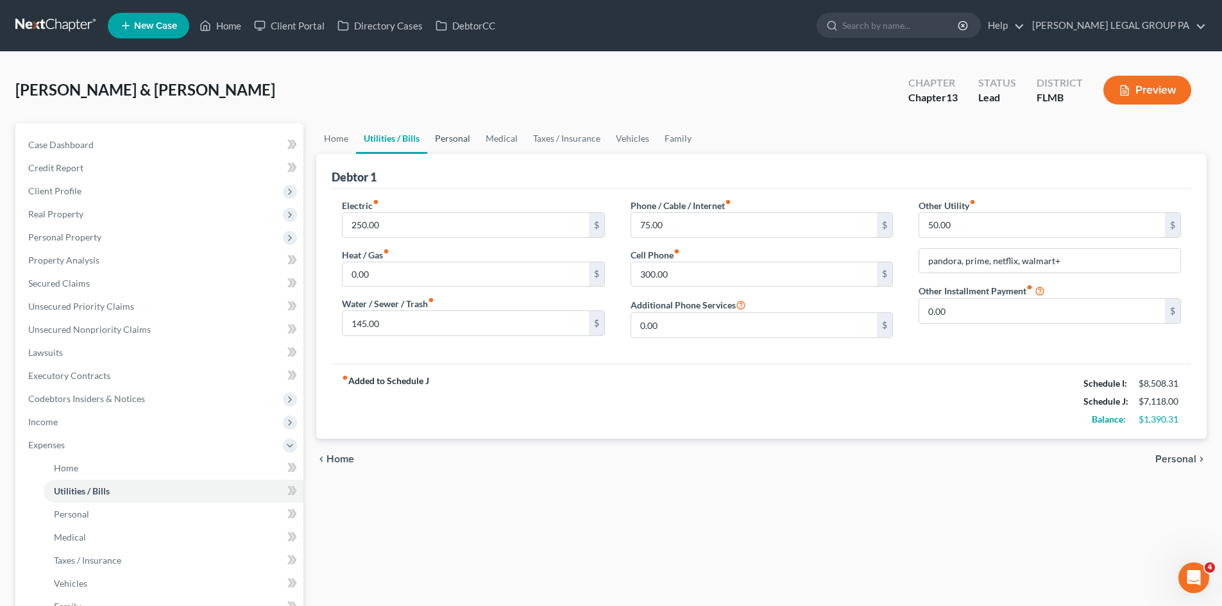
click at [459, 134] on link "Personal" at bounding box center [452, 138] width 51 height 31
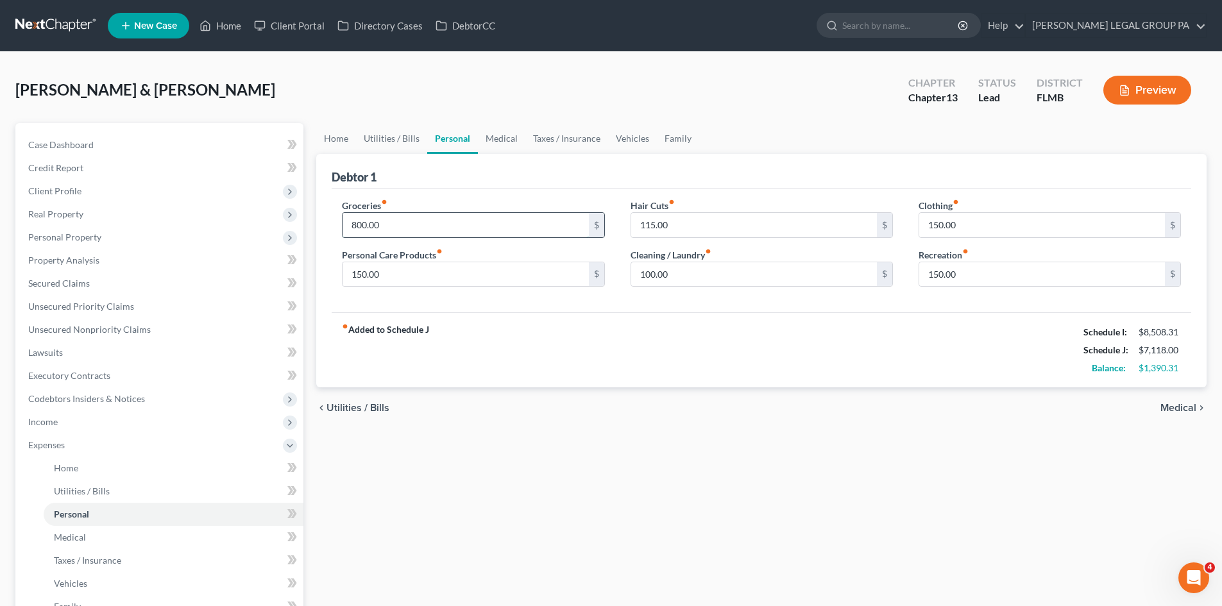
click at [398, 223] on input "800.00" at bounding box center [466, 225] width 246 height 24
type input "1,000.00"
click at [585, 468] on div "Home Utilities / Bills Personal Medical Taxes / Insurance Vehicles Family Debto…" at bounding box center [761, 470] width 903 height 695
click at [407, 275] on input "150.00" at bounding box center [466, 274] width 246 height 24
type input "200.00"
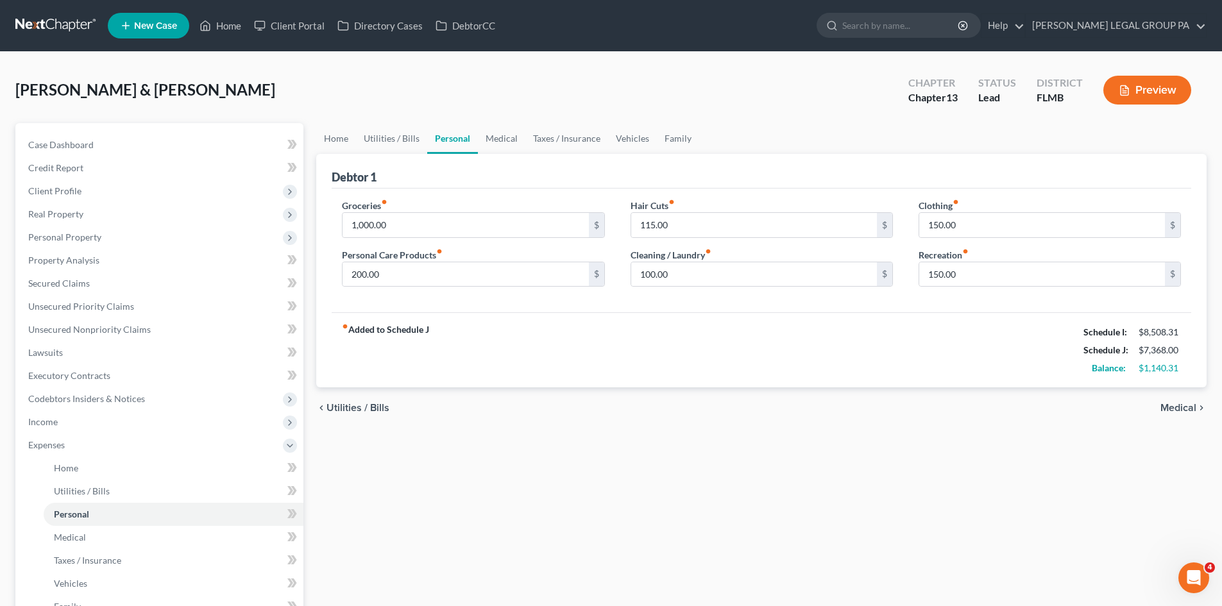
click at [620, 438] on div "Home Utilities / Bills Personal Medical Taxes / Insurance Vehicles Family Debto…" at bounding box center [761, 470] width 903 height 695
click at [495, 133] on link "Medical" at bounding box center [501, 138] width 47 height 31
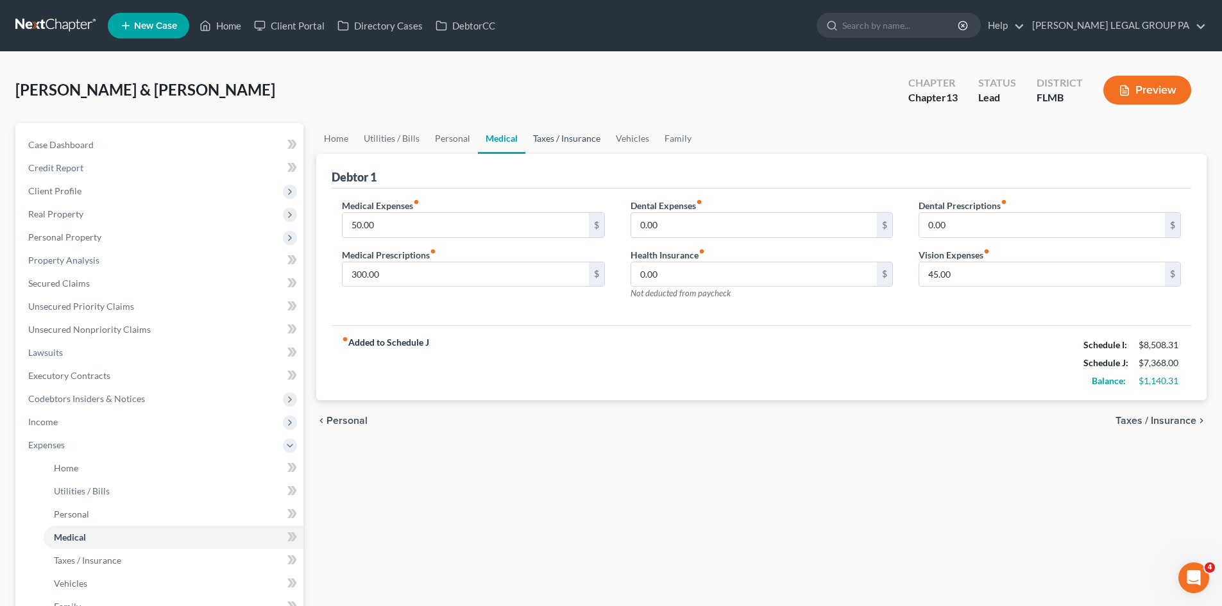
click at [550, 136] on link "Taxes / Insurance" at bounding box center [566, 138] width 83 height 31
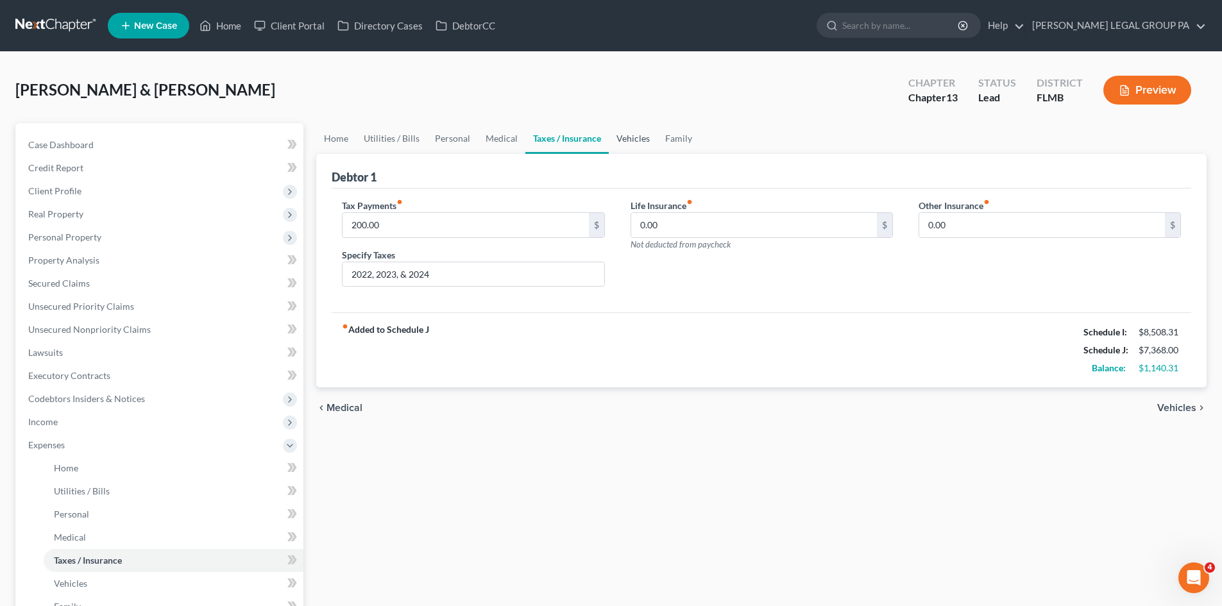
click at [630, 142] on link "Vehicles" at bounding box center [633, 138] width 49 height 31
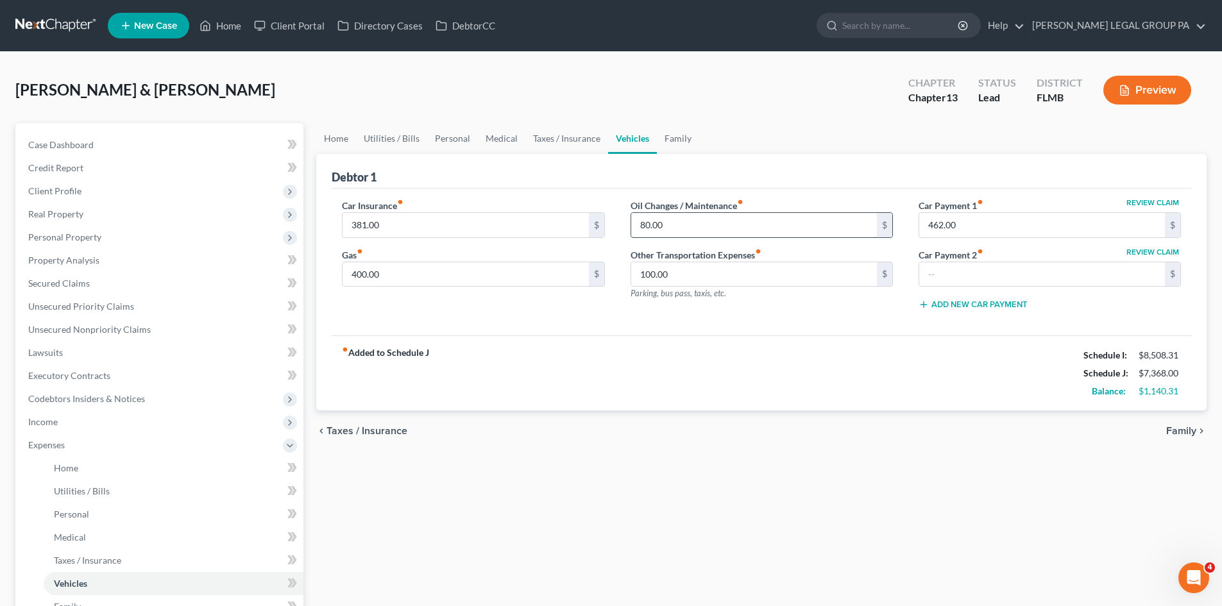
click at [749, 233] on input "80.00" at bounding box center [754, 225] width 246 height 24
type input "100.00"
click at [713, 473] on div "Home Utilities / Bills Personal Medical Taxes / Insurance Vehicles Family Debto…" at bounding box center [761, 470] width 903 height 695
click at [664, 136] on link "Family" at bounding box center [678, 138] width 42 height 31
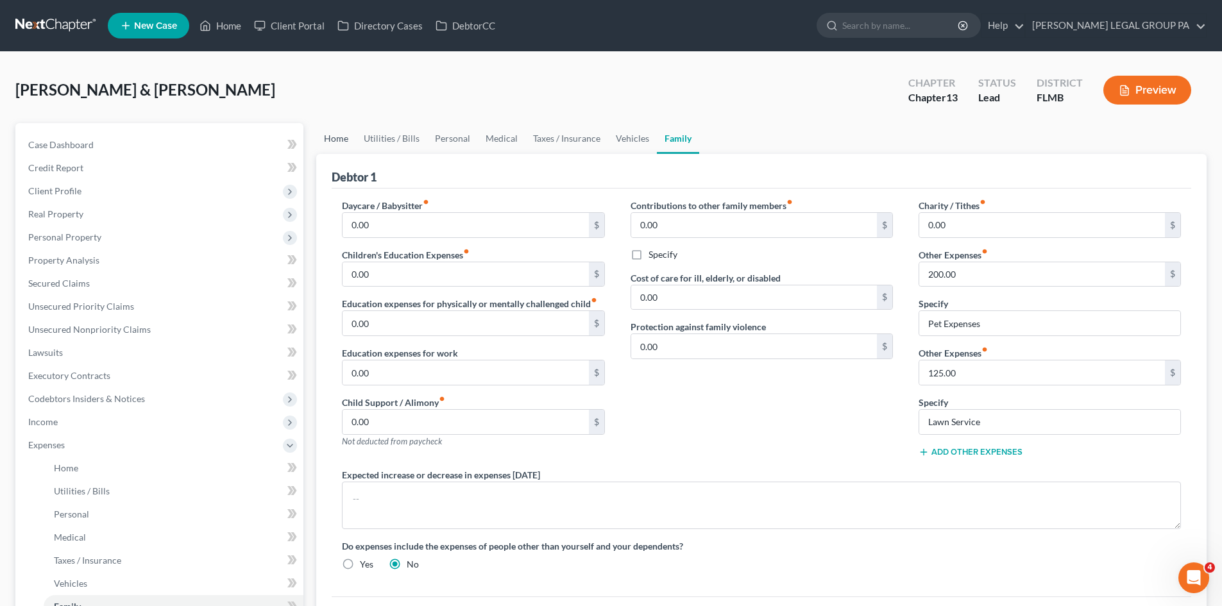
click at [344, 140] on link "Home" at bounding box center [336, 138] width 40 height 31
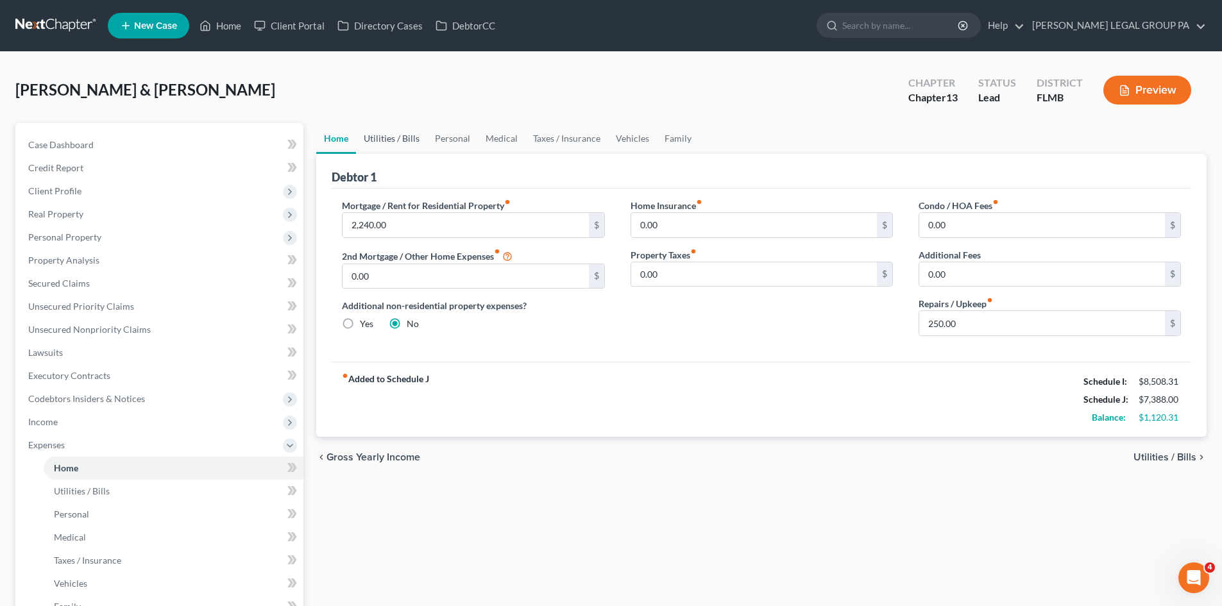
click at [414, 138] on link "Utilities / Bills" at bounding box center [391, 138] width 71 height 31
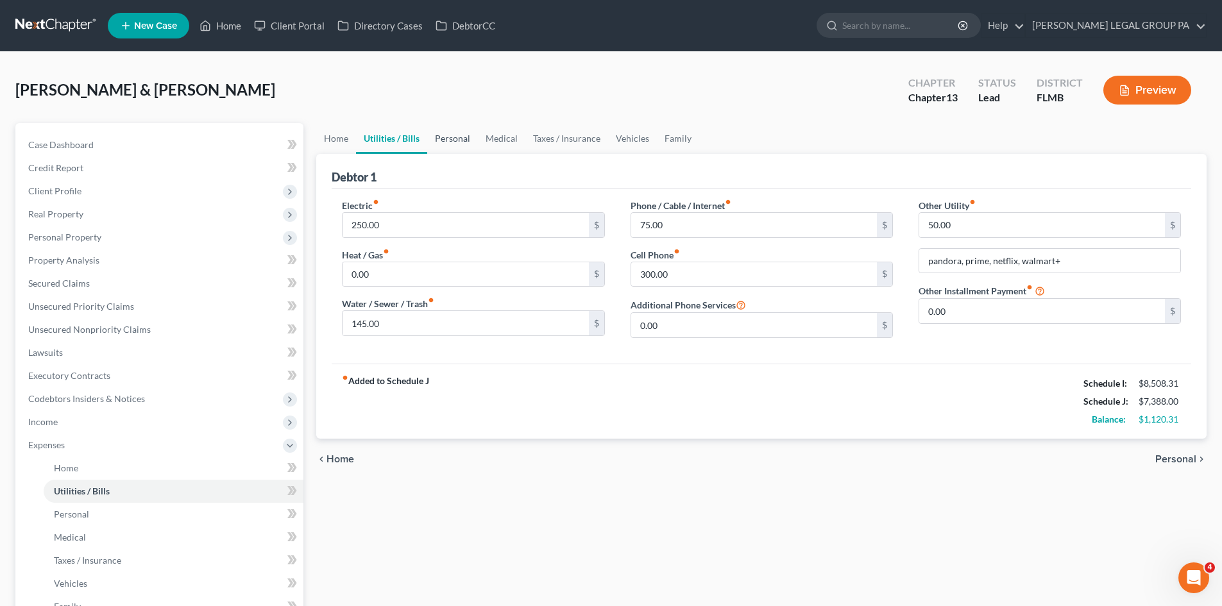
click at [475, 130] on link "Personal" at bounding box center [452, 138] width 51 height 31
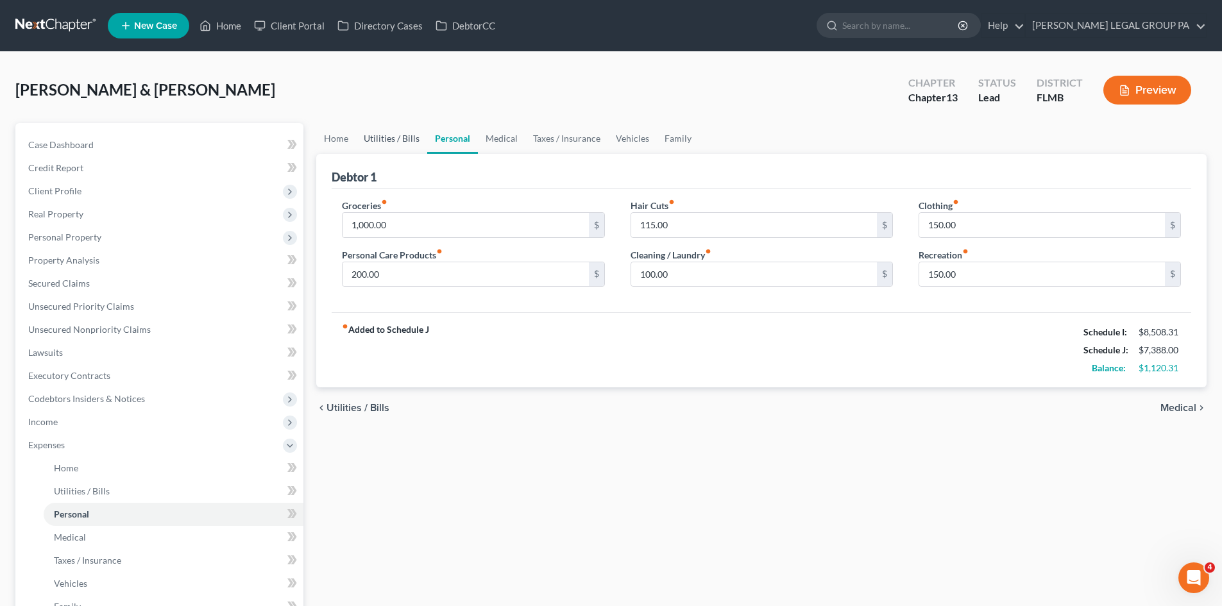
click at [387, 137] on link "Utilities / Bills" at bounding box center [391, 138] width 71 height 31
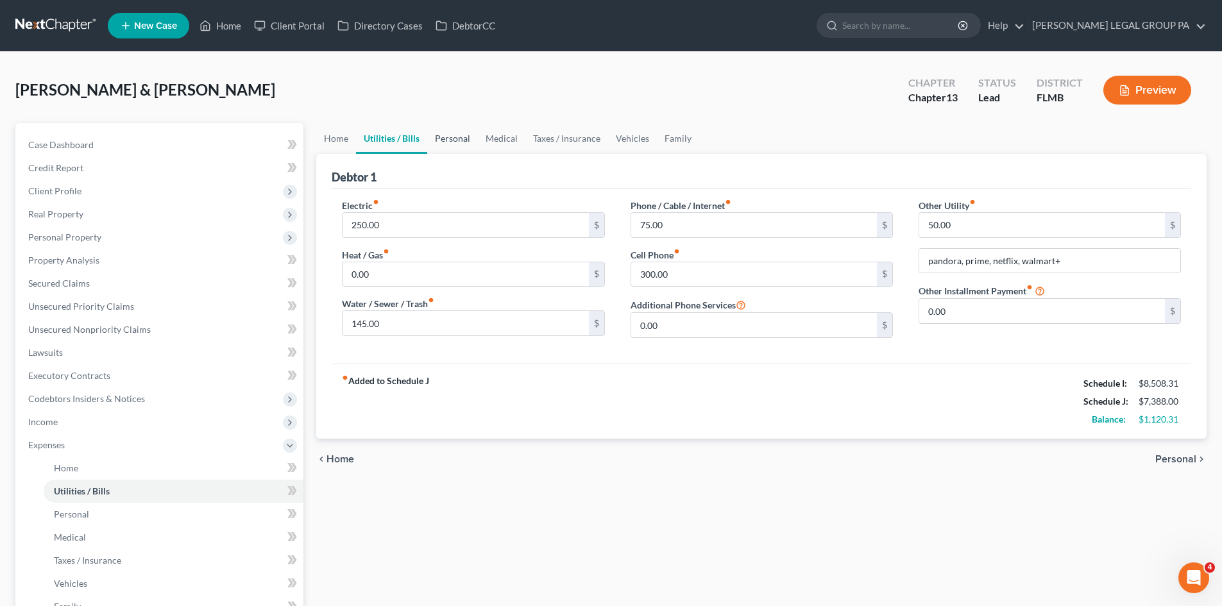
click at [446, 139] on link "Personal" at bounding box center [452, 138] width 51 height 31
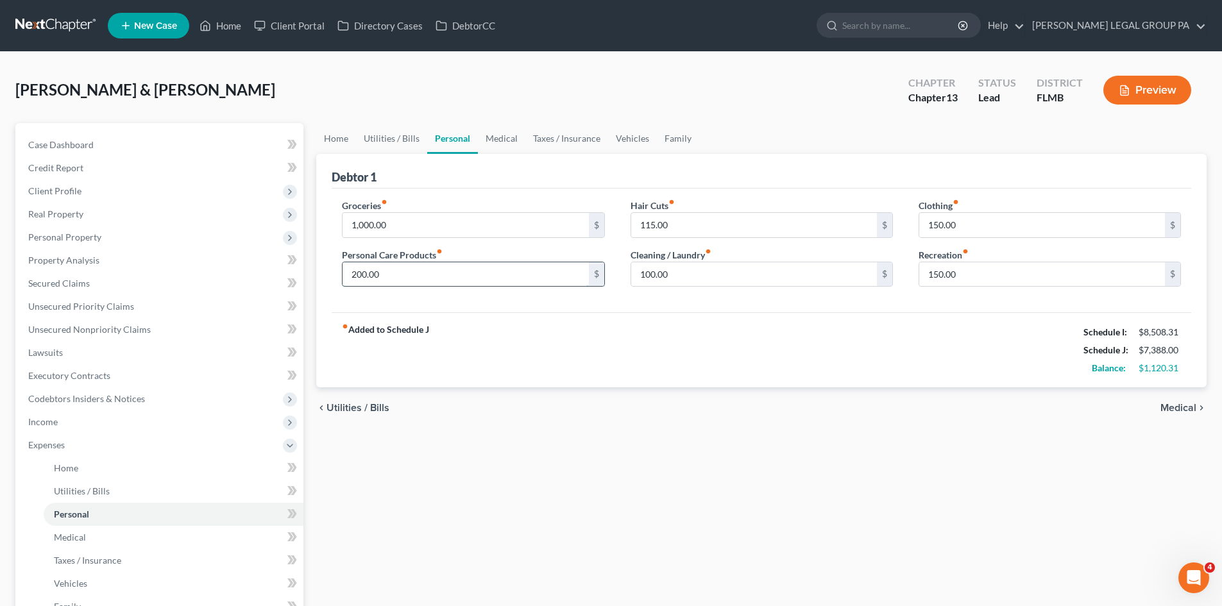
click at [409, 269] on input "200.00" at bounding box center [466, 274] width 246 height 24
click at [969, 495] on div "Home Utilities / Bills Personal Medical Taxes / Insurance Vehicles Family Debto…" at bounding box center [761, 470] width 903 height 695
click at [999, 274] on input "150.00" at bounding box center [1042, 274] width 246 height 24
click at [458, 280] on input "250.00" at bounding box center [466, 274] width 246 height 24
type input "225.00"
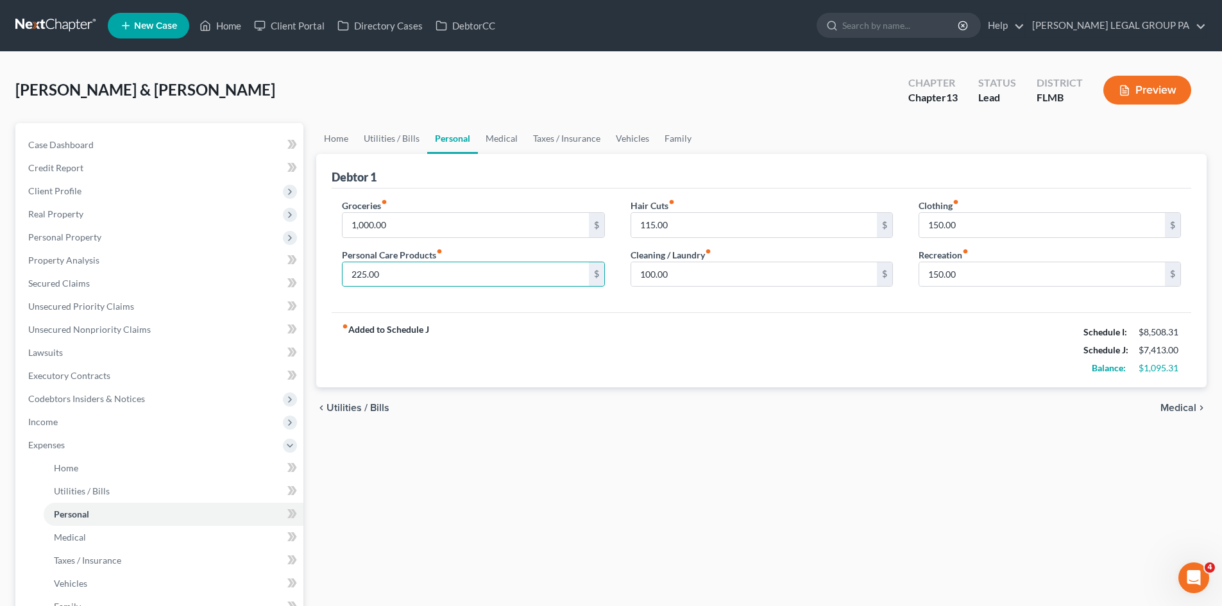
click at [797, 464] on div "Home Utilities / Bills Personal Medical Taxes / Insurance Vehicles Family Debto…" at bounding box center [761, 470] width 903 height 695
click at [1037, 264] on input "150.00" at bounding box center [1042, 274] width 246 height 24
type input "200.00"
click at [815, 509] on div "Home Utilities / Bills Personal Medical Taxes / Insurance Vehicles Family Debto…" at bounding box center [761, 470] width 903 height 695
click at [672, 226] on input "115.00" at bounding box center [754, 225] width 246 height 24
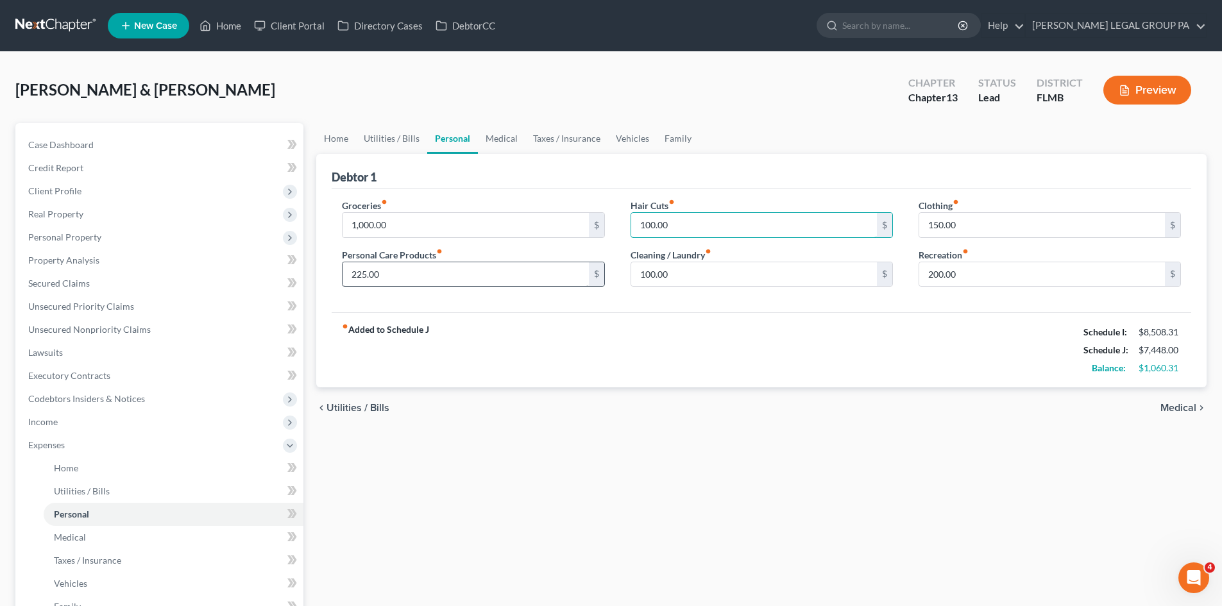
type input "100.00"
click at [417, 277] on input "225.00" at bounding box center [466, 274] width 246 height 24
click at [749, 482] on div "Home Utilities / Bills Personal Medical Taxes / Insurance Vehicles Family Debto…" at bounding box center [761, 470] width 903 height 695
click at [398, 276] on input "250.00" at bounding box center [466, 274] width 246 height 24
type input "225.00"
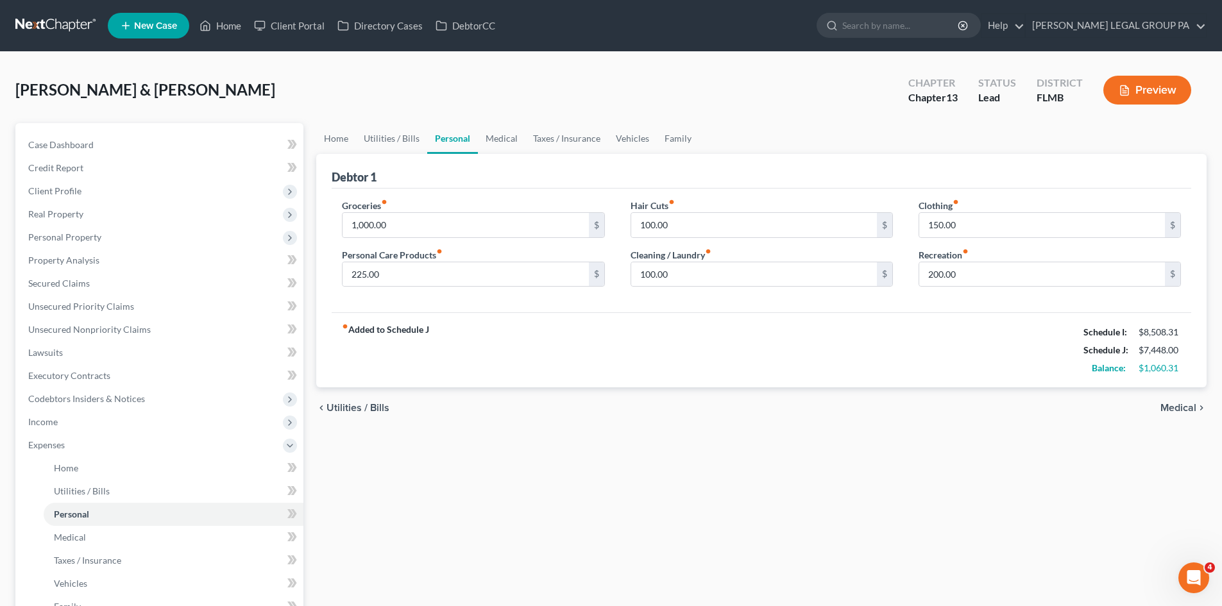
click at [721, 502] on div "Home Utilities / Bills Personal Medical Taxes / Insurance Vehicles Family Debto…" at bounding box center [761, 470] width 903 height 695
click at [511, 137] on link "Medical" at bounding box center [501, 138] width 47 height 31
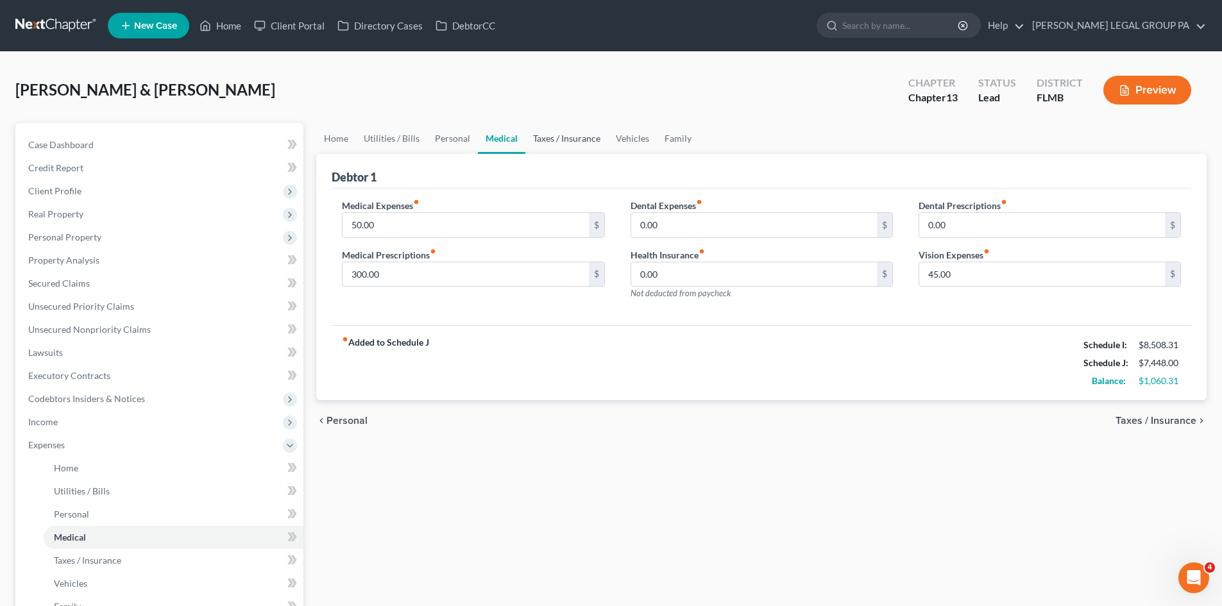
click at [600, 136] on link "Taxes / Insurance" at bounding box center [566, 138] width 83 height 31
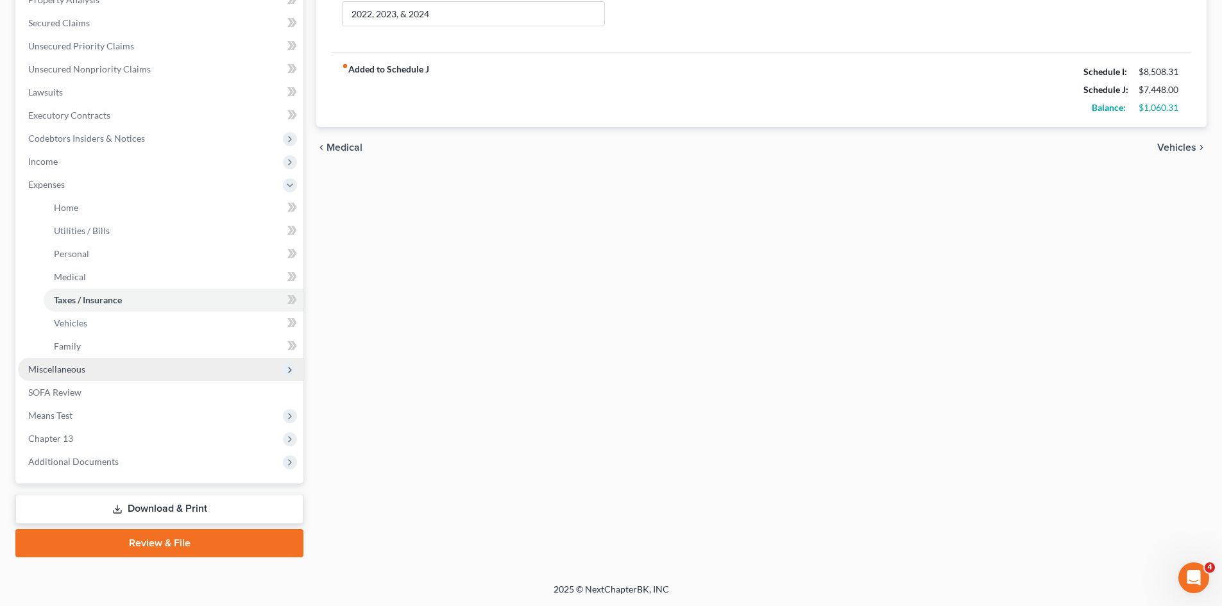
click at [92, 361] on span "Miscellaneous" at bounding box center [160, 369] width 285 height 23
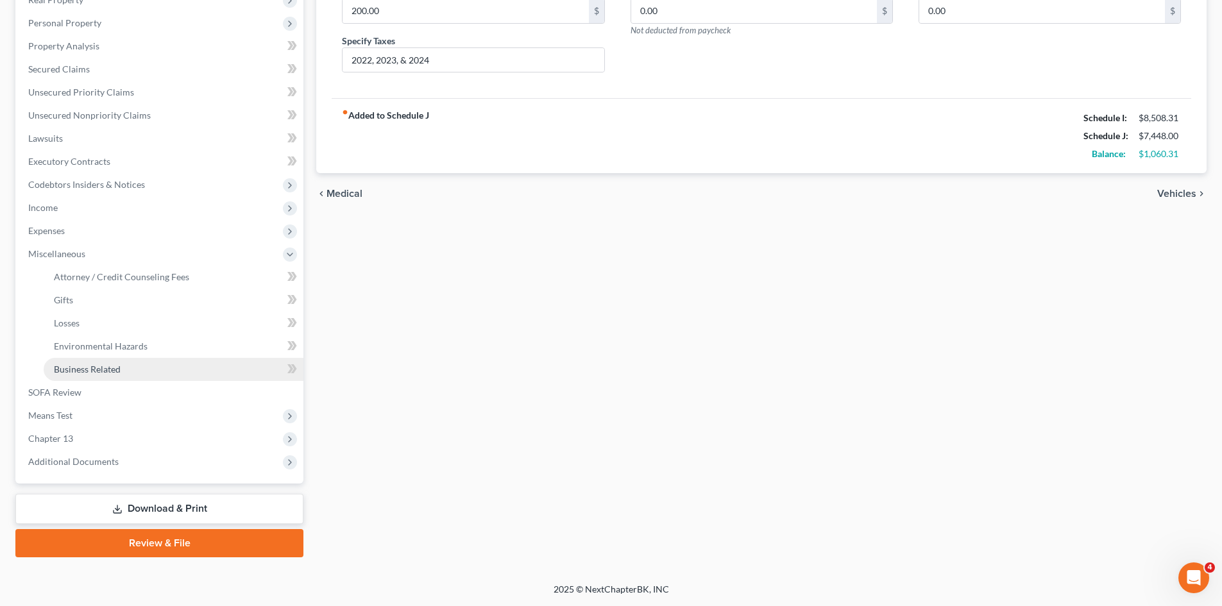
scroll to position [214, 0]
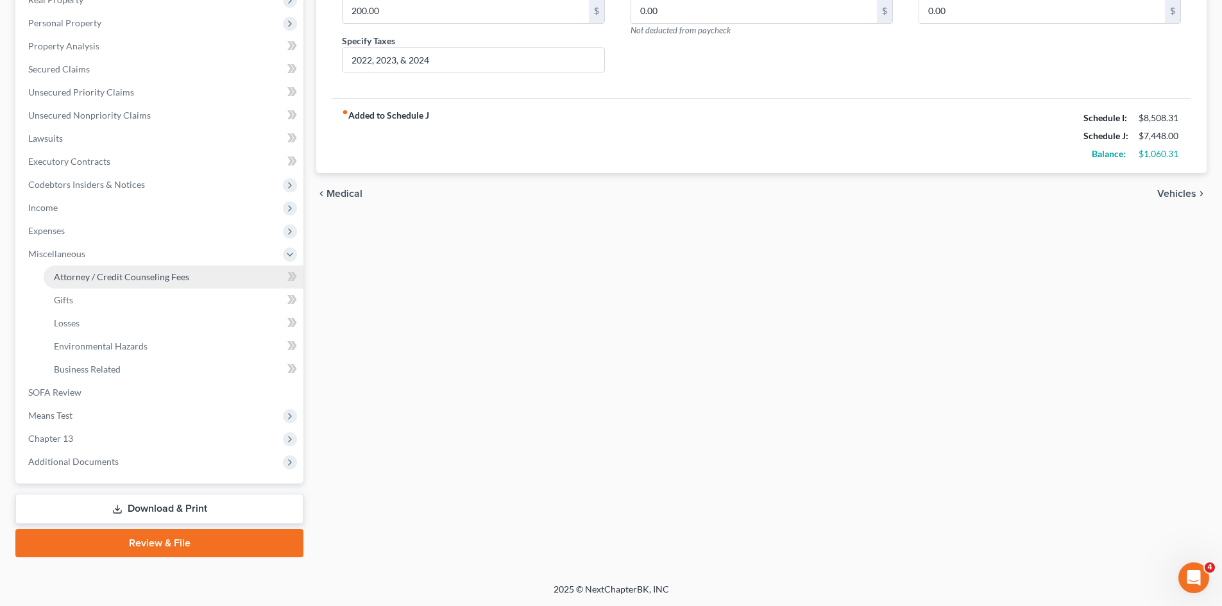
click at [96, 287] on link "Attorney / Credit Counseling Fees" at bounding box center [174, 277] width 260 height 23
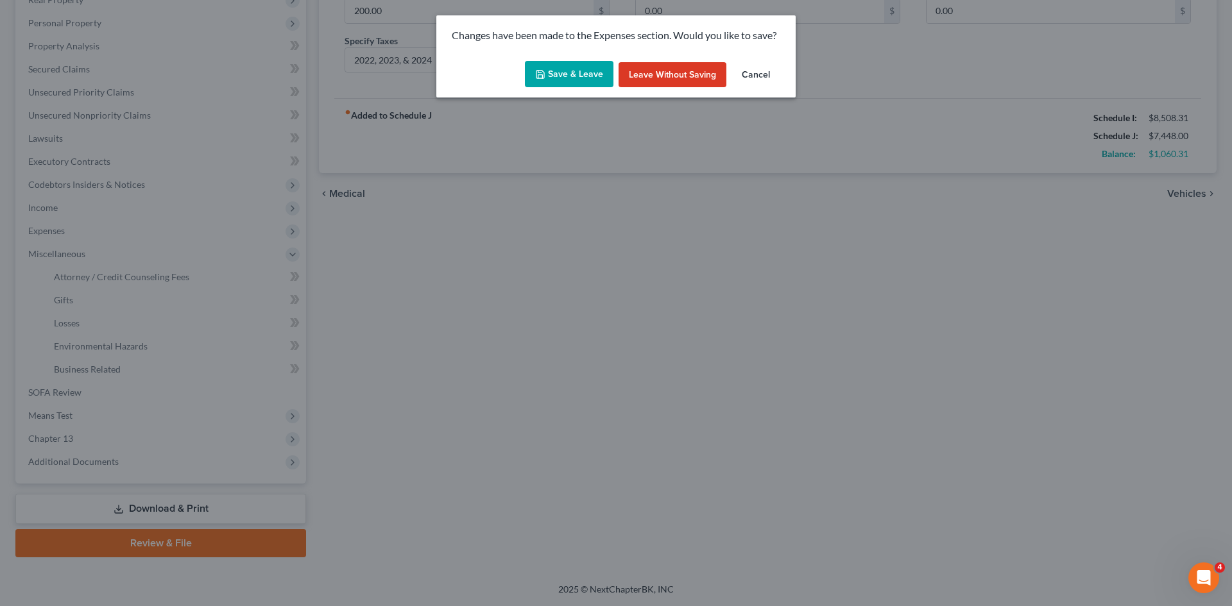
click at [574, 79] on button "Save & Leave" at bounding box center [569, 74] width 89 height 27
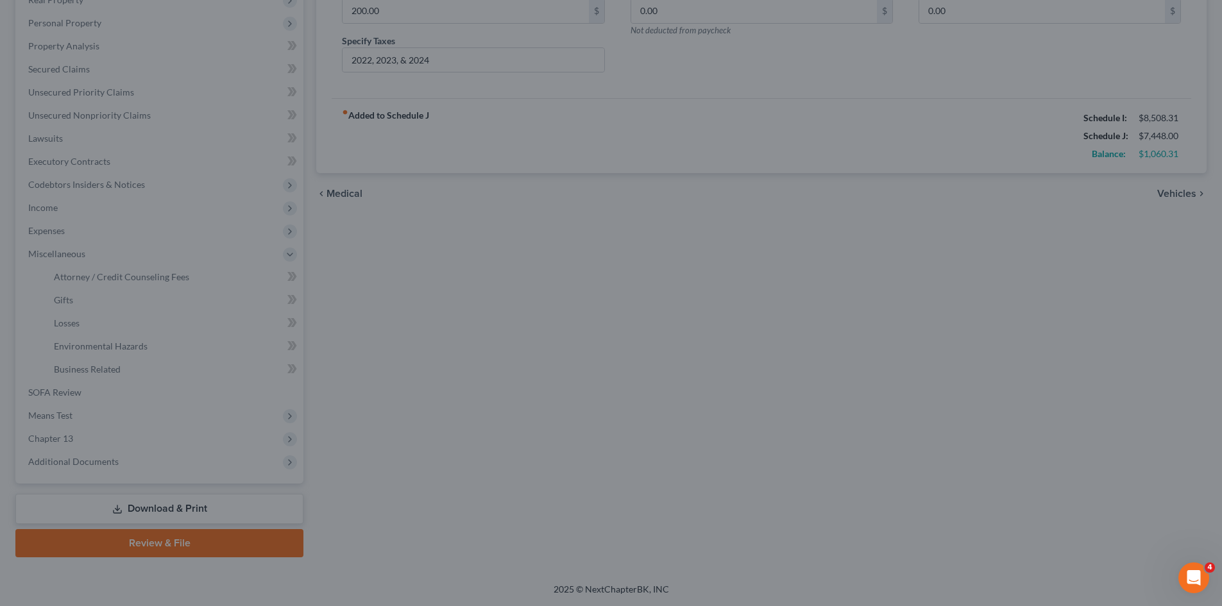
select select "0"
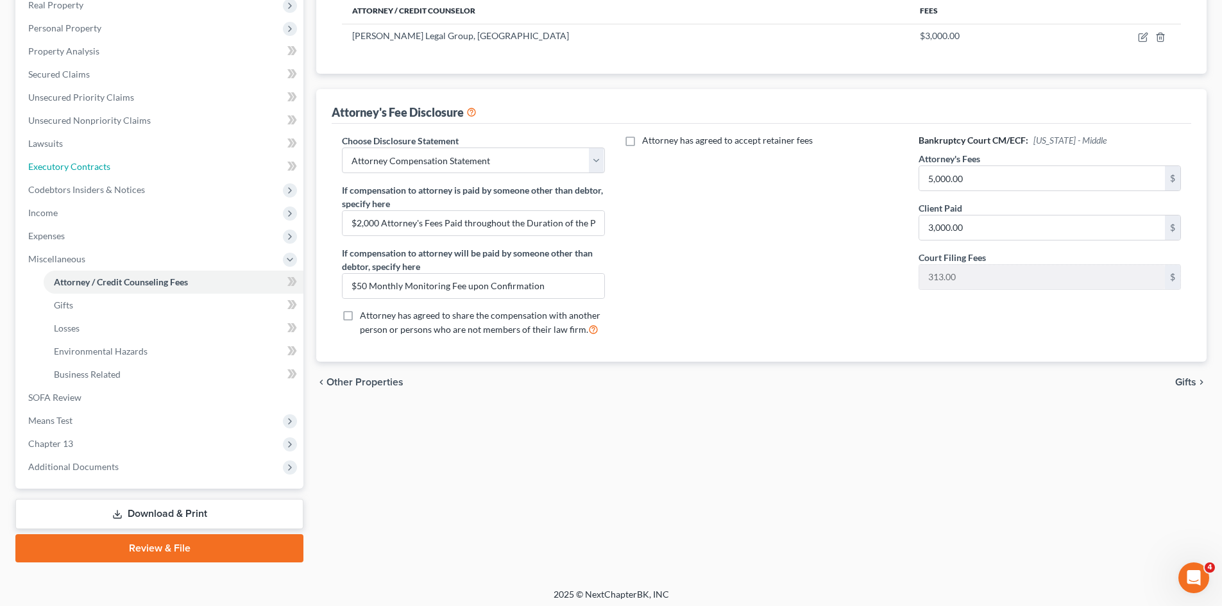
scroll to position [110, 0]
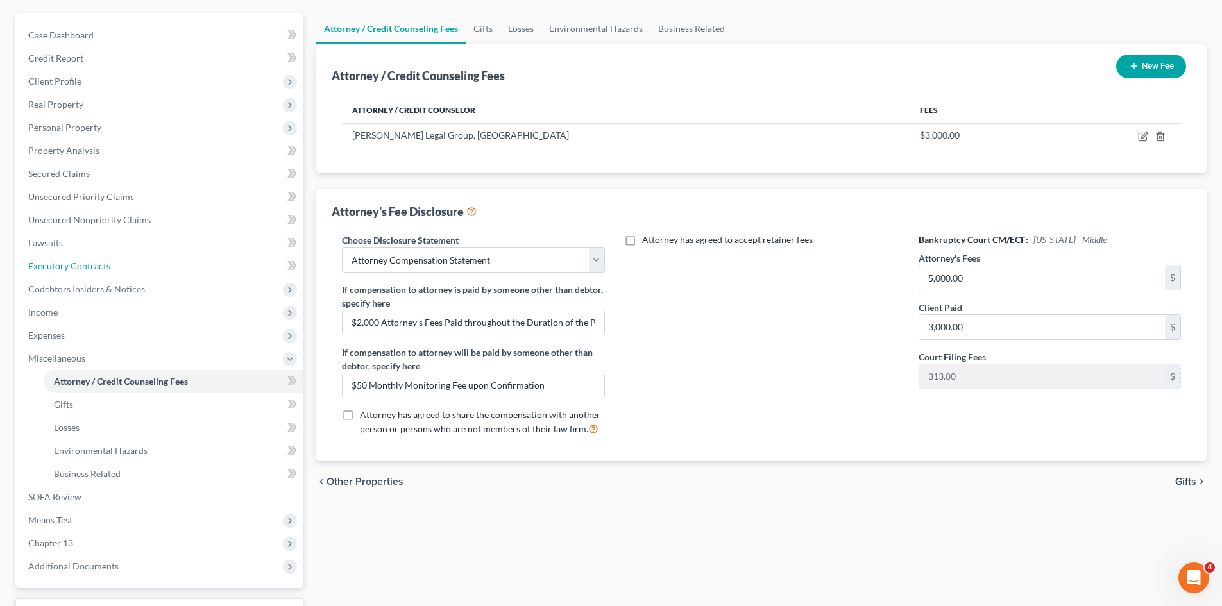
click at [80, 236] on ul "Case Dashboard Payments Invoices Payments Payments Credit Report Client Profile" at bounding box center [160, 301] width 285 height 554
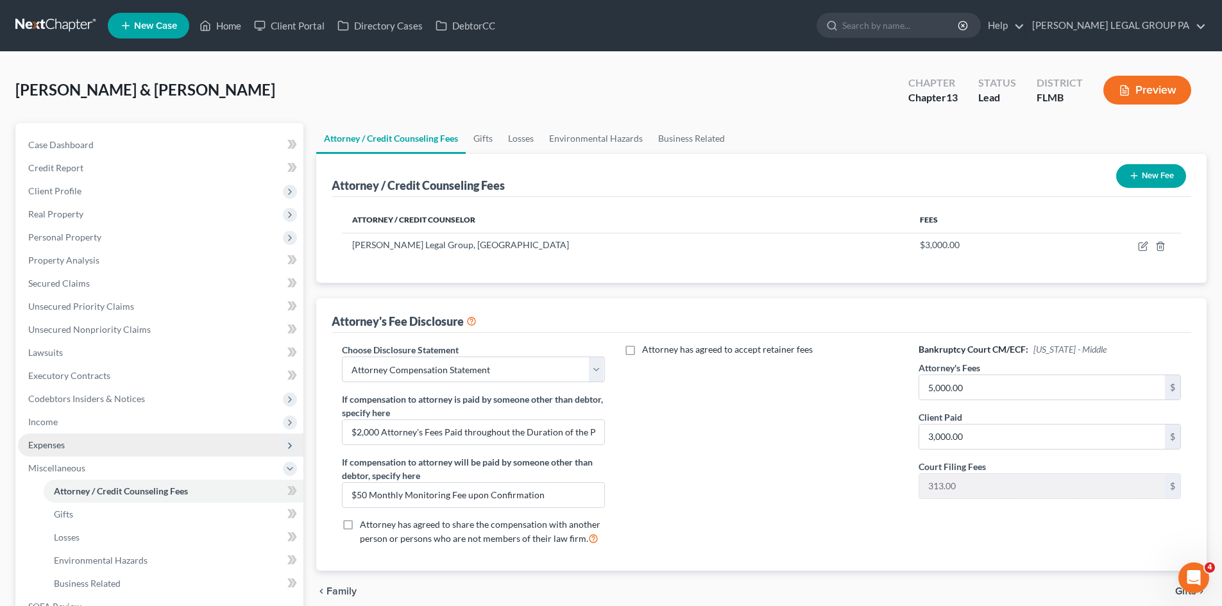
click at [60, 455] on span "Expenses" at bounding box center [160, 445] width 285 height 23
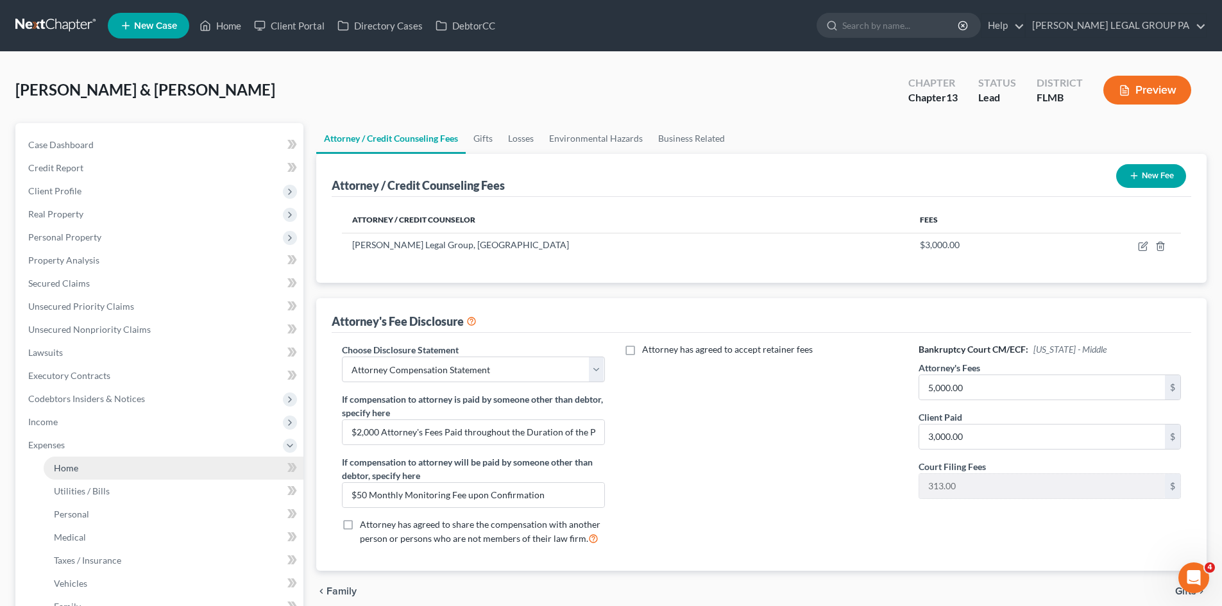
click at [97, 477] on link "Home" at bounding box center [174, 468] width 260 height 23
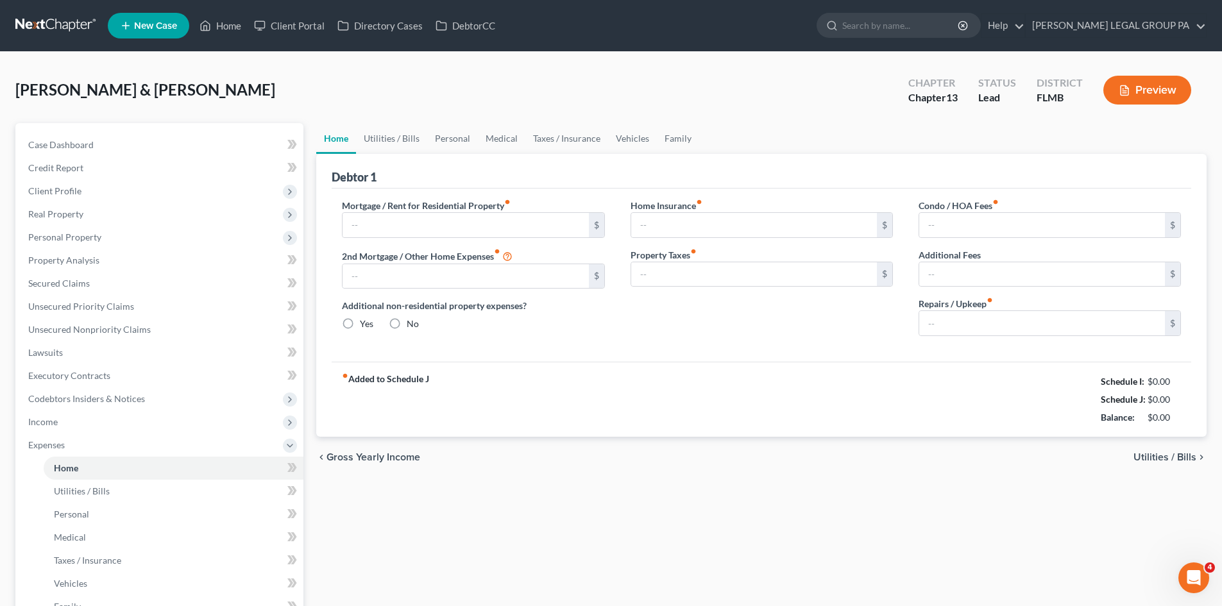
type input "2,240.00"
type input "0.00"
radio input "true"
type input "0.00"
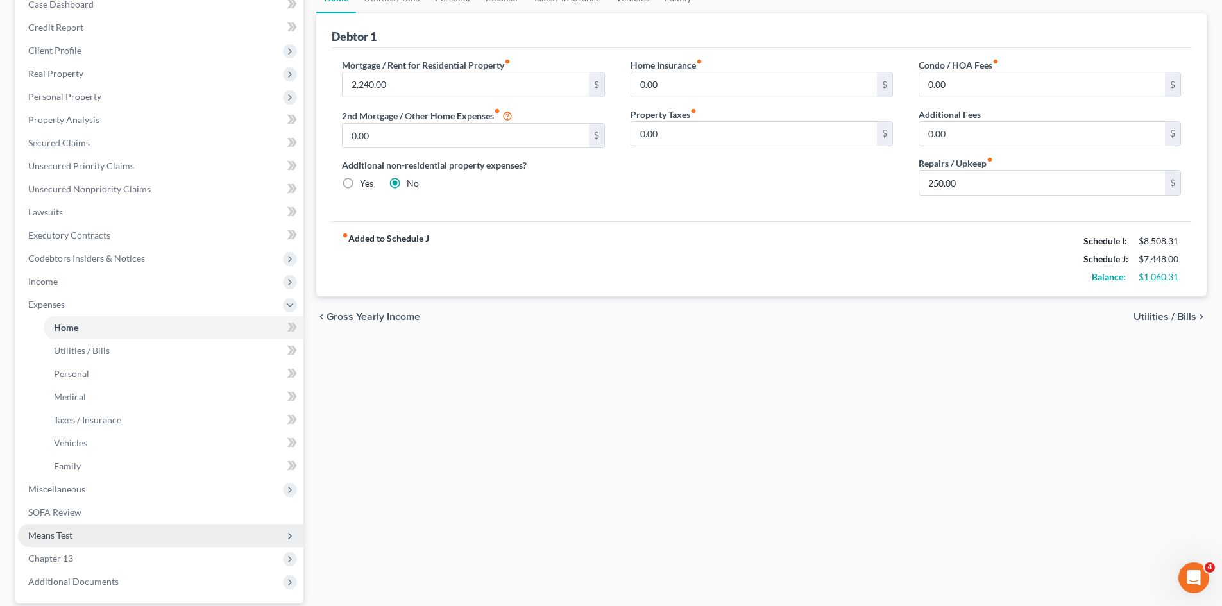
scroll to position [260, 0]
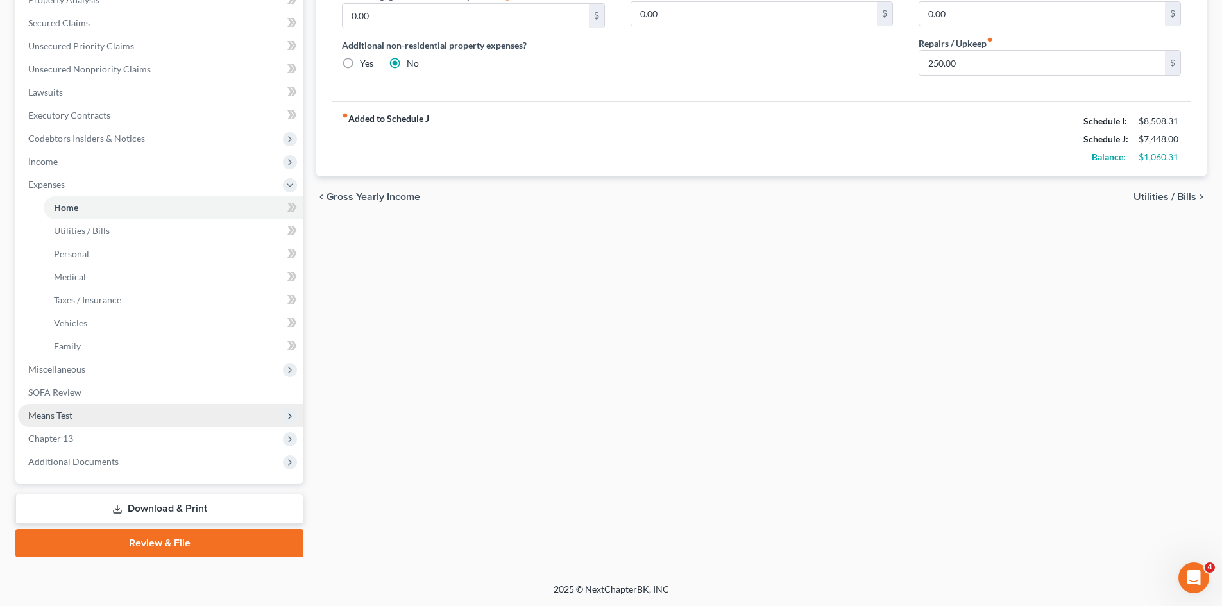
click at [77, 416] on span "Means Test" at bounding box center [160, 415] width 285 height 23
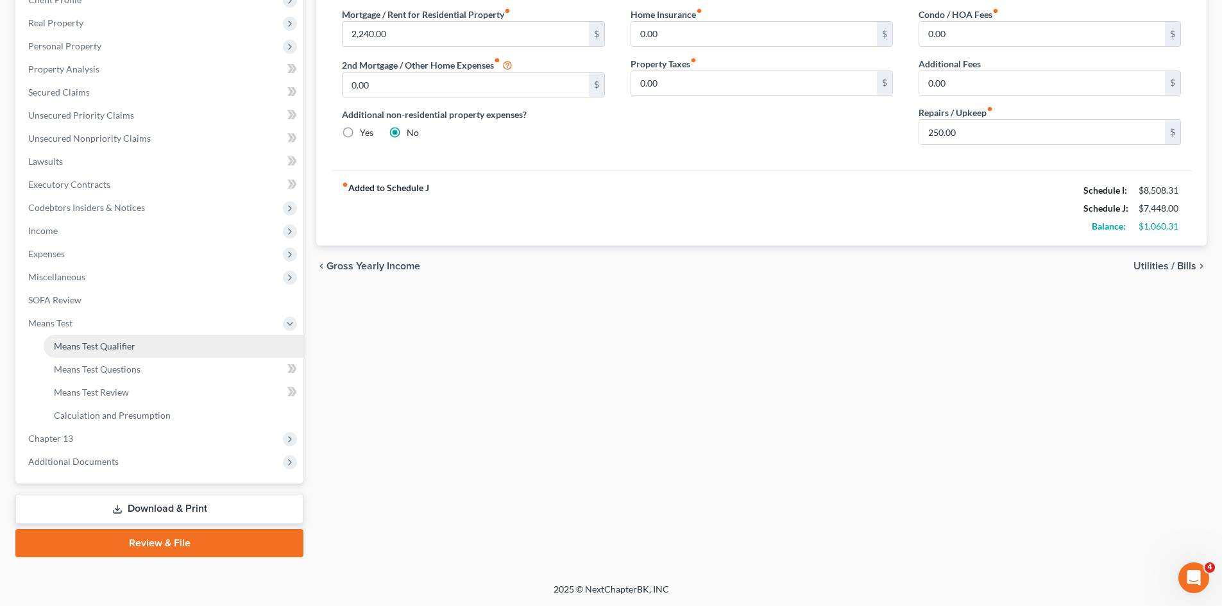
click at [108, 336] on link "Means Test Qualifier" at bounding box center [174, 346] width 260 height 23
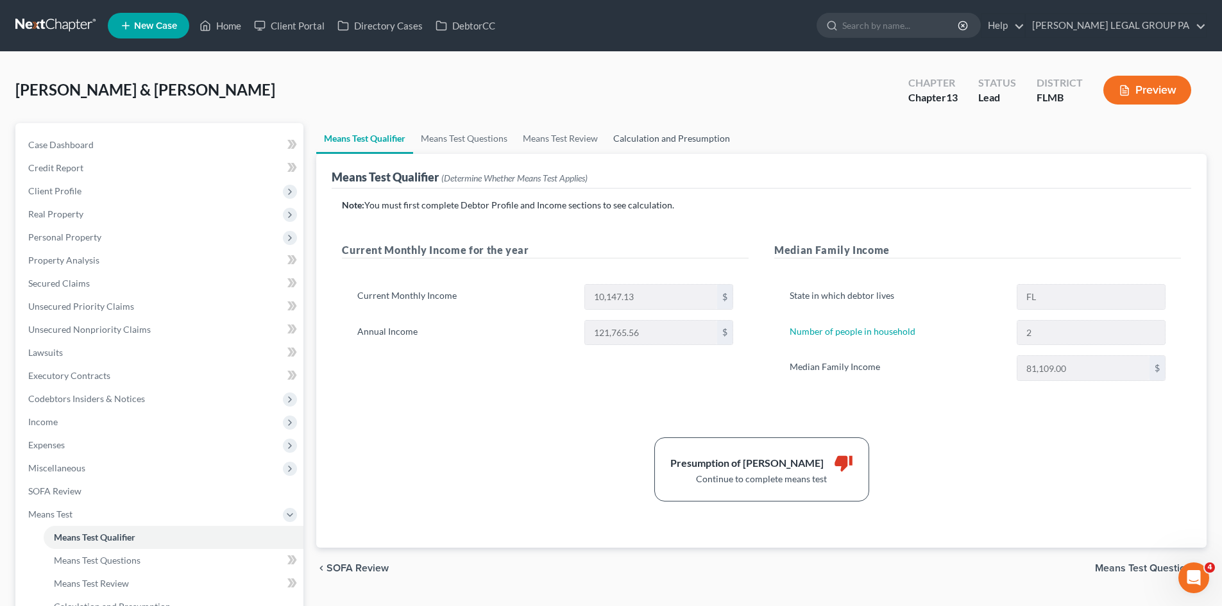
click at [670, 136] on link "Calculation and Presumption" at bounding box center [672, 138] width 132 height 31
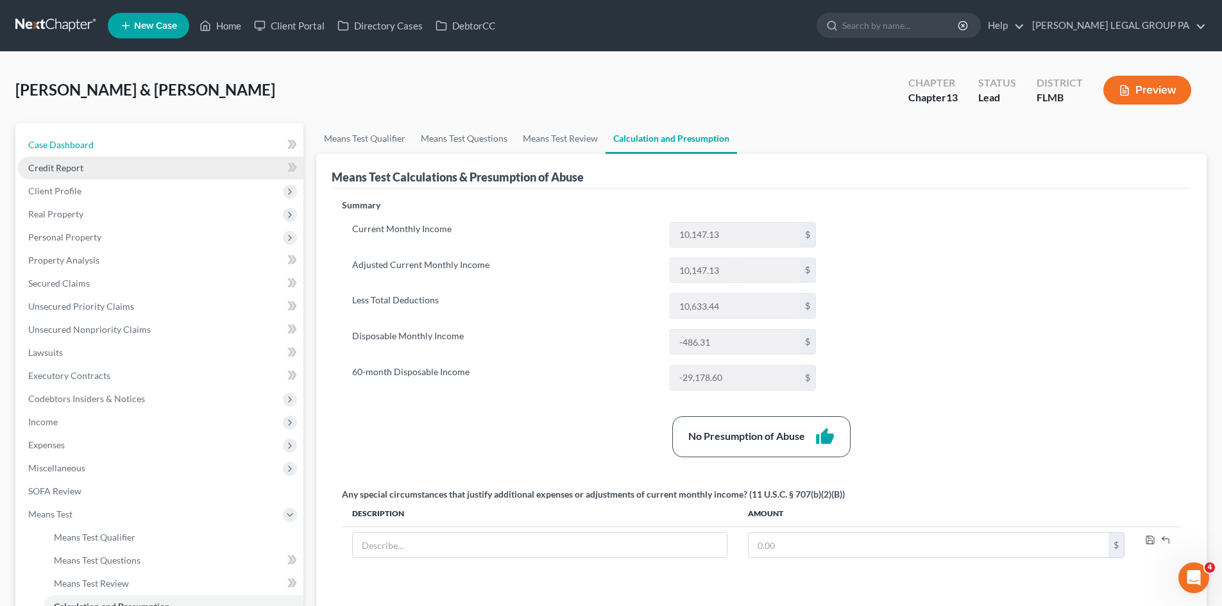
click at [138, 149] on link "Case Dashboard" at bounding box center [160, 144] width 285 height 23
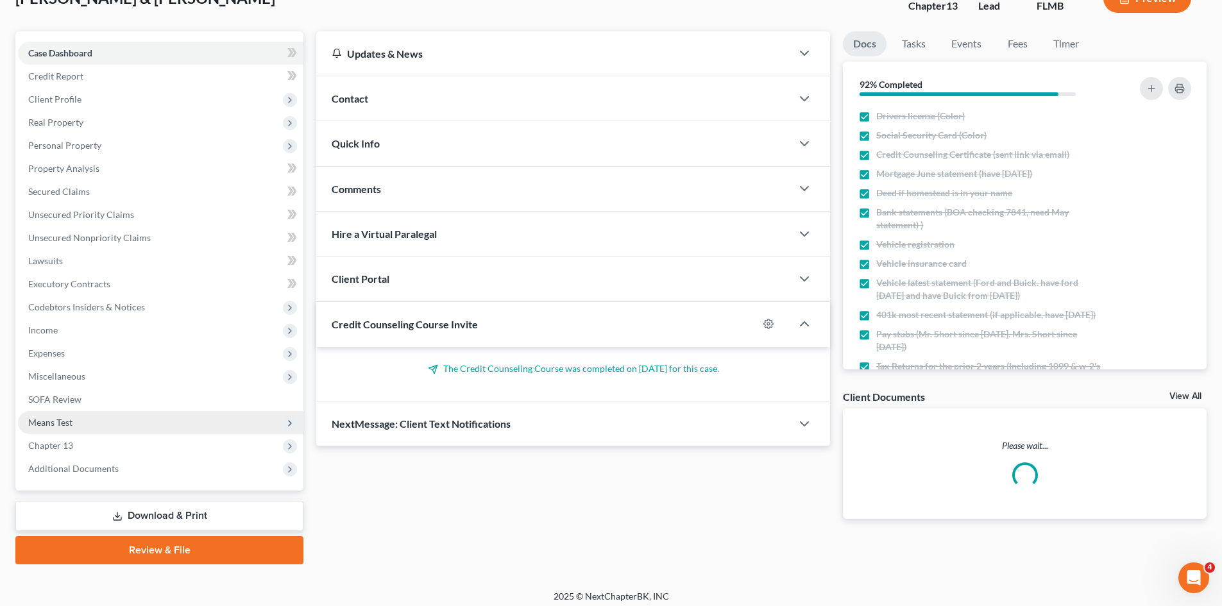
scroll to position [99, 0]
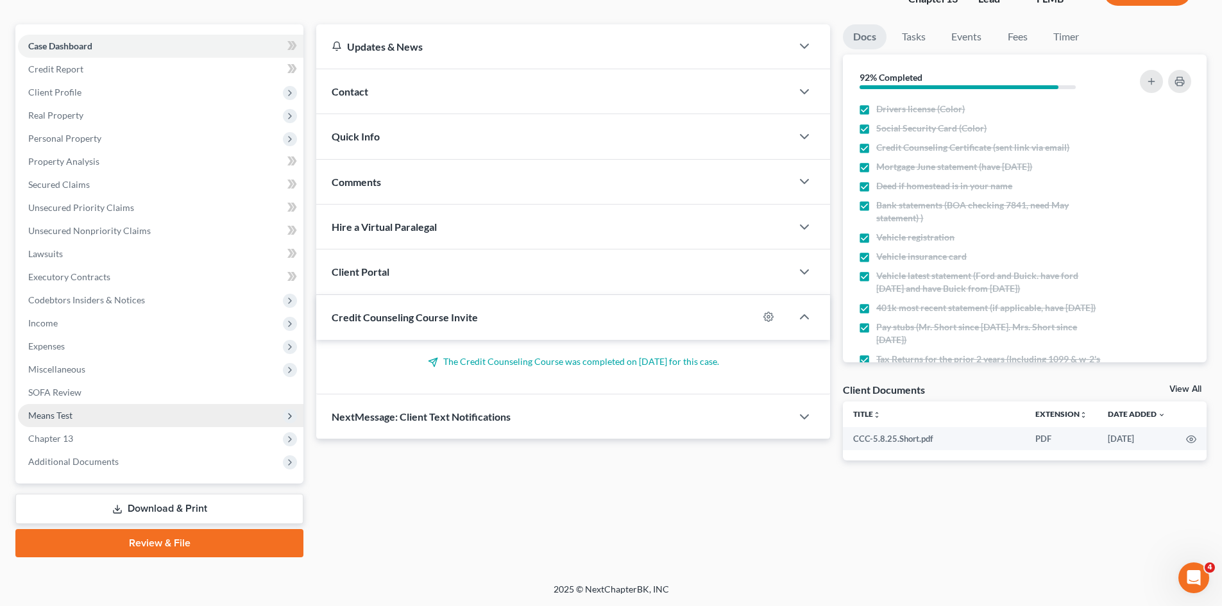
click at [75, 422] on span "Means Test" at bounding box center [160, 415] width 285 height 23
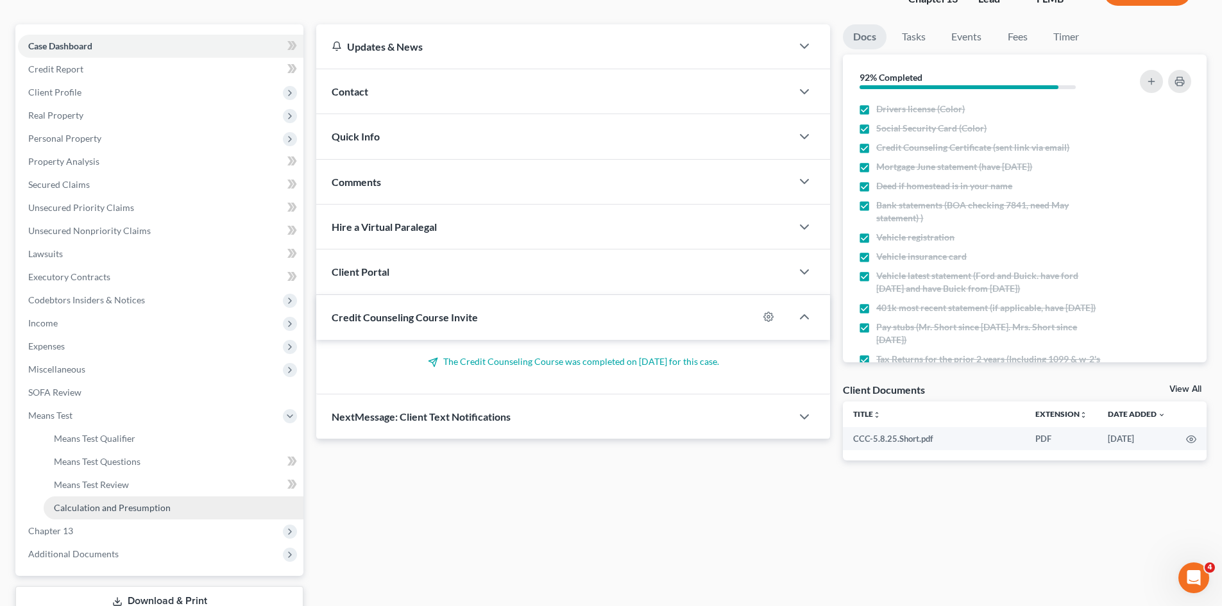
click at [130, 501] on link "Calculation and Presumption" at bounding box center [174, 508] width 260 height 23
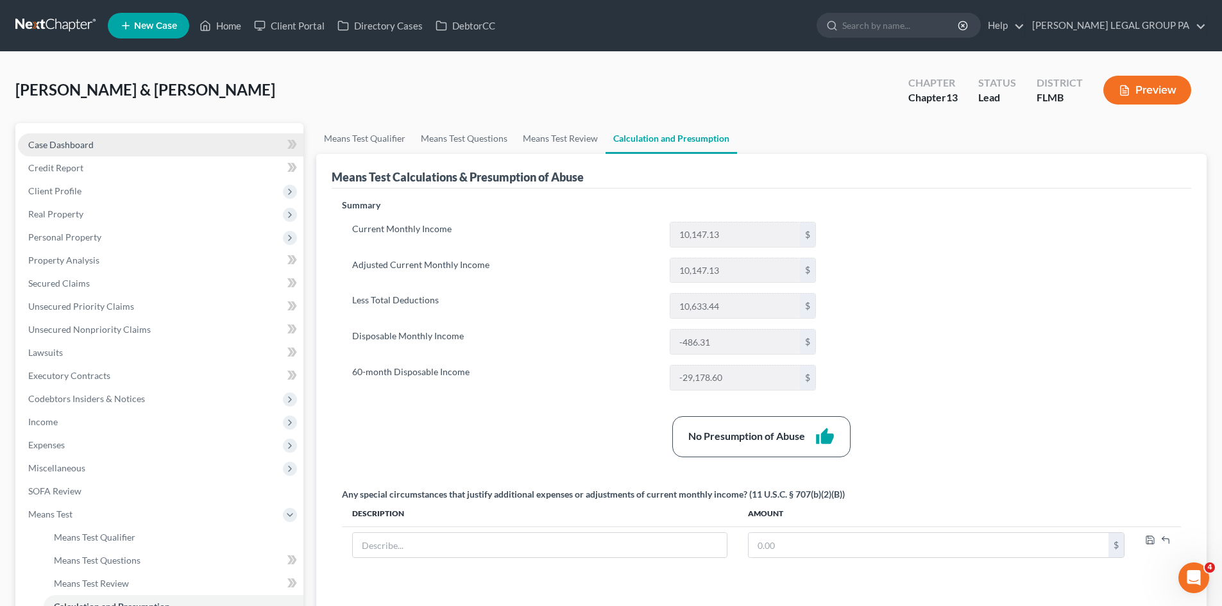
click at [91, 134] on link "Case Dashboard" at bounding box center [160, 144] width 285 height 23
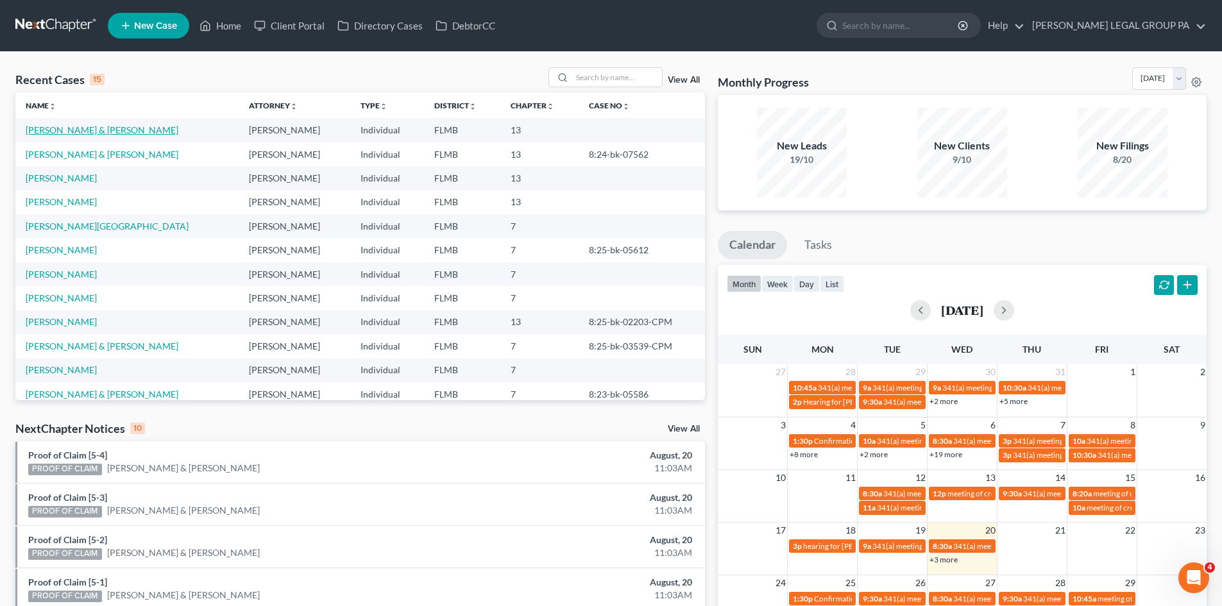
click at [105, 133] on link "[PERSON_NAME] & [PERSON_NAME]" at bounding box center [102, 129] width 153 height 11
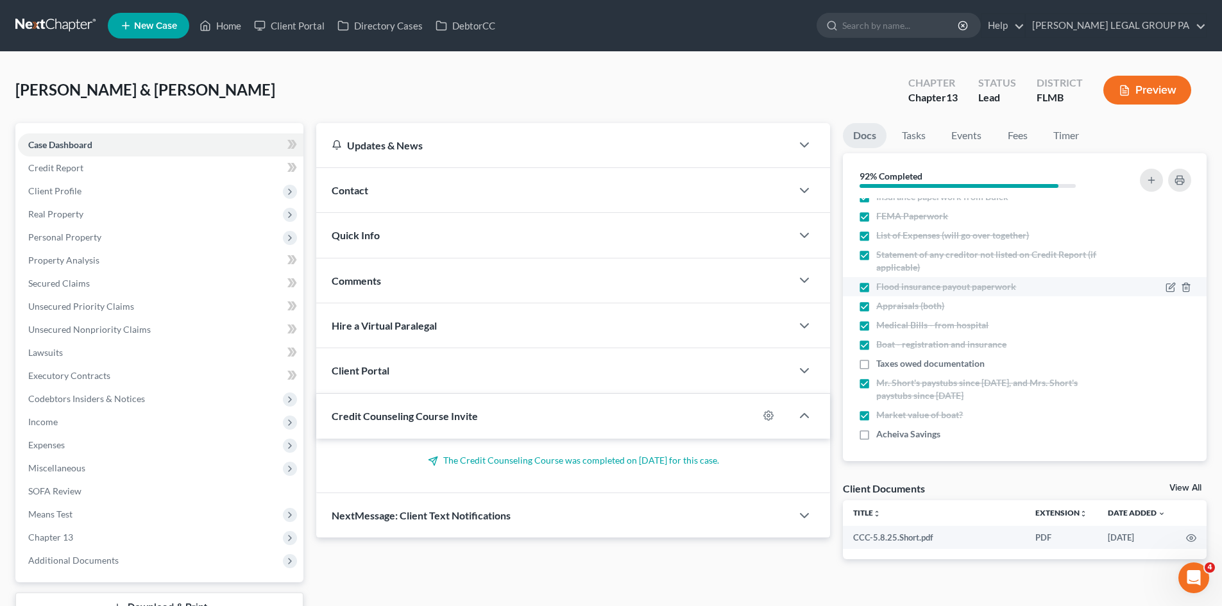
scroll to position [386, 0]
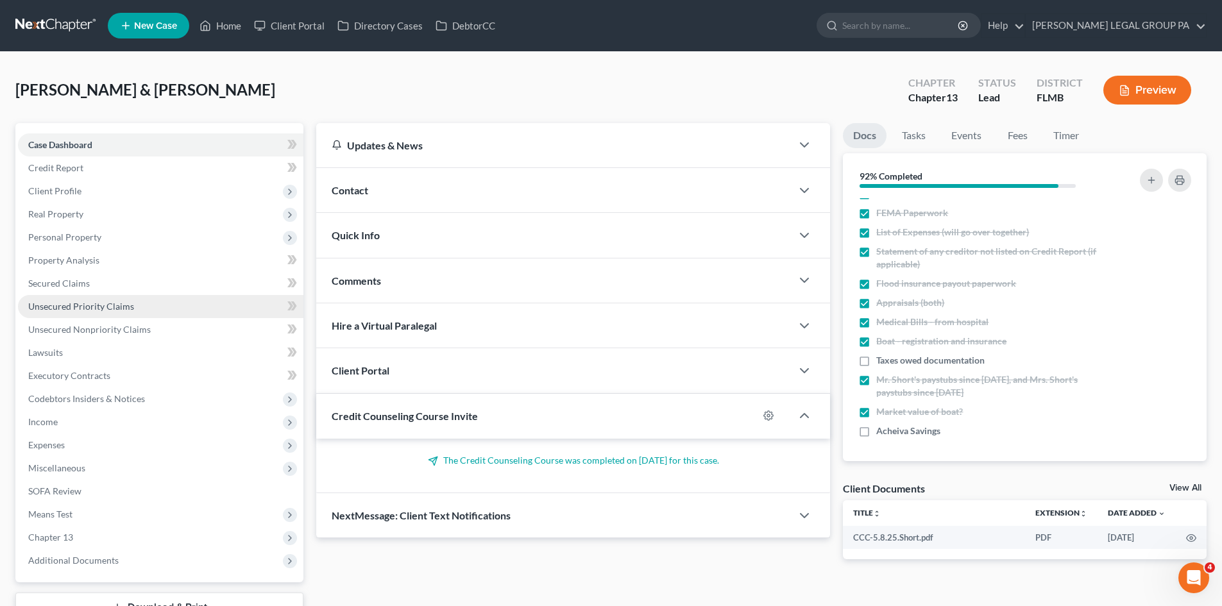
click at [127, 310] on span "Unsecured Priority Claims" at bounding box center [81, 306] width 106 height 11
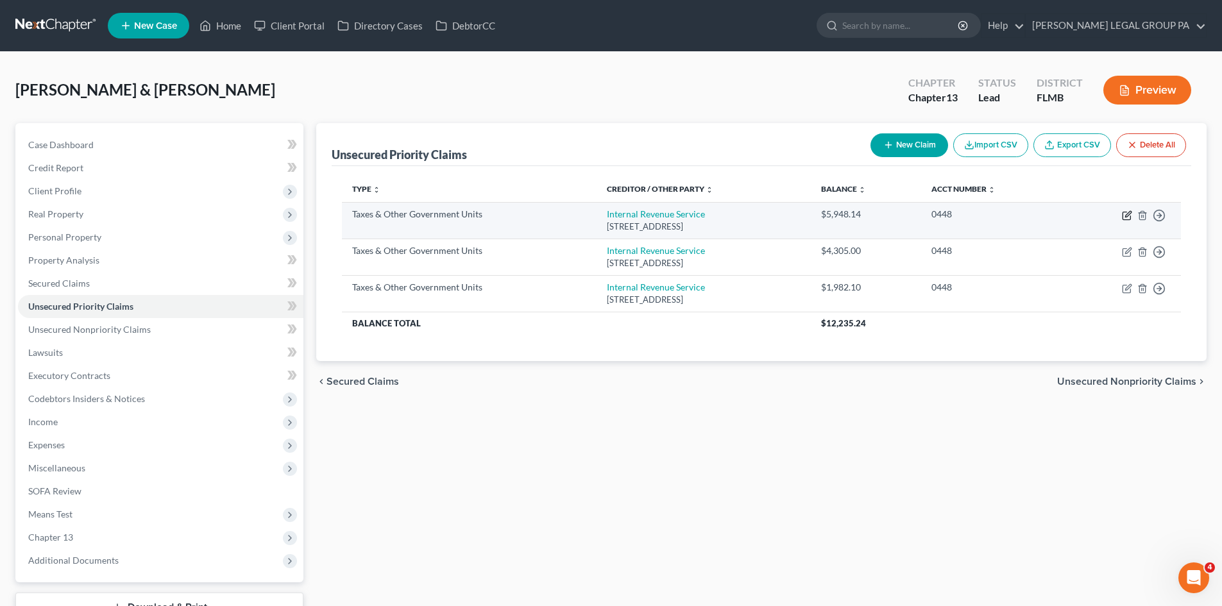
click at [1123, 217] on icon "button" at bounding box center [1127, 216] width 8 height 8
select select "0"
select select "39"
select select "2"
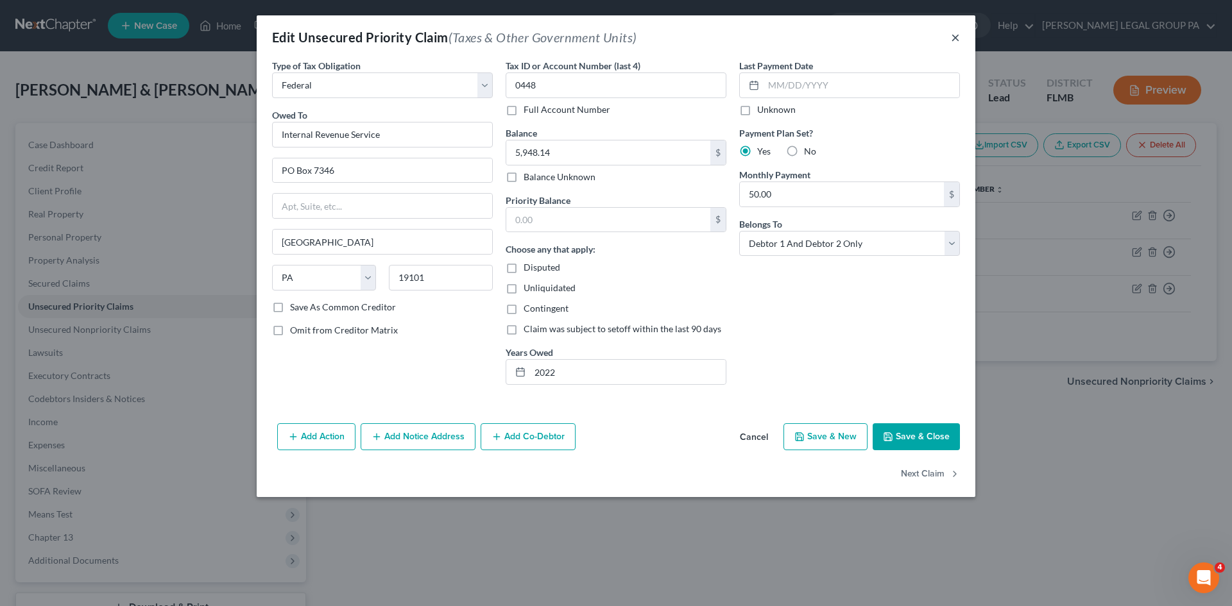
drag, startPoint x: 958, startPoint y: 34, endPoint x: 1023, endPoint y: 86, distance: 82.6
click at [958, 34] on button "×" at bounding box center [955, 37] width 9 height 15
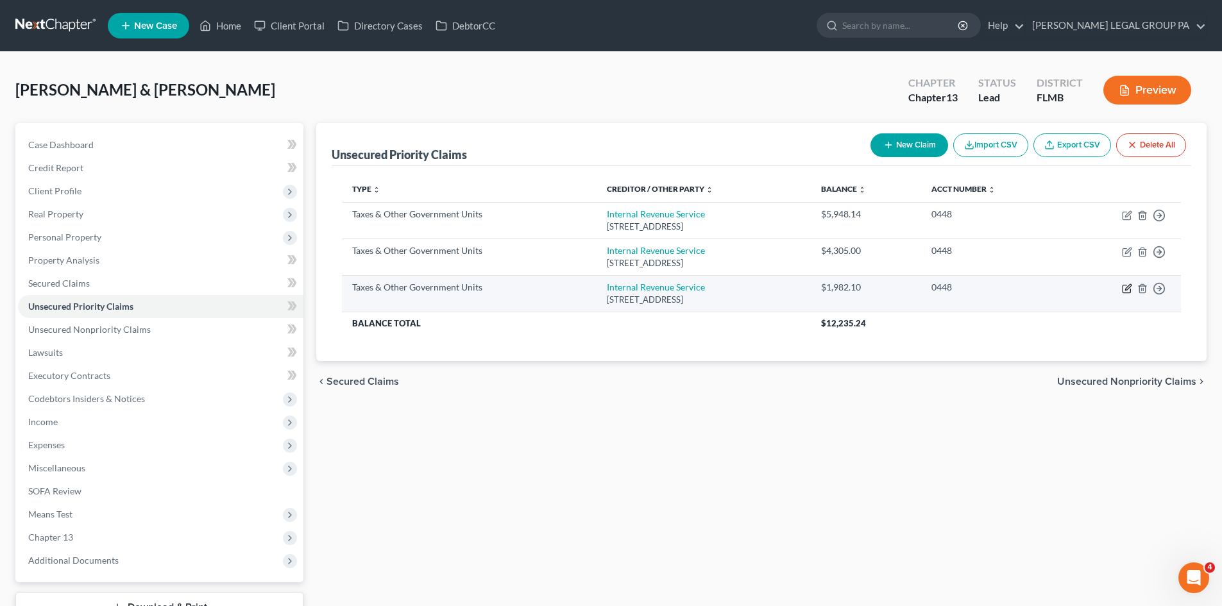
click at [1126, 290] on icon "button" at bounding box center [1128, 287] width 6 height 6
select select "0"
select select "39"
select select "2"
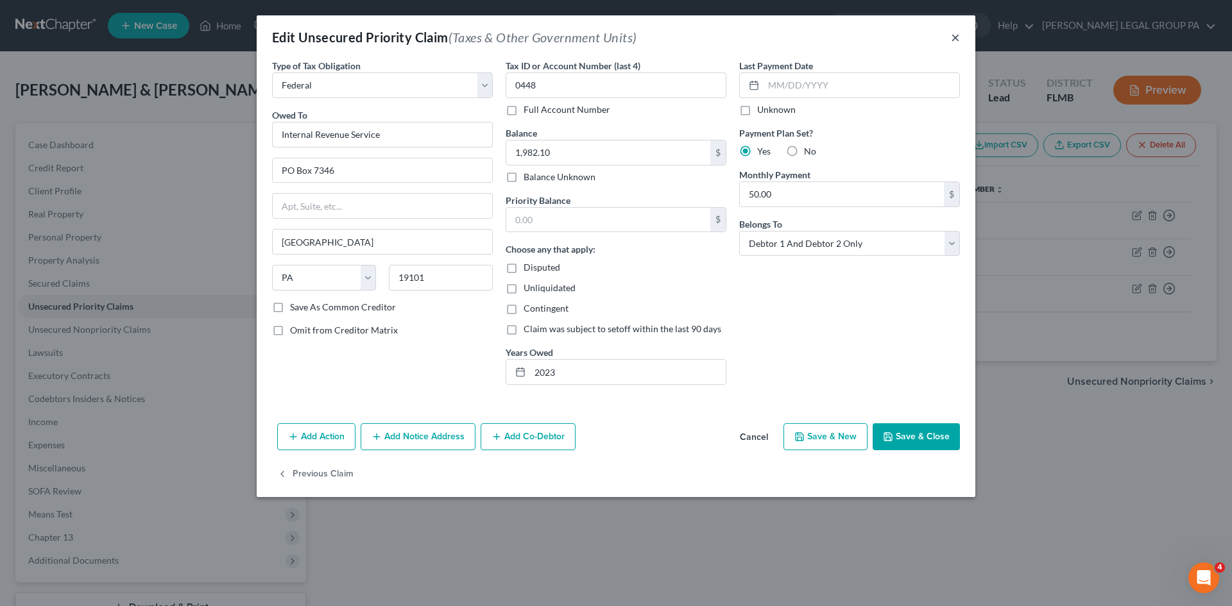
click at [955, 41] on button "×" at bounding box center [955, 37] width 9 height 15
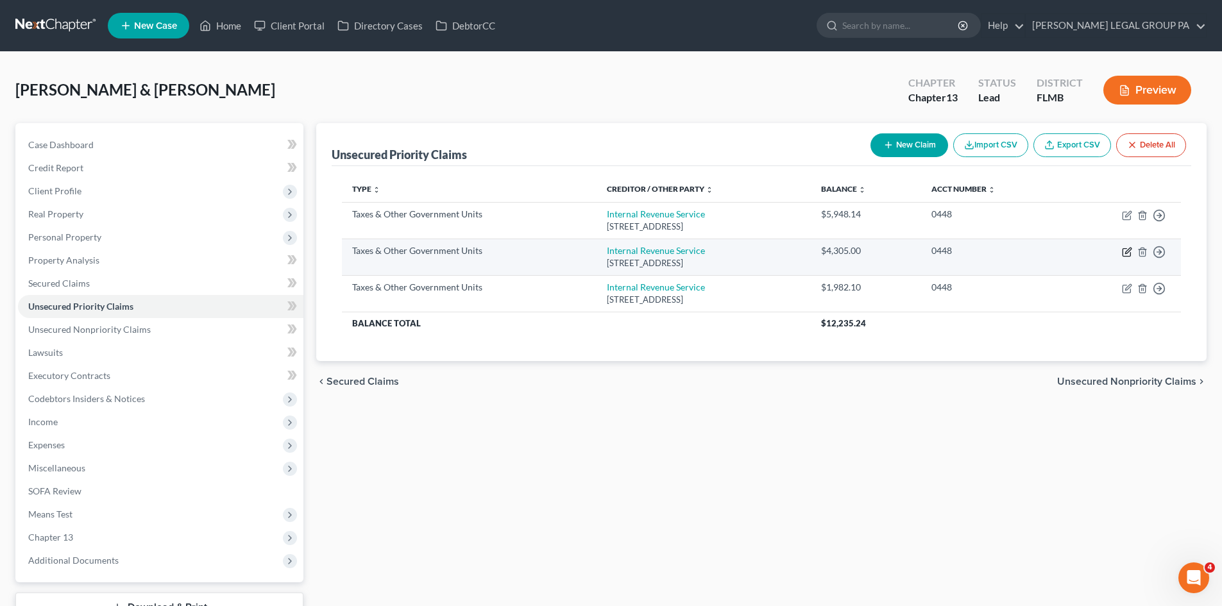
click at [1124, 250] on icon "button" at bounding box center [1127, 252] width 10 height 10
select select "0"
select select "39"
select select "2"
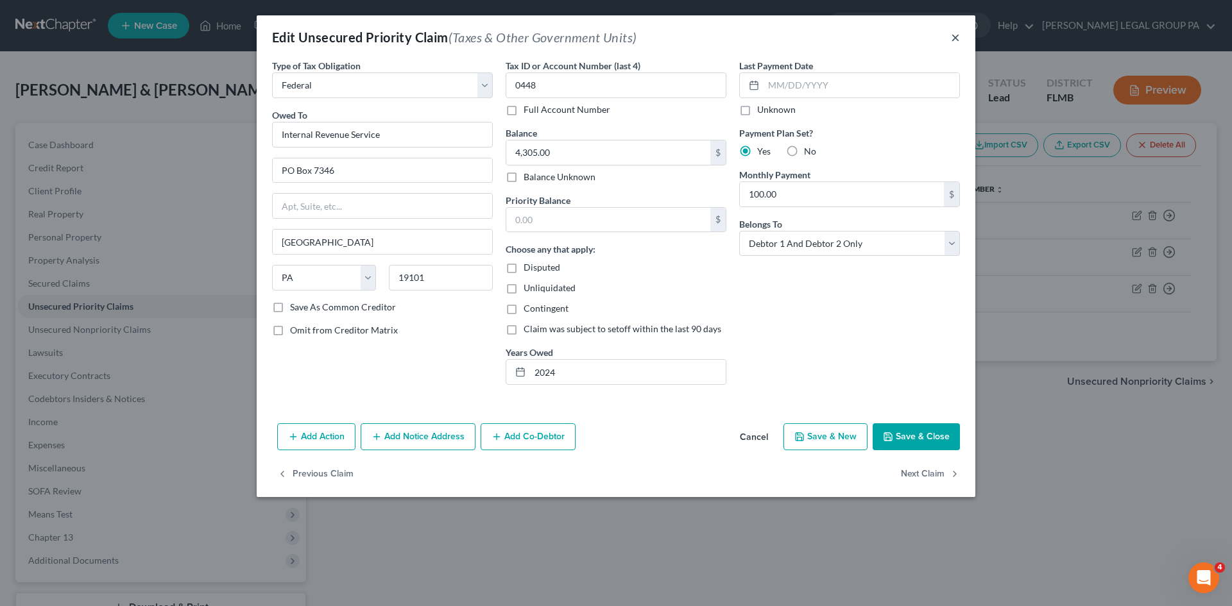
click at [958, 38] on button "×" at bounding box center [955, 37] width 9 height 15
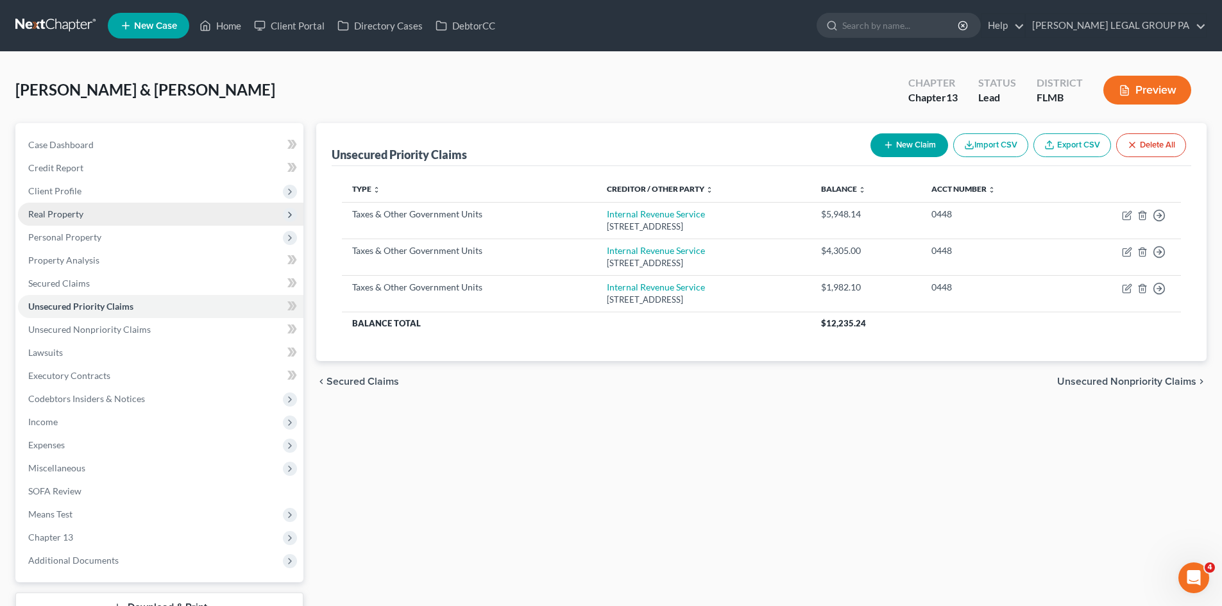
click at [123, 212] on span "Real Property" at bounding box center [160, 214] width 285 height 23
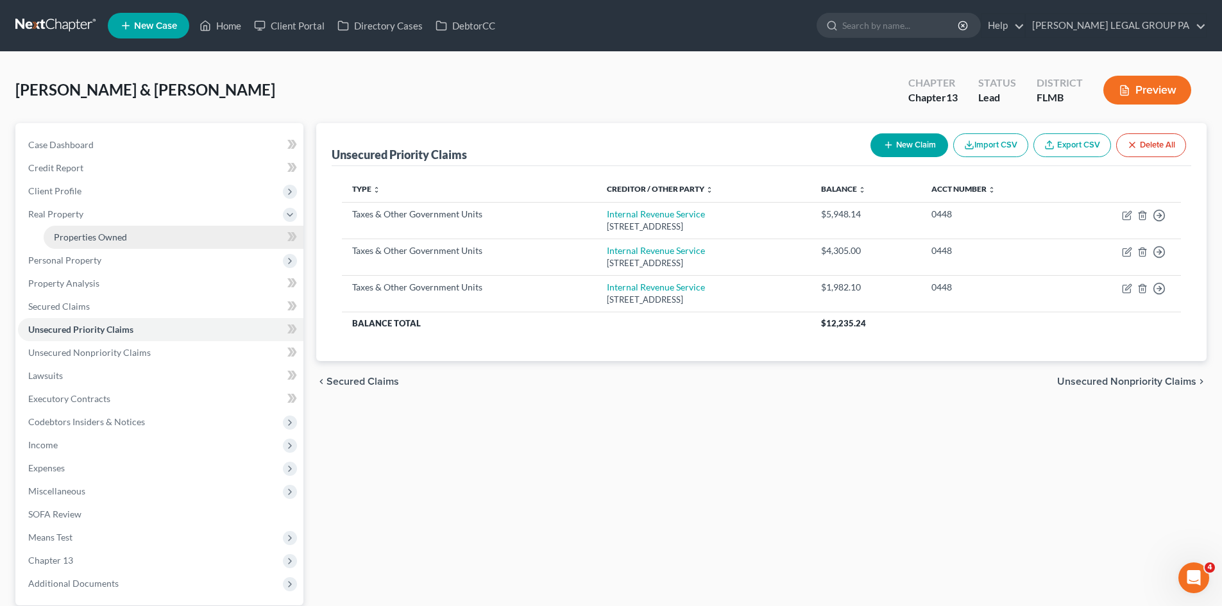
click at [126, 230] on link "Properties Owned" at bounding box center [174, 237] width 260 height 23
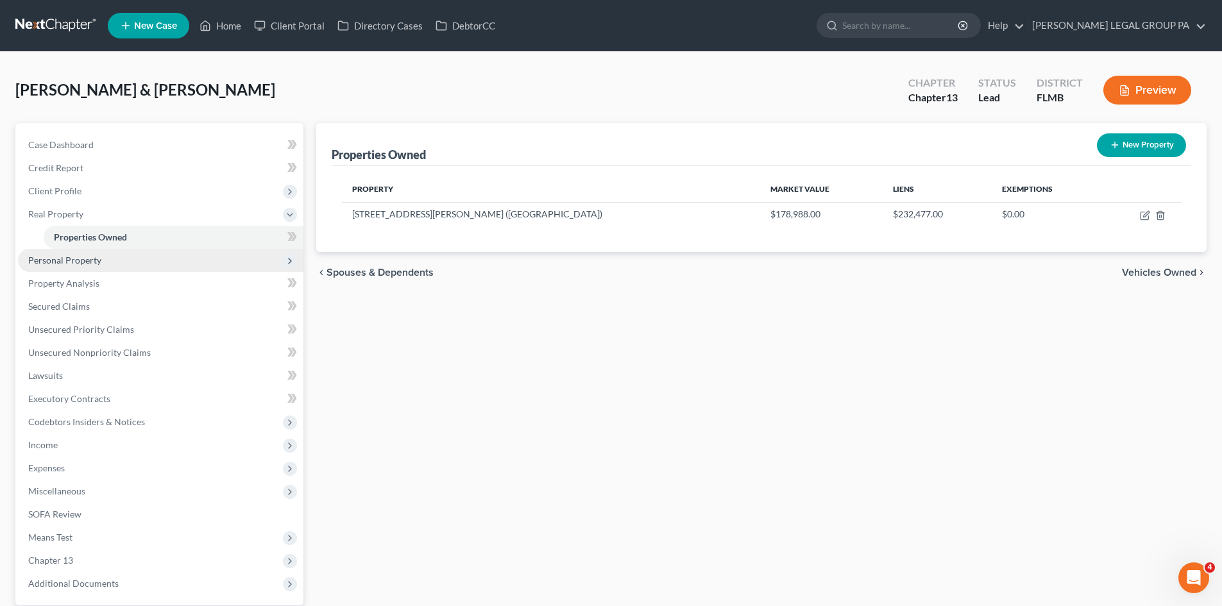
click at [88, 268] on span "Personal Property" at bounding box center [160, 260] width 285 height 23
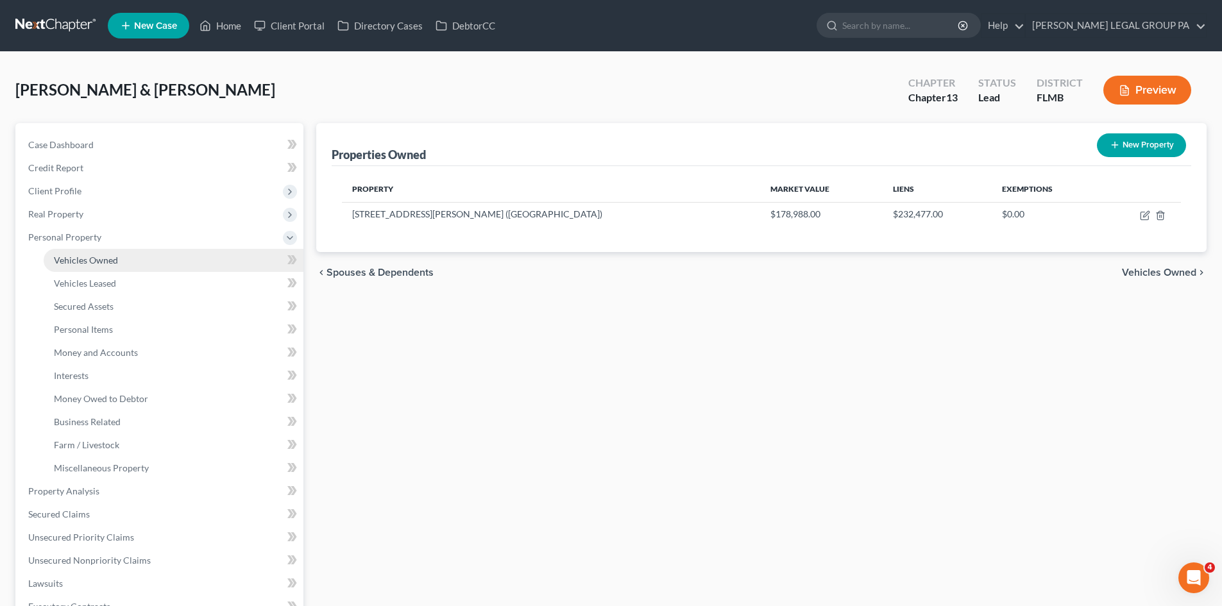
click at [101, 257] on span "Vehicles Owned" at bounding box center [86, 260] width 64 height 11
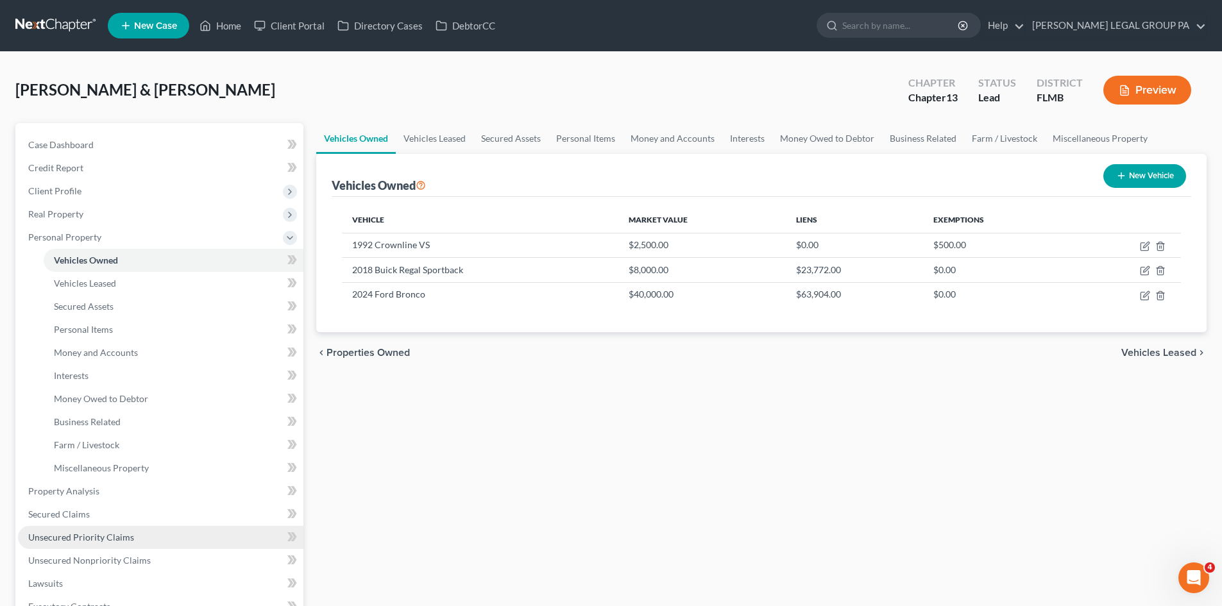
click at [130, 535] on span "Unsecured Priority Claims" at bounding box center [81, 537] width 106 height 11
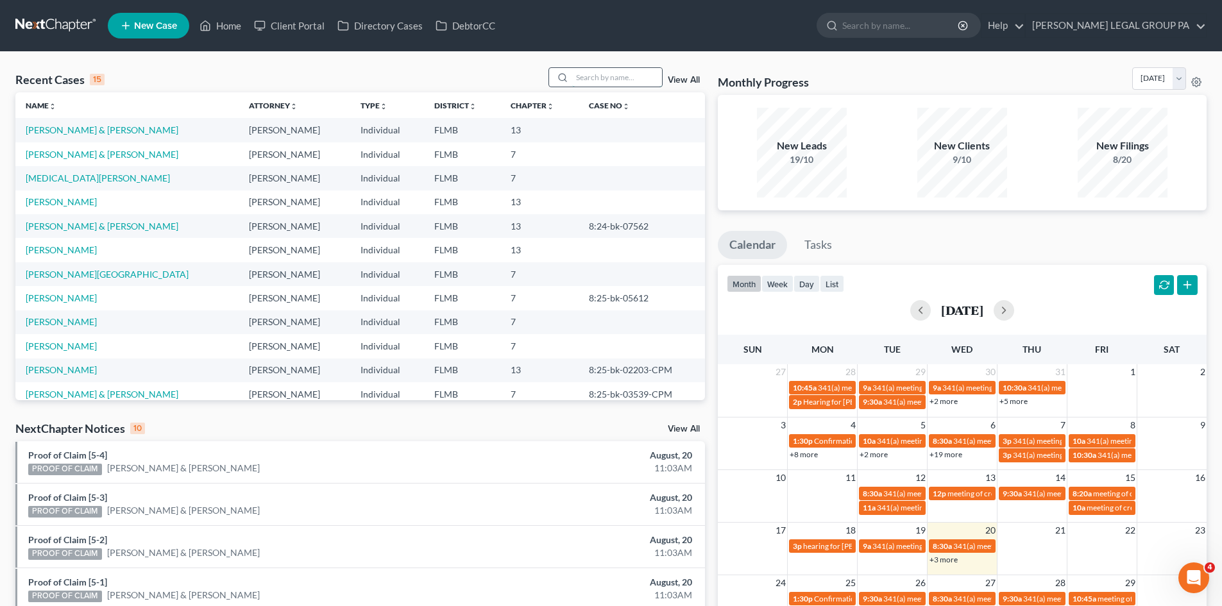
click at [622, 74] on input "search" at bounding box center [617, 77] width 90 height 19
type input "mendoza"
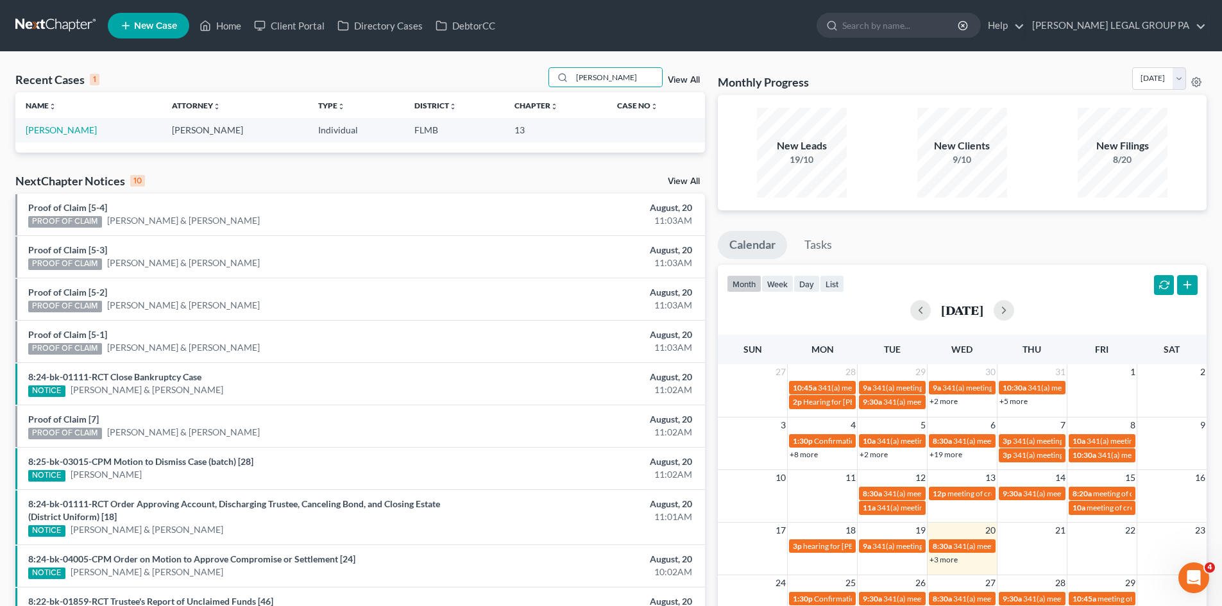
click at [60, 136] on td "Mendoza, Liza" at bounding box center [88, 130] width 146 height 24
click at [62, 128] on link "Mendoza, Liza" at bounding box center [61, 129] width 71 height 11
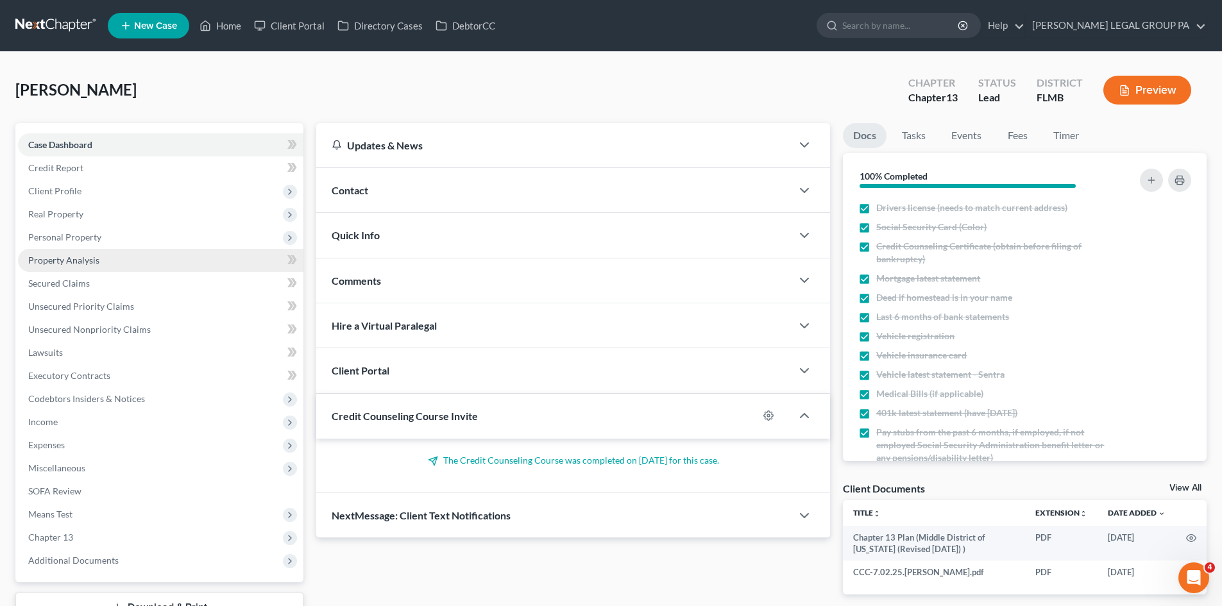
click at [86, 265] on span "Property Analysis" at bounding box center [63, 260] width 71 height 11
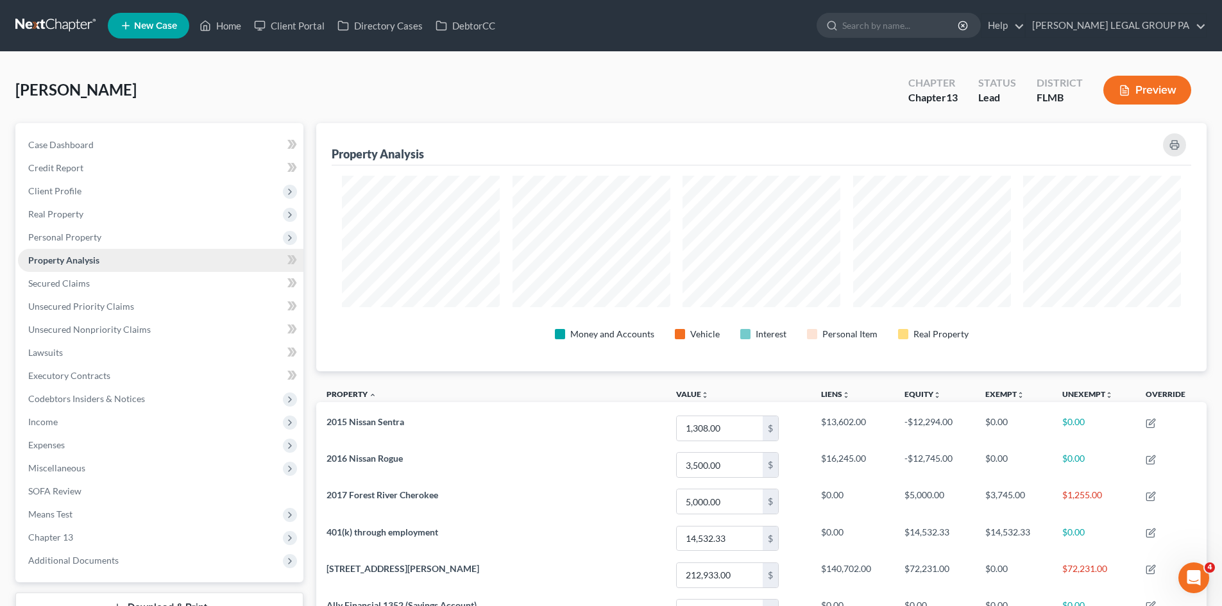
scroll to position [248, 890]
click at [69, 299] on link "Unsecured Priority Claims" at bounding box center [160, 306] width 285 height 23
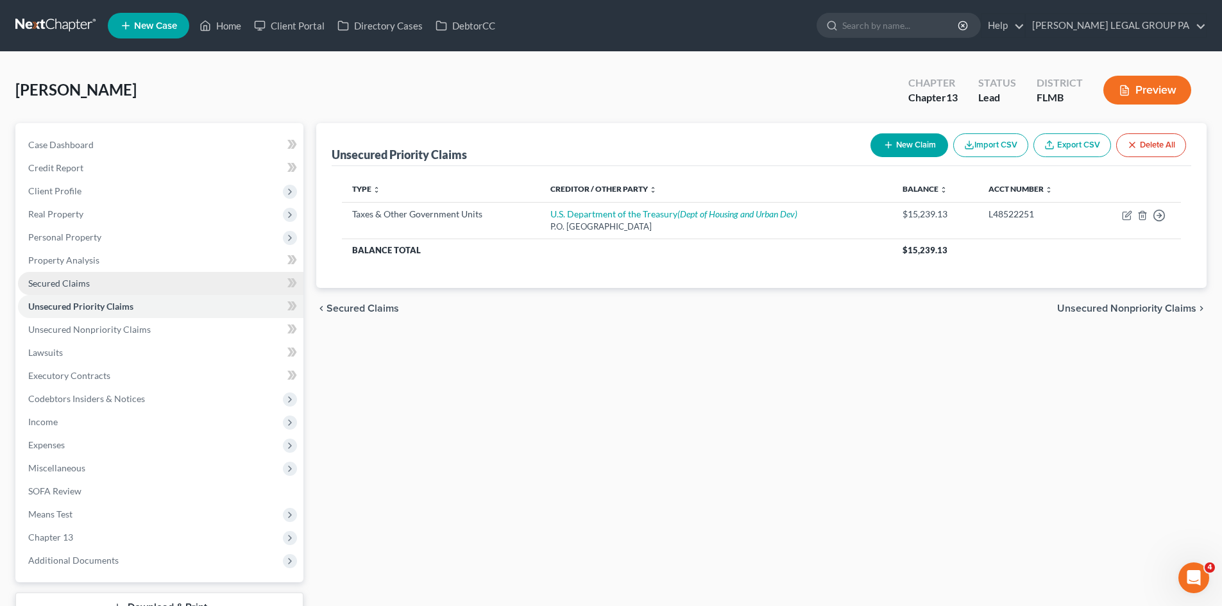
click at [76, 282] on span "Secured Claims" at bounding box center [59, 283] width 62 height 11
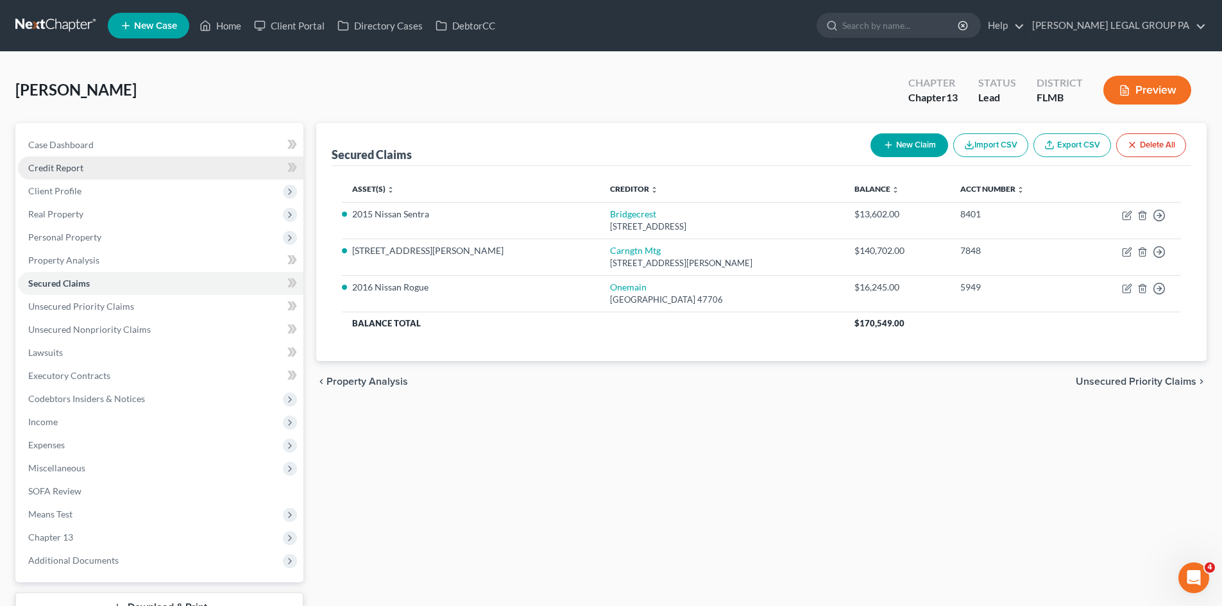
click at [159, 171] on link "Credit Report" at bounding box center [160, 168] width 285 height 23
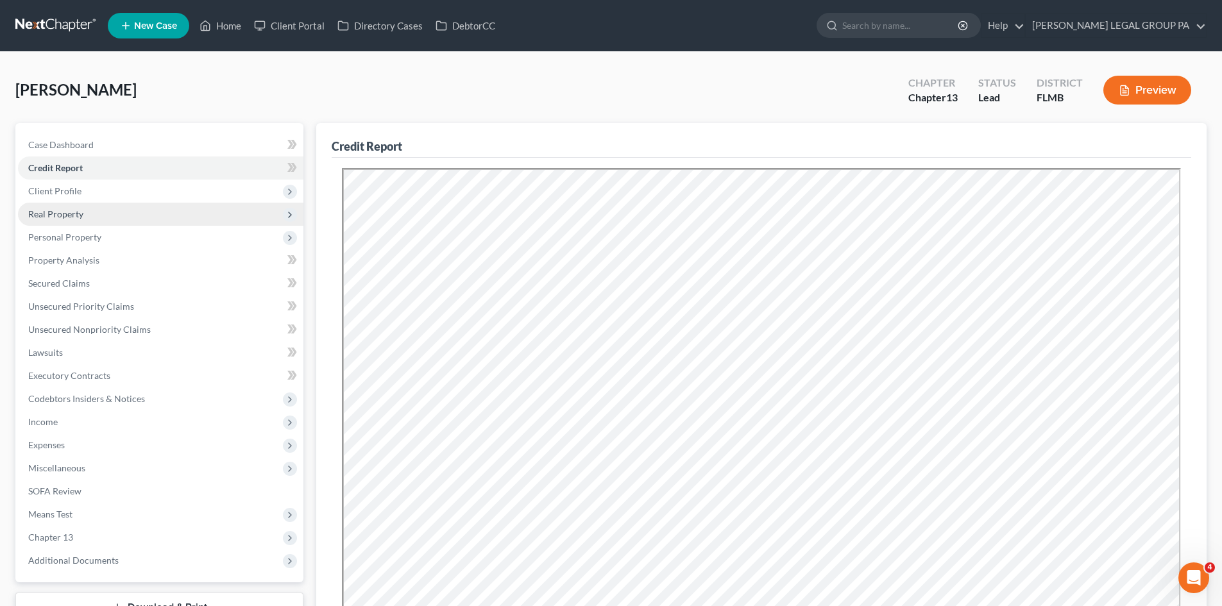
click at [77, 214] on span "Real Property" at bounding box center [55, 213] width 55 height 11
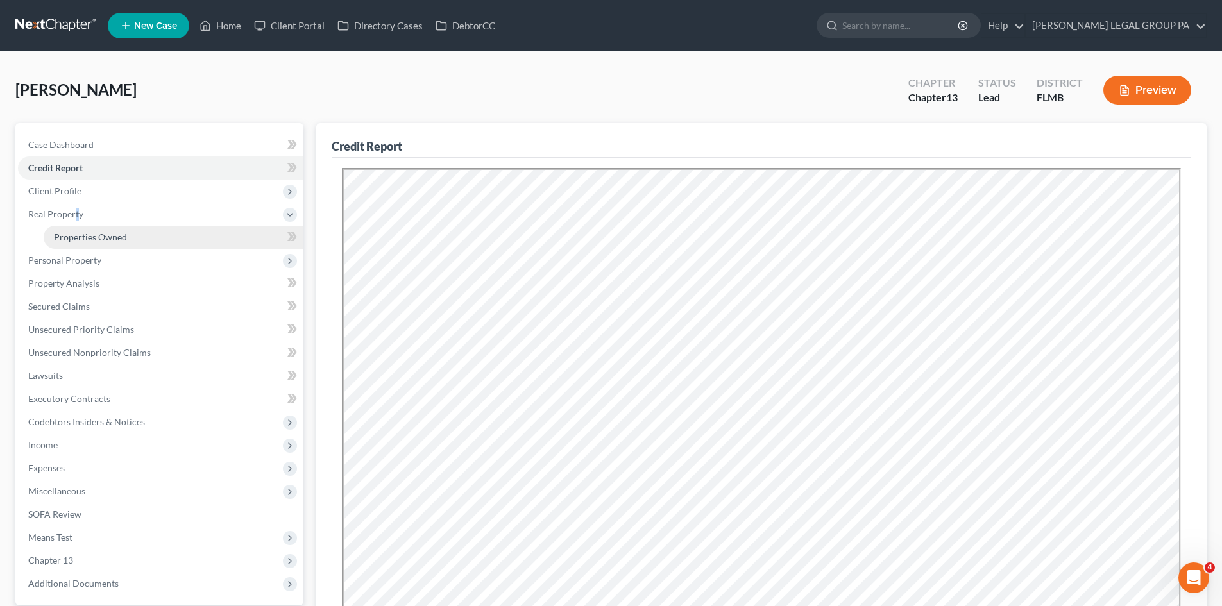
click at [101, 236] on span "Properties Owned" at bounding box center [90, 237] width 73 height 11
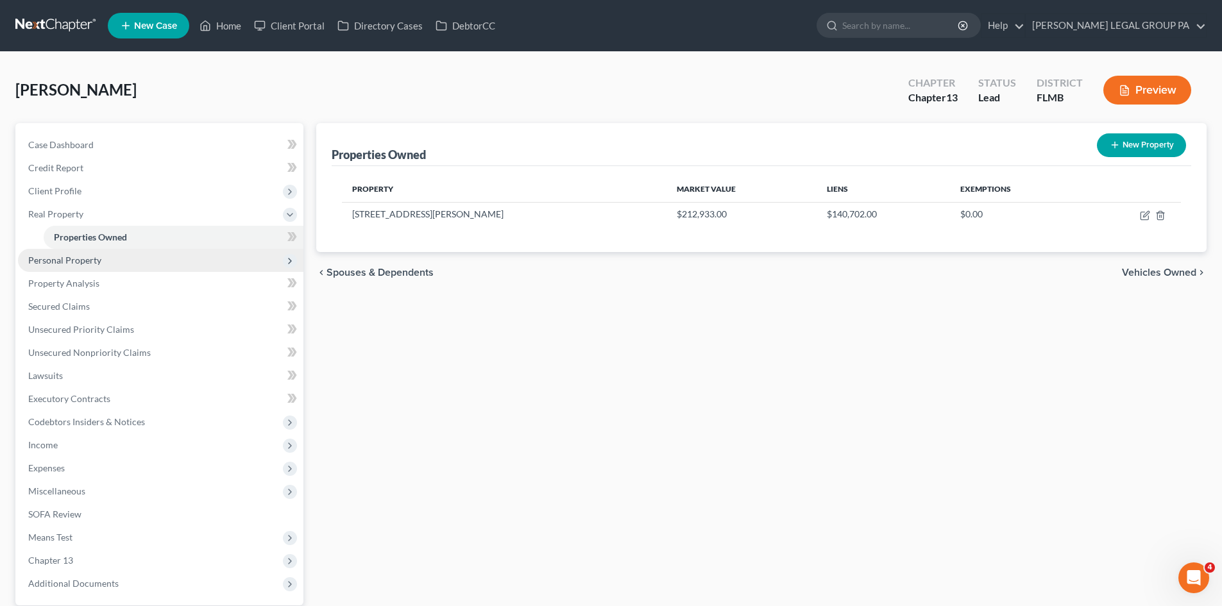
click at [151, 260] on span "Personal Property" at bounding box center [160, 260] width 285 height 23
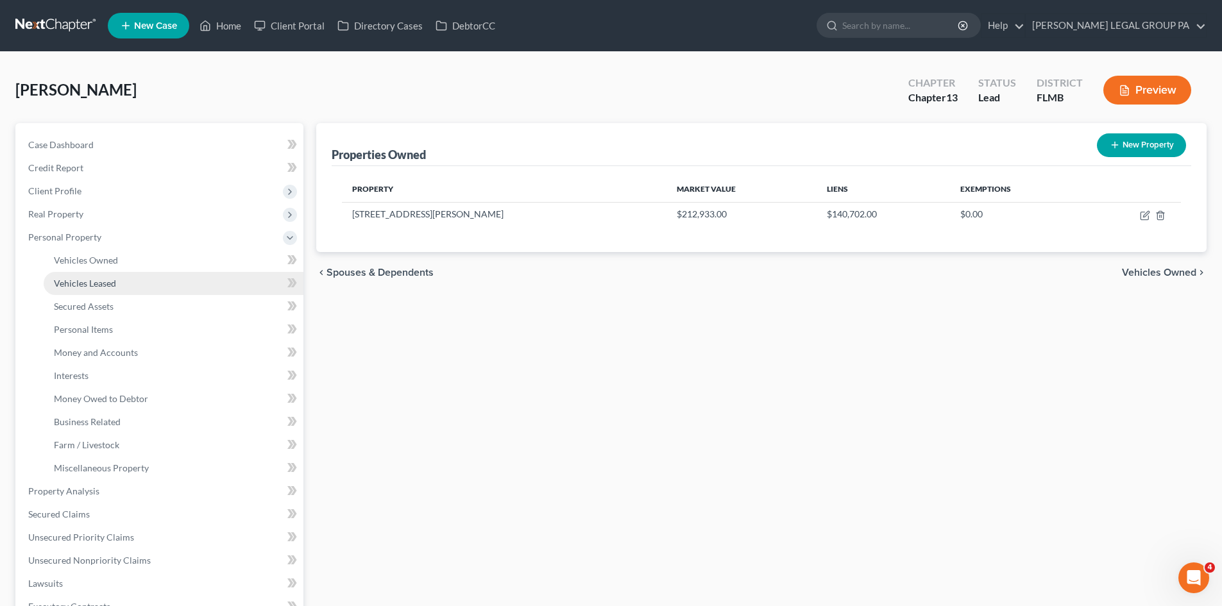
click at [133, 292] on link "Vehicles Leased" at bounding box center [174, 283] width 260 height 23
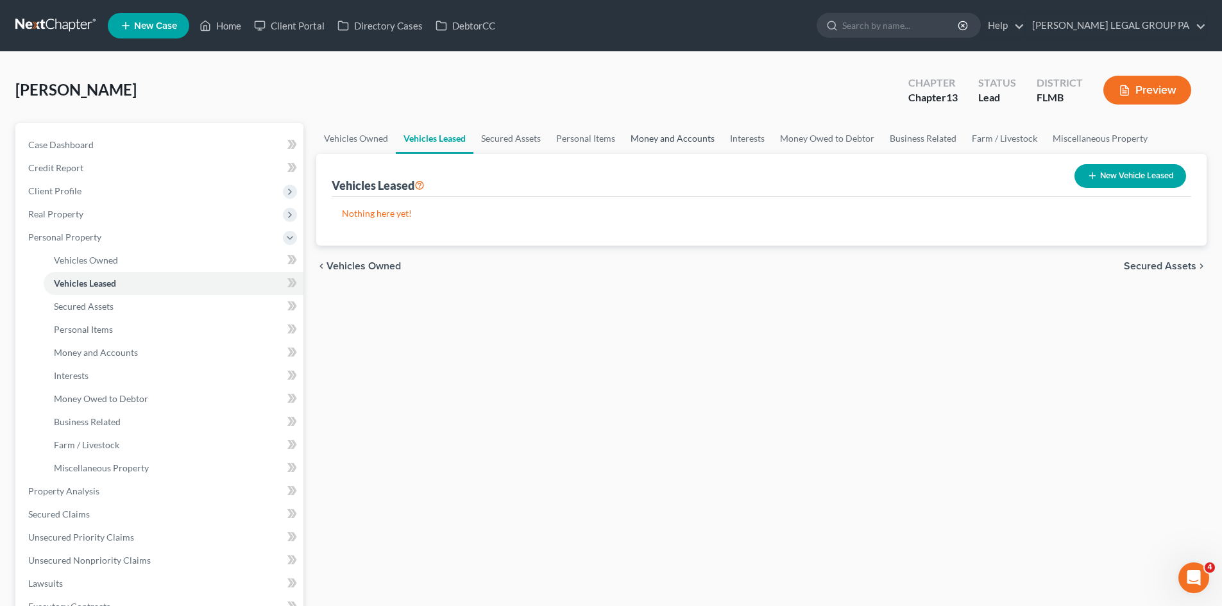
click at [643, 135] on link "Money and Accounts" at bounding box center [672, 138] width 99 height 31
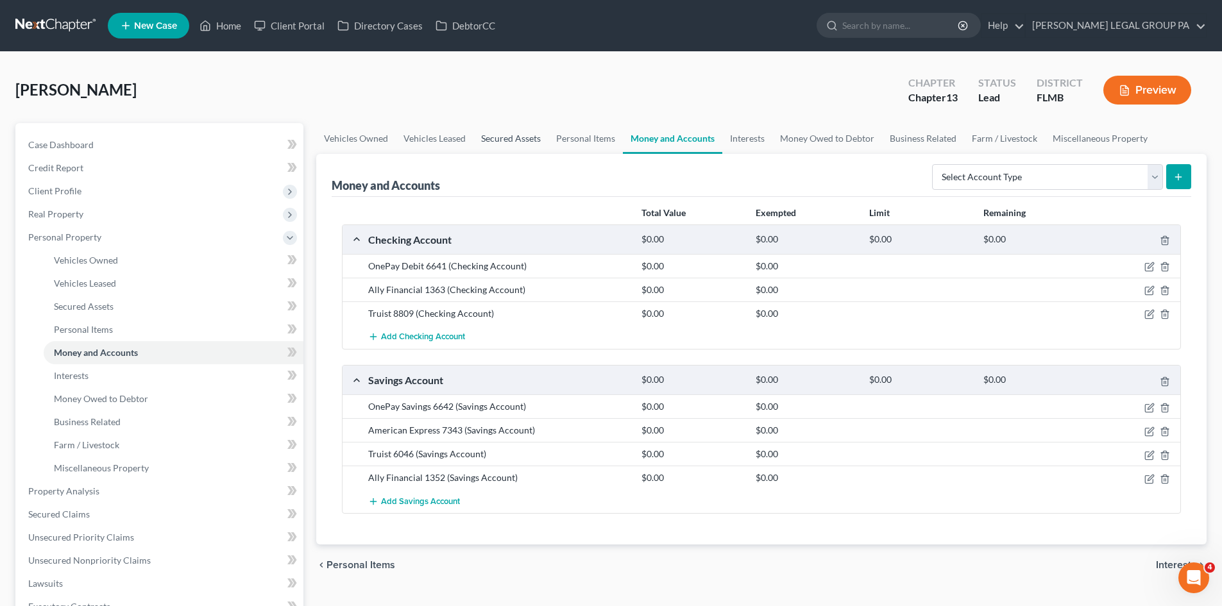
click at [523, 144] on link "Secured Assets" at bounding box center [510, 138] width 75 height 31
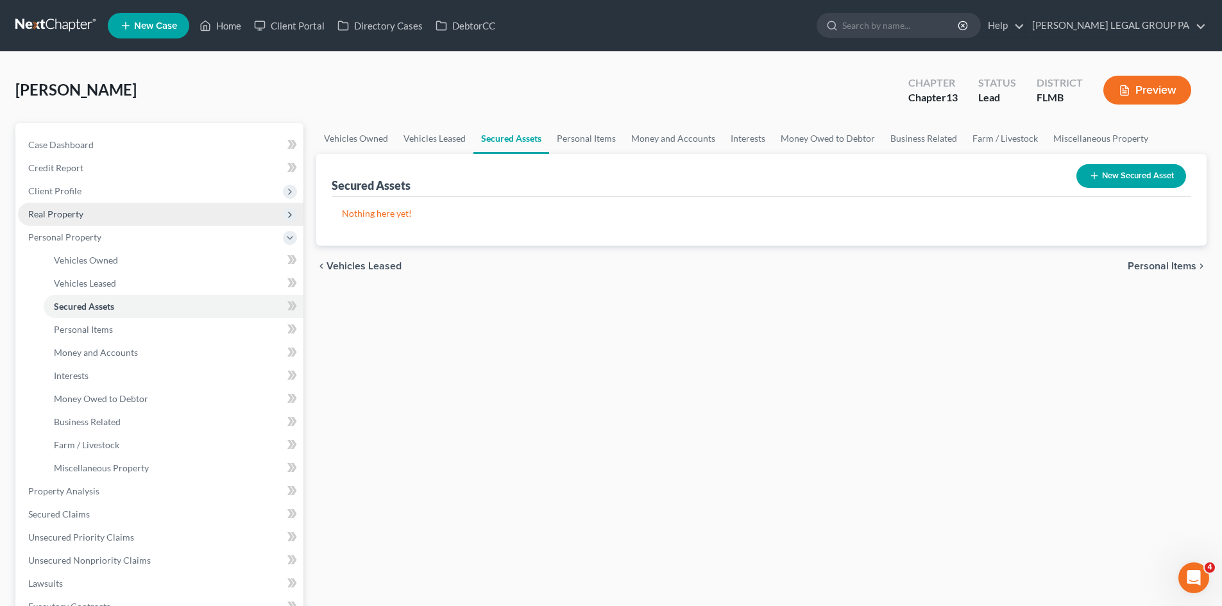
click at [104, 219] on span "Real Property" at bounding box center [160, 214] width 285 height 23
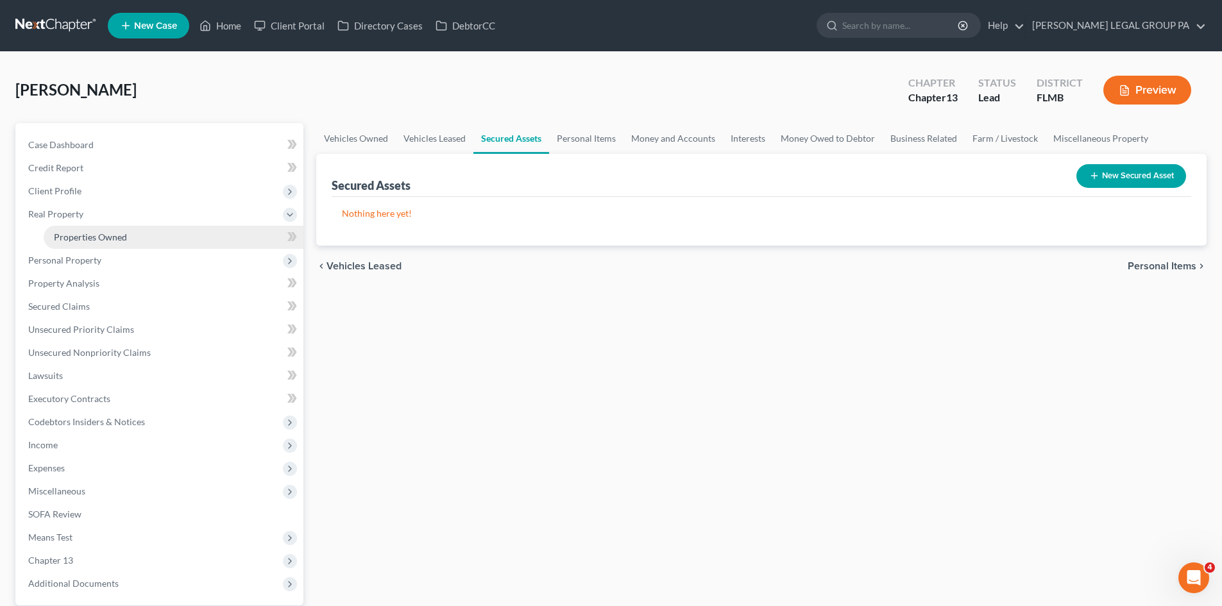
click at [117, 236] on span "Properties Owned" at bounding box center [90, 237] width 73 height 11
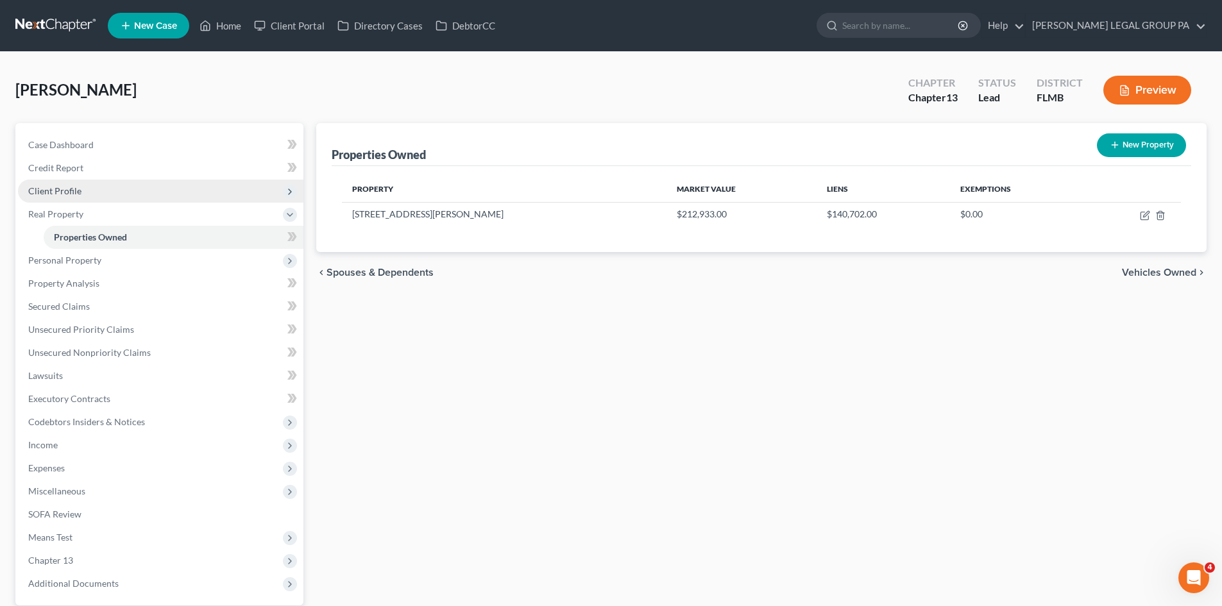
click at [73, 188] on span "Client Profile" at bounding box center [54, 190] width 53 height 11
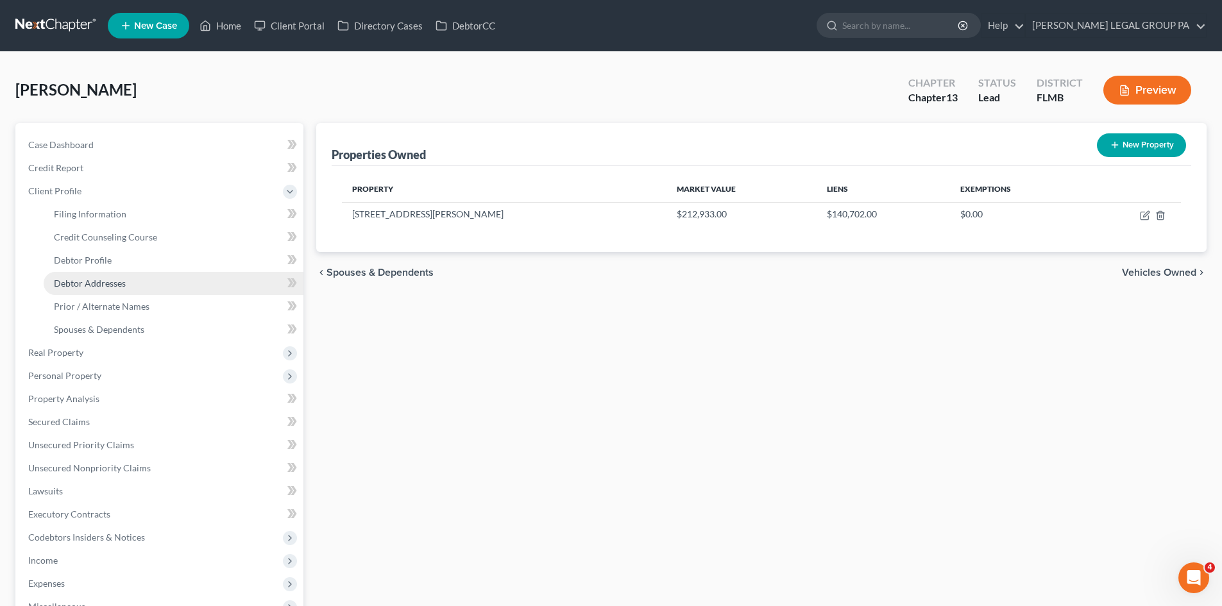
click at [135, 288] on link "Debtor Addresses" at bounding box center [174, 283] width 260 height 23
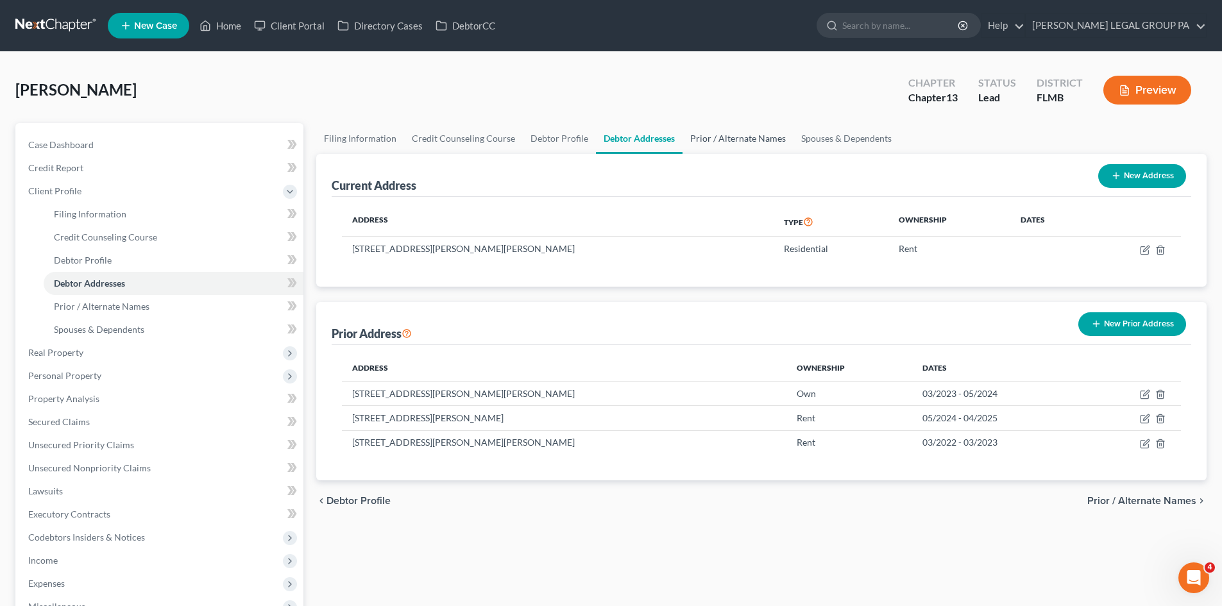
click at [735, 137] on link "Prior / Alternate Names" at bounding box center [738, 138] width 111 height 31
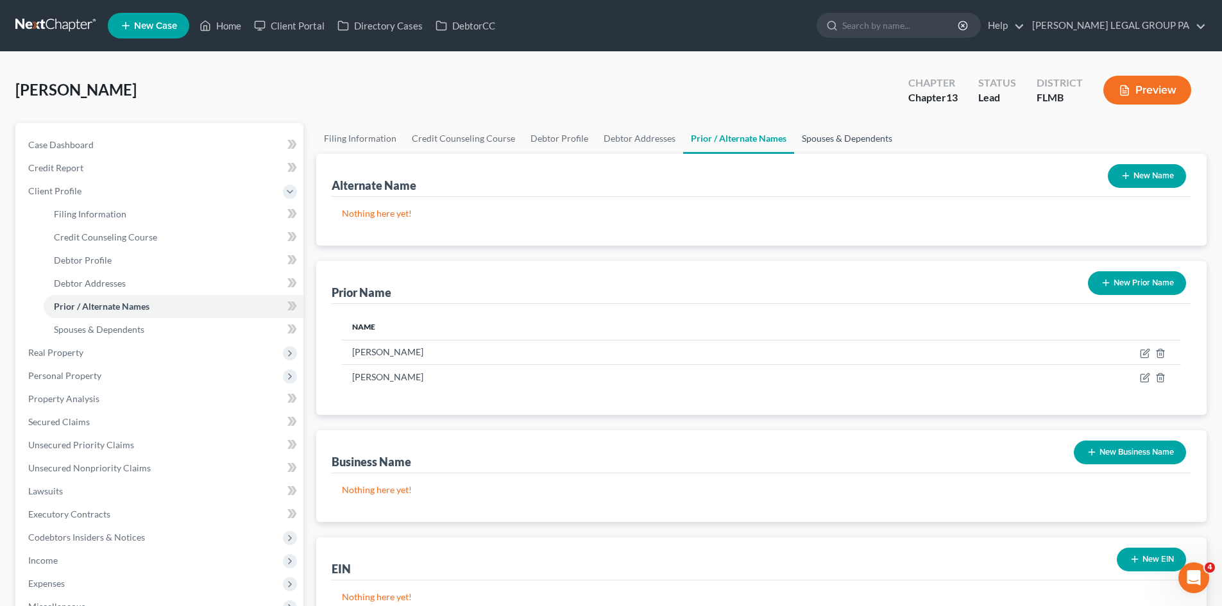
click at [803, 137] on link "Spouses & Dependents" at bounding box center [847, 138] width 106 height 31
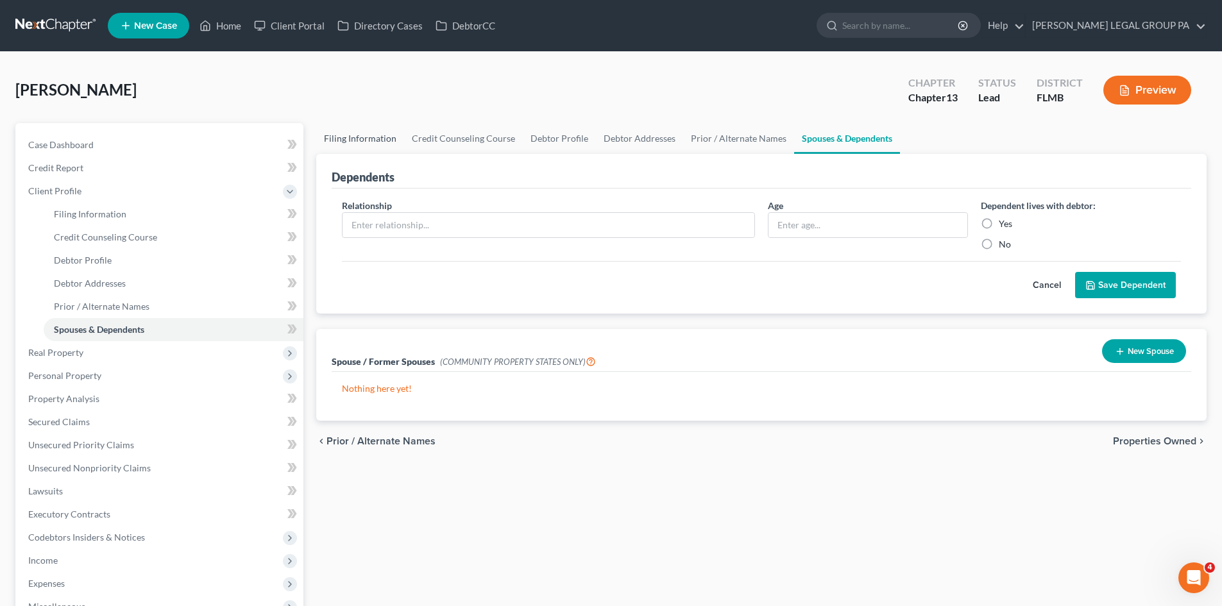
click at [382, 132] on link "Filing Information" at bounding box center [360, 138] width 88 height 31
select select "1"
select select "0"
select select "3"
select select "15"
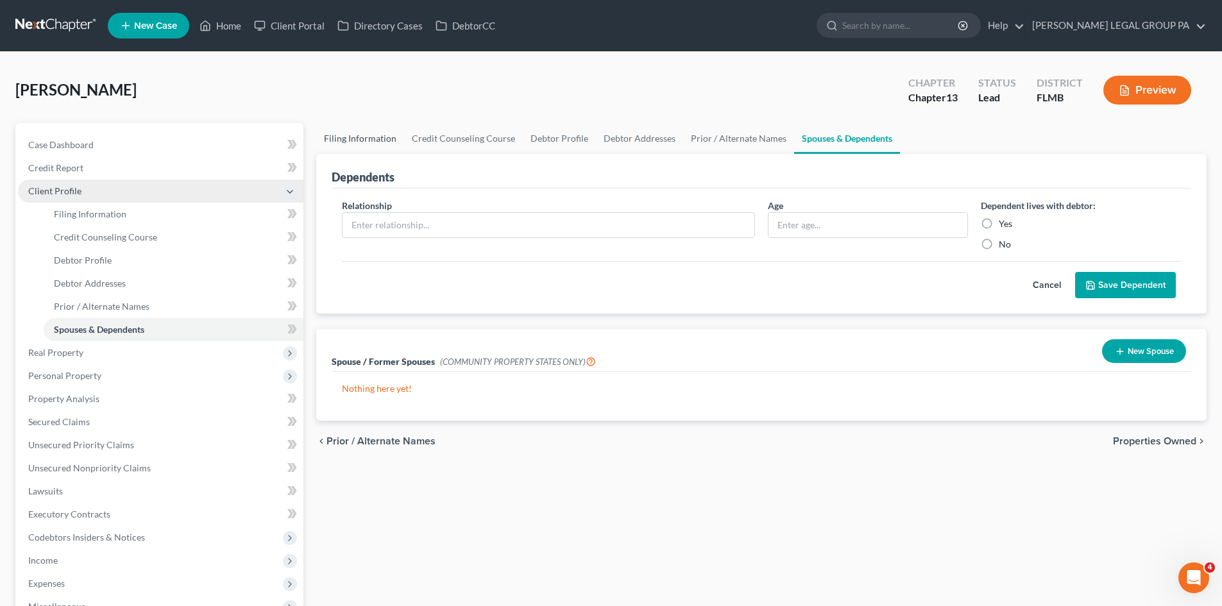
select select "0"
select select "9"
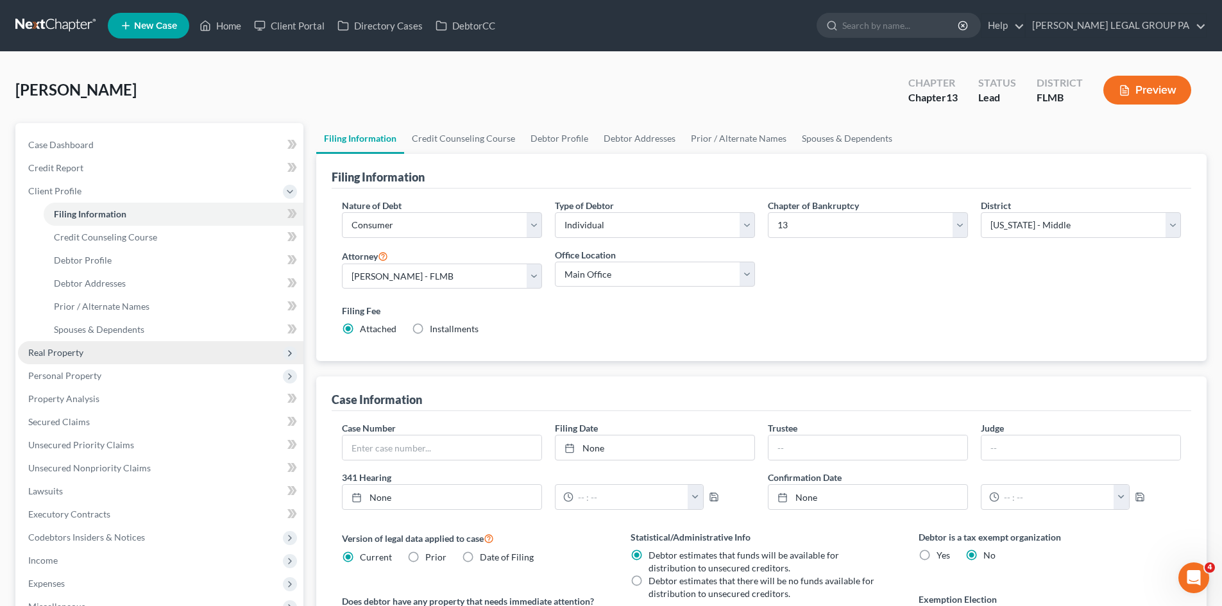
click at [87, 354] on span "Real Property" at bounding box center [160, 352] width 285 height 23
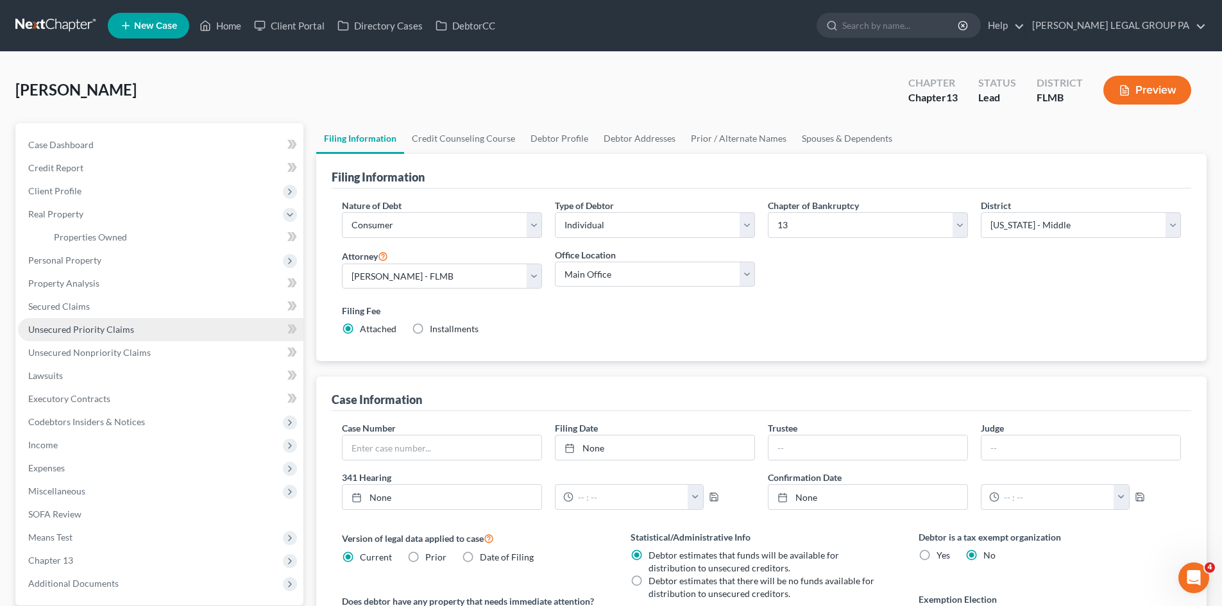
click at [85, 322] on link "Unsecured Priority Claims" at bounding box center [160, 329] width 285 height 23
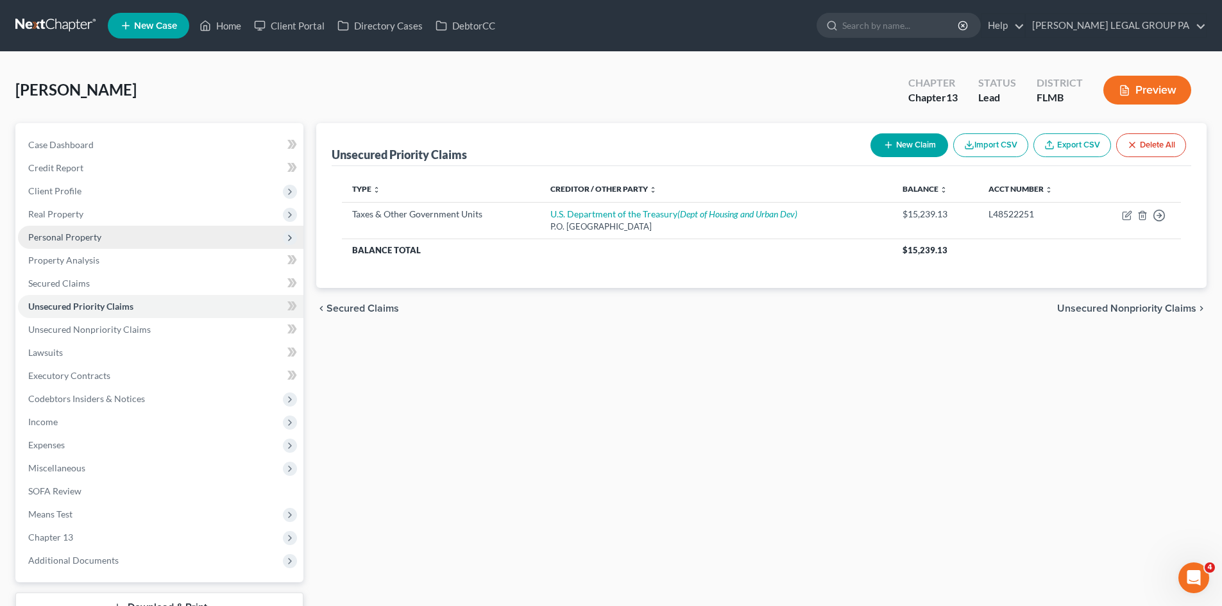
click at [137, 236] on span "Personal Property" at bounding box center [160, 237] width 285 height 23
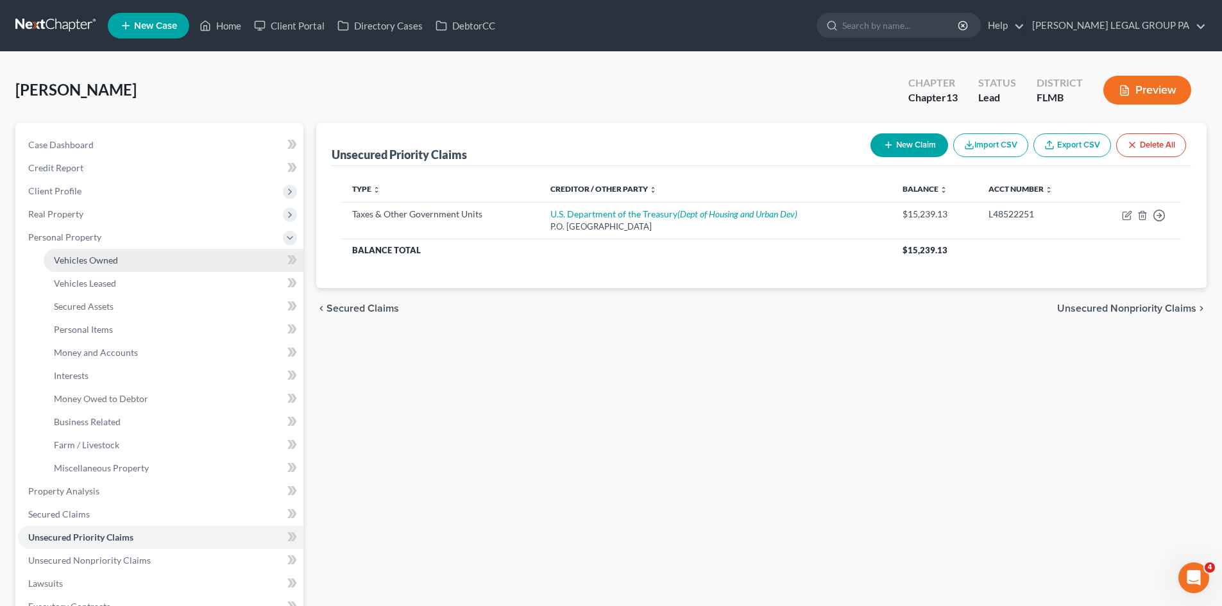
click at [146, 262] on link "Vehicles Owned" at bounding box center [174, 260] width 260 height 23
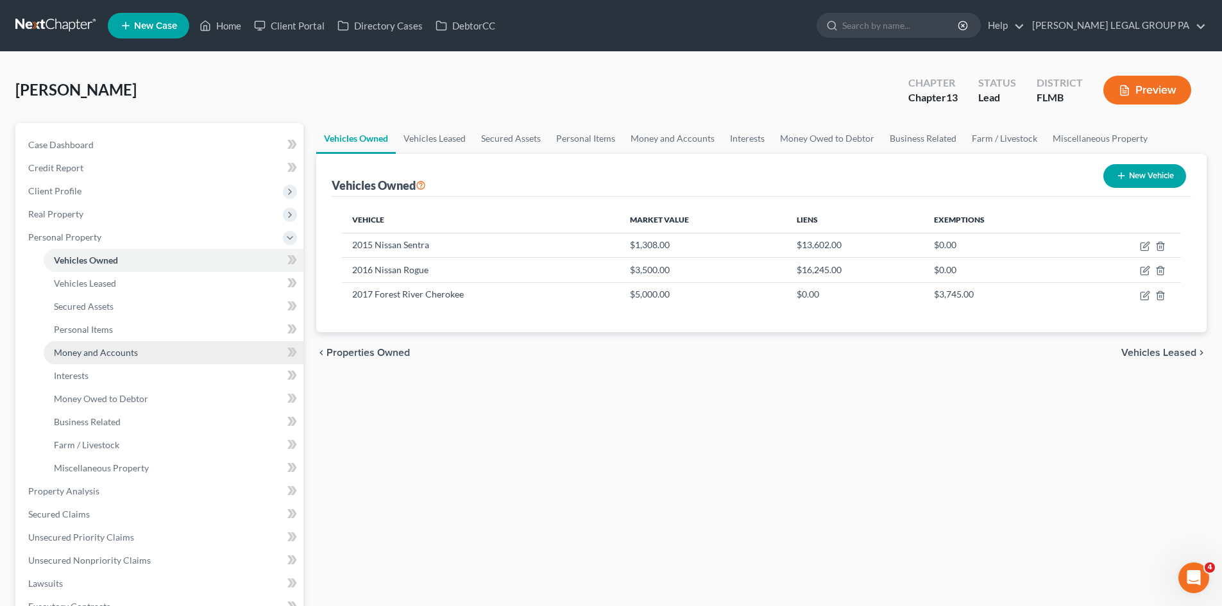
click at [184, 348] on link "Money and Accounts" at bounding box center [174, 352] width 260 height 23
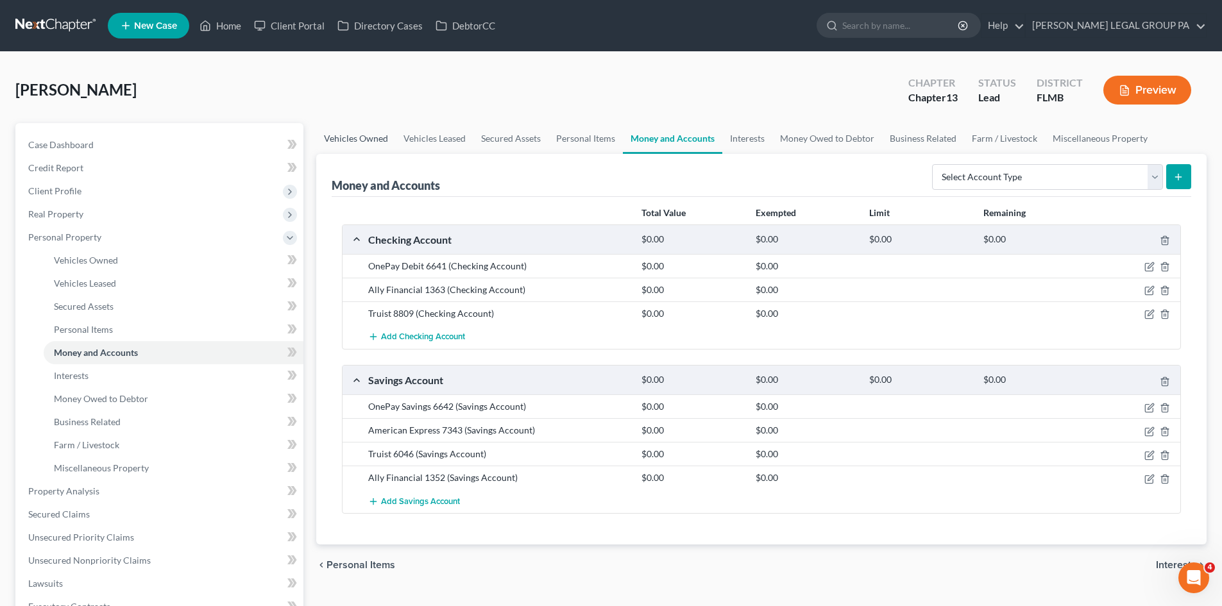
click at [348, 142] on link "Vehicles Owned" at bounding box center [356, 138] width 80 height 31
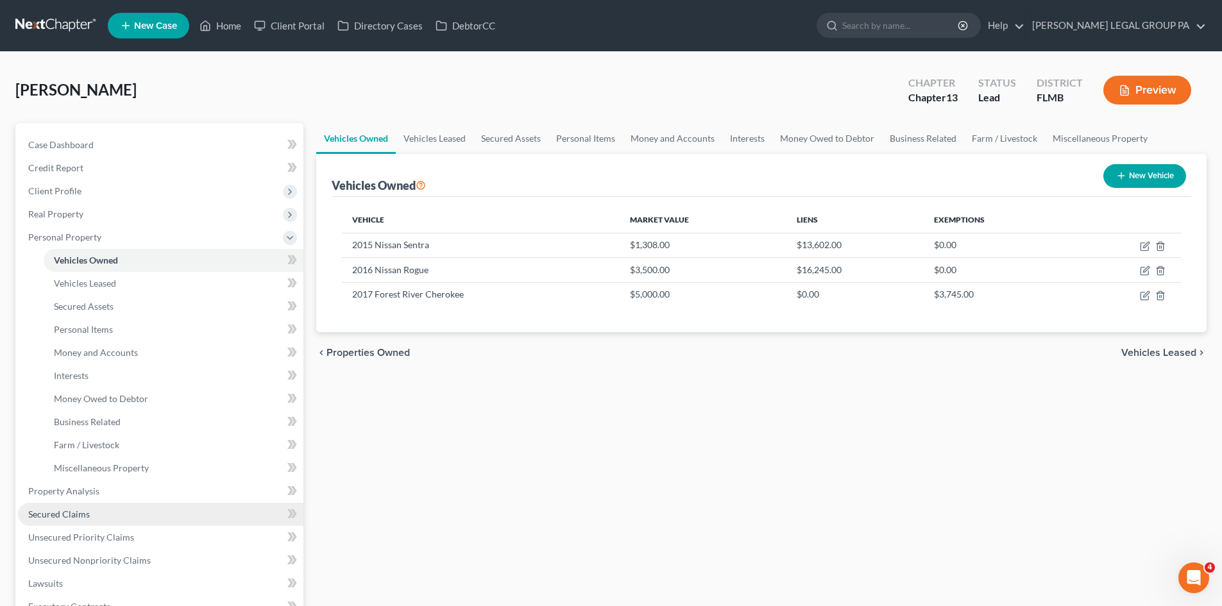
click at [103, 511] on link "Secured Claims" at bounding box center [160, 514] width 285 height 23
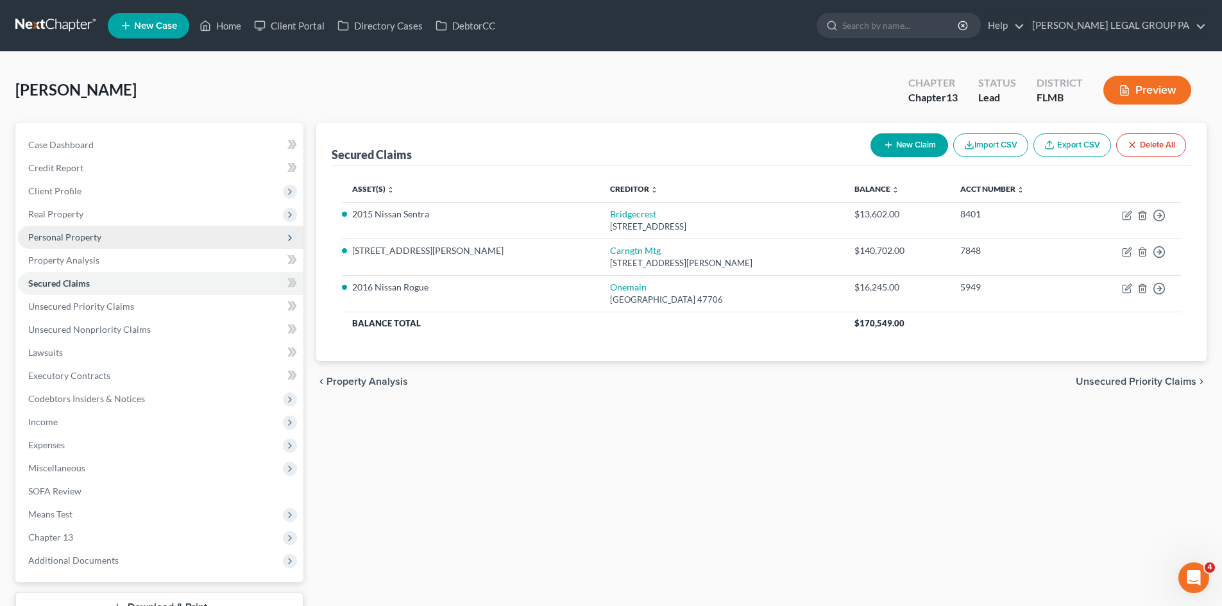
click at [69, 242] on span "Personal Property" at bounding box center [64, 237] width 73 height 11
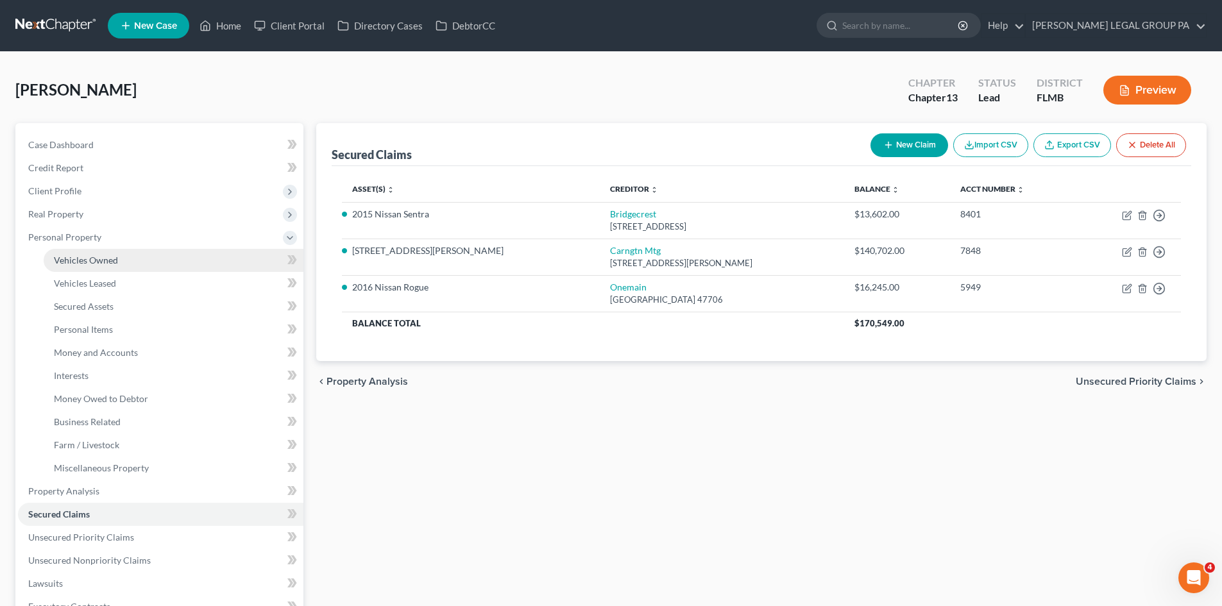
click at [87, 260] on span "Vehicles Owned" at bounding box center [86, 260] width 64 height 11
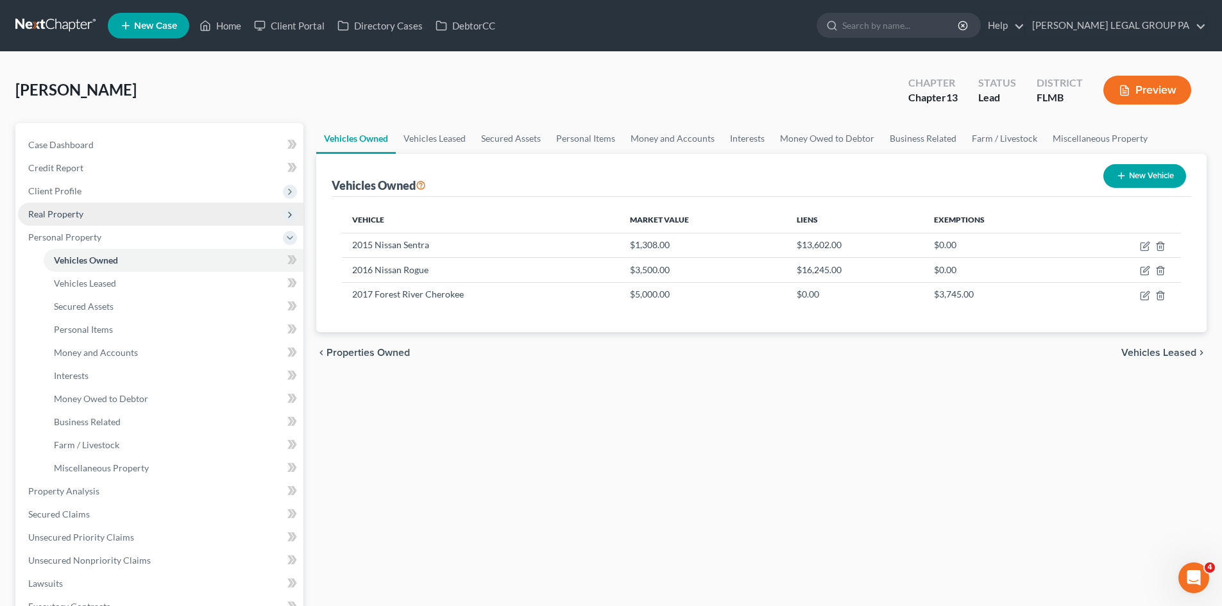
click at [78, 214] on span "Real Property" at bounding box center [55, 213] width 55 height 11
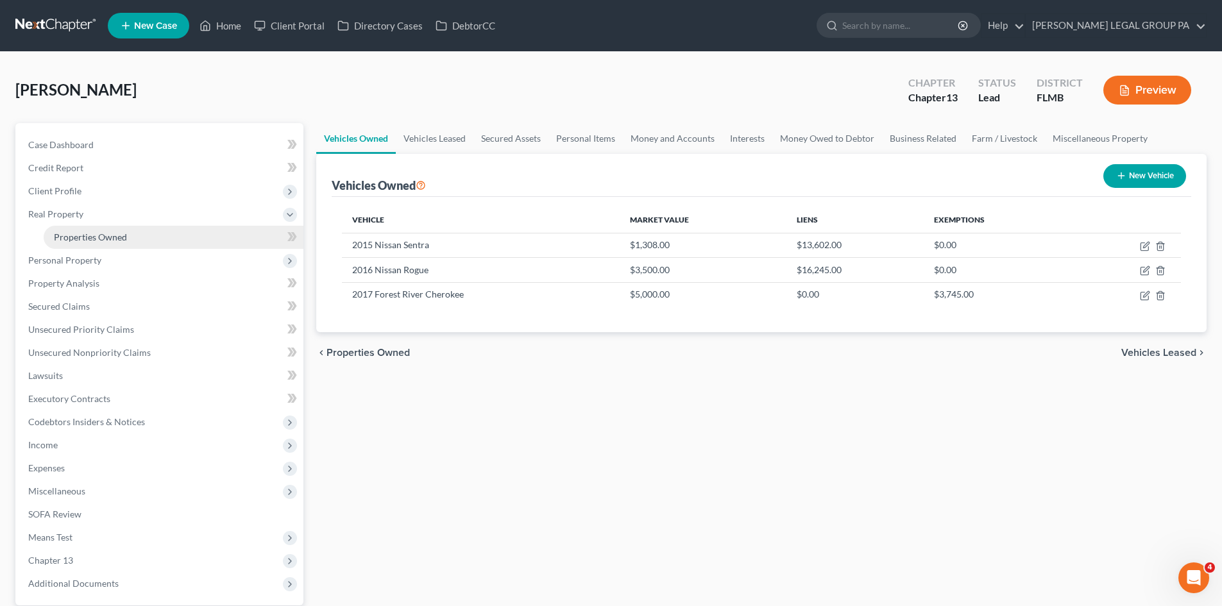
click at [96, 237] on span "Properties Owned" at bounding box center [90, 237] width 73 height 11
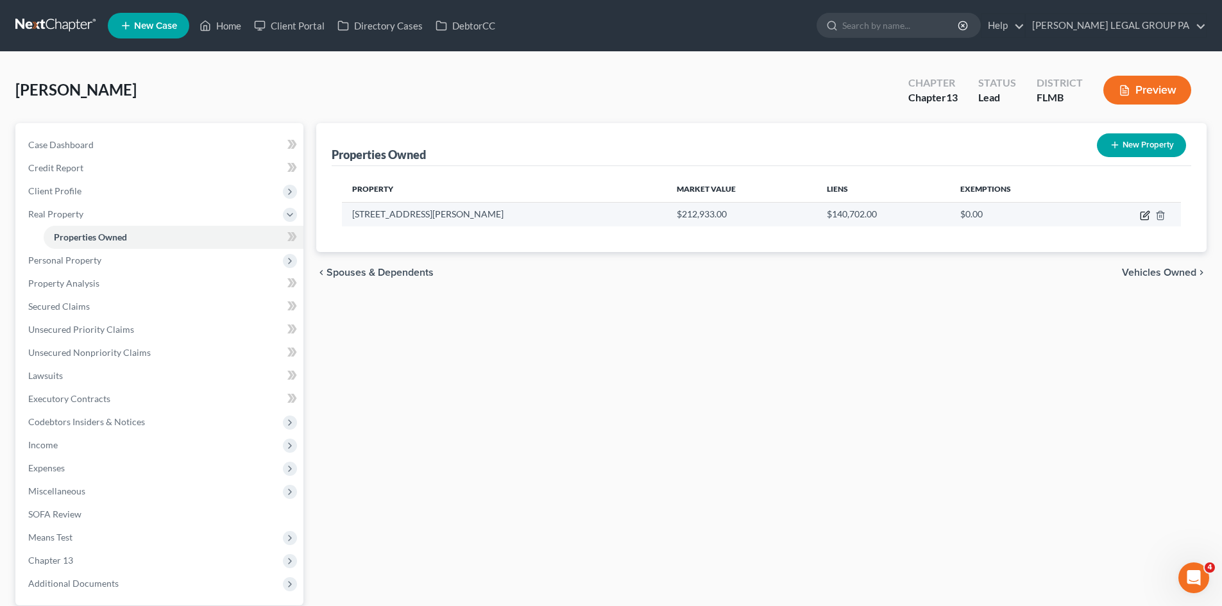
click at [1144, 214] on icon "button" at bounding box center [1145, 215] width 10 height 10
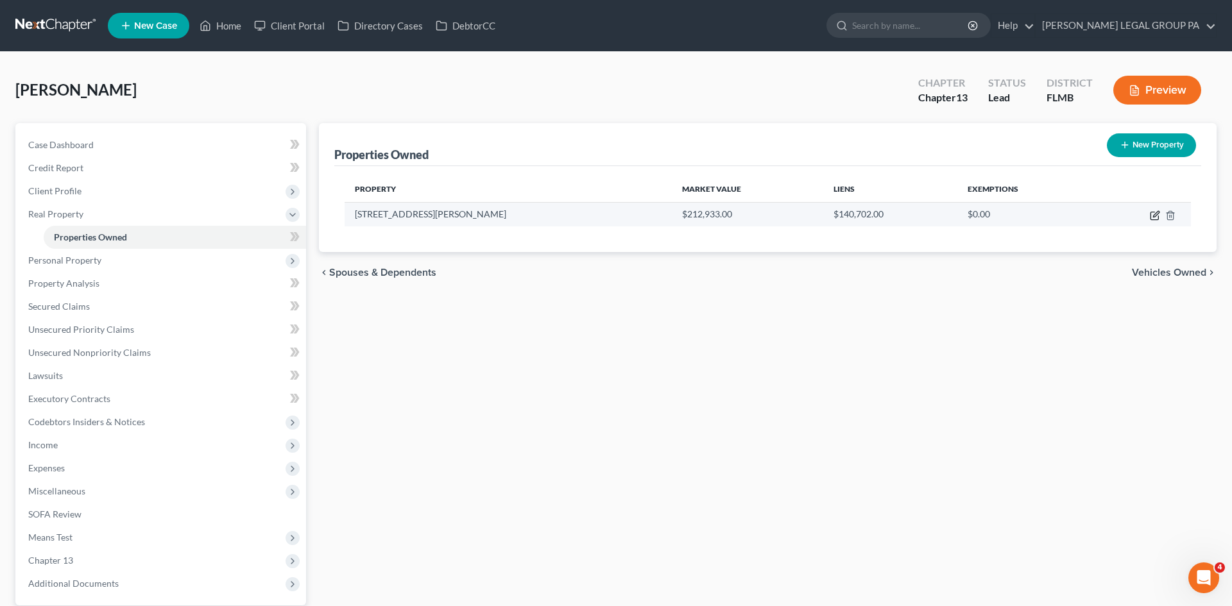
select select "9"
select select "50"
select select "3"
select select "1"
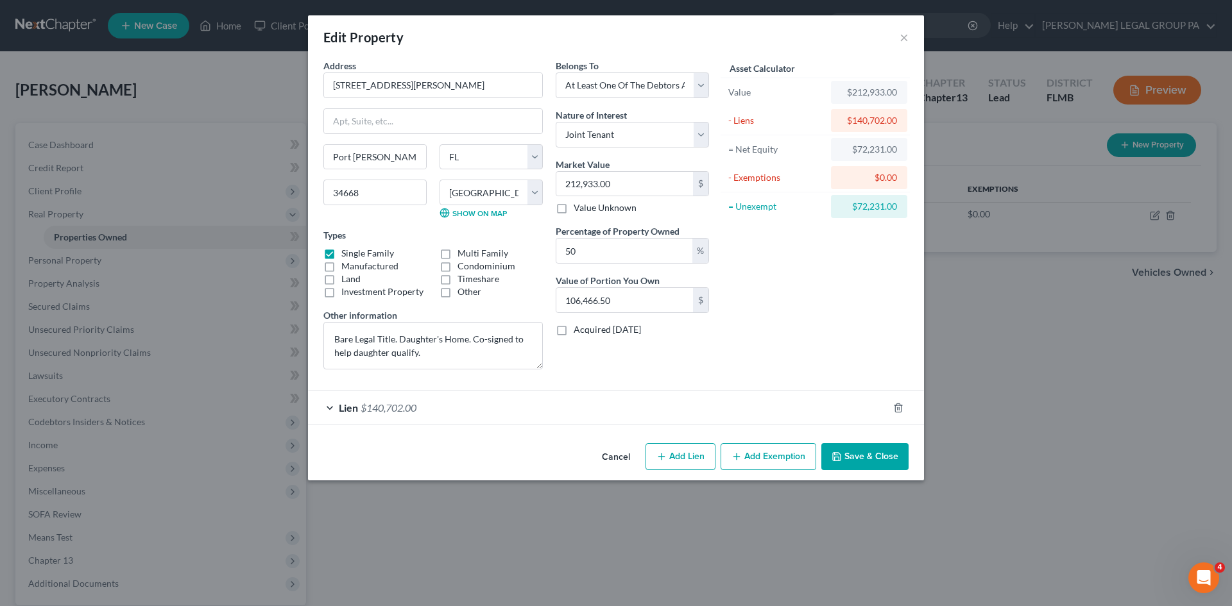
click at [474, 412] on div "Lien $140,702.00" at bounding box center [598, 408] width 580 height 34
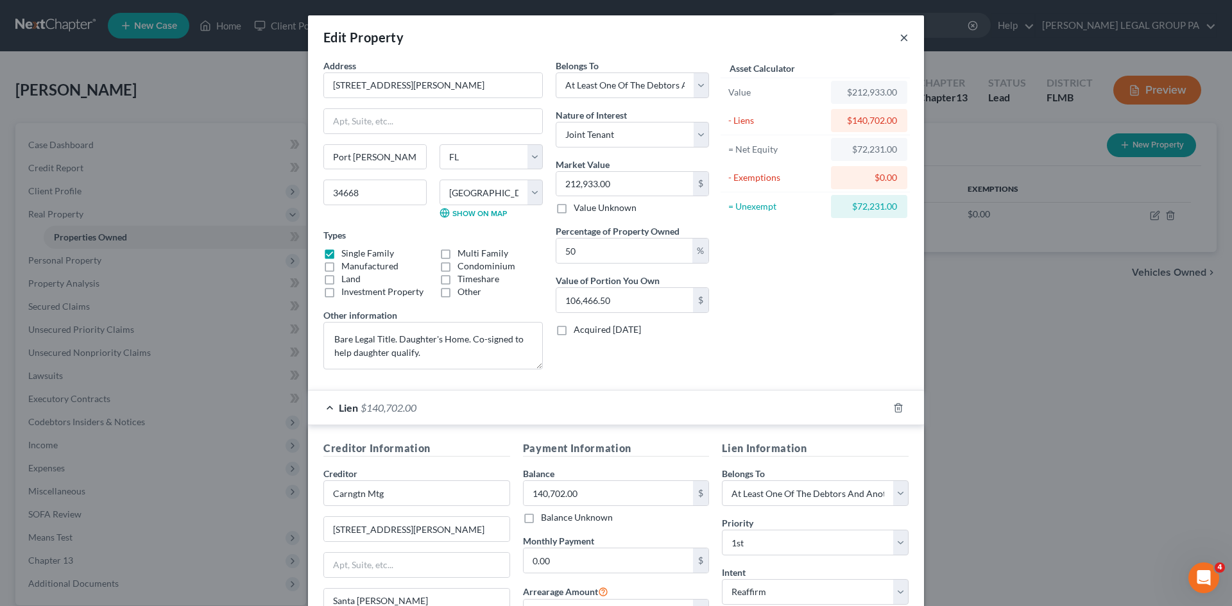
click at [903, 37] on button "×" at bounding box center [903, 37] width 9 height 15
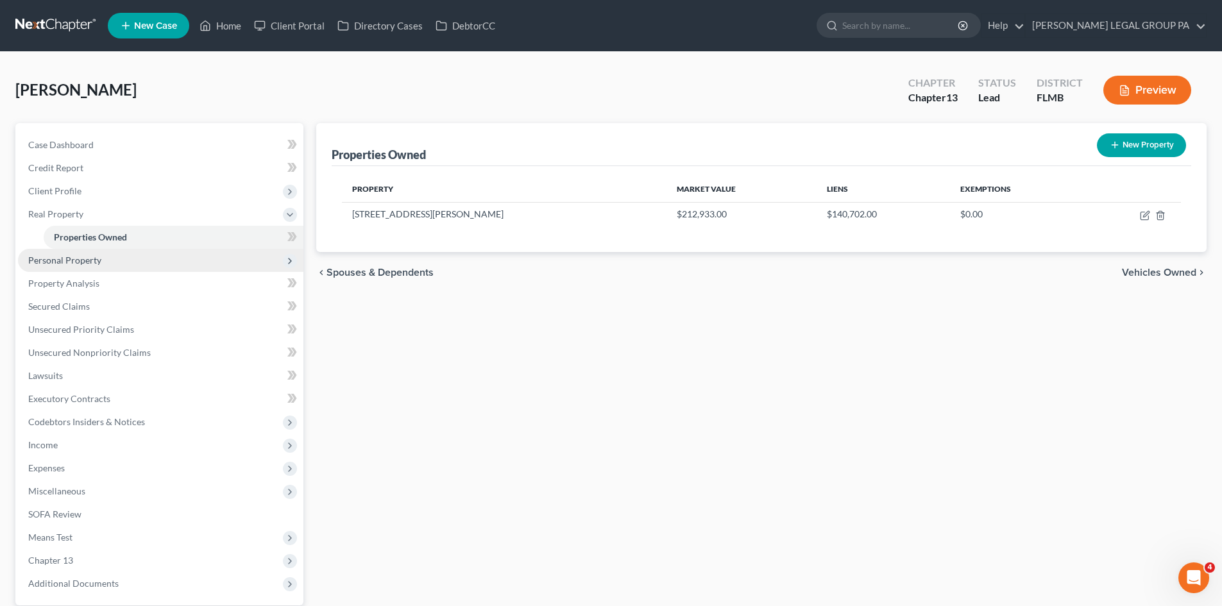
click at [102, 256] on span "Personal Property" at bounding box center [160, 260] width 285 height 23
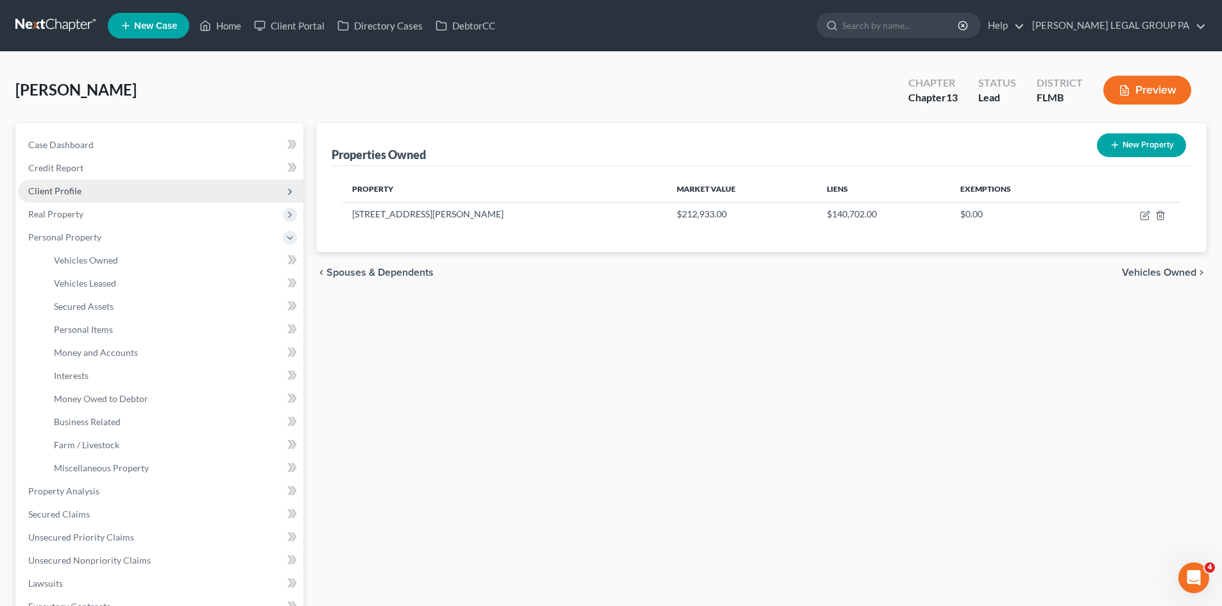
click at [88, 190] on span "Client Profile" at bounding box center [160, 191] width 285 height 23
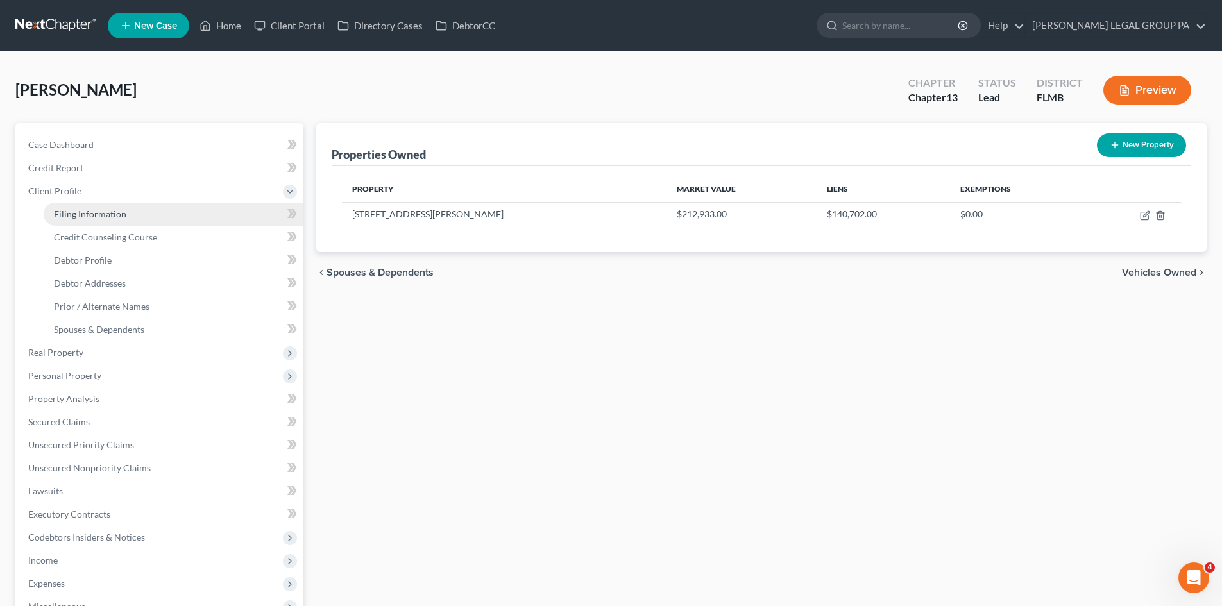
click at [99, 210] on span "Filing Information" at bounding box center [90, 213] width 72 height 11
select select "1"
select select "0"
select select "3"
select select "15"
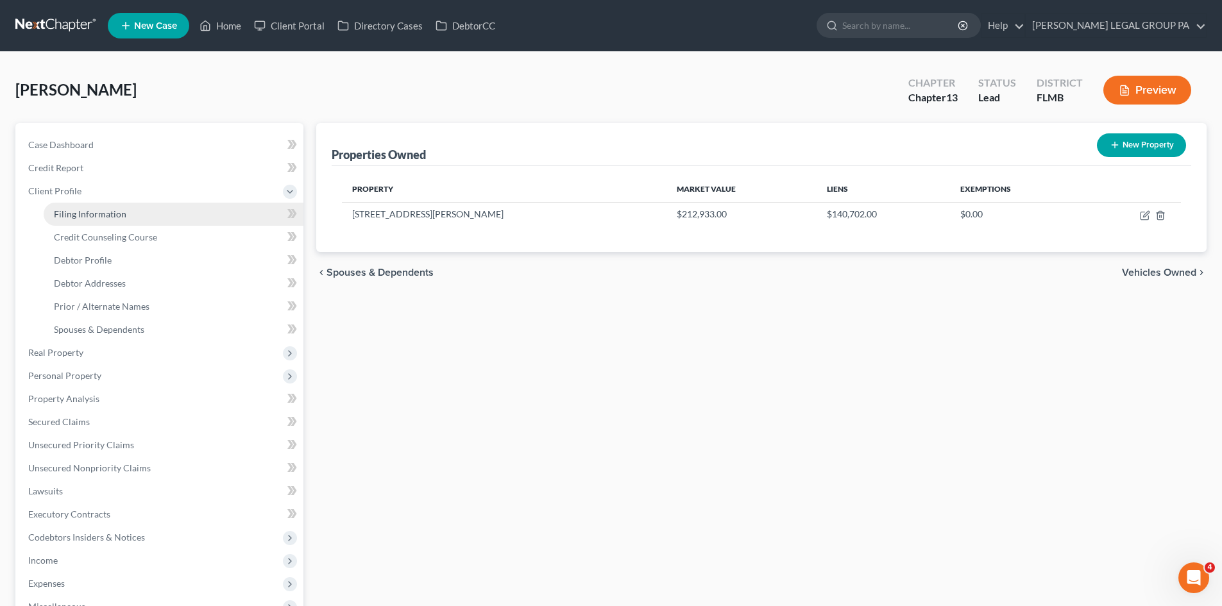
select select "0"
select select "9"
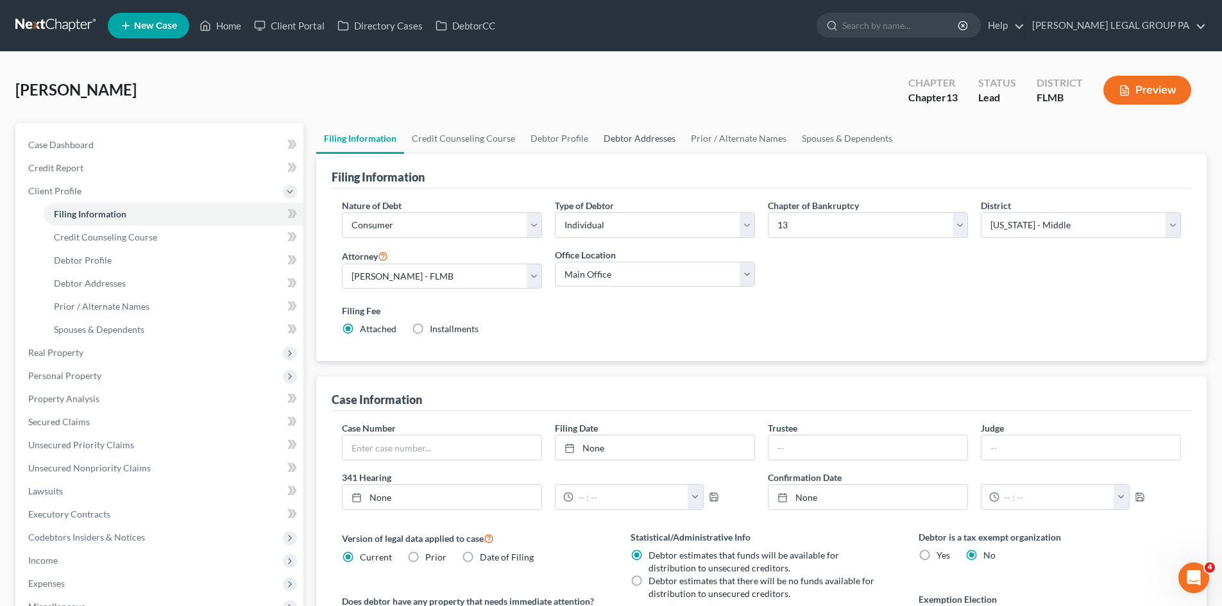
click at [656, 133] on link "Debtor Addresses" at bounding box center [639, 138] width 87 height 31
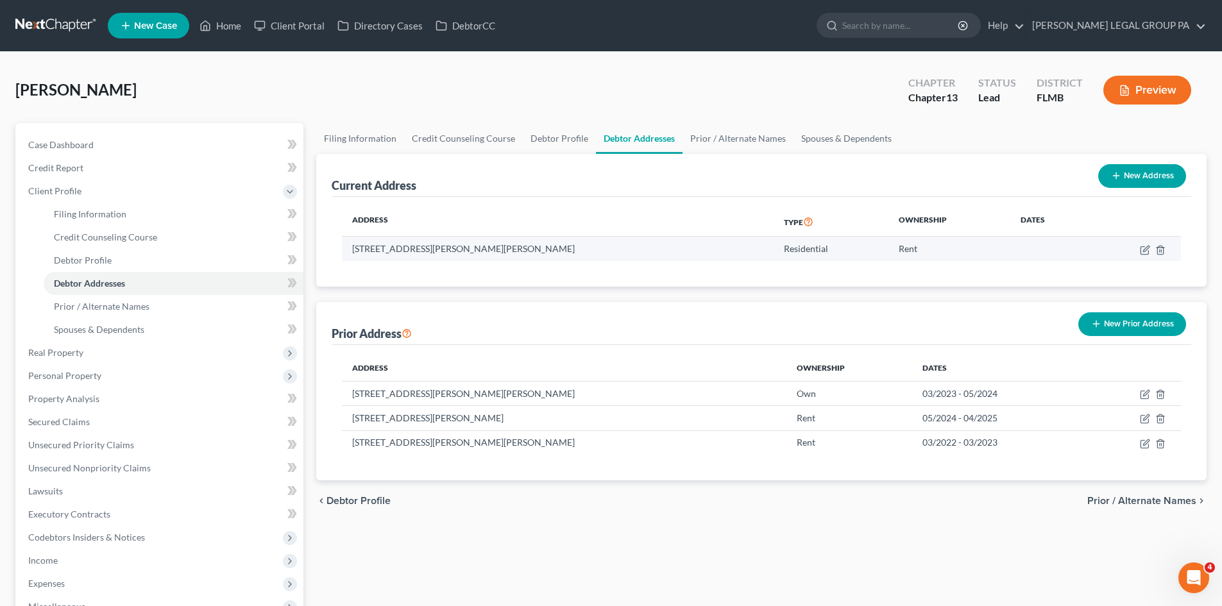
click at [418, 246] on td "8940 Miguel place, Apt 202, Port Richey, FL 34668" at bounding box center [558, 249] width 432 height 24
click at [647, 191] on div "Current Address New Address" at bounding box center [762, 175] width 860 height 43
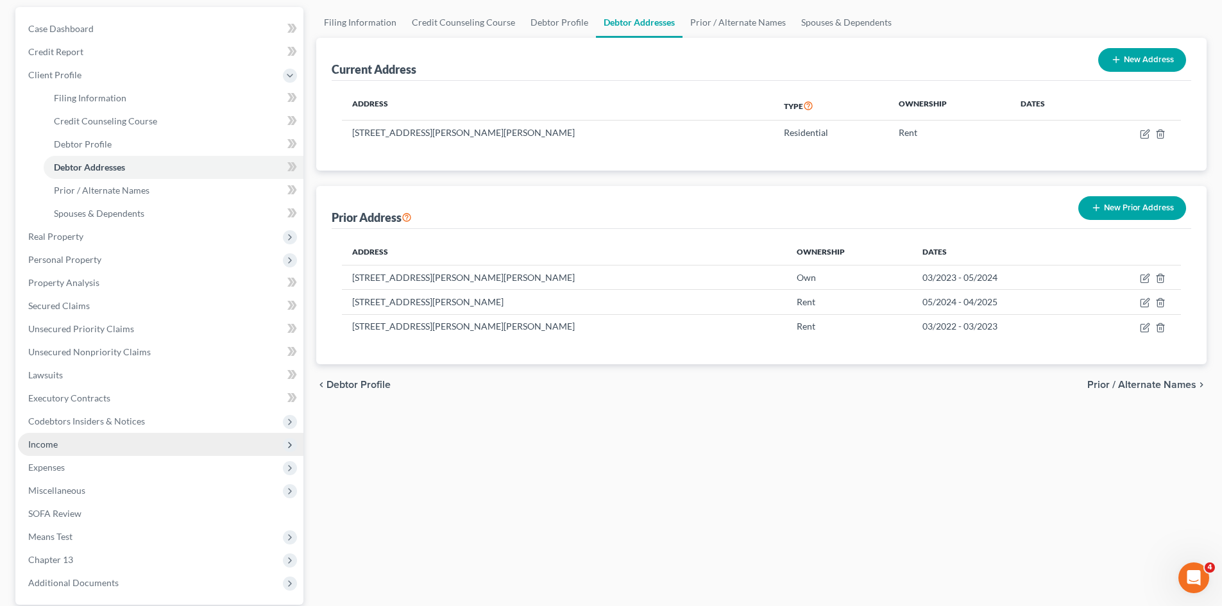
scroll to position [128, 0]
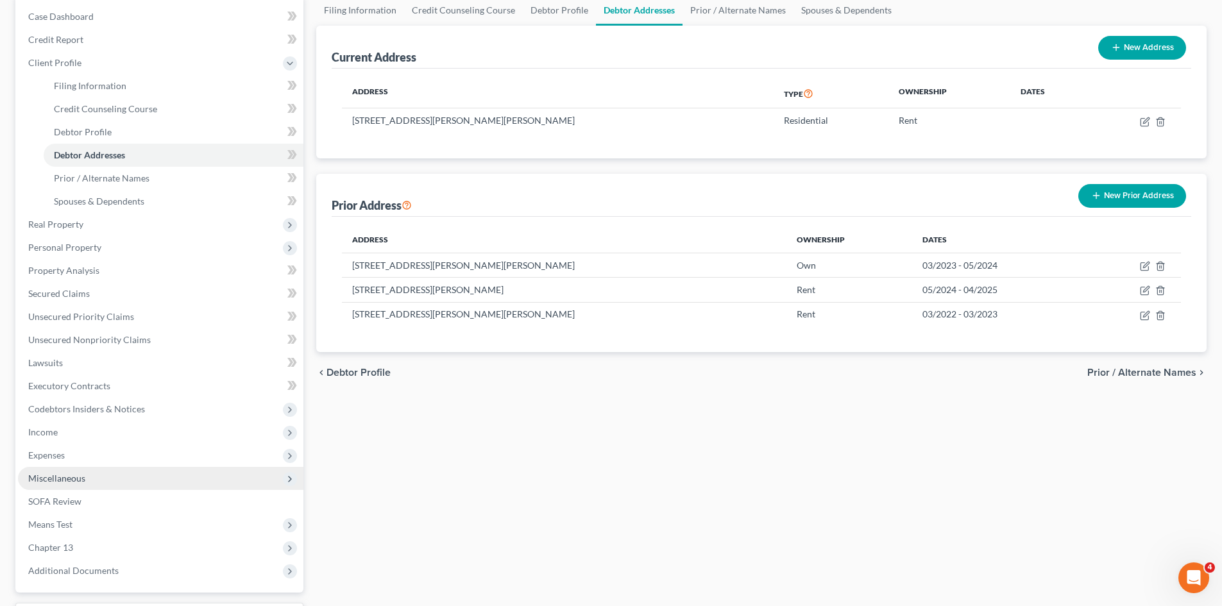
click at [82, 483] on span "Miscellaneous" at bounding box center [56, 478] width 57 height 11
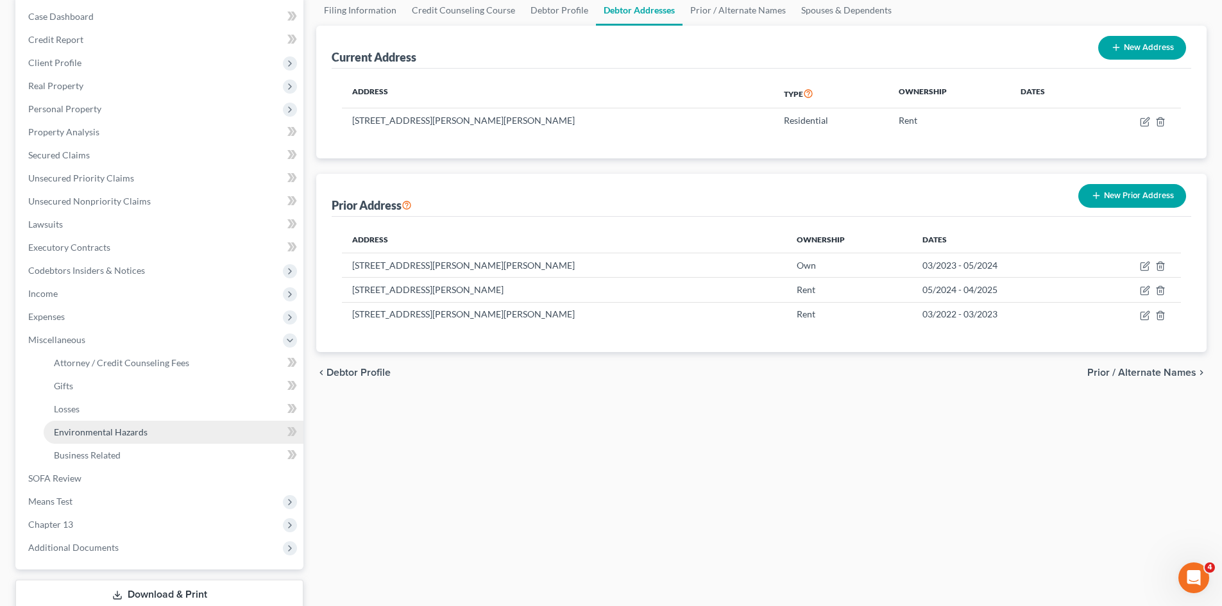
click at [122, 430] on span "Environmental Hazards" at bounding box center [101, 432] width 94 height 11
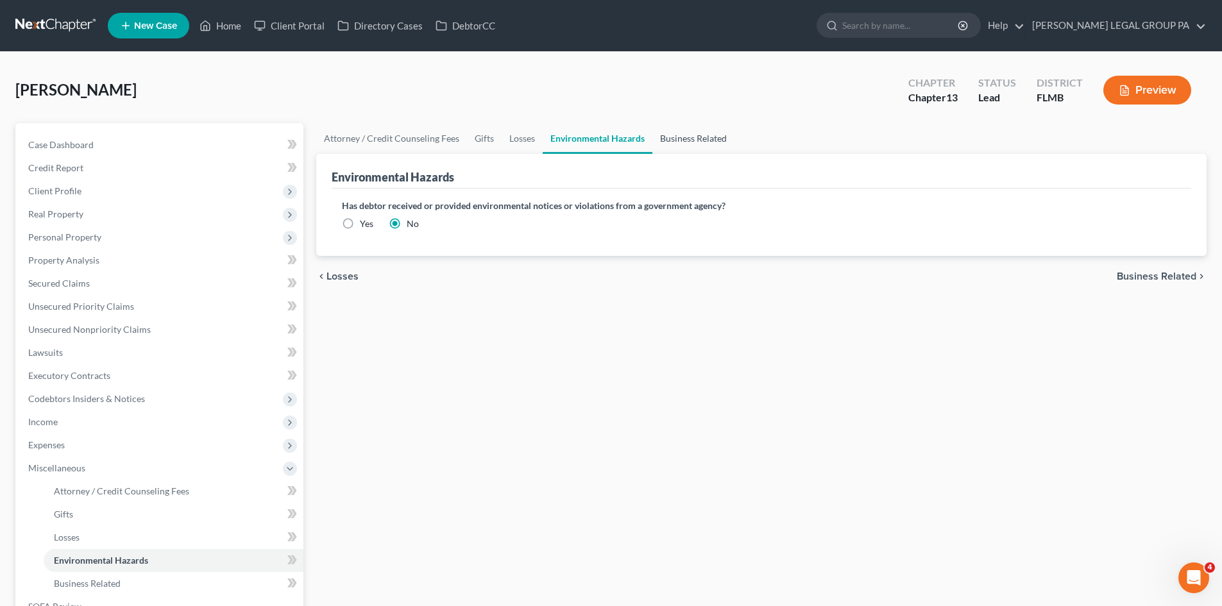
click at [686, 140] on link "Business Related" at bounding box center [693, 138] width 82 height 31
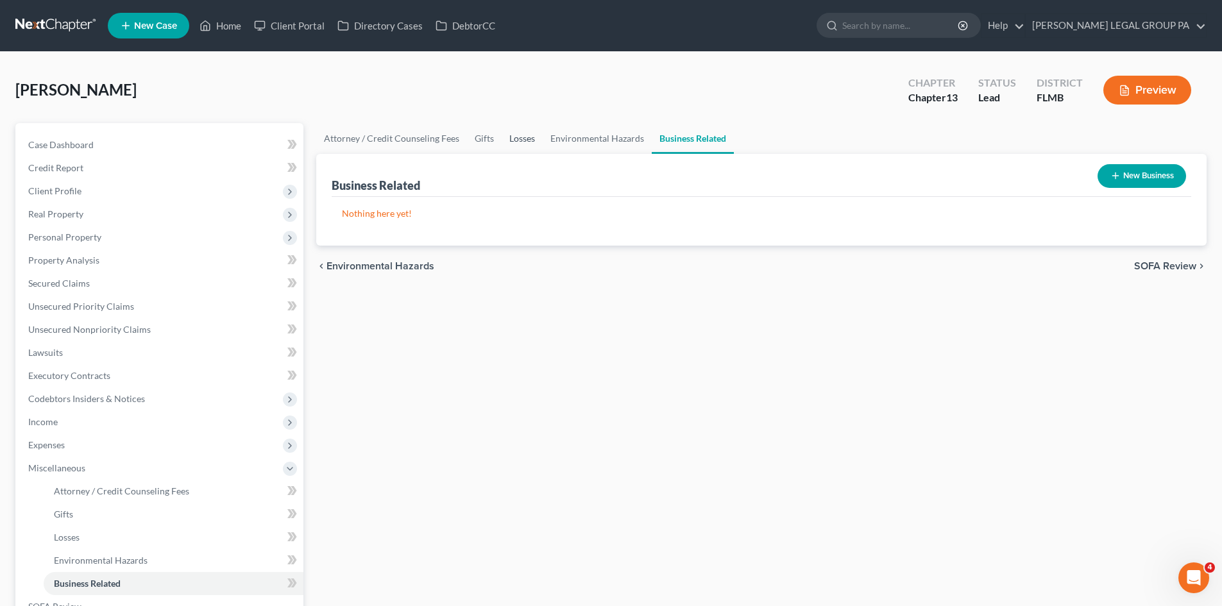
click at [530, 141] on link "Losses" at bounding box center [522, 138] width 41 height 31
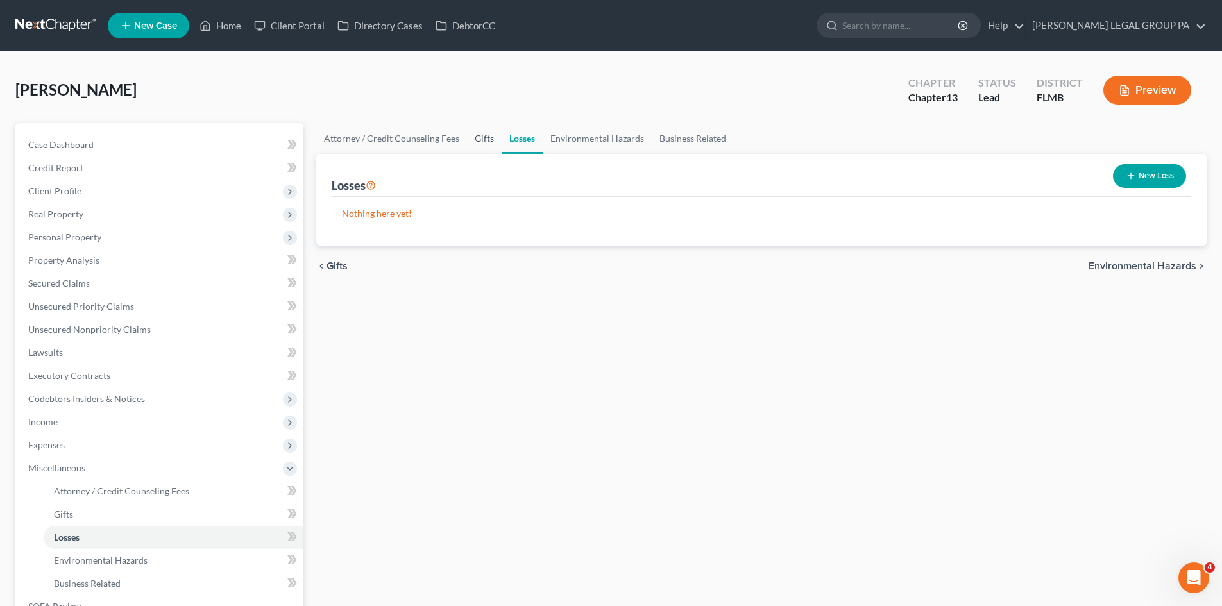
click at [469, 140] on link "Gifts" at bounding box center [484, 138] width 35 height 31
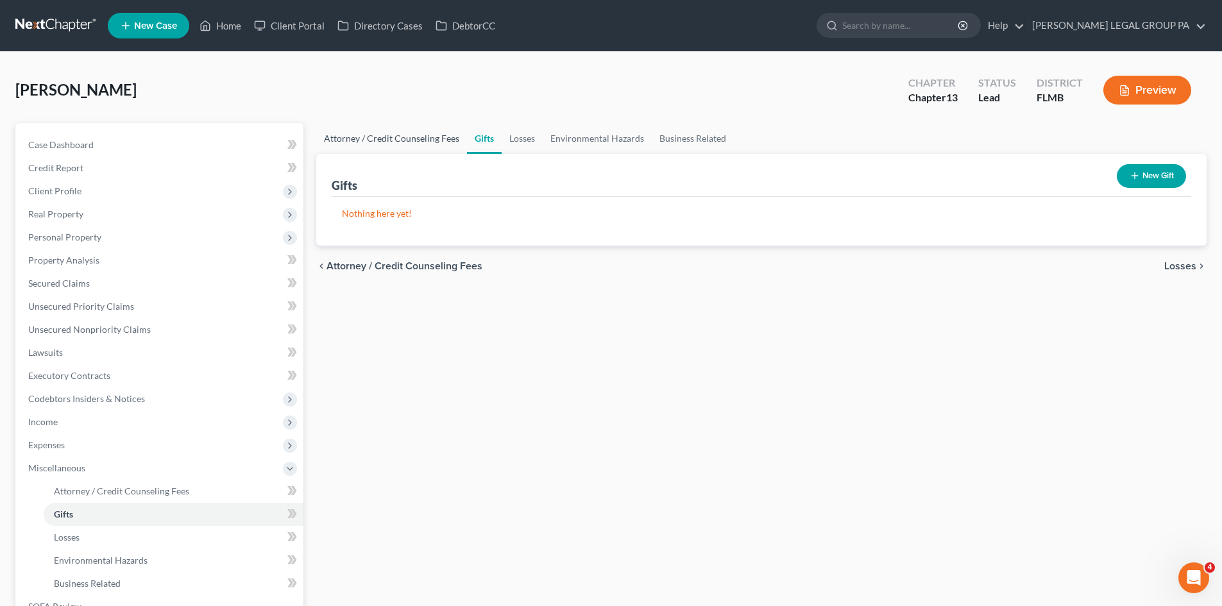
click at [418, 141] on link "Attorney / Credit Counseling Fees" at bounding box center [391, 138] width 151 height 31
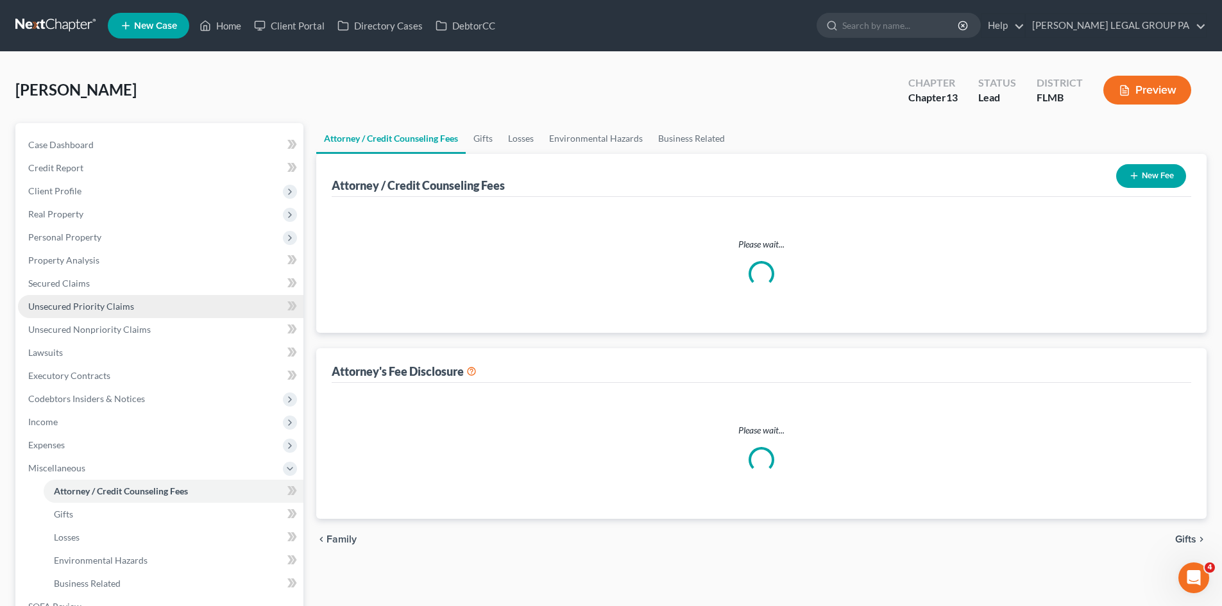
select select "0"
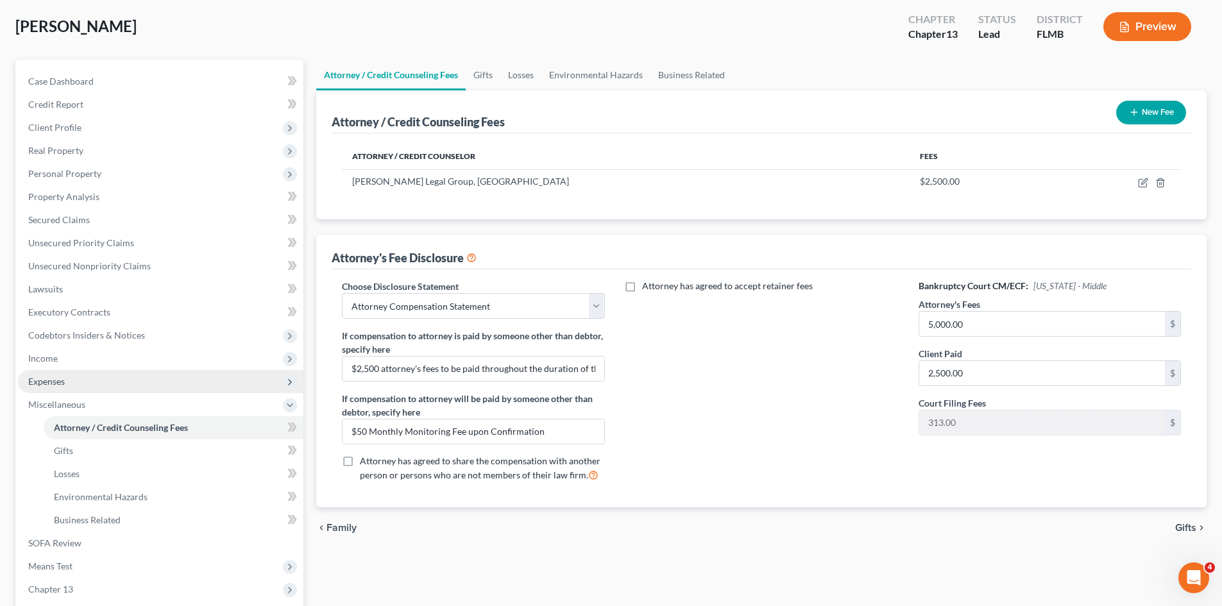
scroll to position [64, 0]
click at [110, 389] on span "Expenses" at bounding box center [160, 381] width 285 height 23
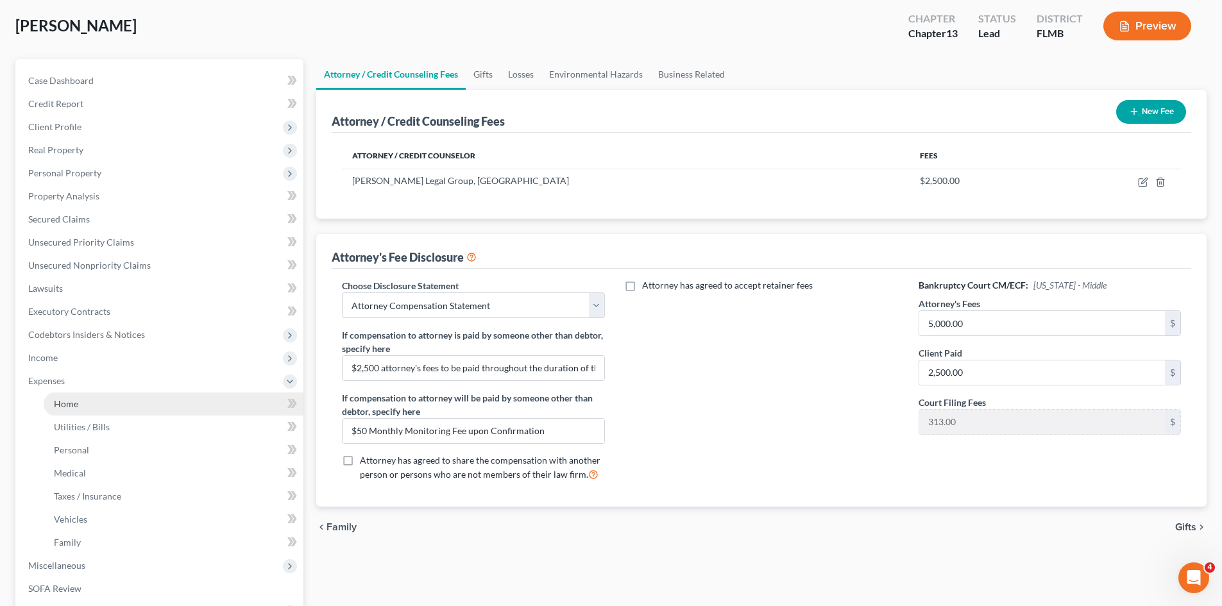
click at [112, 405] on link "Home" at bounding box center [174, 404] width 260 height 23
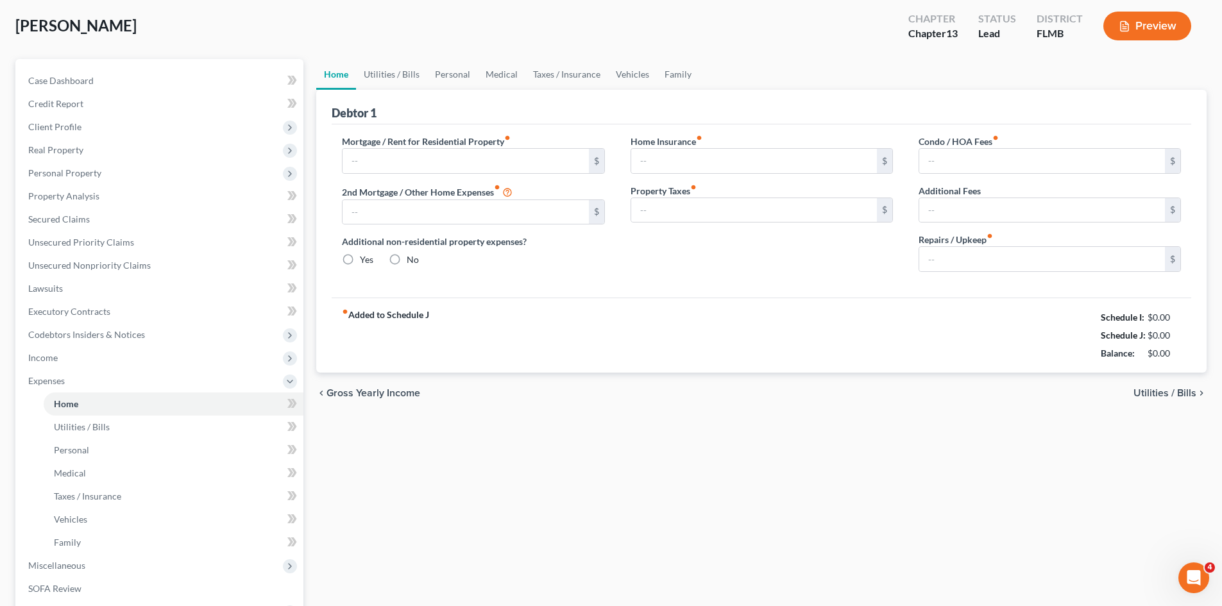
scroll to position [43, 0]
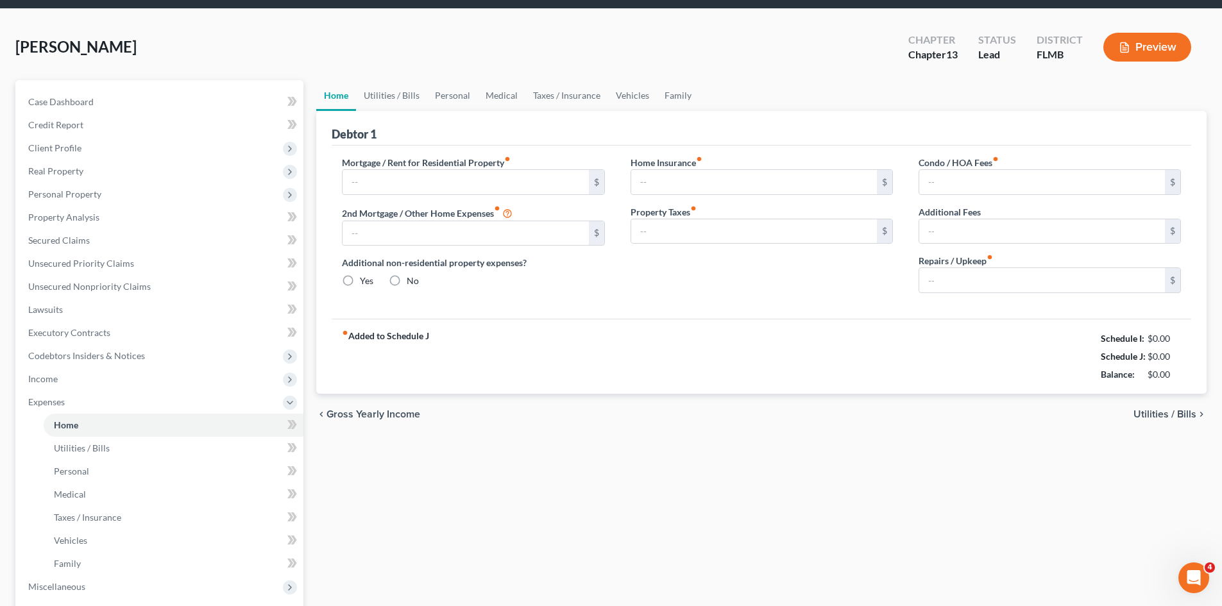
type input "1,081.00"
type input "0.00"
radio input "true"
type input "15.50"
type input "0.00"
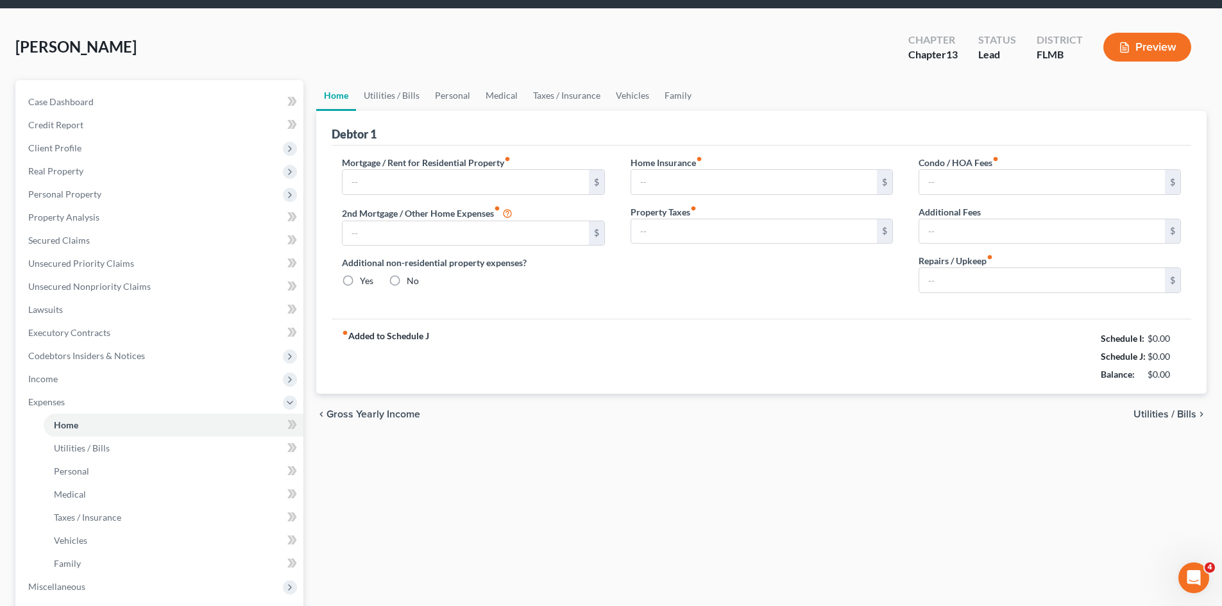
type input "0.00"
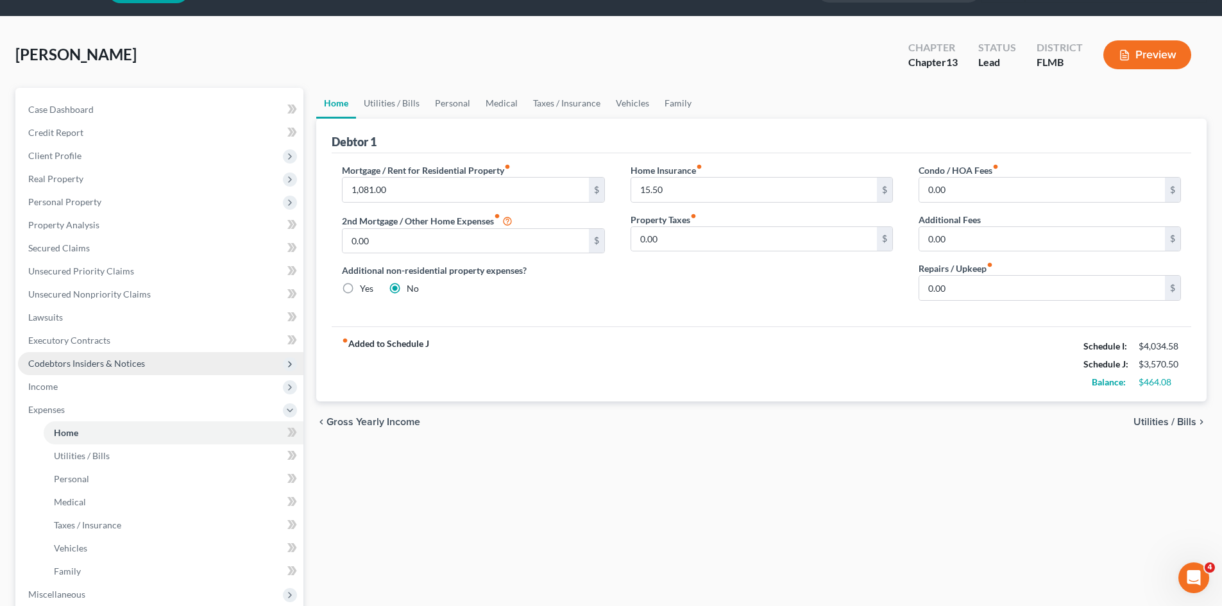
scroll to position [64, 0]
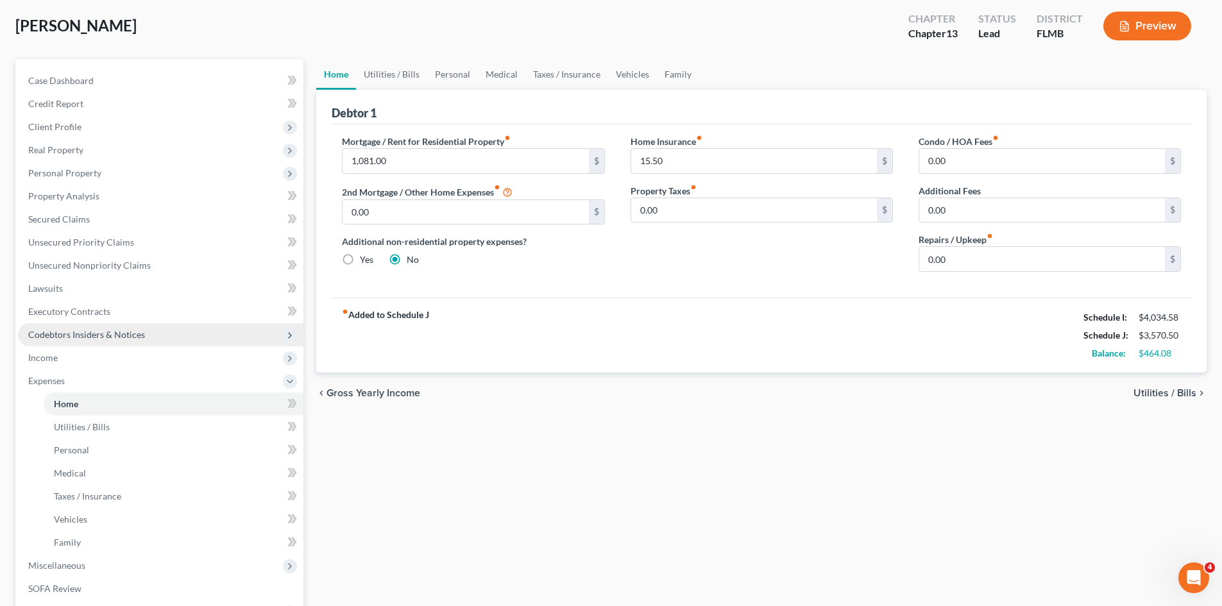
click at [80, 330] on span "Codebtors Insiders & Notices" at bounding box center [86, 334] width 117 height 11
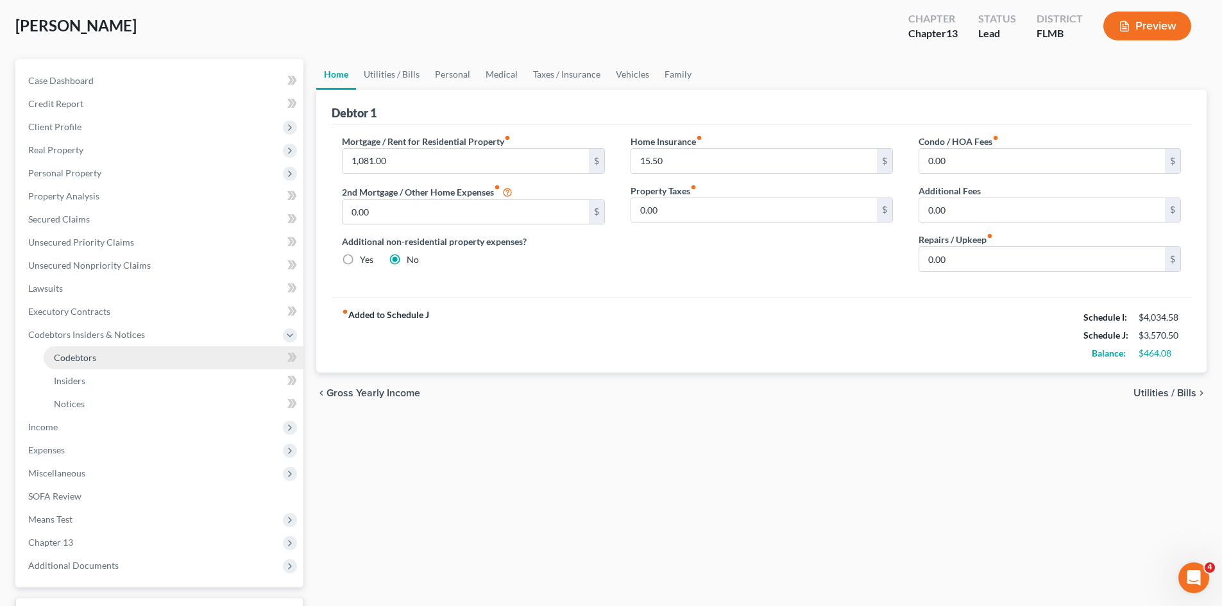
click at [88, 356] on span "Codebtors" at bounding box center [75, 357] width 42 height 11
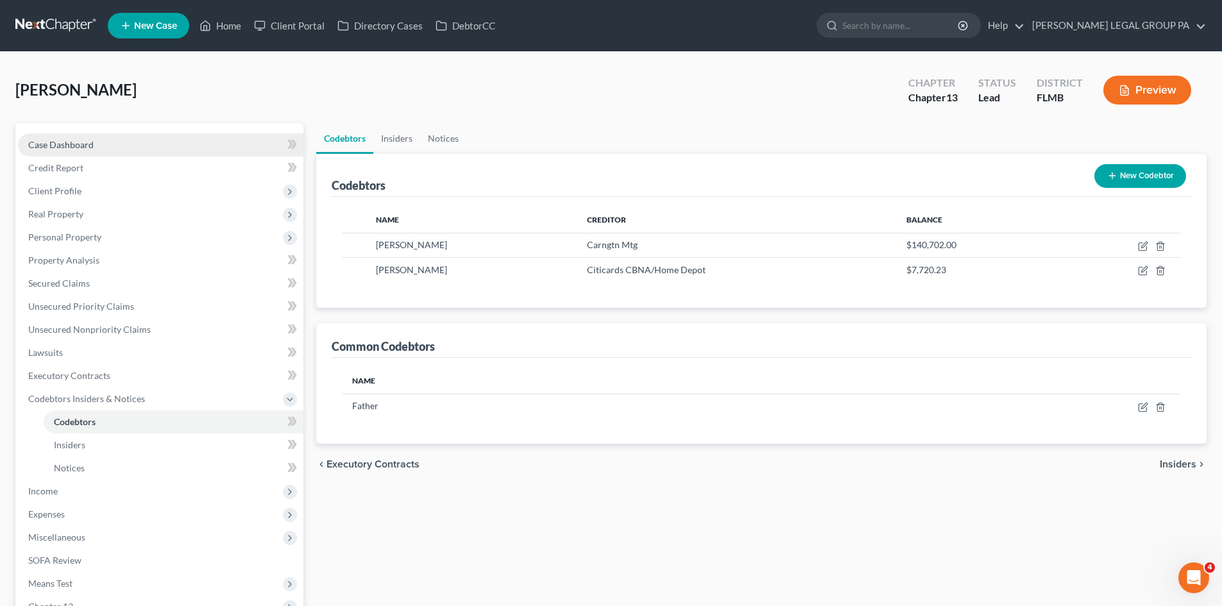
click at [69, 144] on span "Case Dashboard" at bounding box center [60, 144] width 65 height 11
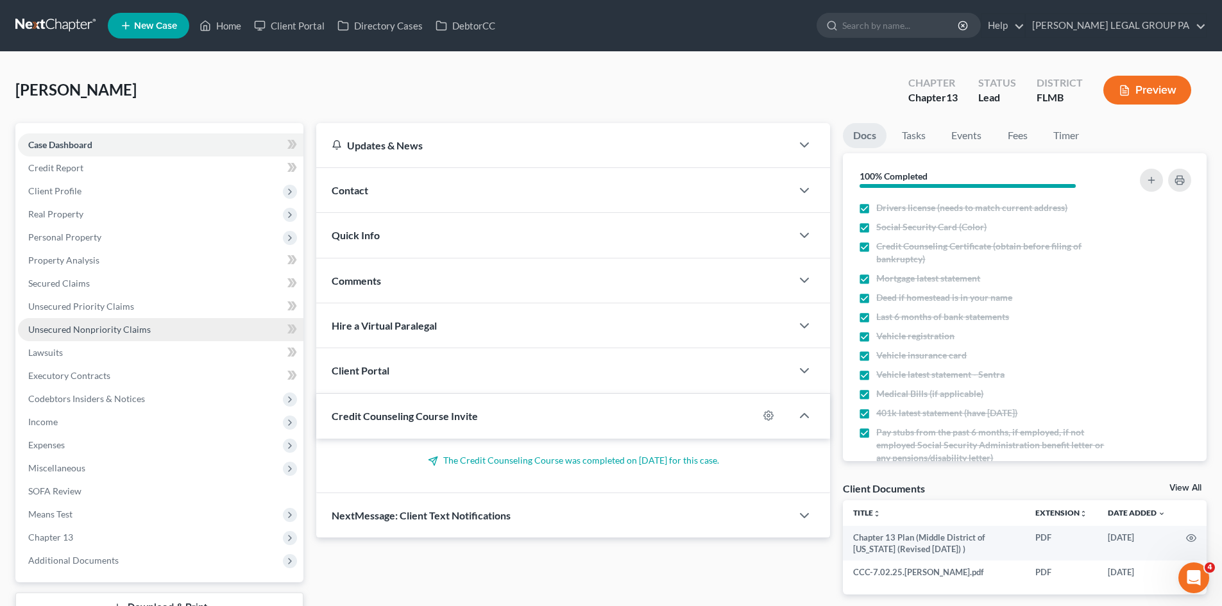
drag, startPoint x: 96, startPoint y: 323, endPoint x: 110, endPoint y: 333, distance: 16.9
click at [96, 323] on link "Unsecured Nonpriority Claims" at bounding box center [160, 329] width 285 height 23
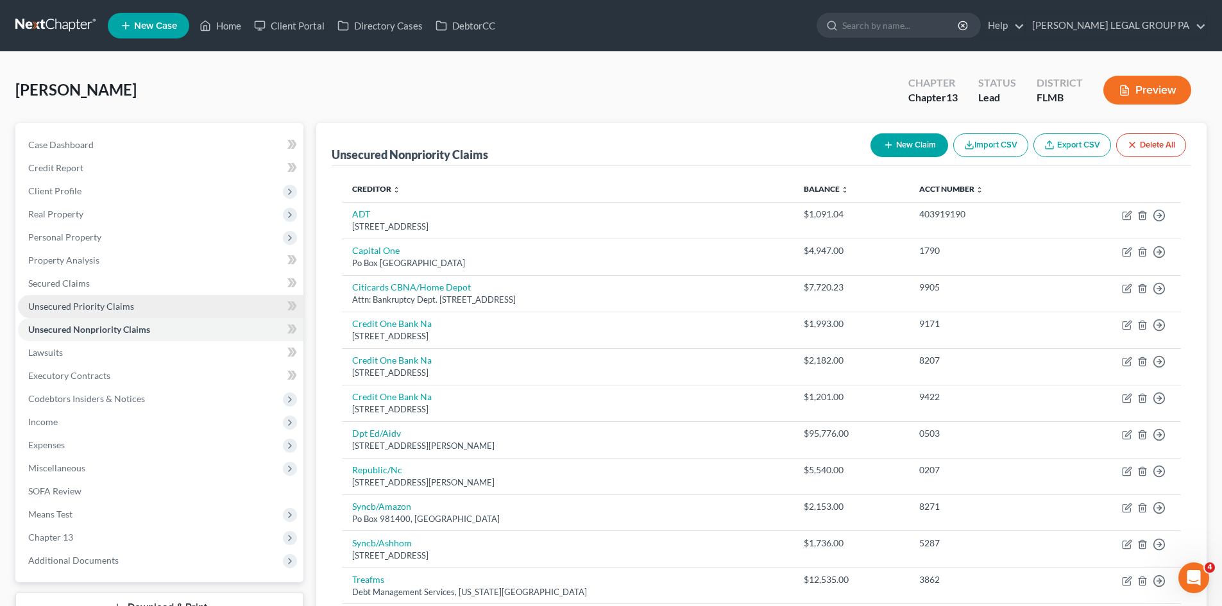
click at [65, 308] on span "Unsecured Priority Claims" at bounding box center [81, 306] width 106 height 11
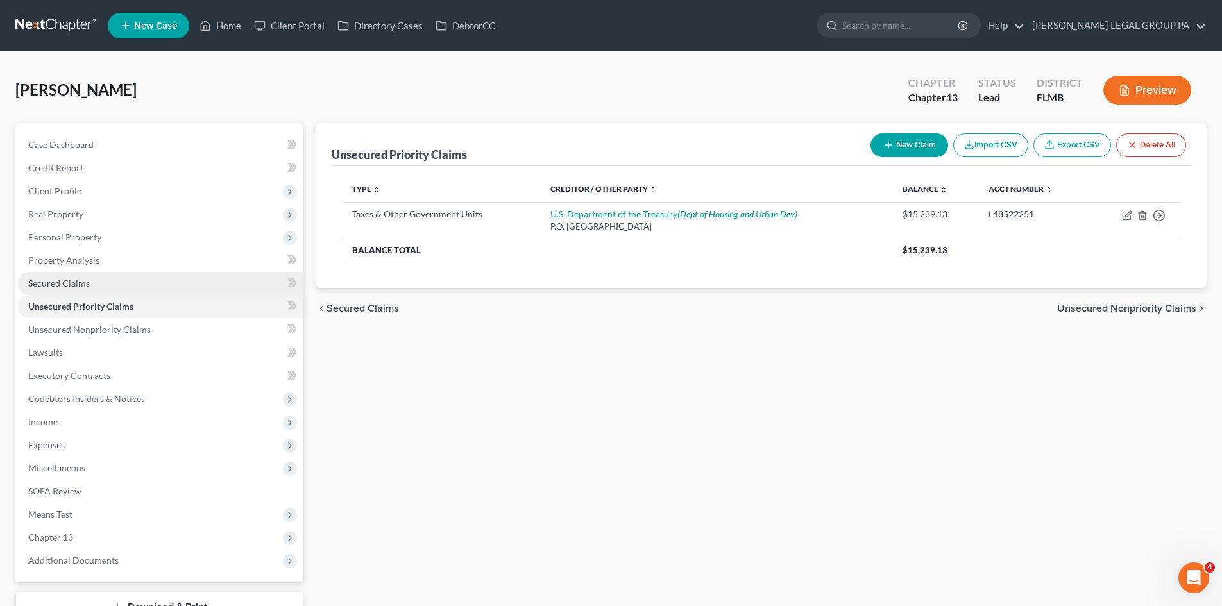
click at [119, 287] on link "Secured Claims" at bounding box center [160, 283] width 285 height 23
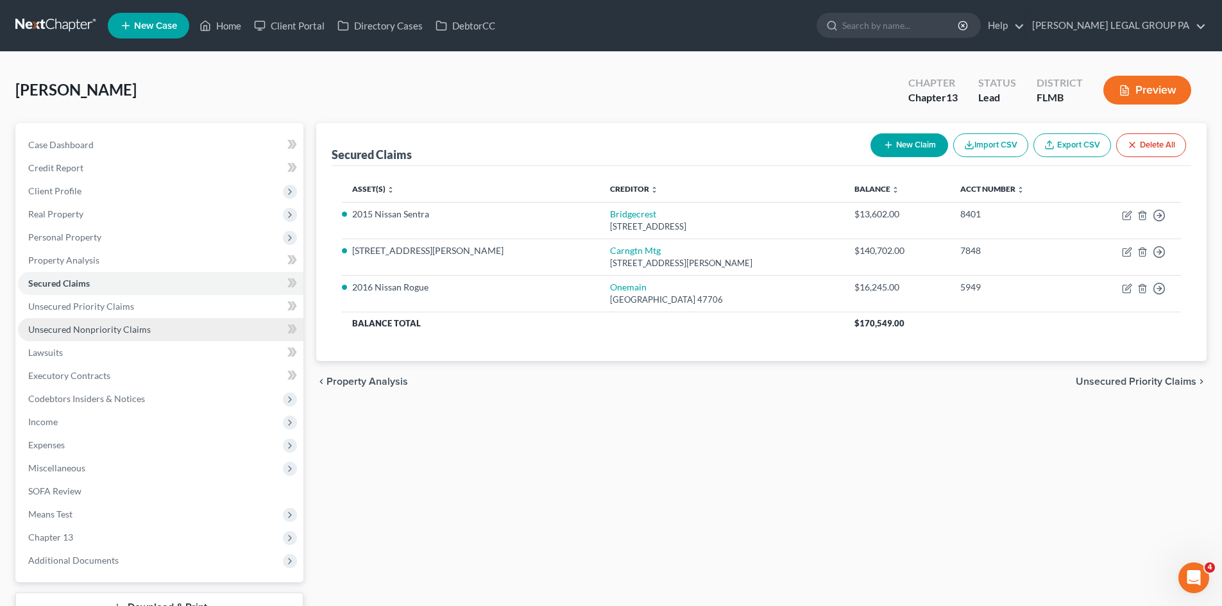
click at [125, 330] on span "Unsecured Nonpriority Claims" at bounding box center [89, 329] width 123 height 11
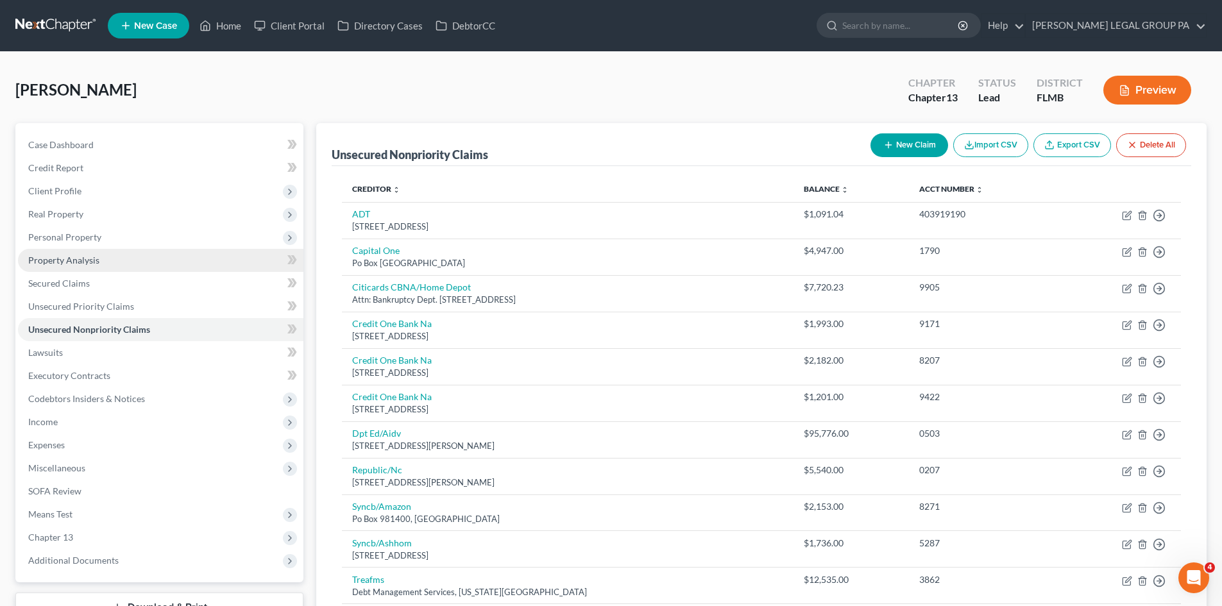
click at [170, 269] on link "Property Analysis" at bounding box center [160, 260] width 285 height 23
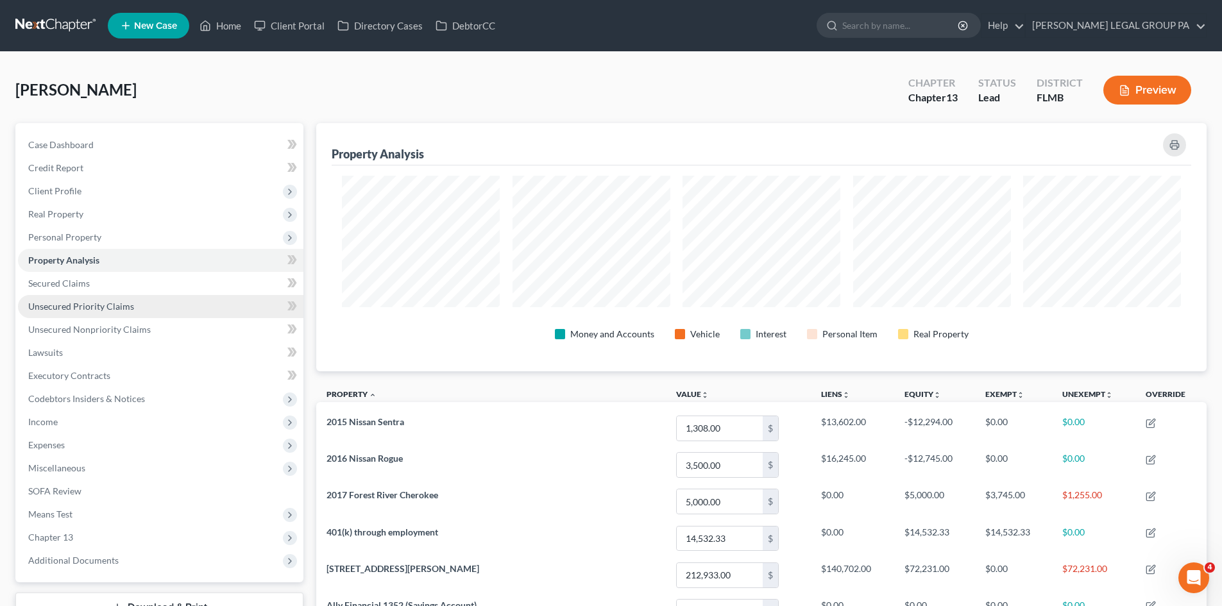
scroll to position [248, 890]
click at [170, 295] on link "Unsecured Priority Claims" at bounding box center [160, 306] width 285 height 23
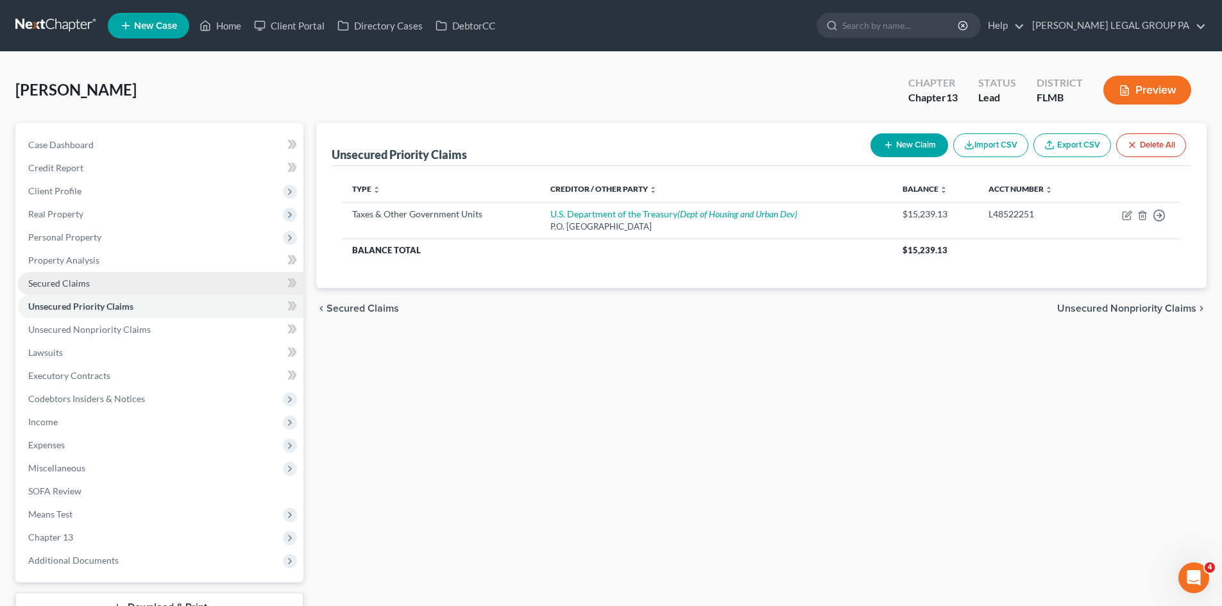
click at [171, 286] on link "Secured Claims" at bounding box center [160, 283] width 285 height 23
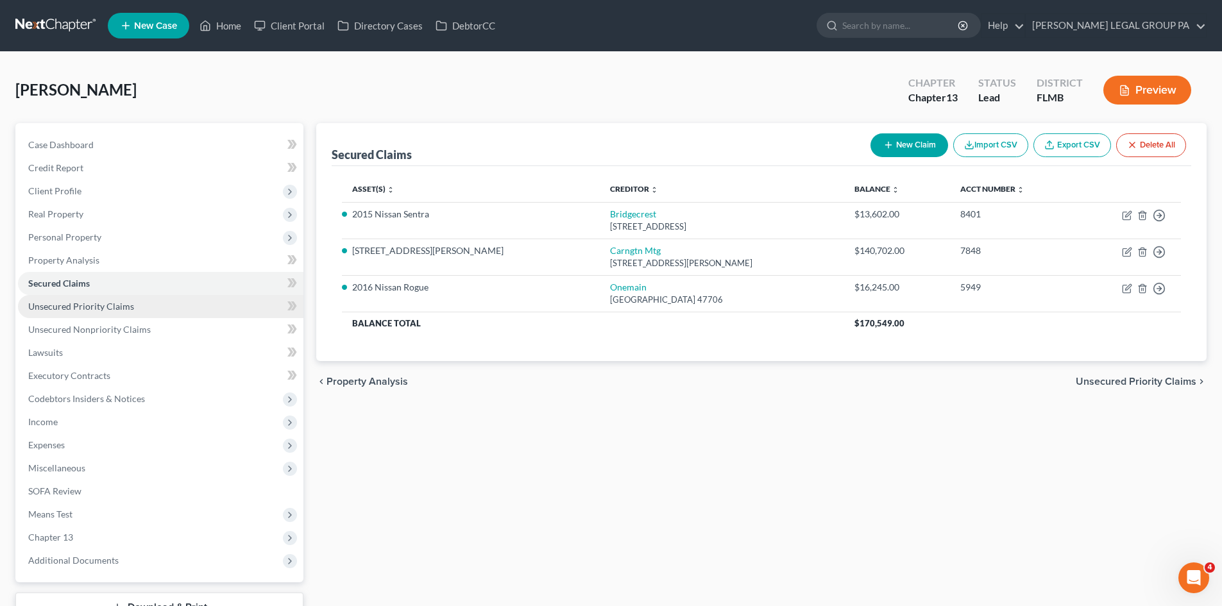
click at [126, 308] on span "Unsecured Priority Claims" at bounding box center [81, 306] width 106 height 11
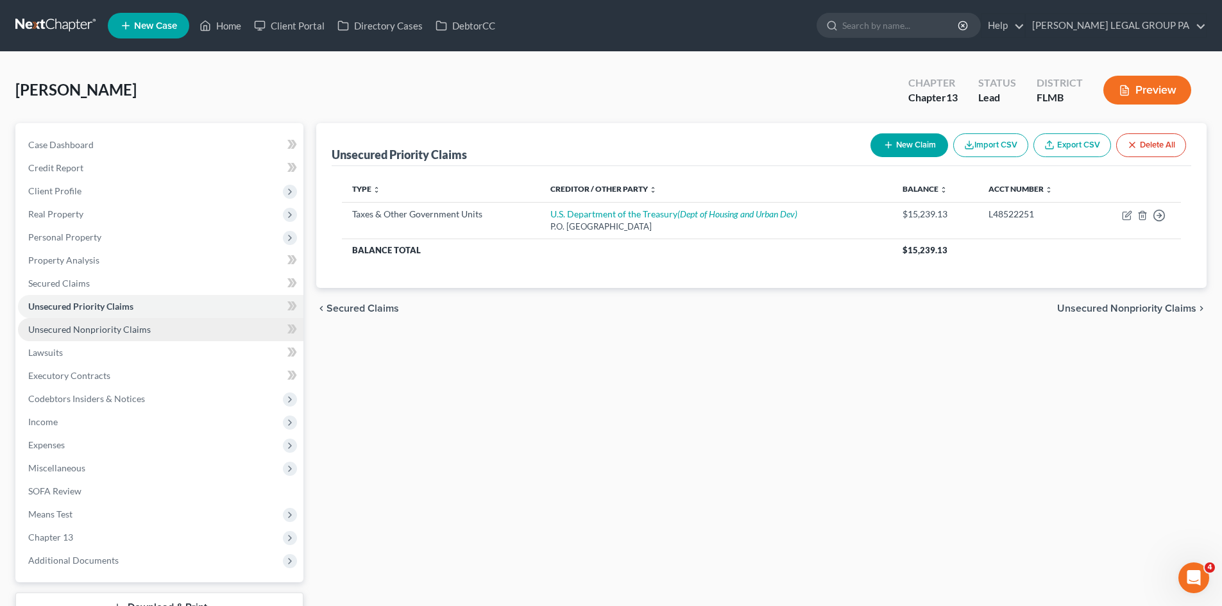
click at [137, 322] on link "Unsecured Nonpriority Claims" at bounding box center [160, 329] width 285 height 23
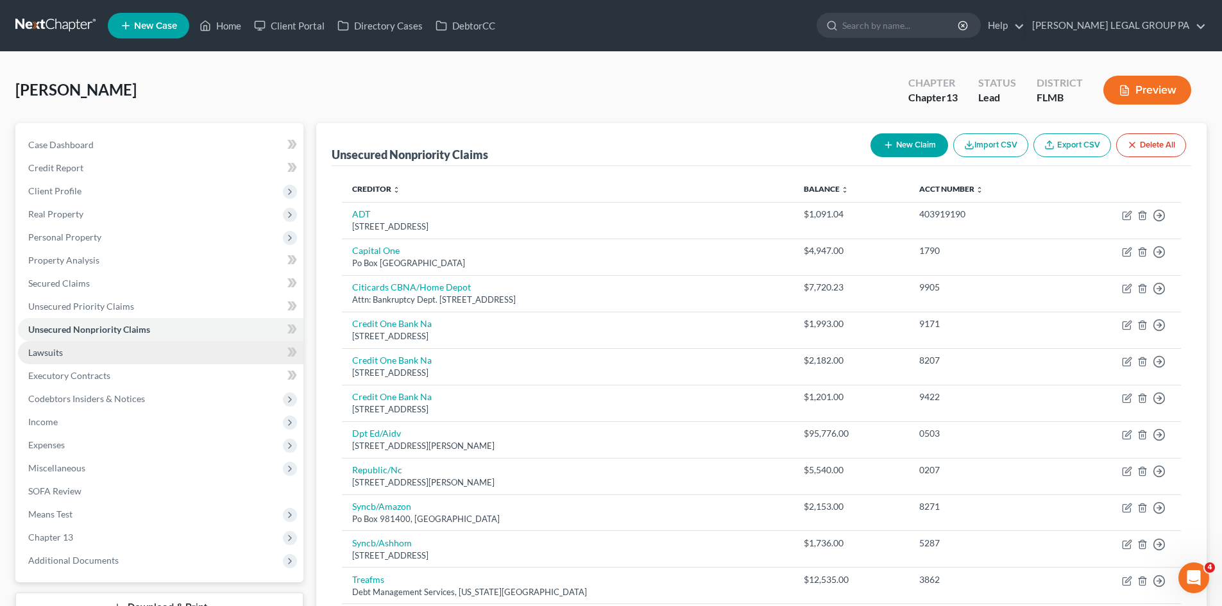
click at [136, 355] on link "Lawsuits" at bounding box center [160, 352] width 285 height 23
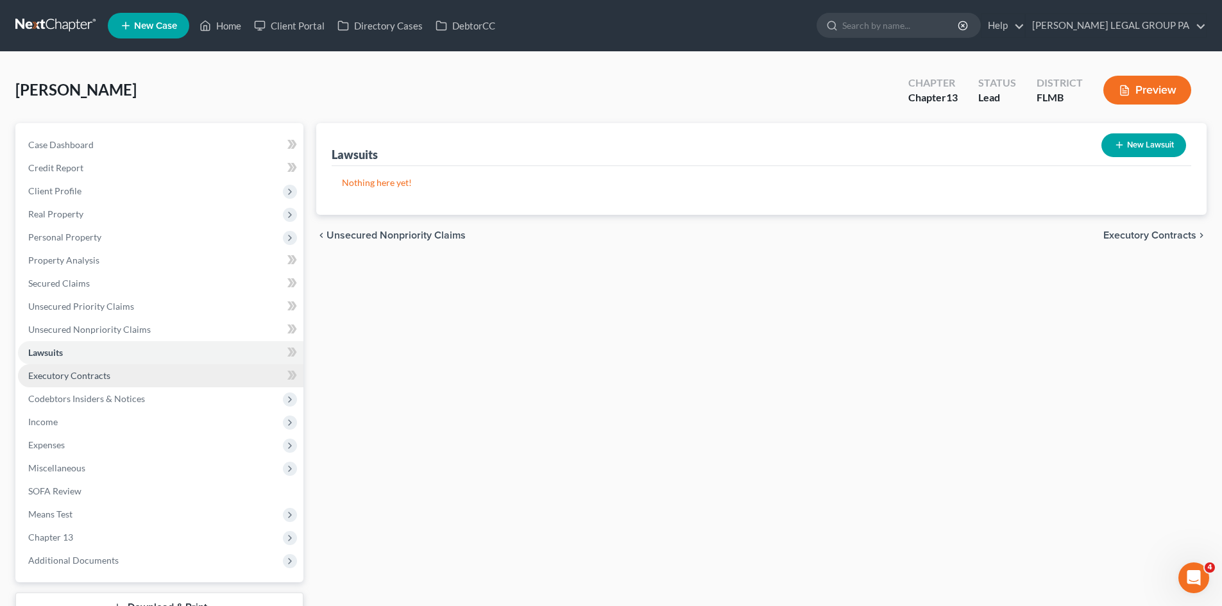
click at [146, 374] on link "Executory Contracts" at bounding box center [160, 375] width 285 height 23
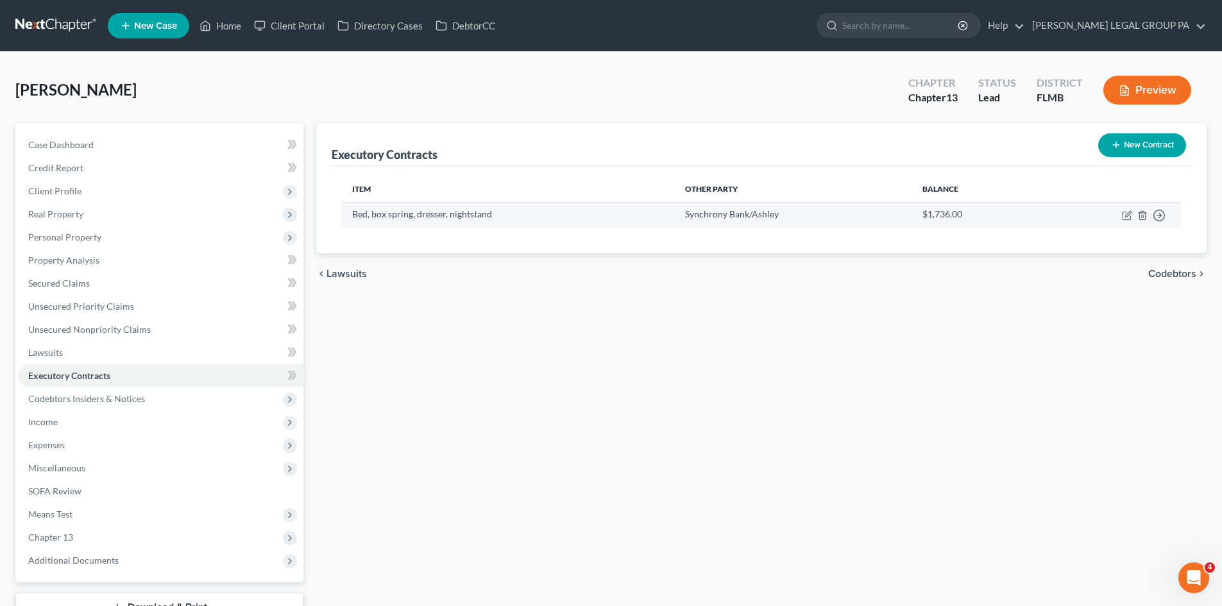
click at [1124, 221] on td "Move to D Move to E Move to F Move to Notice Only" at bounding box center [1109, 214] width 144 height 25
click at [1125, 215] on icon "button" at bounding box center [1127, 215] width 10 height 10
select select "0"
select select "9"
select select "0"
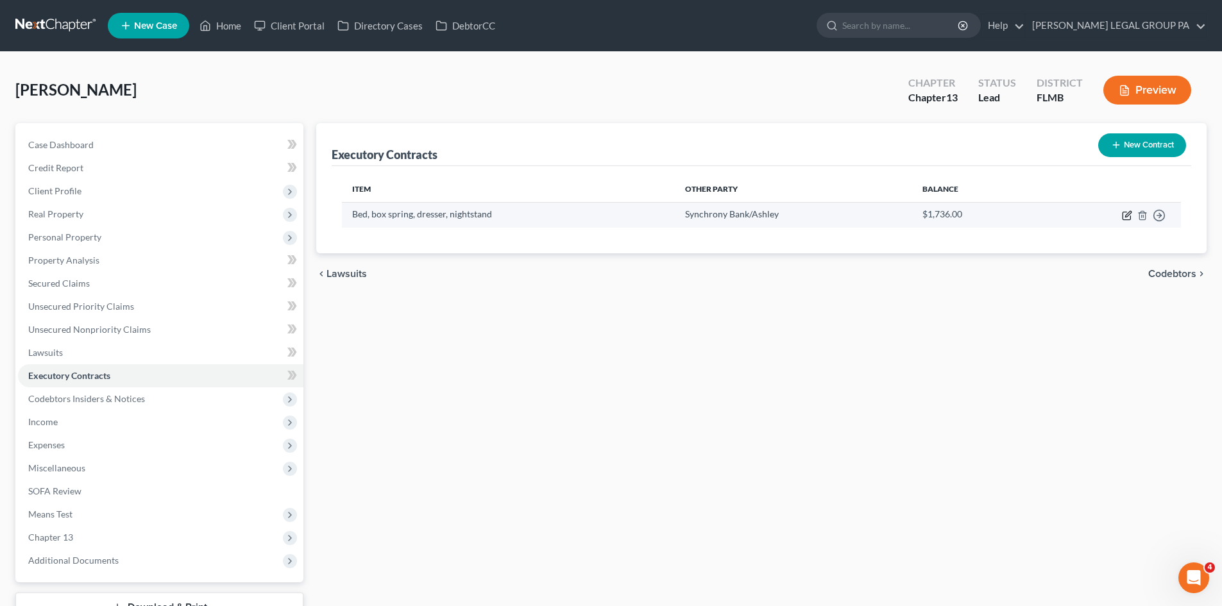
select select "2"
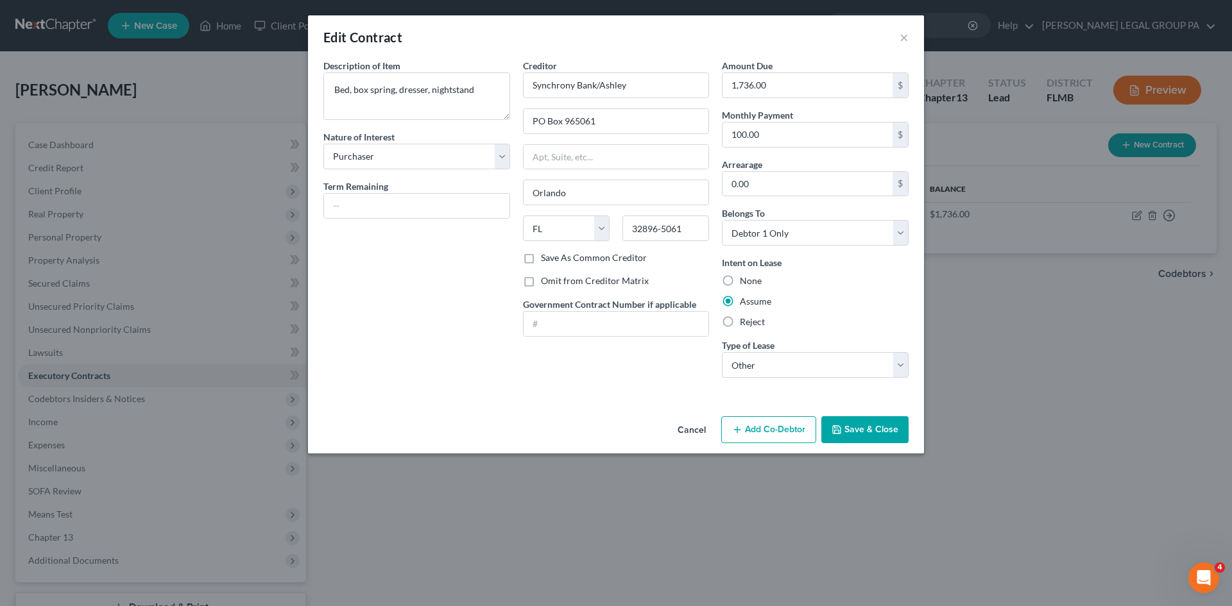
click at [740, 322] on label "Reject" at bounding box center [752, 322] width 25 height 13
click at [745, 322] on input "Reject" at bounding box center [749, 320] width 8 height 8
radio input "true"
click at [878, 420] on button "Save & Close" at bounding box center [864, 429] width 87 height 27
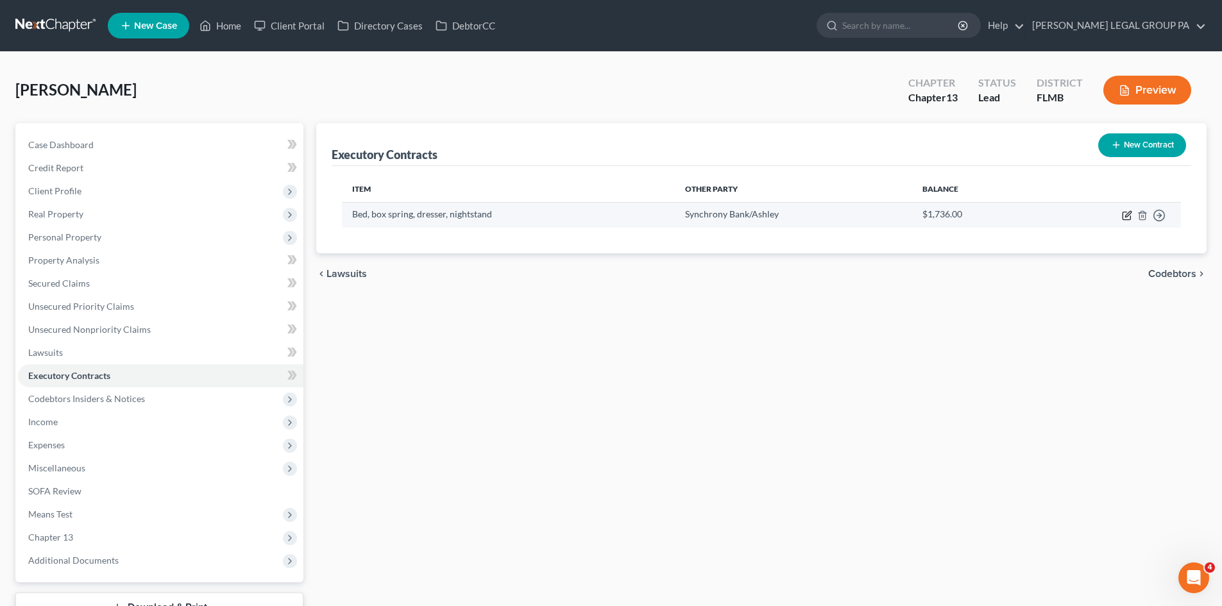
click at [1125, 215] on icon "button" at bounding box center [1127, 215] width 10 height 10
select select "0"
select select "9"
select select "0"
select select "2"
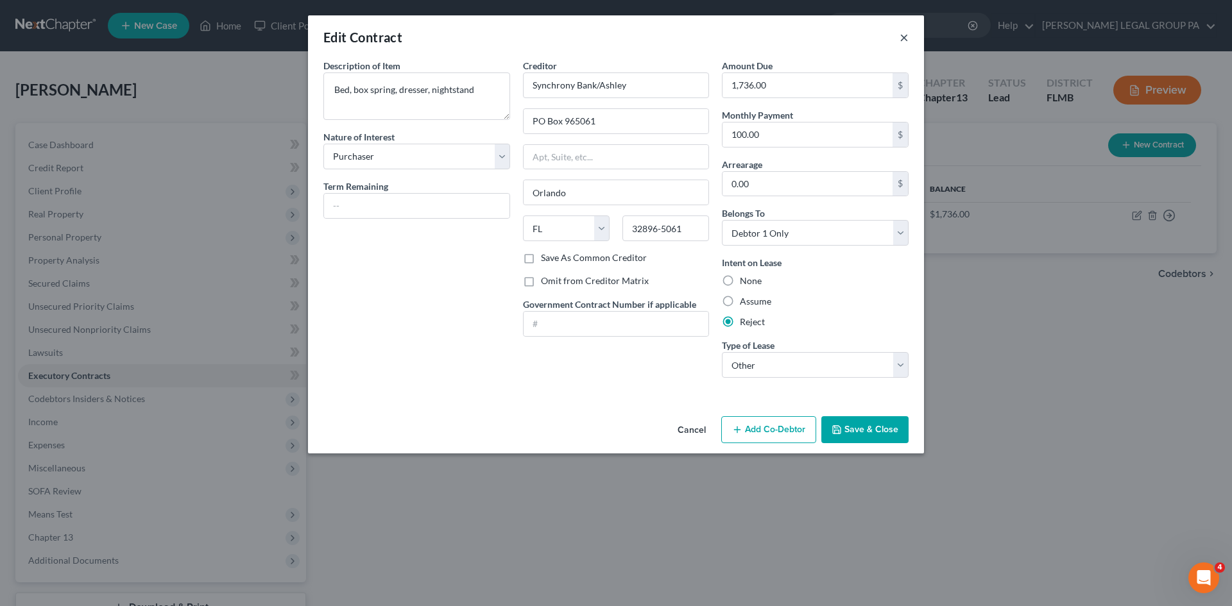
click at [904, 34] on button "×" at bounding box center [903, 37] width 9 height 15
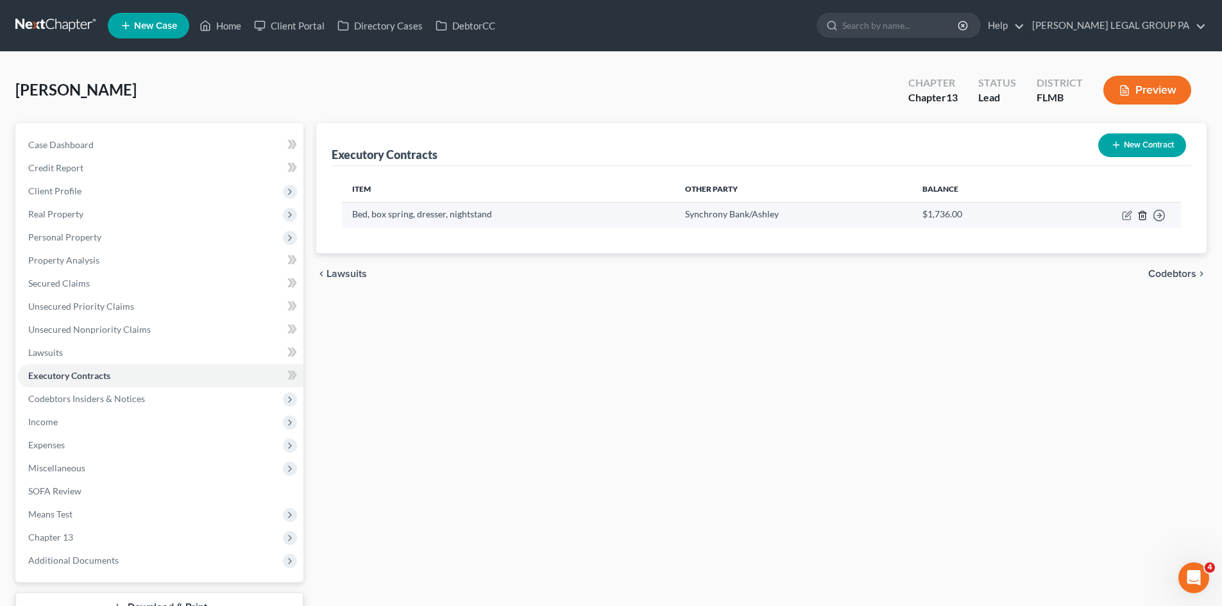
click at [1139, 216] on icon "button" at bounding box center [1142, 215] width 6 height 8
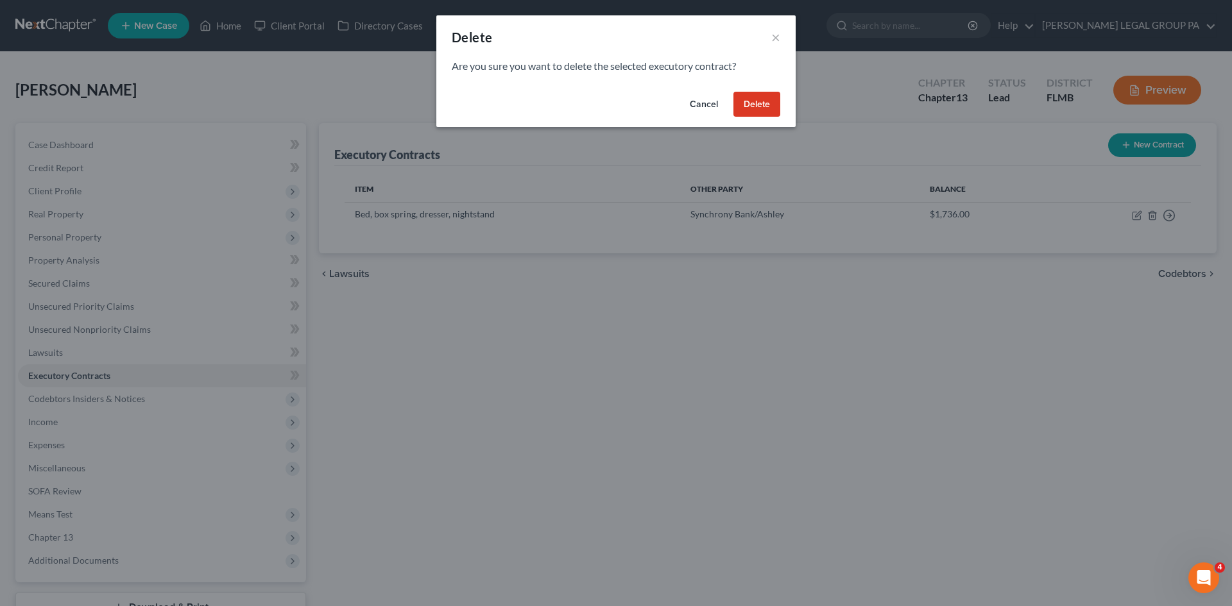
click at [745, 101] on button "Delete" at bounding box center [756, 105] width 47 height 26
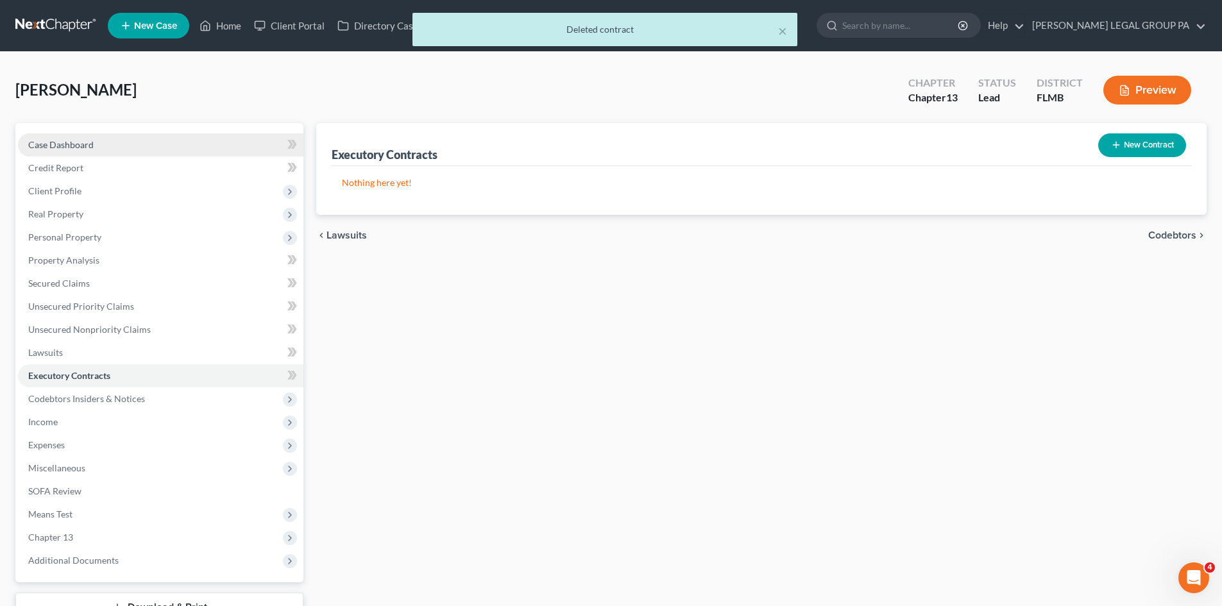
click at [72, 145] on span "Case Dashboard" at bounding box center [60, 144] width 65 height 11
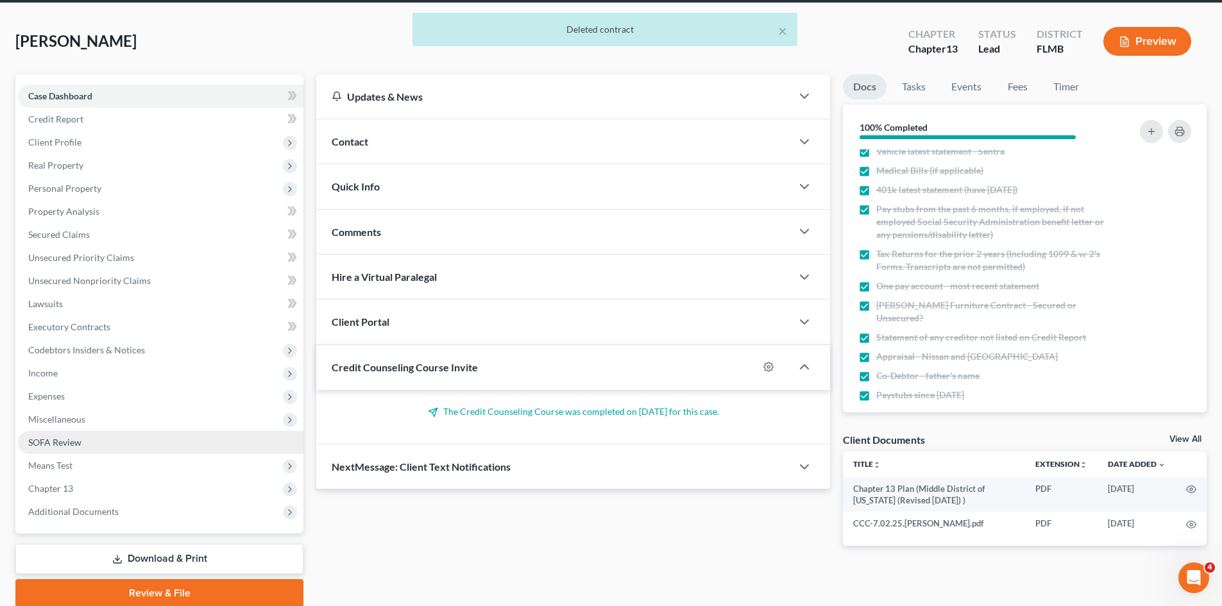
scroll to position [99, 0]
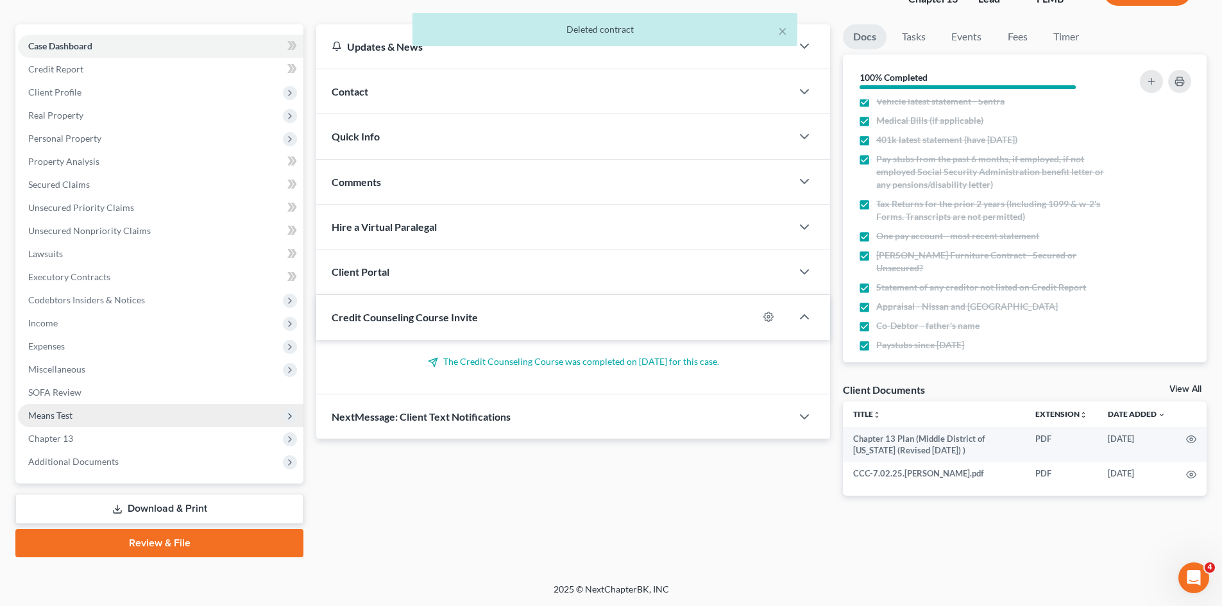
click at [107, 414] on span "Means Test" at bounding box center [160, 415] width 285 height 23
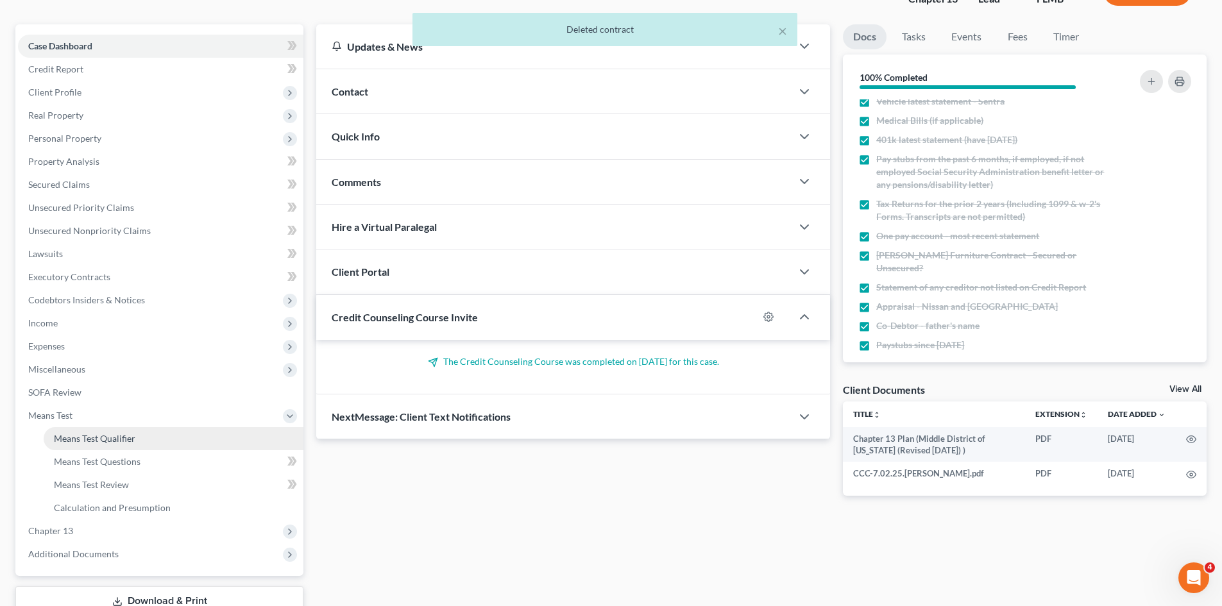
click at [116, 439] on span "Means Test Qualifier" at bounding box center [94, 438] width 81 height 11
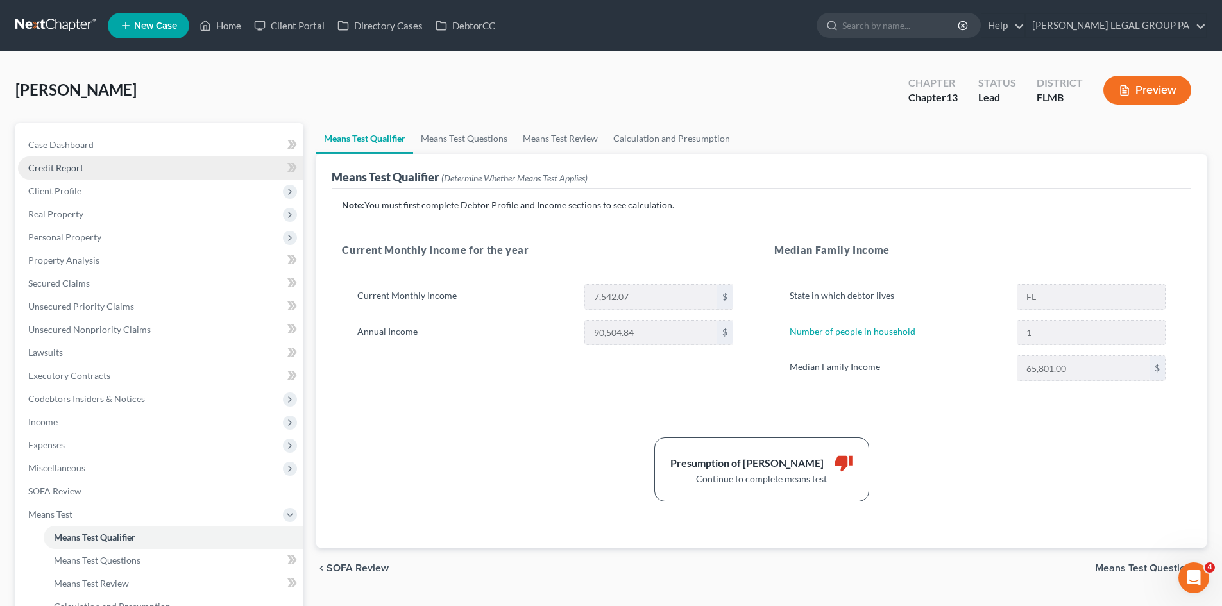
click at [115, 170] on link "Credit Report" at bounding box center [160, 168] width 285 height 23
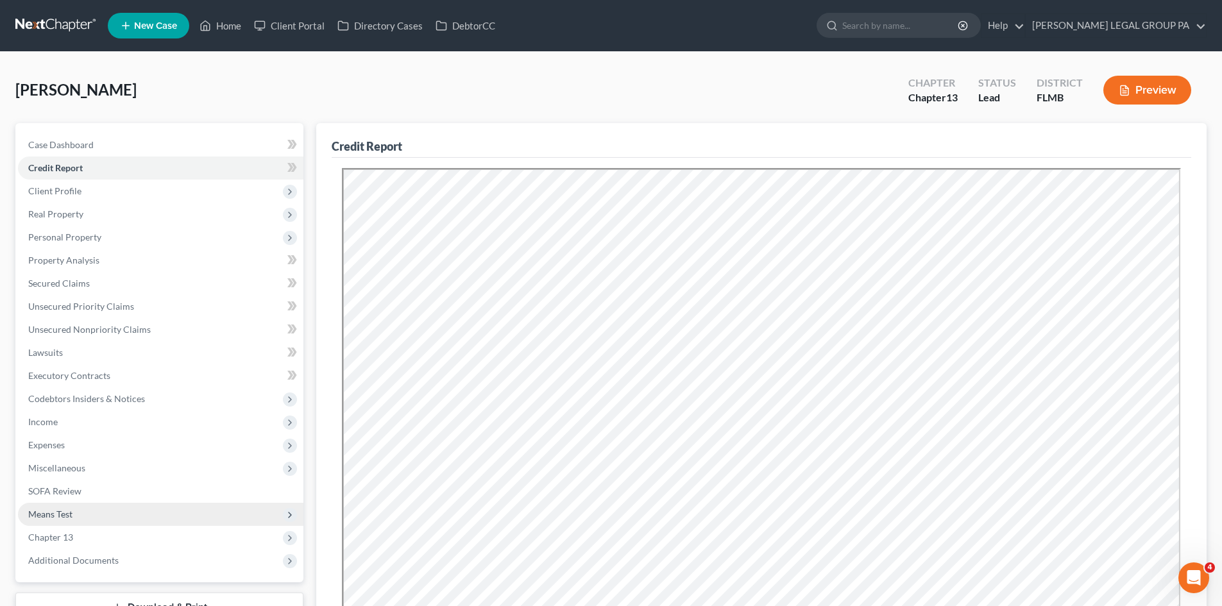
click at [95, 518] on span "Means Test" at bounding box center [160, 514] width 285 height 23
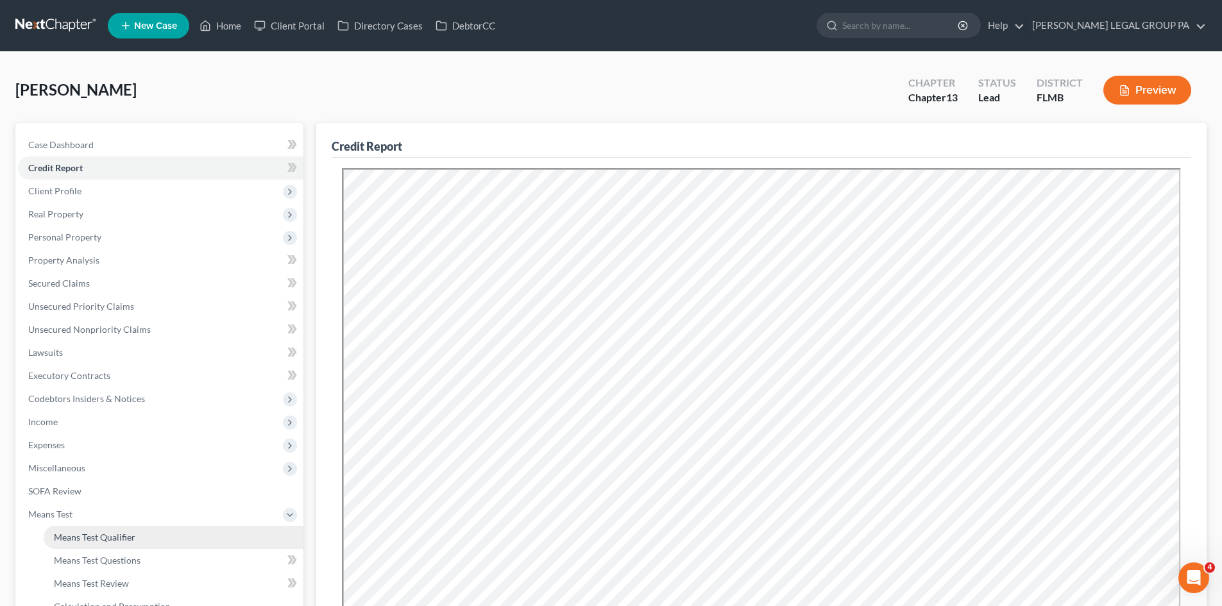
click at [105, 532] on span "Means Test Qualifier" at bounding box center [94, 537] width 81 height 11
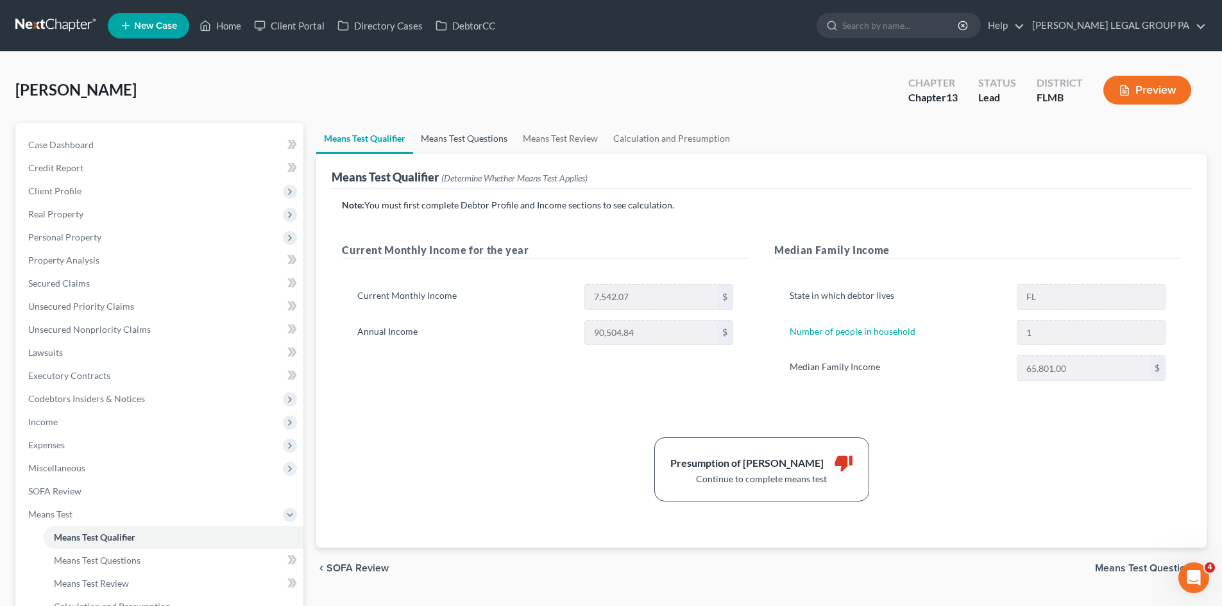
click at [484, 140] on link "Means Test Questions" at bounding box center [464, 138] width 102 height 31
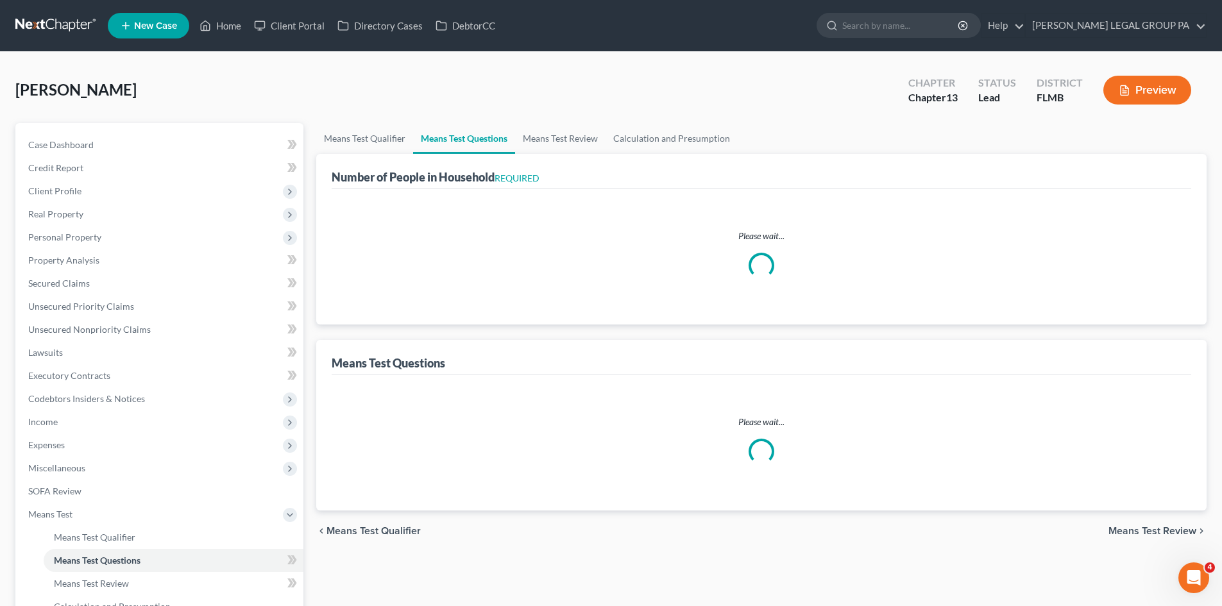
select select "0"
select select "60"
select select "1"
select select "60"
select select "1"
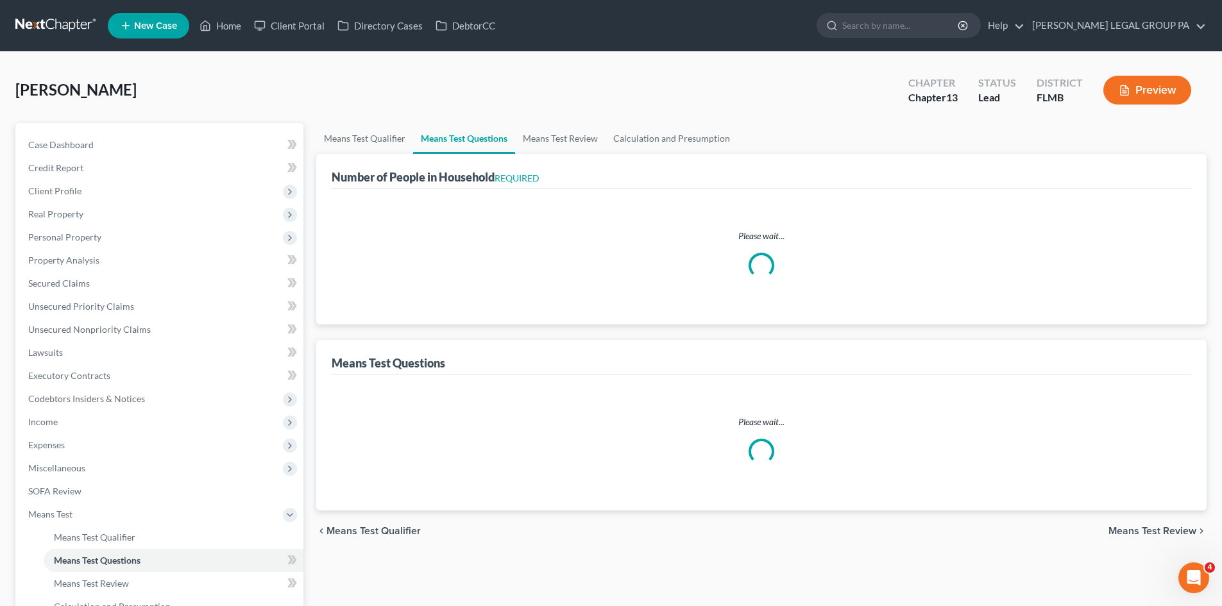
select select "60"
select select "1"
select select "3"
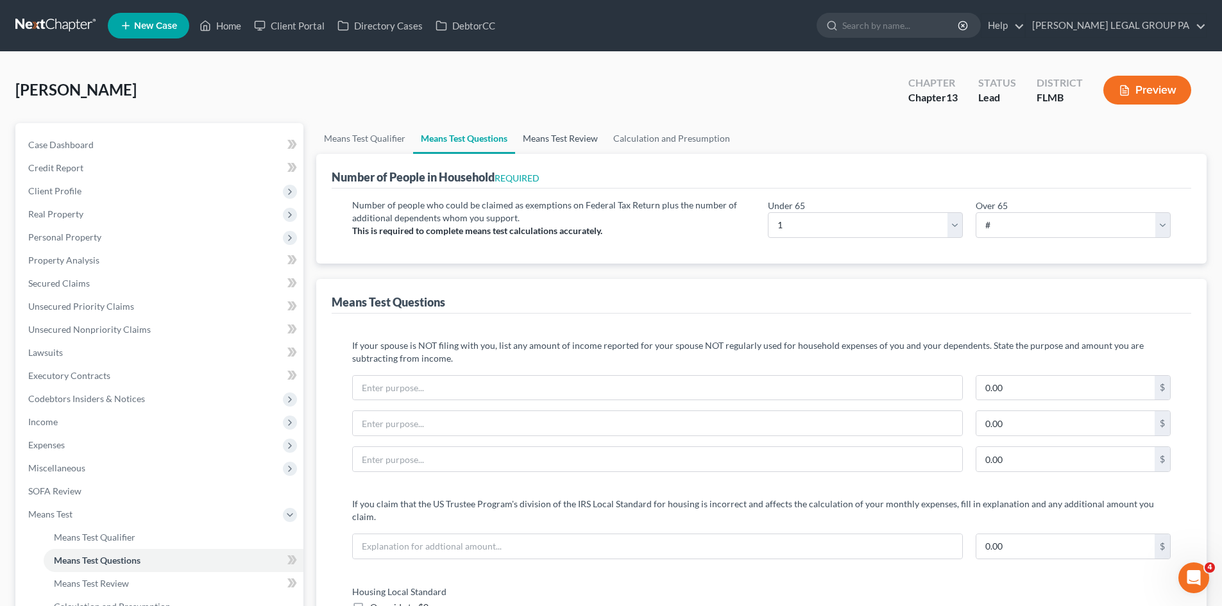
click at [585, 142] on link "Means Test Review" at bounding box center [560, 138] width 90 height 31
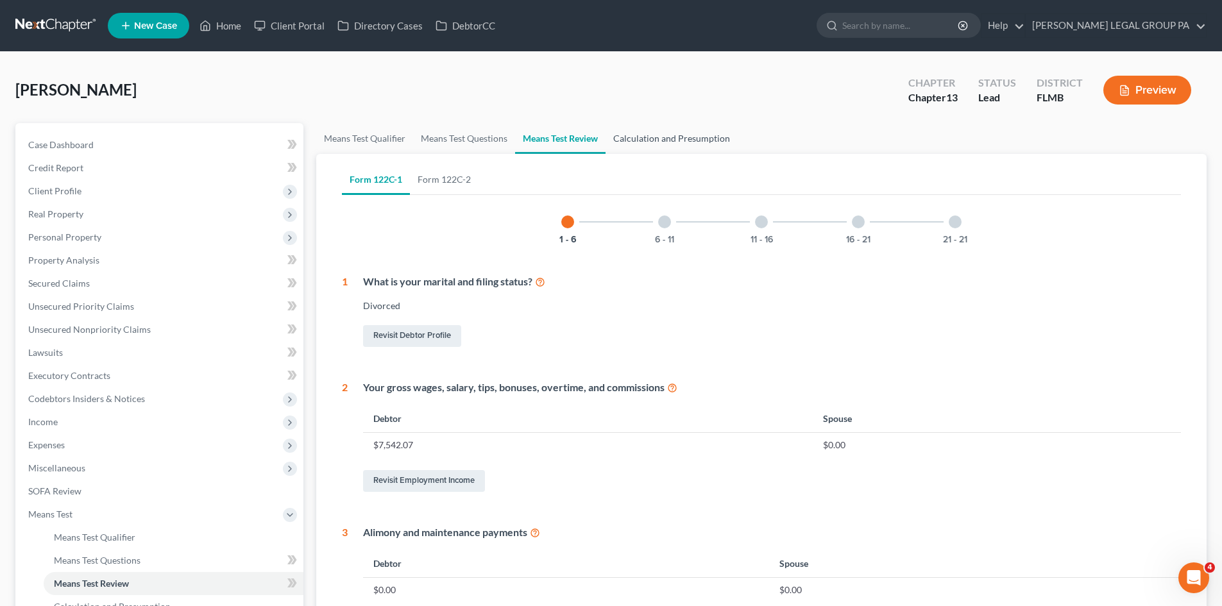
click at [662, 136] on link "Calculation and Presumption" at bounding box center [672, 138] width 132 height 31
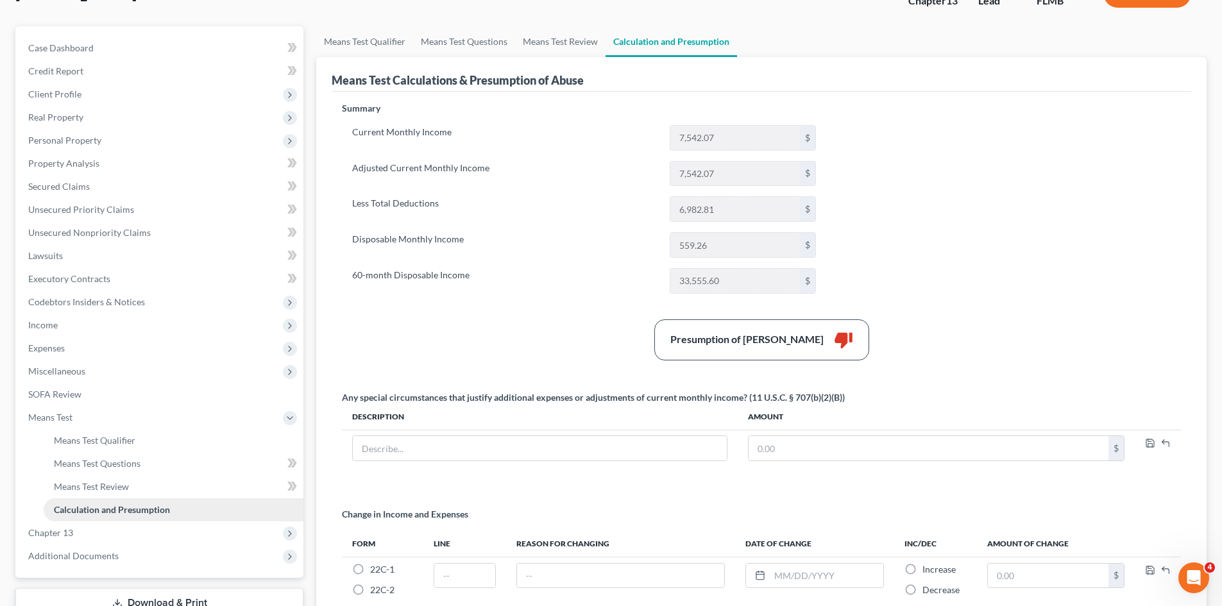
scroll to position [159, 0]
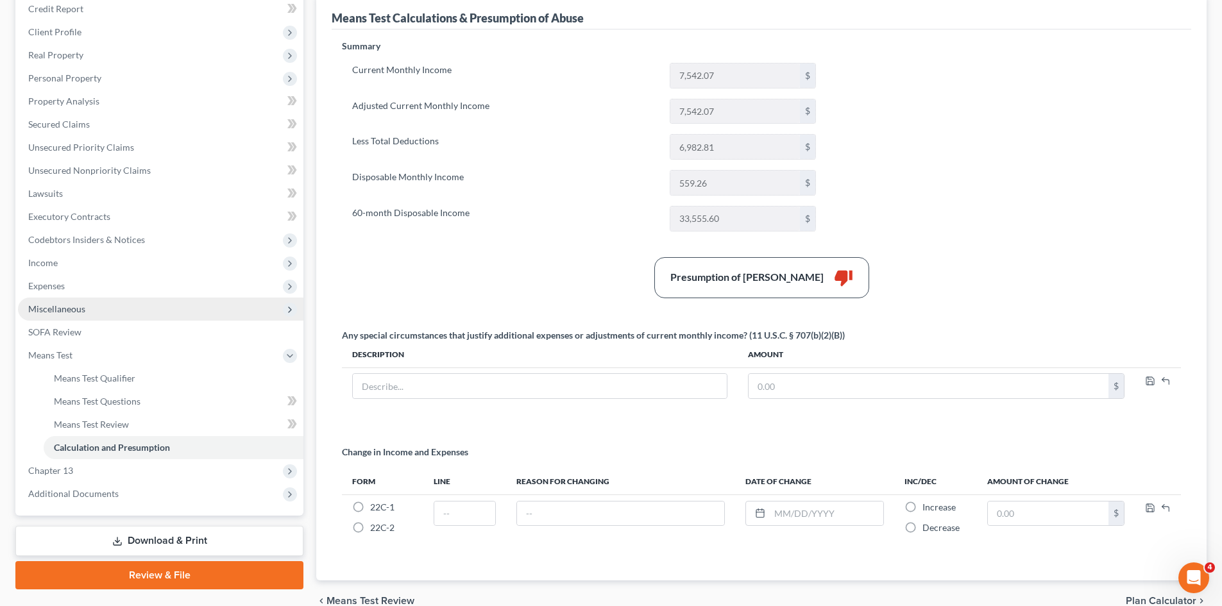
click at [98, 315] on span "Miscellaneous" at bounding box center [160, 309] width 285 height 23
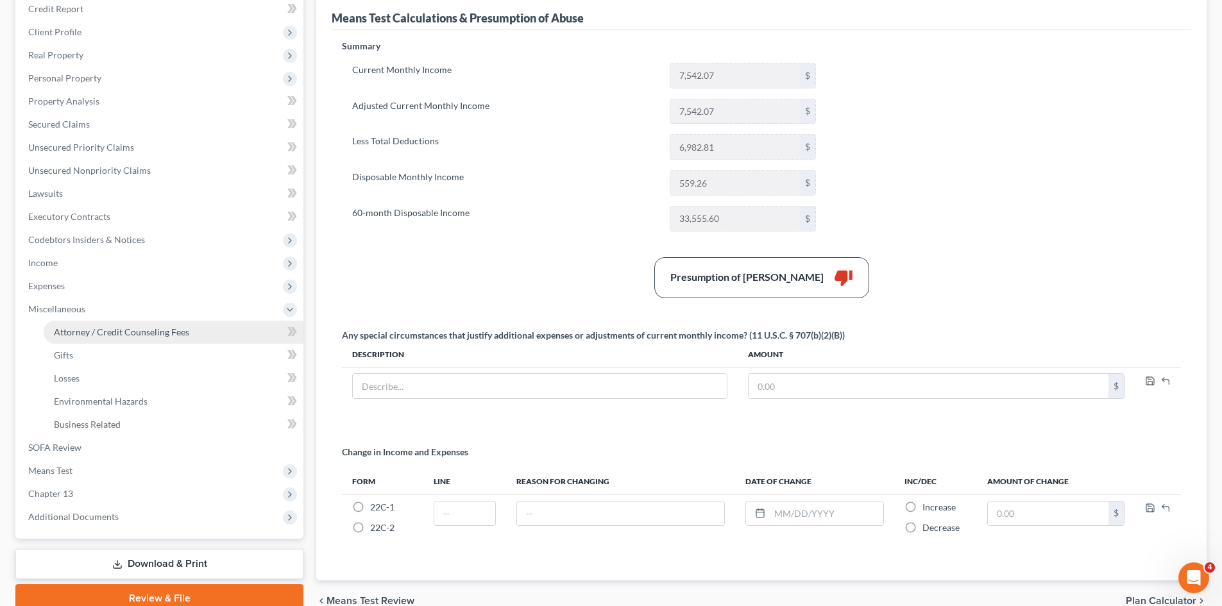
click at [104, 325] on link "Attorney / Credit Counseling Fees" at bounding box center [174, 332] width 260 height 23
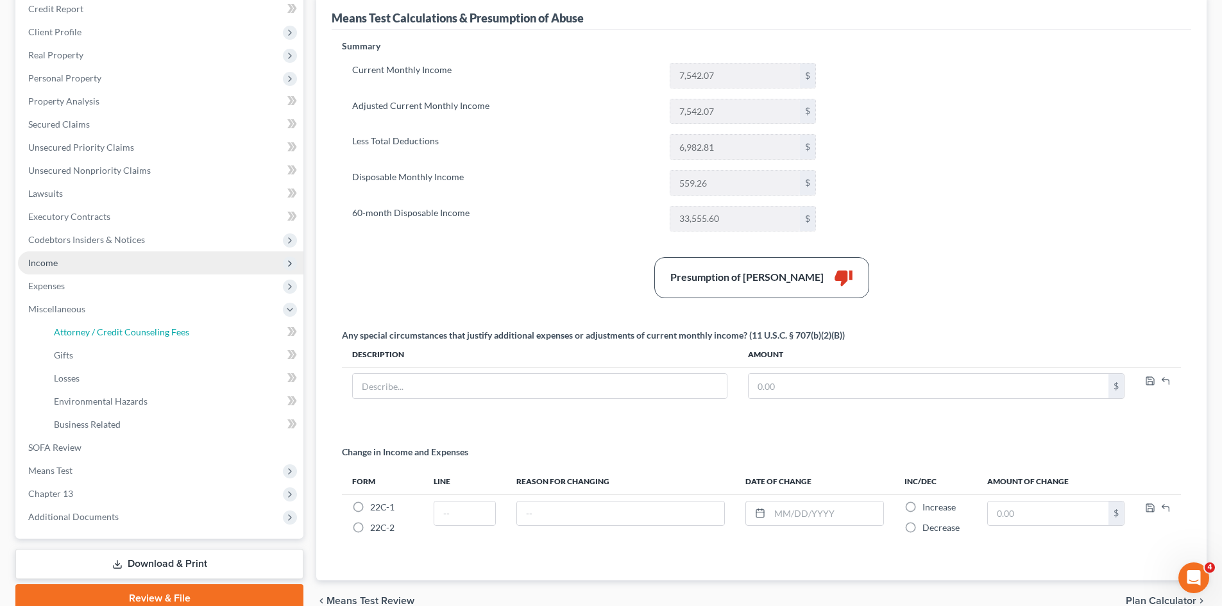
select select "0"
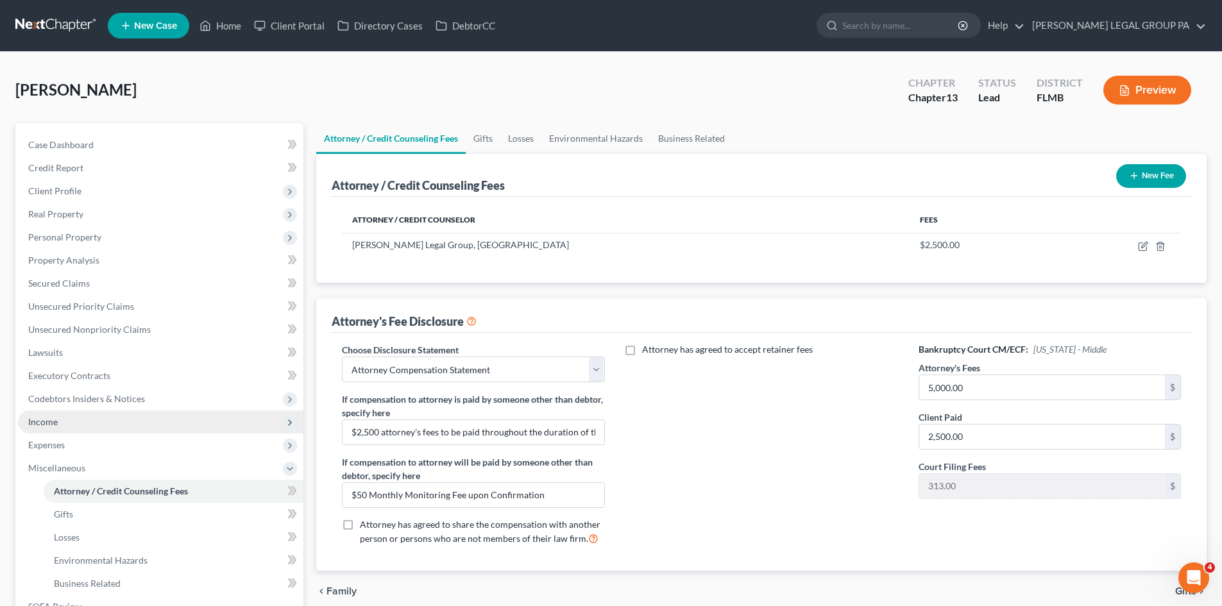
click at [91, 422] on span "Income" at bounding box center [160, 422] width 285 height 23
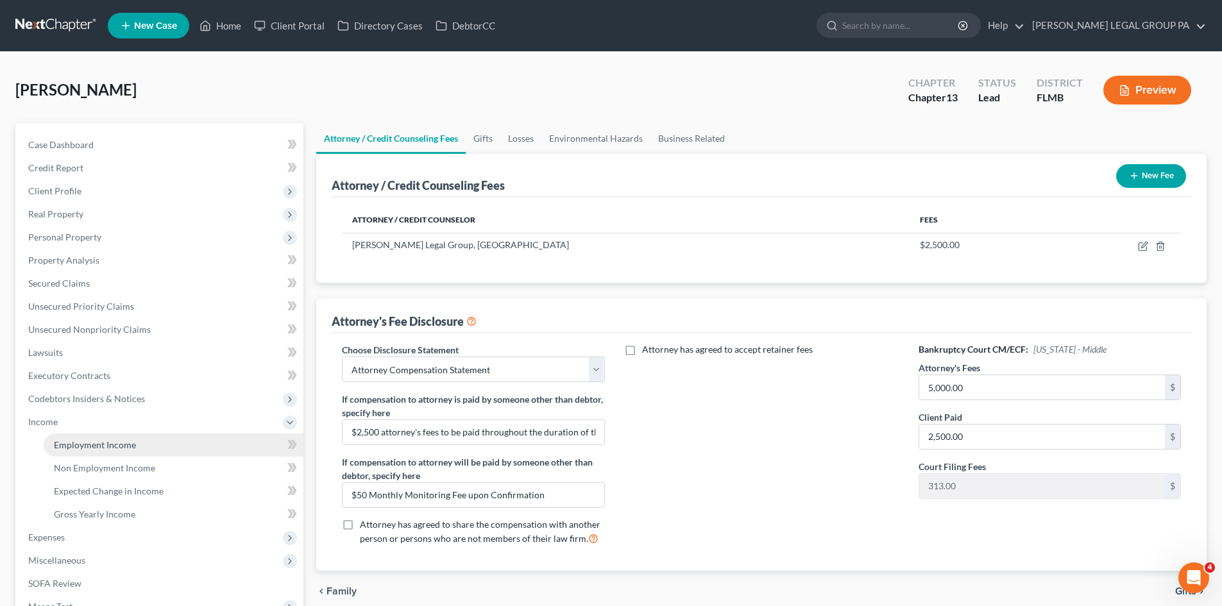
click at [97, 438] on link "Employment Income" at bounding box center [174, 445] width 260 height 23
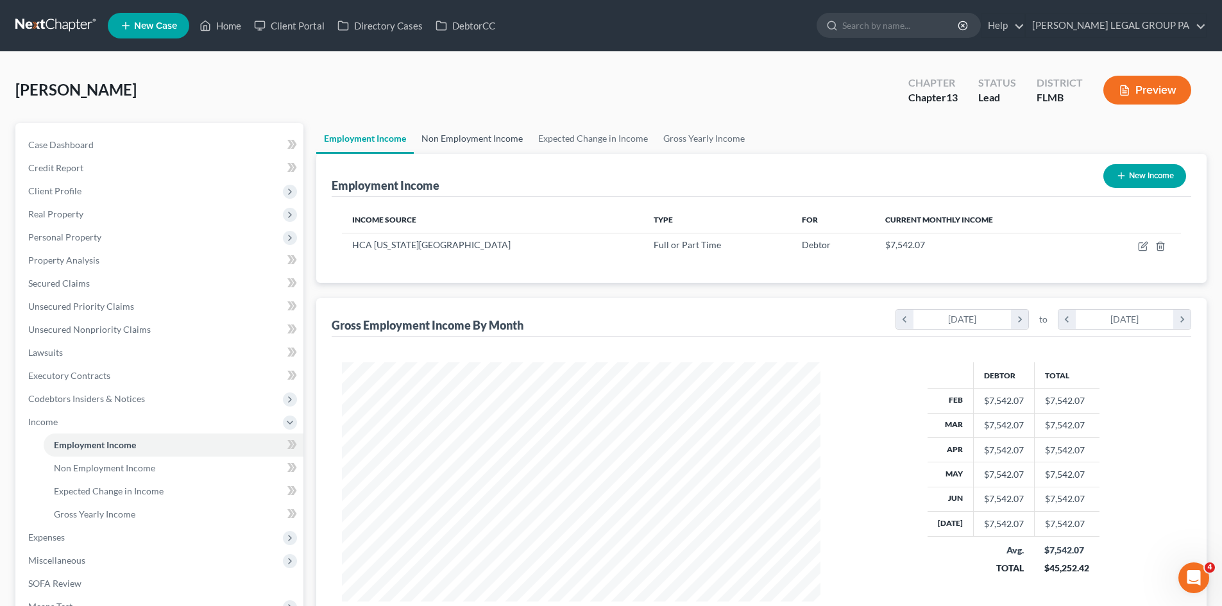
scroll to position [239, 504]
click at [474, 135] on link "Non Employment Income" at bounding box center [472, 138] width 117 height 31
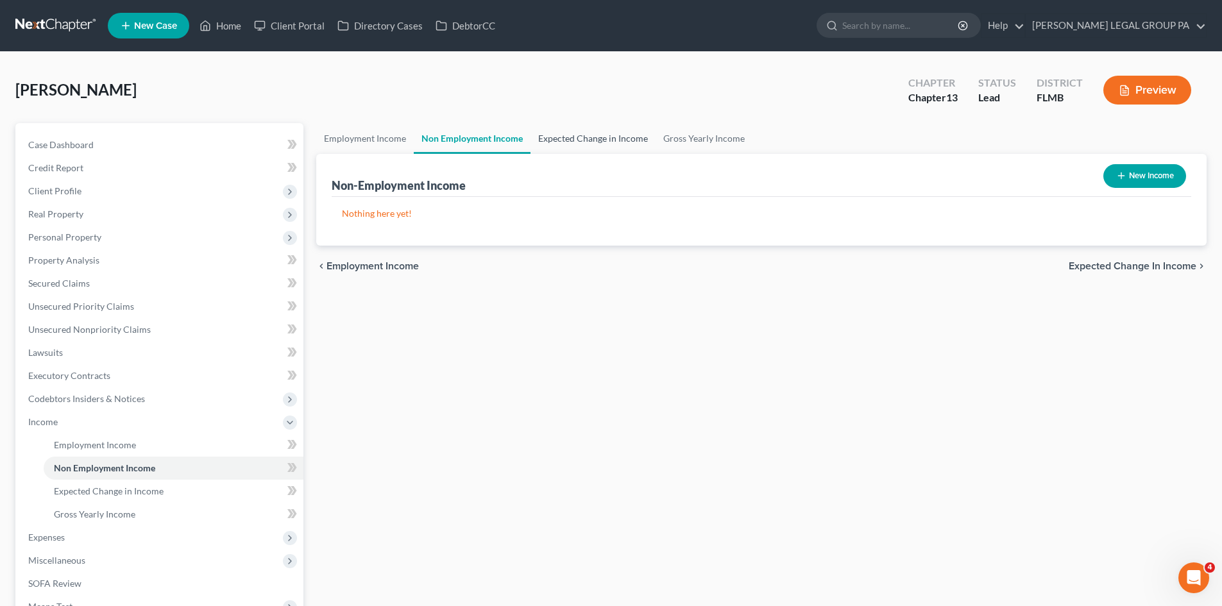
click at [602, 139] on link "Expected Change in Income" at bounding box center [593, 138] width 125 height 31
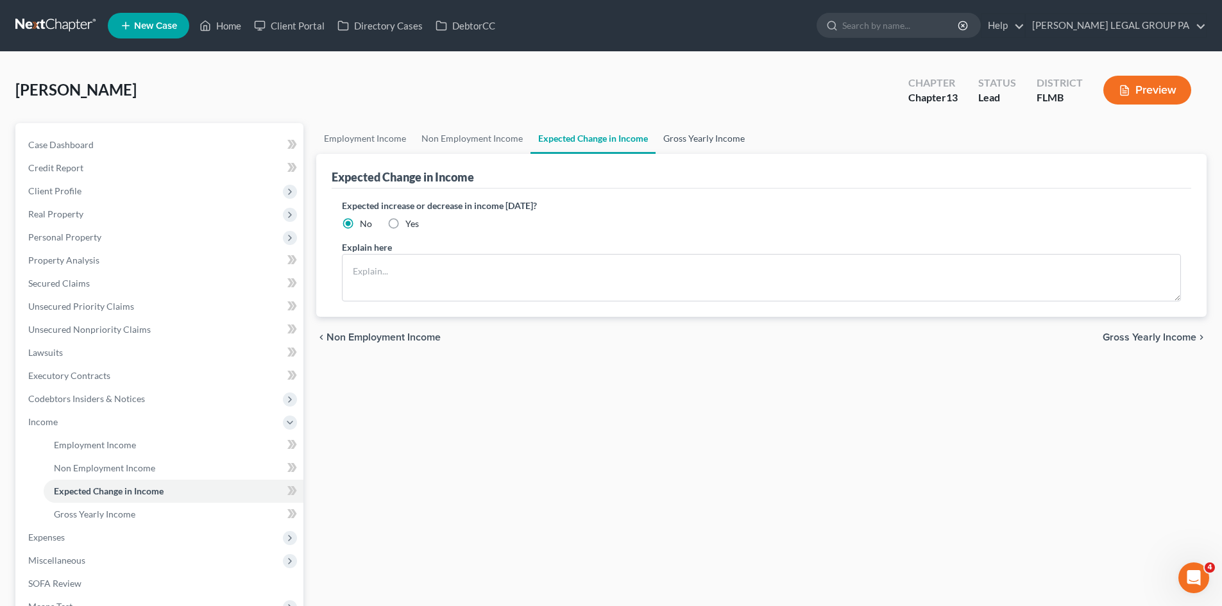
click at [707, 134] on link "Gross Yearly Income" at bounding box center [704, 138] width 97 height 31
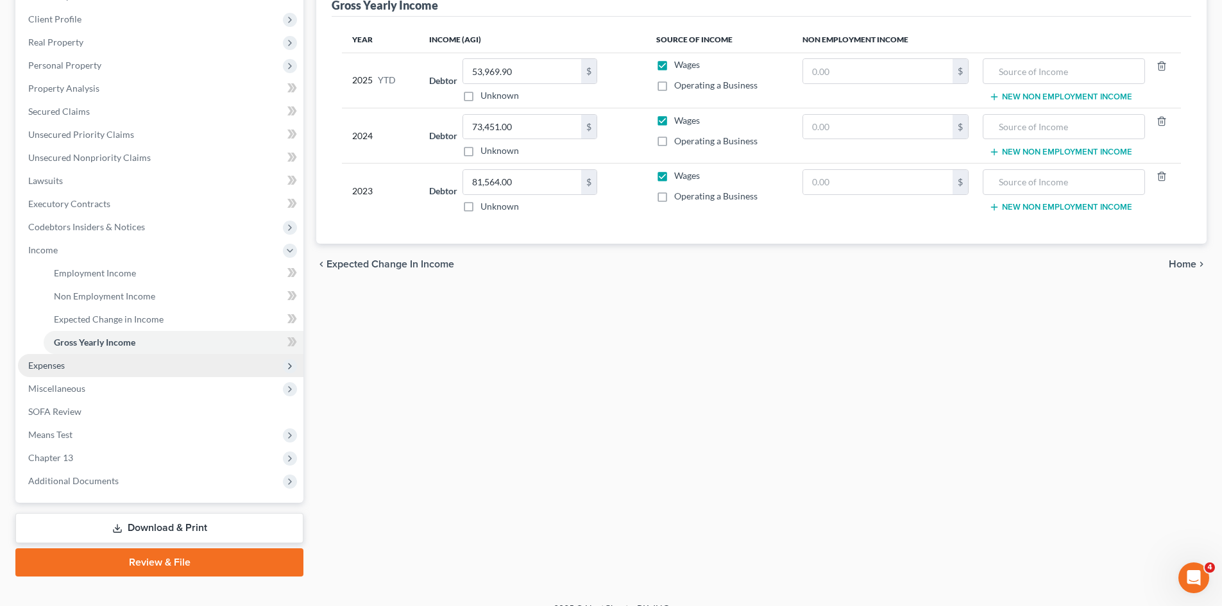
scroll to position [191, 0]
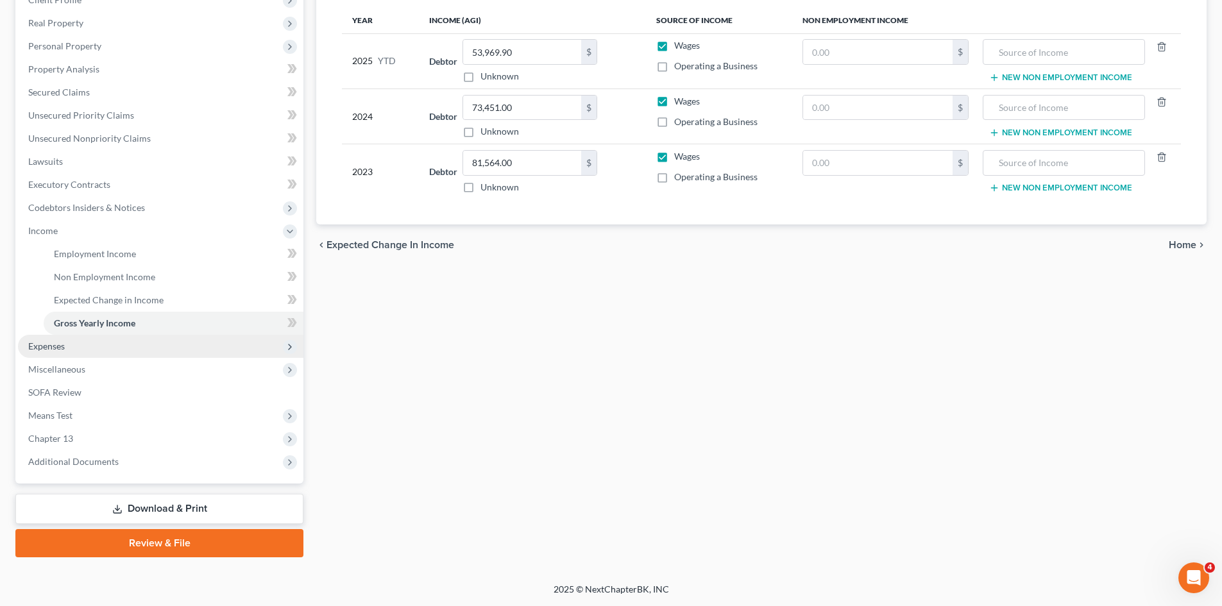
click at [82, 357] on span "Expenses" at bounding box center [160, 346] width 285 height 23
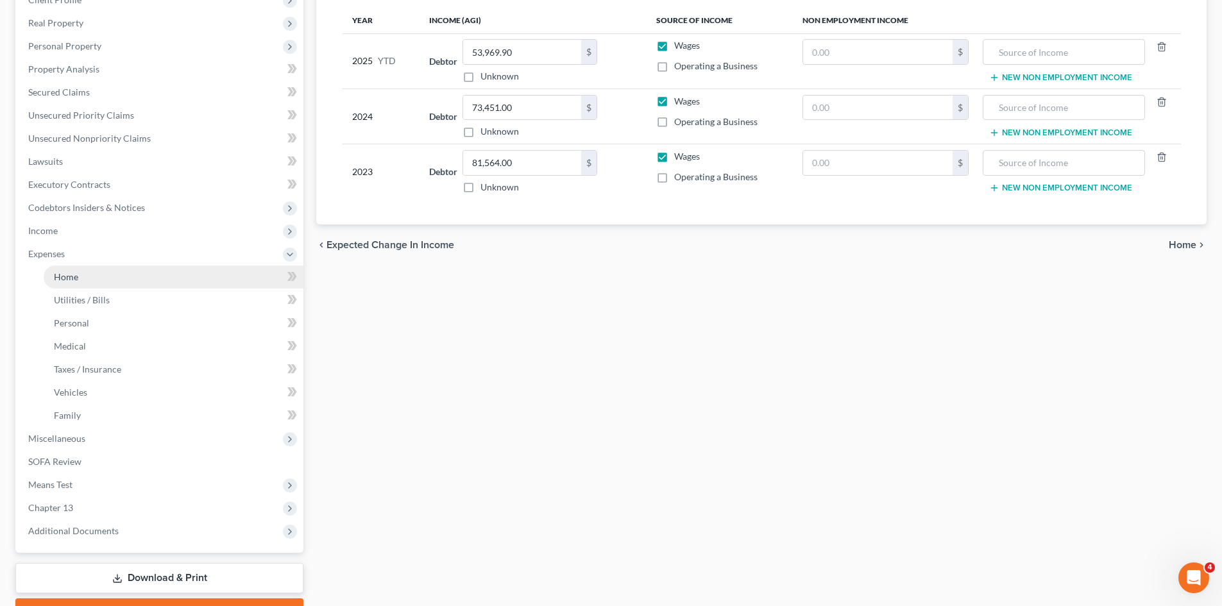
click at [105, 282] on link "Home" at bounding box center [174, 277] width 260 height 23
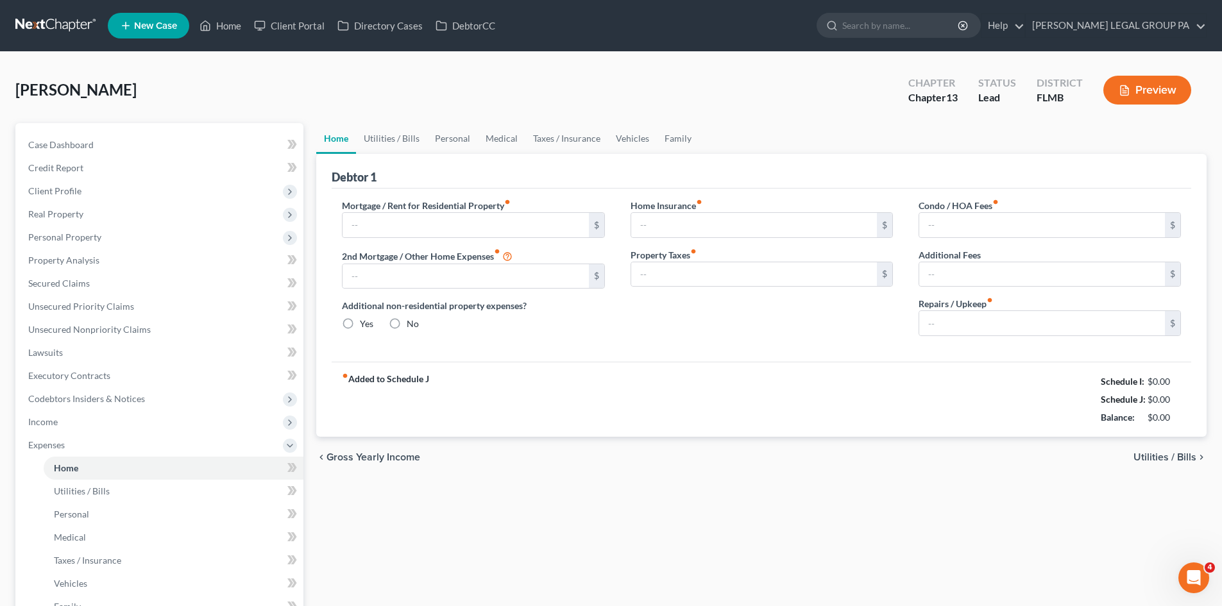
type input "1,081.00"
type input "0.00"
radio input "true"
type input "15.50"
type input "0.00"
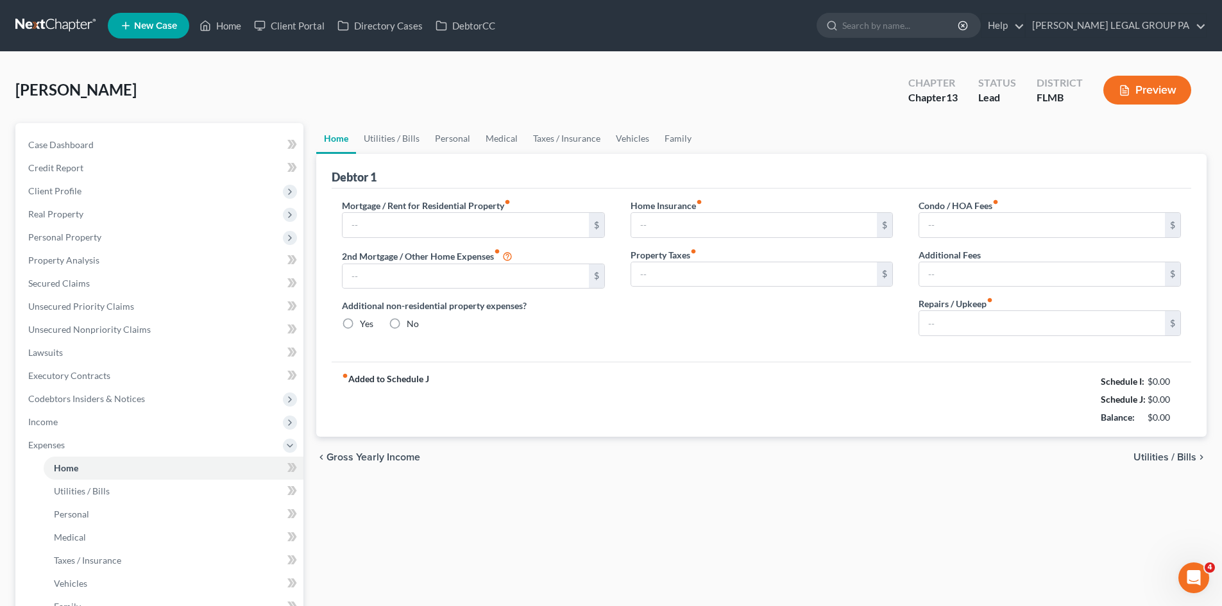
type input "0.00"
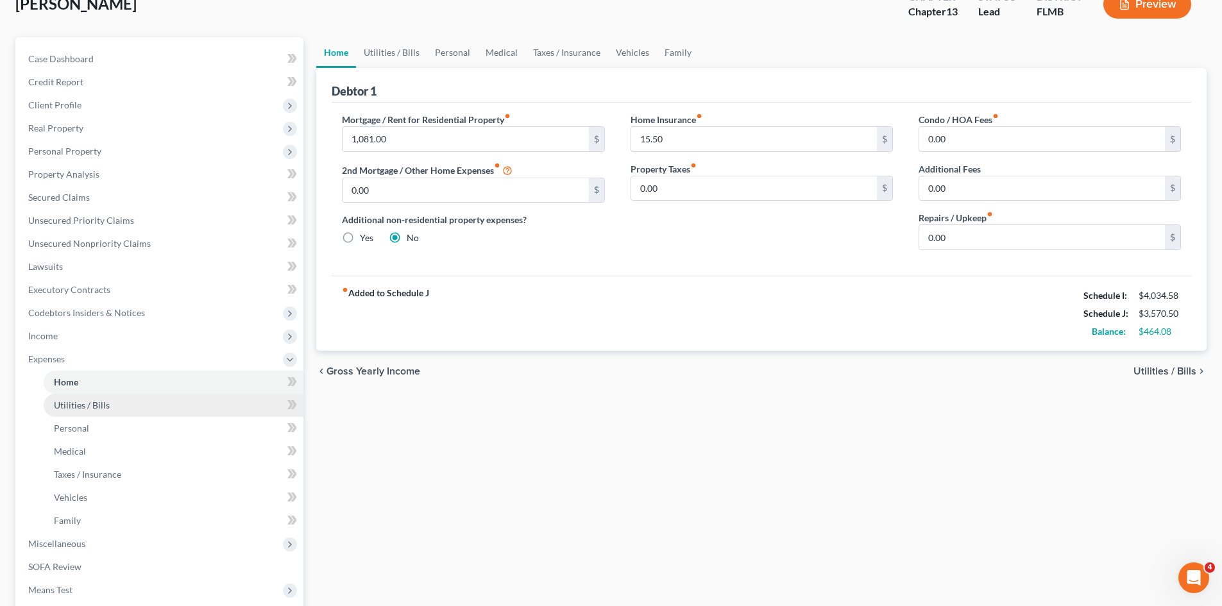
scroll to position [192, 0]
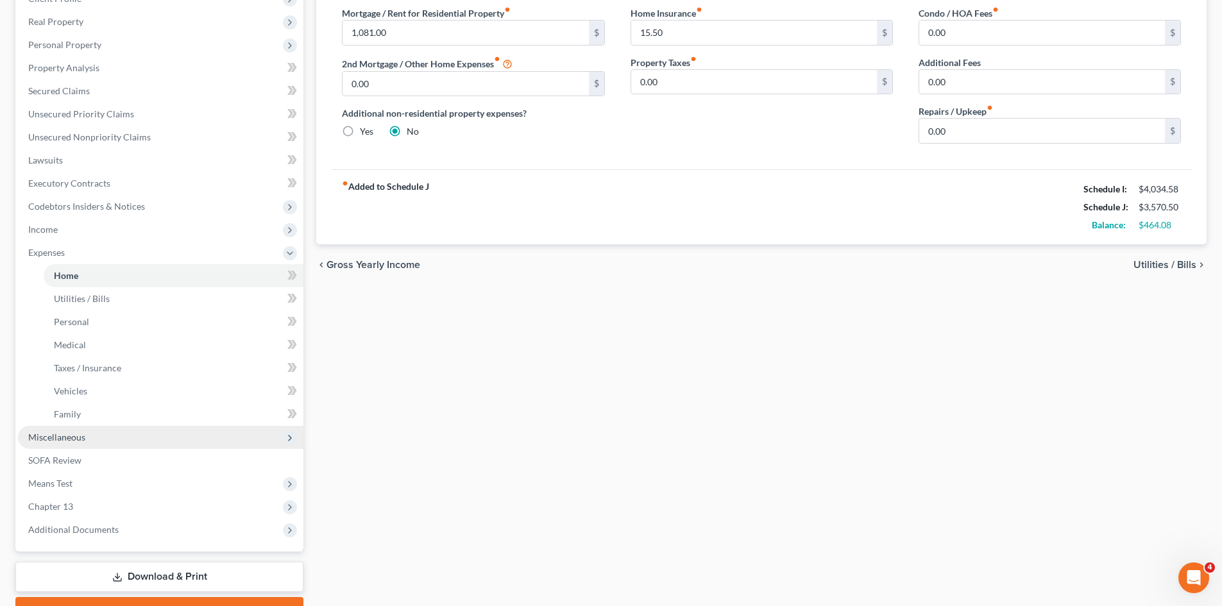
click at [102, 436] on span "Miscellaneous" at bounding box center [160, 437] width 285 height 23
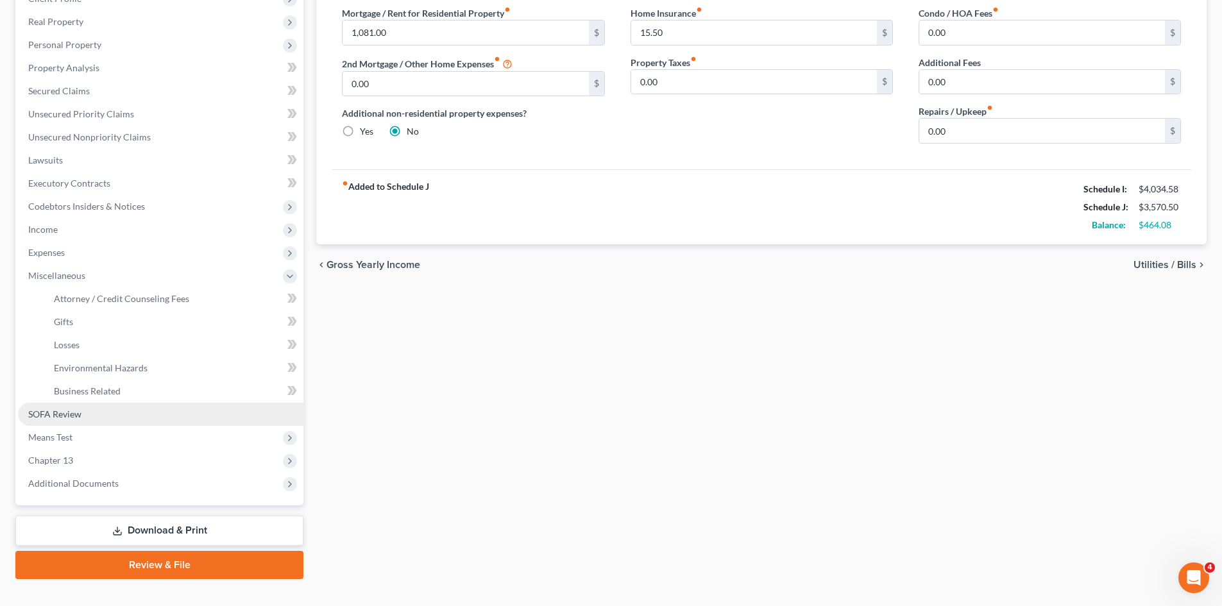
click at [106, 413] on link "SOFA Review" at bounding box center [160, 414] width 285 height 23
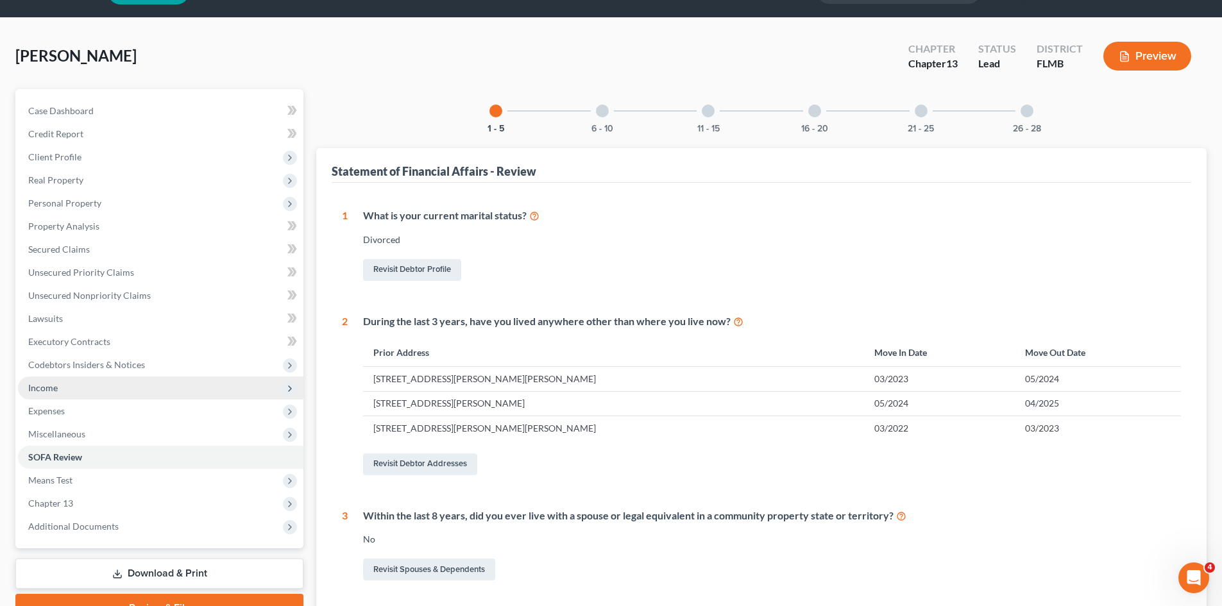
scroll to position [64, 0]
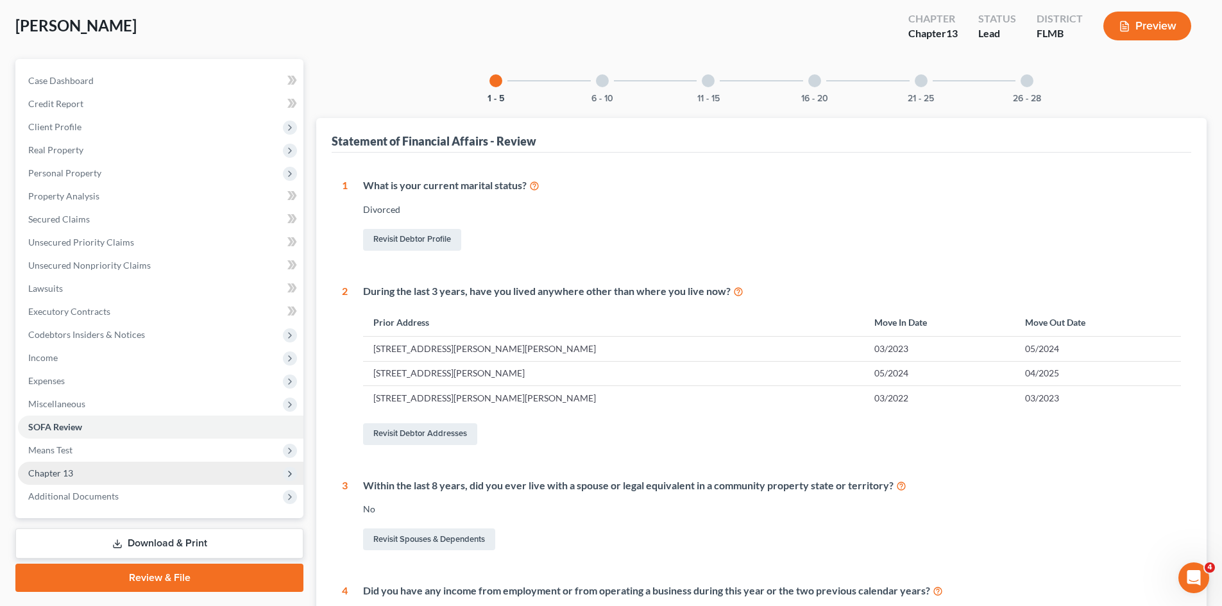
click at [83, 476] on span "Chapter 13" at bounding box center [160, 473] width 285 height 23
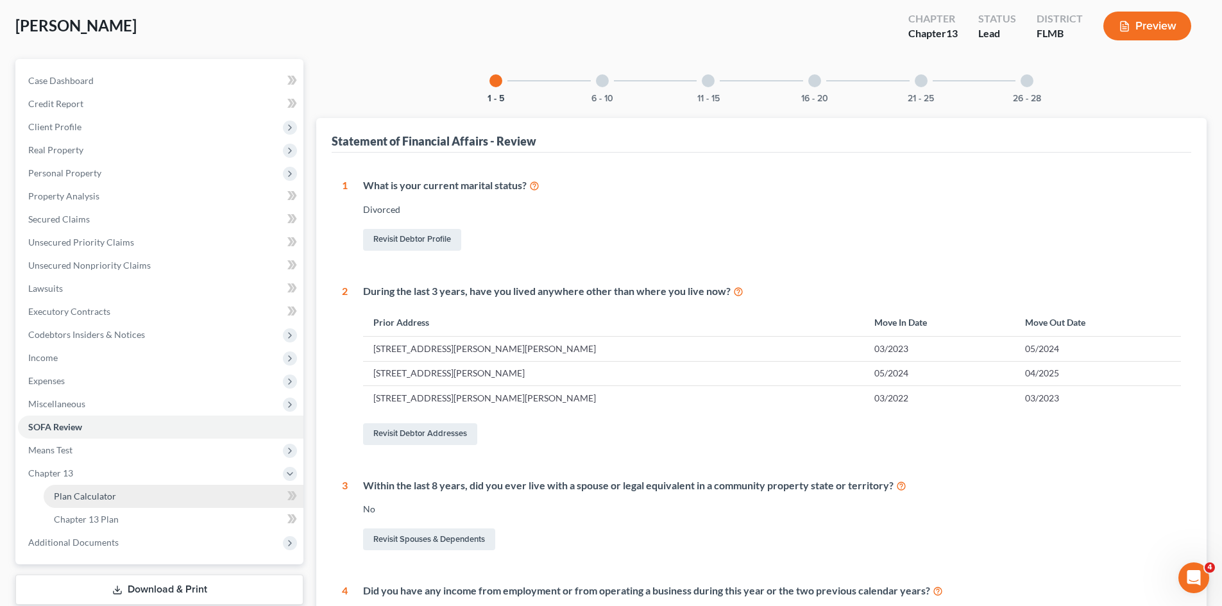
click at [95, 495] on span "Plan Calculator" at bounding box center [85, 496] width 62 height 11
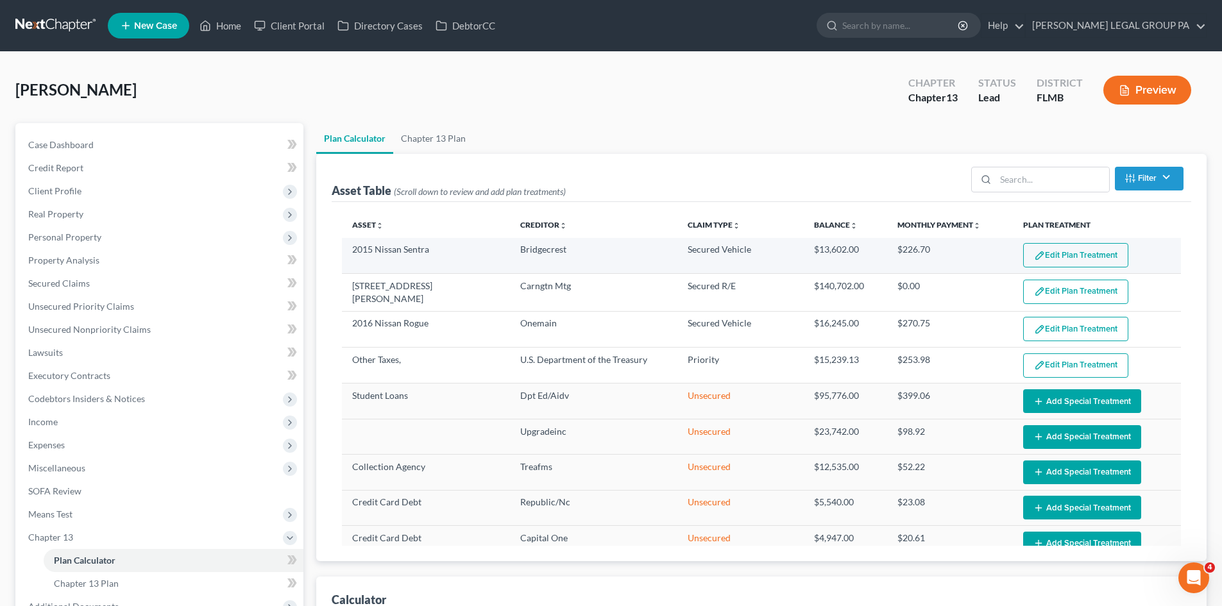
select select "59"
click at [1072, 260] on button "Edit Plan Treatment" at bounding box center [1075, 255] width 105 height 24
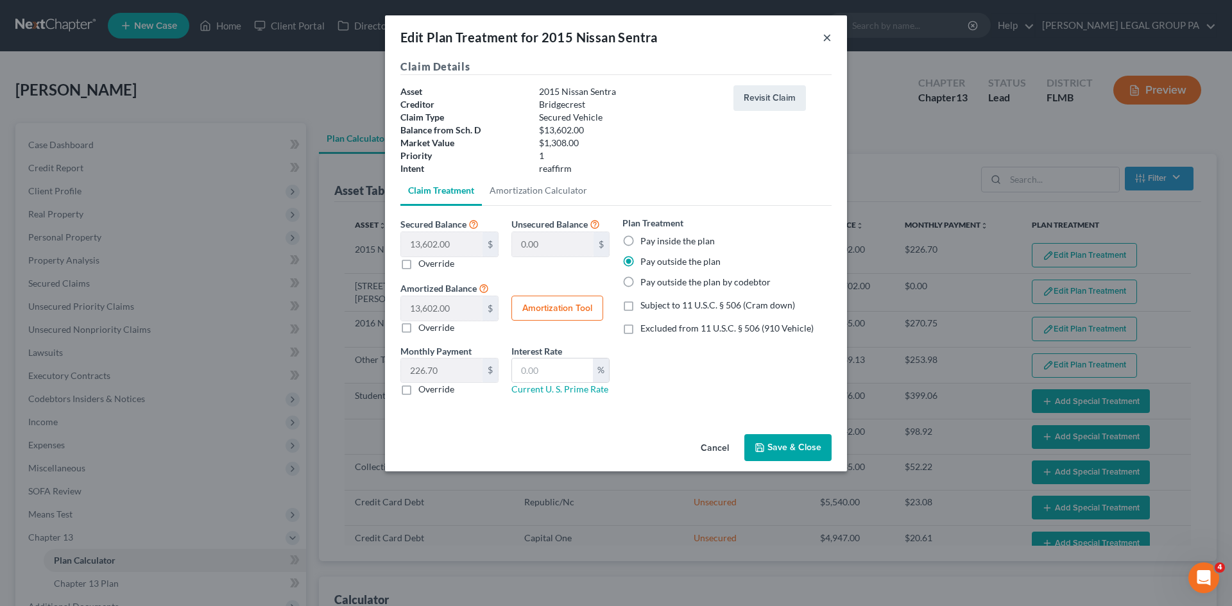
click at [826, 37] on button "×" at bounding box center [826, 37] width 9 height 15
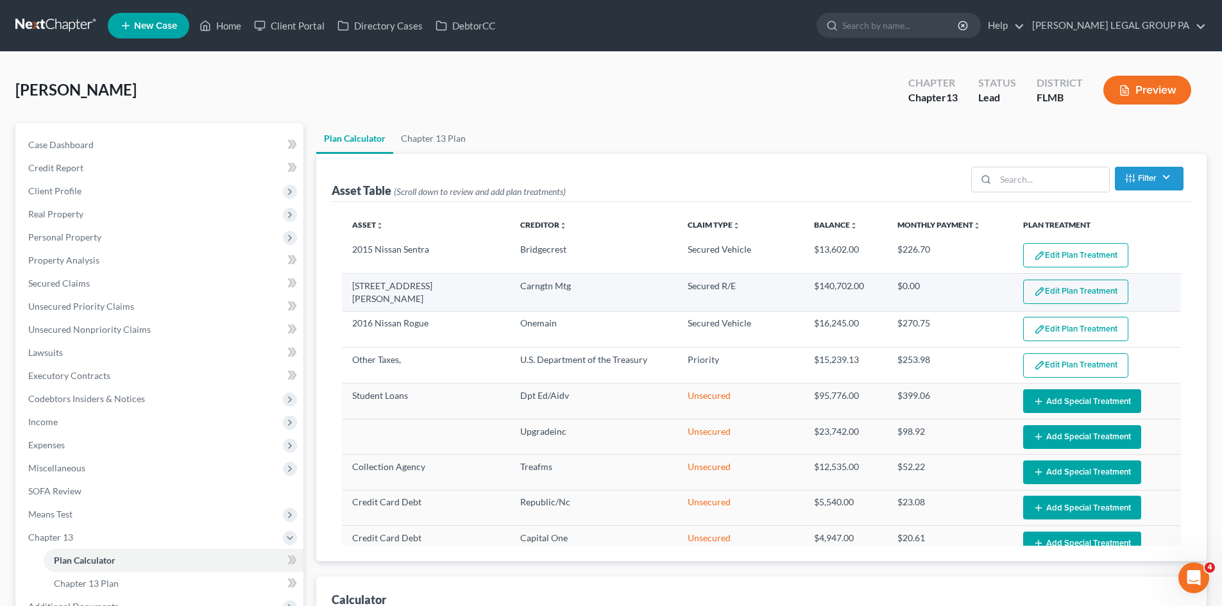
click at [1045, 296] on button "Edit Plan Treatment" at bounding box center [1075, 292] width 105 height 24
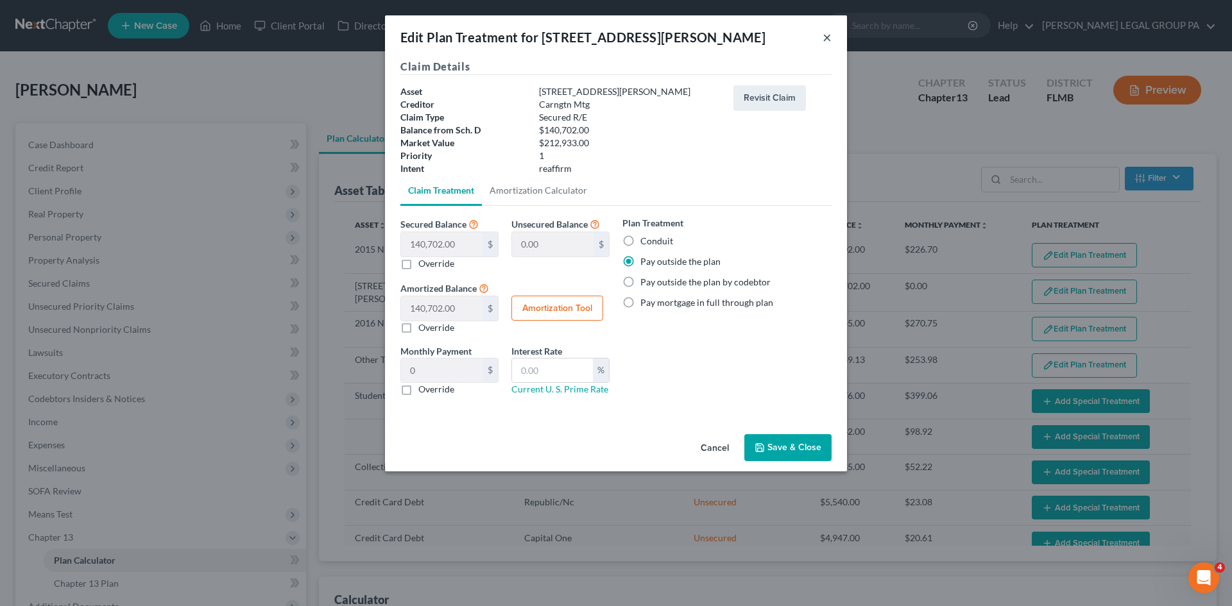
click at [830, 35] on button "×" at bounding box center [826, 37] width 9 height 15
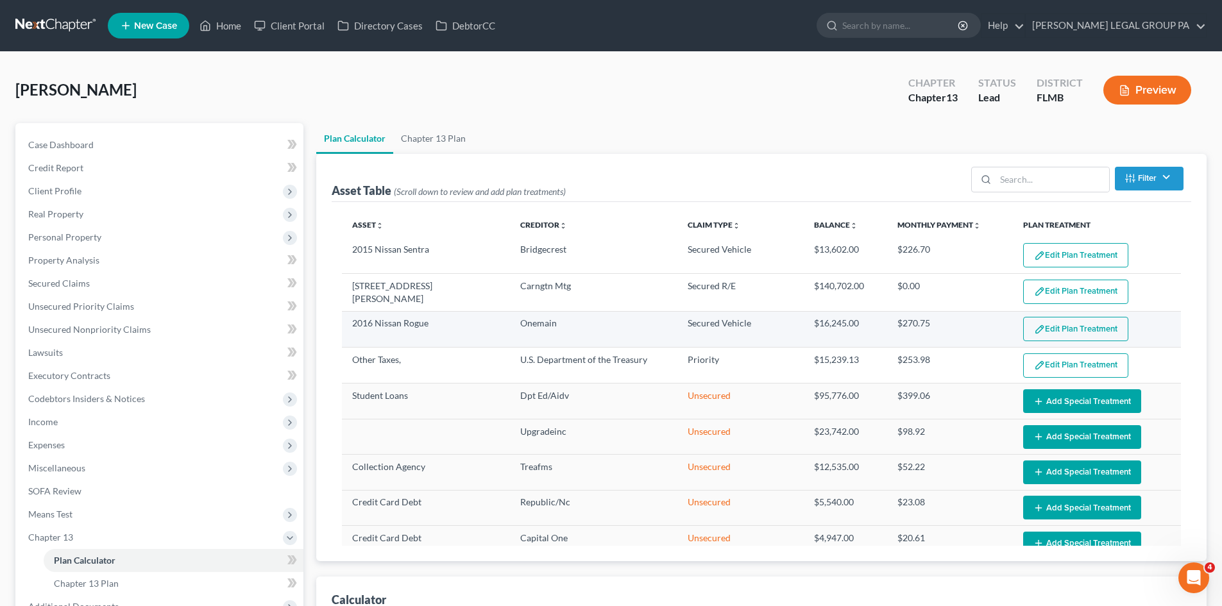
click at [1059, 327] on button "Edit Plan Treatment" at bounding box center [1075, 329] width 105 height 24
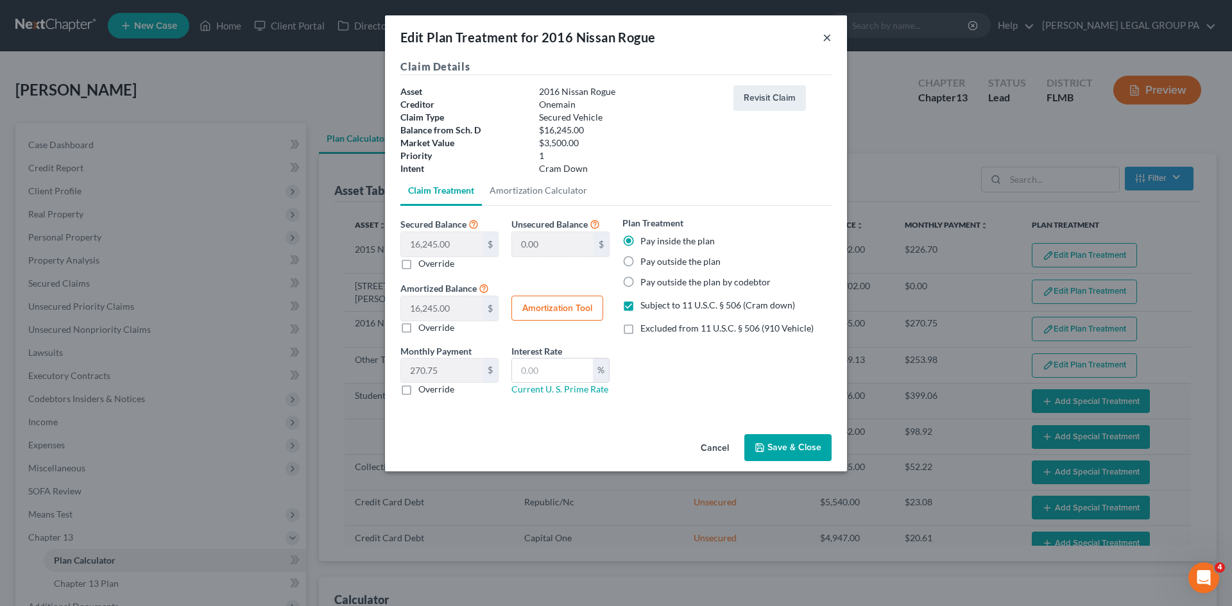
click at [828, 36] on button "×" at bounding box center [826, 37] width 9 height 15
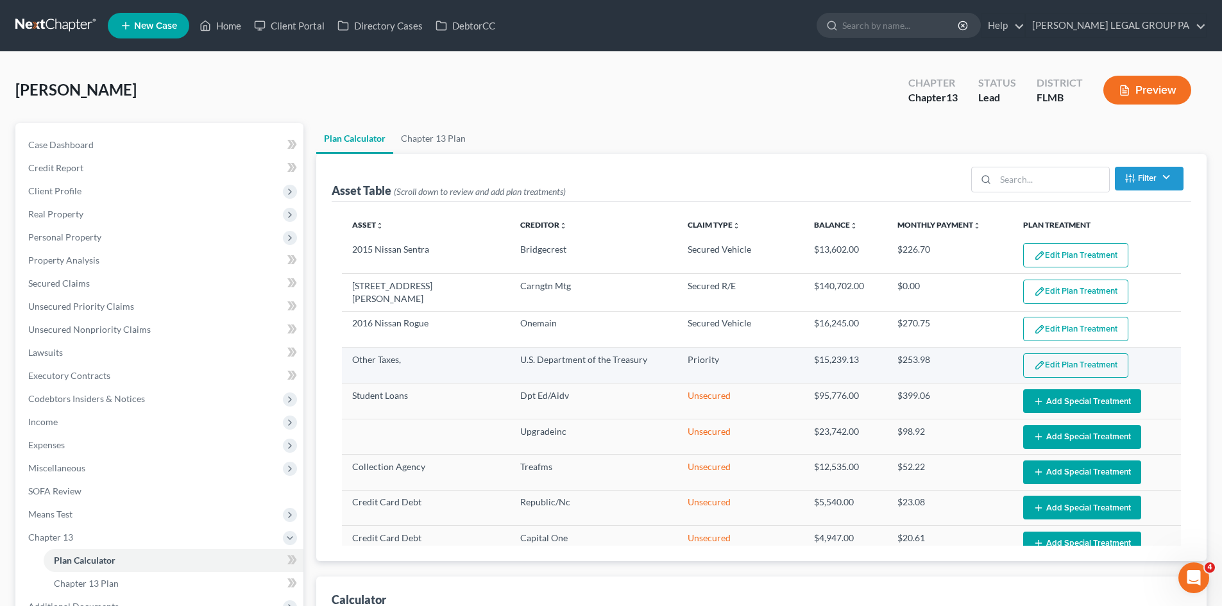
click at [1086, 370] on button "Edit Plan Treatment" at bounding box center [1075, 365] width 105 height 24
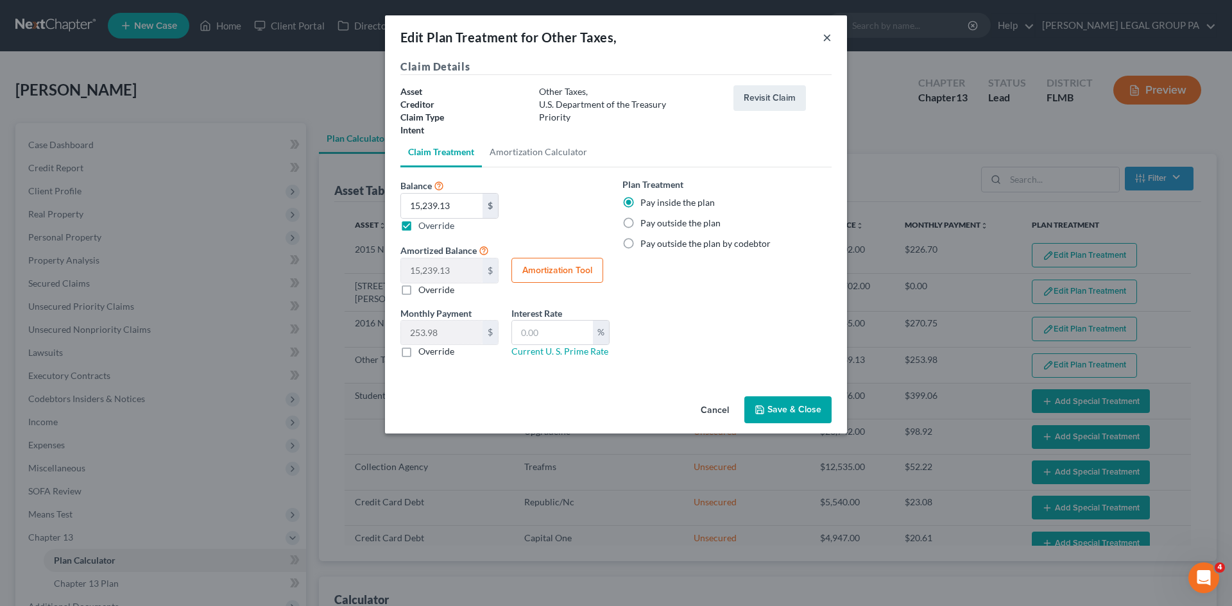
click at [830, 38] on button "×" at bounding box center [826, 37] width 9 height 15
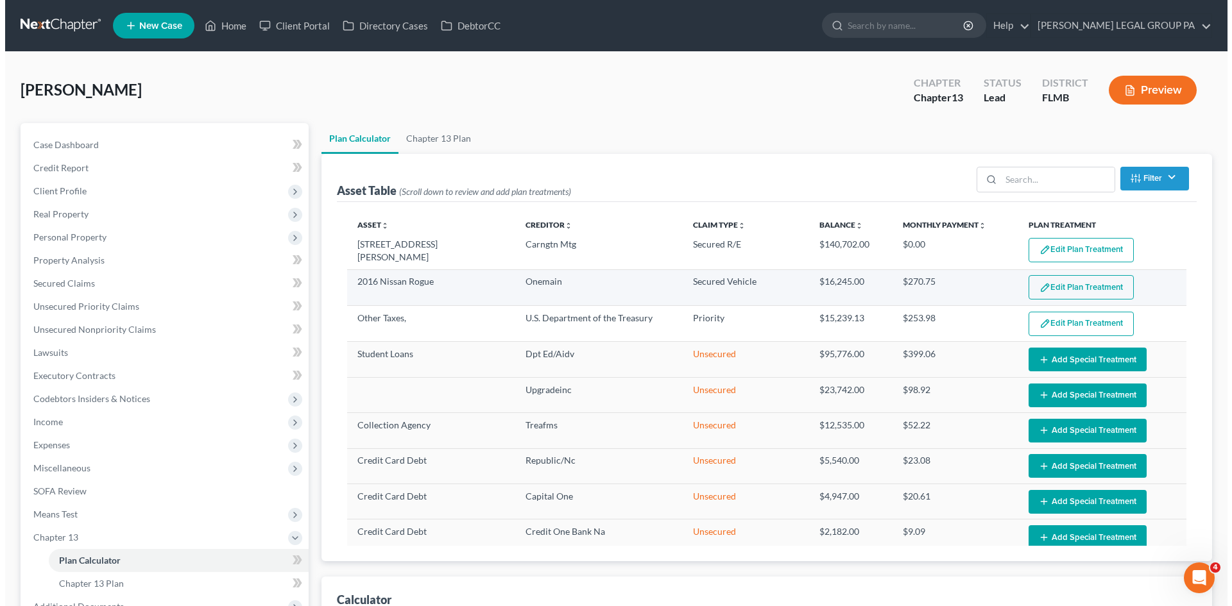
scroll to position [64, 0]
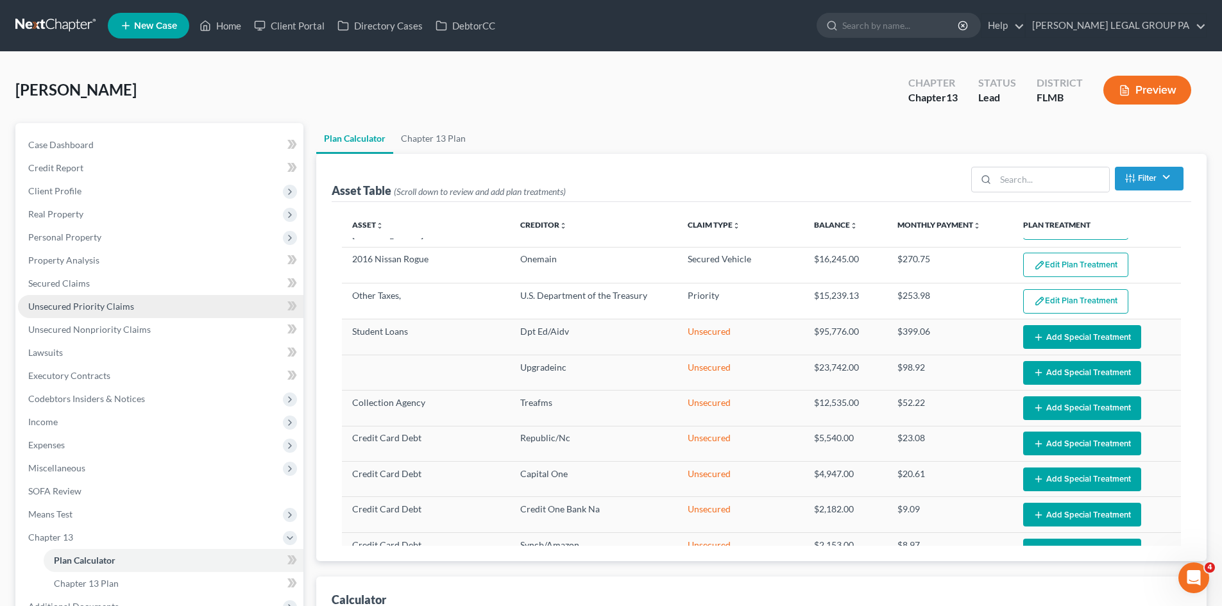
click at [72, 310] on span "Unsecured Priority Claims" at bounding box center [81, 306] width 106 height 11
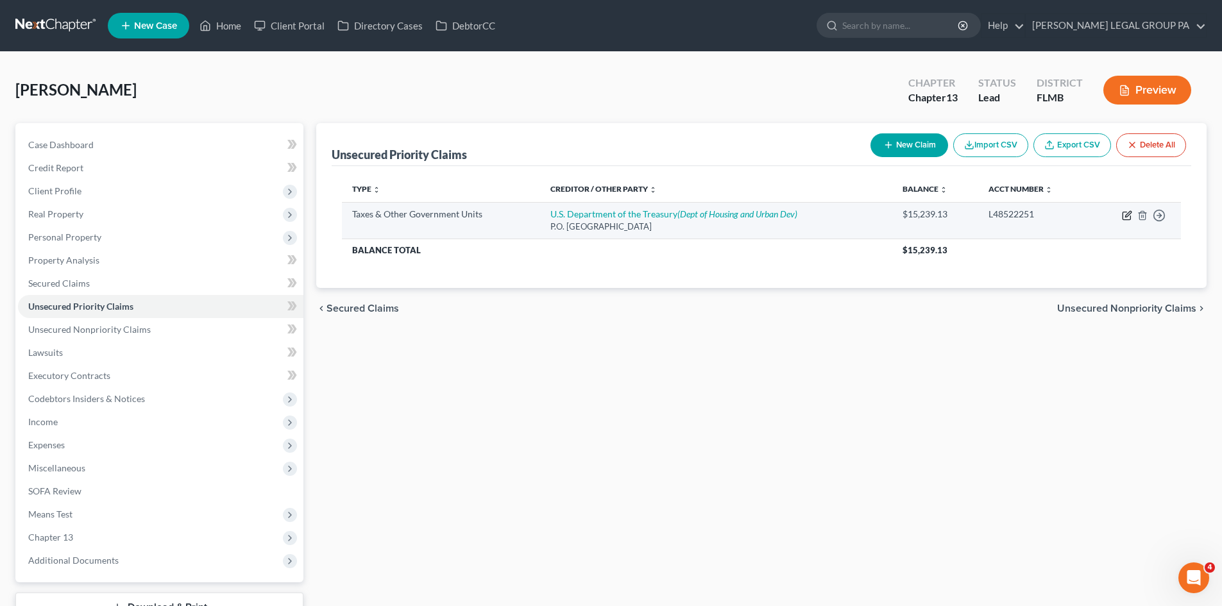
click at [1124, 218] on icon "button" at bounding box center [1127, 215] width 10 height 10
select select "4"
select select "26"
select select "0"
select select "35"
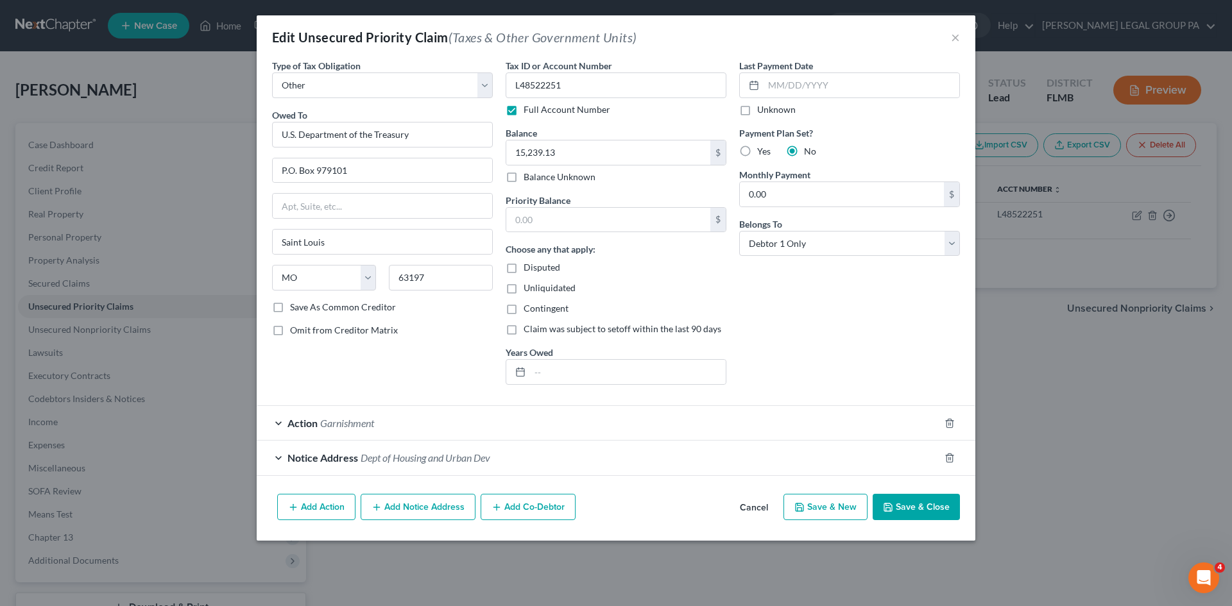
click at [533, 451] on div "Notice Address Dept of Housing and Urban Dev" at bounding box center [598, 458] width 683 height 34
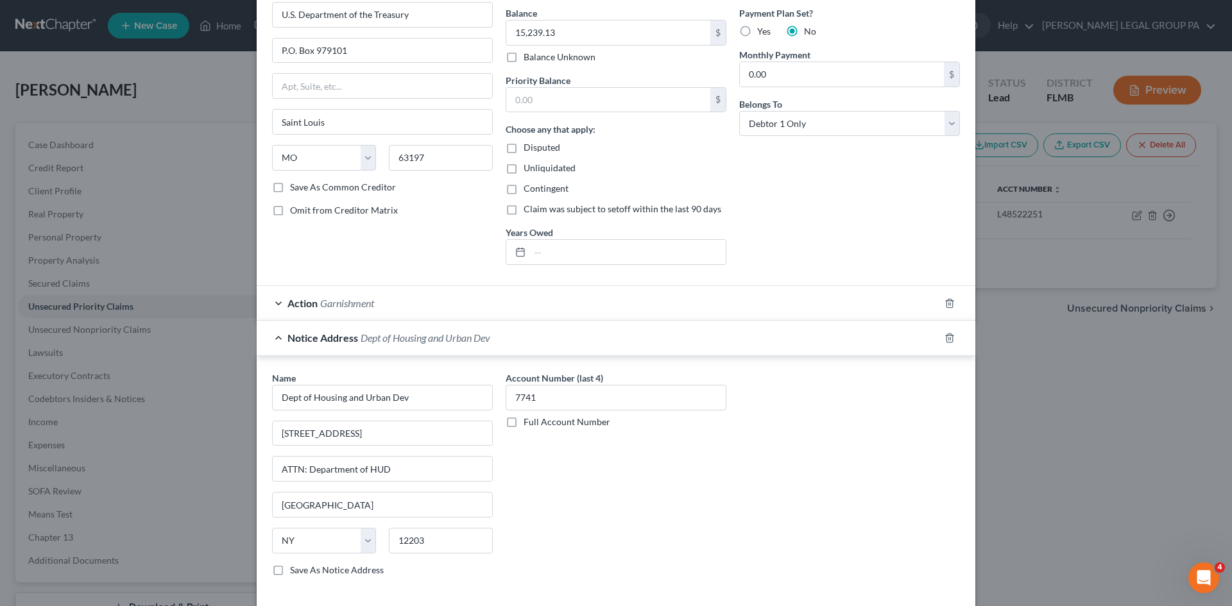
scroll to position [128, 0]
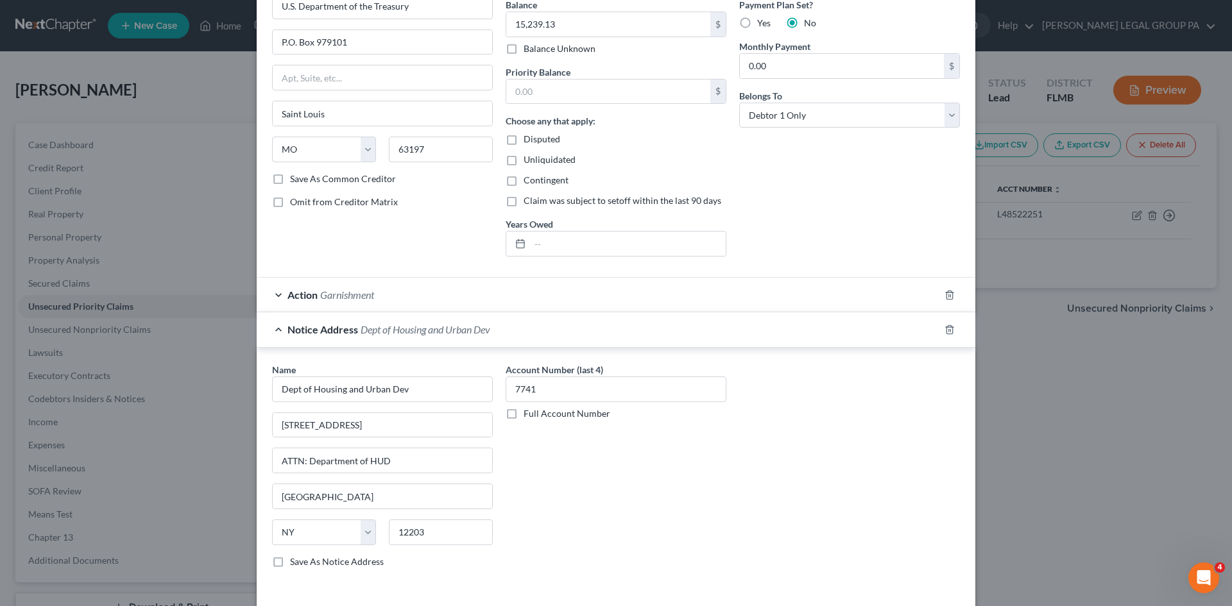
click at [470, 307] on div "Action Garnishment" at bounding box center [598, 295] width 683 height 34
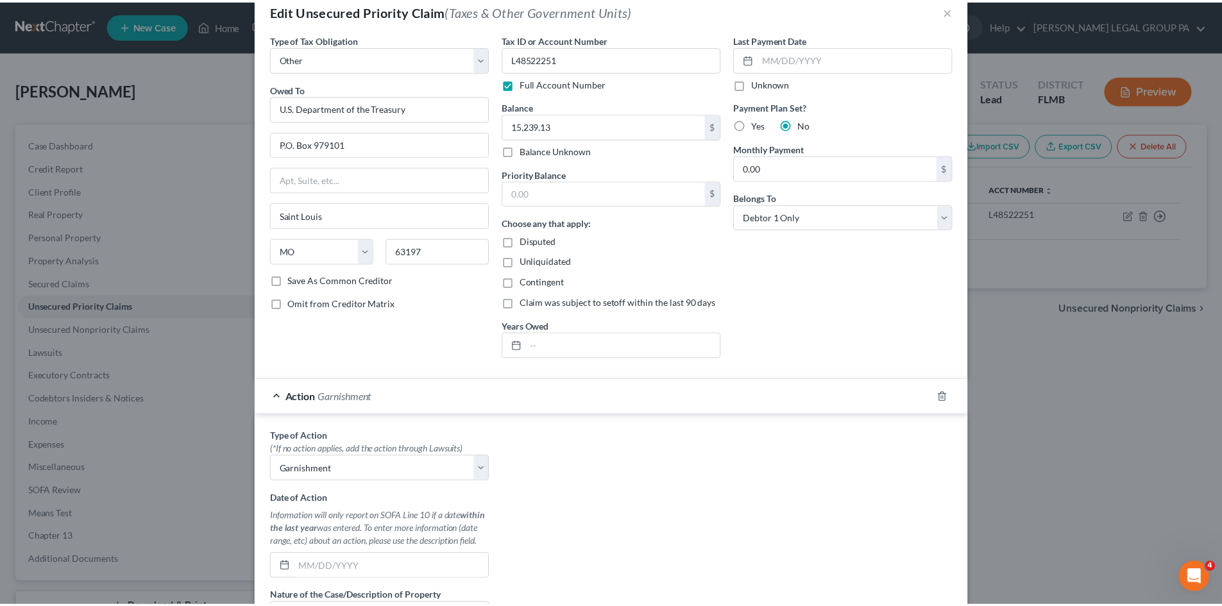
scroll to position [0, 0]
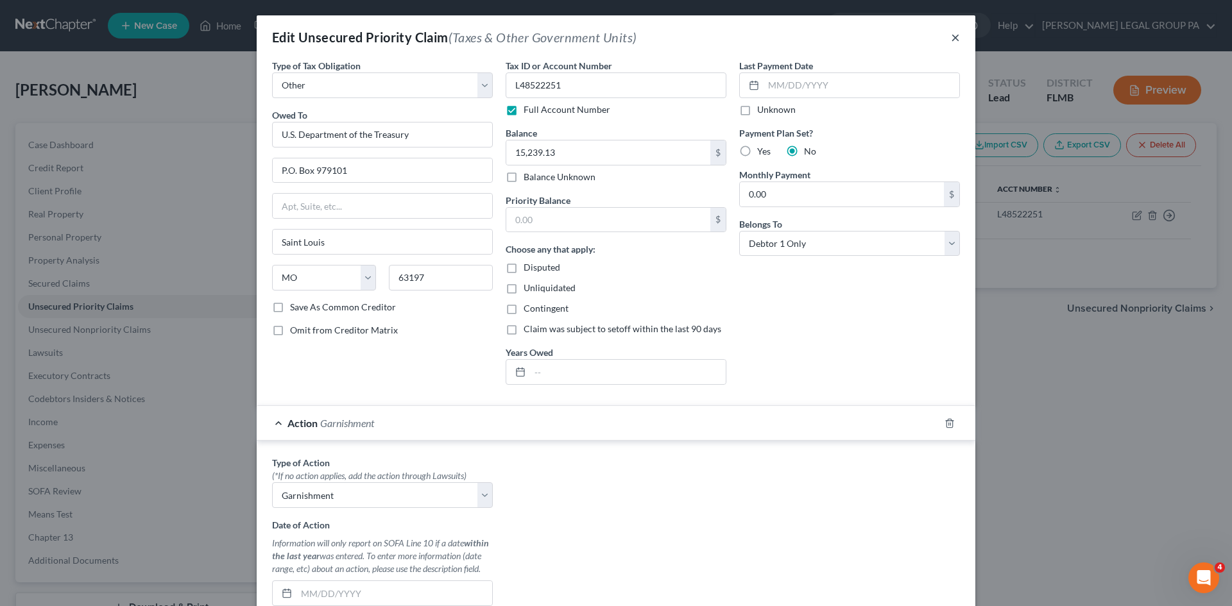
click at [951, 42] on button "×" at bounding box center [955, 37] width 9 height 15
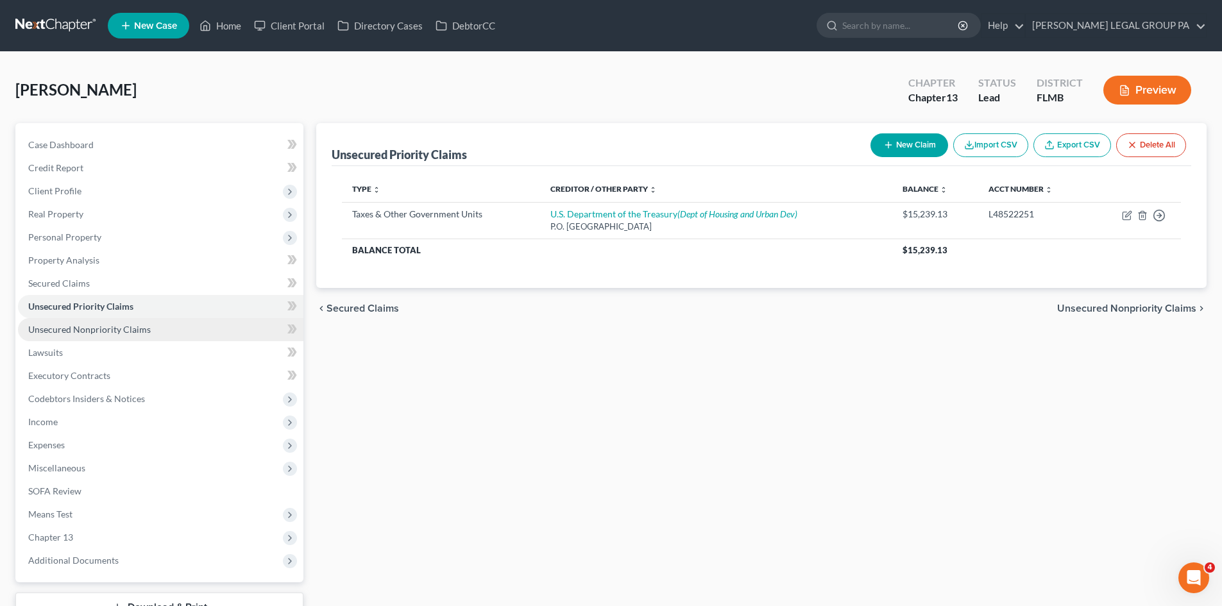
click at [142, 330] on span "Unsecured Nonpriority Claims" at bounding box center [89, 329] width 123 height 11
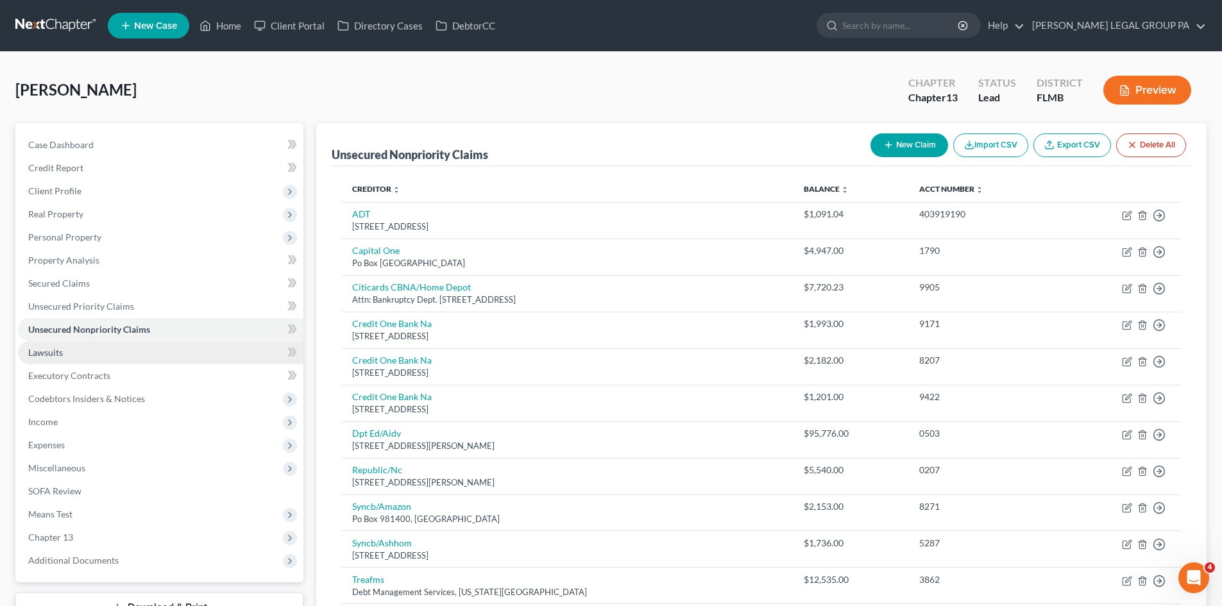
click at [153, 354] on link "Lawsuits" at bounding box center [160, 352] width 285 height 23
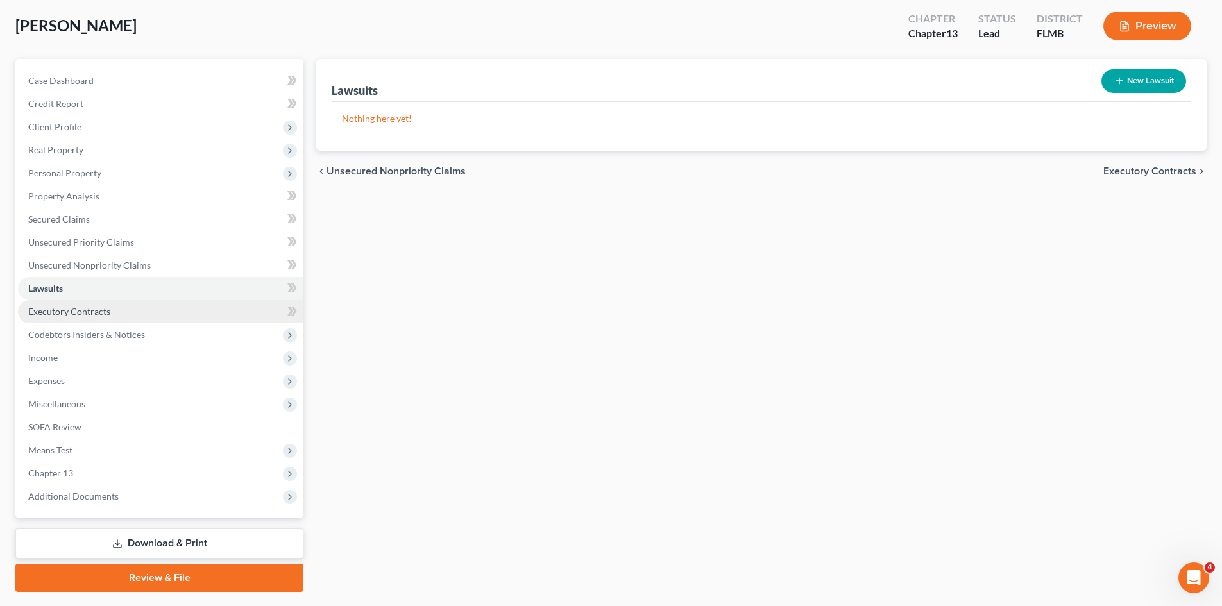
click at [73, 303] on link "Executory Contracts" at bounding box center [160, 311] width 285 height 23
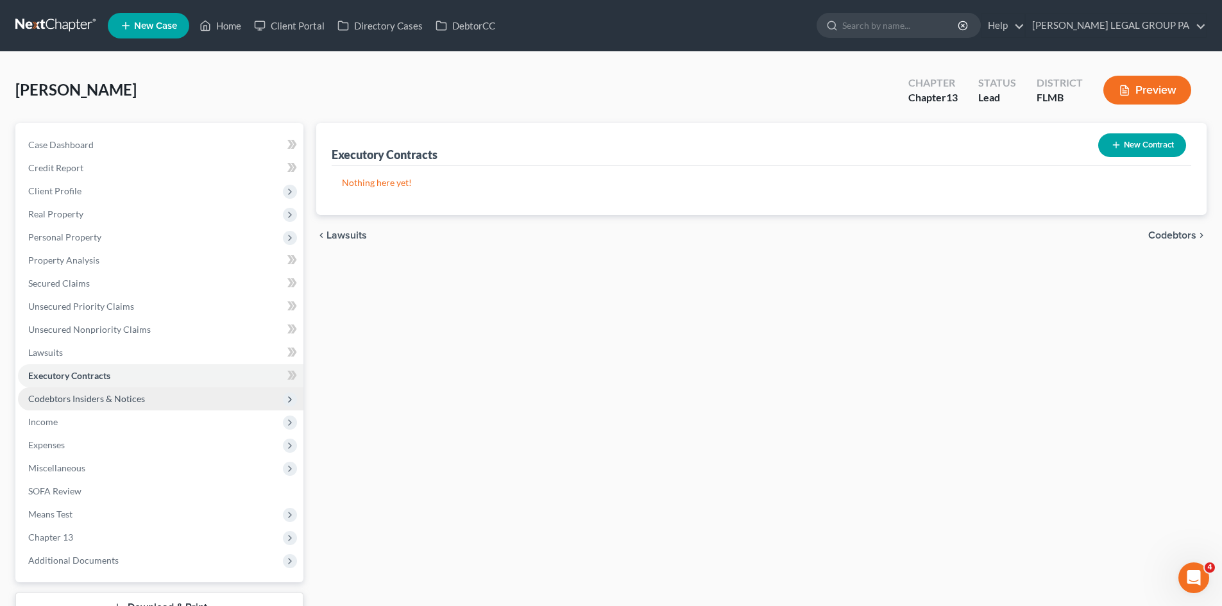
click at [133, 391] on span "Codebtors Insiders & Notices" at bounding box center [160, 398] width 285 height 23
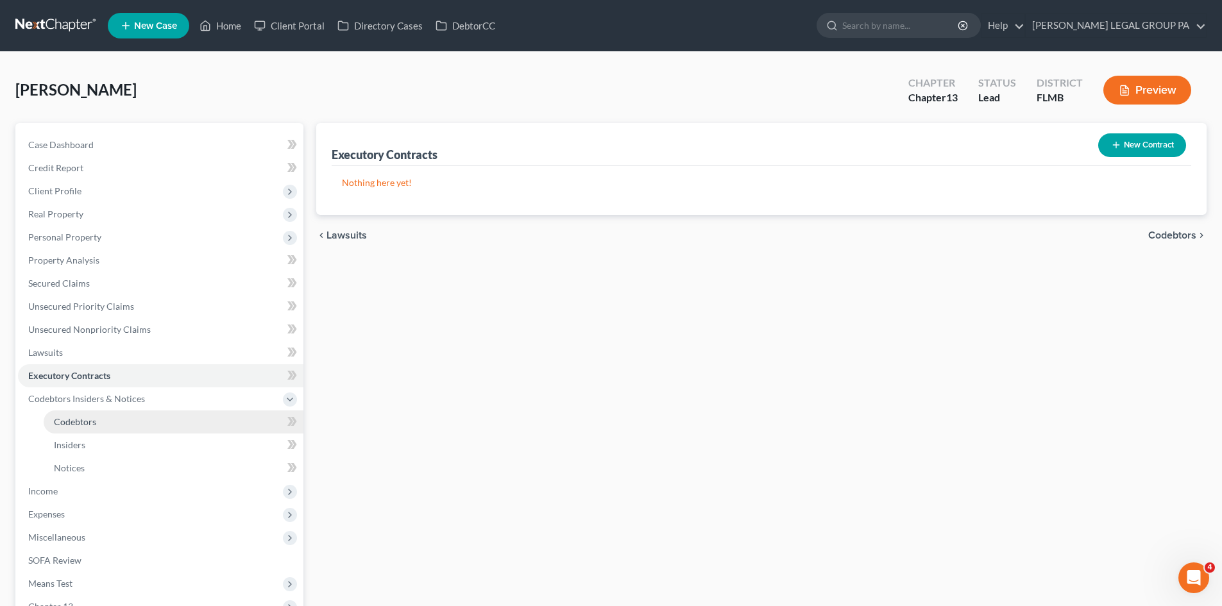
click at [129, 422] on link "Codebtors" at bounding box center [174, 422] width 260 height 23
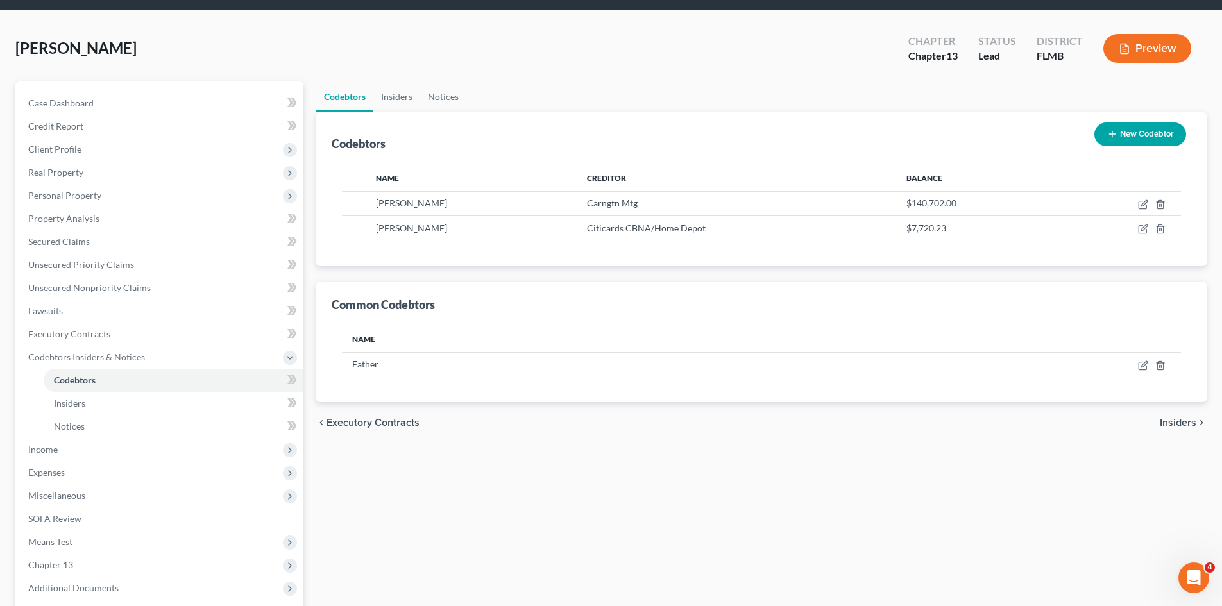
scroll to position [64, 0]
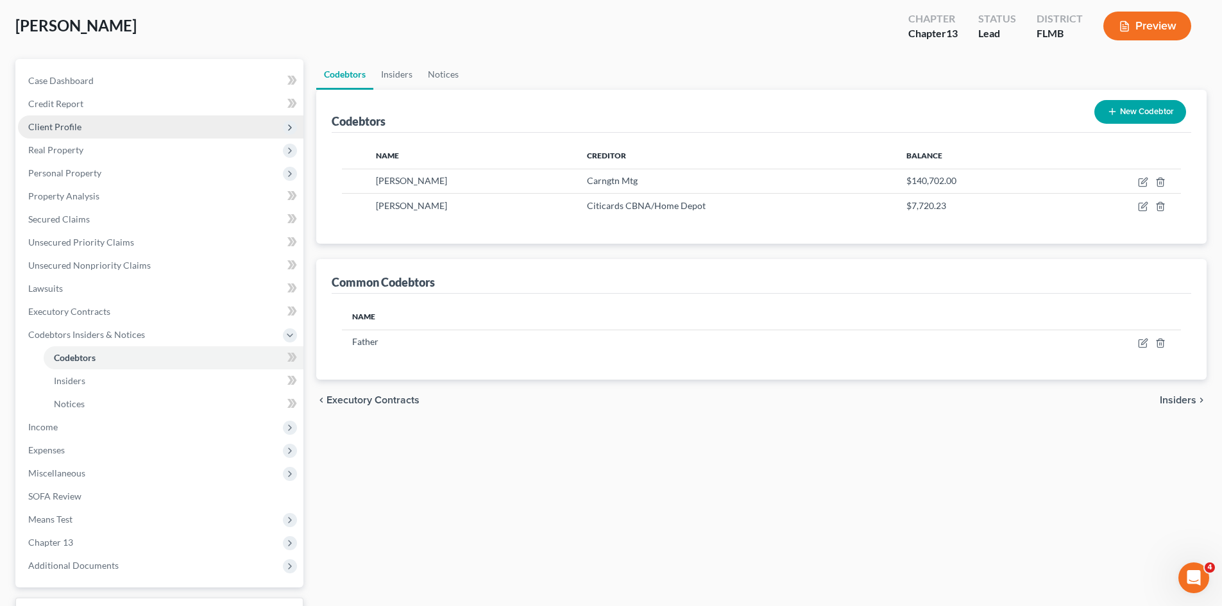
click at [87, 135] on span "Client Profile" at bounding box center [160, 126] width 285 height 23
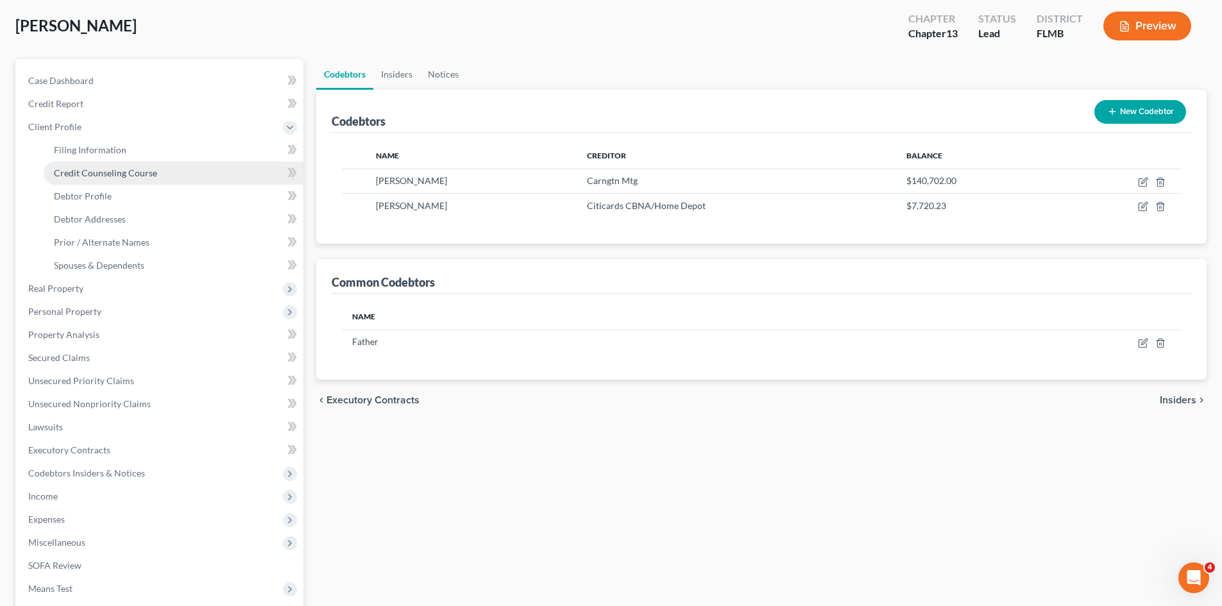
click at [103, 166] on link "Credit Counseling Course" at bounding box center [174, 173] width 260 height 23
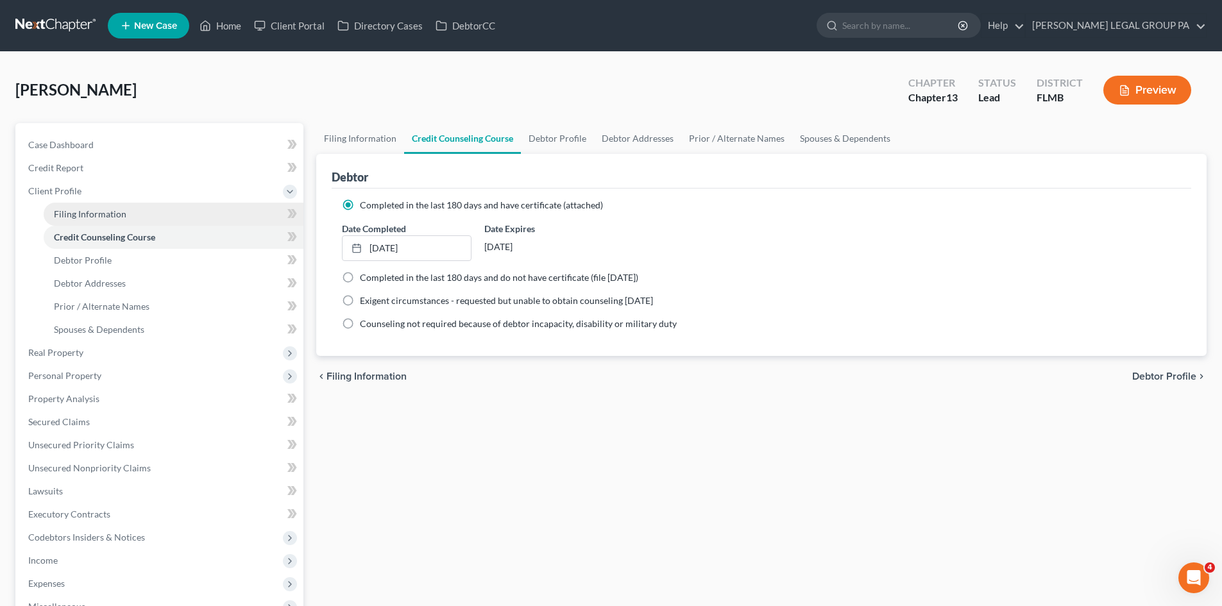
click at [114, 212] on span "Filing Information" at bounding box center [90, 213] width 72 height 11
select select "1"
select select "0"
select select "3"
select select "15"
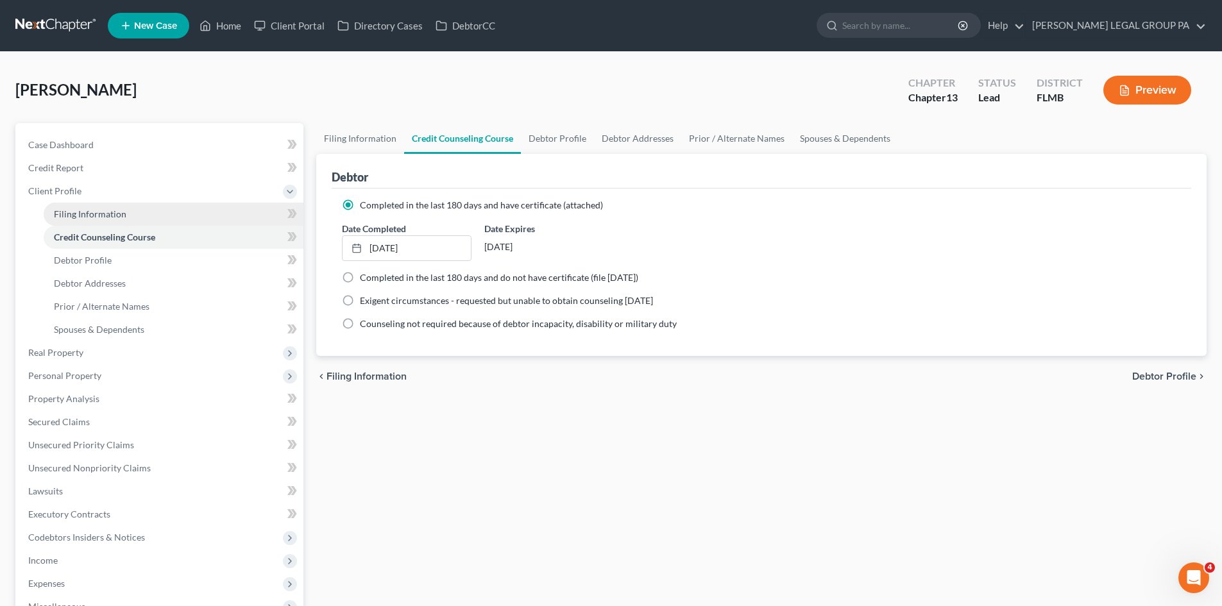
select select "0"
select select "9"
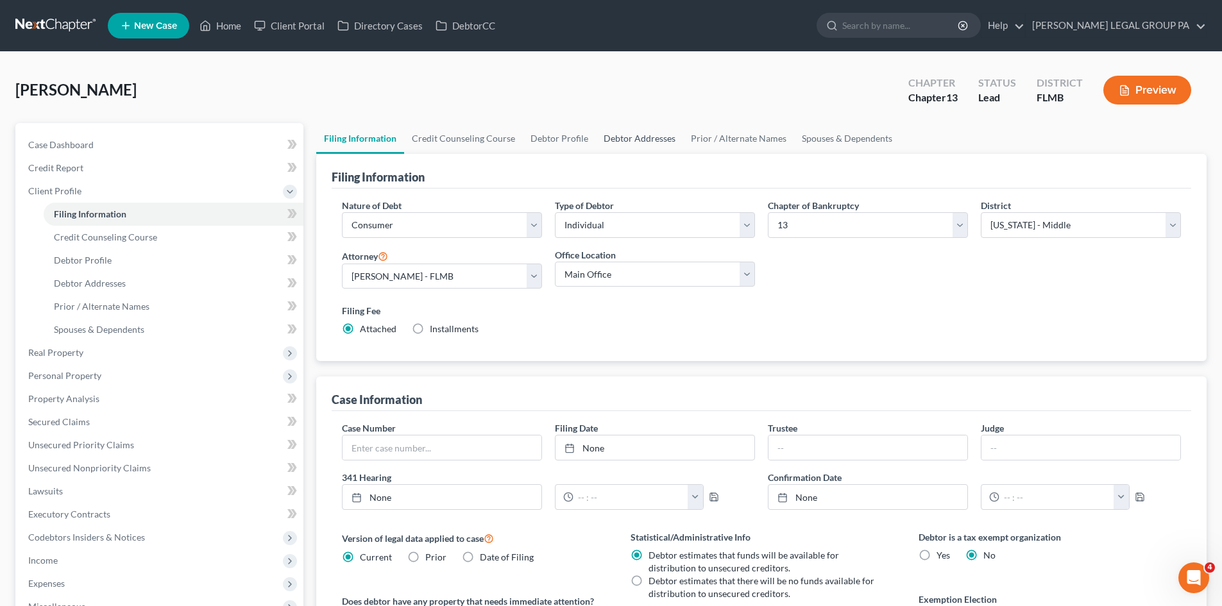
click at [618, 146] on link "Debtor Addresses" at bounding box center [639, 138] width 87 height 31
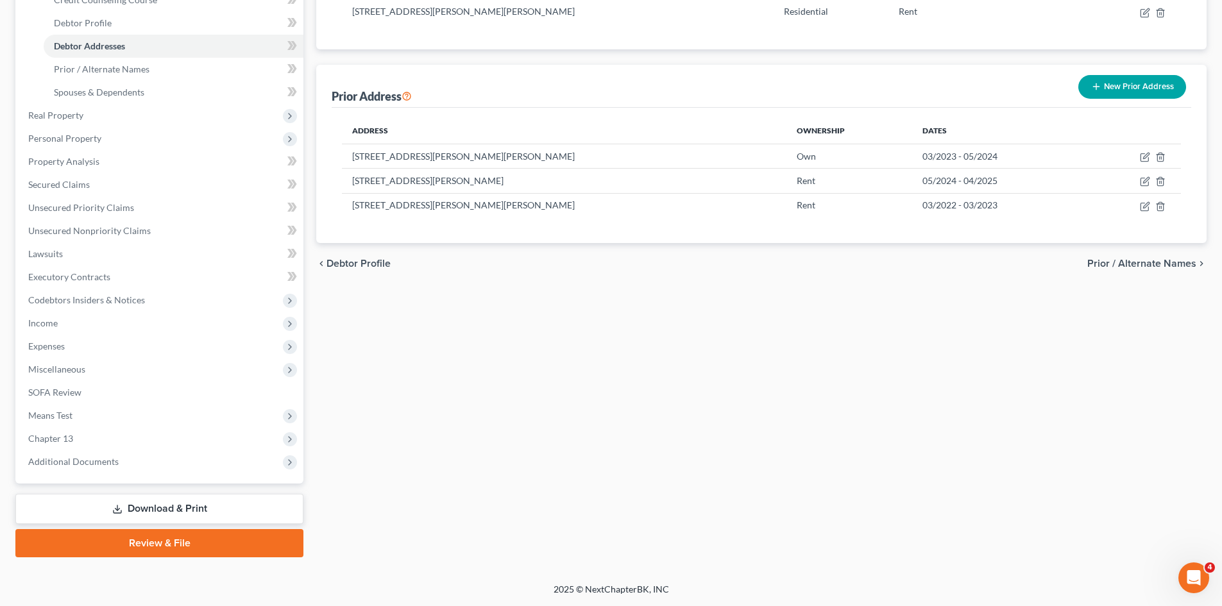
drag, startPoint x: 183, startPoint y: 516, endPoint x: 257, endPoint y: 482, distance: 81.0
click at [183, 516] on link "Download & Print" at bounding box center [159, 509] width 288 height 30
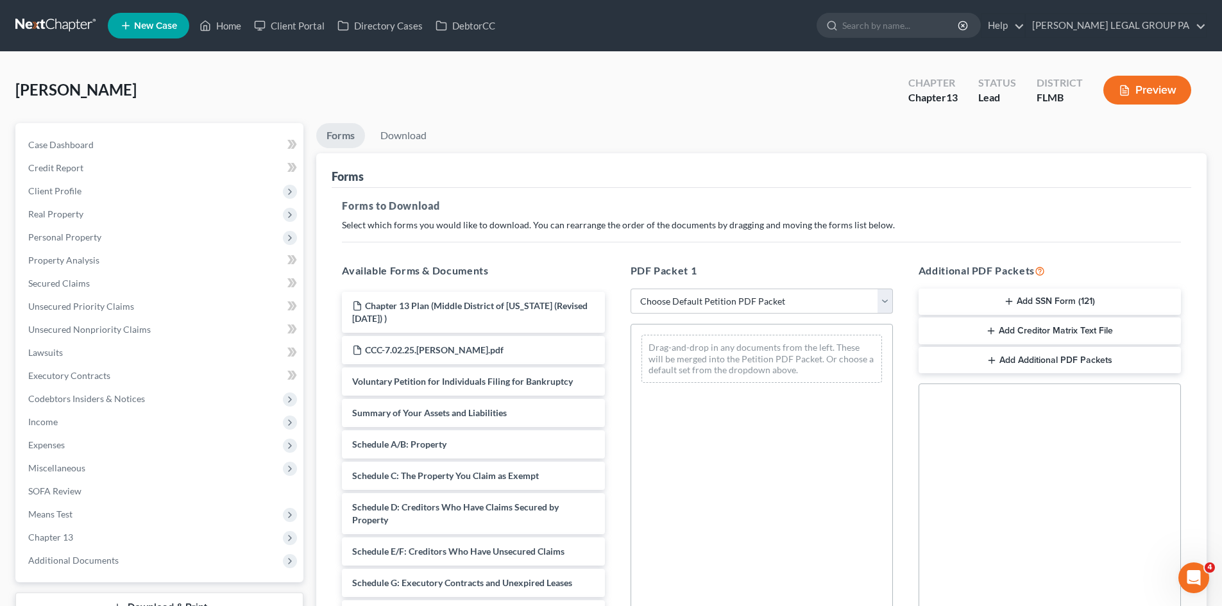
click at [989, 300] on button "Add SSN Form (121)" at bounding box center [1050, 302] width 262 height 27
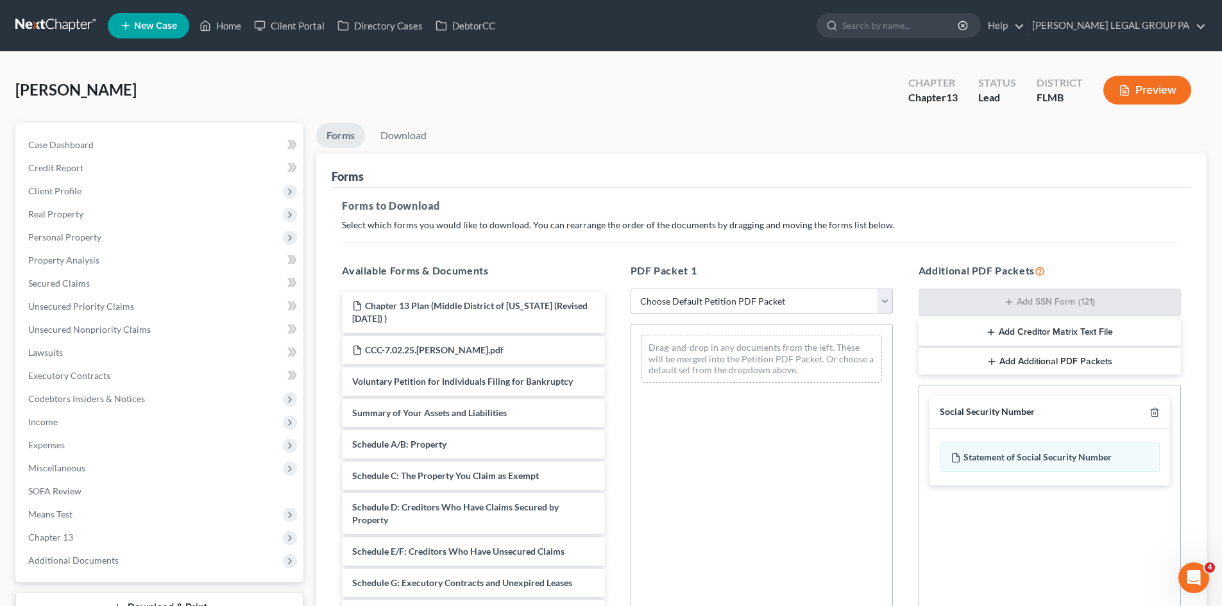
click at [819, 302] on select "Choose Default Petition PDF Packet Complete Bankruptcy Petition (all forms and …" at bounding box center [762, 302] width 262 height 26
select select "0"
click at [631, 289] on select "Choose Default Petition PDF Packet Complete Bankruptcy Petition (all forms and …" at bounding box center [762, 302] width 262 height 26
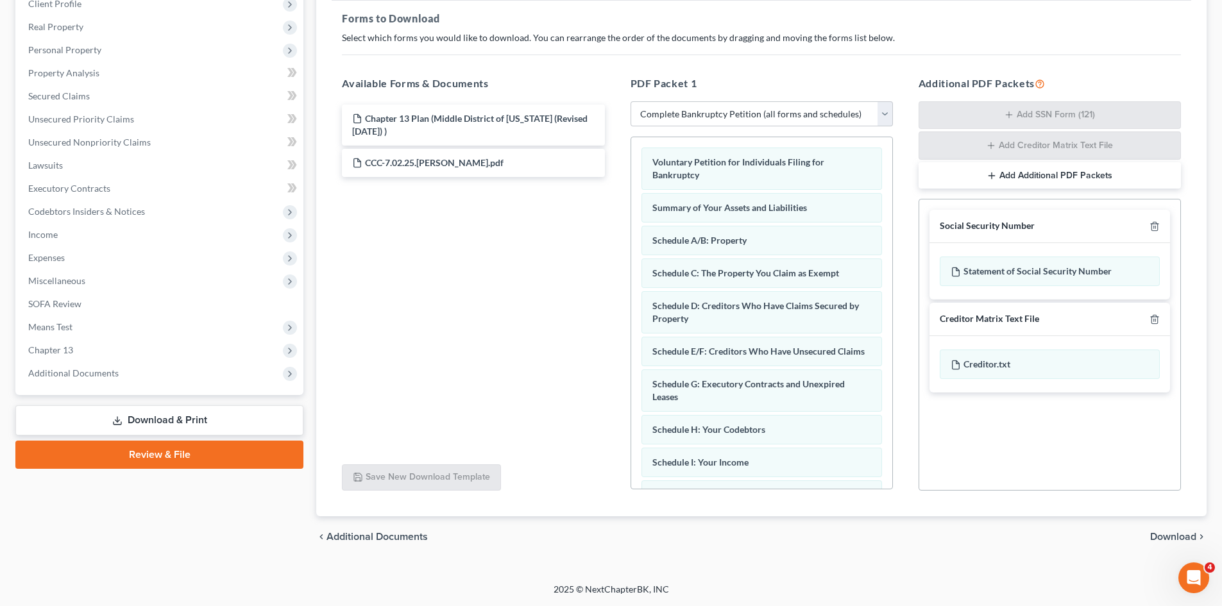
click at [1165, 538] on span "Download" at bounding box center [1173, 537] width 46 height 10
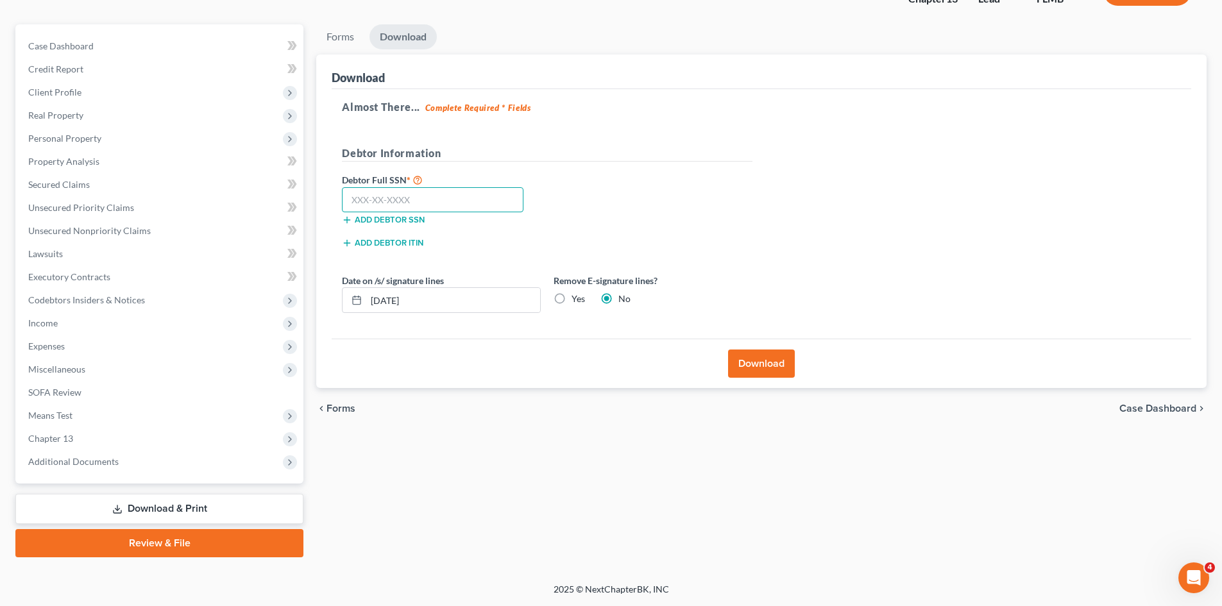
click at [383, 203] on input "text" at bounding box center [433, 200] width 182 height 26
type input "582-39-3547"
click at [764, 364] on button "Download" at bounding box center [761, 364] width 67 height 28
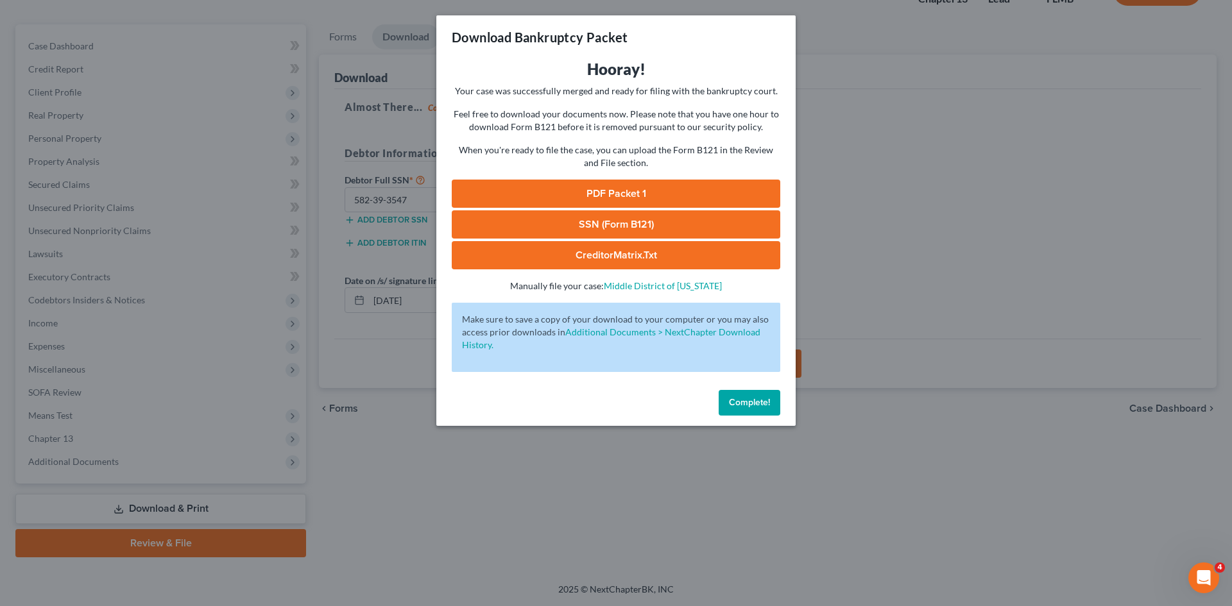
click at [608, 230] on link "SSN (Form B121)" at bounding box center [616, 224] width 328 height 28
click at [641, 189] on link "PDF Packet 1" at bounding box center [616, 194] width 328 height 28
click at [765, 408] on button "Complete!" at bounding box center [750, 403] width 62 height 26
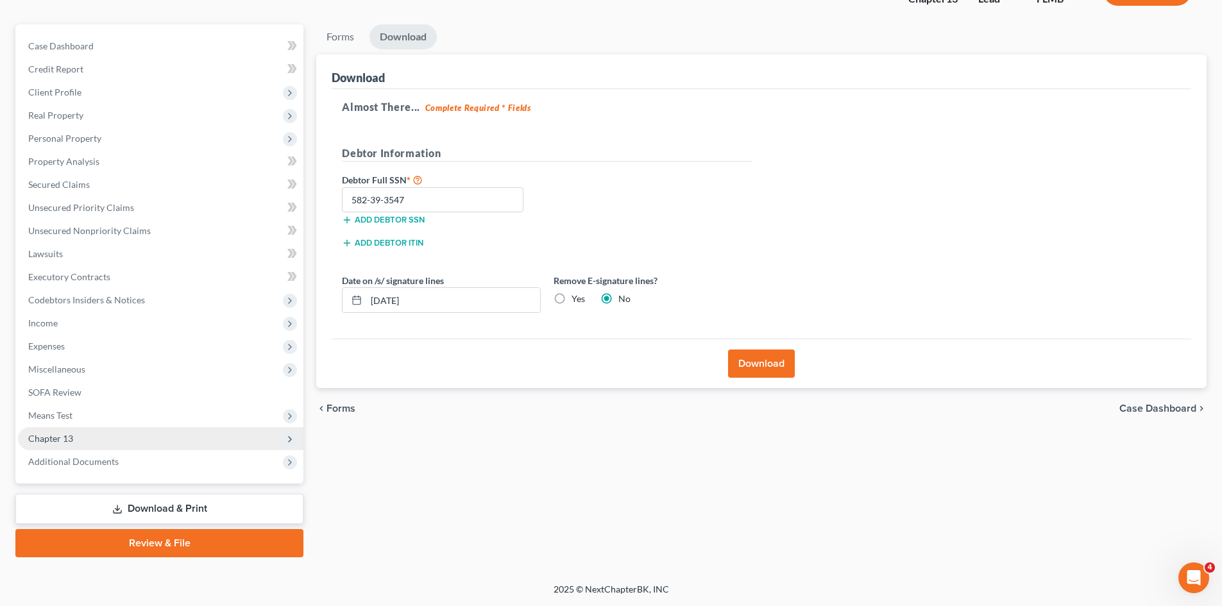
click at [81, 439] on span "Chapter 13" at bounding box center [160, 438] width 285 height 23
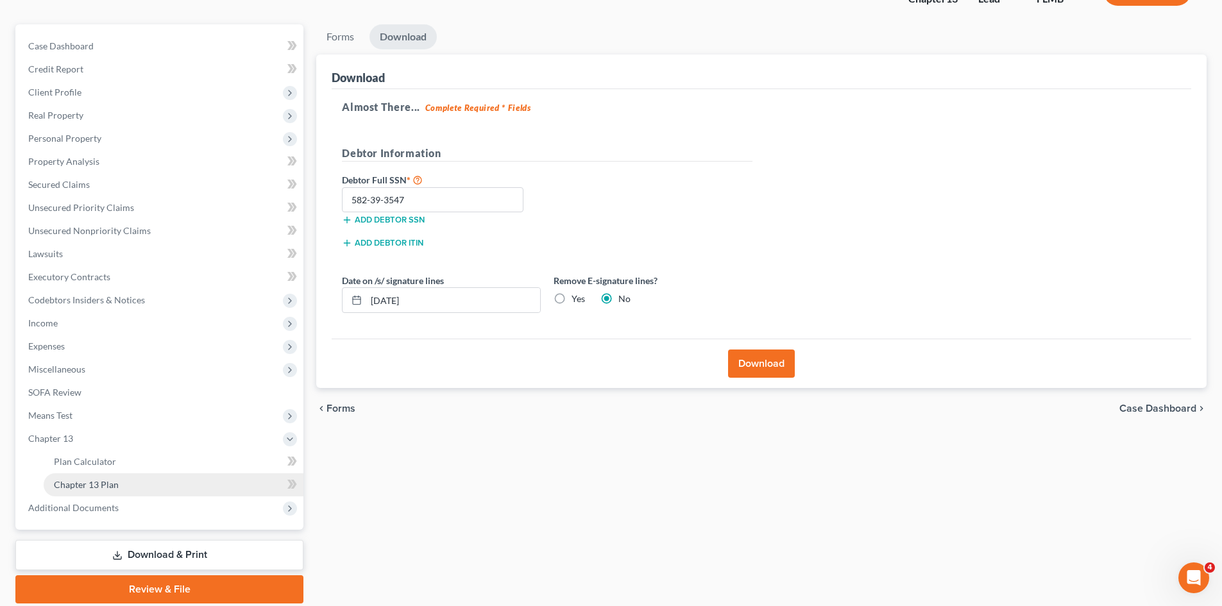
click at [102, 482] on span "Chapter 13 Plan" at bounding box center [86, 484] width 65 height 11
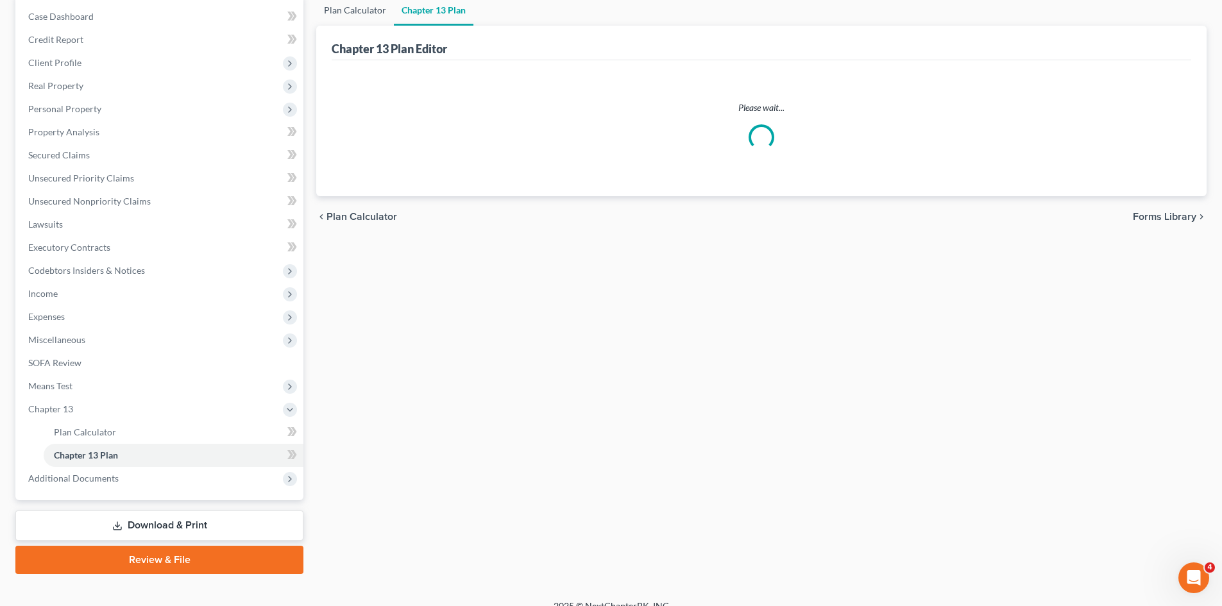
click at [364, 16] on link "Plan Calculator" at bounding box center [355, 10] width 78 height 31
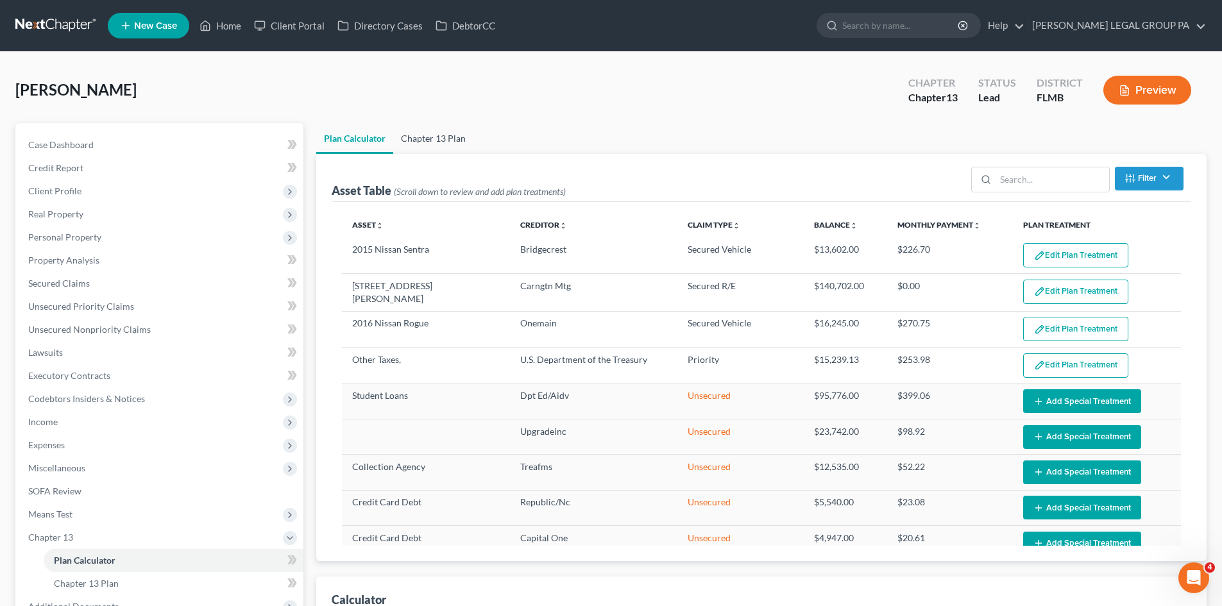
select select "59"
click at [430, 136] on link "Chapter 13 Plan" at bounding box center [433, 138] width 80 height 31
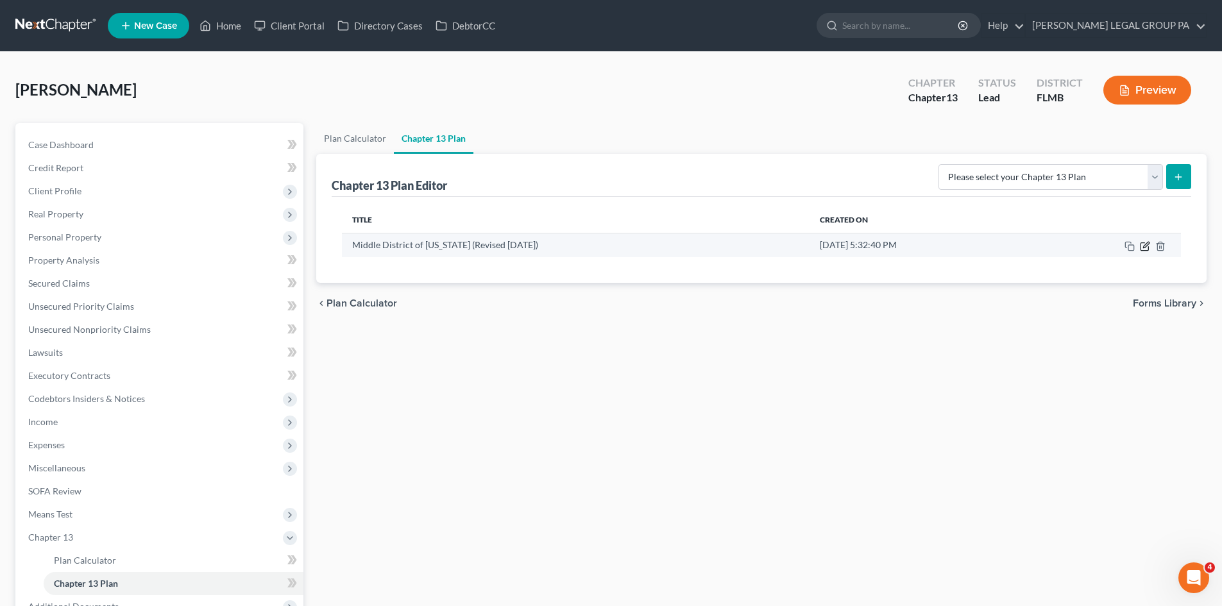
click at [1146, 247] on icon "button" at bounding box center [1146, 245] width 6 height 6
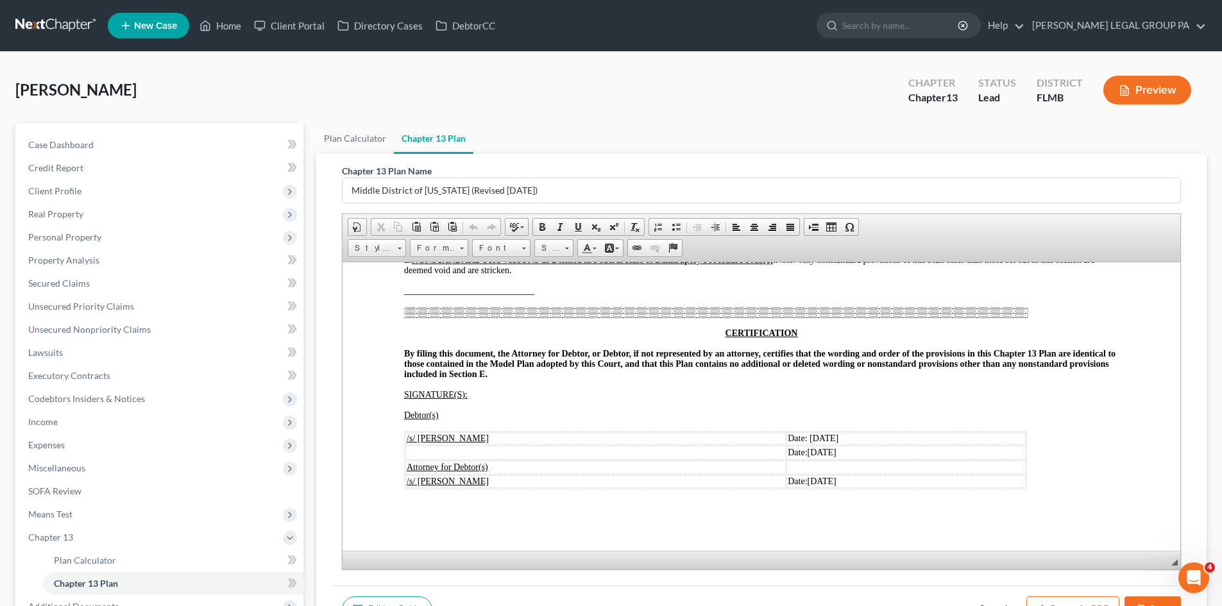
scroll to position [145, 0]
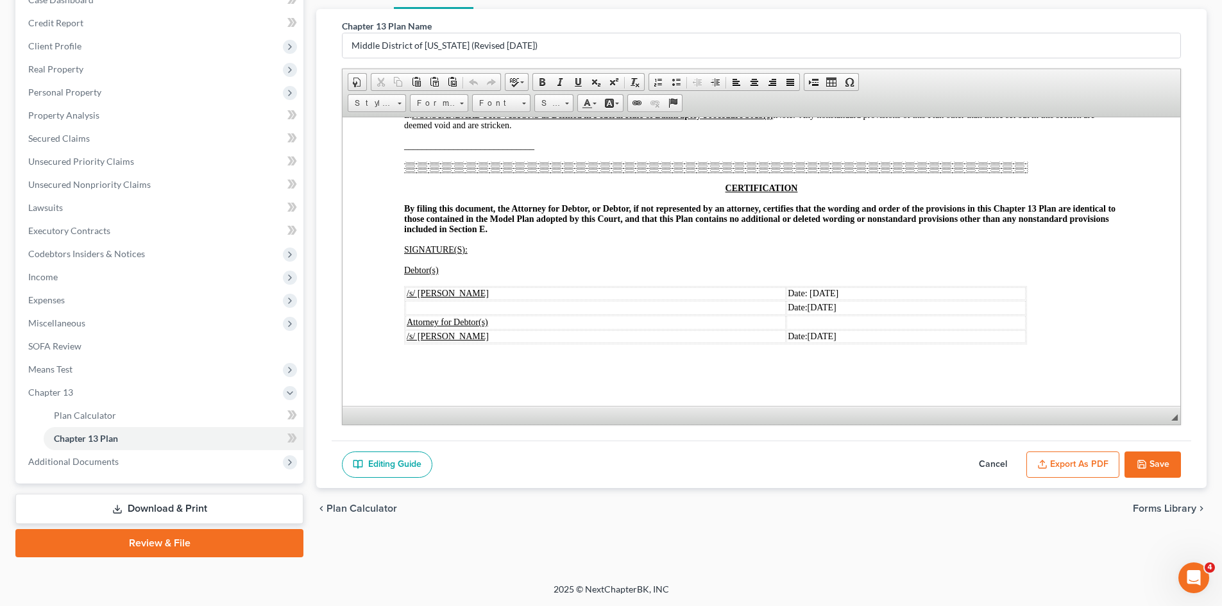
click at [1000, 466] on button "Cancel" at bounding box center [993, 465] width 56 height 27
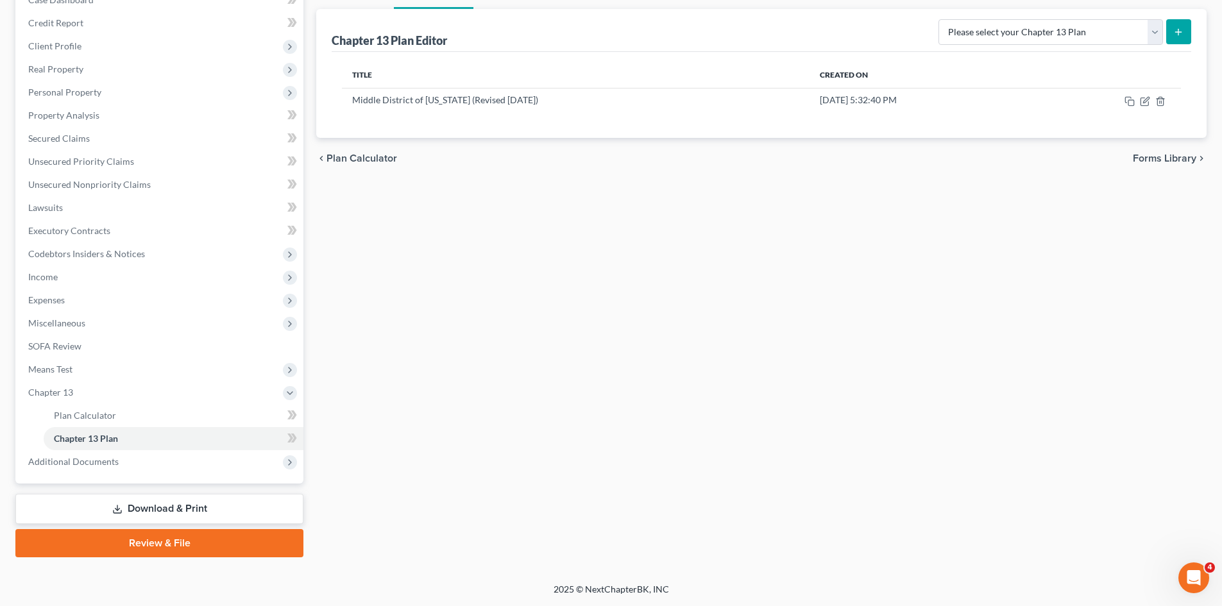
scroll to position [0, 0]
